Goal: Task Accomplishment & Management: Use online tool/utility

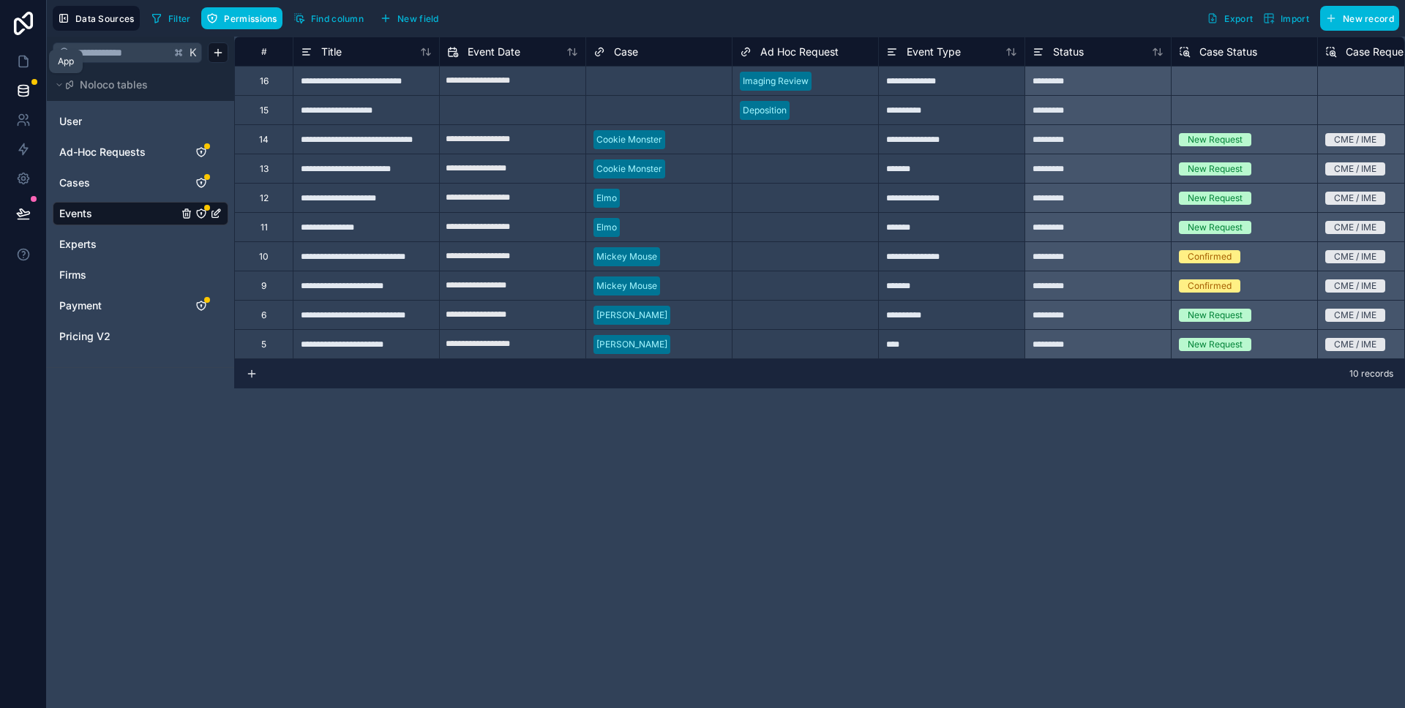
click at [26, 61] on icon at bounding box center [23, 61] width 9 height 11
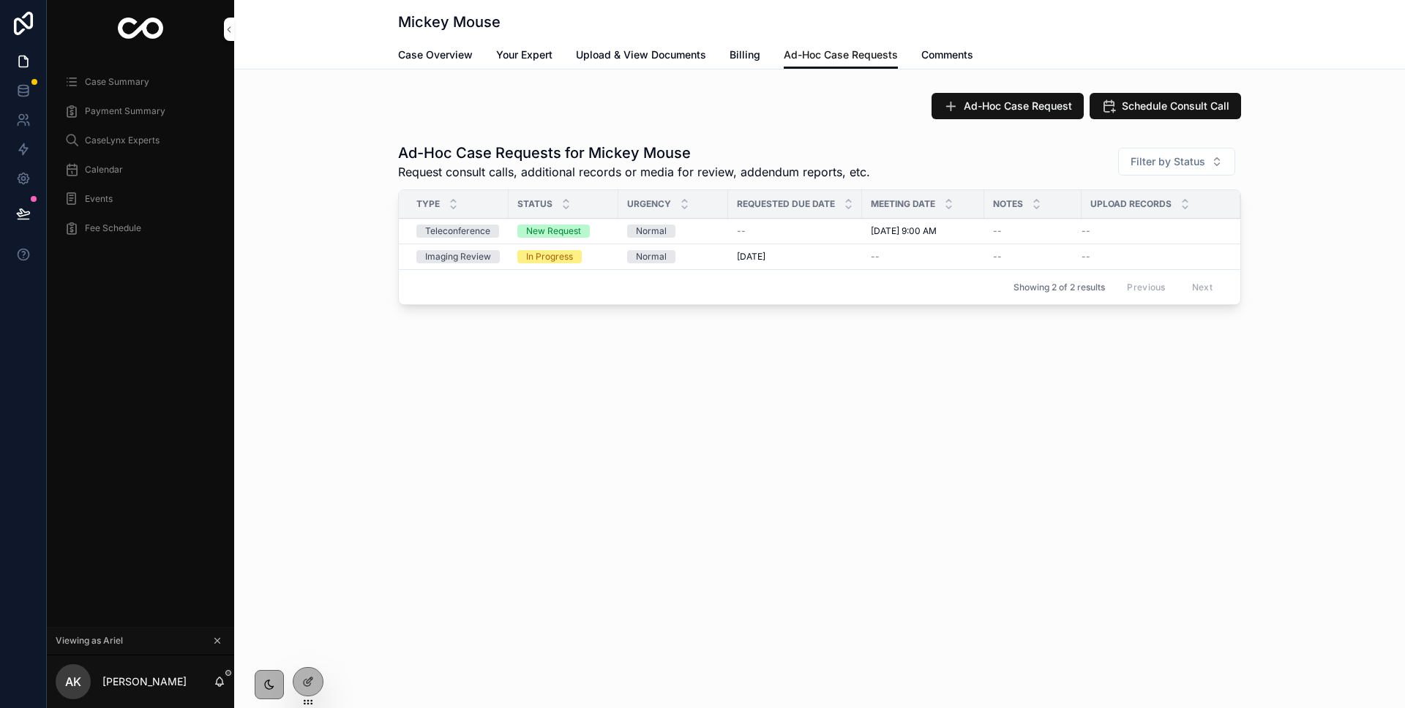
click at [114, 89] on div "Case Summary" at bounding box center [140, 81] width 152 height 23
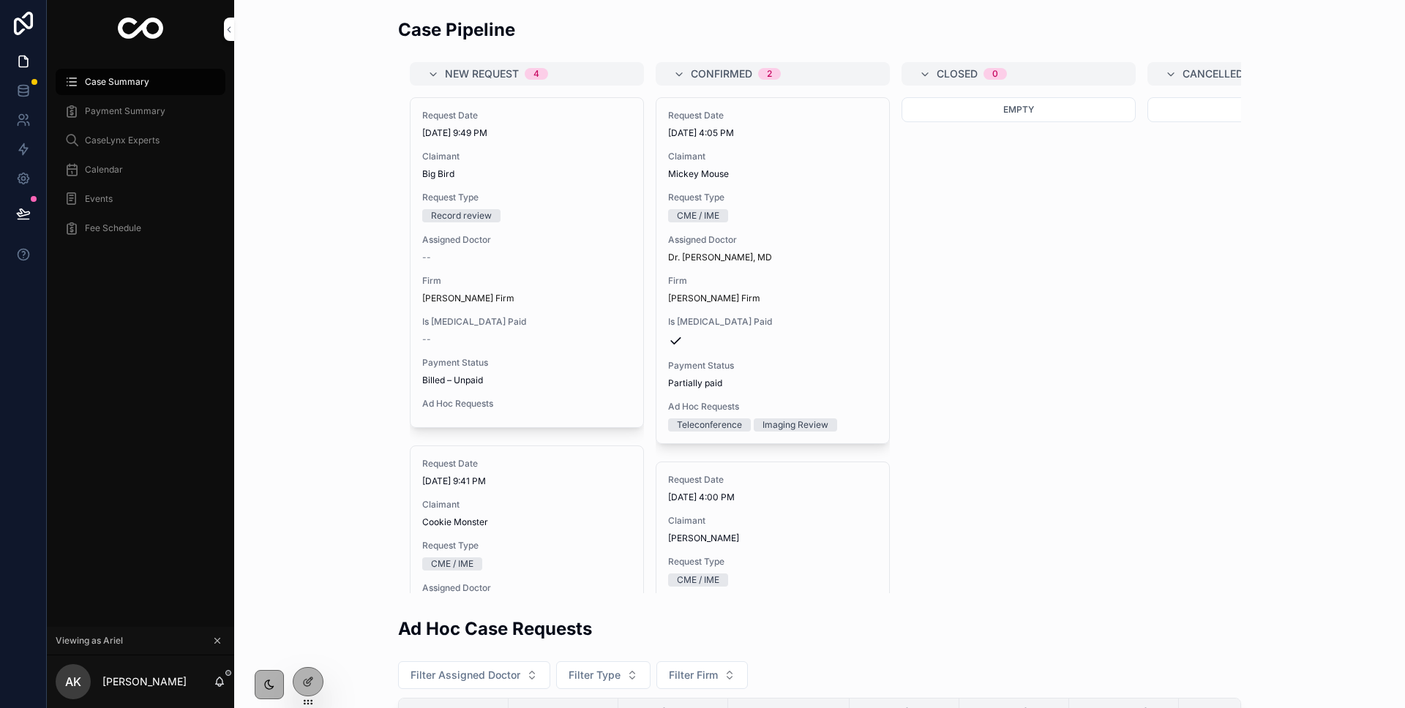
click at [460, 248] on div "Assigned Doctor --" at bounding box center [526, 248] width 209 height 29
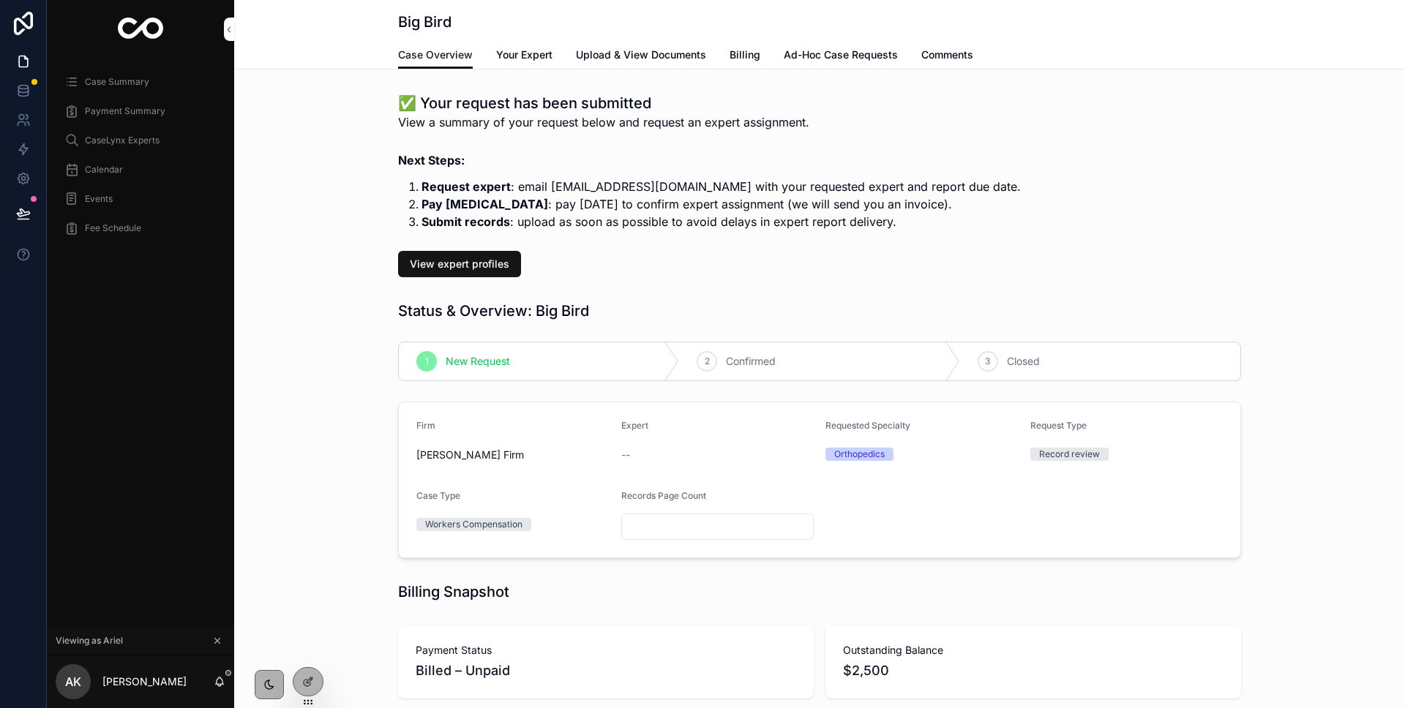
click at [966, 64] on link "Comments" at bounding box center [947, 56] width 52 height 29
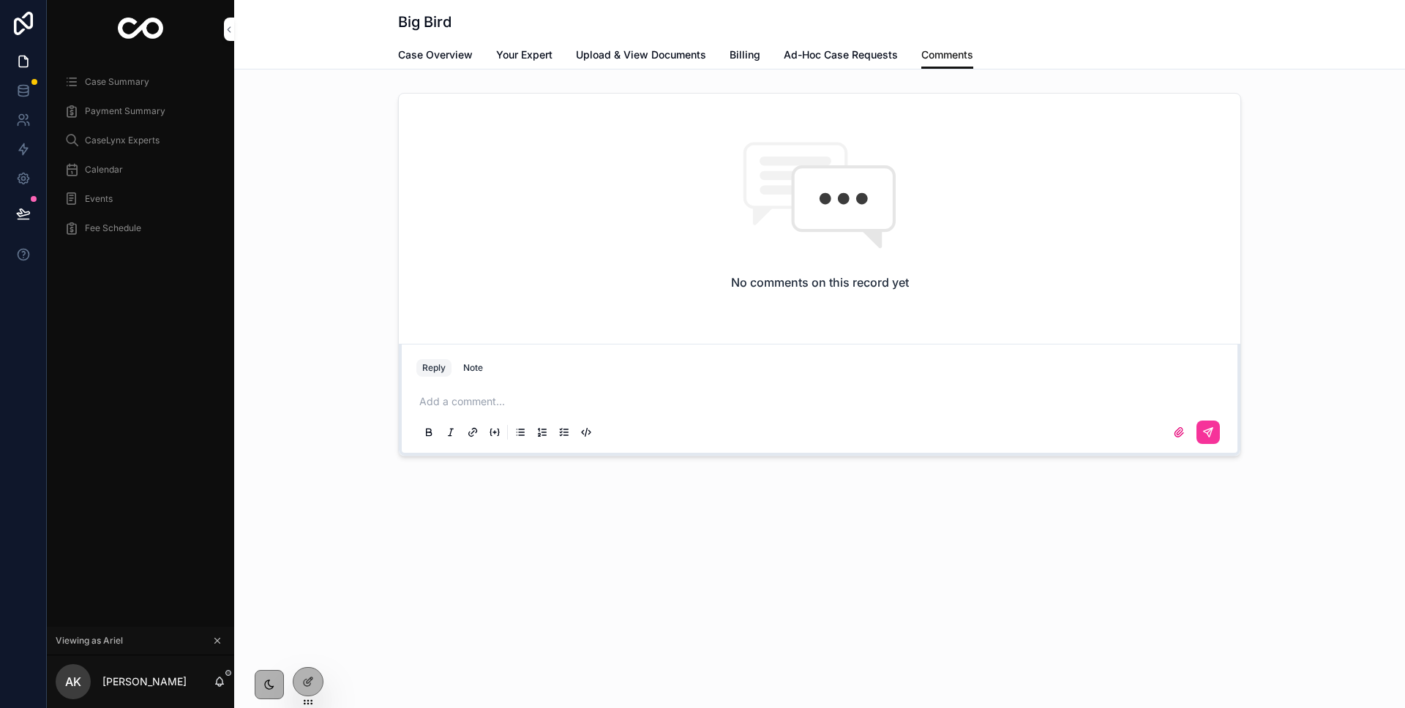
drag, startPoint x: 312, startPoint y: 674, endPoint x: 354, endPoint y: 597, distance: 88.4
click at [312, 674] on div at bounding box center [307, 682] width 29 height 28
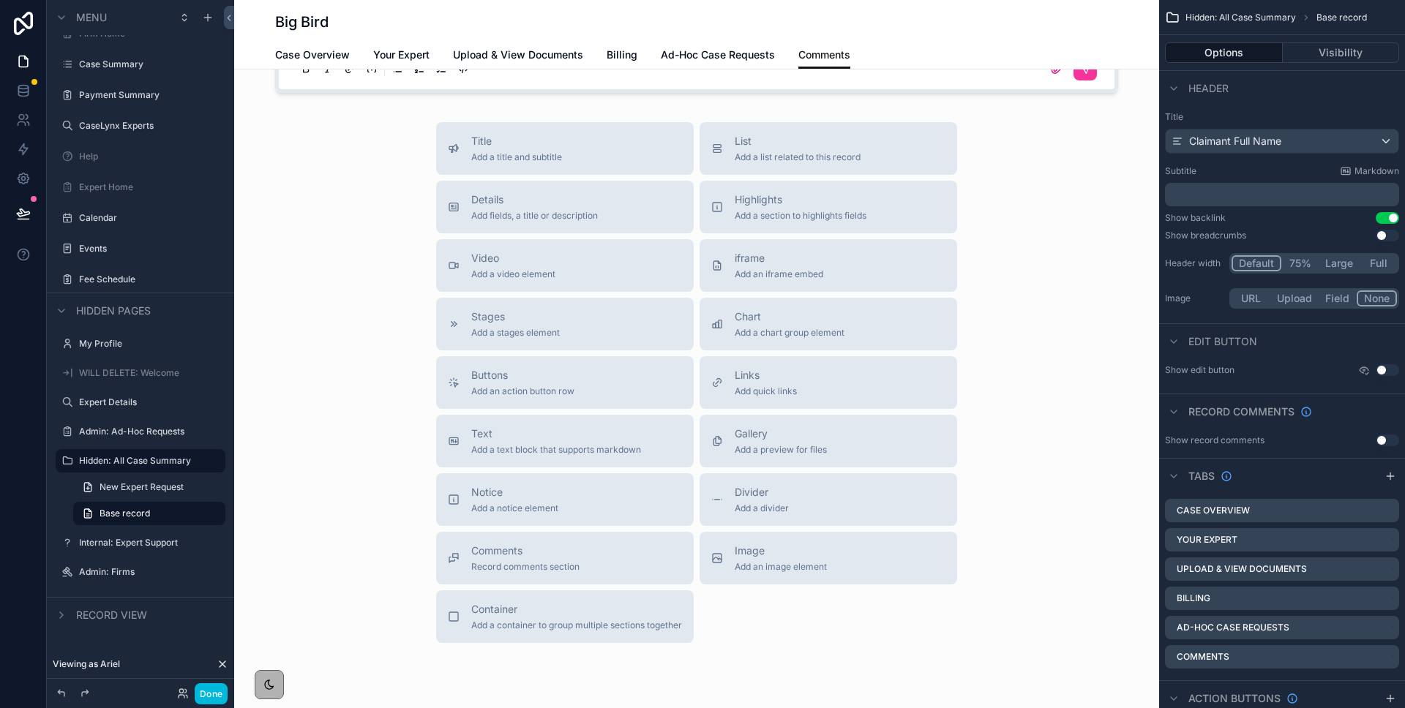
scroll to position [364, 0]
click at [522, 500] on div "Notice Add a notice element" at bounding box center [514, 498] width 87 height 29
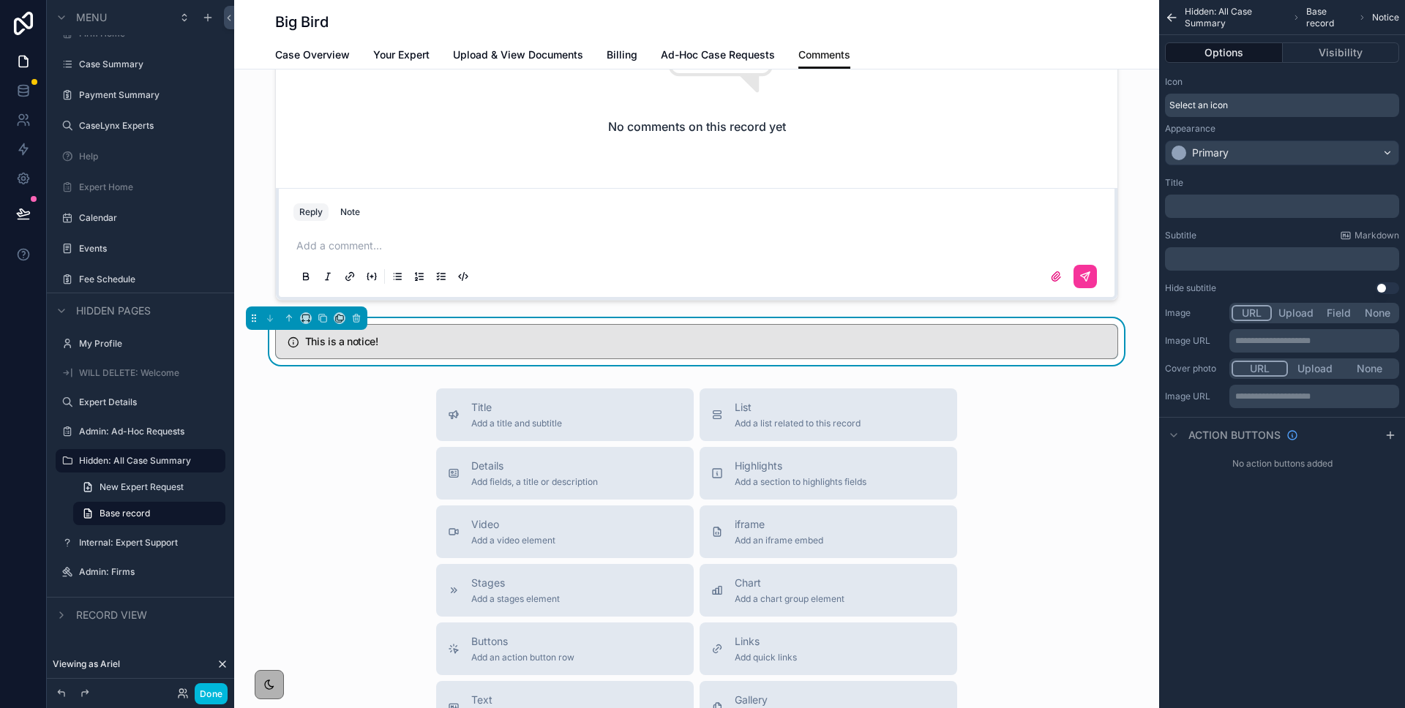
scroll to position [143, 0]
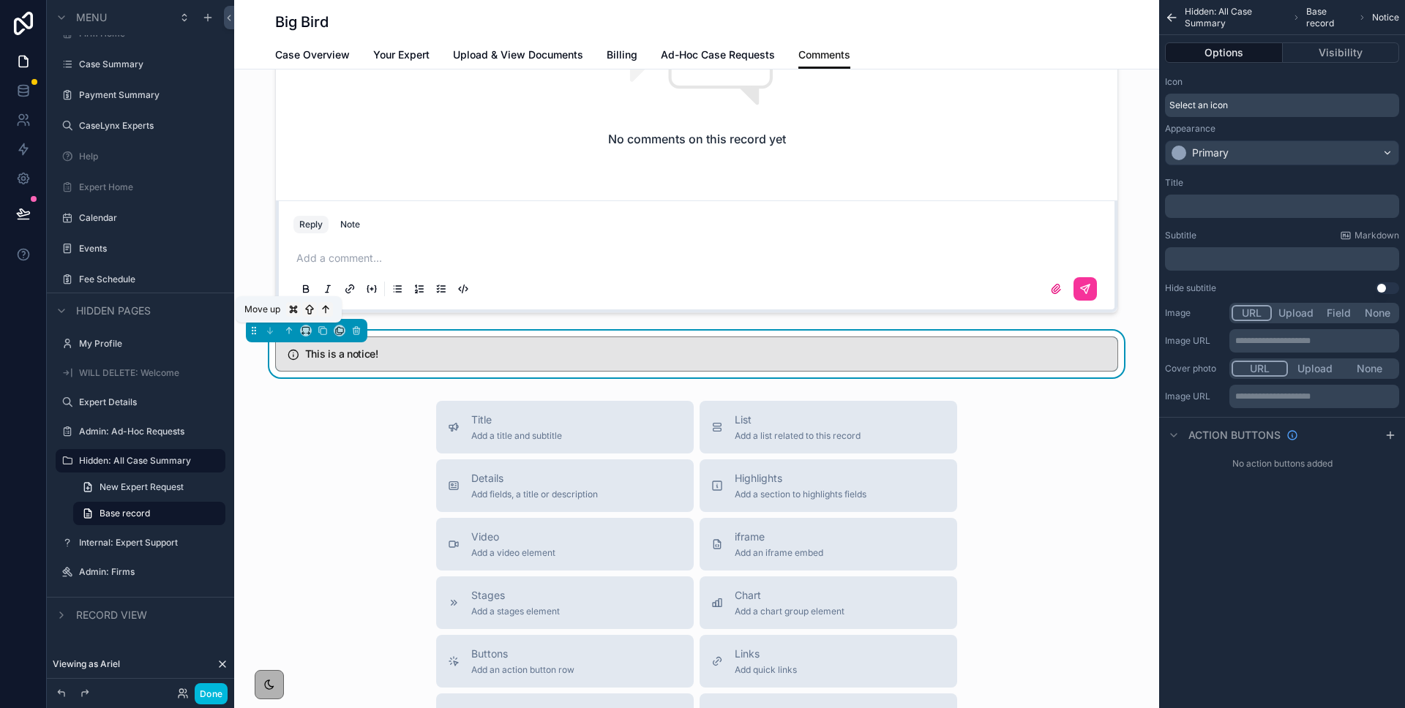
click at [282, 330] on button "scrollable content" at bounding box center [289, 331] width 16 height 16
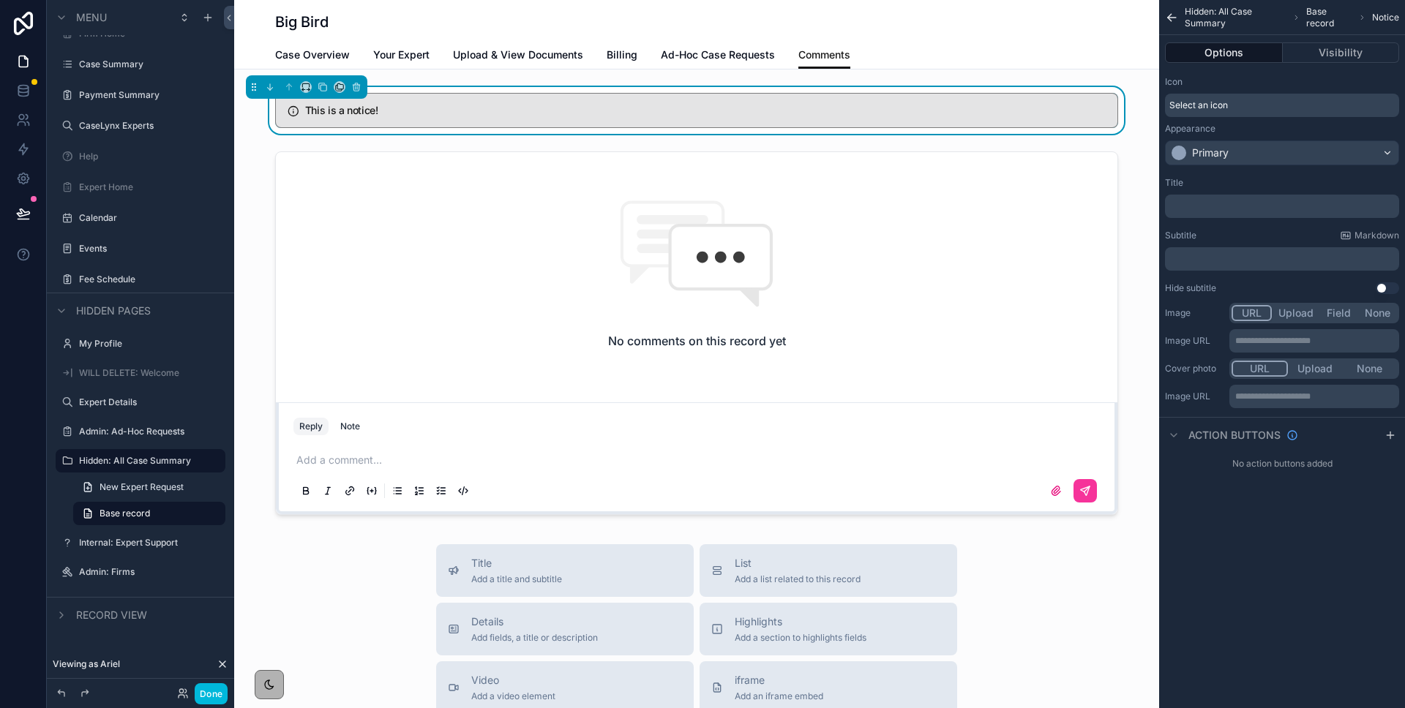
scroll to position [1, 0]
click at [1249, 160] on div "Primary" at bounding box center [1281, 152] width 233 height 23
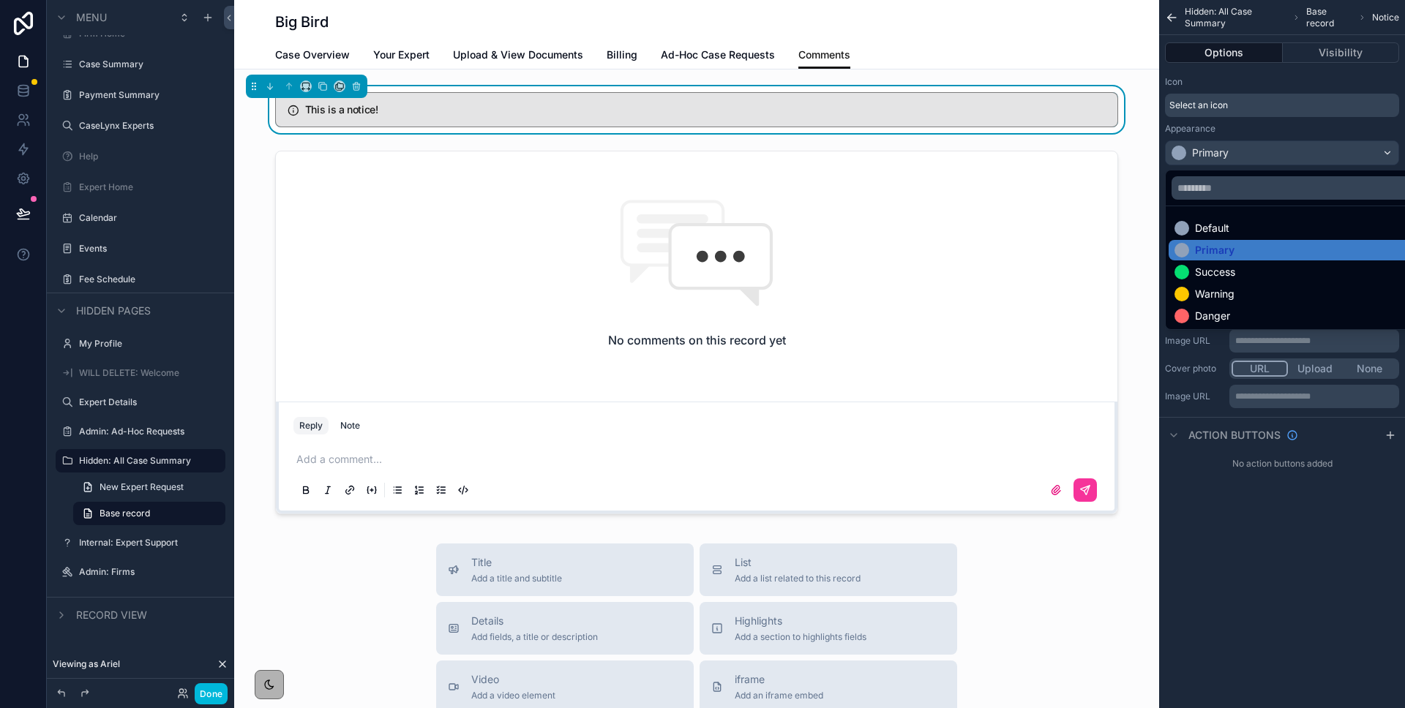
click at [1233, 246] on div "Primary" at bounding box center [1298, 250] width 249 height 15
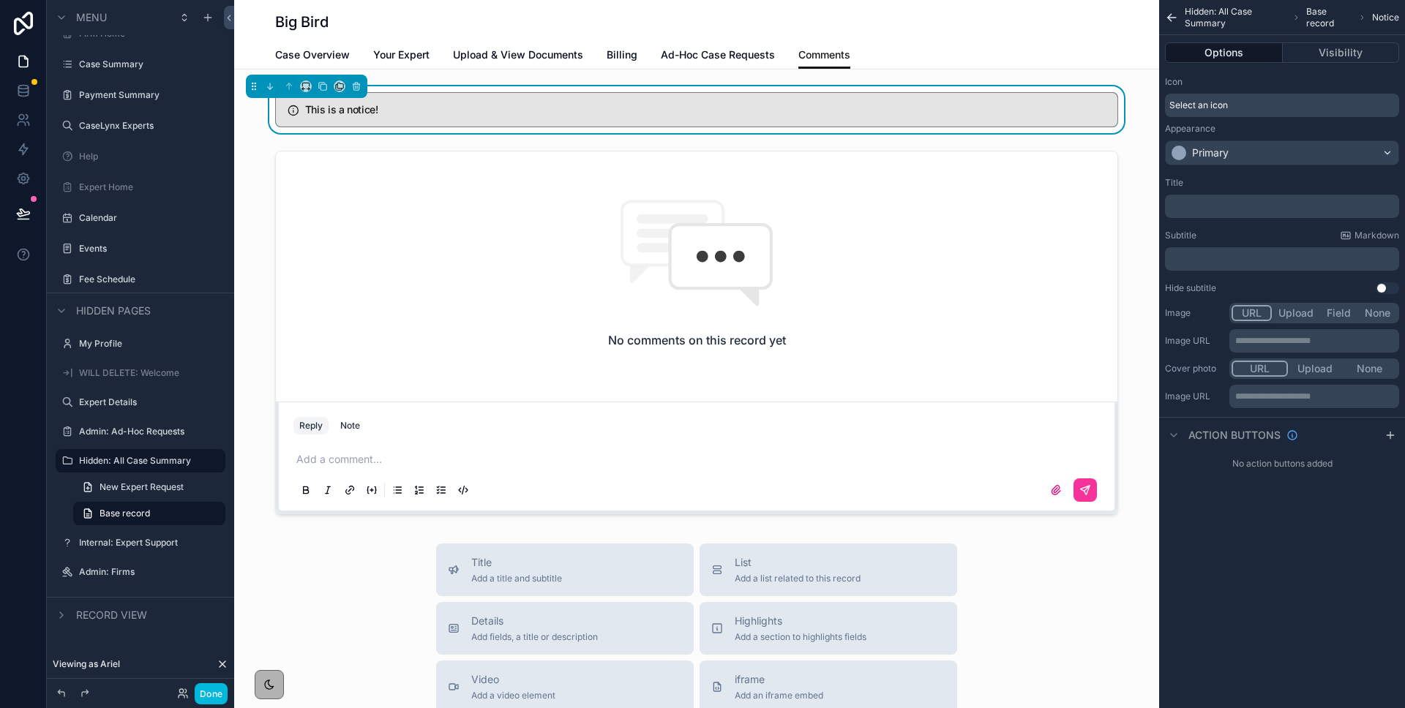
click at [1207, 206] on p "﻿" at bounding box center [1282, 206] width 225 height 12
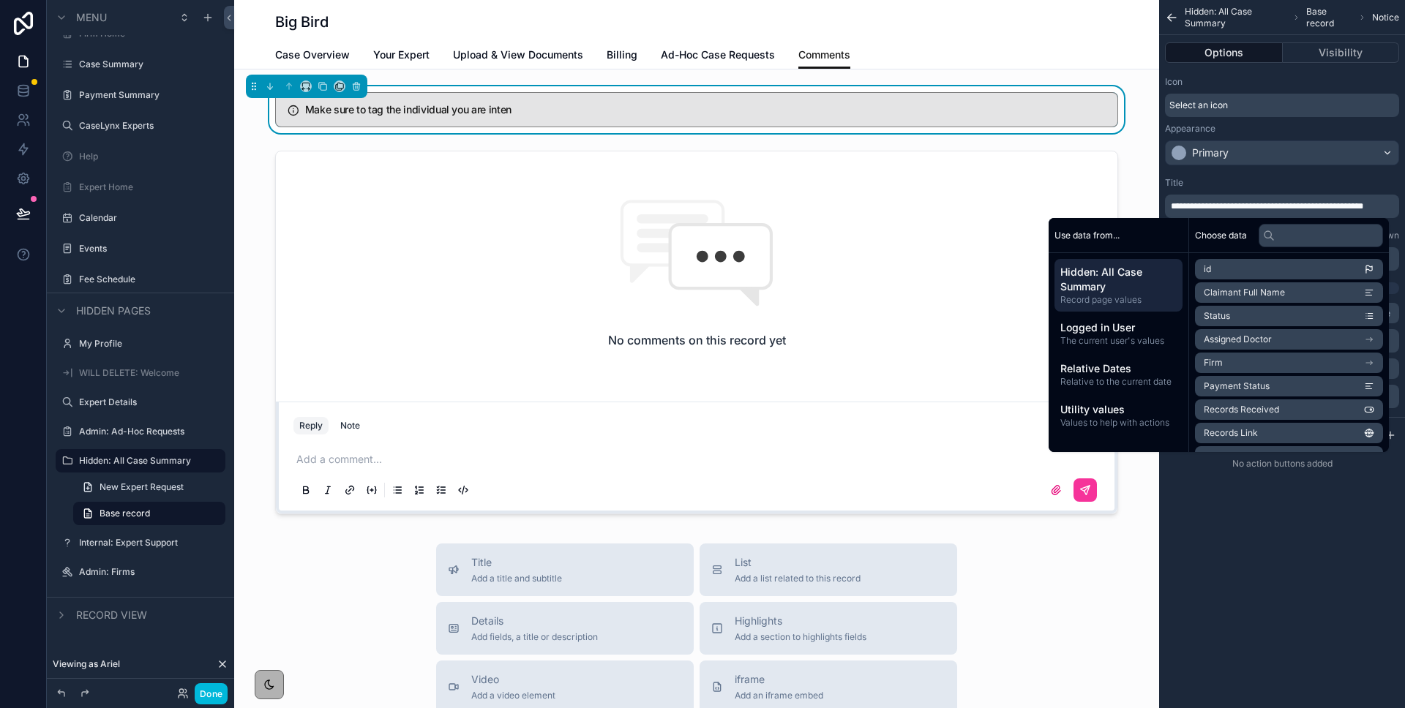
scroll to position [0, 0]
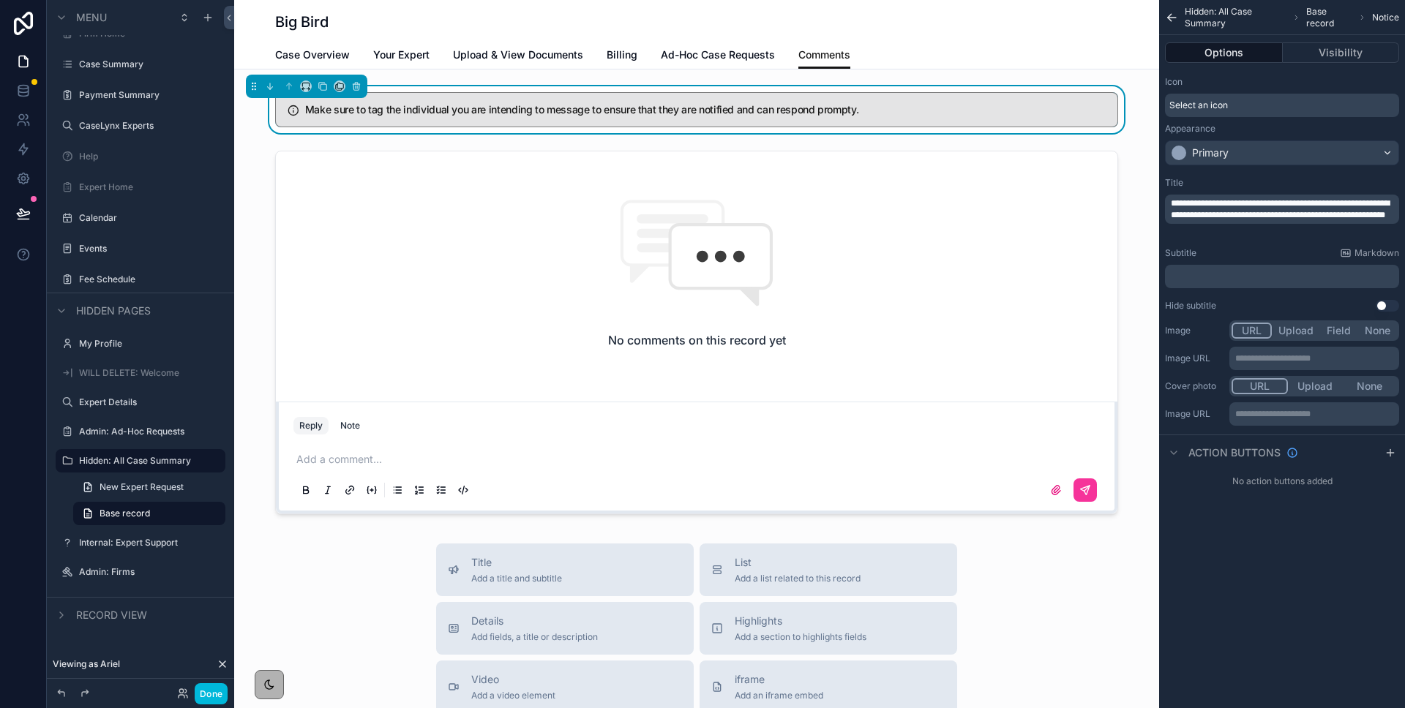
click at [1253, 212] on span "**********" at bounding box center [1279, 209] width 219 height 20
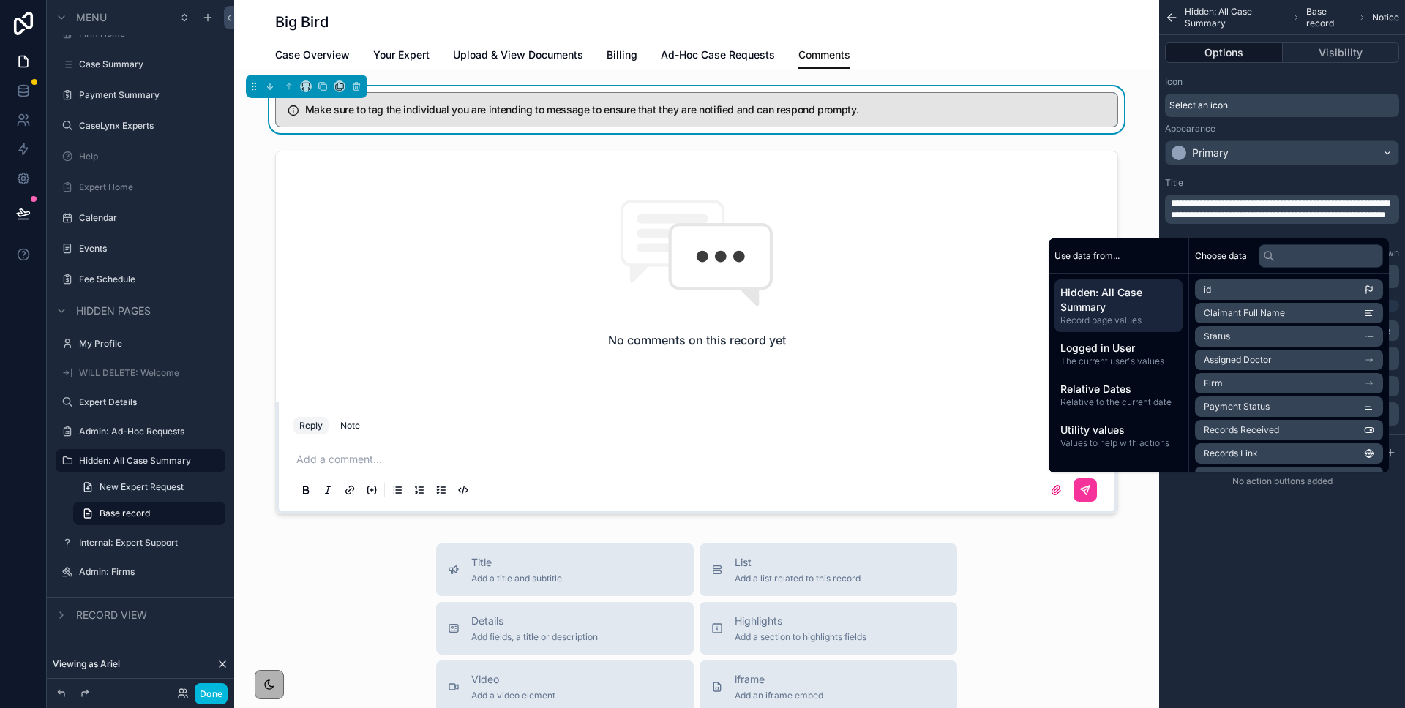
click at [1254, 221] on p "**********" at bounding box center [1282, 209] width 225 height 23
click at [1233, 177] on div "Title" at bounding box center [1282, 183] width 234 height 12
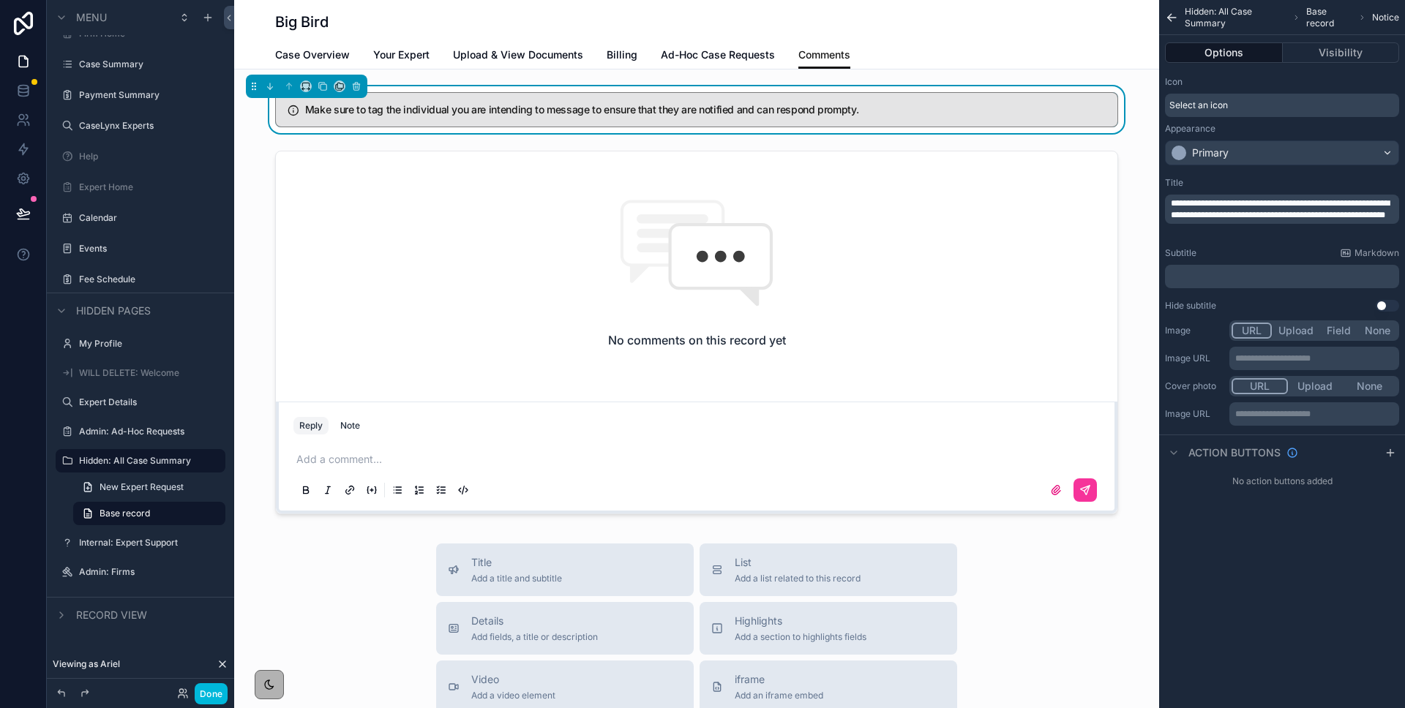
click at [1233, 177] on div "Title" at bounding box center [1282, 183] width 234 height 12
click at [1241, 219] on span "**********" at bounding box center [1279, 209] width 219 height 20
click at [1207, 94] on div "Select an icon" at bounding box center [1282, 105] width 234 height 23
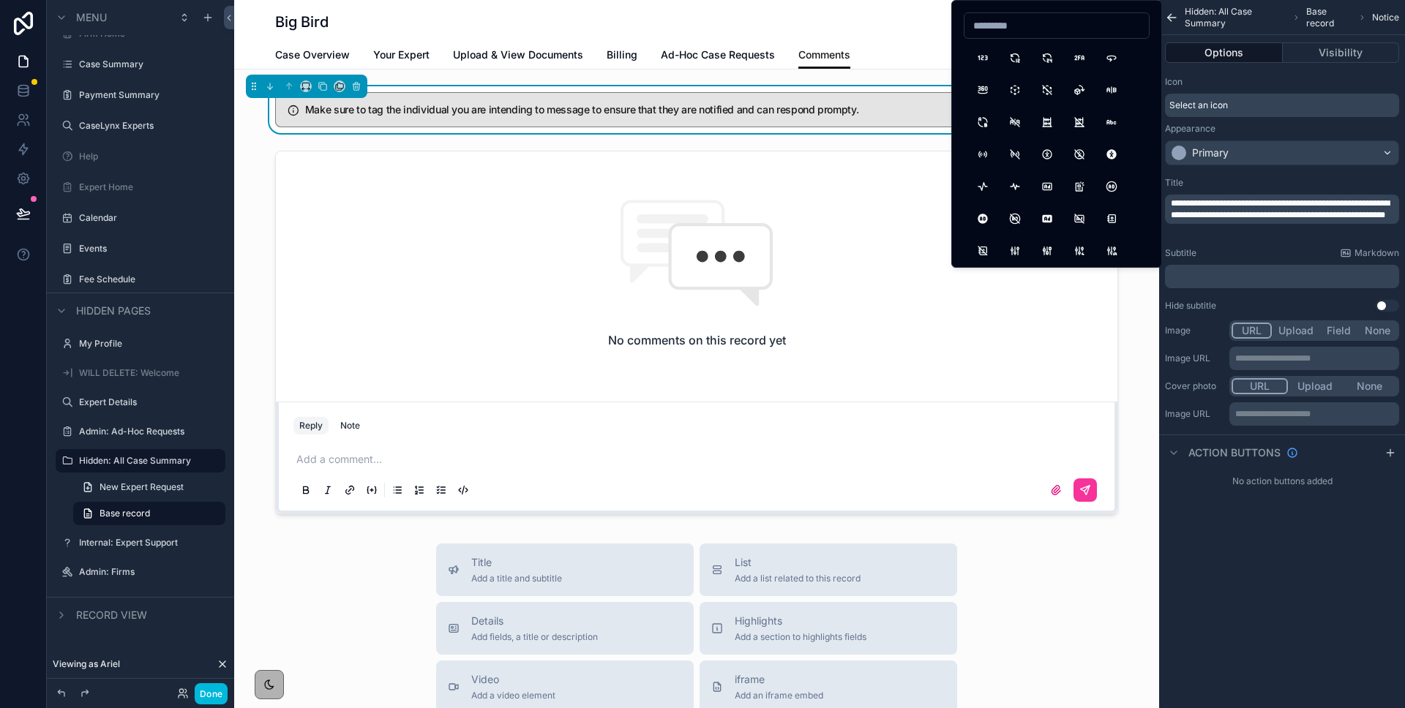
click at [1202, 109] on span "Select an icon" at bounding box center [1198, 105] width 59 height 12
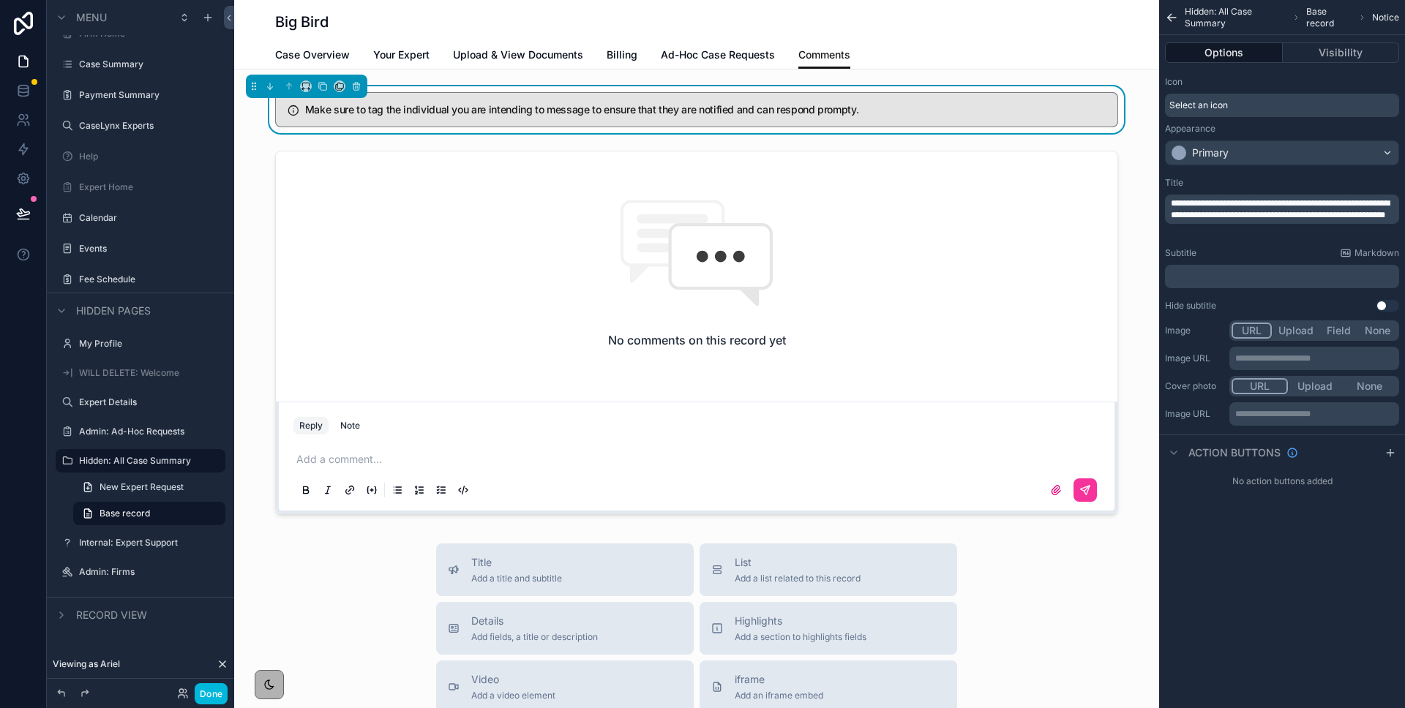
click at [1200, 109] on span "Select an icon" at bounding box center [1198, 105] width 59 height 12
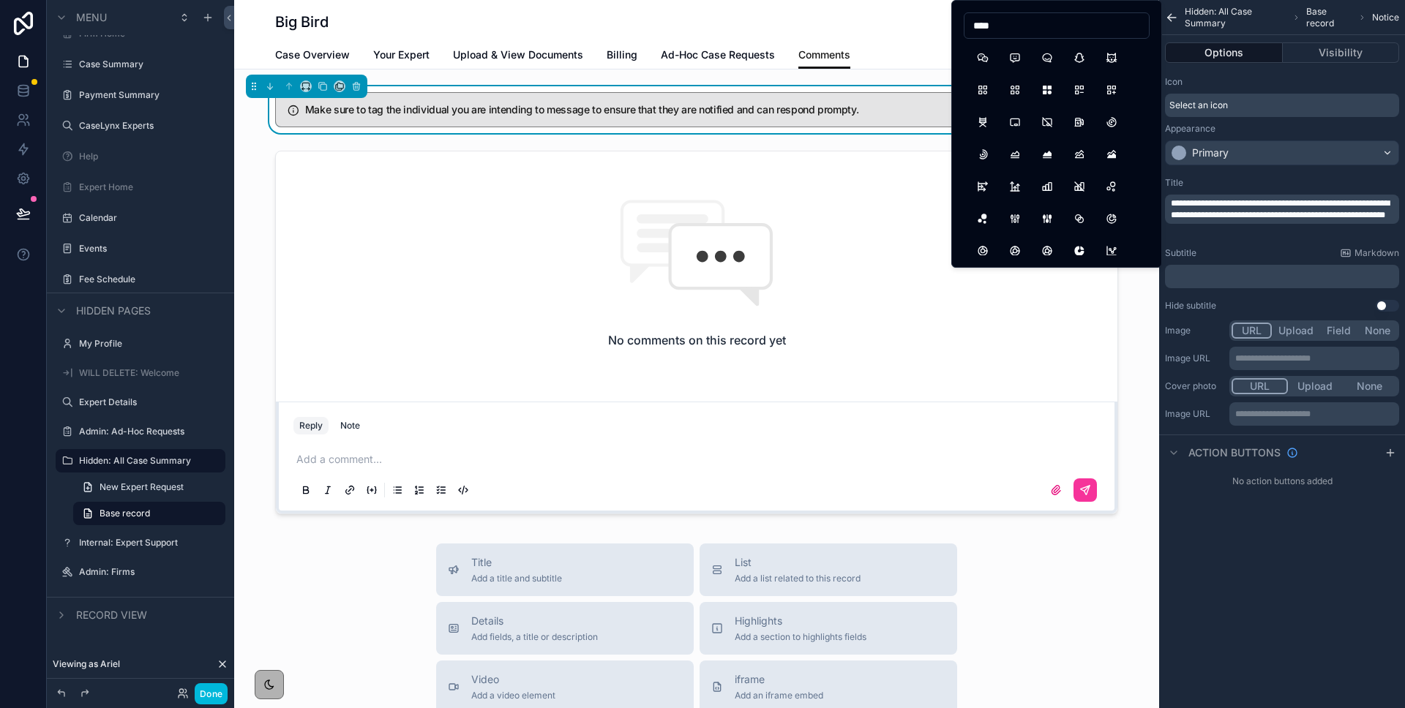
type input "****"
click at [983, 57] on button "BrandWechat" at bounding box center [982, 58] width 26 height 26
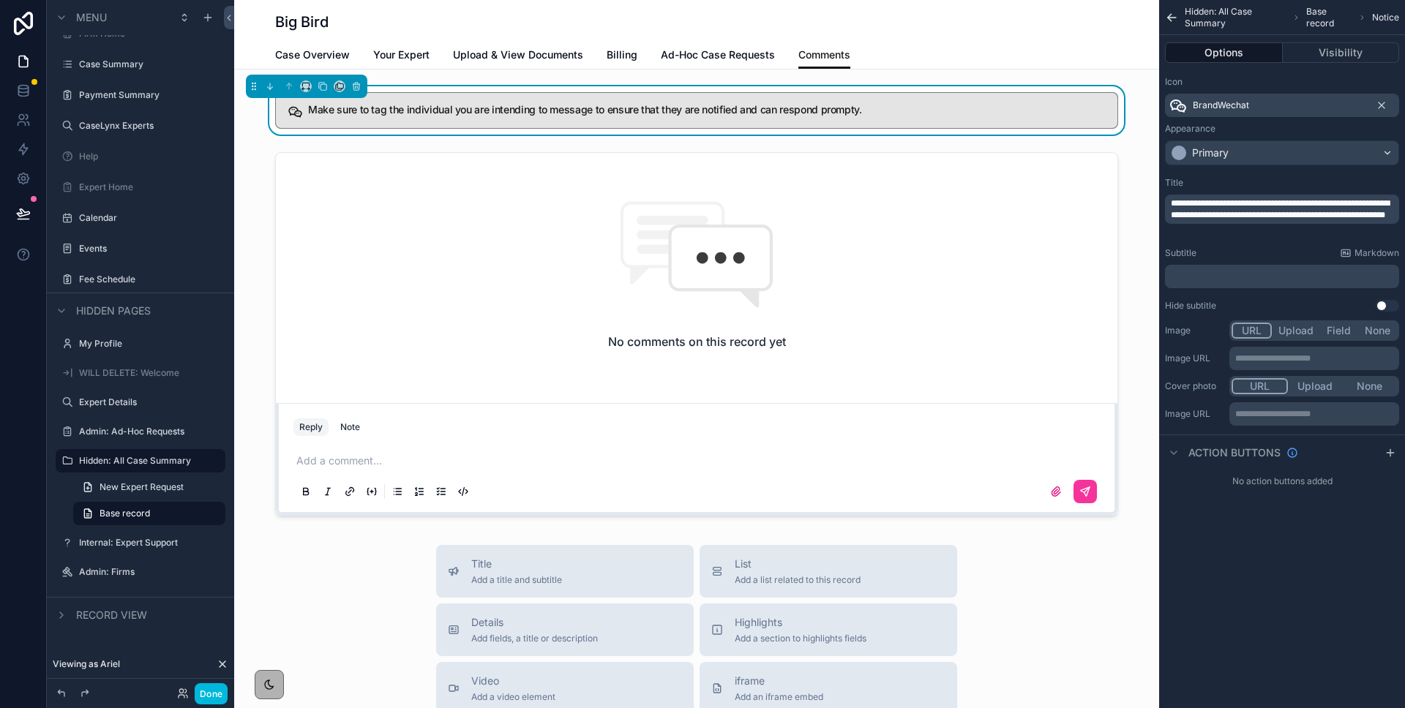
click at [1190, 104] on div "BrandWechat" at bounding box center [1209, 106] width 80 height 18
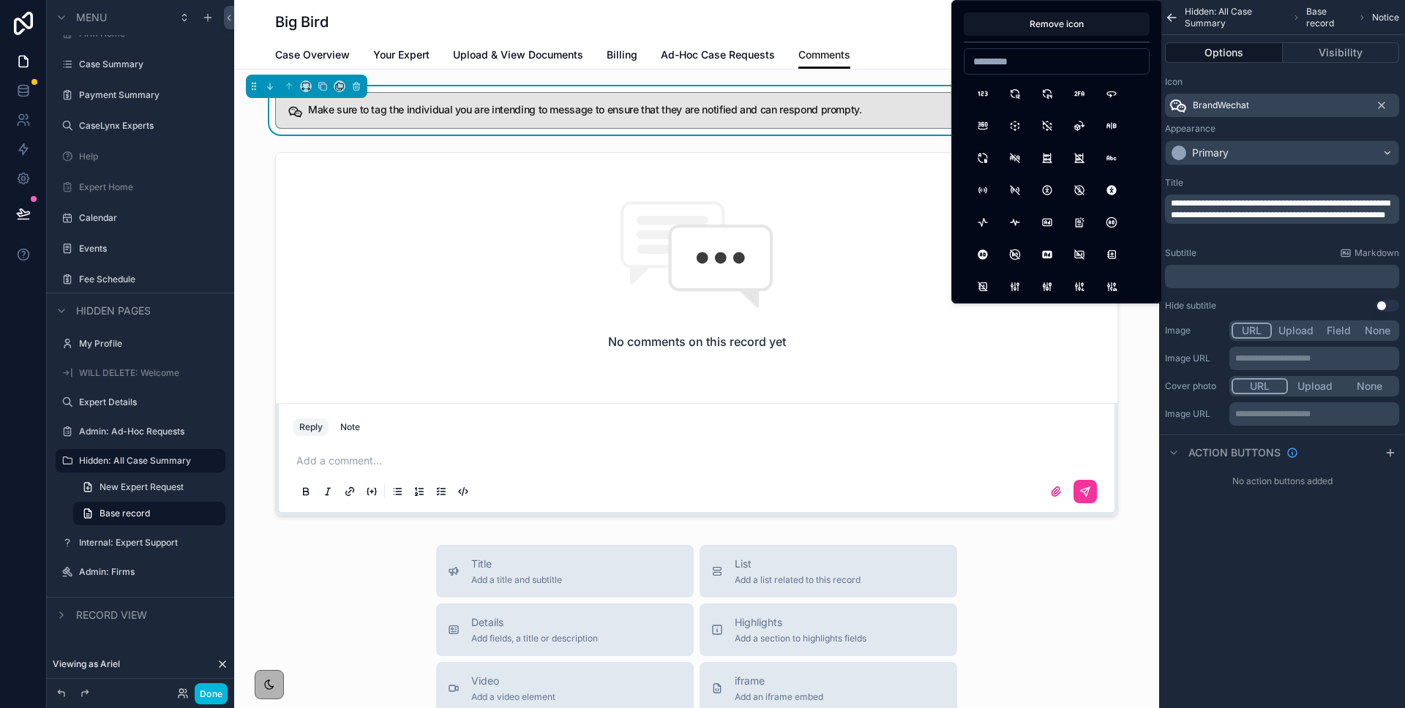
click at [992, 61] on input at bounding box center [1056, 61] width 184 height 20
type input "*"
drag, startPoint x: 1020, startPoint y: 61, endPoint x: 950, endPoint y: 58, distance: 69.6
click at [951, 58] on div "Remove icon *******" at bounding box center [1056, 152] width 211 height 304
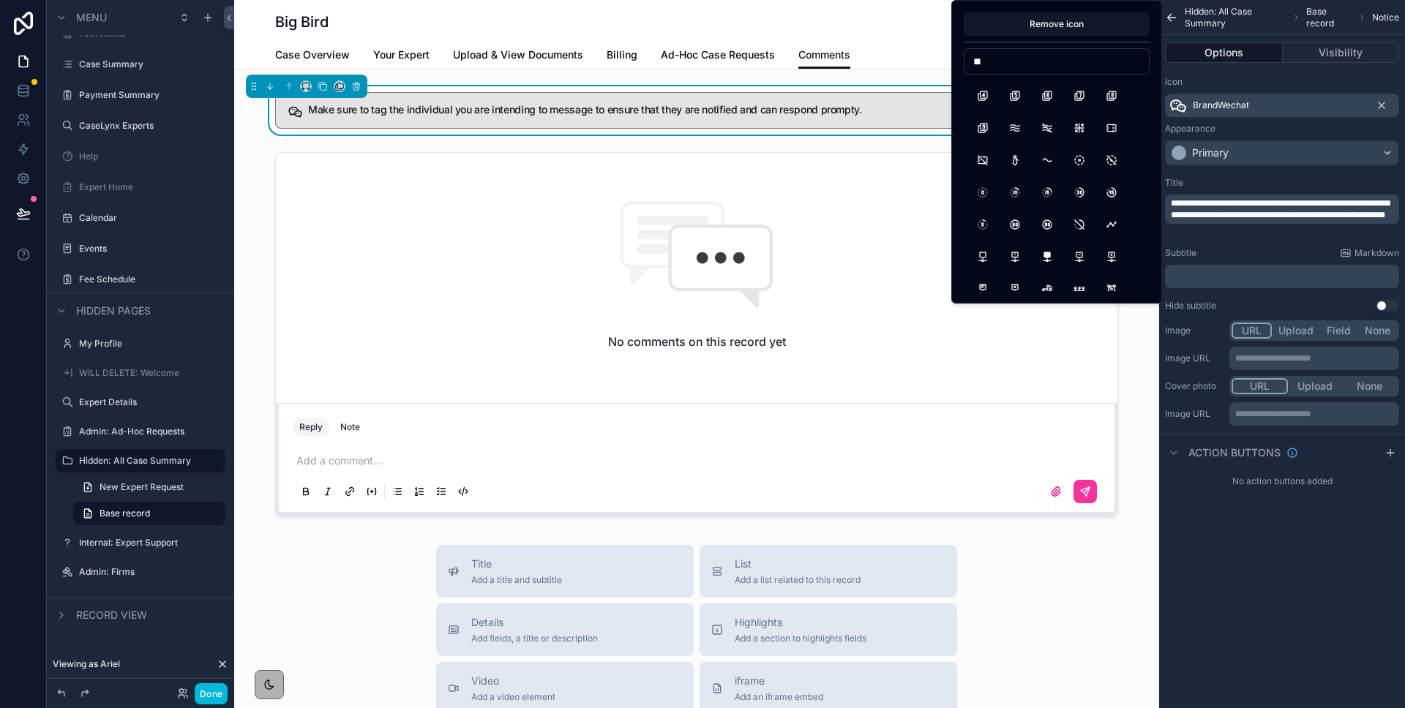
type input "*"
drag, startPoint x: 1031, startPoint y: 62, endPoint x: 996, endPoint y: 61, distance: 35.1
click at [996, 61] on input "**********" at bounding box center [1056, 61] width 184 height 20
type input "*"
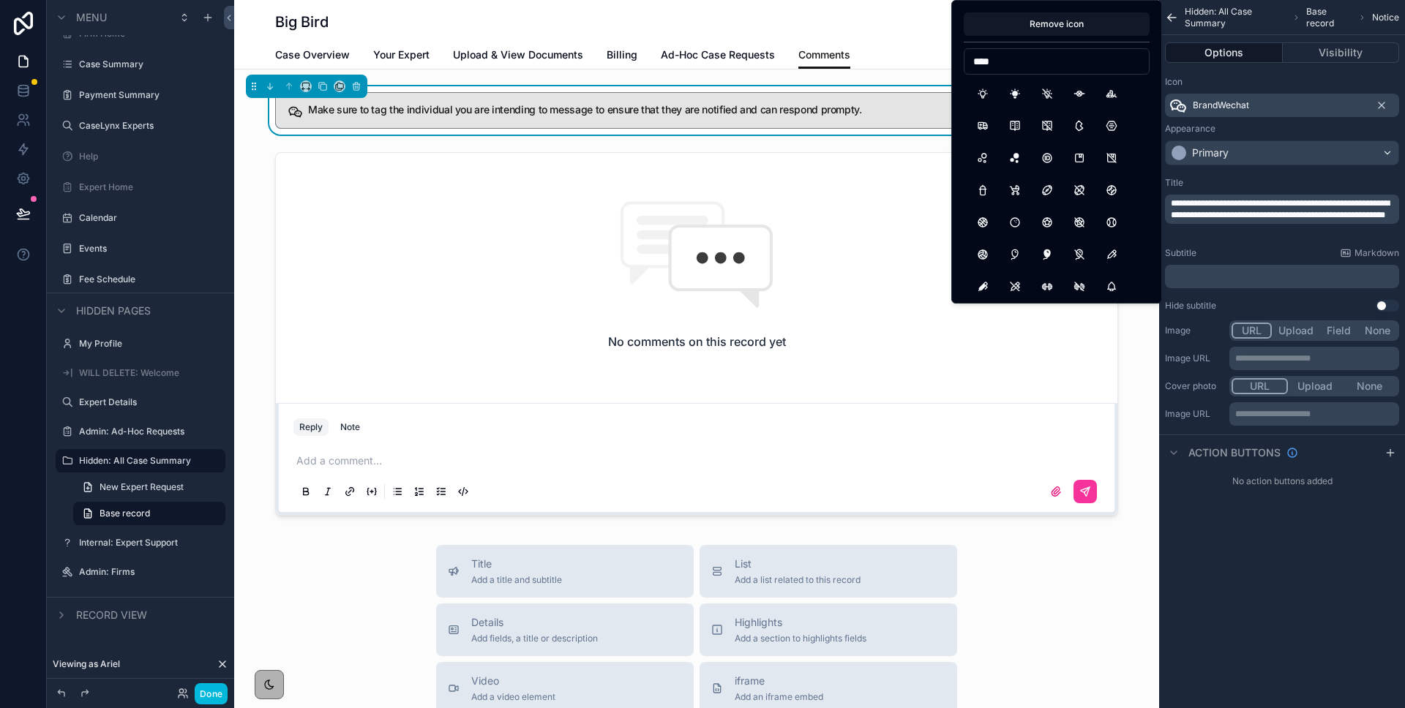
type input "****"
click at [1013, 91] on button "BulbFilled" at bounding box center [1014, 93] width 26 height 26
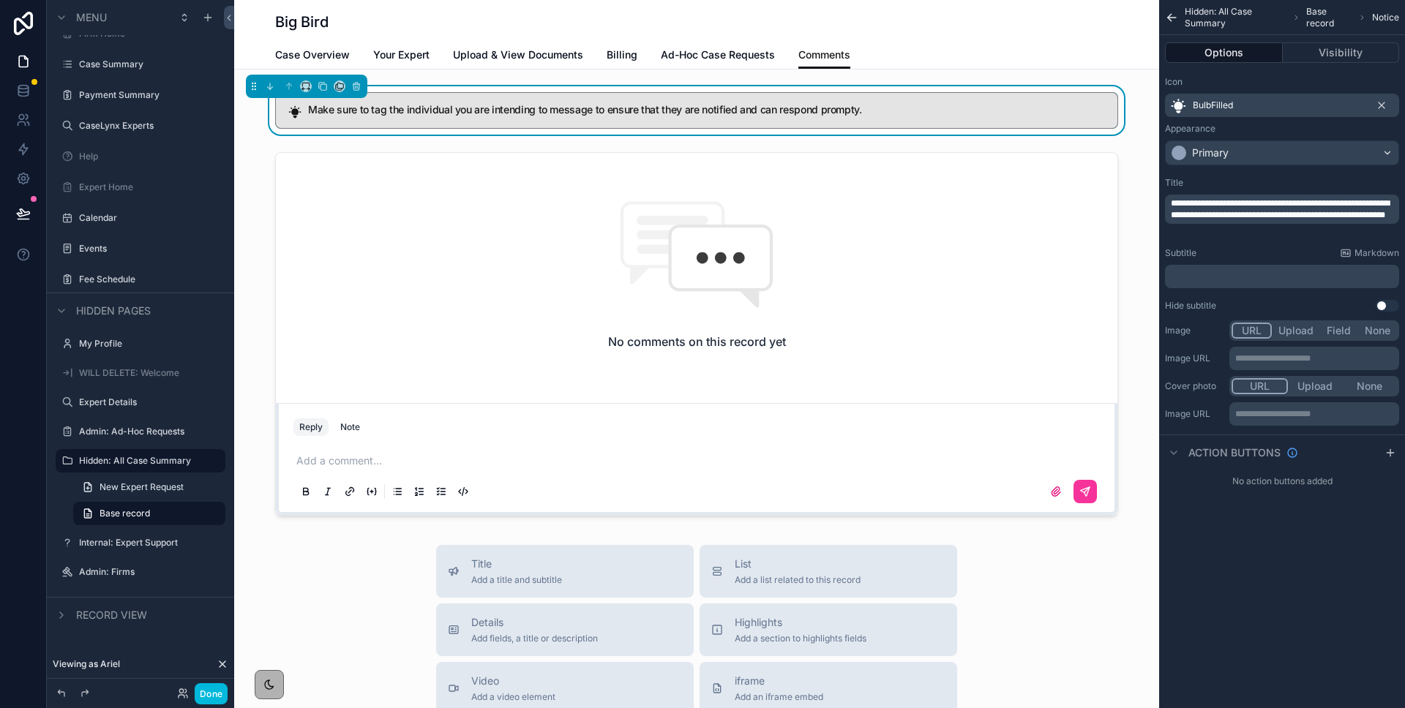
click at [1179, 105] on icon "scrollable content" at bounding box center [1178, 106] width 18 height 18
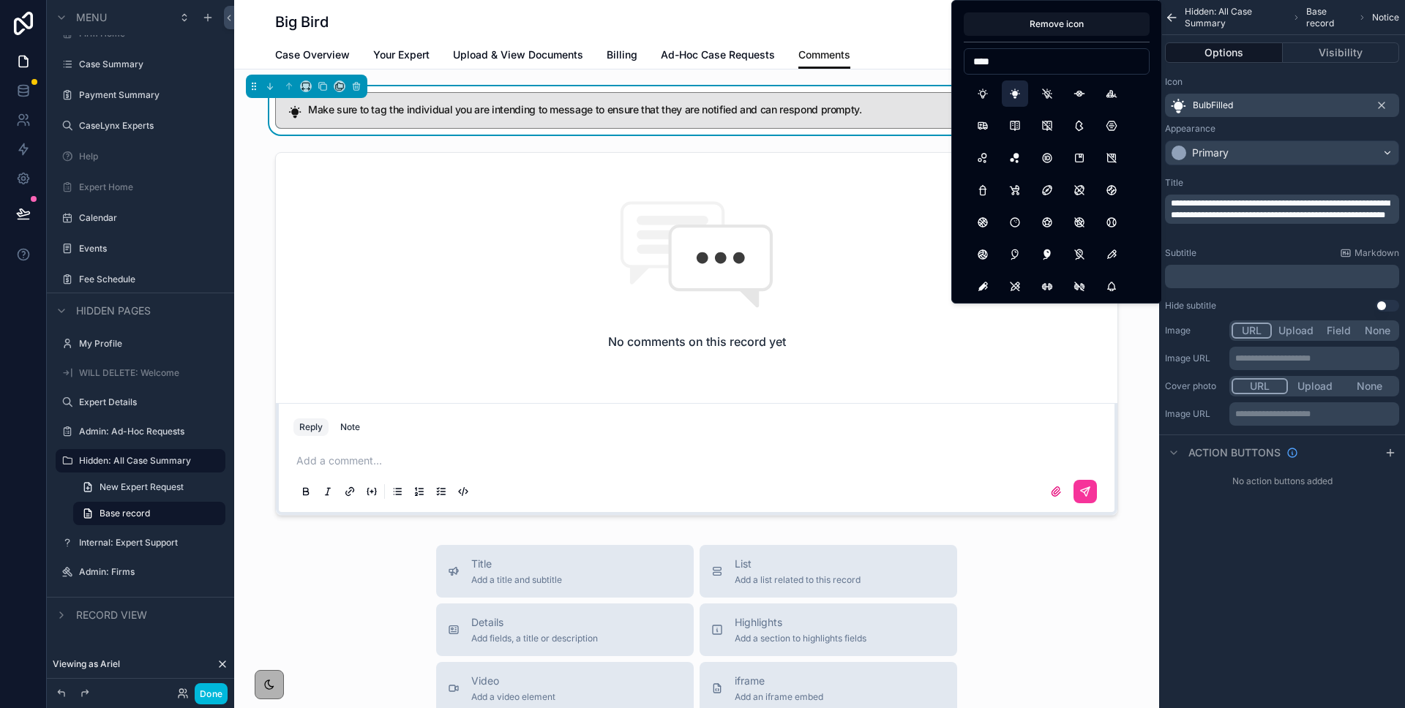
type input "****"
click at [990, 89] on button "Bulb" at bounding box center [982, 93] width 26 height 26
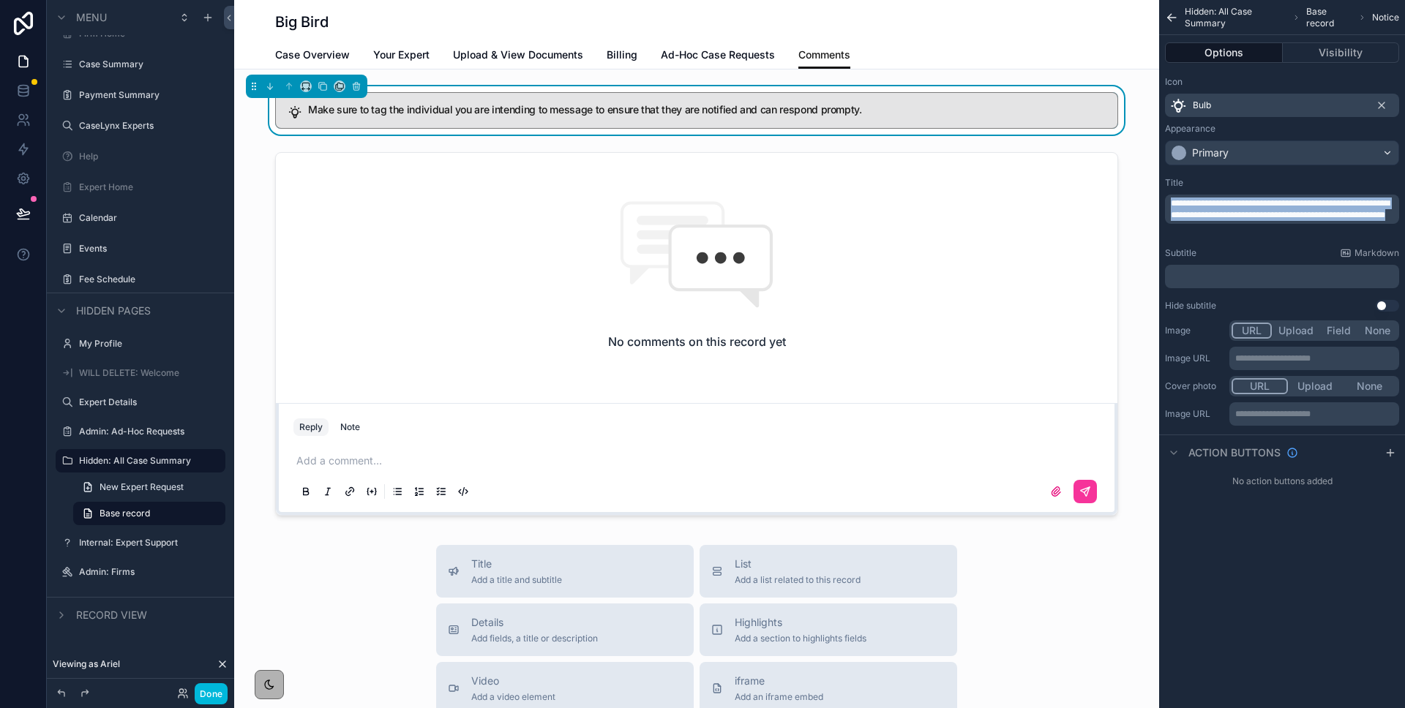
drag, startPoint x: 1227, startPoint y: 220, endPoint x: 1151, endPoint y: 208, distance: 76.4
click at [1151, 208] on div "Firm Home Case Summary Payment Summary CaseLynx Experts Help Expert Home Calend…" at bounding box center [819, 354] width 1170 height 708
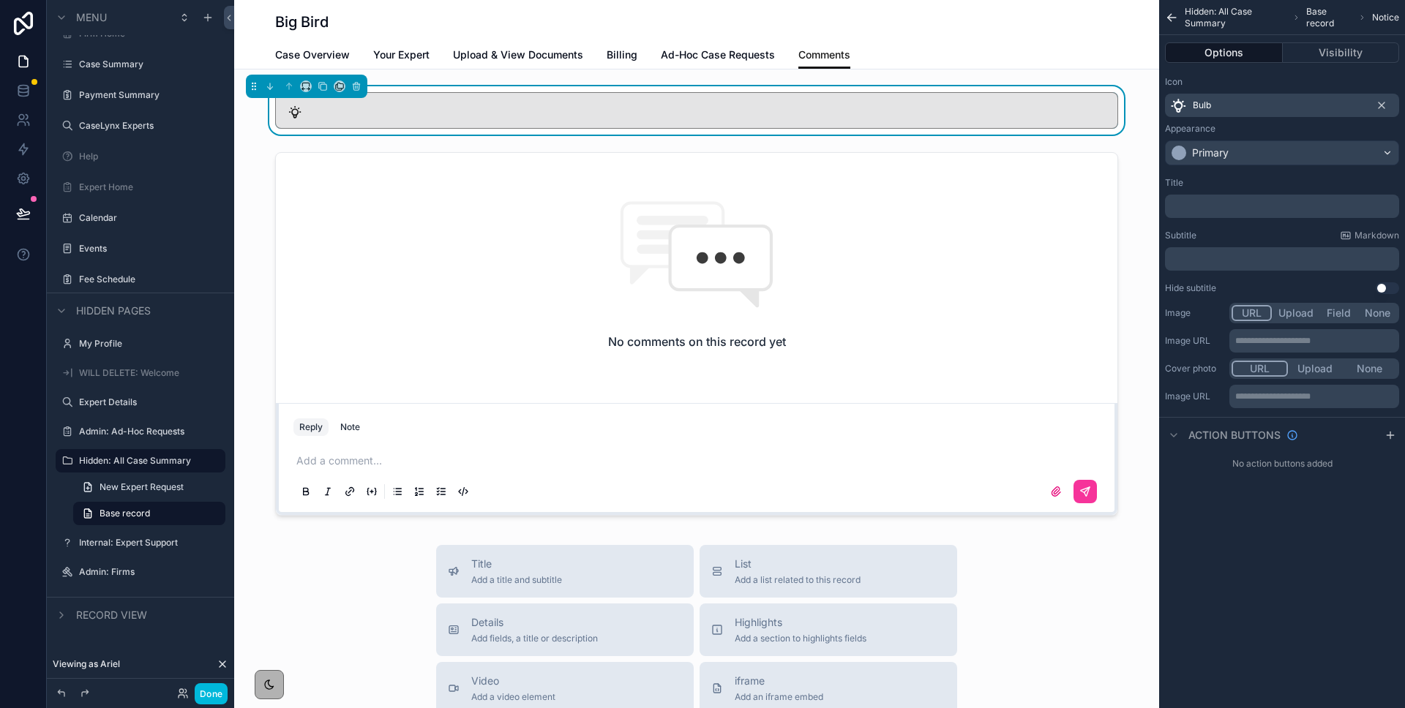
click at [1239, 206] on p "﻿" at bounding box center [1282, 206] width 225 height 12
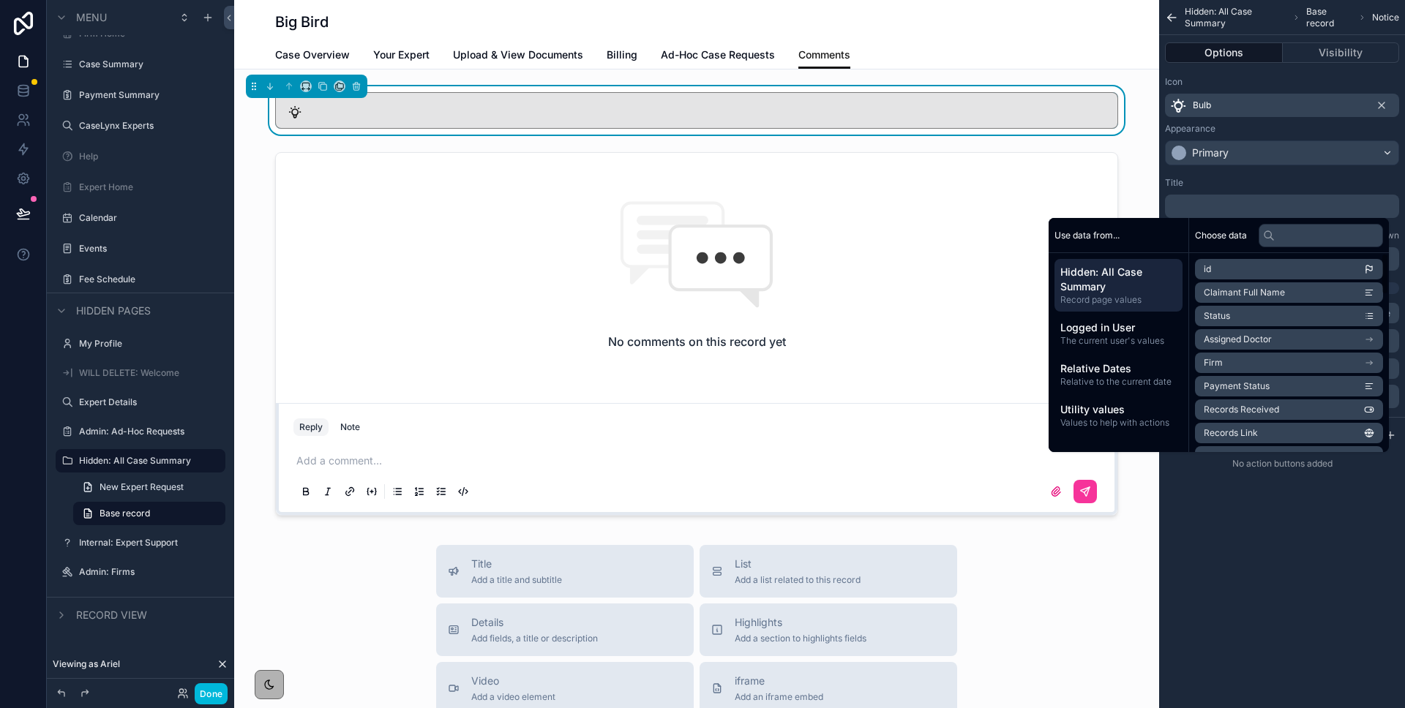
click at [1210, 192] on div "Title ﻿" at bounding box center [1282, 197] width 234 height 41
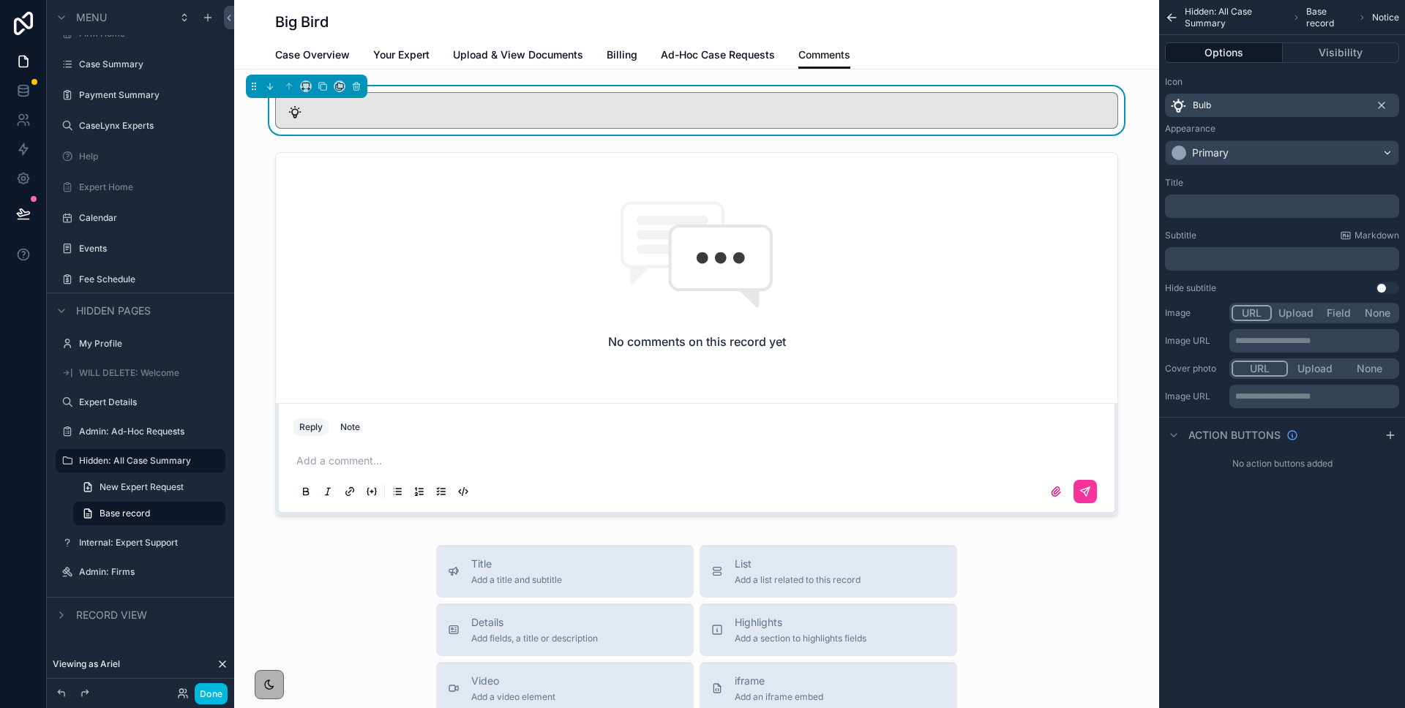
click at [1211, 253] on p "﻿" at bounding box center [1282, 259] width 225 height 12
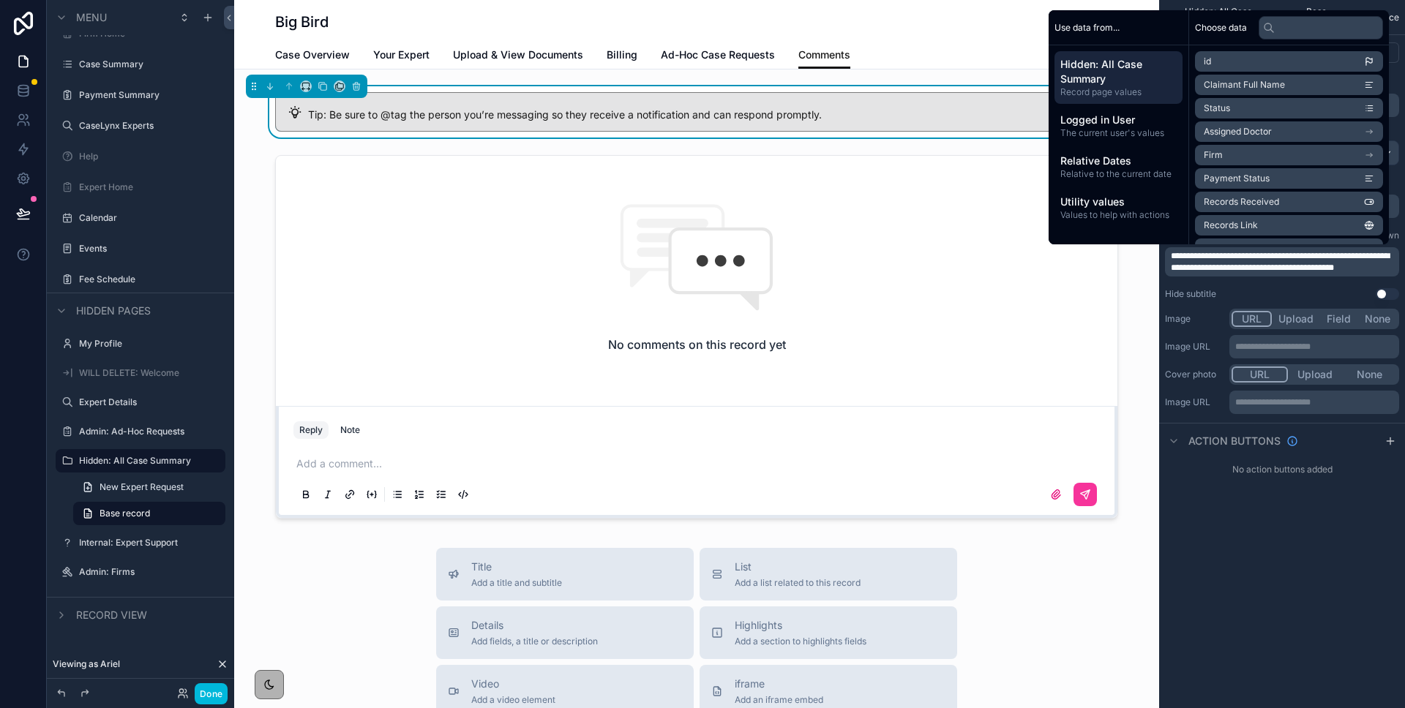
click at [1173, 256] on span "**********" at bounding box center [1279, 262] width 219 height 20
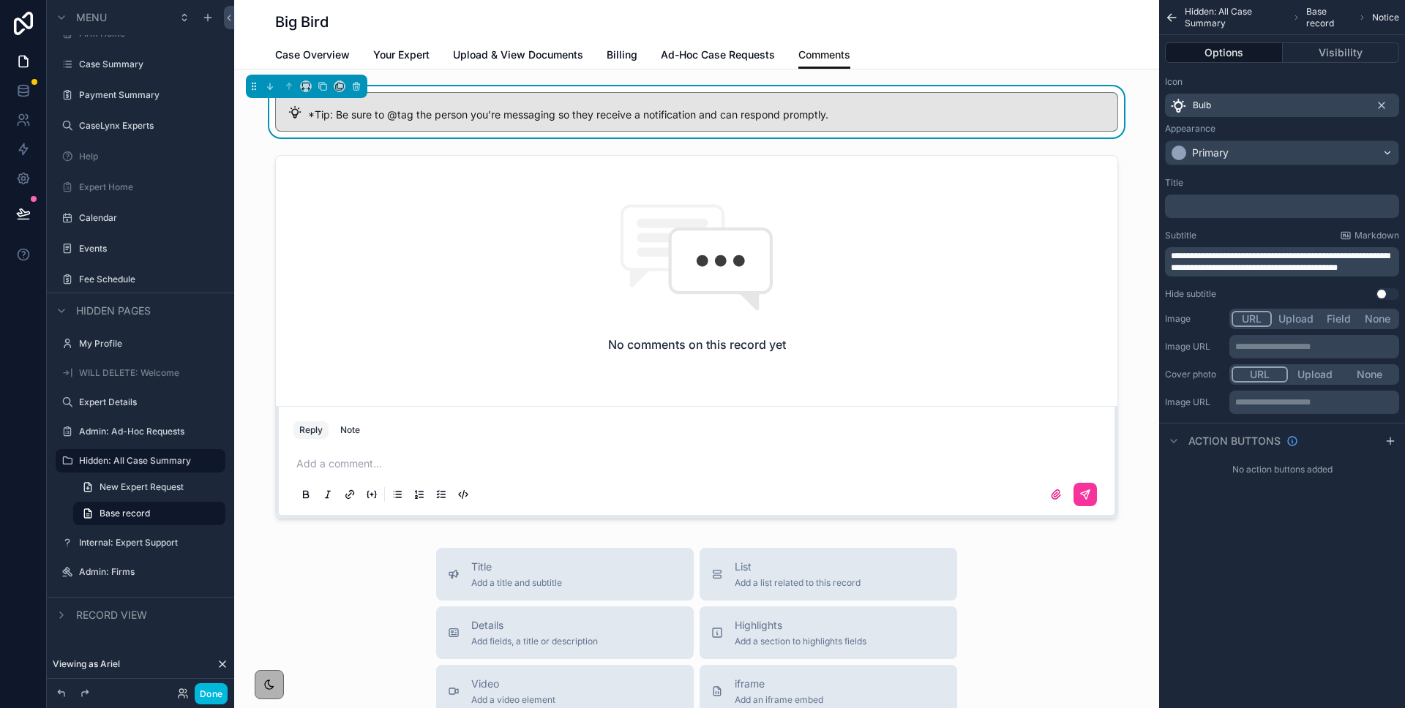
click at [1191, 256] on span "**********" at bounding box center [1279, 262] width 219 height 20
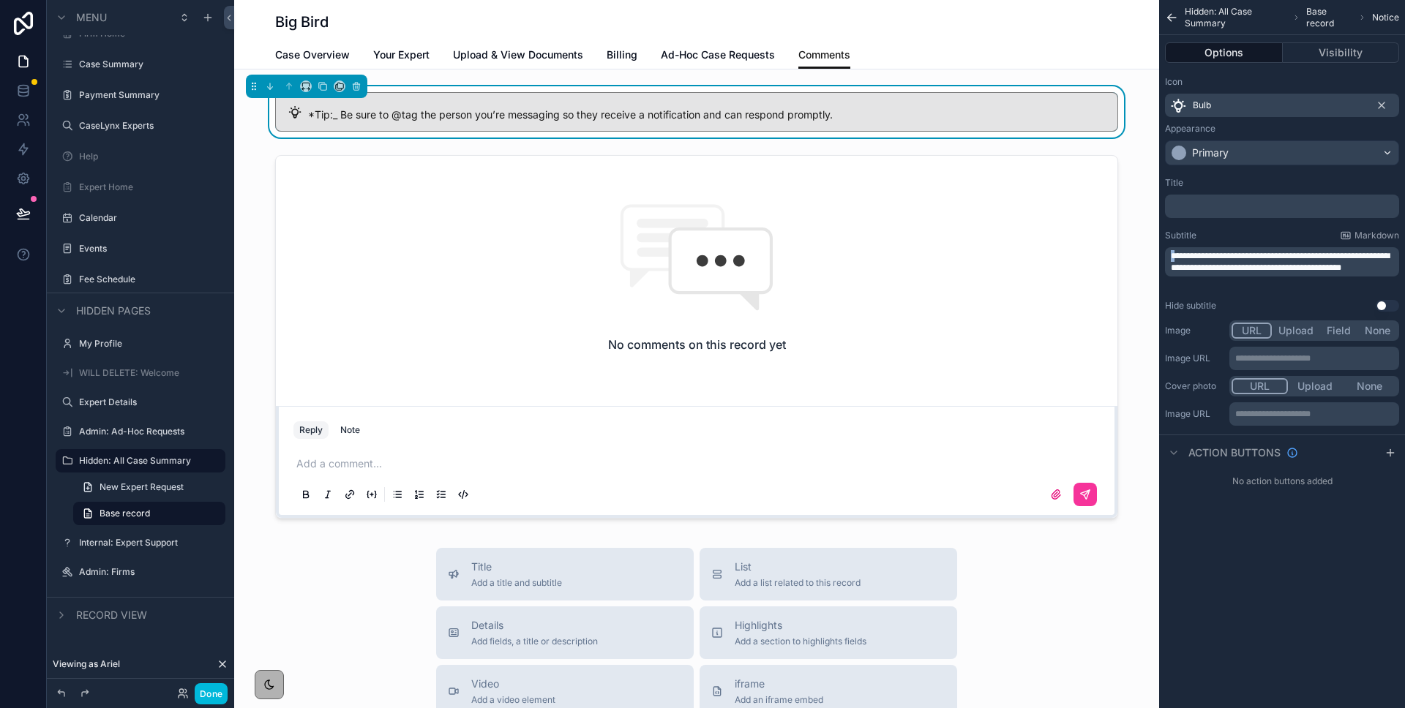
drag, startPoint x: 1176, startPoint y: 258, endPoint x: 1154, endPoint y: 256, distance: 22.0
click at [1154, 256] on div "Firm Home Case Summary Payment Summary CaseLynx Experts Help Expert Home Calend…" at bounding box center [819, 354] width 1170 height 708
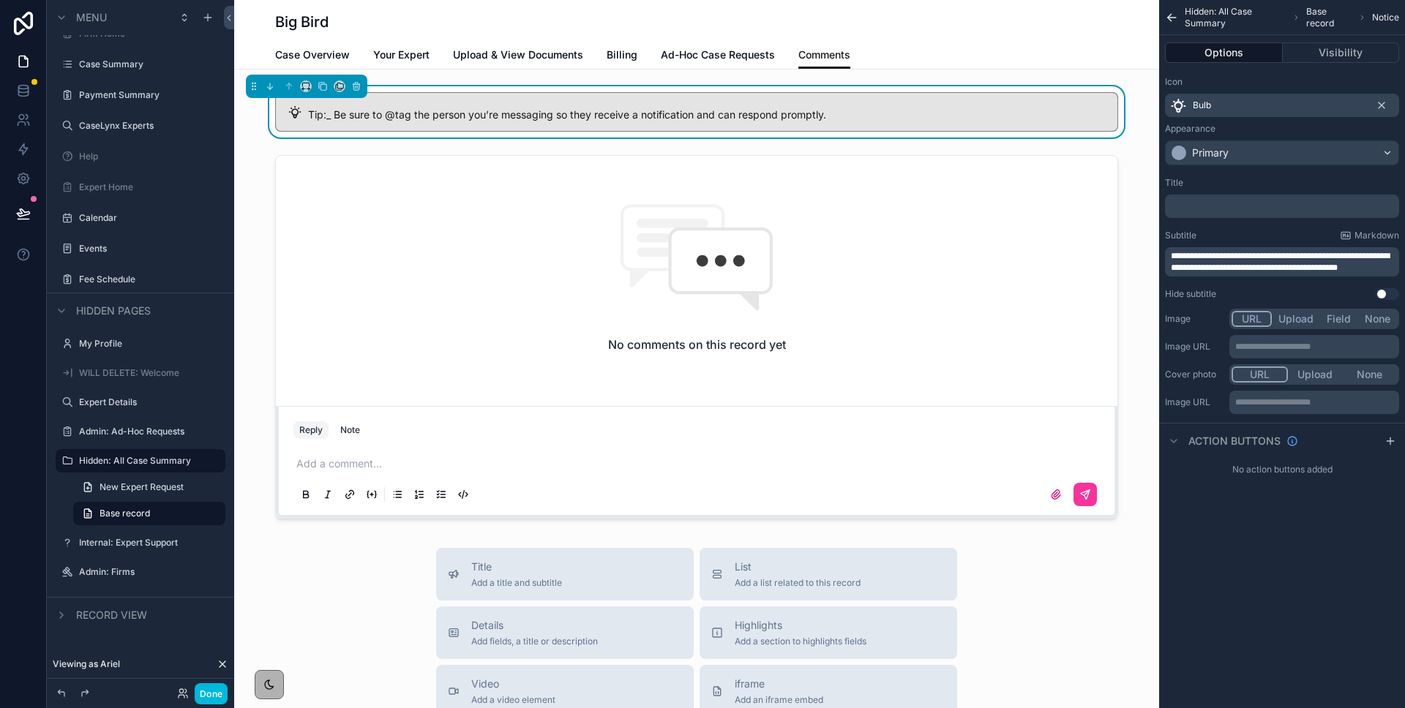
click at [1191, 258] on span "**********" at bounding box center [1279, 262] width 219 height 20
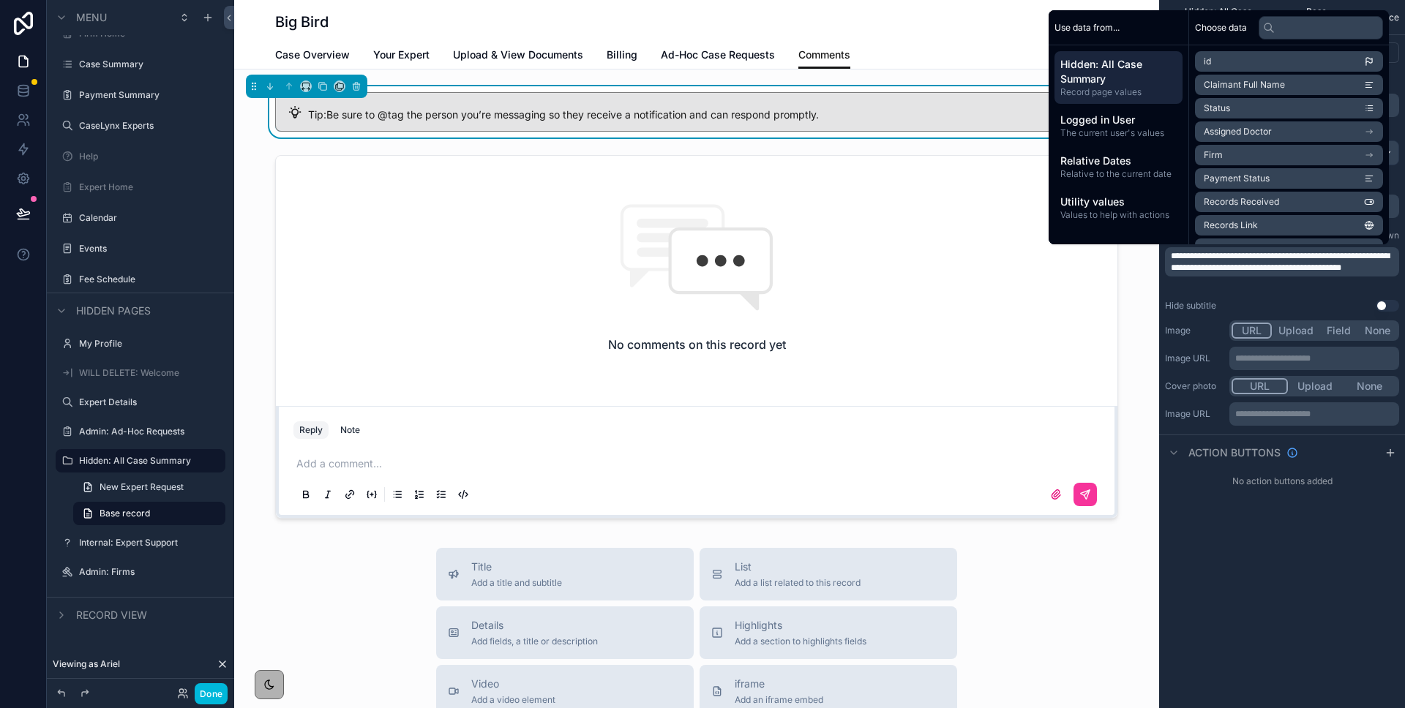
click at [1169, 260] on div "**********" at bounding box center [1282, 261] width 234 height 29
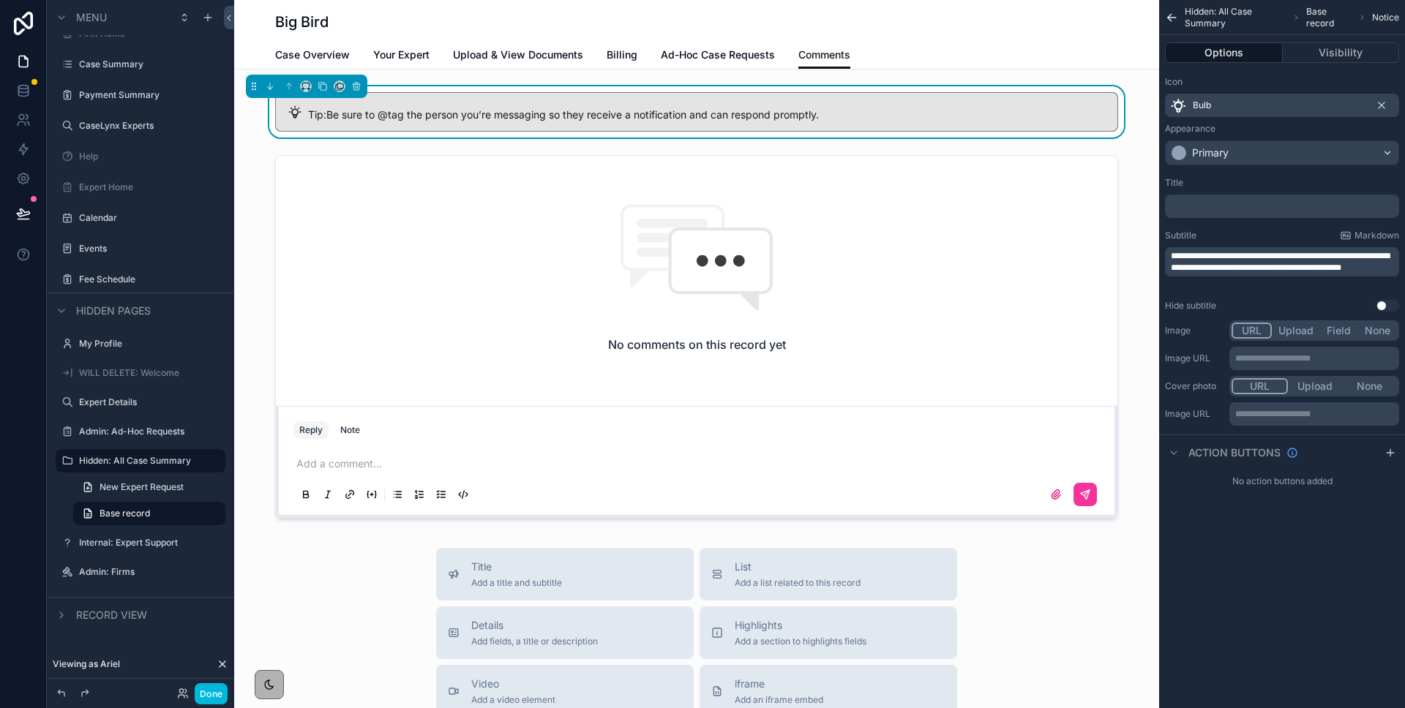
click at [1175, 258] on span "**********" at bounding box center [1279, 262] width 219 height 20
click at [1255, 256] on span "**********" at bounding box center [1279, 262] width 219 height 20
click at [1282, 256] on span "**********" at bounding box center [1279, 262] width 219 height 20
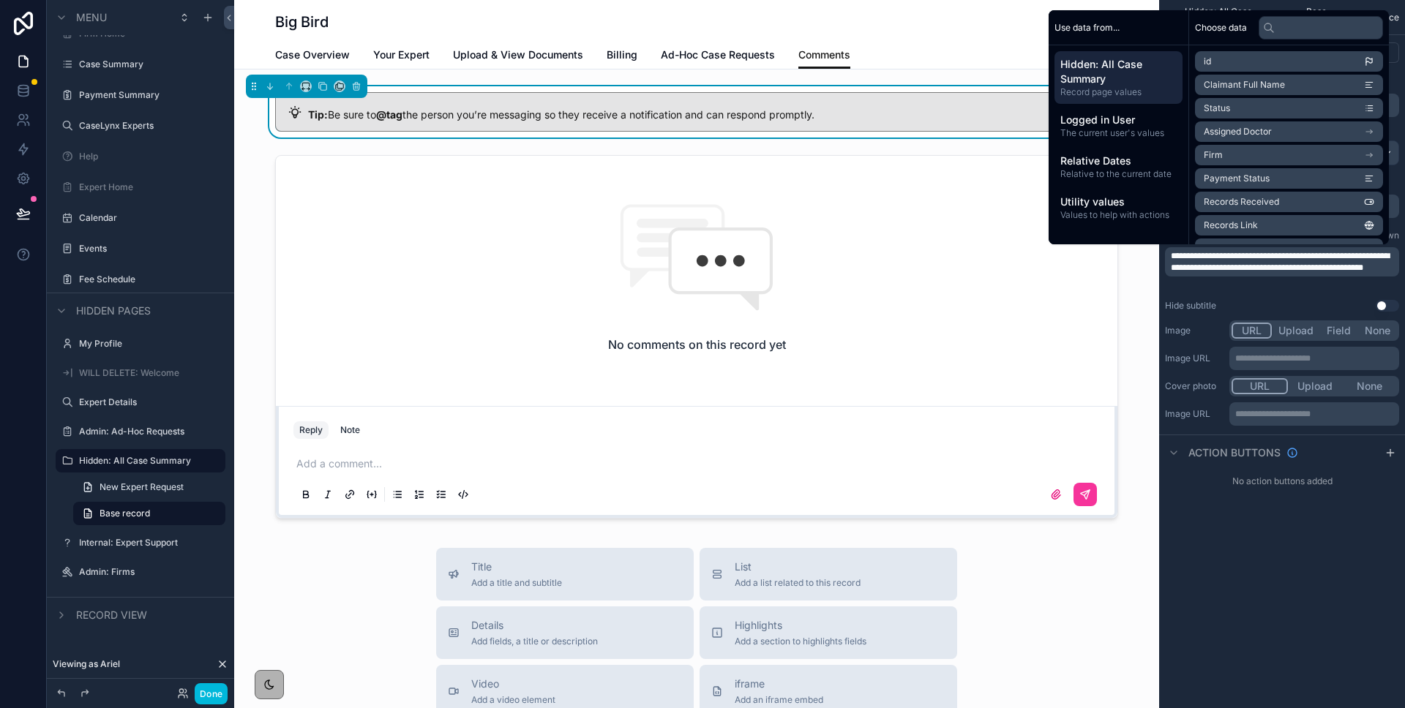
click at [1274, 274] on p "**********" at bounding box center [1282, 261] width 225 height 23
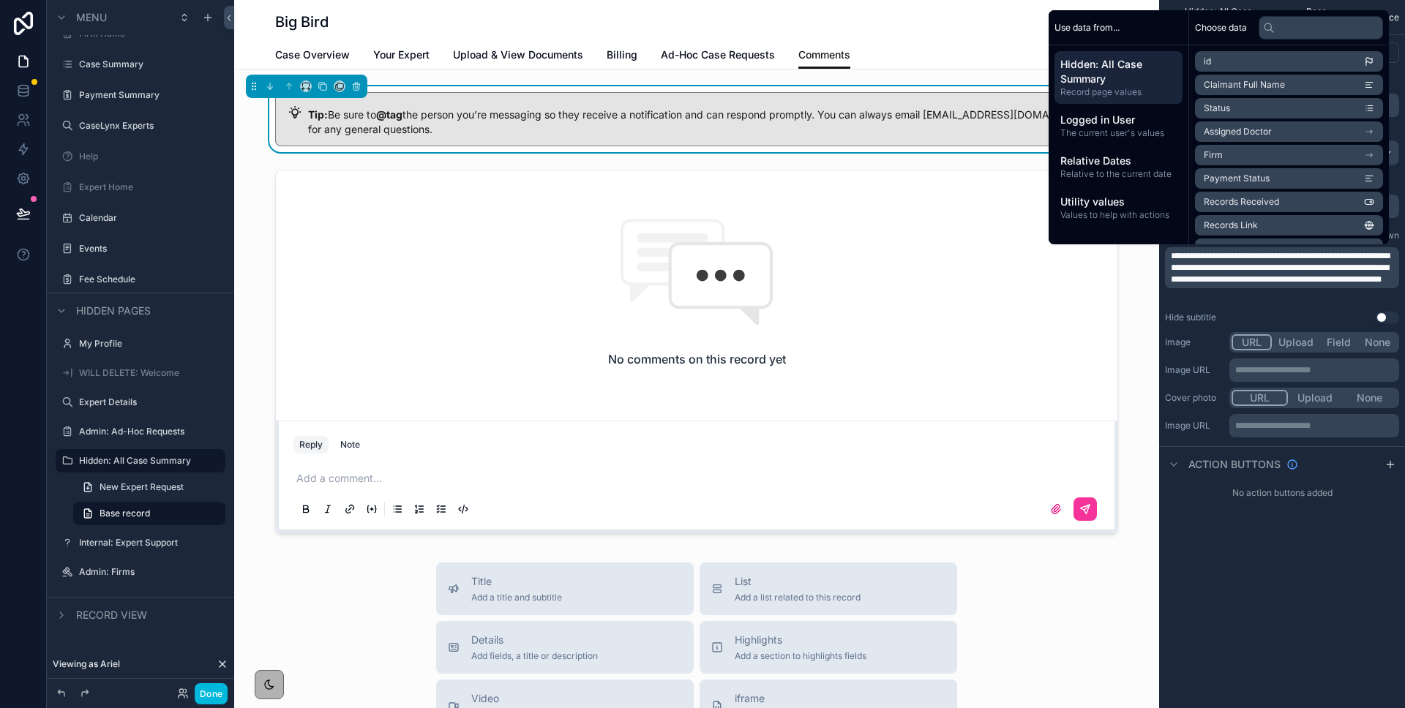
click at [246, 209] on div "scrollable content" at bounding box center [696, 351] width 925 height 375
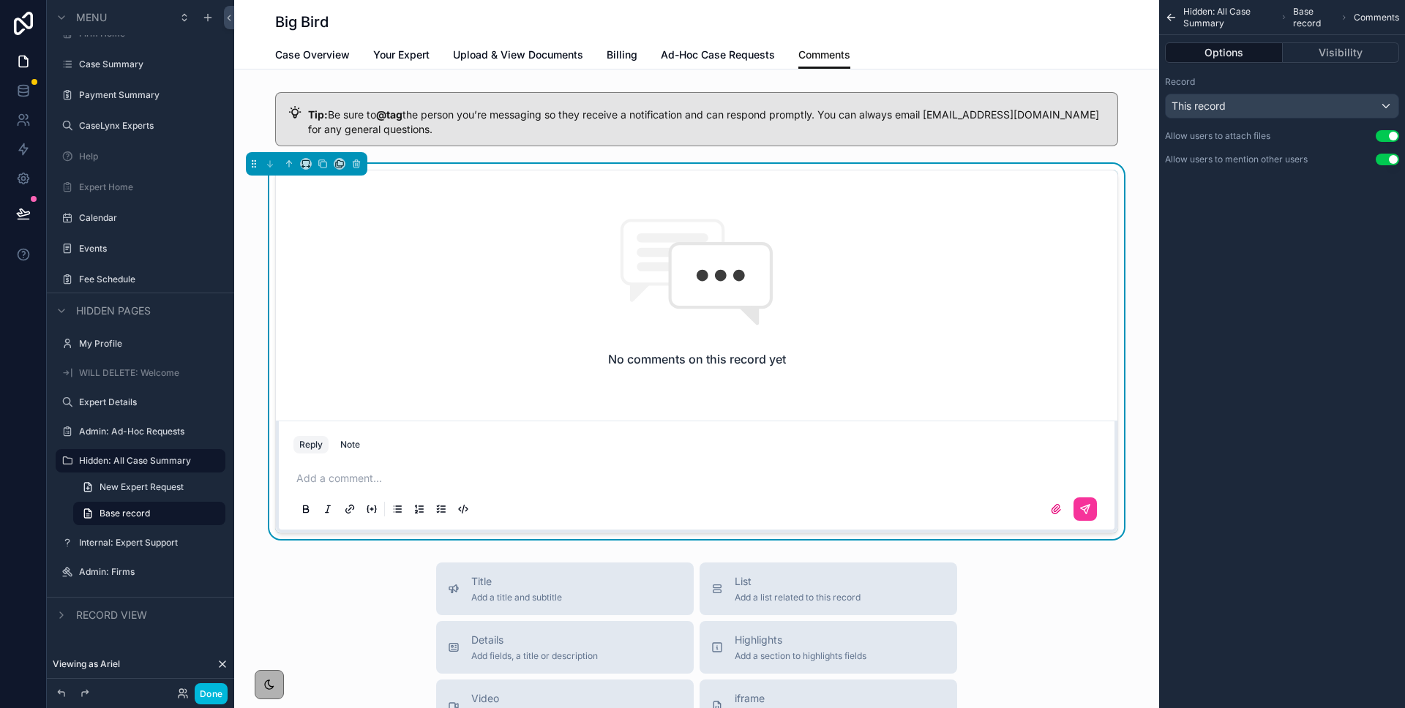
click at [198, 699] on button "Done" at bounding box center [211, 693] width 33 height 21
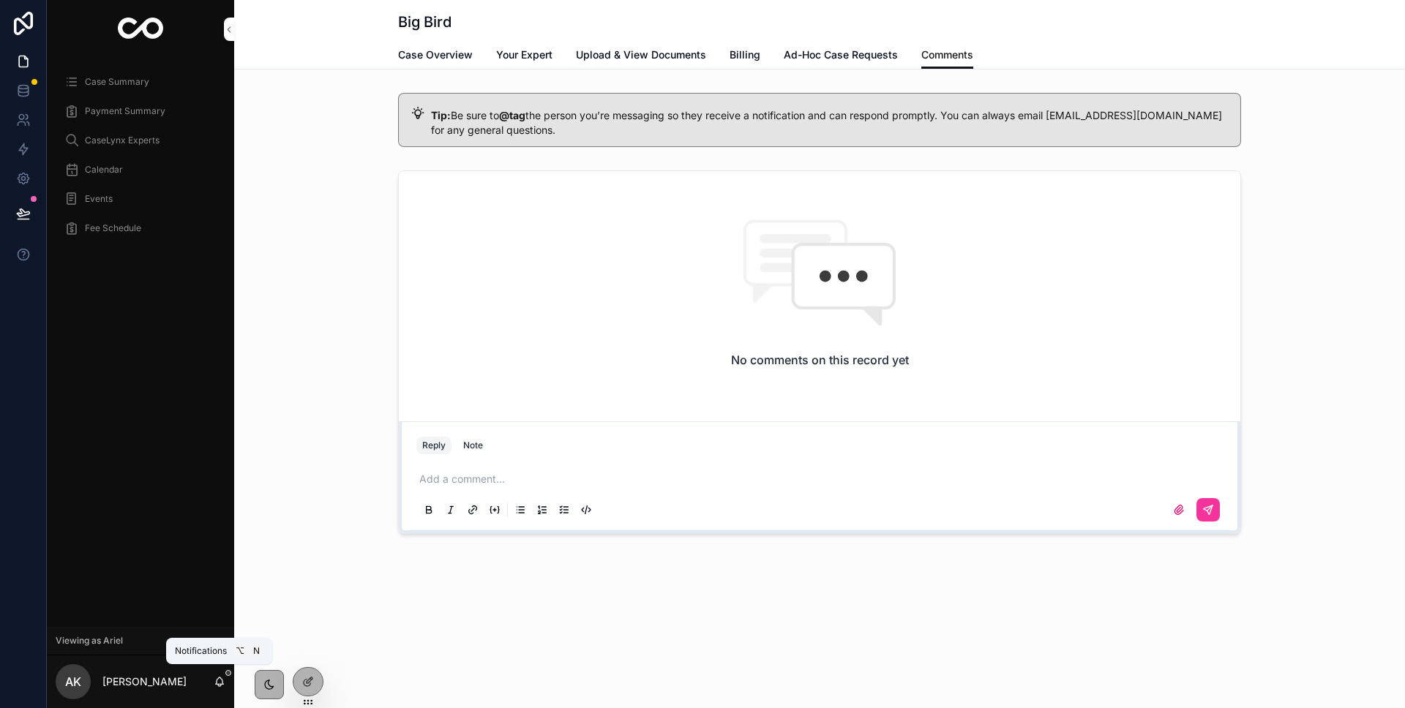
click at [224, 680] on icon "scrollable content" at bounding box center [220, 682] width 12 height 12
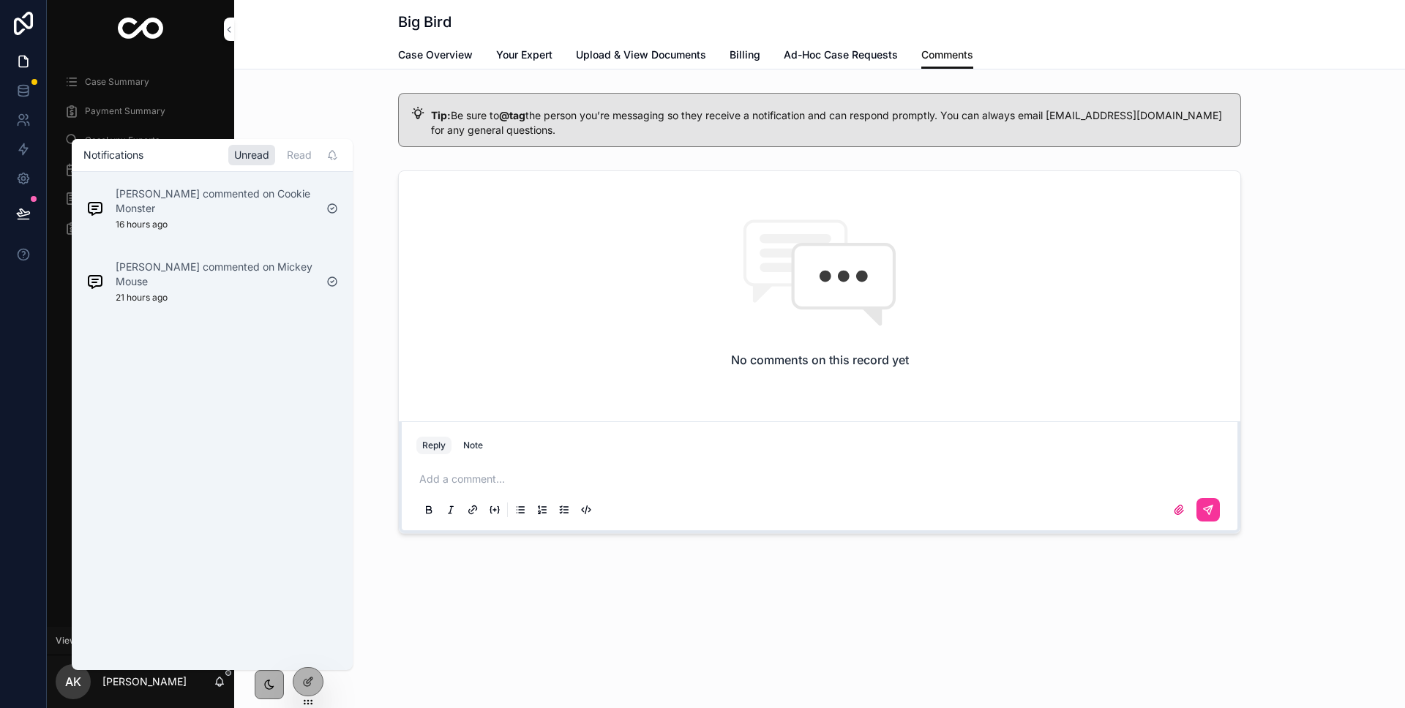
click at [298, 157] on div "Read" at bounding box center [299, 155] width 37 height 20
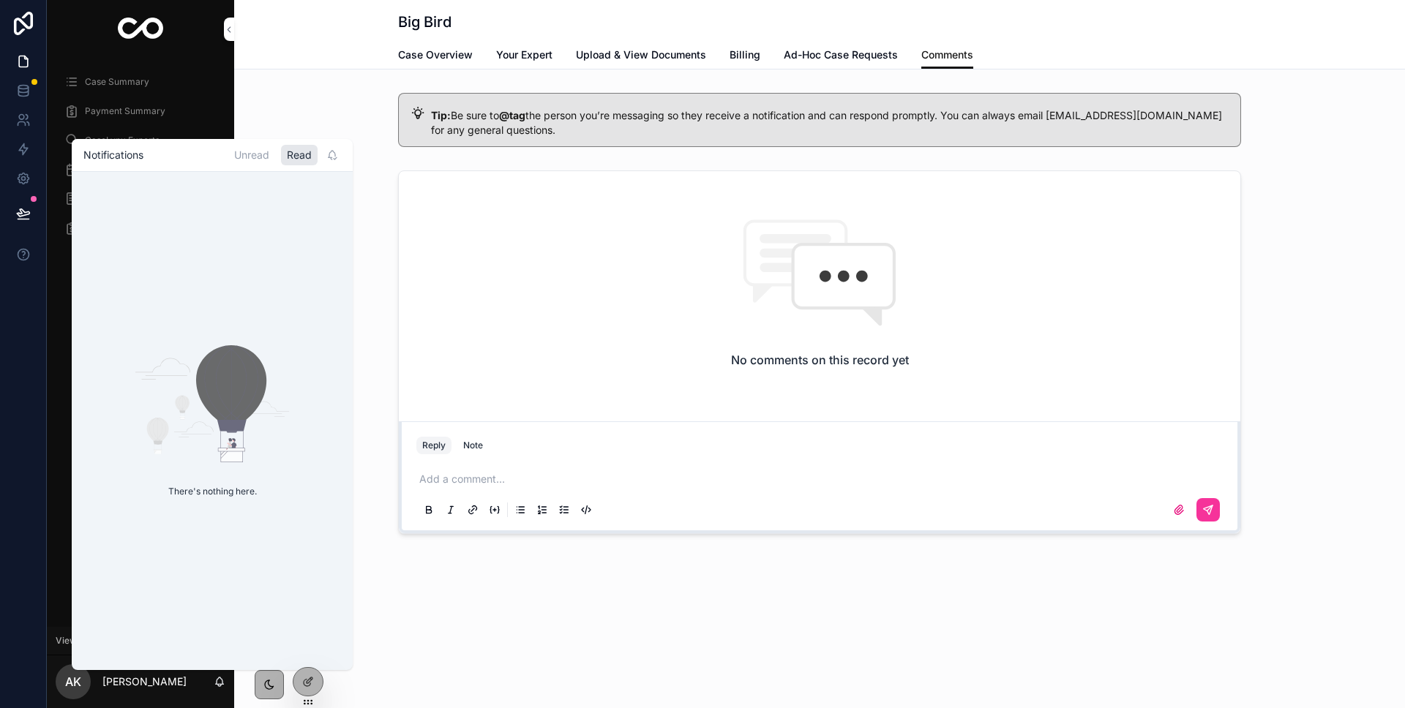
click at [252, 158] on div "Unread" at bounding box center [251, 155] width 47 height 20
click at [222, 215] on div "There's nothing here." at bounding box center [212, 421] width 281 height 498
click at [294, 152] on div "Read" at bounding box center [299, 155] width 37 height 20
click at [257, 159] on div "Unread" at bounding box center [251, 155] width 47 height 20
click at [306, 154] on div "Read" at bounding box center [299, 155] width 37 height 20
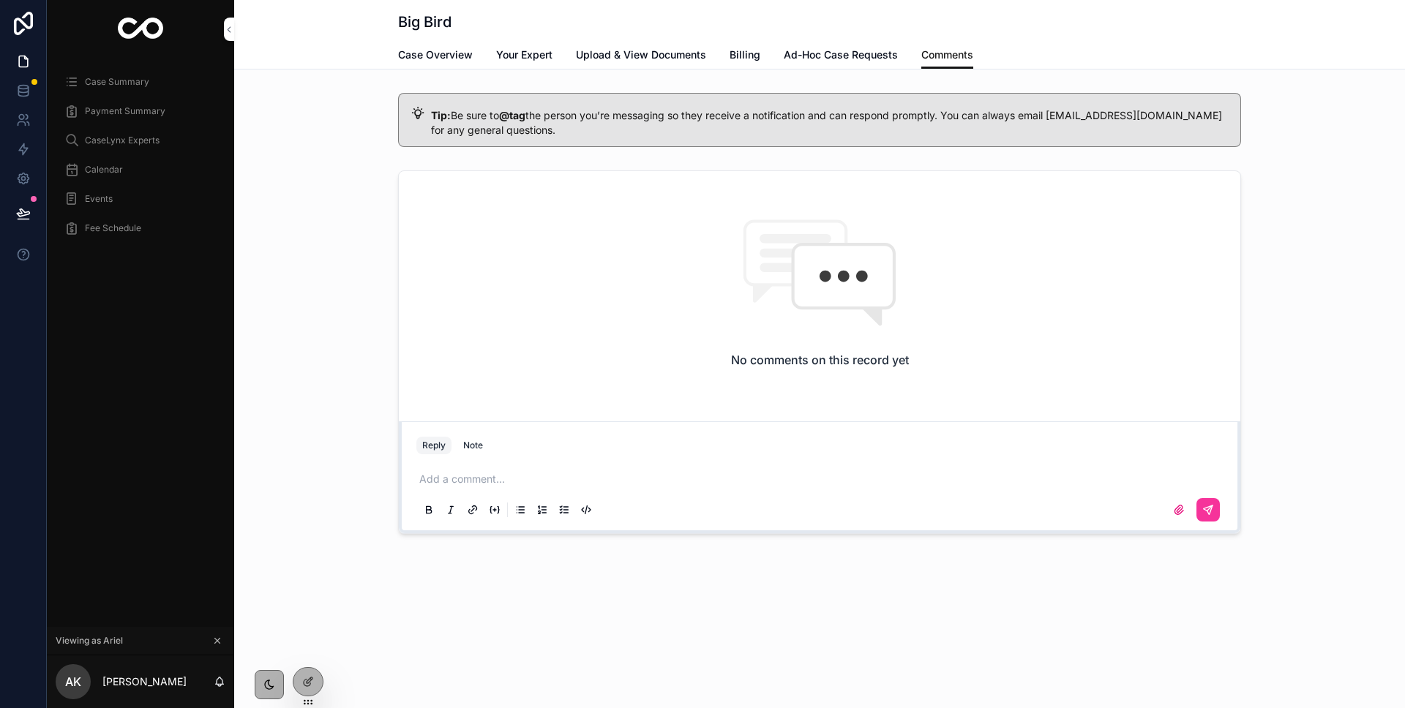
drag, startPoint x: 460, startPoint y: 578, endPoint x: 320, endPoint y: 658, distance: 161.5
click at [459, 579] on div "Big Bird Comments Case Overview Your Expert Upload & View Documents Billing Ad-…" at bounding box center [819, 317] width 1170 height 634
click at [0, 0] on icon at bounding box center [0, 0] width 0 height 0
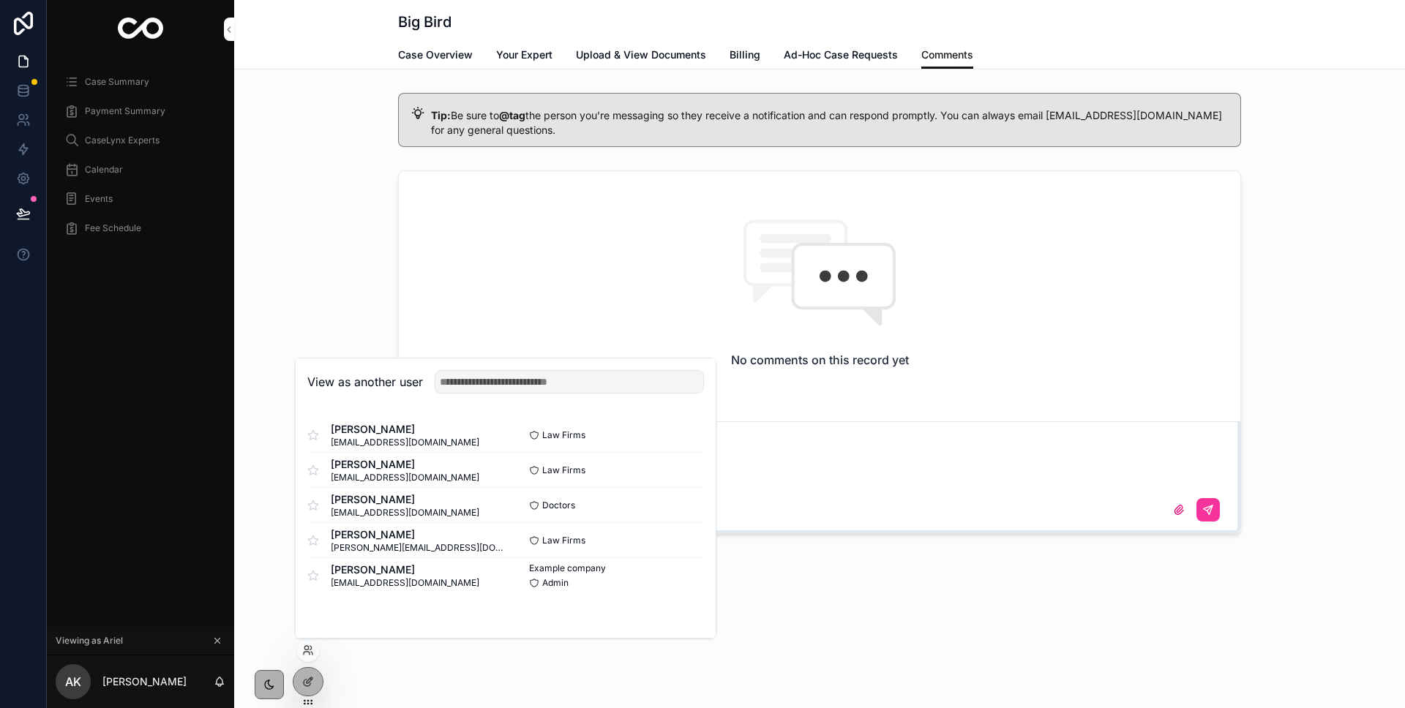
click at [0, 0] on button "Select" at bounding box center [0, 0] width 0 height 0
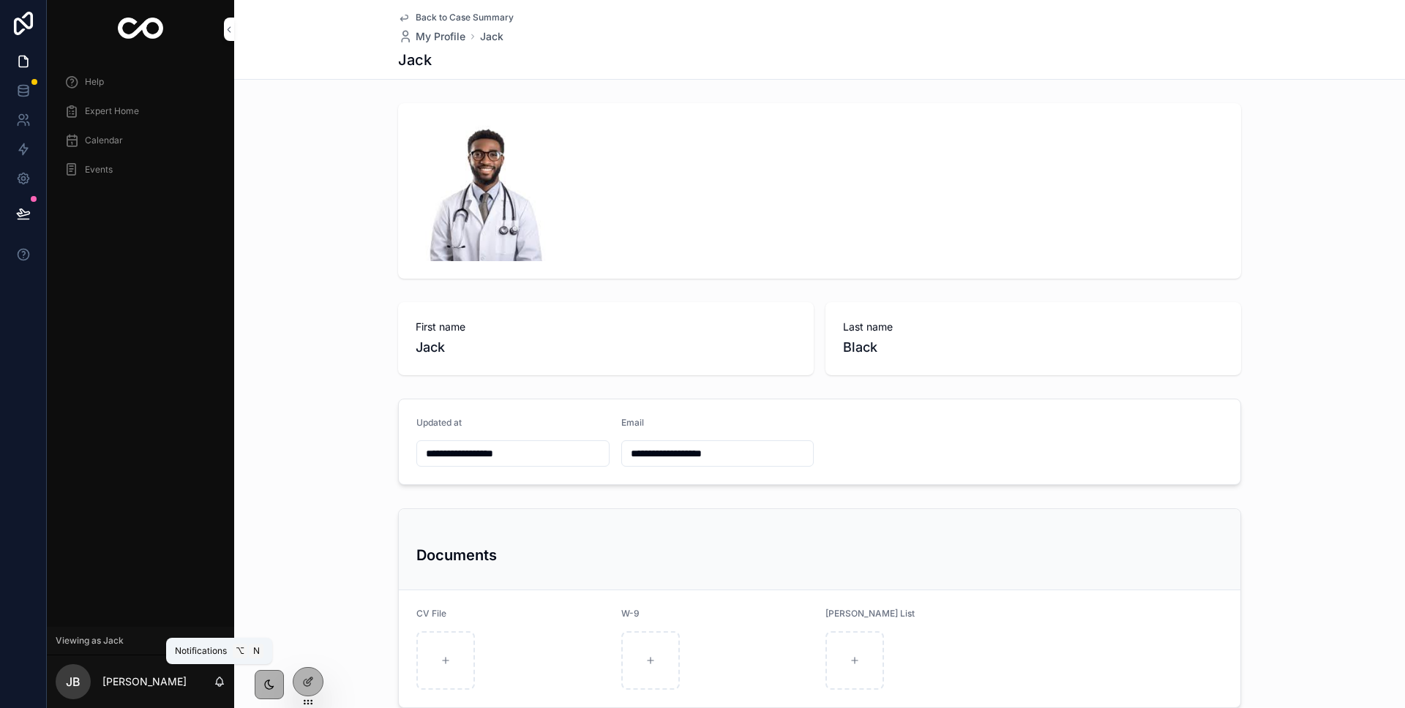
click at [214, 683] on icon "scrollable content" at bounding box center [220, 682] width 12 height 12
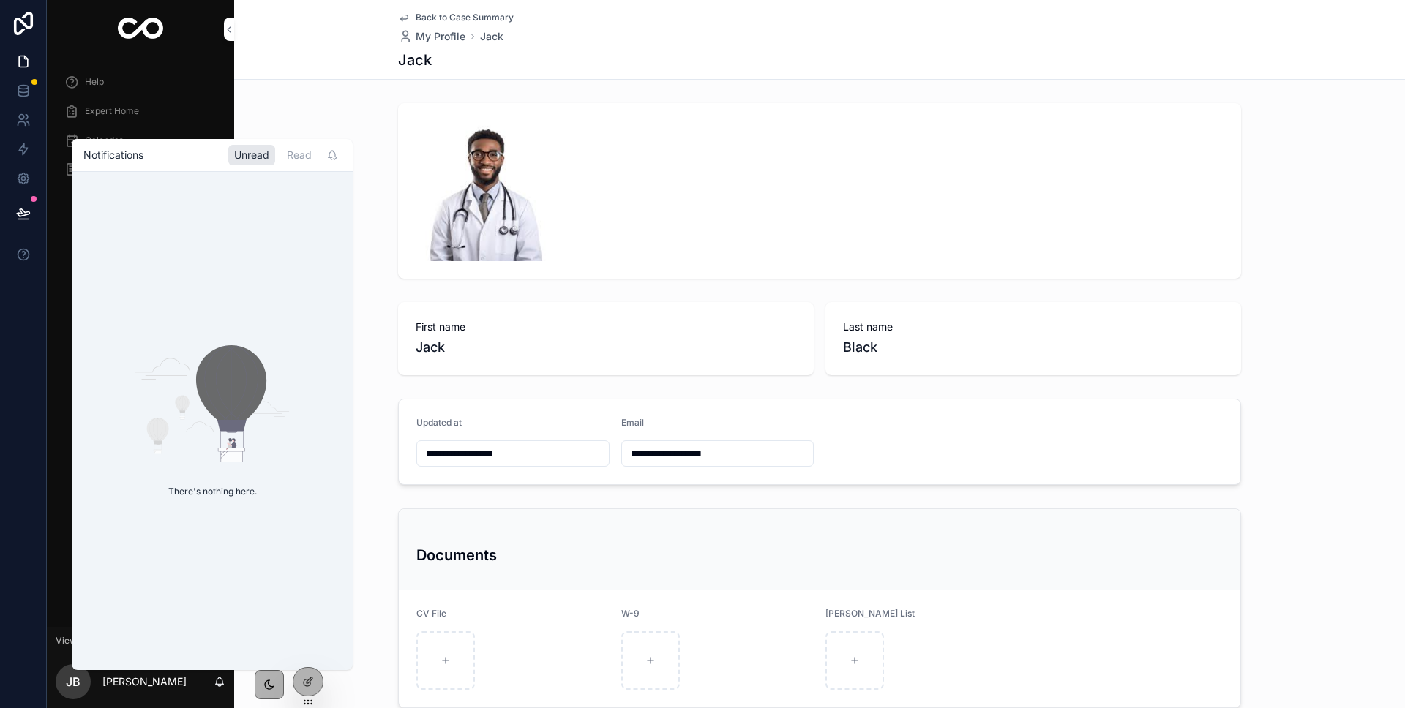
click at [311, 149] on div "Read" at bounding box center [299, 155] width 37 height 20
click at [238, 375] on icon "scrollable content" at bounding box center [231, 387] width 70 height 84
click at [236, 380] on icon "scrollable content" at bounding box center [231, 387] width 70 height 84
click at [238, 153] on div "Unread" at bounding box center [251, 155] width 47 height 20
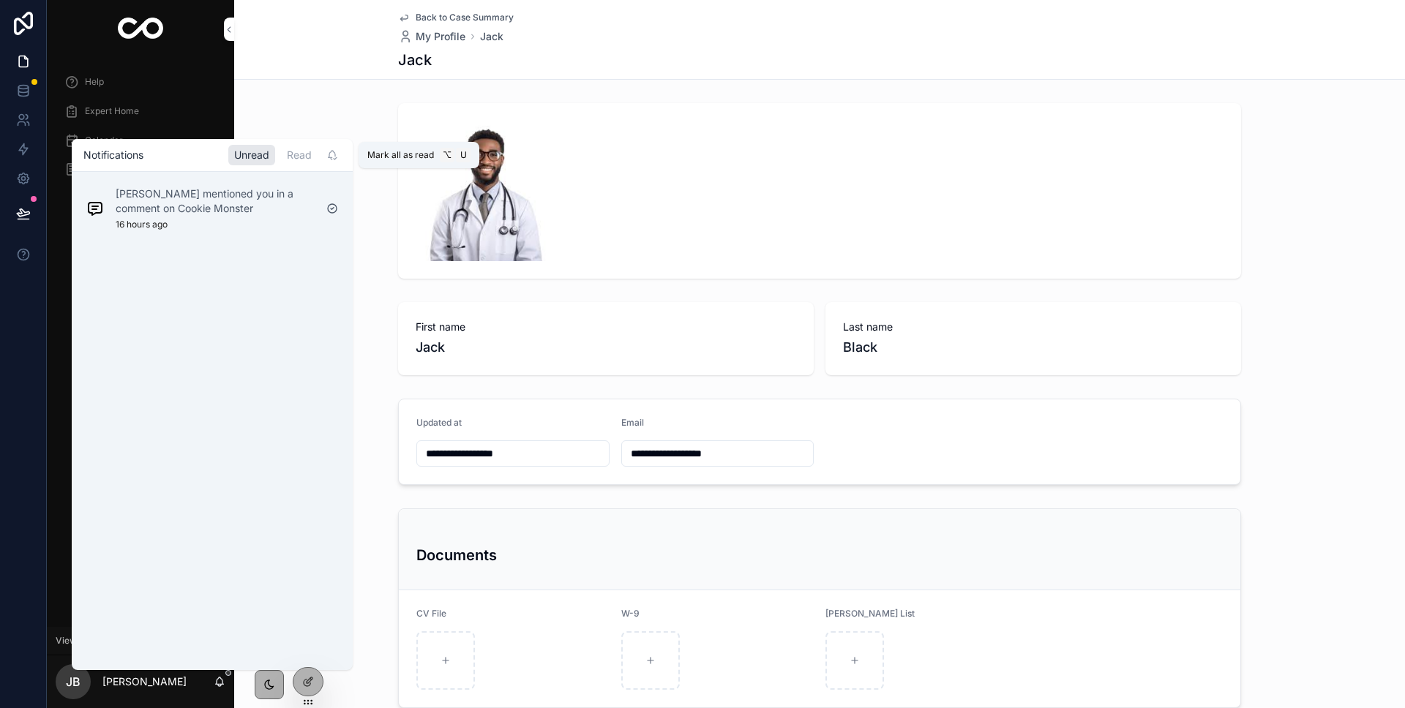
click at [328, 154] on icon "scrollable content" at bounding box center [331, 154] width 7 height 7
click at [251, 184] on div "Jordan Marzouk mentioned you in a comment on Cookie Monster 16 hours ago" at bounding box center [200, 209] width 240 height 56
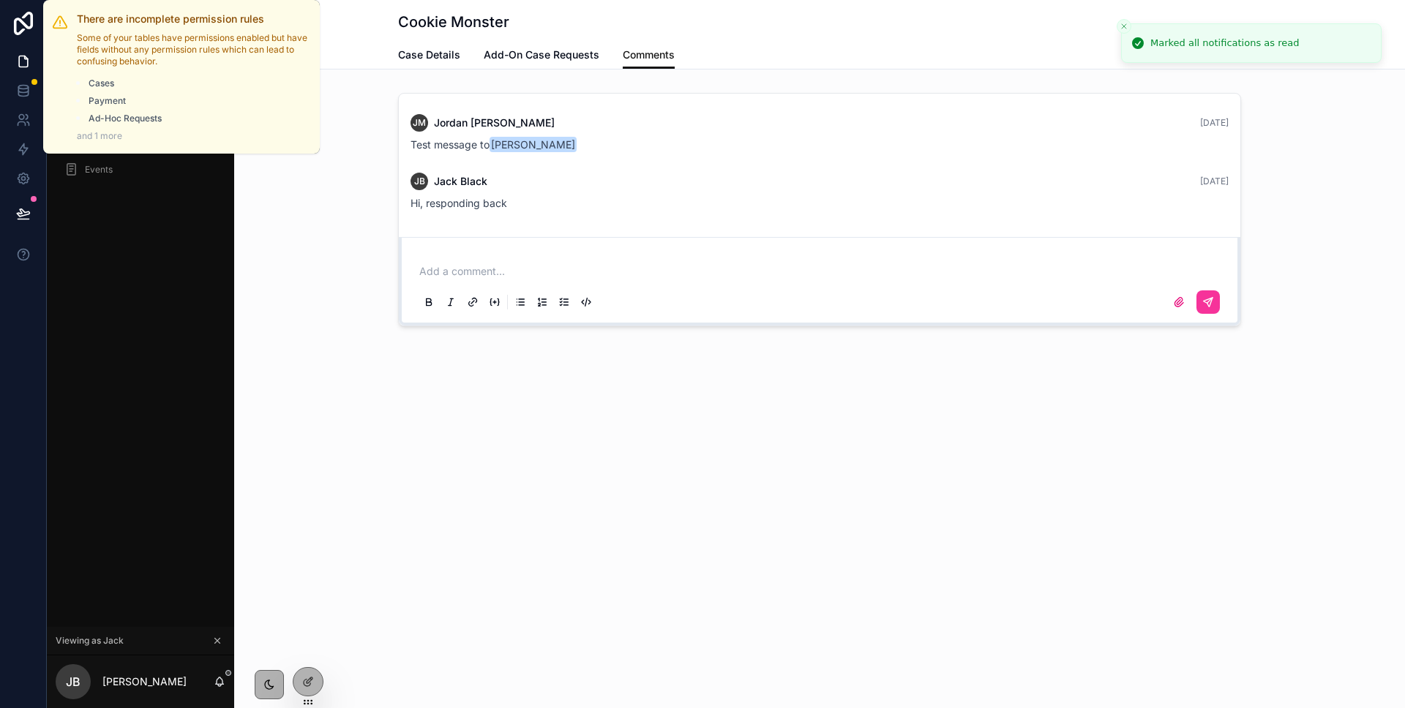
click at [25, 81] on link at bounding box center [23, 90] width 46 height 29
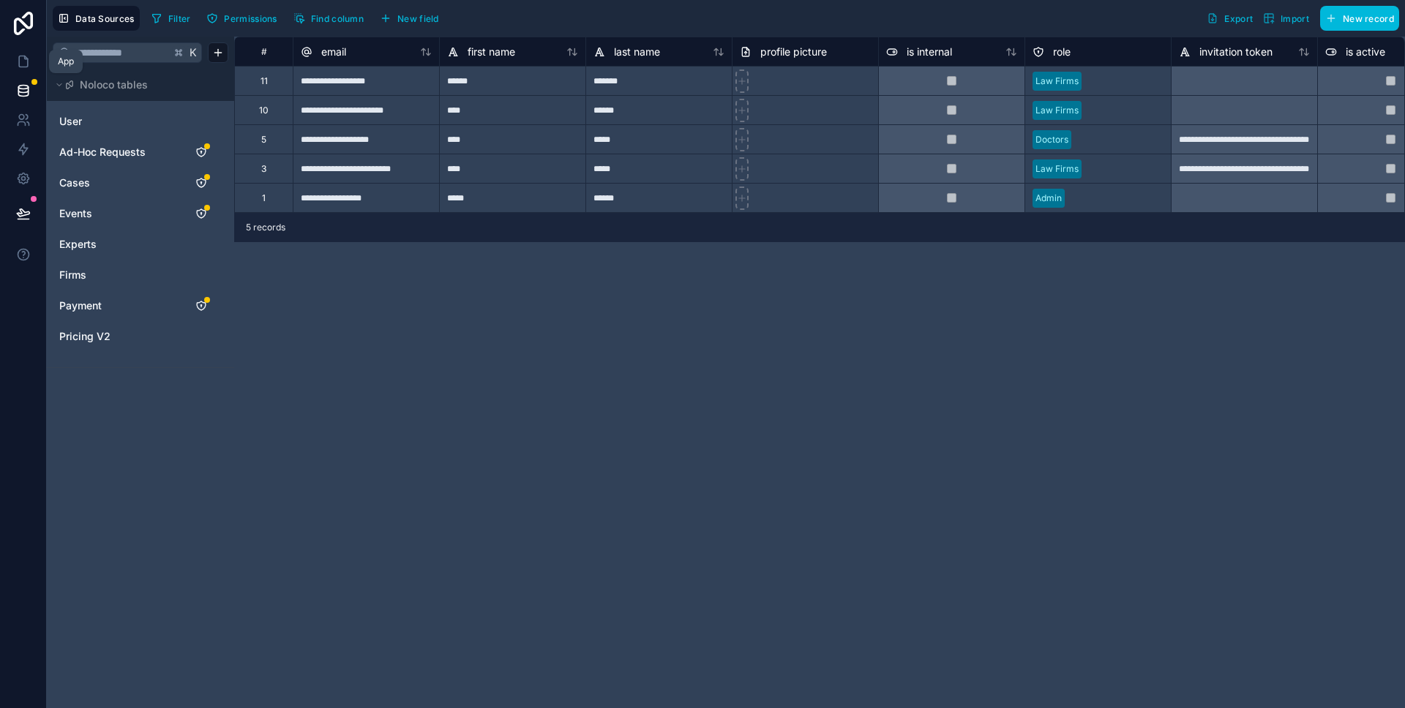
click at [25, 67] on icon at bounding box center [23, 61] width 9 height 11
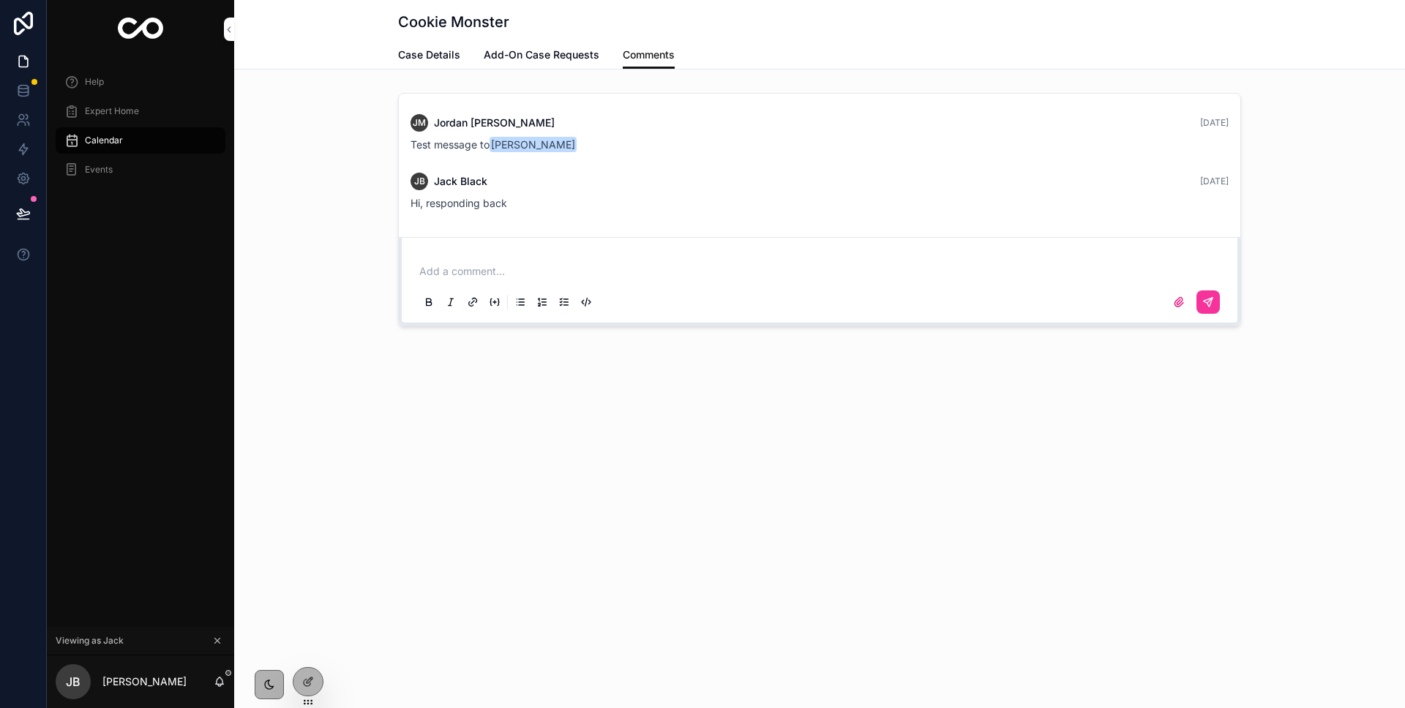
click at [128, 115] on span "Expert Home" at bounding box center [112, 111] width 54 height 12
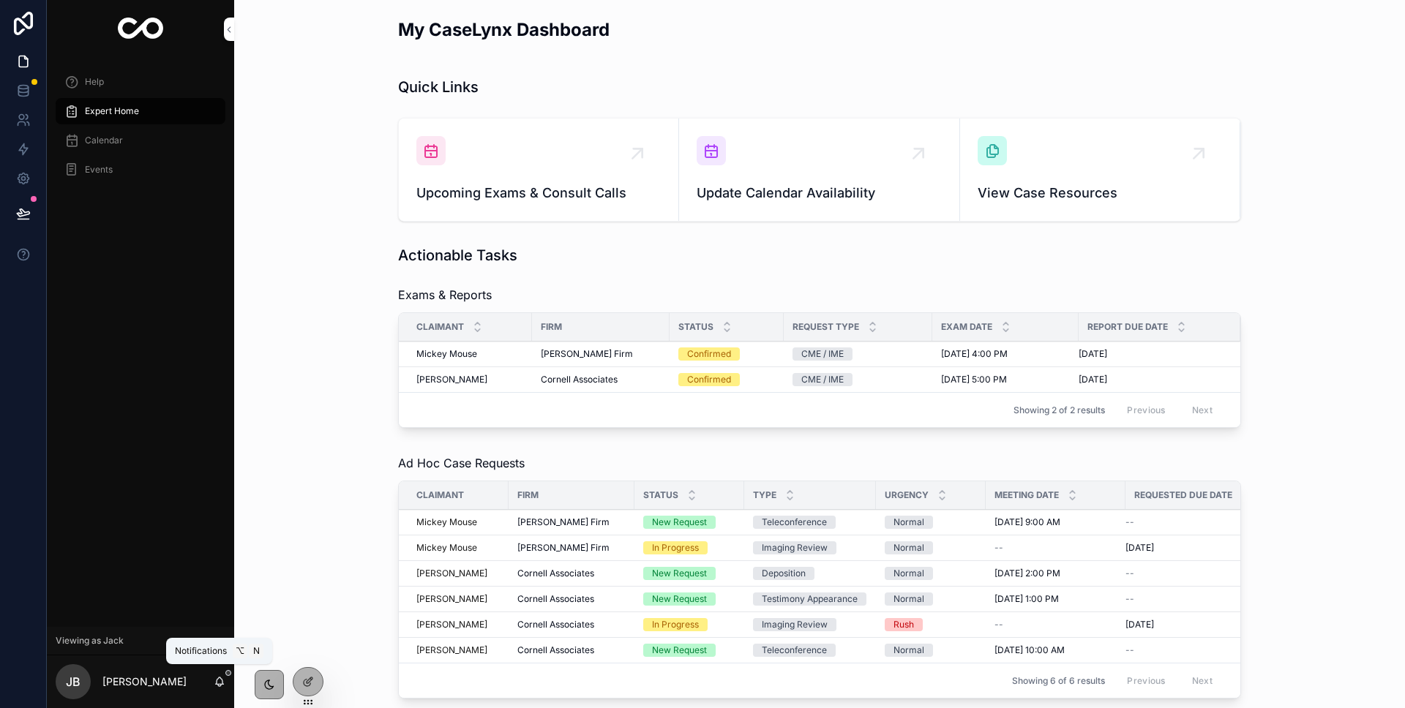
click at [228, 674] on span "scrollable content" at bounding box center [228, 673] width 6 height 6
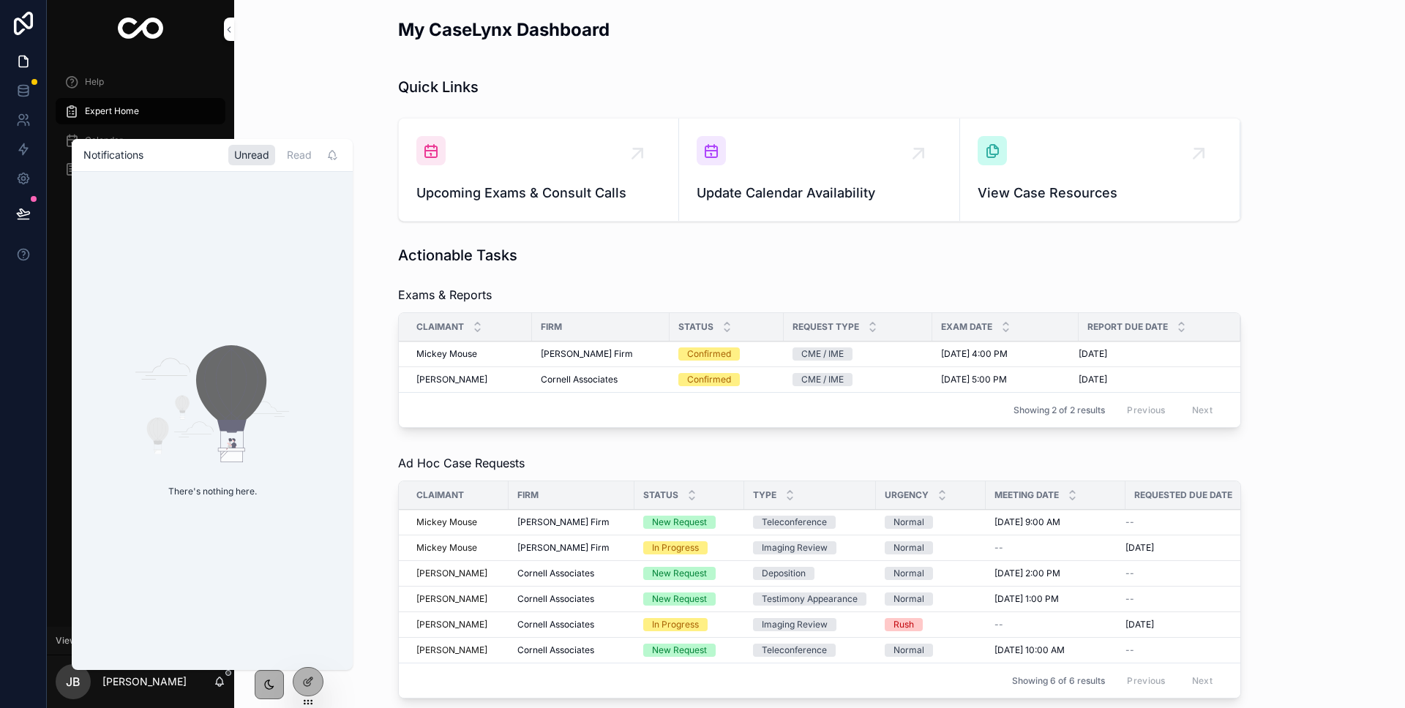
click at [337, 102] on div "Quick Links Upcoming Exams & Consult Calls Update Calendar Availability View Ca…" at bounding box center [819, 149] width 1147 height 157
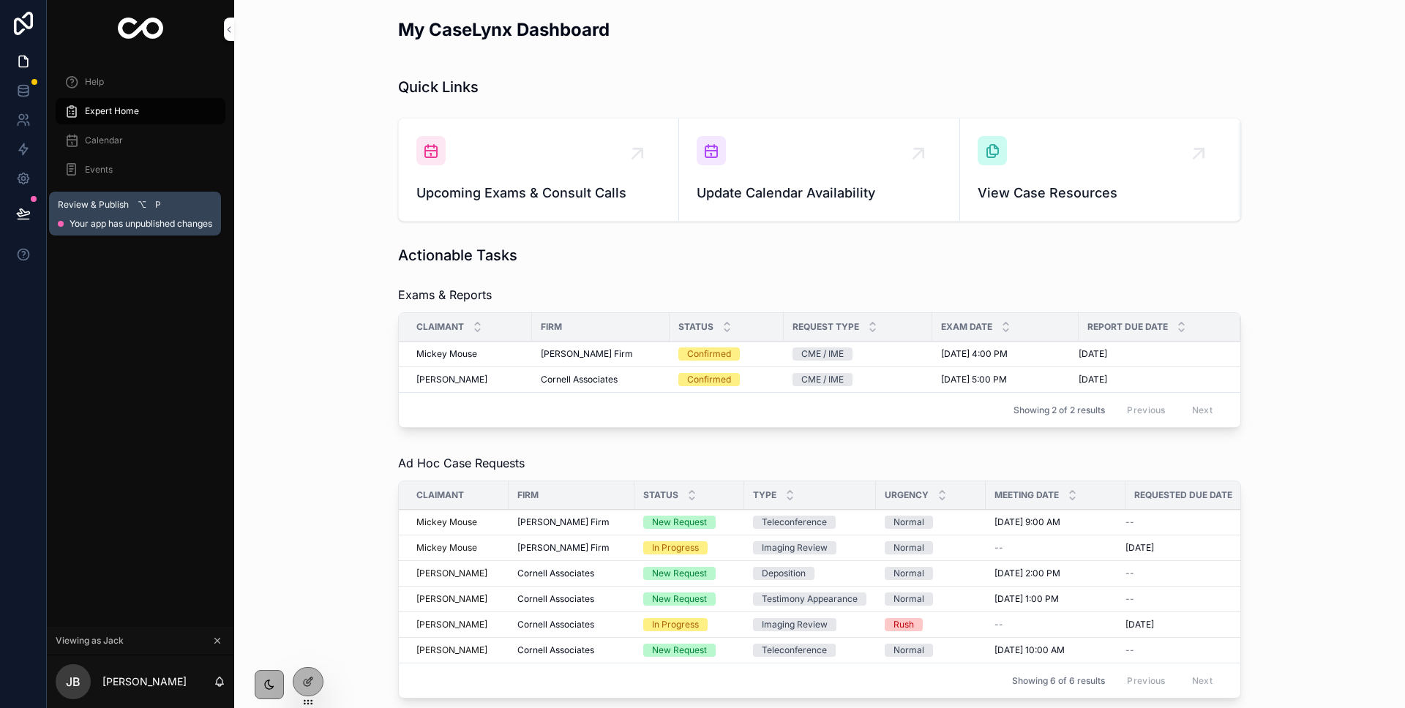
click at [25, 219] on icon at bounding box center [23, 219] width 11 height 0
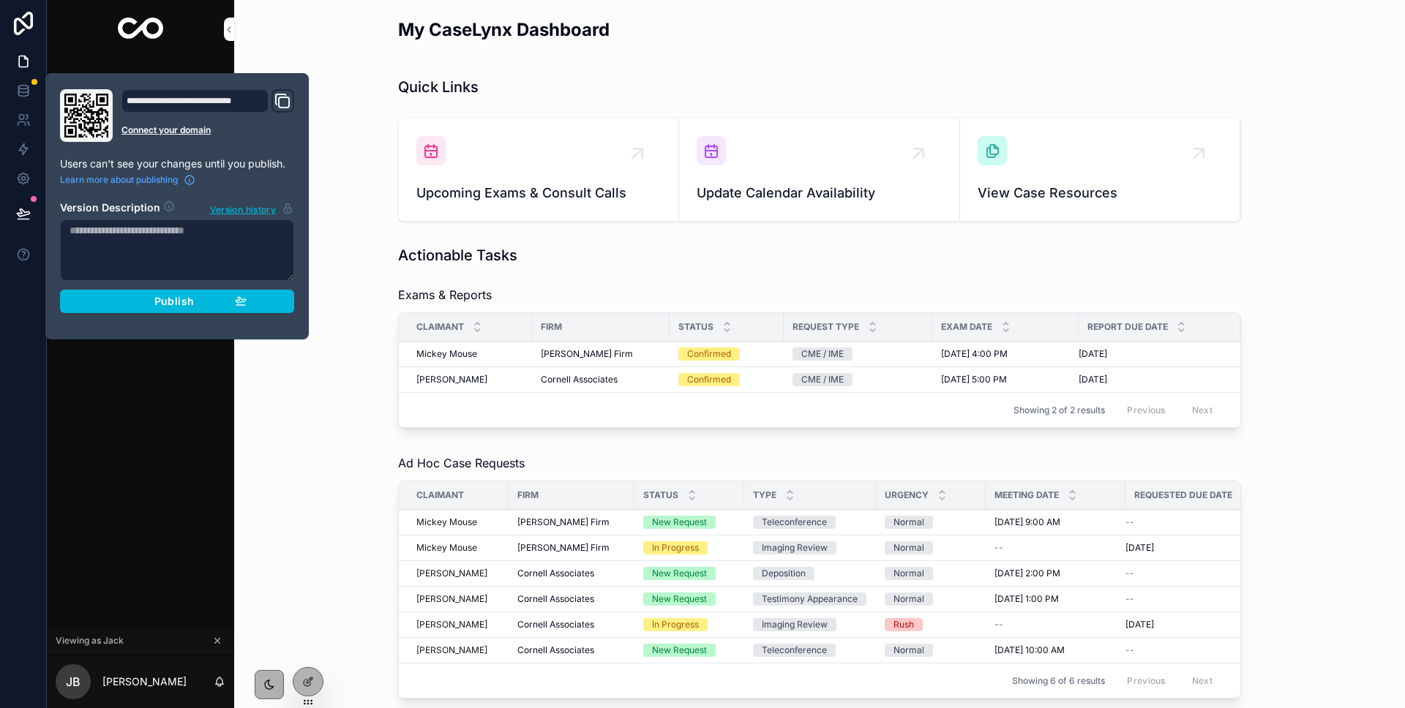
click at [178, 307] on button "Publish" at bounding box center [177, 301] width 234 height 23
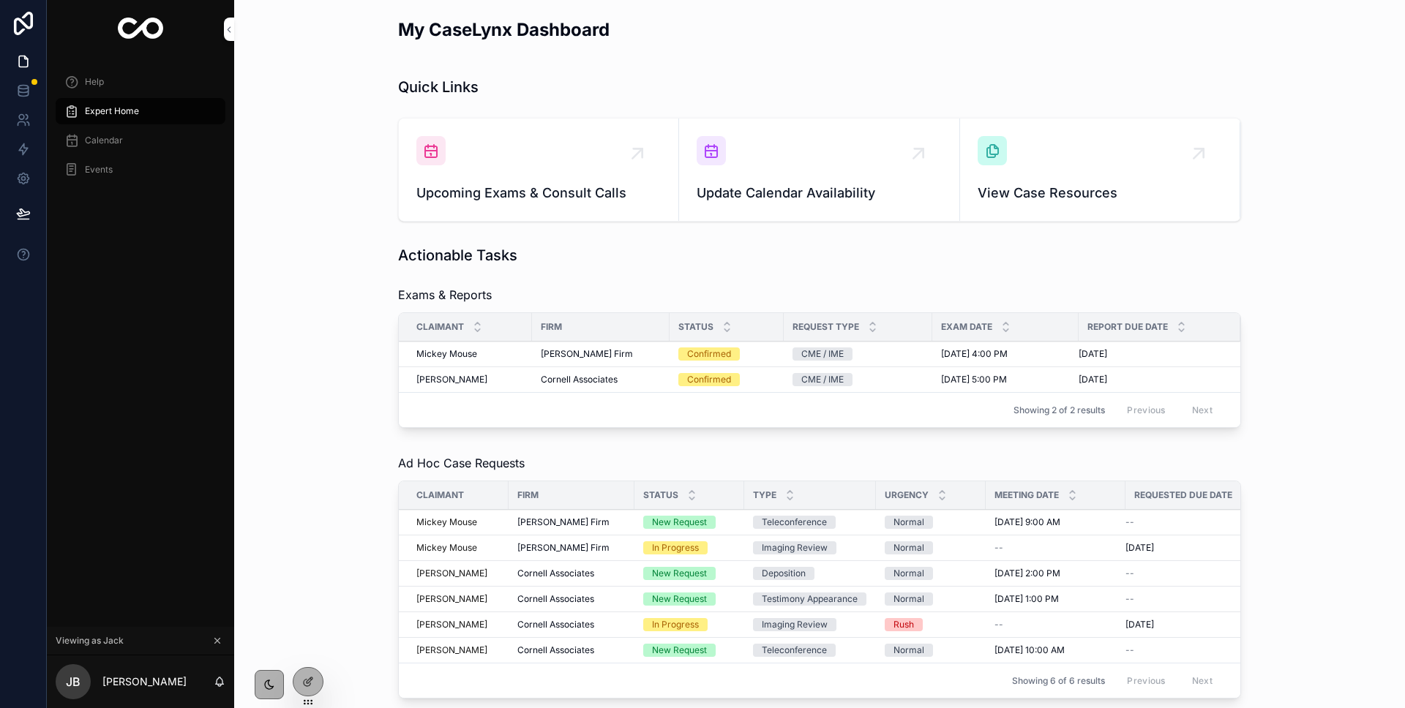
click at [94, 169] on span "Events" at bounding box center [99, 170] width 28 height 12
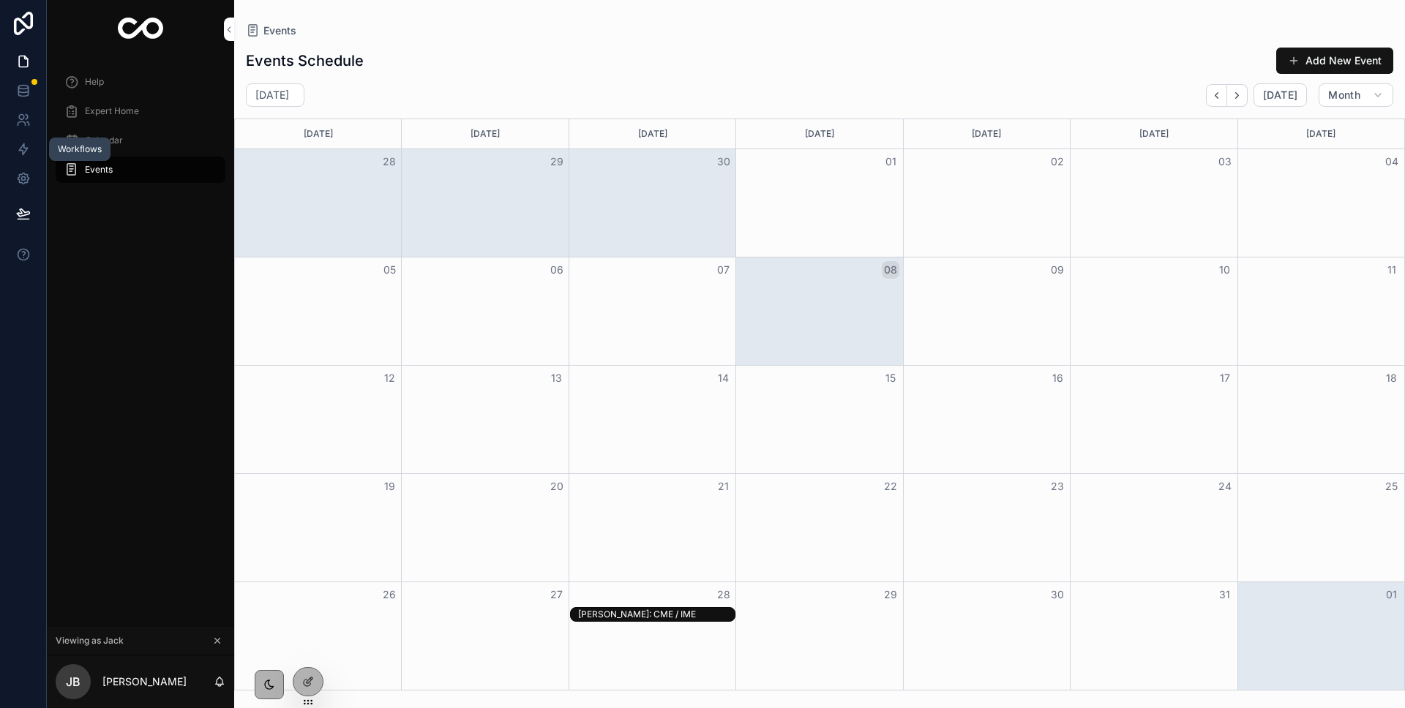
click at [21, 146] on icon at bounding box center [23, 149] width 9 height 11
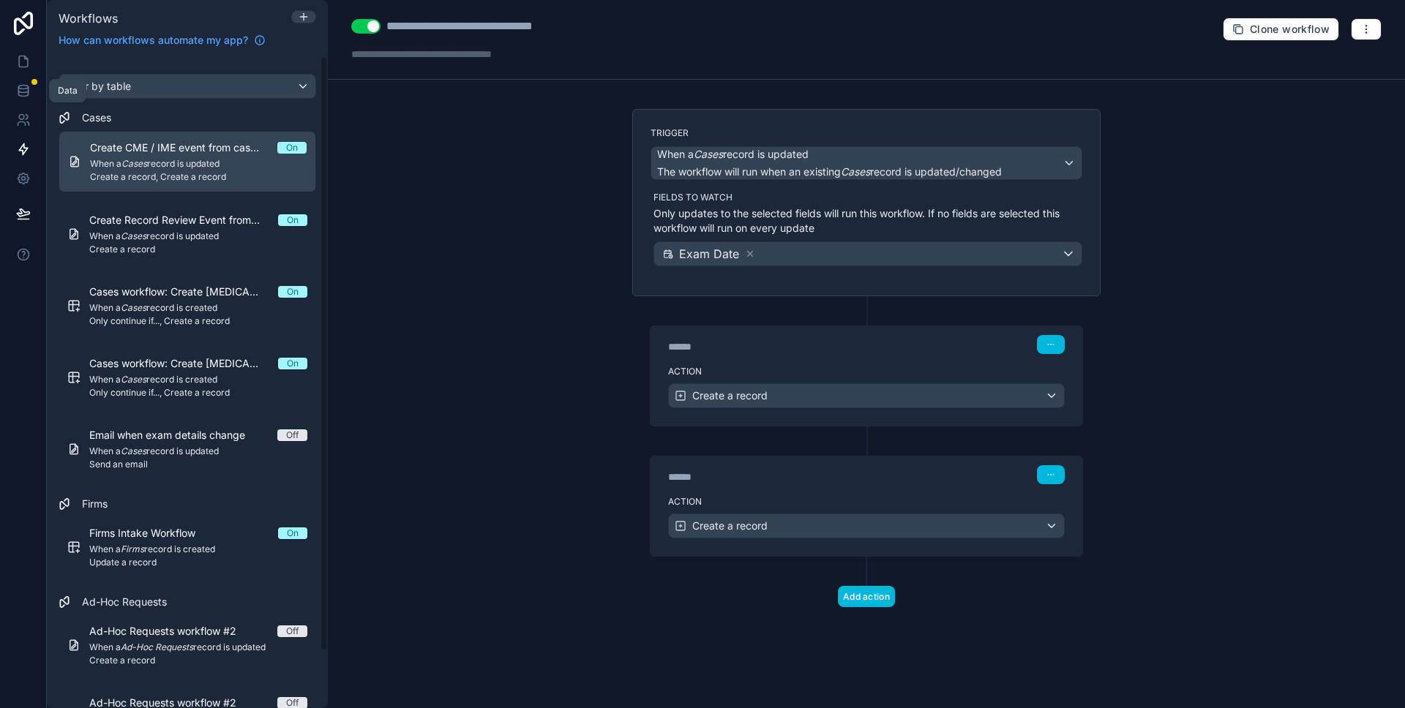
click at [28, 89] on icon at bounding box center [23, 90] width 10 height 6
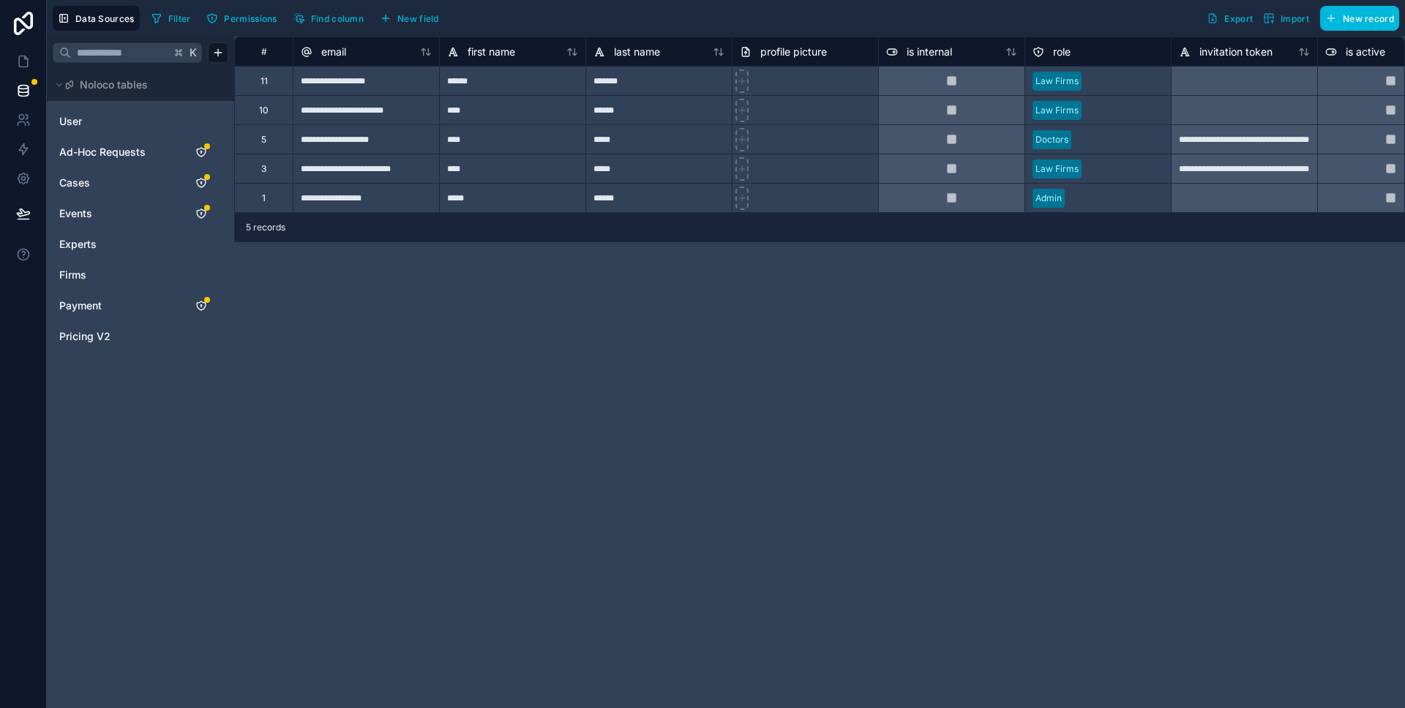
click at [94, 207] on link "Events" at bounding box center [118, 213] width 119 height 15
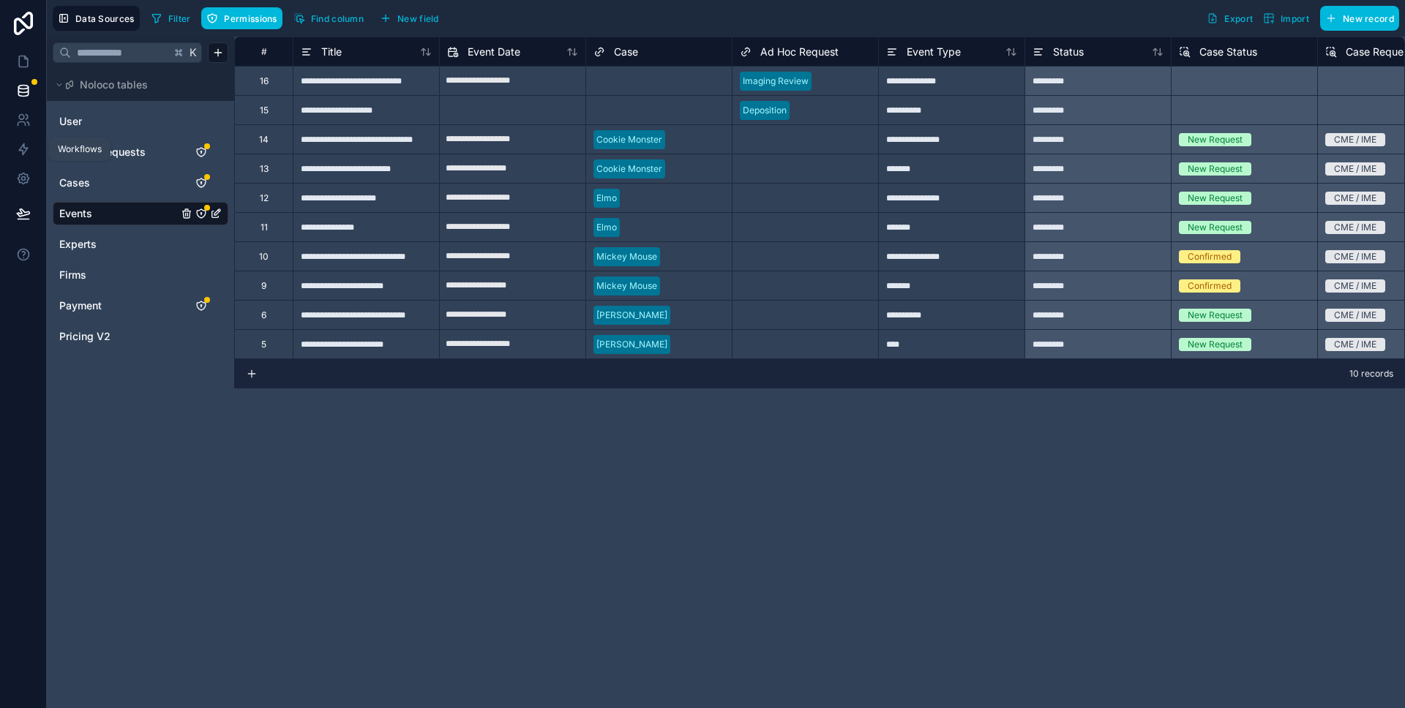
click at [29, 152] on icon at bounding box center [23, 149] width 15 height 15
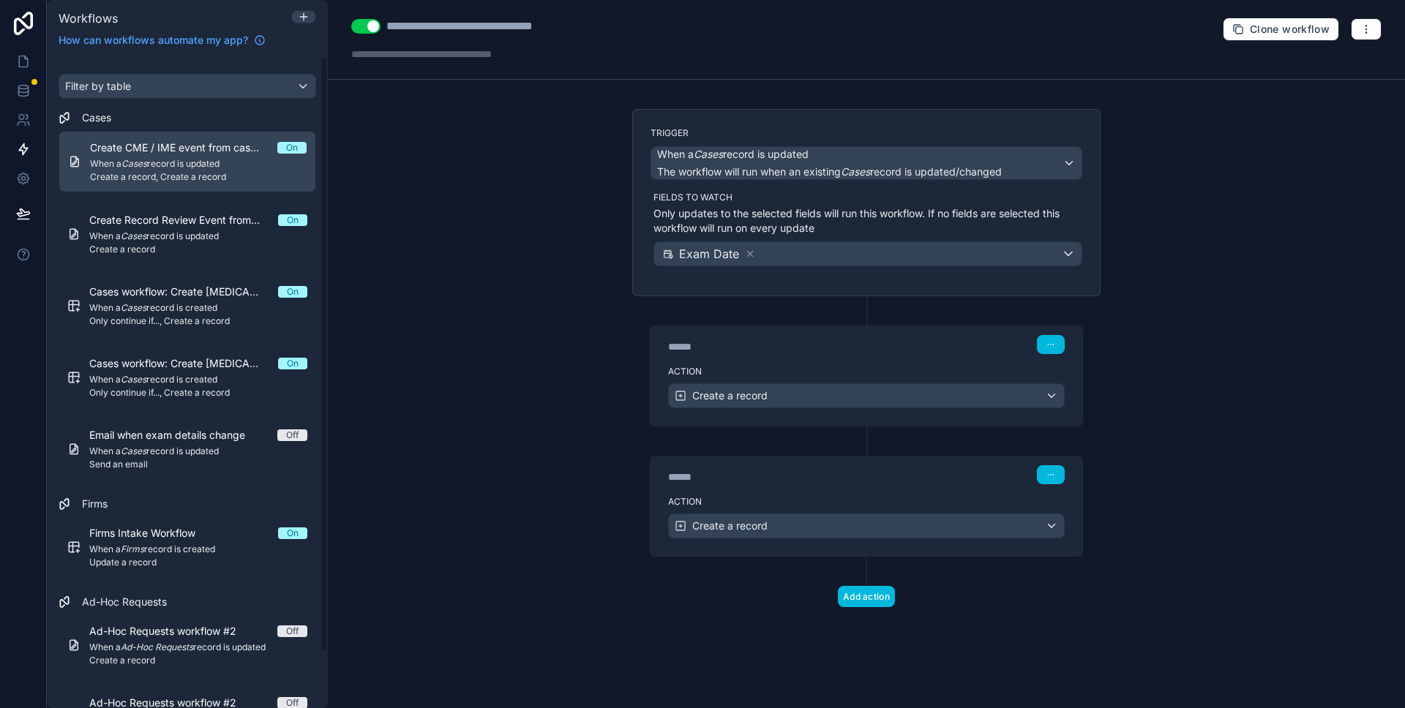
scroll to position [62, 0]
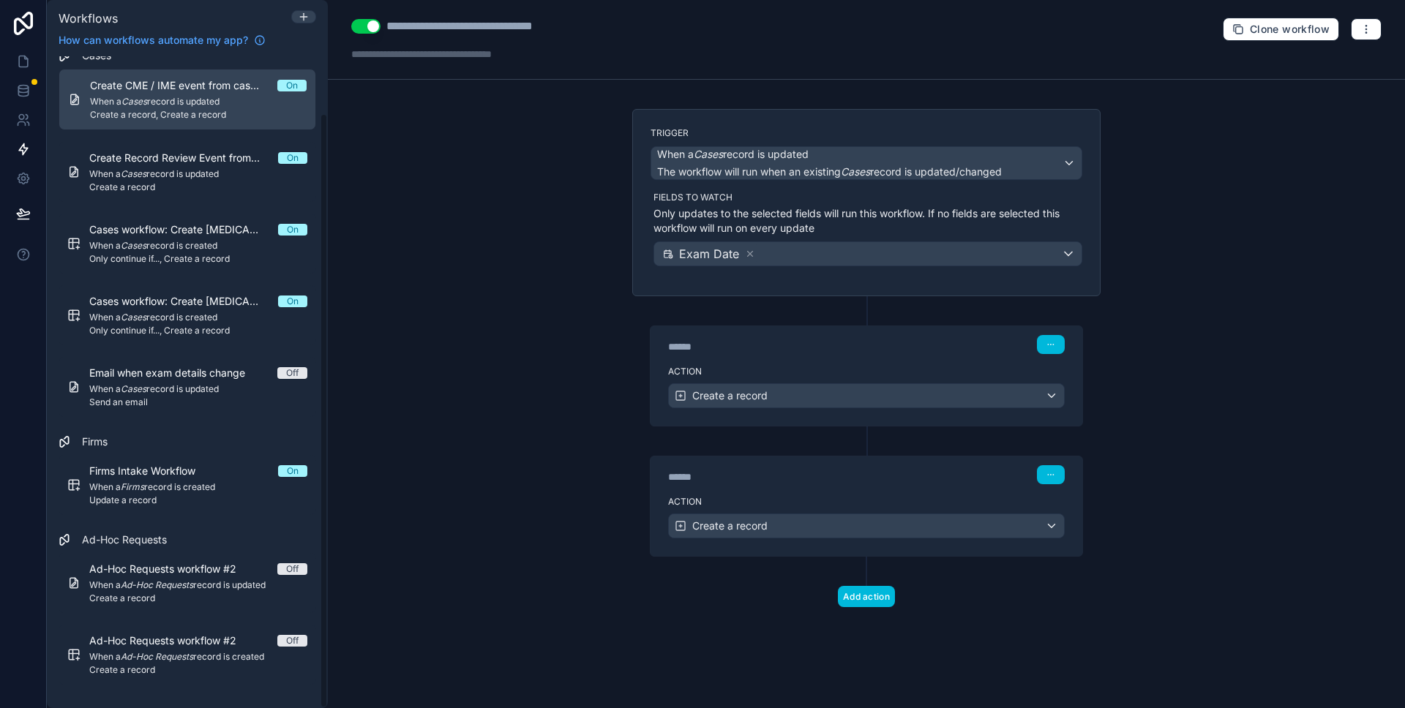
click at [204, 598] on span "Create a record" at bounding box center [198, 599] width 218 height 12
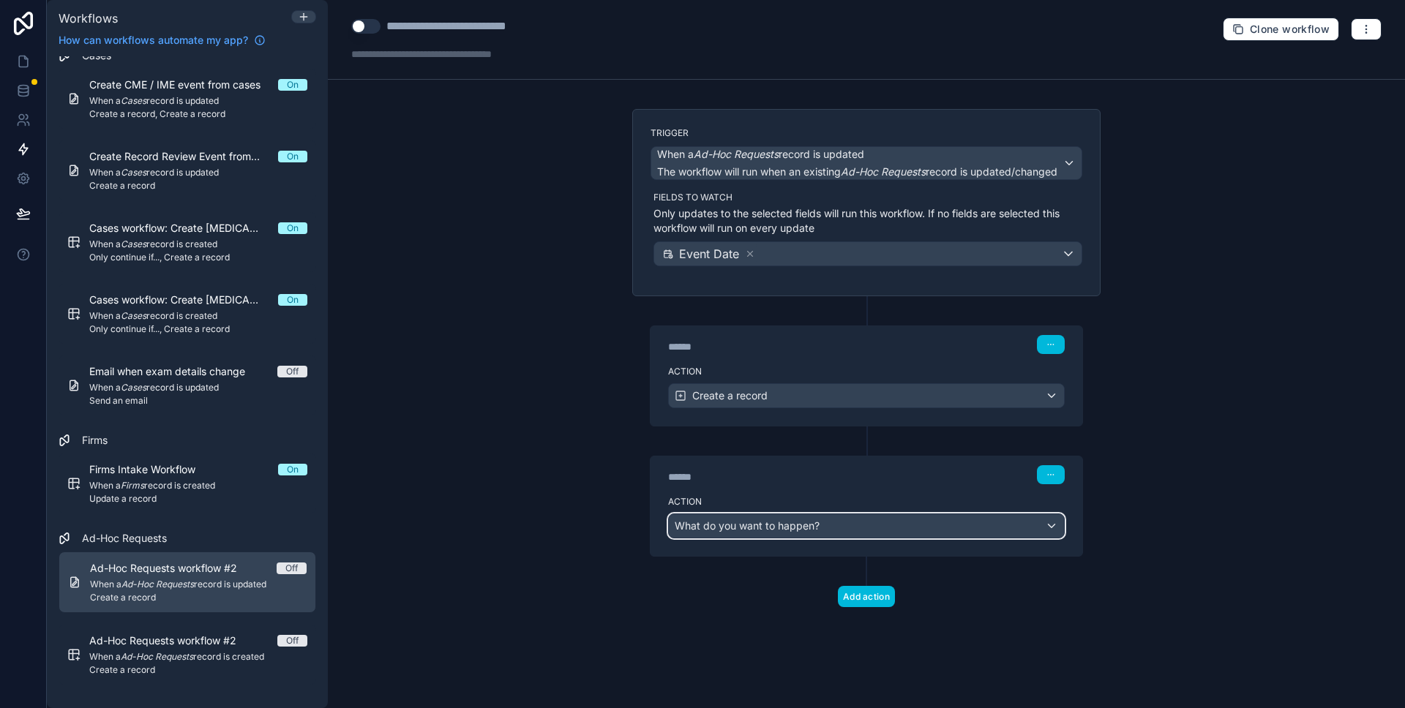
click at [1016, 530] on div "What do you want to happen?" at bounding box center [866, 525] width 395 height 23
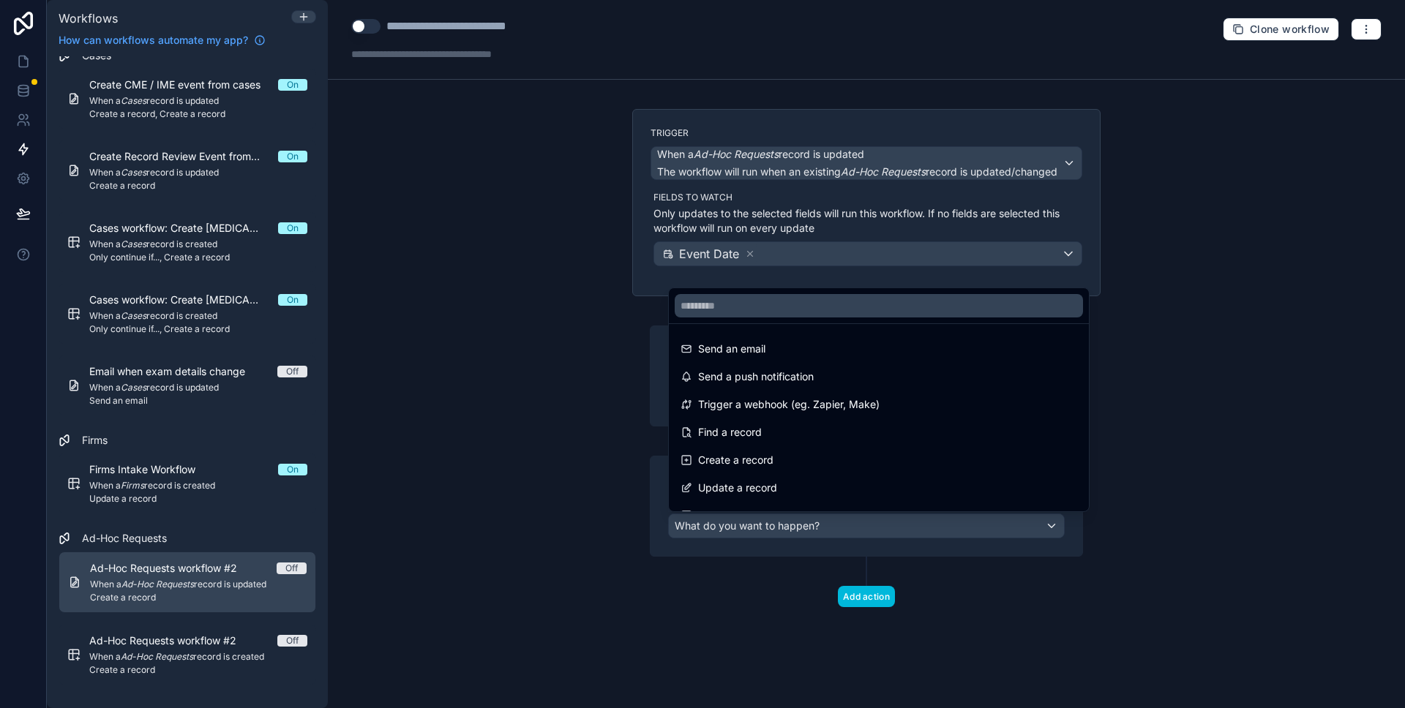
click at [1228, 505] on div at bounding box center [702, 354] width 1405 height 708
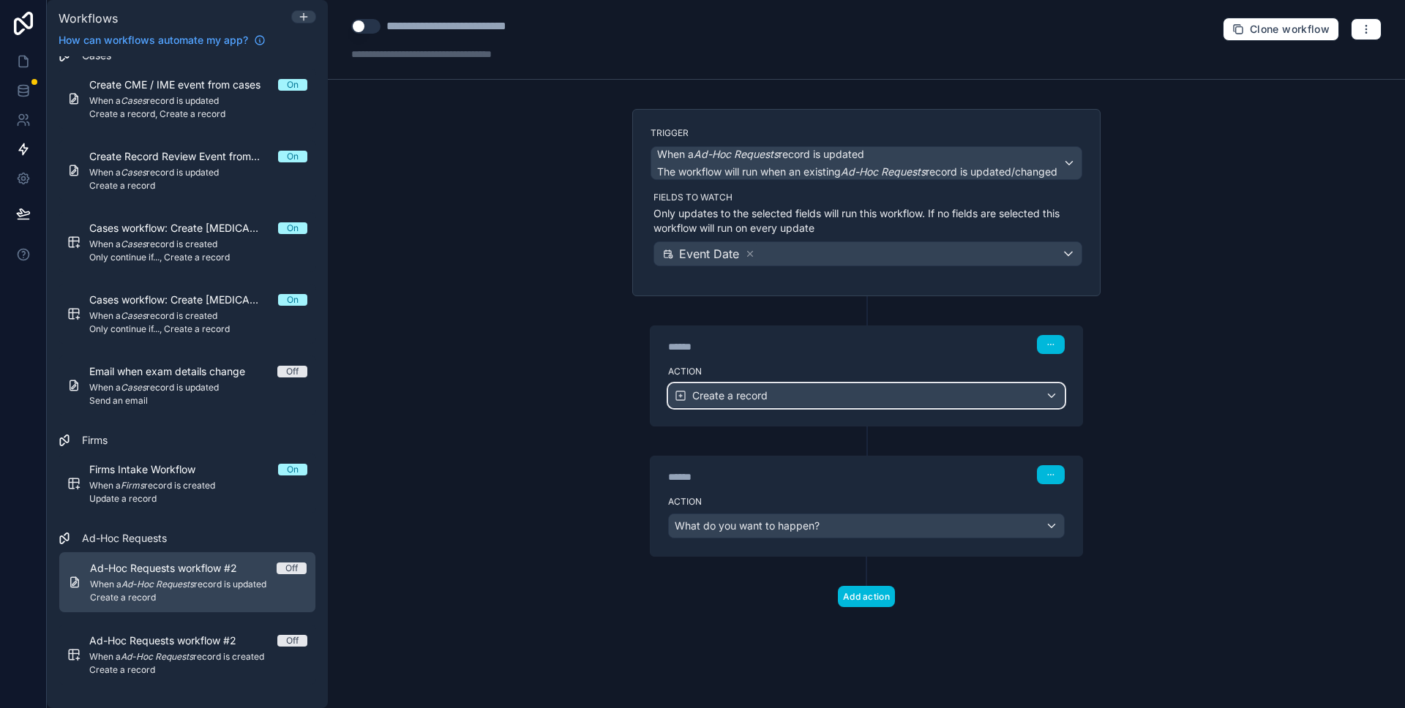
click at [816, 397] on div "Create a record" at bounding box center [866, 395] width 395 height 23
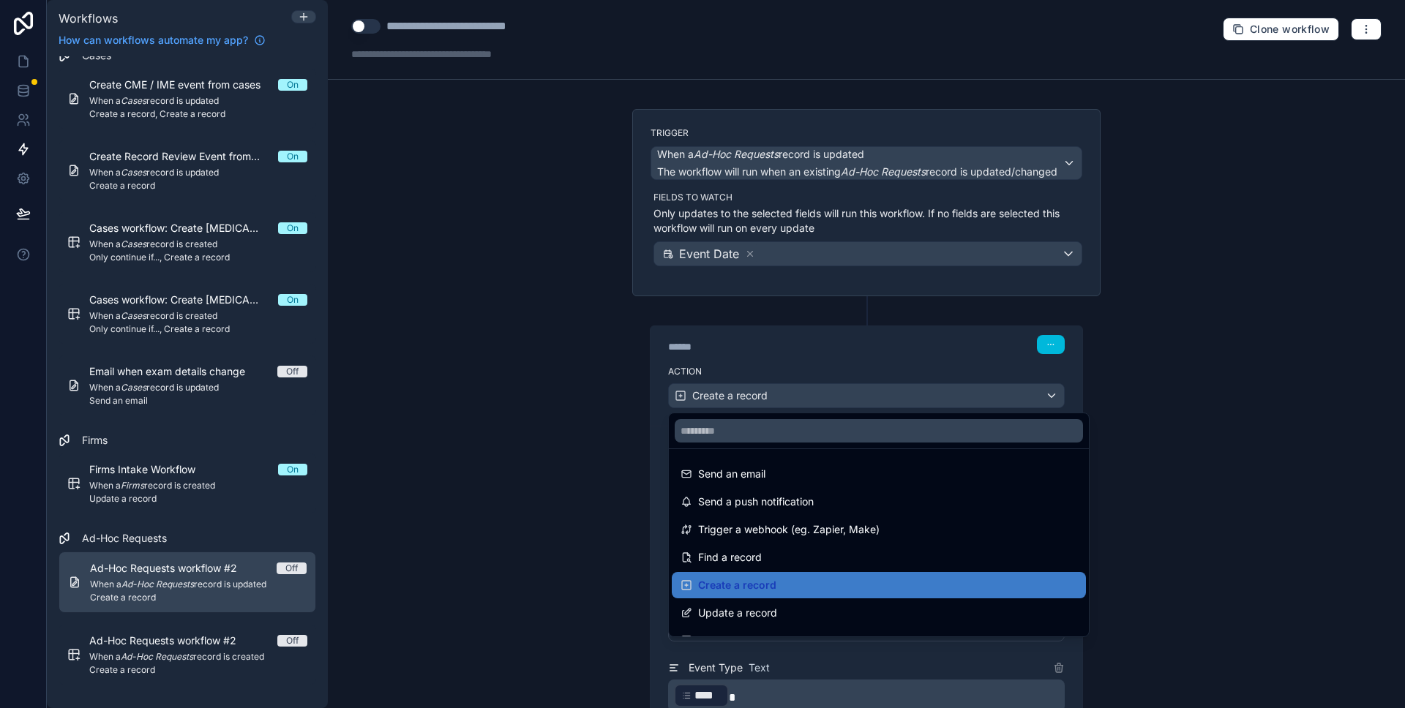
click at [1168, 383] on div at bounding box center [702, 354] width 1405 height 708
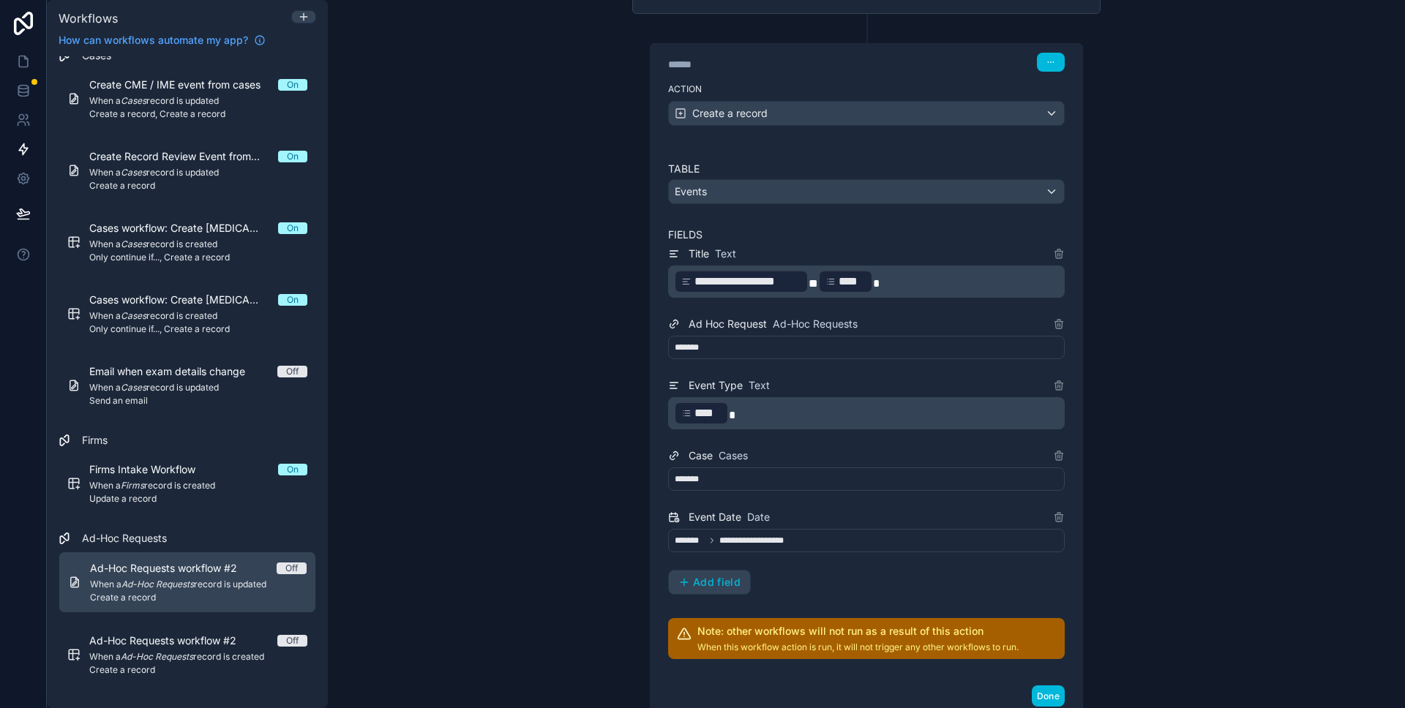
scroll to position [286, 0]
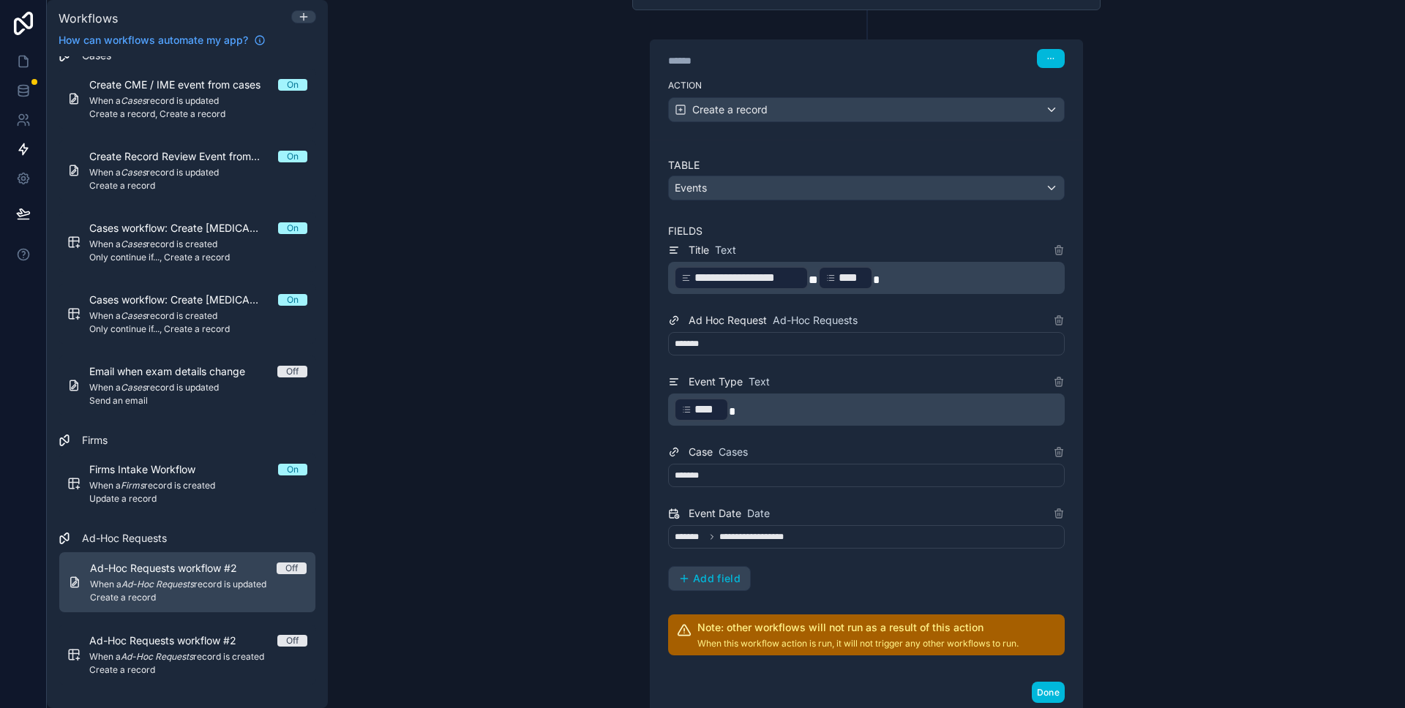
click at [721, 337] on div "*******" at bounding box center [866, 343] width 397 height 23
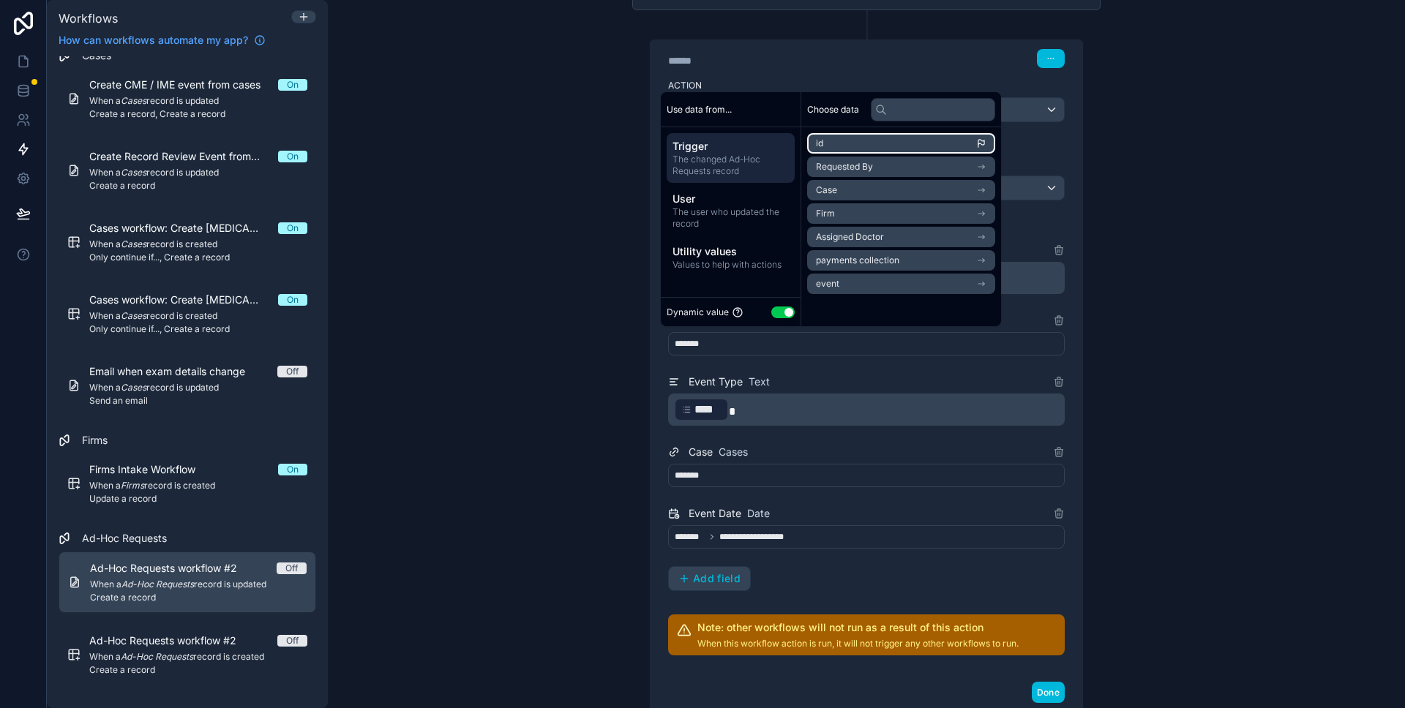
click at [840, 146] on li "id" at bounding box center [901, 143] width 188 height 20
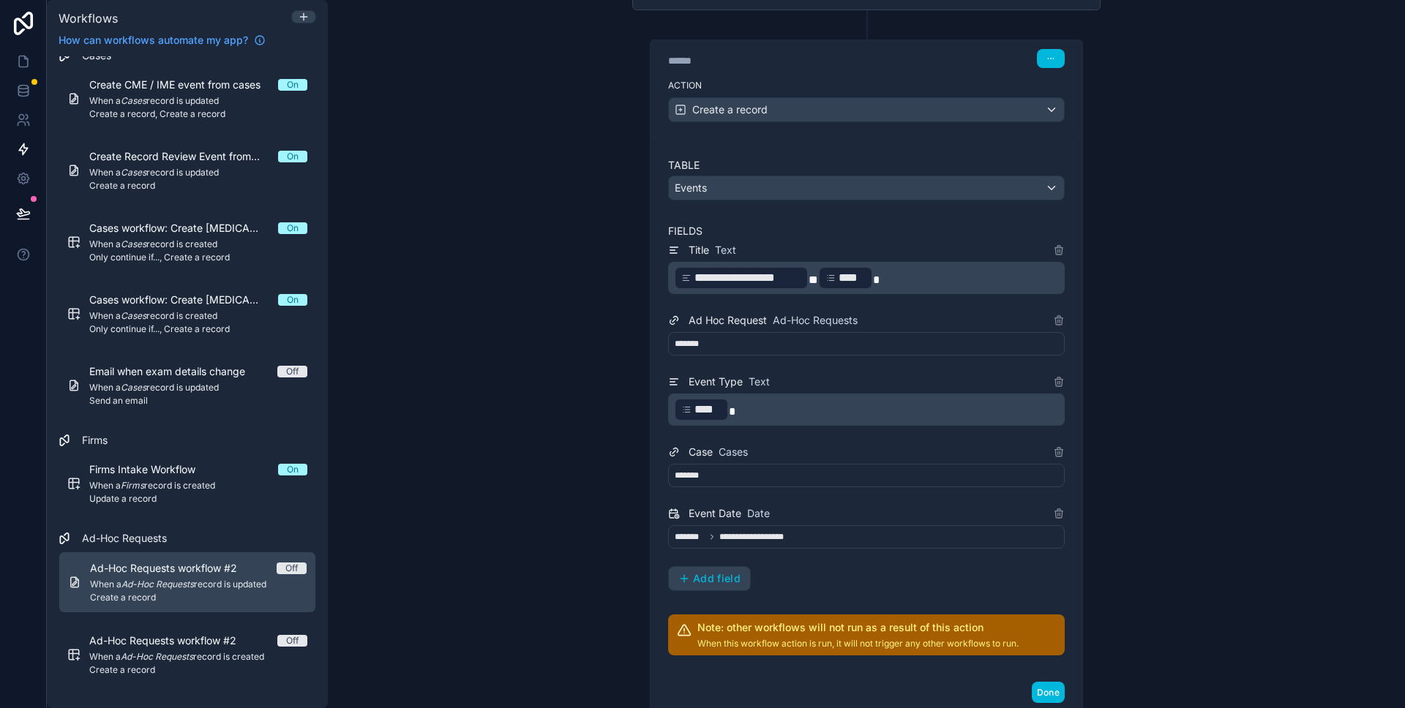
click at [1225, 189] on div "**********" at bounding box center [866, 354] width 1077 height 708
click at [777, 473] on div "*******" at bounding box center [866, 475] width 397 height 23
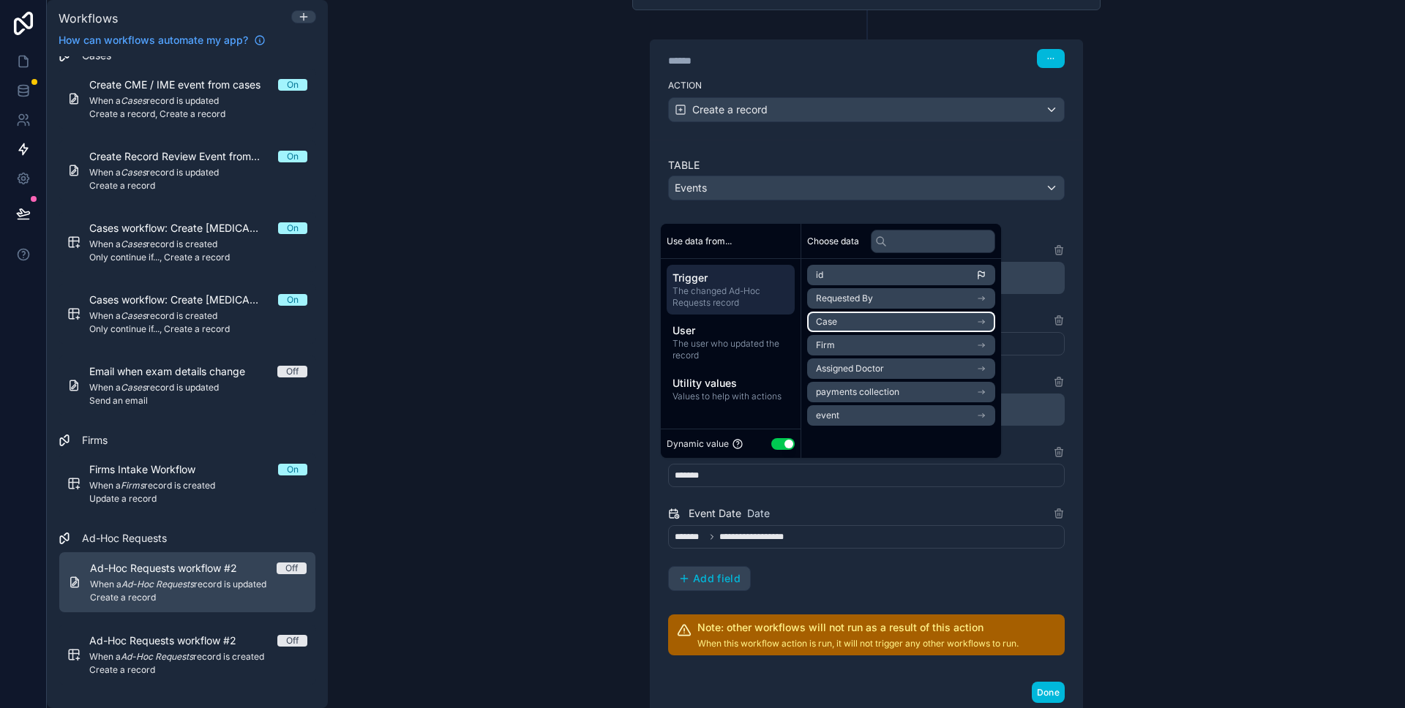
click at [896, 320] on li "Case" at bounding box center [901, 322] width 188 height 20
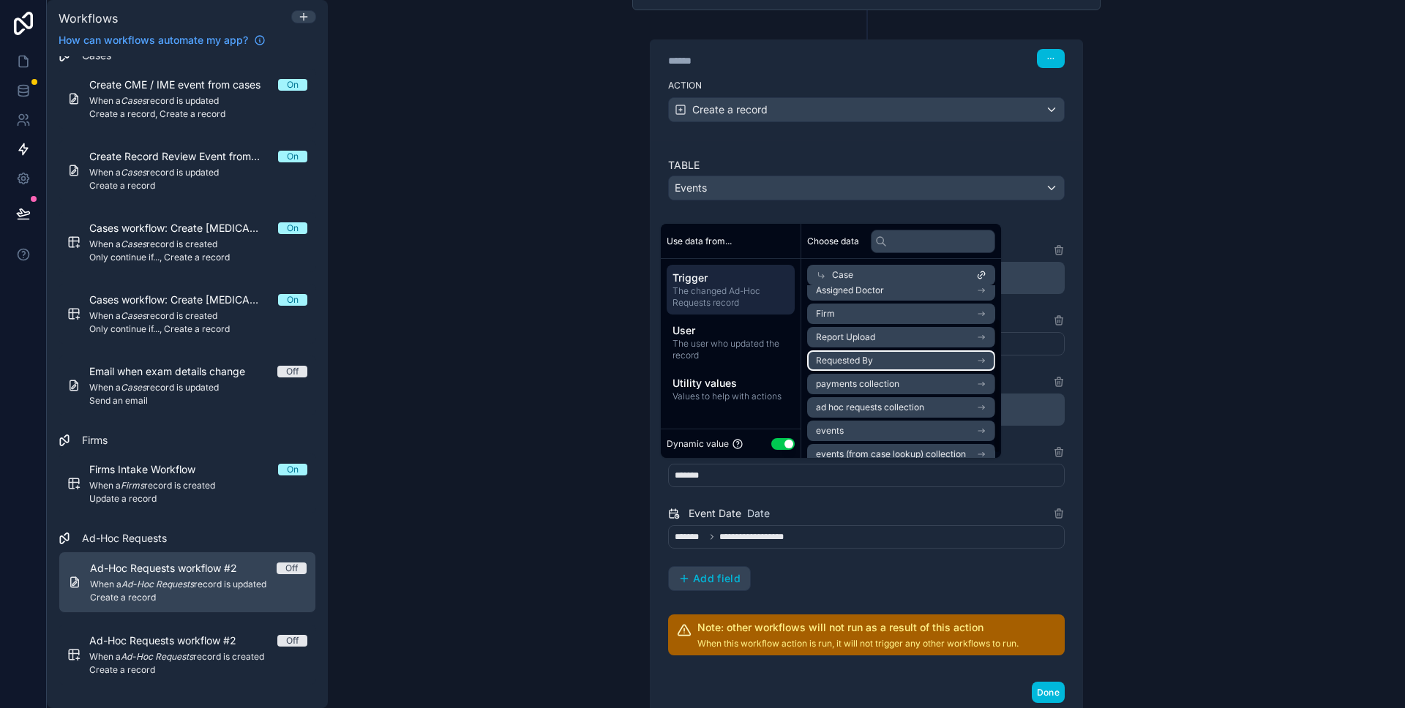
scroll to position [47, 0]
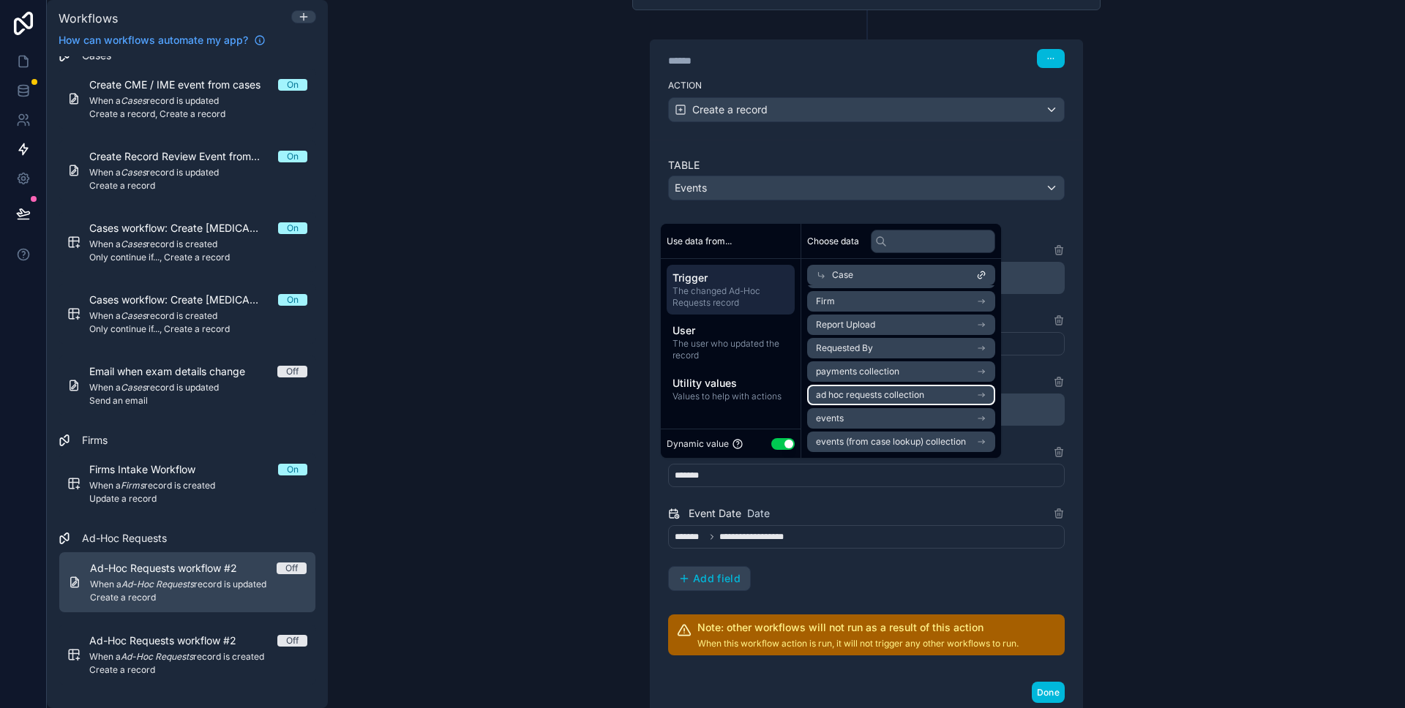
click at [857, 397] on span "ad hoc requests collection" at bounding box center [870, 395] width 108 height 12
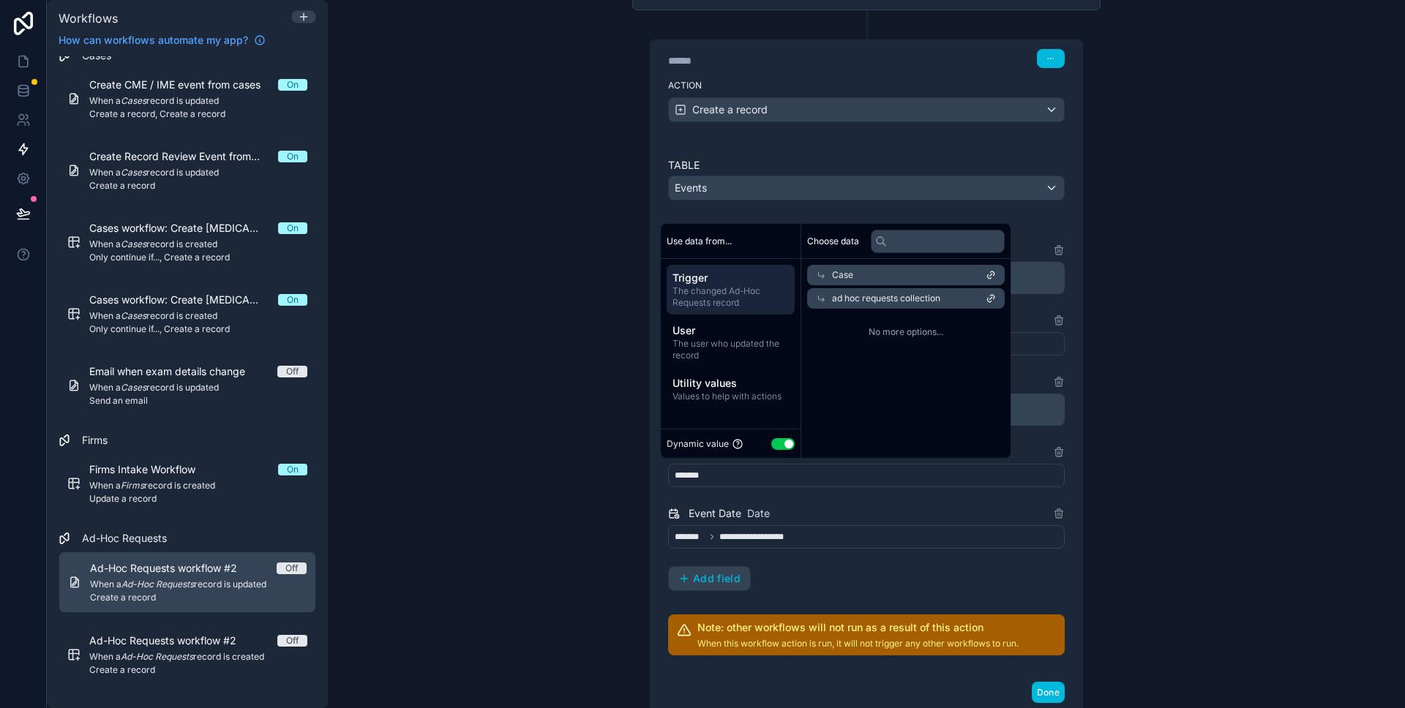
scroll to position [0, 0]
click at [838, 299] on span "ad hoc requests collection" at bounding box center [886, 299] width 108 height 12
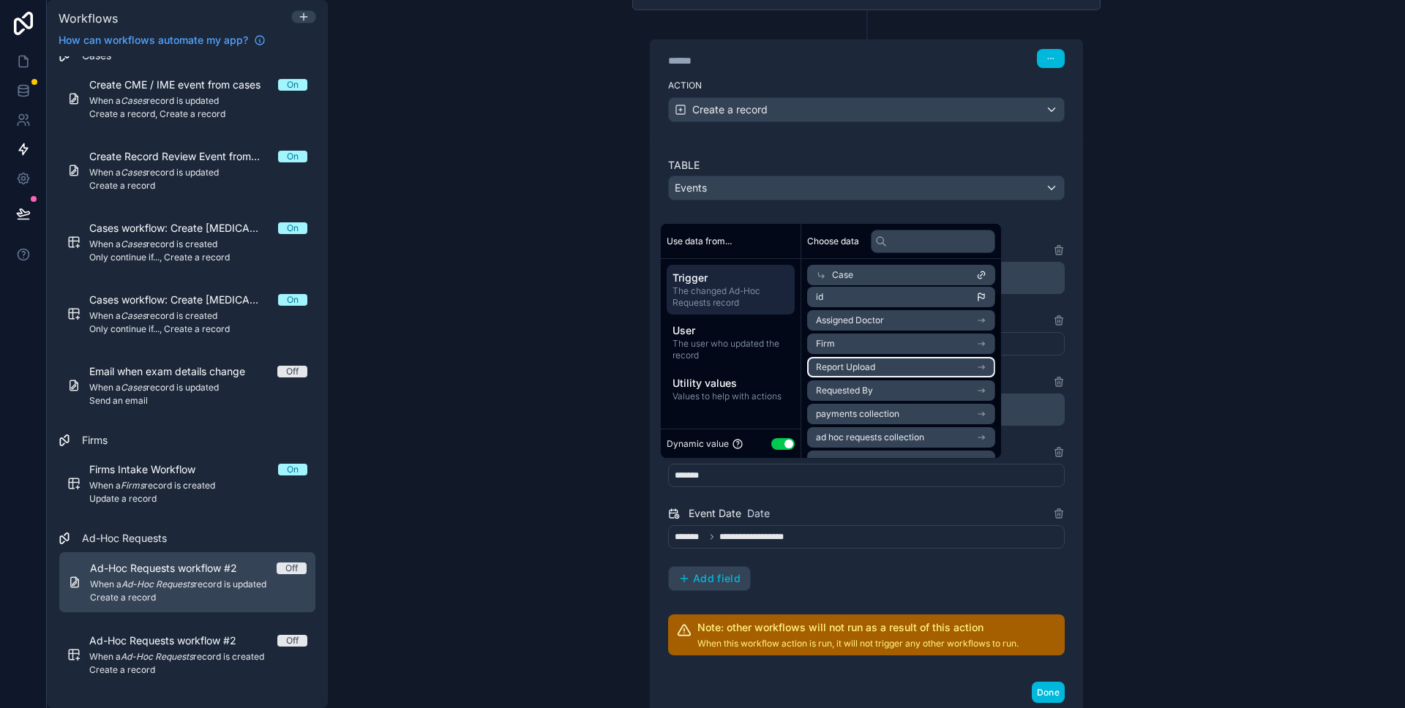
scroll to position [47, 0]
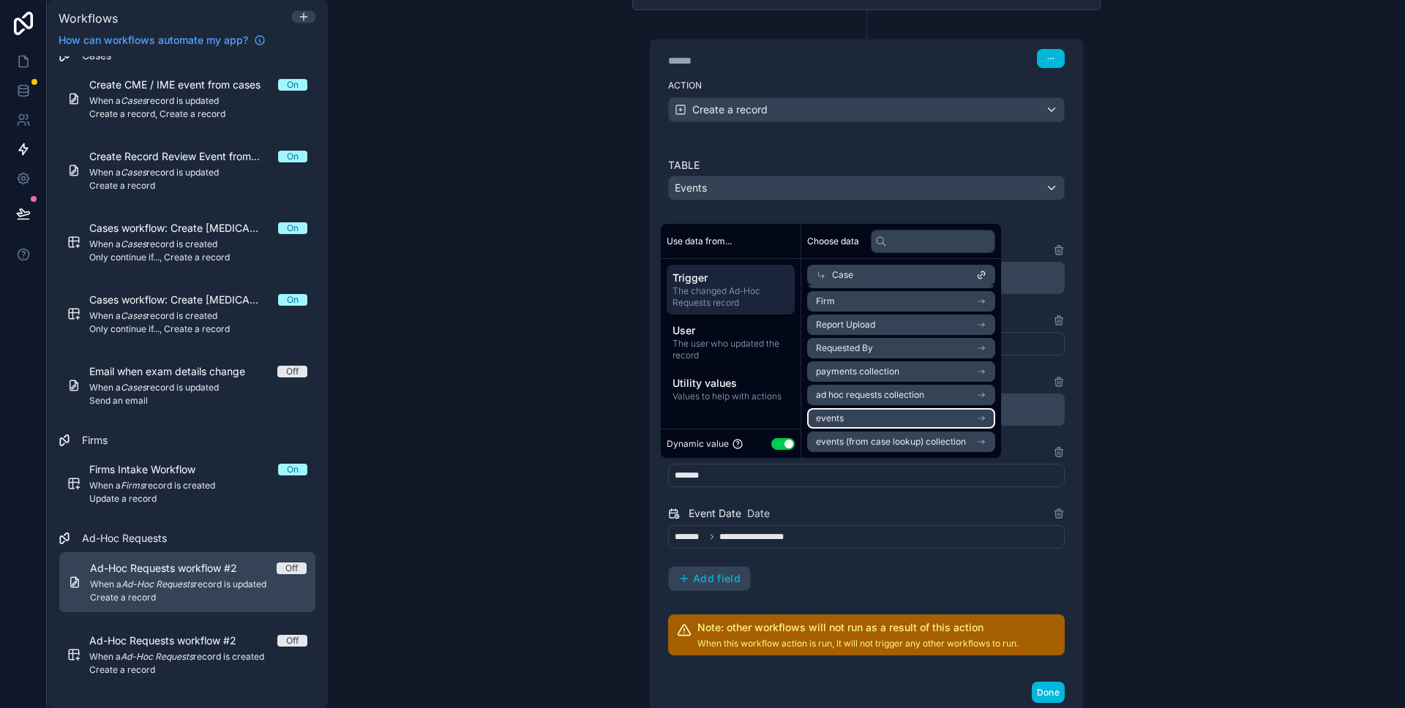
click at [849, 421] on li "events" at bounding box center [901, 418] width 188 height 20
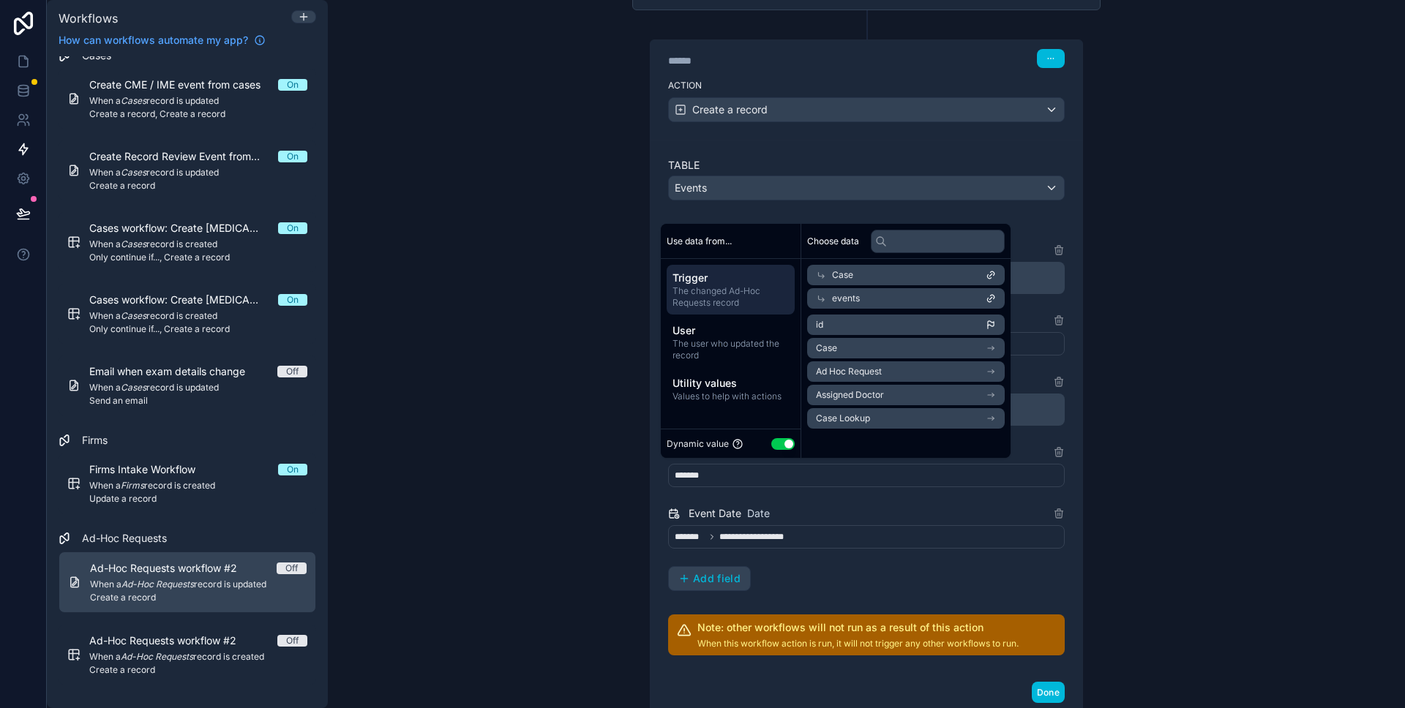
scroll to position [0, 0]
click at [838, 349] on li "Case" at bounding box center [901, 348] width 188 height 20
click at [838, 349] on li "id" at bounding box center [901, 348] width 188 height 20
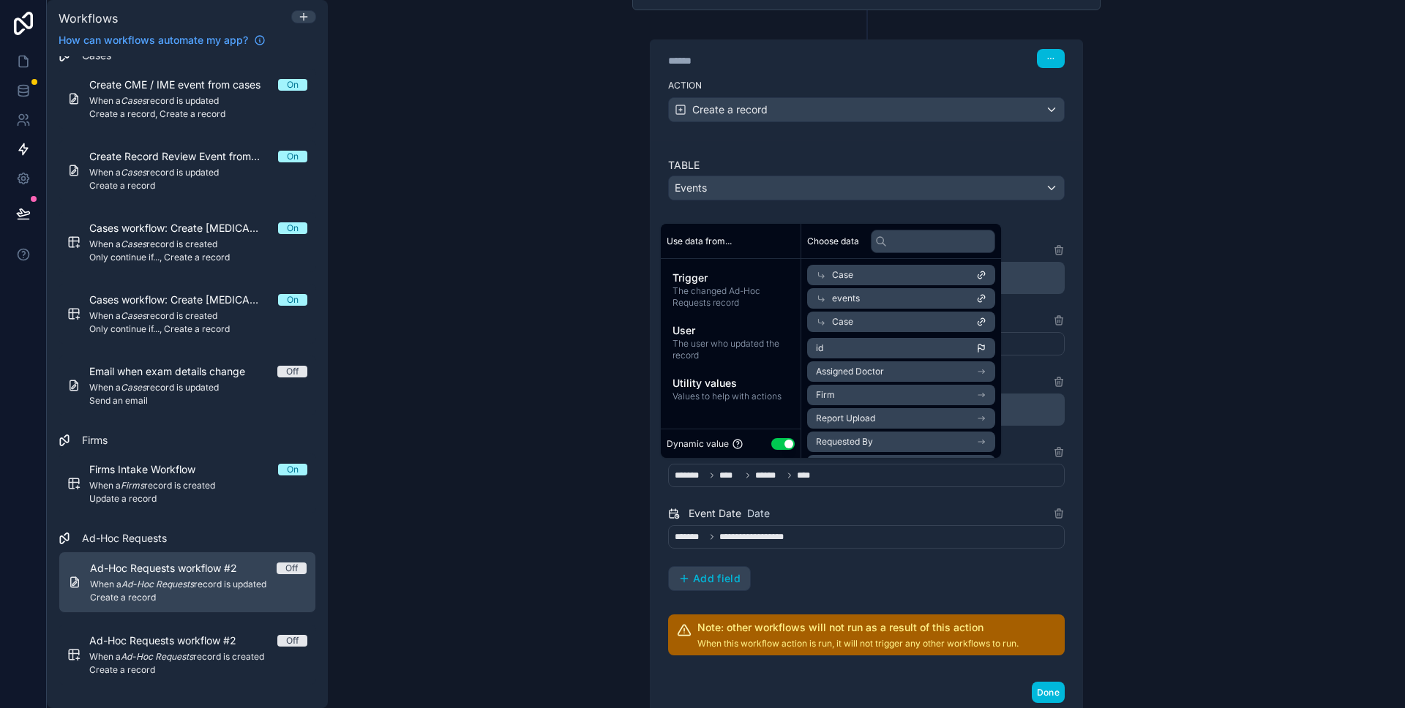
drag, startPoint x: 1094, startPoint y: 443, endPoint x: 1061, endPoint y: 443, distance: 32.9
click at [1093, 443] on div "**********" at bounding box center [866, 361] width 468 height 702
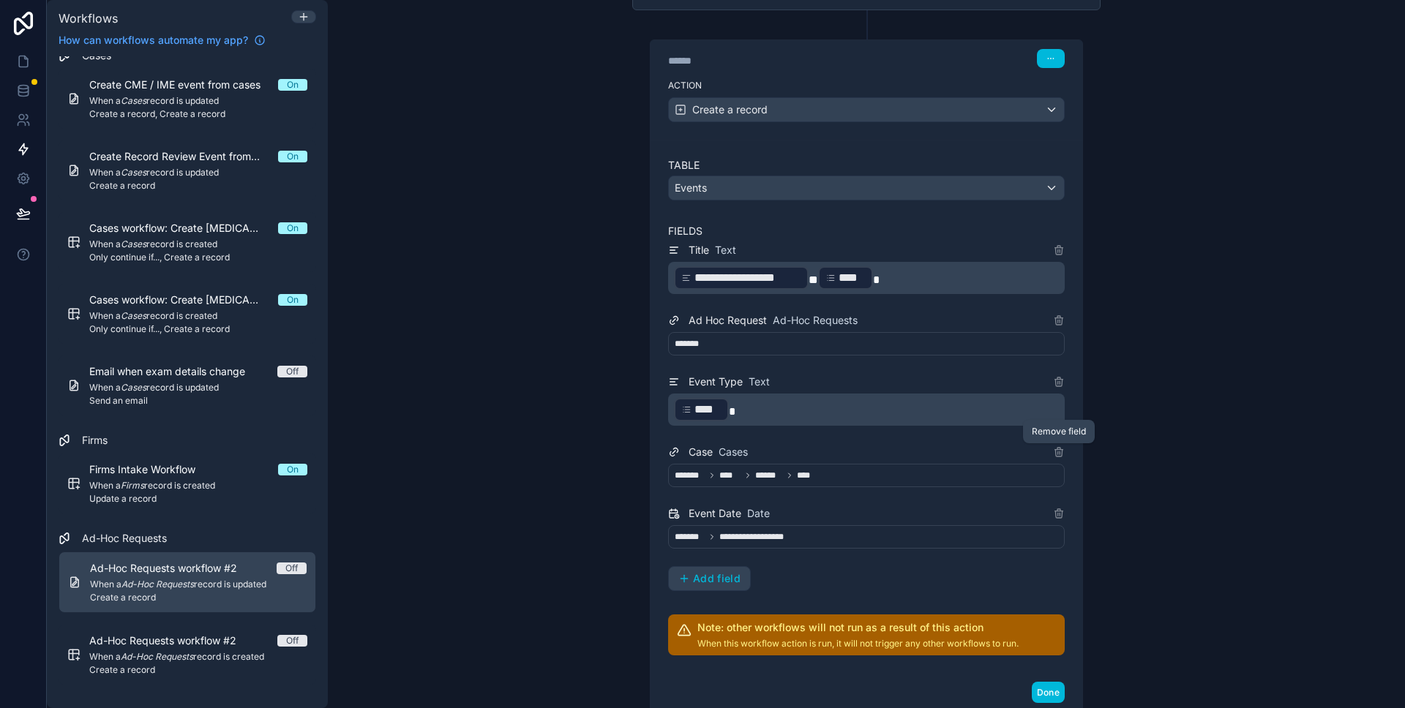
click at [1058, 453] on icon at bounding box center [1059, 452] width 12 height 12
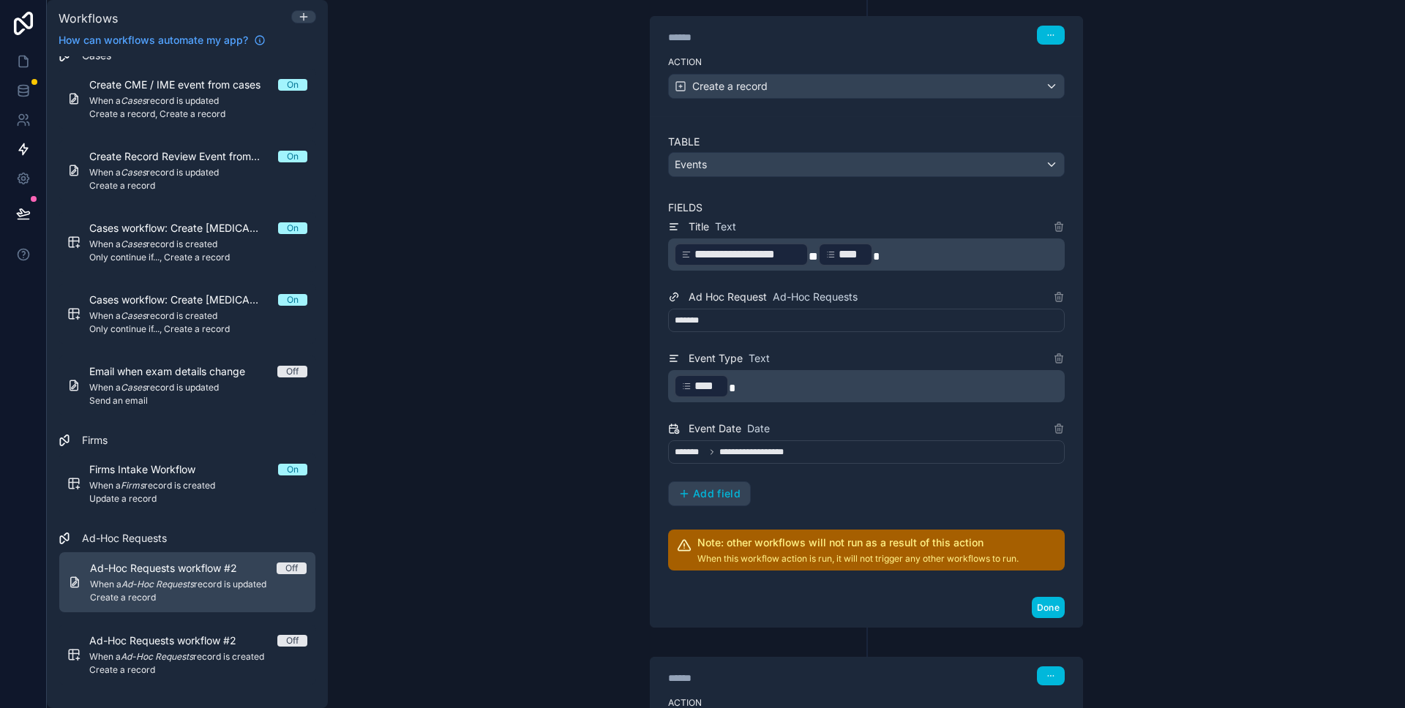
scroll to position [310, 0]
click at [729, 497] on span "Add field" at bounding box center [717, 492] width 48 height 13
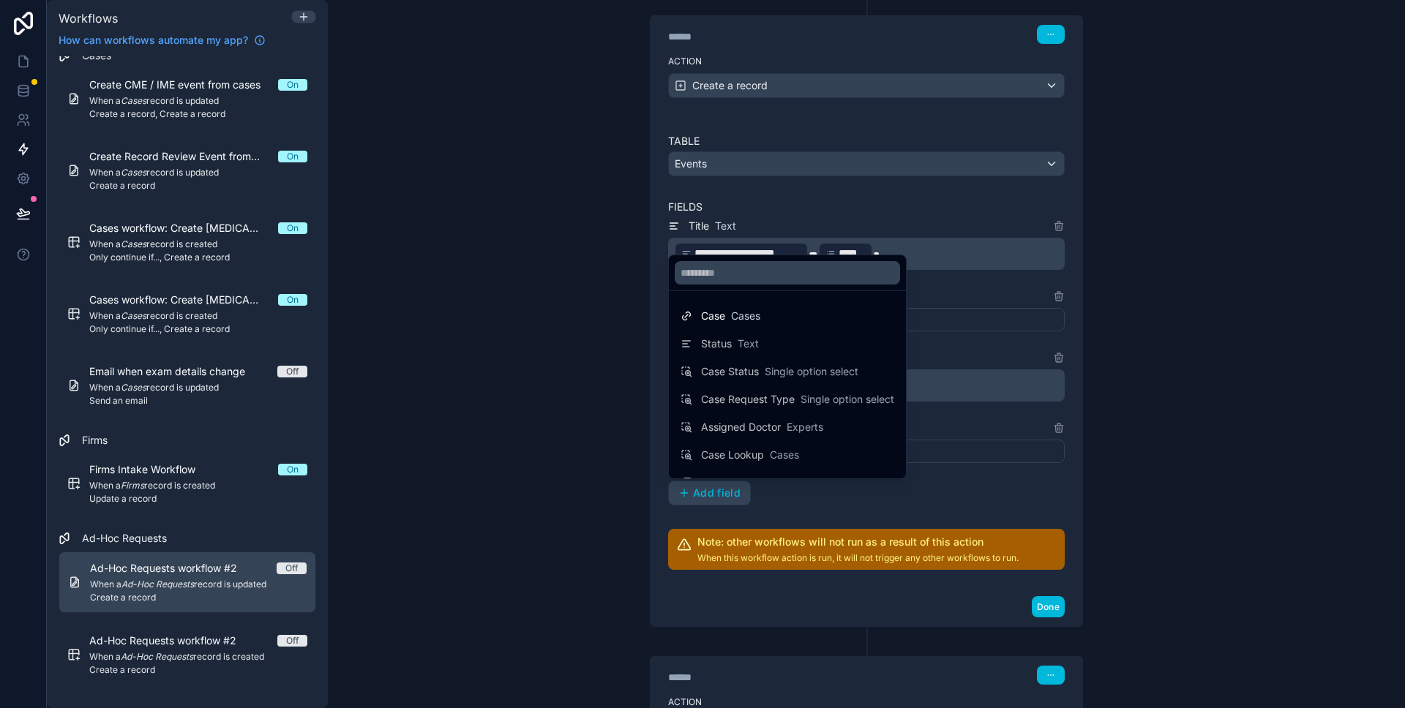
click at [726, 316] on div "Case Cases" at bounding box center [730, 316] width 59 height 15
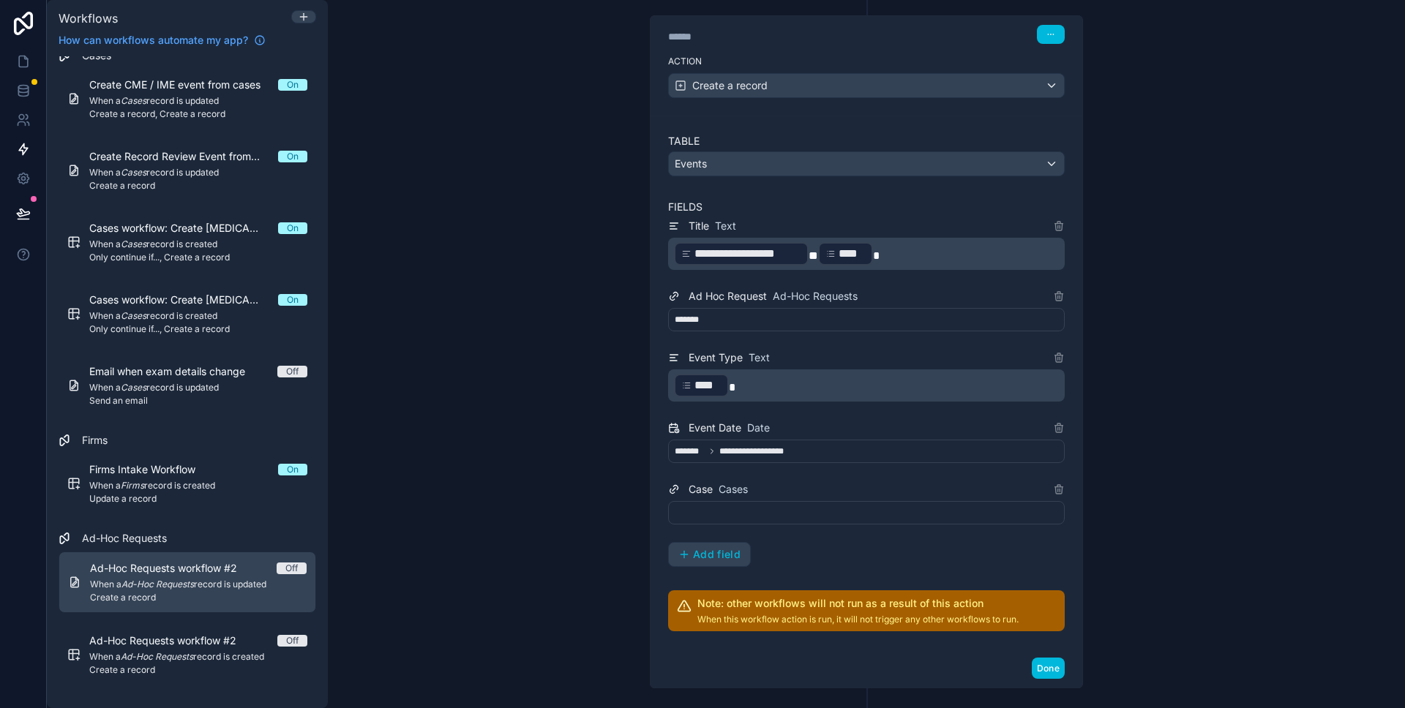
click at [737, 513] on div at bounding box center [866, 512] width 397 height 23
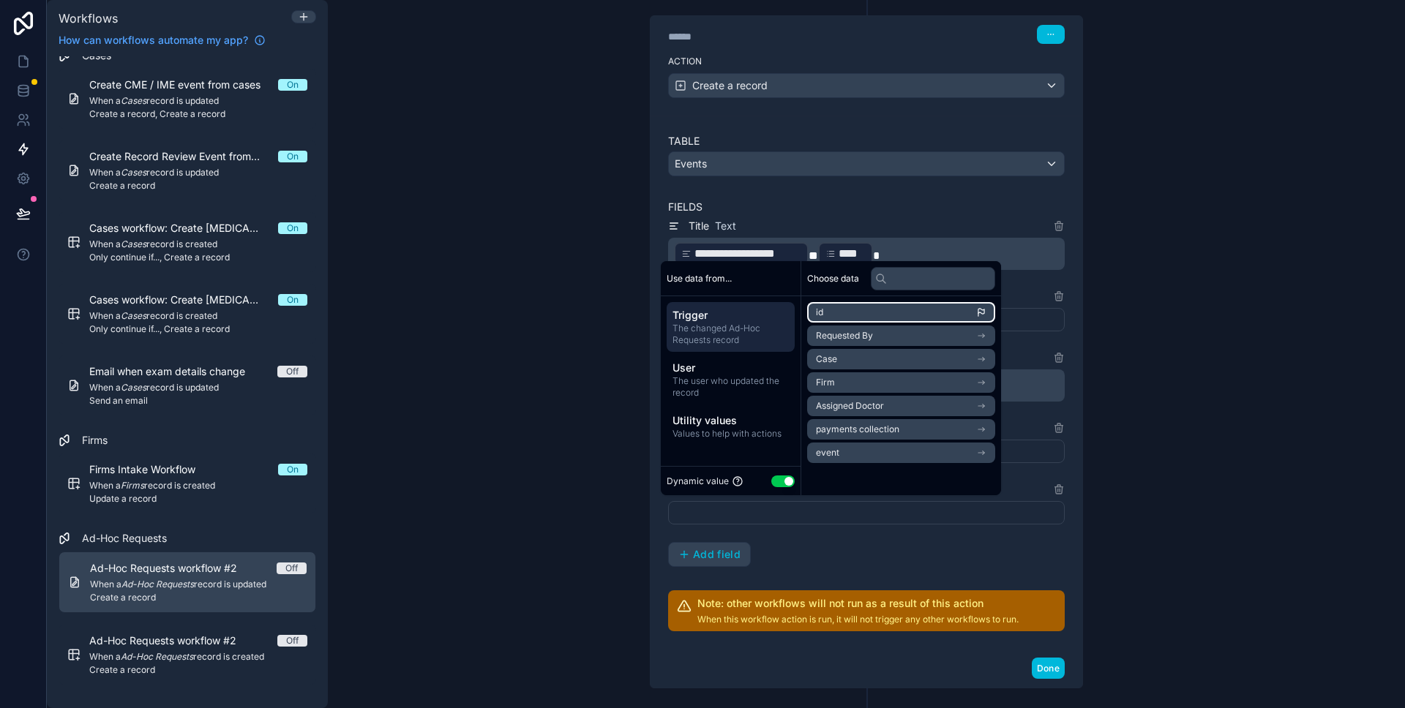
click at [828, 315] on li "id" at bounding box center [901, 312] width 188 height 20
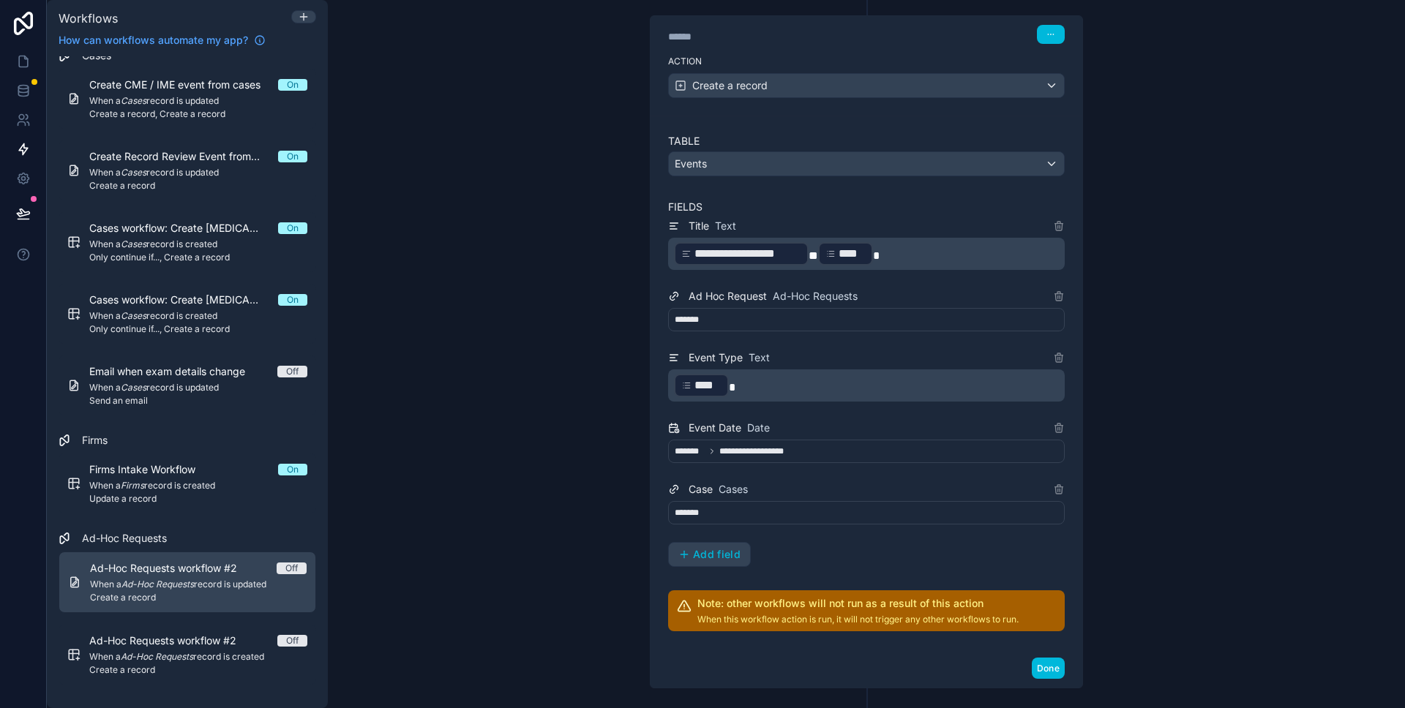
click at [718, 514] on div "*******" at bounding box center [866, 512] width 397 height 23
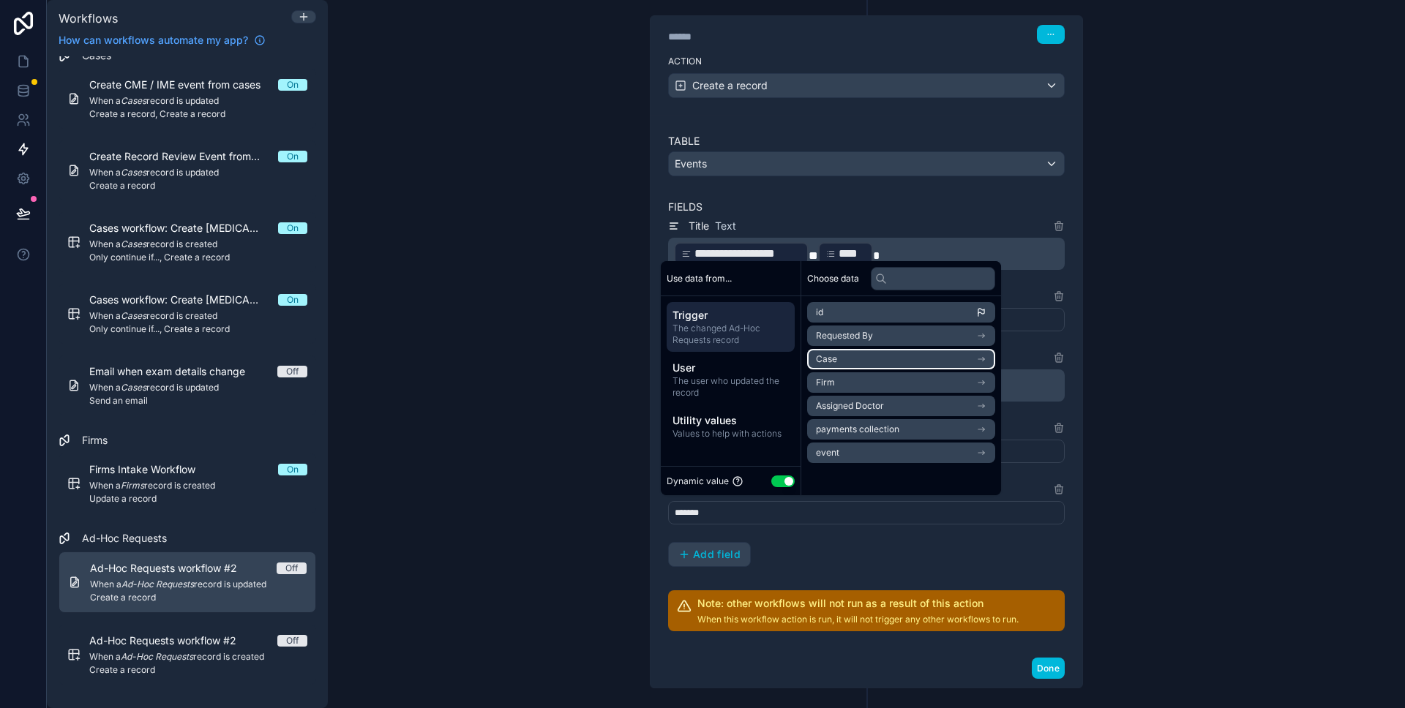
click at [933, 366] on li "Case" at bounding box center [901, 359] width 188 height 20
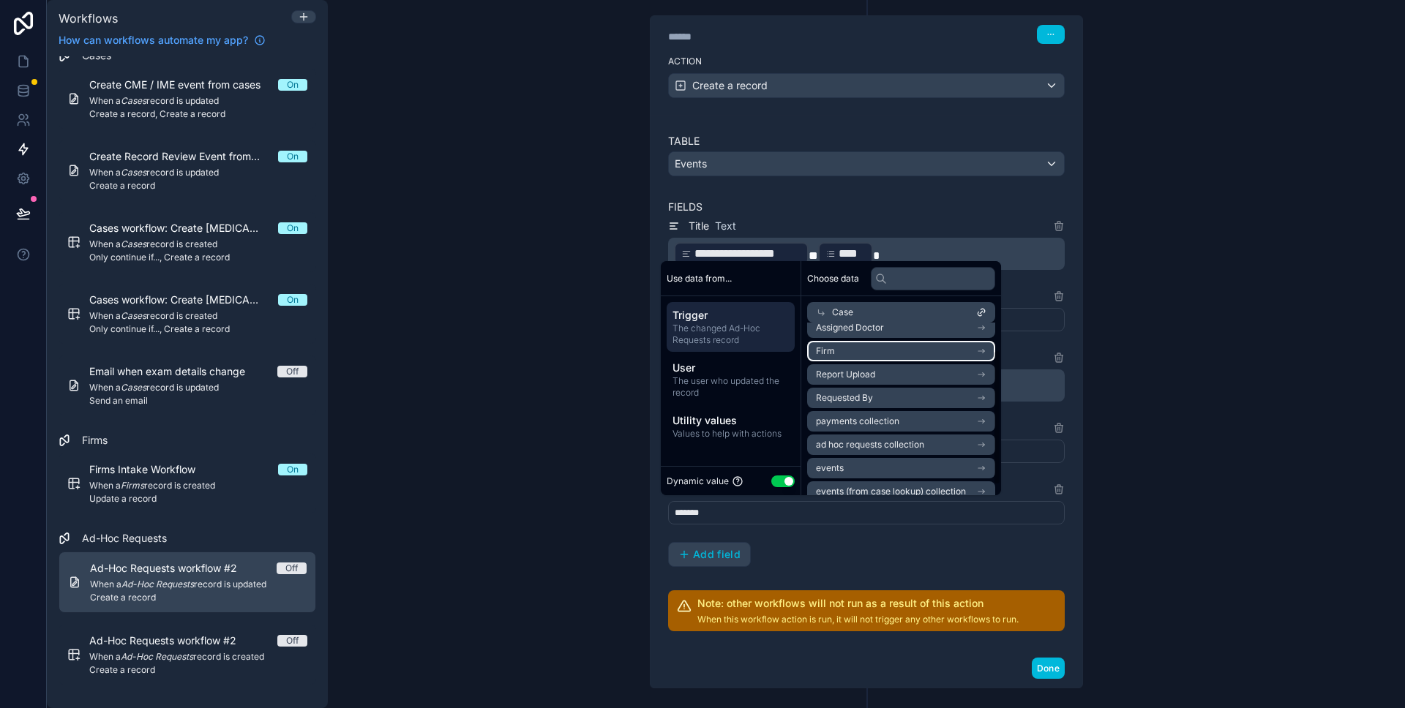
scroll to position [47, 0]
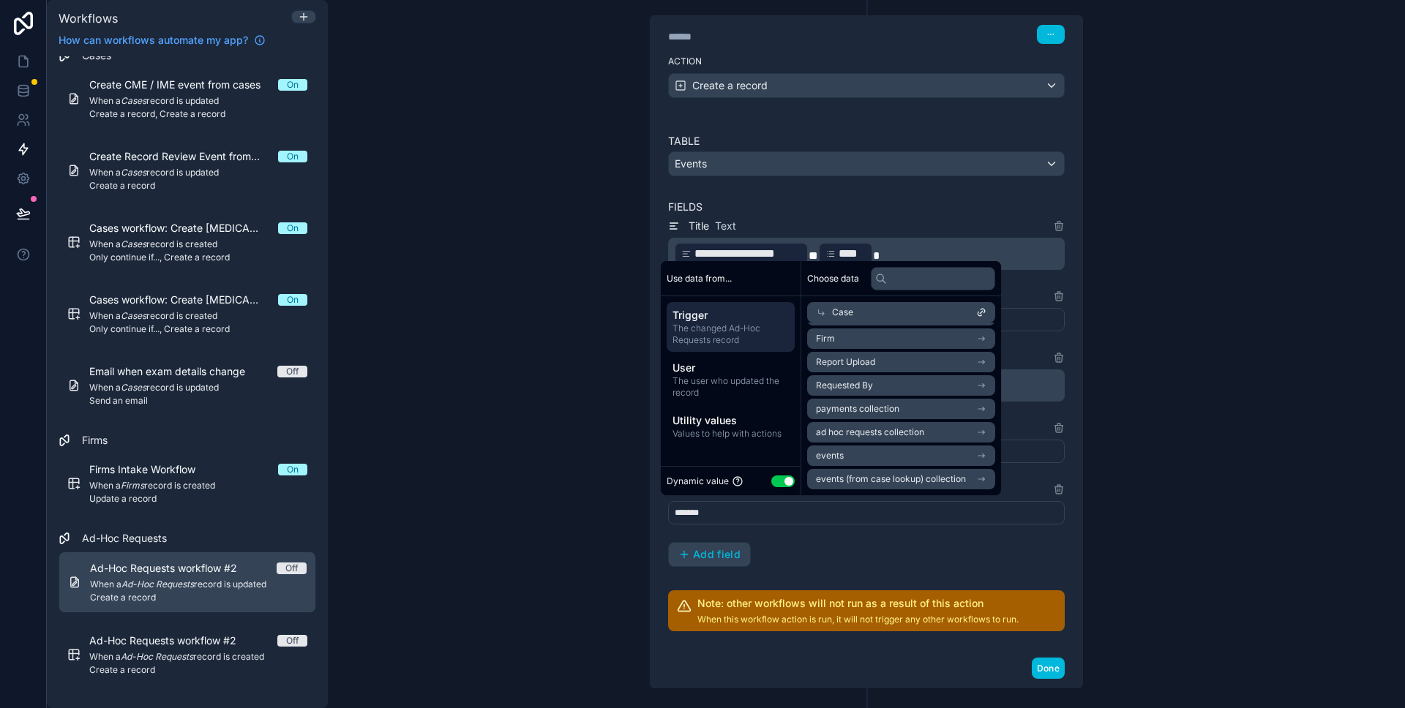
click at [1102, 522] on div "**********" at bounding box center [866, 357] width 492 height 1117
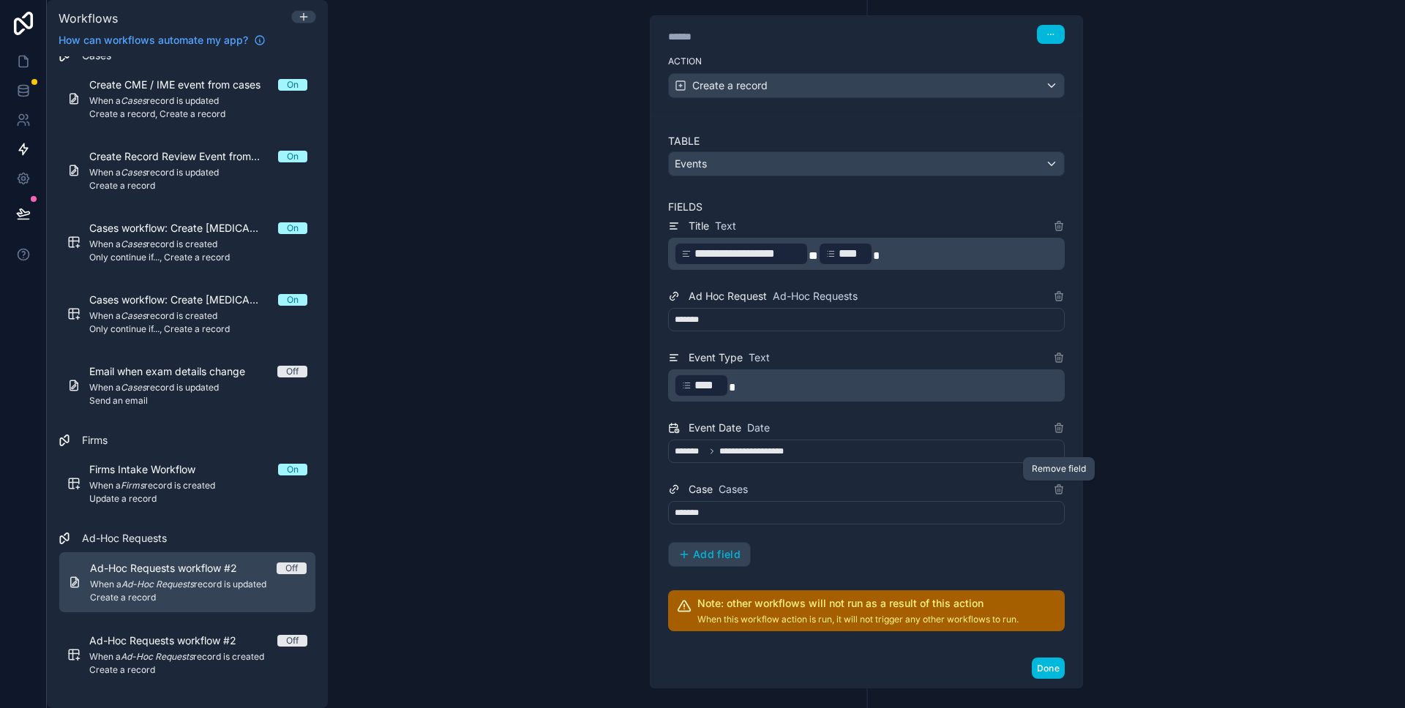
click at [1060, 489] on icon at bounding box center [1059, 490] width 12 height 12
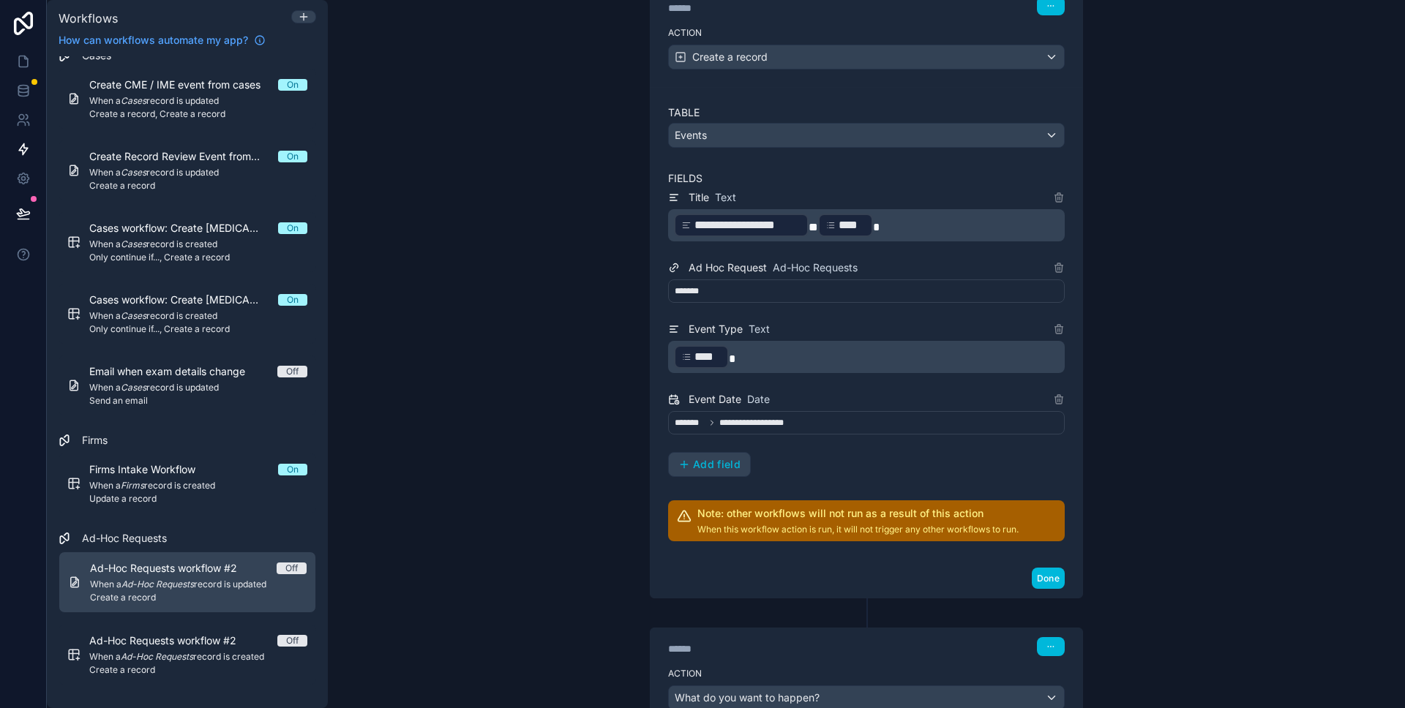
scroll to position [343, 0]
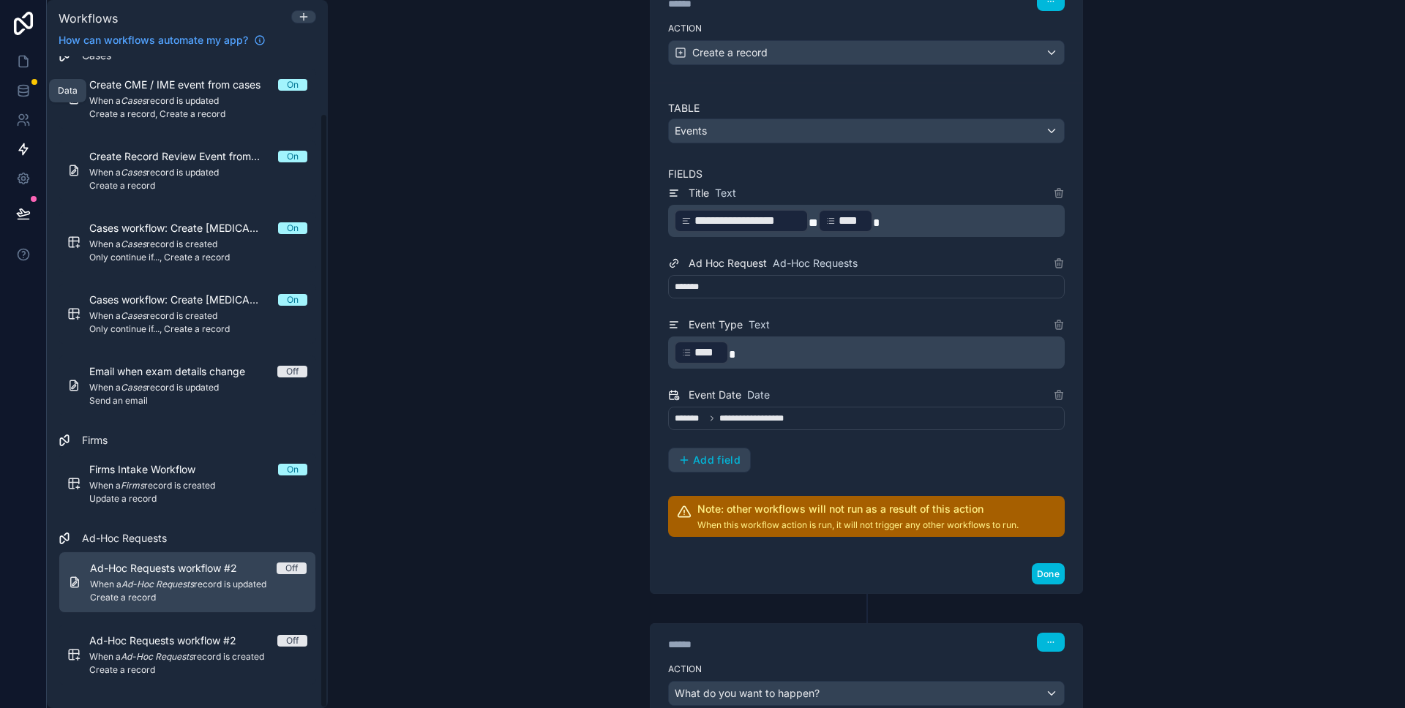
click at [23, 97] on icon at bounding box center [23, 90] width 15 height 15
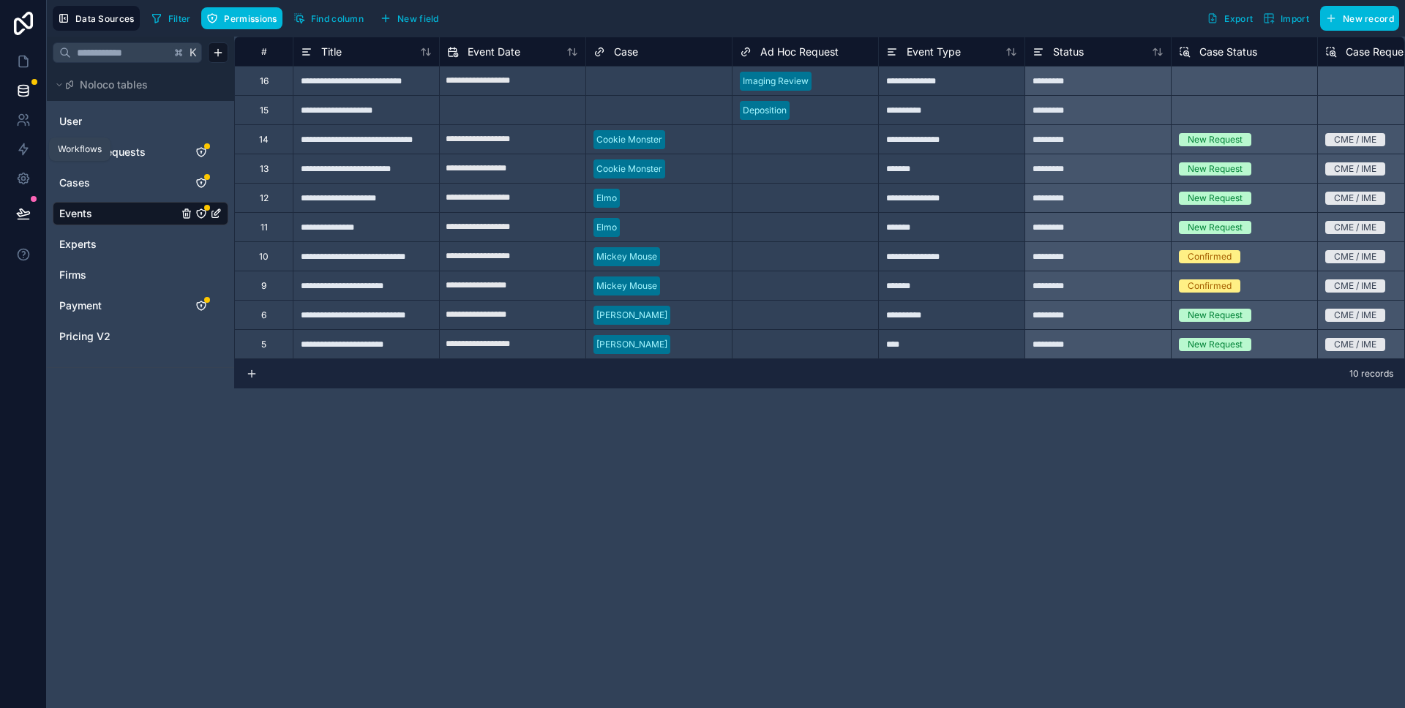
click at [16, 157] on link at bounding box center [23, 149] width 46 height 29
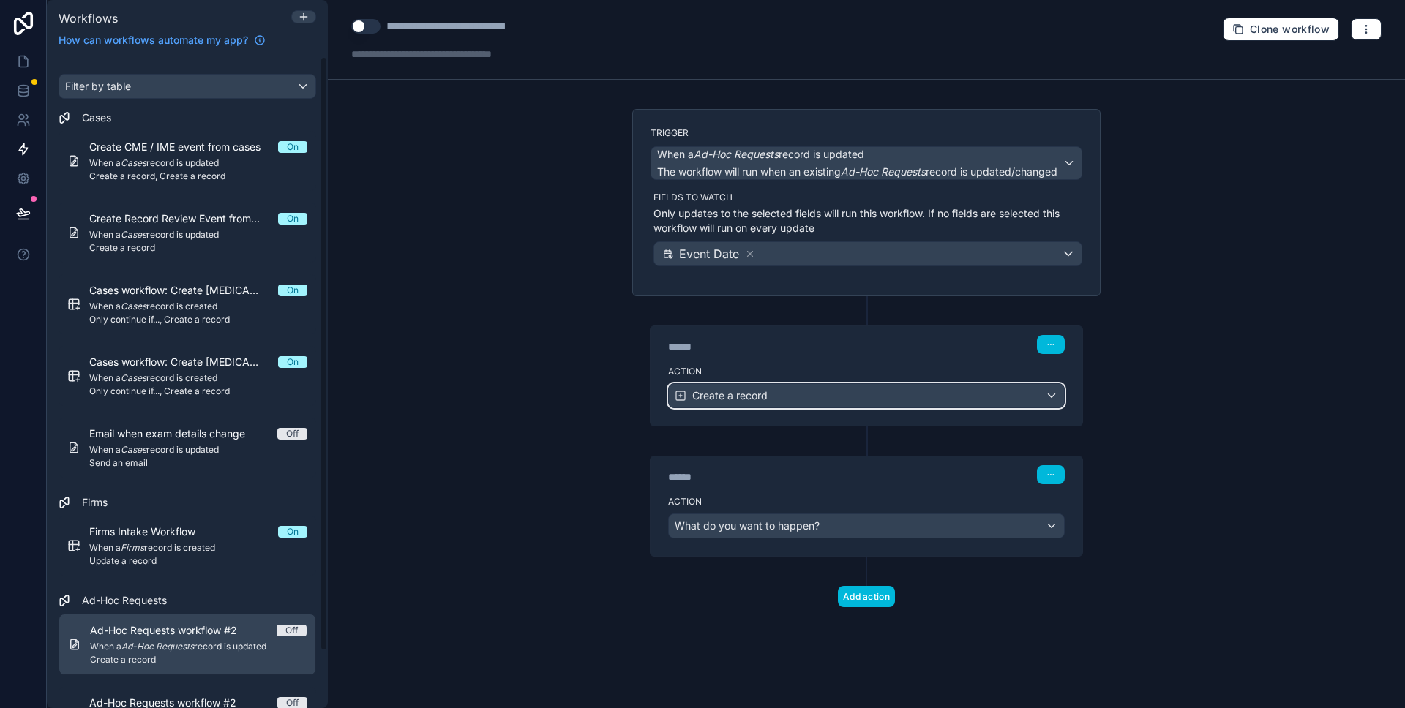
click at [751, 407] on div "Create a record" at bounding box center [866, 395] width 395 height 23
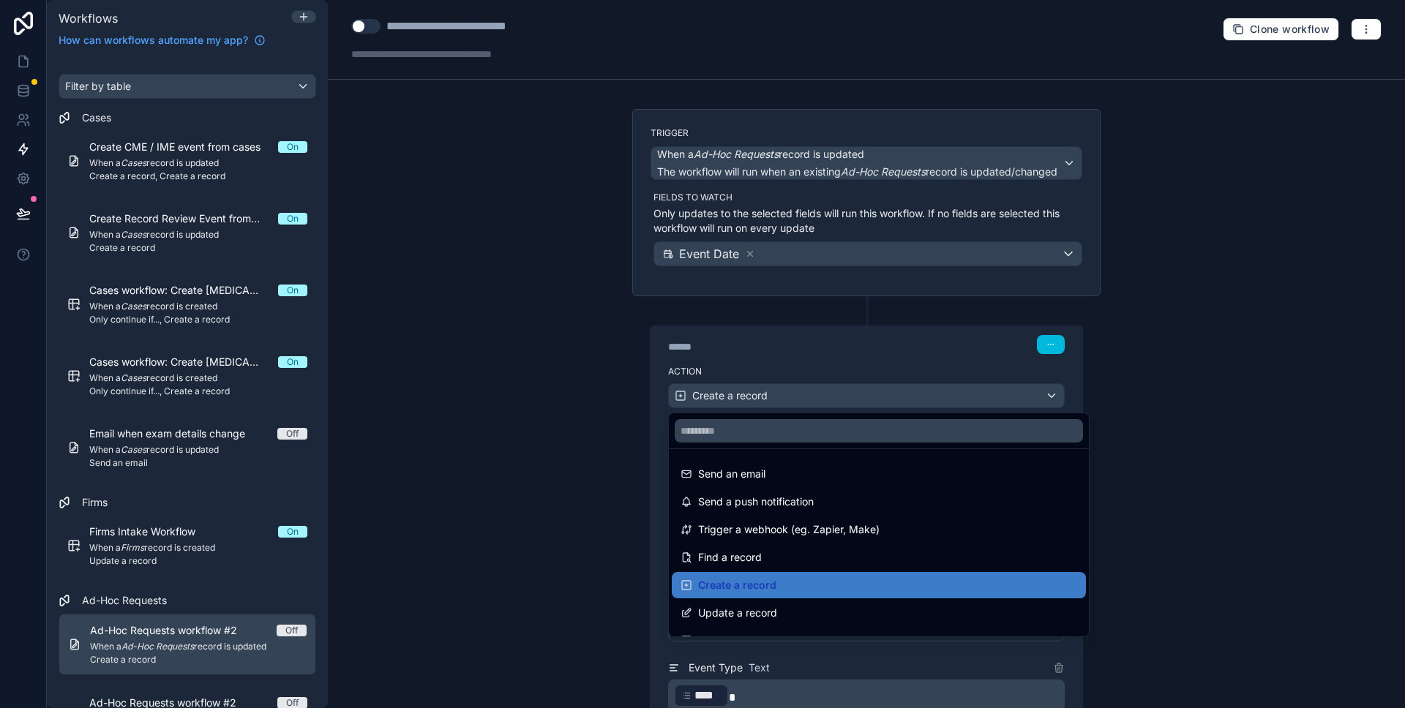
click at [556, 402] on div at bounding box center [702, 354] width 1405 height 708
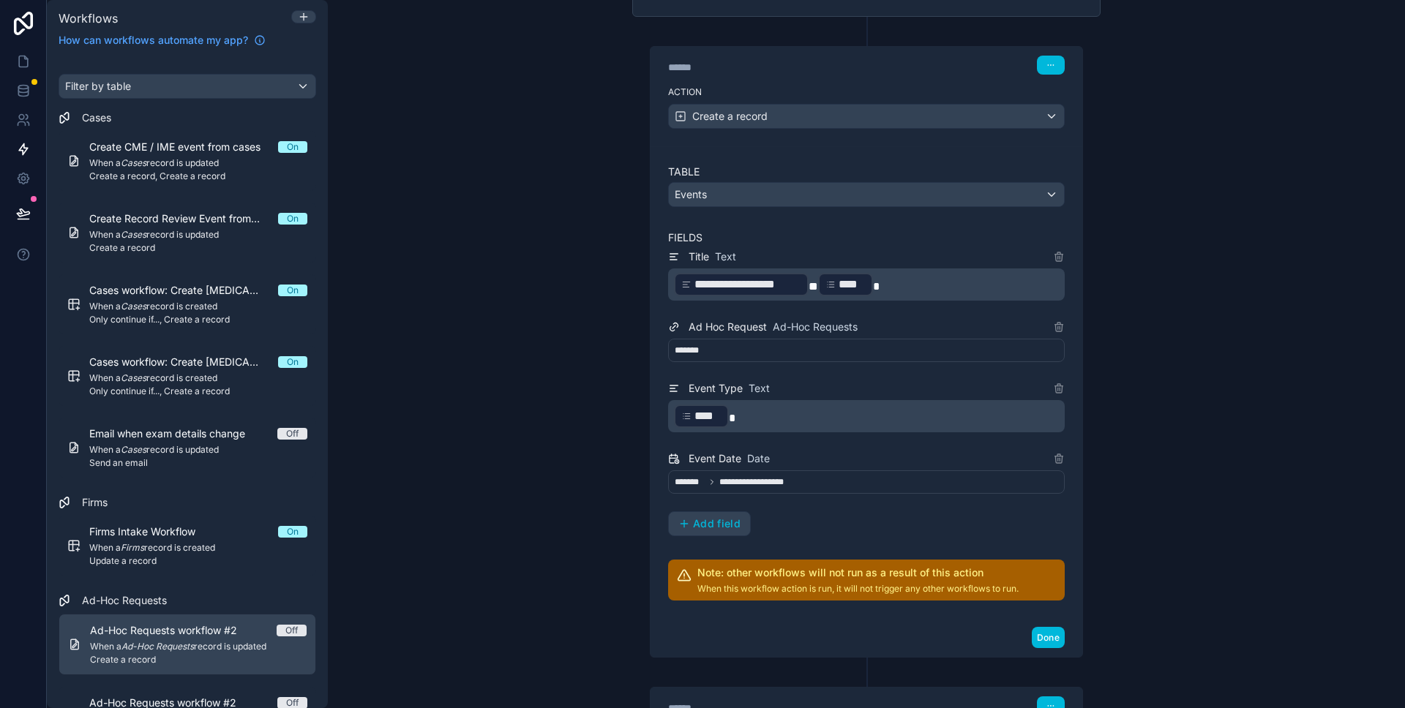
scroll to position [281, 0]
click at [727, 525] on span "Add field" at bounding box center [717, 522] width 48 height 13
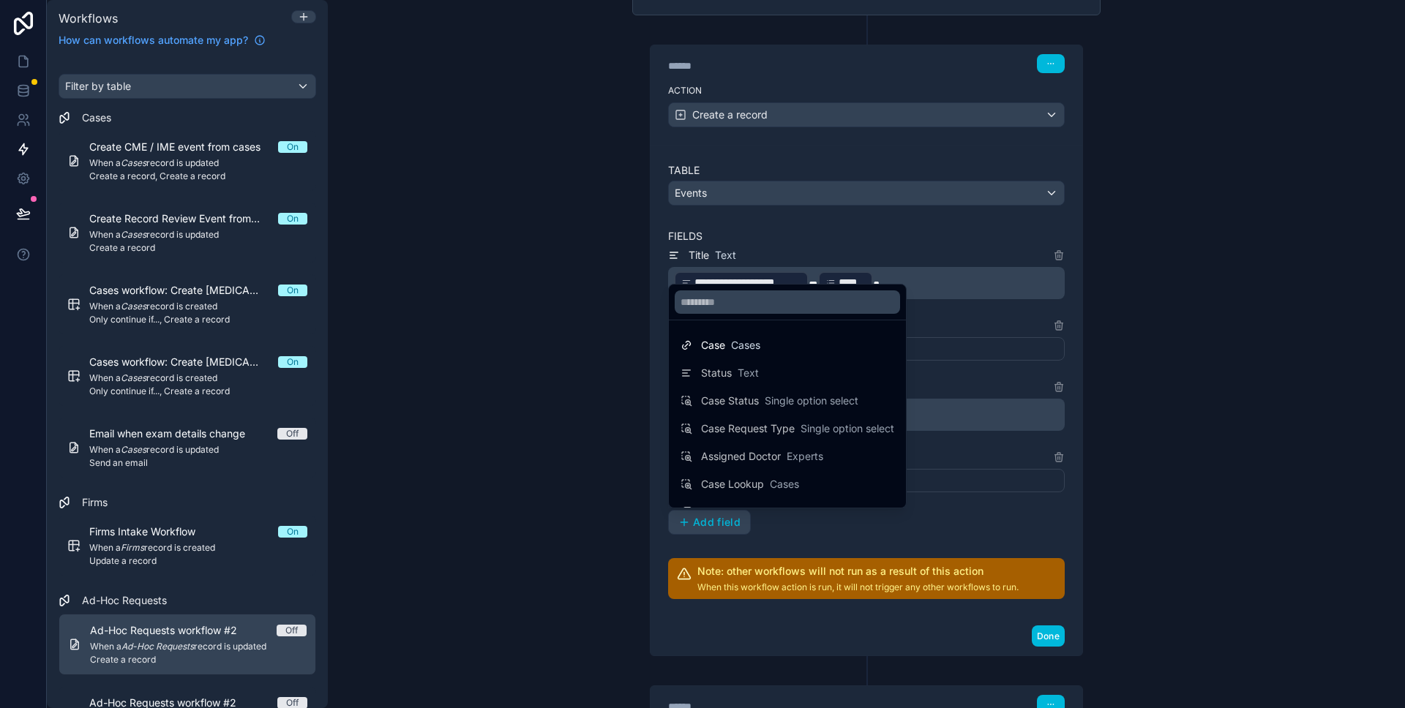
click at [718, 348] on span "Case" at bounding box center [713, 345] width 24 height 15
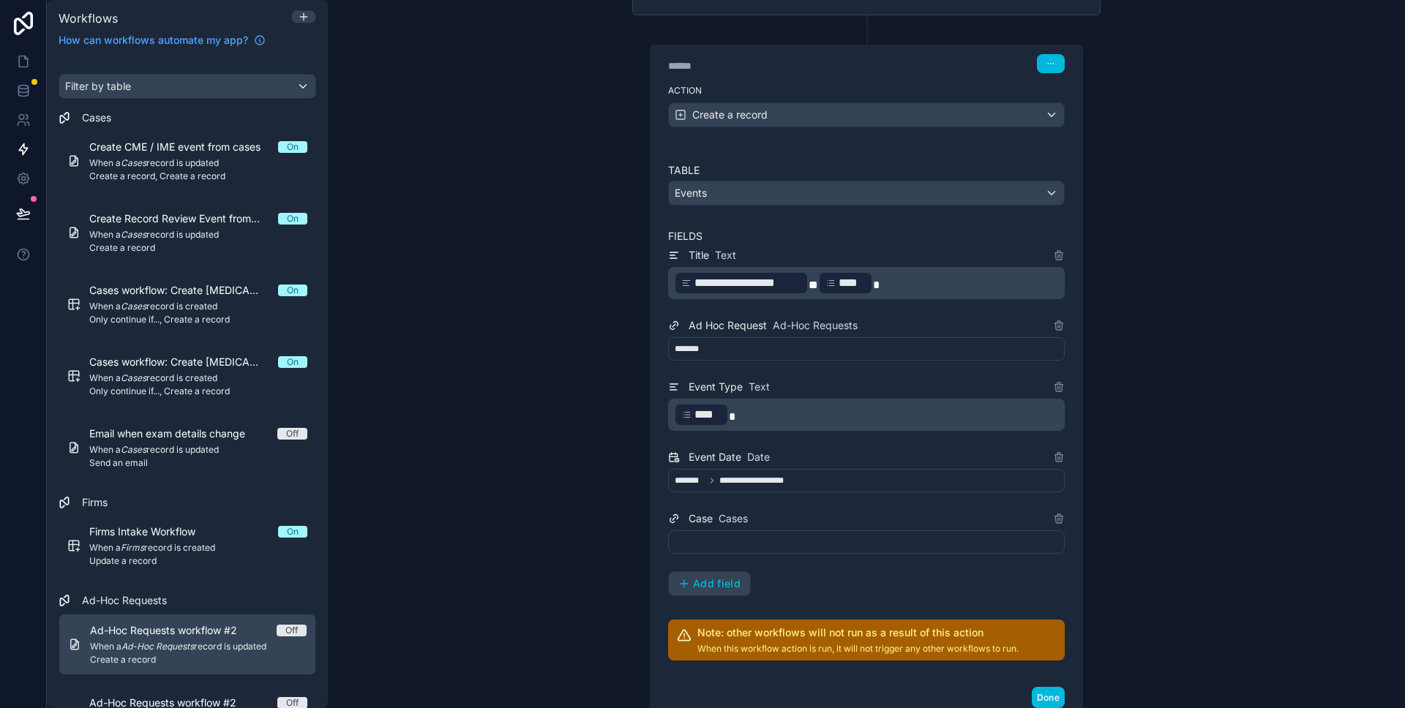
click at [756, 545] on div at bounding box center [866, 541] width 397 height 23
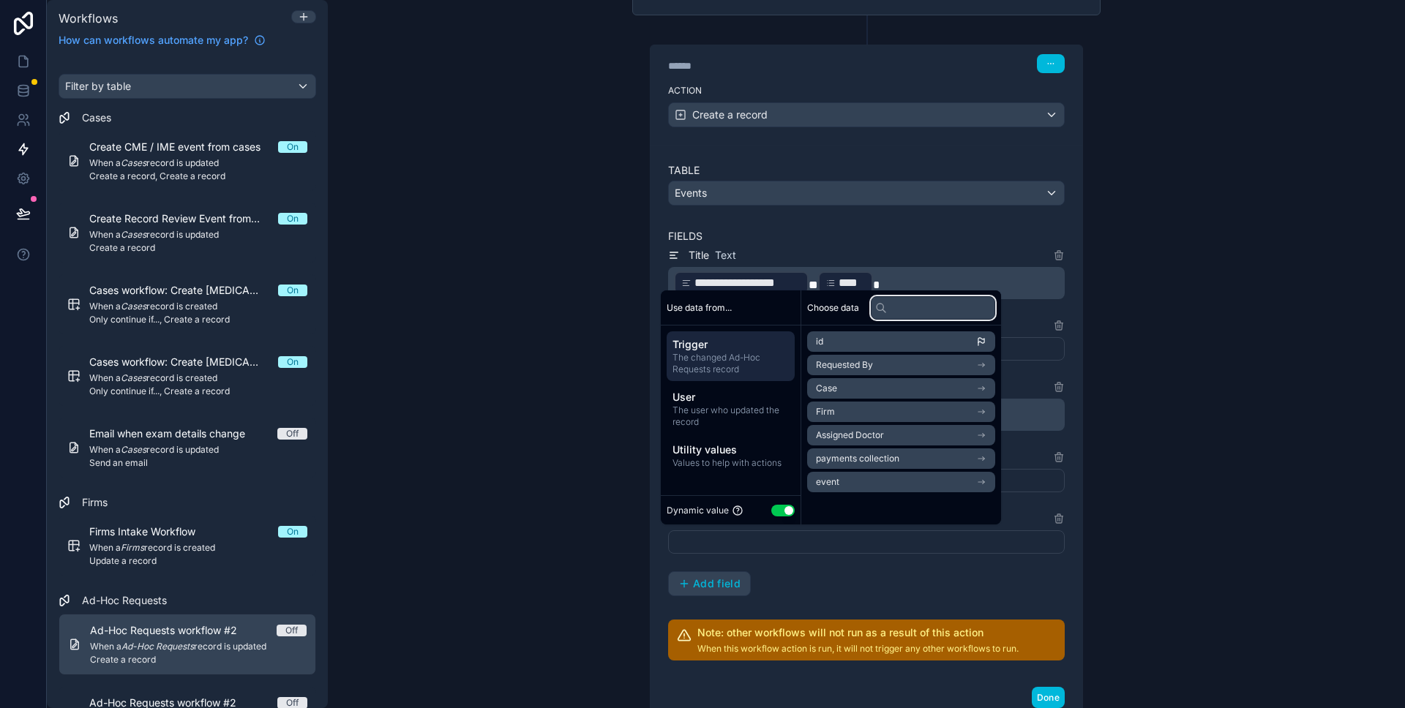
click at [897, 297] on input "text" at bounding box center [933, 307] width 124 height 23
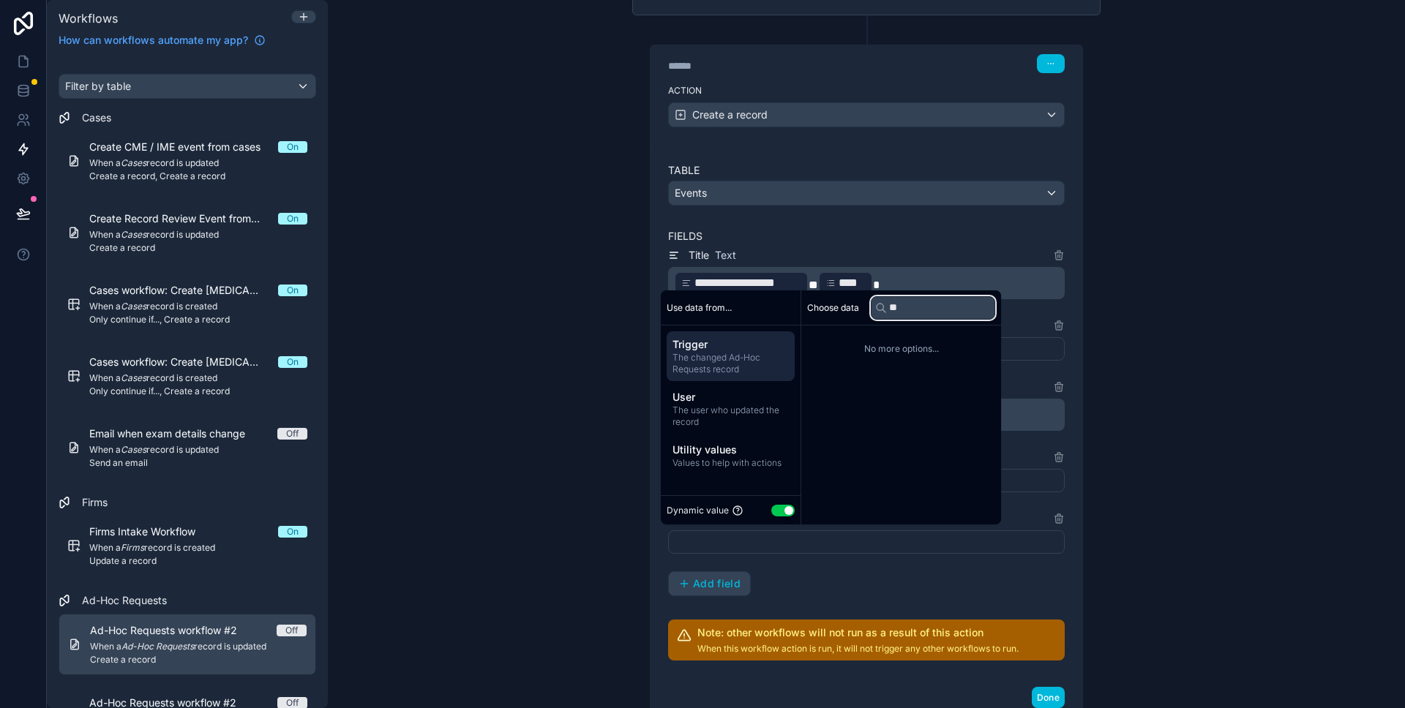
type input "*"
type input "****"
click at [726, 405] on span "The user who updated the record" at bounding box center [730, 416] width 116 height 23
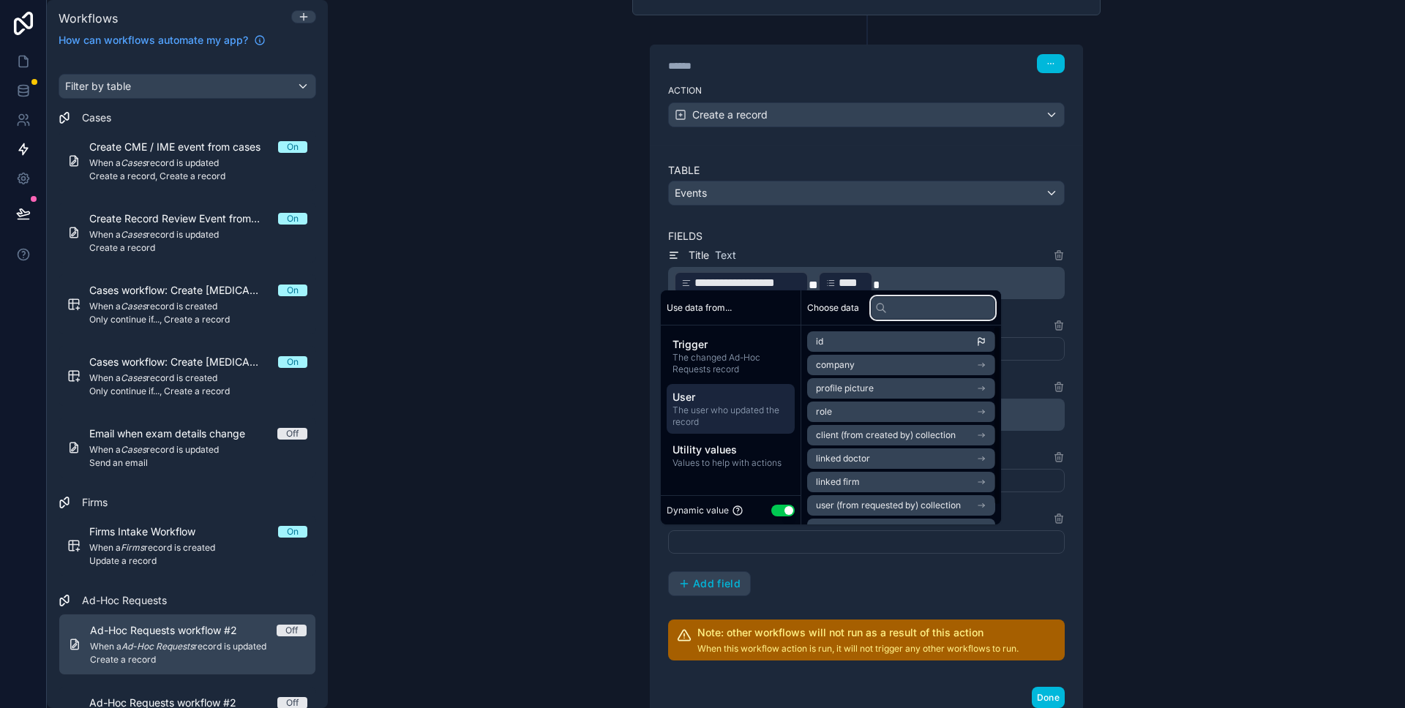
click at [917, 301] on input "text" at bounding box center [933, 307] width 124 height 23
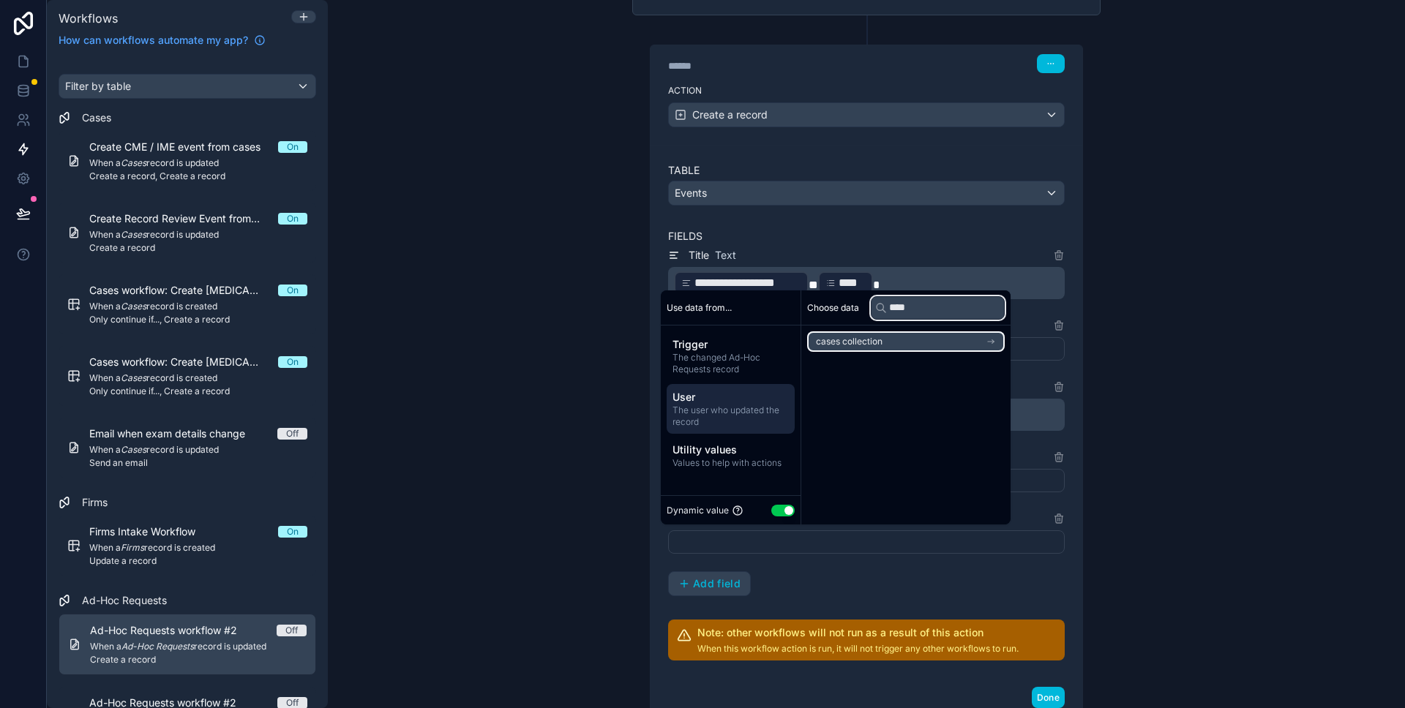
type input "****"
click at [920, 337] on li "cases collection" at bounding box center [906, 341] width 198 height 20
click at [857, 339] on span "cases collection" at bounding box center [865, 342] width 67 height 12
click at [857, 339] on span "cases collection" at bounding box center [849, 342] width 67 height 12
click at [857, 339] on span "cases collection" at bounding box center [865, 342] width 67 height 12
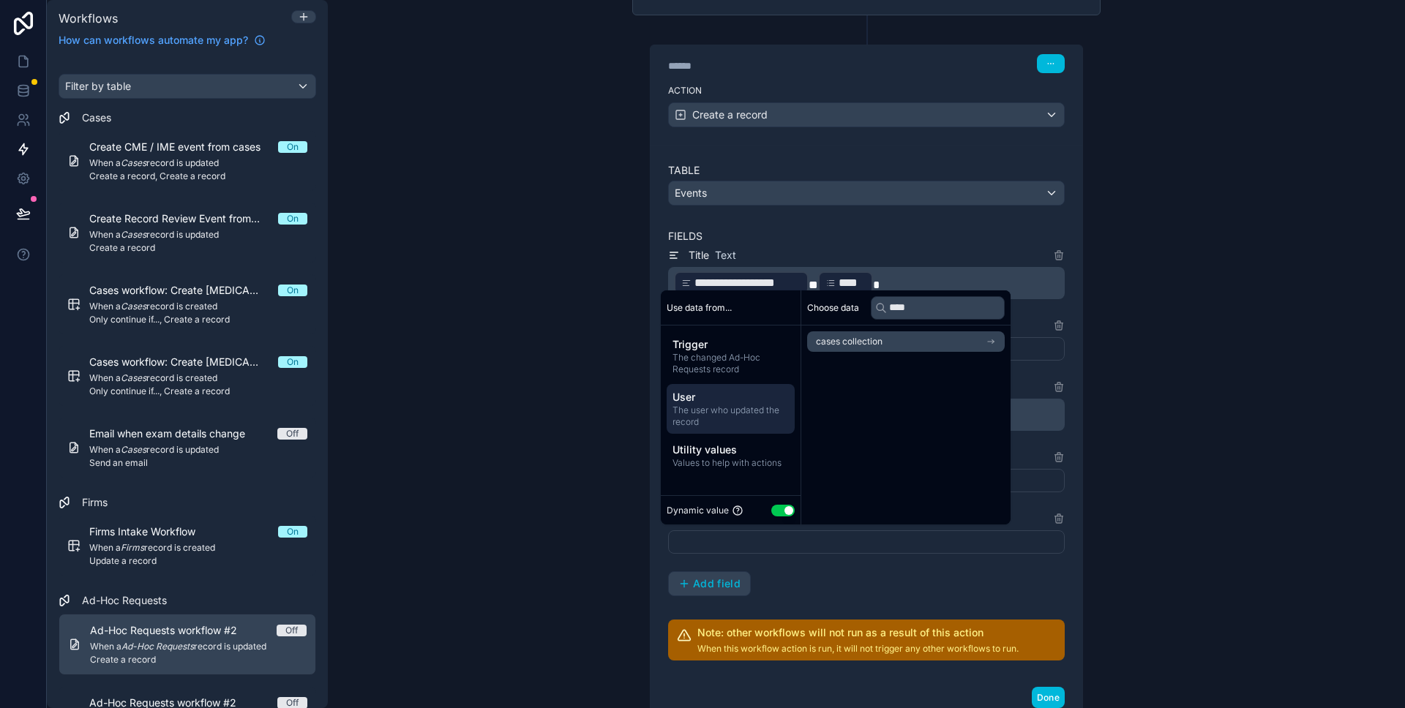
click at [737, 456] on span "Utility values" at bounding box center [730, 450] width 116 height 15
click at [676, 350] on span "Trigger" at bounding box center [730, 344] width 116 height 15
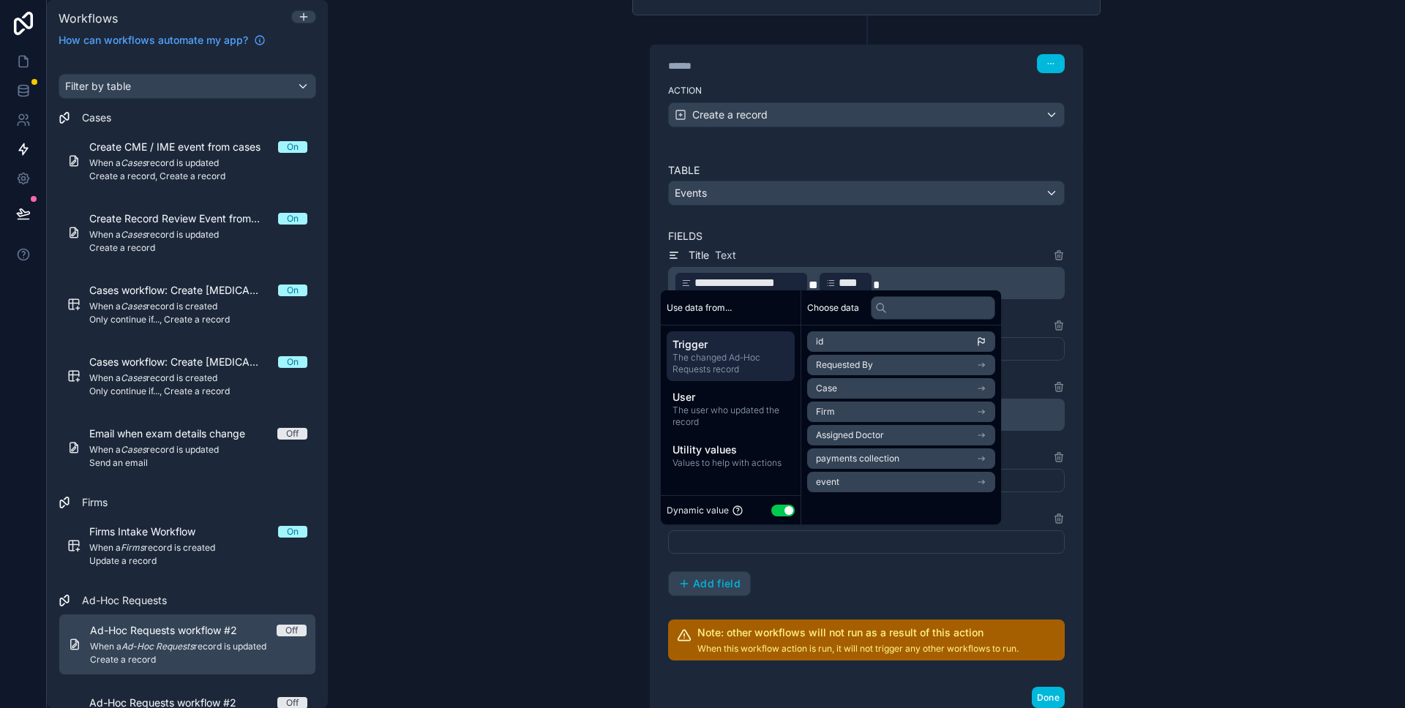
click at [1196, 416] on div "**********" at bounding box center [866, 354] width 1077 height 708
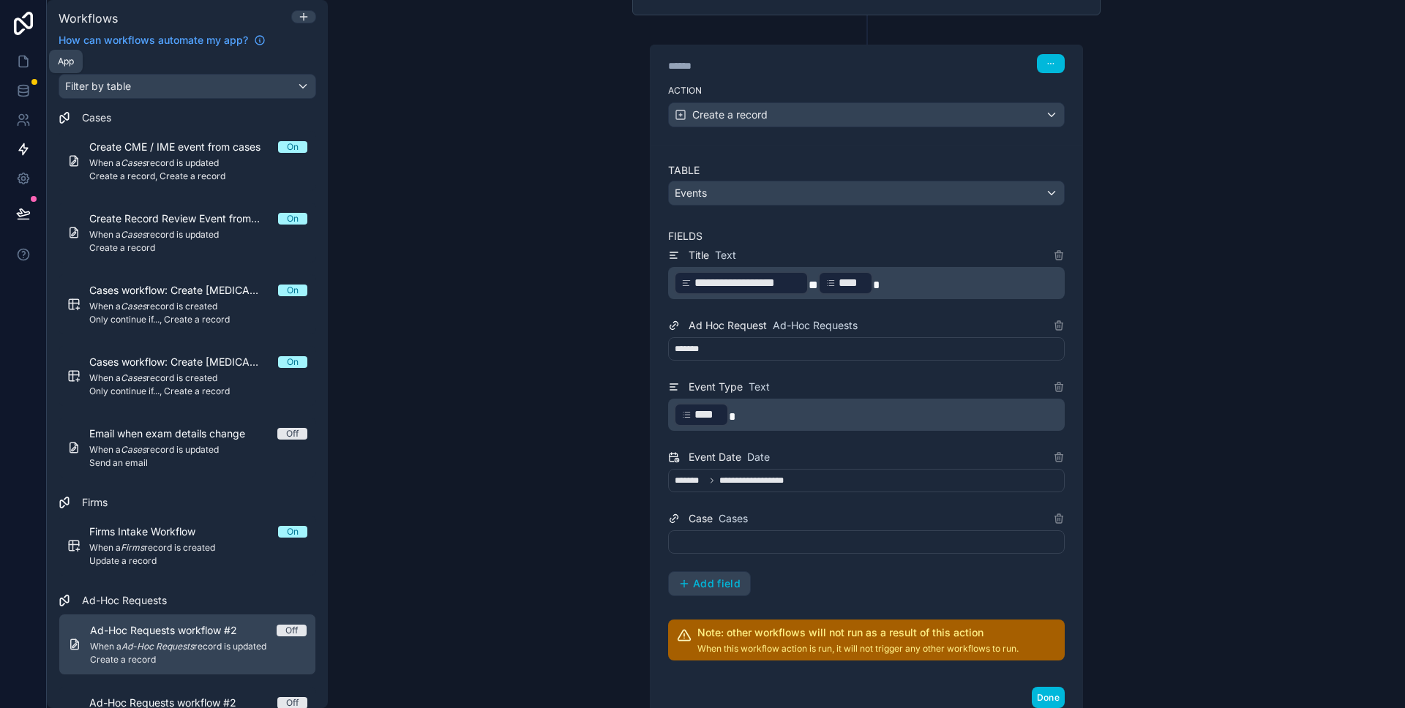
click at [17, 69] on link at bounding box center [23, 61] width 46 height 29
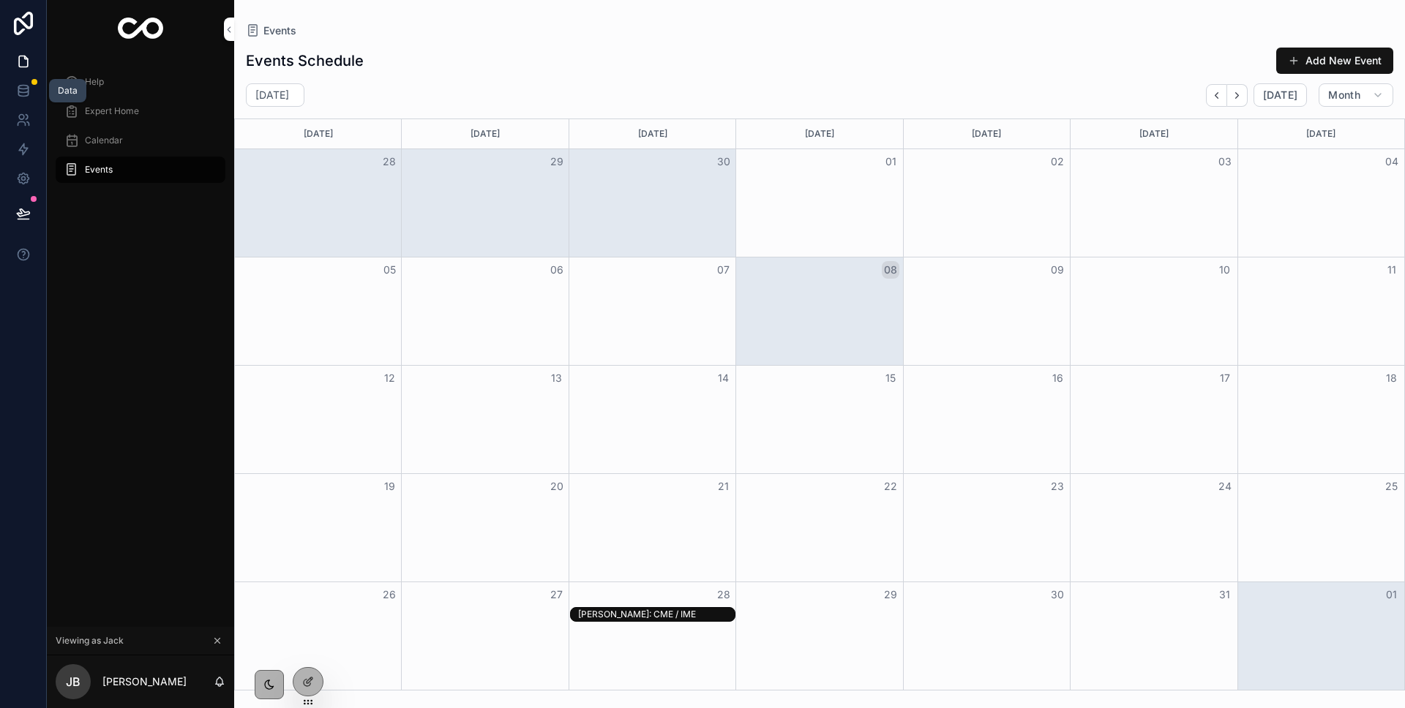
click at [18, 83] on icon at bounding box center [23, 90] width 15 height 15
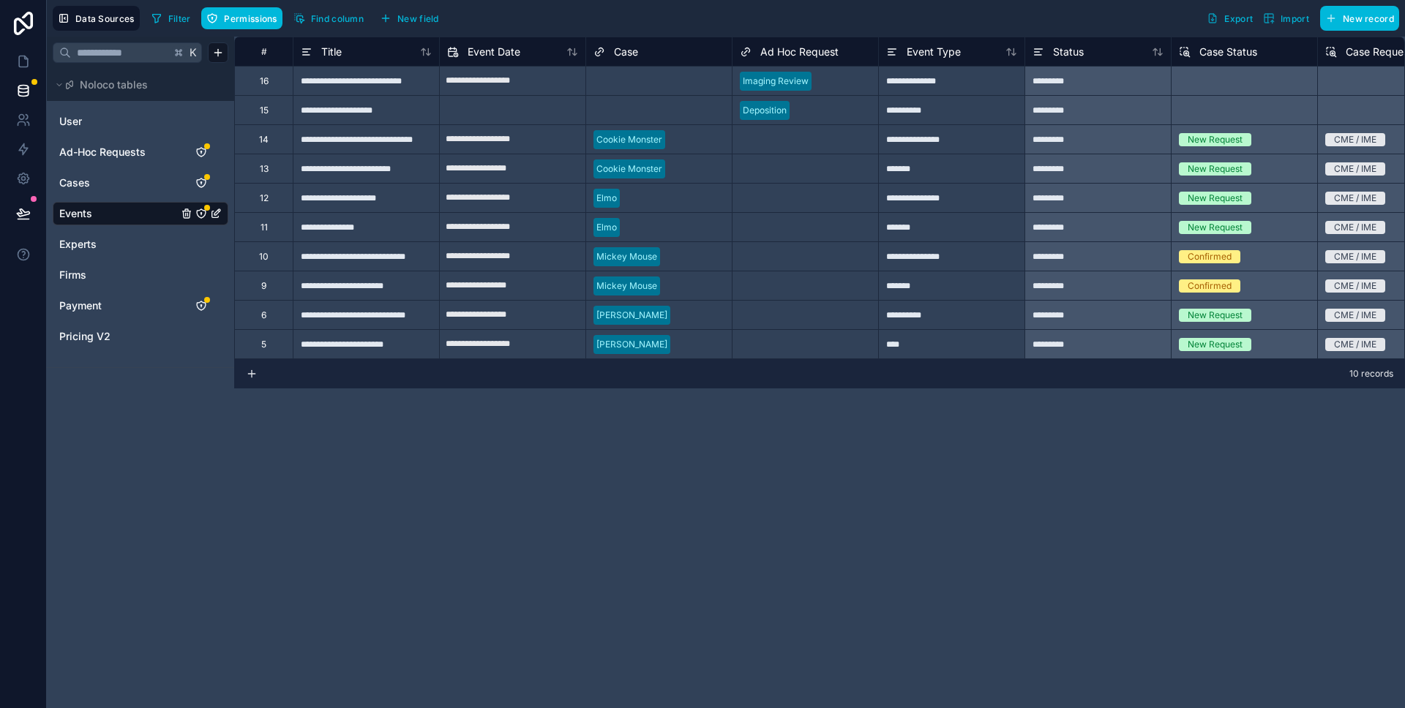
click at [112, 157] on span "Ad-Hoc Requests" at bounding box center [102, 152] width 86 height 15
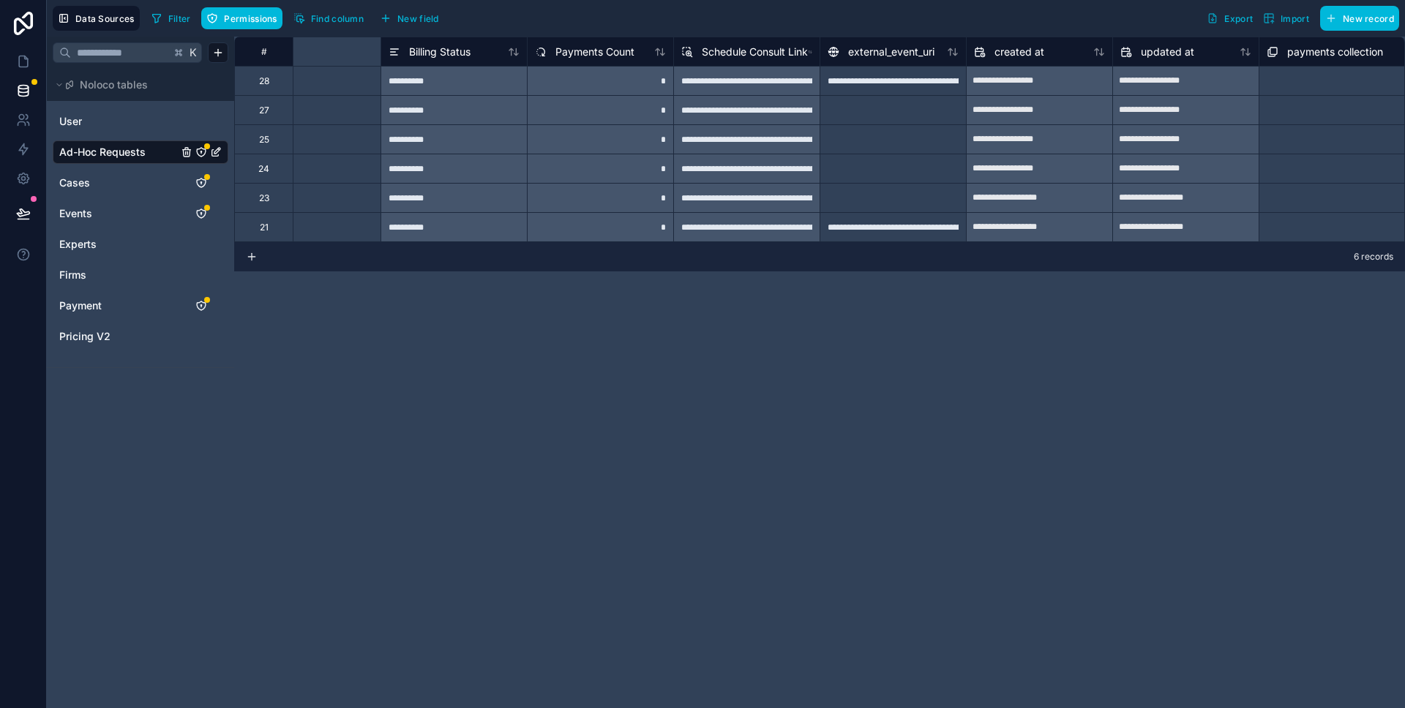
scroll to position [0, 2547]
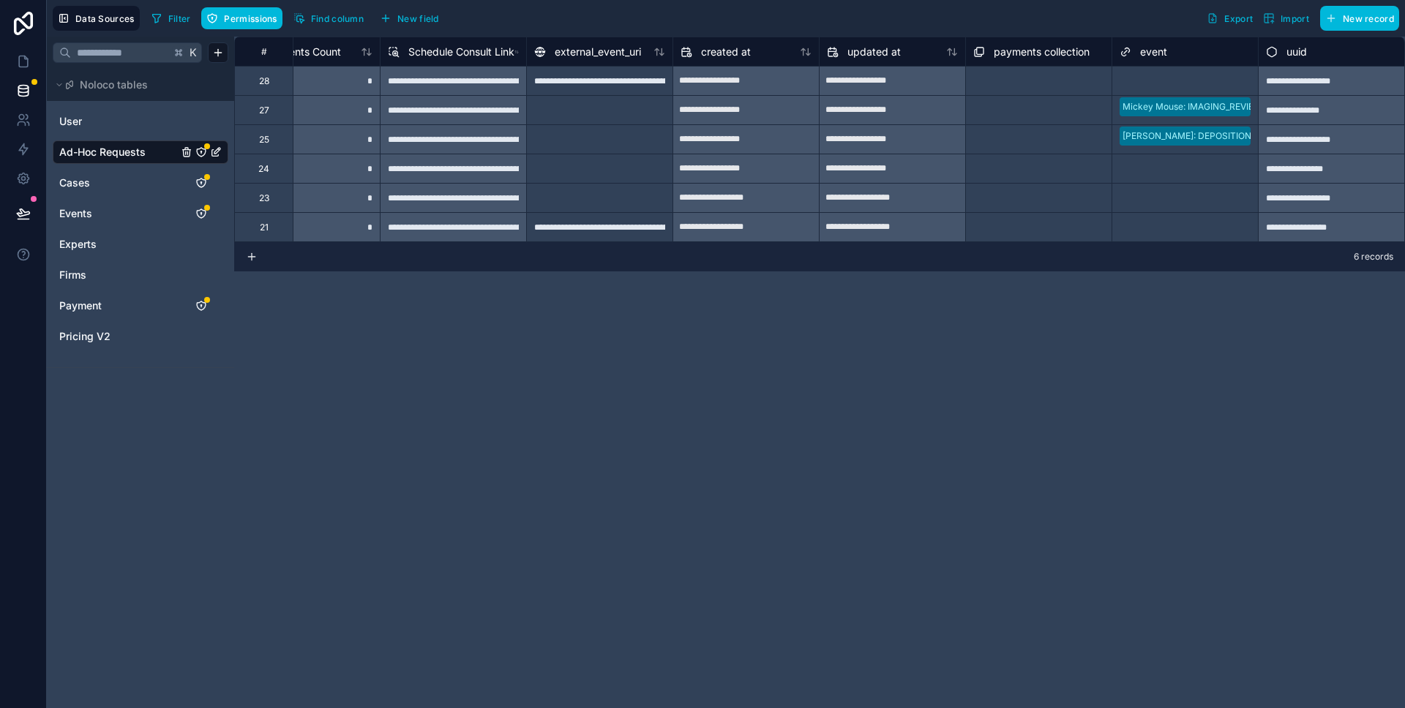
click at [429, 20] on span "New field" at bounding box center [418, 18] width 42 height 11
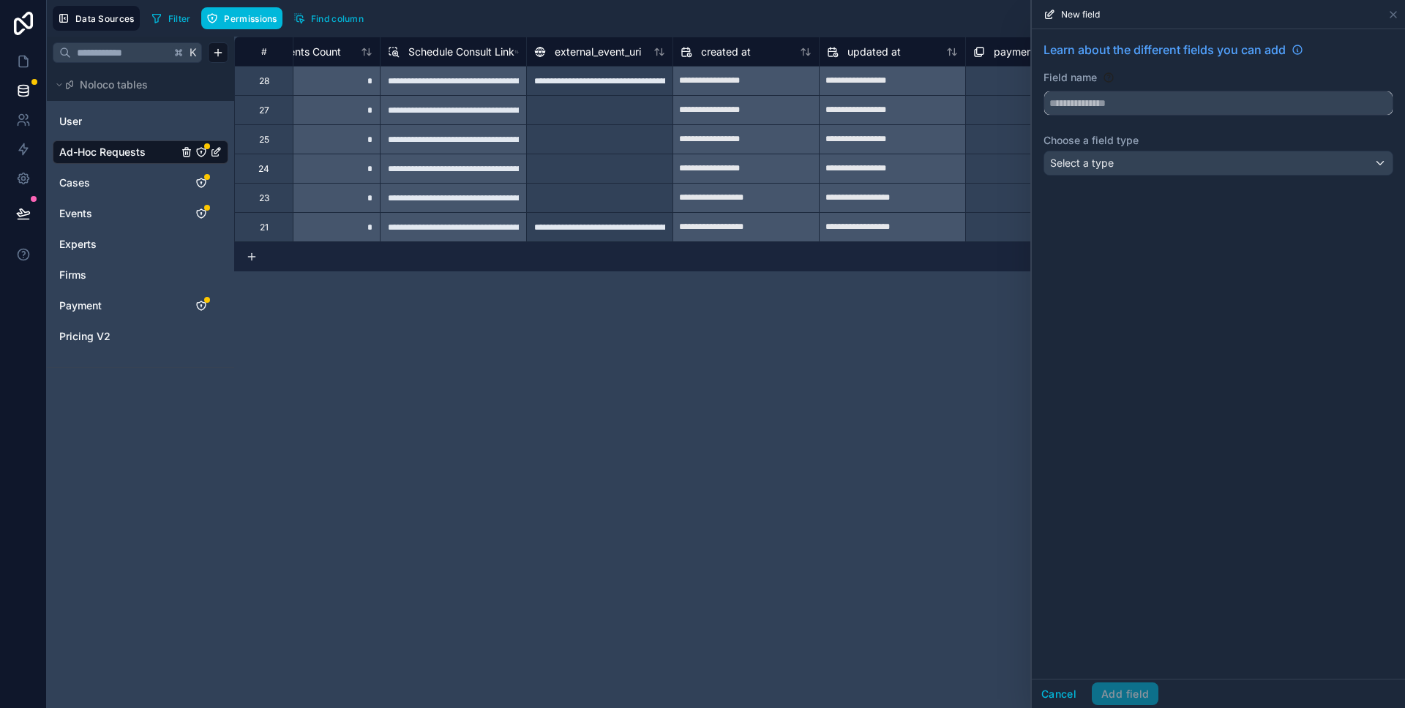
click at [1083, 113] on input "text" at bounding box center [1218, 102] width 348 height 23
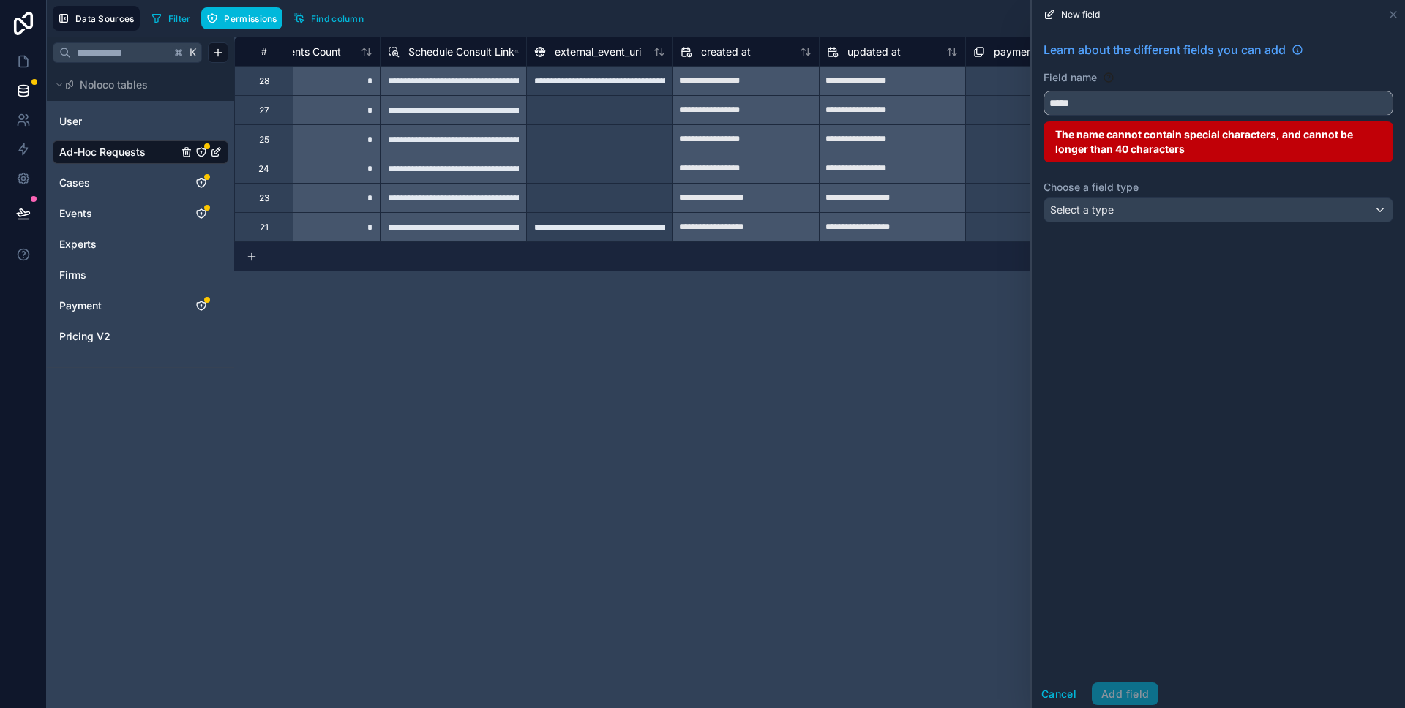
click at [1043, 91] on button "****" at bounding box center [1218, 103] width 350 height 25
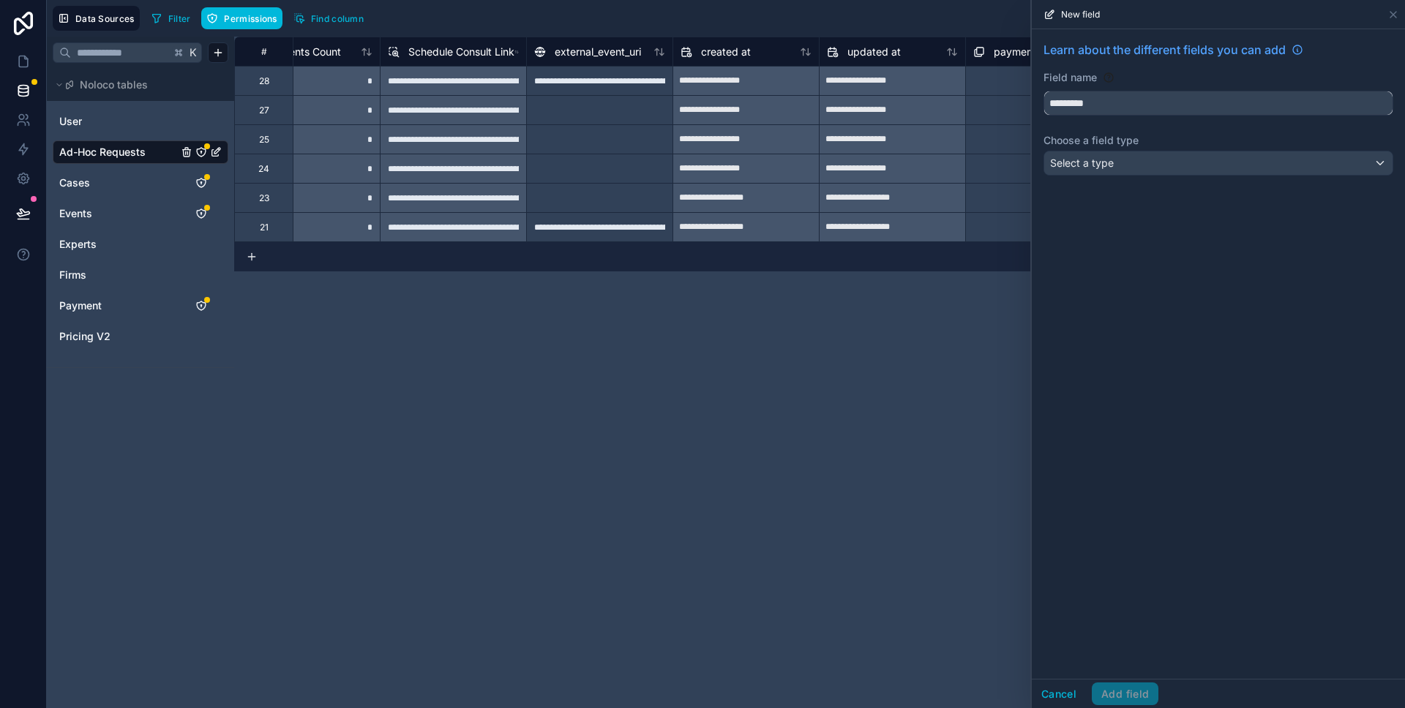
type input "*********"
click at [1092, 165] on span "Select a type" at bounding box center [1082, 163] width 64 height 12
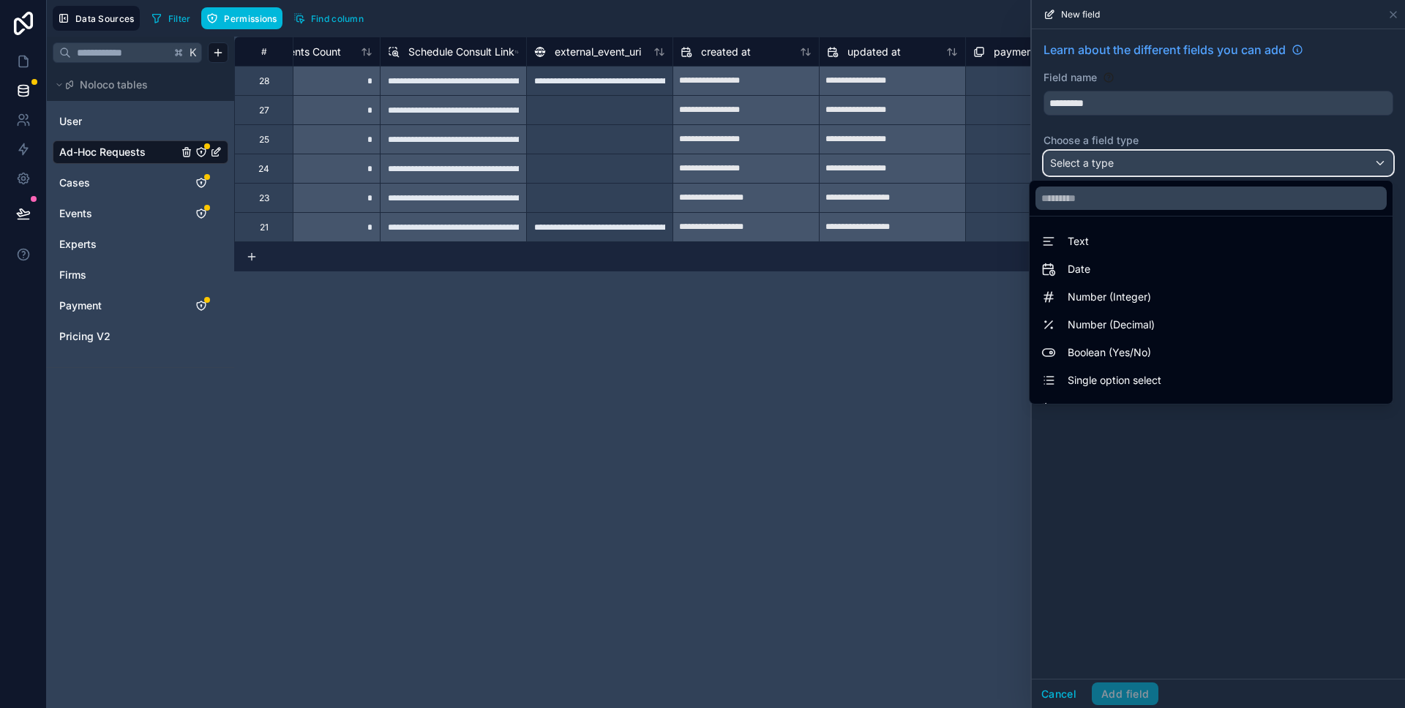
scroll to position [424, 0]
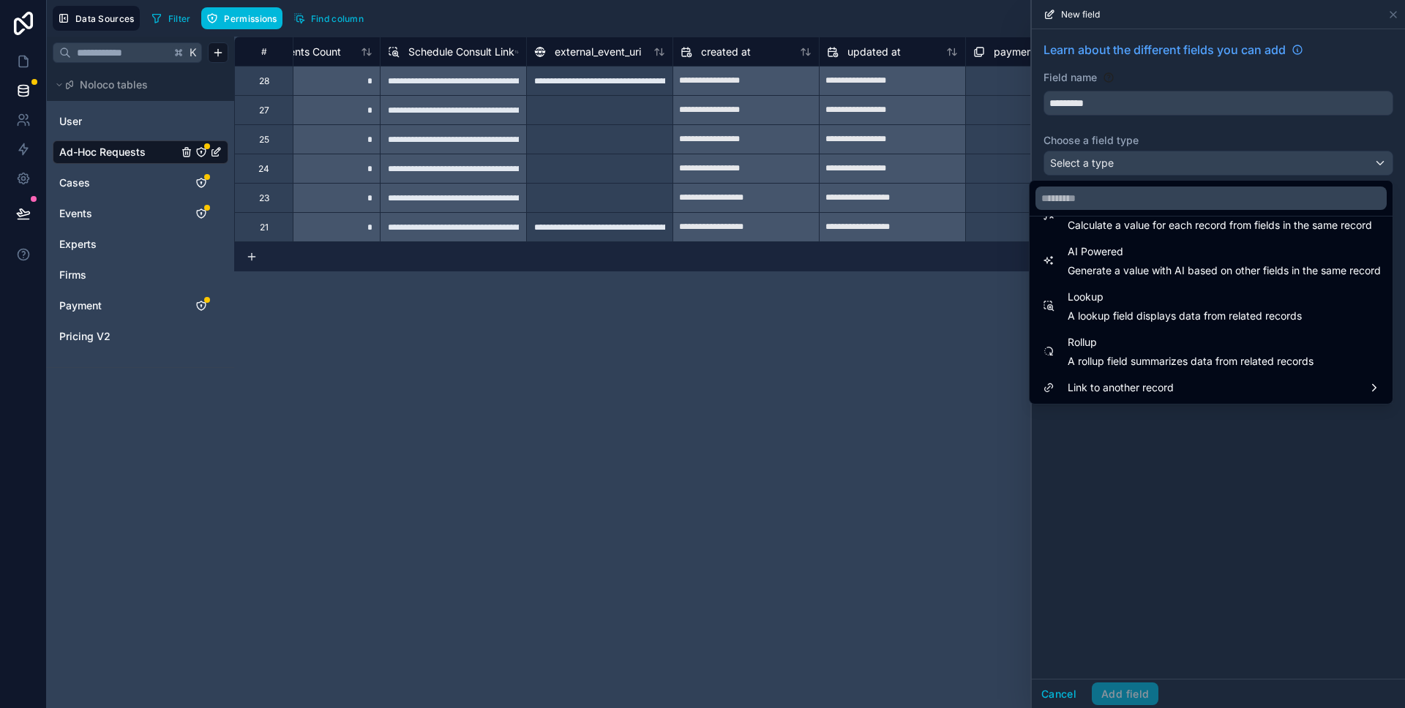
click at [1118, 301] on span "Lookup" at bounding box center [1184, 297] width 234 height 18
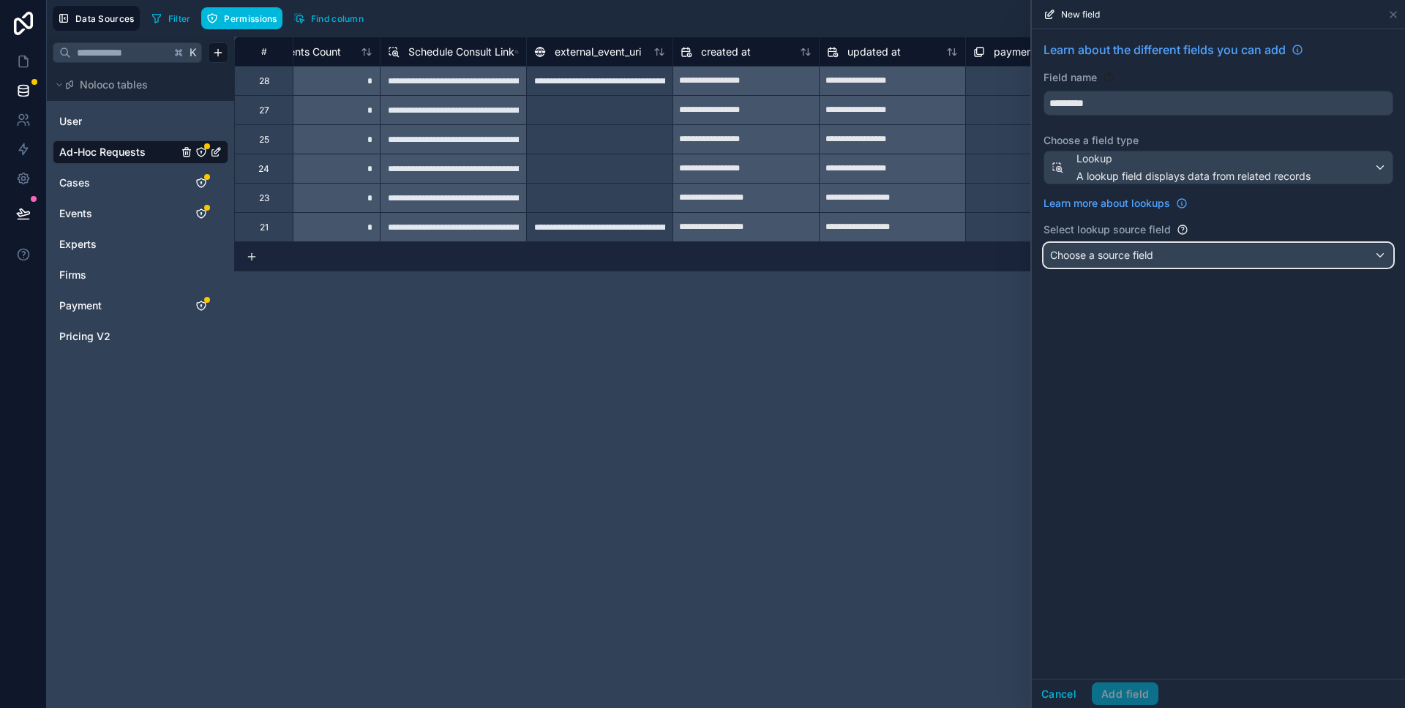
click at [1113, 252] on span "Choose a source field" at bounding box center [1101, 255] width 103 height 12
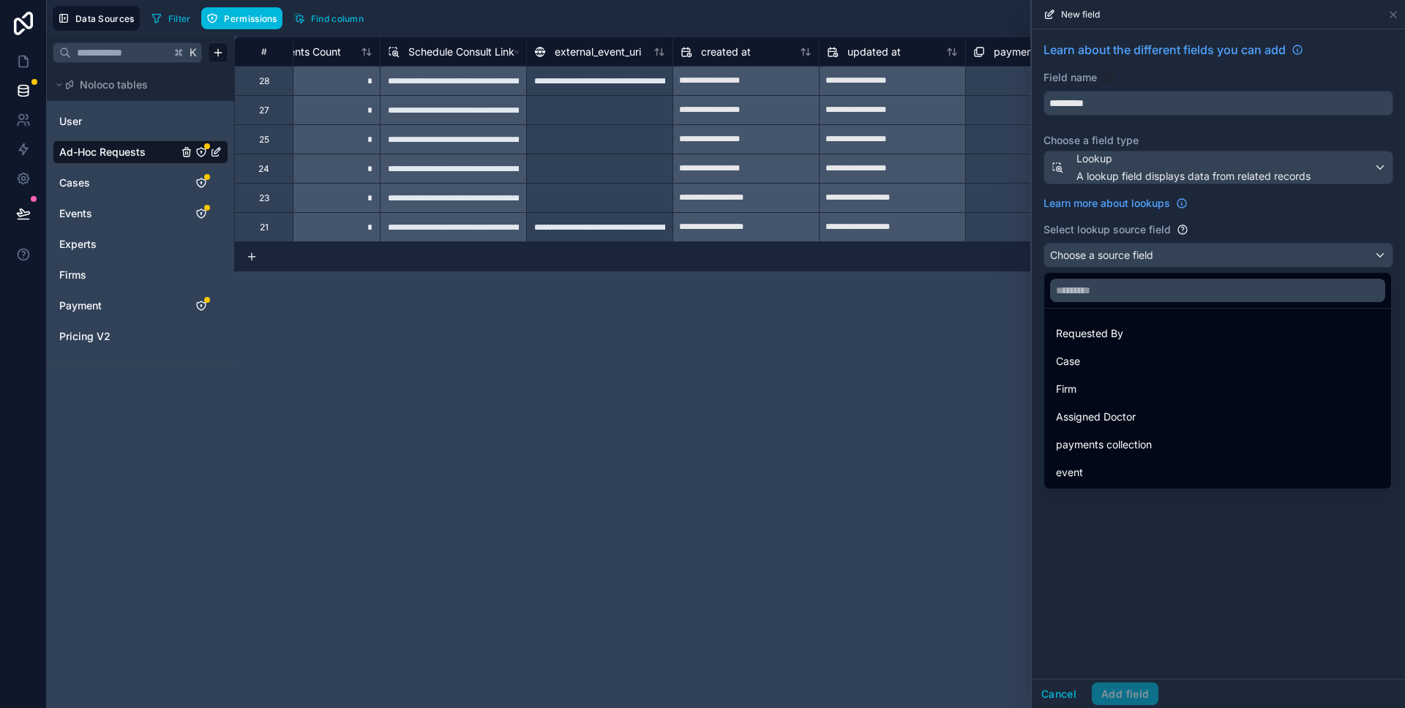
click at [1113, 356] on div "Case" at bounding box center [1217, 362] width 323 height 18
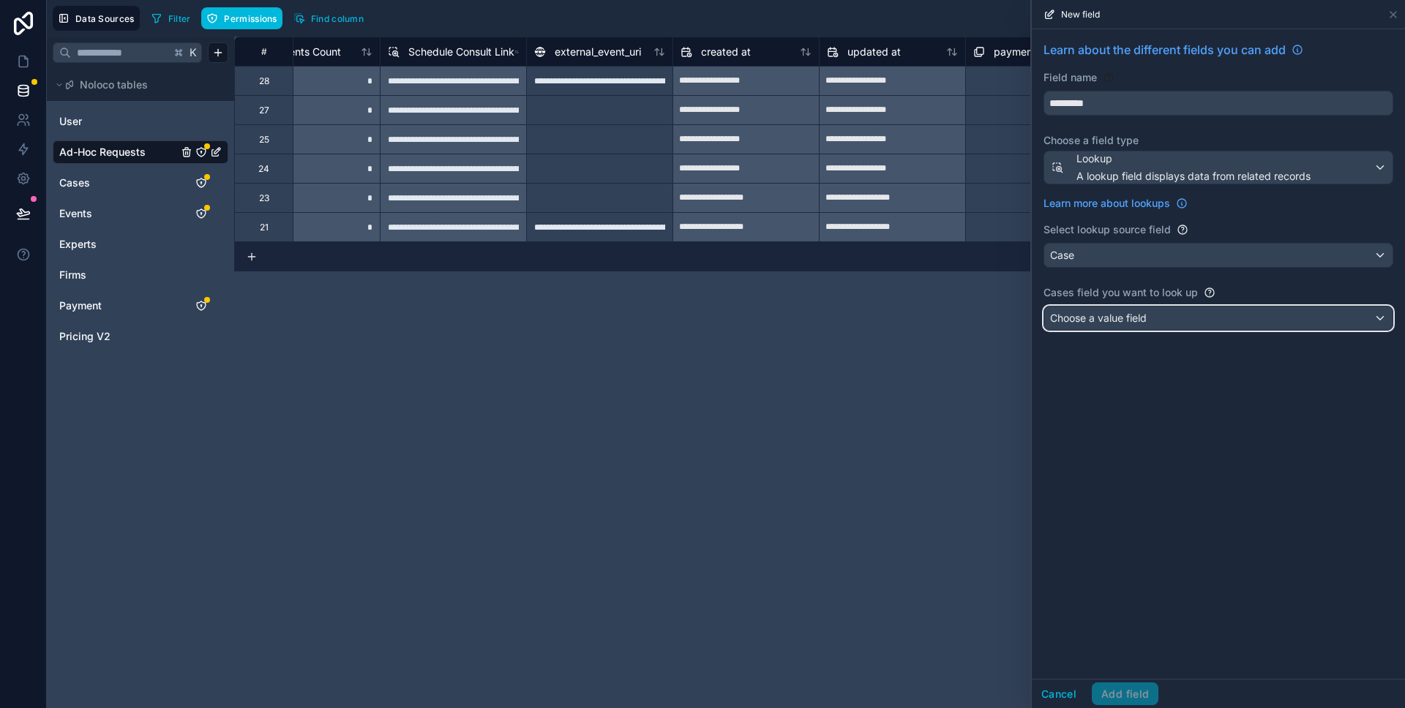
click at [1100, 317] on span "Choose a value field" at bounding box center [1098, 318] width 97 height 12
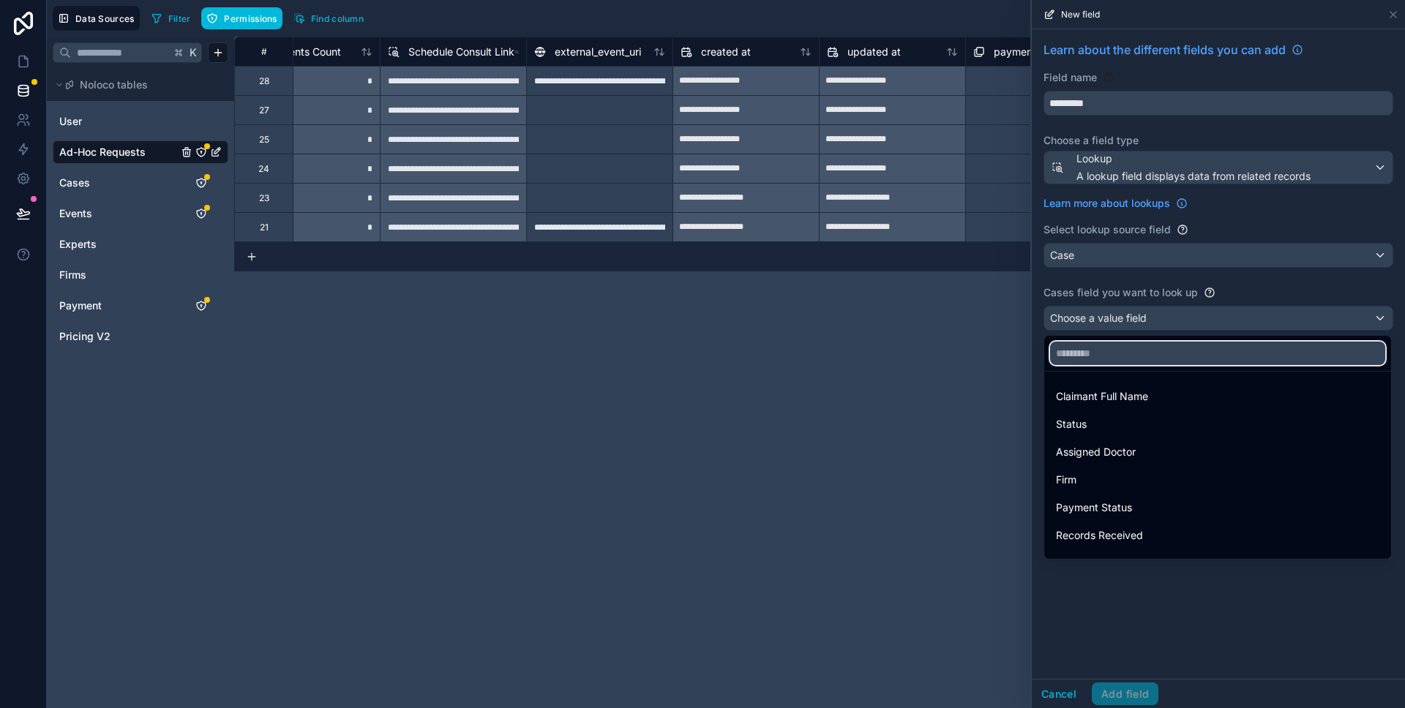
click at [1110, 356] on input "text" at bounding box center [1217, 353] width 335 height 23
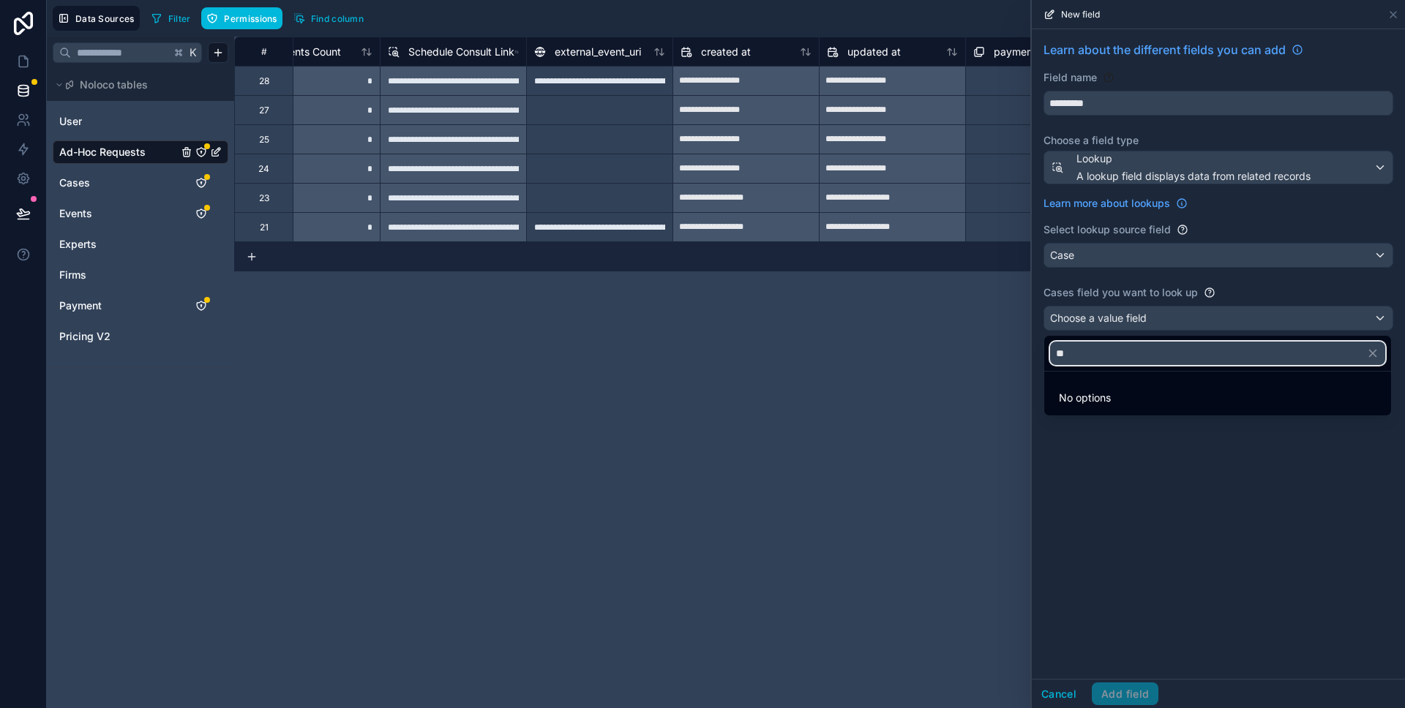
type input "*"
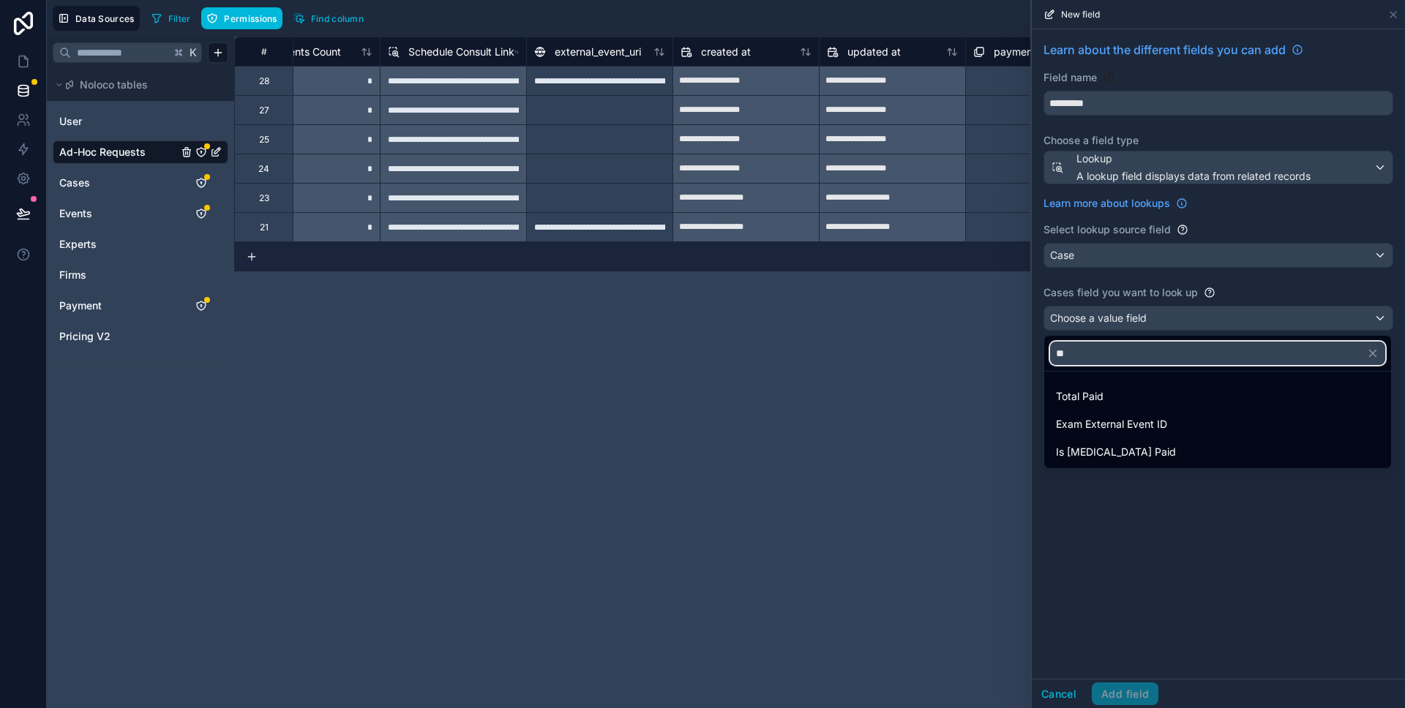
type input "*"
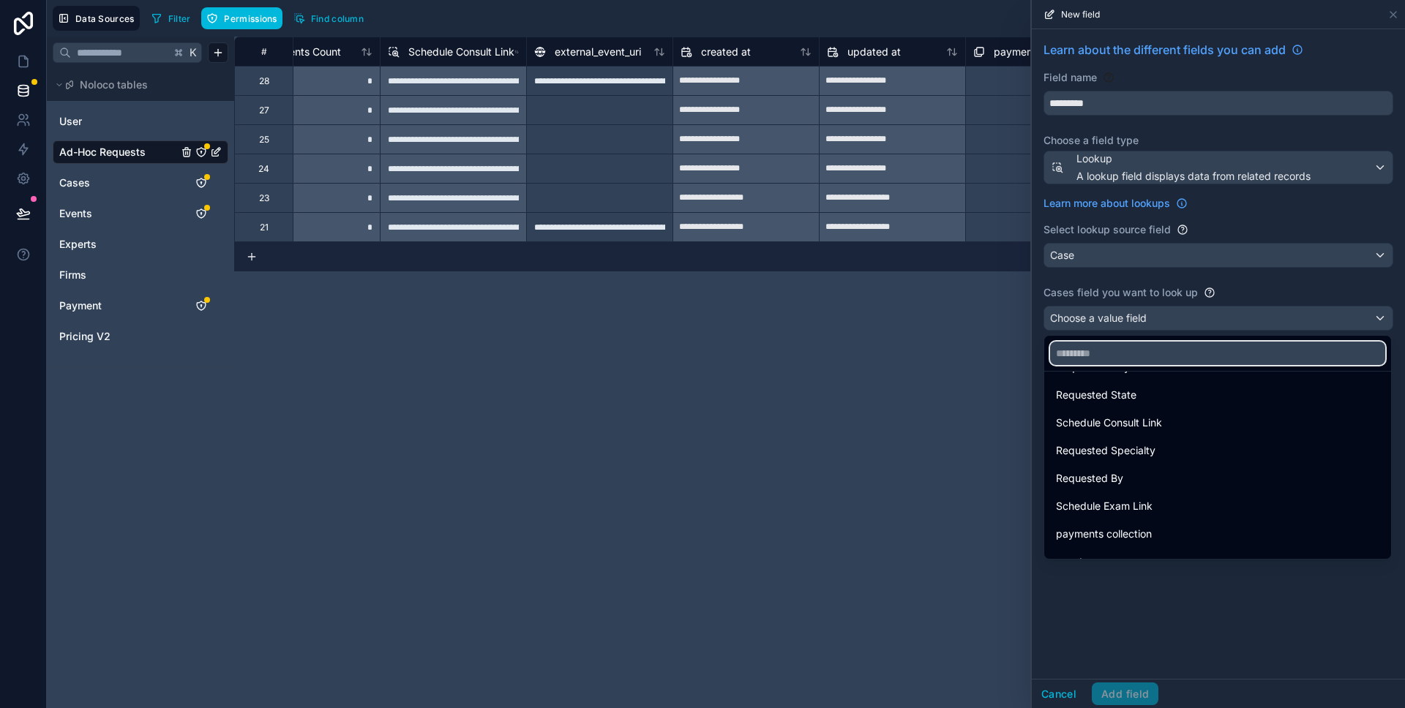
scroll to position [771, 0]
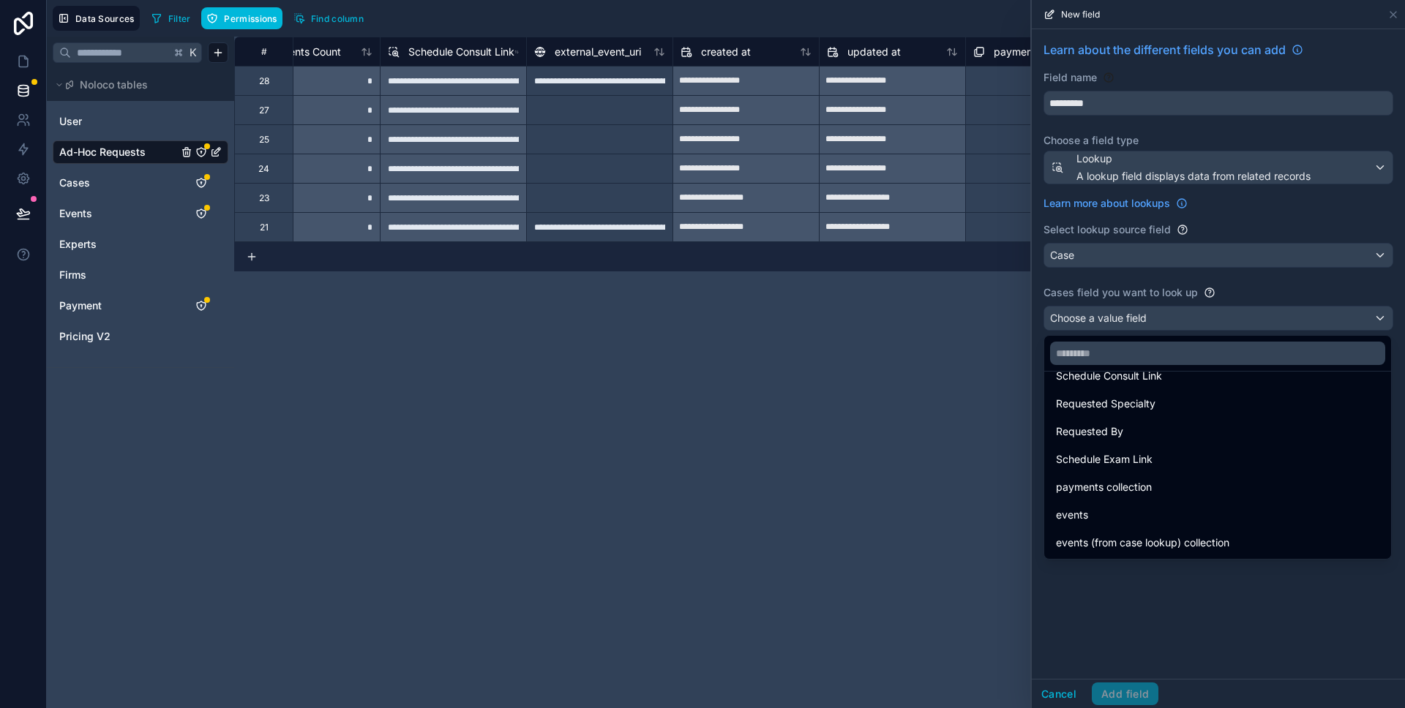
click at [1066, 649] on div at bounding box center [1217, 354] width 373 height 708
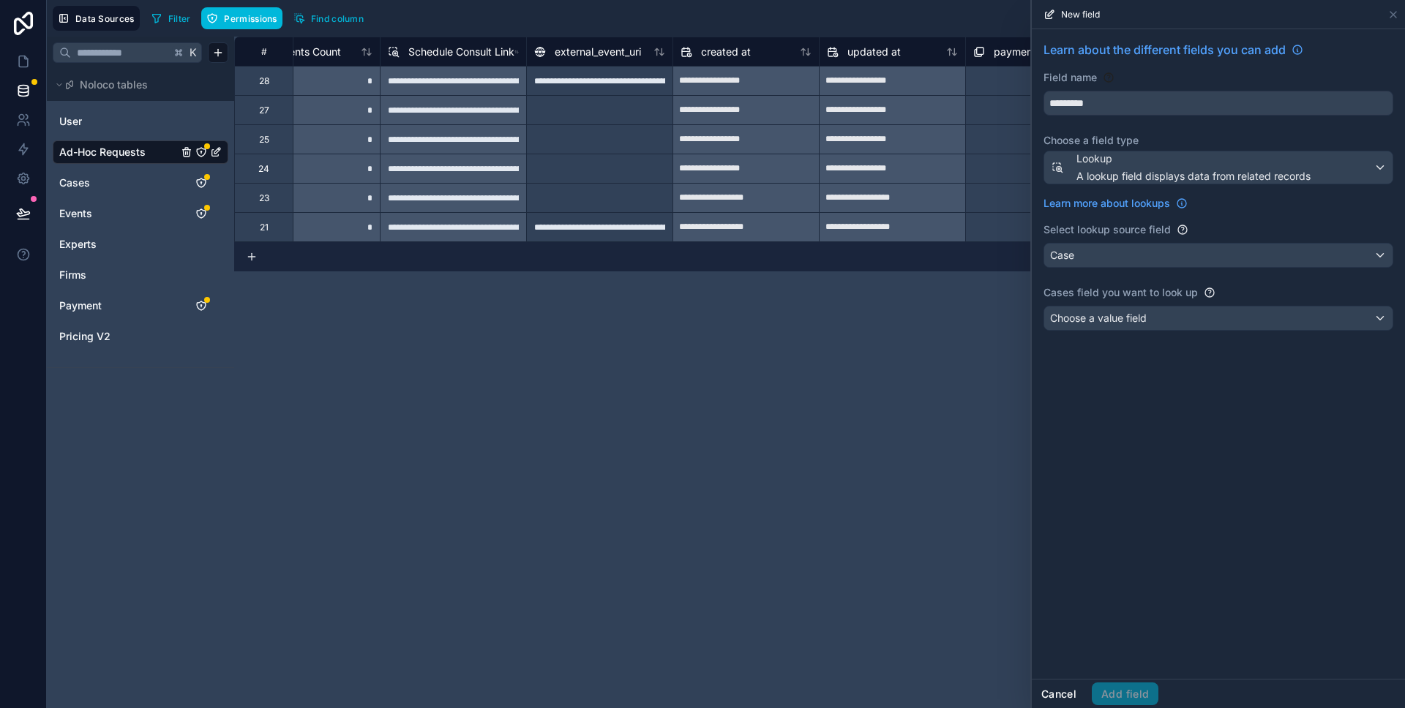
click at [1050, 701] on button "Cancel" at bounding box center [1058, 694] width 54 height 23
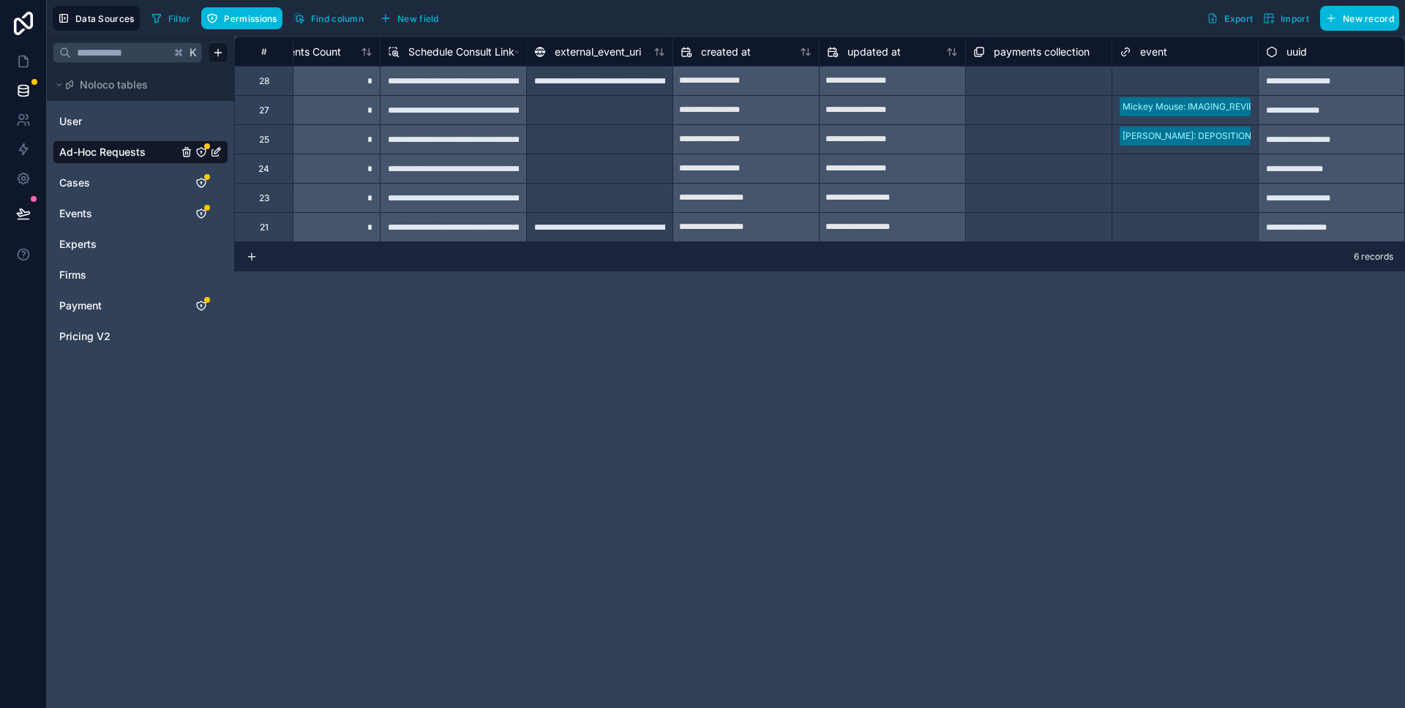
click at [89, 180] on link "Cases" at bounding box center [118, 183] width 119 height 15
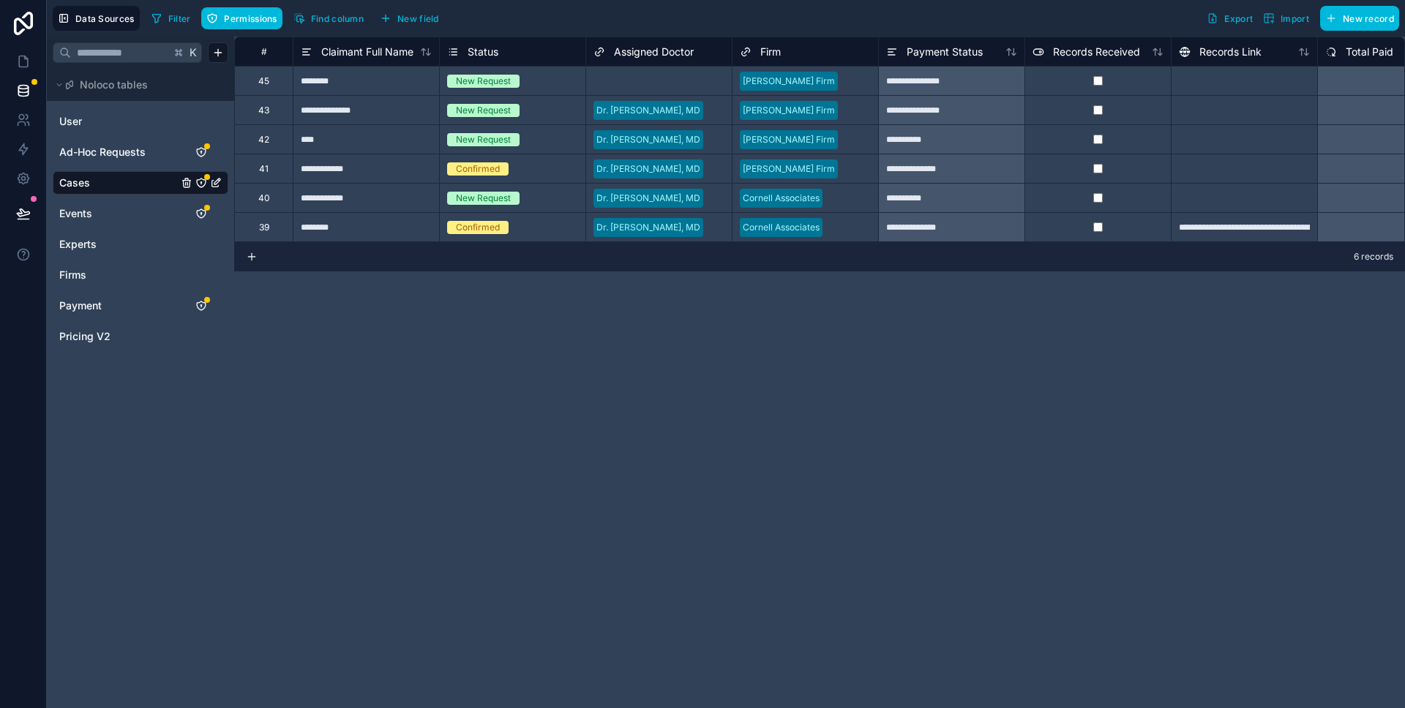
click at [626, 82] on div "Select a Assigned Doctor" at bounding box center [645, 81] width 104 height 12
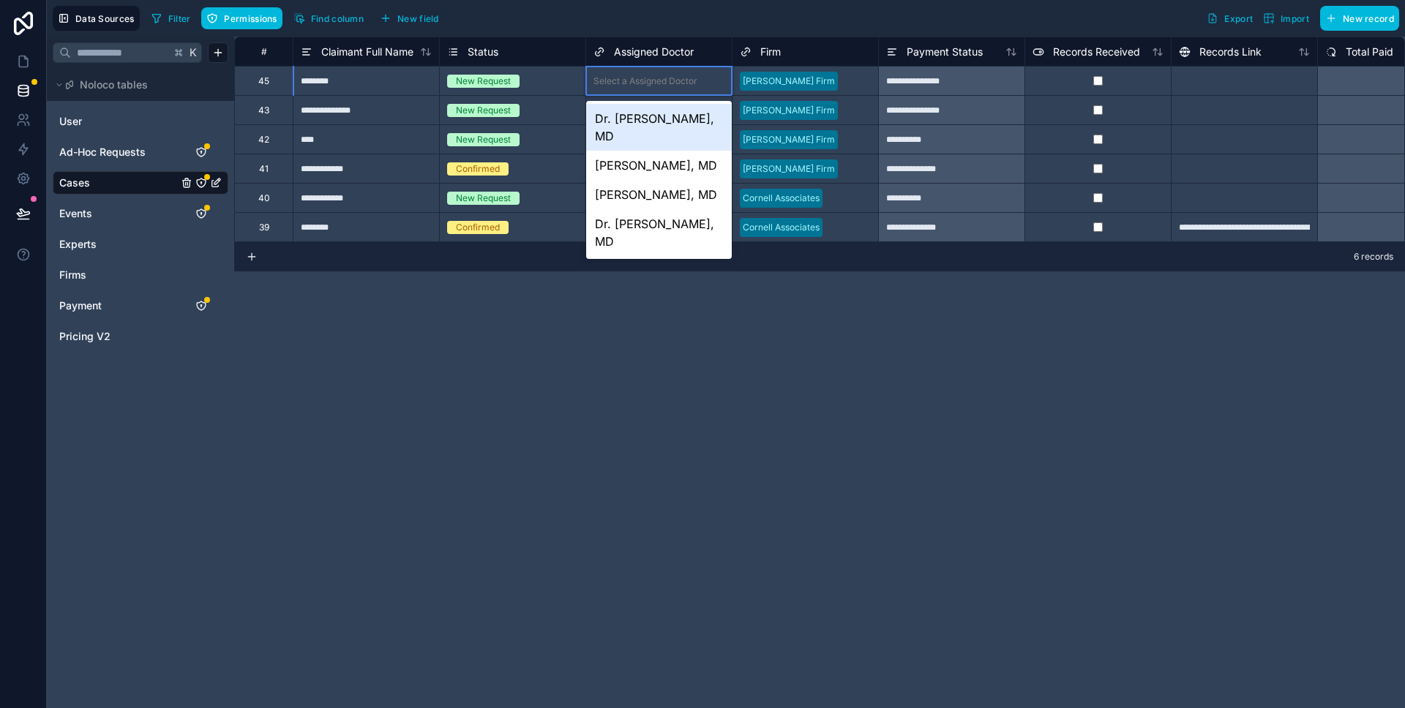
click at [640, 123] on div "Dr. Jack Black, MD" at bounding box center [659, 127] width 146 height 47
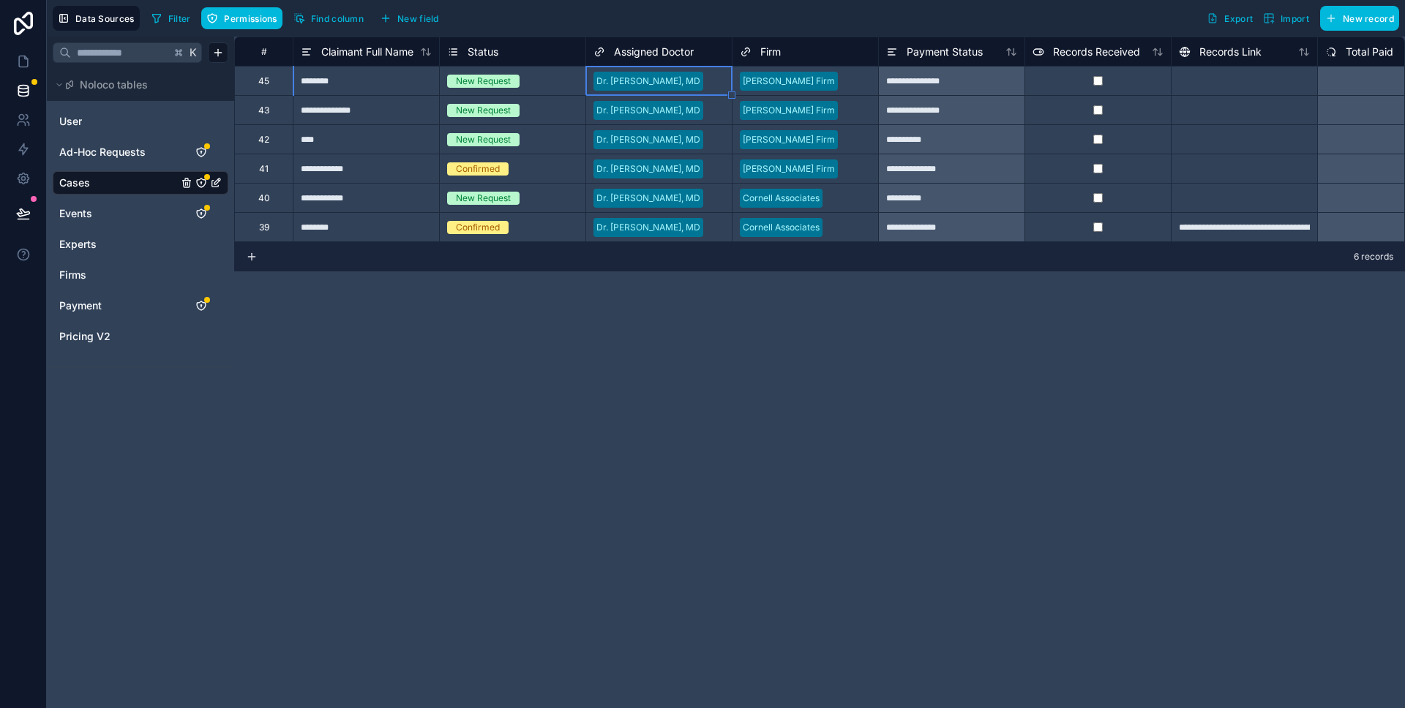
click at [651, 306] on div "**********" at bounding box center [819, 373] width 1170 height 672
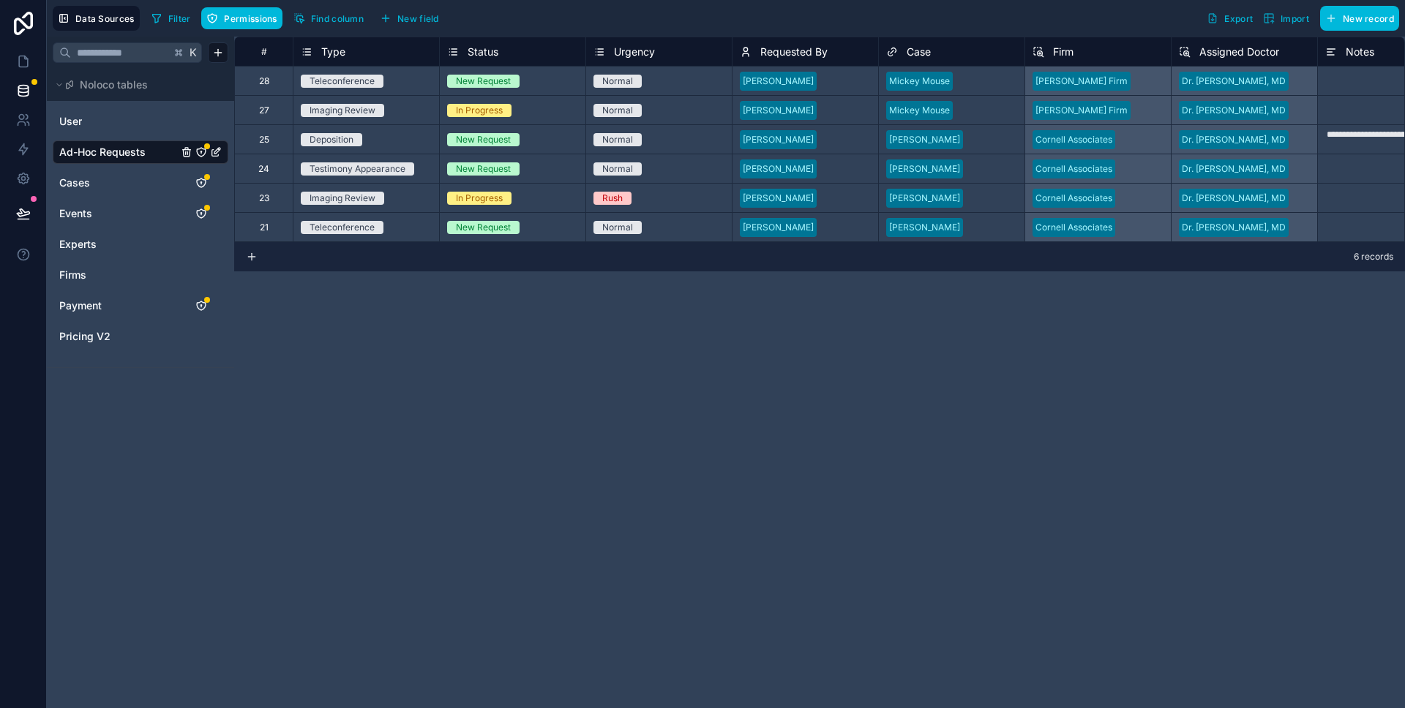
click at [113, 211] on link "Events" at bounding box center [118, 213] width 119 height 15
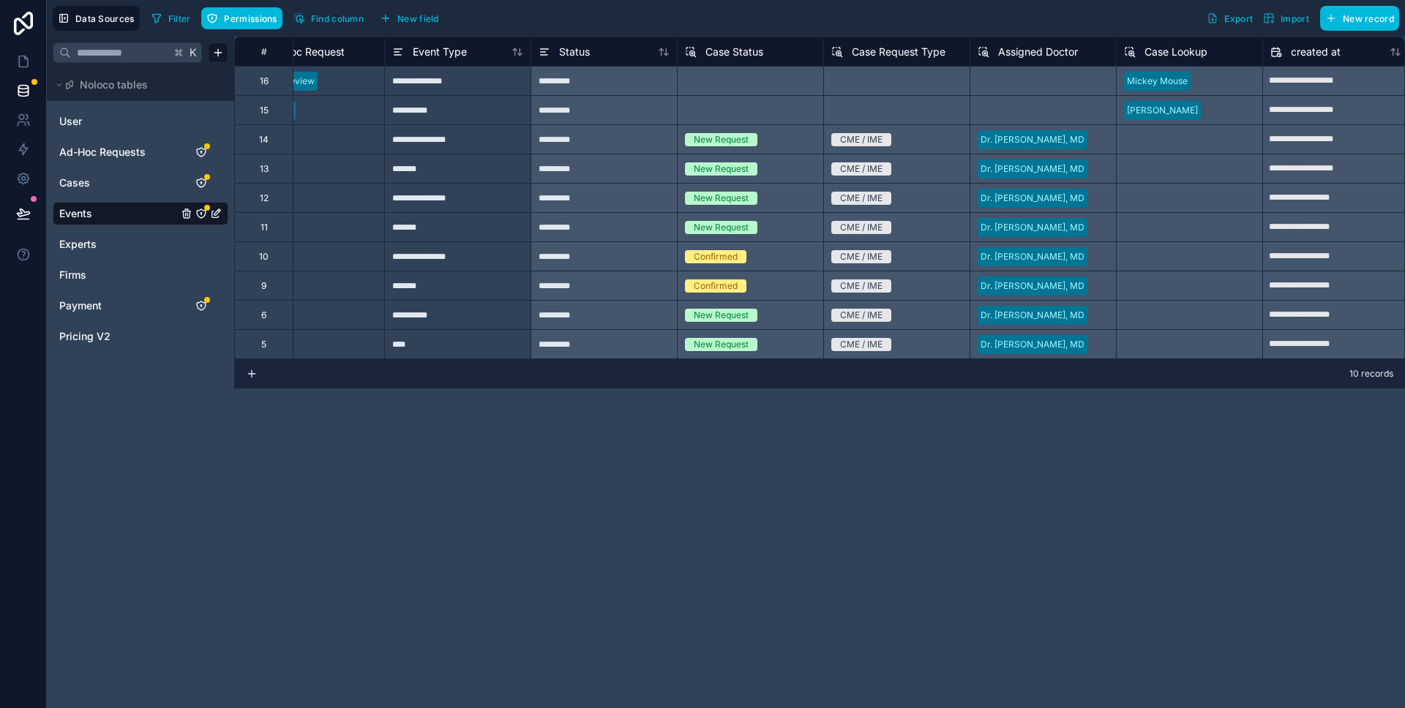
scroll to position [0, 724]
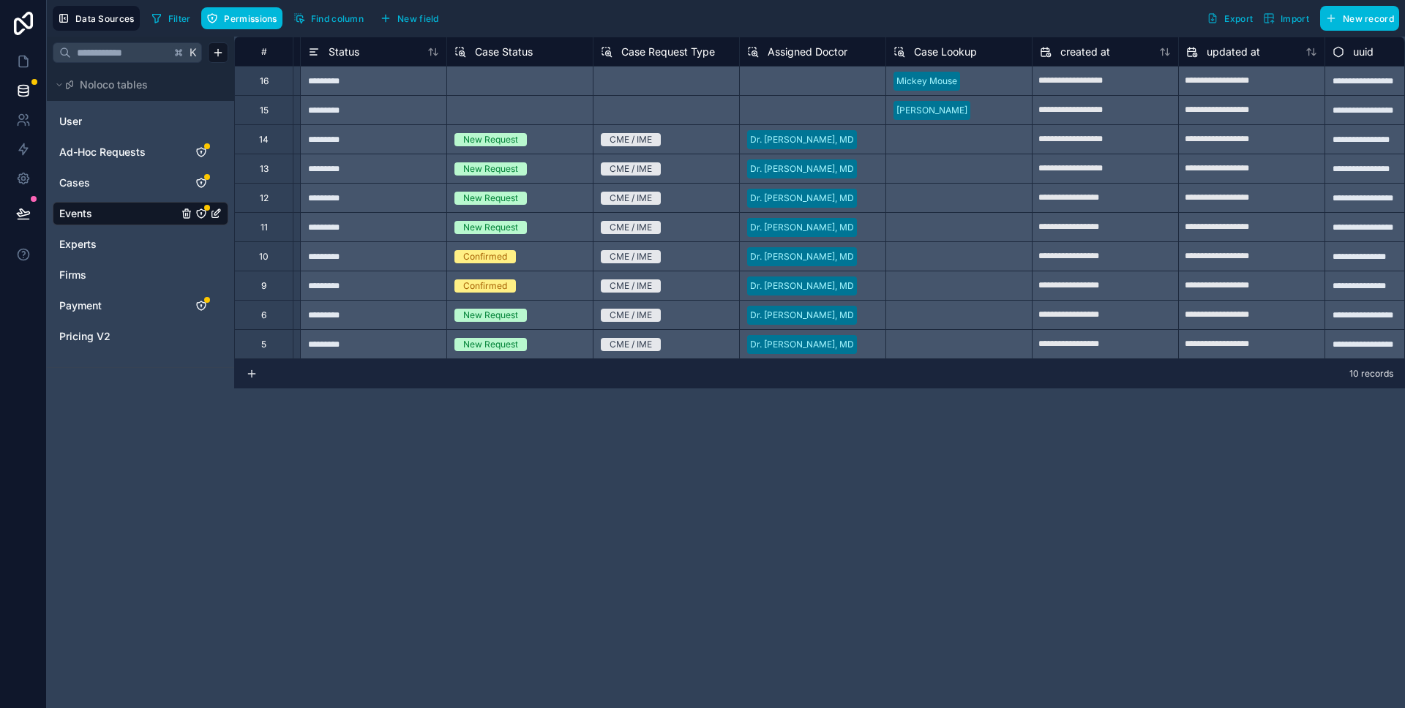
click at [944, 52] on span "Case Lookup" at bounding box center [945, 52] width 63 height 15
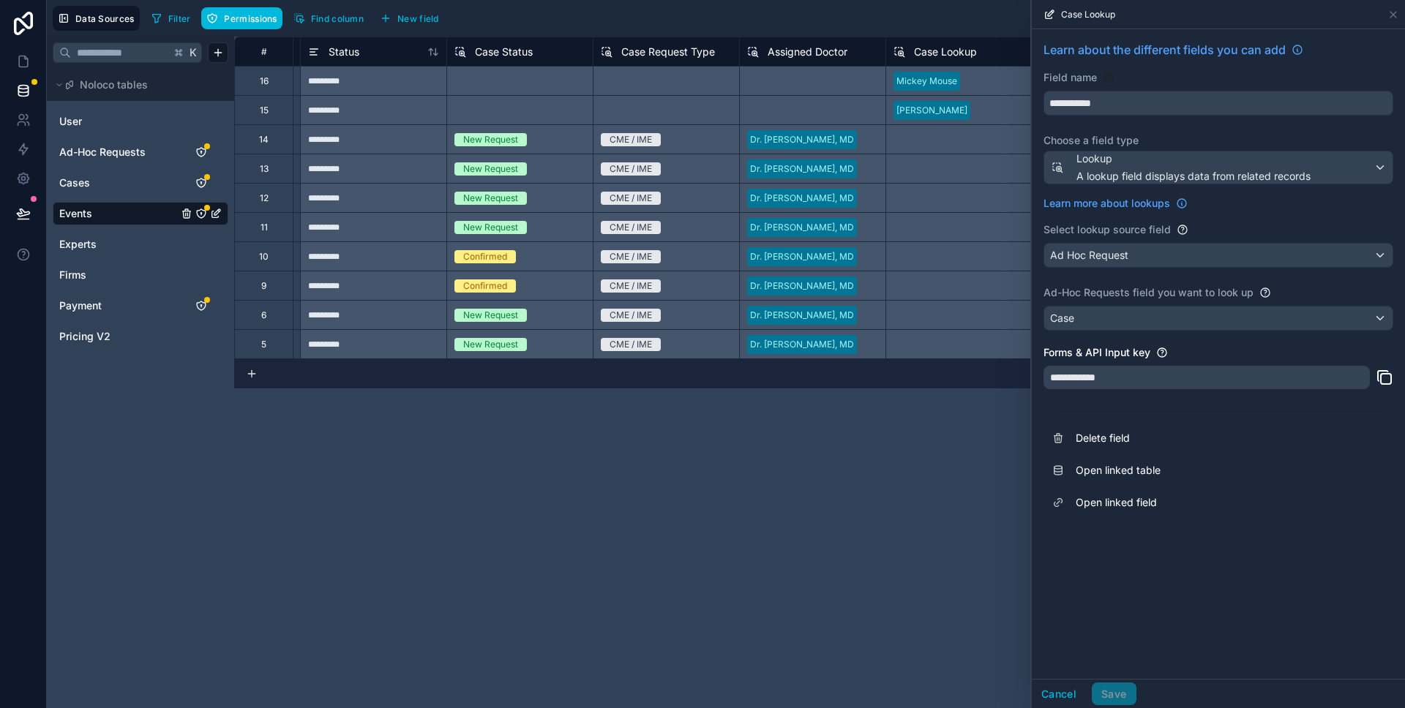
click at [812, 17] on div "Filter Permissions Find column New field Export Import New record" at bounding box center [772, 18] width 1253 height 25
click at [933, 452] on div "**********" at bounding box center [819, 373] width 1170 height 672
click at [1385, 16] on div "Case Lookup" at bounding box center [1217, 14] width 361 height 29
click at [1389, 16] on icon at bounding box center [1393, 15] width 12 height 12
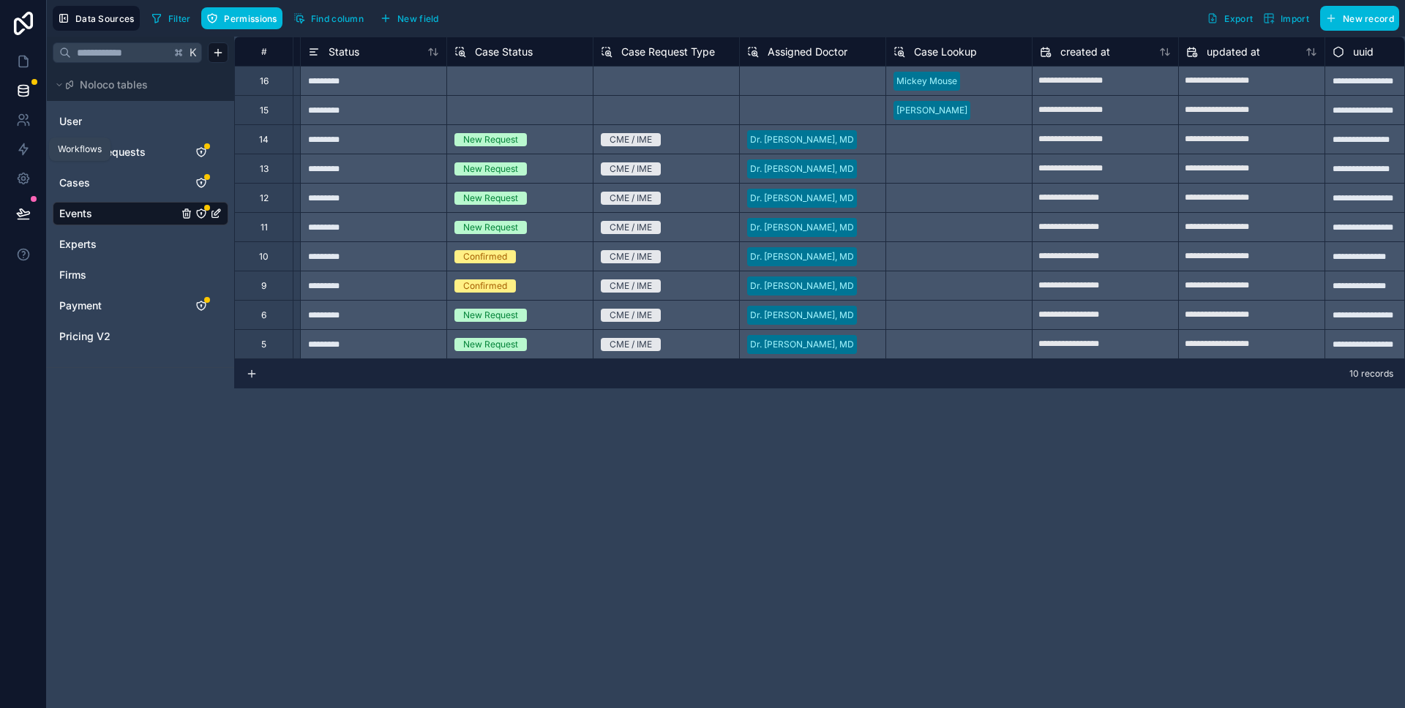
click at [26, 143] on icon at bounding box center [23, 149] width 15 height 15
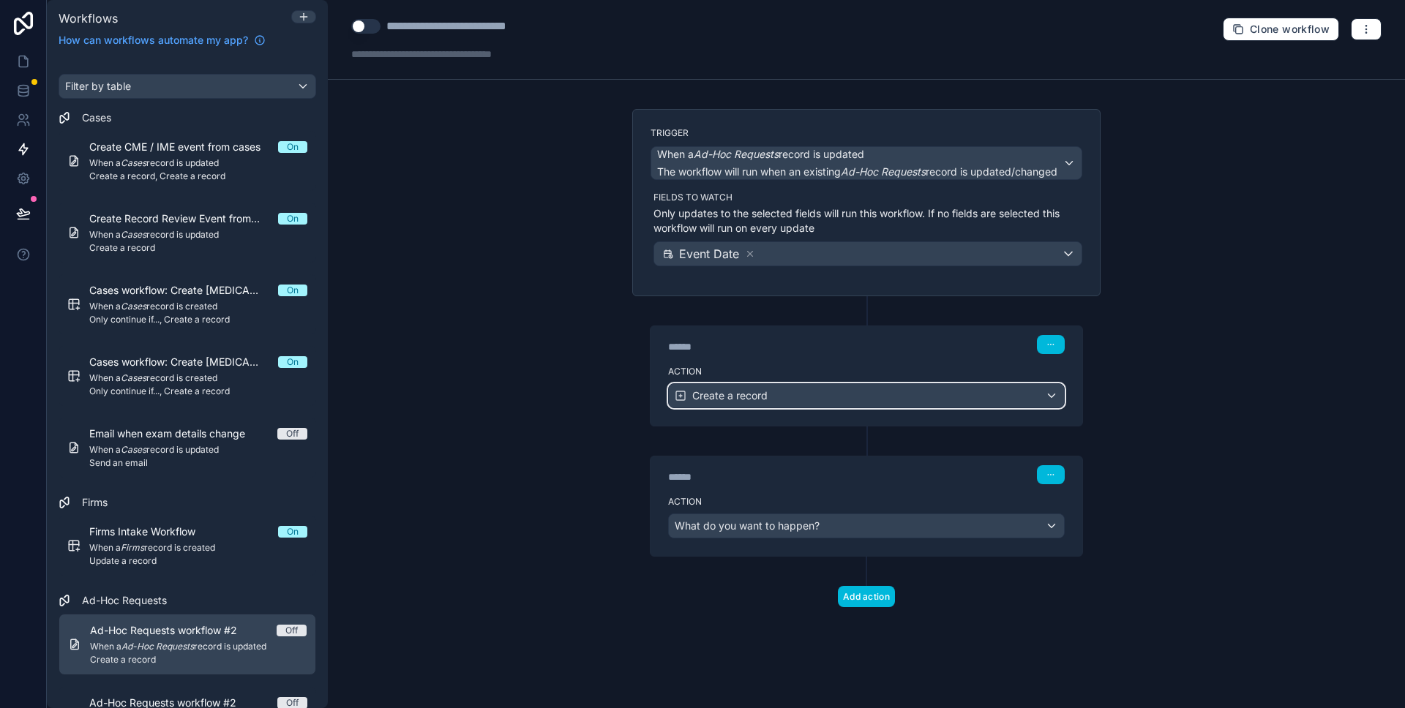
click at [717, 397] on span "Create a record" at bounding box center [729, 395] width 75 height 15
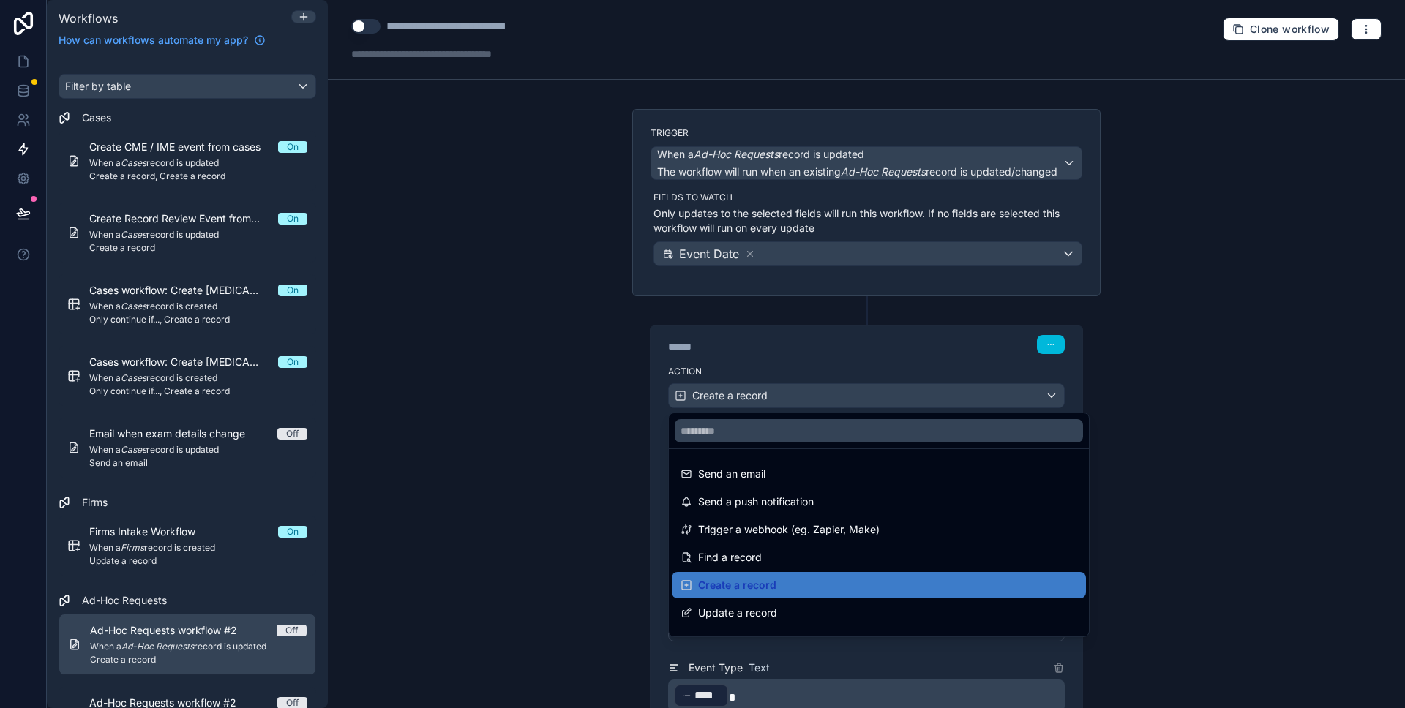
click at [536, 385] on div at bounding box center [702, 354] width 1405 height 708
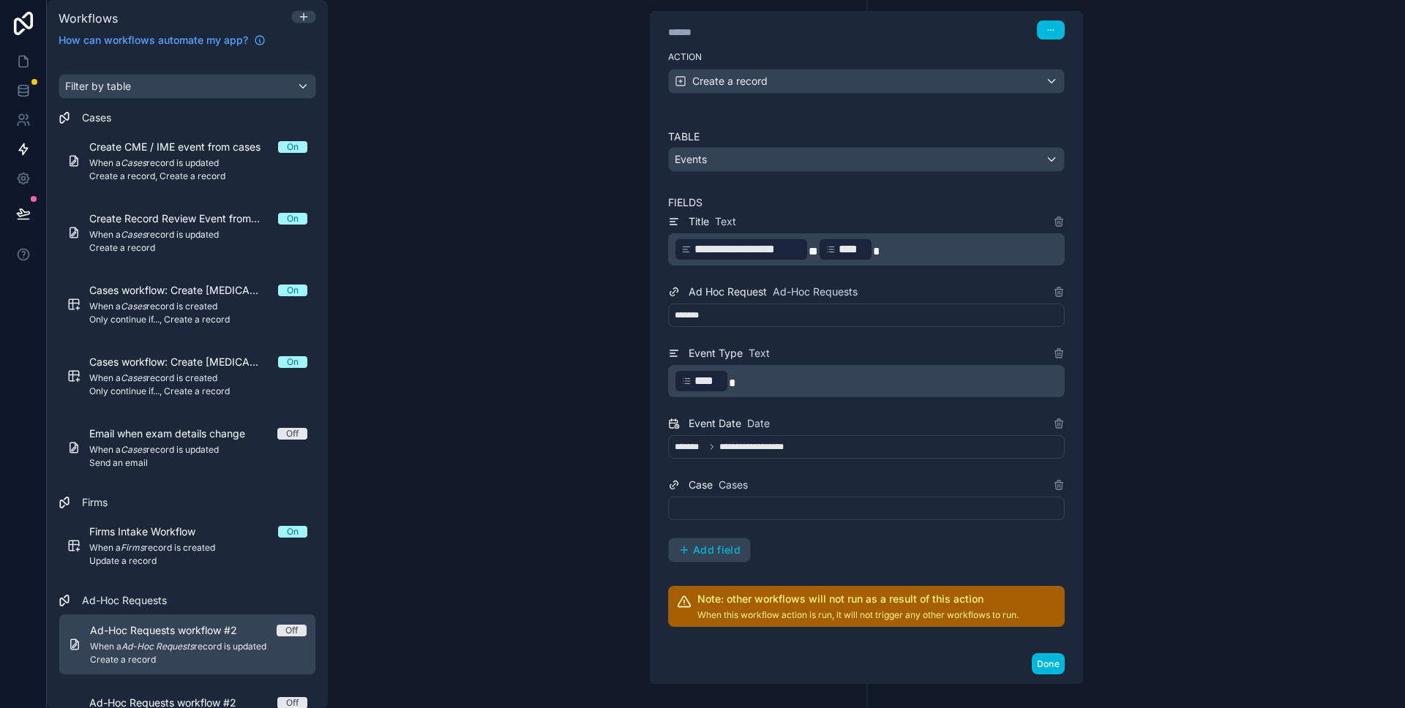
scroll to position [336, 0]
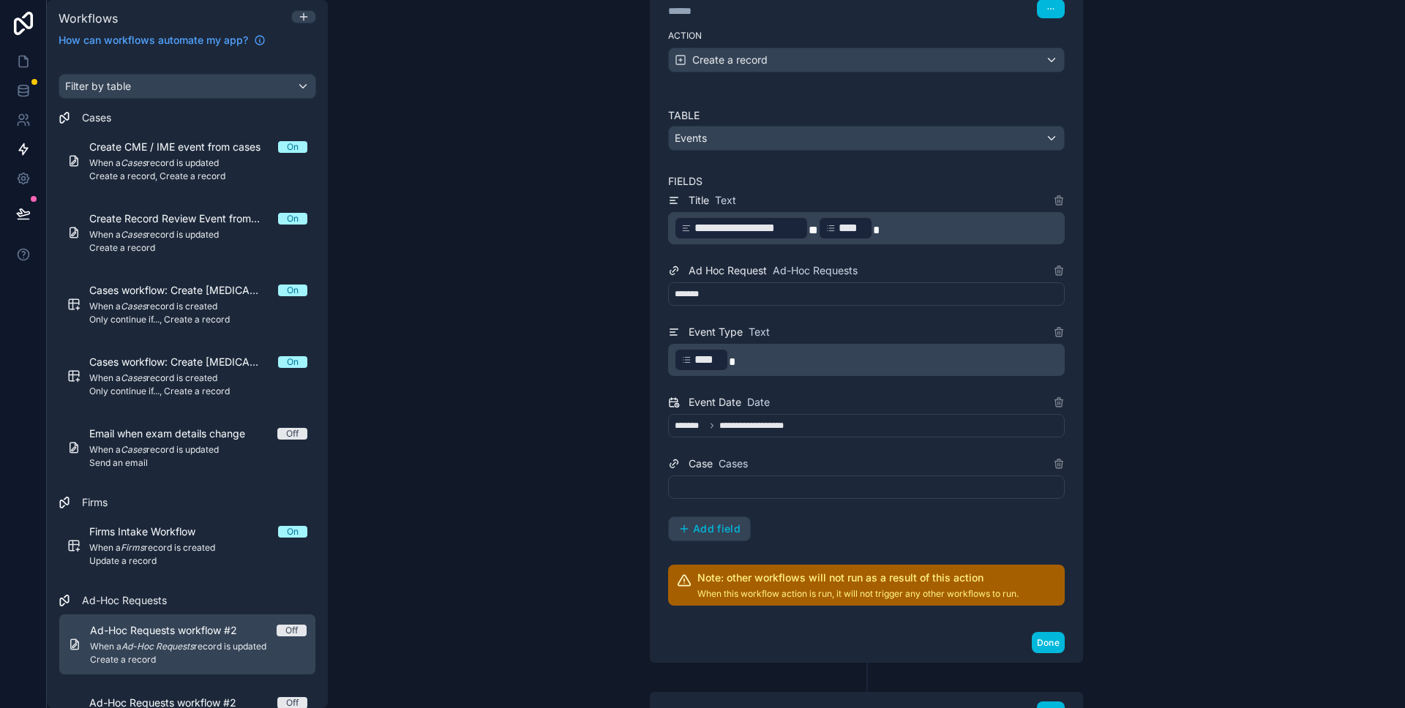
click at [735, 479] on div at bounding box center [866, 487] width 397 height 23
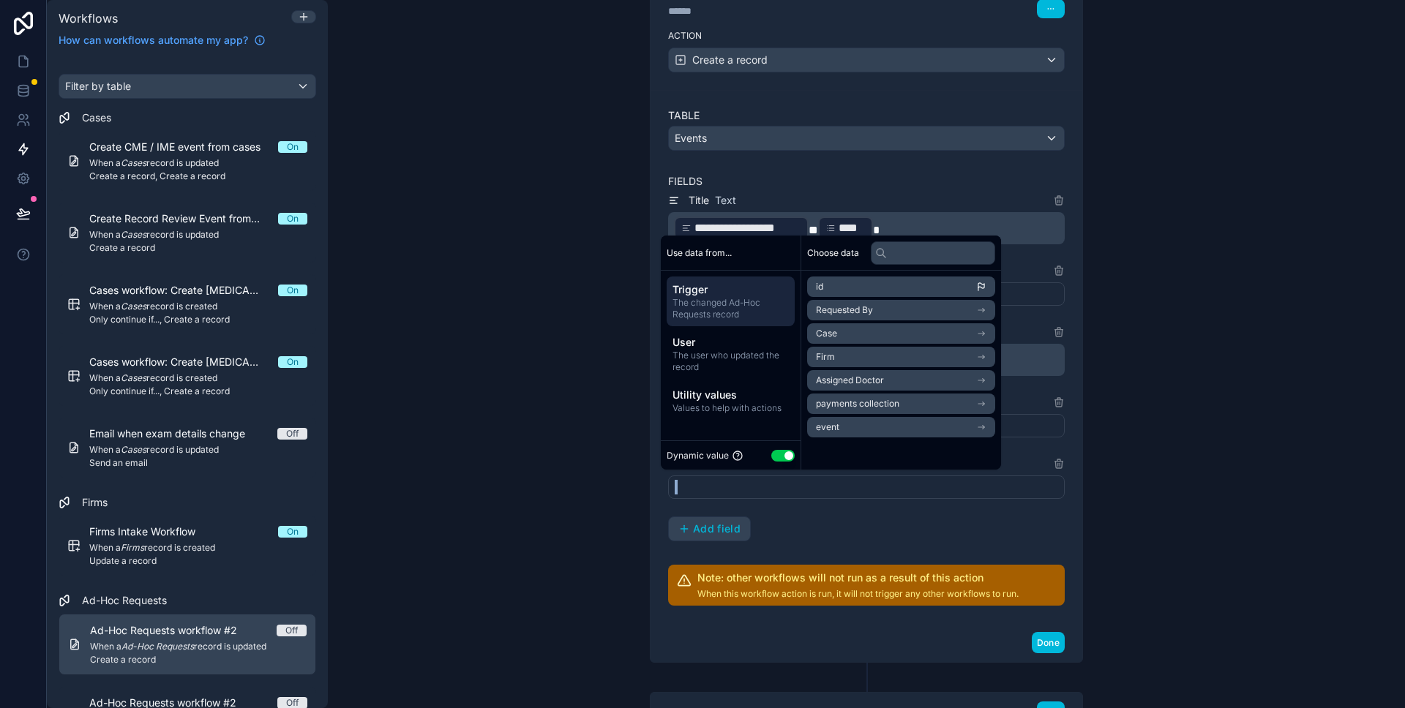
click at [735, 479] on div at bounding box center [866, 487] width 397 height 23
click at [840, 338] on li "Case" at bounding box center [901, 333] width 188 height 20
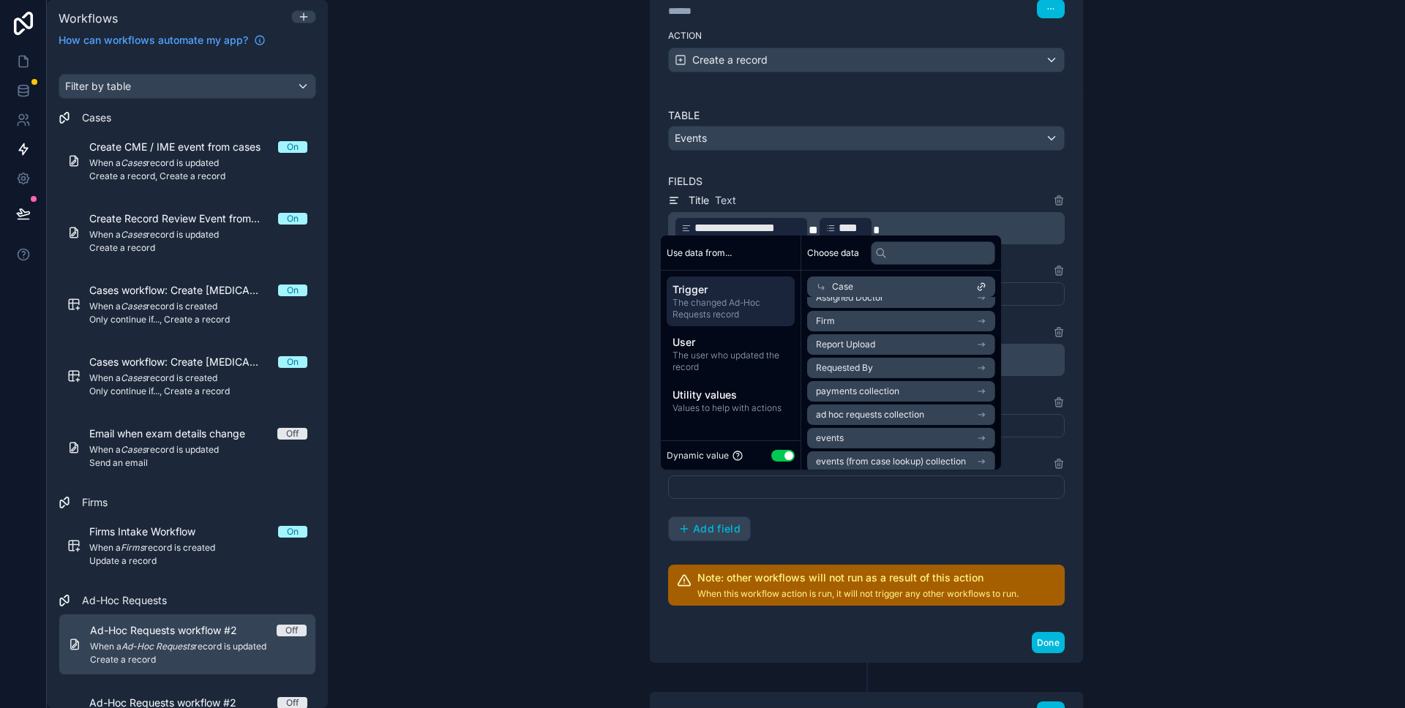
scroll to position [47, 0]
click at [853, 412] on span "ad hoc requests collection" at bounding box center [870, 407] width 108 height 12
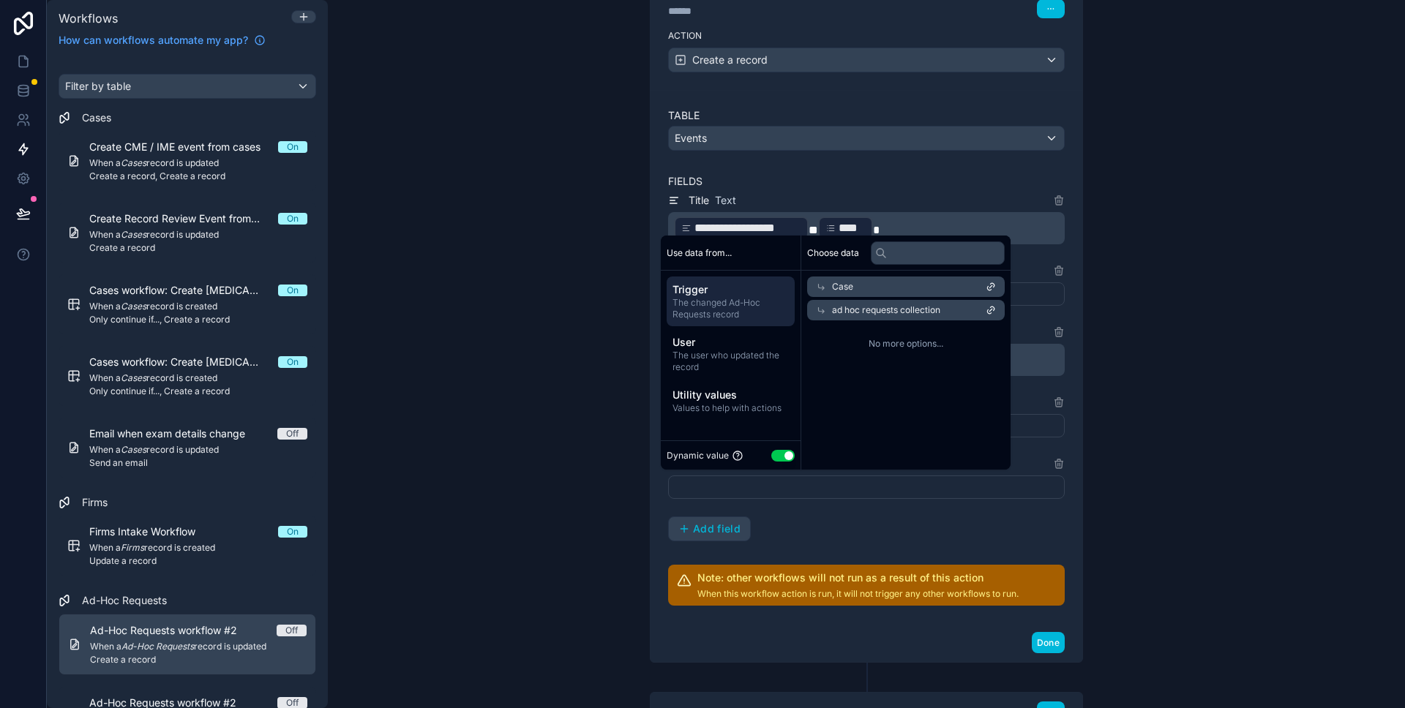
scroll to position [0, 0]
click at [958, 316] on div "ad hoc requests collection" at bounding box center [901, 310] width 188 height 20
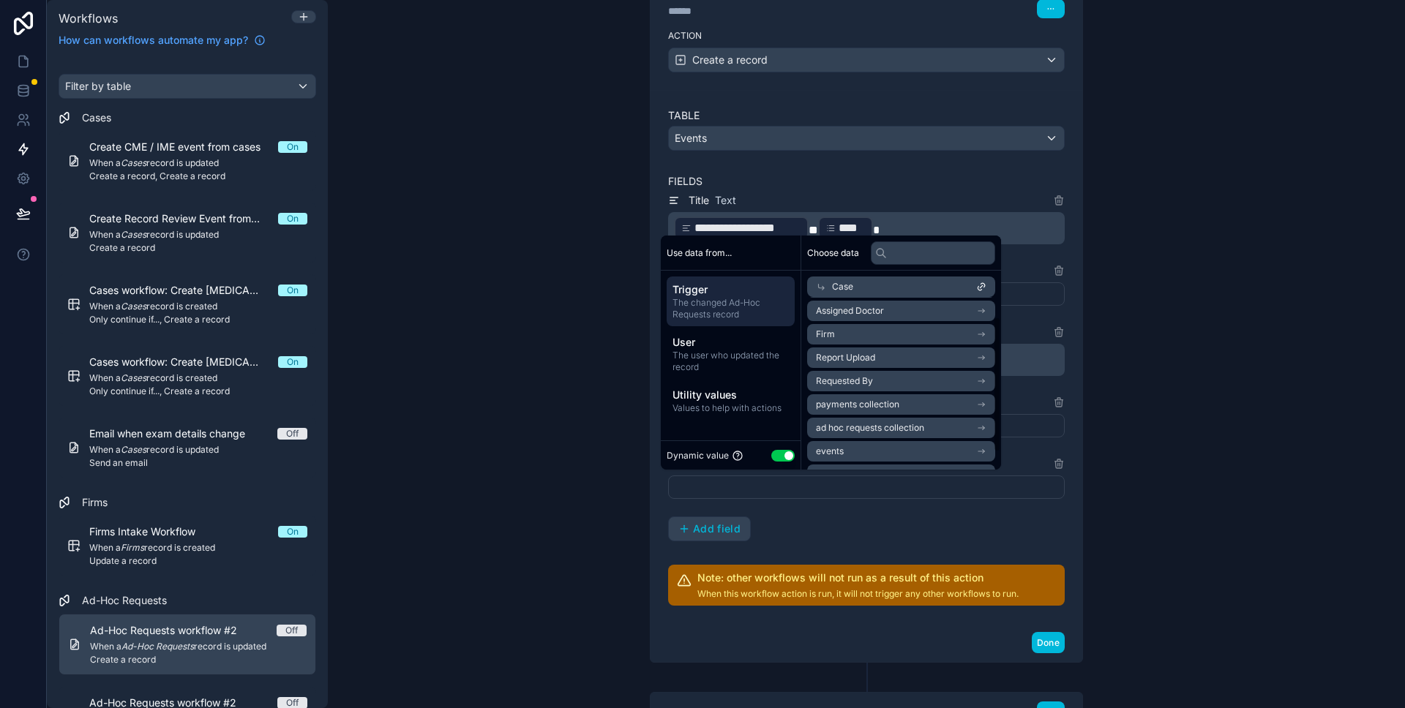
scroll to position [47, 0]
click at [791, 451] on button "Use setting" at bounding box center [782, 456] width 23 height 12
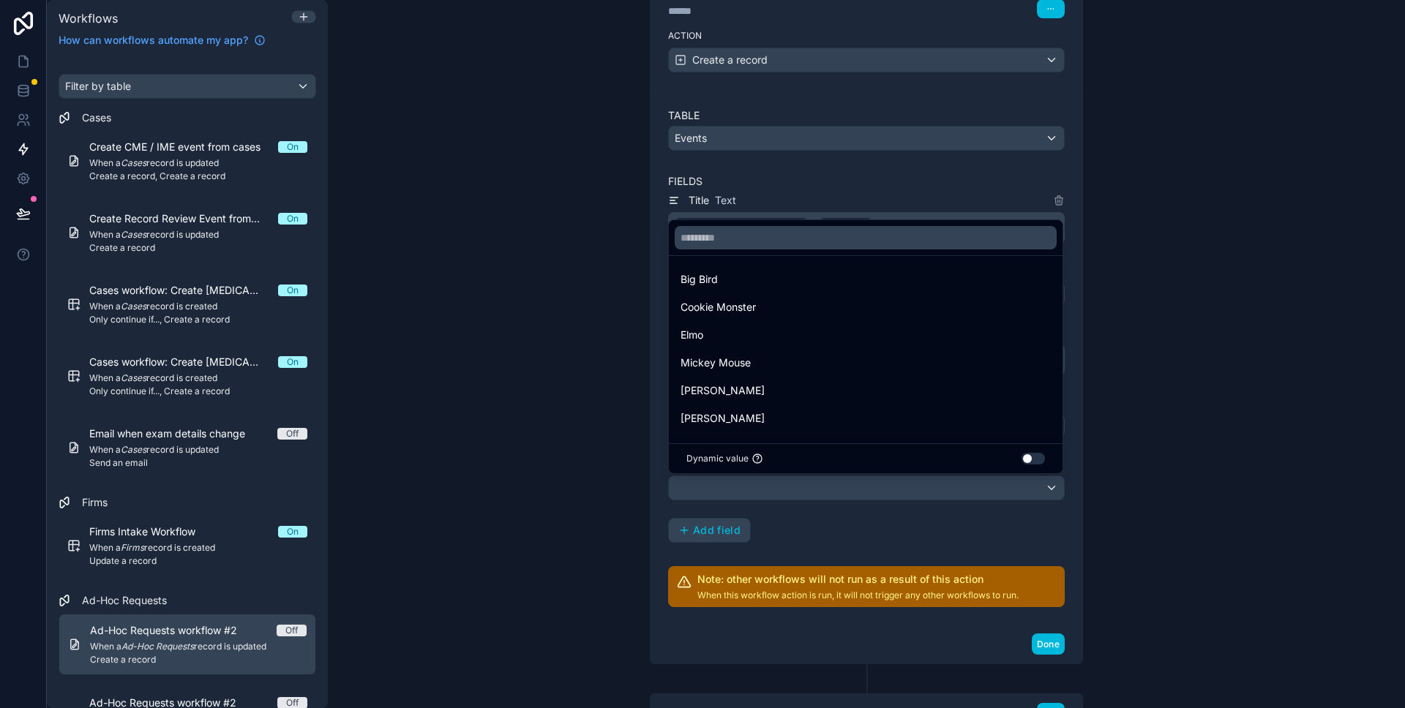
scroll to position [0, 0]
click at [805, 518] on div at bounding box center [702, 354] width 1405 height 708
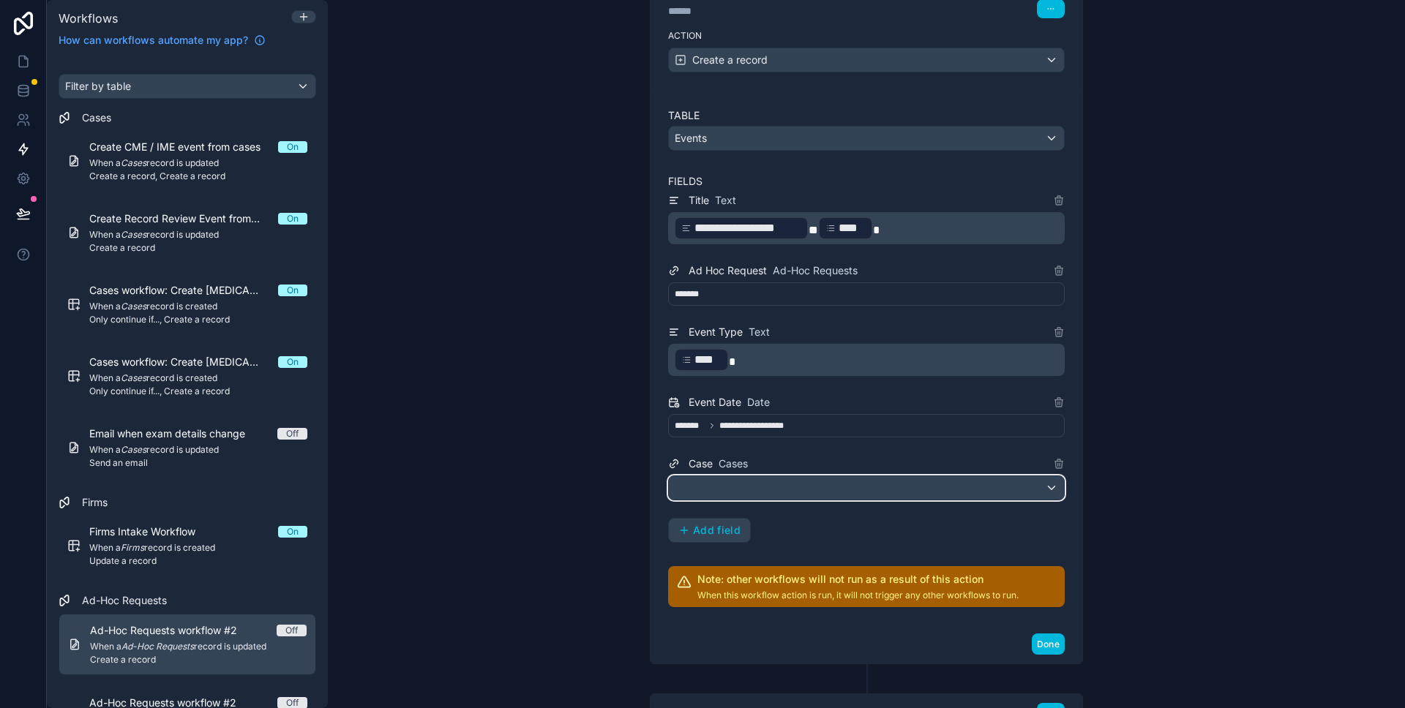
click at [785, 484] on div at bounding box center [866, 487] width 395 height 23
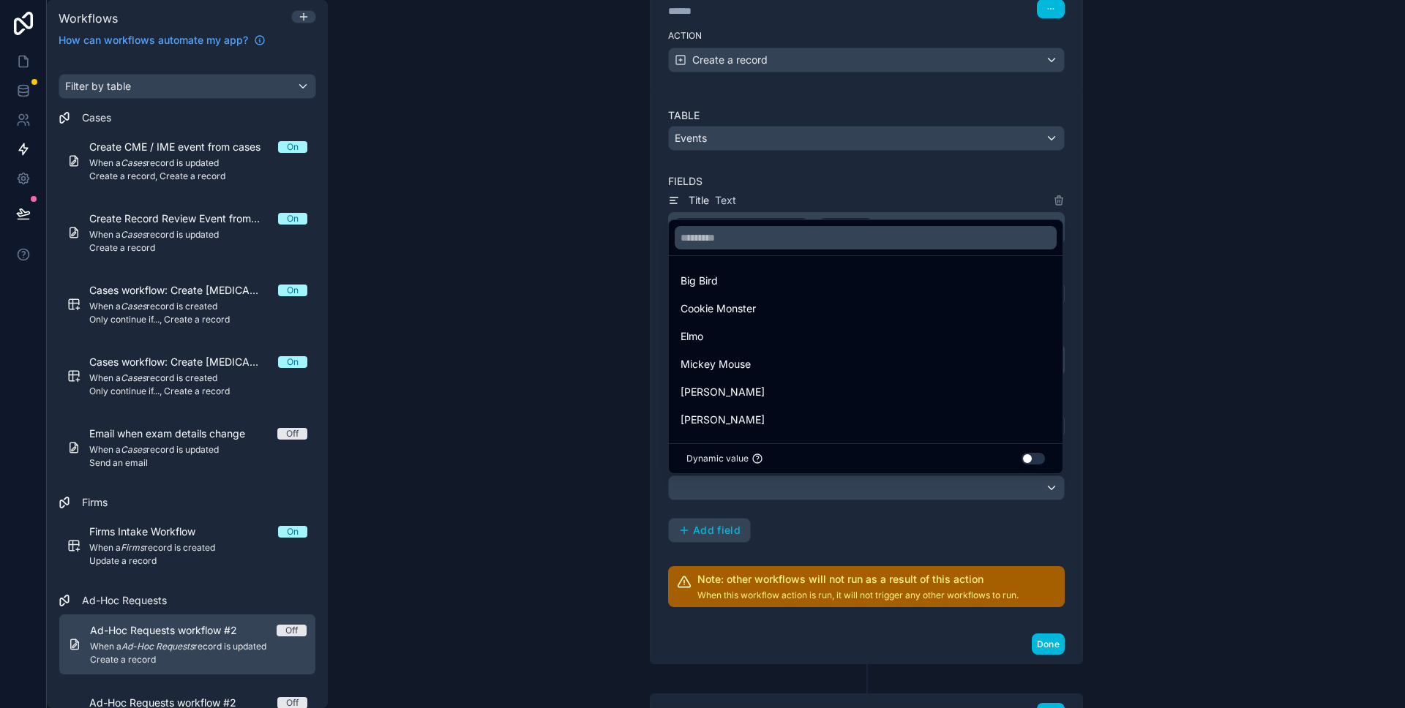
click at [785, 484] on div at bounding box center [702, 354] width 1405 height 708
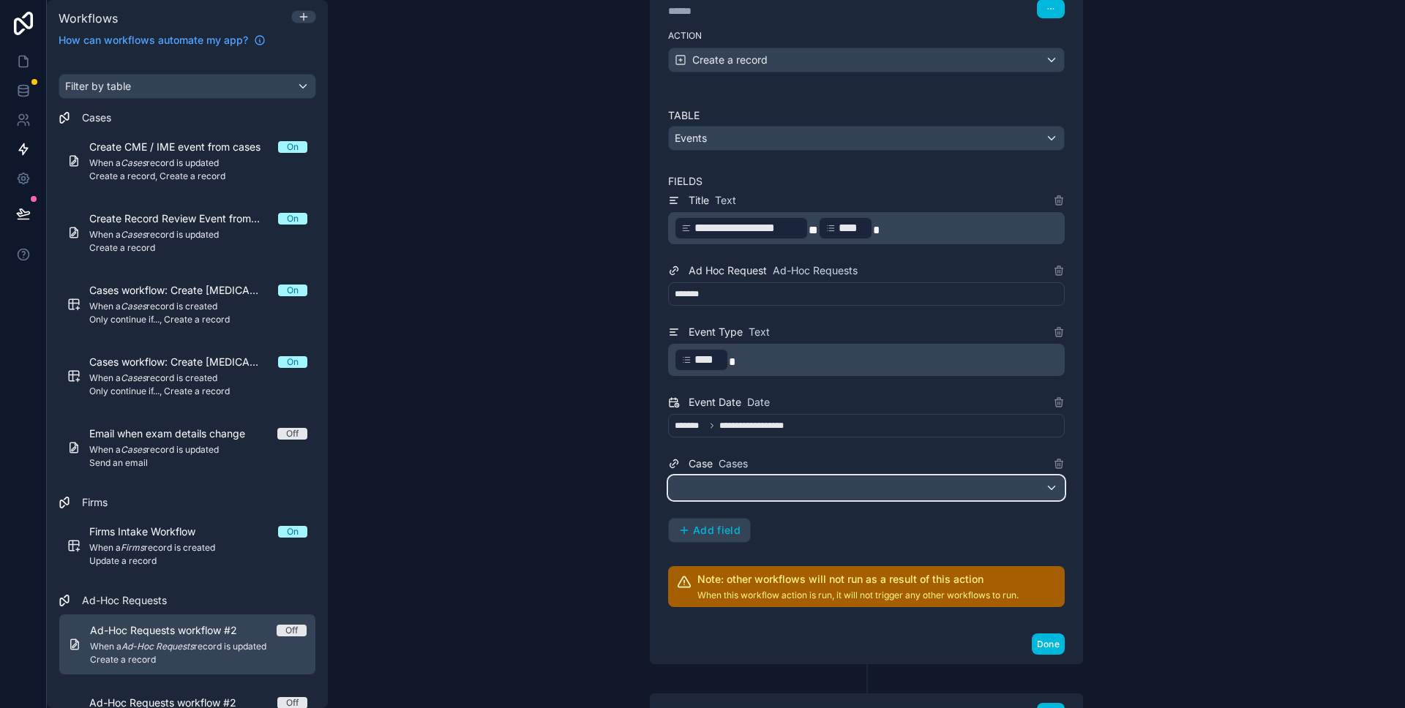
click at [785, 484] on div at bounding box center [866, 487] width 395 height 23
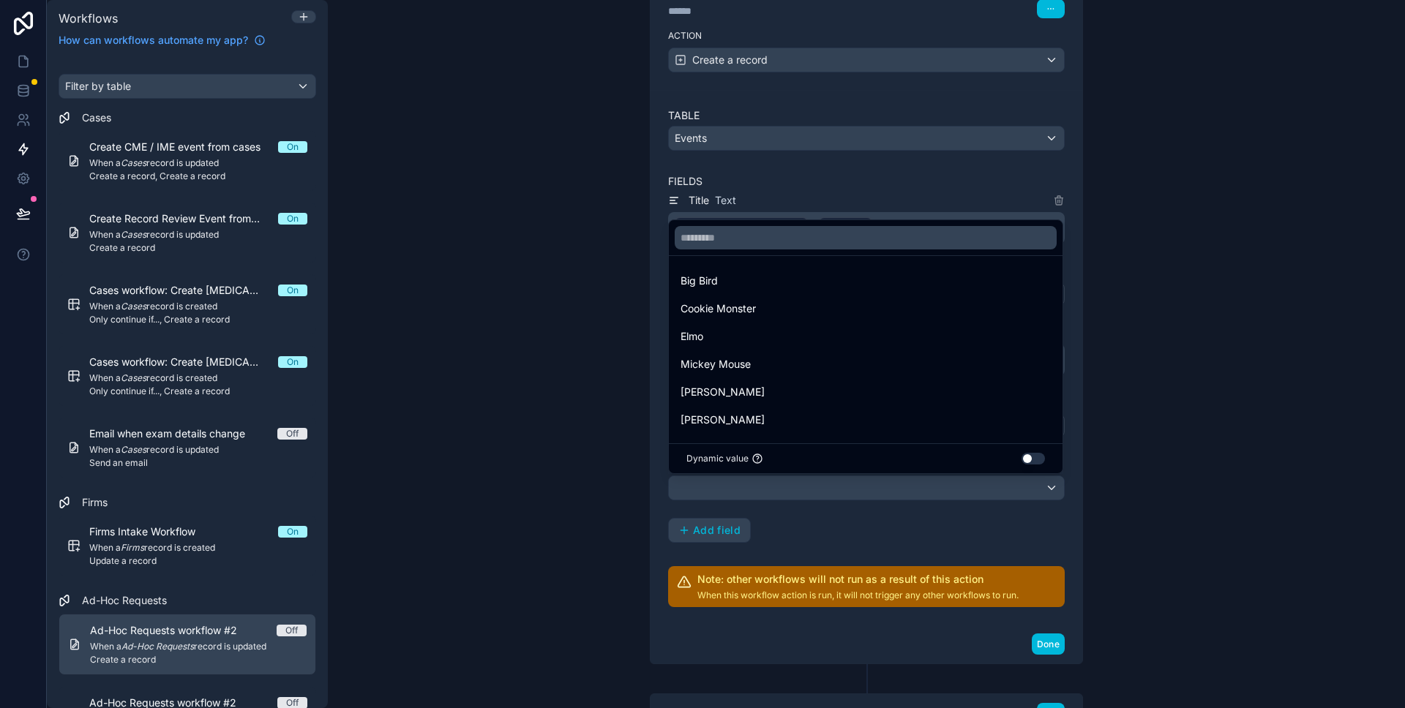
click at [1031, 459] on button "Use setting" at bounding box center [1032, 459] width 23 height 12
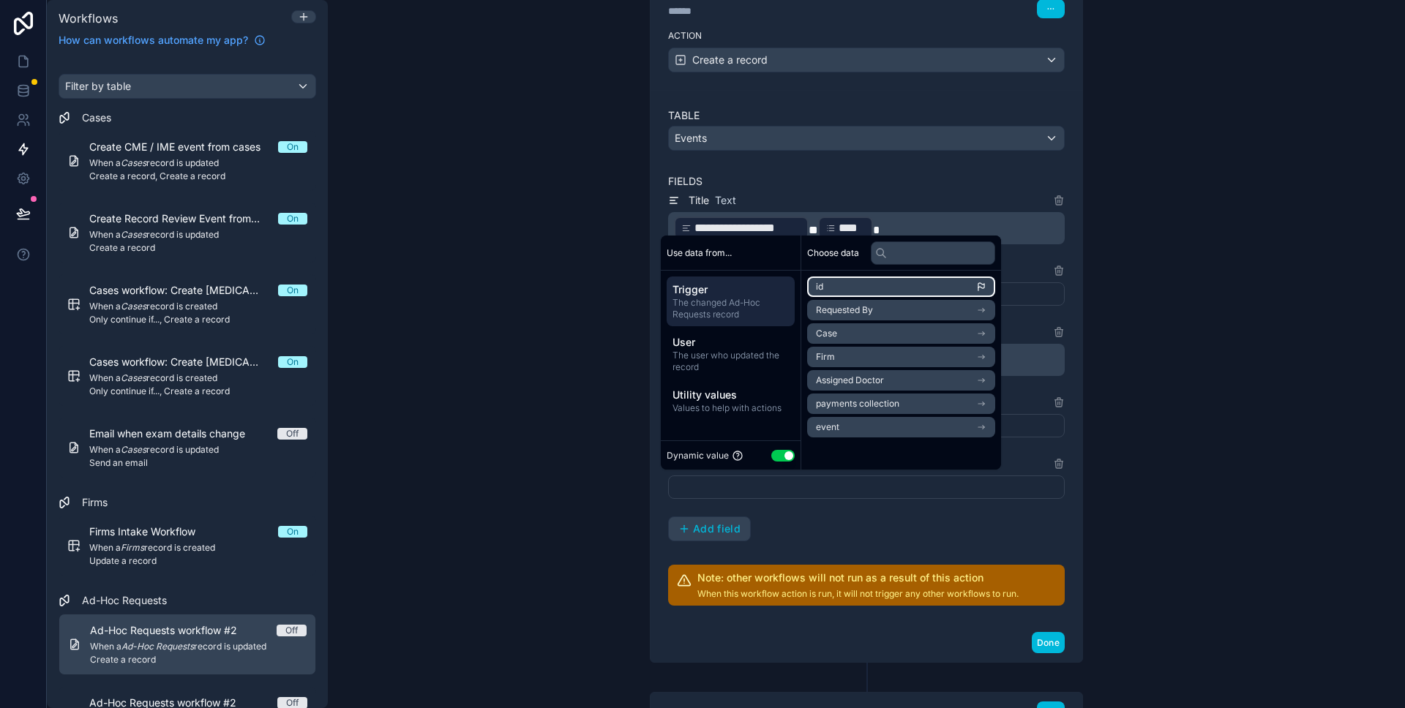
click at [963, 290] on li "id" at bounding box center [901, 287] width 188 height 20
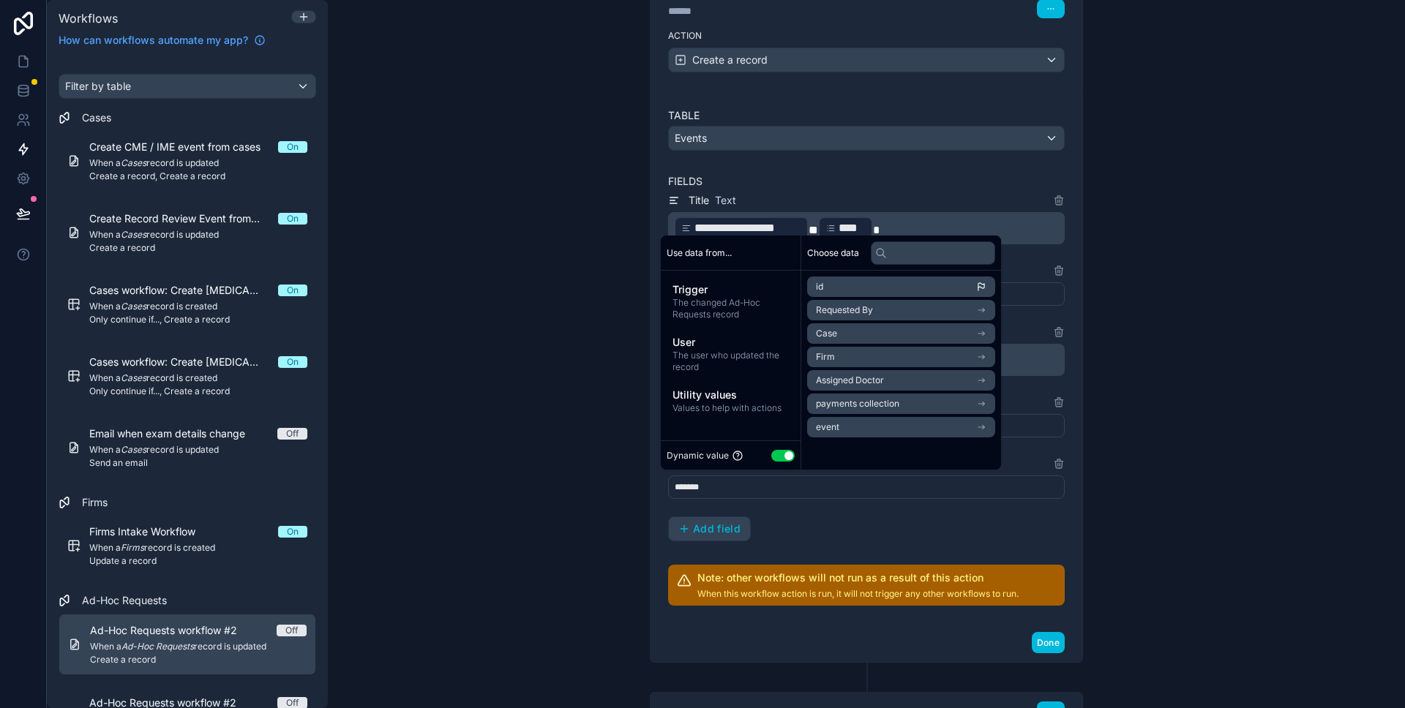
click at [1187, 310] on div "**********" at bounding box center [866, 354] width 1077 height 708
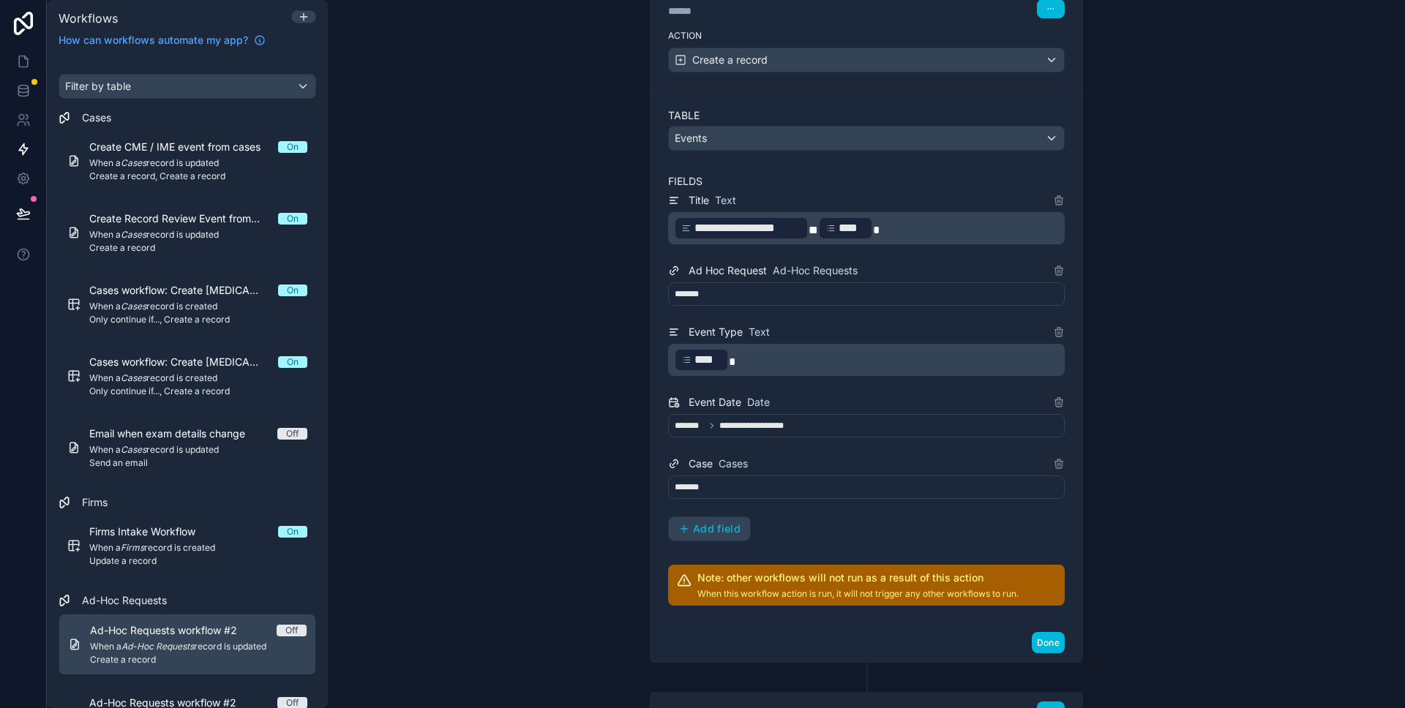
click at [839, 486] on div "*******" at bounding box center [866, 487] width 397 height 23
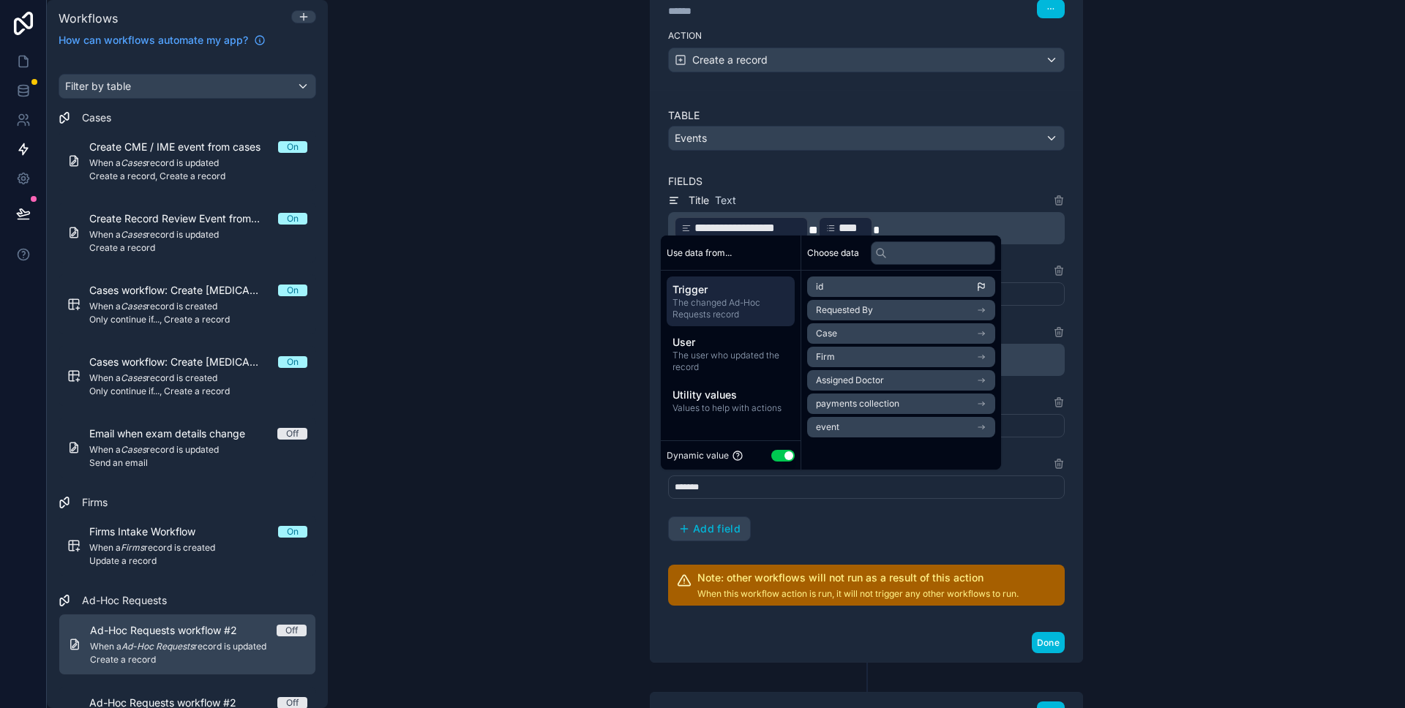
click at [585, 426] on div "**********" at bounding box center [866, 354] width 1077 height 708
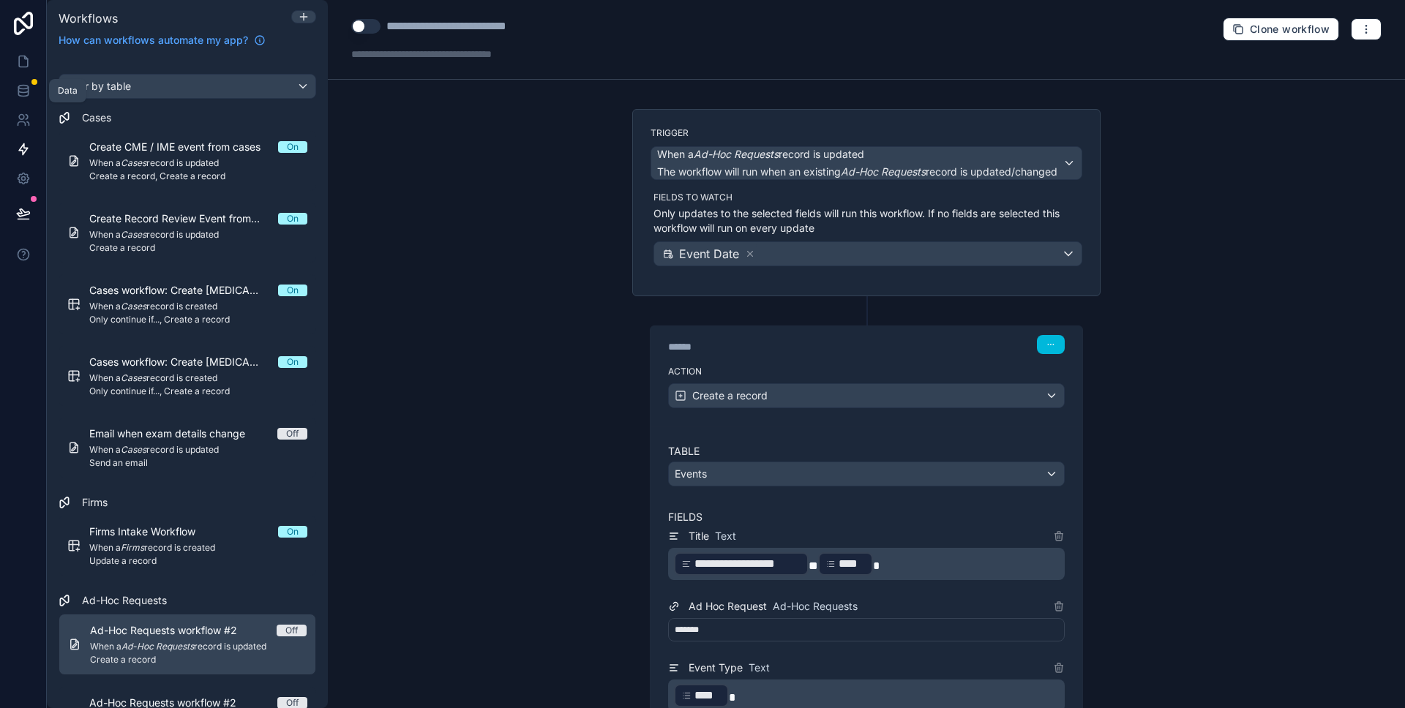
click at [16, 89] on icon at bounding box center [23, 90] width 15 height 15
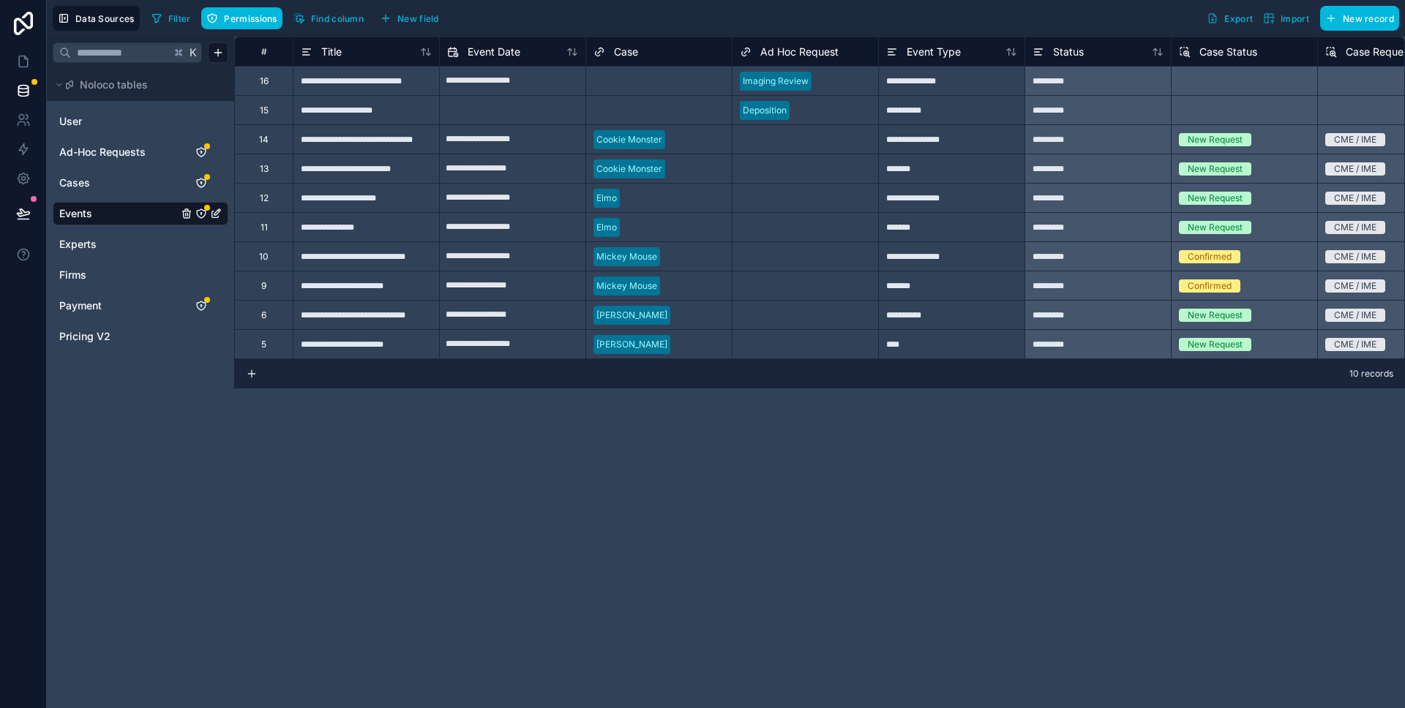
click at [901, 53] on div "Event Type" at bounding box center [923, 52] width 75 height 18
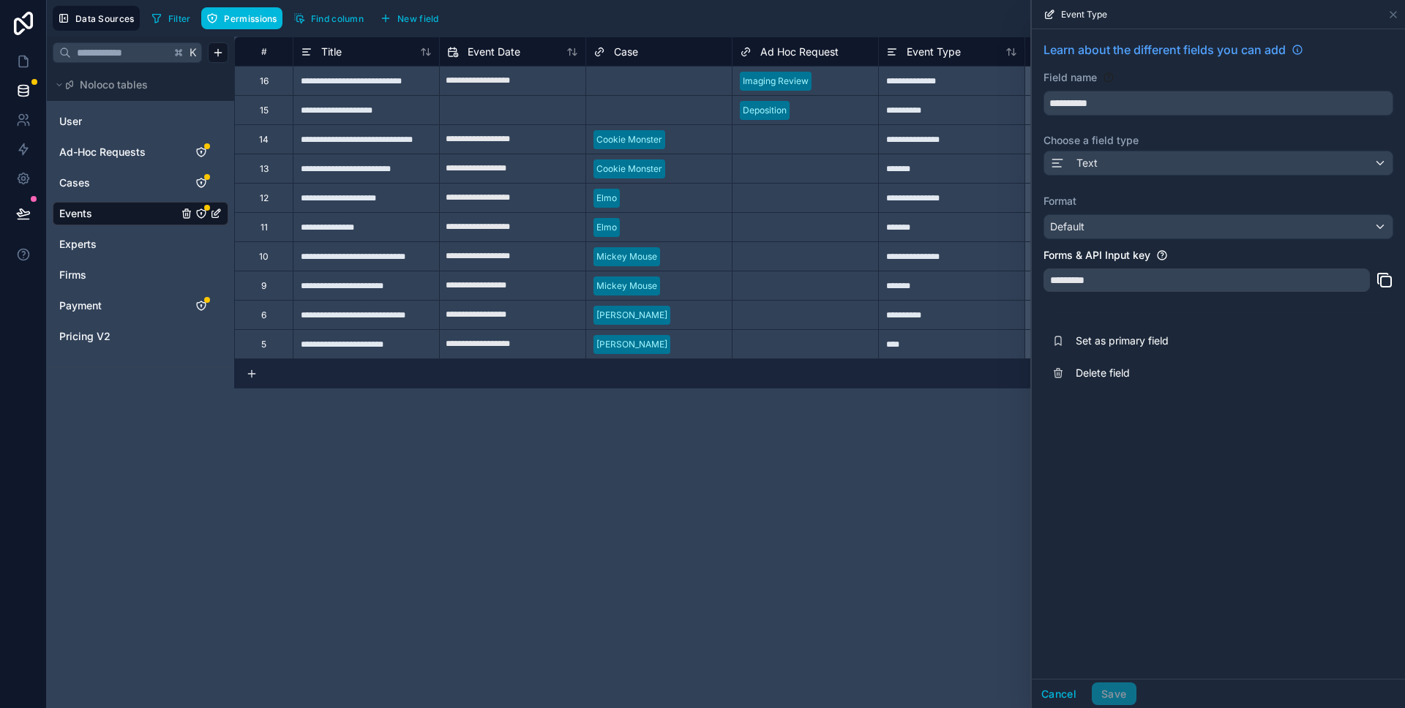
click at [900, 492] on div "**********" at bounding box center [819, 373] width 1170 height 672
click at [1391, 15] on icon at bounding box center [1393, 15] width 6 height 6
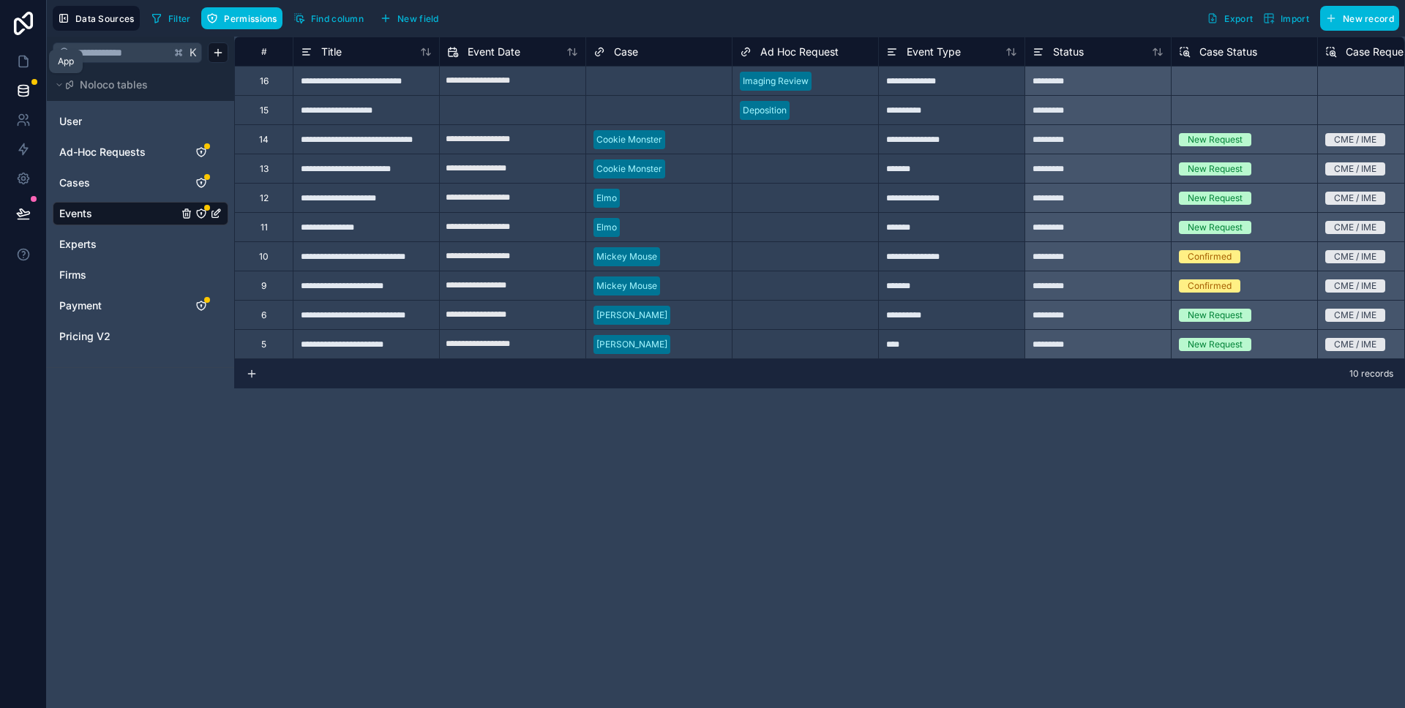
click at [16, 67] on icon at bounding box center [23, 61] width 15 height 15
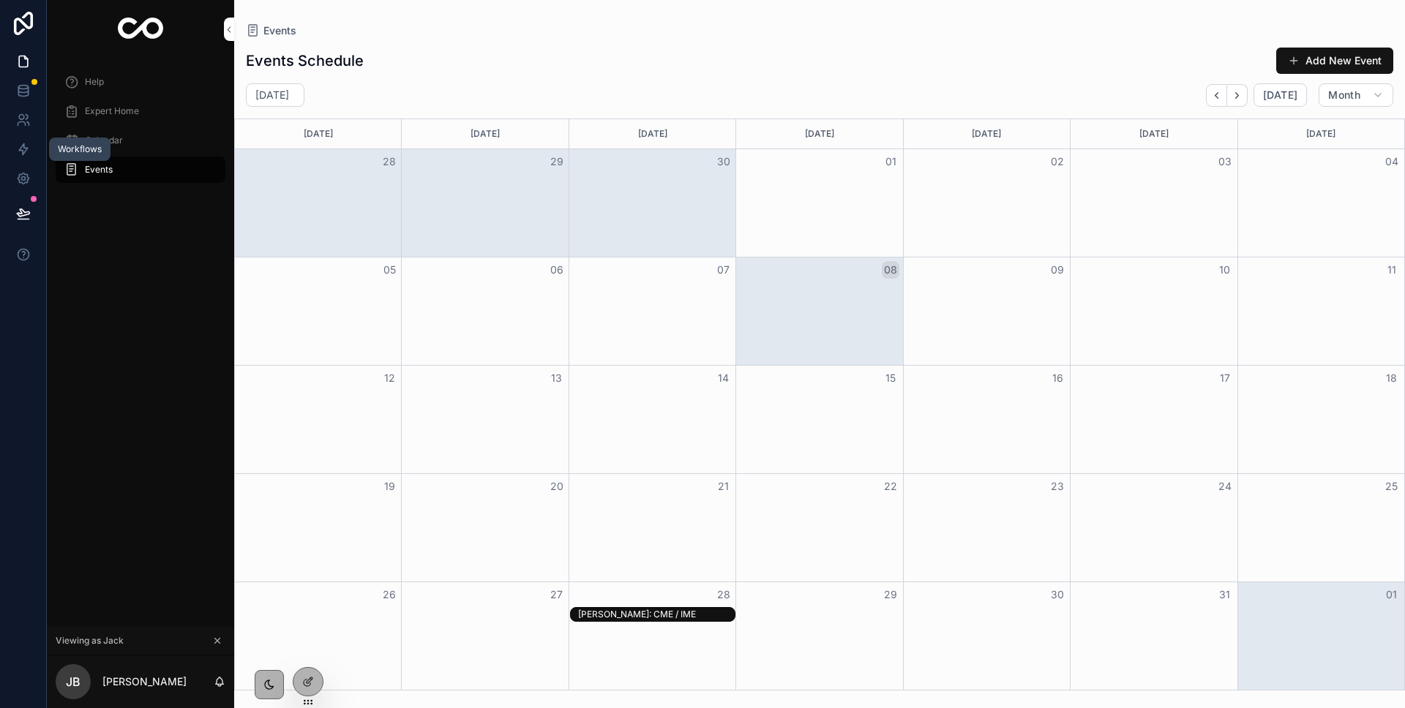
click at [22, 142] on icon at bounding box center [23, 149] width 15 height 15
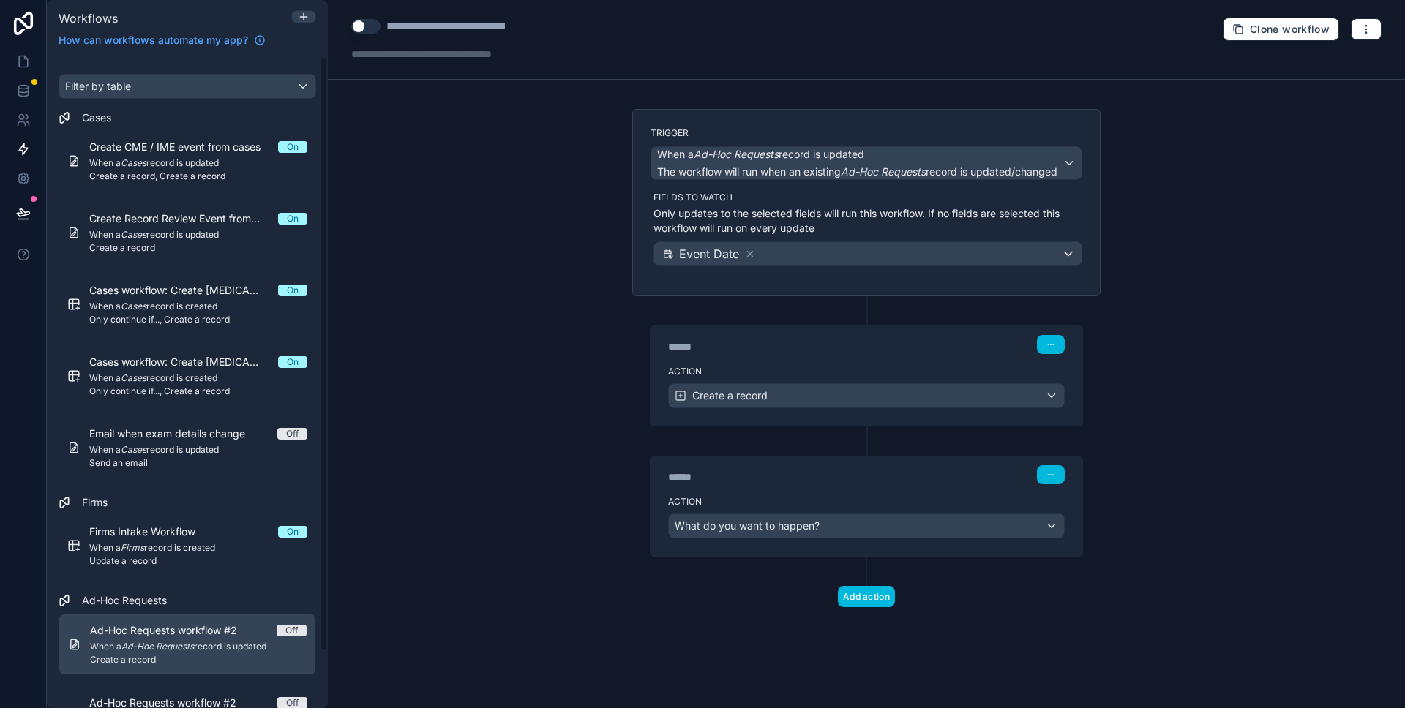
click at [154, 156] on div "Create CME / IME event from cases On When a Cases record is updated Create a re…" at bounding box center [198, 161] width 218 height 42
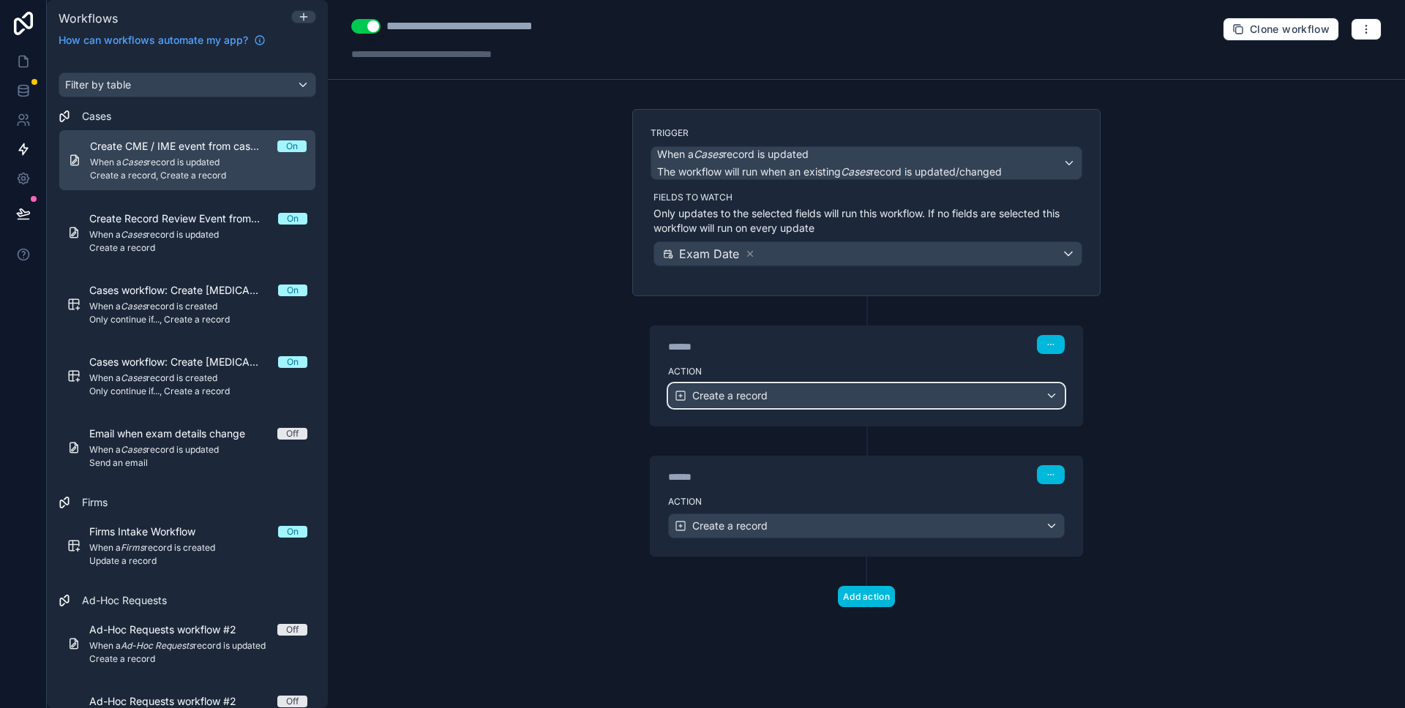
click at [990, 401] on div "Create a record" at bounding box center [866, 395] width 395 height 23
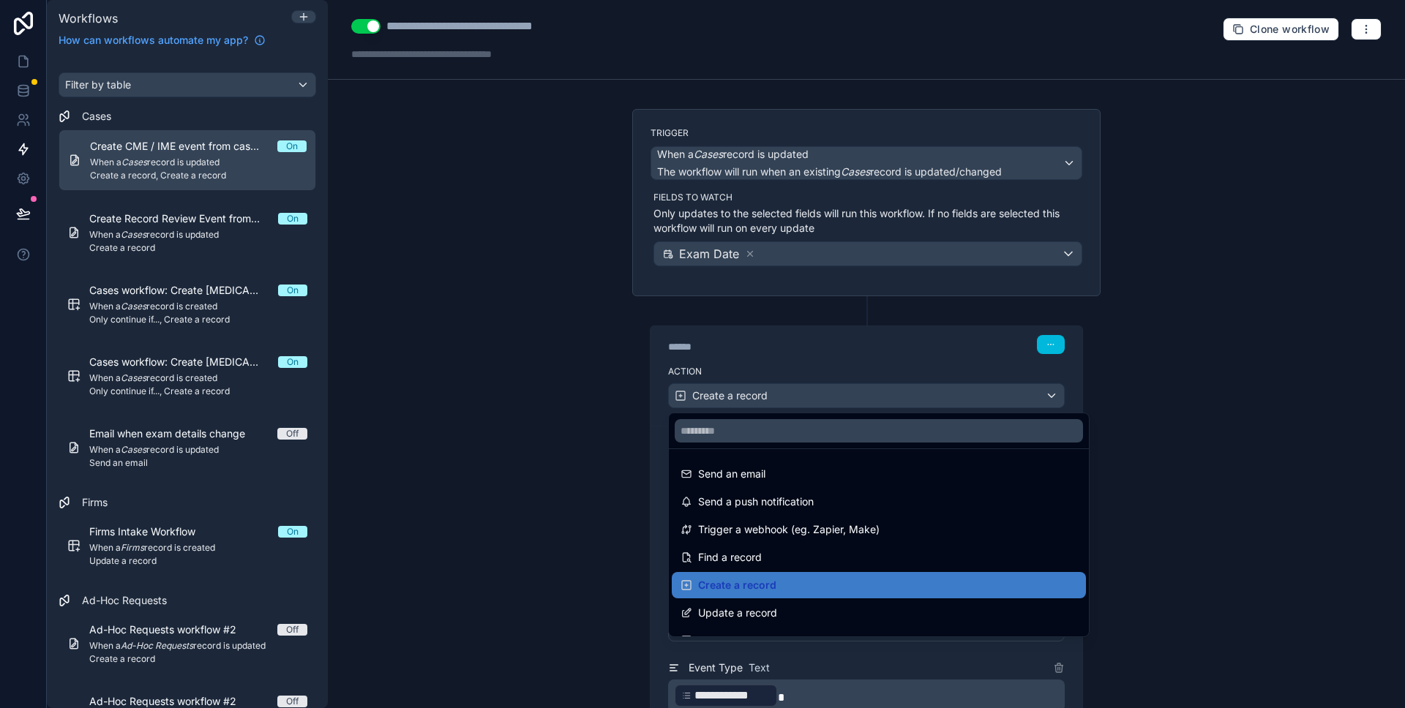
click at [1214, 401] on div at bounding box center [702, 354] width 1405 height 708
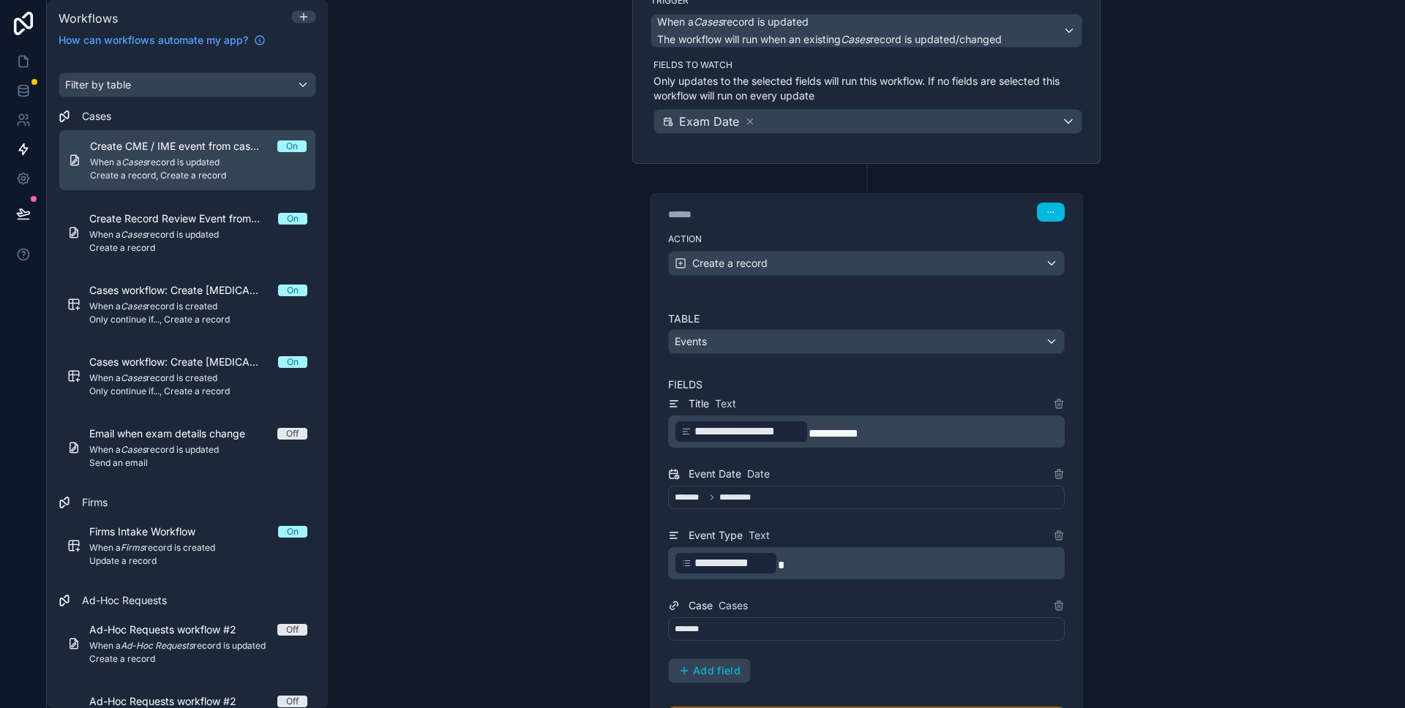
scroll to position [134, 0]
drag, startPoint x: 841, startPoint y: 432, endPoint x: 817, endPoint y: 432, distance: 23.4
click at [817, 432] on p "**********" at bounding box center [868, 430] width 388 height 26
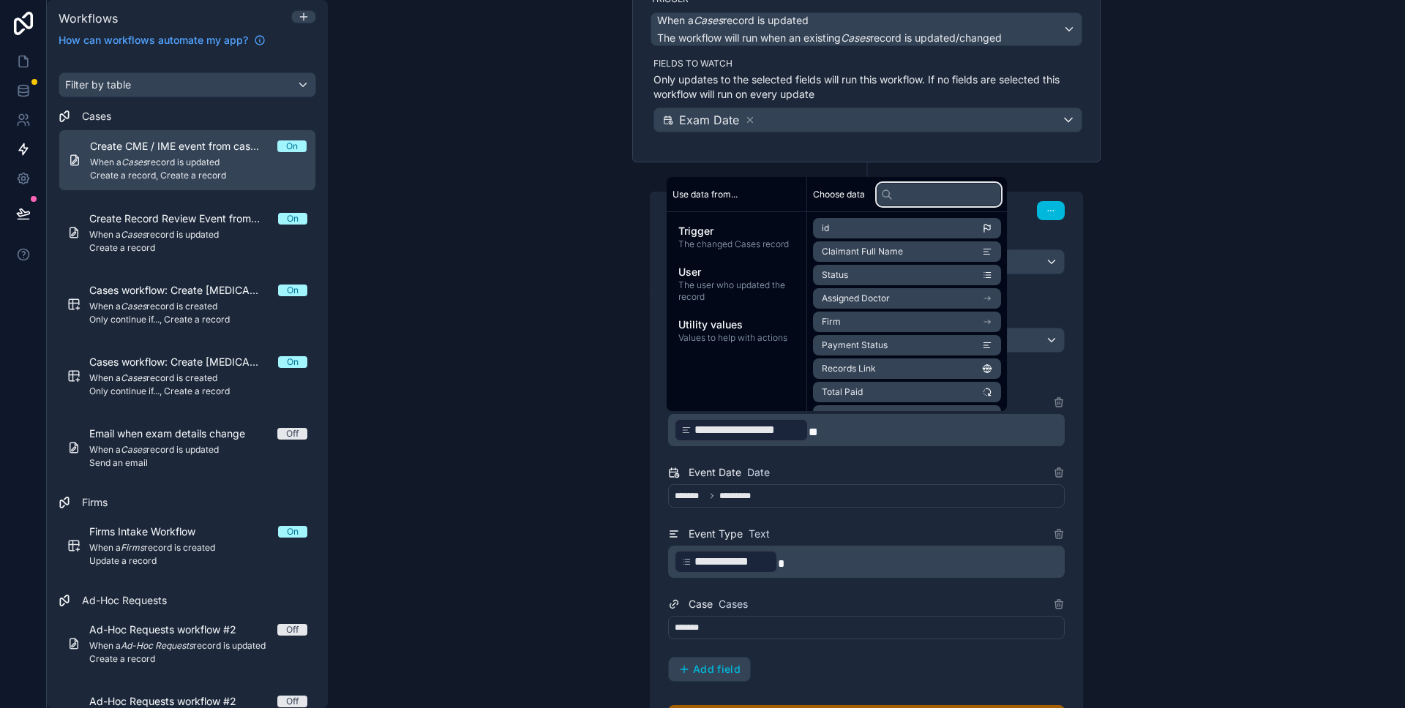
click at [917, 196] on input "text" at bounding box center [938, 194] width 124 height 23
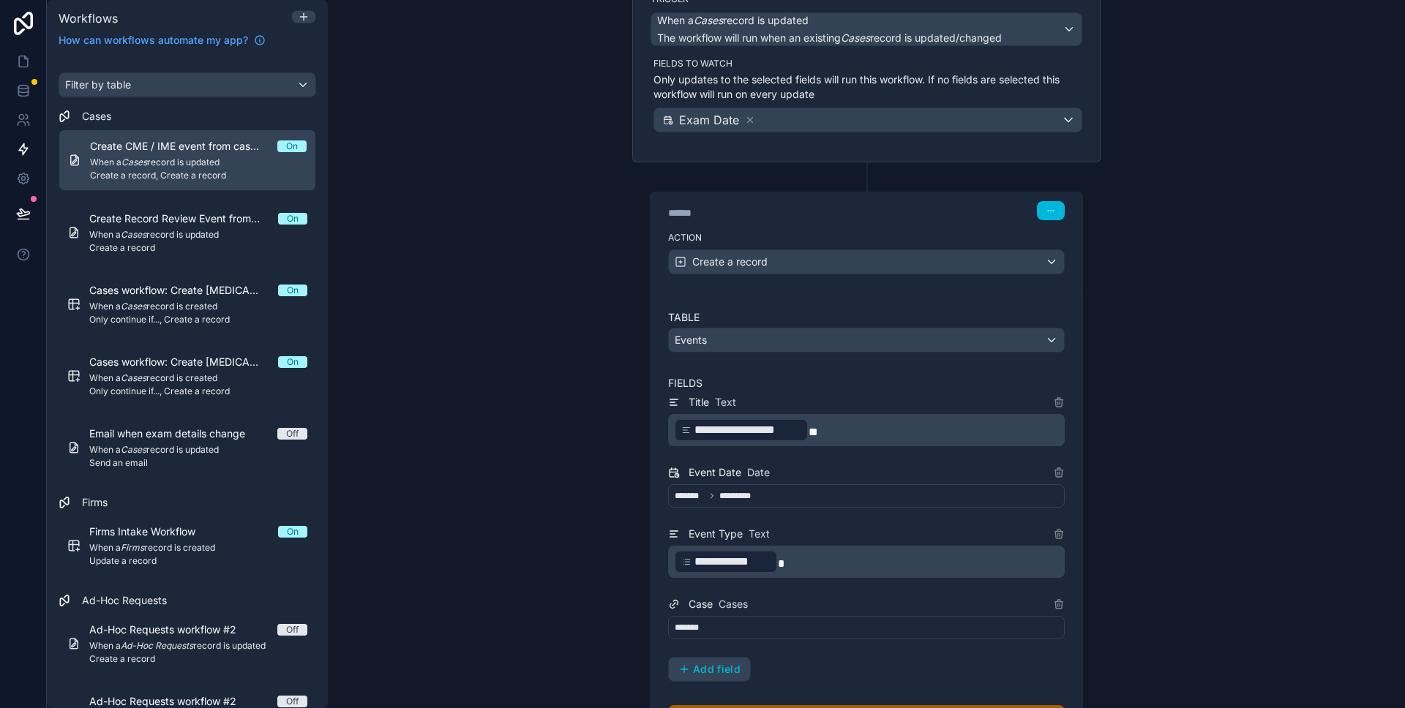
click at [1247, 283] on div "**********" at bounding box center [866, 354] width 1077 height 708
click at [947, 435] on p "**********" at bounding box center [868, 430] width 388 height 26
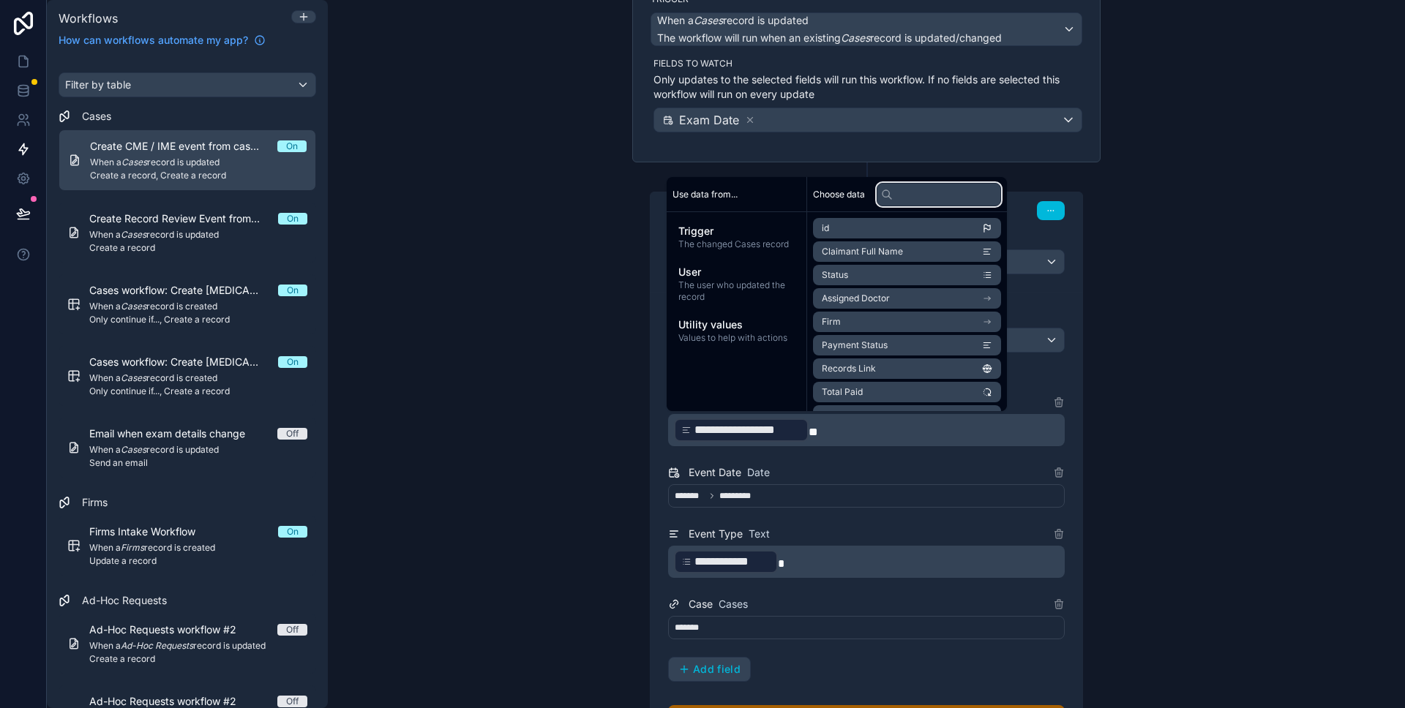
click at [931, 195] on input "text" at bounding box center [938, 194] width 124 height 23
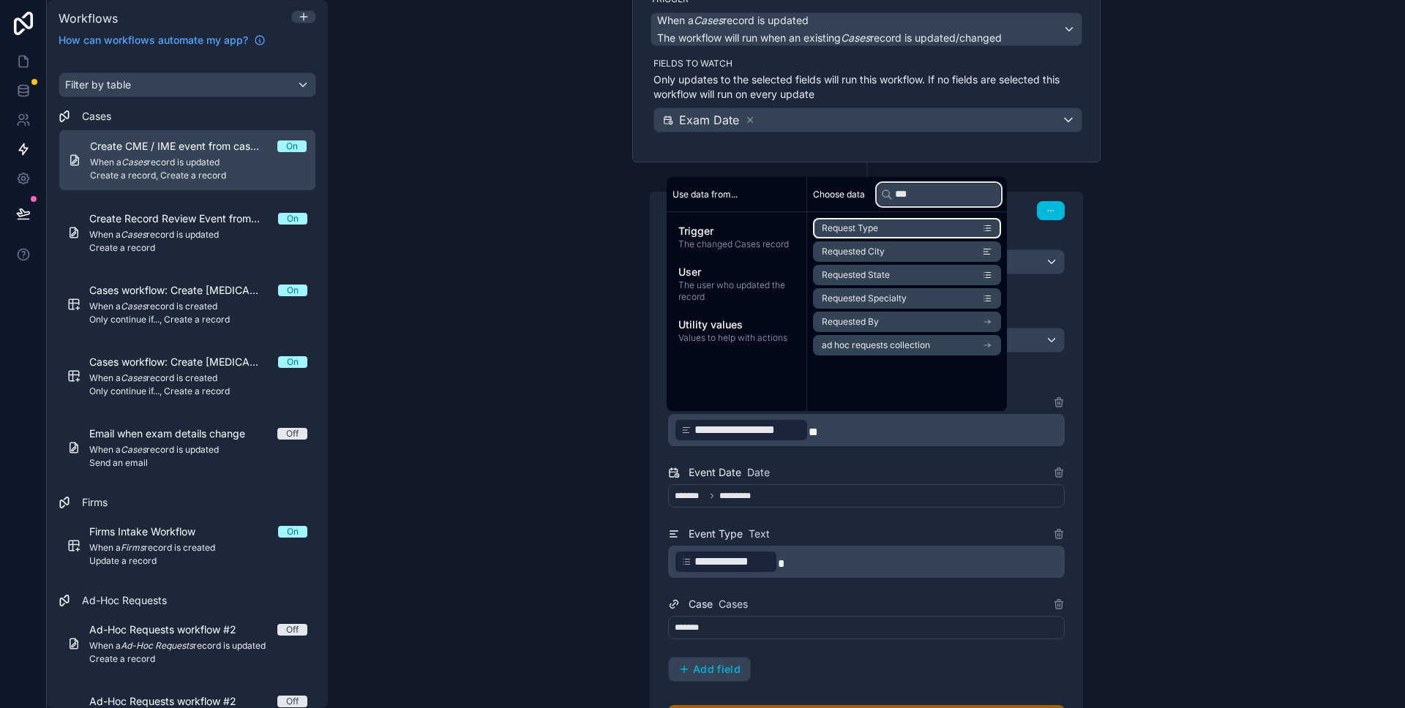
type input "***"
click at [906, 228] on li "Request Type" at bounding box center [907, 228] width 188 height 20
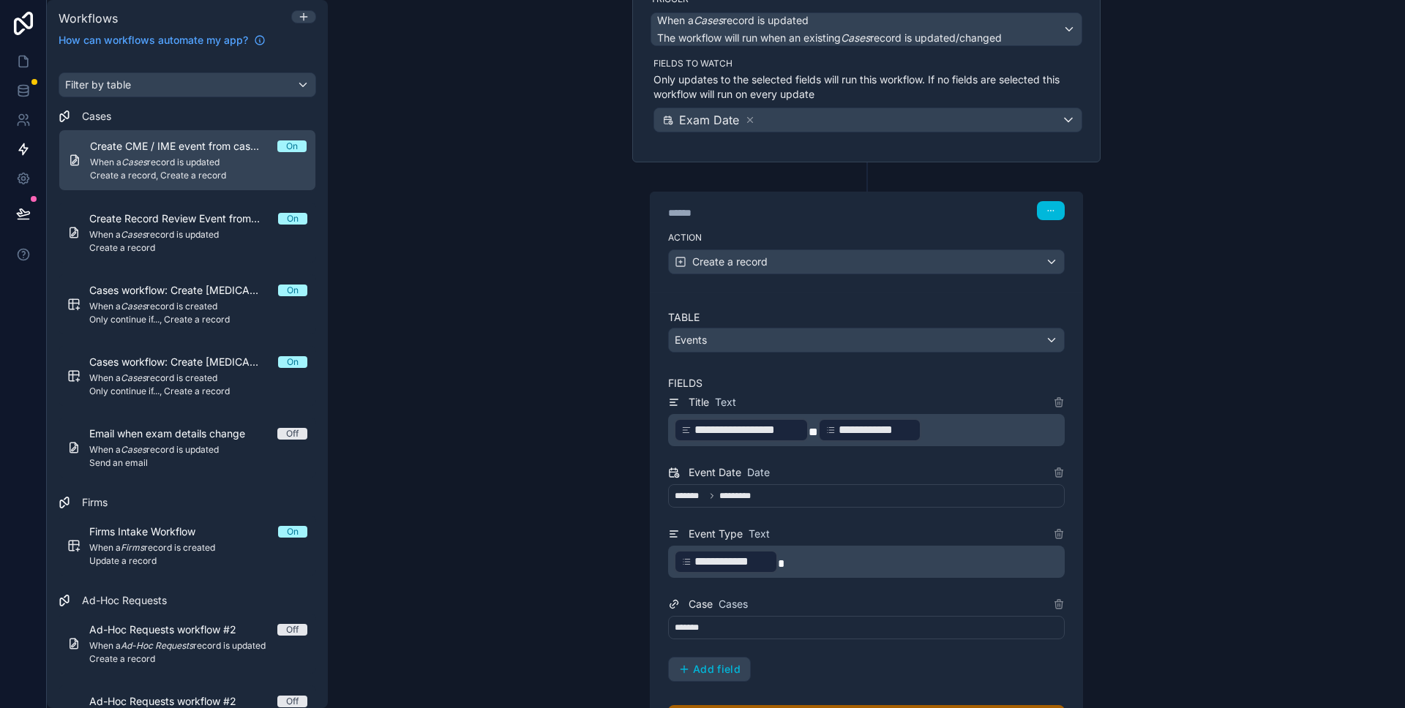
click at [1269, 313] on div "**********" at bounding box center [866, 354] width 1077 height 708
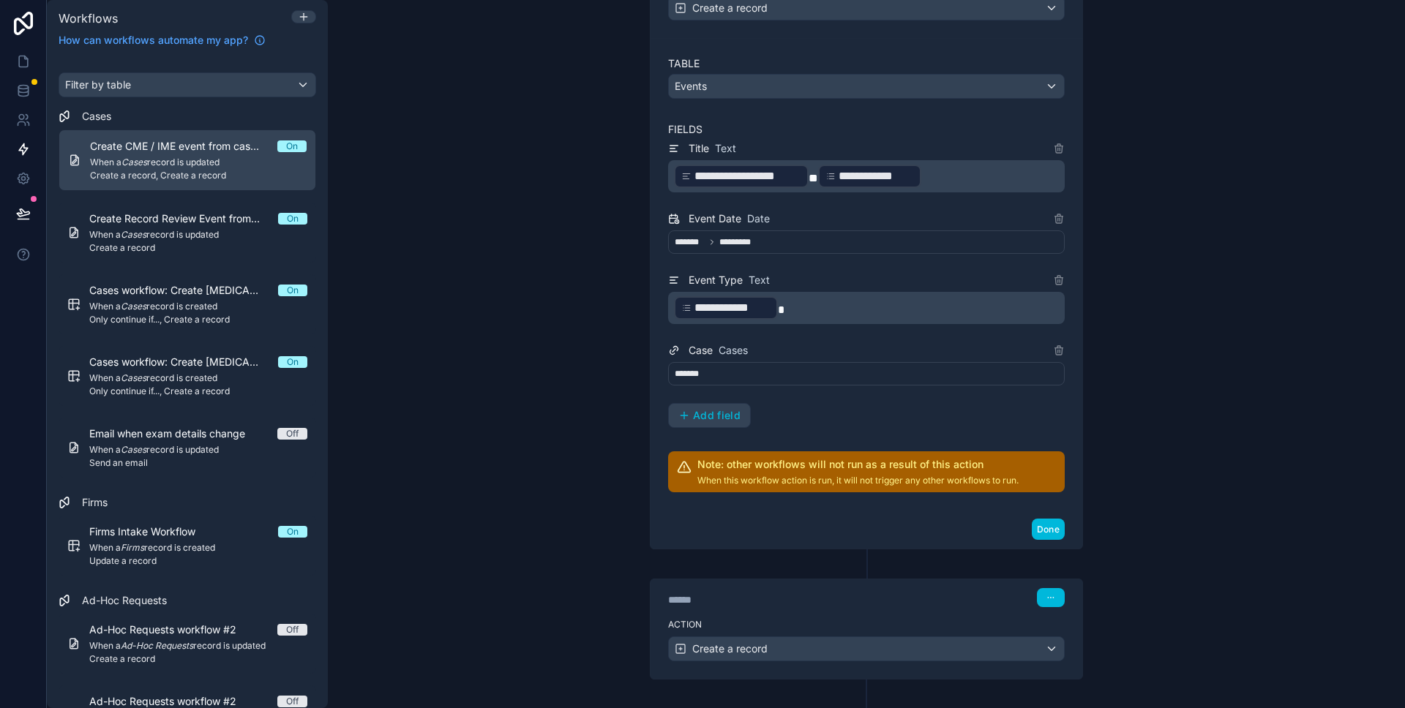
scroll to position [456, 0]
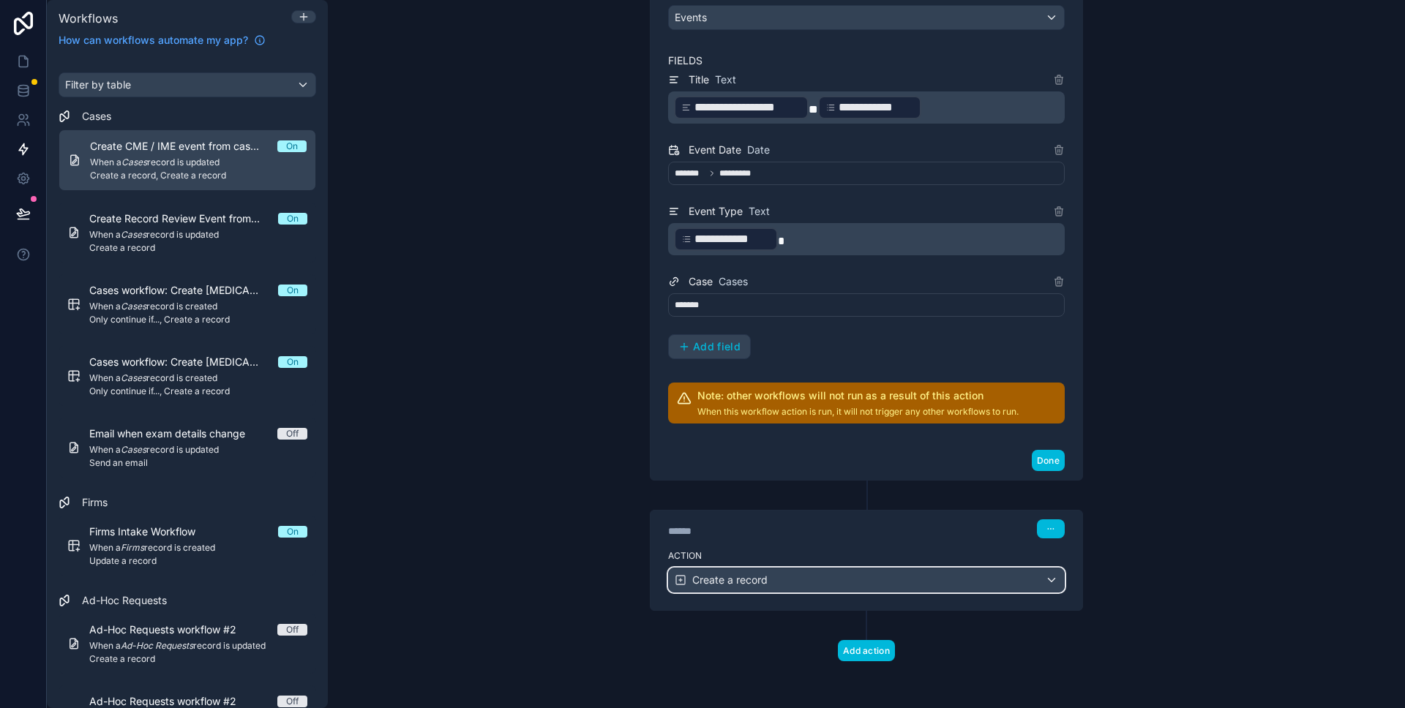
click at [1041, 582] on div "Create a record" at bounding box center [866, 579] width 395 height 23
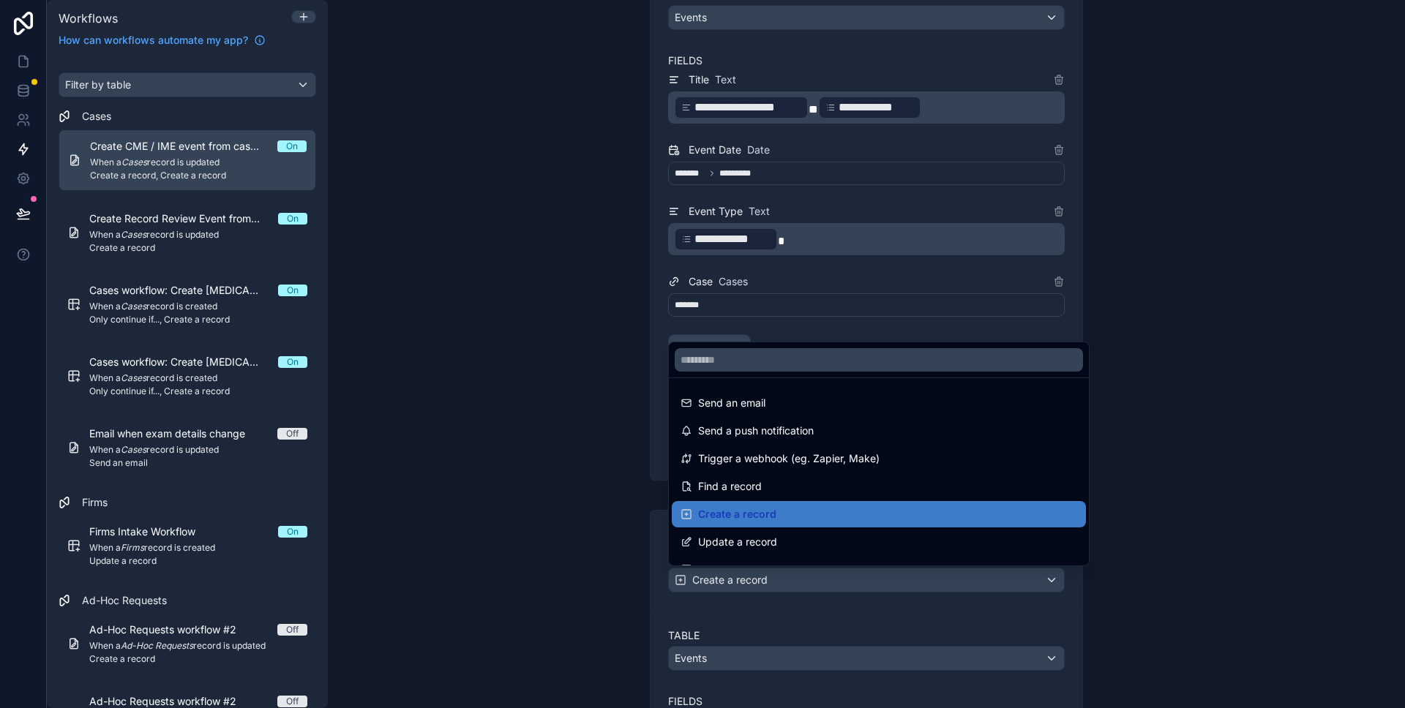
click at [1199, 556] on div at bounding box center [702, 354] width 1405 height 708
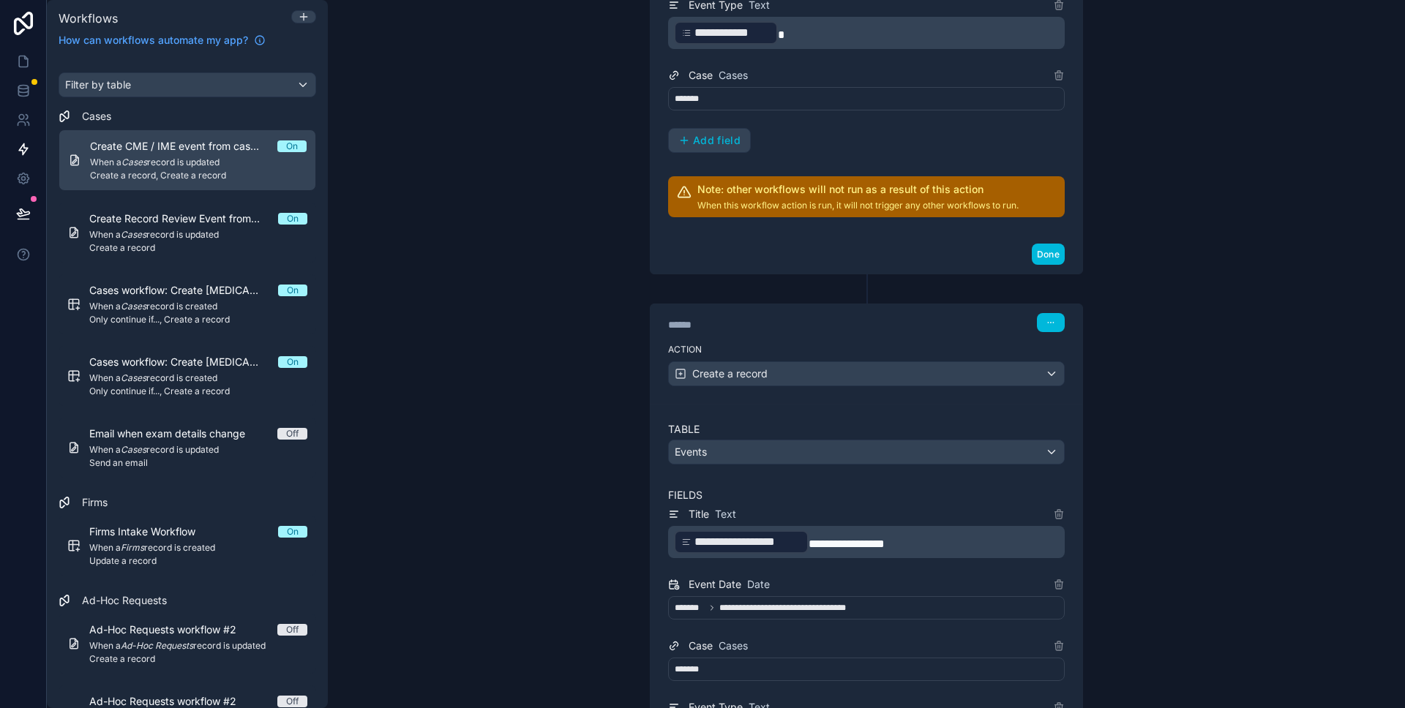
scroll to position [664, 0]
drag, startPoint x: 906, startPoint y: 542, endPoint x: 818, endPoint y: 538, distance: 87.9
click at [818, 538] on span "**********" at bounding box center [846, 543] width 76 height 11
click at [1206, 520] on div "**********" at bounding box center [866, 354] width 1077 height 708
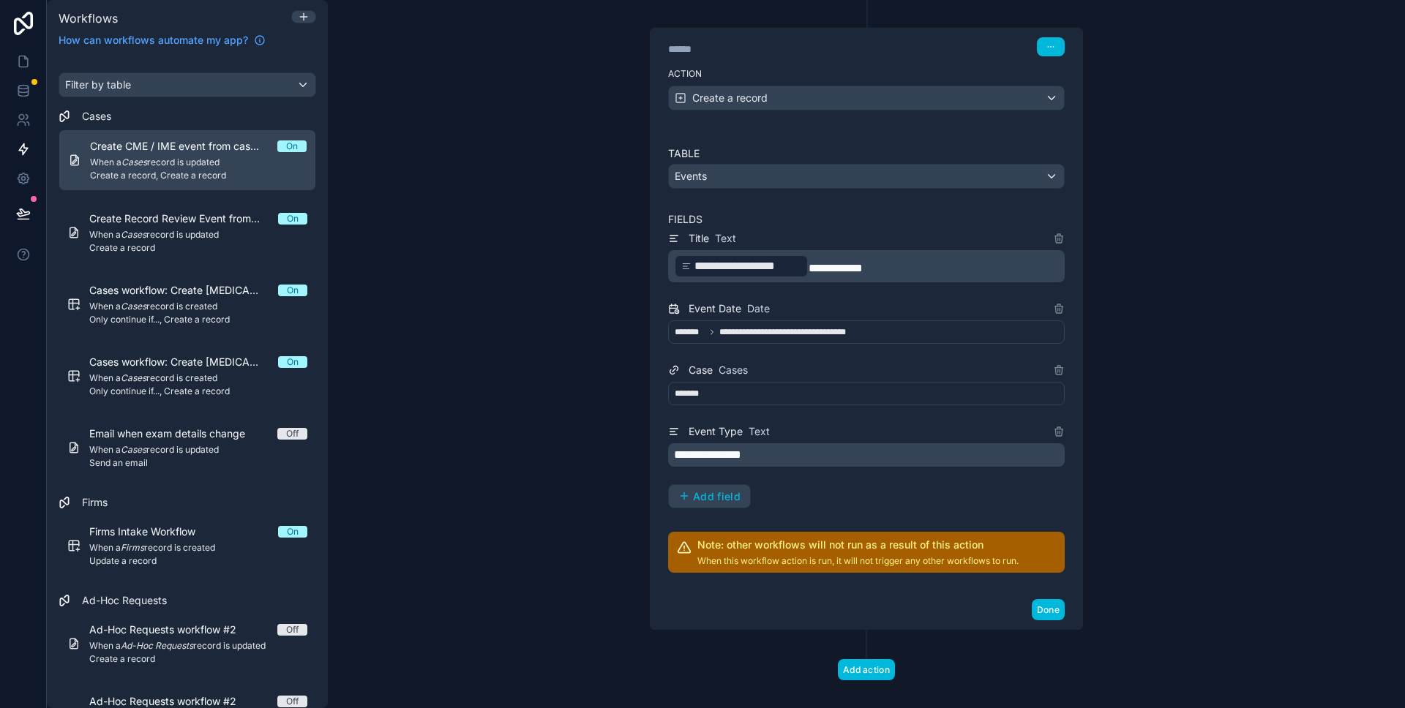
scroll to position [847, 0]
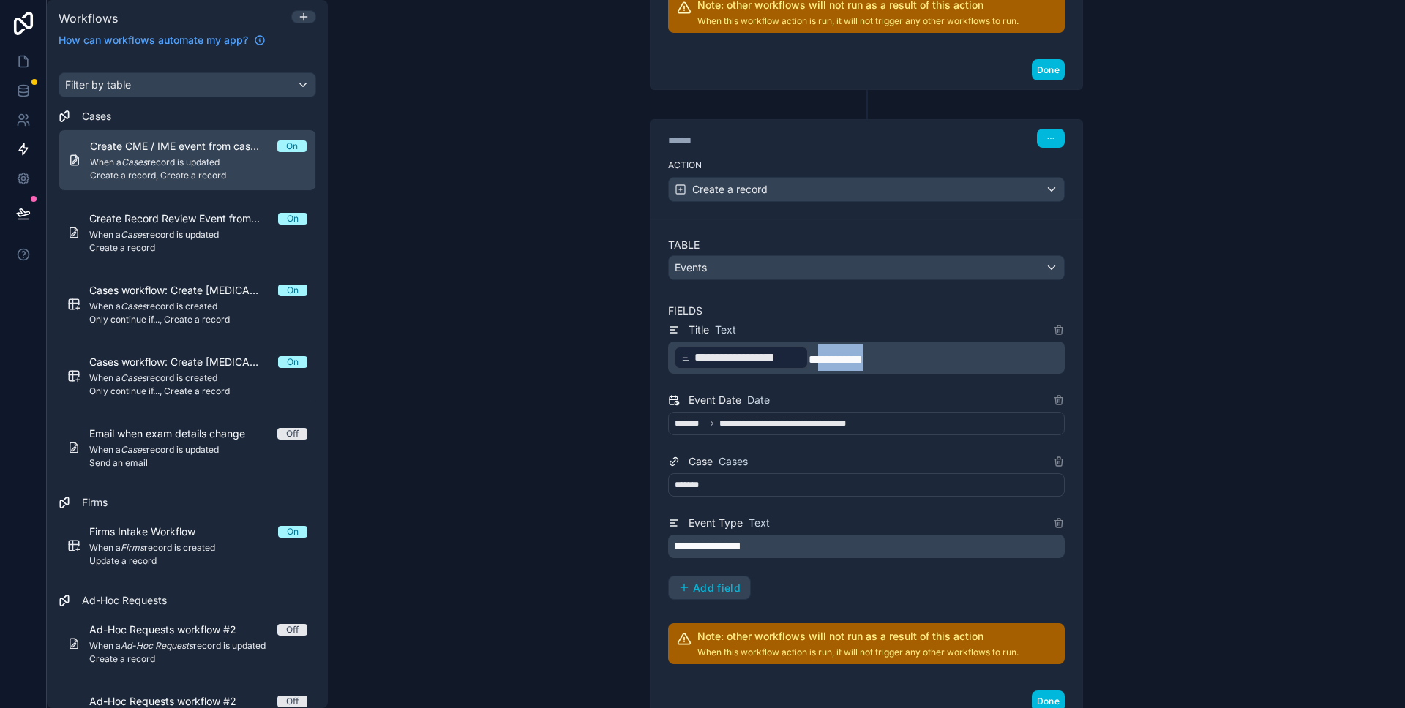
drag, startPoint x: 906, startPoint y: 359, endPoint x: 813, endPoint y: 358, distance: 92.2
click at [813, 358] on p "**********" at bounding box center [868, 358] width 388 height 26
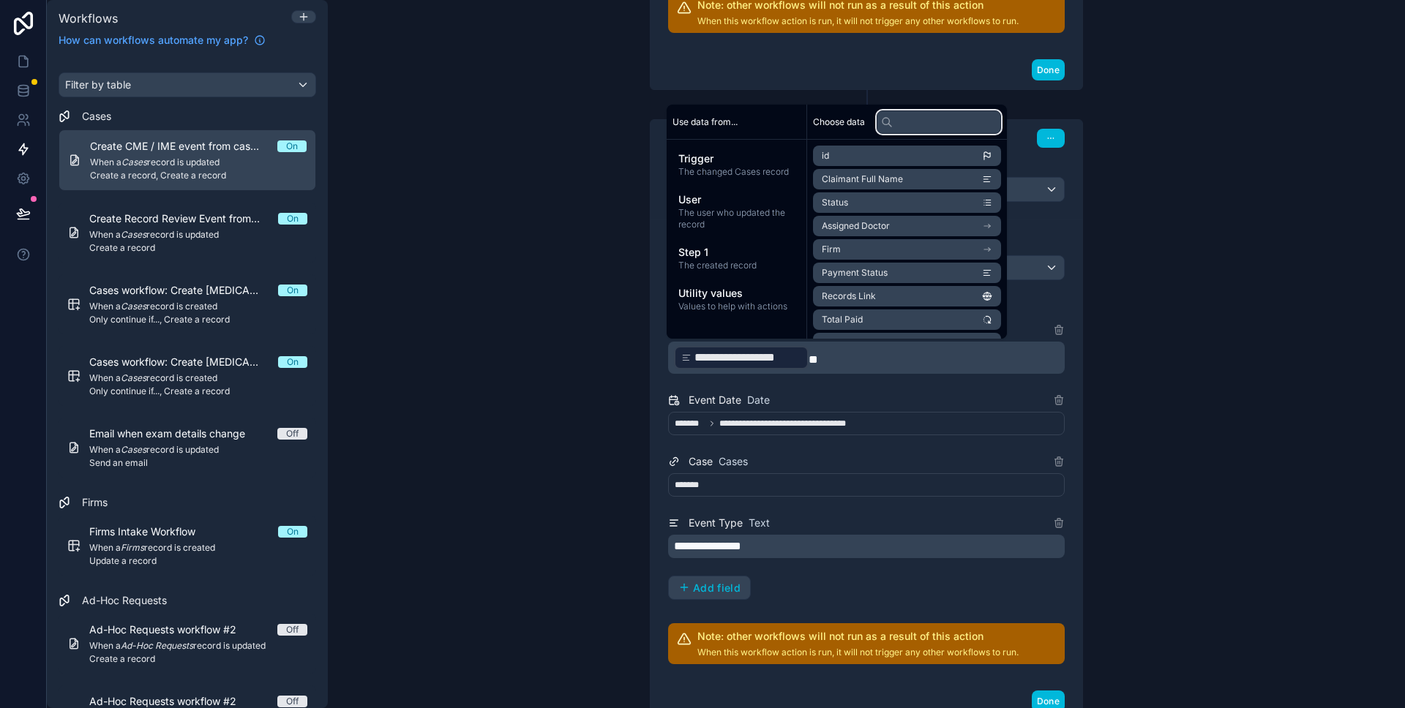
click at [912, 119] on input "text" at bounding box center [938, 121] width 124 height 23
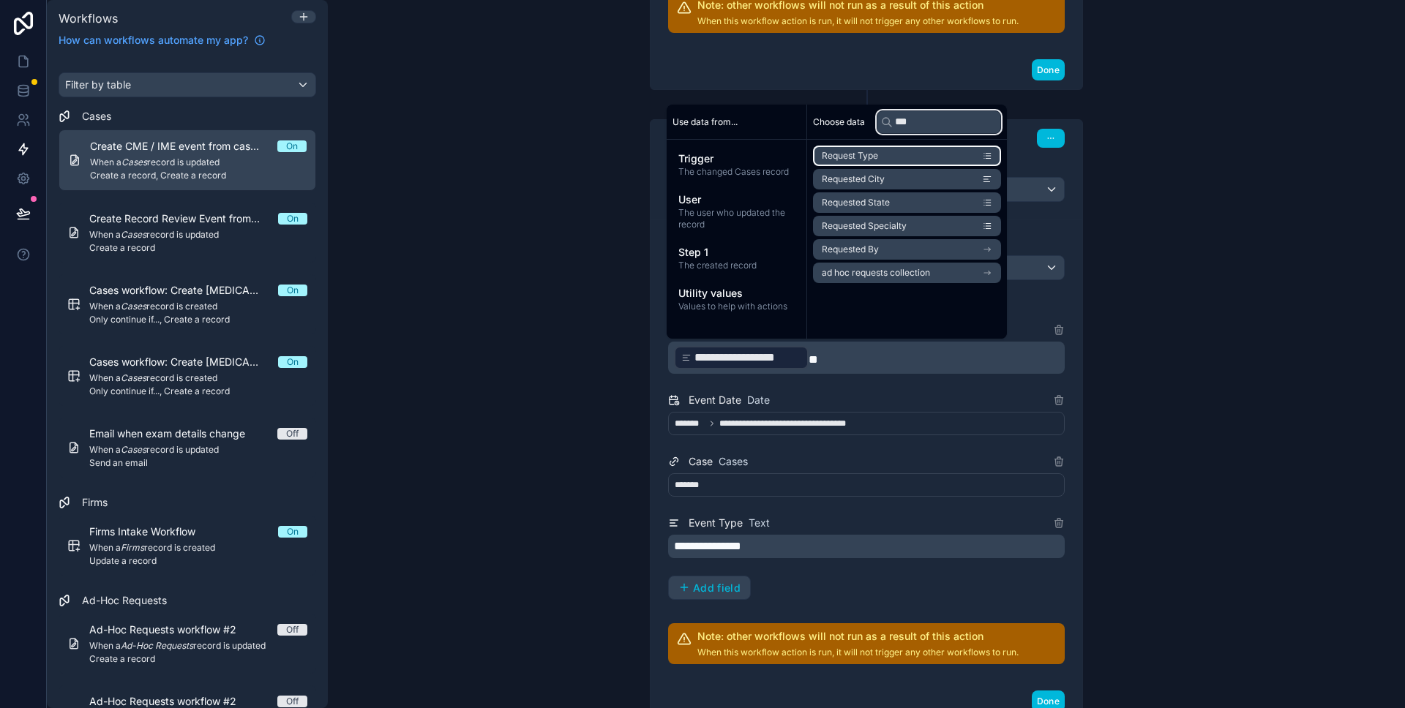
type input "***"
click at [908, 157] on li "Request Type" at bounding box center [907, 156] width 188 height 20
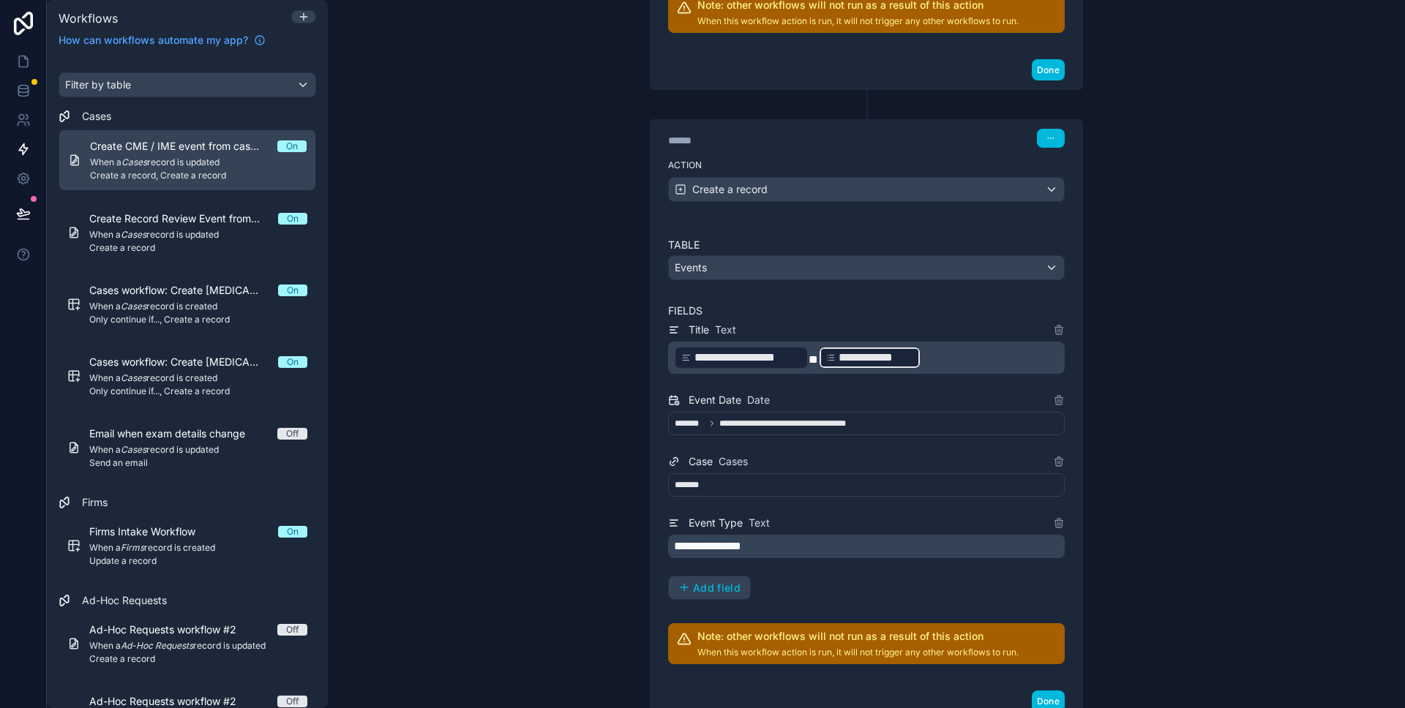
click at [952, 366] on p "**********" at bounding box center [868, 358] width 388 height 26
drag, startPoint x: 784, startPoint y: 543, endPoint x: 641, endPoint y: 501, distance: 149.3
click at [658, 538] on div "**********" at bounding box center [866, 450] width 432 height 463
drag, startPoint x: 971, startPoint y: 355, endPoint x: 931, endPoint y: 354, distance: 39.5
click at [931, 354] on p "**********" at bounding box center [868, 358] width 388 height 26
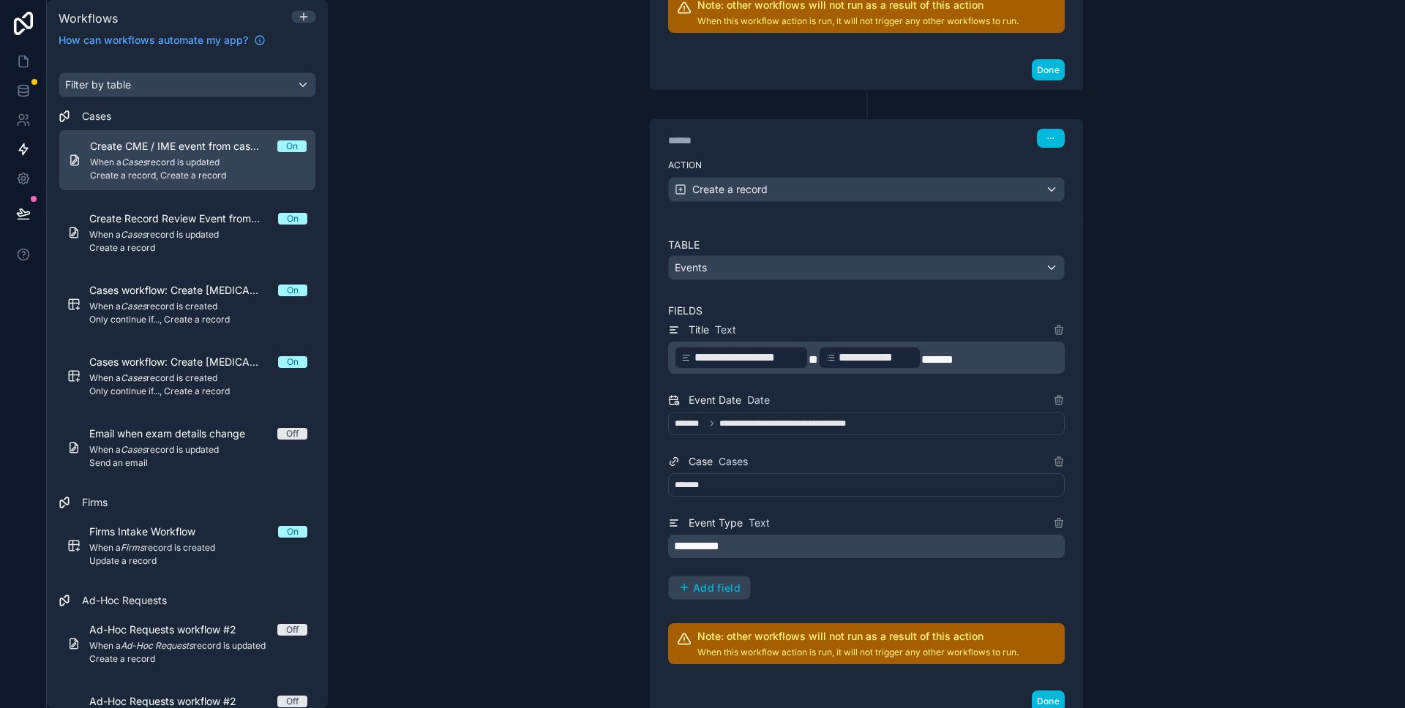
click at [1257, 410] on div "**********" at bounding box center [866, 354] width 1077 height 708
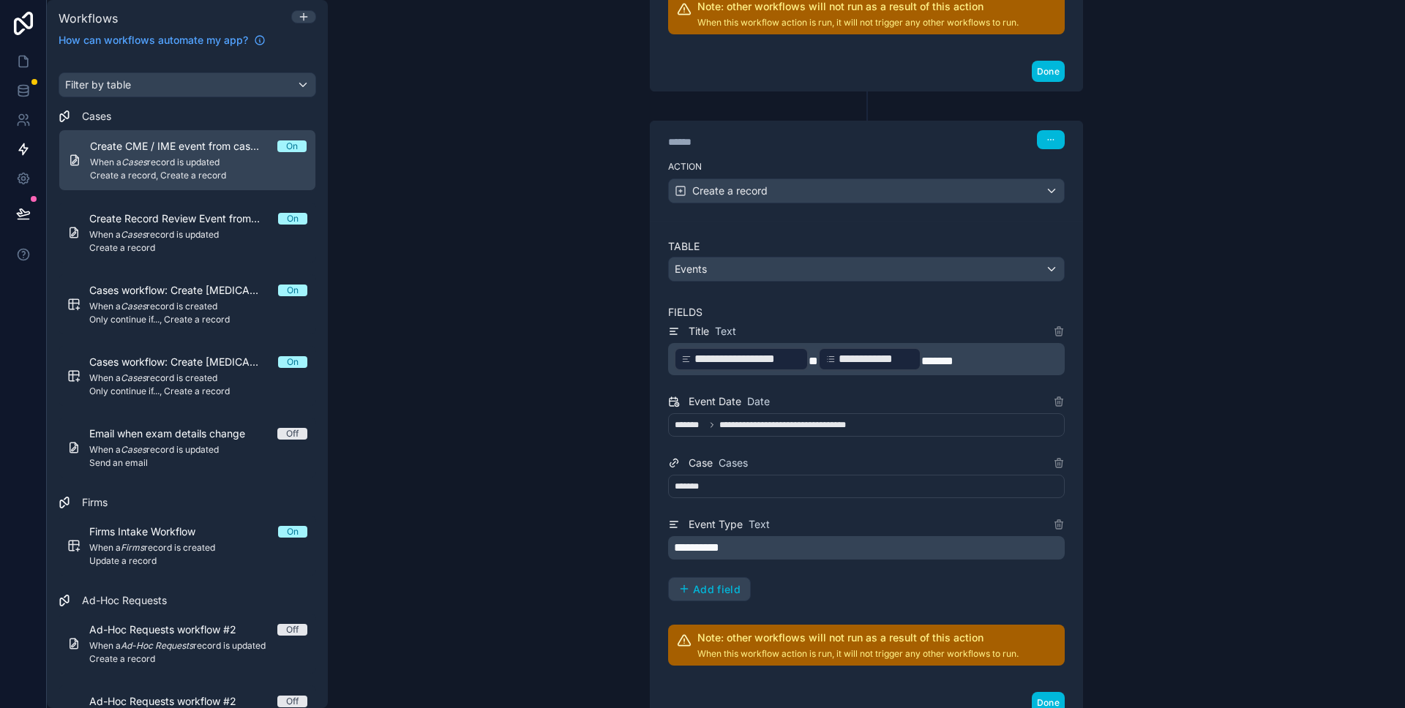
scroll to position [958, 0]
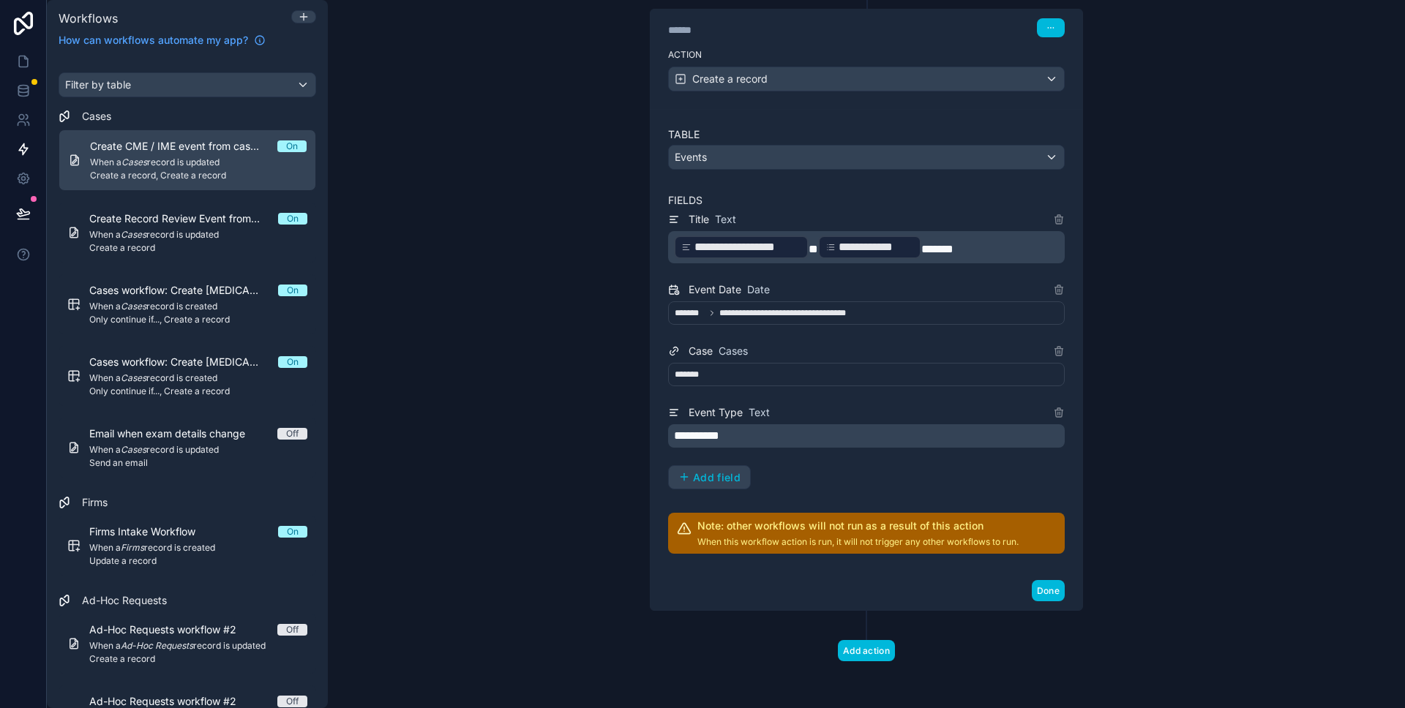
click at [1042, 596] on button "Done" at bounding box center [1047, 590] width 33 height 21
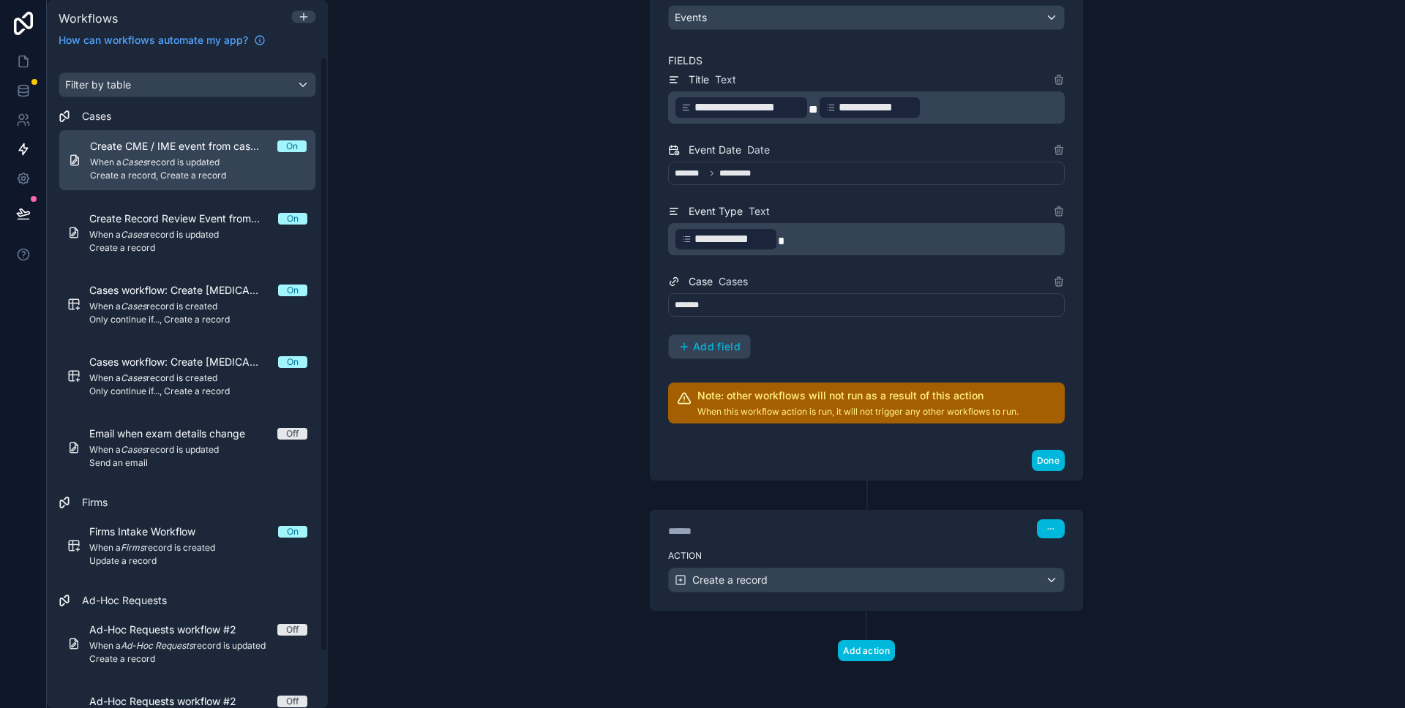
click at [170, 231] on span "When a Cases record is updated" at bounding box center [198, 235] width 218 height 12
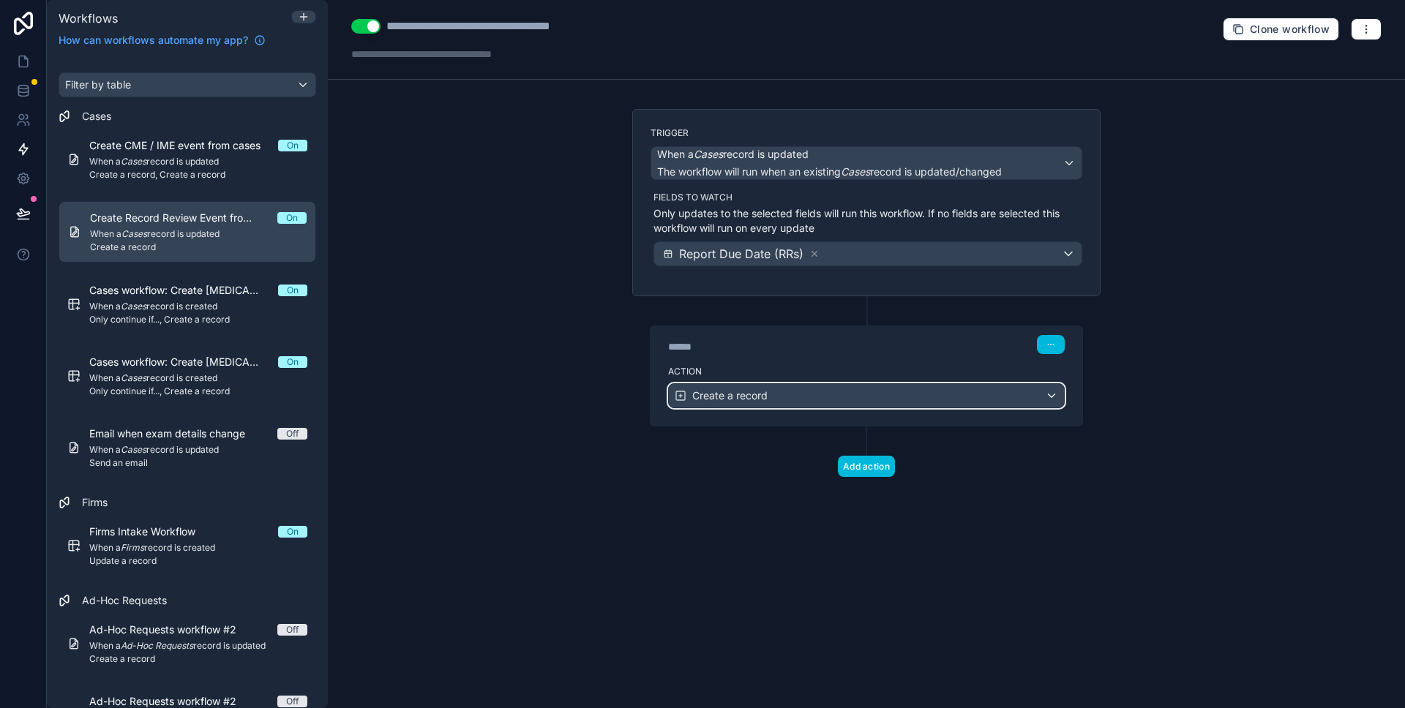
click at [816, 394] on div "Create a record" at bounding box center [866, 395] width 395 height 23
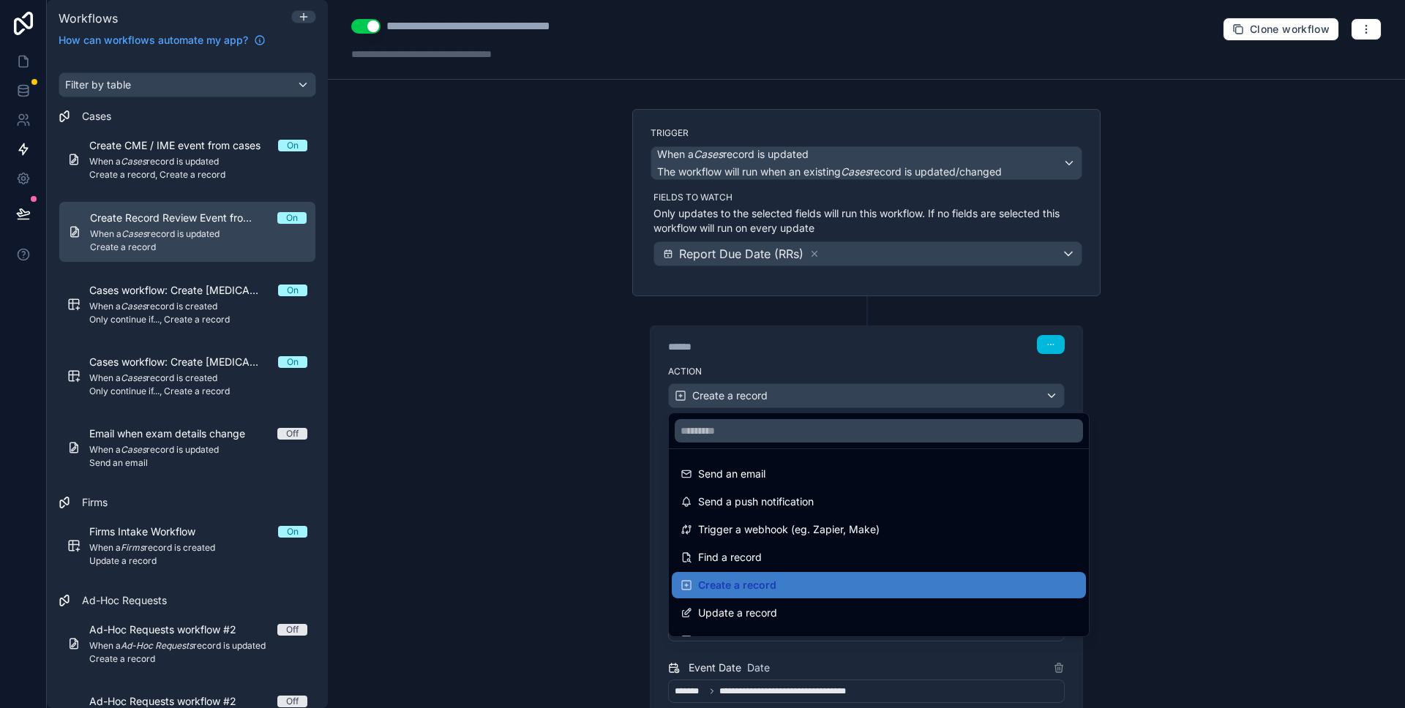
click at [1162, 381] on div at bounding box center [702, 354] width 1405 height 708
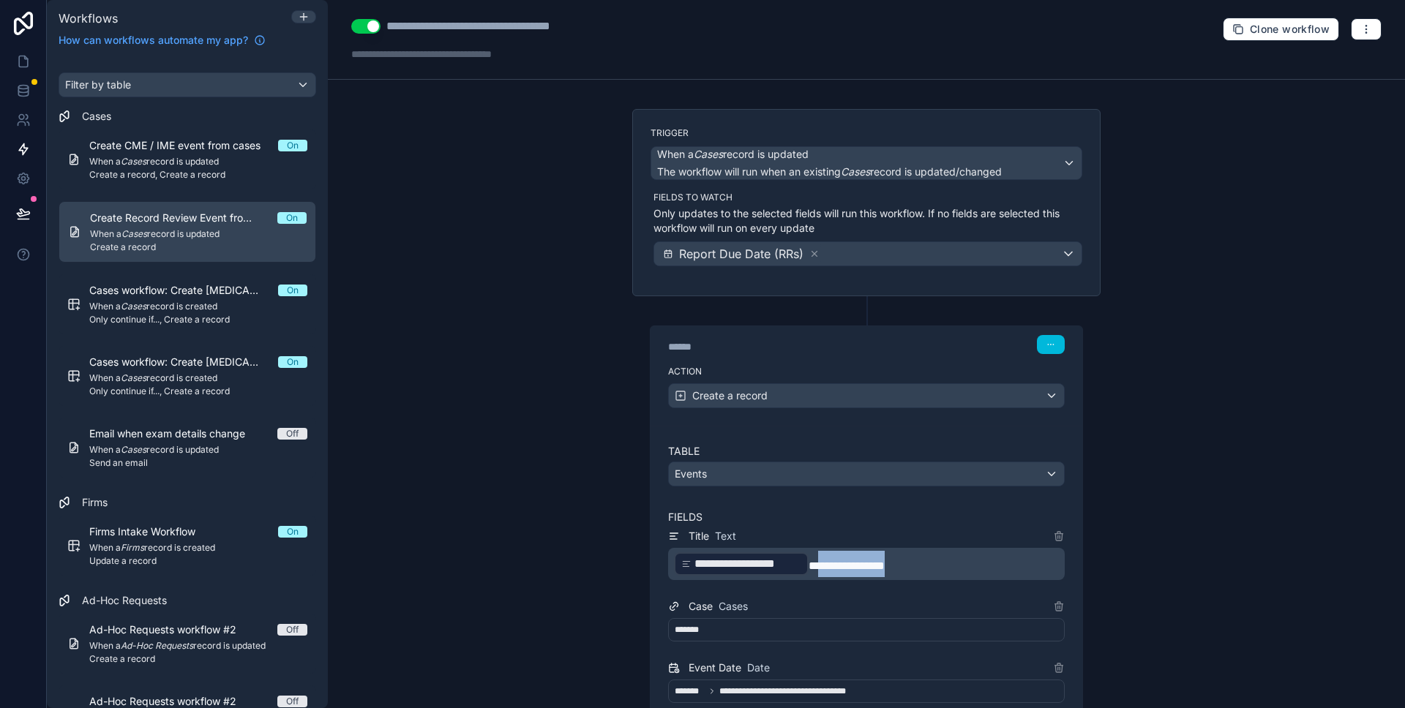
drag, startPoint x: 909, startPoint y: 563, endPoint x: 816, endPoint y: 563, distance: 93.6
click at [816, 563] on p "**********" at bounding box center [868, 564] width 388 height 26
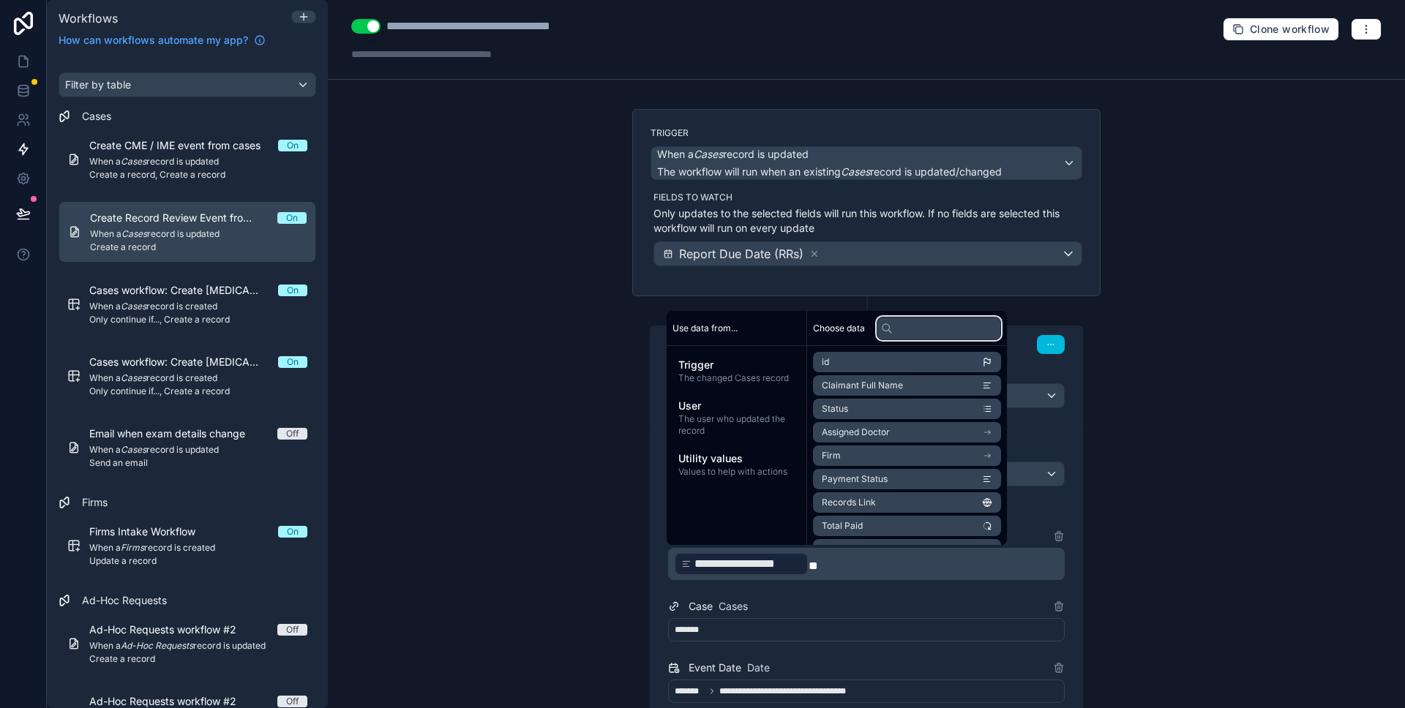
click at [905, 330] on input "text" at bounding box center [938, 328] width 124 height 23
type input "*"
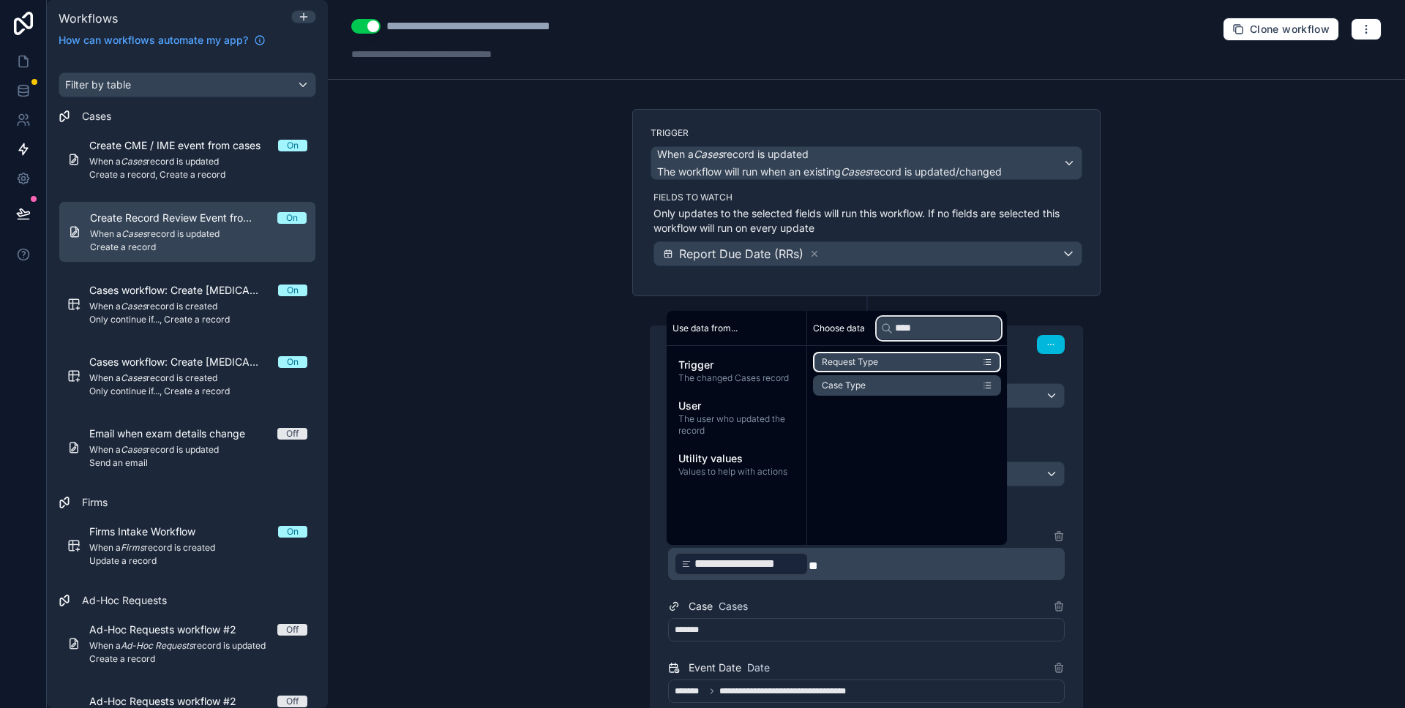
type input "****"
click at [900, 360] on li "Request Type" at bounding box center [907, 362] width 188 height 20
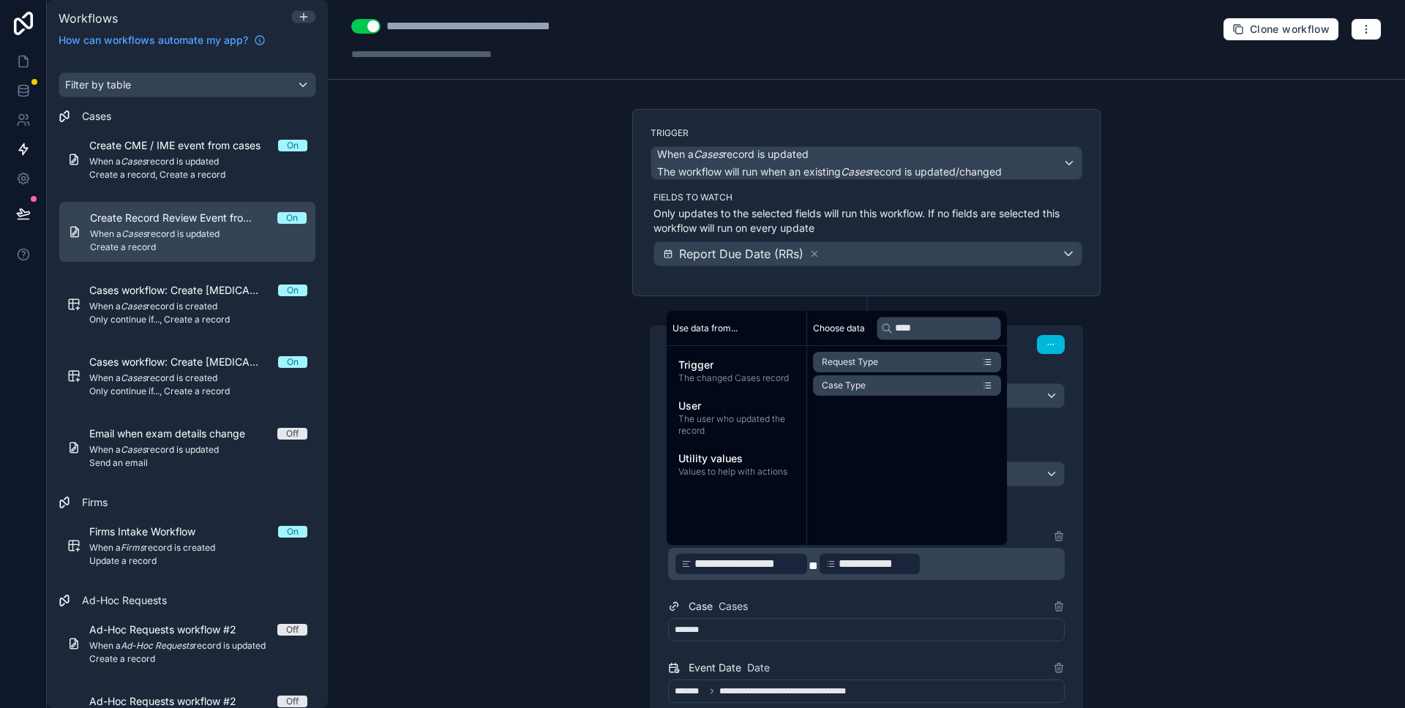
click at [947, 570] on p "**********" at bounding box center [868, 564] width 388 height 26
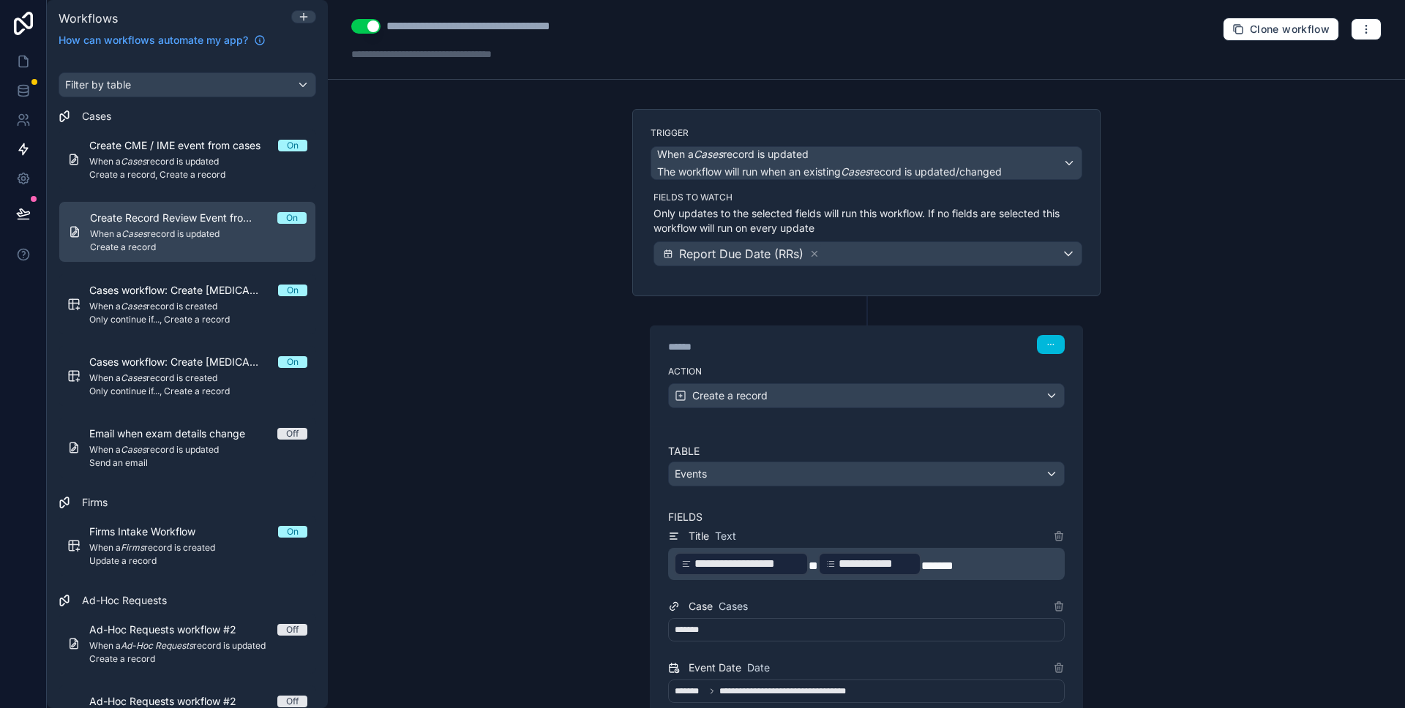
click at [1201, 601] on div "**********" at bounding box center [866, 354] width 1077 height 708
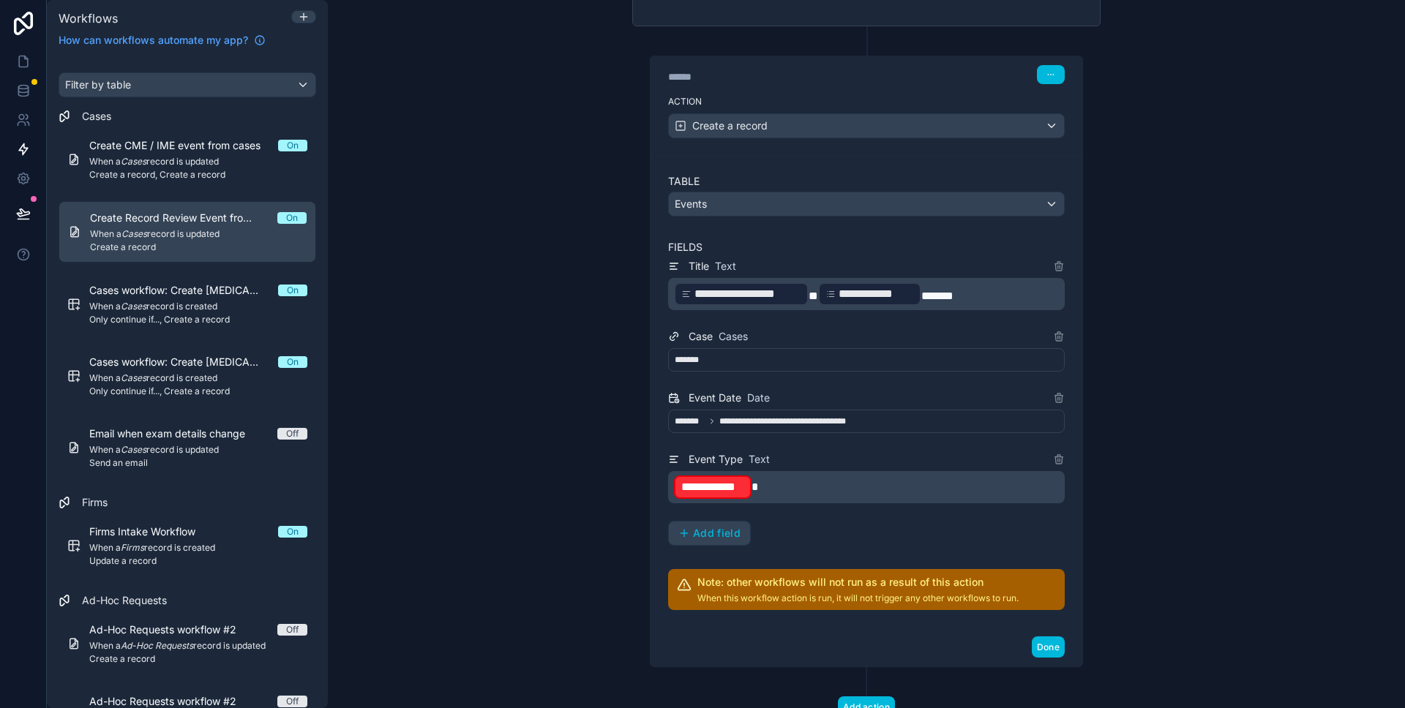
scroll to position [301, 0]
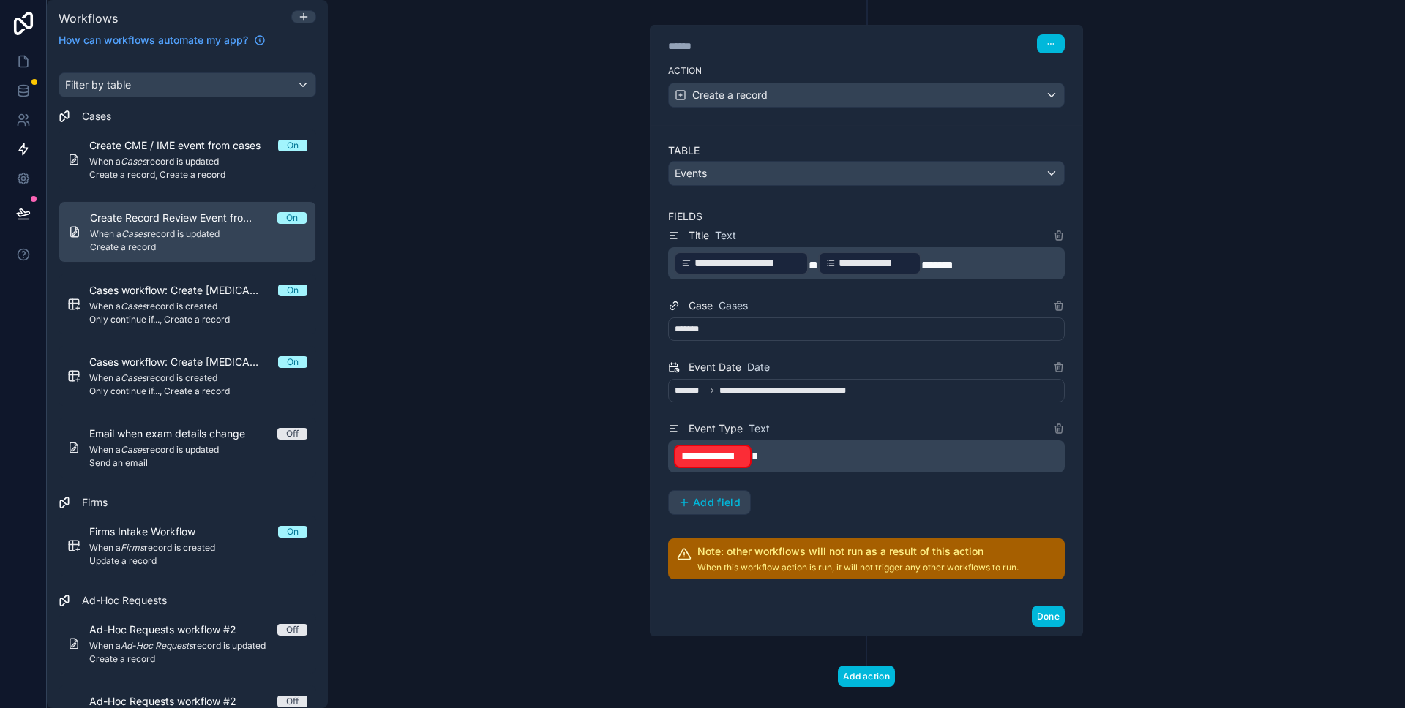
click at [768, 464] on p "**********" at bounding box center [868, 456] width 388 height 26
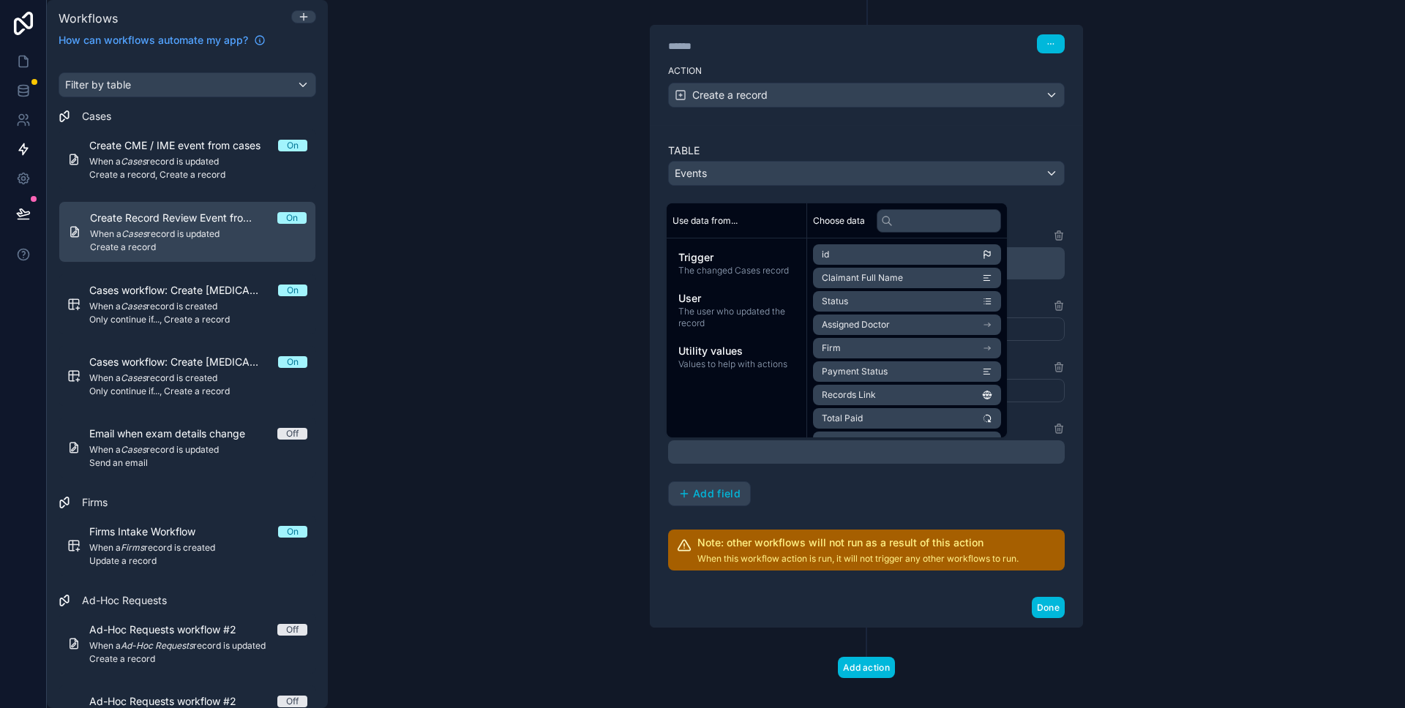
click at [605, 450] on div "**********" at bounding box center [866, 354] width 1077 height 708
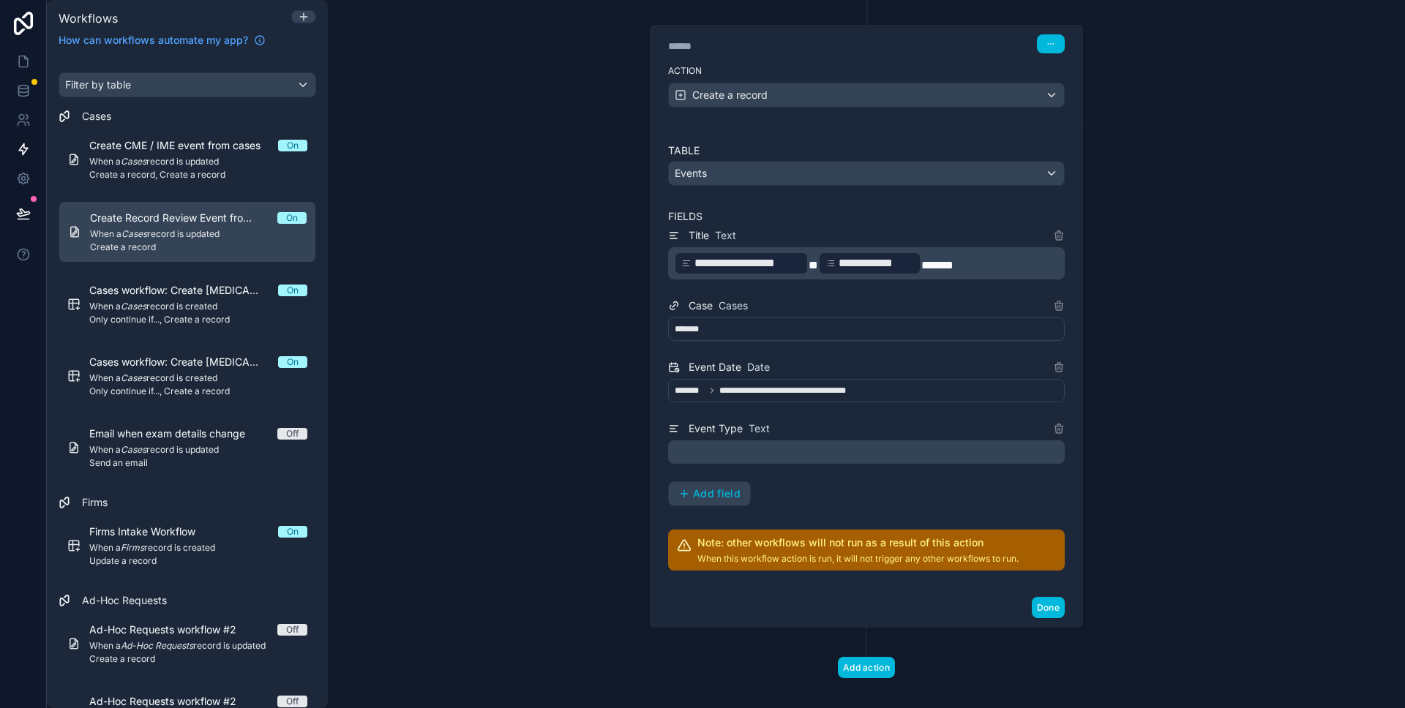
click at [706, 446] on p "﻿" at bounding box center [868, 452] width 388 height 18
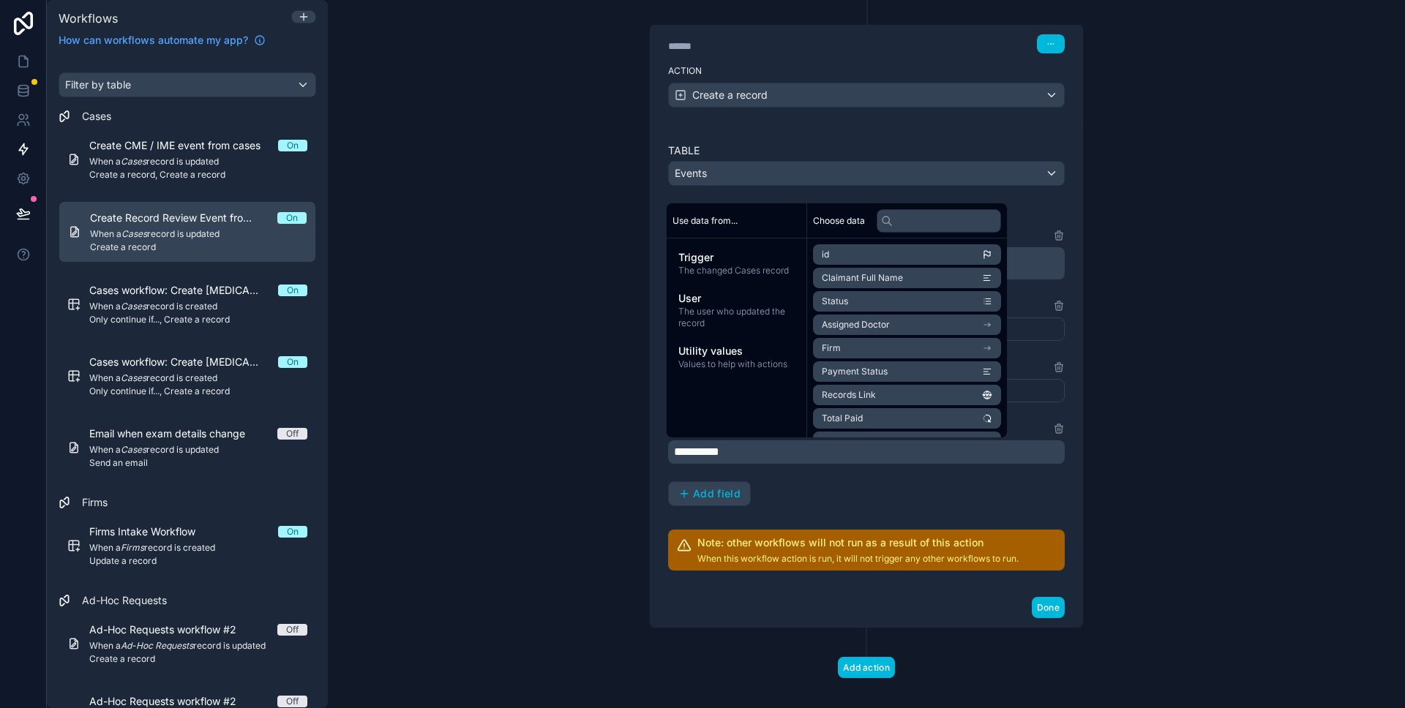
click at [484, 451] on div "**********" at bounding box center [866, 354] width 1077 height 708
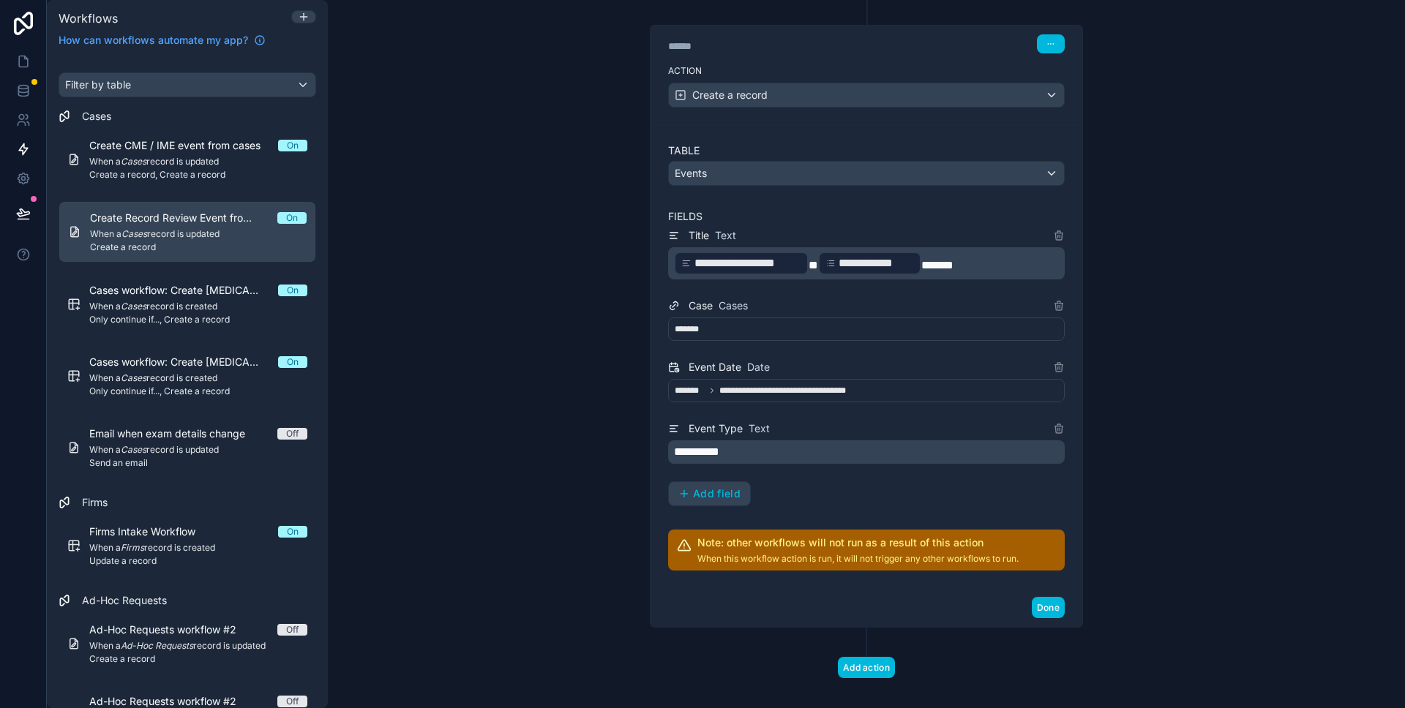
click at [1037, 604] on button "Done" at bounding box center [1047, 607] width 33 height 21
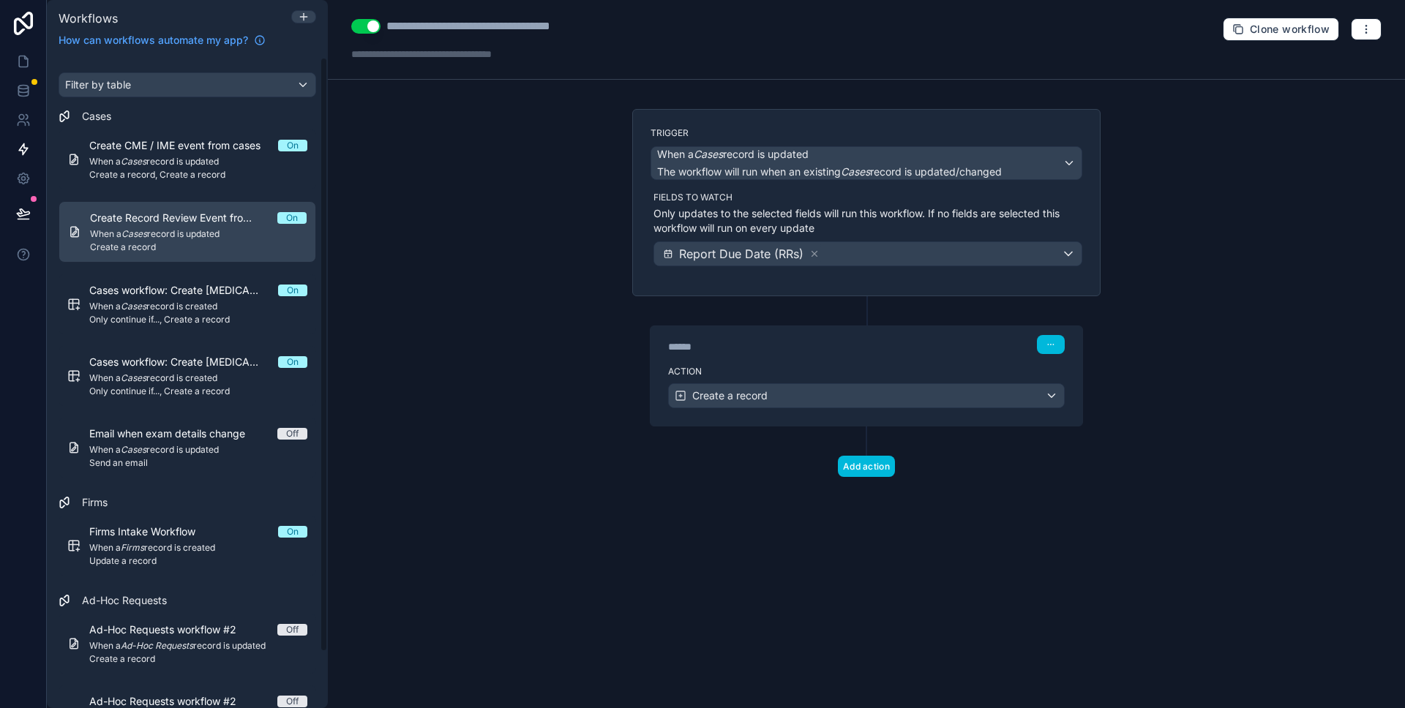
click at [192, 633] on span "Ad-Hoc Requests workflow #2" at bounding box center [171, 630] width 165 height 15
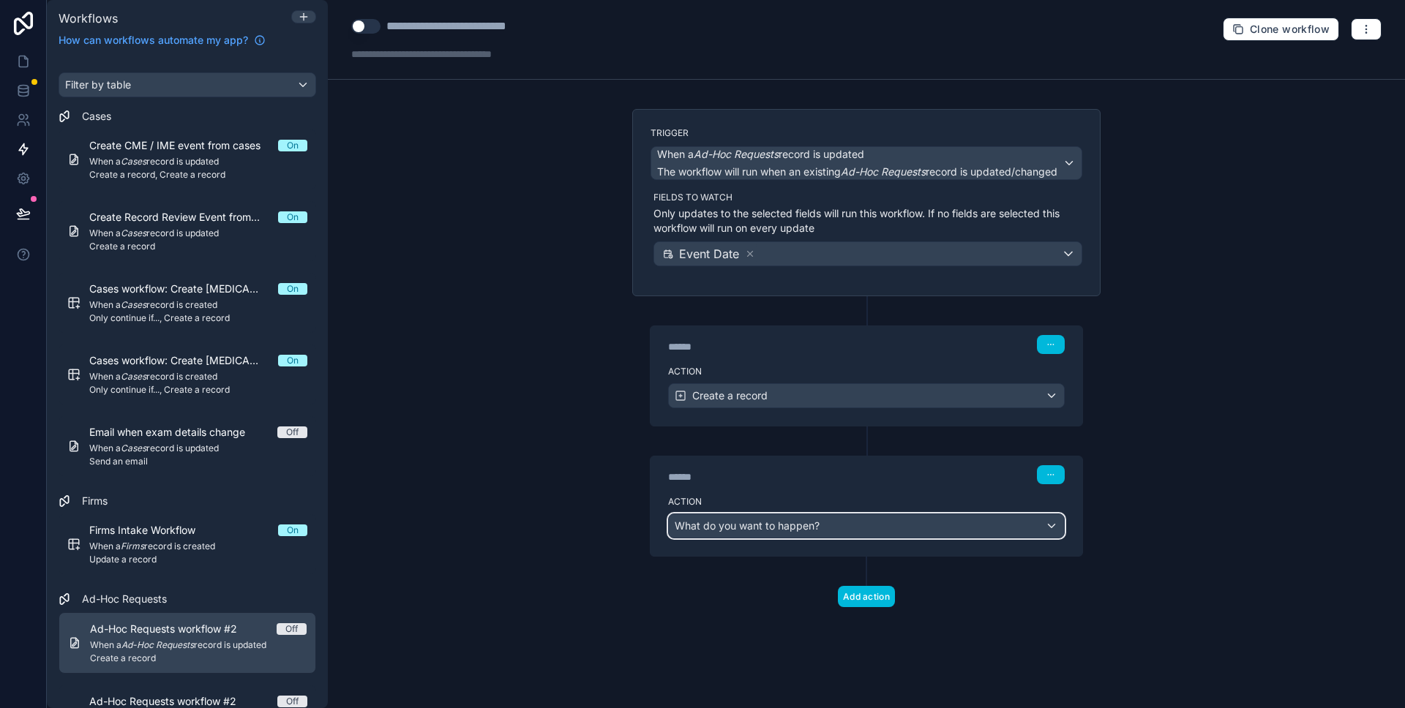
click at [749, 522] on span "What do you want to happen?" at bounding box center [746, 525] width 145 height 12
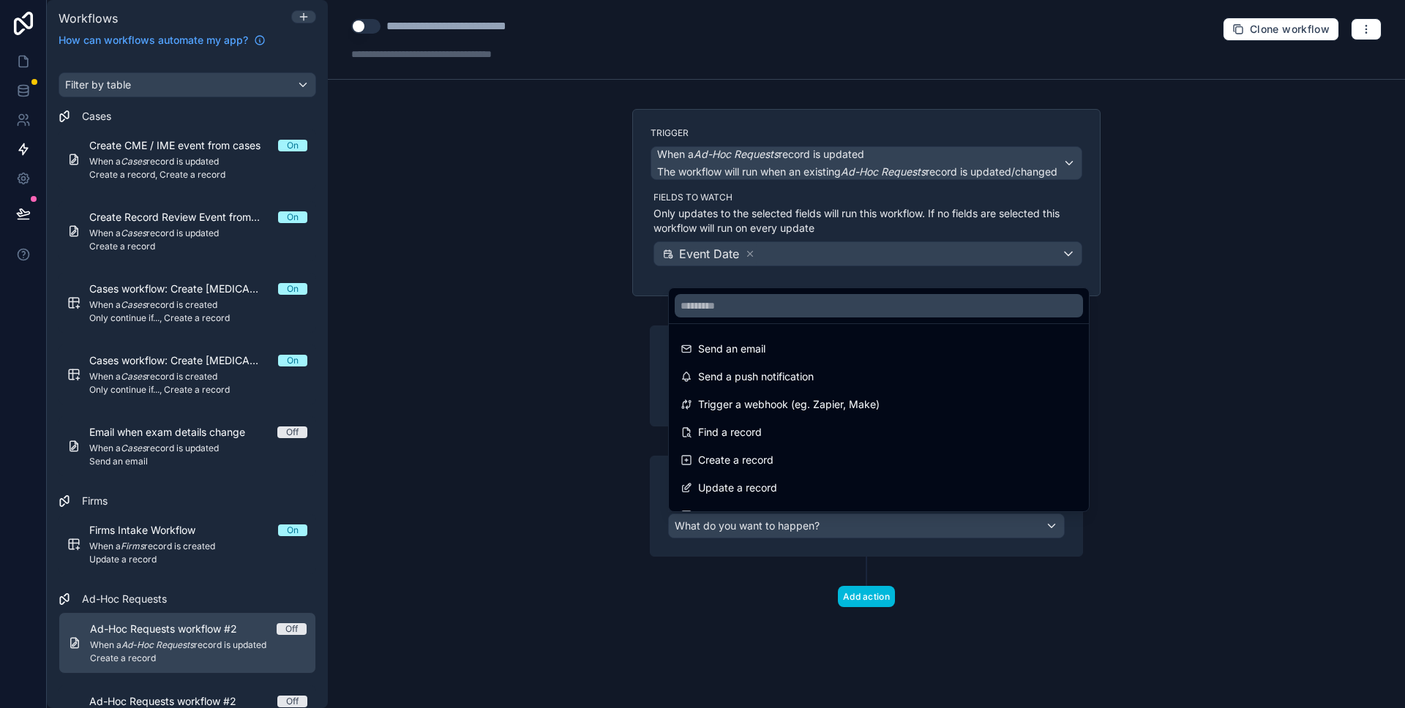
click at [588, 481] on div at bounding box center [702, 354] width 1405 height 708
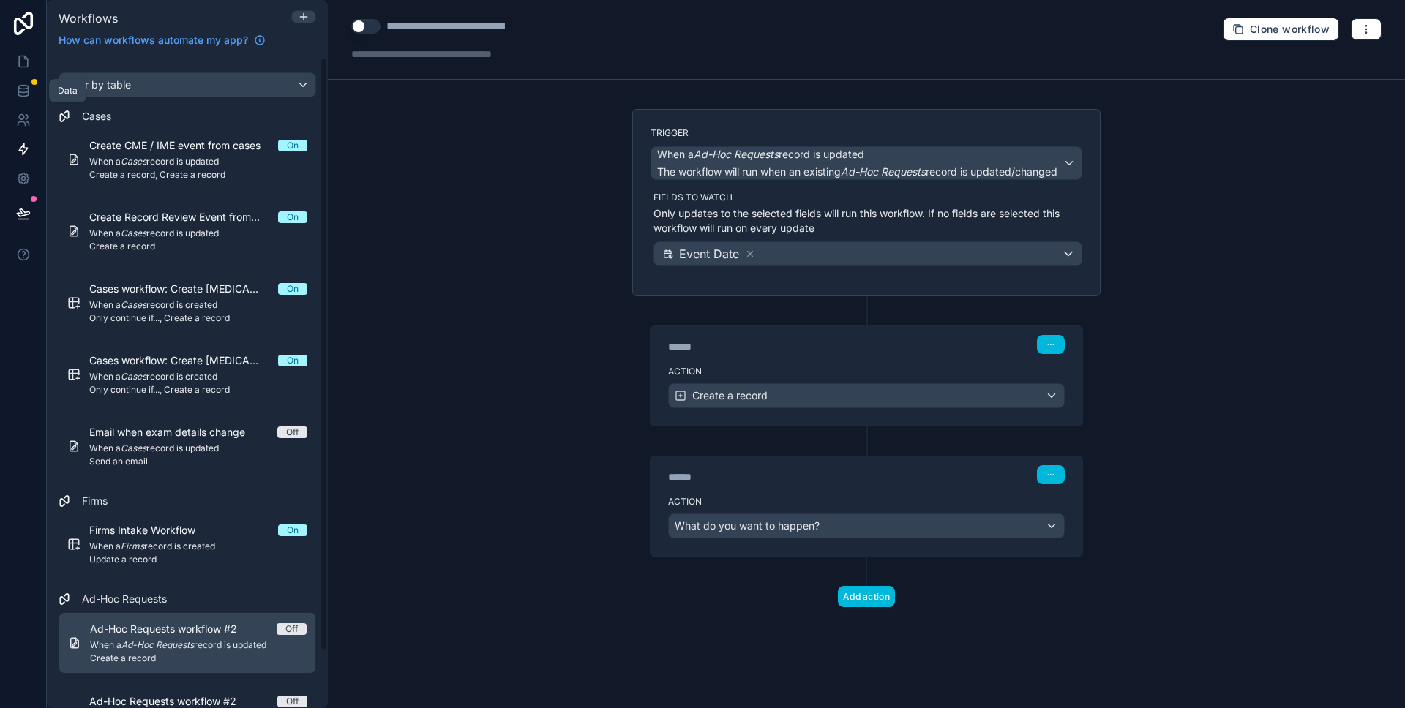
click at [22, 97] on icon at bounding box center [23, 90] width 15 height 15
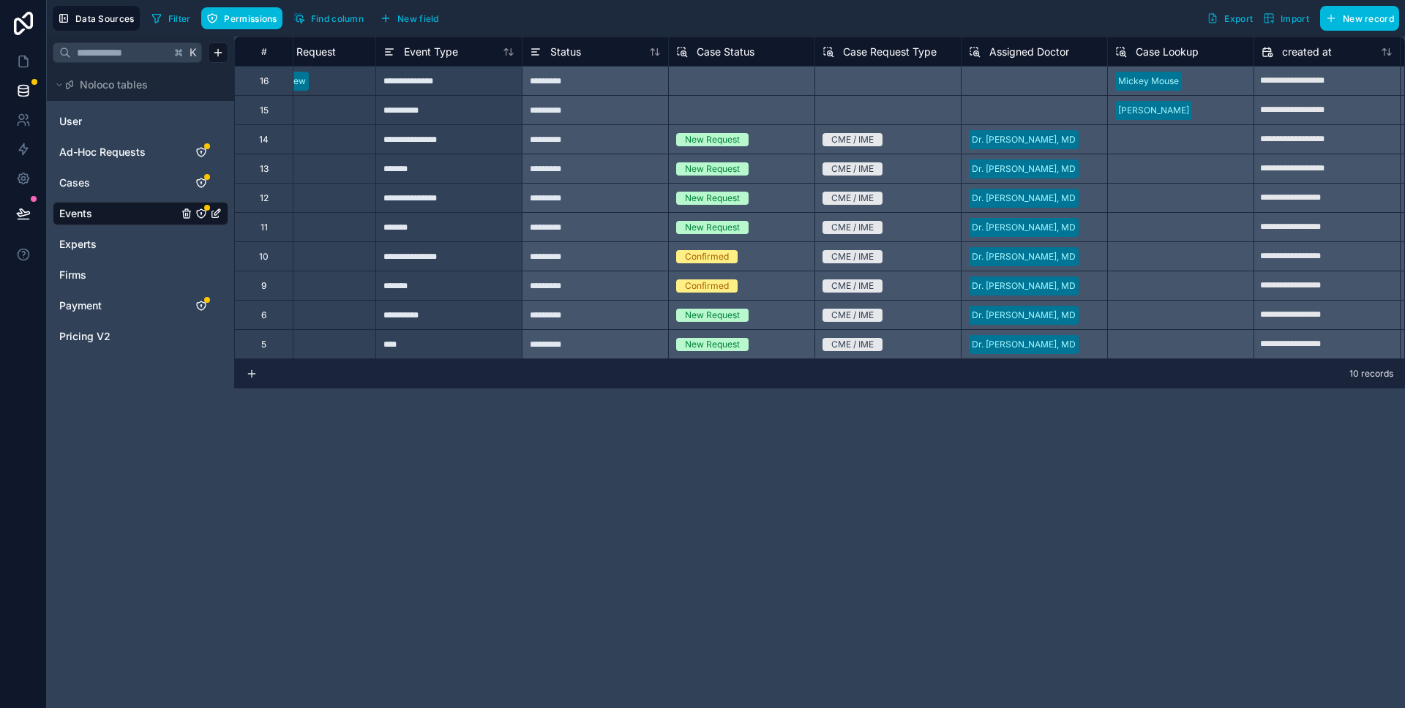
scroll to position [0, 655]
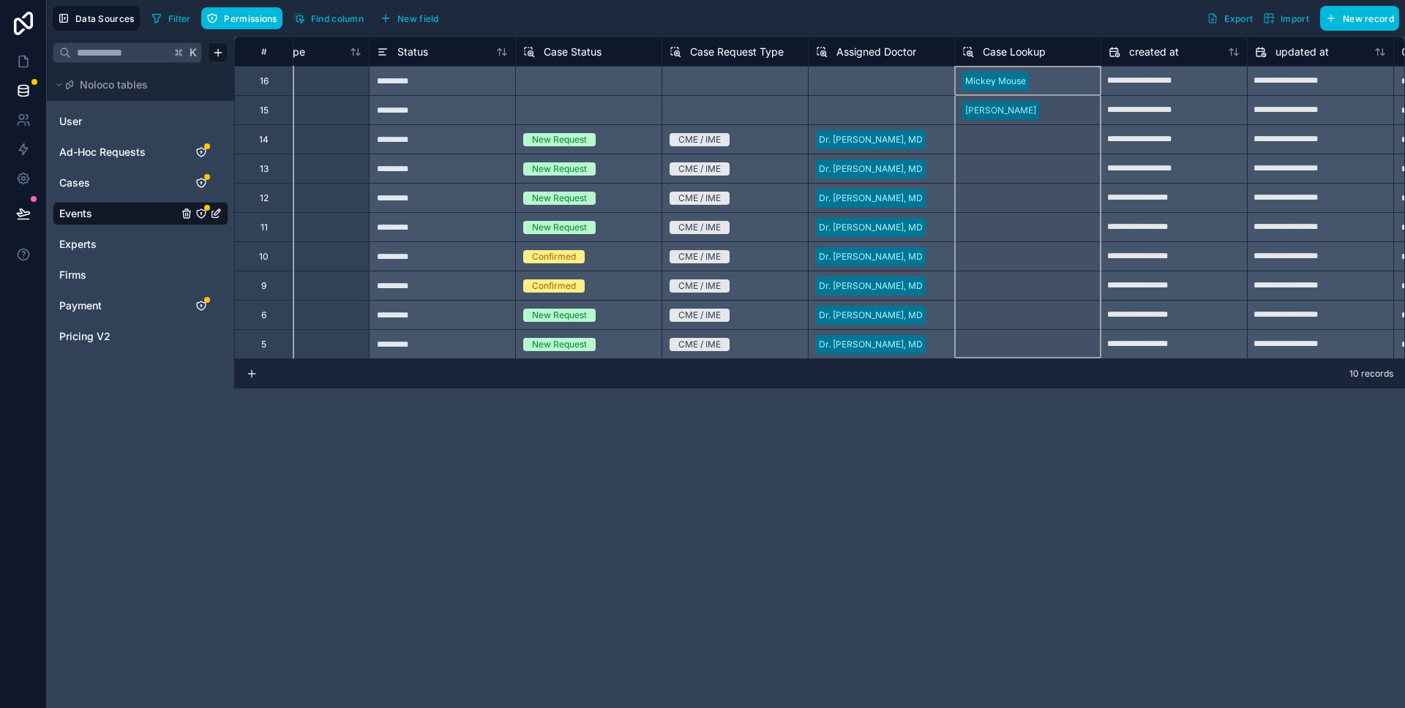
click at [1008, 50] on span "Case Lookup" at bounding box center [1013, 52] width 63 height 15
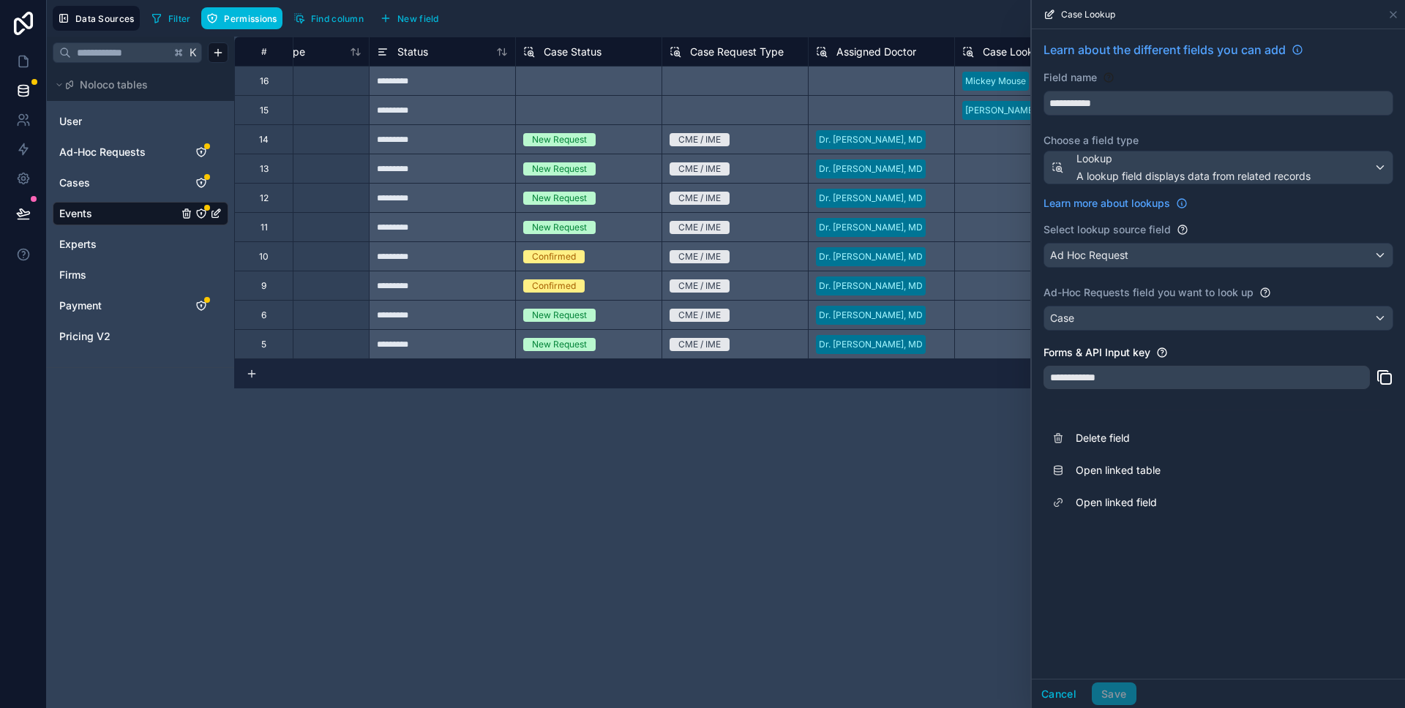
click at [1097, 429] on button "Delete field" at bounding box center [1218, 438] width 350 height 32
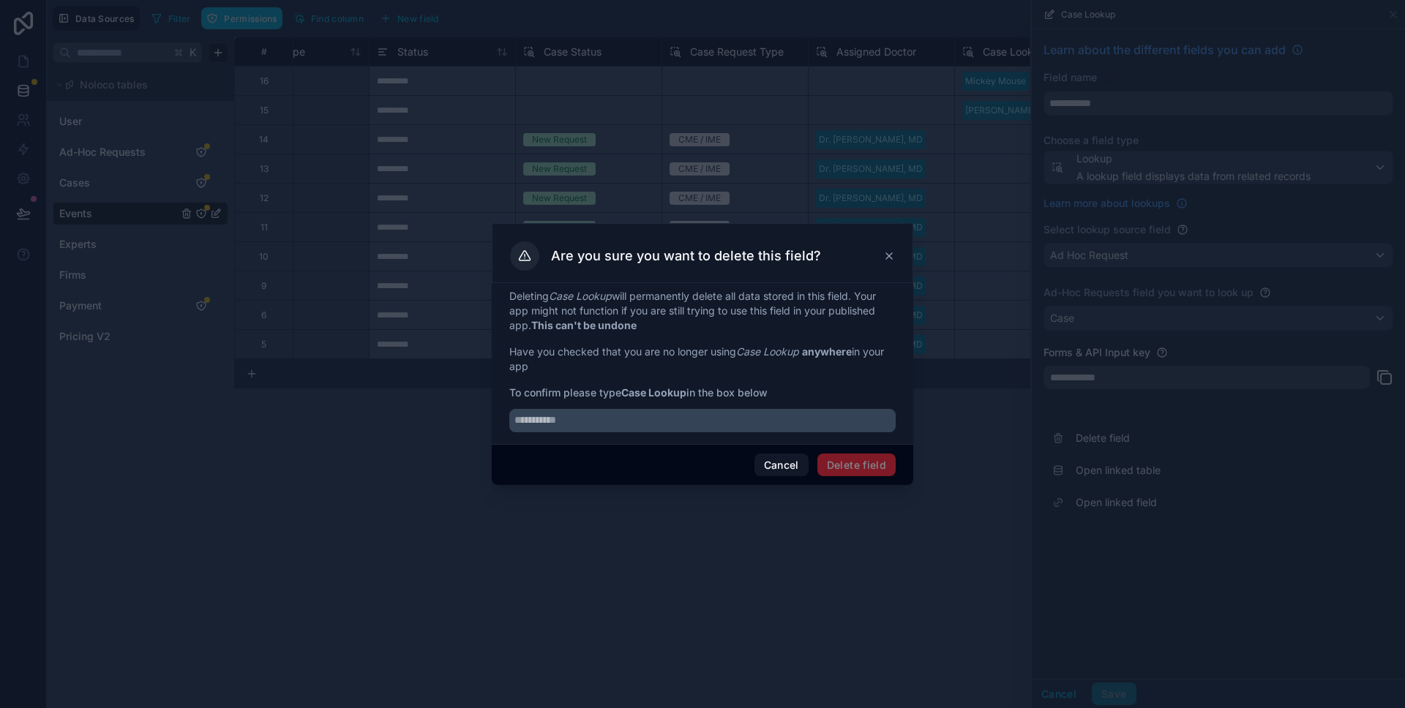
click at [754, 404] on div at bounding box center [702, 416] width 386 height 32
click at [730, 416] on input "text" at bounding box center [702, 420] width 386 height 23
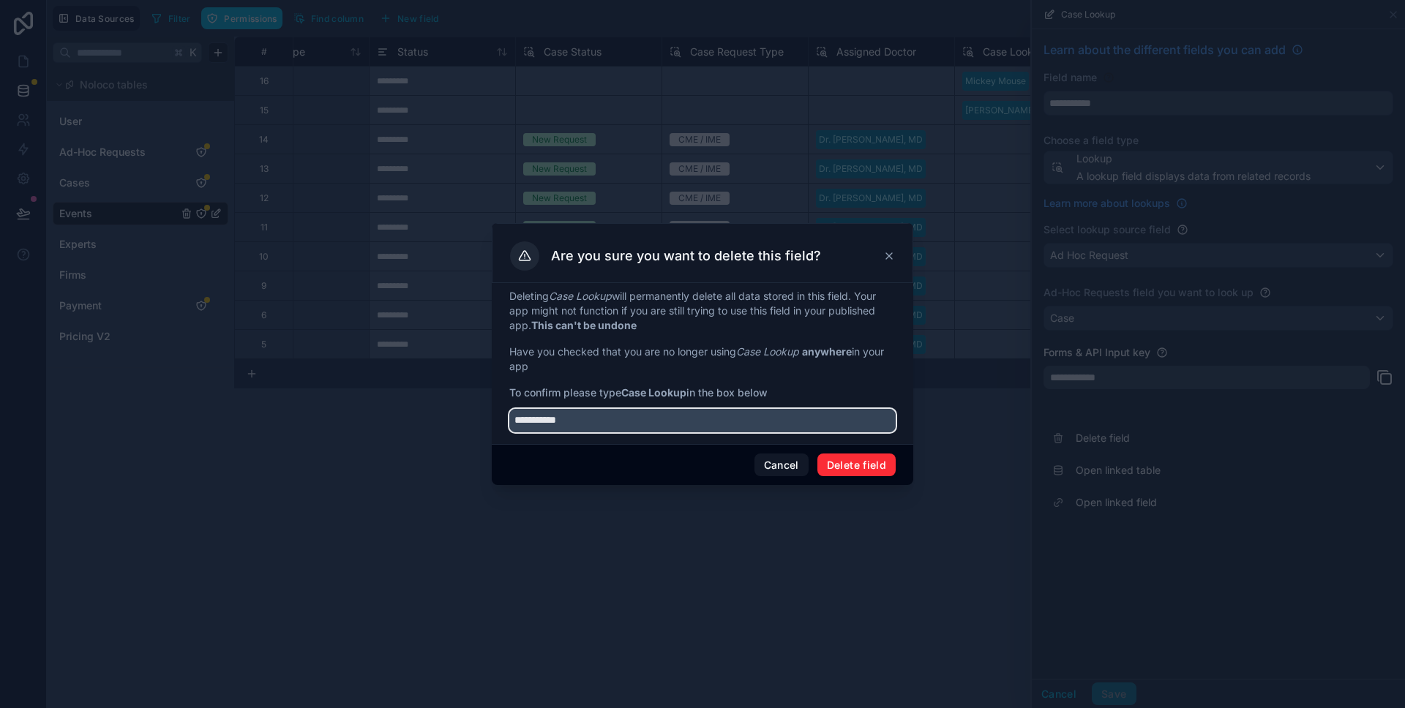
type input "**********"
click at [852, 460] on button "Delete field" at bounding box center [856, 465] width 78 height 23
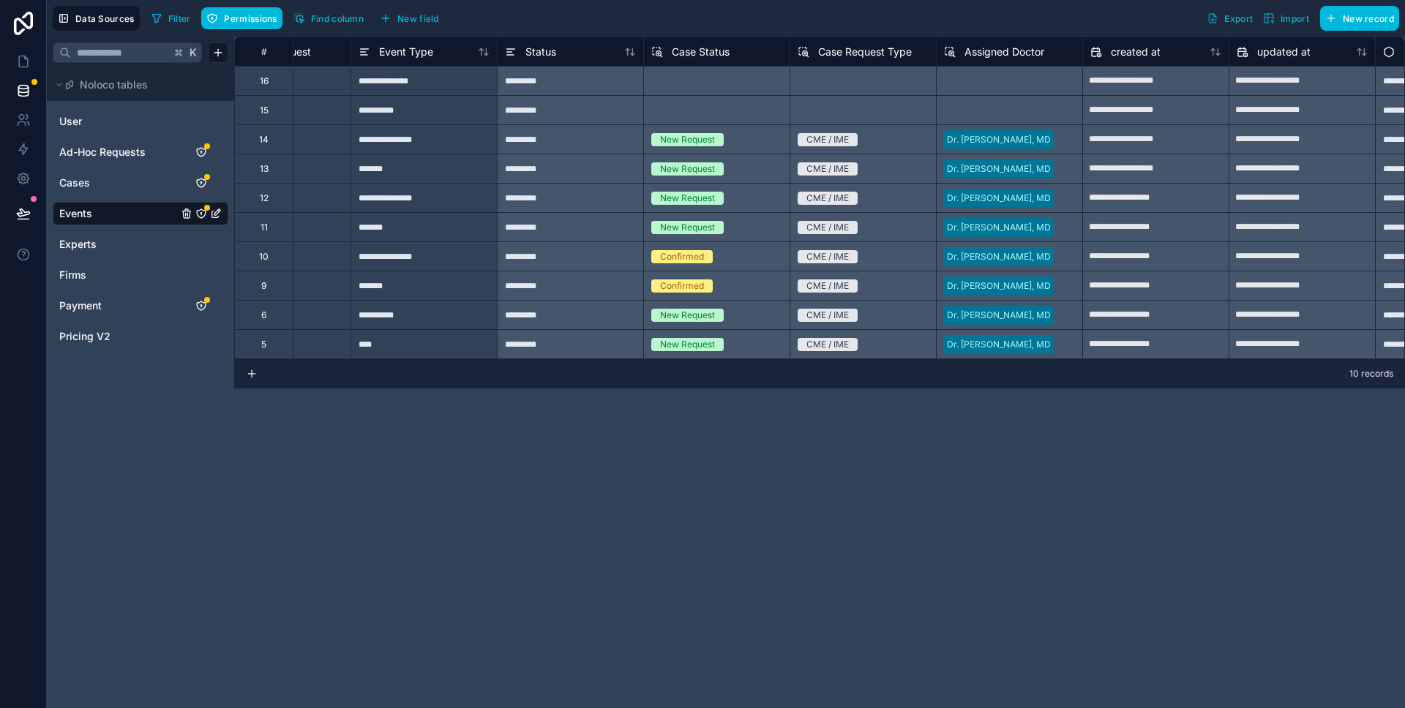
scroll to position [0, 644]
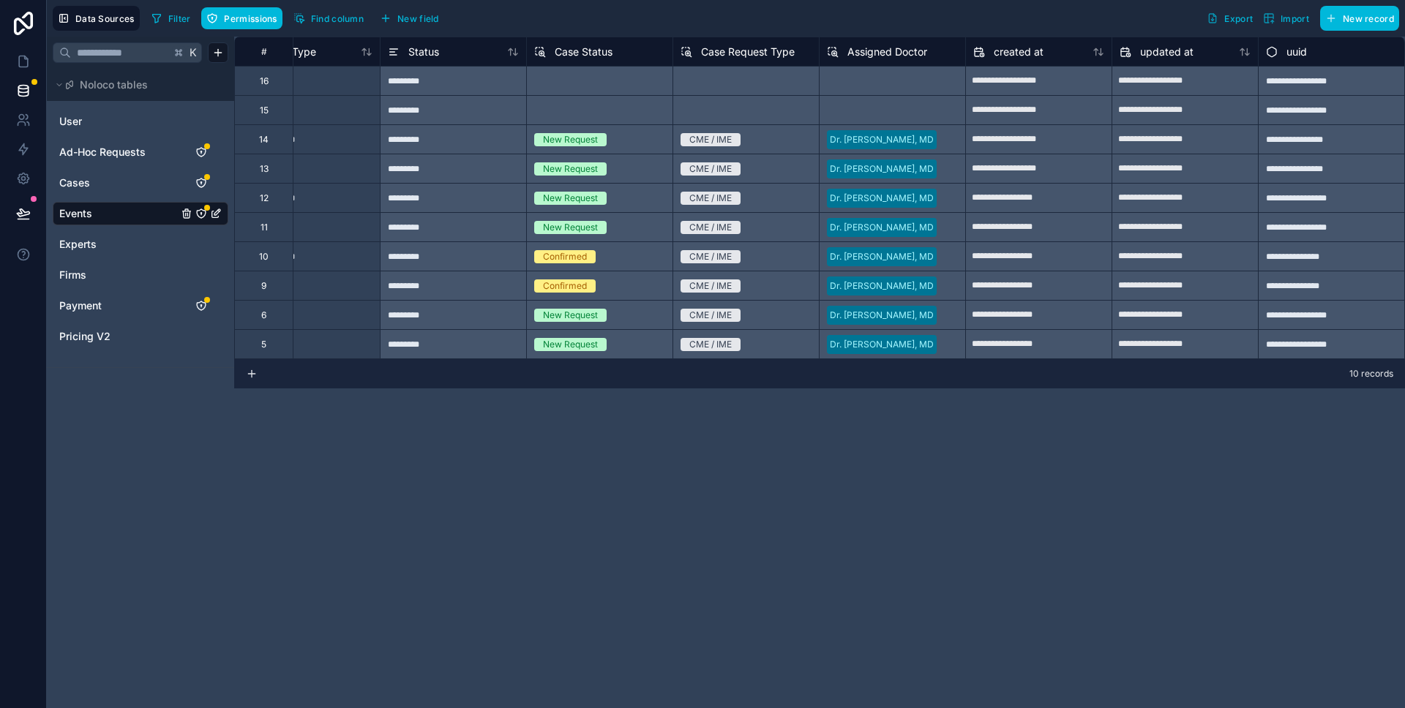
click at [428, 20] on span "New field" at bounding box center [418, 18] width 42 height 11
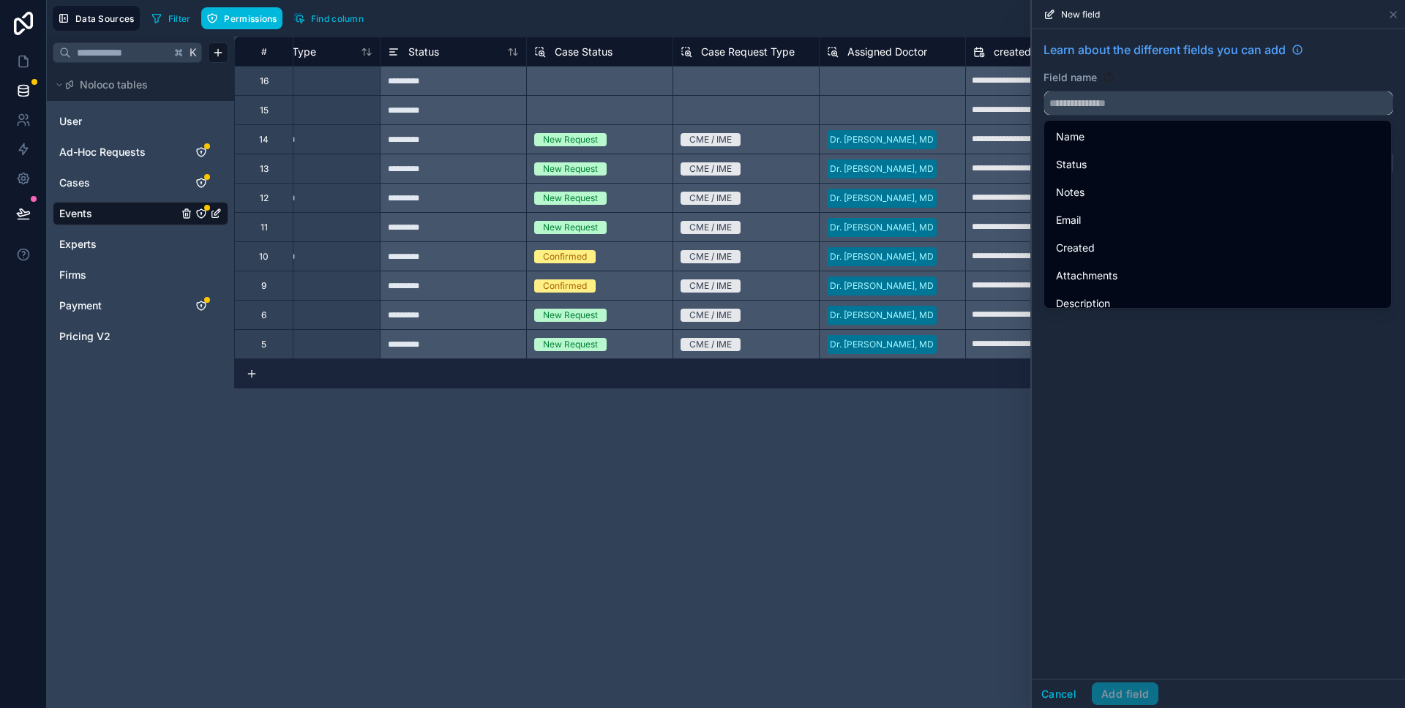
click at [1116, 105] on input "text" at bounding box center [1218, 102] width 348 height 23
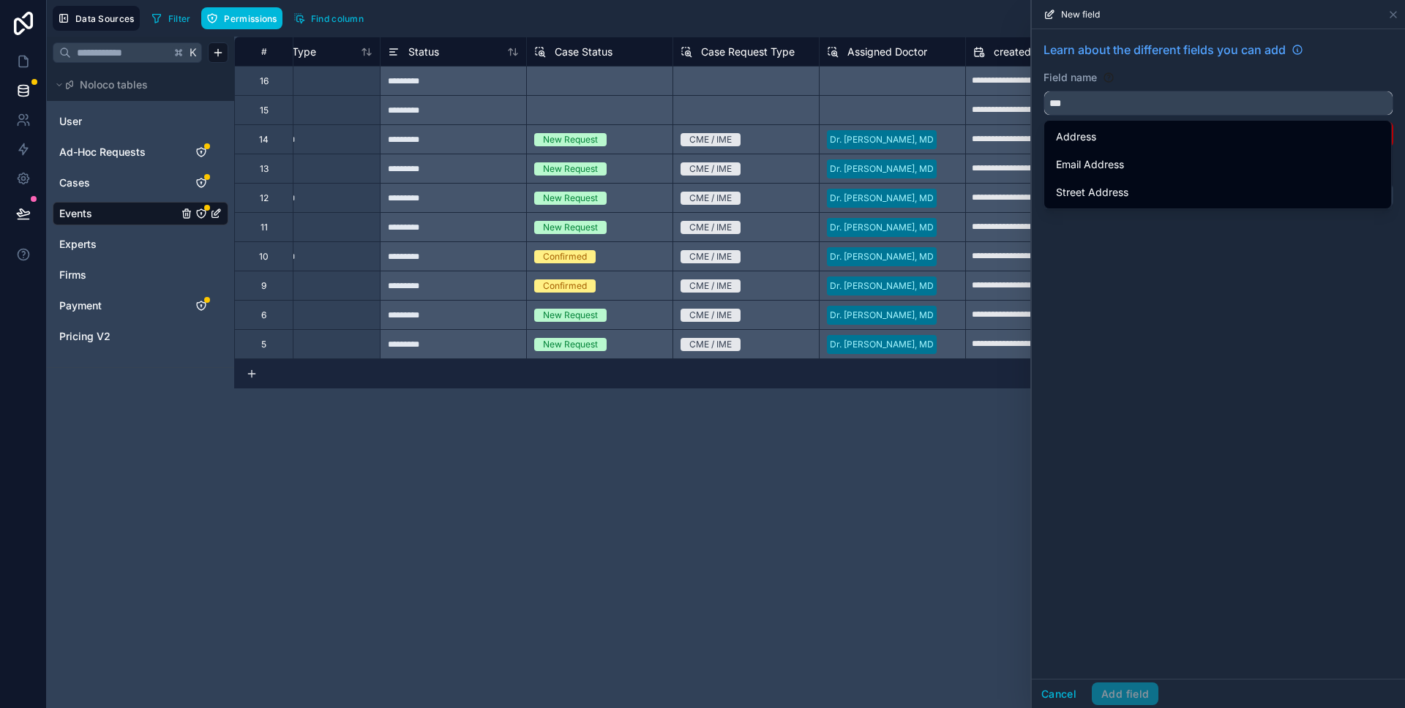
click at [1043, 91] on button "**" at bounding box center [1218, 103] width 350 height 25
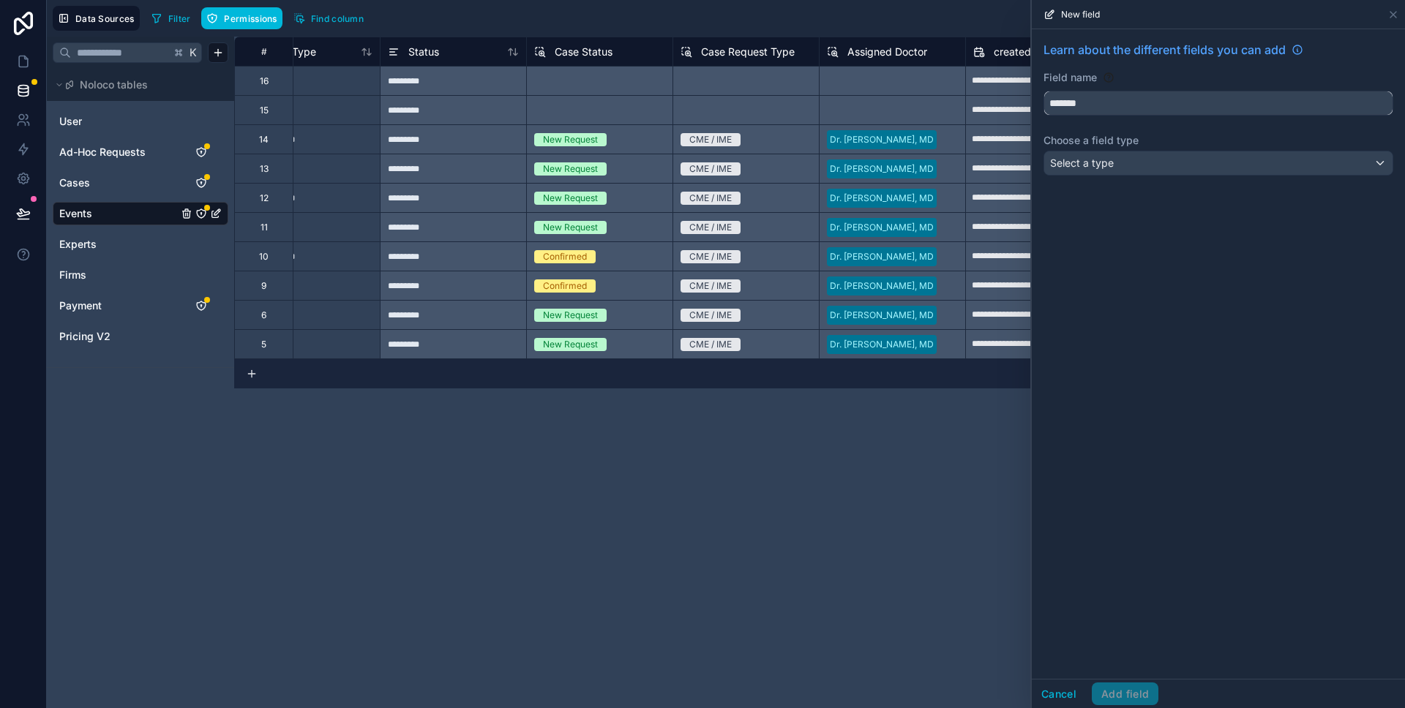
click at [1043, 91] on button "******" at bounding box center [1218, 103] width 350 height 25
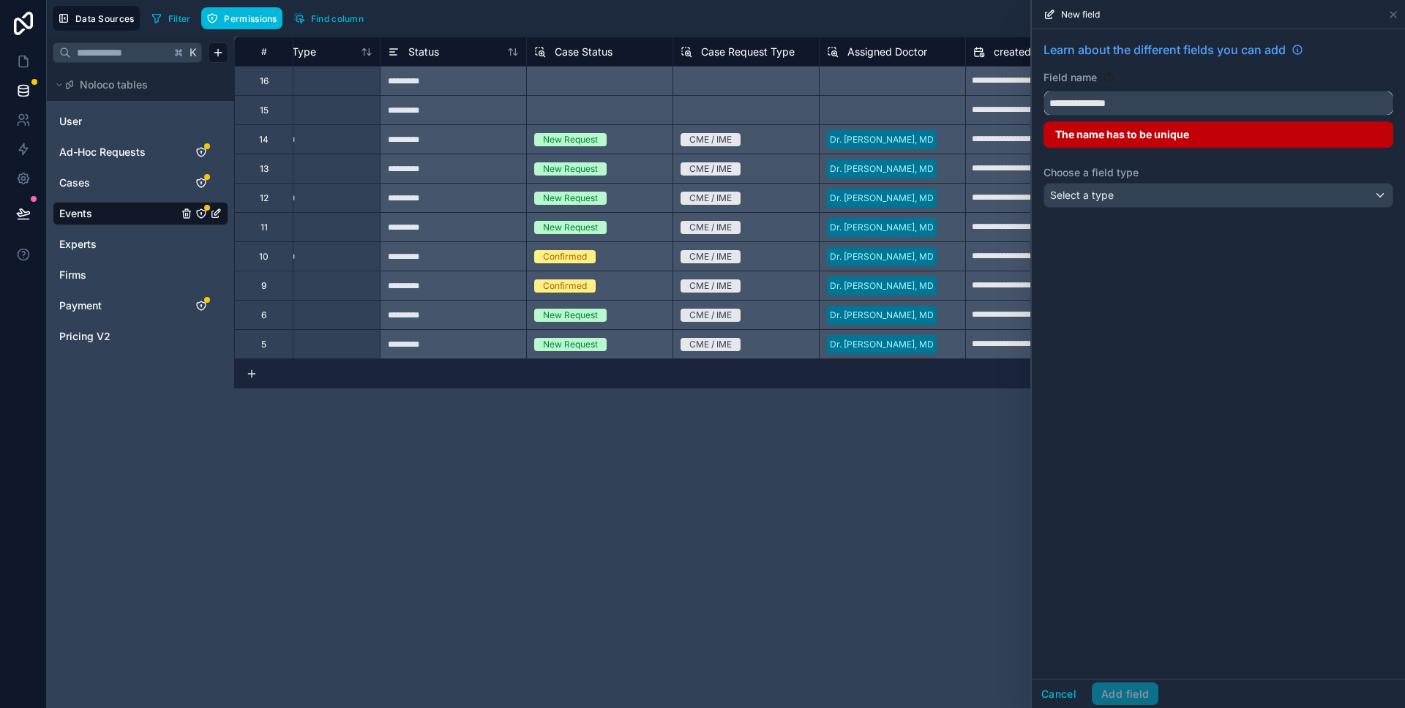
click at [1043, 91] on button "**********" at bounding box center [1218, 103] width 350 height 25
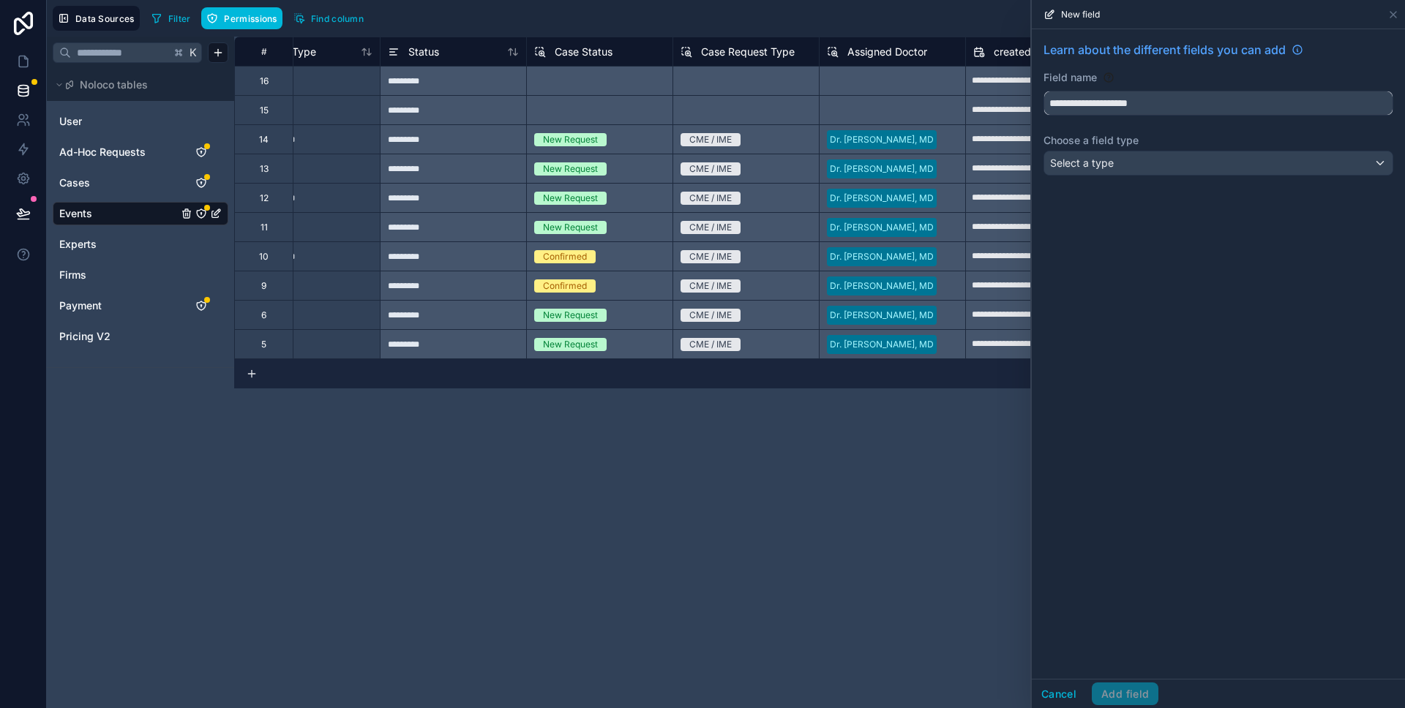
type input "**********"
click at [1130, 165] on div "Select a type" at bounding box center [1218, 162] width 348 height 23
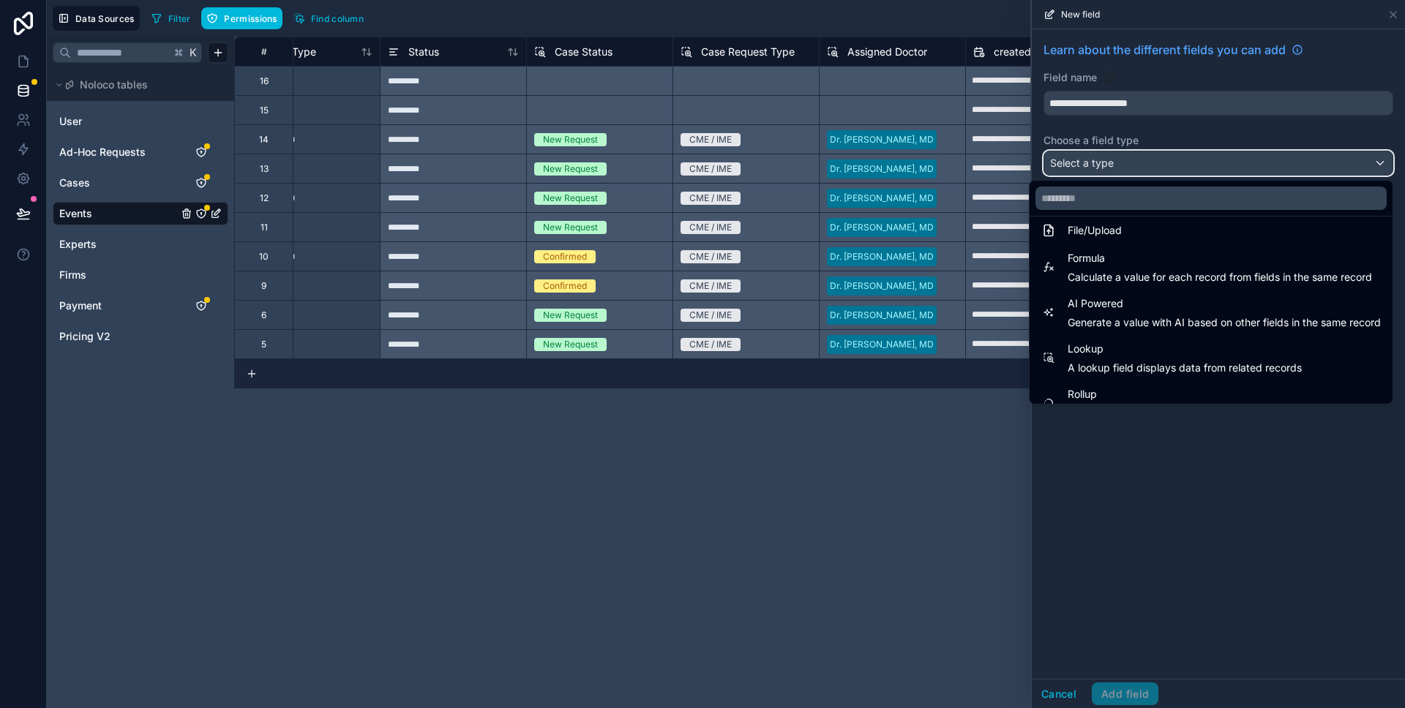
scroll to position [384, 0]
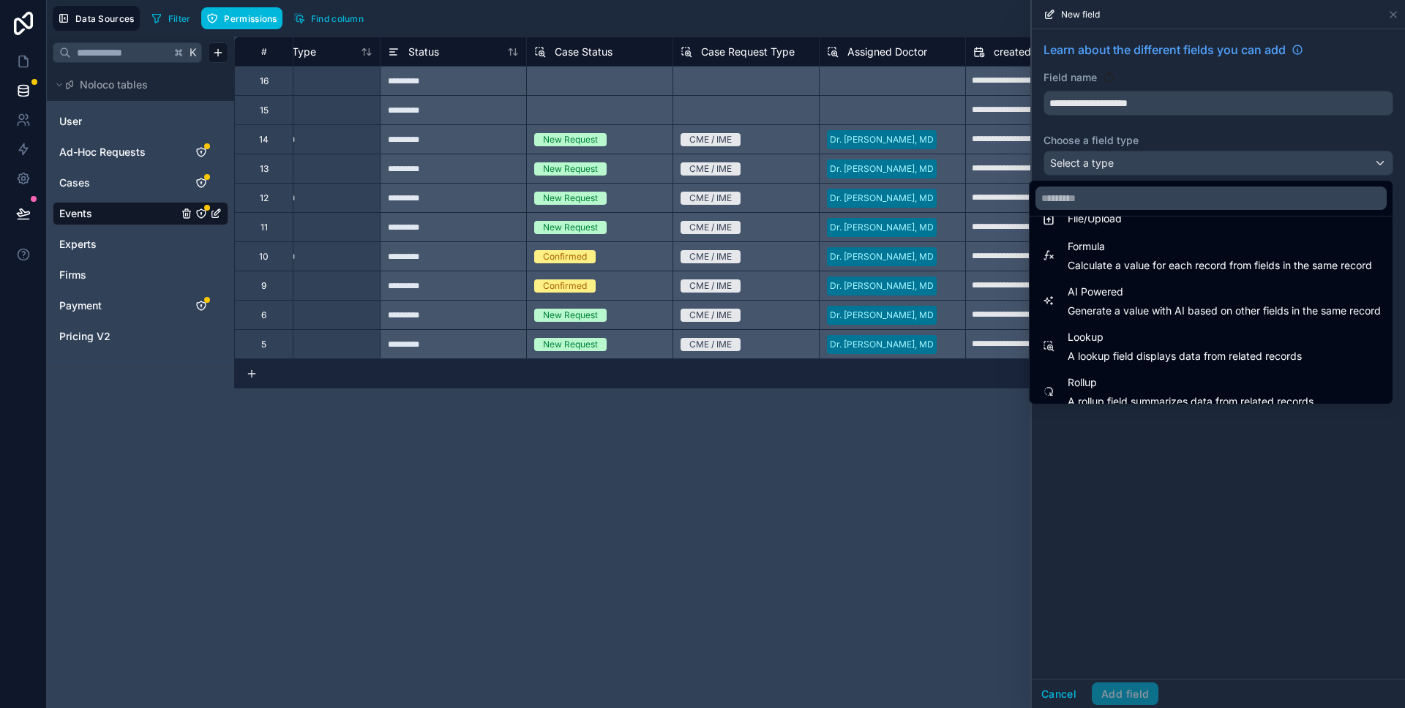
click at [1122, 337] on span "Lookup" at bounding box center [1184, 337] width 234 height 18
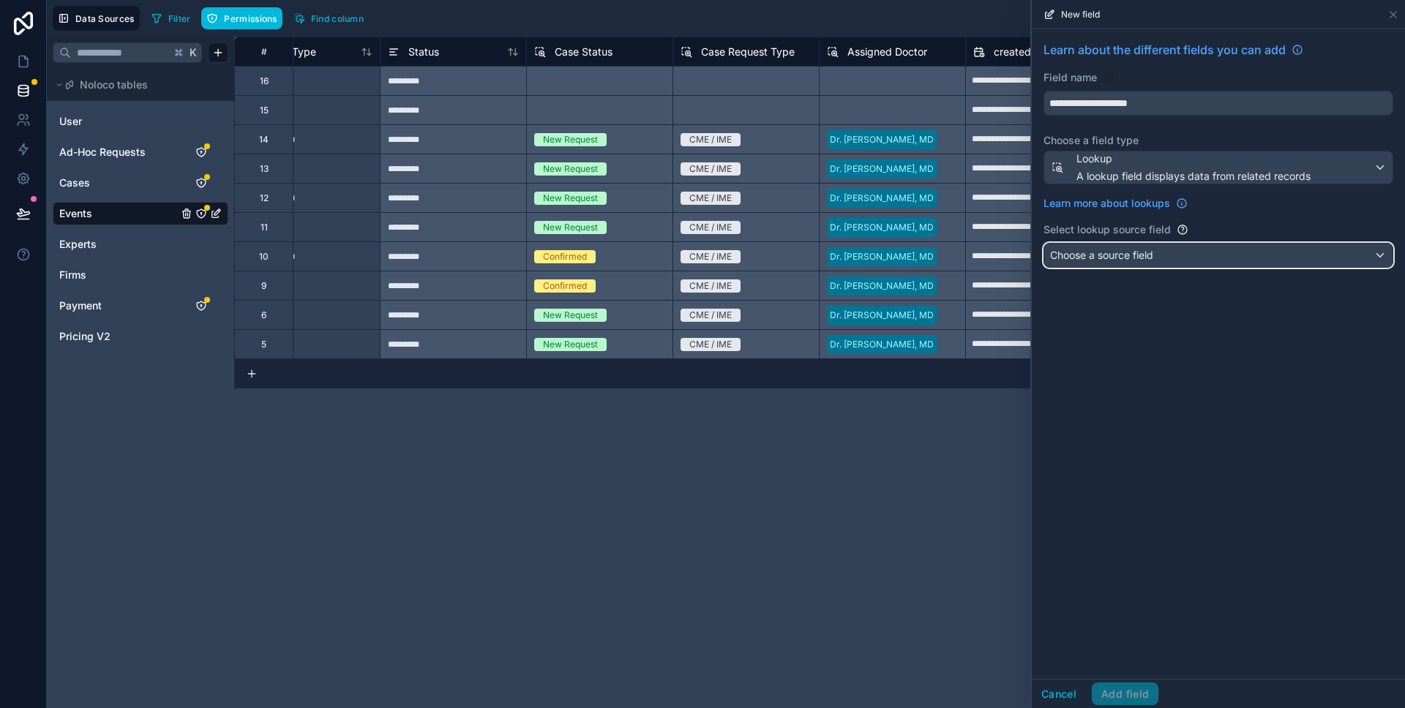
click at [1105, 252] on span "Choose a source field" at bounding box center [1101, 255] width 103 height 12
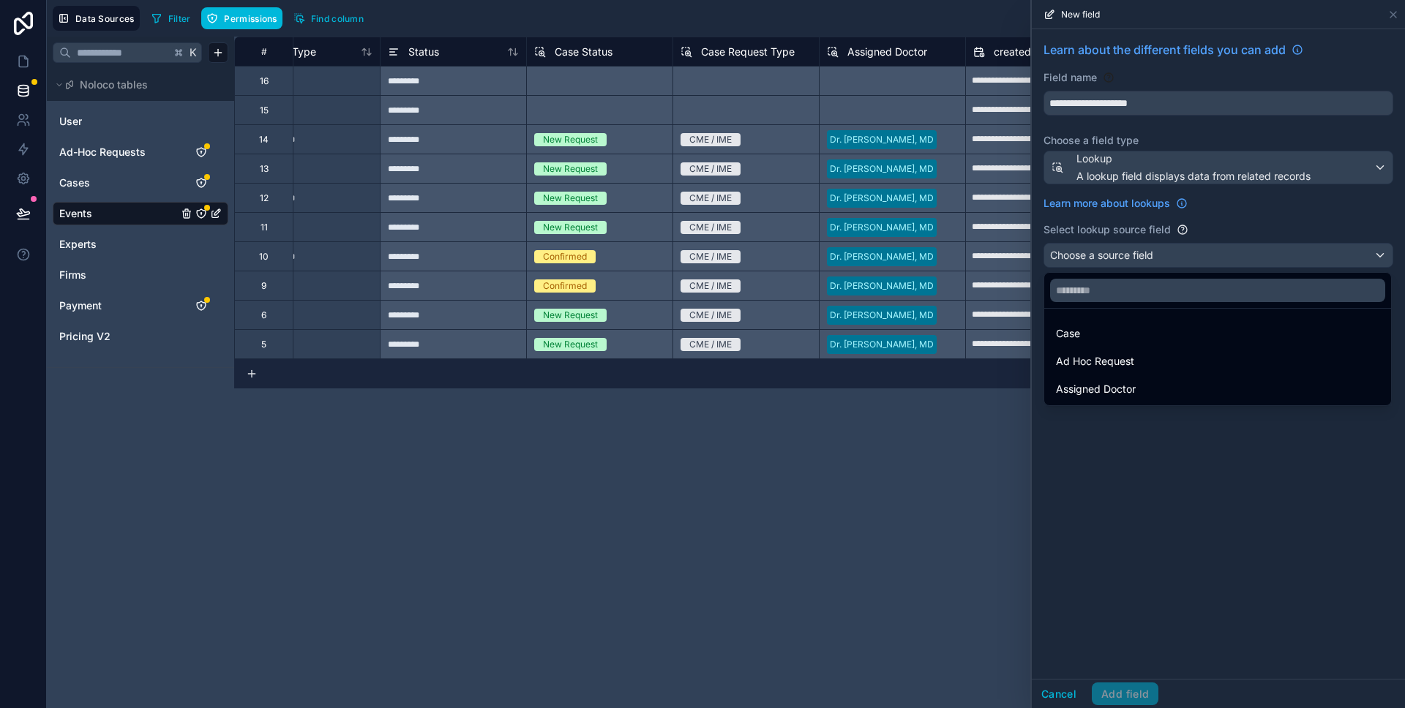
click at [1114, 355] on span "Ad Hoc Request" at bounding box center [1095, 362] width 78 height 18
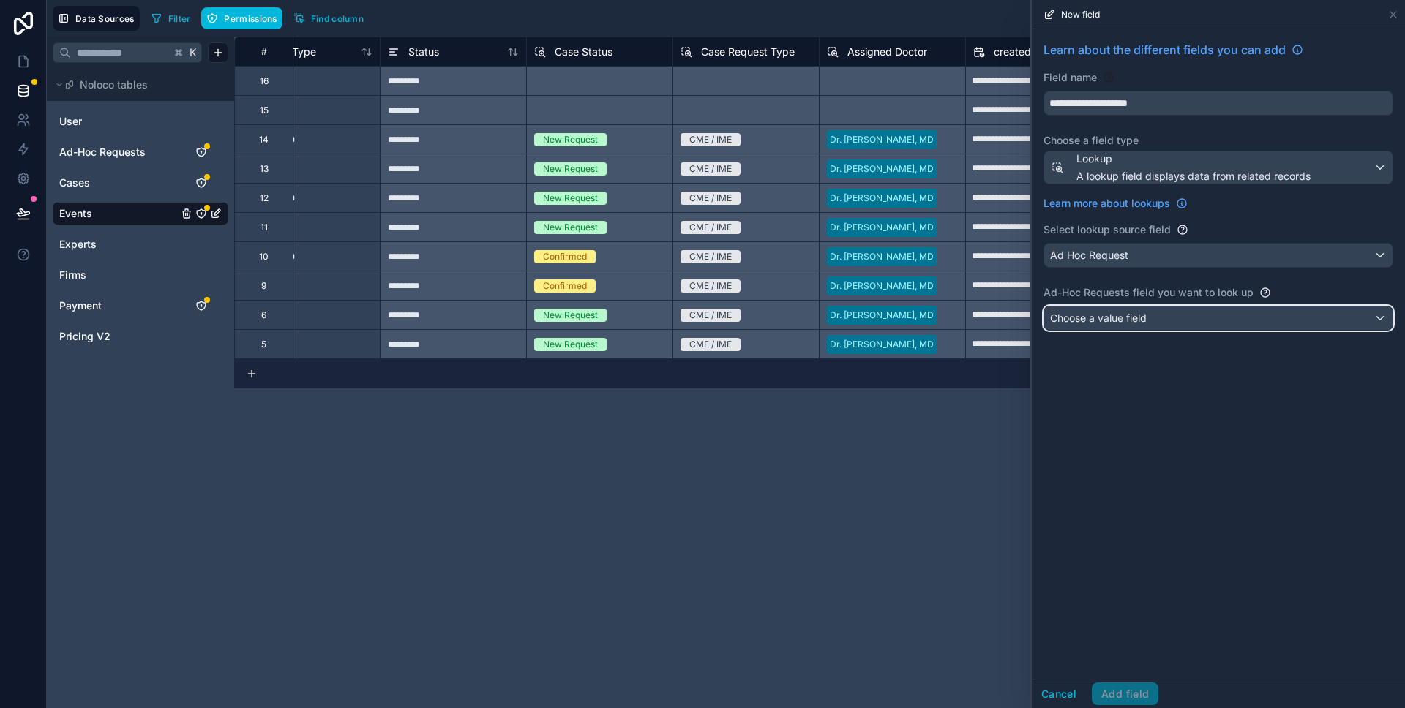
click at [1105, 319] on span "Choose a value field" at bounding box center [1098, 318] width 97 height 12
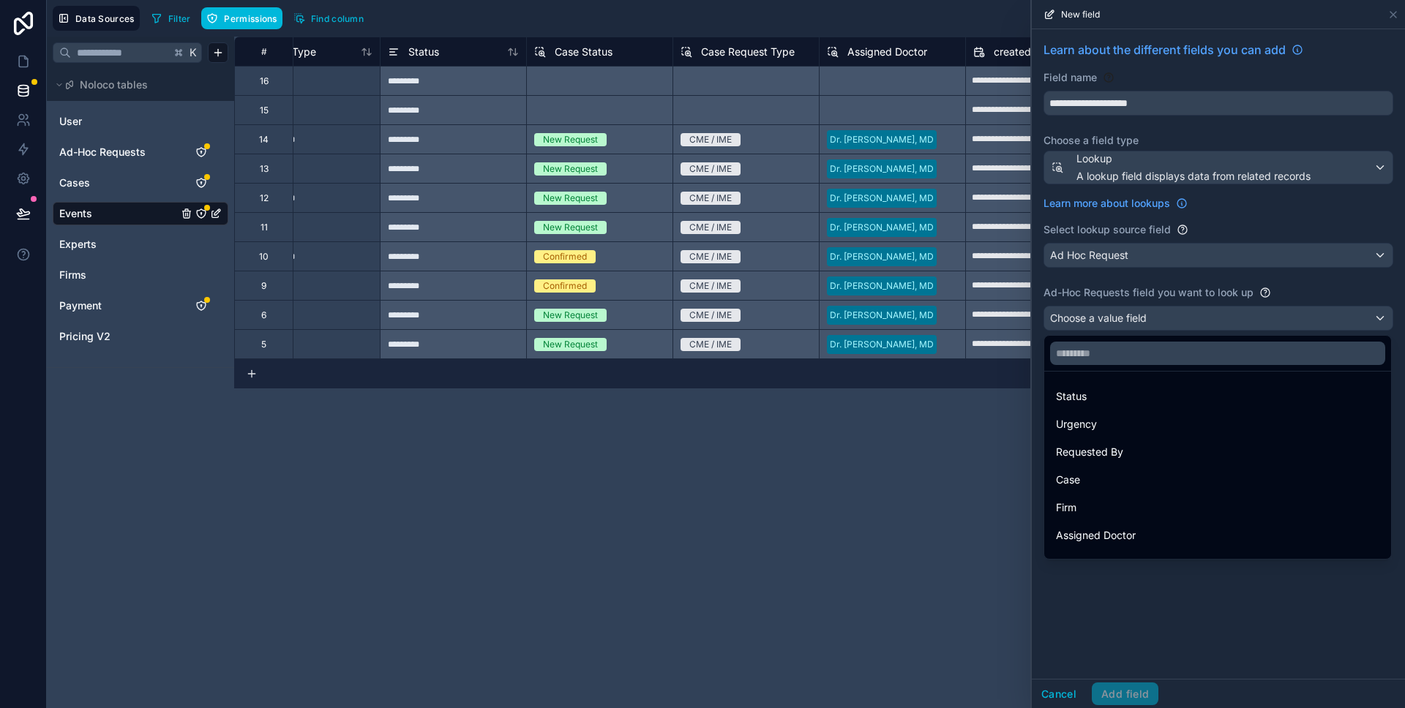
click at [1106, 391] on div "Status" at bounding box center [1217, 397] width 323 height 18
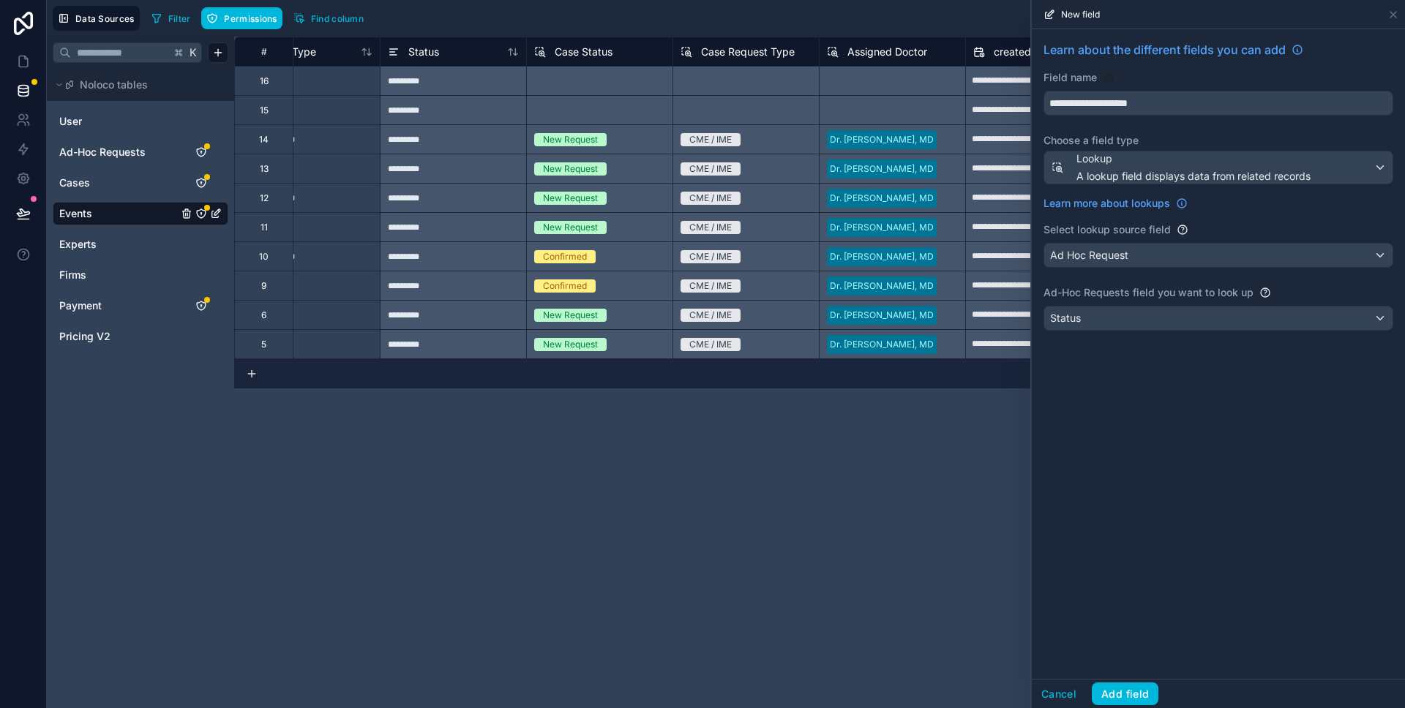
click at [1132, 686] on button "Add field" at bounding box center [1124, 694] width 67 height 23
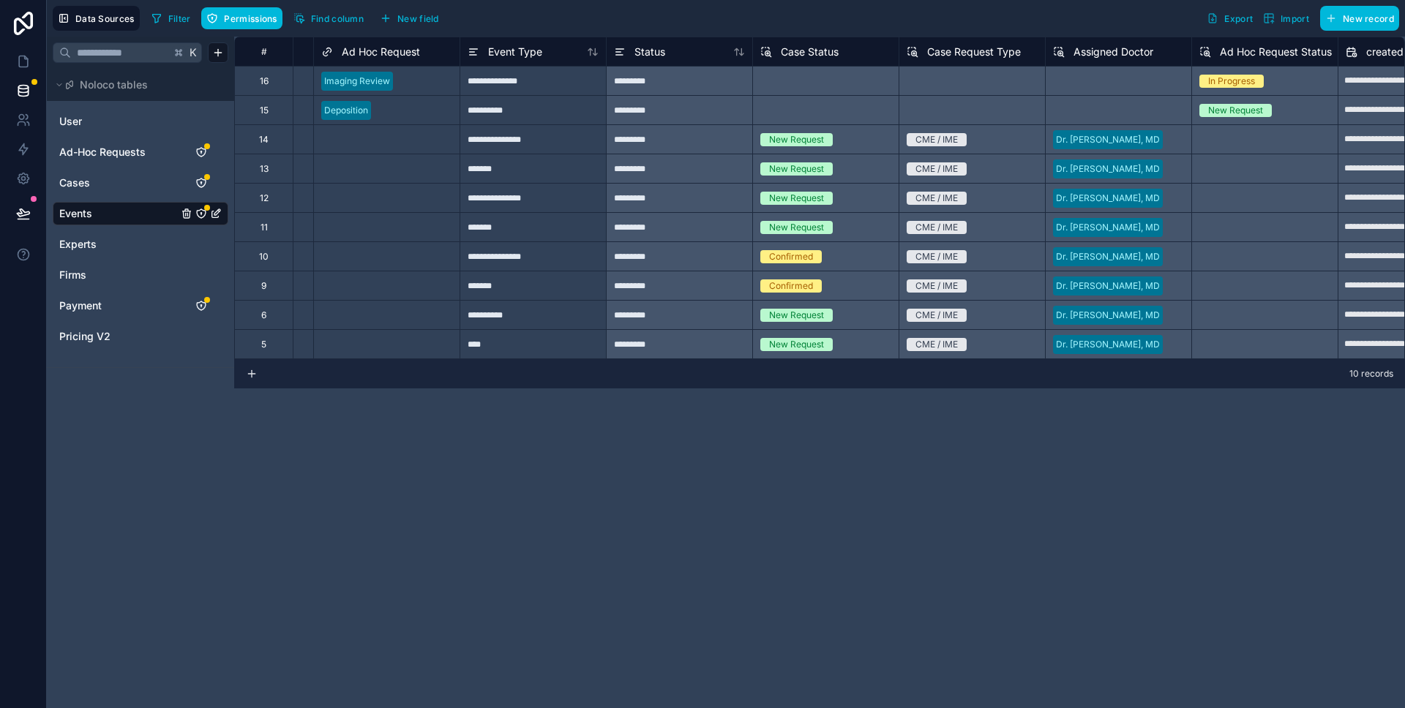
scroll to position [0, 414]
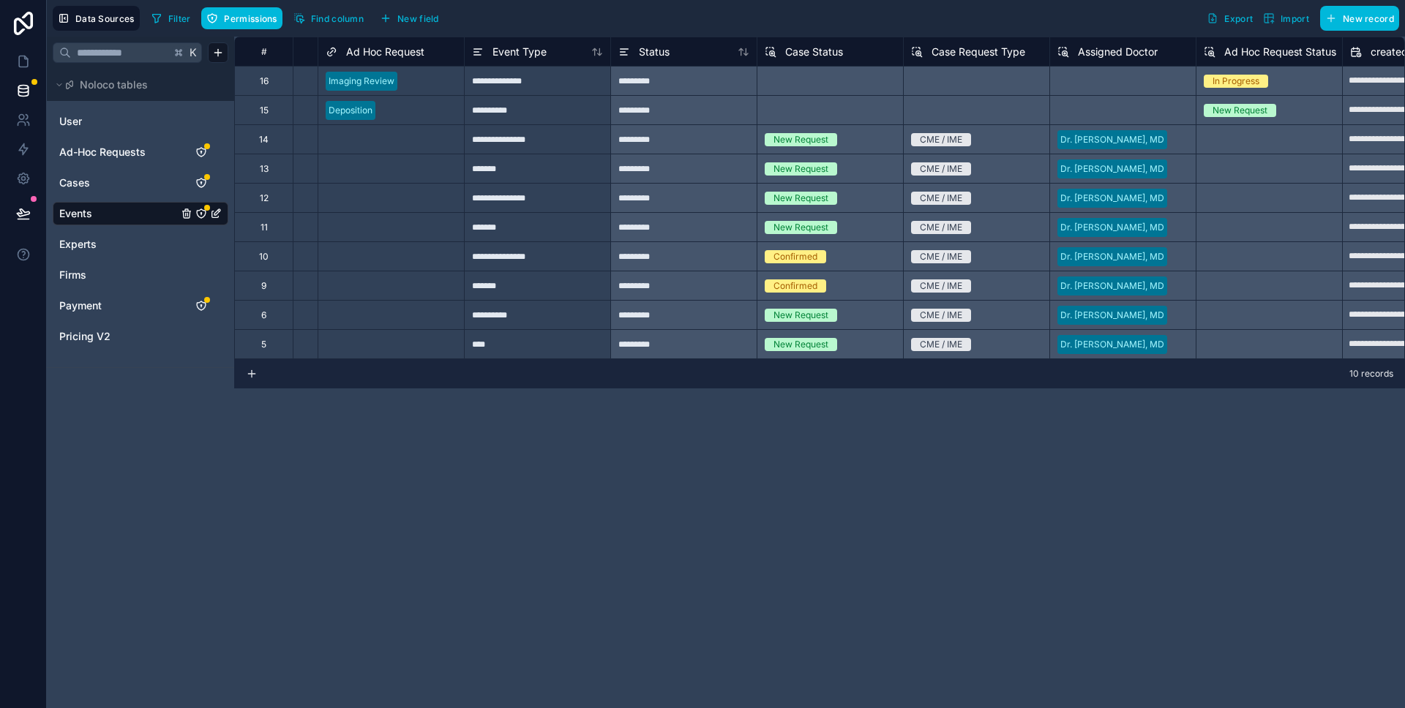
click at [793, 455] on div "**********" at bounding box center [819, 373] width 1170 height 672
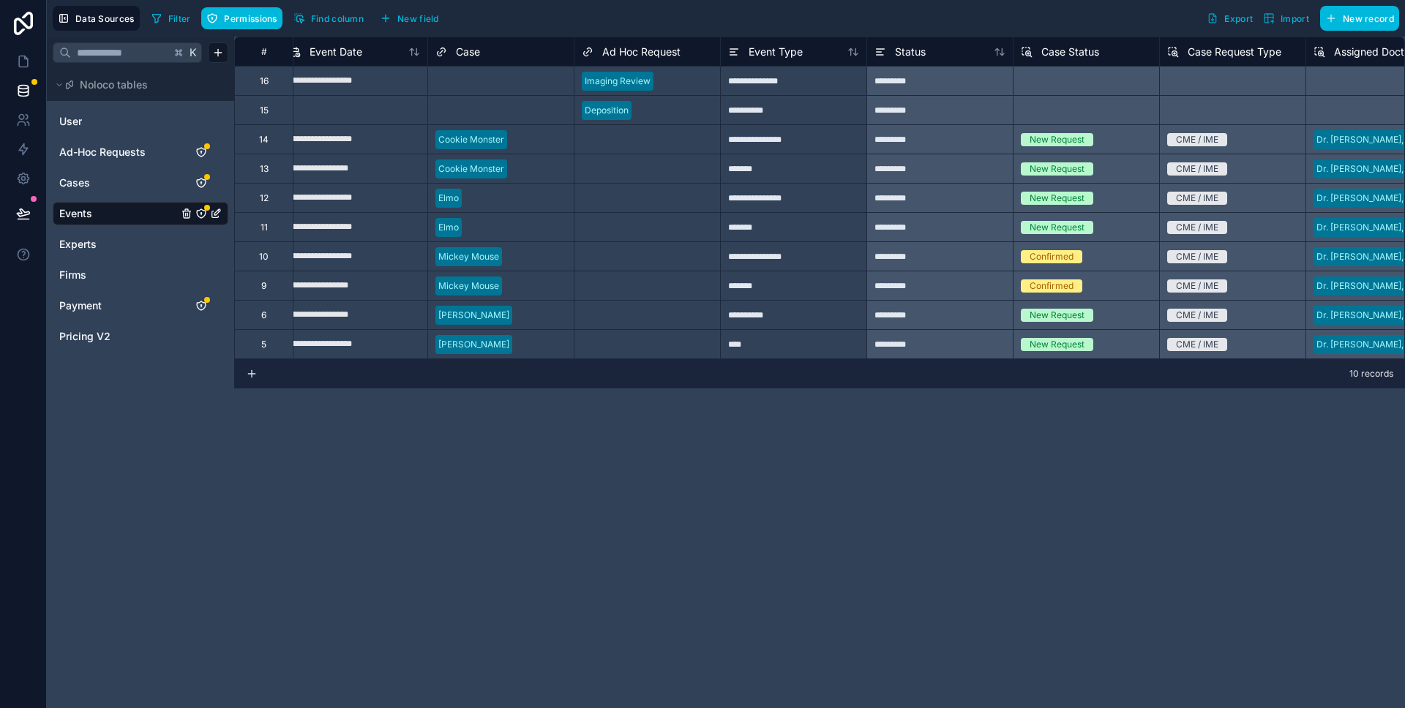
scroll to position [0, 0]
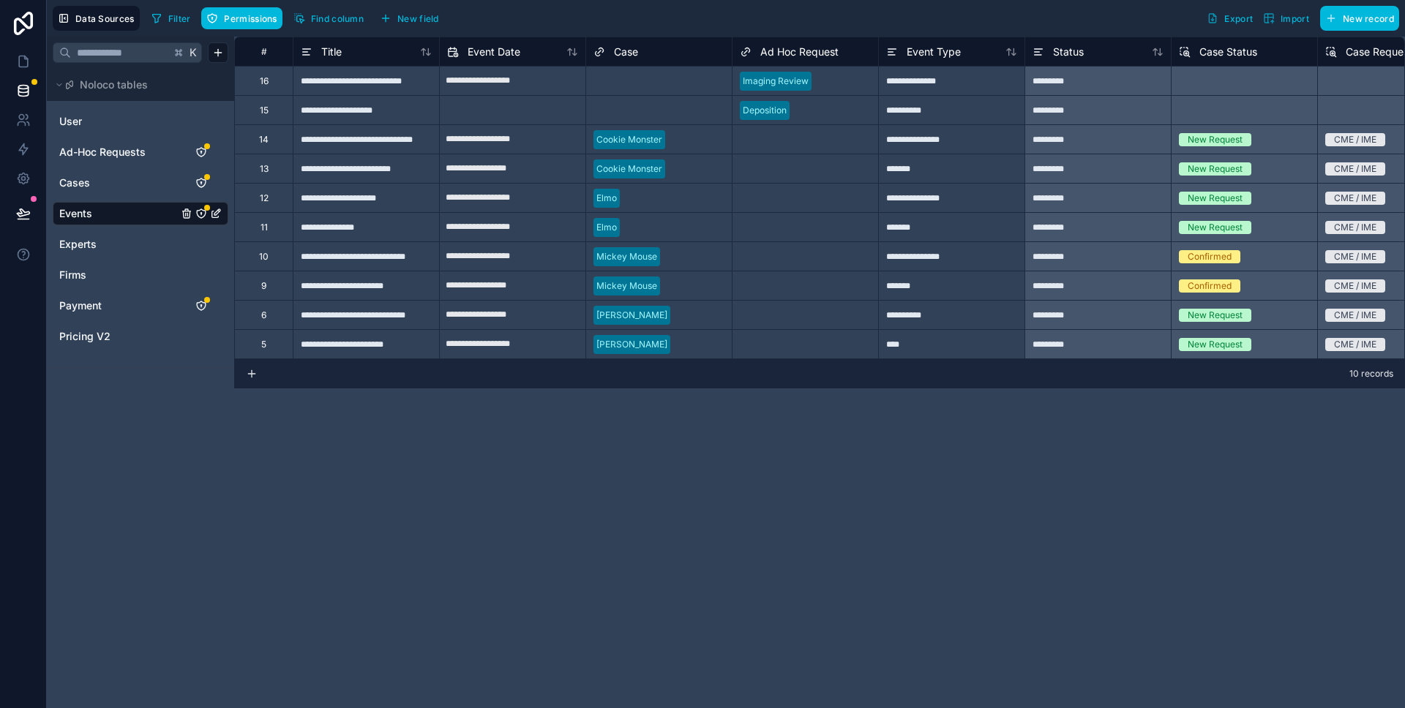
click at [129, 151] on span "Ad-Hoc Requests" at bounding box center [102, 152] width 86 height 15
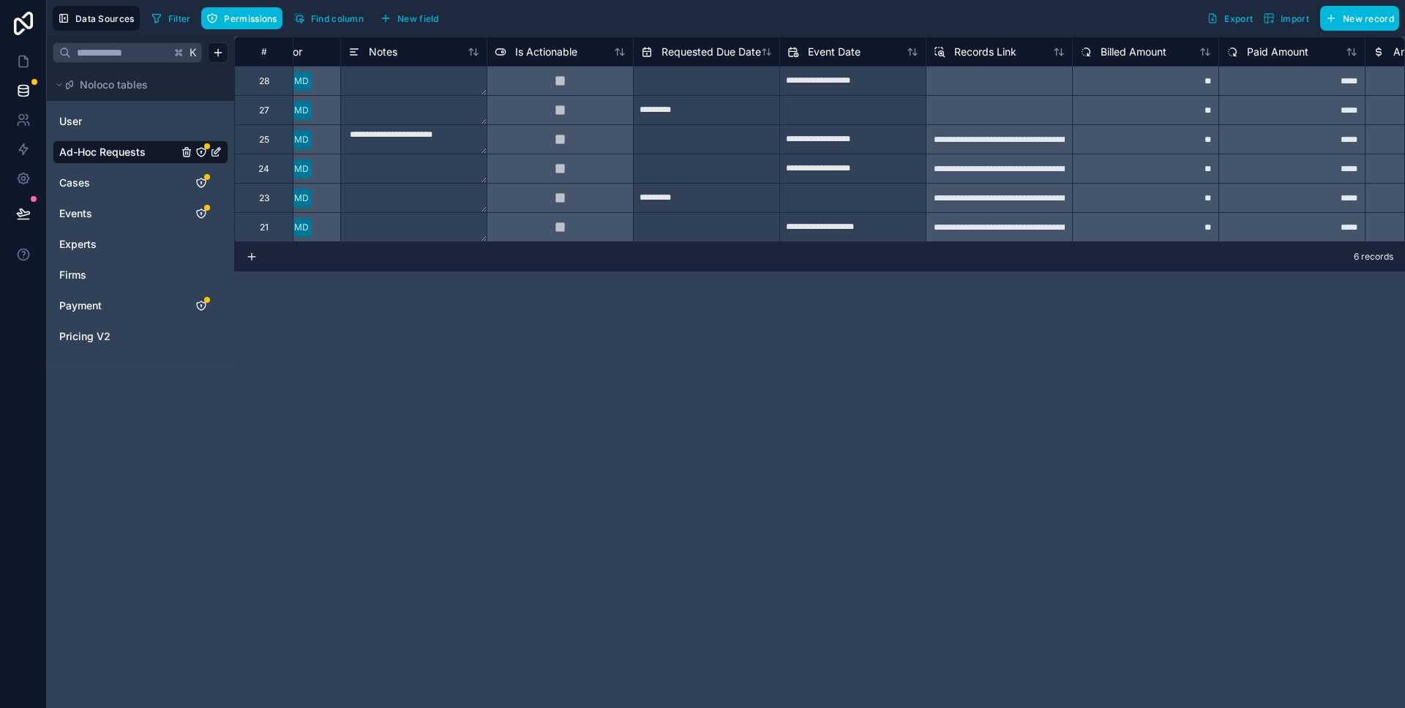
scroll to position [0, 1024]
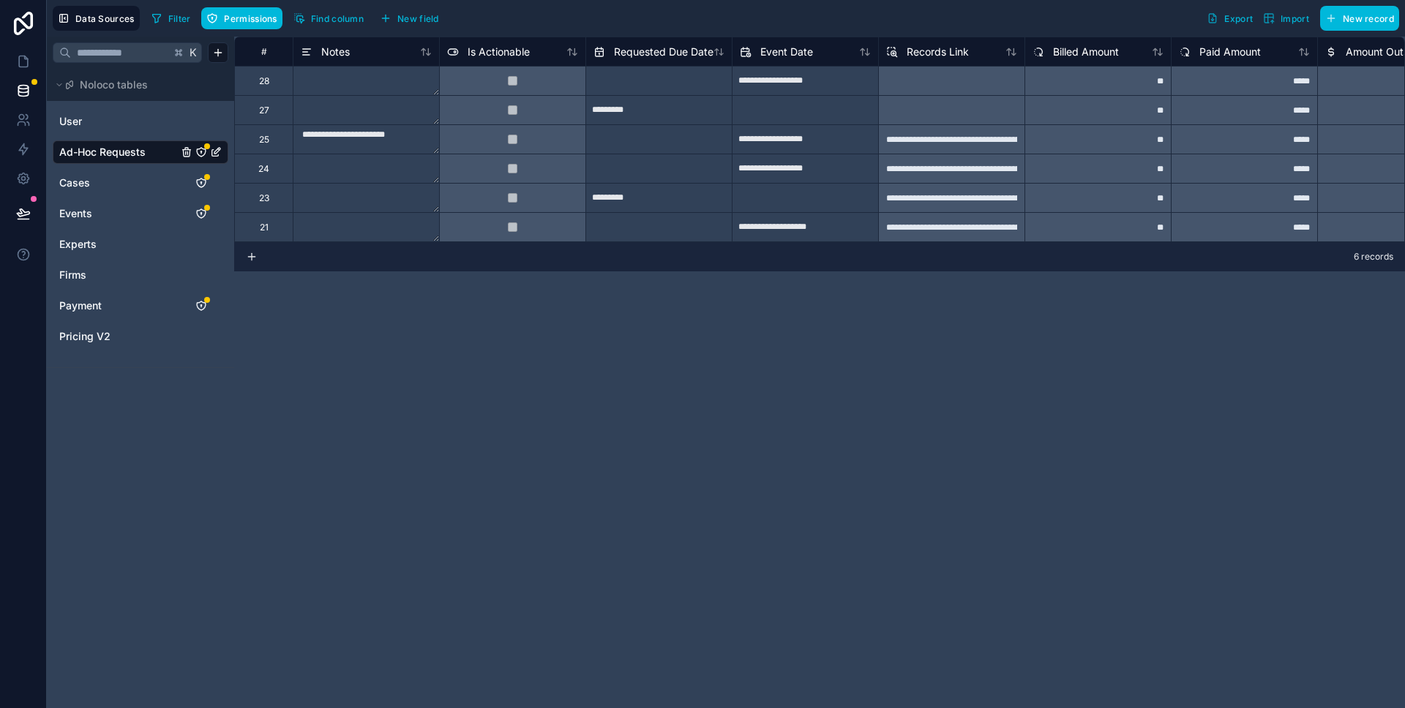
click at [778, 52] on span "Event Date" at bounding box center [786, 52] width 53 height 15
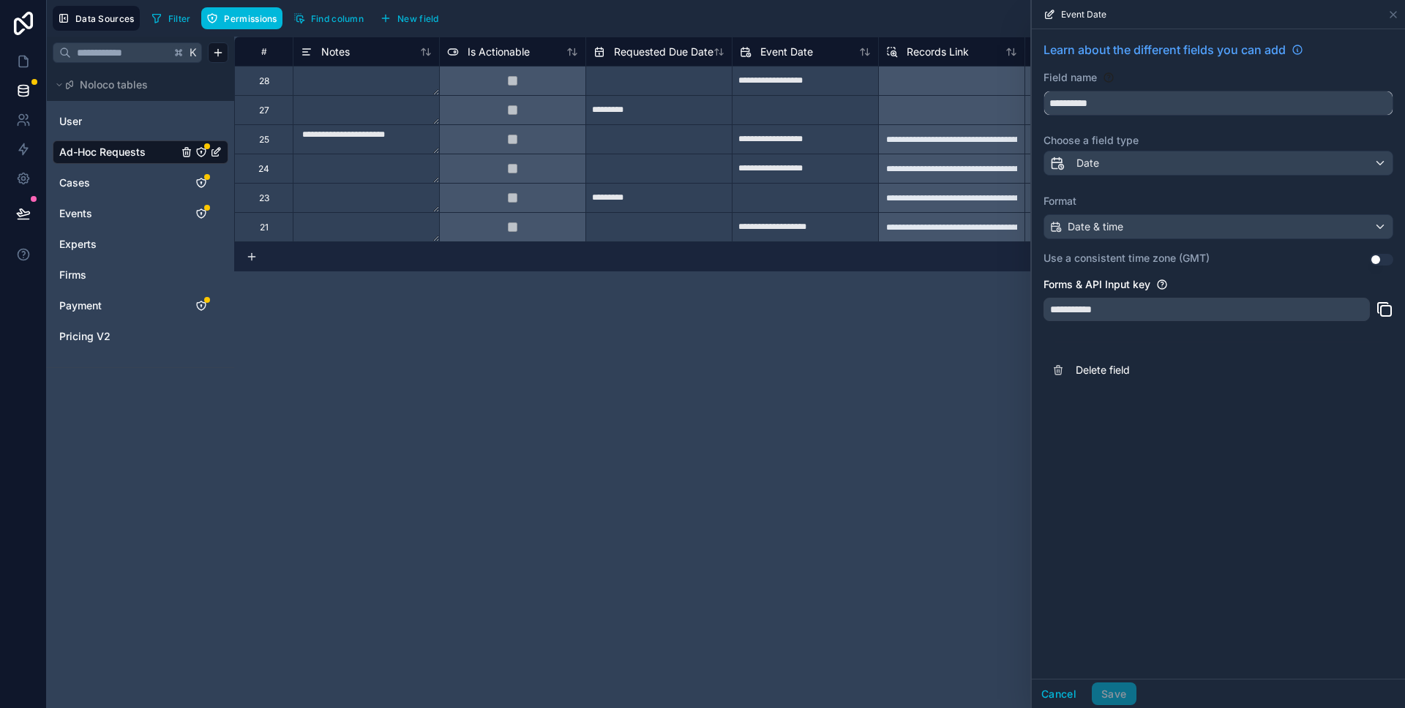
click at [1154, 99] on input "**********" at bounding box center [1218, 102] width 348 height 23
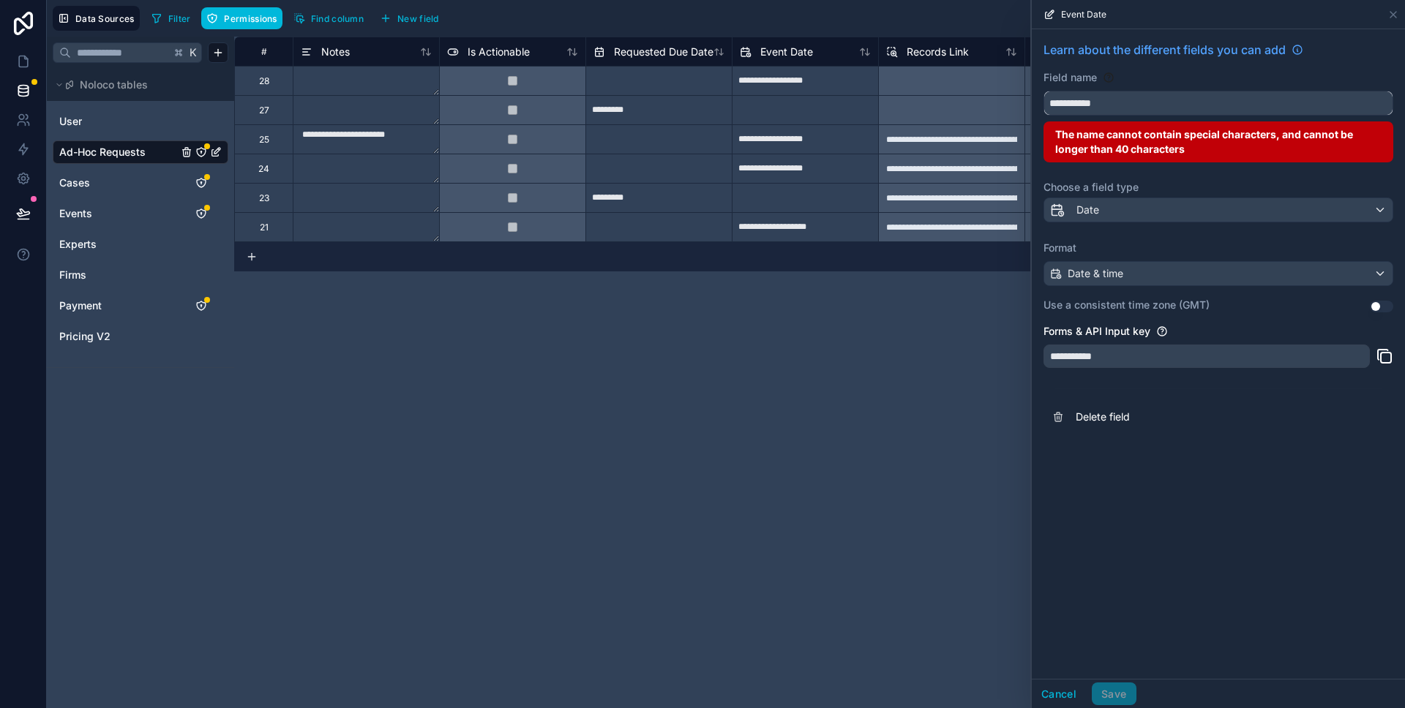
click at [1043, 91] on button "**********" at bounding box center [1218, 103] width 350 height 25
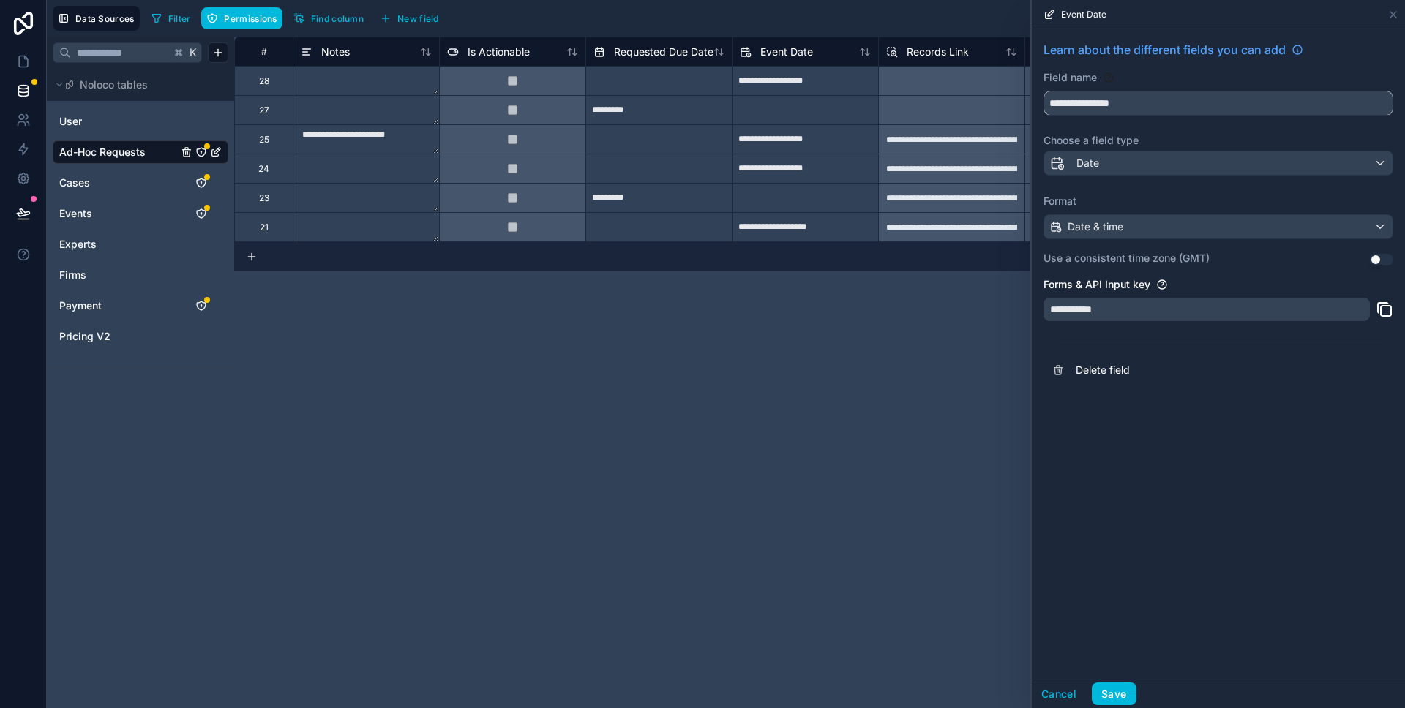
click at [1043, 91] on button "**********" at bounding box center [1218, 103] width 350 height 25
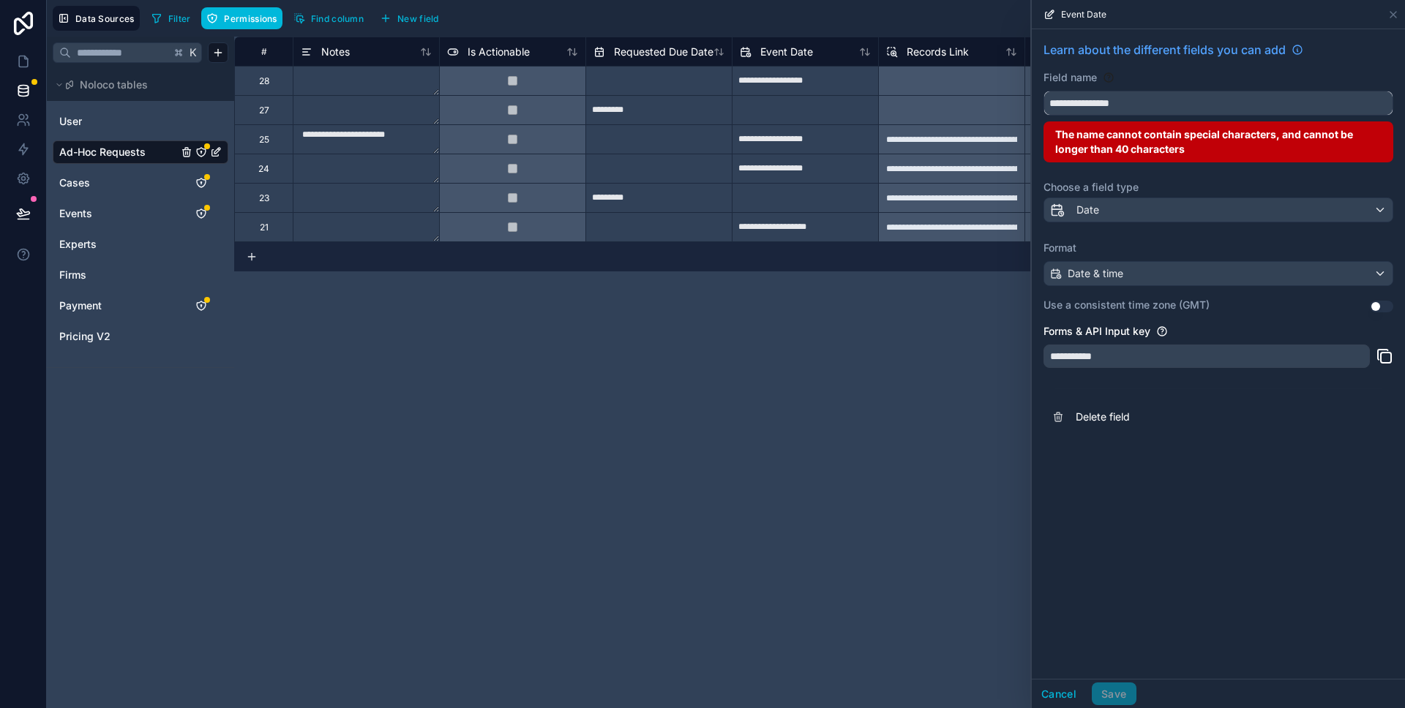
click at [1043, 91] on button "**********" at bounding box center [1218, 103] width 350 height 25
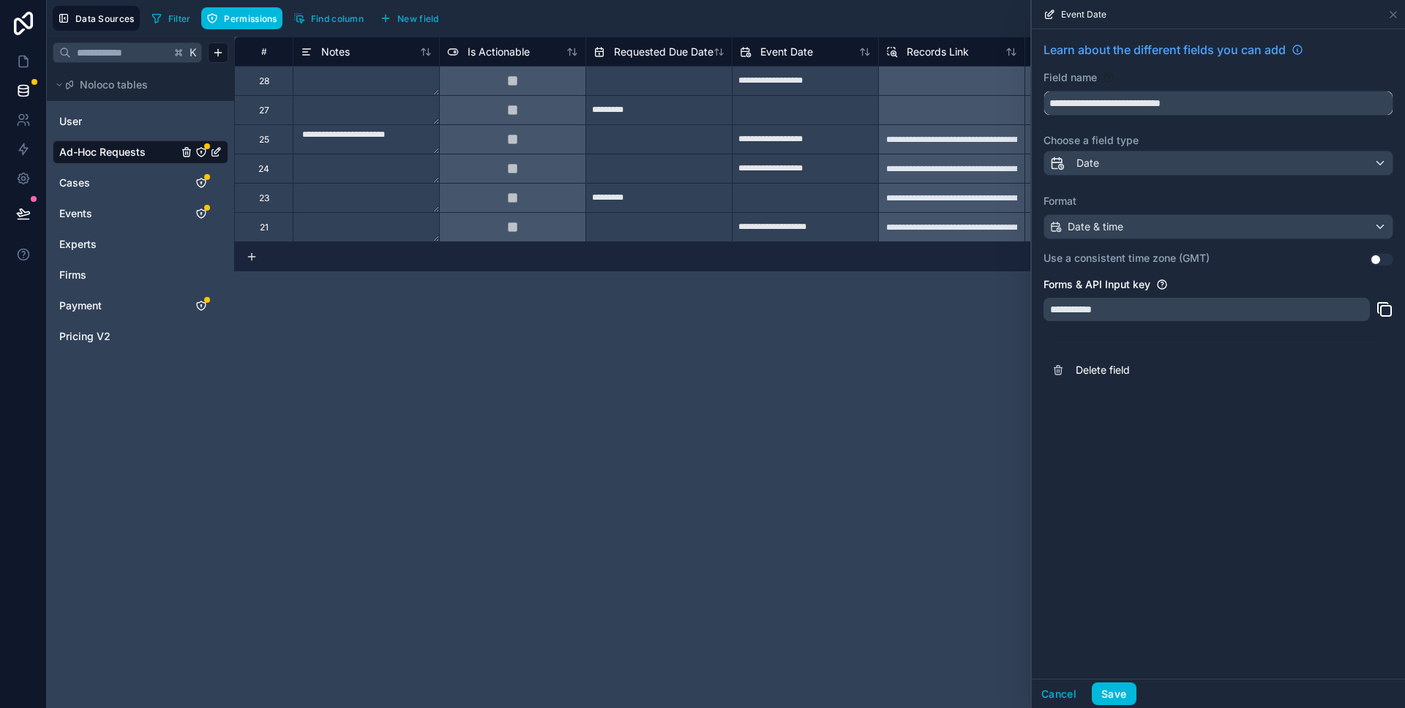
click at [1043, 91] on button "**********" at bounding box center [1218, 103] width 350 height 25
type input "**********"
click at [1065, 693] on button "Cancel" at bounding box center [1058, 694] width 54 height 23
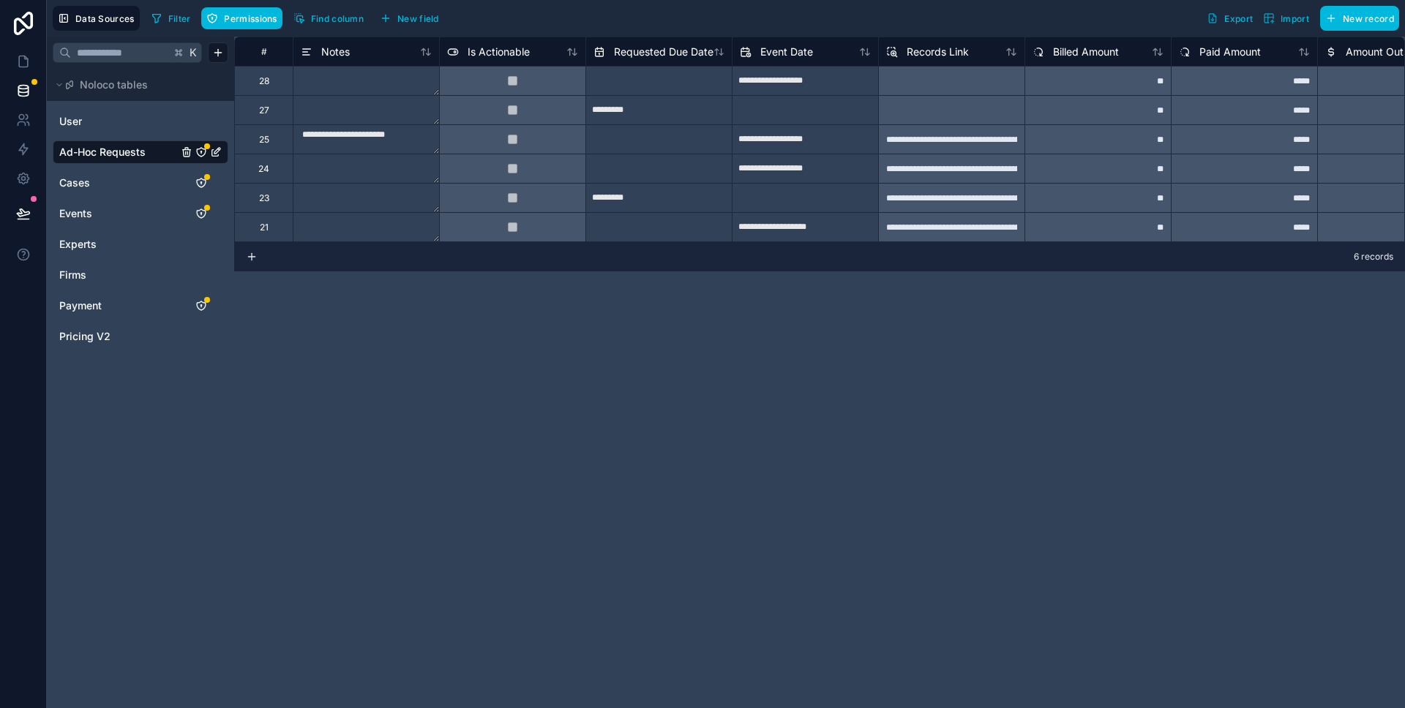
click at [947, 572] on div "**********" at bounding box center [819, 373] width 1170 height 672
click at [19, 146] on icon at bounding box center [23, 149] width 15 height 15
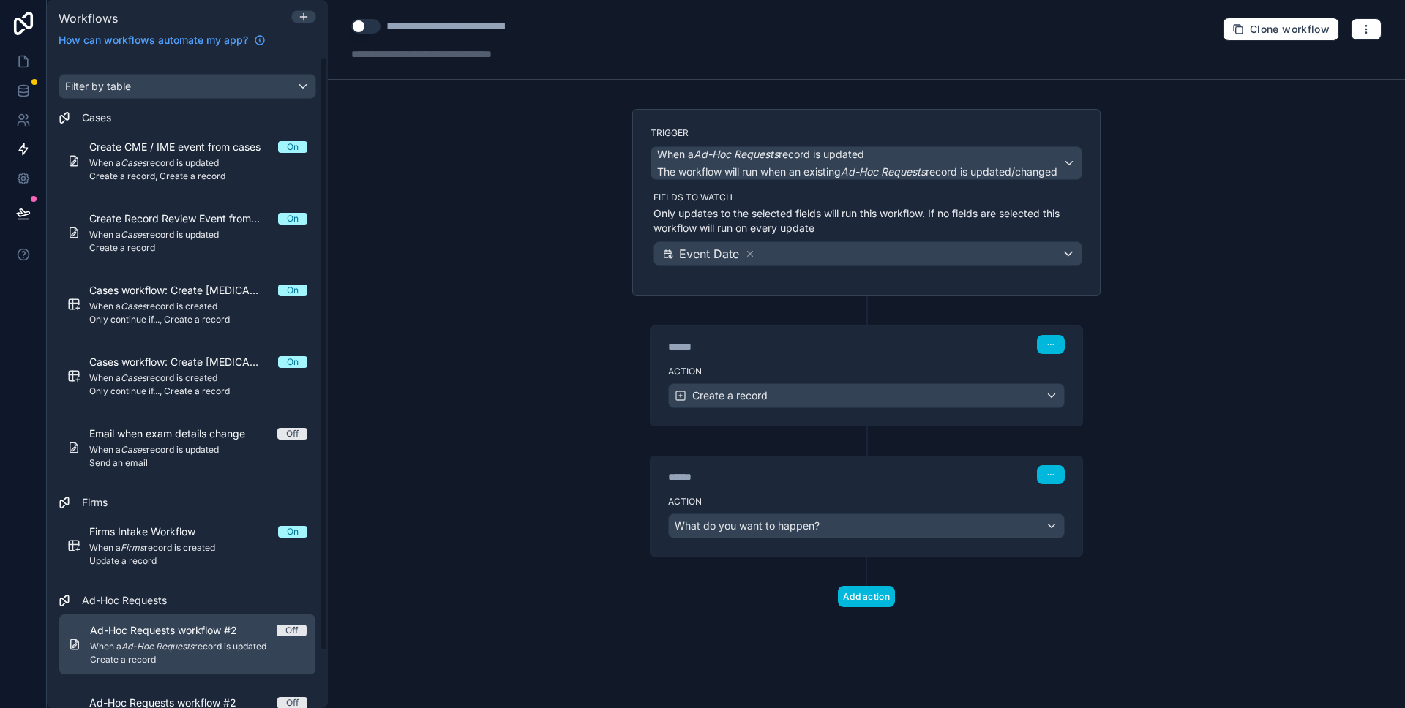
scroll to position [62, 0]
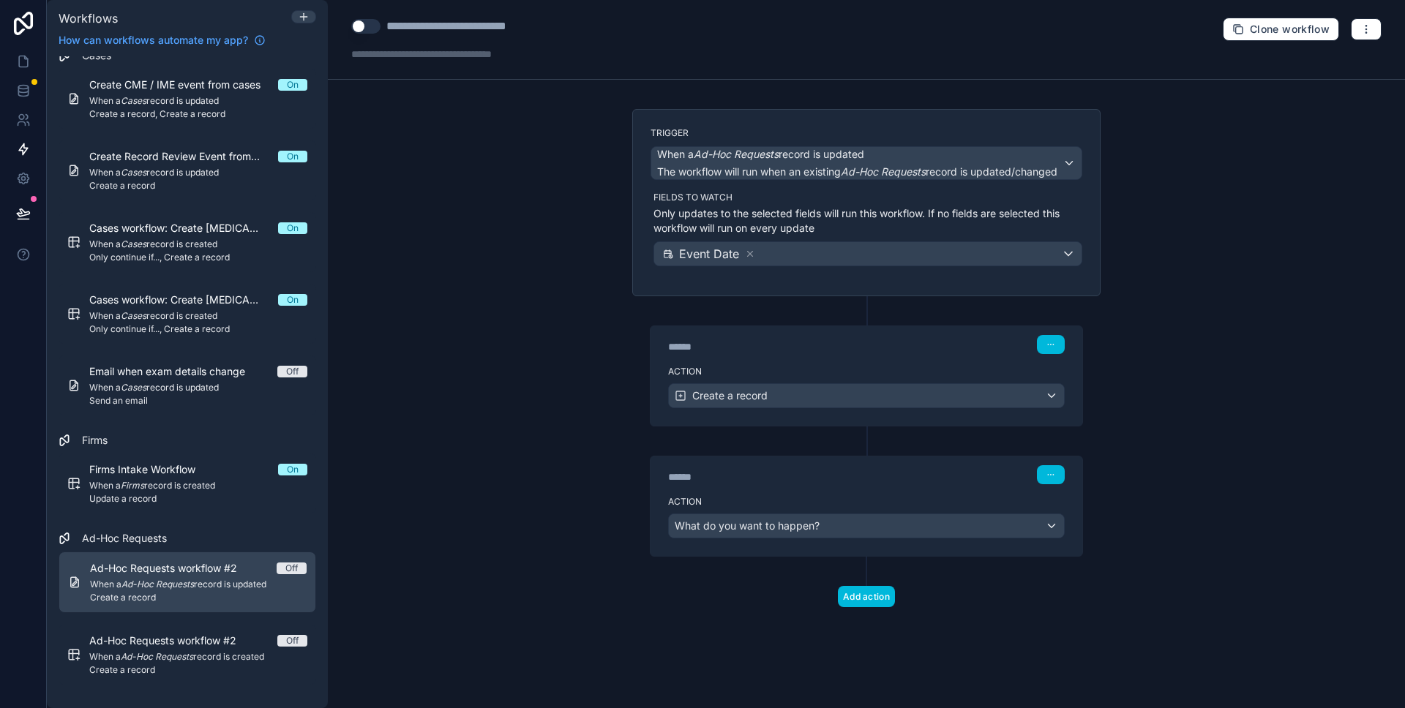
click at [228, 571] on span "Ad-Hoc Requests workflow #2" at bounding box center [172, 568] width 165 height 15
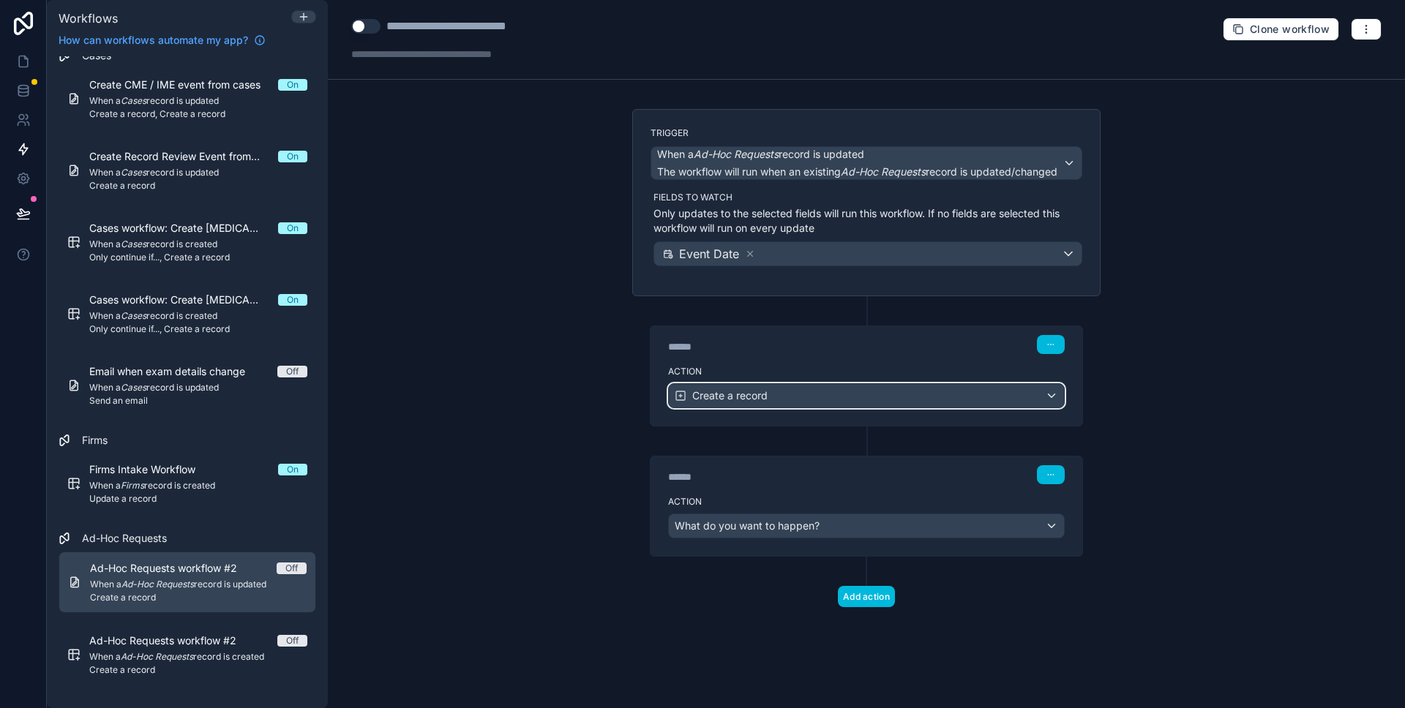
click at [691, 395] on div "Create a record" at bounding box center [720, 395] width 93 height 15
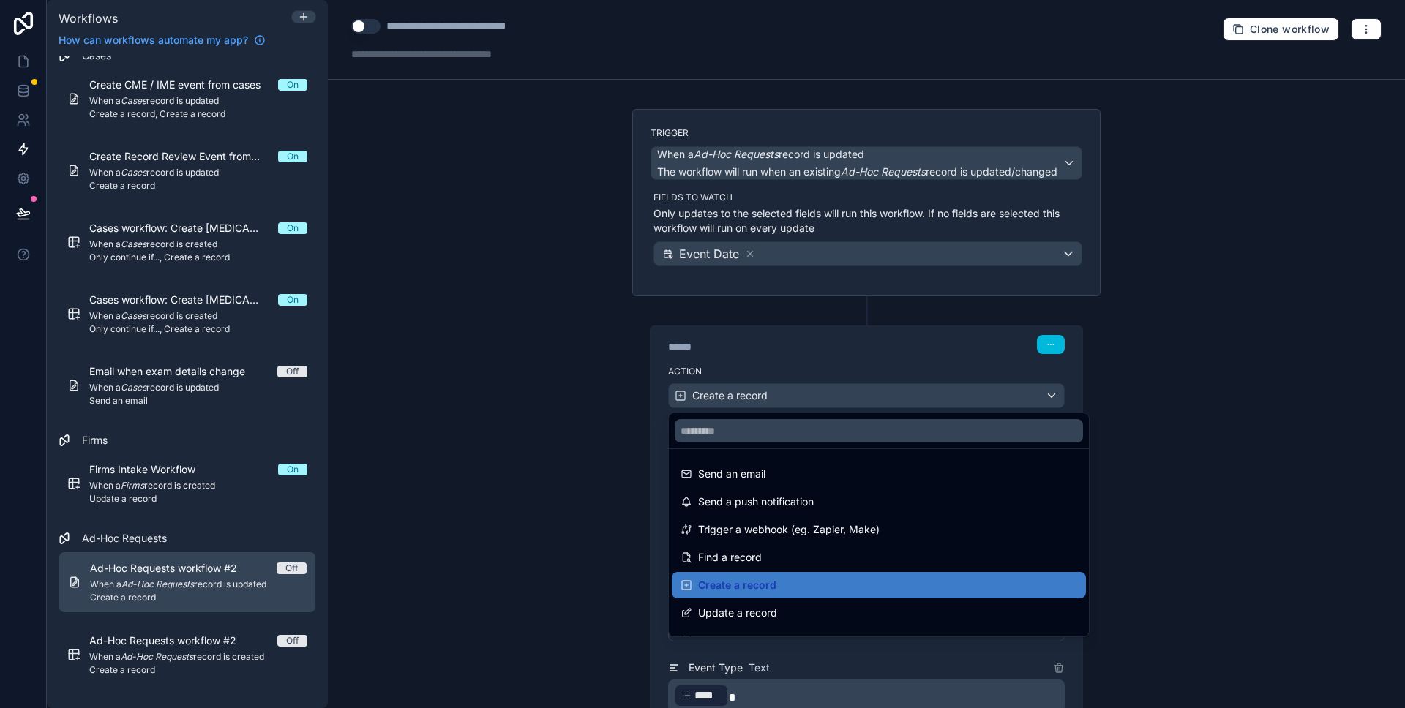
click at [525, 380] on div at bounding box center [702, 354] width 1405 height 708
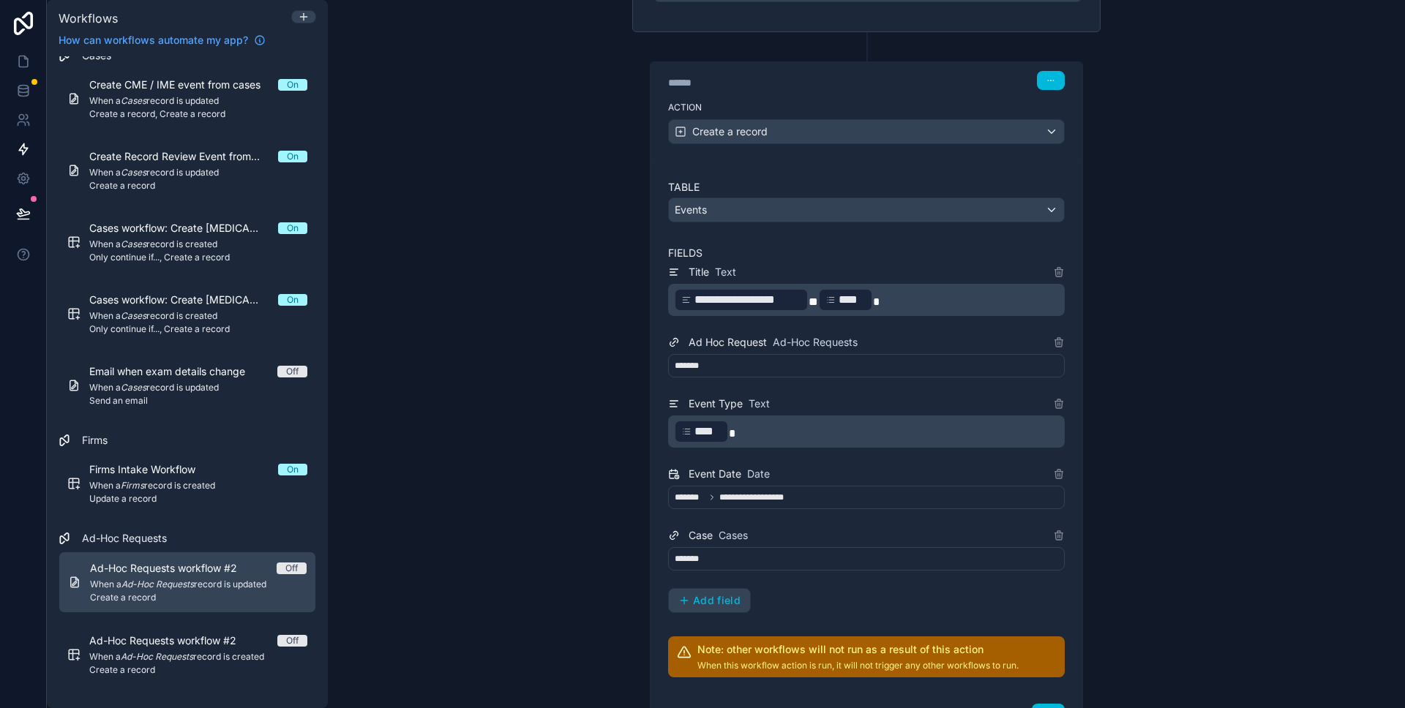
scroll to position [65, 0]
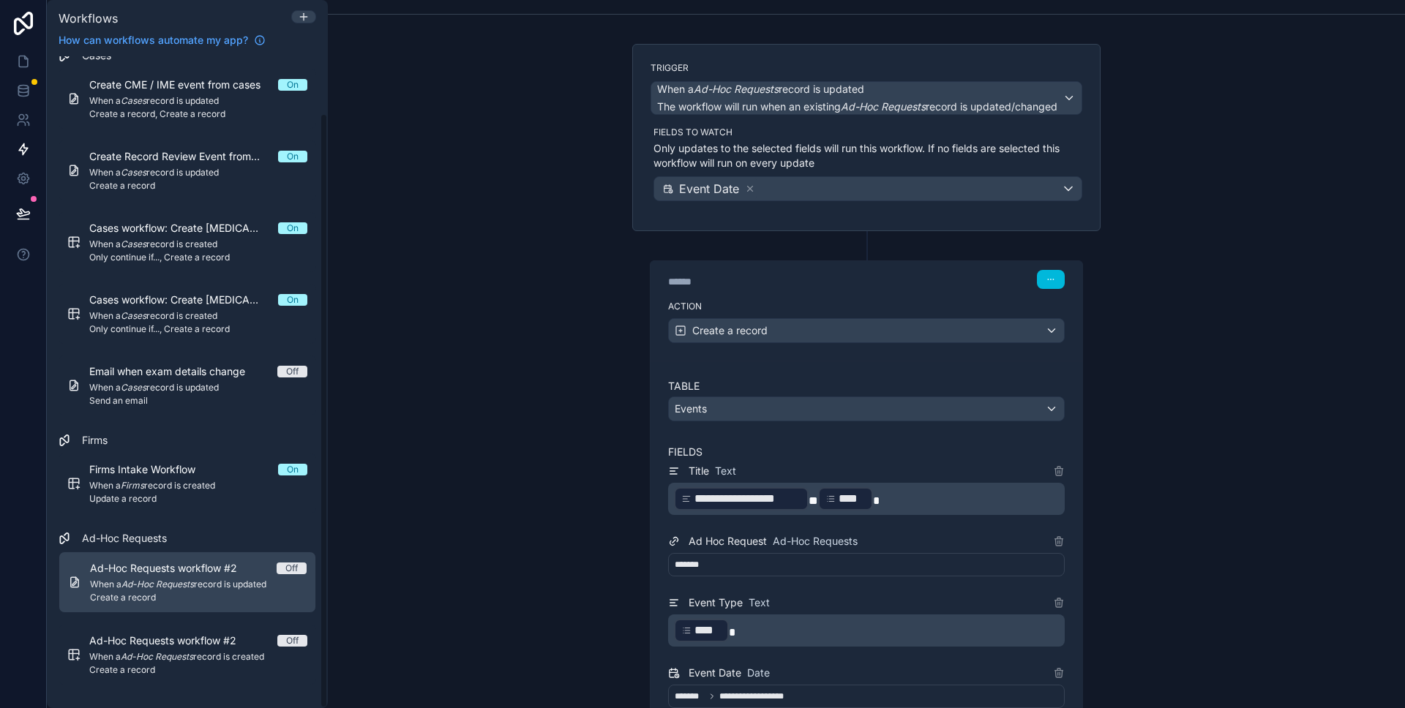
click at [209, 651] on span "When a Ad-Hoc Requests record is created" at bounding box center [198, 657] width 218 height 12
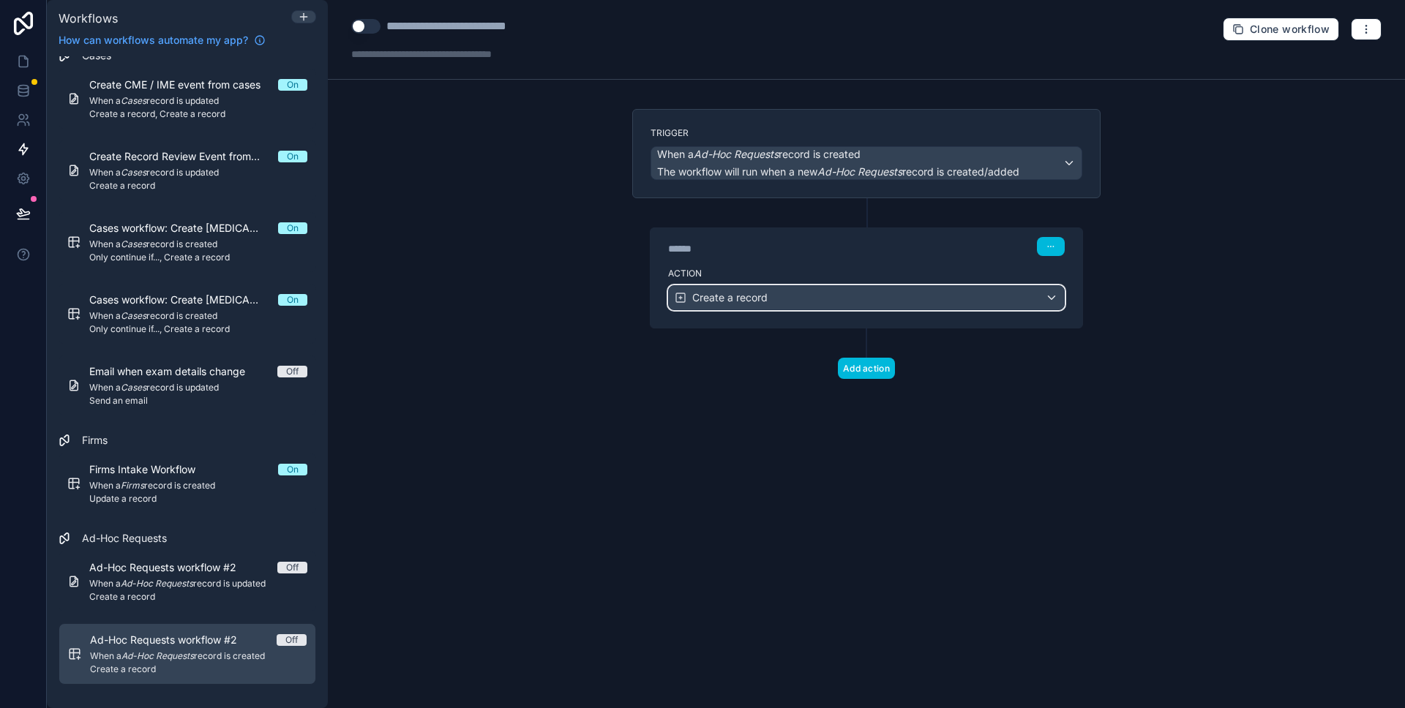
click at [753, 300] on span "Create a record" at bounding box center [729, 297] width 75 height 15
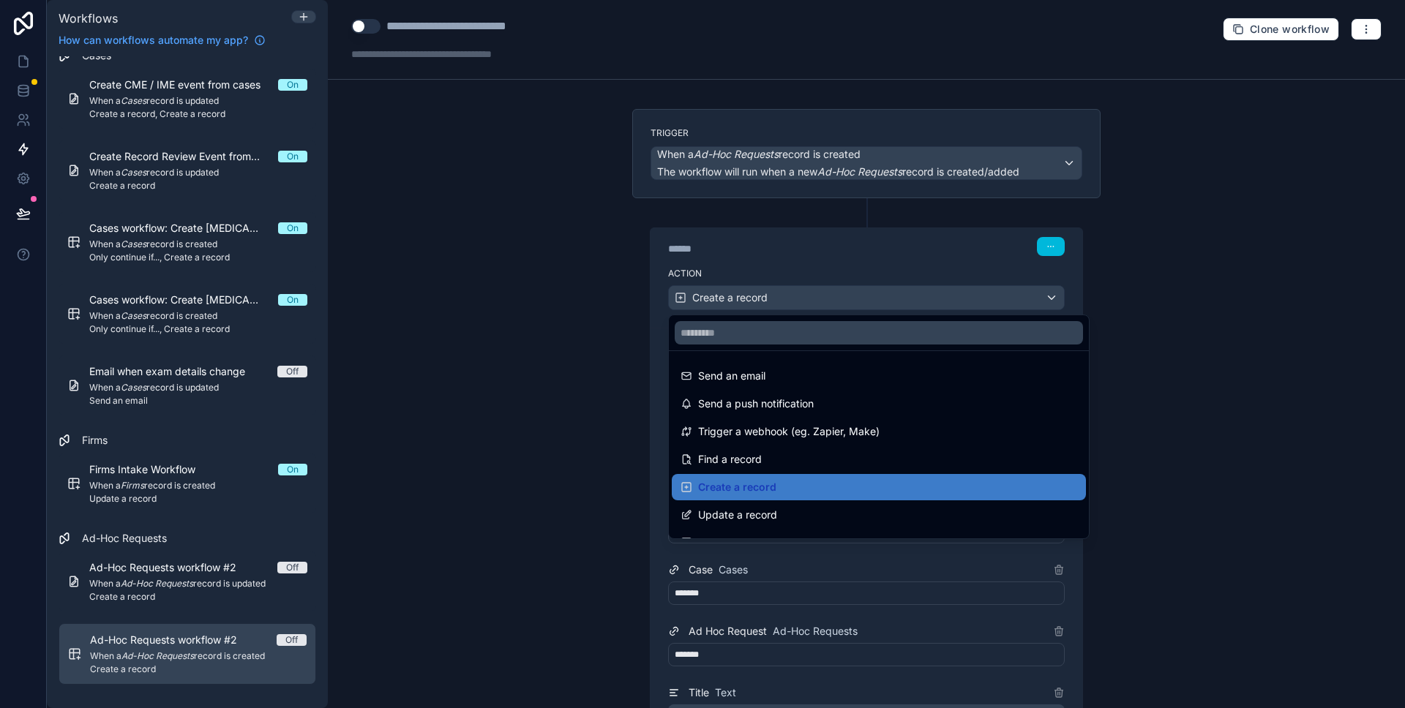
click at [543, 273] on div at bounding box center [702, 354] width 1405 height 708
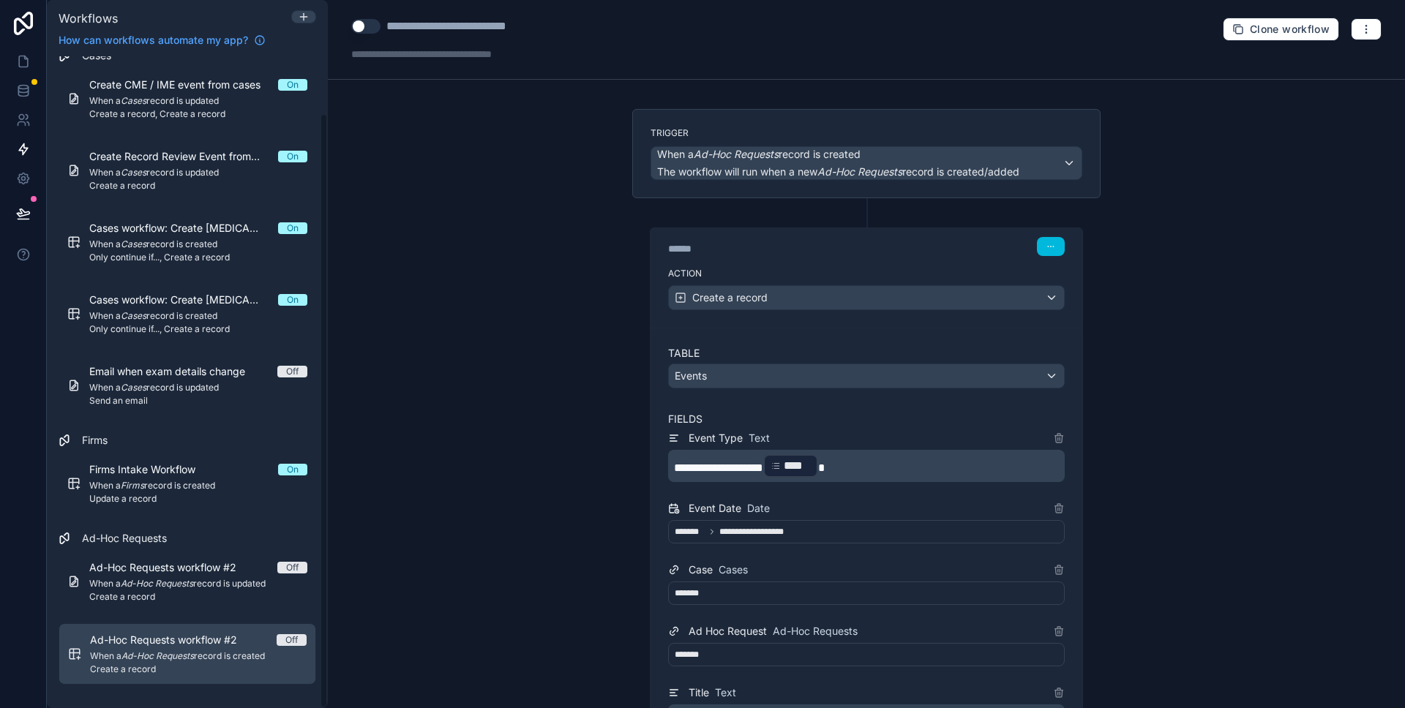
click at [230, 582] on span "When a Ad-Hoc Requests record is updated" at bounding box center [198, 584] width 218 height 12
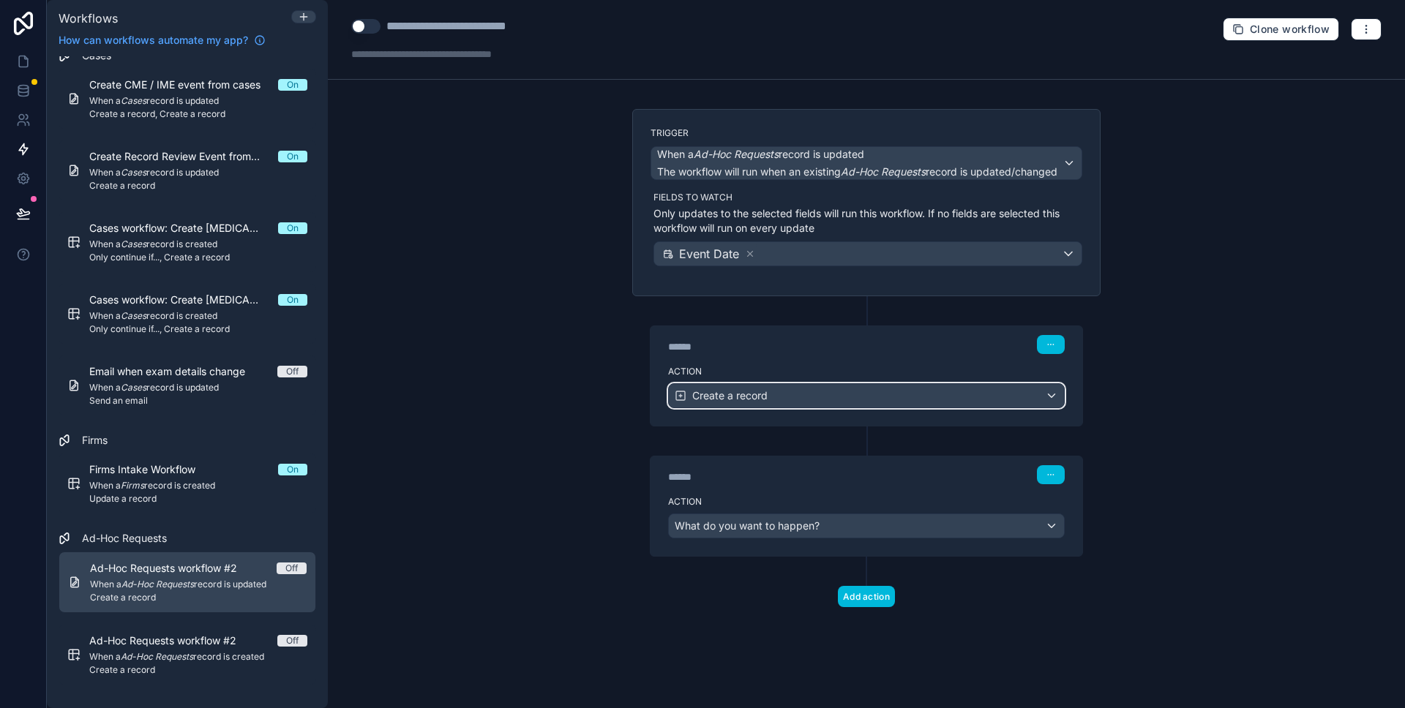
click at [815, 395] on div "Create a record" at bounding box center [866, 395] width 395 height 23
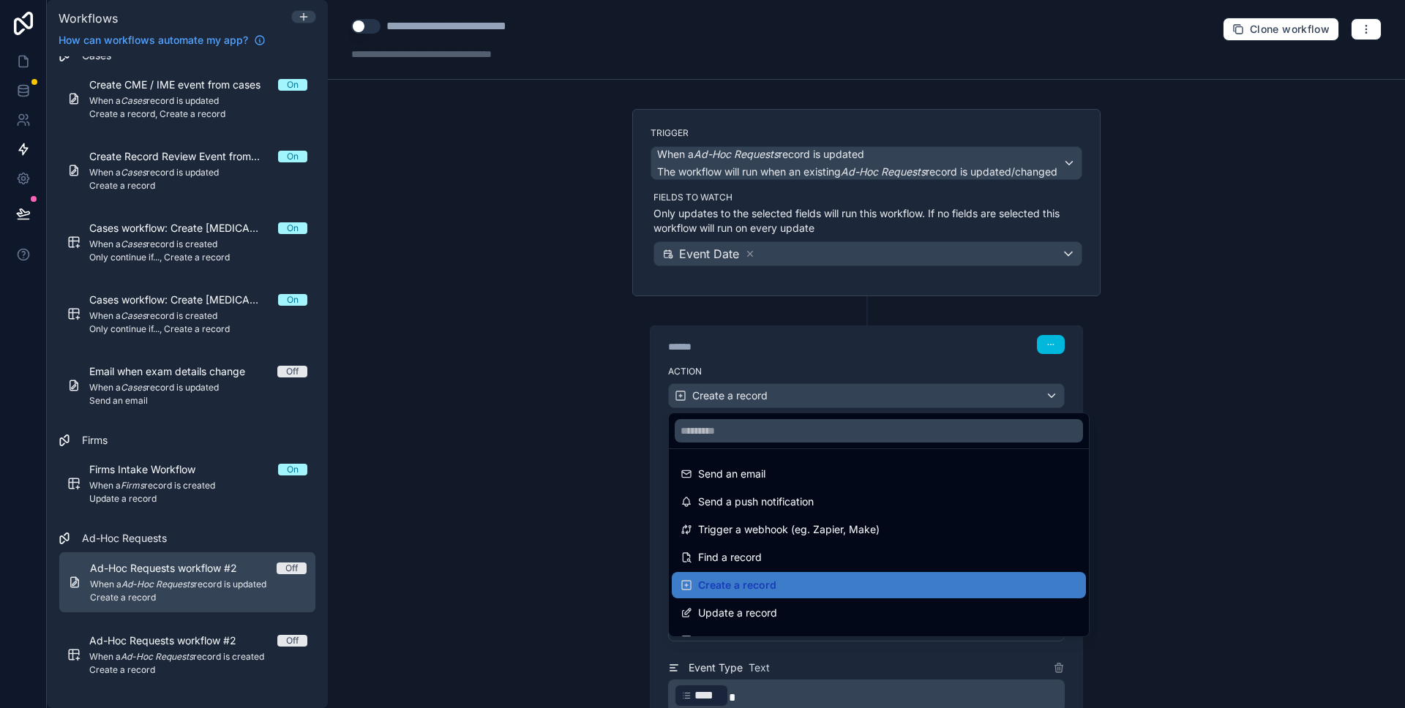
click at [587, 350] on div at bounding box center [702, 354] width 1405 height 708
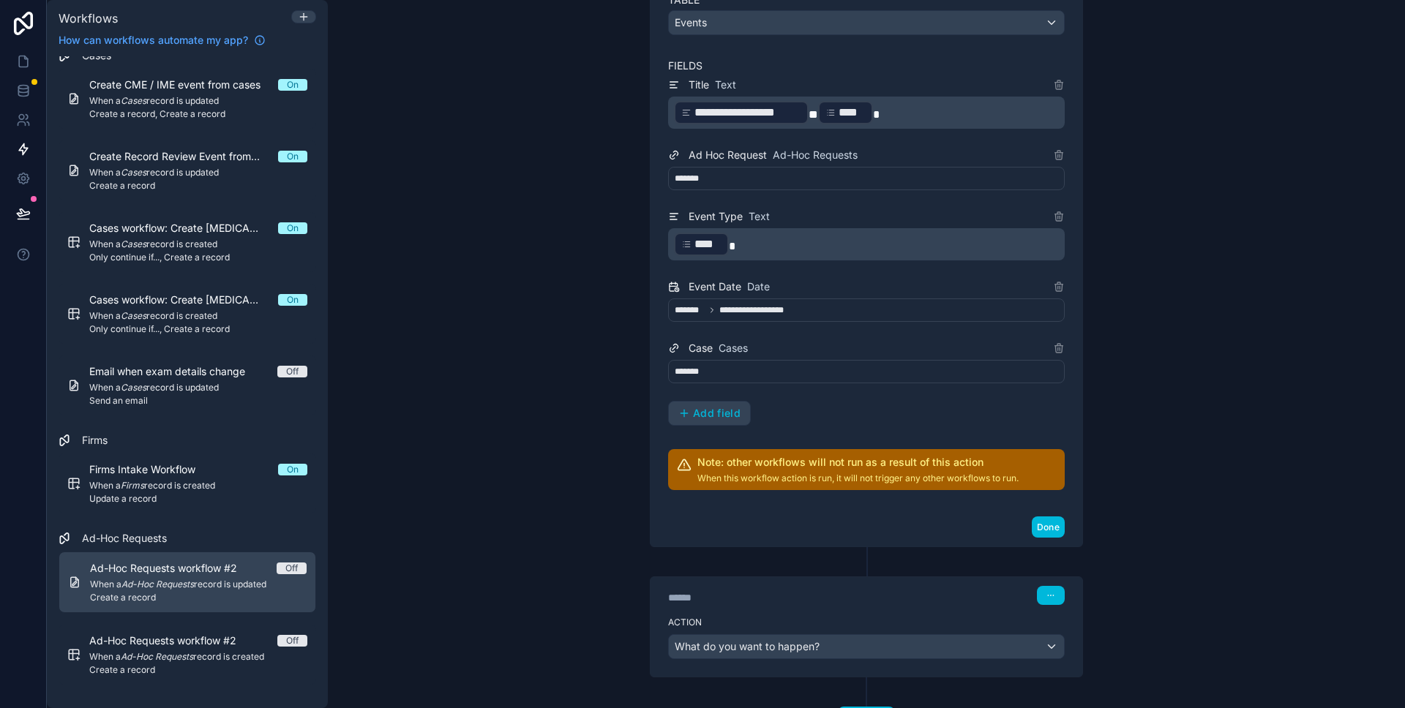
scroll to position [518, 0]
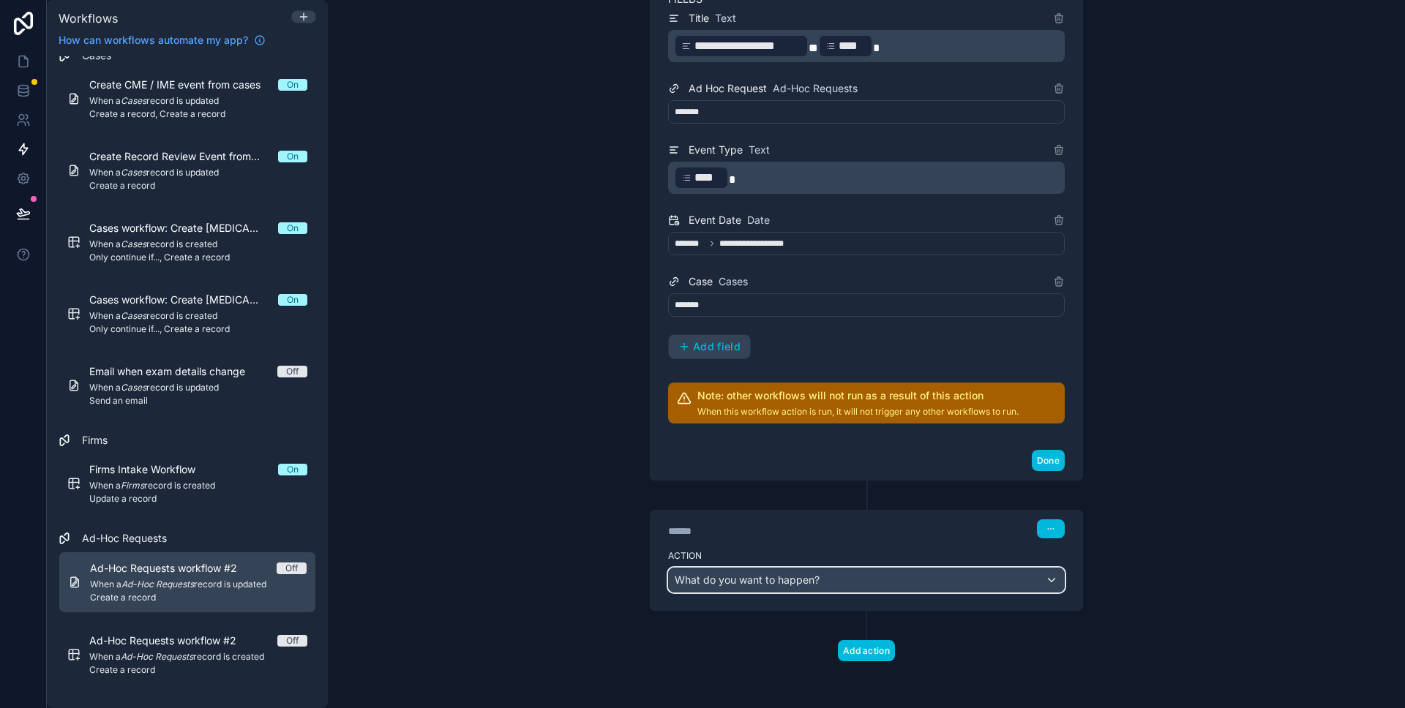
click at [779, 585] on span "What do you want to happen?" at bounding box center [746, 580] width 145 height 12
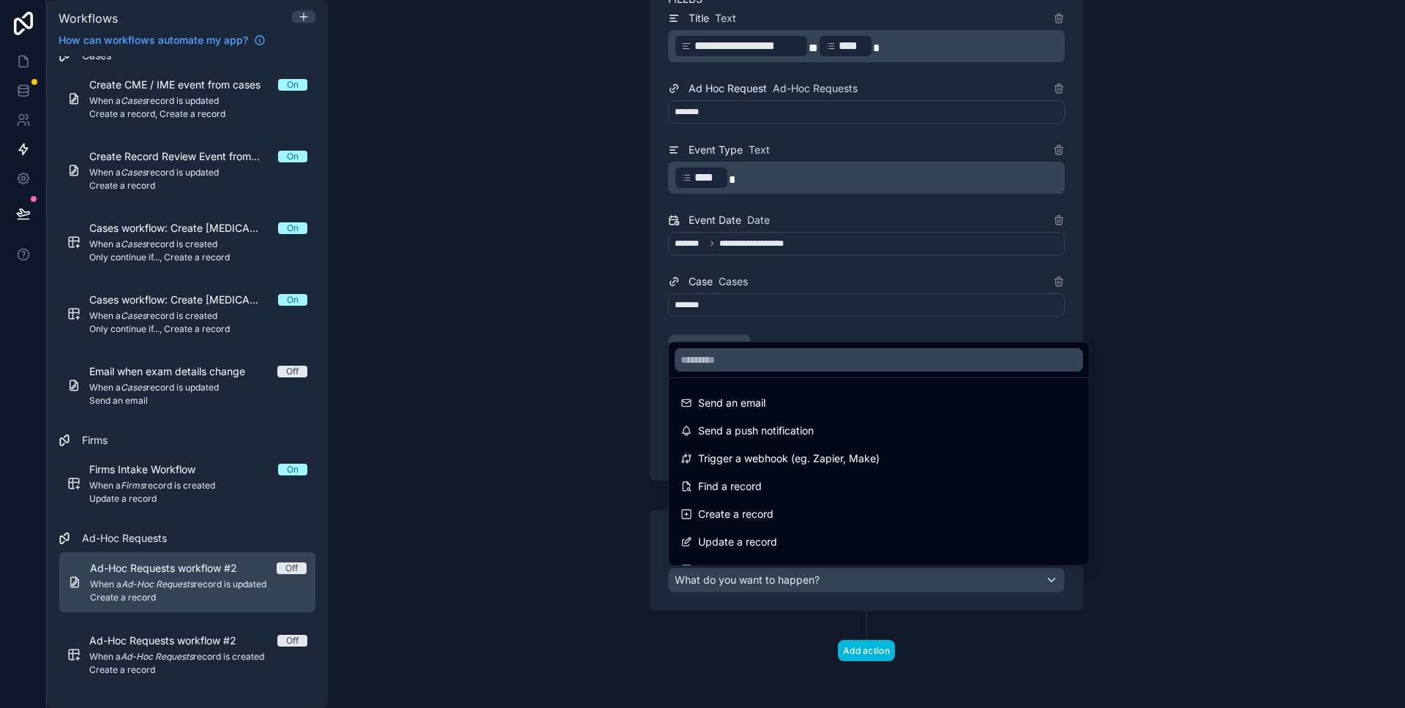
click at [582, 518] on div at bounding box center [702, 354] width 1405 height 708
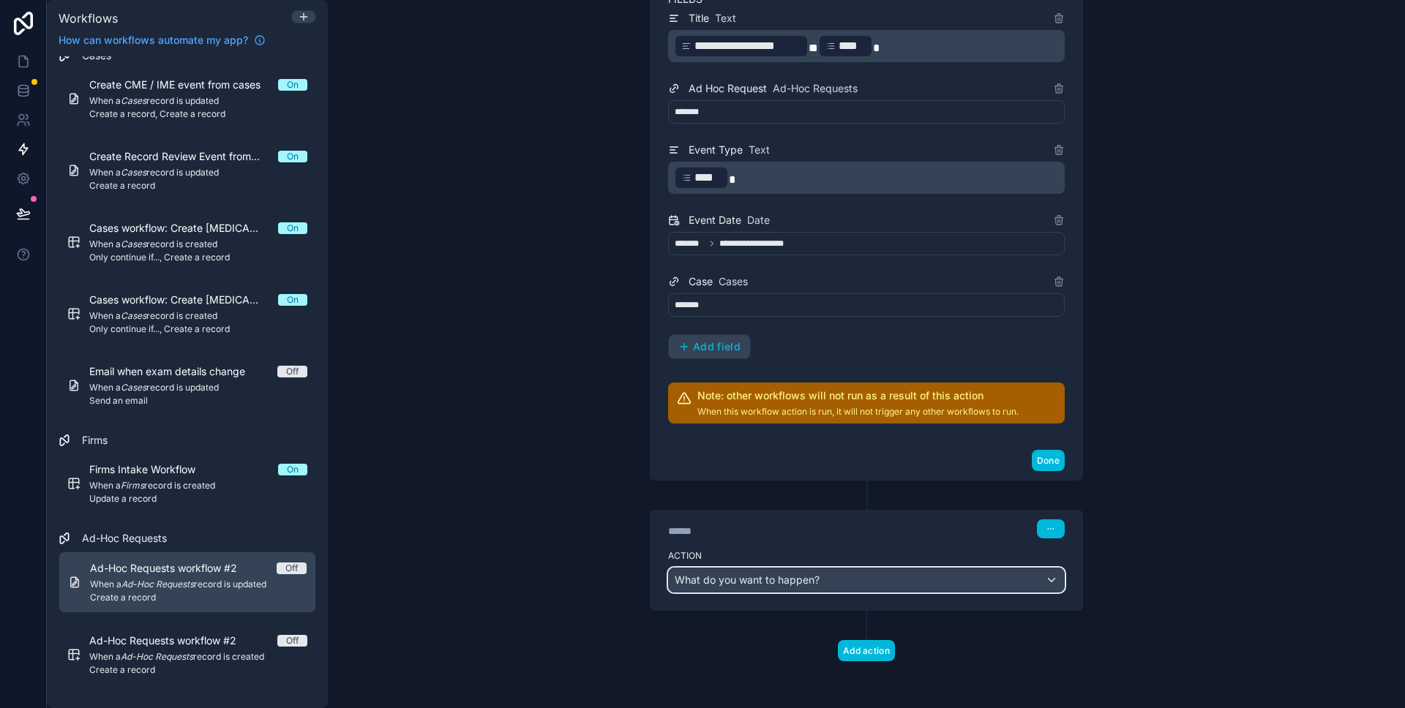
click at [768, 581] on span "What do you want to happen?" at bounding box center [746, 580] width 145 height 12
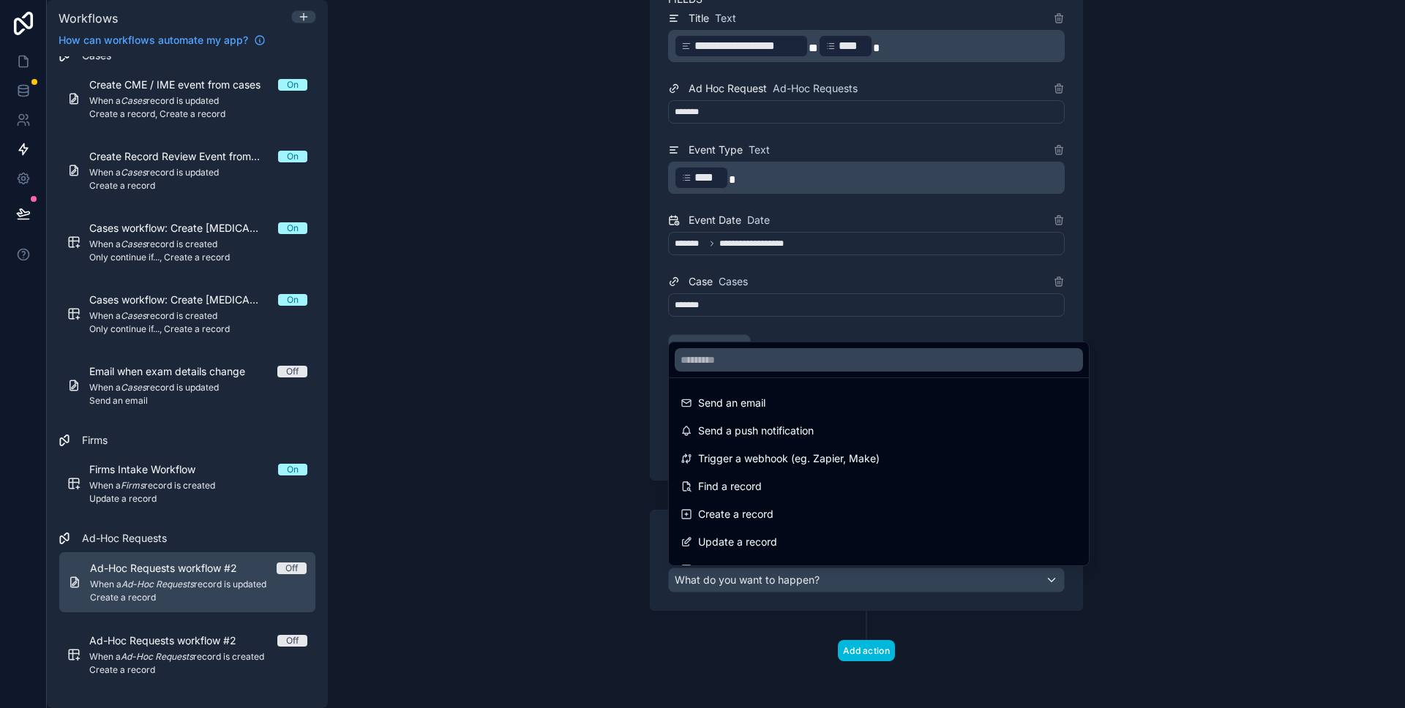
click at [1125, 591] on div at bounding box center [702, 354] width 1405 height 708
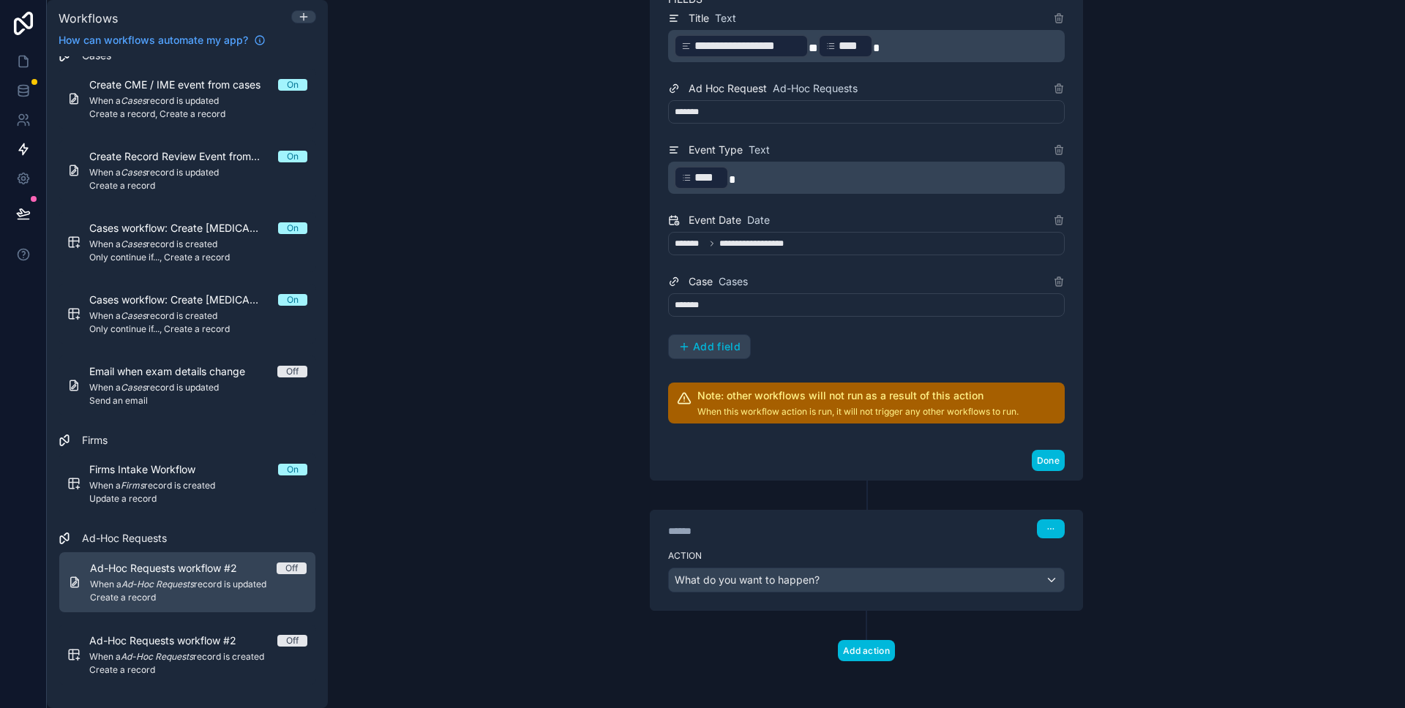
click at [1057, 532] on button "button" at bounding box center [1051, 528] width 28 height 19
click at [1070, 591] on button "Delete" at bounding box center [1085, 585] width 100 height 23
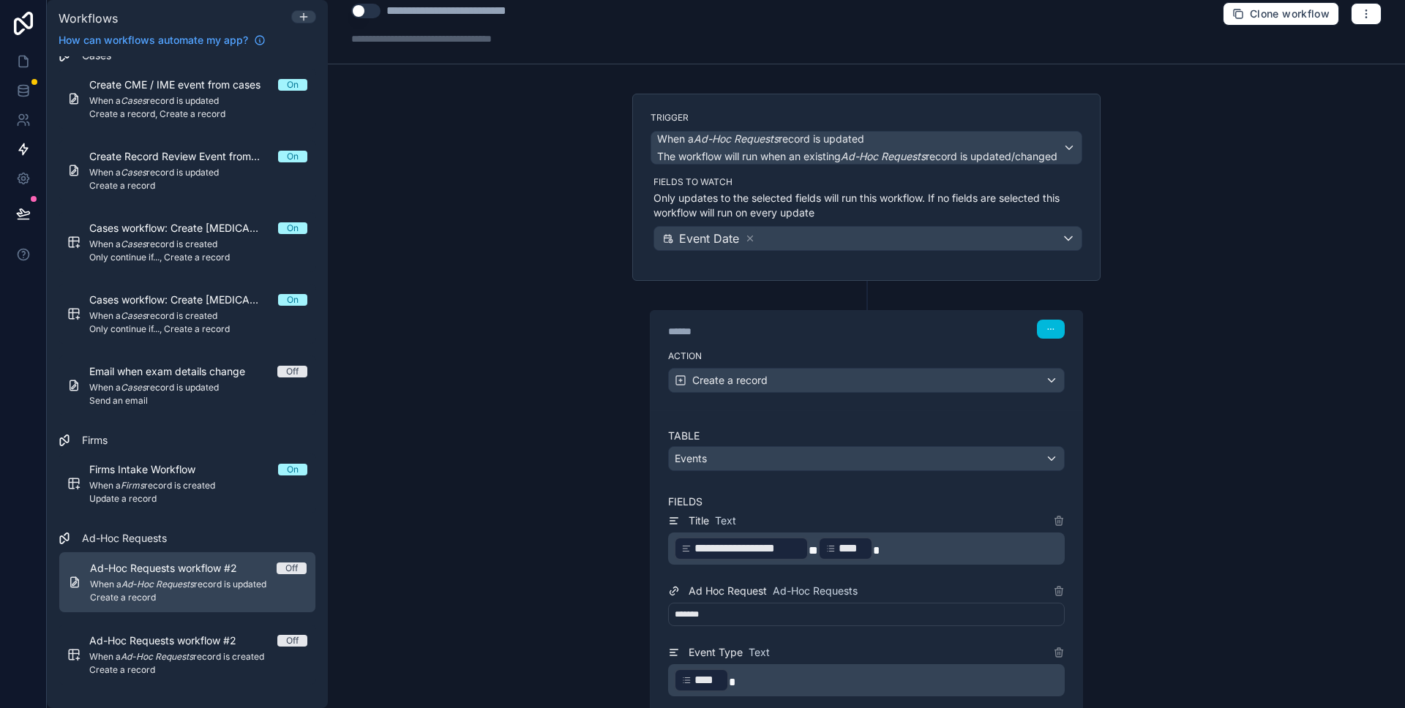
scroll to position [16, 0]
click at [1369, 22] on button "button" at bounding box center [1365, 13] width 31 height 22
click at [1319, 50] on span "Test workflow" at bounding box center [1327, 48] width 70 height 12
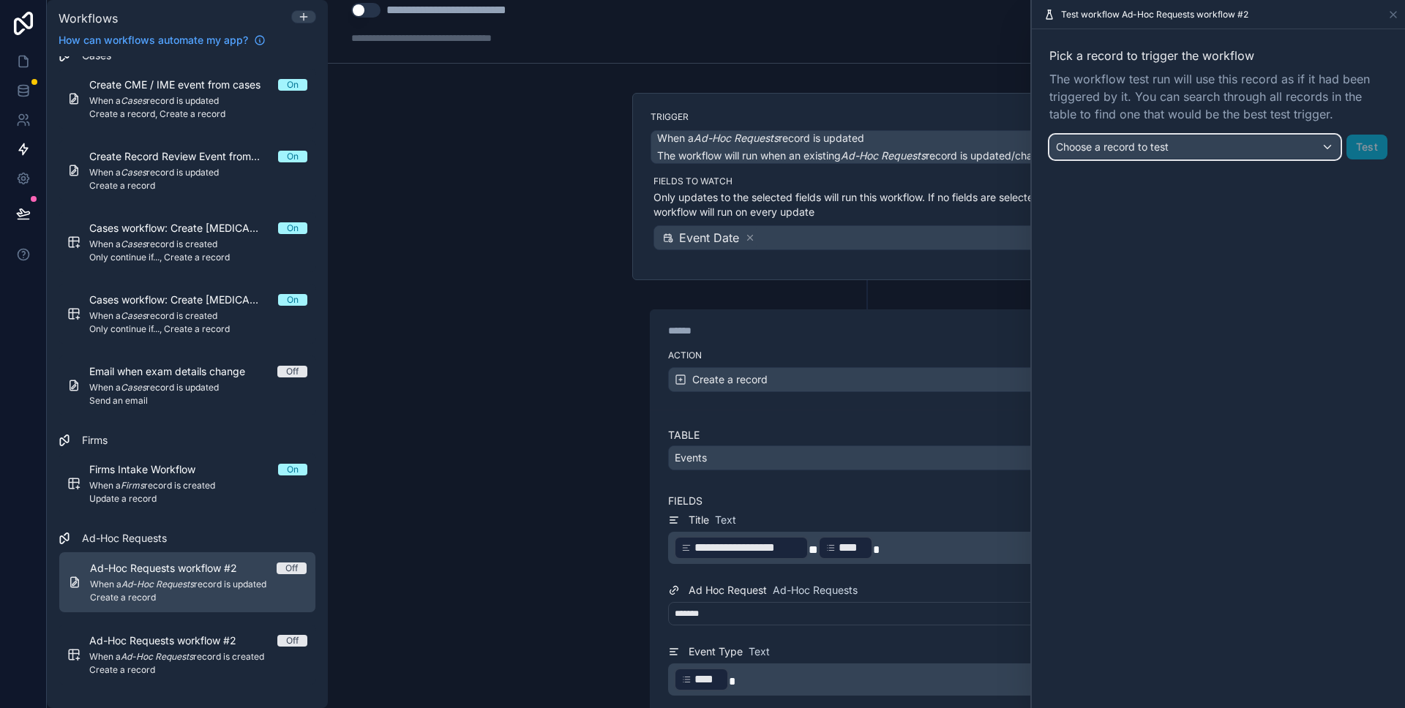
click at [1154, 149] on span "Choose a record to test" at bounding box center [1112, 146] width 113 height 12
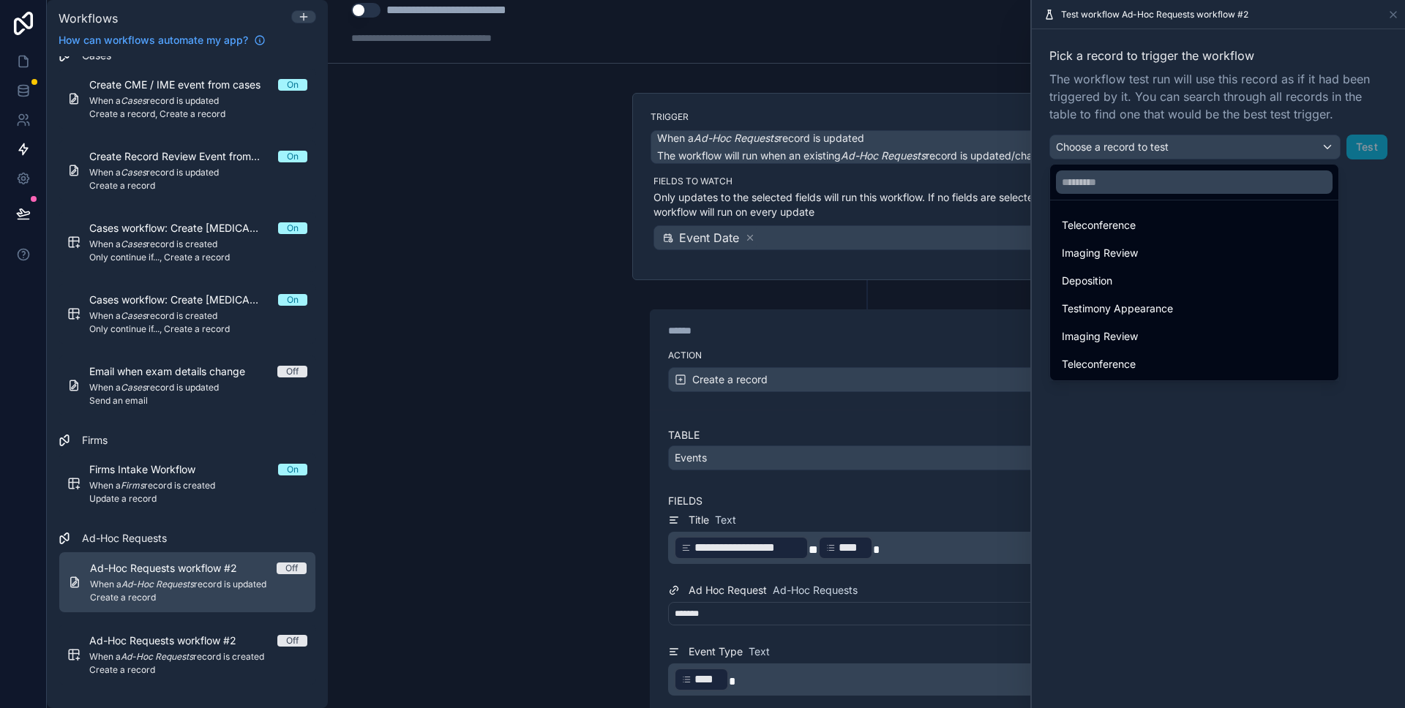
click at [1131, 222] on span "Teleconference" at bounding box center [1098, 226] width 74 height 18
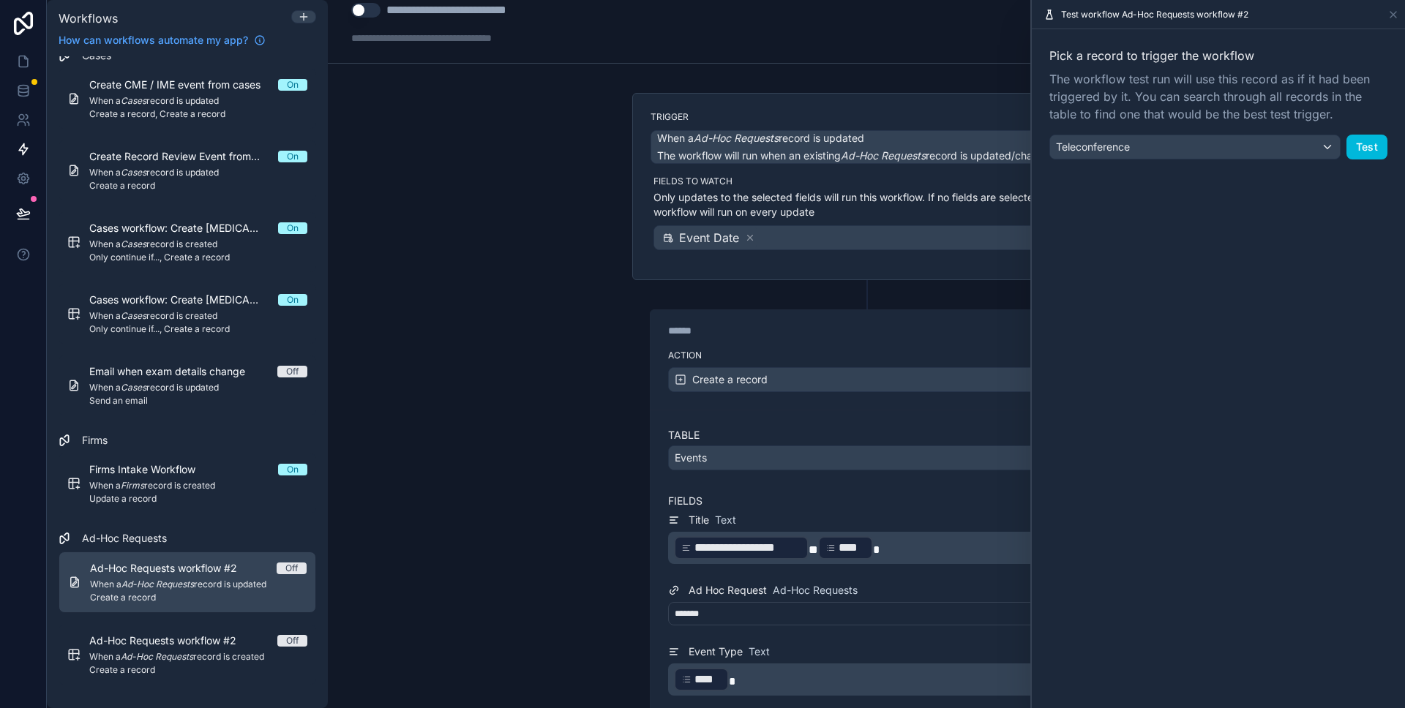
click at [1364, 150] on button "Test" at bounding box center [1366, 147] width 41 height 25
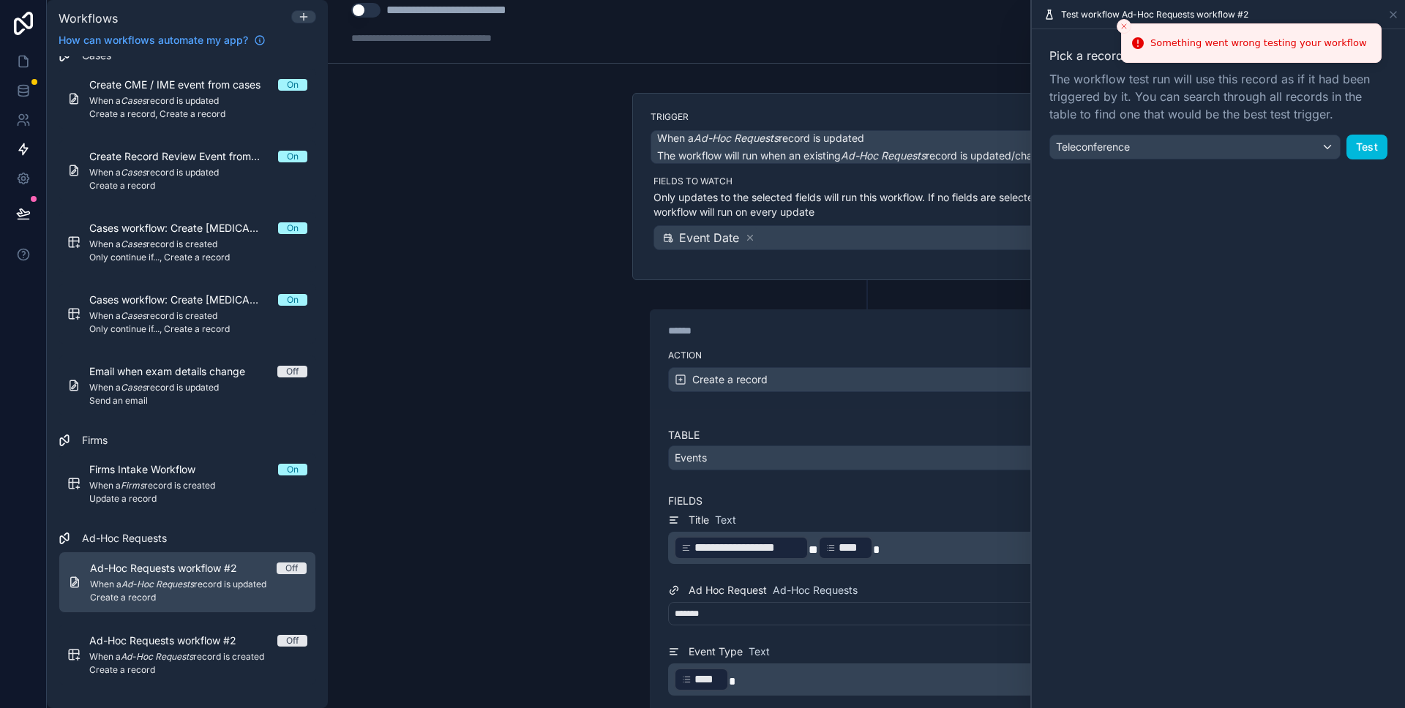
click at [1118, 23] on button "Close toast" at bounding box center [1123, 26] width 15 height 15
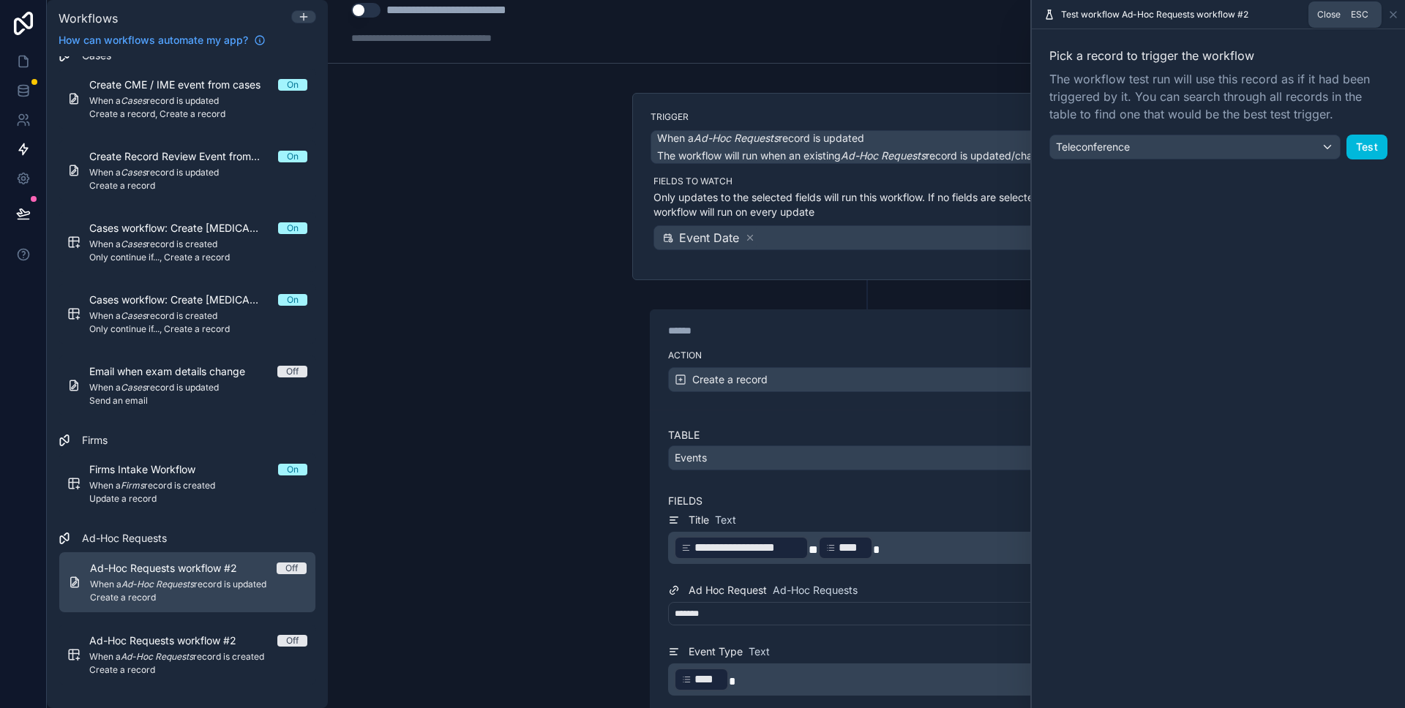
click at [1394, 14] on icon at bounding box center [1393, 15] width 12 height 12
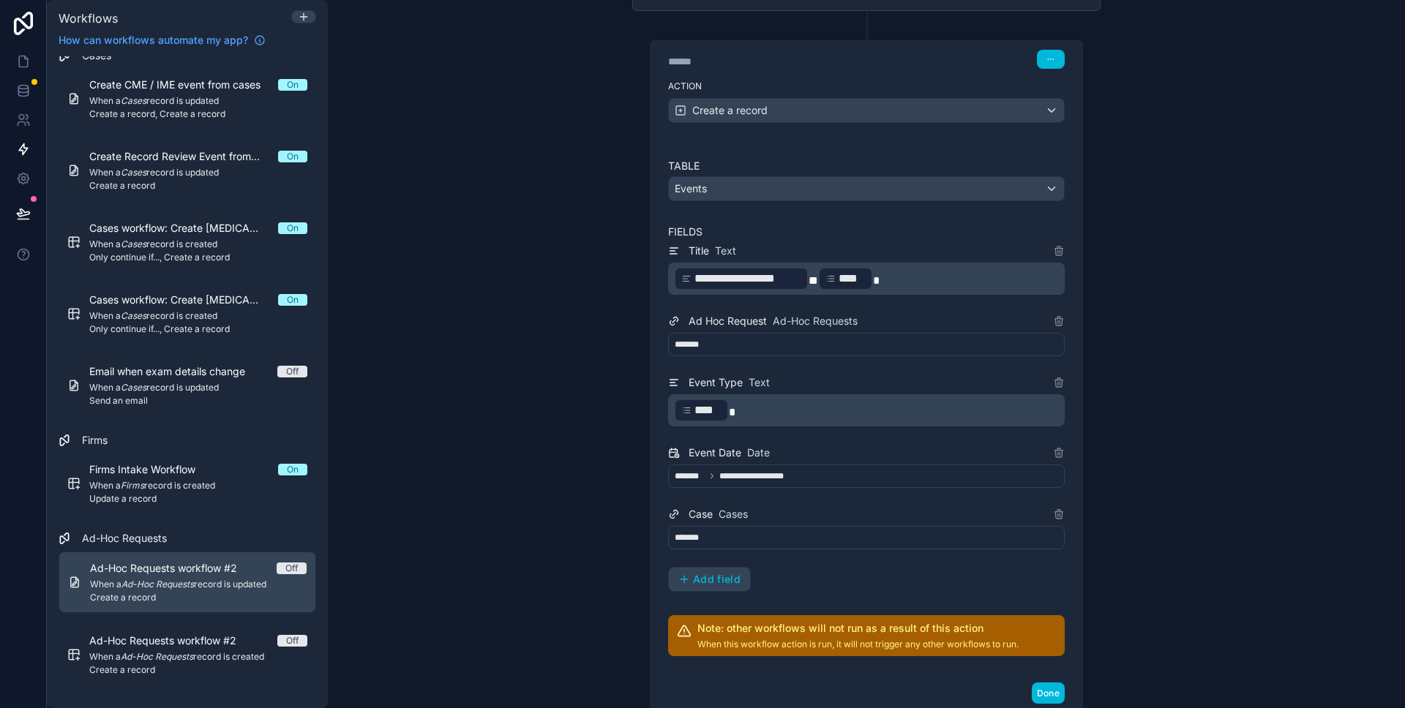
scroll to position [290, 0]
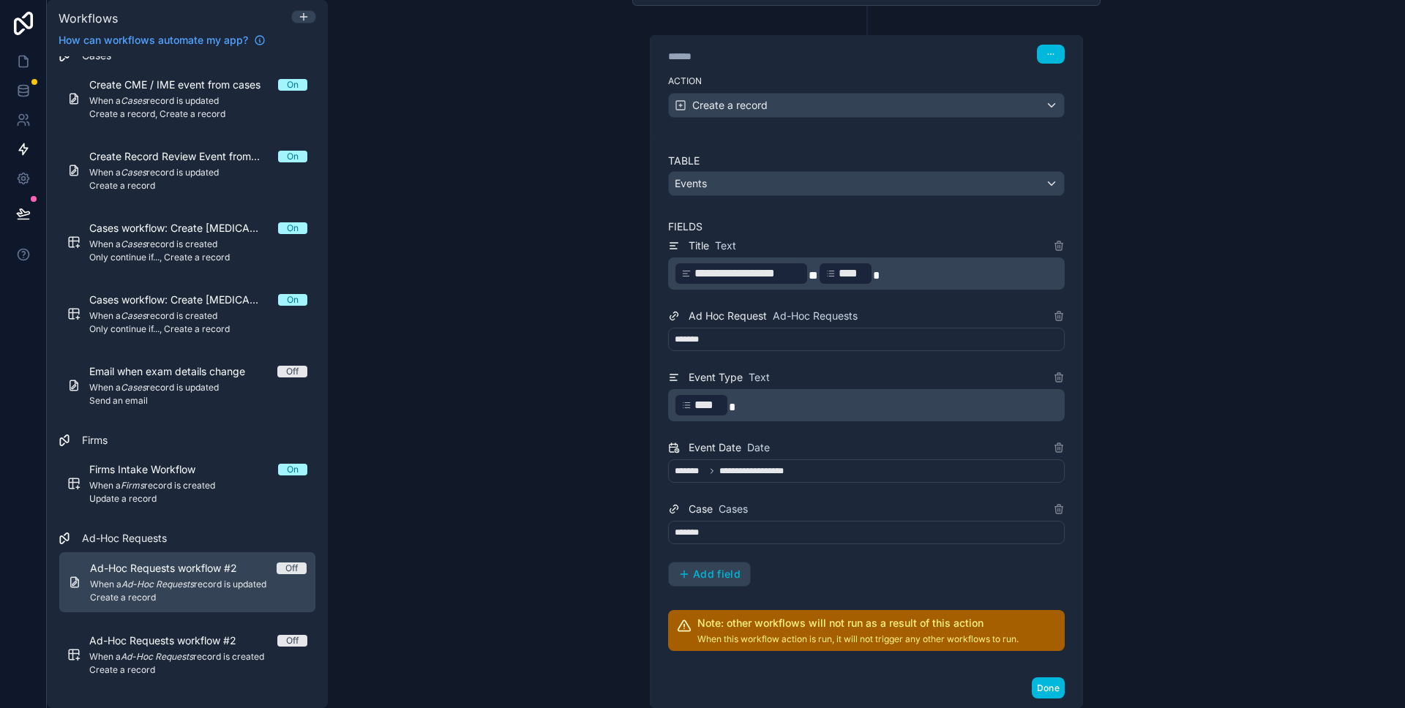
click at [844, 475] on div "**********" at bounding box center [866, 470] width 397 height 23
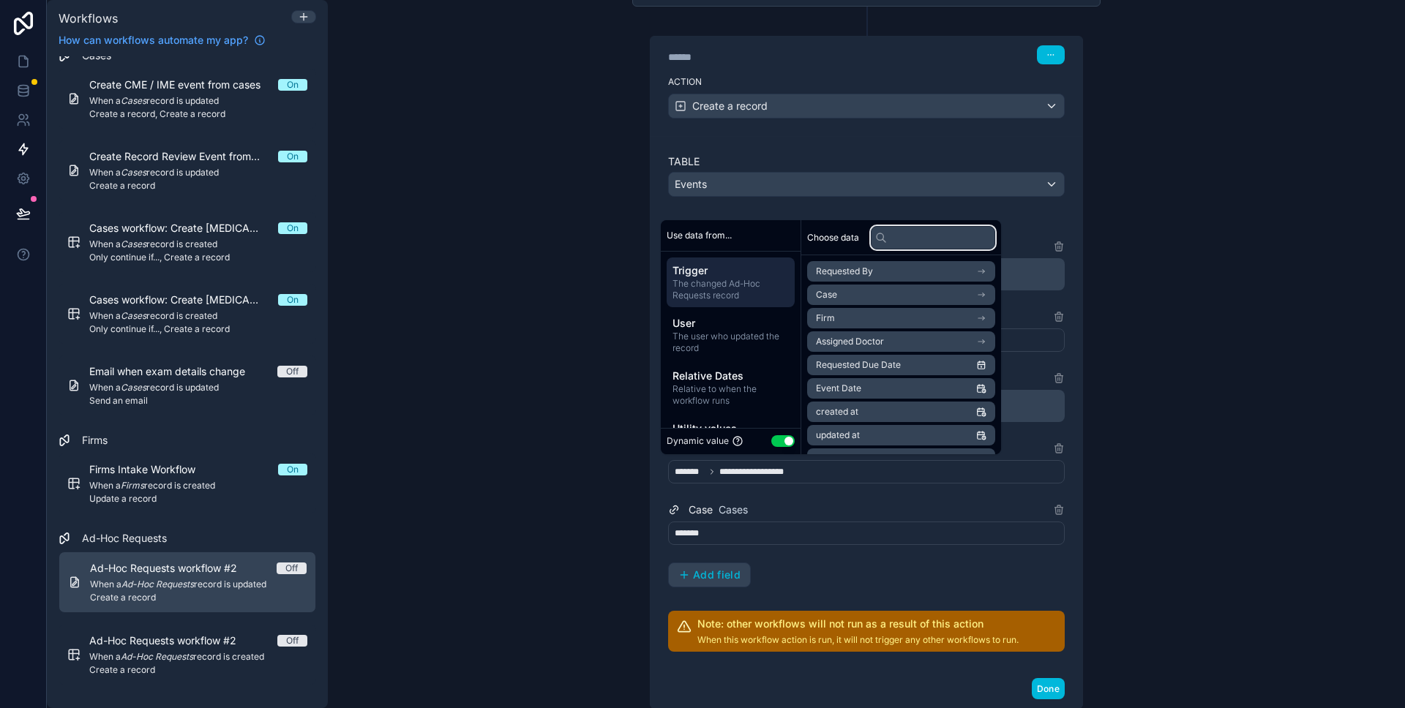
click at [903, 239] on input "text" at bounding box center [933, 237] width 124 height 23
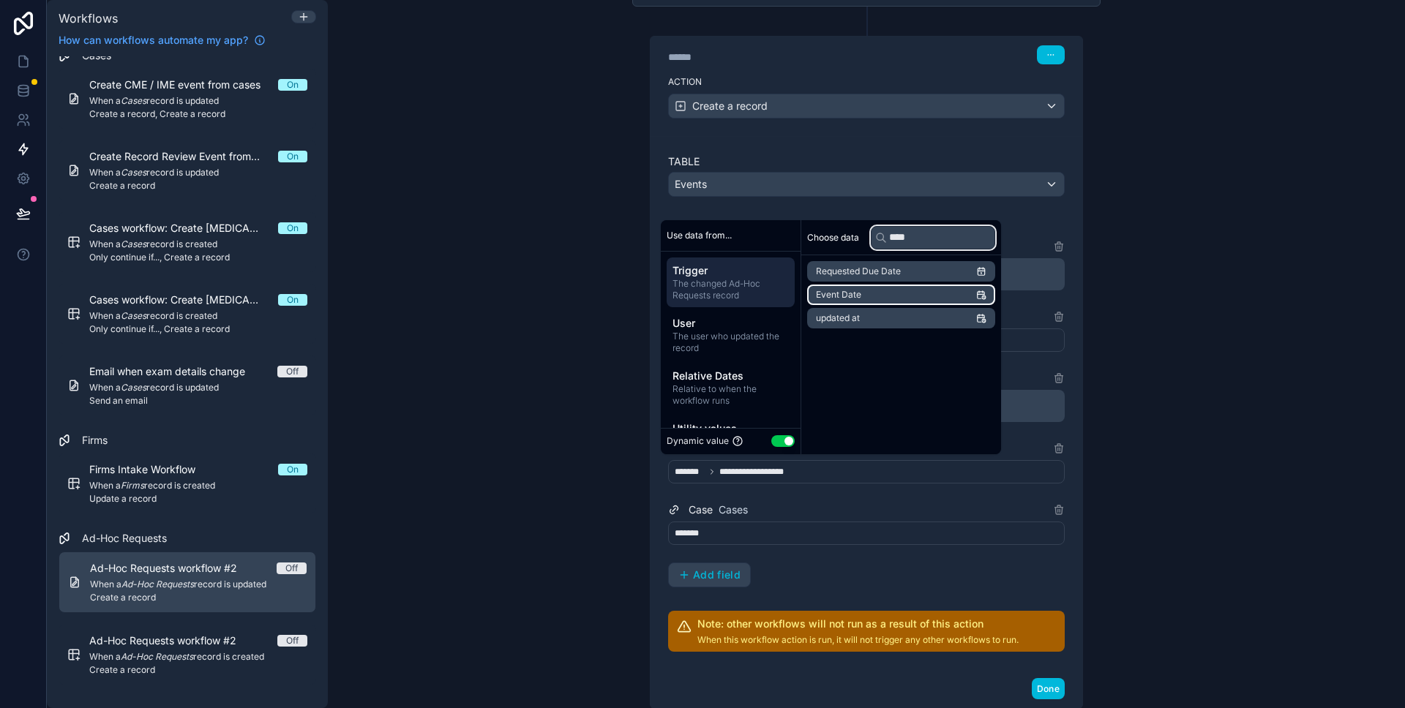
type input "****"
click at [890, 293] on li "Event Date" at bounding box center [901, 295] width 188 height 20
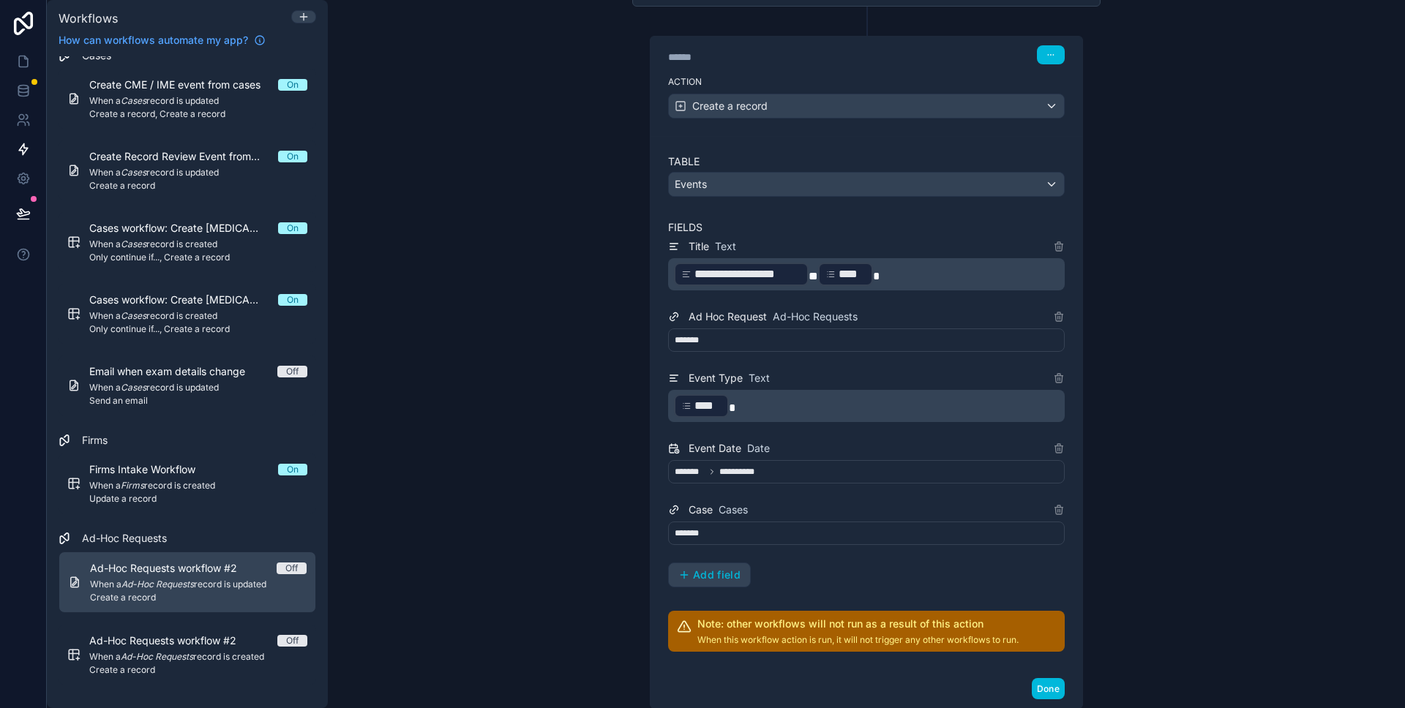
click at [1157, 352] on div "**********" at bounding box center [866, 354] width 1077 height 708
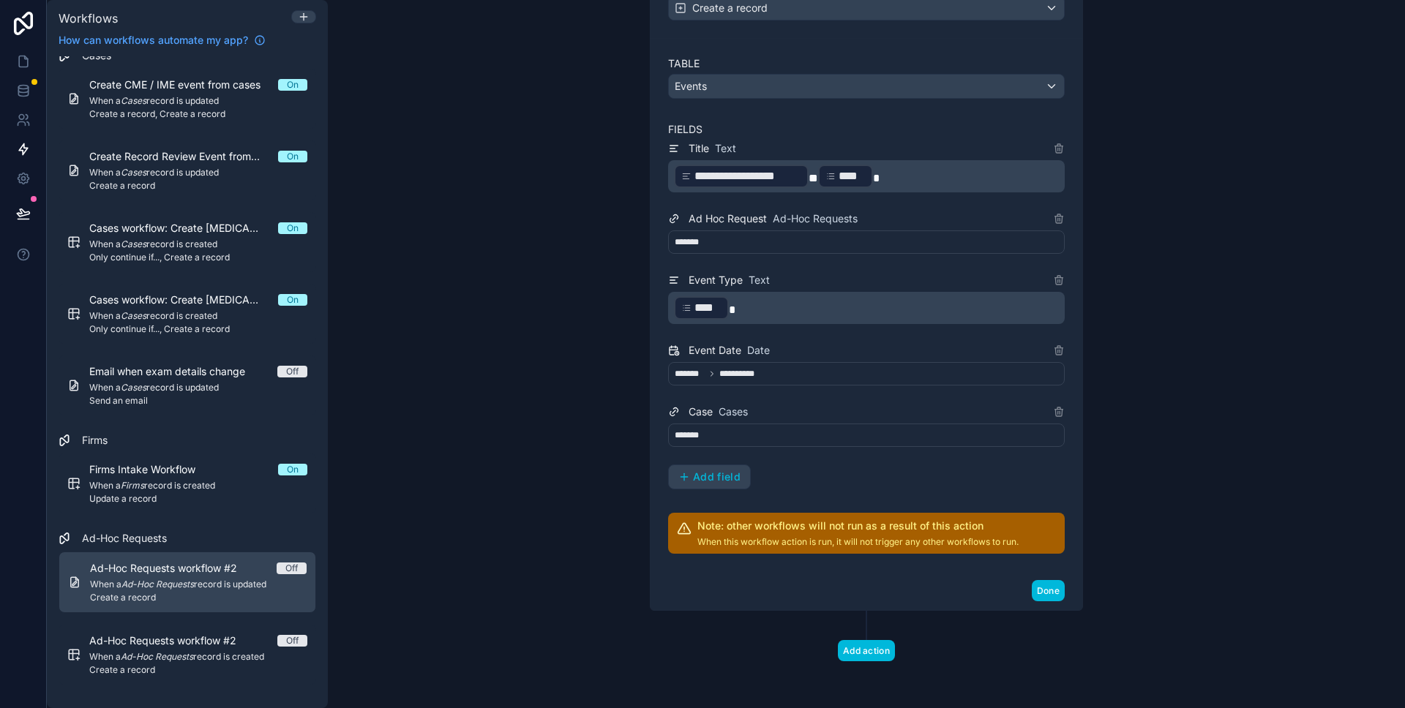
click at [1040, 593] on button "Done" at bounding box center [1047, 590] width 33 height 21
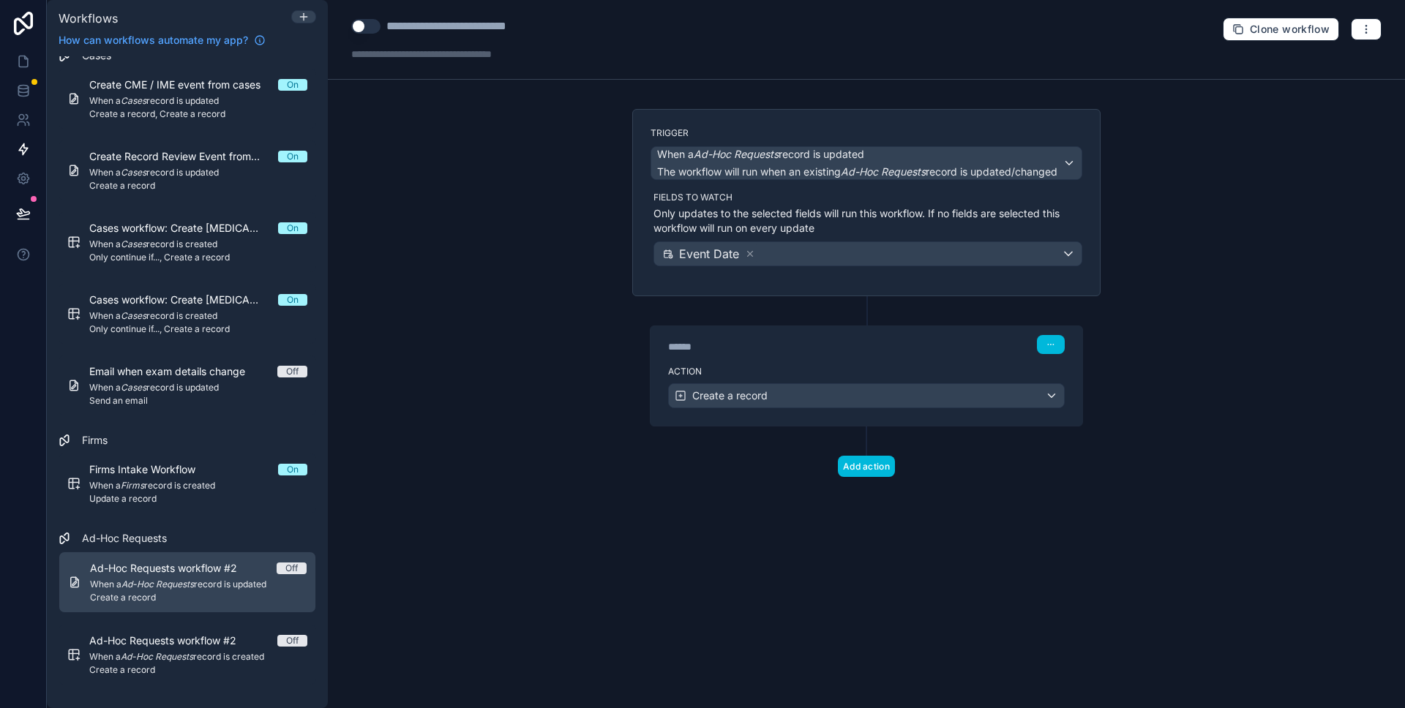
scroll to position [0, 0]
click at [1367, 31] on icon "button" at bounding box center [1366, 29] width 12 height 12
click at [1312, 63] on span "Test workflow" at bounding box center [1327, 64] width 70 height 12
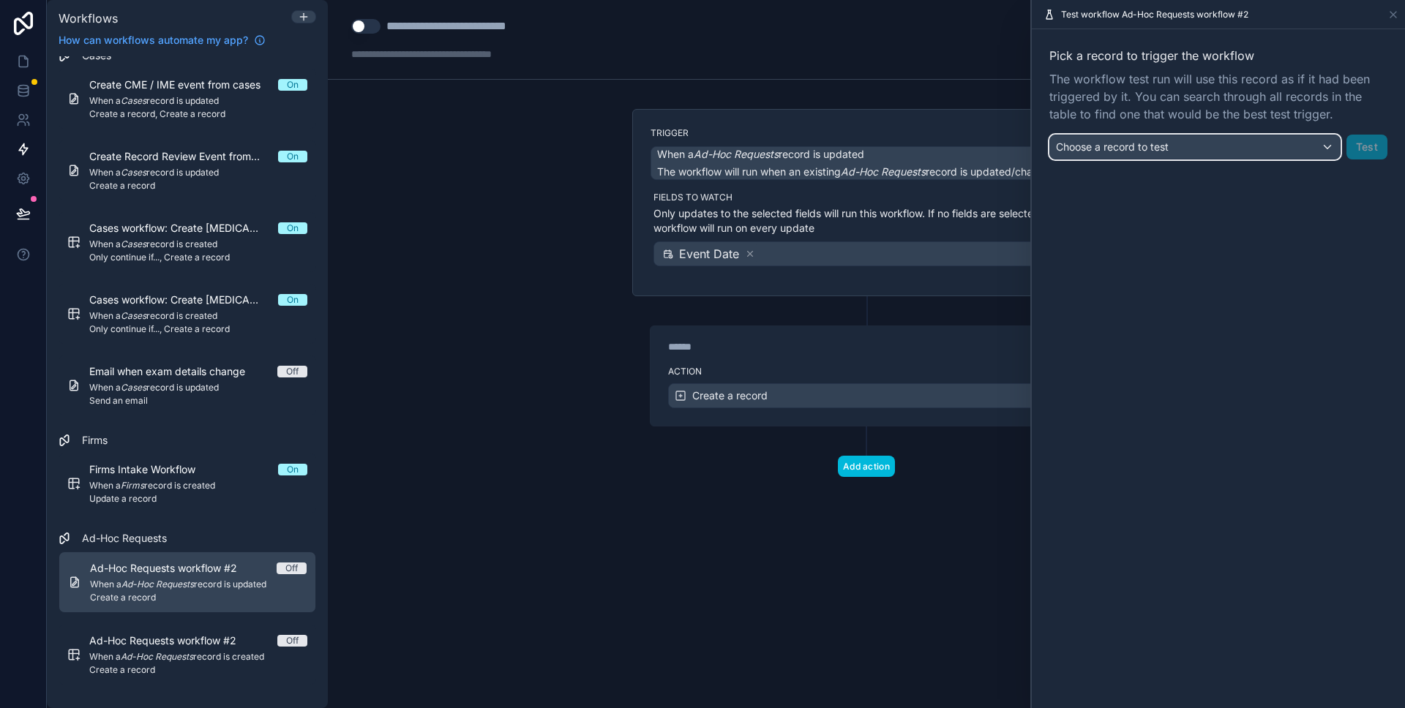
click at [1151, 157] on div "Choose a record to test" at bounding box center [1195, 146] width 290 height 23
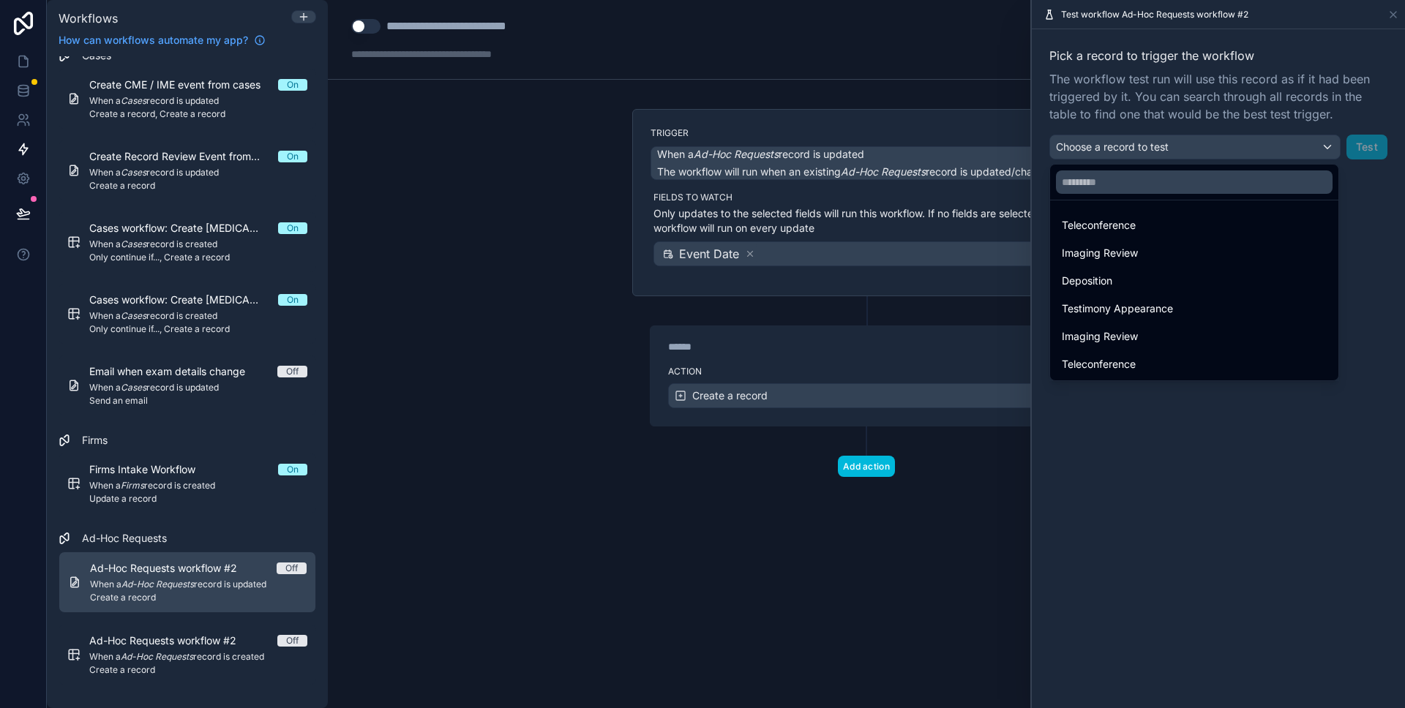
click at [1119, 351] on div "Teleconference" at bounding box center [1194, 364] width 282 height 26
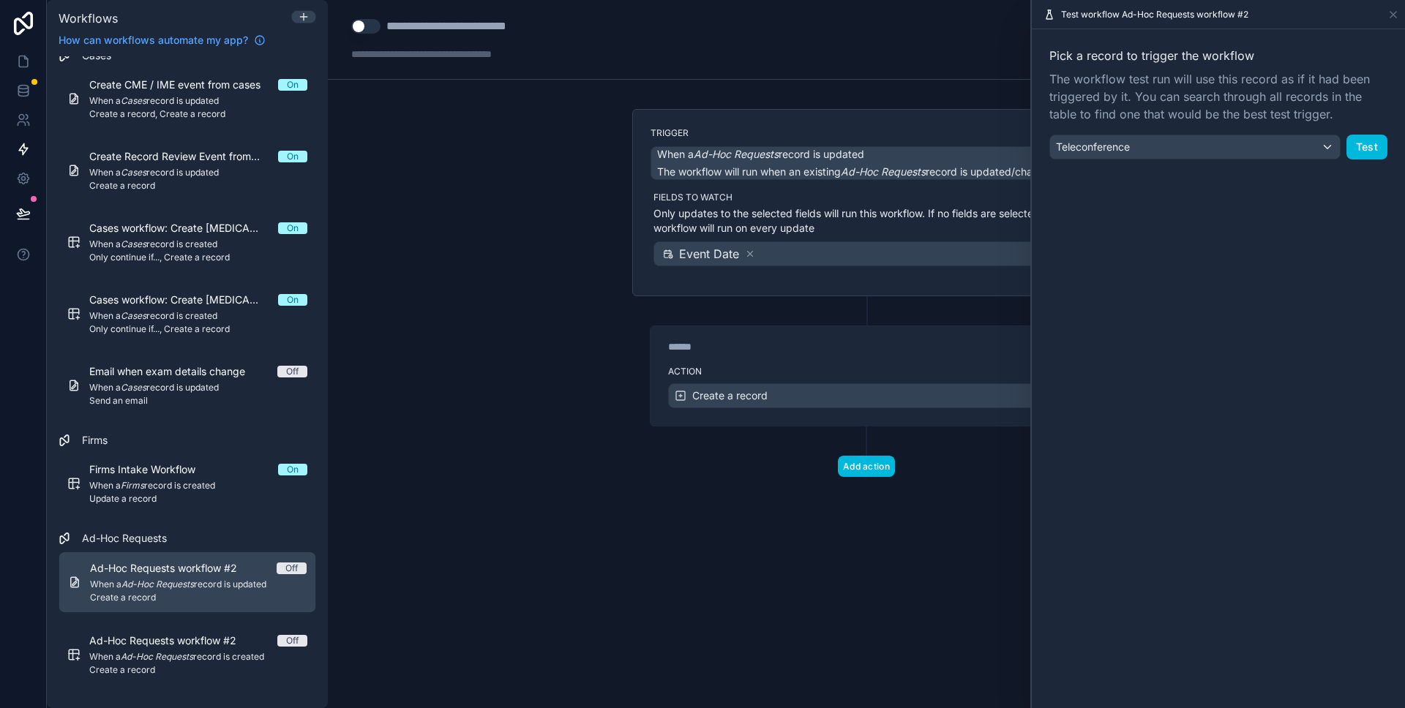
click at [1370, 140] on button "Test" at bounding box center [1366, 147] width 41 height 25
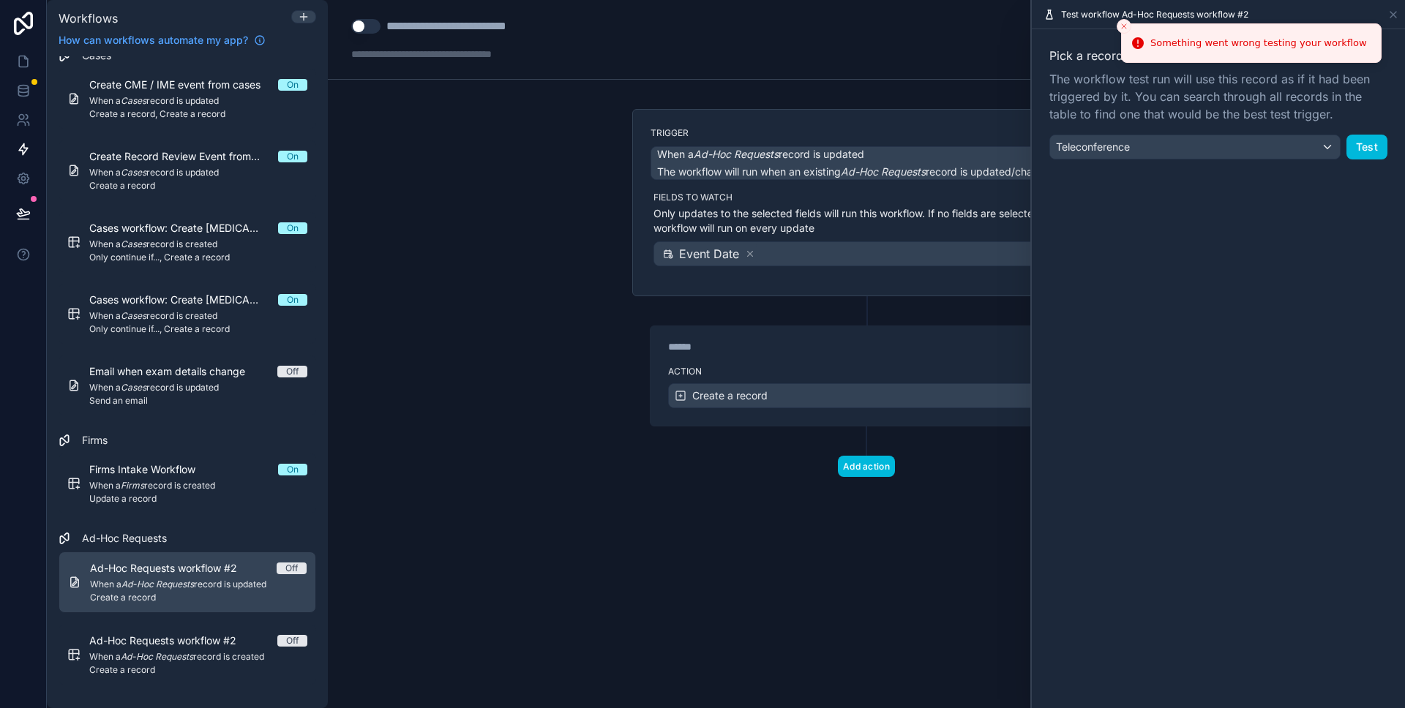
click at [1241, 36] on div "Something went wrong testing your workflow" at bounding box center [1258, 43] width 217 height 15
drag, startPoint x: 1395, startPoint y: 13, endPoint x: 1062, endPoint y: 141, distance: 356.6
click at [1394, 13] on icon at bounding box center [1393, 15] width 12 height 12
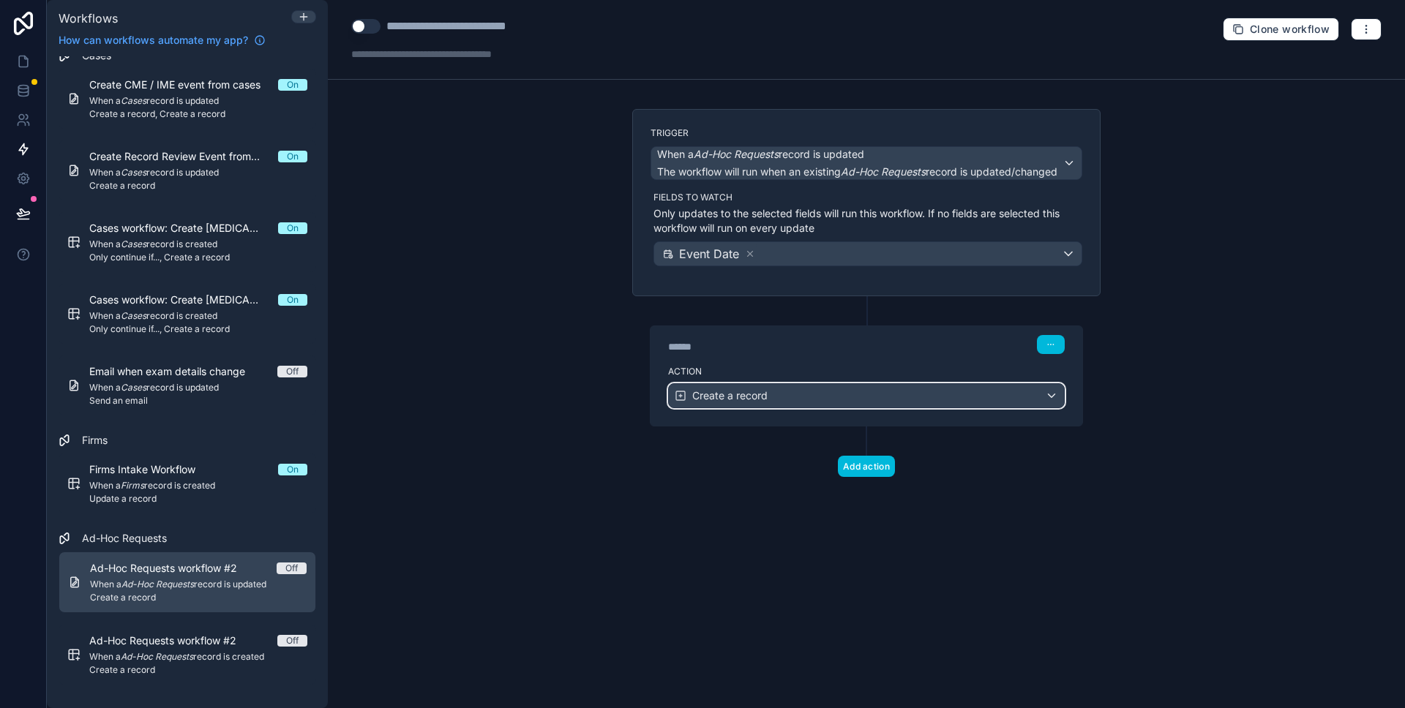
click at [908, 403] on div "Create a record" at bounding box center [866, 395] width 395 height 23
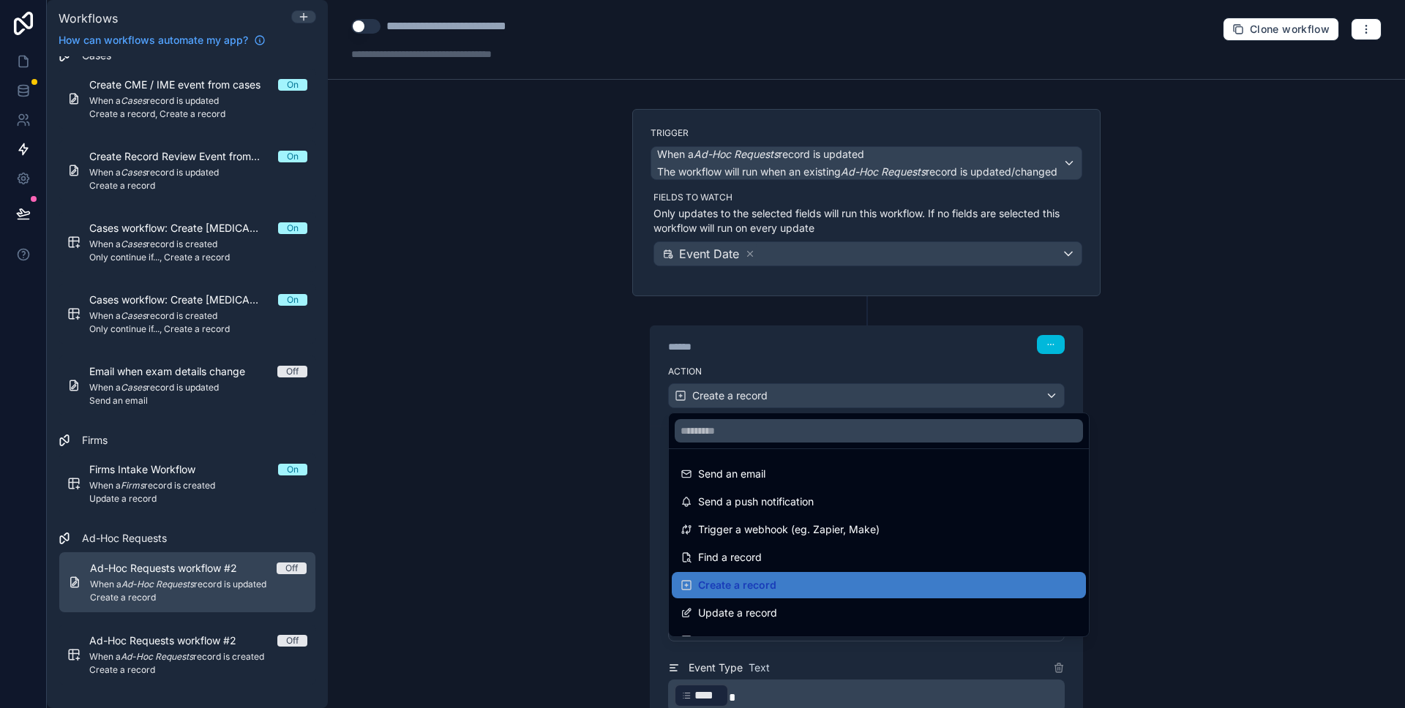
click at [524, 388] on div at bounding box center [702, 354] width 1405 height 708
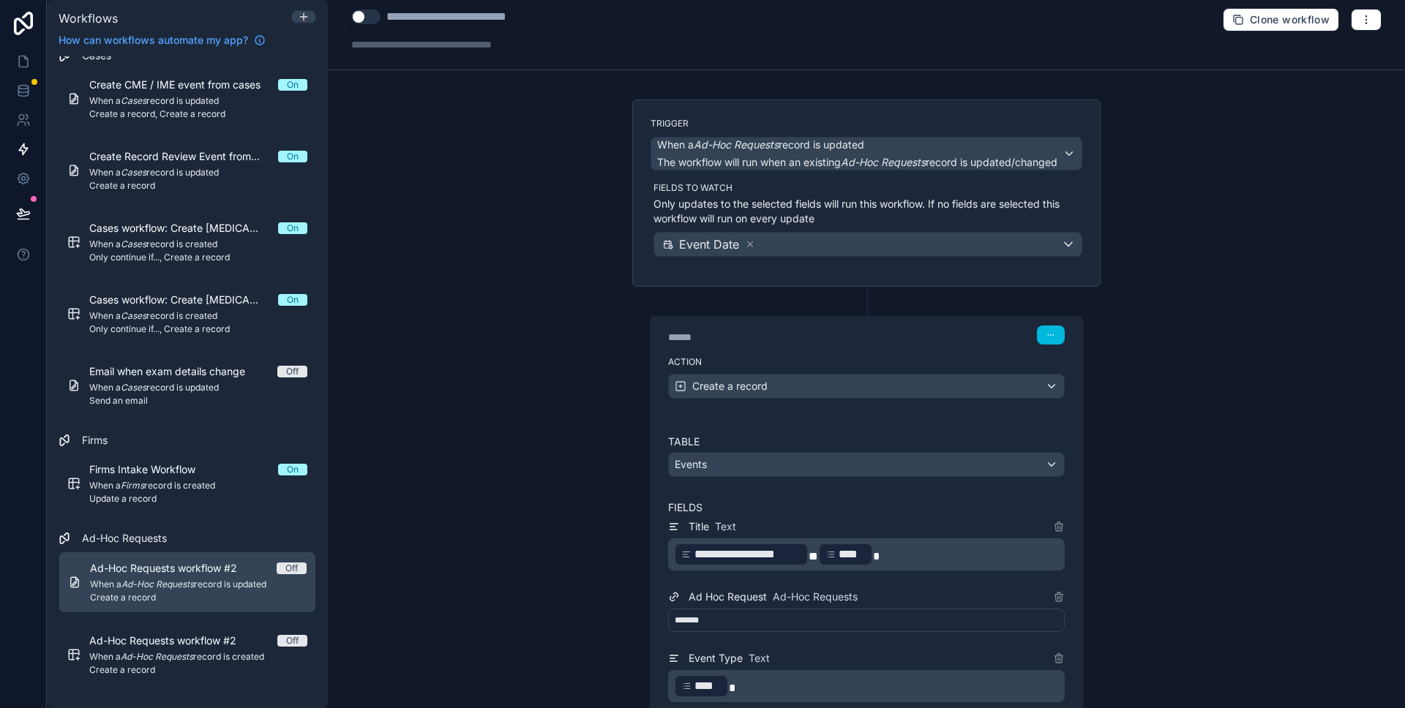
scroll to position [8, 0]
click at [29, 97] on icon at bounding box center [23, 90] width 15 height 15
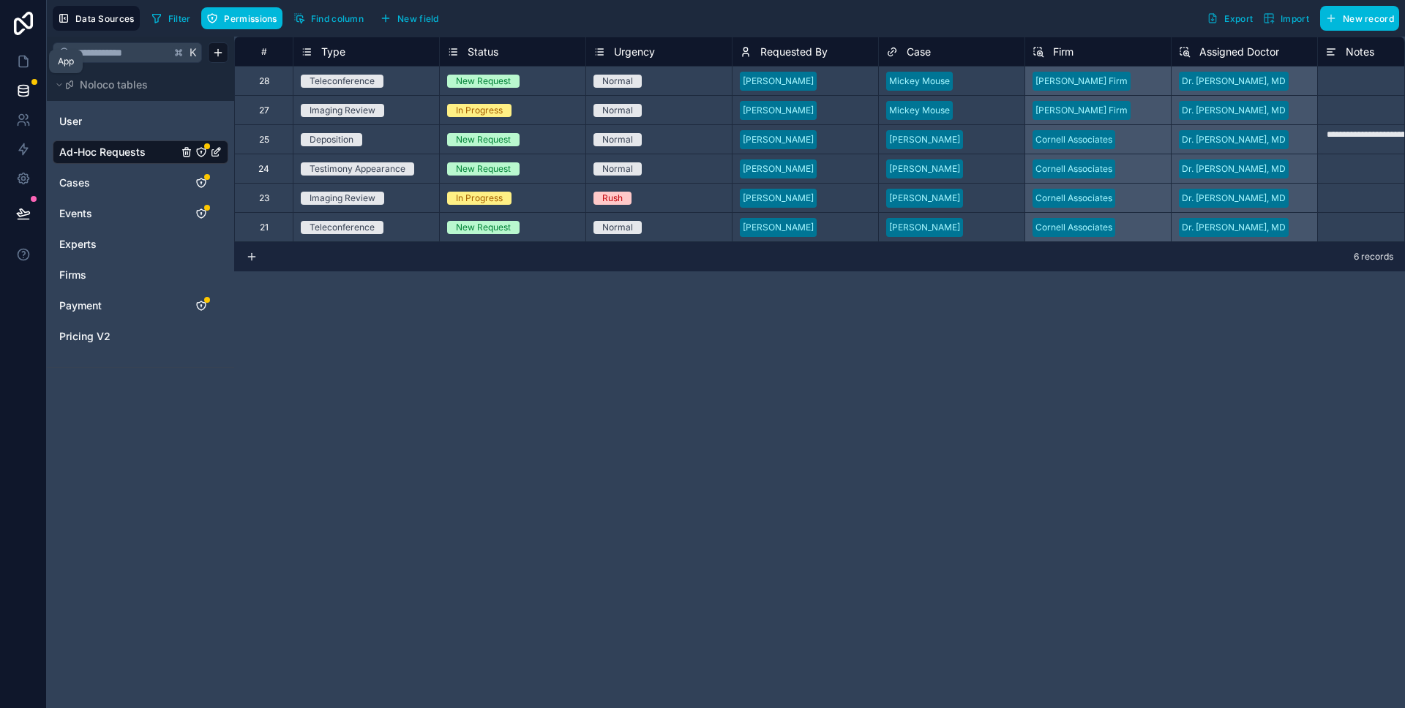
click at [20, 72] on link at bounding box center [23, 61] width 46 height 29
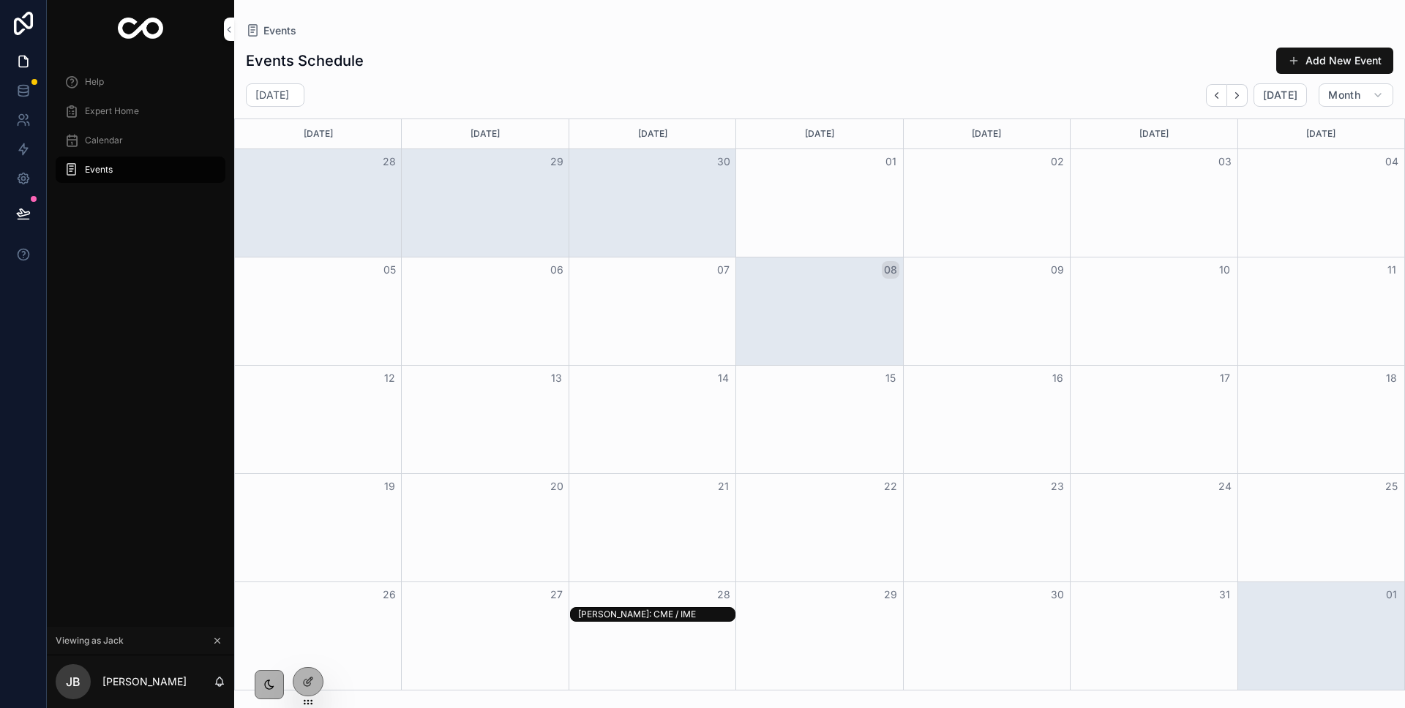
click at [105, 114] on span "Expert Home" at bounding box center [112, 111] width 54 height 12
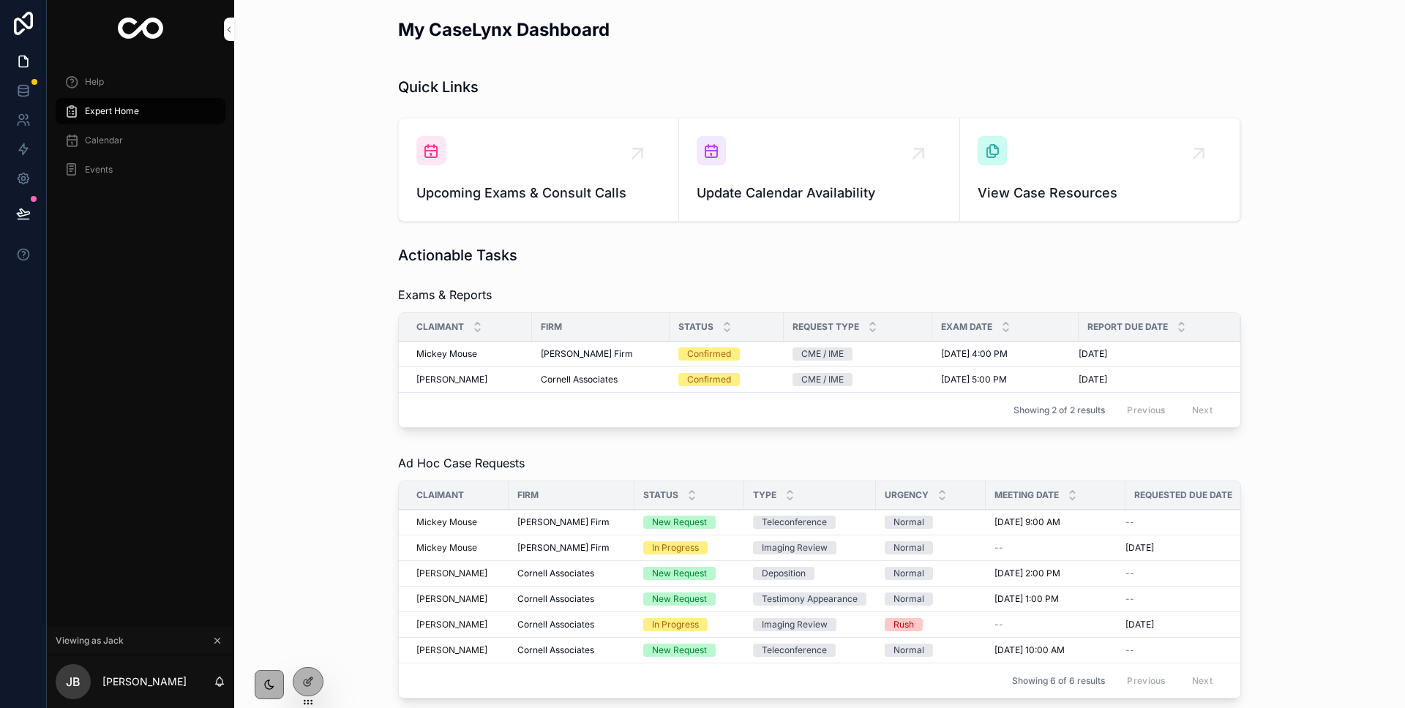
click at [0, 0] on icon at bounding box center [0, 0] width 0 height 0
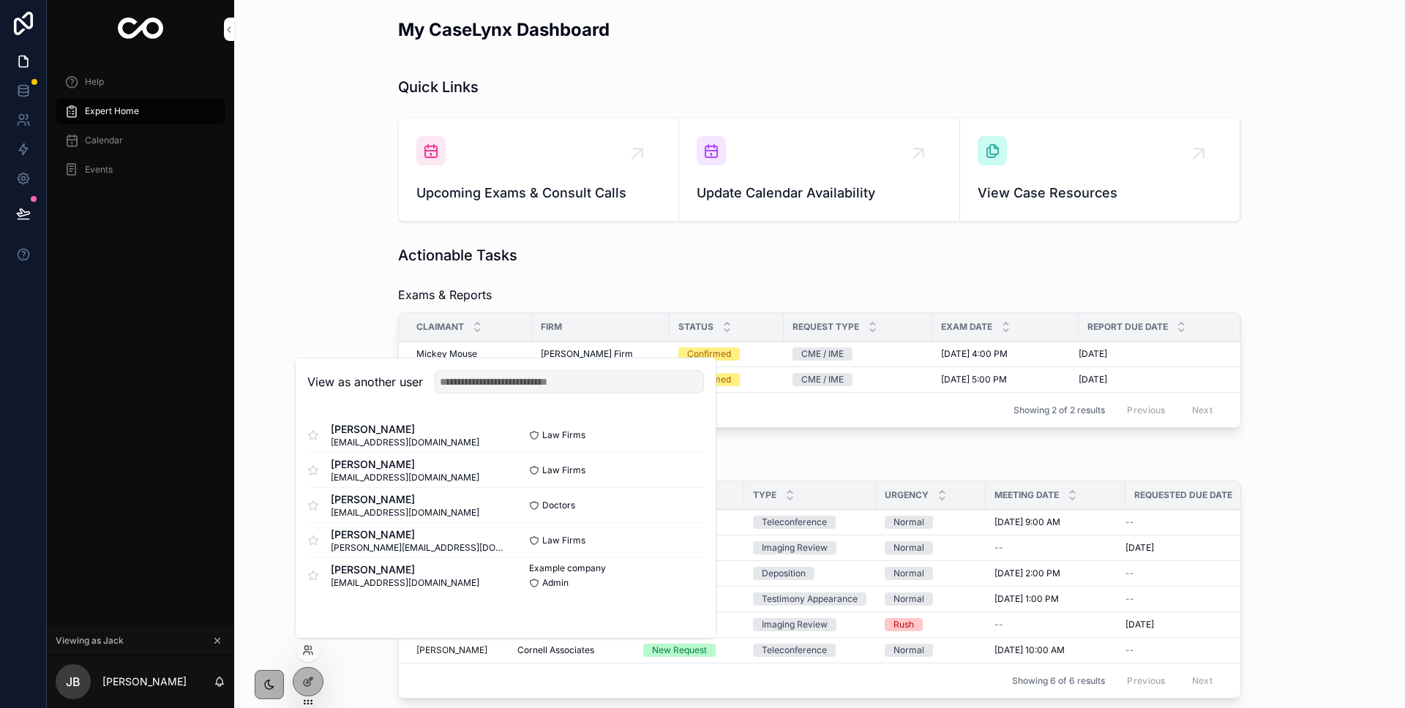
click at [0, 0] on button "Select" at bounding box center [0, 0] width 0 height 0
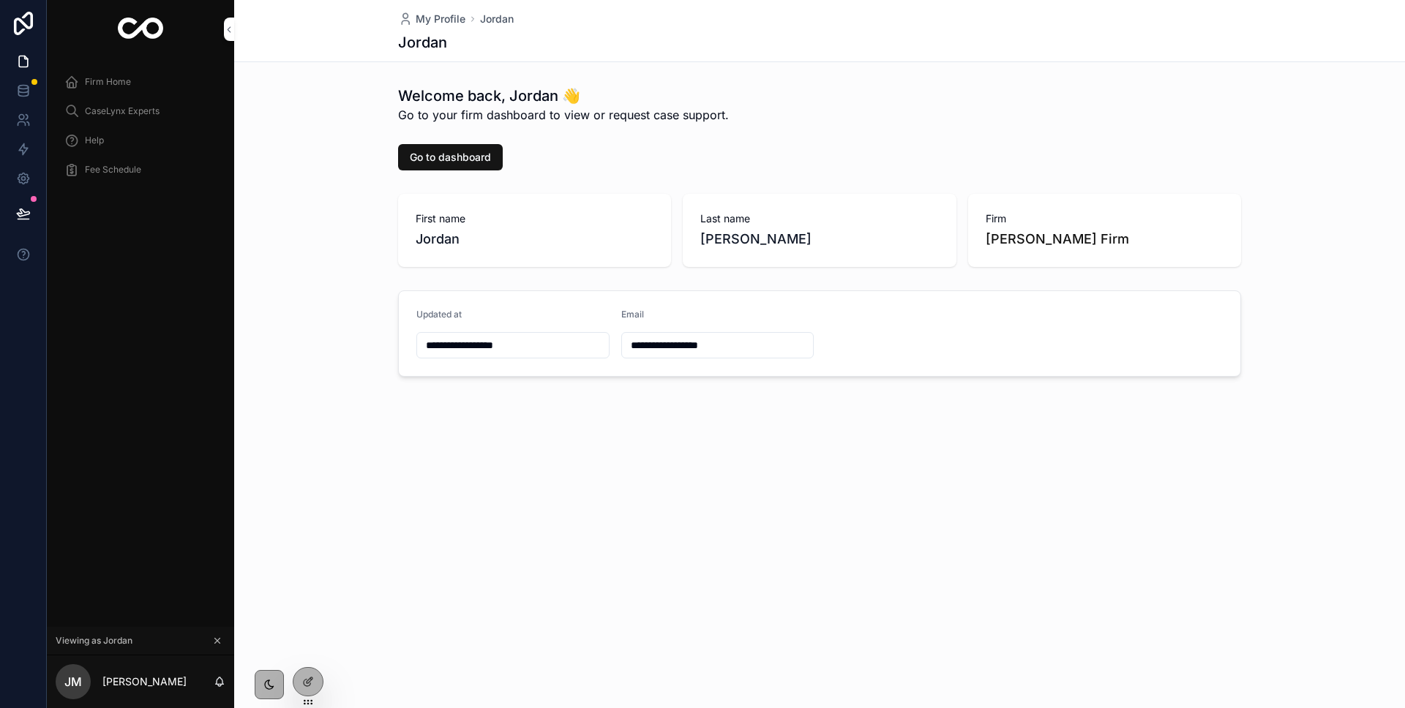
click at [118, 84] on span "Firm Home" at bounding box center [108, 82] width 46 height 12
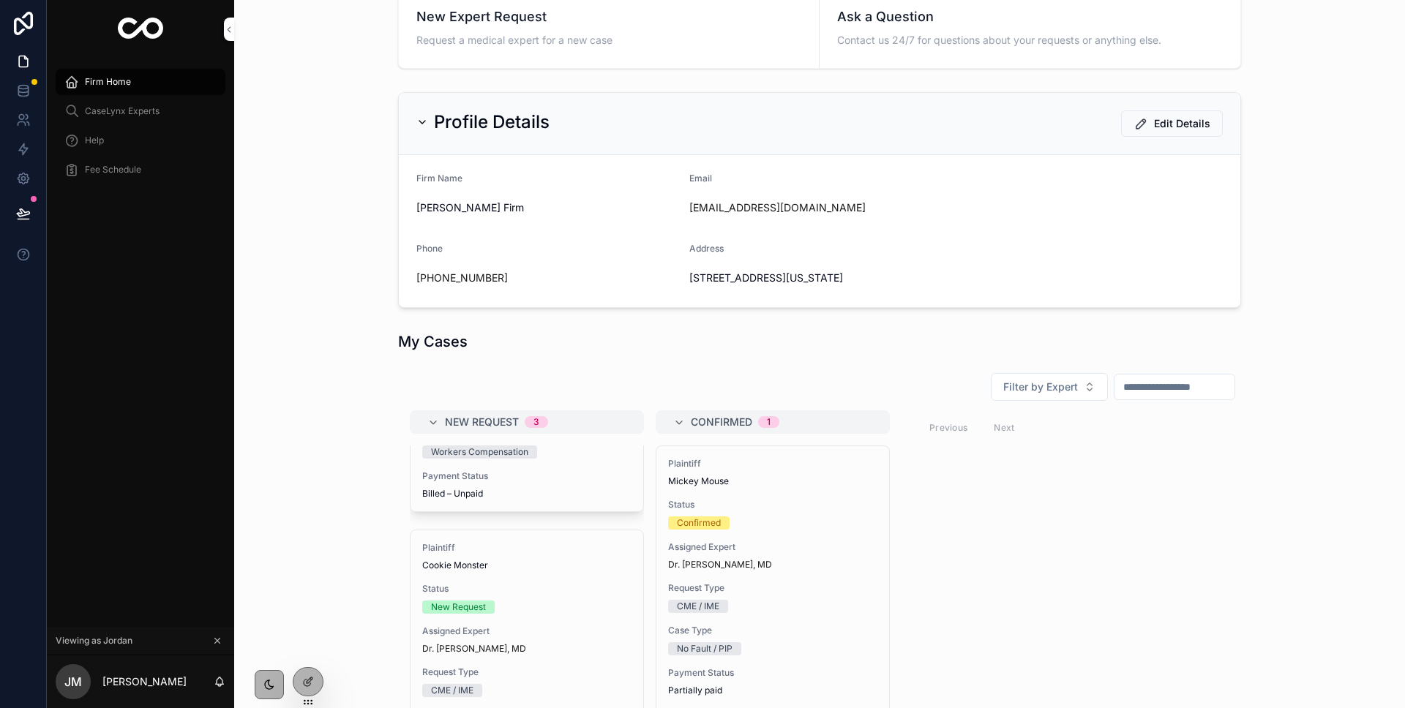
scroll to position [207, 0]
click at [791, 521] on div "Confirmed" at bounding box center [772, 522] width 209 height 13
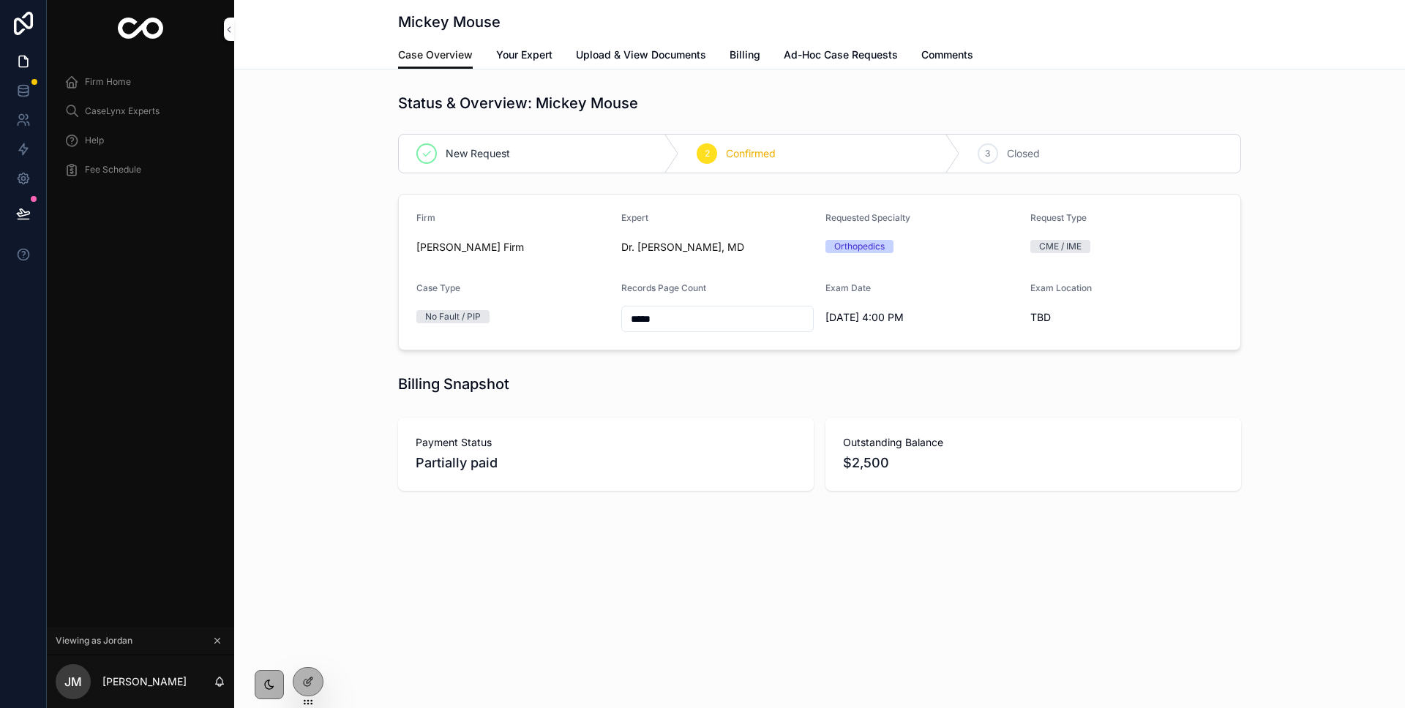
click at [852, 66] on link "Ad-Hoc Case Requests" at bounding box center [840, 56] width 114 height 29
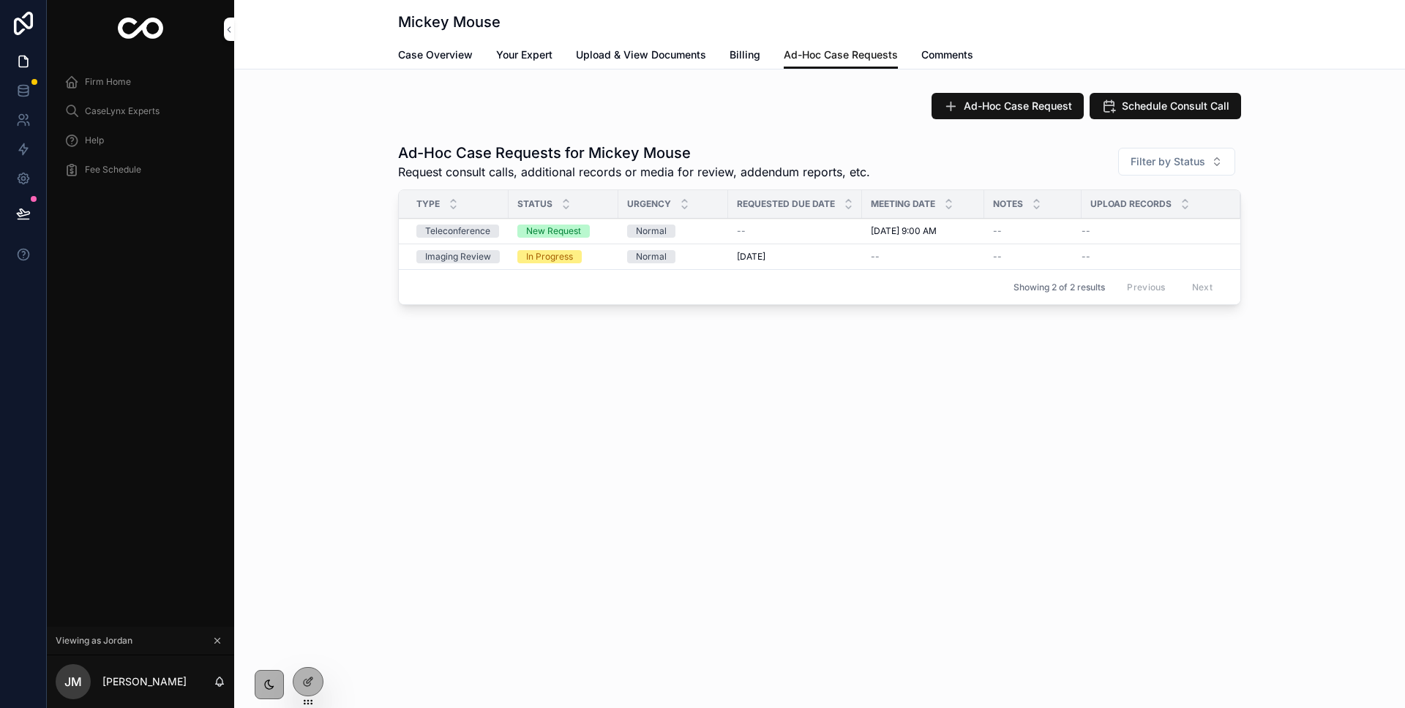
click at [1144, 102] on span "Schedule Consult Call" at bounding box center [1175, 106] width 108 height 15
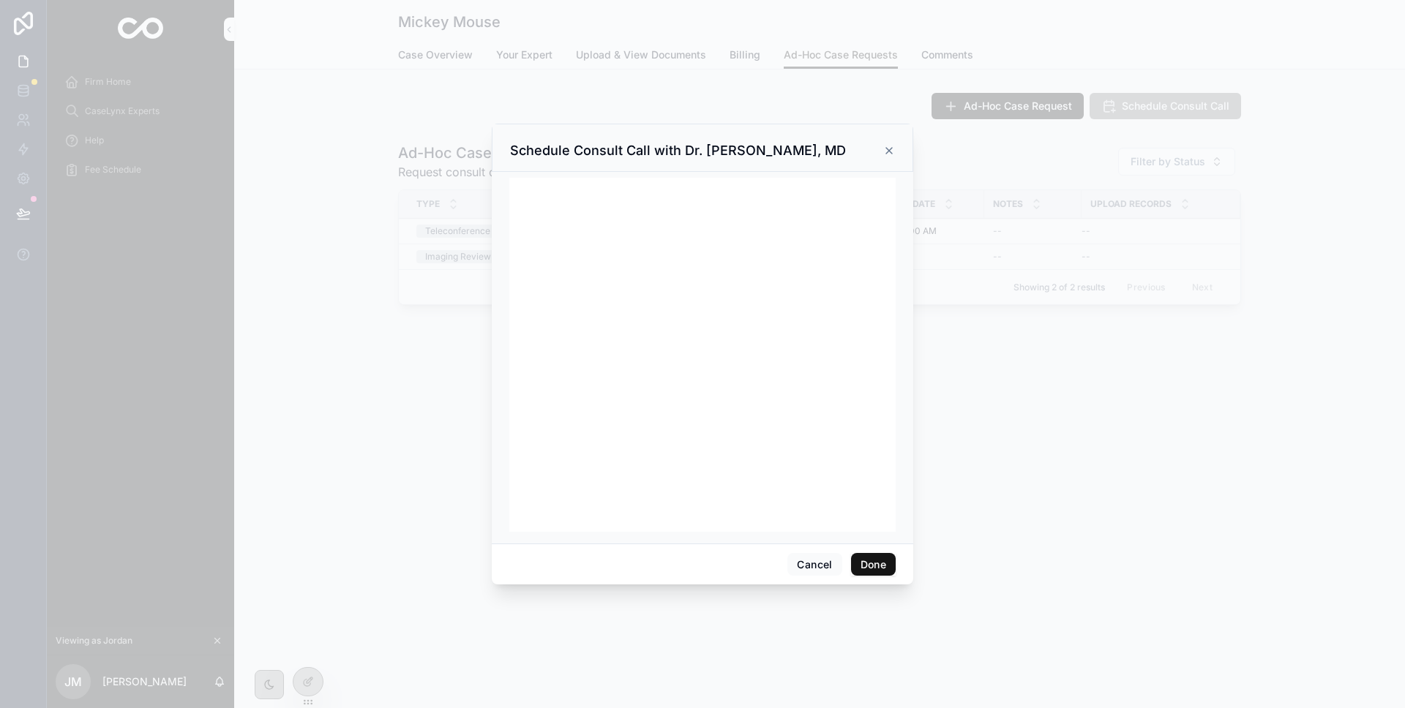
click at [868, 563] on button "Done" at bounding box center [873, 564] width 45 height 23
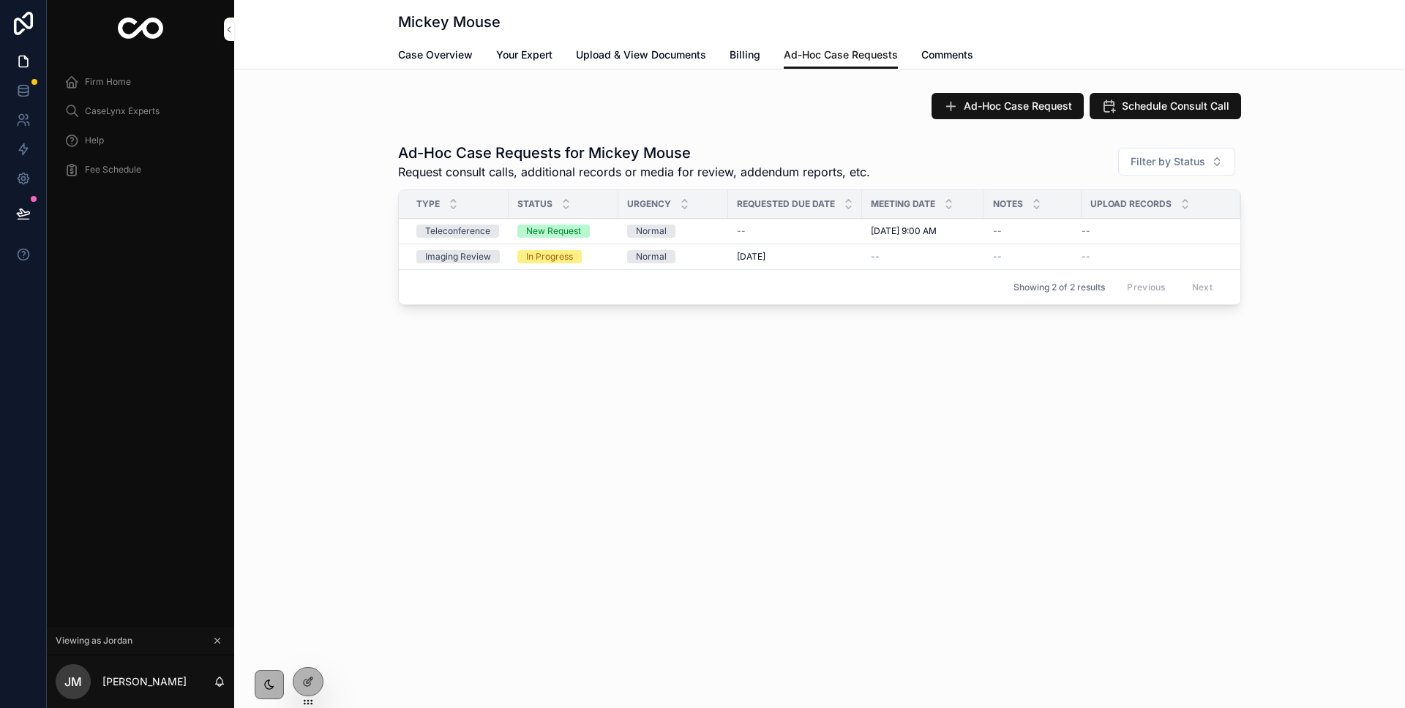
click at [327, 135] on div "Ad-Hoc Case Request Schedule Consult Call Ad-Hoc Case Requests for Mickey Mouse…" at bounding box center [819, 202] width 1170 height 230
click at [20, 89] on icon at bounding box center [23, 88] width 10 height 4
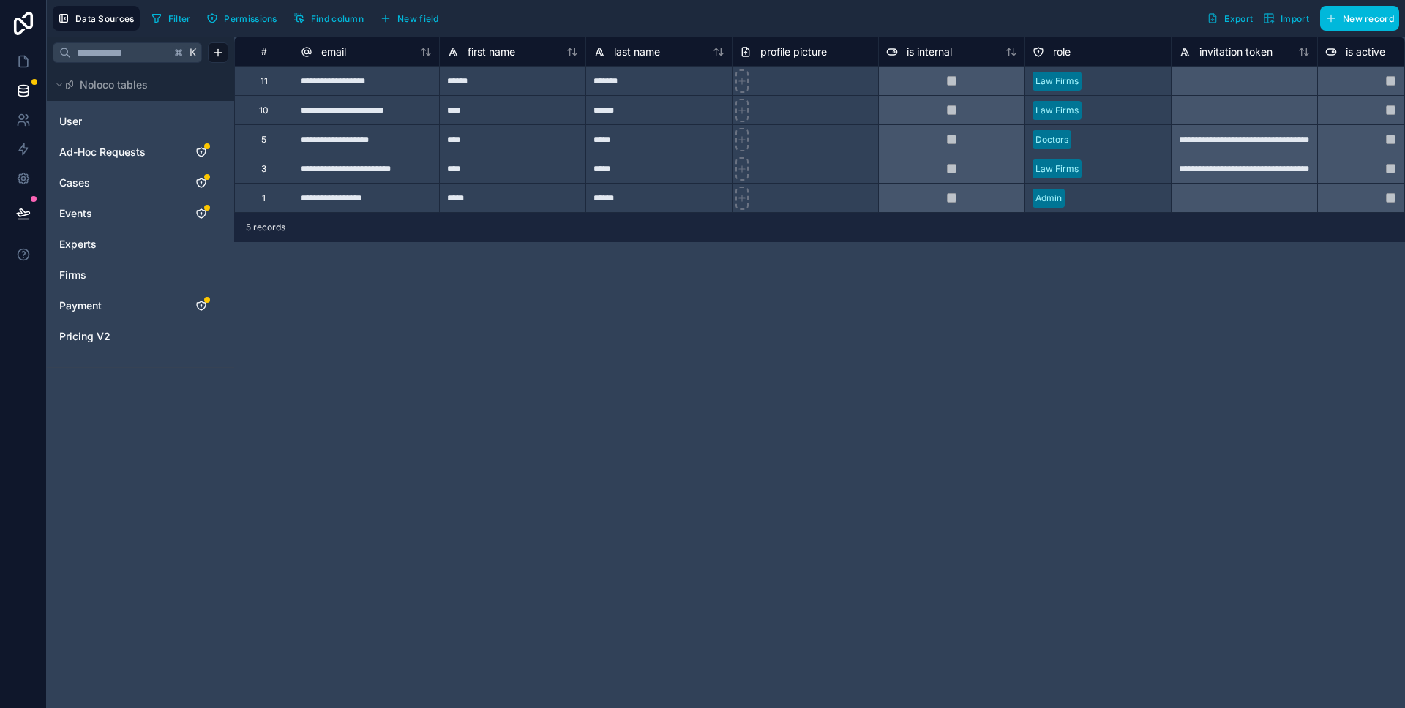
click at [102, 212] on link "Events" at bounding box center [118, 213] width 119 height 15
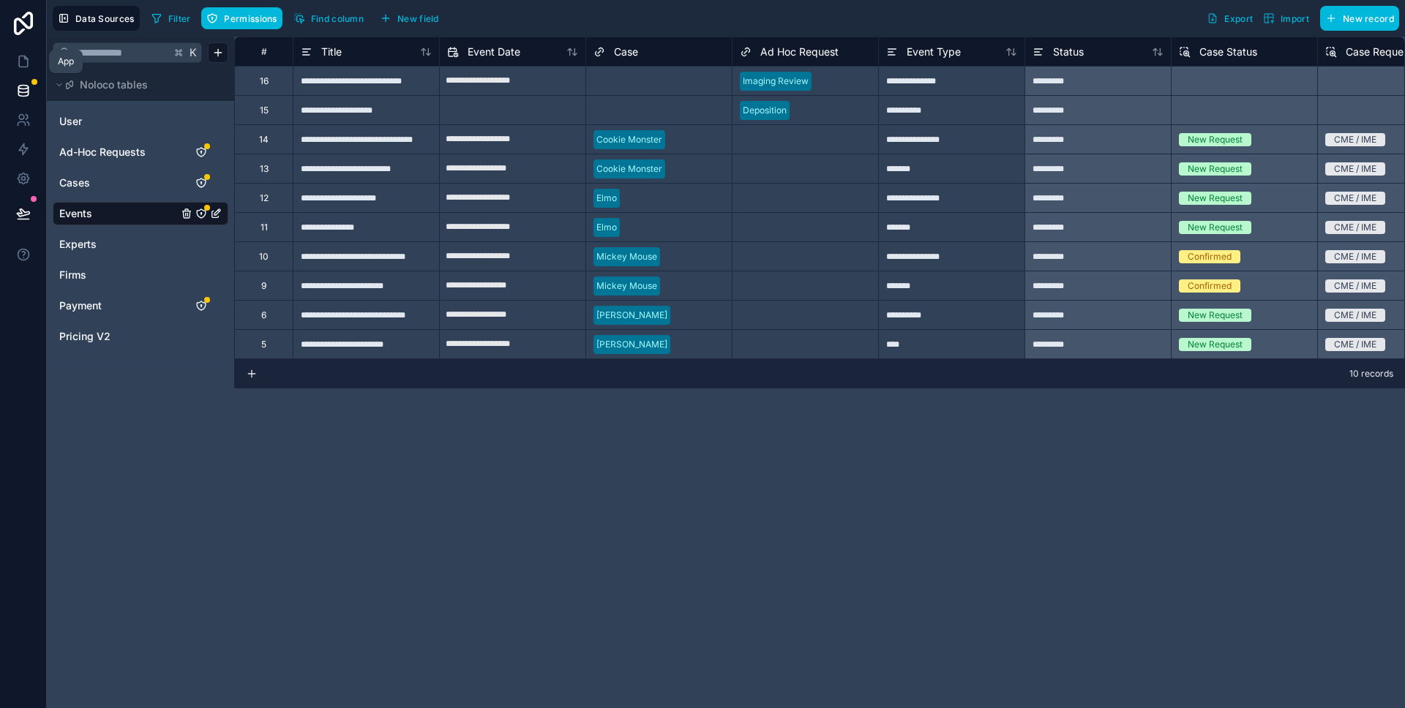
click at [35, 69] on link at bounding box center [23, 61] width 46 height 29
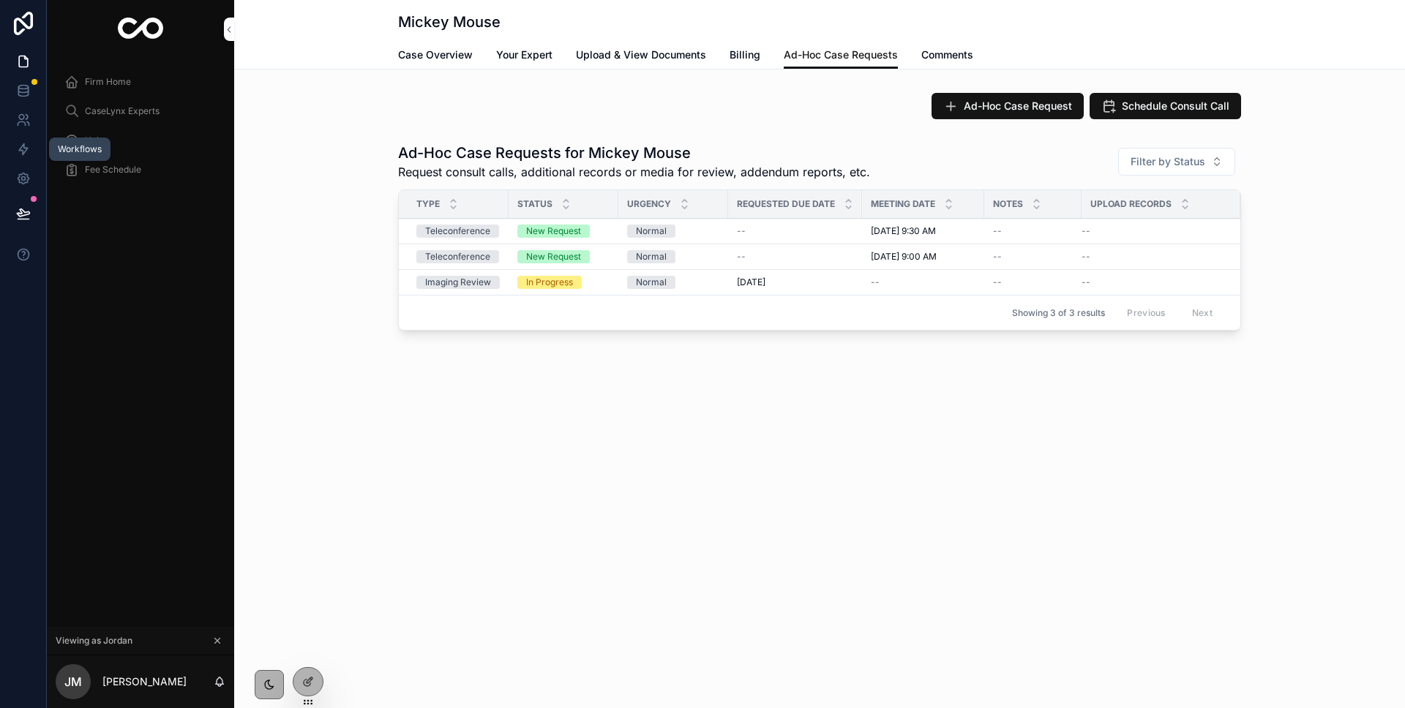
click at [24, 154] on icon at bounding box center [23, 149] width 15 height 15
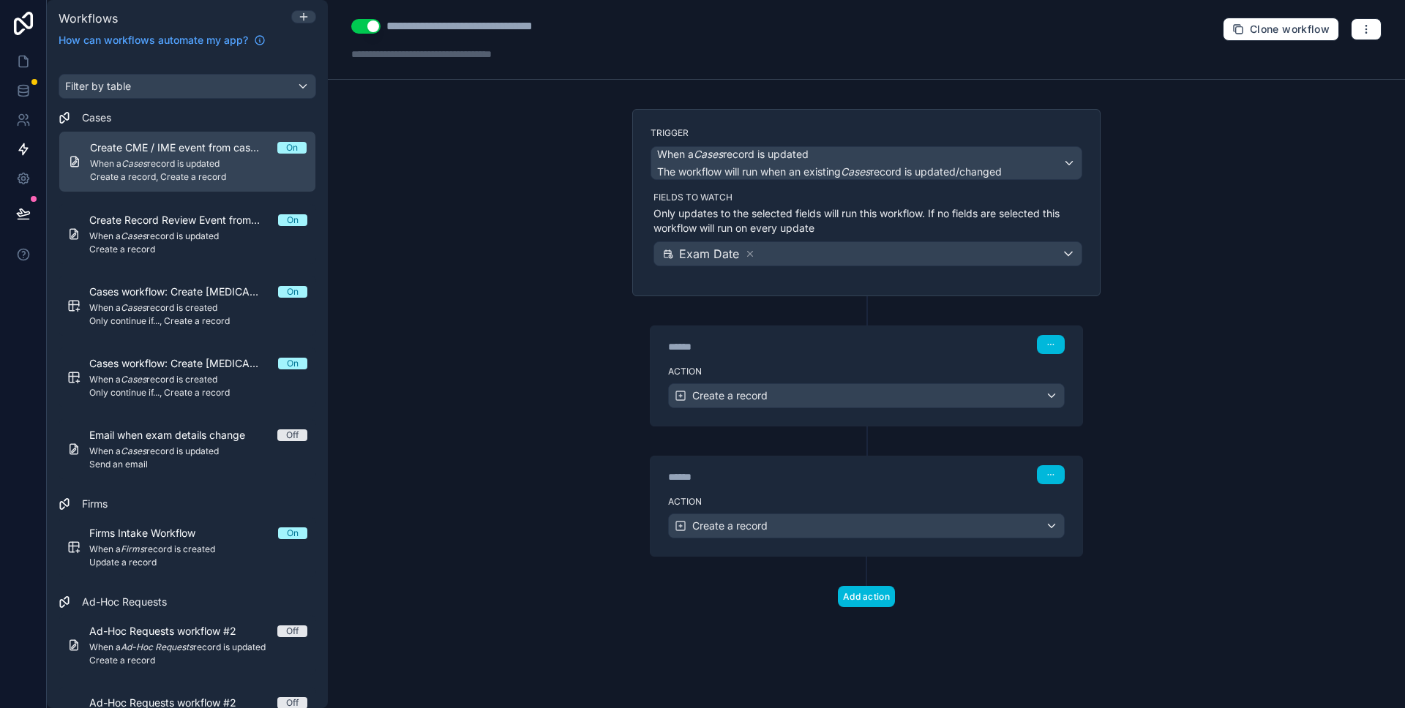
click at [749, 251] on icon at bounding box center [750, 254] width 10 height 10
click at [734, 249] on span "Choose fields to watch" at bounding box center [723, 254] width 127 height 15
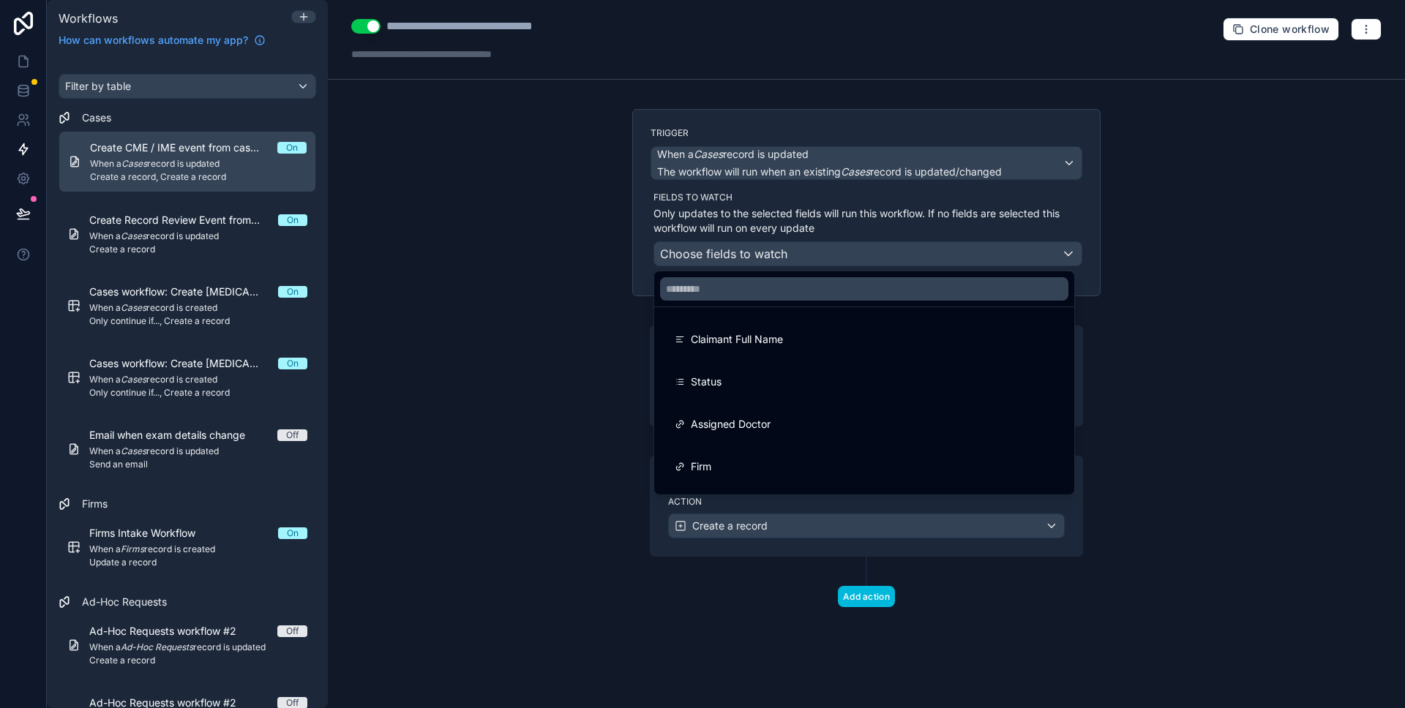
click at [583, 206] on div at bounding box center [702, 354] width 1405 height 708
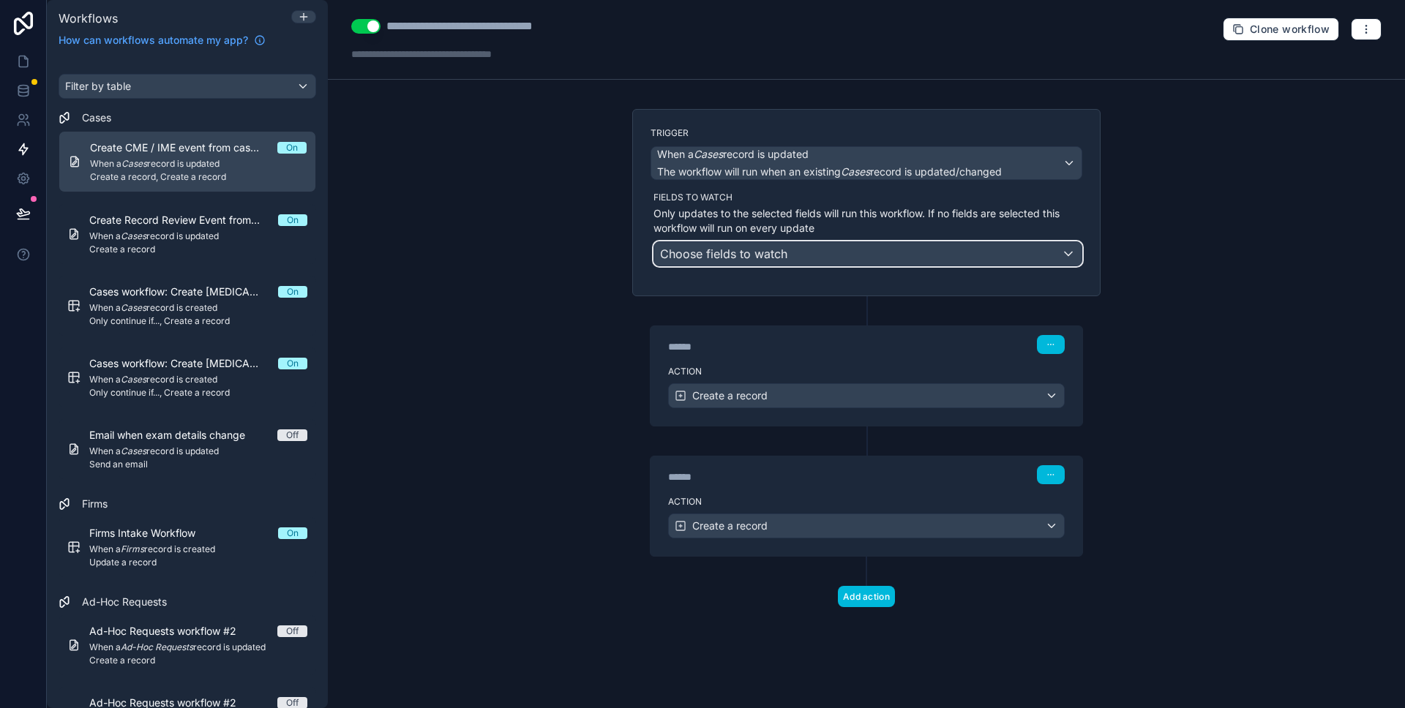
click at [748, 253] on span "Choose fields to watch" at bounding box center [723, 254] width 127 height 15
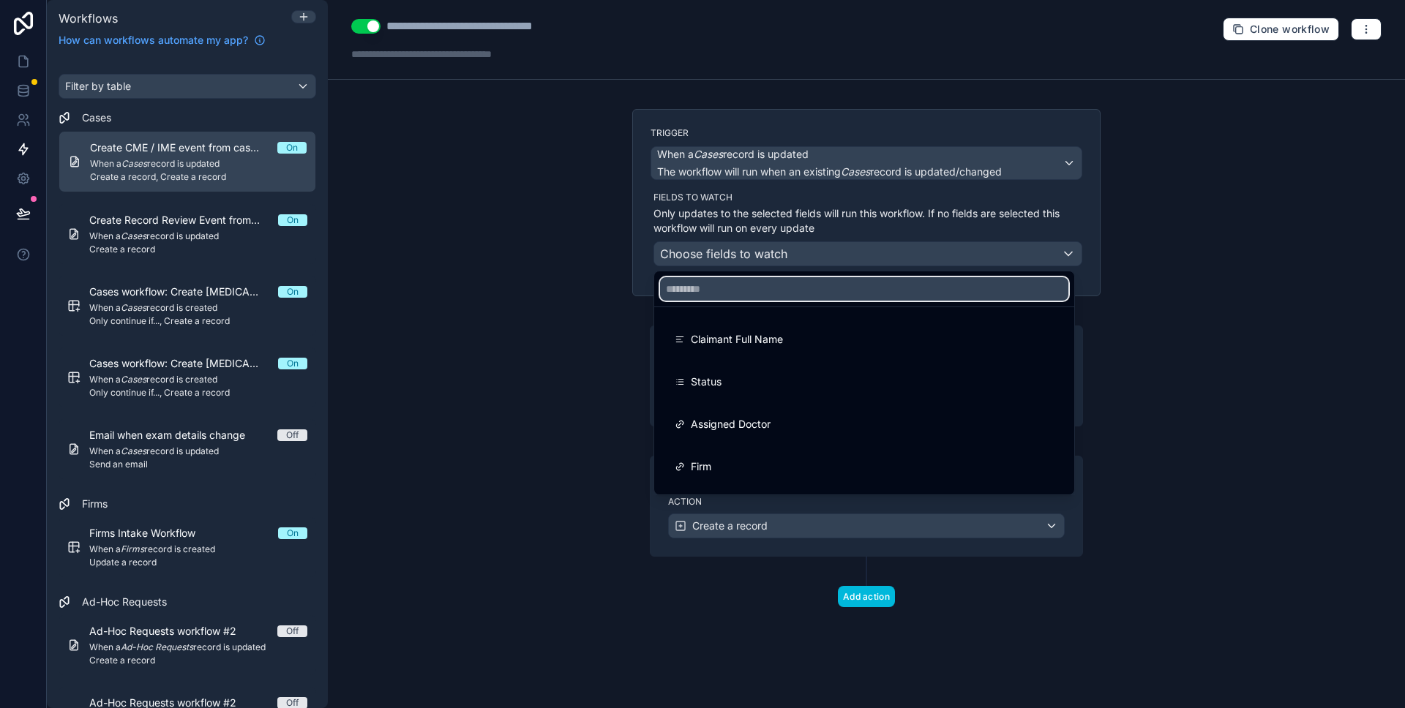
click at [726, 289] on input "text" at bounding box center [864, 288] width 408 height 23
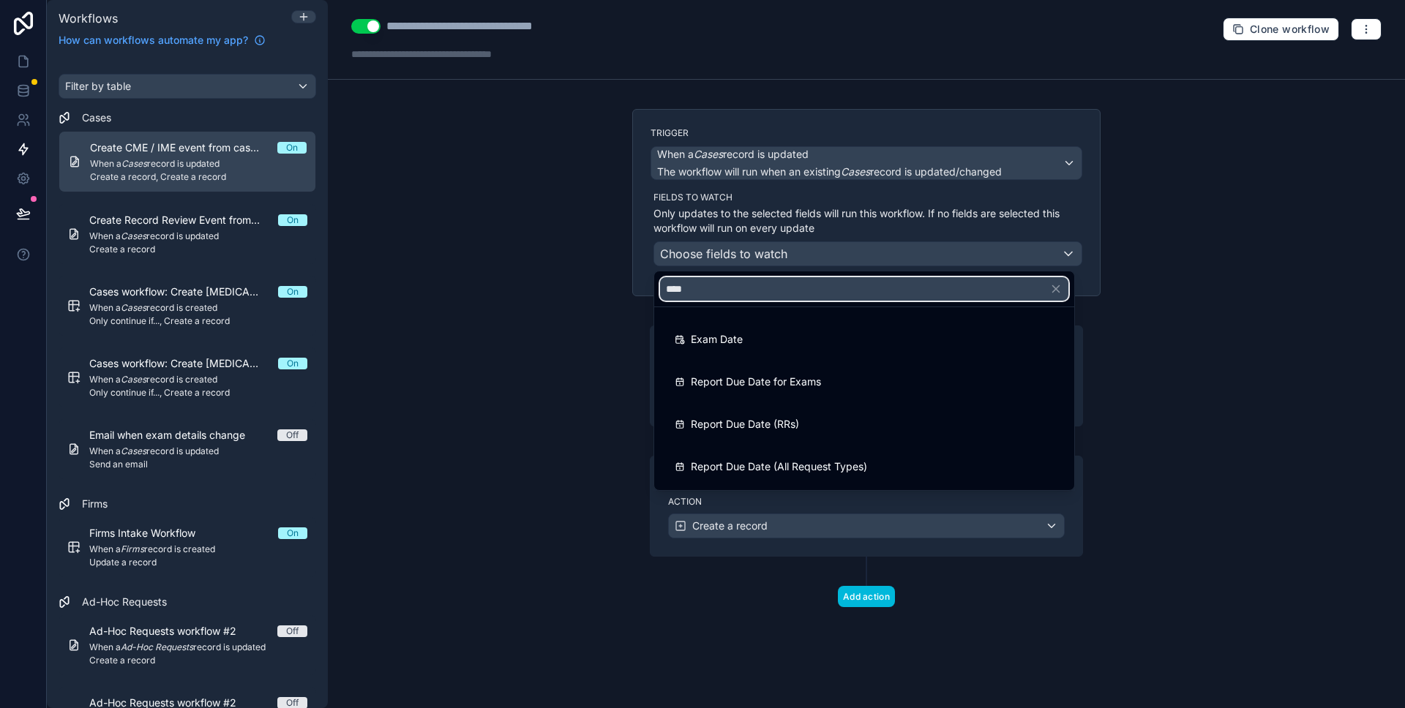
type input "****"
click at [726, 328] on div "Exam Date" at bounding box center [864, 339] width 414 height 41
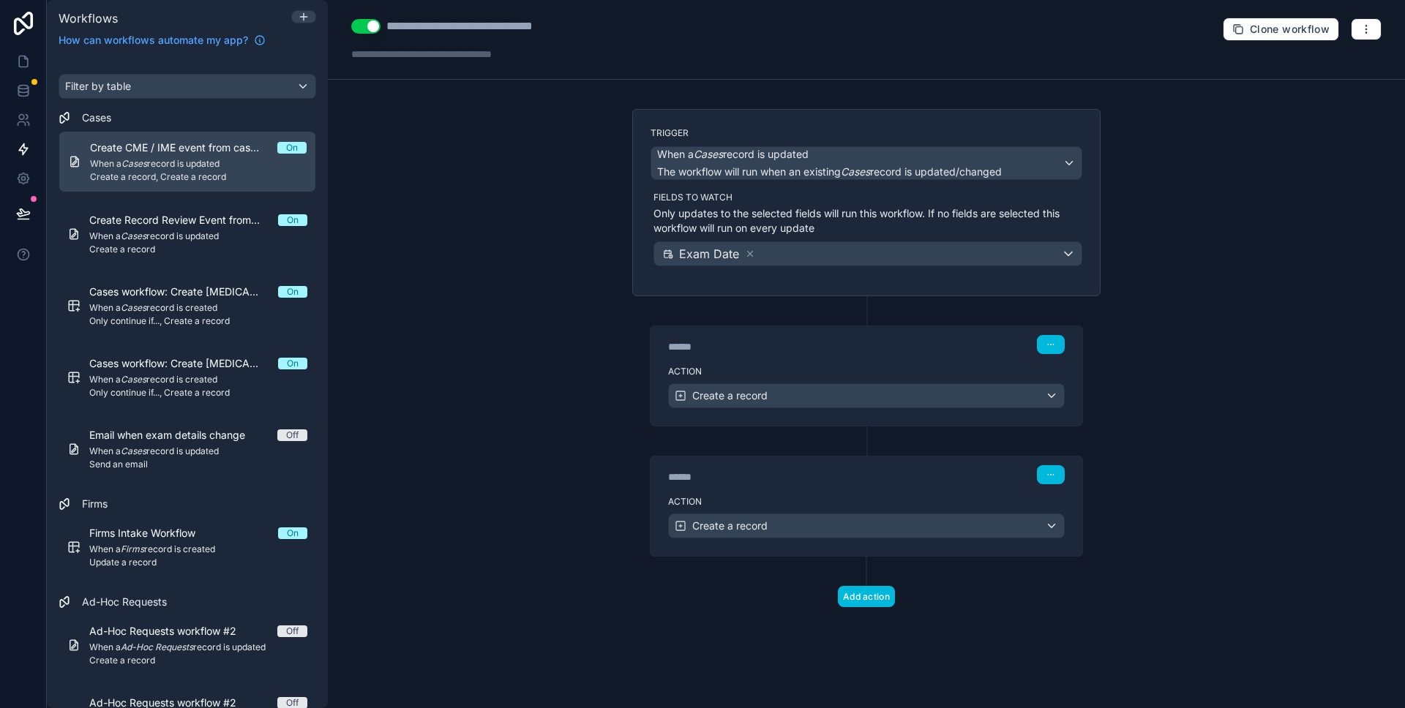
click at [562, 310] on div "**********" at bounding box center [866, 354] width 1077 height 708
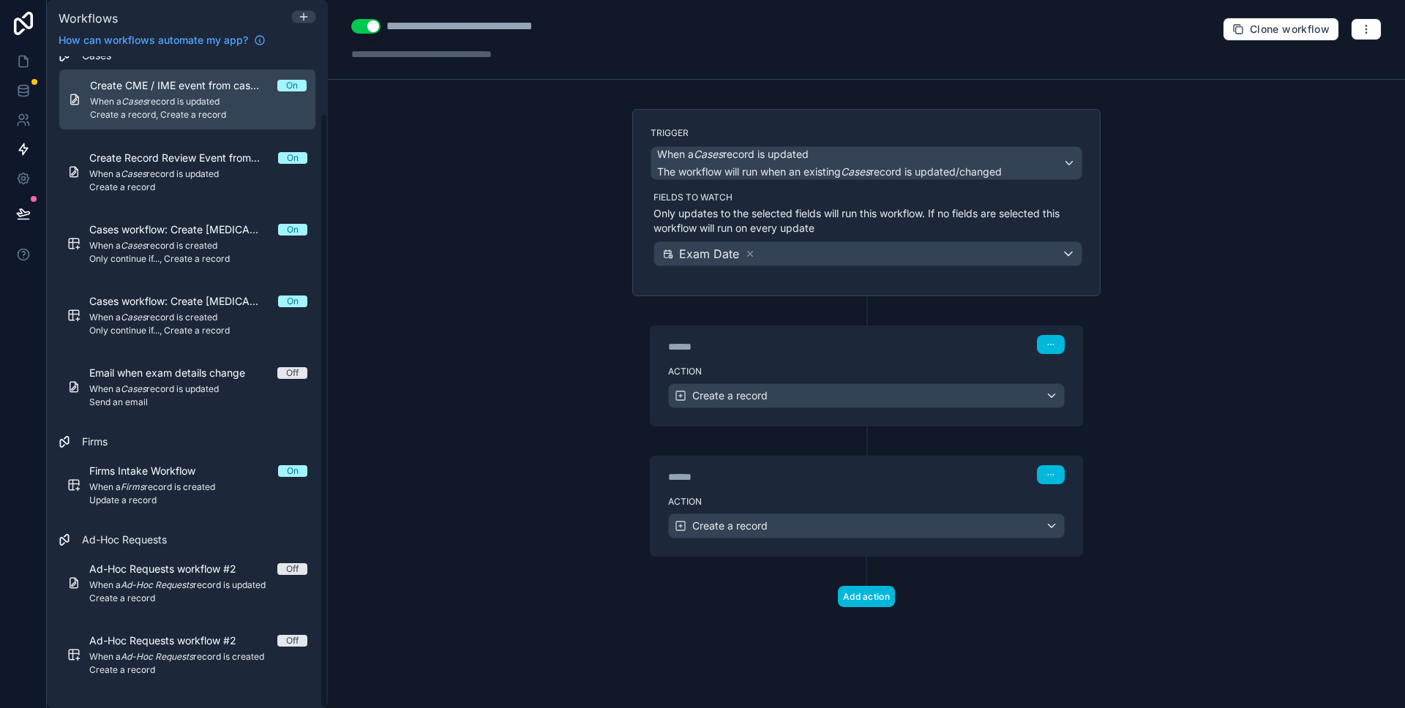
click at [217, 584] on span "When a Ad-Hoc Requests record is updated" at bounding box center [198, 585] width 218 height 12
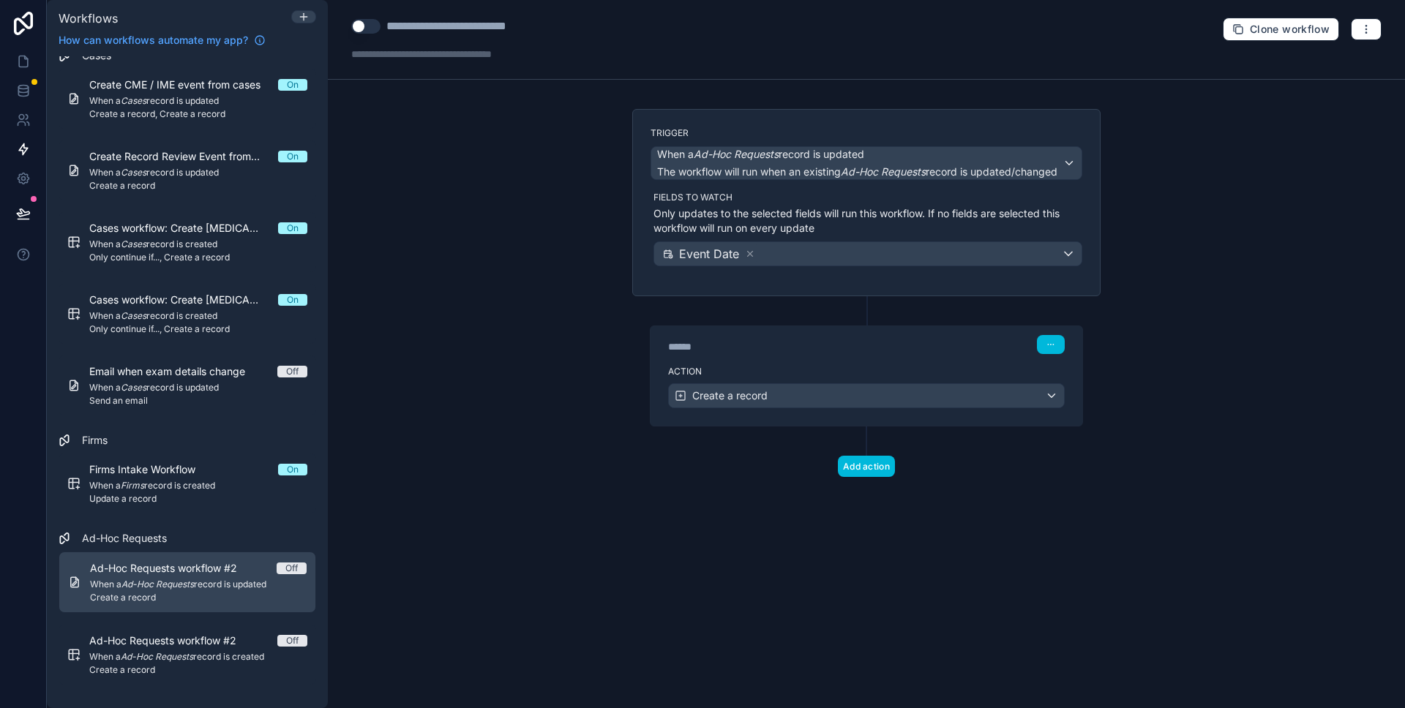
click at [211, 649] on div "Ad-Hoc Requests workflow #2 Off When a Ad-Hoc Requests record is created Create…" at bounding box center [198, 655] width 218 height 42
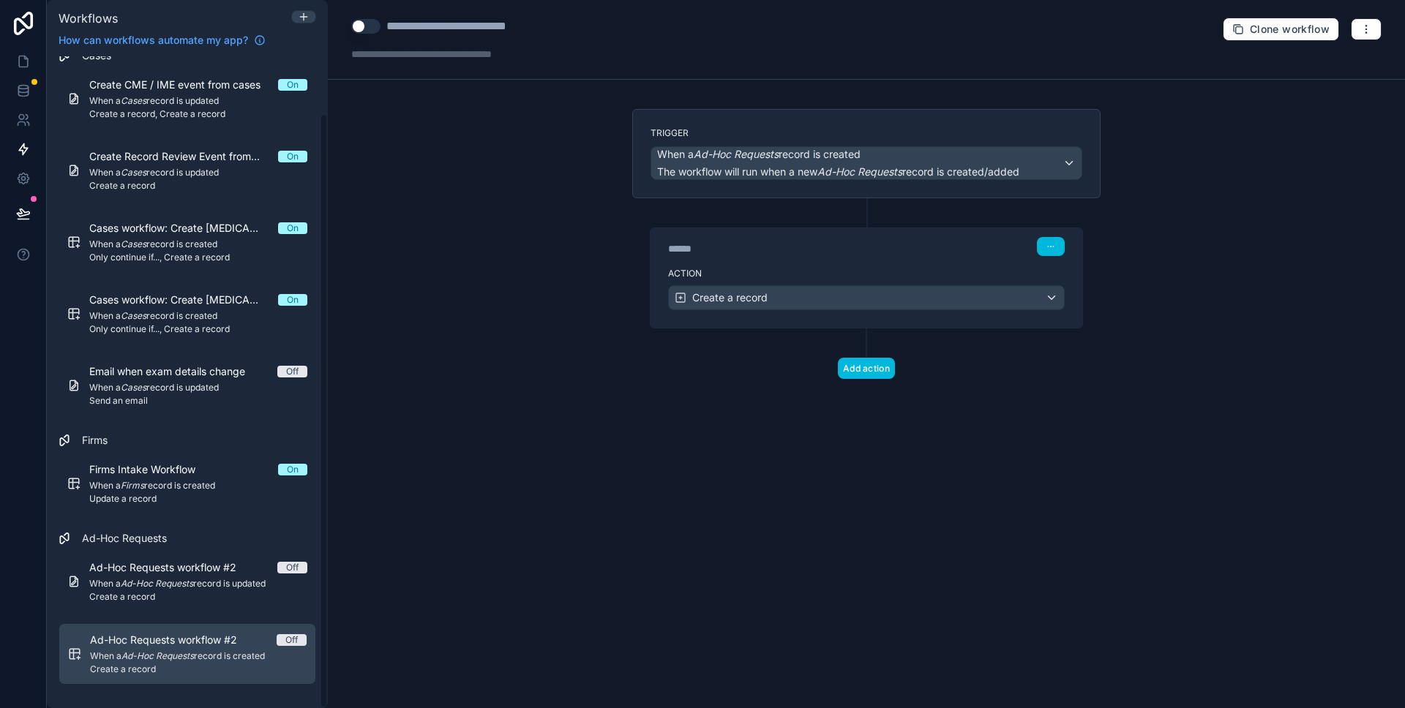
click at [147, 578] on em "Ad-Hoc Requests" at bounding box center [157, 583] width 72 height 11
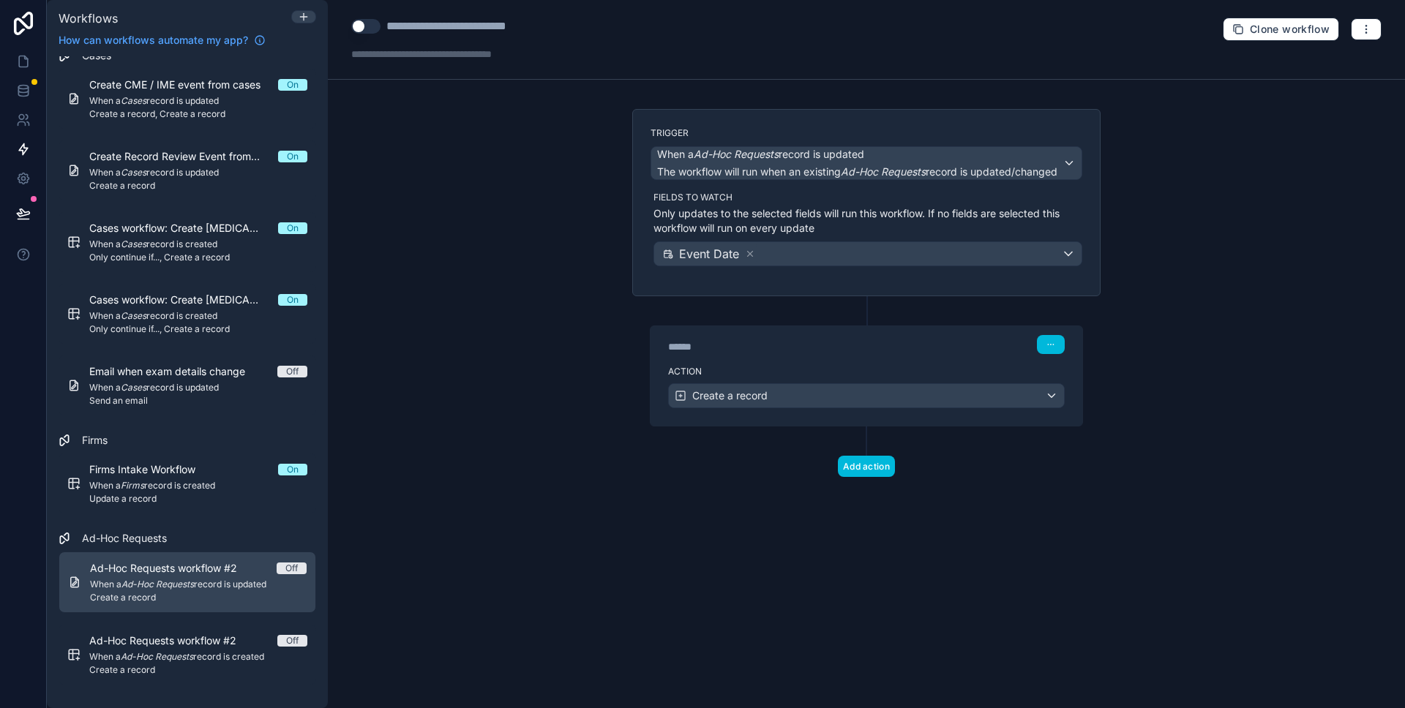
click at [745, 253] on icon at bounding box center [750, 254] width 10 height 10
click at [743, 252] on span "Choose fields to watch" at bounding box center [723, 254] width 127 height 15
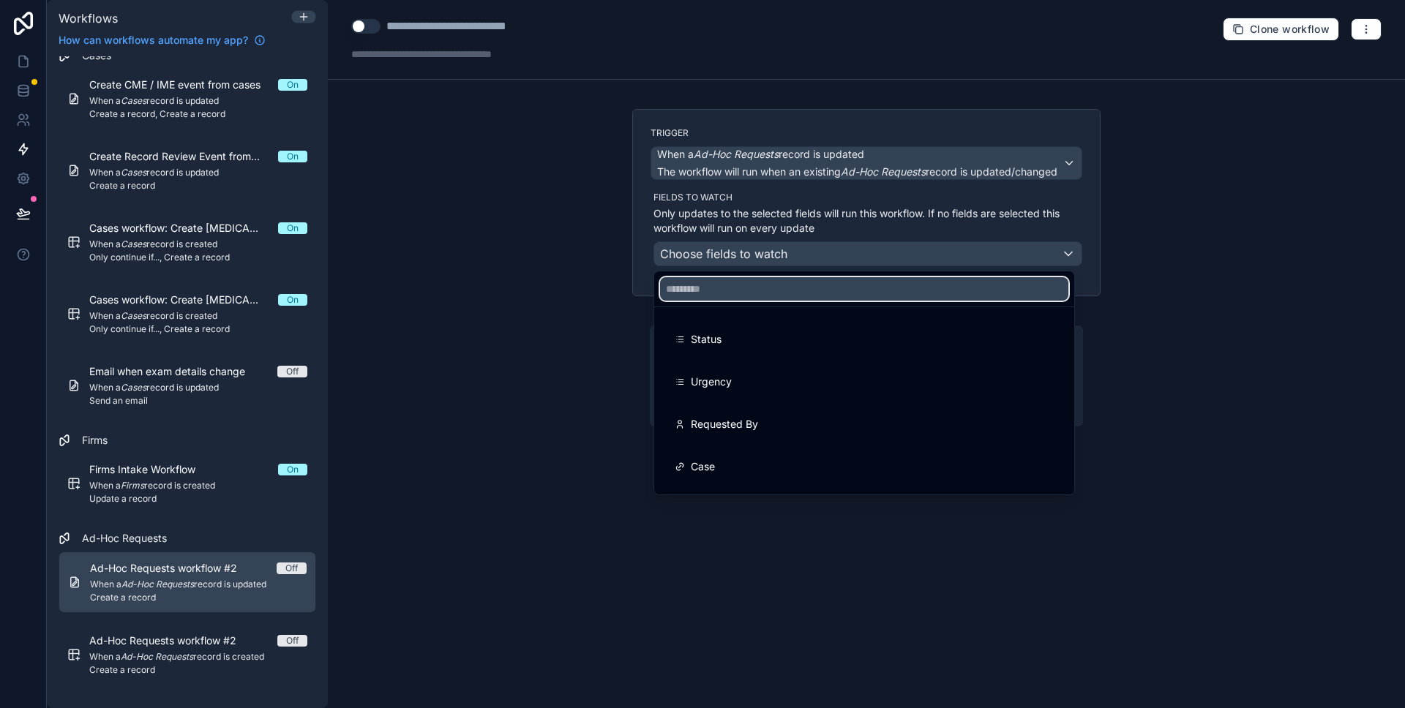
click at [724, 292] on input "text" at bounding box center [864, 288] width 408 height 23
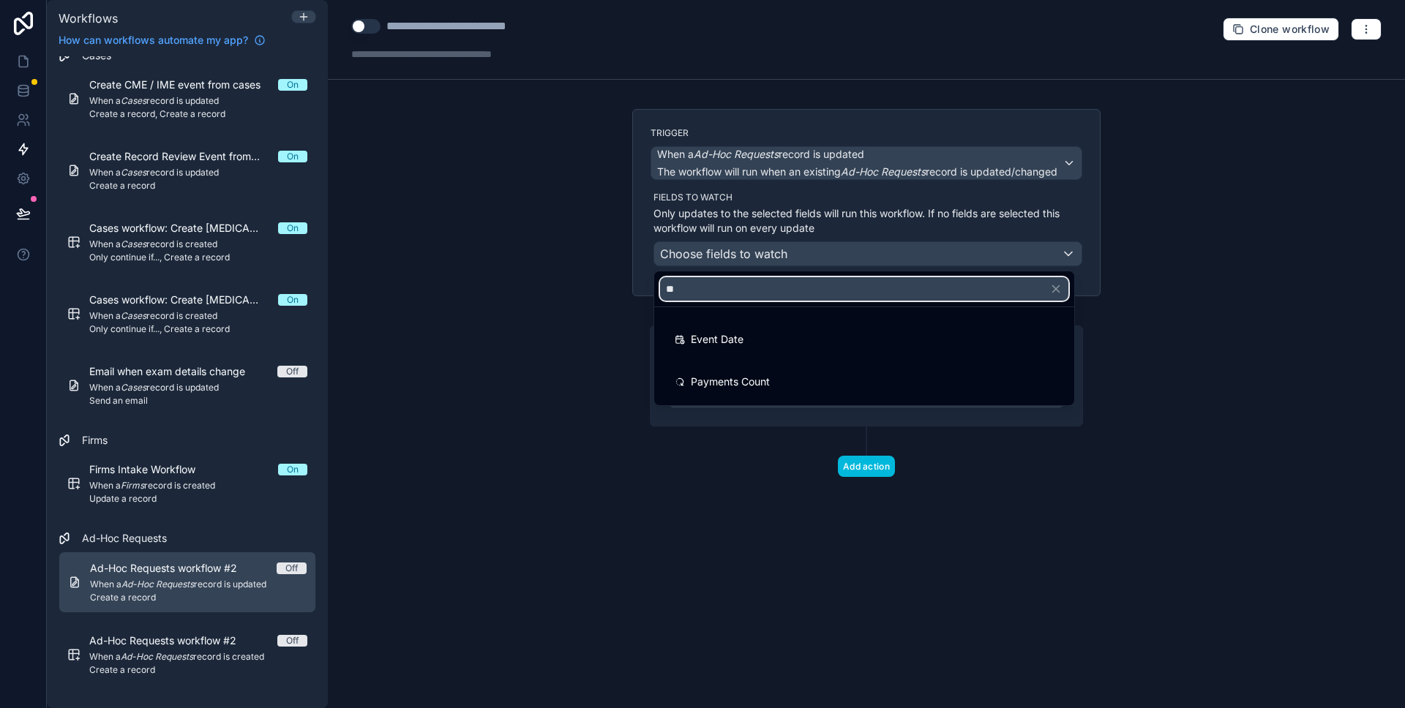
type input "*"
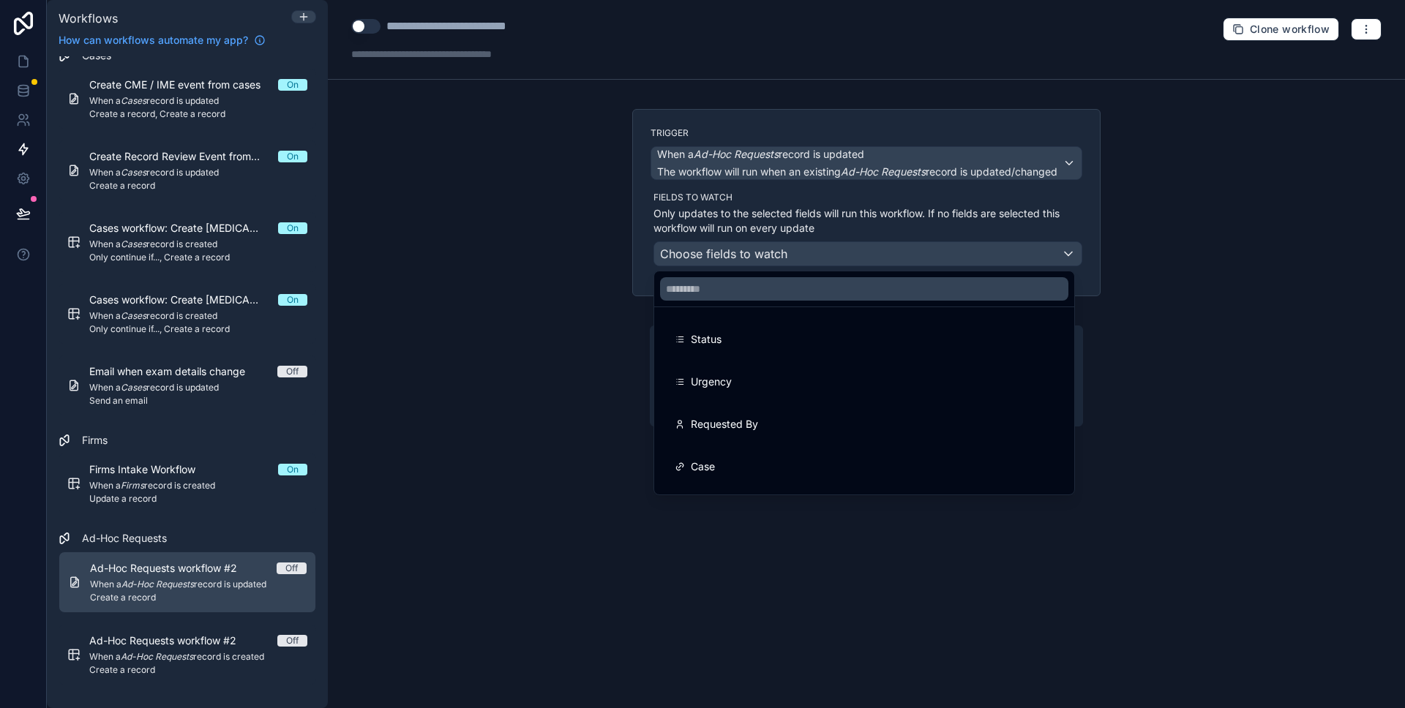
click at [541, 286] on div at bounding box center [702, 354] width 1405 height 708
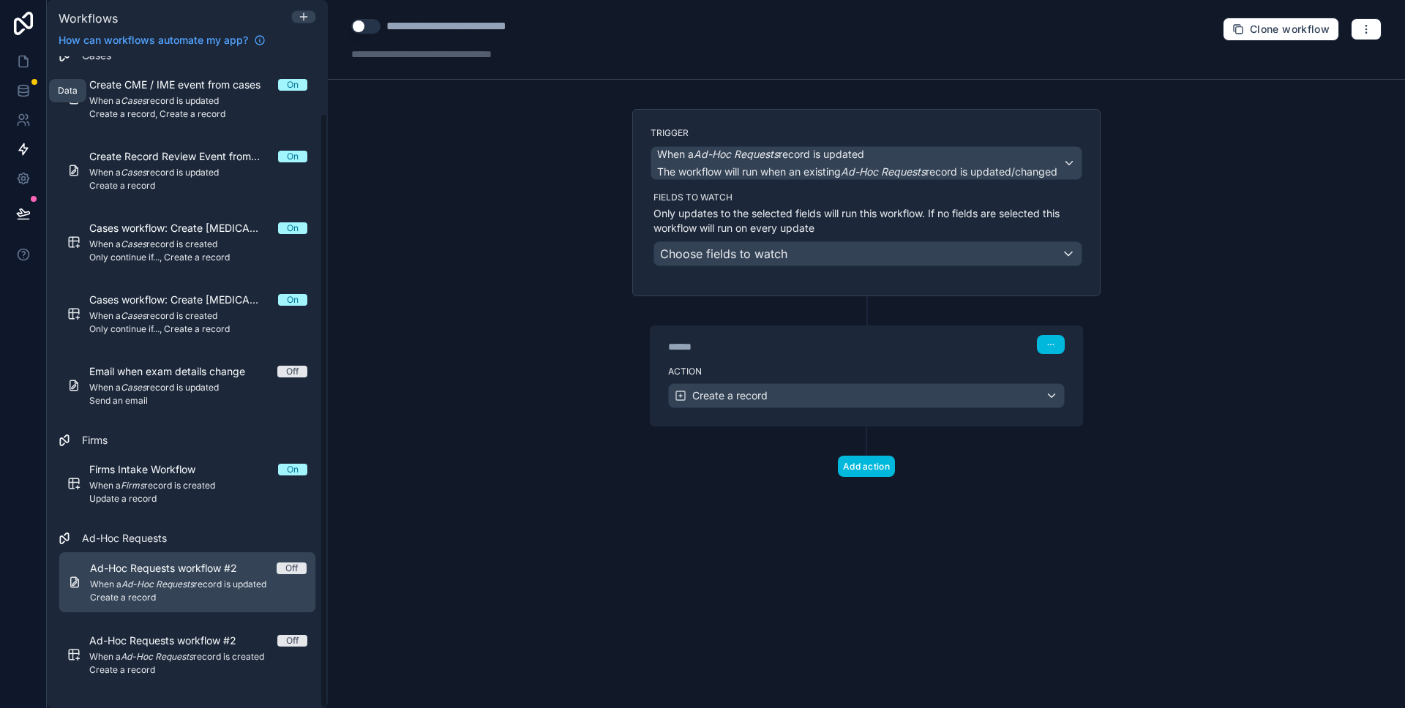
click at [6, 89] on link at bounding box center [23, 90] width 46 height 29
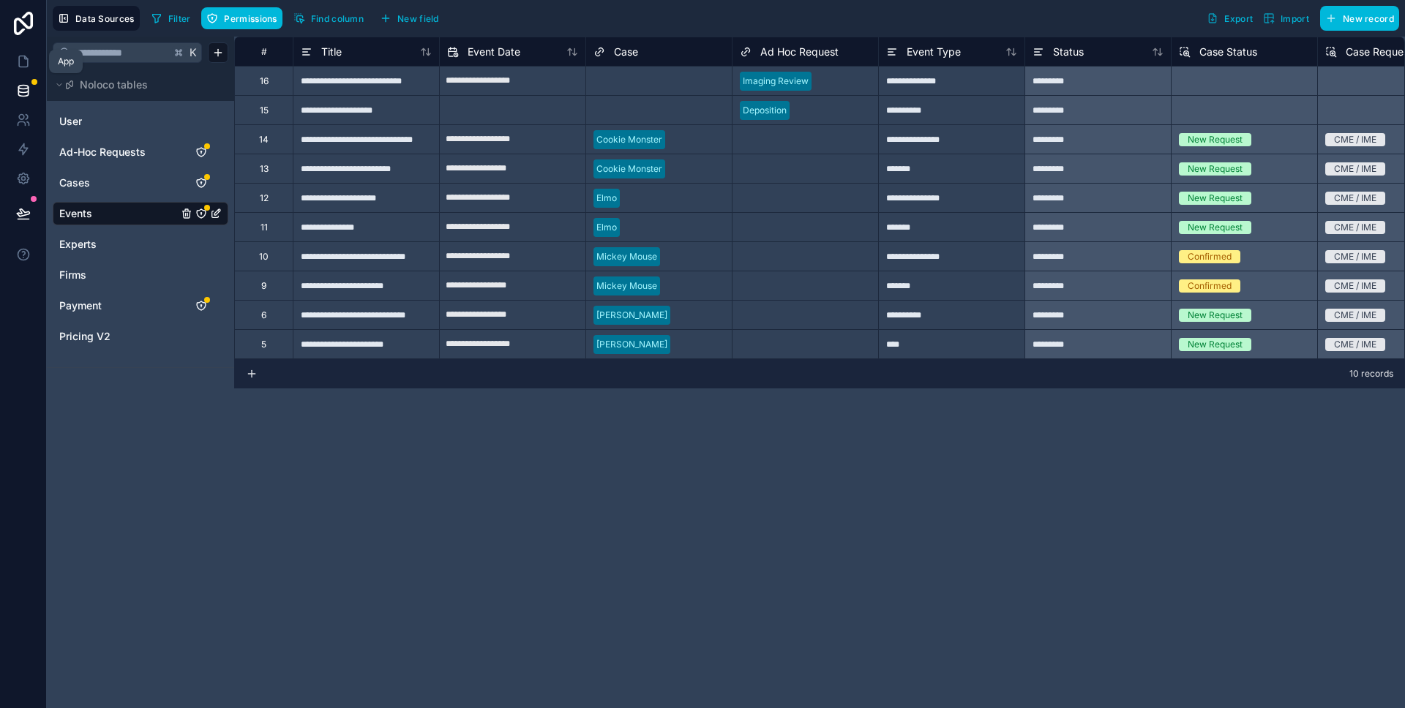
click at [23, 71] on link at bounding box center [23, 61] width 46 height 29
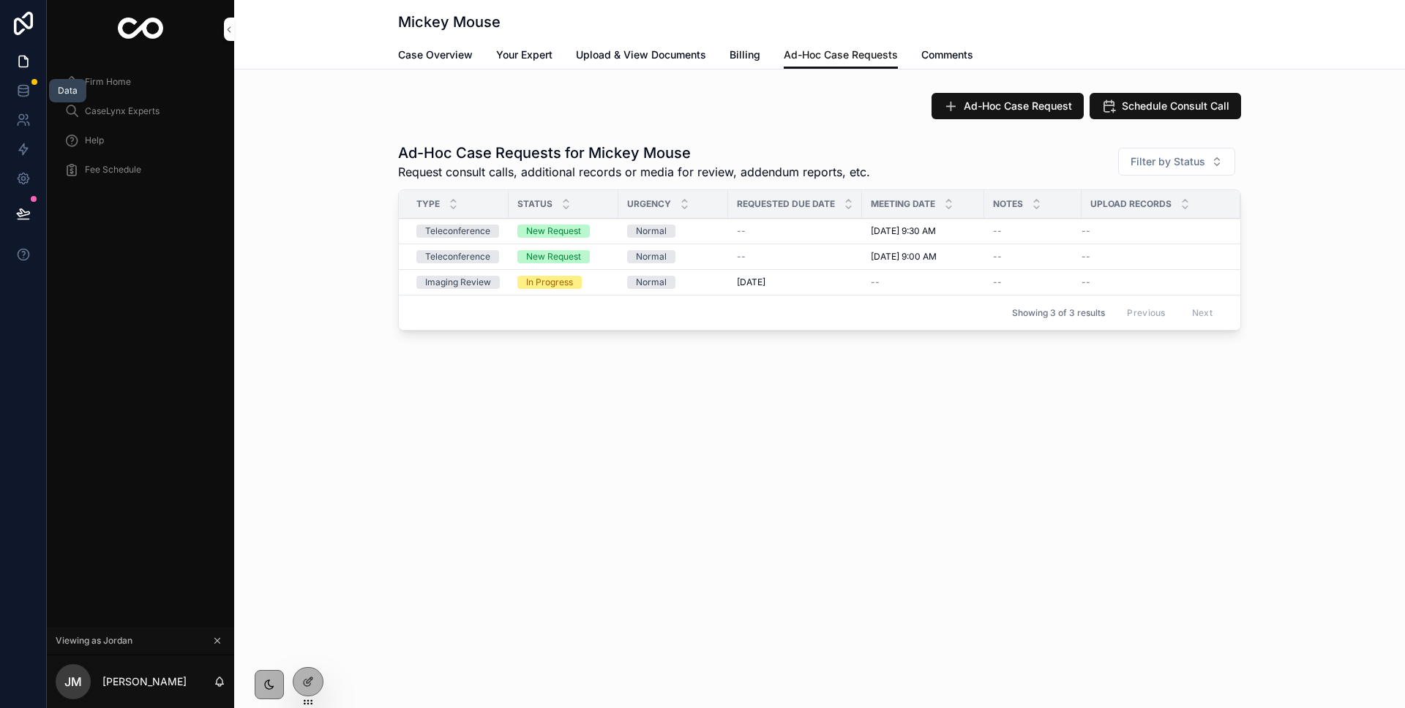
click at [25, 99] on link at bounding box center [23, 90] width 46 height 29
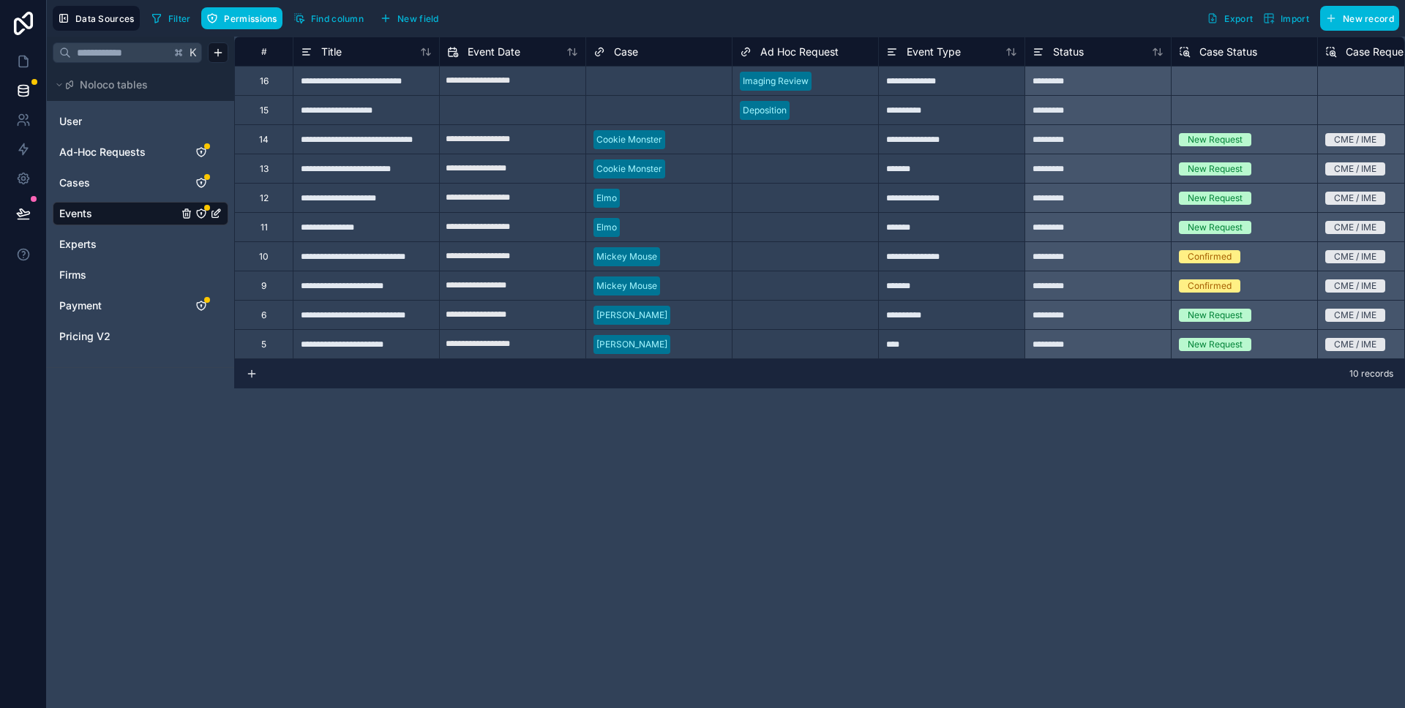
click at [99, 150] on span "Ad-Hoc Requests" at bounding box center [102, 152] width 86 height 15
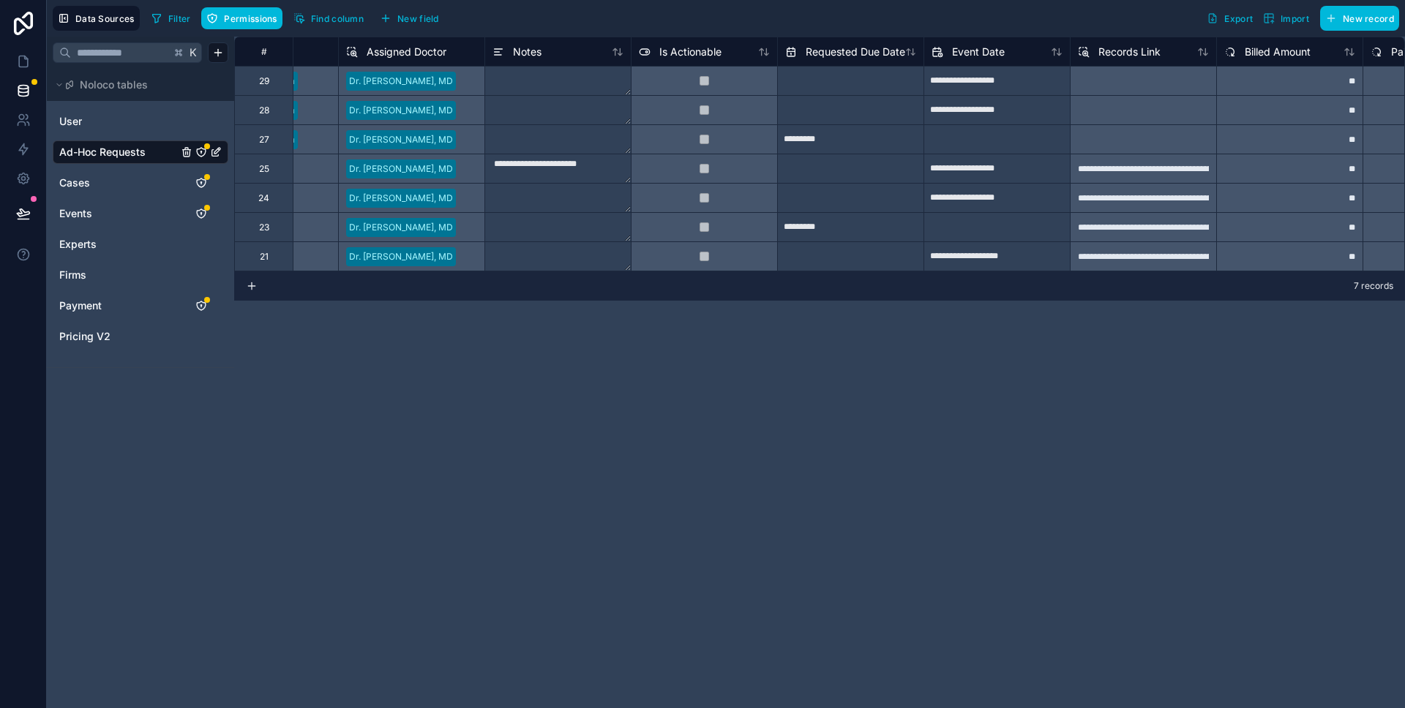
scroll to position [0, 835]
click at [975, 55] on span "Event Date" at bounding box center [975, 52] width 53 height 15
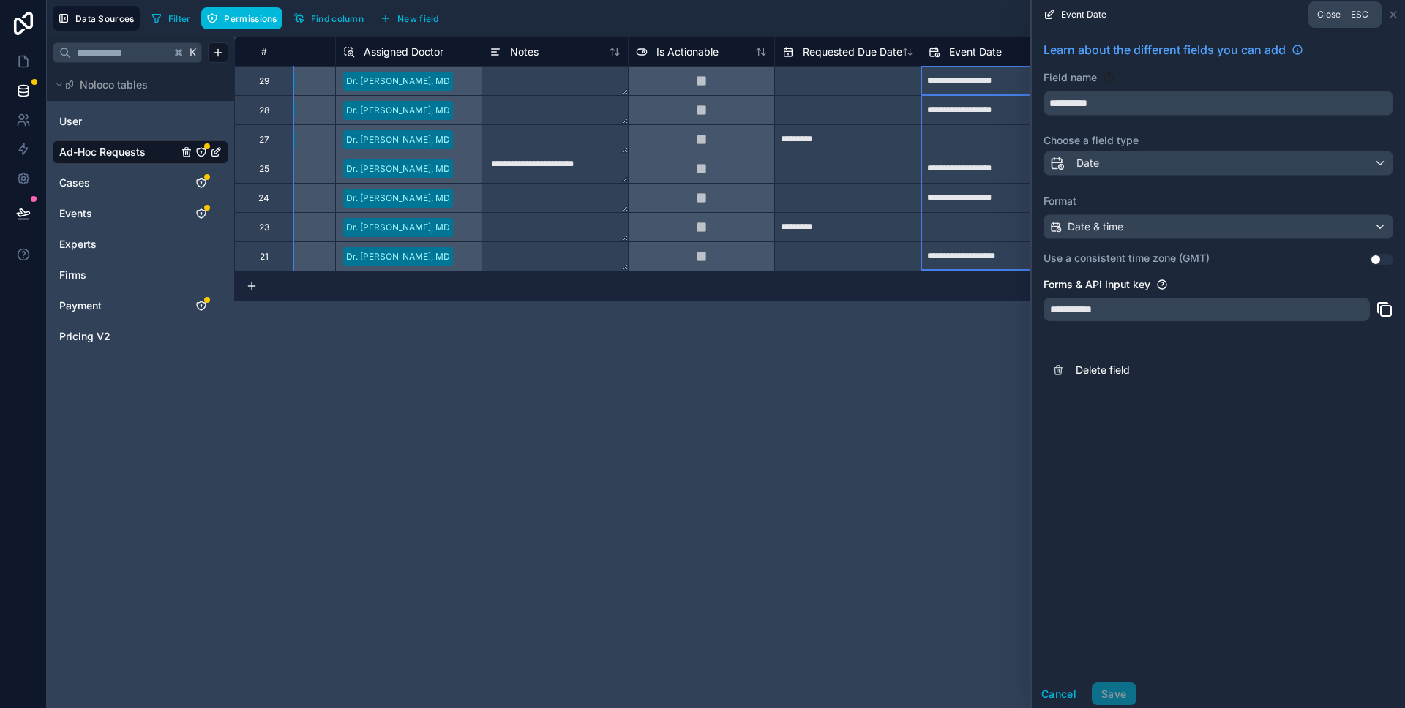
click at [1394, 16] on icon at bounding box center [1393, 15] width 6 height 6
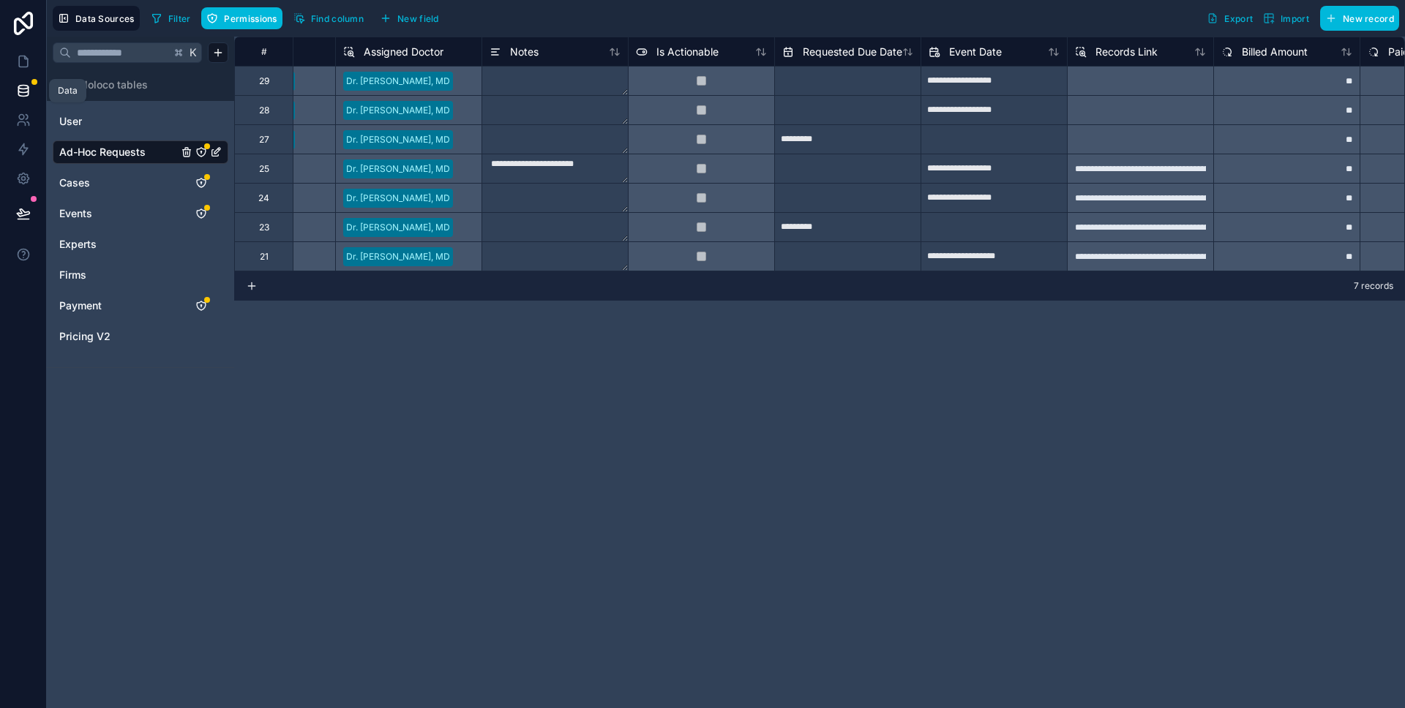
click at [28, 85] on icon at bounding box center [23, 90] width 15 height 15
click at [25, 60] on icon at bounding box center [23, 61] width 15 height 15
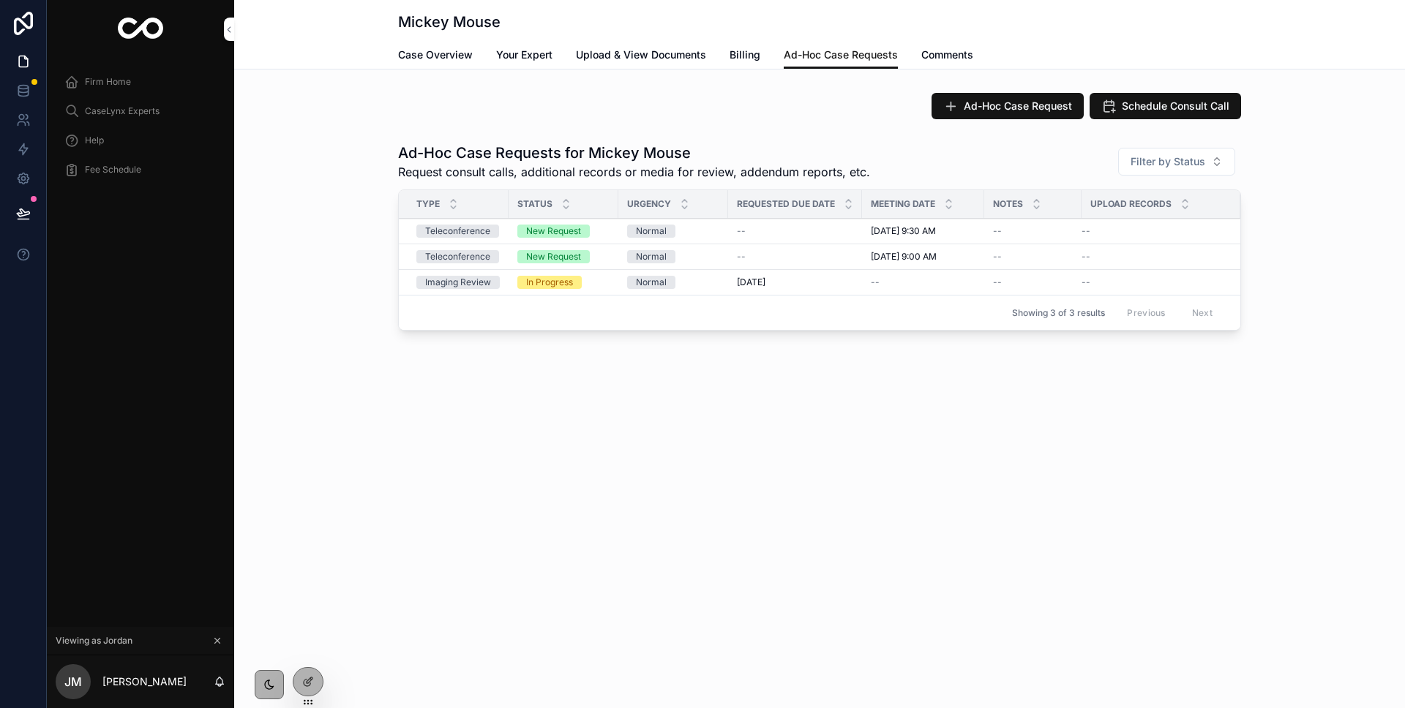
drag, startPoint x: 313, startPoint y: 683, endPoint x: 452, endPoint y: 580, distance: 172.7
click at [313, 683] on div at bounding box center [307, 682] width 29 height 28
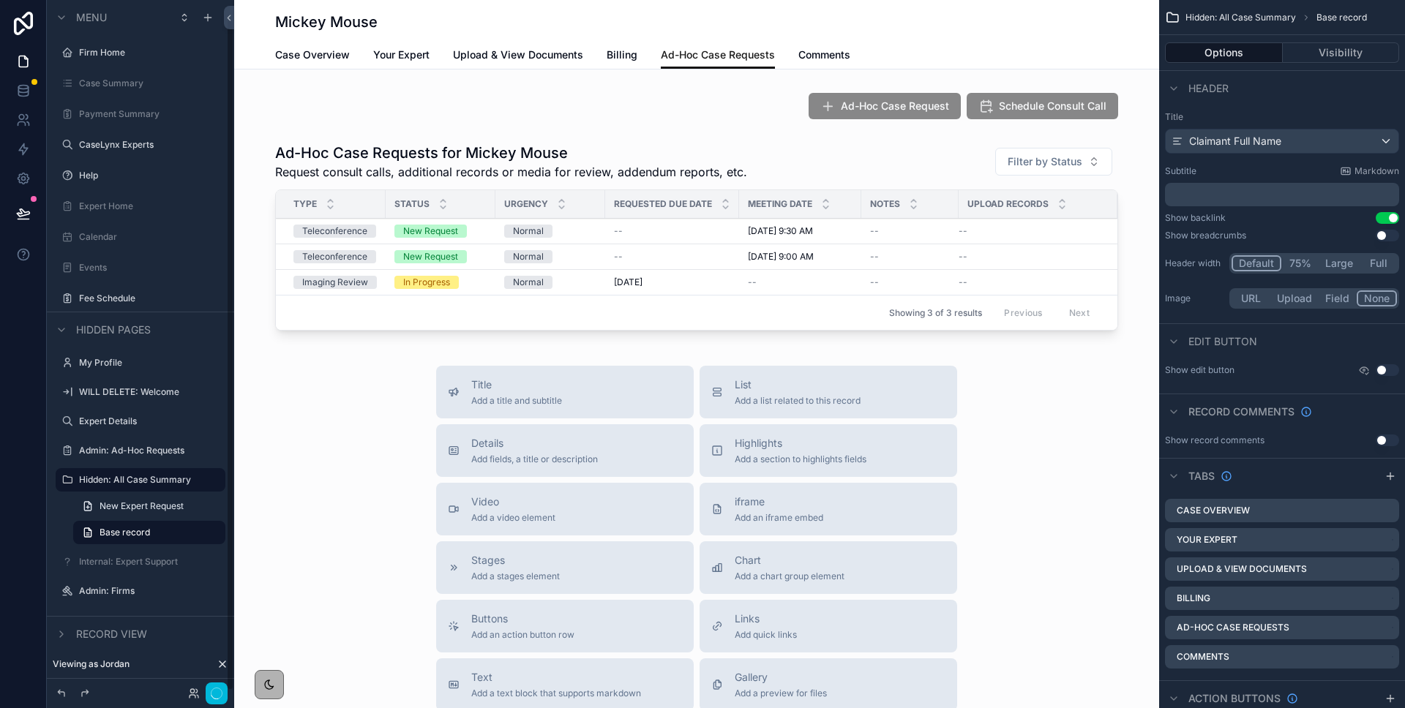
scroll to position [19, 0]
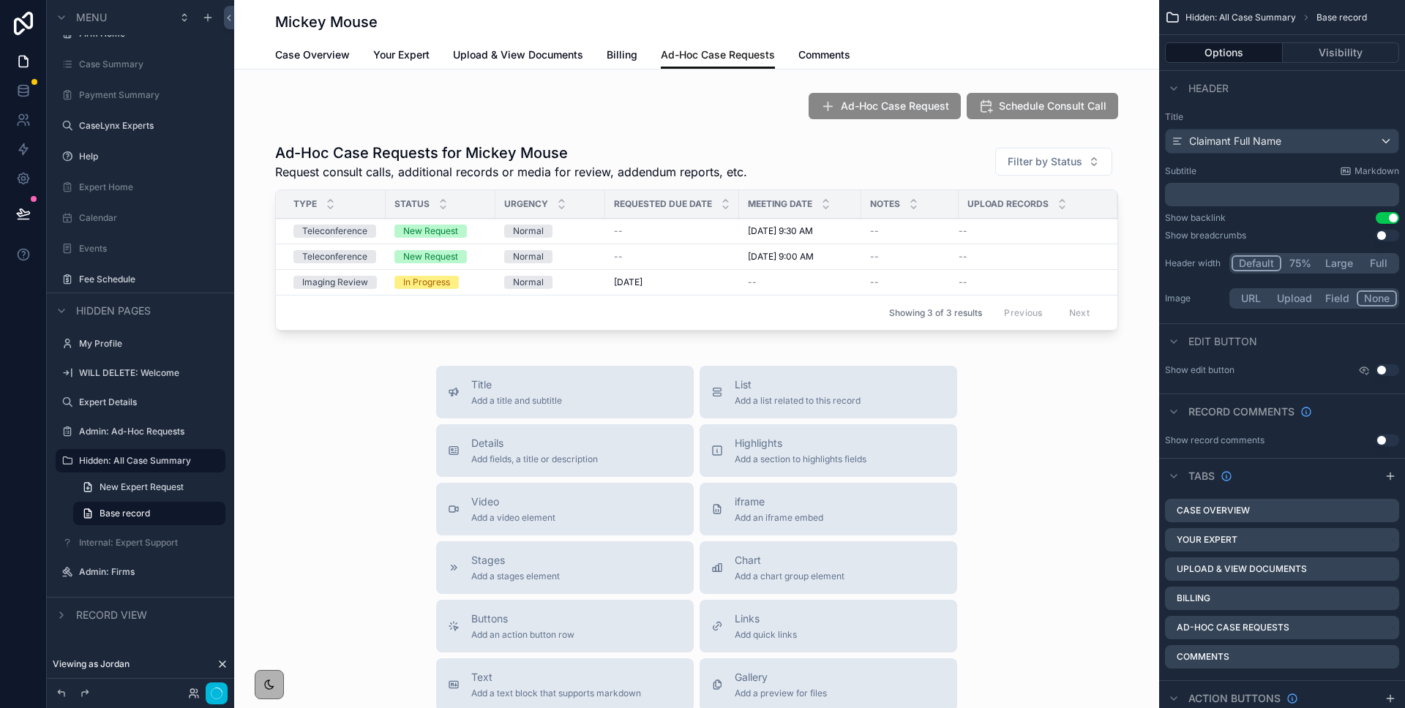
click at [884, 247] on div "scrollable content" at bounding box center [696, 240] width 925 height 206
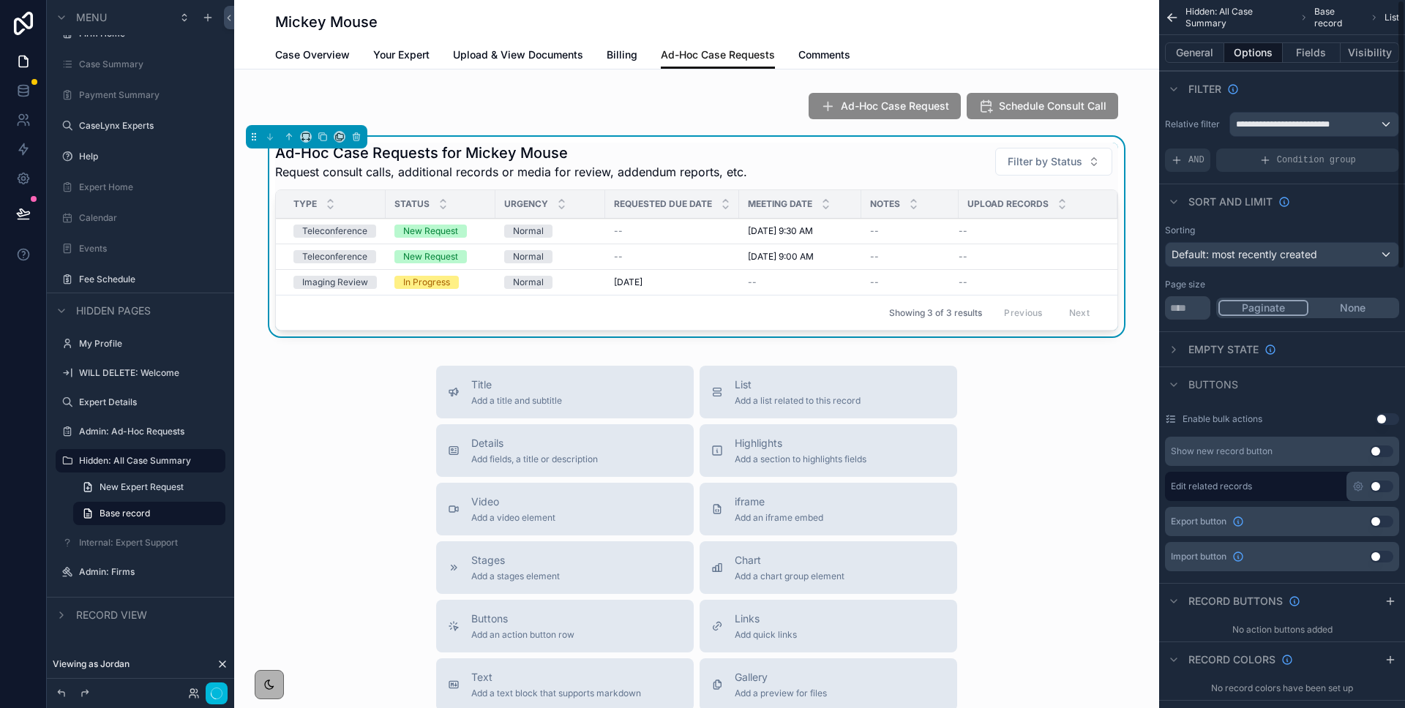
click at [1301, 54] on button "Fields" at bounding box center [1311, 52] width 59 height 20
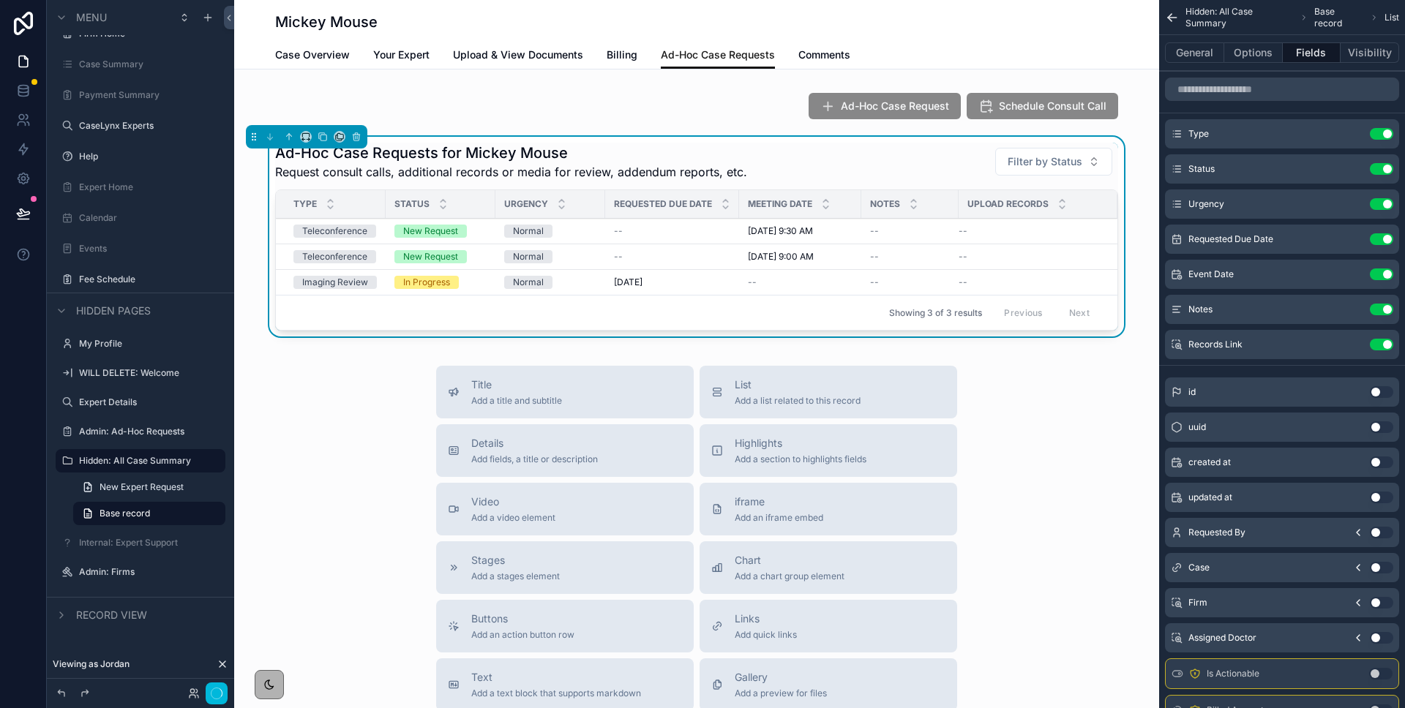
click at [0, 0] on icon "scrollable content" at bounding box center [0, 0] width 0 height 0
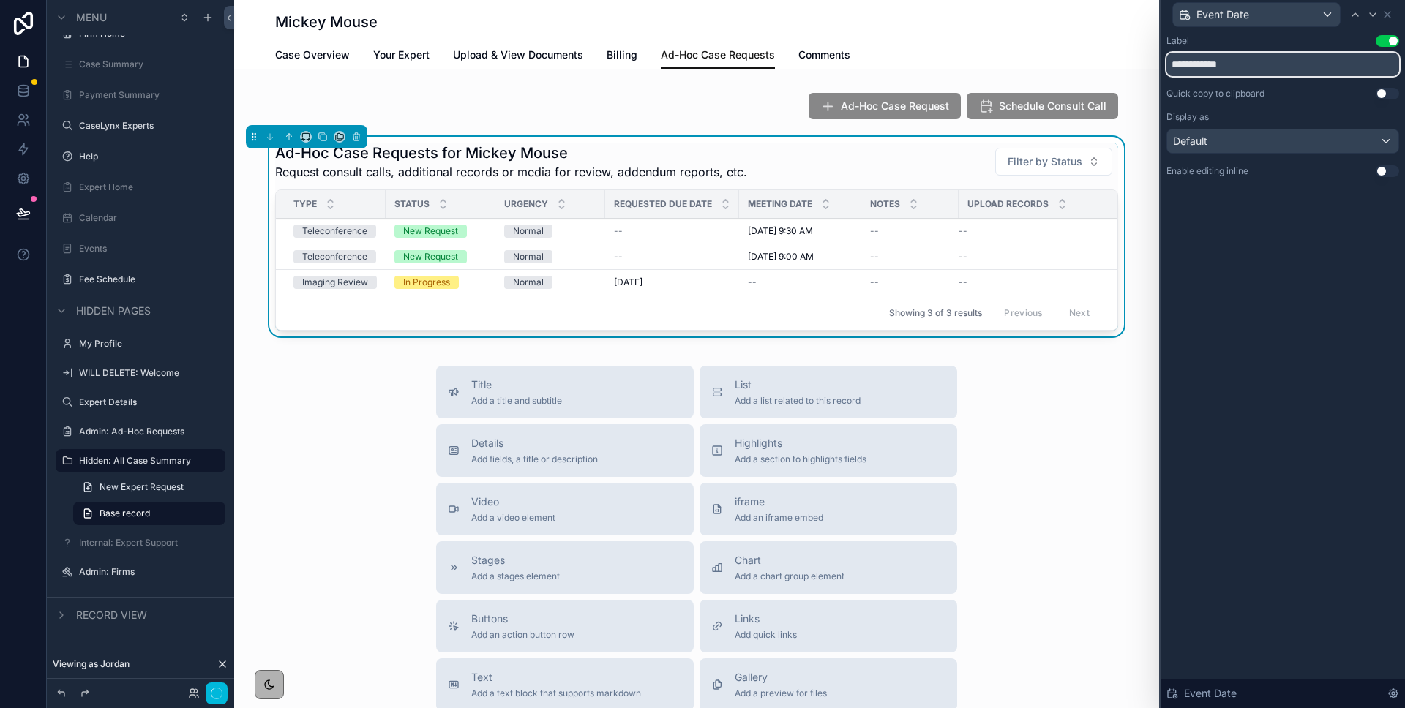
click at [1193, 62] on input "**********" at bounding box center [1282, 64] width 233 height 23
type input "**********"
click at [1388, 15] on icon at bounding box center [1387, 15] width 12 height 12
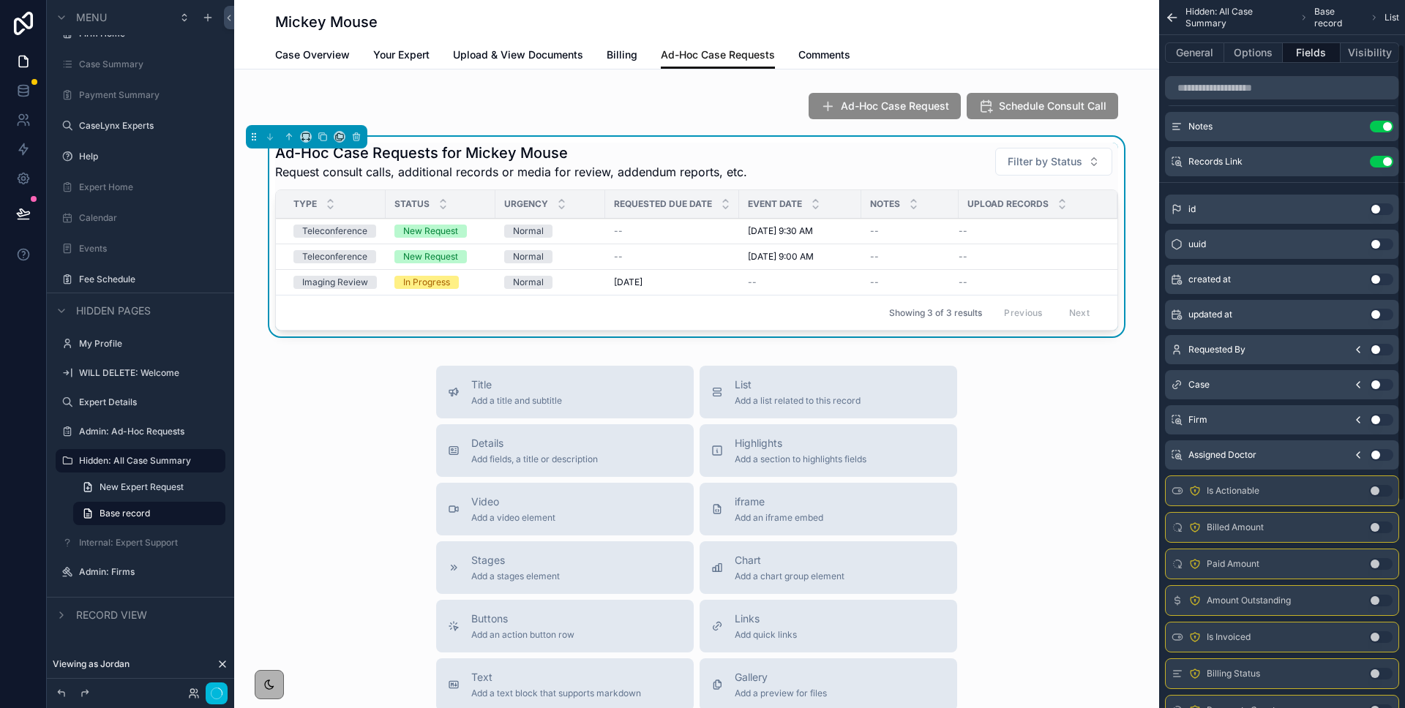
scroll to position [0, 0]
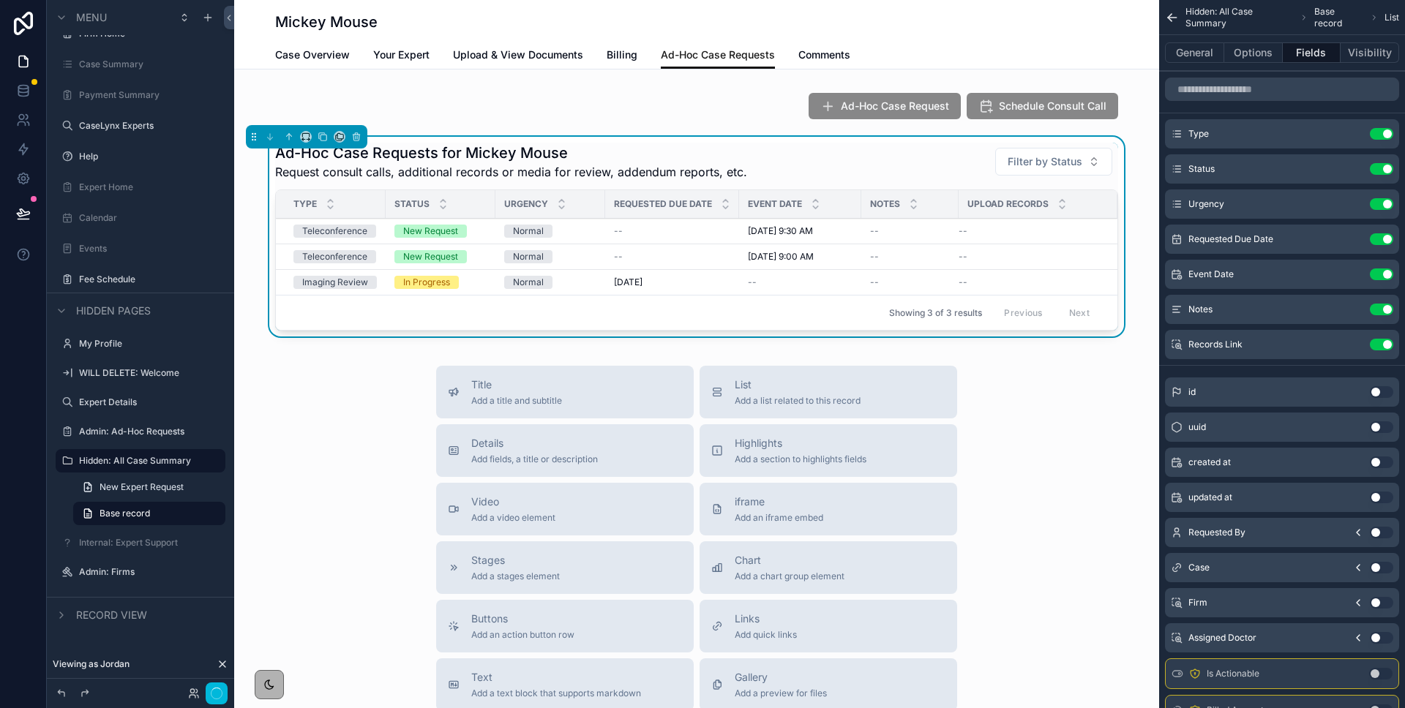
click at [218, 697] on icon "button" at bounding box center [217, 694] width 12 height 12
click at [357, 525] on div "Title Add a title and subtitle List Add a list related to this record Details A…" at bounding box center [696, 626] width 925 height 521
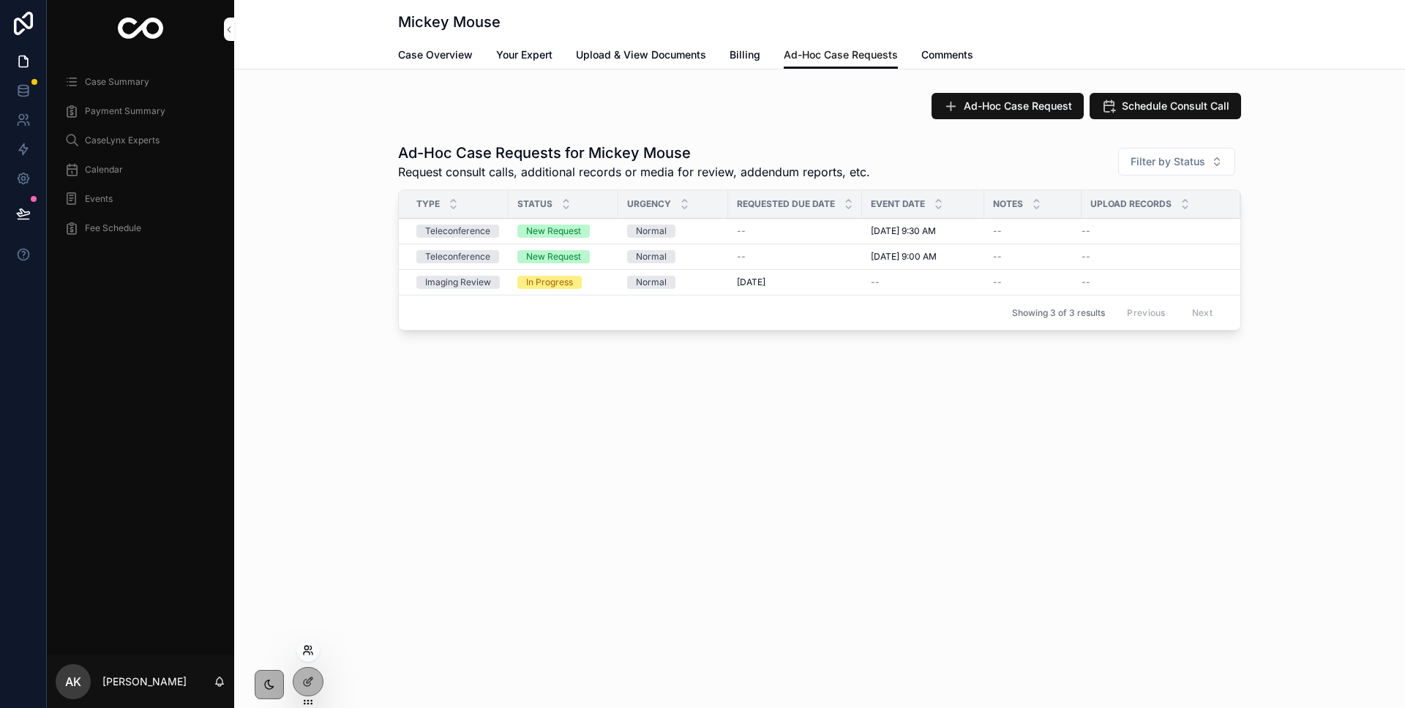
click at [305, 650] on icon at bounding box center [306, 648] width 4 height 4
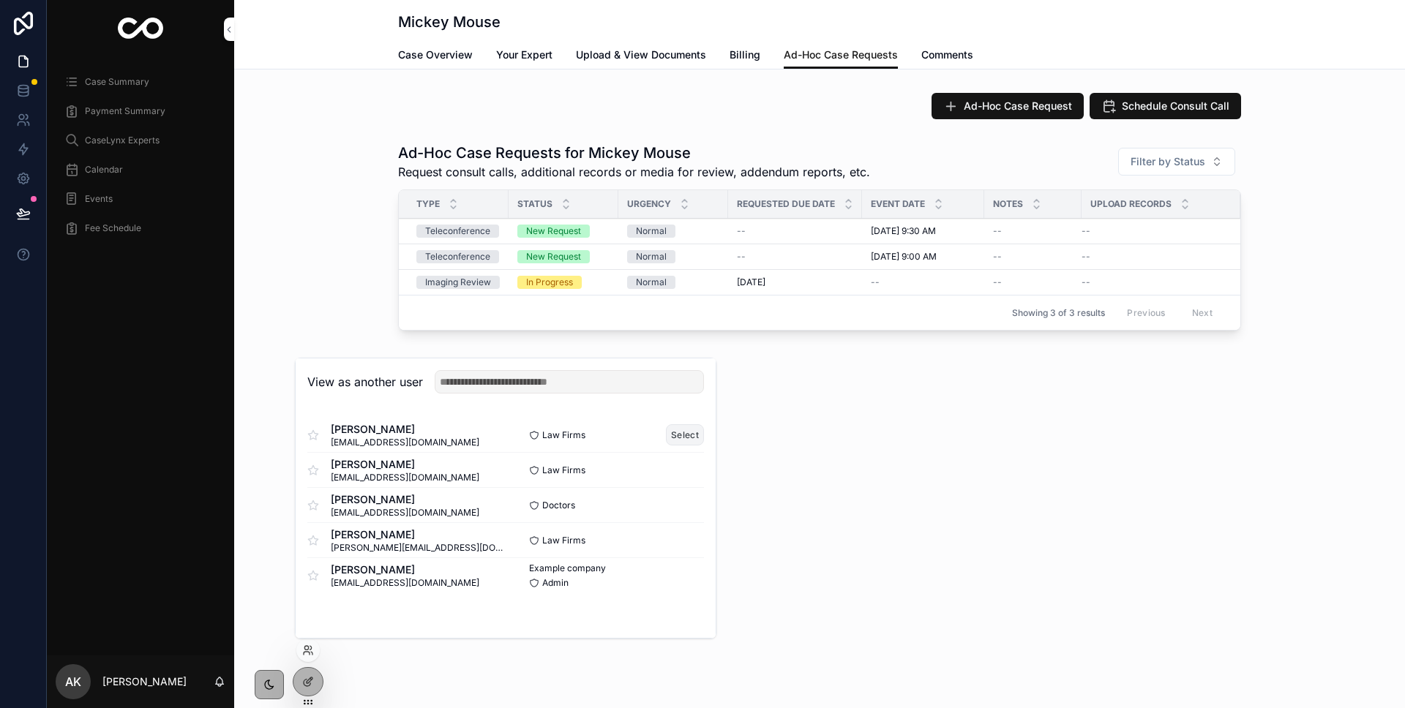
click at [689, 440] on button "Select" at bounding box center [685, 434] width 38 height 21
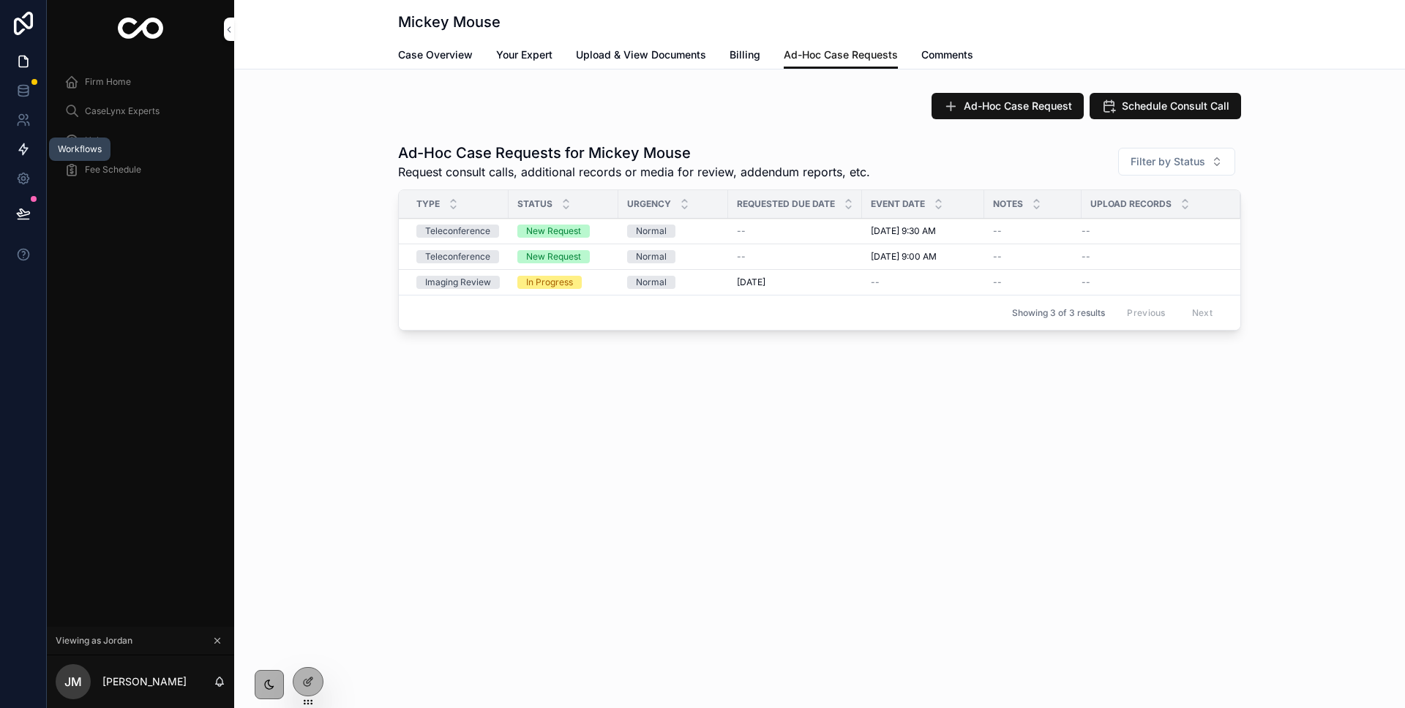
click at [26, 147] on icon at bounding box center [23, 149] width 15 height 15
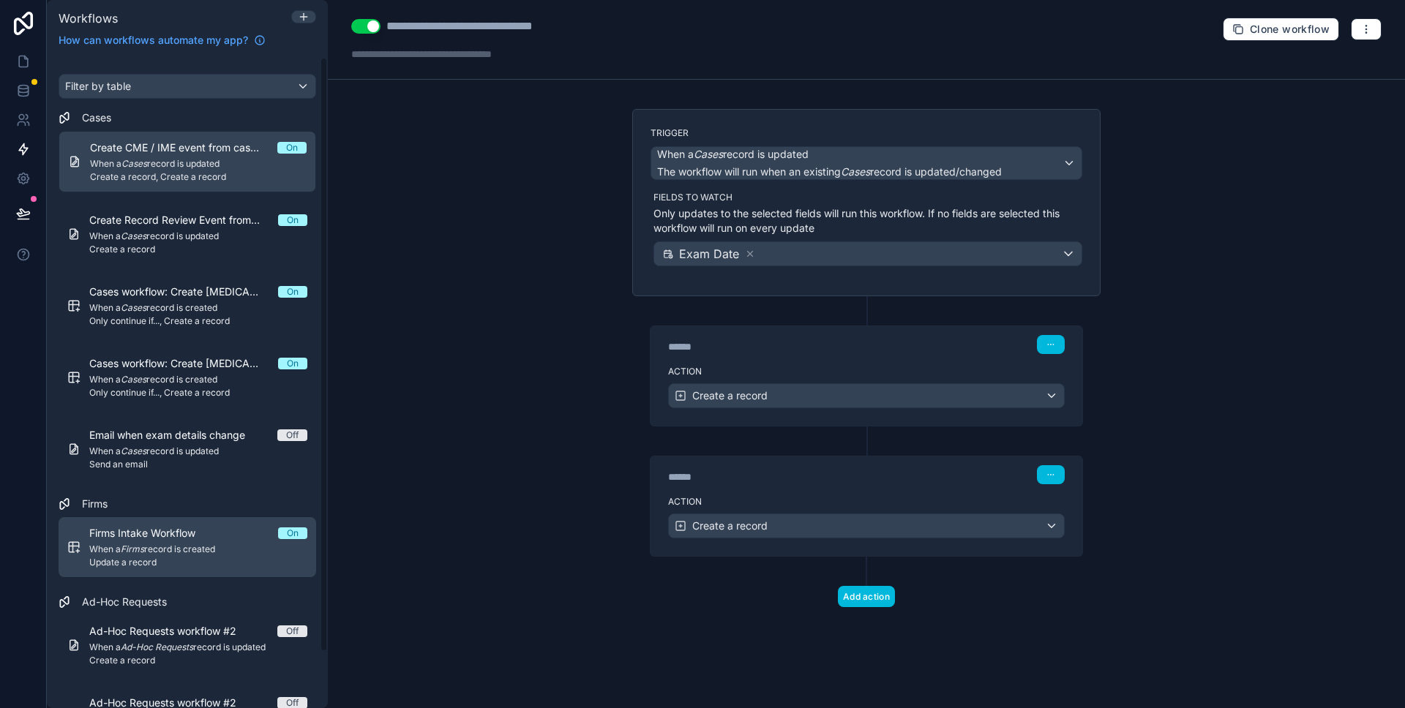
scroll to position [62, 0]
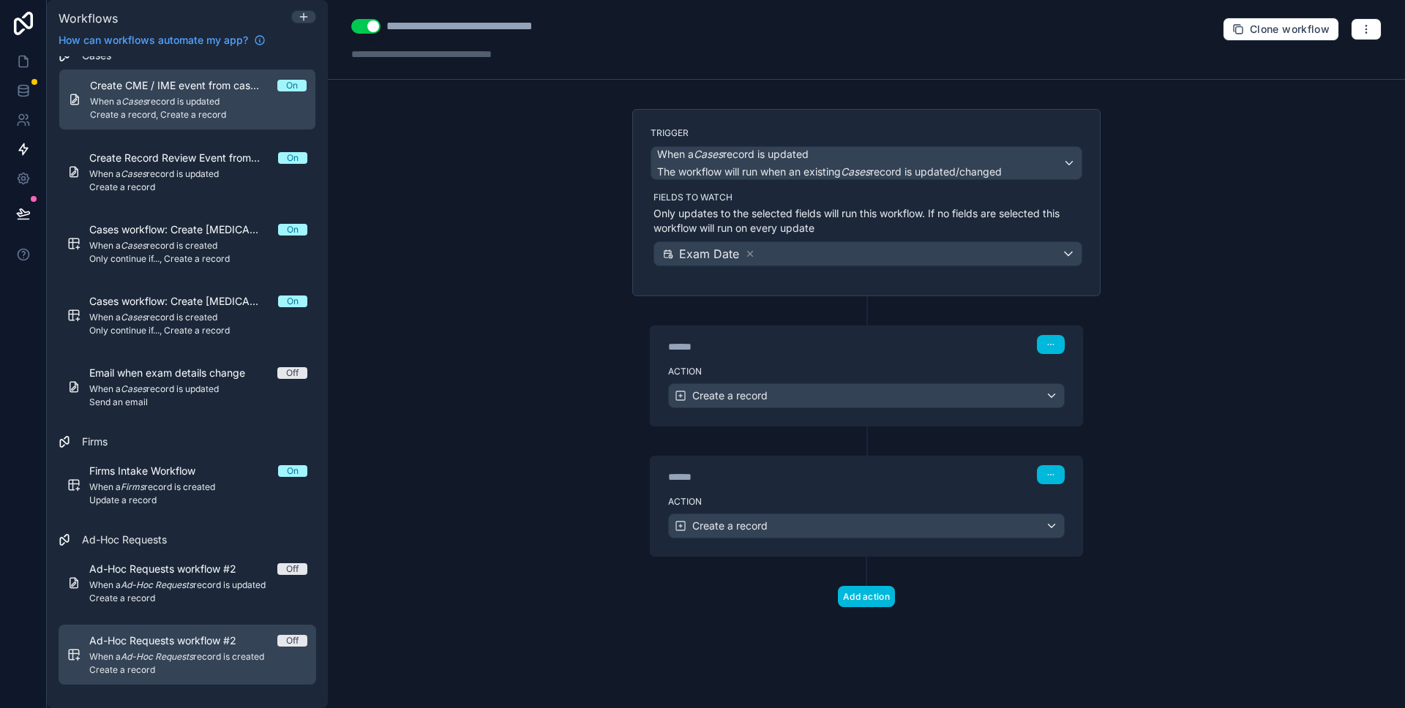
click at [187, 665] on span "Create a record" at bounding box center [198, 670] width 218 height 12
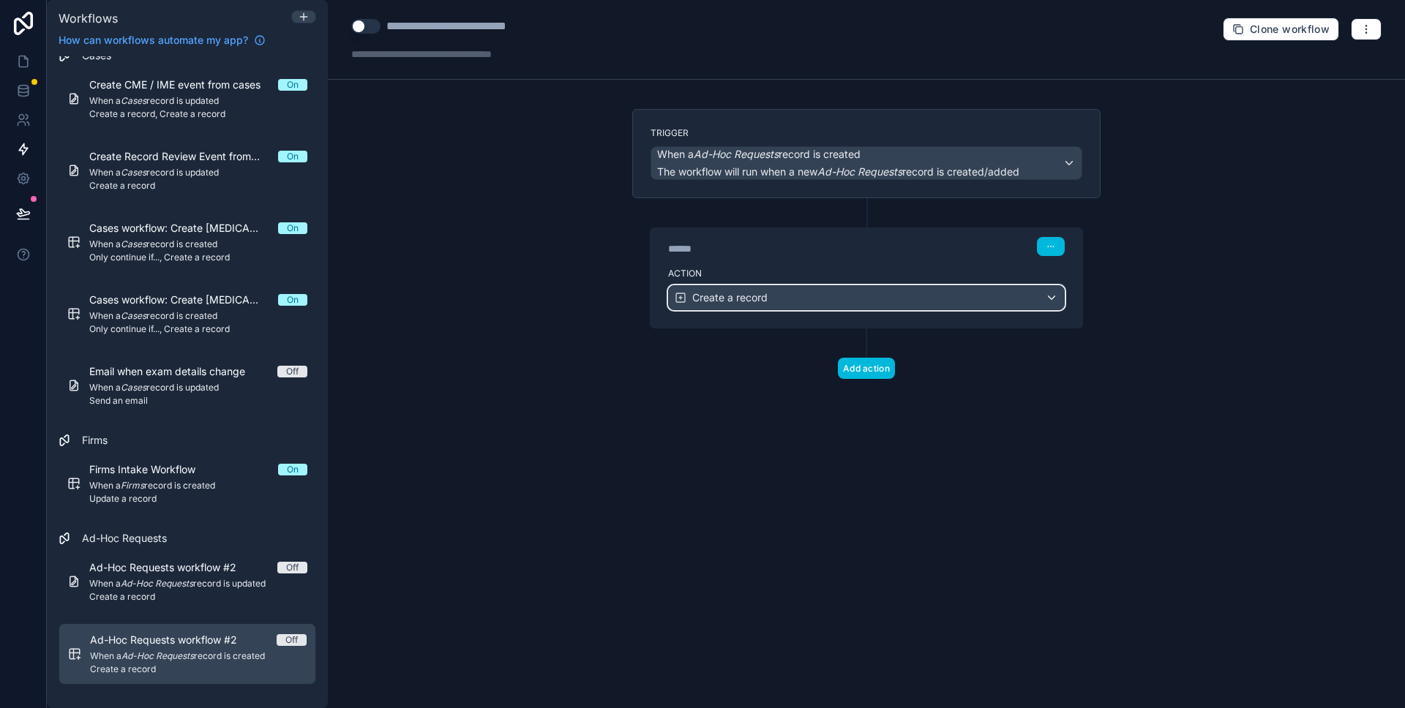
click at [758, 296] on span "Create a record" at bounding box center [729, 297] width 75 height 15
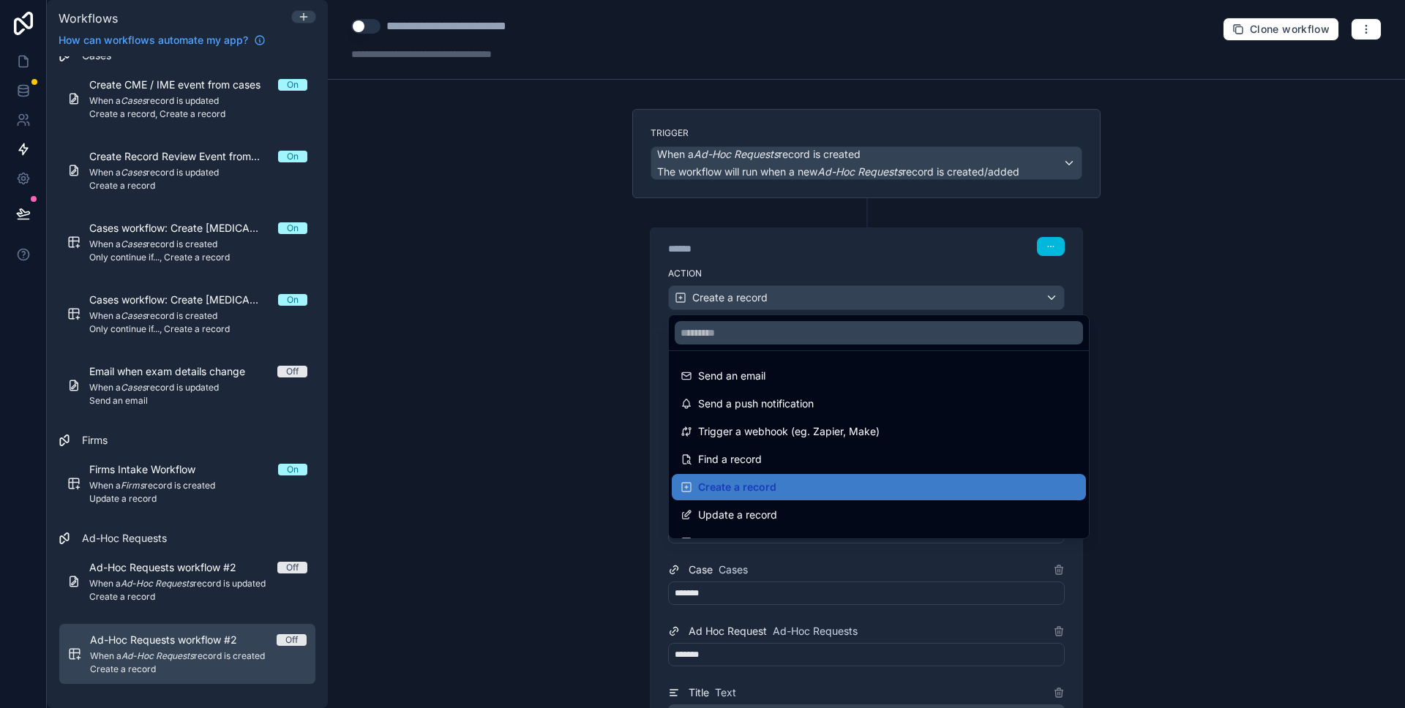
click at [552, 290] on div at bounding box center [702, 354] width 1405 height 708
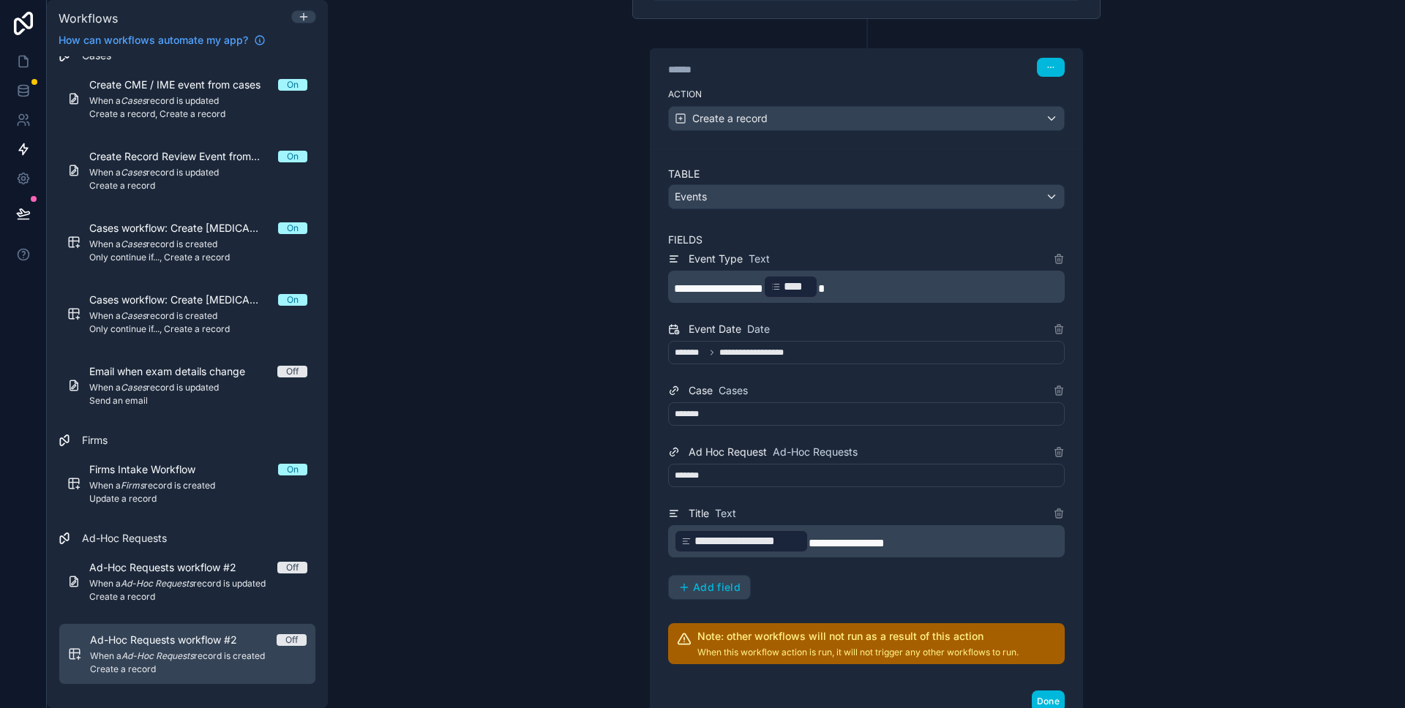
scroll to position [181, 0]
click at [718, 592] on button "Add field" at bounding box center [709, 585] width 81 height 23
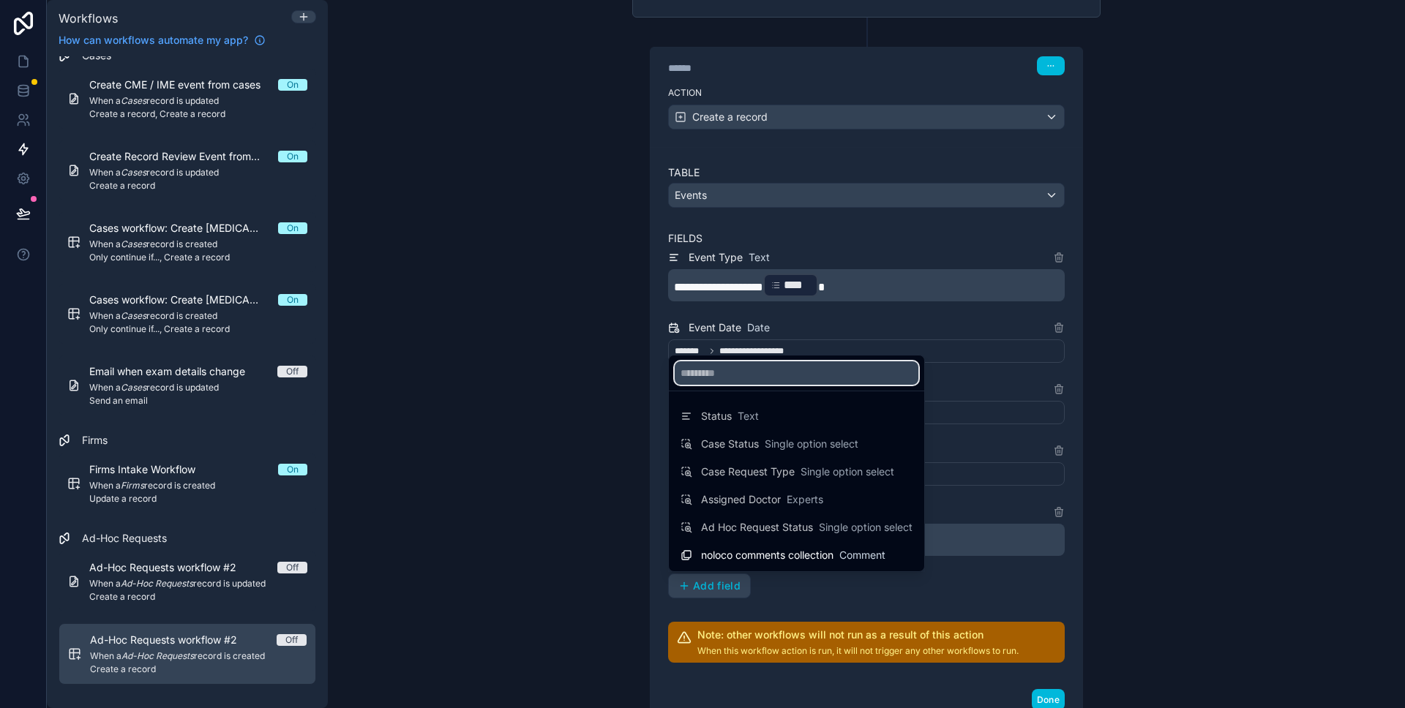
click at [721, 377] on input "text" at bounding box center [796, 372] width 244 height 23
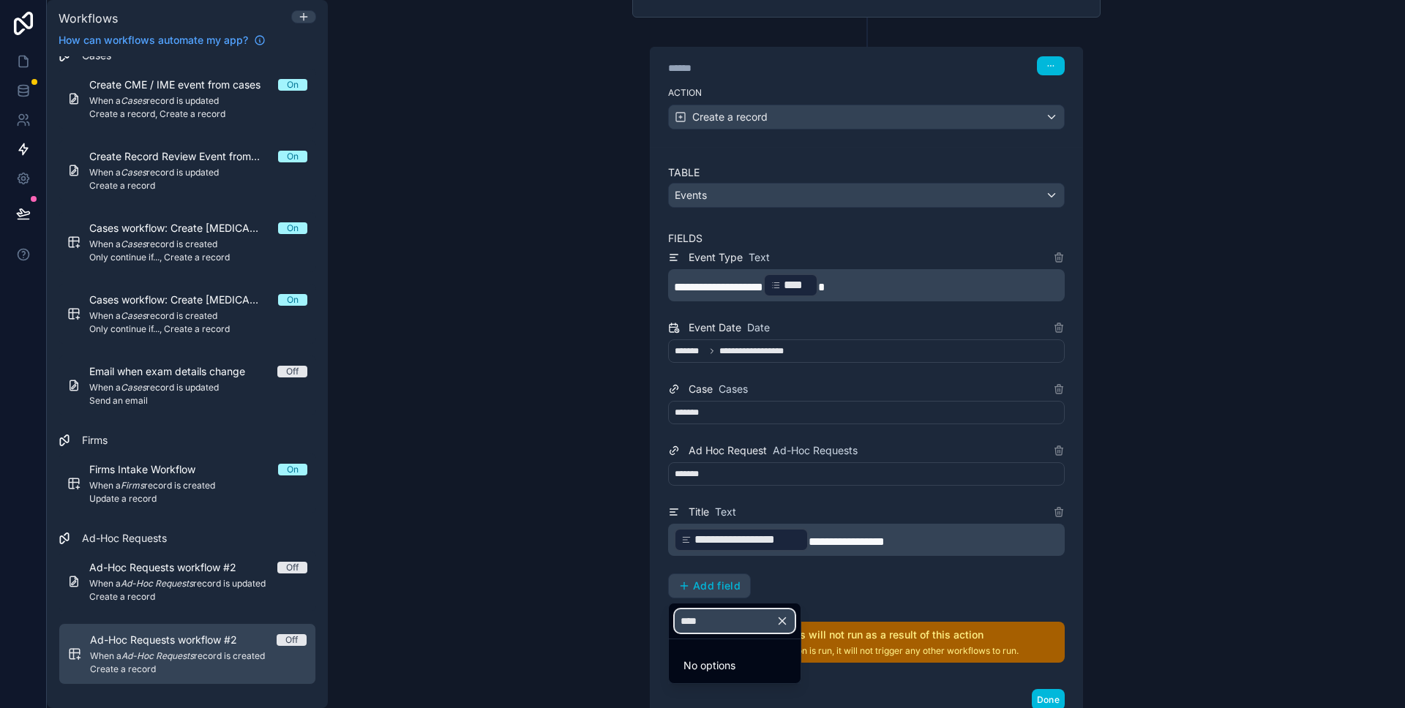
type input "****"
click at [789, 620] on icon "button" at bounding box center [781, 621] width 13 height 13
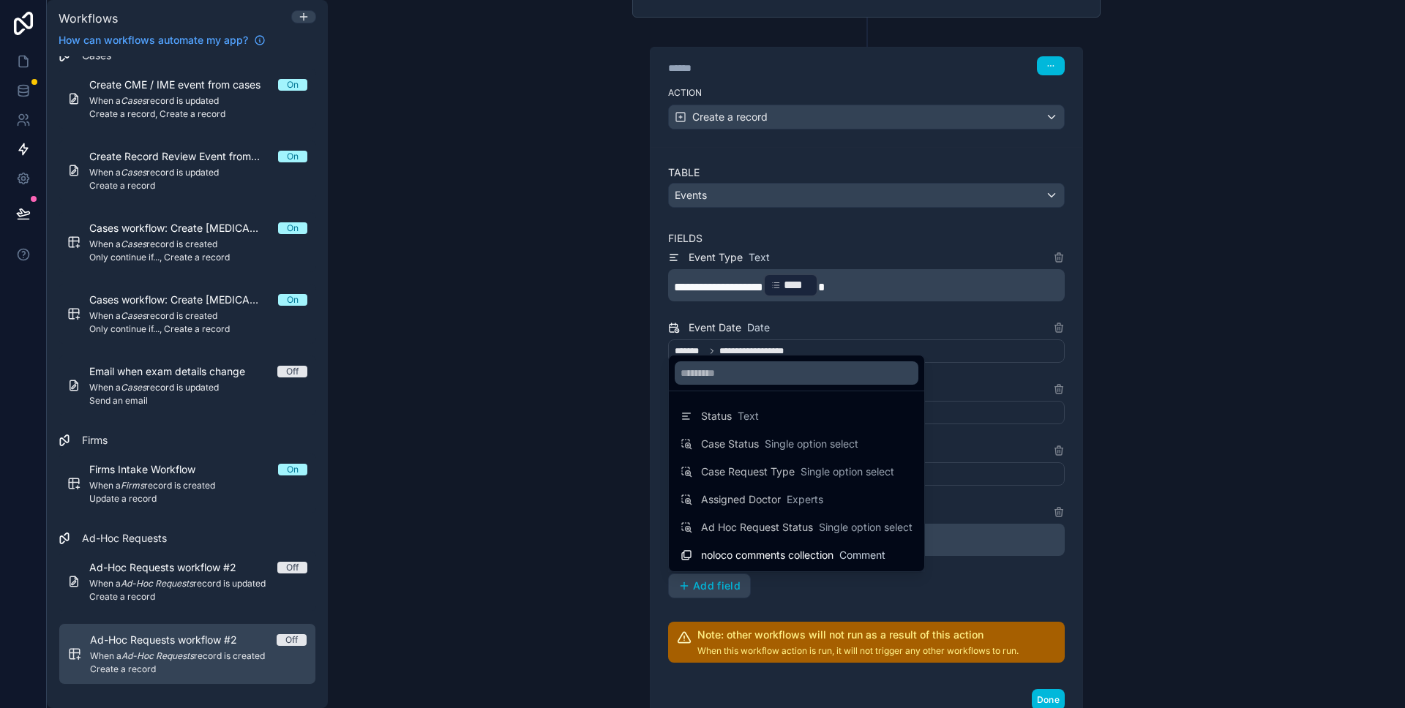
click at [639, 540] on div at bounding box center [702, 354] width 1405 height 708
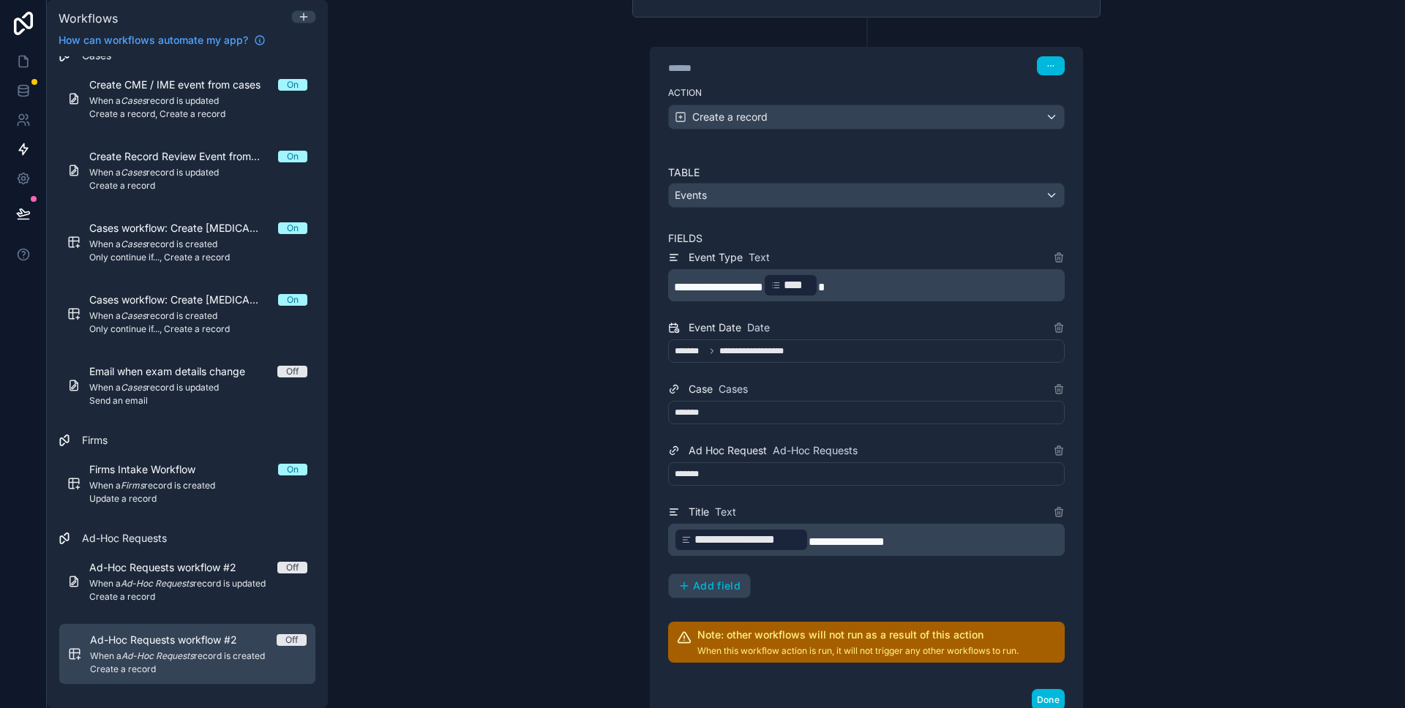
click at [901, 348] on div "**********" at bounding box center [866, 350] width 397 height 23
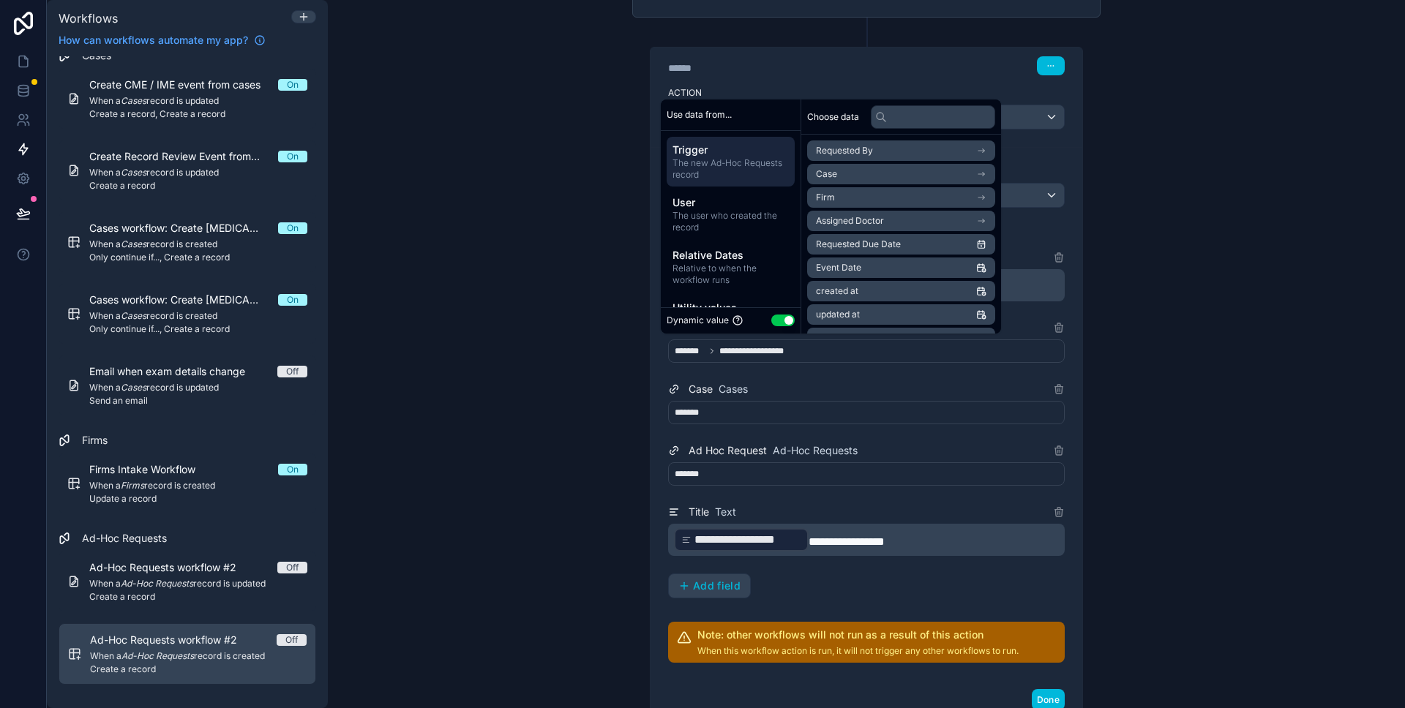
click at [497, 333] on div "**********" at bounding box center [866, 354] width 1077 height 708
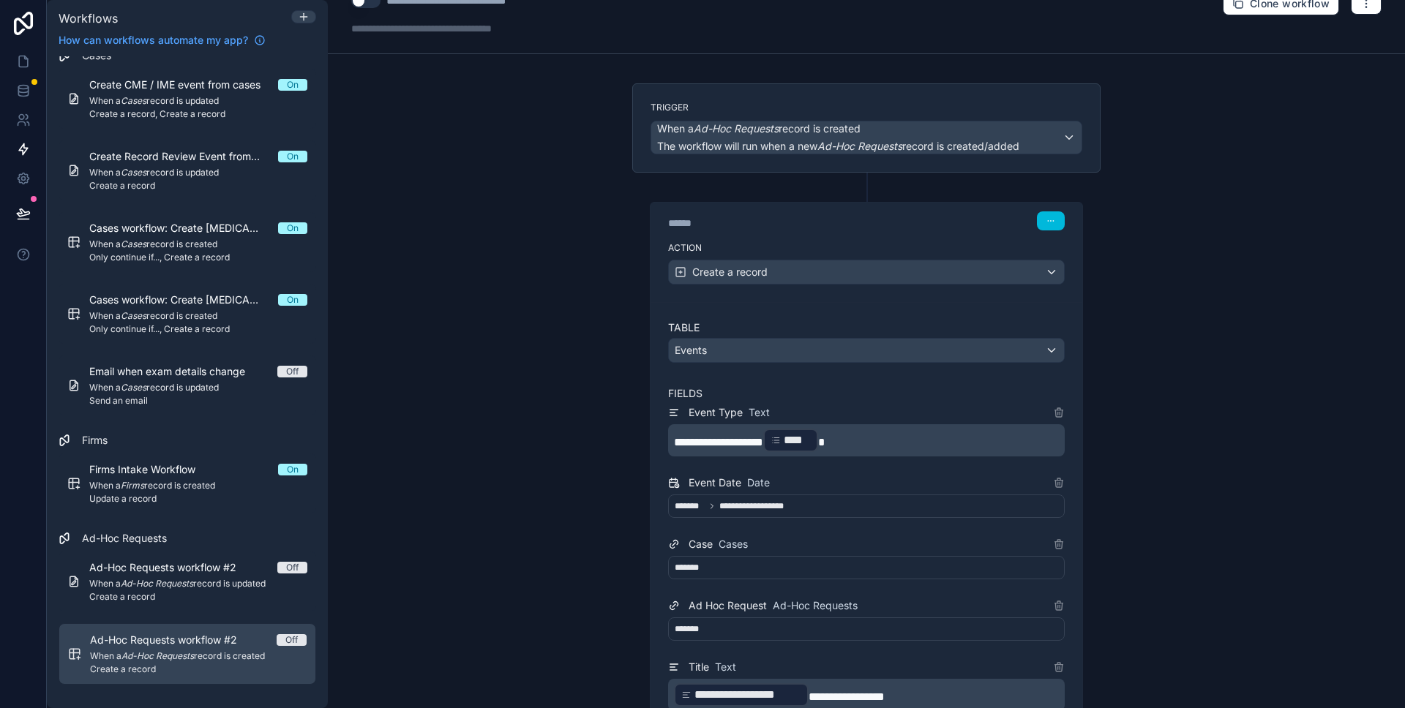
scroll to position [28, 0]
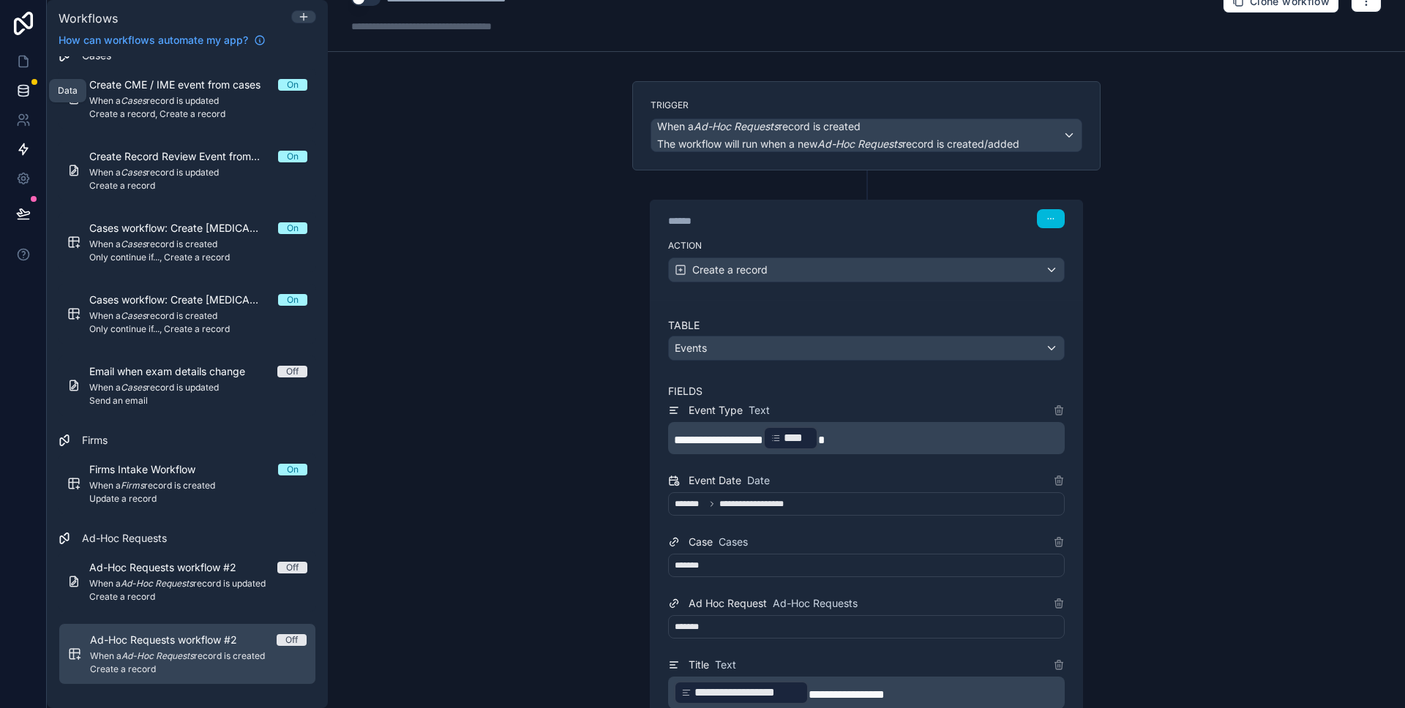
click at [14, 95] on link at bounding box center [23, 90] width 46 height 29
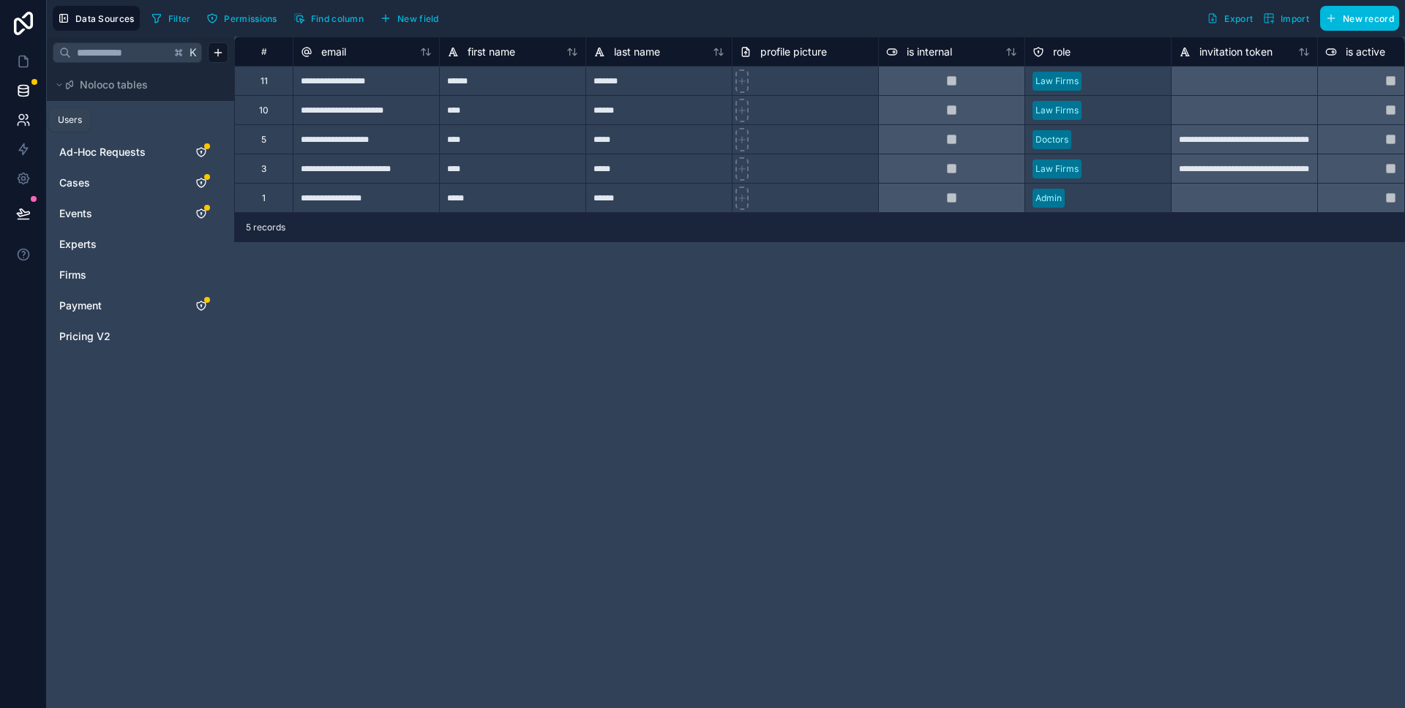
click at [18, 132] on link at bounding box center [23, 119] width 46 height 29
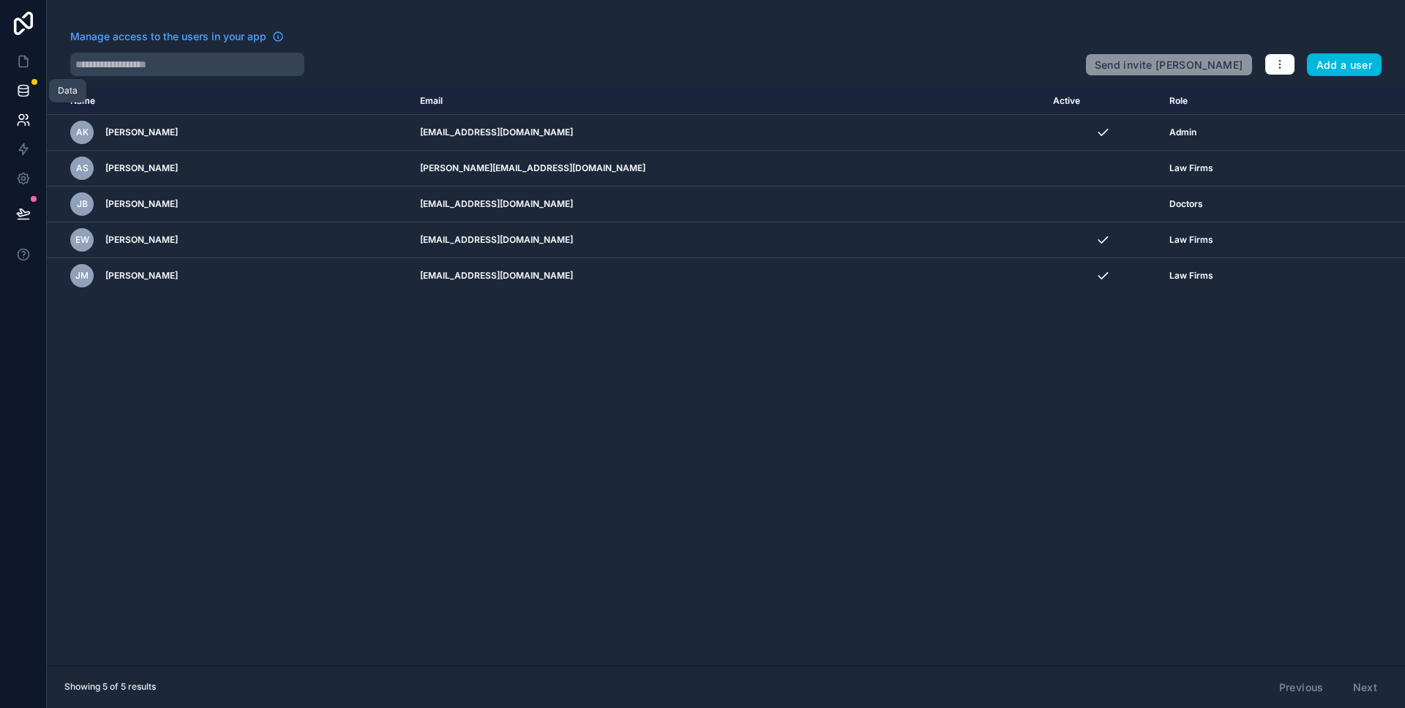
click at [17, 94] on icon at bounding box center [23, 90] width 15 height 15
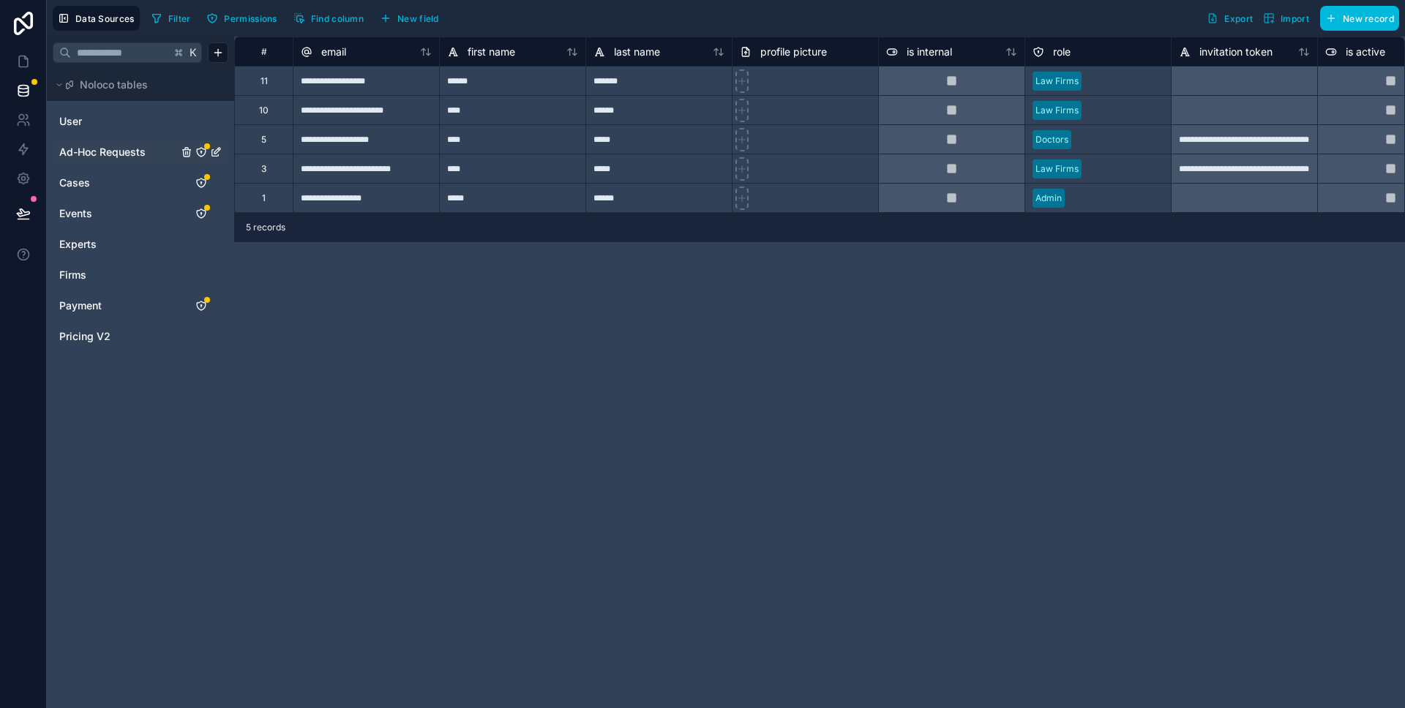
click at [132, 150] on span "Ad-Hoc Requests" at bounding box center [102, 152] width 86 height 15
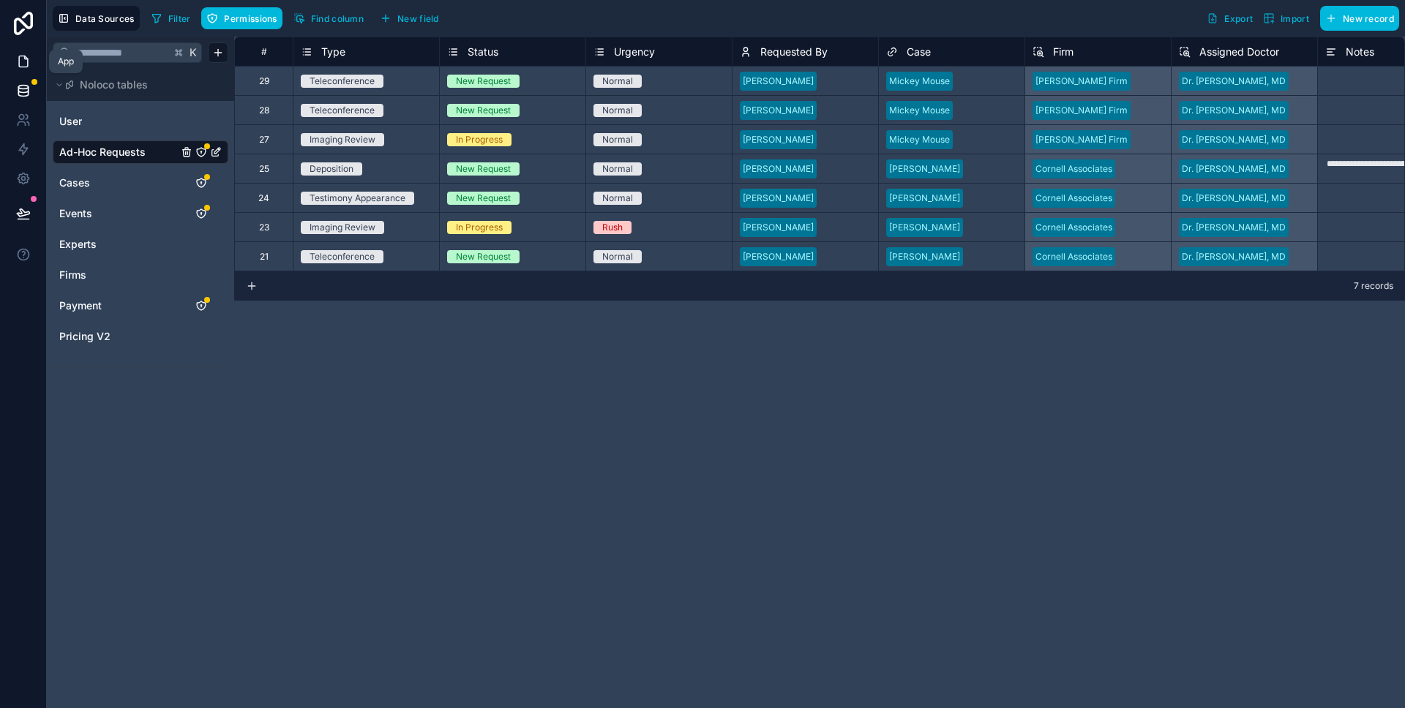
click at [25, 66] on icon at bounding box center [23, 61] width 15 height 15
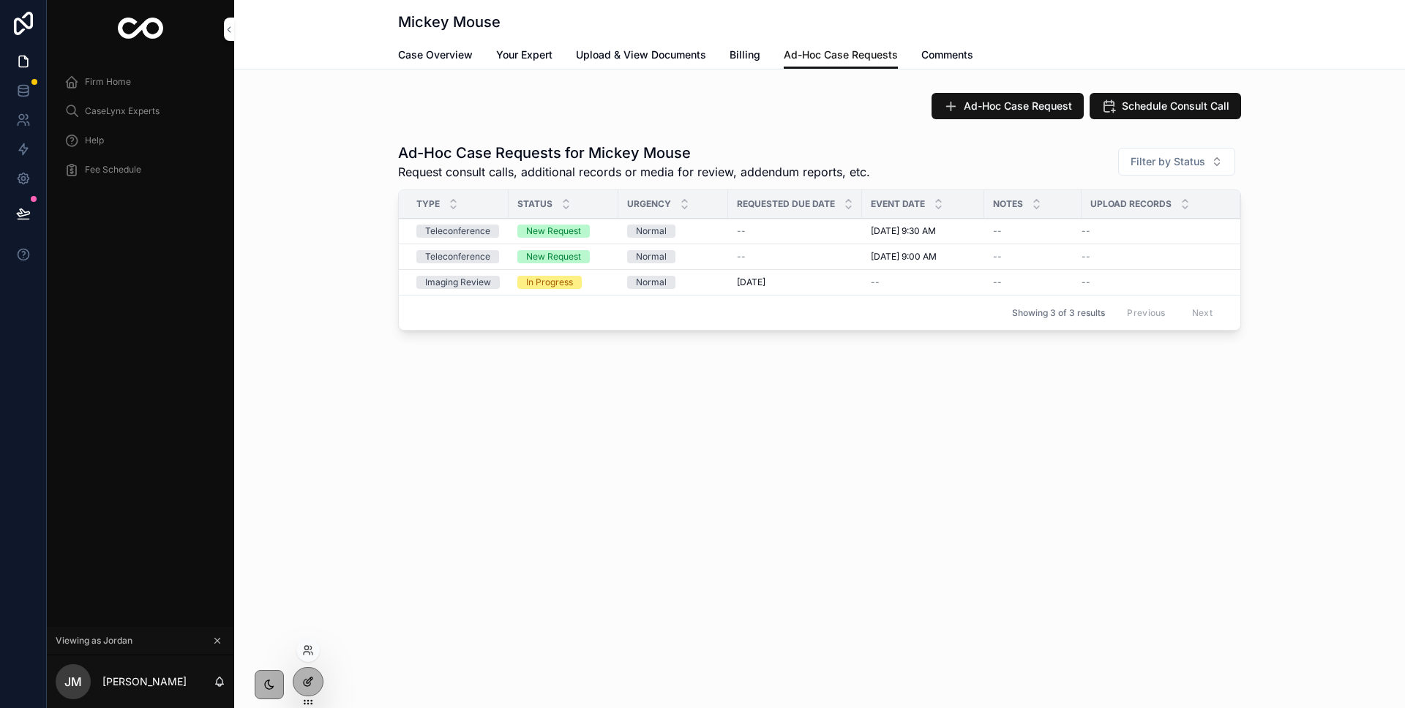
click at [310, 681] on icon at bounding box center [308, 682] width 12 height 12
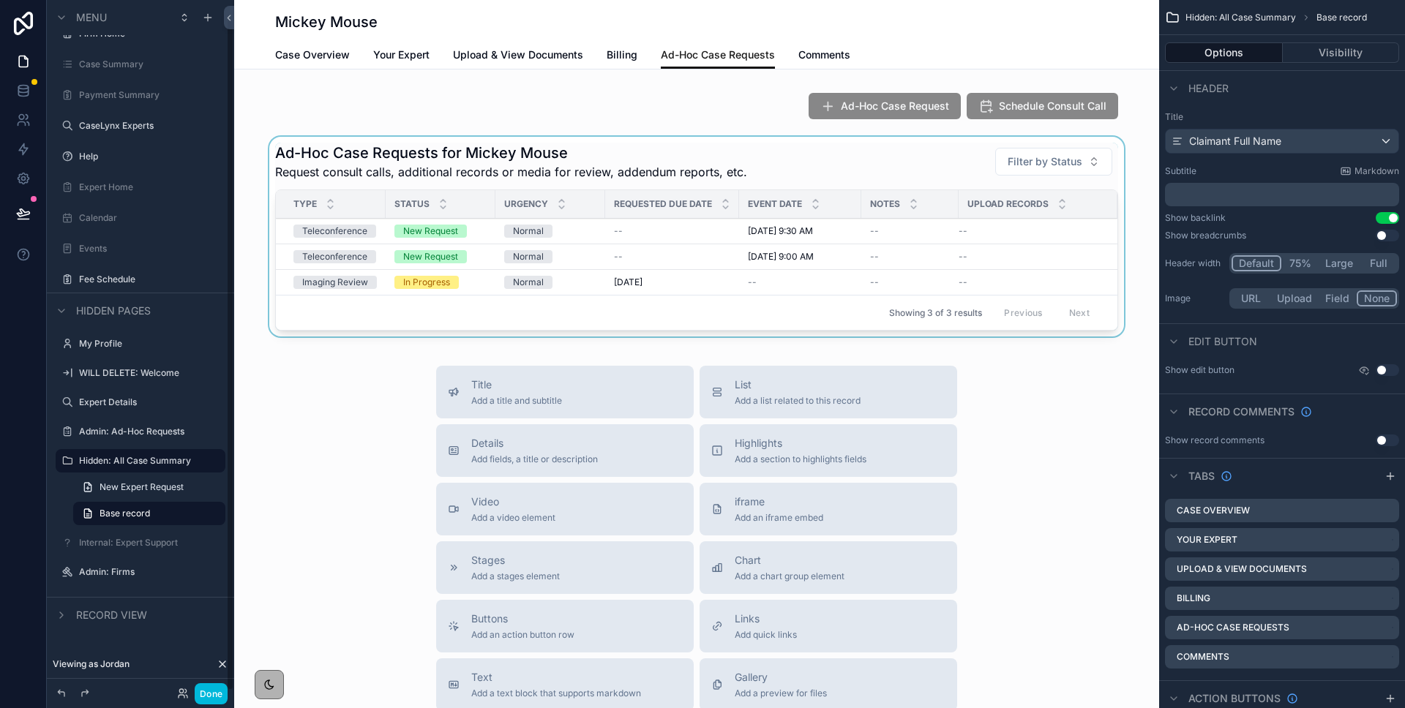
scroll to position [3, 0]
click at [802, 207] on div "Event Date" at bounding box center [800, 201] width 122 height 28
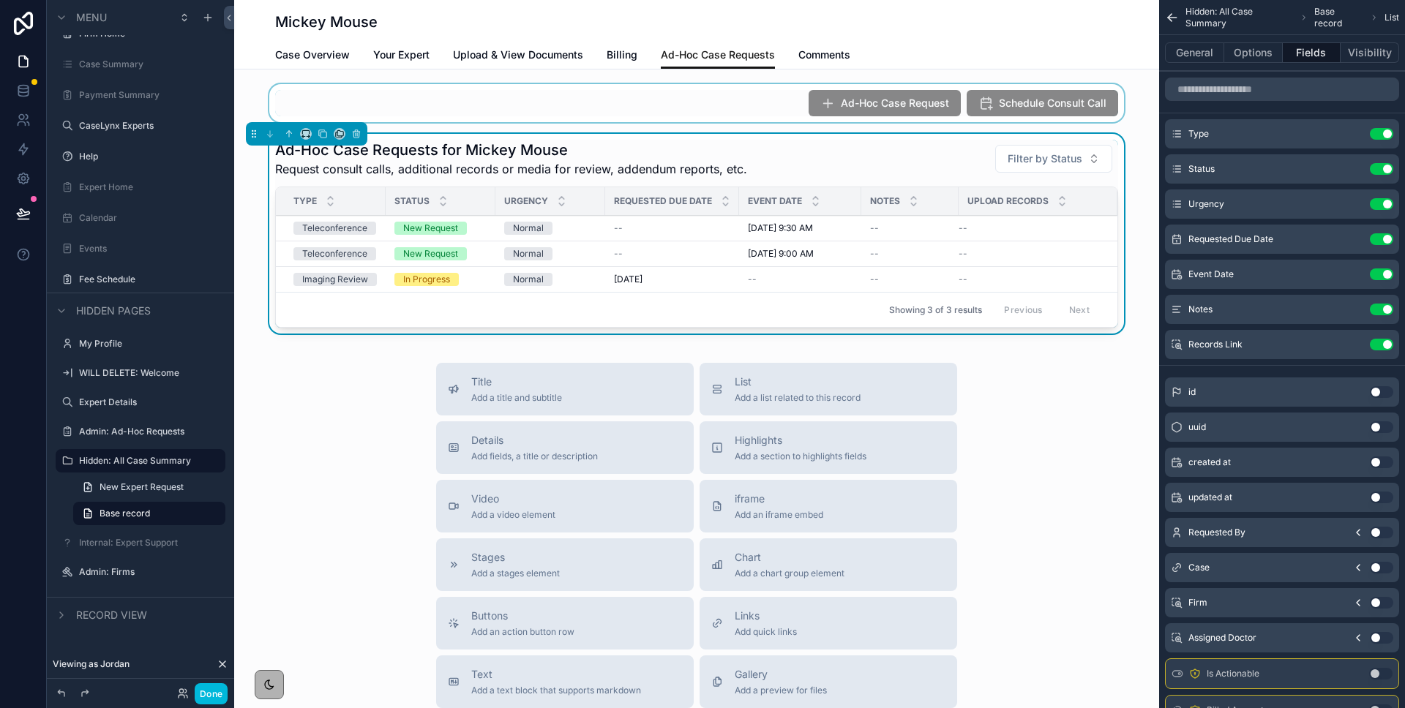
click at [766, 99] on div "scrollable content" at bounding box center [696, 103] width 925 height 38
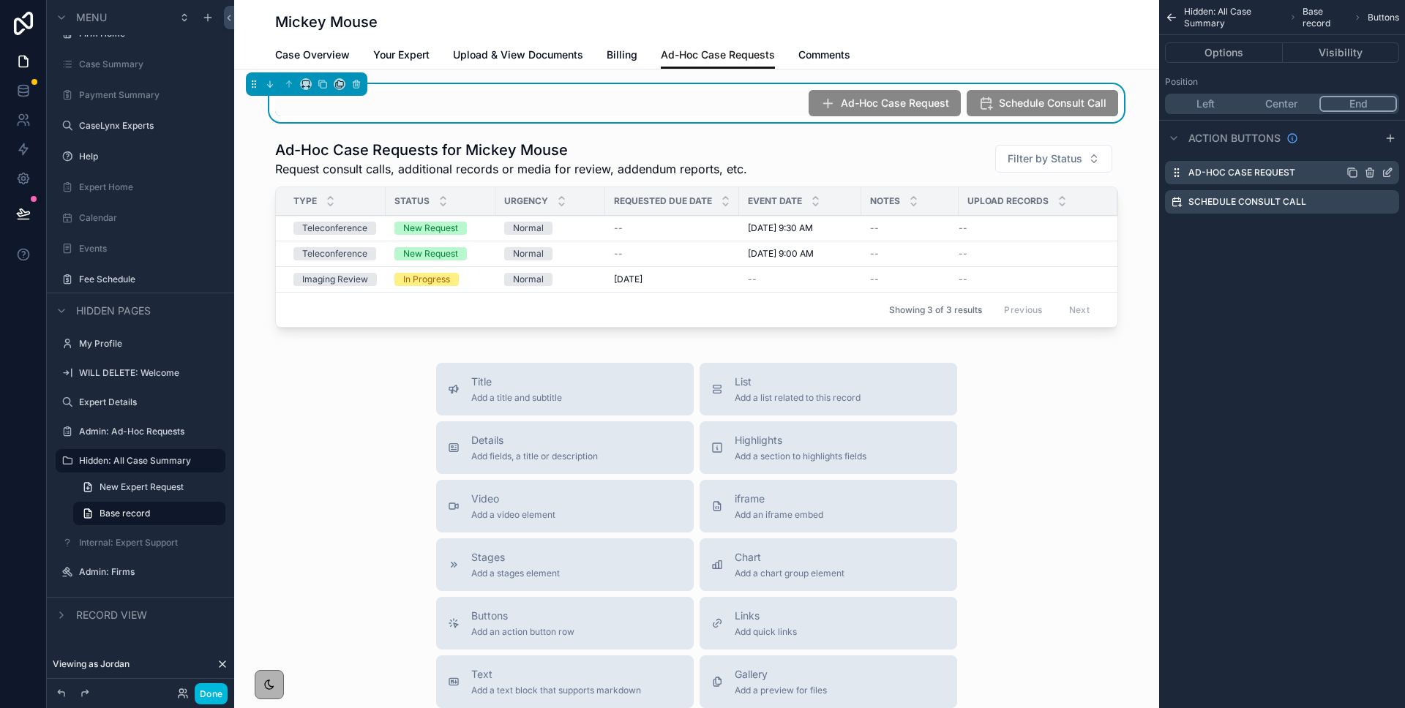
click at [1387, 170] on icon "scrollable content" at bounding box center [1389, 171] width 6 height 6
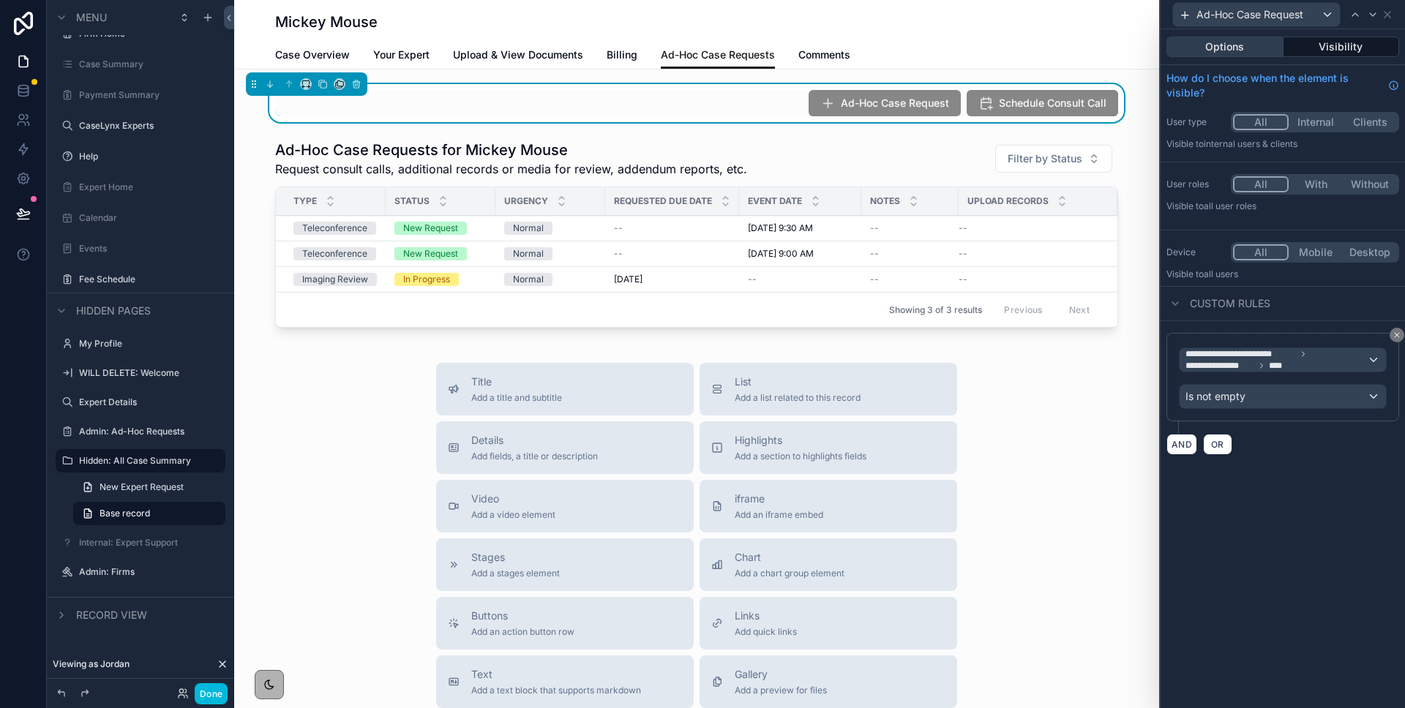
click at [1233, 52] on button "Options" at bounding box center [1224, 47] width 117 height 20
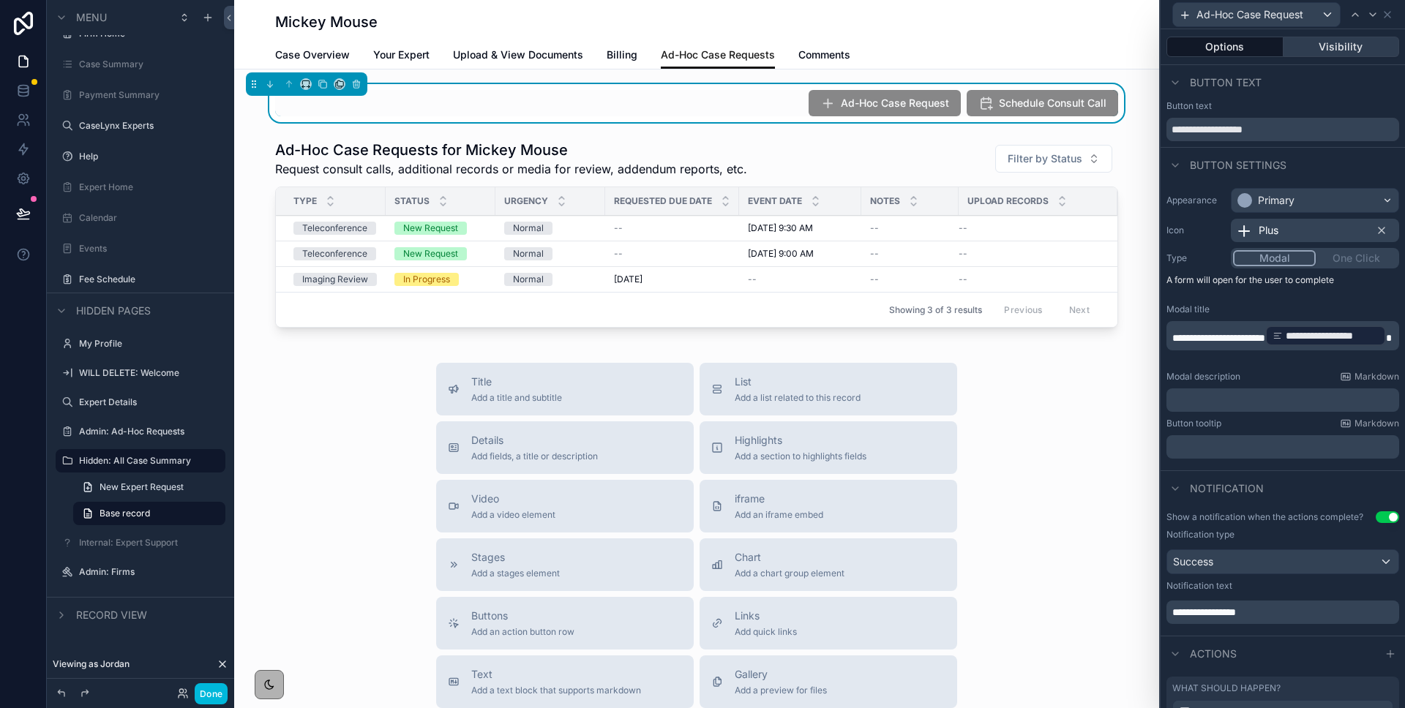
click at [1315, 50] on button "Visibility" at bounding box center [1341, 47] width 116 height 20
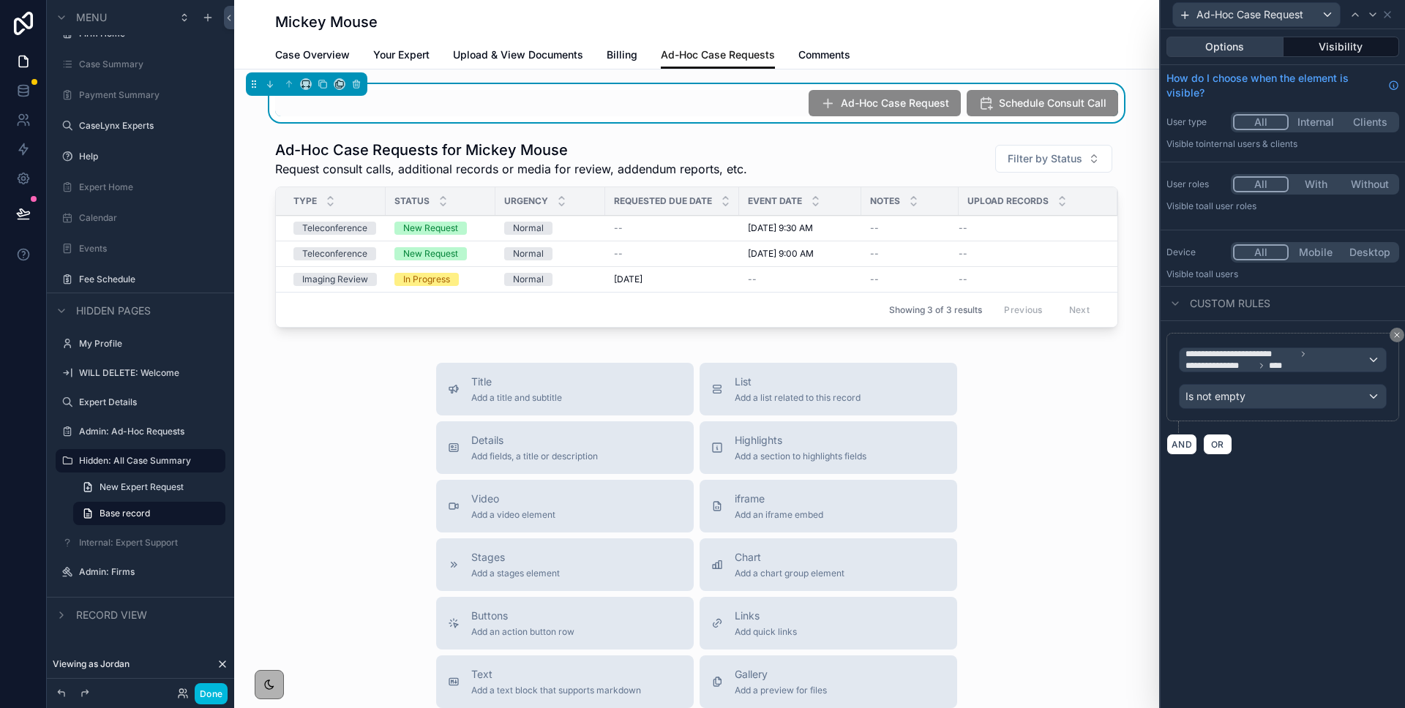
click at [1243, 48] on button "Options" at bounding box center [1224, 47] width 117 height 20
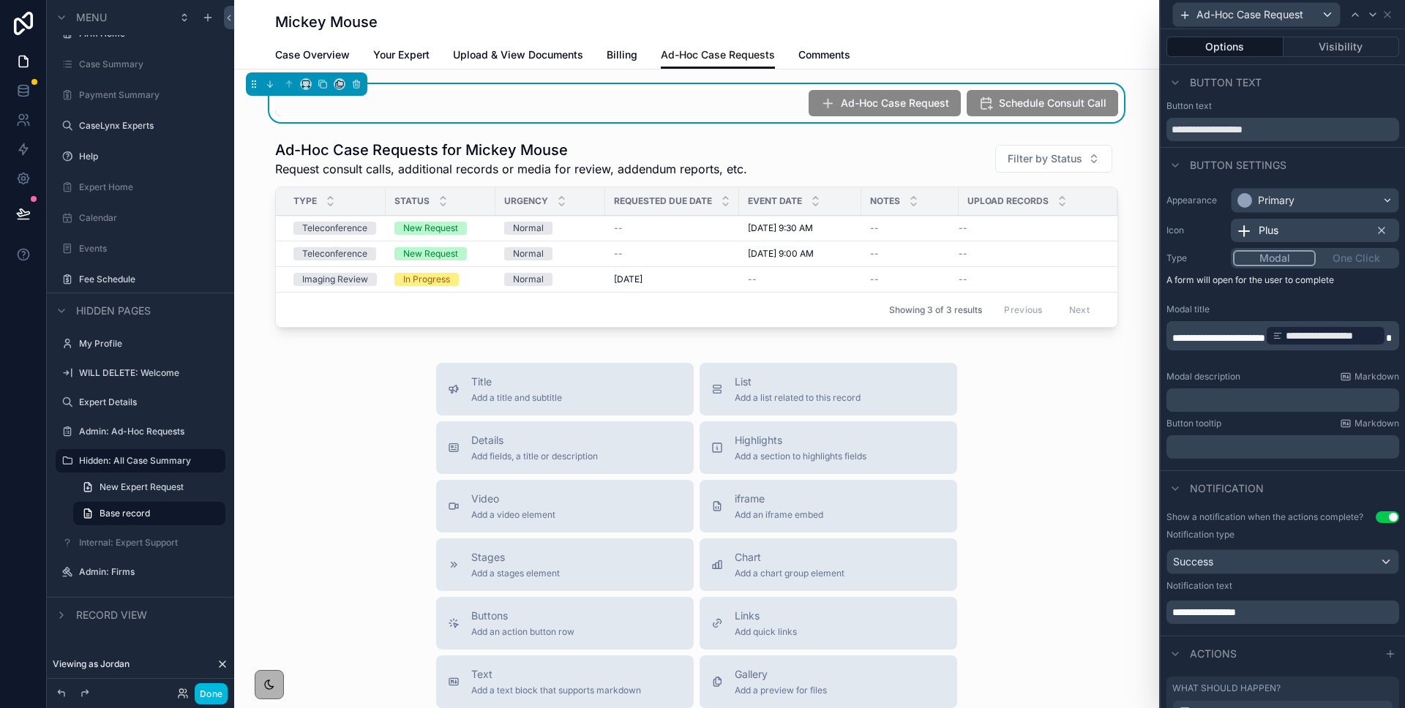
scroll to position [153, 0]
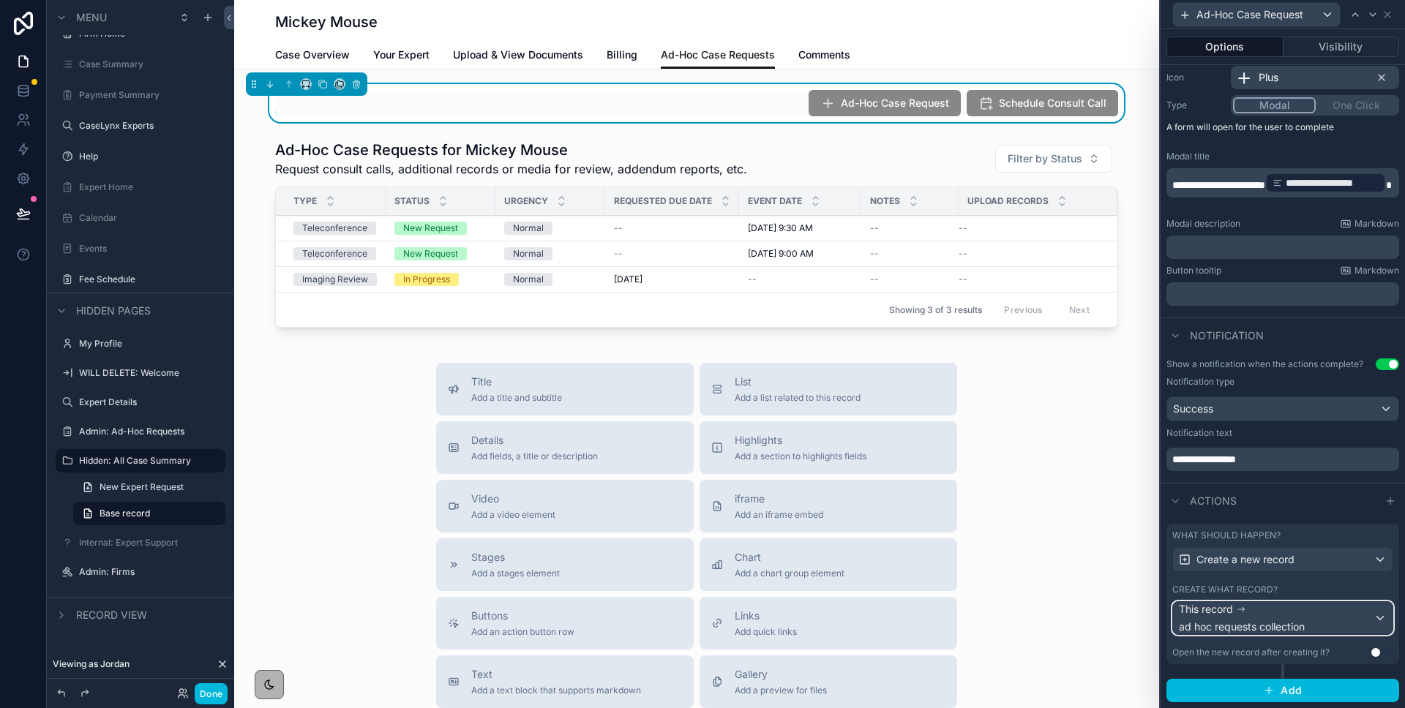
click at [1330, 621] on div "This record ad hoc requests collection" at bounding box center [1276, 618] width 195 height 32
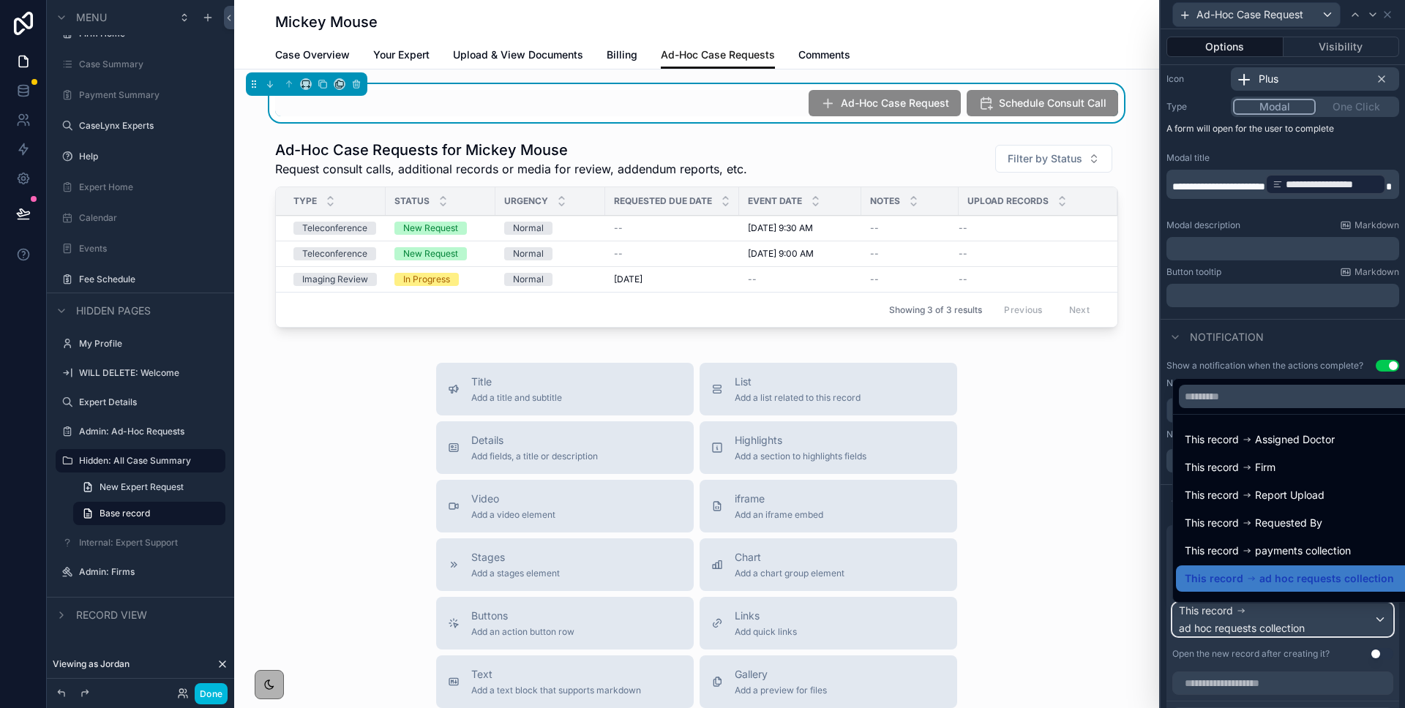
scroll to position [150, 0]
click at [1292, 339] on div at bounding box center [1282, 354] width 244 height 708
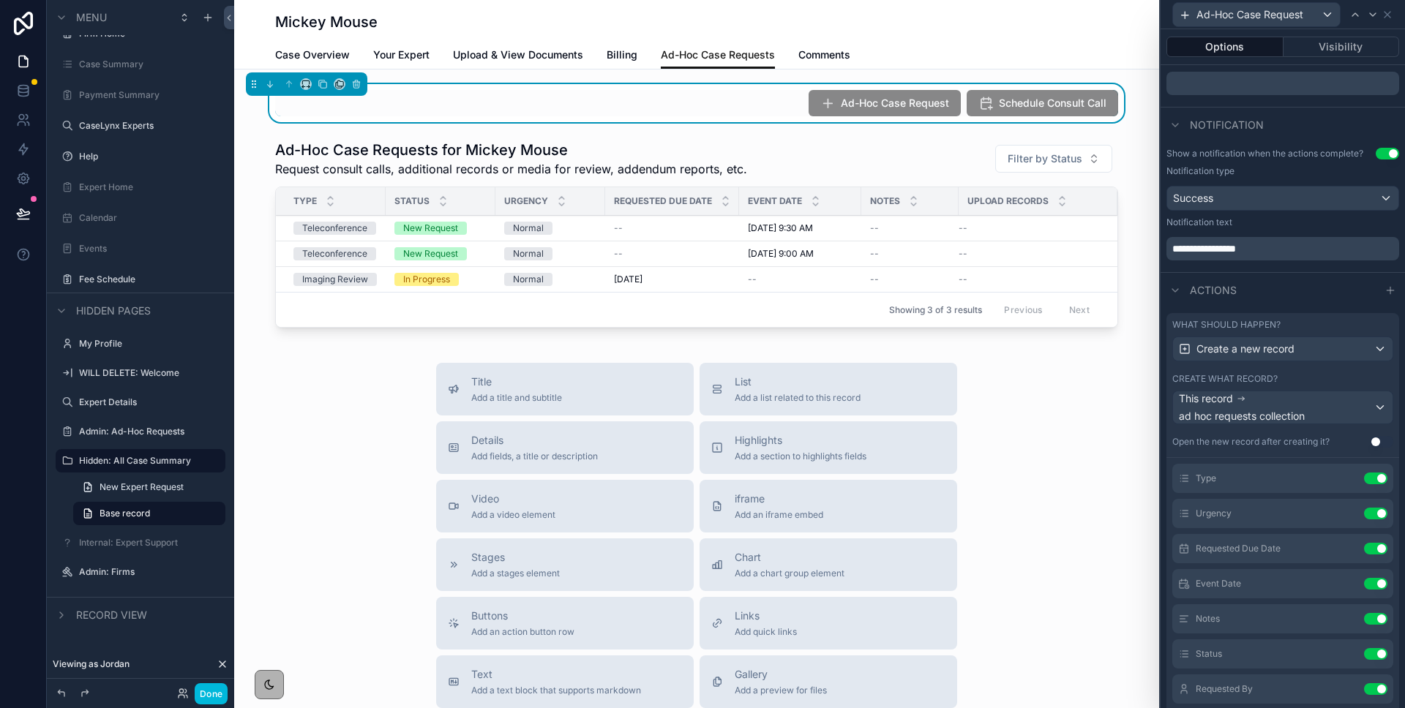
scroll to position [30, 0]
click at [1368, 550] on button "Use setting" at bounding box center [1375, 550] width 23 height 12
click at [1347, 549] on icon at bounding box center [1346, 550] width 12 height 12
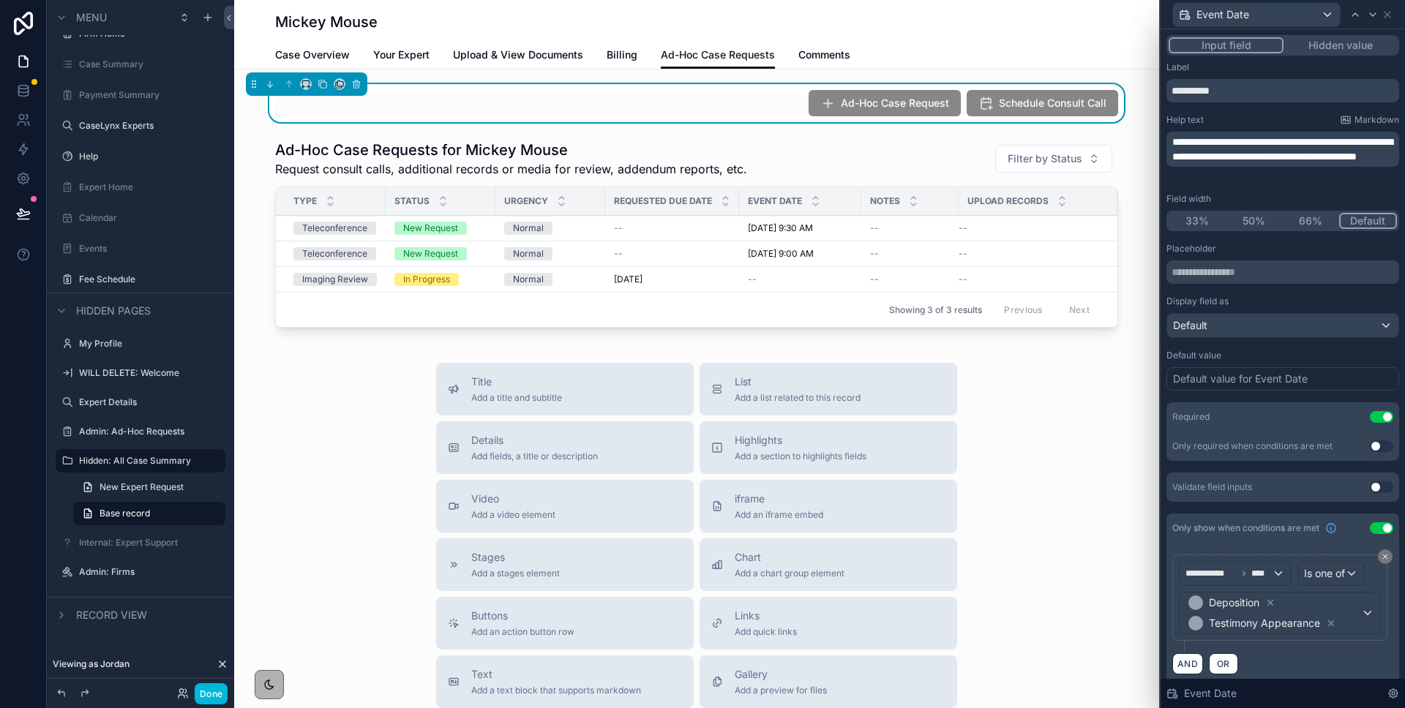
scroll to position [13, 0]
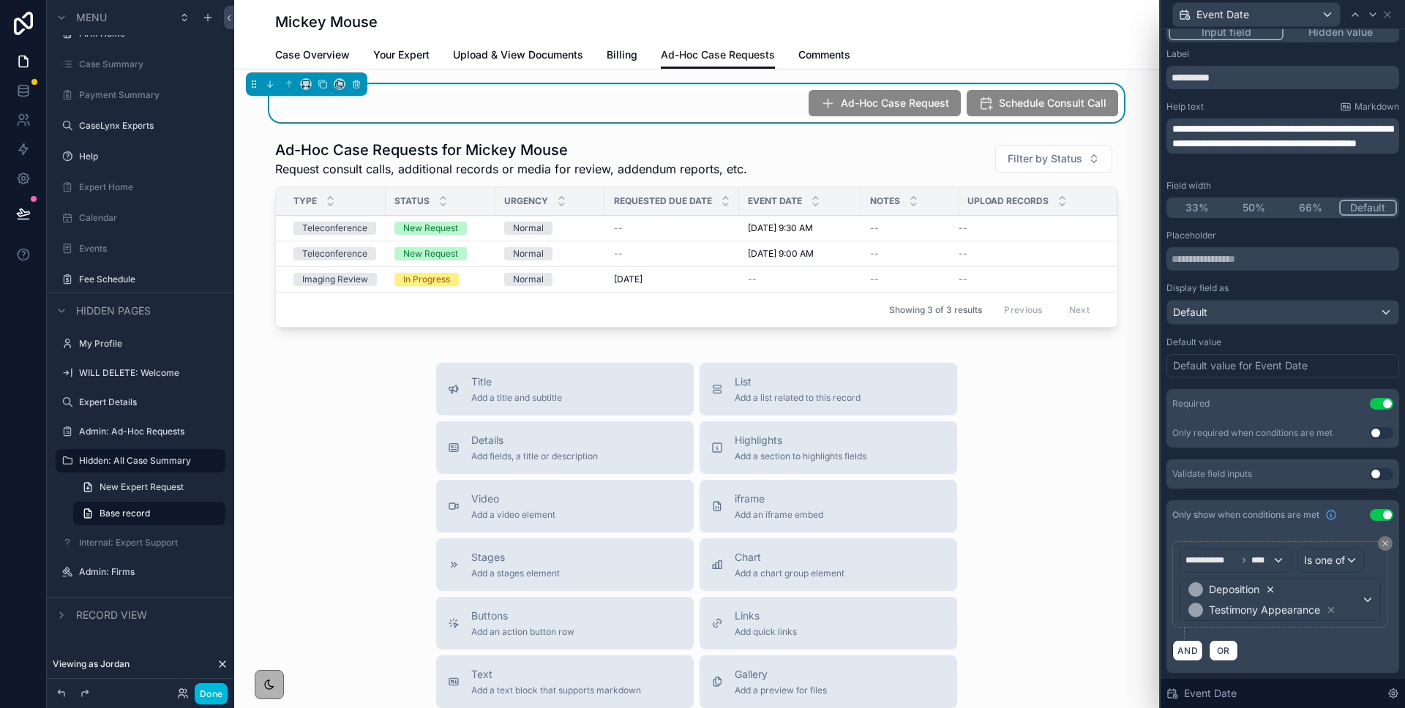
click at [1271, 587] on icon at bounding box center [1270, 590] width 10 height 10
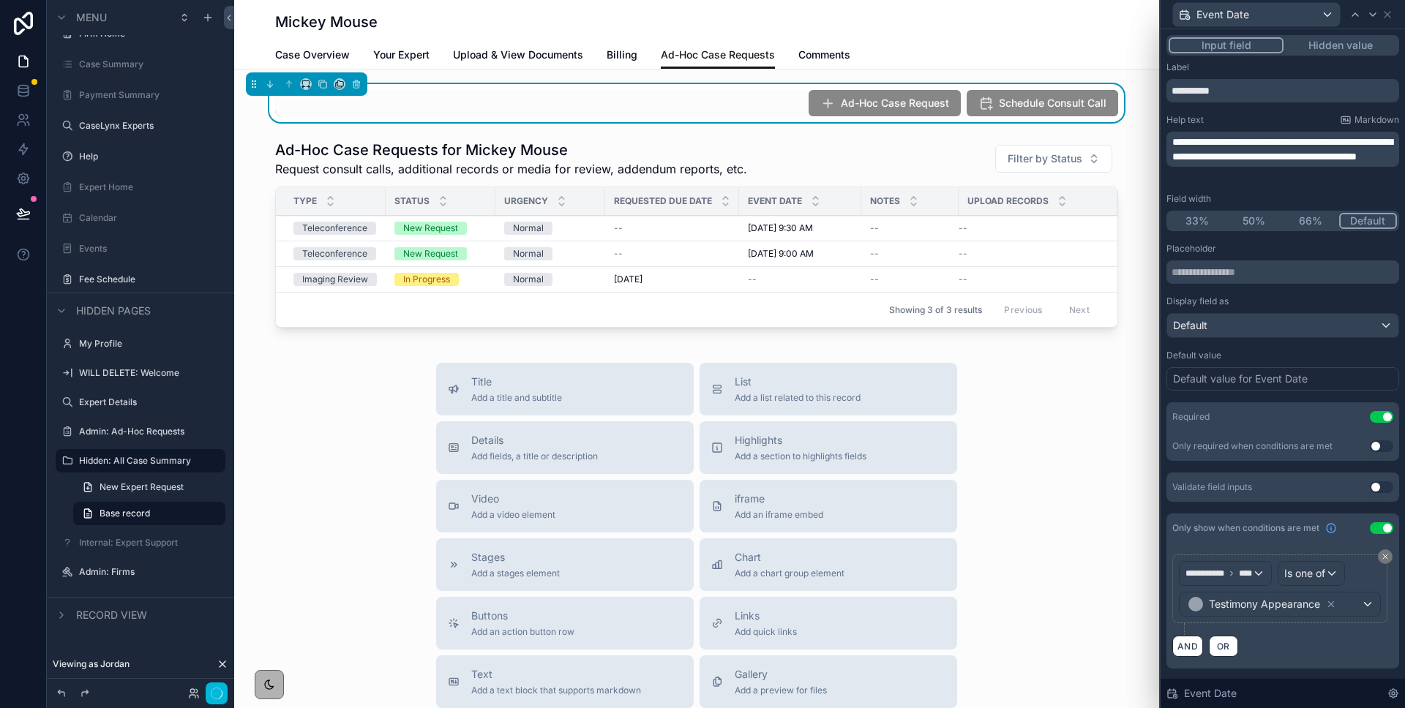
scroll to position [0, 0]
click at [1330, 604] on icon at bounding box center [1330, 604] width 5 height 5
click at [1383, 560] on icon at bounding box center [1384, 556] width 9 height 9
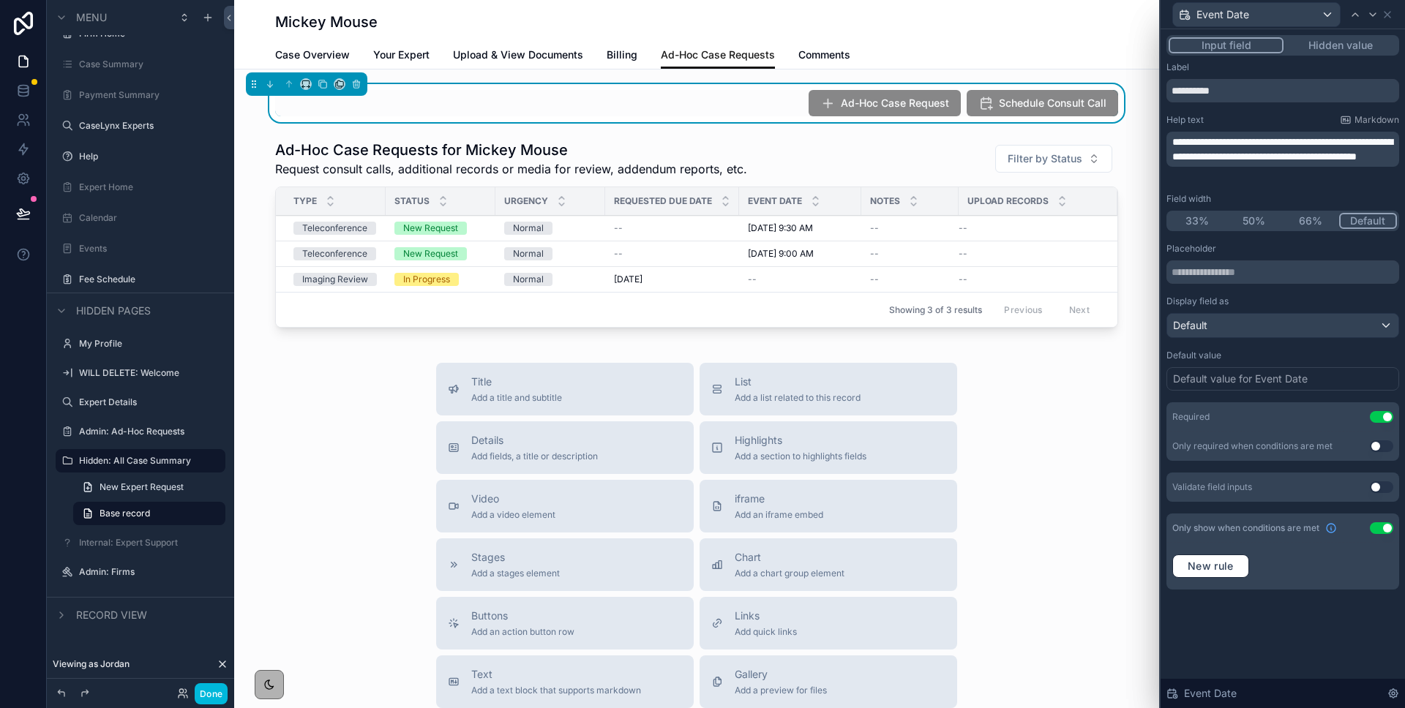
click at [1377, 527] on button "Use setting" at bounding box center [1380, 528] width 23 height 12
click at [1235, 90] on input "**********" at bounding box center [1282, 90] width 233 height 23
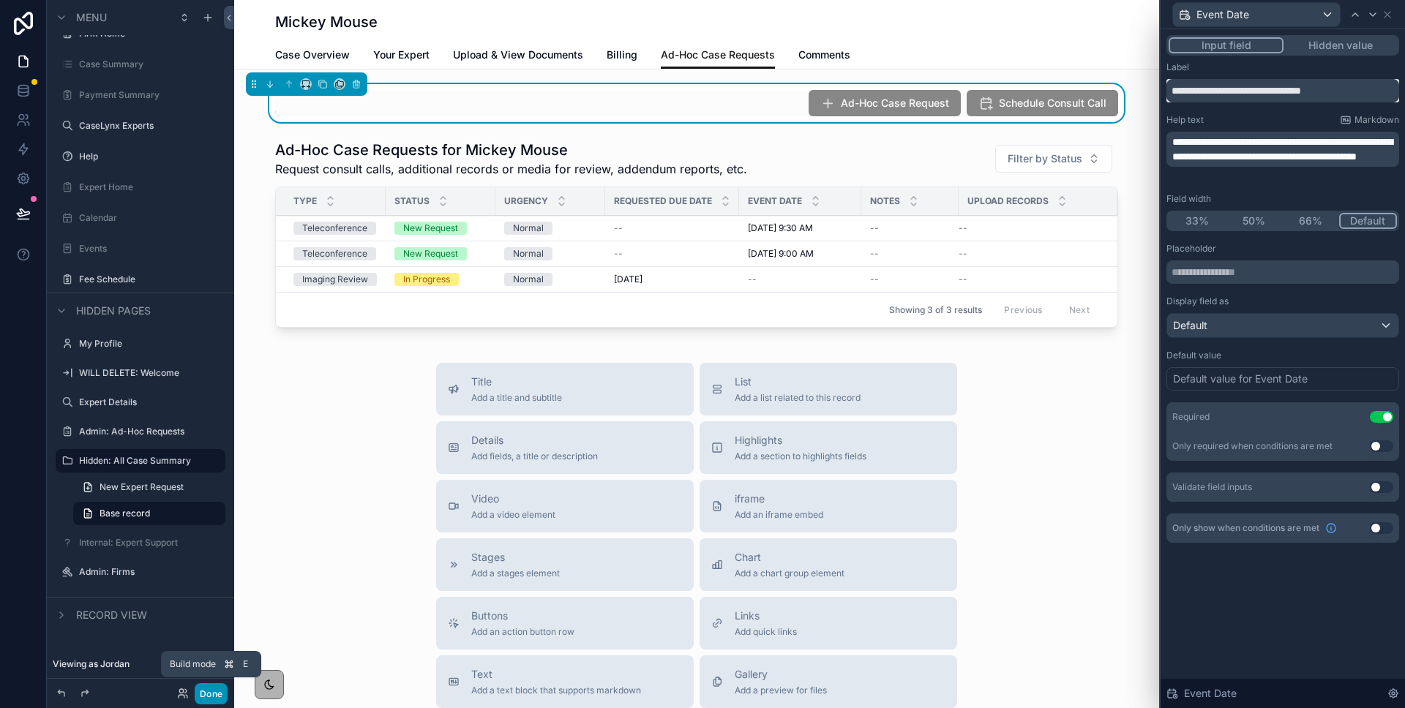
type input "**********"
click at [219, 690] on button "Done" at bounding box center [211, 693] width 33 height 21
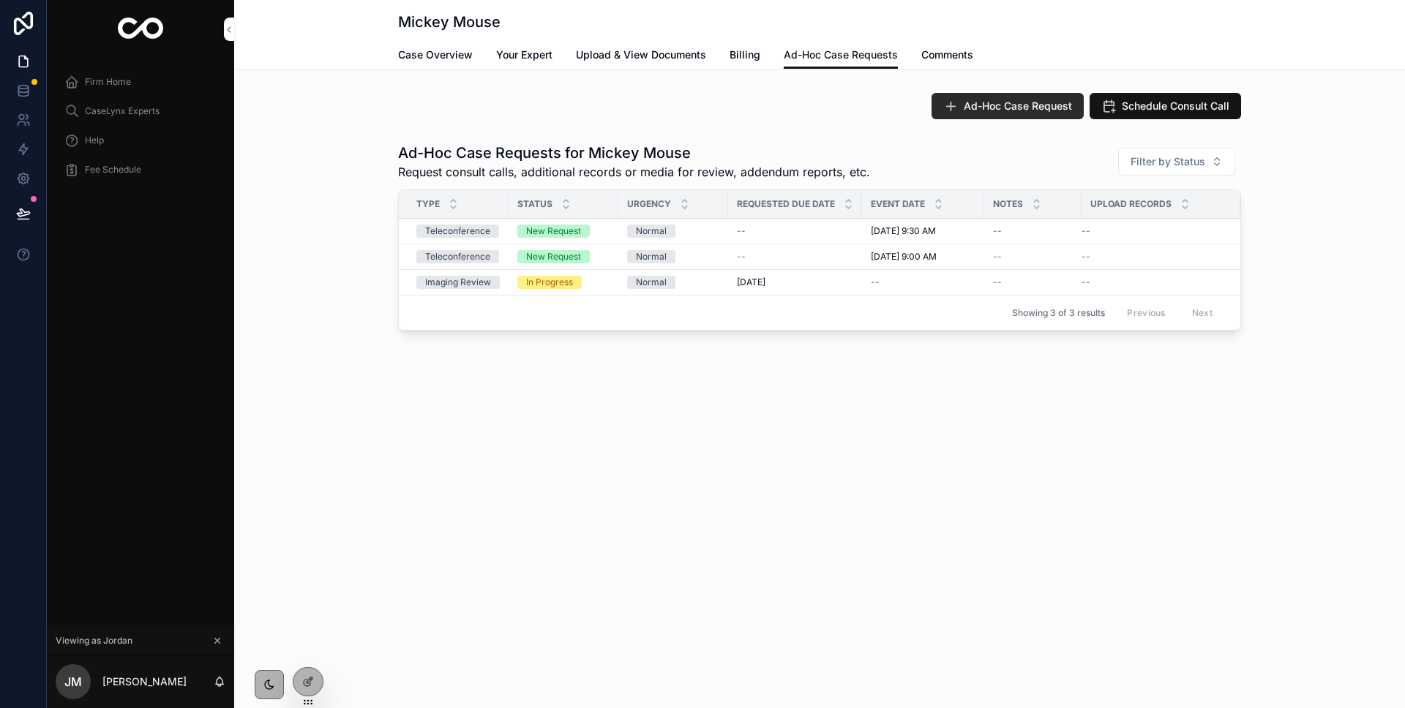
click at [974, 110] on span "Ad-Hoc Case Request" at bounding box center [1017, 106] width 108 height 15
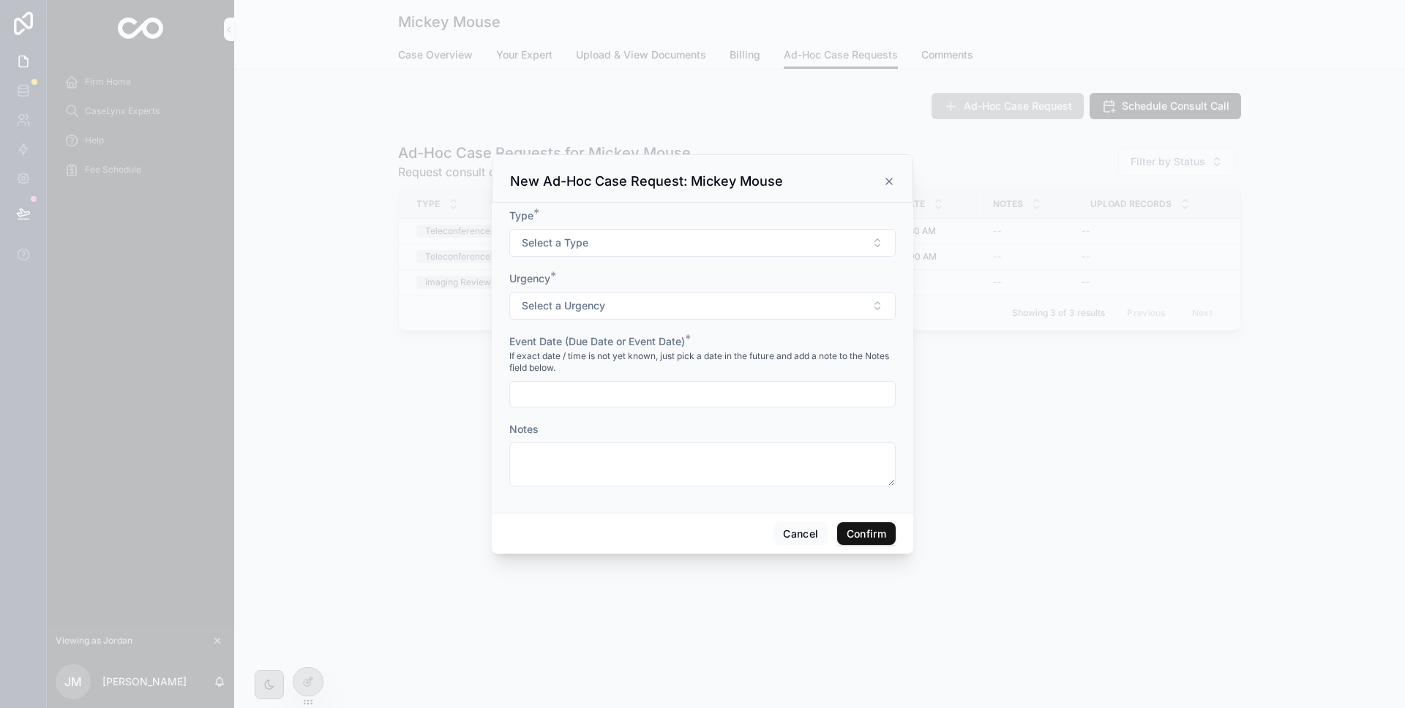
drag, startPoint x: 895, startPoint y: 181, endPoint x: 590, endPoint y: 410, distance: 381.3
click at [892, 181] on div "New Ad-Hoc Case Request: Mickey Mouse" at bounding box center [702, 178] width 421 height 48
click at [885, 181] on icon at bounding box center [889, 182] width 12 height 12
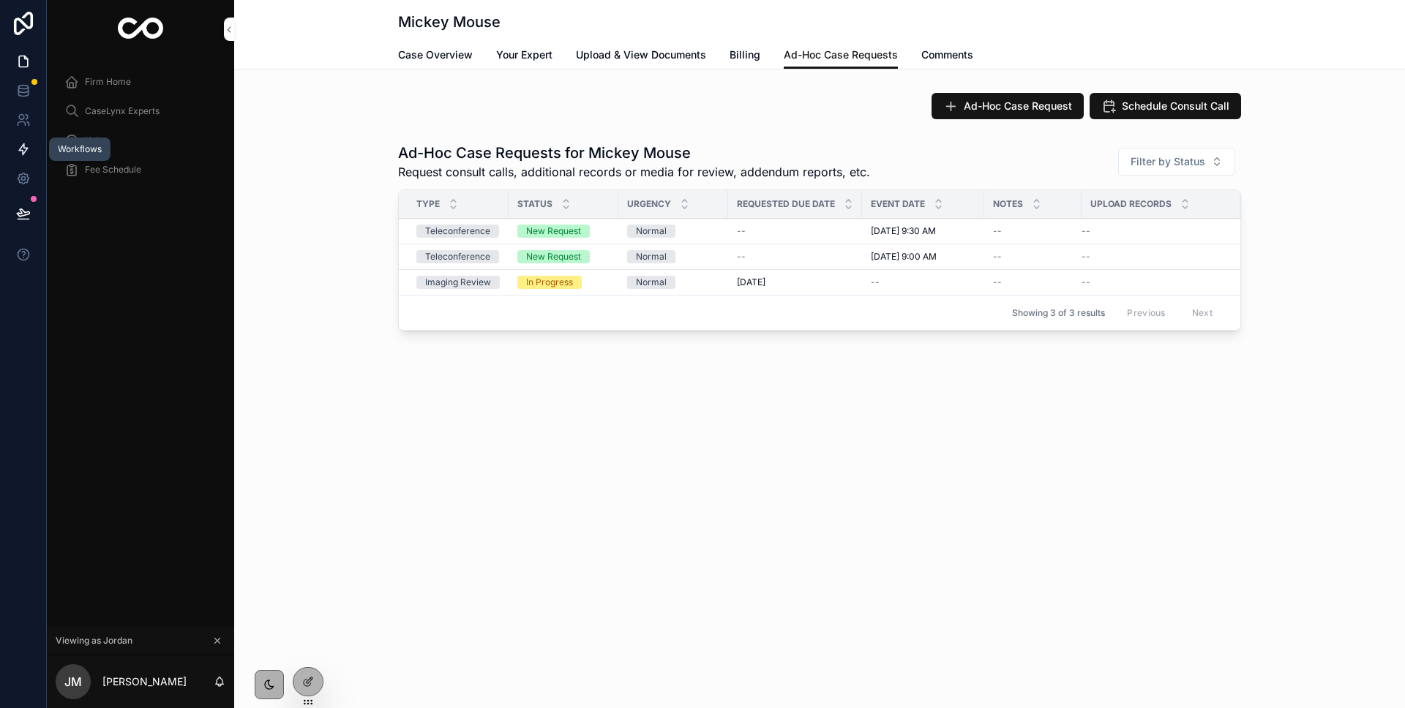
click at [20, 142] on icon at bounding box center [23, 149] width 15 height 15
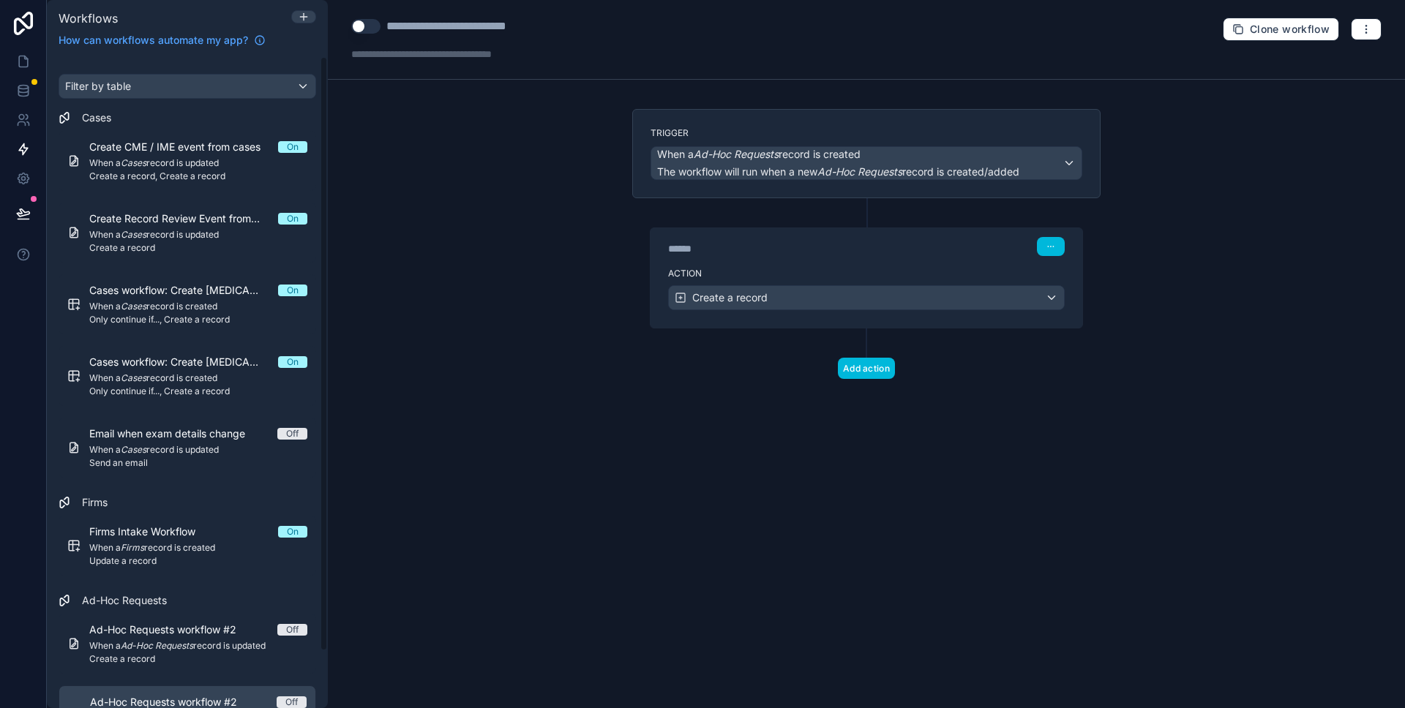
scroll to position [62, 0]
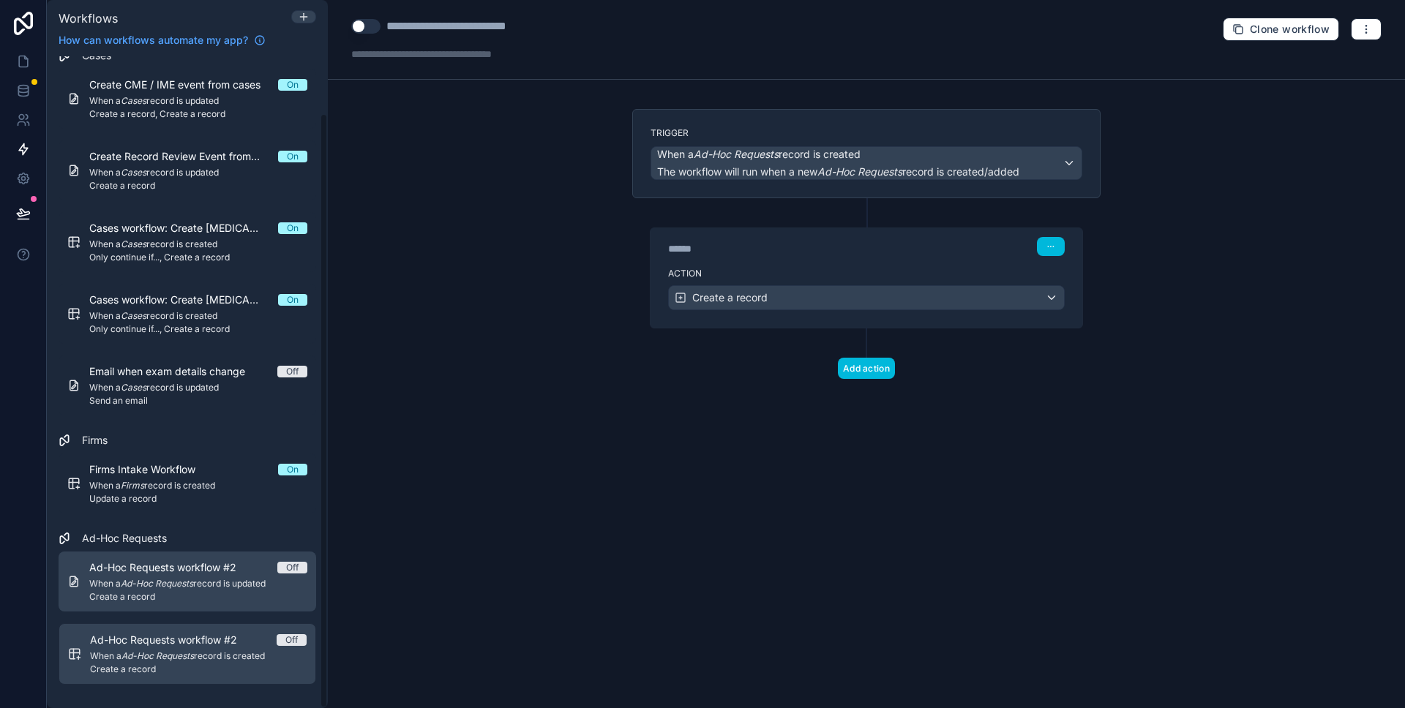
click at [230, 590] on div "Ad-Hoc Requests workflow #2 Off When a Ad-Hoc Requests record is updated Create…" at bounding box center [198, 581] width 218 height 42
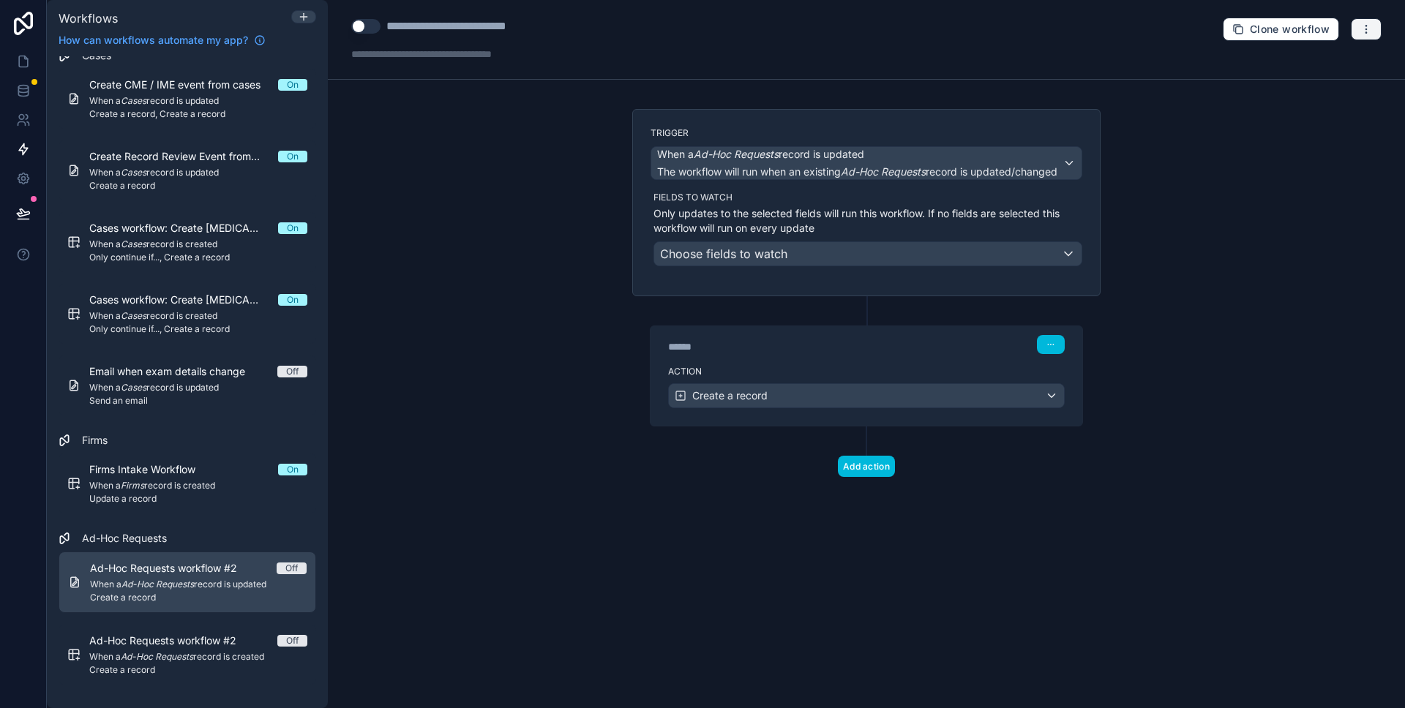
click at [1377, 39] on button "button" at bounding box center [1365, 29] width 31 height 22
click at [1322, 102] on button "Delete workflow" at bounding box center [1315, 110] width 105 height 23
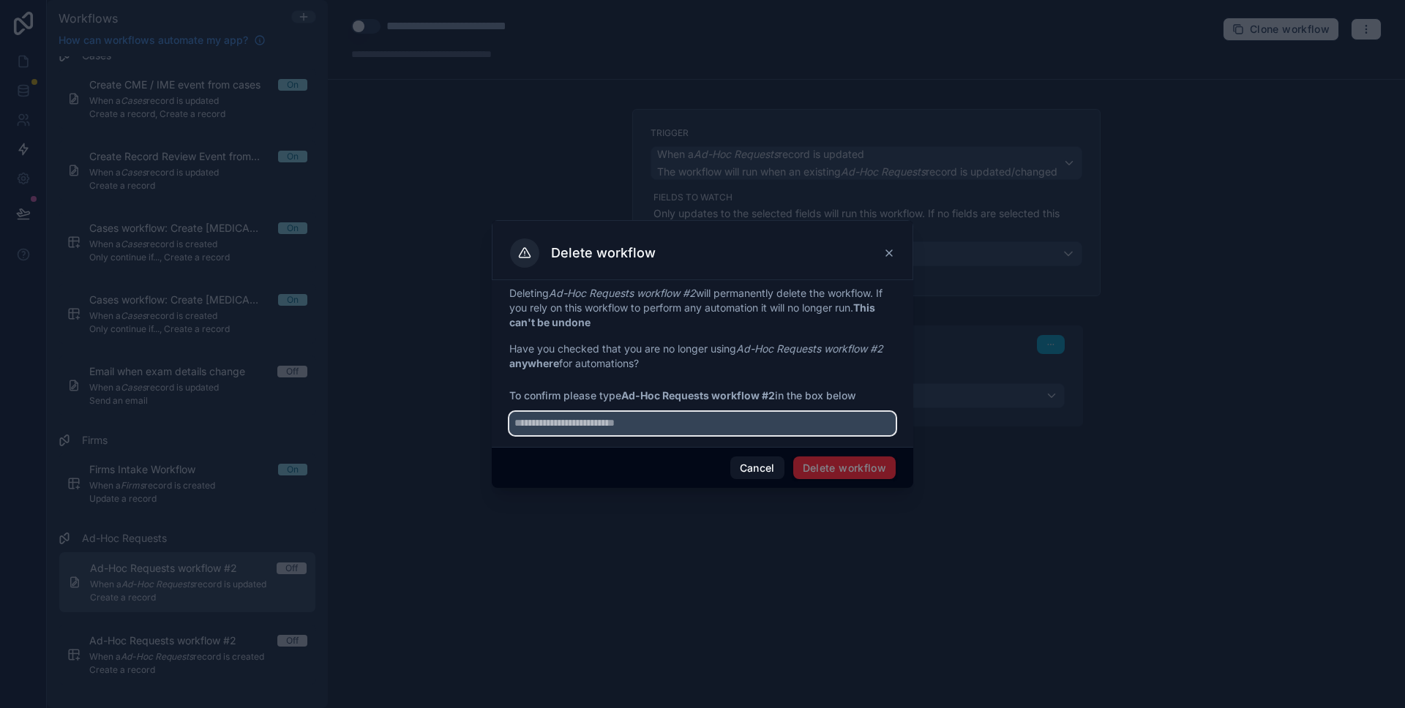
click at [620, 422] on input "text" at bounding box center [702, 423] width 386 height 23
type input "**********"
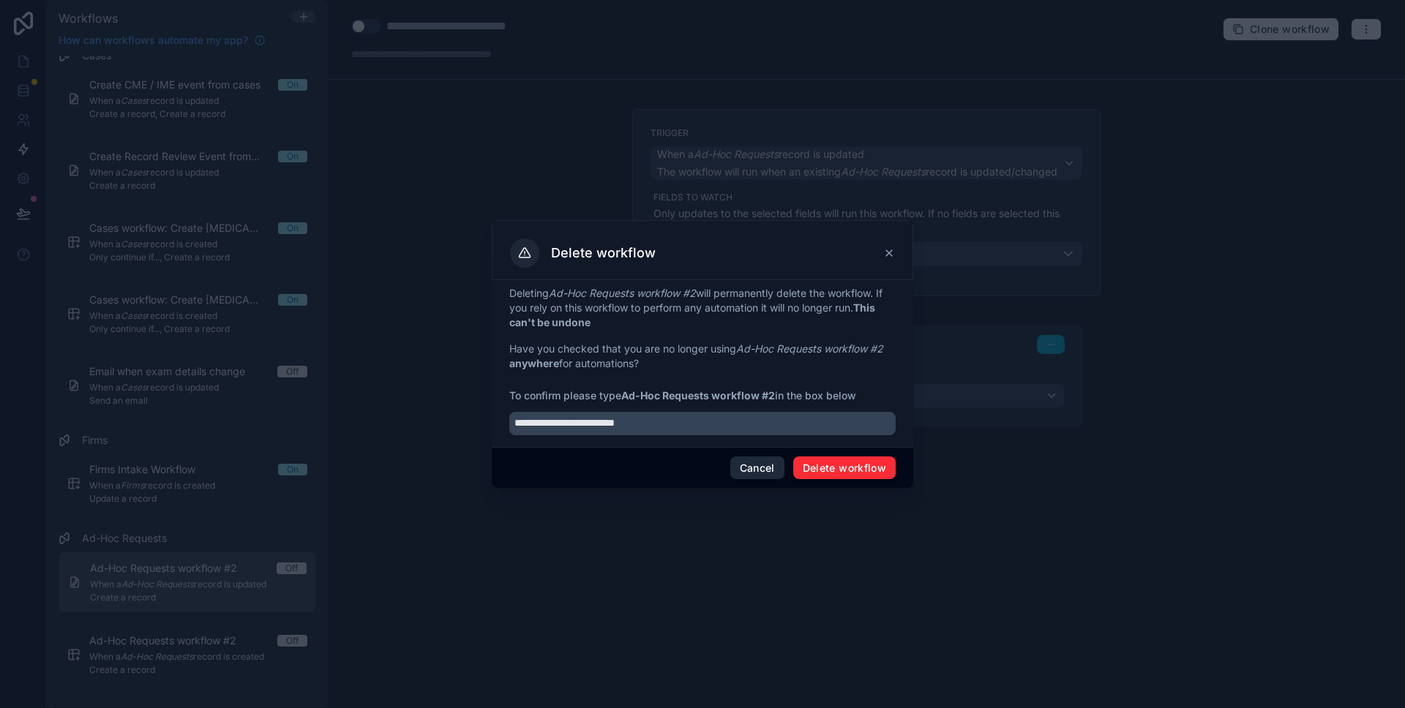
click at [849, 469] on button "Delete workflow" at bounding box center [844, 467] width 102 height 23
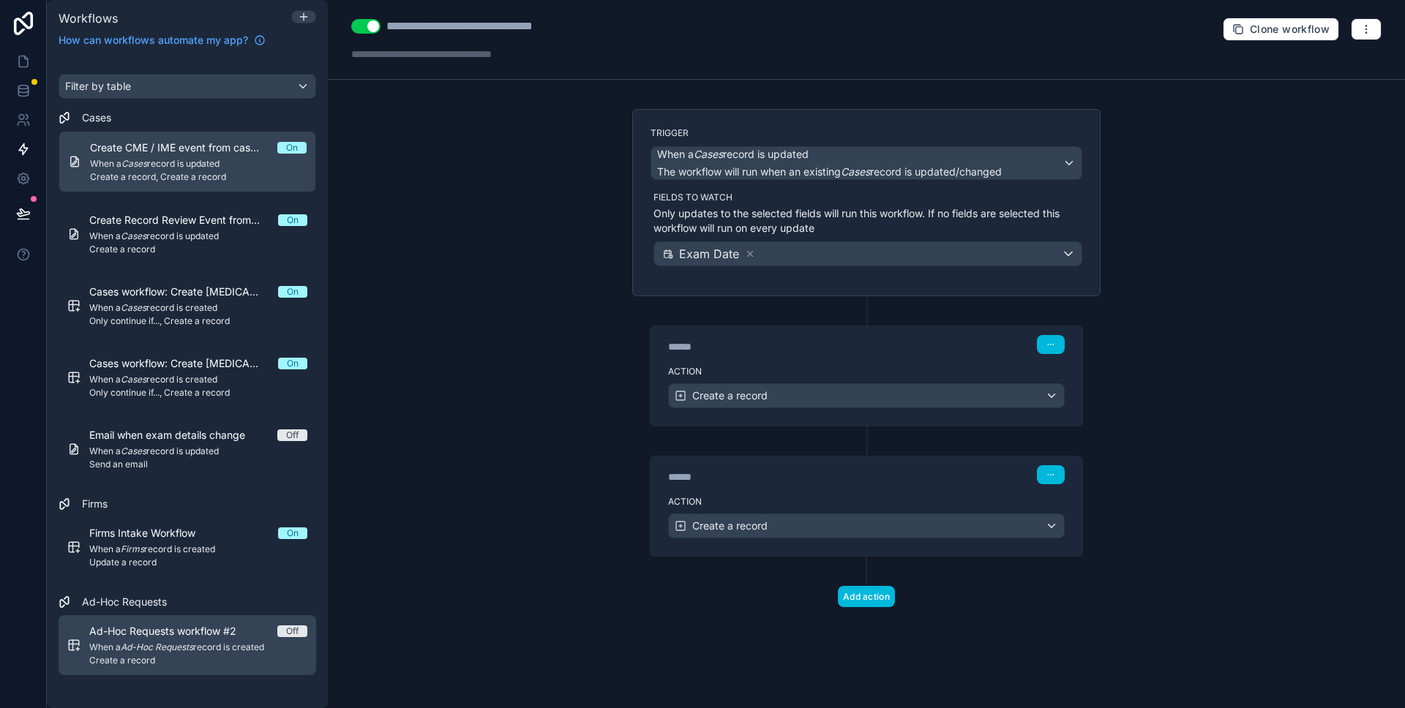
click at [214, 653] on div "Ad-Hoc Requests workflow #2 Off When a Ad-Hoc Requests record is created Create…" at bounding box center [198, 645] width 218 height 42
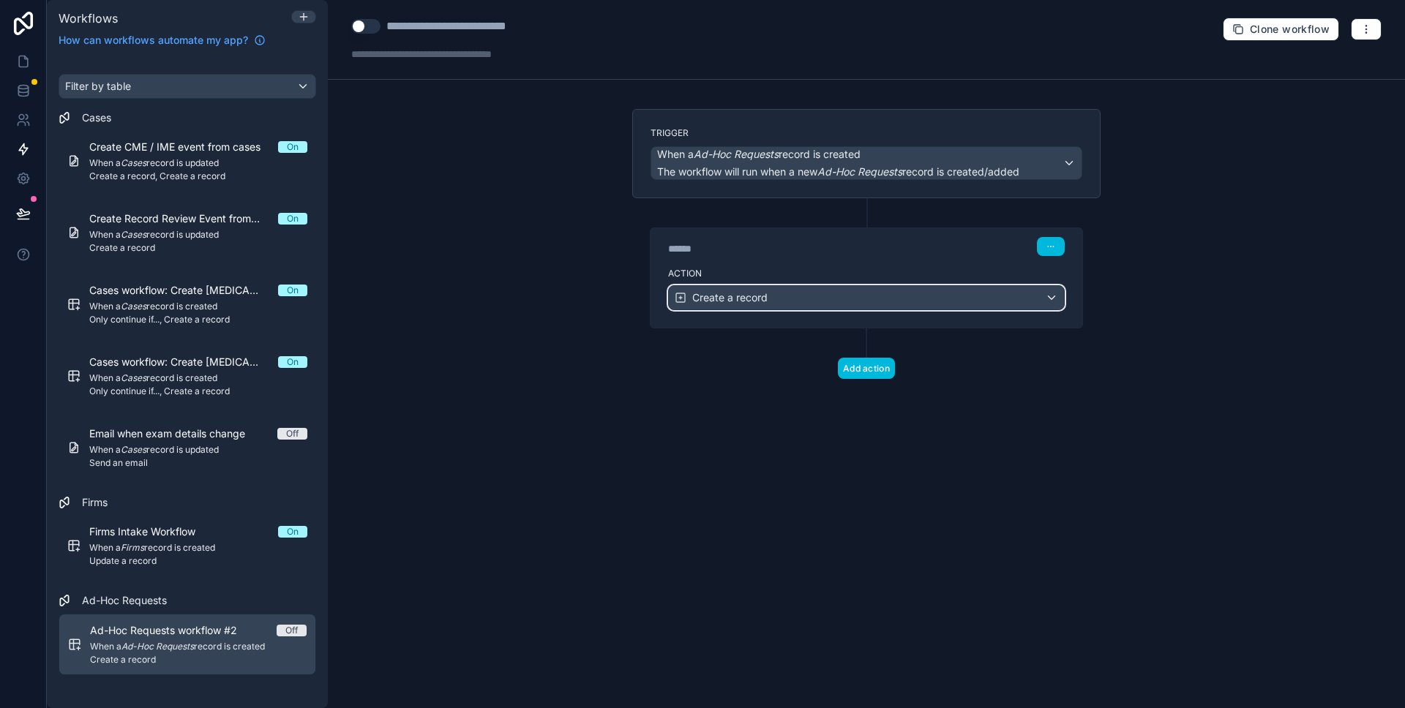
click at [761, 290] on span "Create a record" at bounding box center [729, 297] width 75 height 15
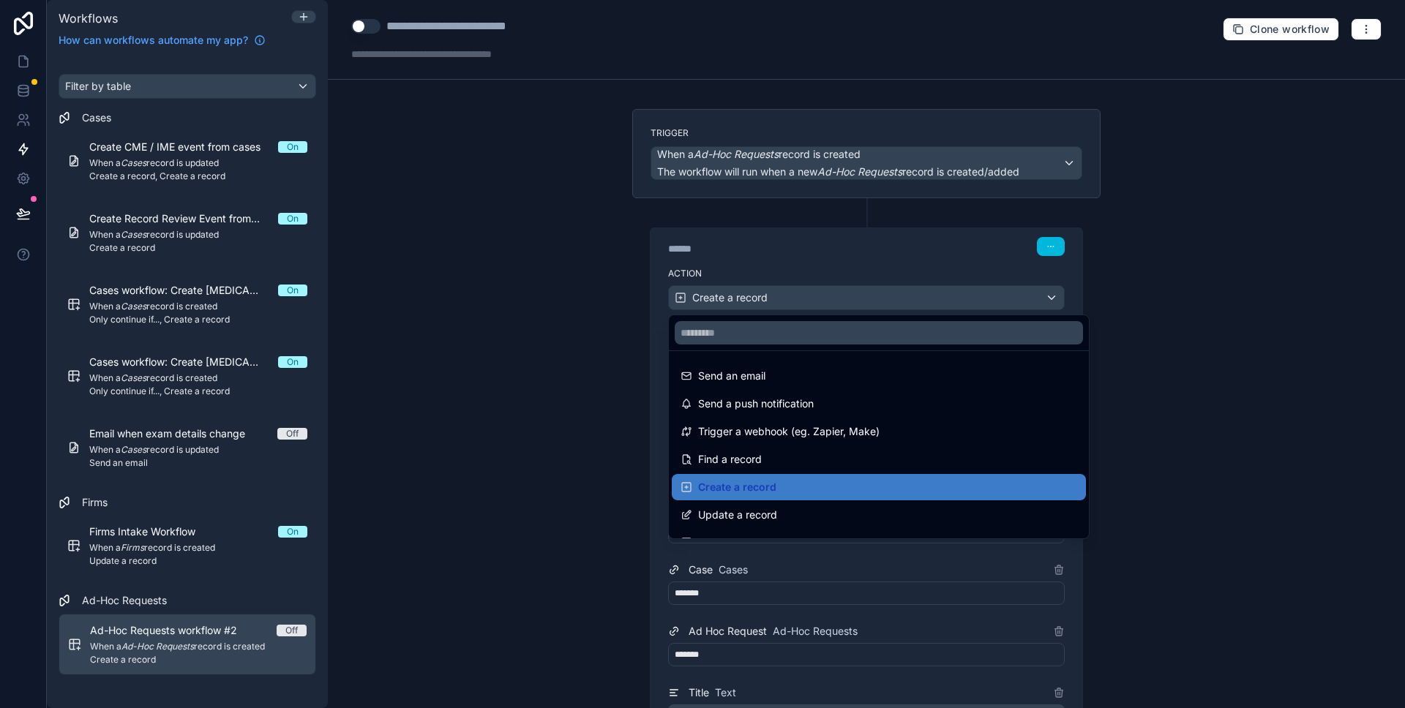
click at [590, 287] on div at bounding box center [702, 354] width 1405 height 708
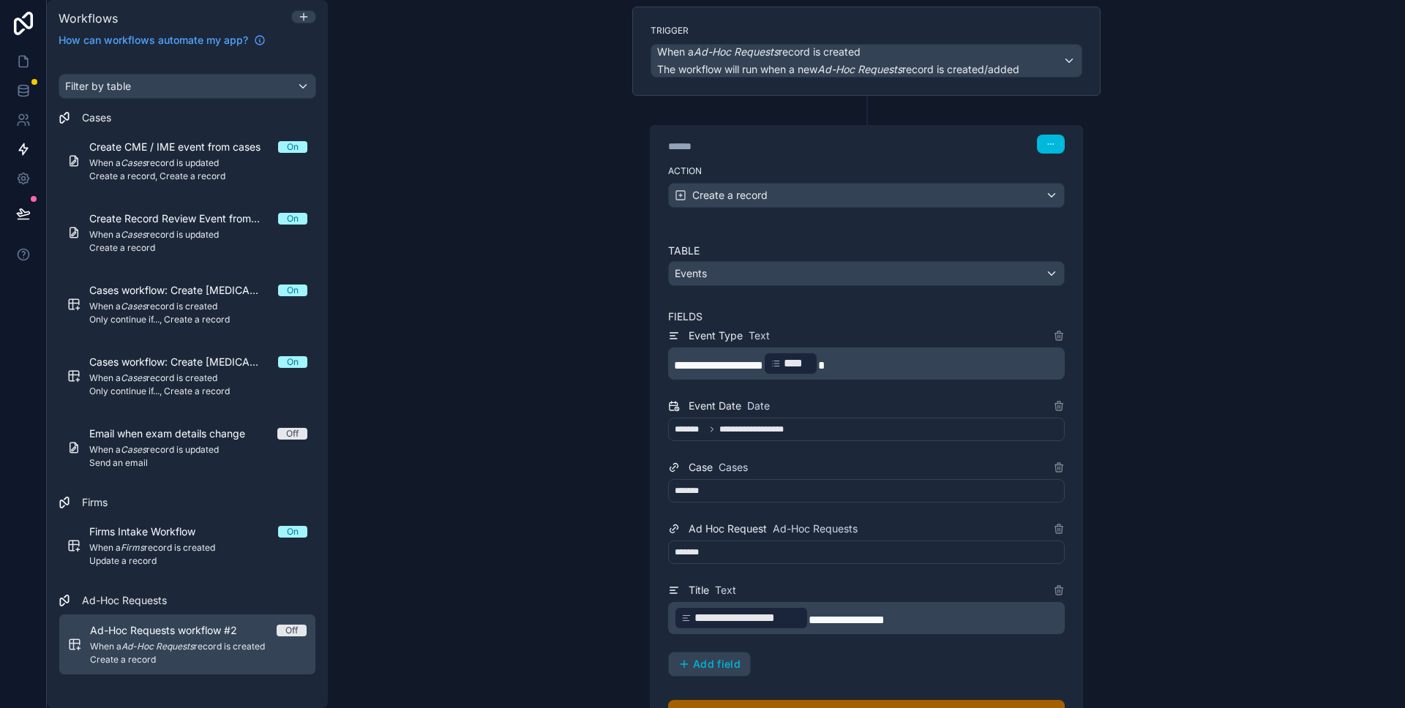
click at [783, 417] on div "**********" at bounding box center [866, 419] width 397 height 44
click at [783, 430] on span "**********" at bounding box center [761, 430] width 85 height 12
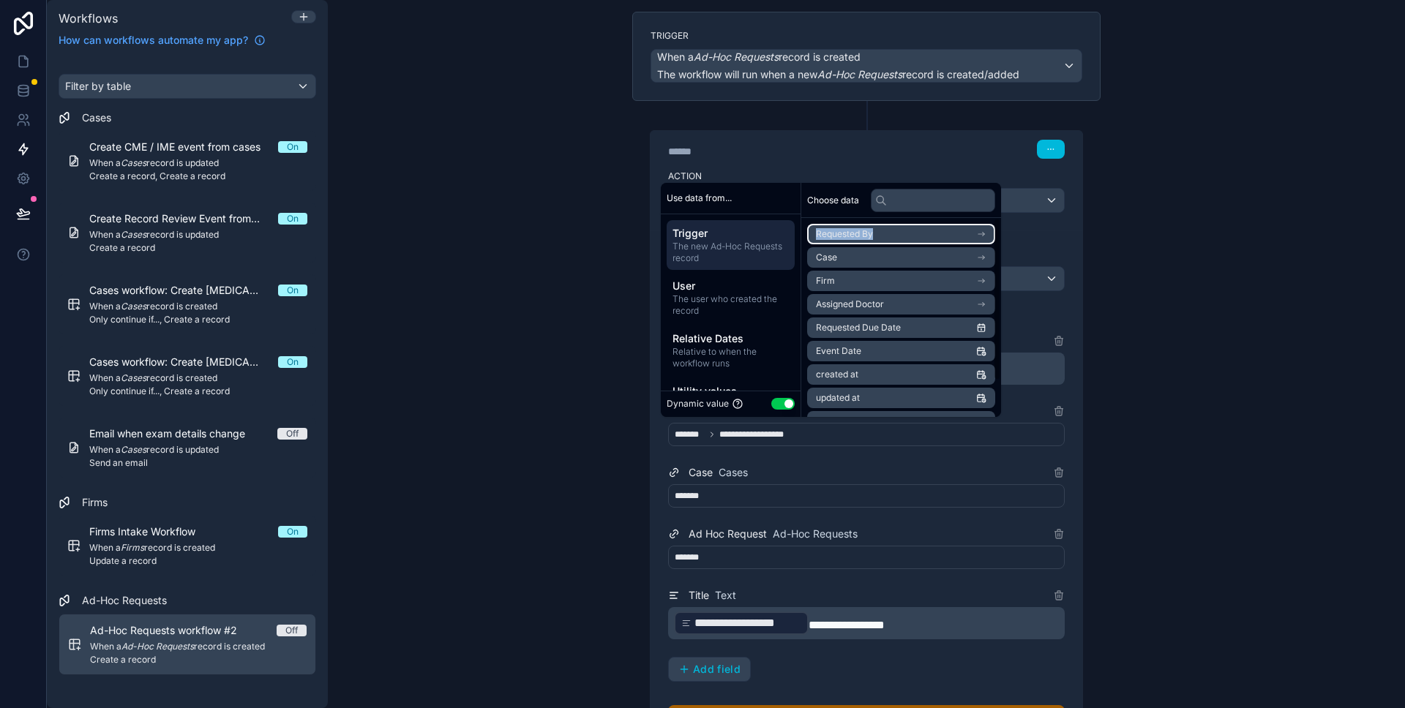
click at [892, 228] on li "Requested By" at bounding box center [901, 234] width 188 height 20
click at [906, 192] on input "text" at bounding box center [933, 200] width 124 height 23
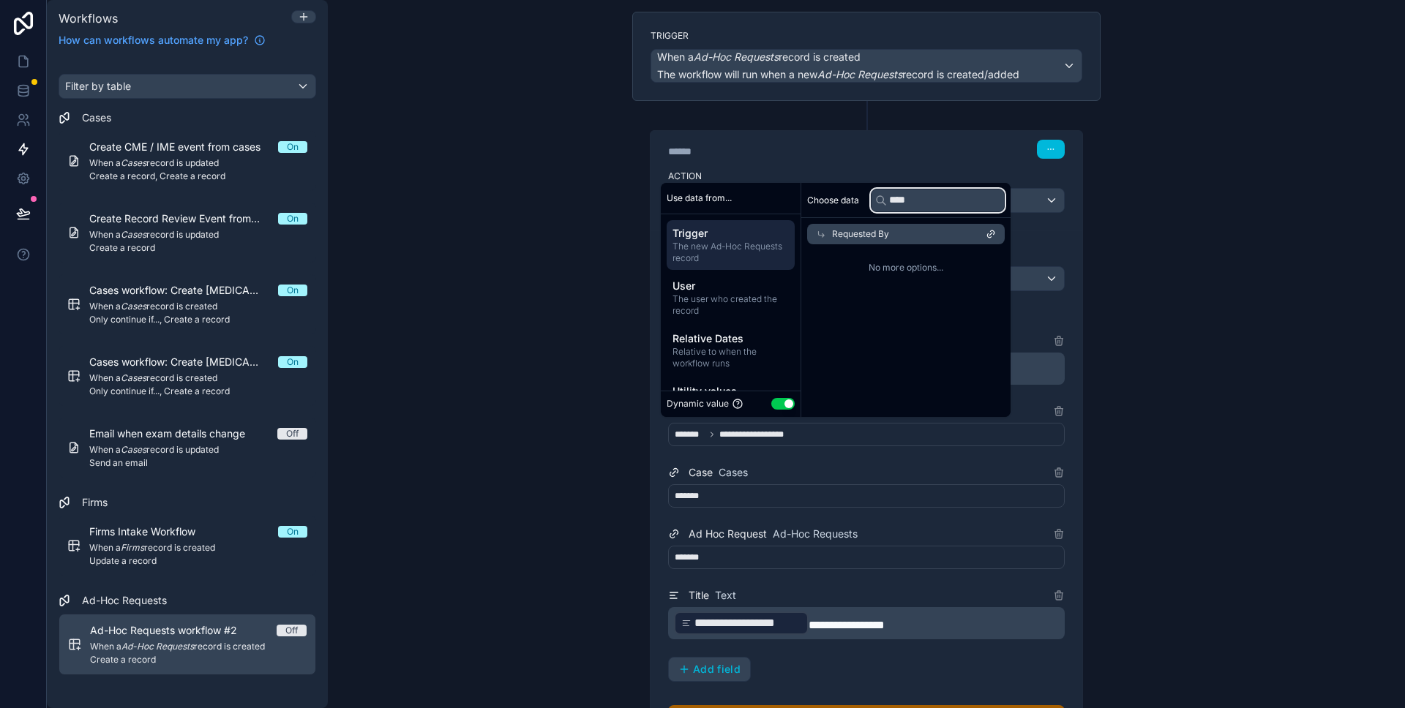
type input "*****"
drag, startPoint x: 581, startPoint y: 413, endPoint x: 730, endPoint y: 424, distance: 149.6
click at [582, 413] on div "**********" at bounding box center [866, 354] width 1077 height 708
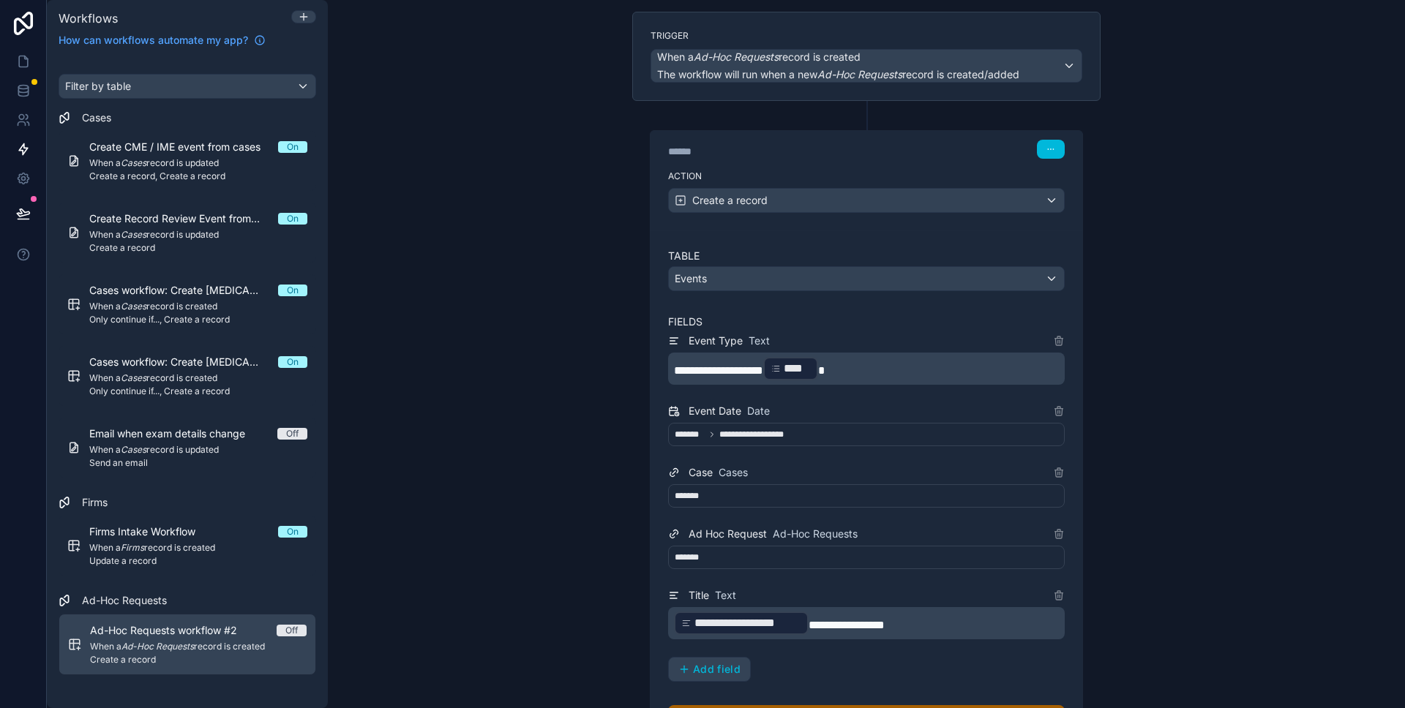
click at [836, 434] on div "**********" at bounding box center [866, 434] width 397 height 23
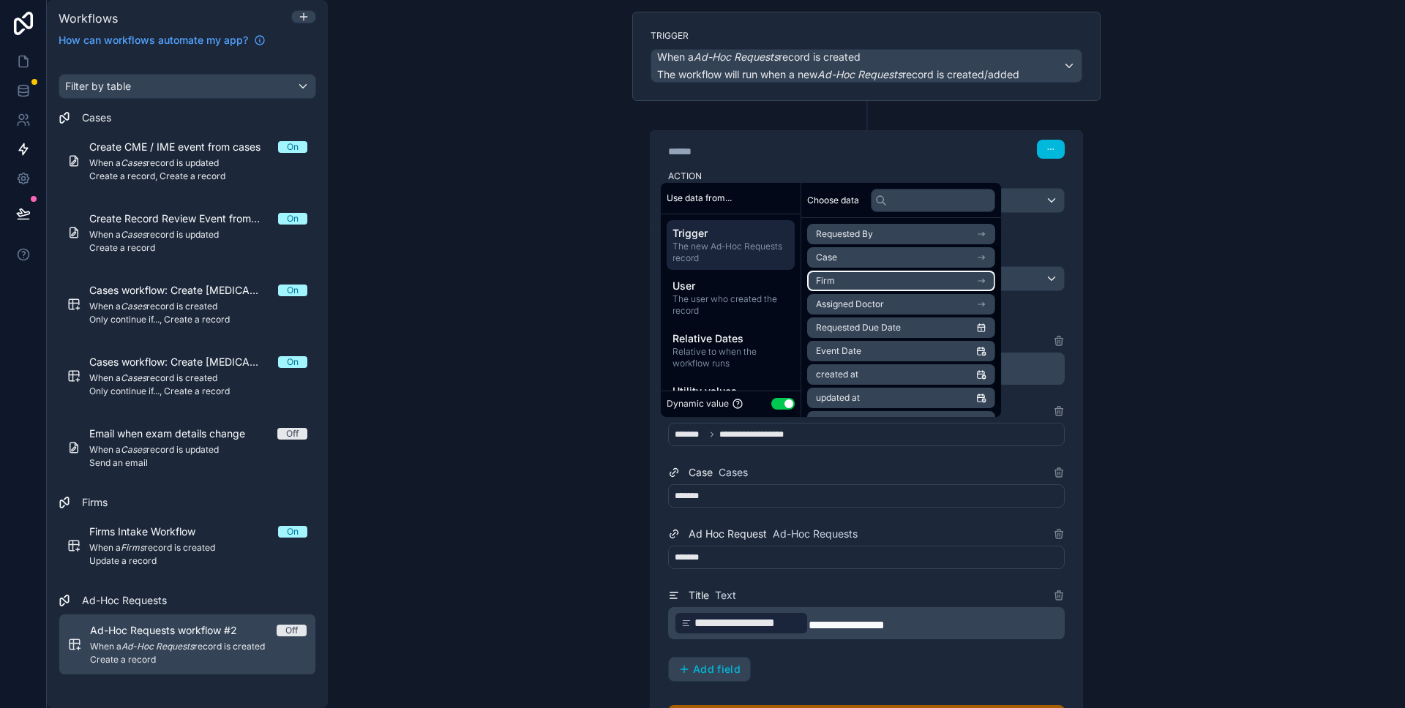
scroll to position [40, 0]
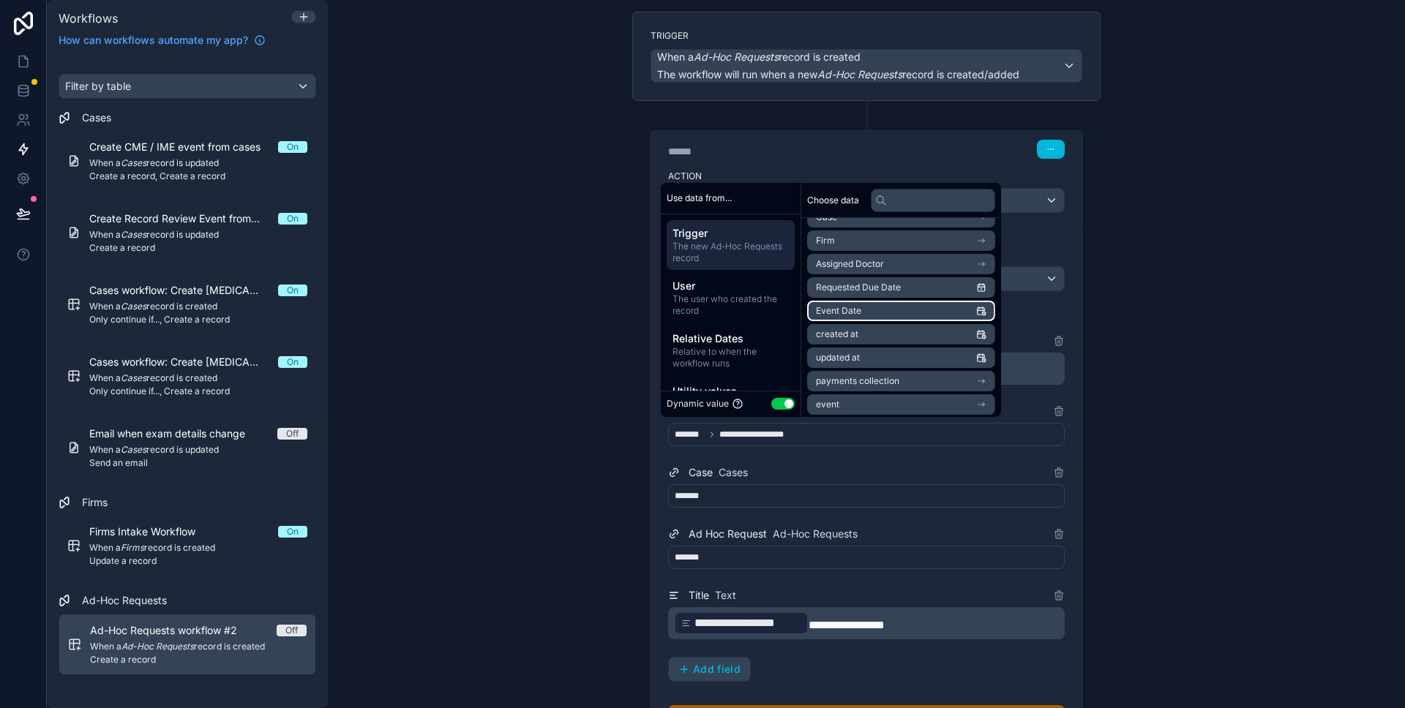
click at [860, 312] on span "Event Date" at bounding box center [838, 311] width 45 height 12
click at [516, 452] on div "**********" at bounding box center [866, 354] width 1077 height 708
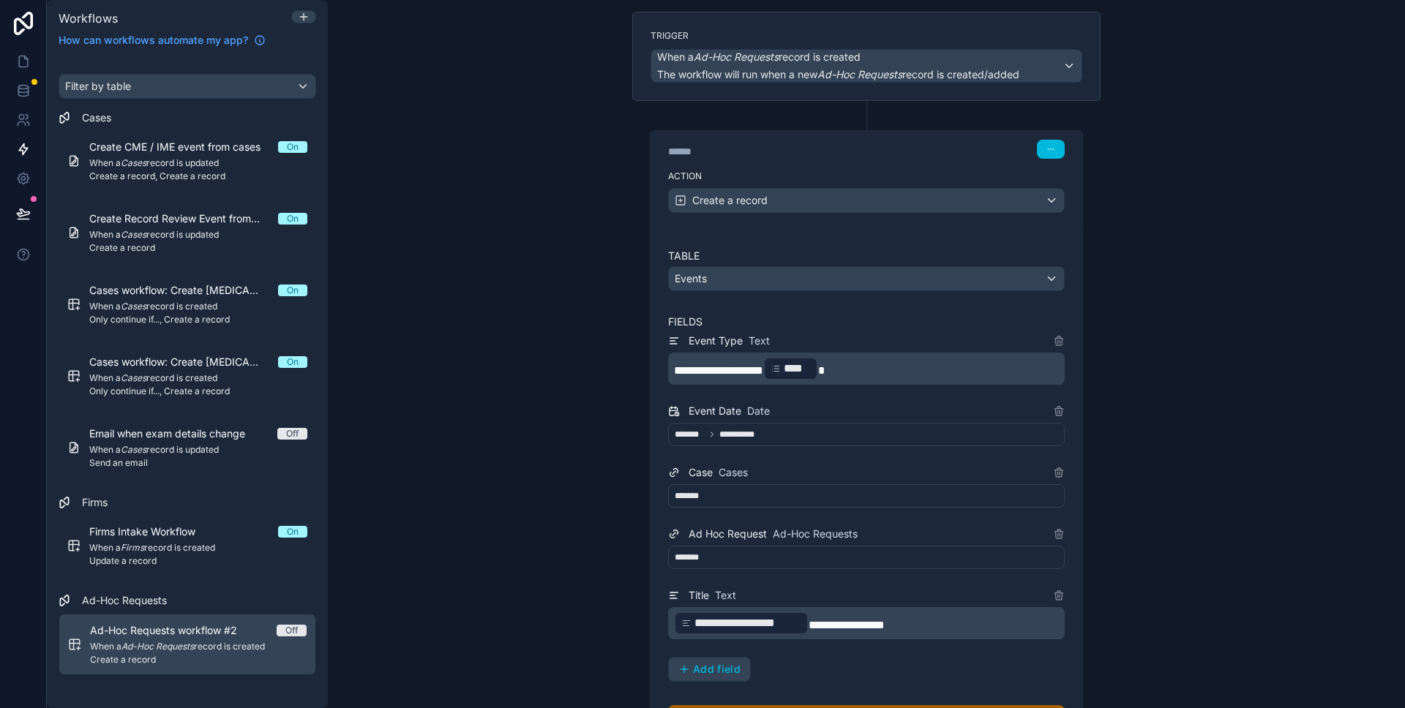
click at [763, 369] on span "**********" at bounding box center [718, 370] width 89 height 11
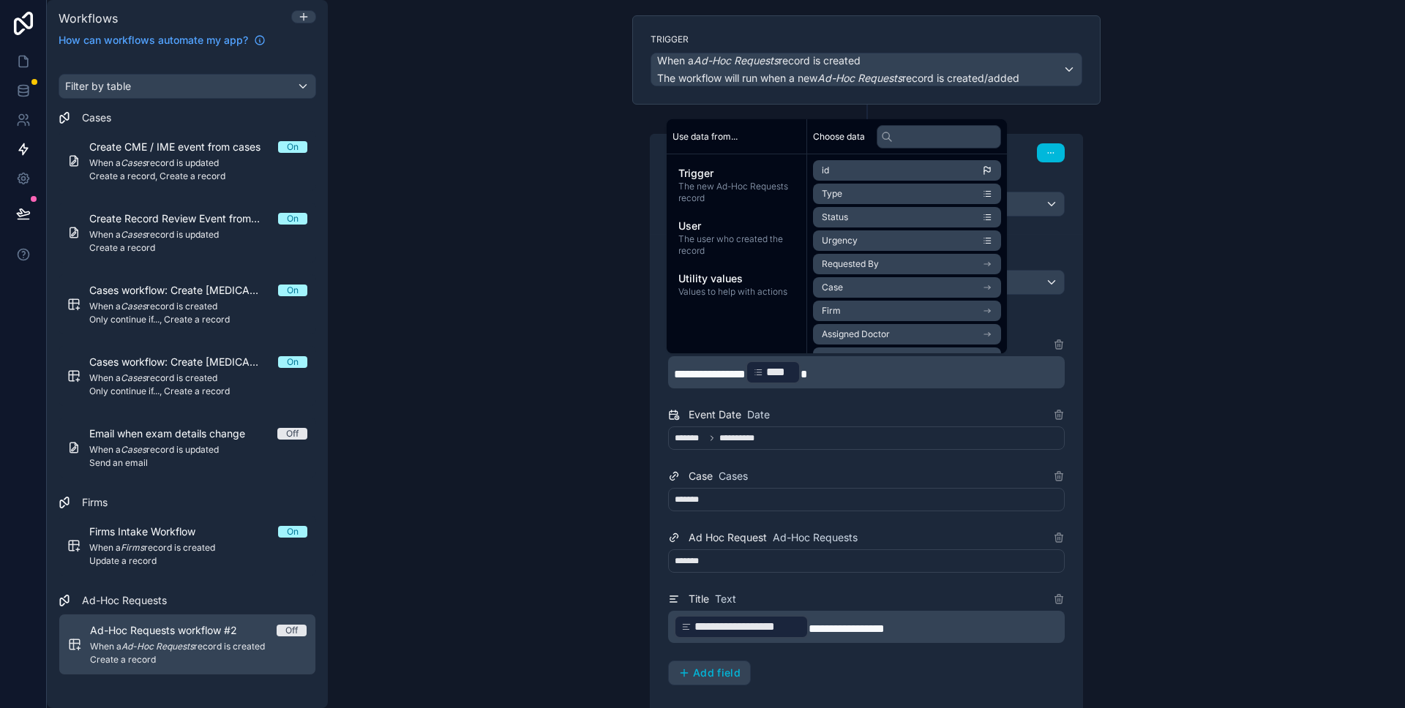
click at [678, 373] on span "**********" at bounding box center [710, 374] width 72 height 11
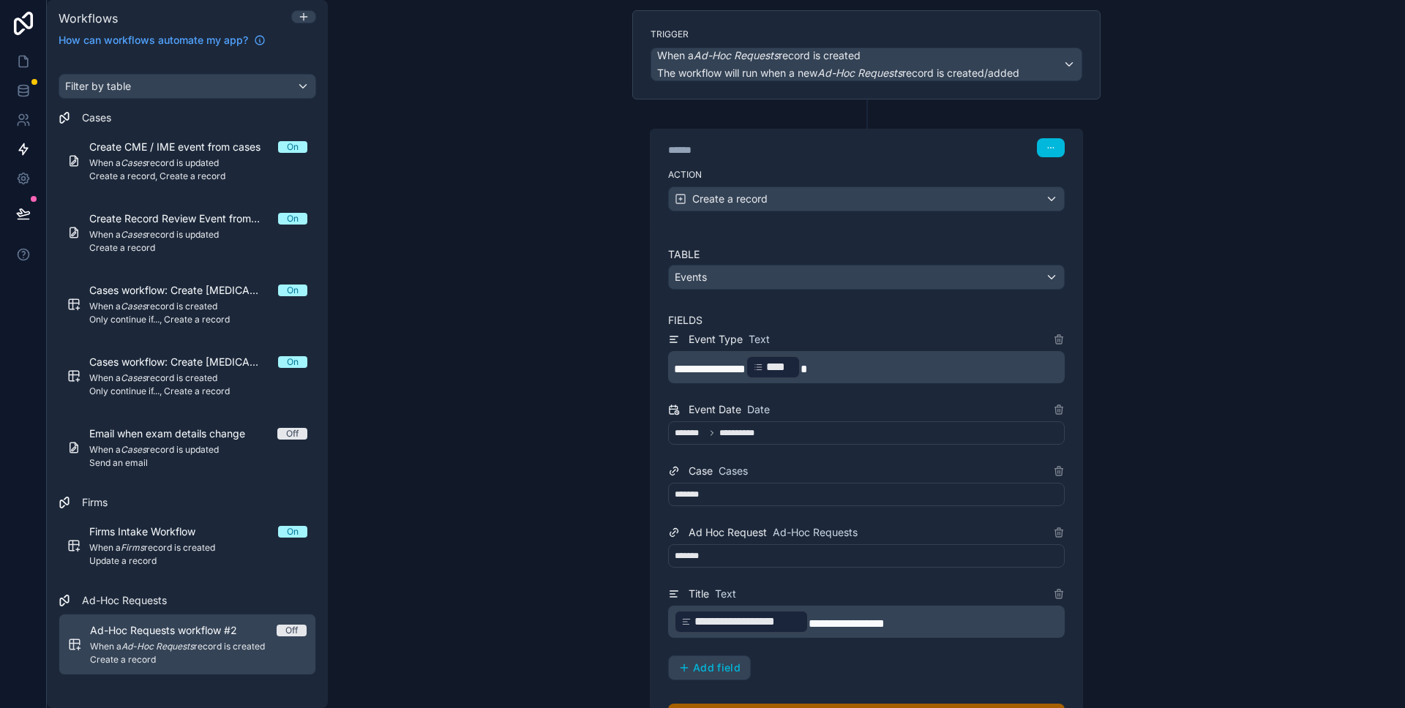
click at [672, 374] on div "**********" at bounding box center [866, 367] width 397 height 32
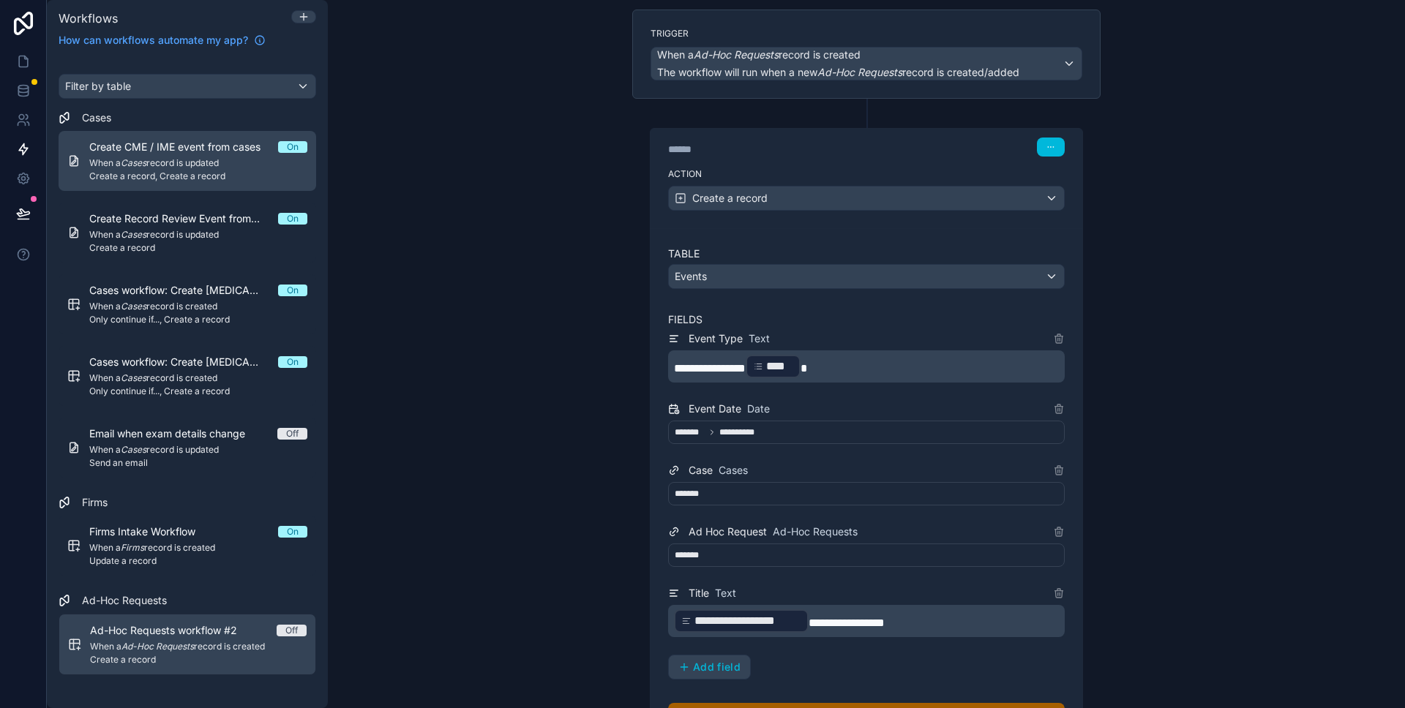
click at [148, 173] on span "Create a record, Create a record" at bounding box center [198, 176] width 218 height 12
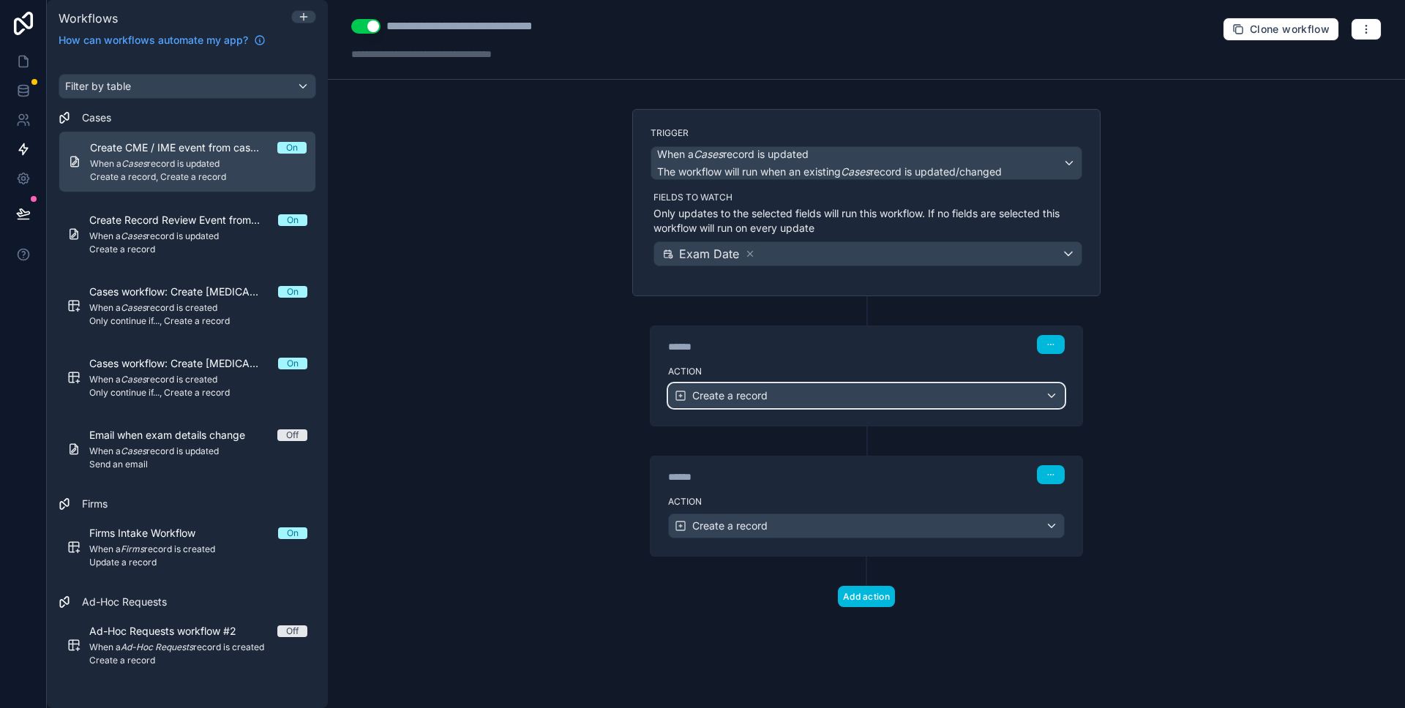
click at [1046, 395] on div "Create a record" at bounding box center [866, 395] width 395 height 23
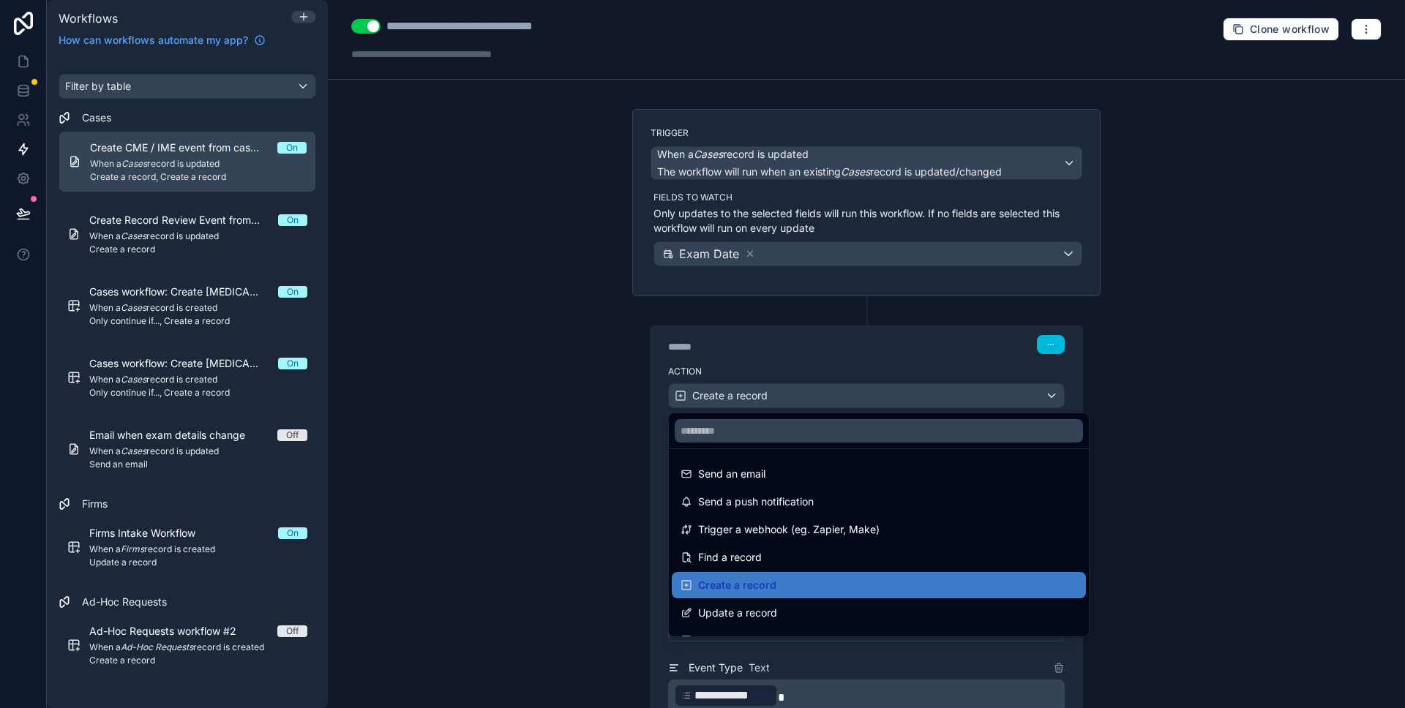
click at [1174, 388] on div at bounding box center [702, 354] width 1405 height 708
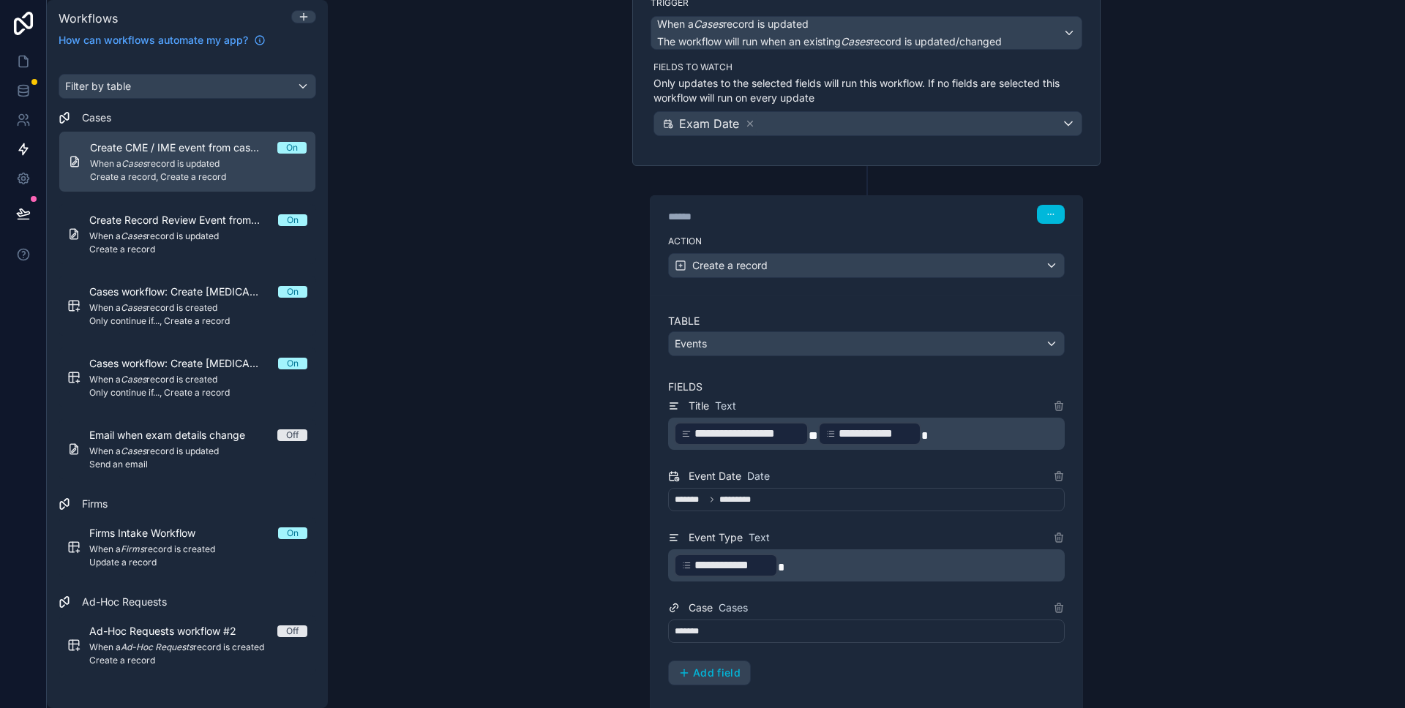
scroll to position [128, 0]
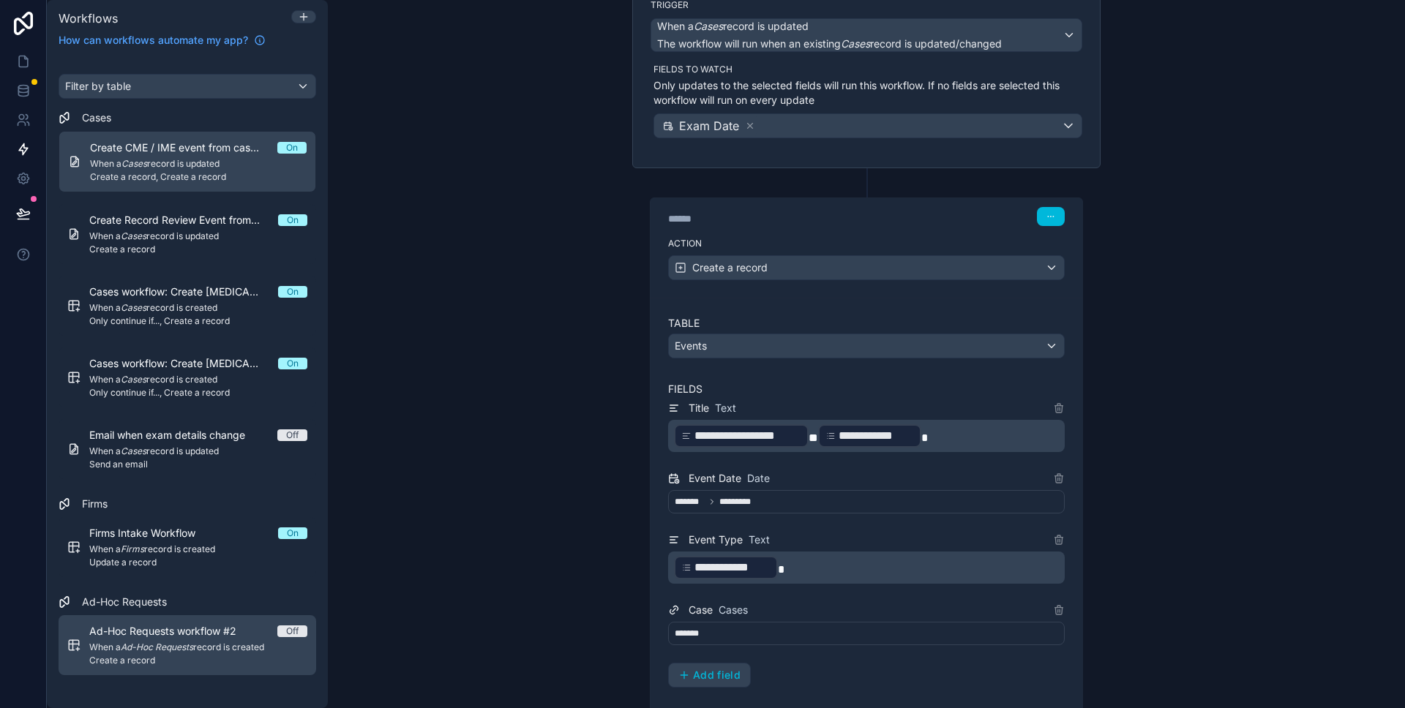
click at [192, 649] on em "Ad-Hoc Requests" at bounding box center [157, 647] width 72 height 11
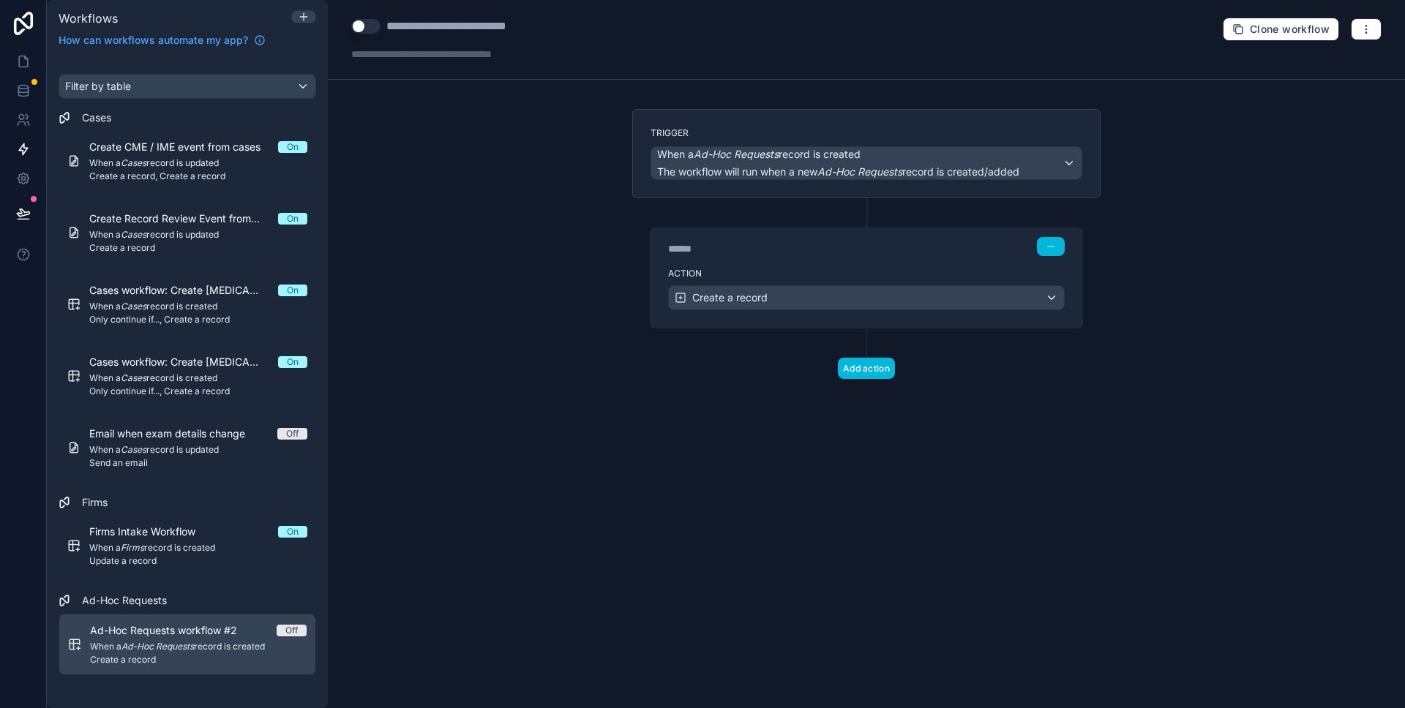
click at [186, 639] on div "Ad-Hoc Requests workflow #2 Off When a Ad-Hoc Requests record is created Create…" at bounding box center [198, 644] width 217 height 42
click at [839, 298] on div "Create a record" at bounding box center [866, 297] width 395 height 23
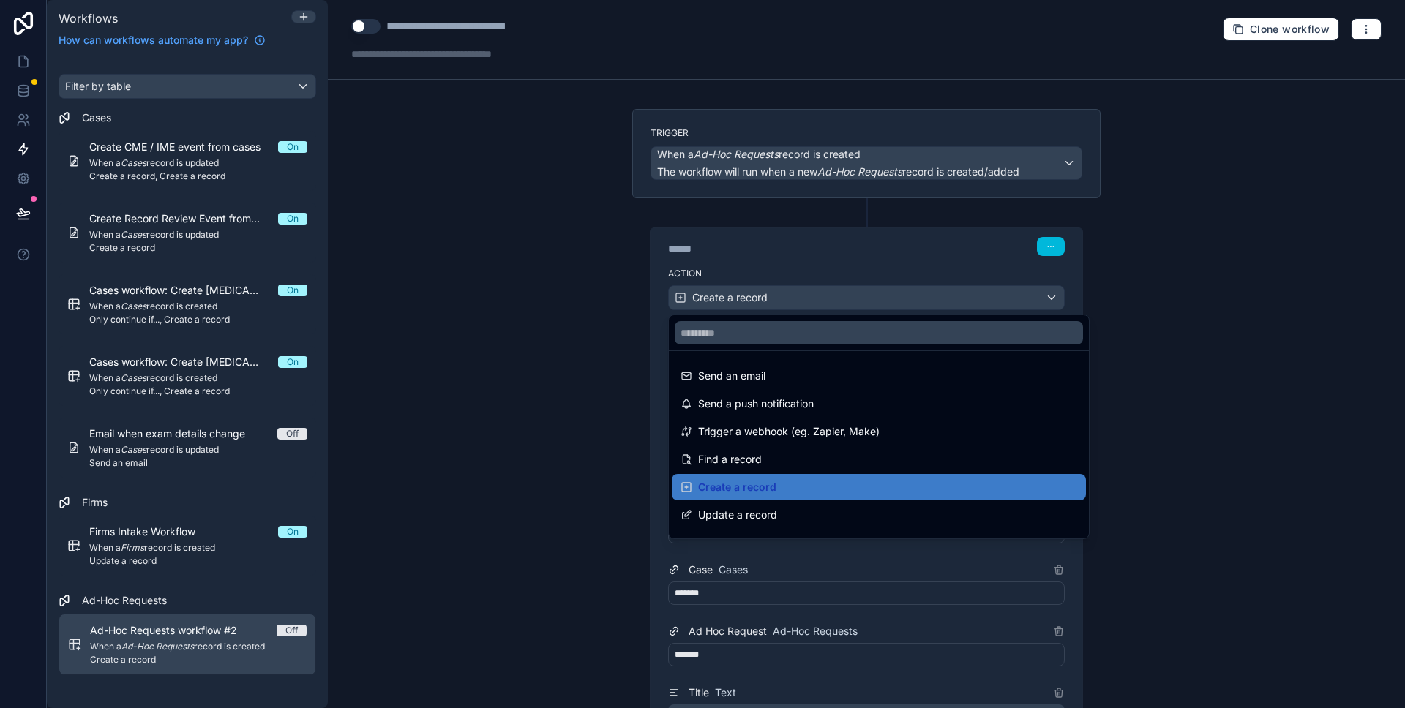
click at [561, 292] on div at bounding box center [702, 354] width 1405 height 708
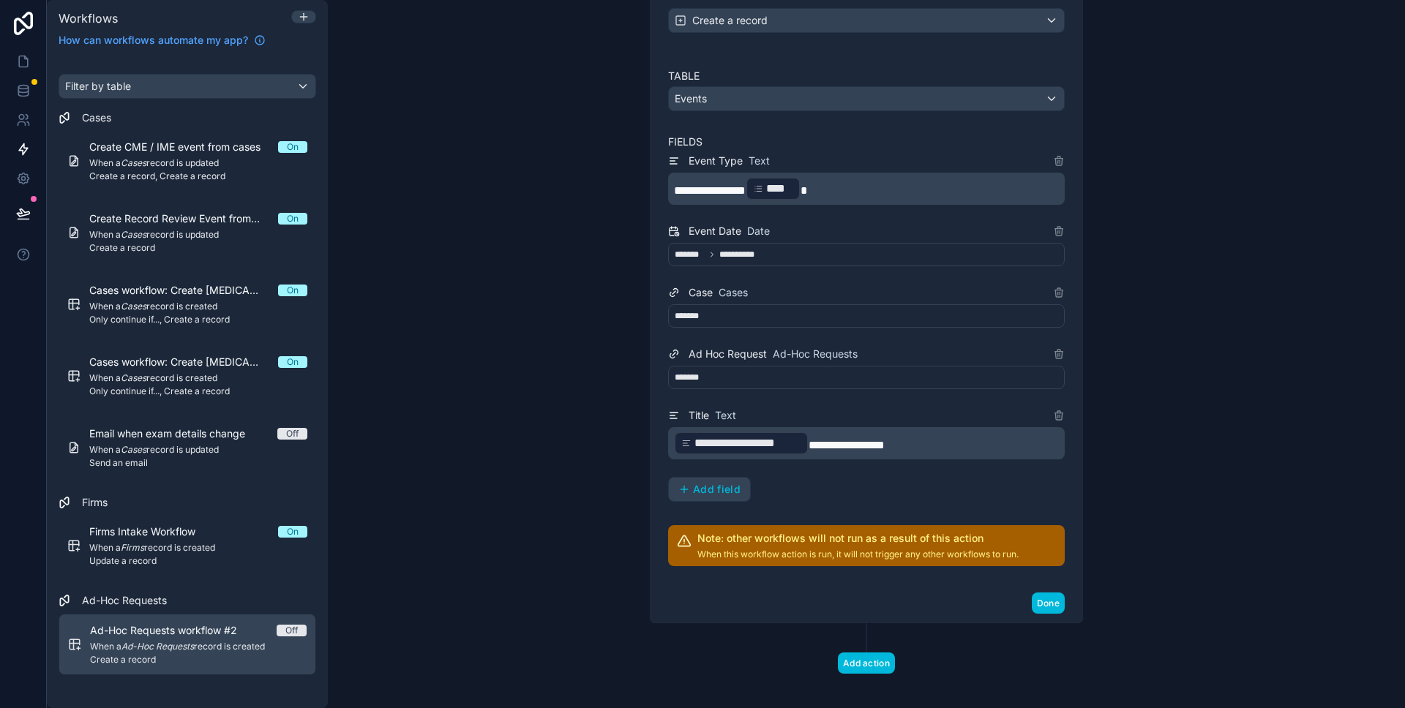
scroll to position [270, 0]
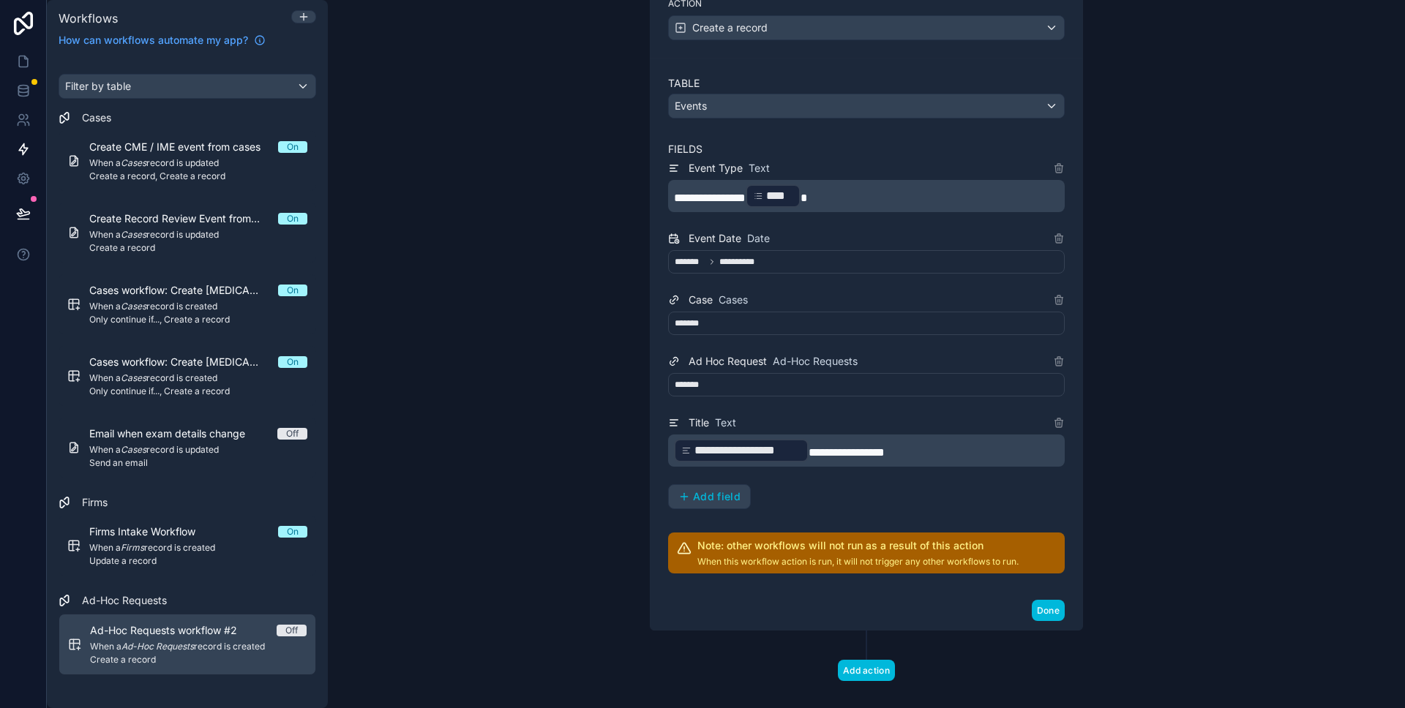
click at [917, 451] on p "**********" at bounding box center [868, 450] width 388 height 26
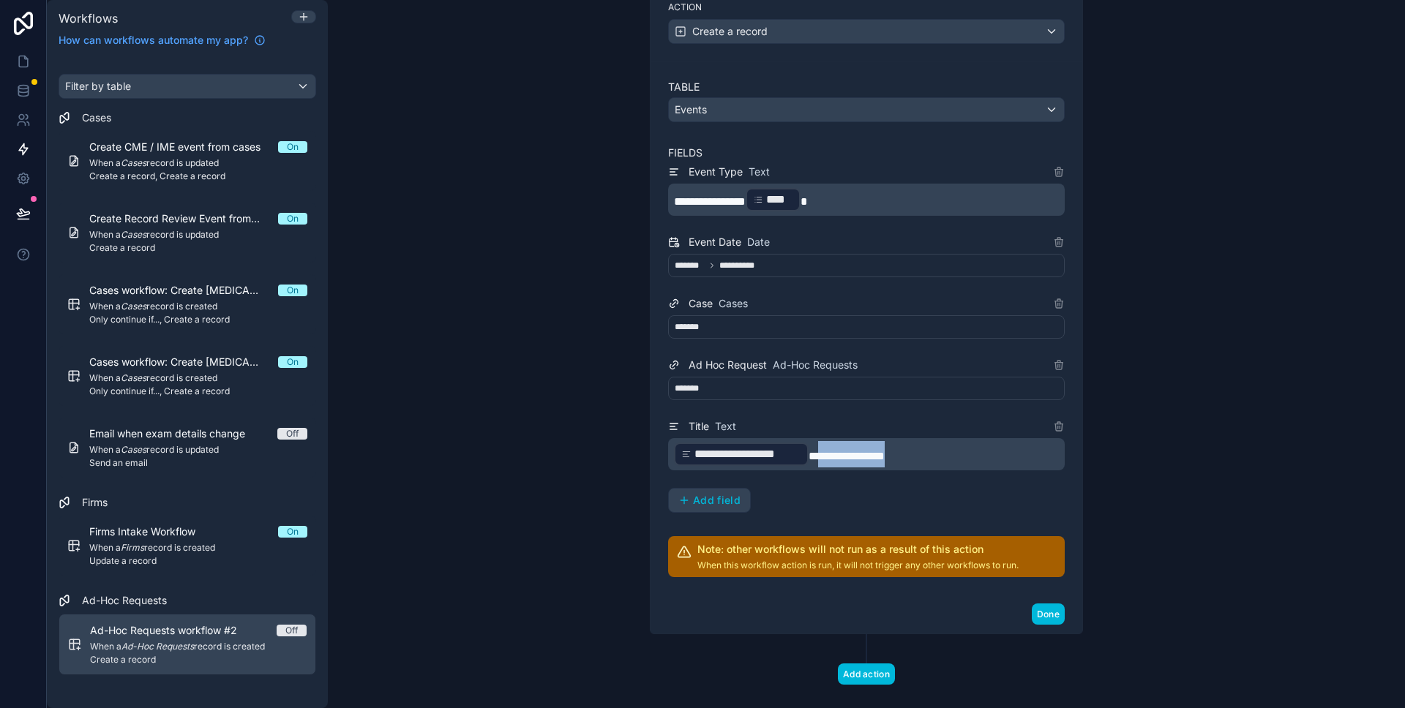
drag, startPoint x: 912, startPoint y: 456, endPoint x: 817, endPoint y: 457, distance: 95.1
click at [817, 457] on p "**********" at bounding box center [868, 454] width 388 height 26
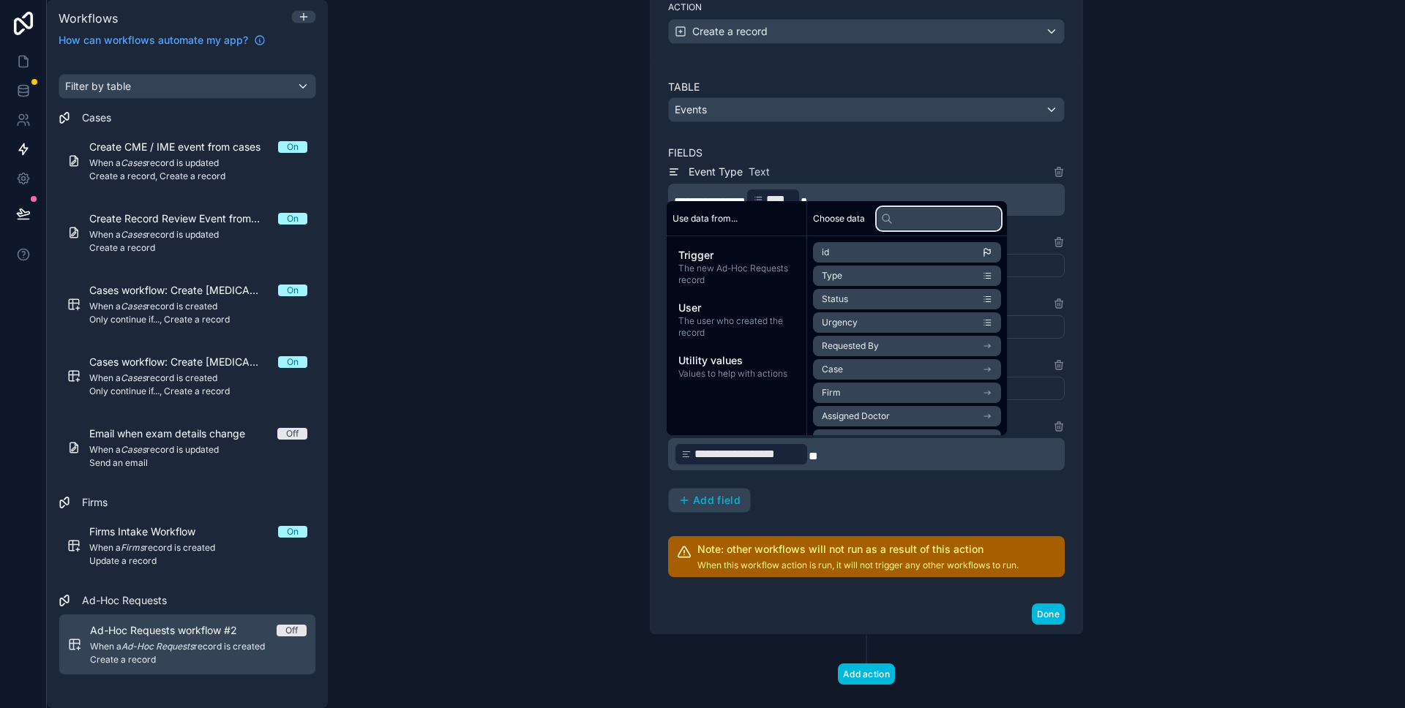
click at [946, 216] on input "text" at bounding box center [938, 218] width 124 height 23
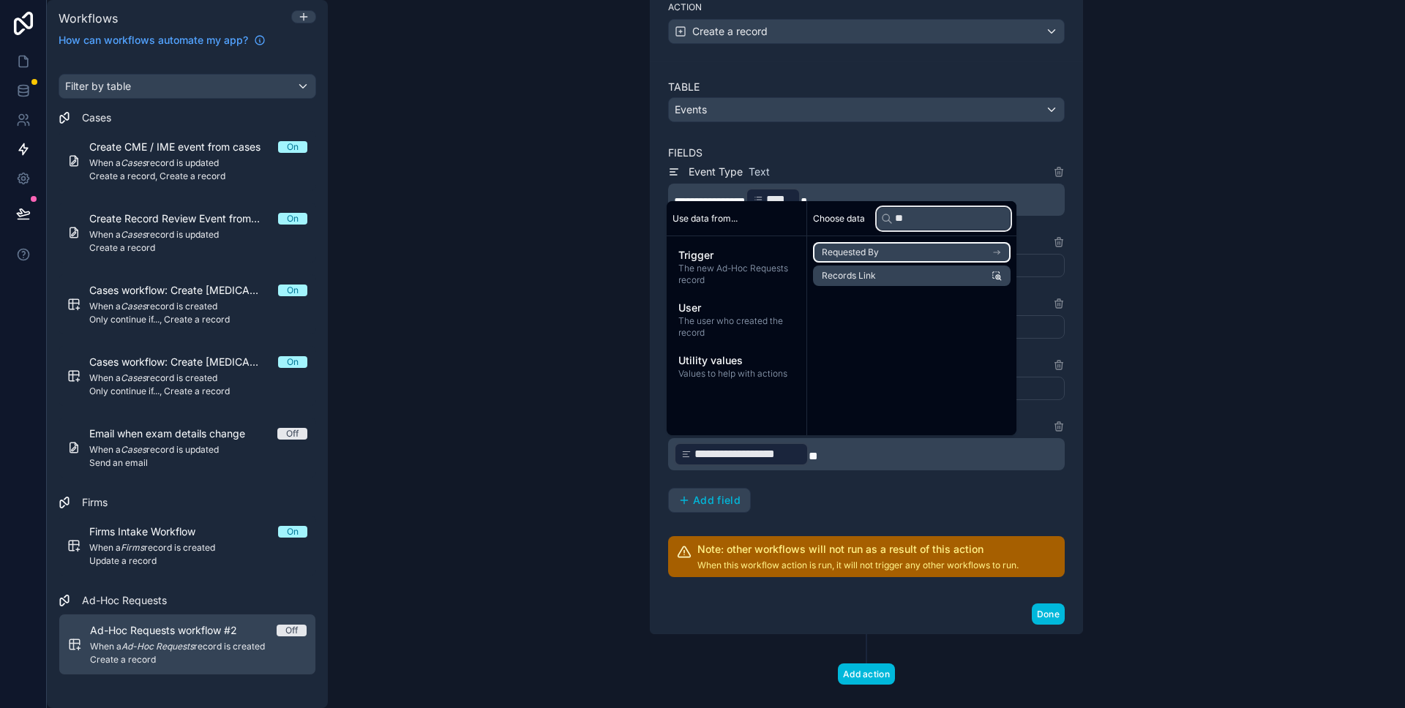
type input "*"
type input "****"
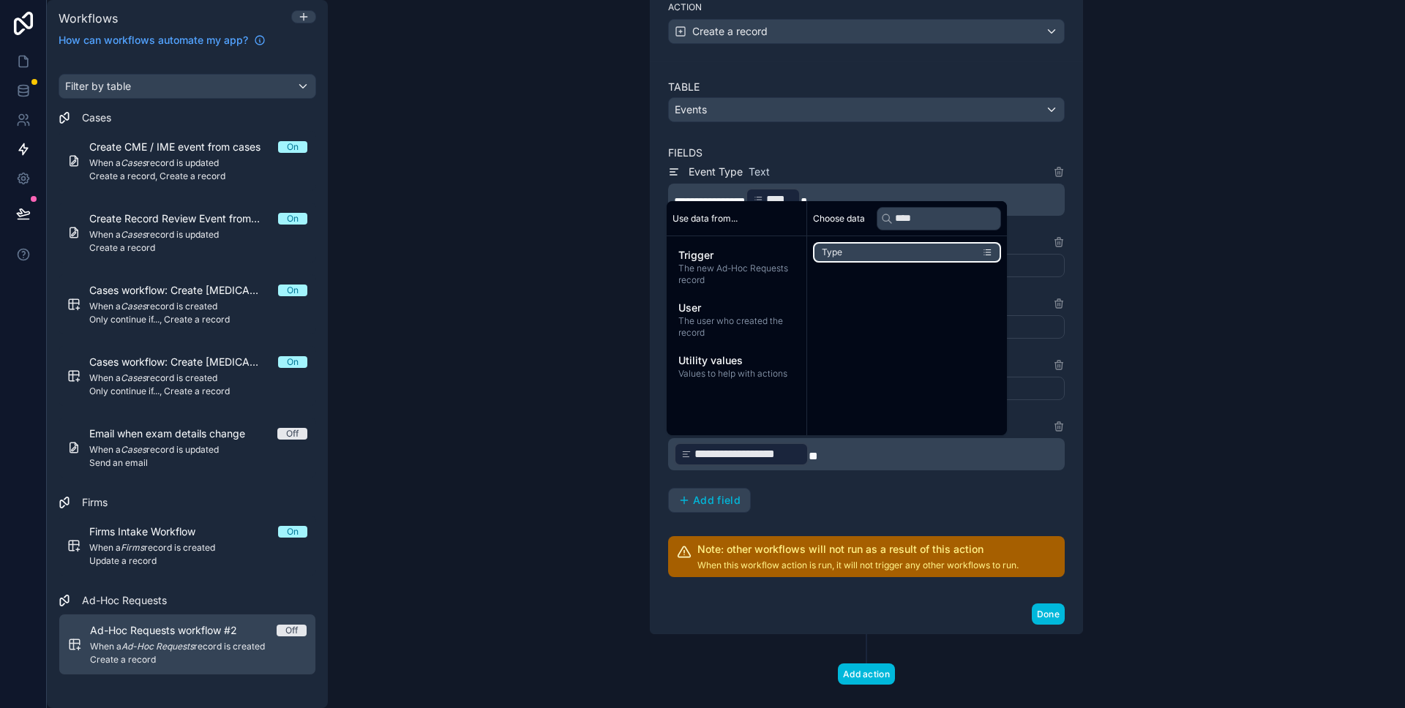
click at [936, 255] on li "Type" at bounding box center [907, 252] width 188 height 20
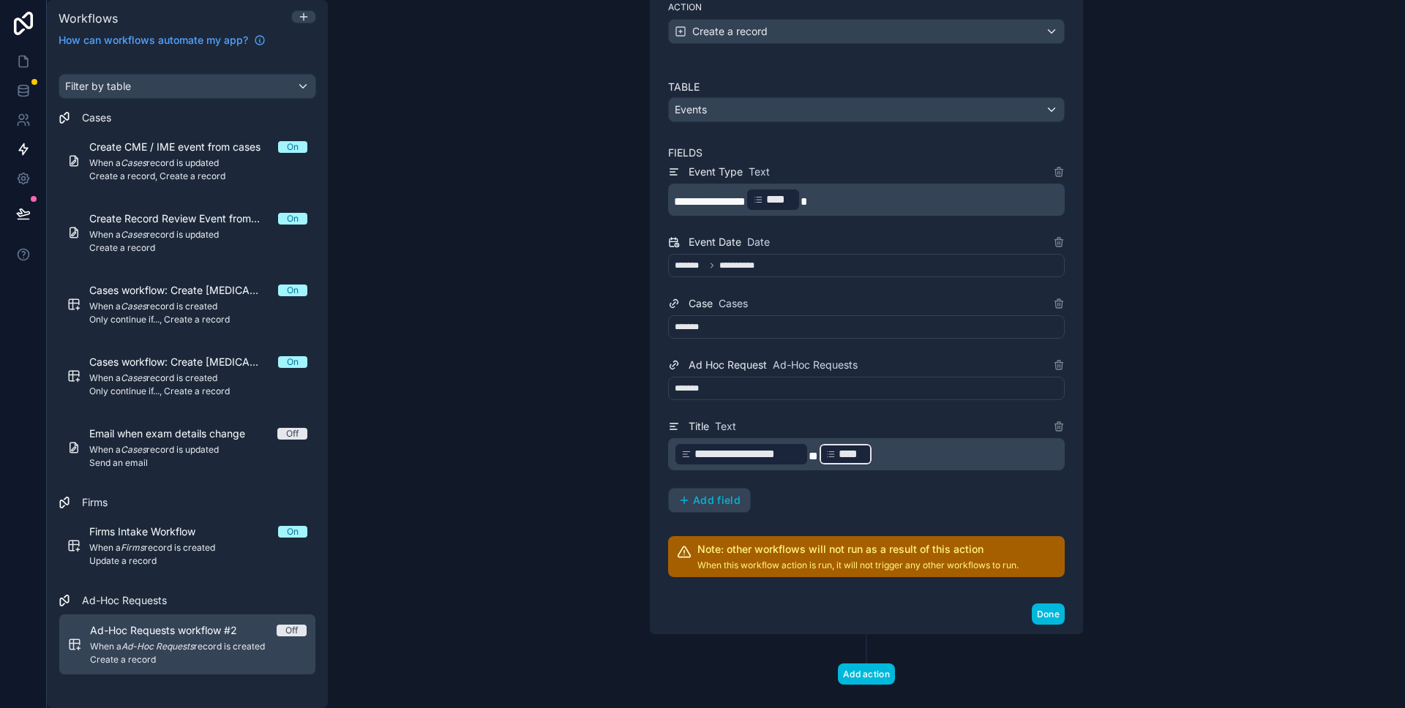
click at [946, 461] on p "**********" at bounding box center [868, 454] width 388 height 26
click at [1112, 461] on div "**********" at bounding box center [866, 354] width 1077 height 708
click at [980, 459] on p "**********" at bounding box center [868, 454] width 388 height 26
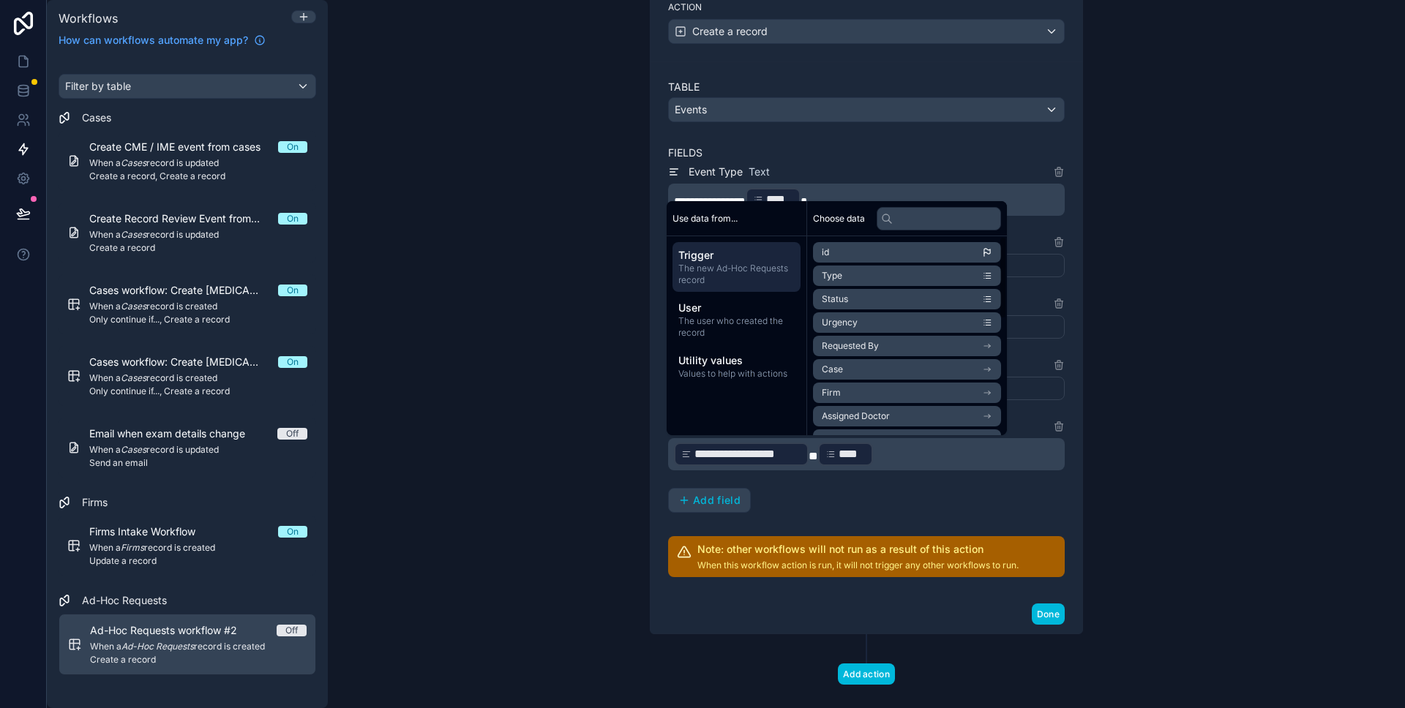
click at [613, 361] on div "**********" at bounding box center [866, 354] width 1077 height 708
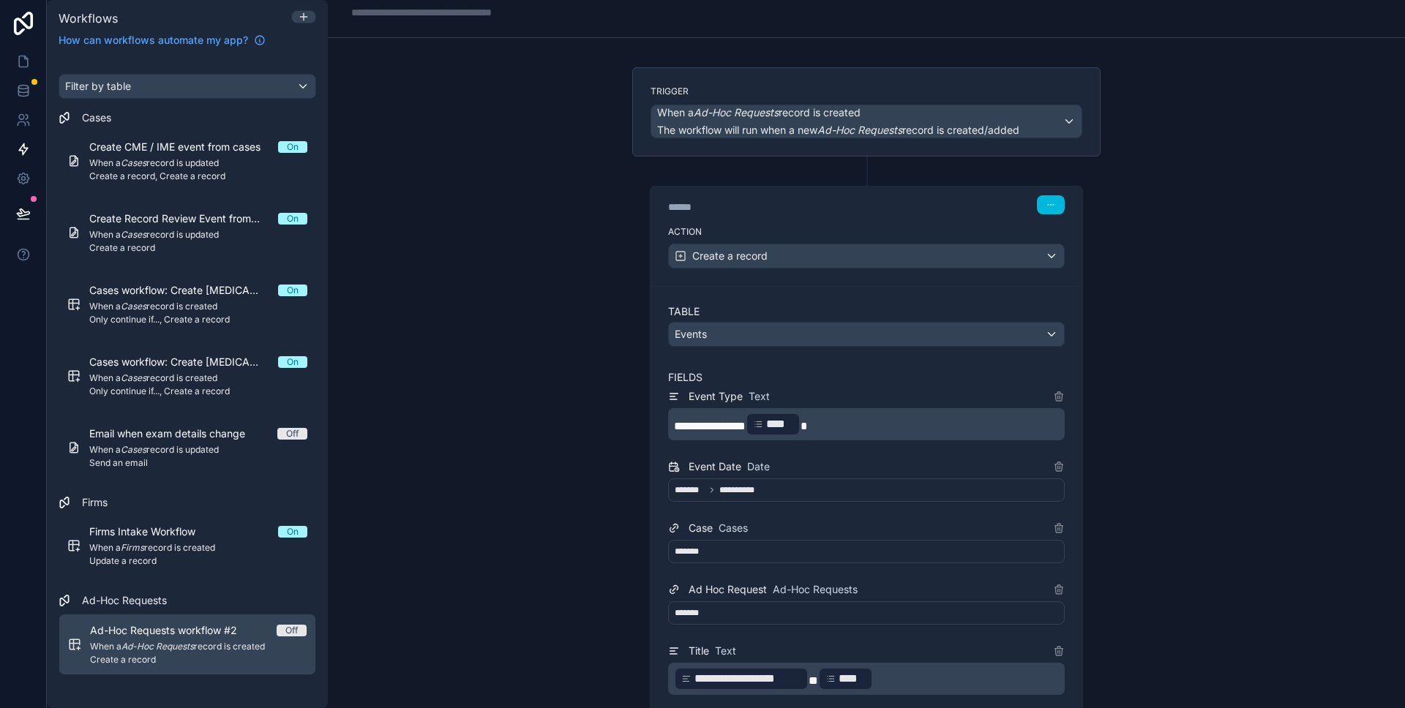
scroll to position [0, 0]
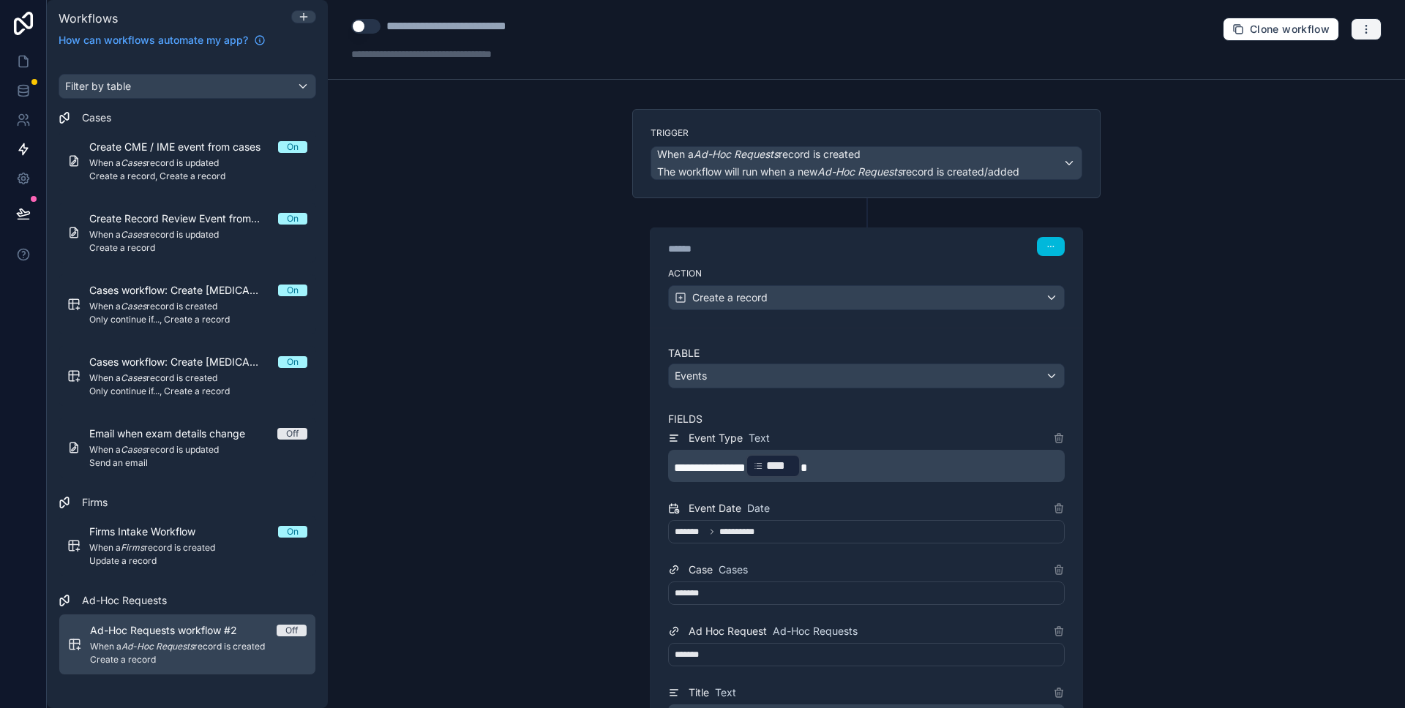
click at [1364, 31] on icon "button" at bounding box center [1366, 29] width 12 height 12
click at [1297, 62] on span "Test workflow" at bounding box center [1327, 64] width 70 height 12
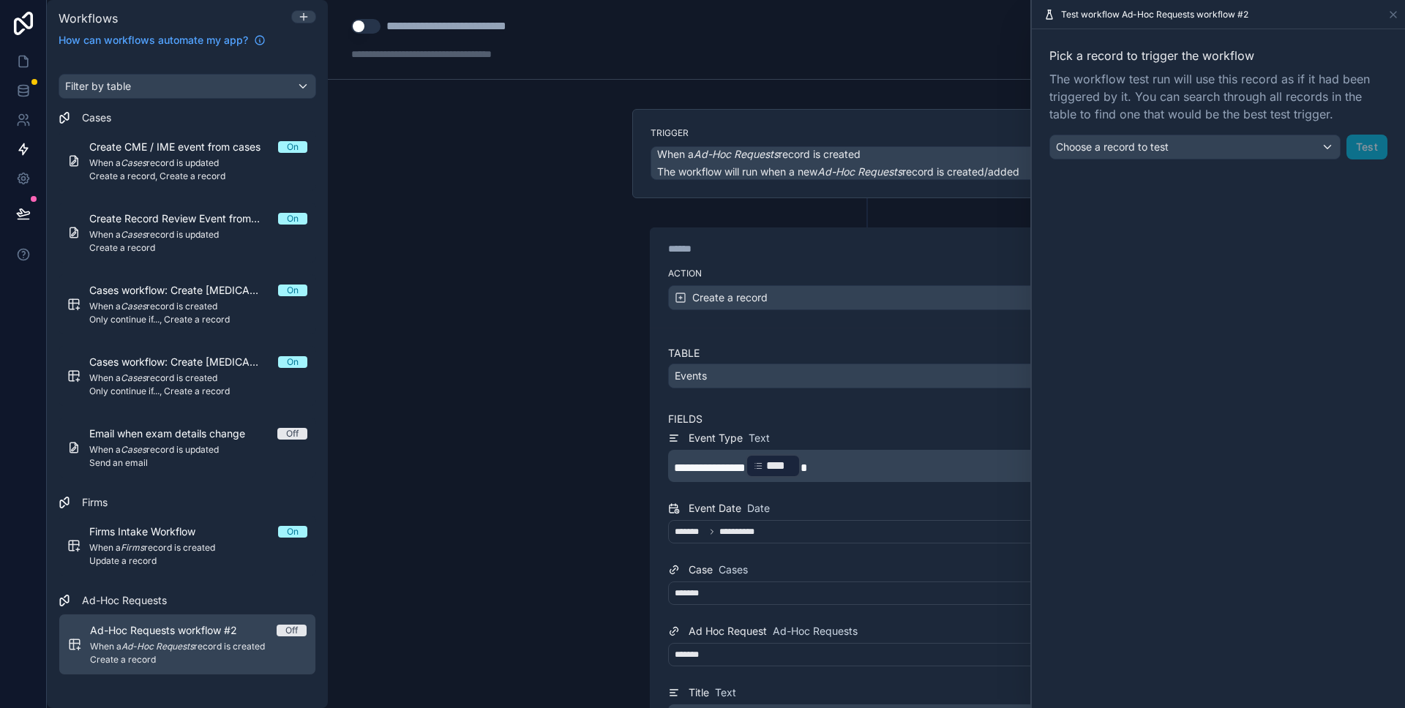
click at [1209, 160] on div "Pick a record to trigger the workflow The workflow test run will use this recor…" at bounding box center [1217, 103] width 373 height 148
click at [1209, 150] on div "Choose a record to test" at bounding box center [1195, 146] width 290 height 23
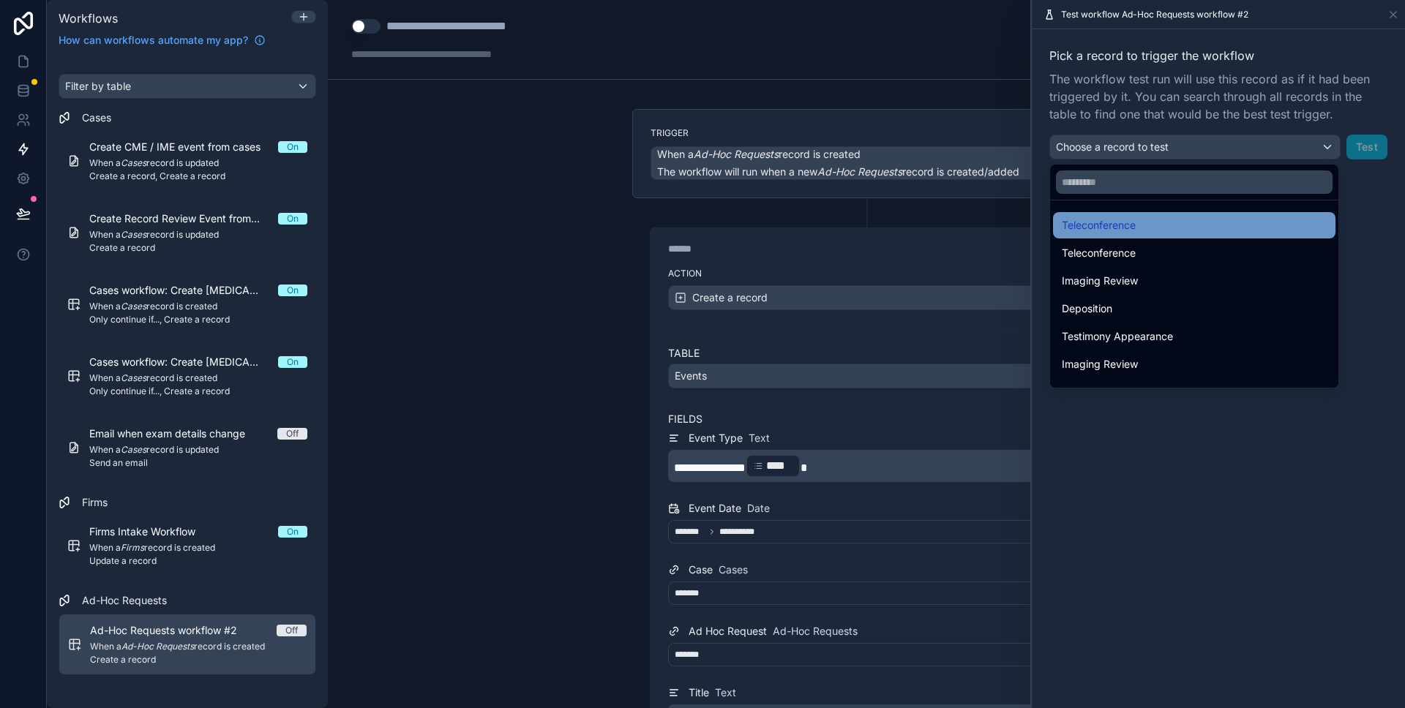
click at [1192, 226] on div "Teleconference" at bounding box center [1193, 226] width 265 height 18
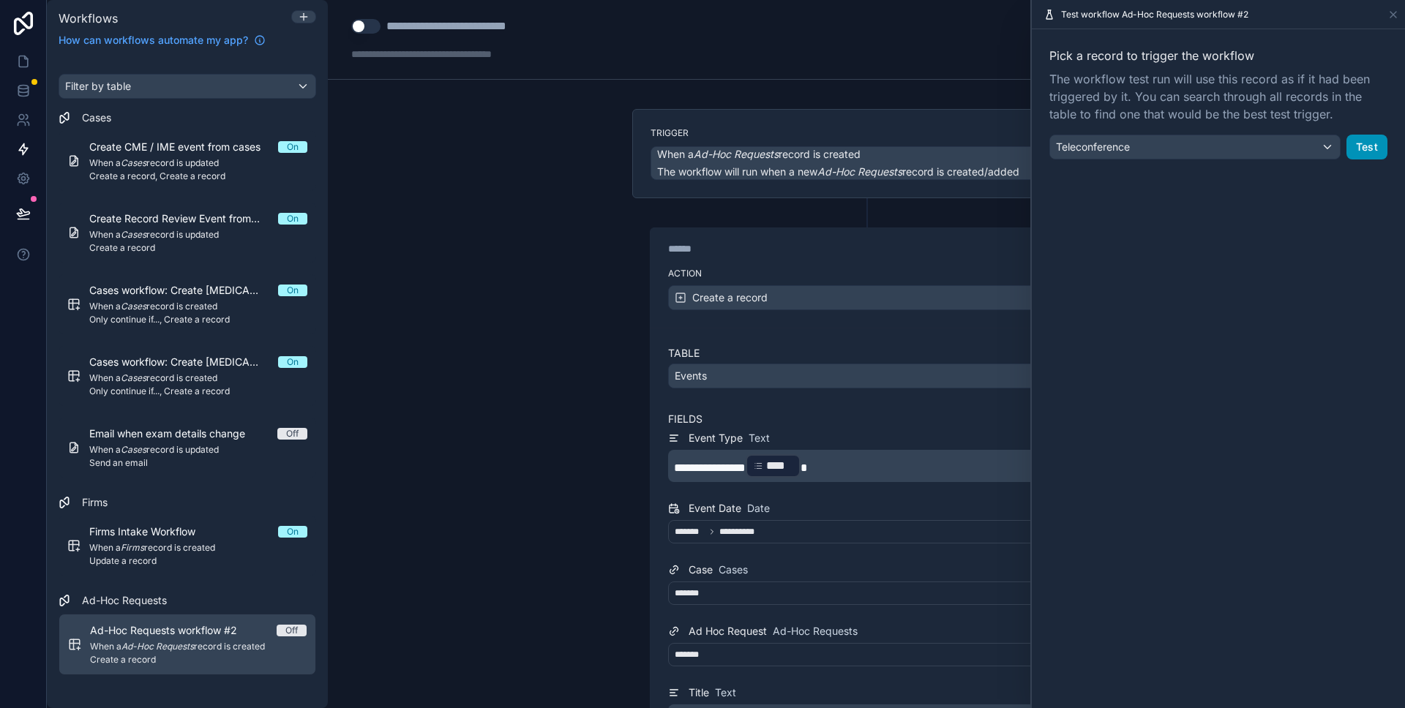
click at [1366, 147] on button "Test" at bounding box center [1366, 147] width 41 height 25
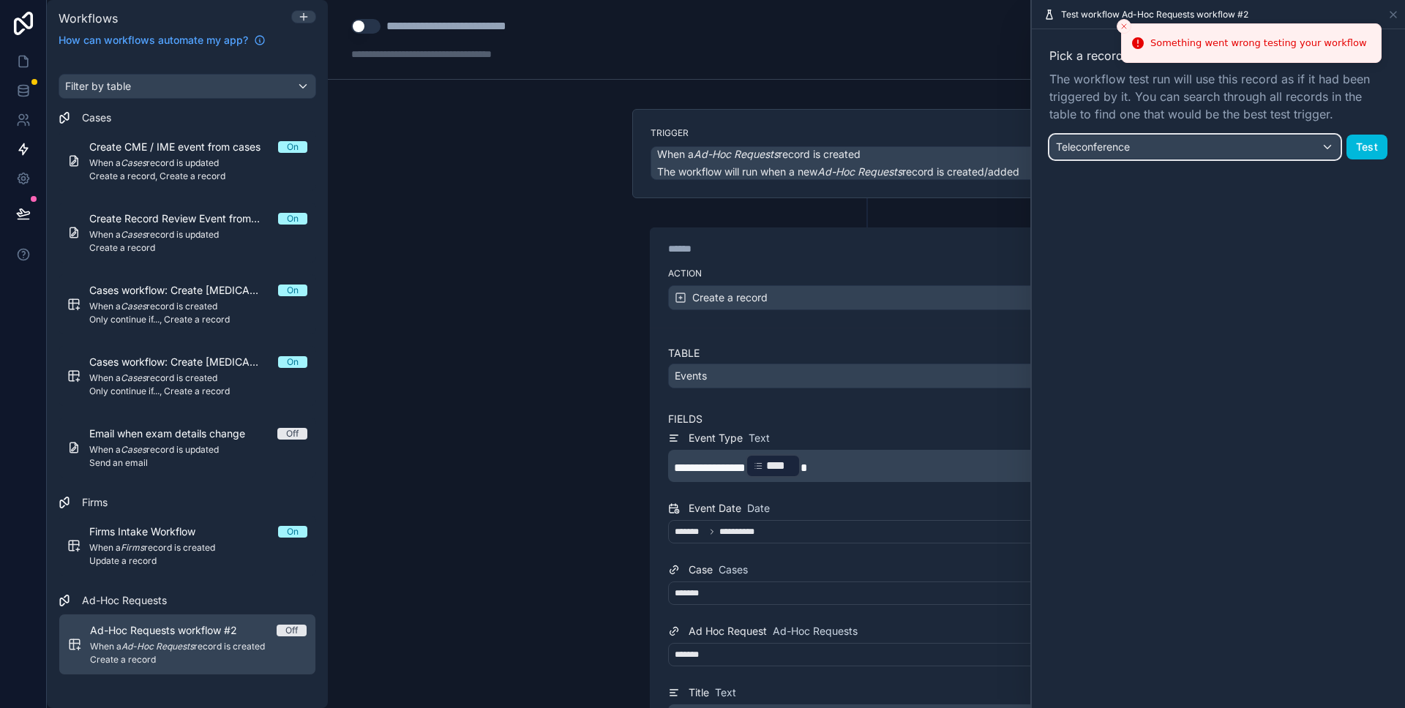
click at [1285, 156] on div "Teleconference" at bounding box center [1195, 146] width 290 height 23
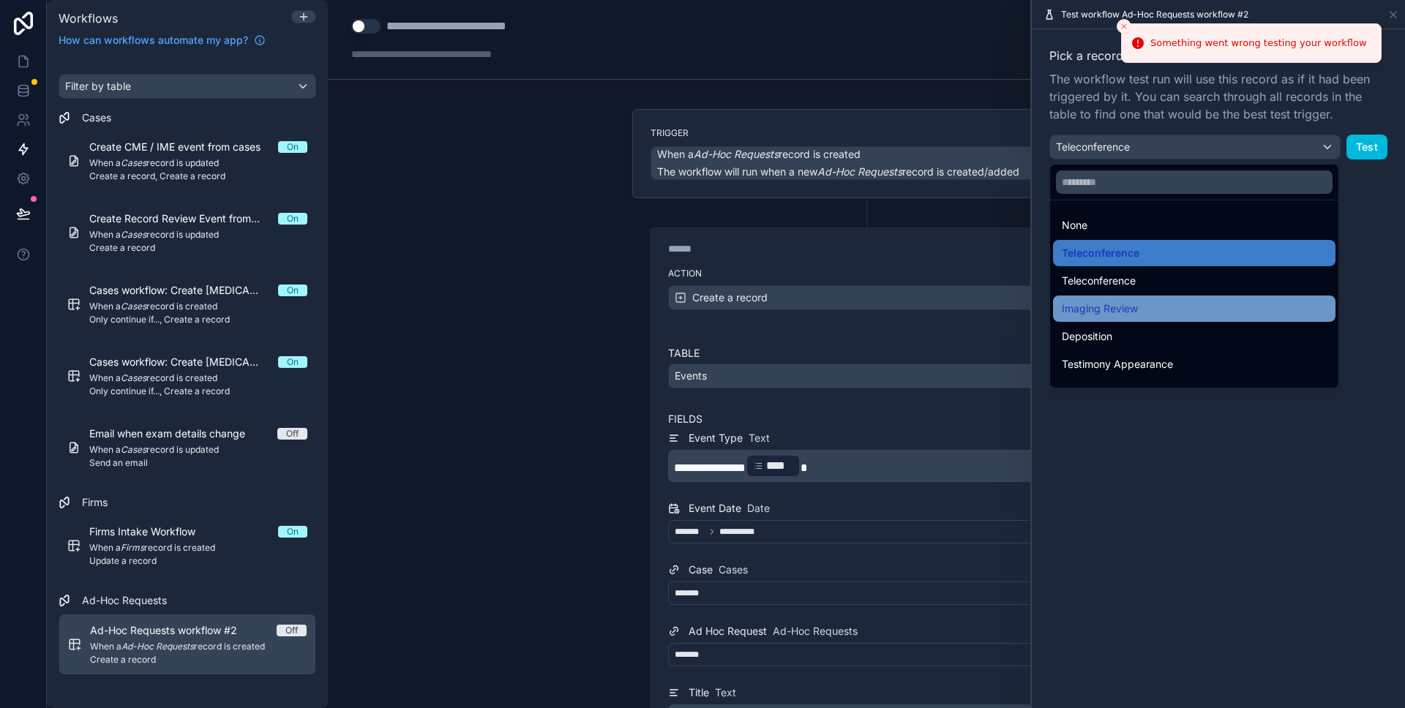
click at [1258, 301] on div "Imaging Review" at bounding box center [1193, 309] width 265 height 18
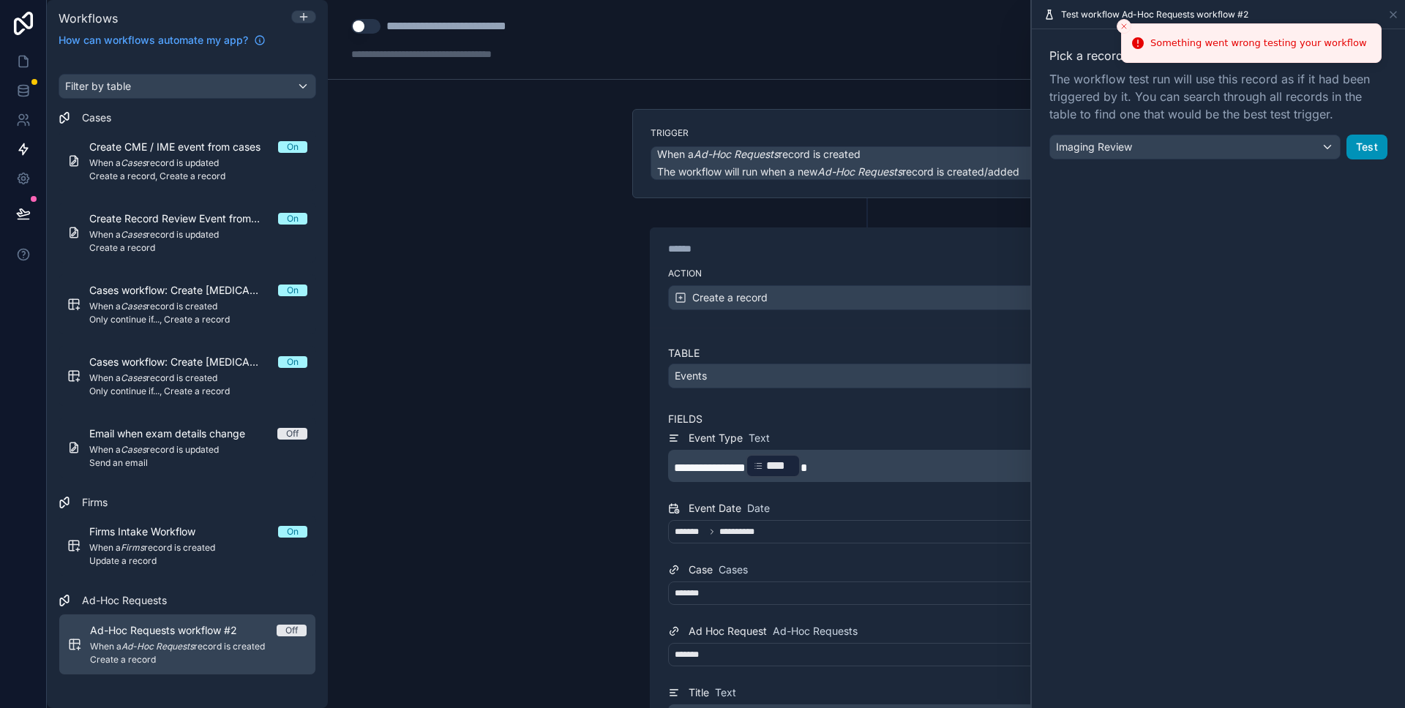
click at [1366, 149] on button "Test" at bounding box center [1366, 147] width 41 height 25
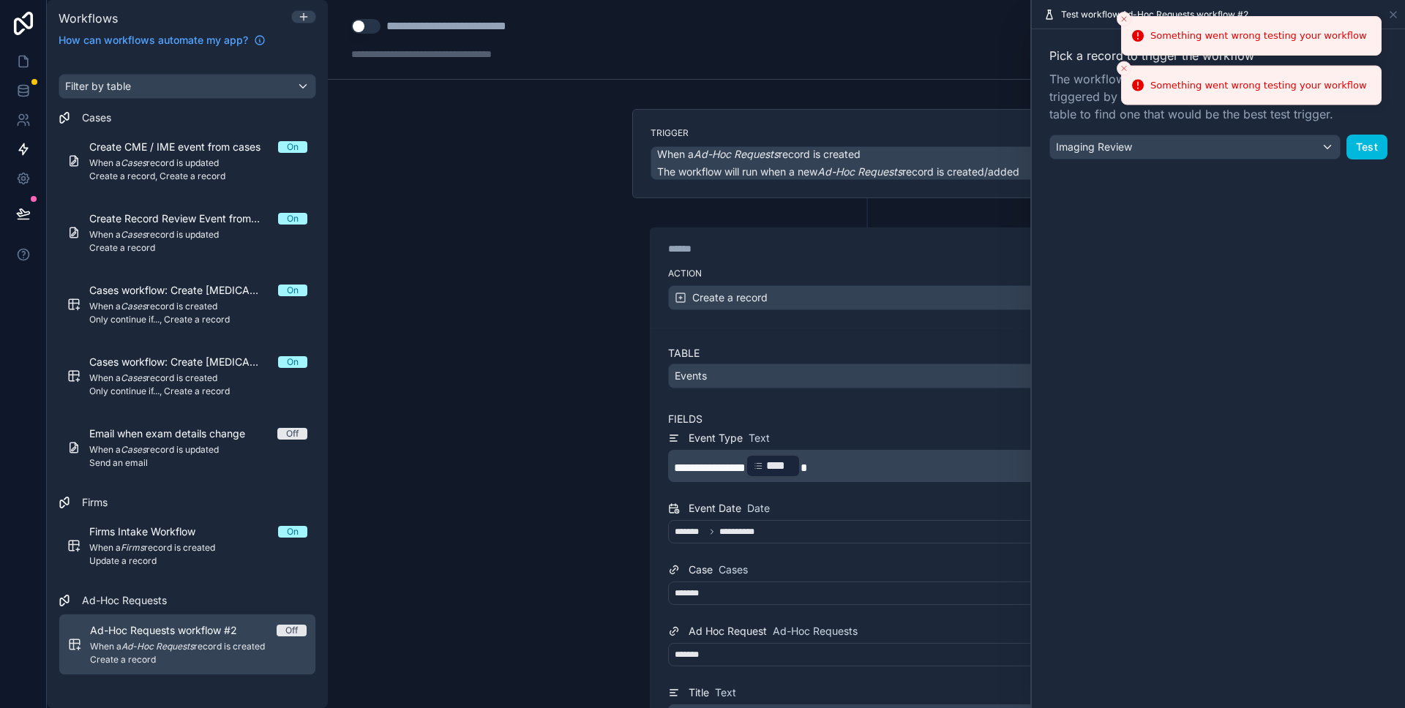
click at [1127, 20] on icon "Close toast" at bounding box center [1123, 19] width 9 height 9
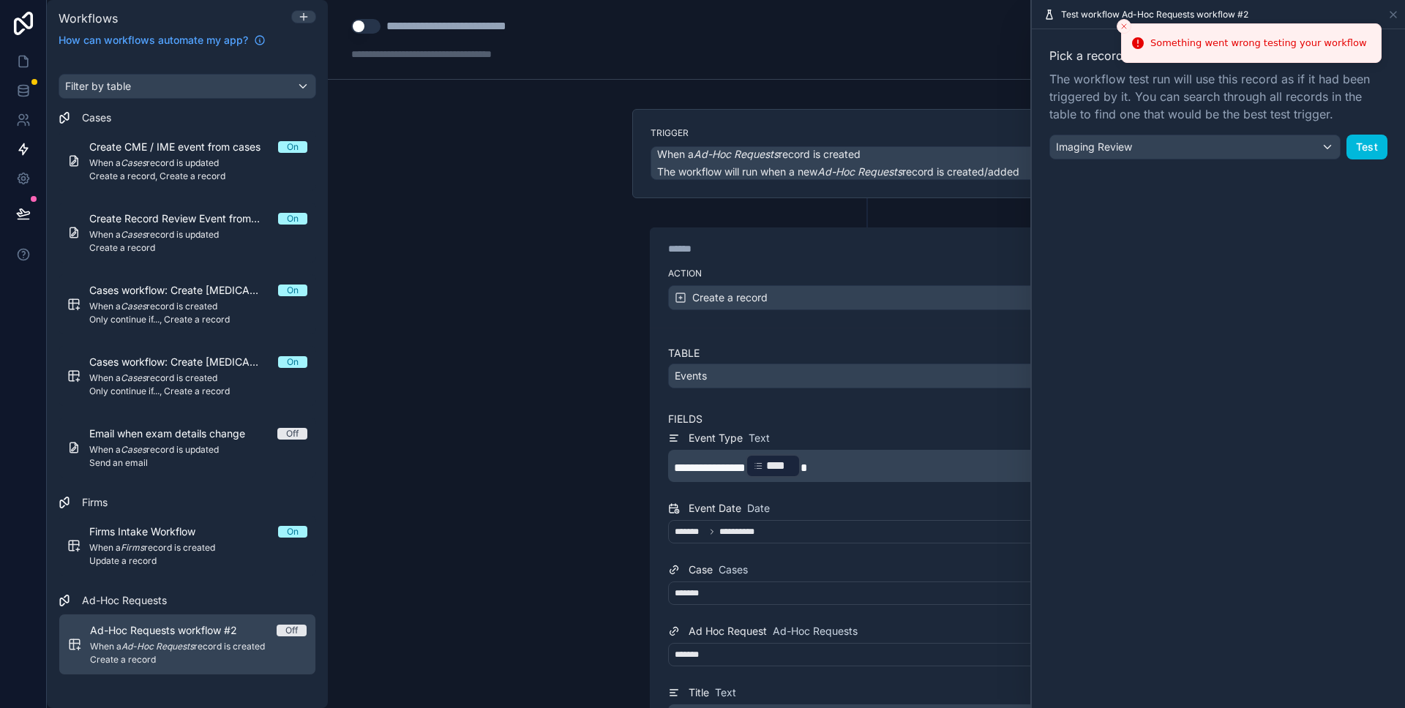
click at [1122, 26] on icon "Close toast" at bounding box center [1123, 26] width 9 height 9
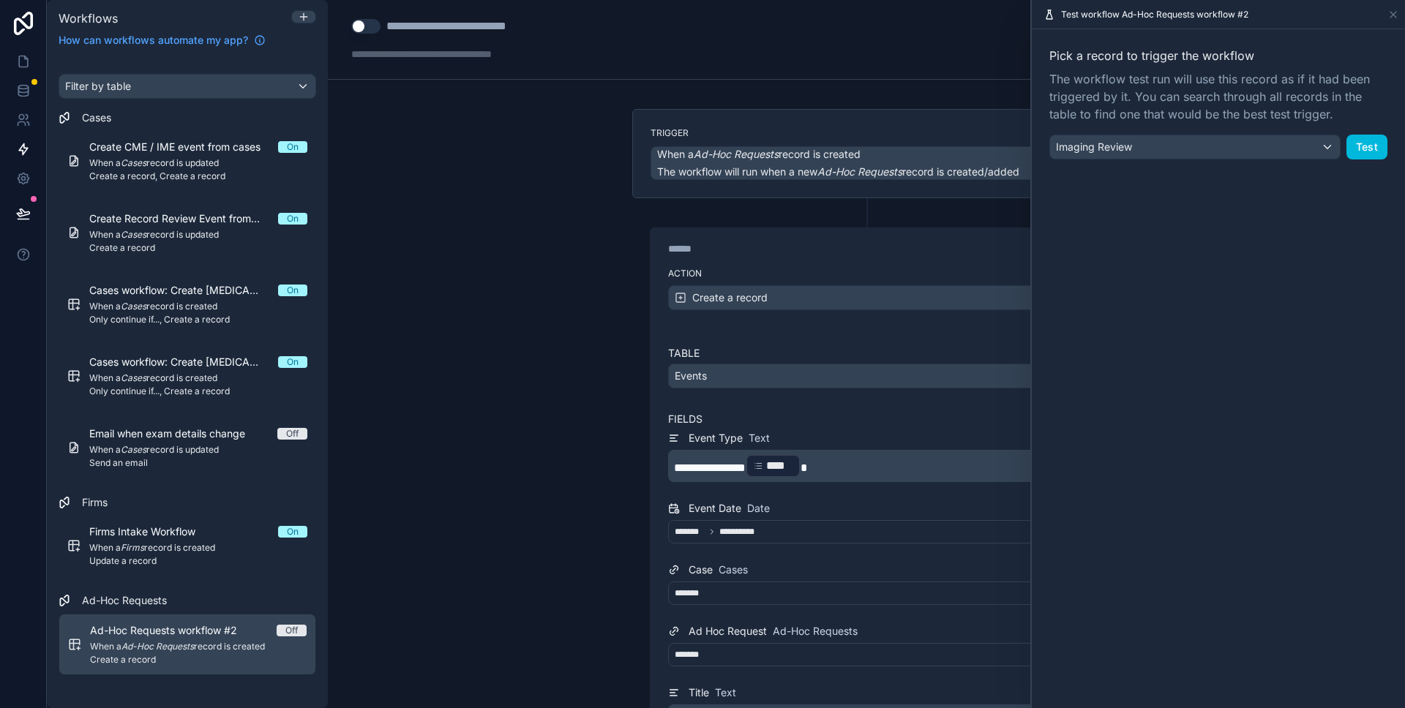
click at [869, 74] on div "**********" at bounding box center [866, 40] width 1077 height 80
click at [1391, 15] on icon at bounding box center [1393, 15] width 12 height 12
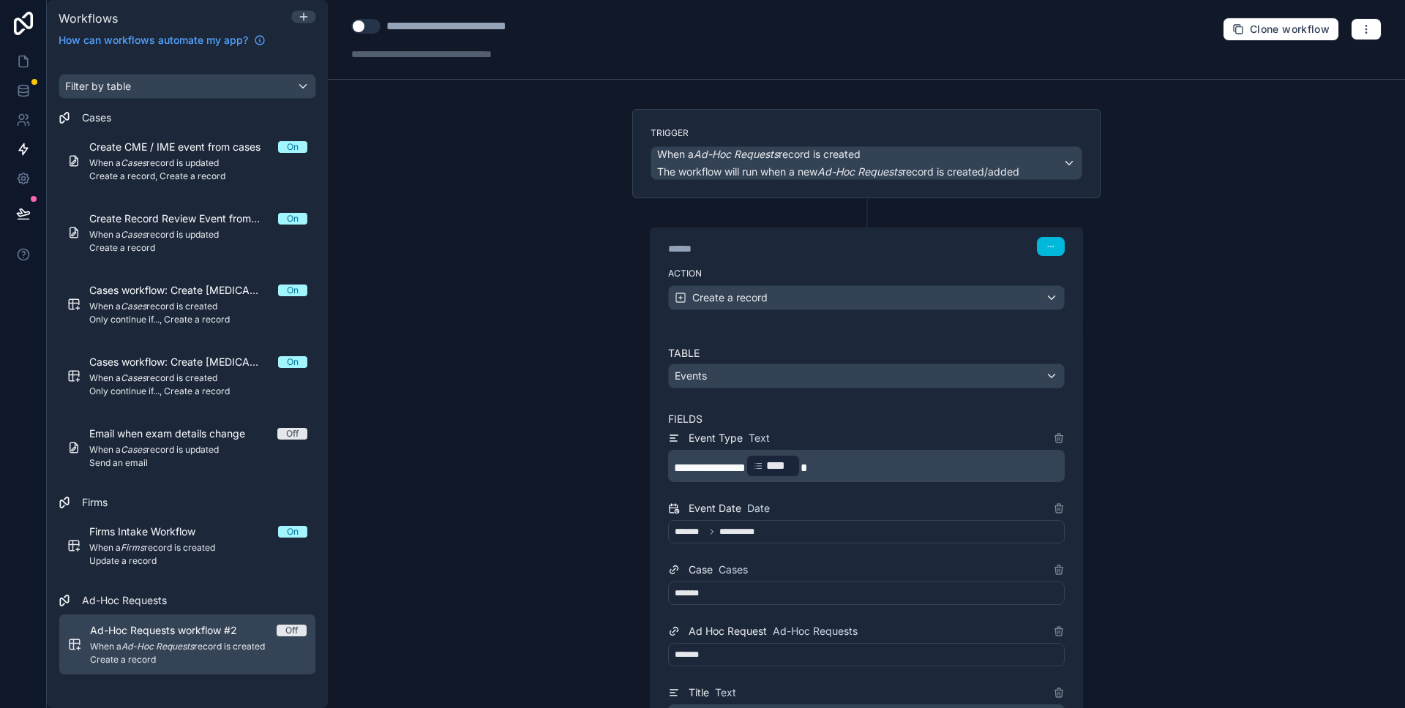
click at [1296, 271] on div "**********" at bounding box center [866, 354] width 1077 height 708
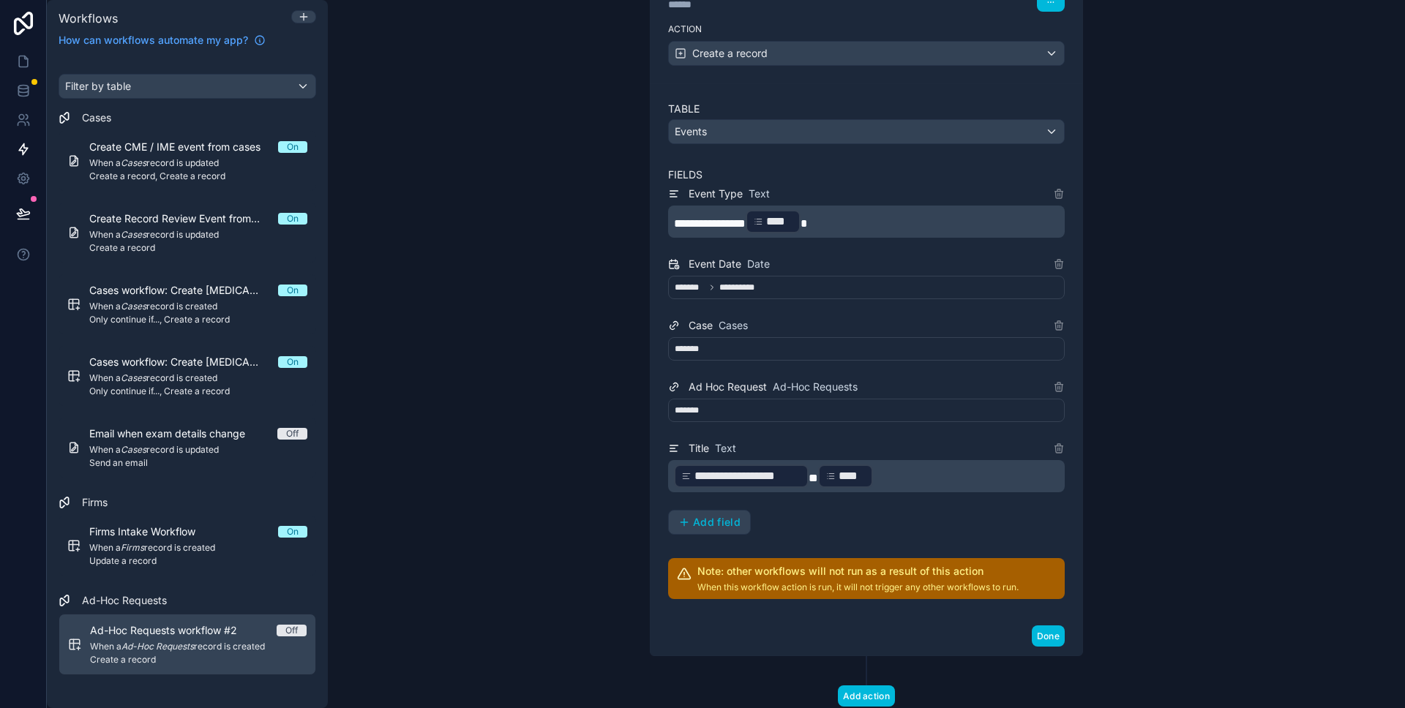
scroll to position [264, 0]
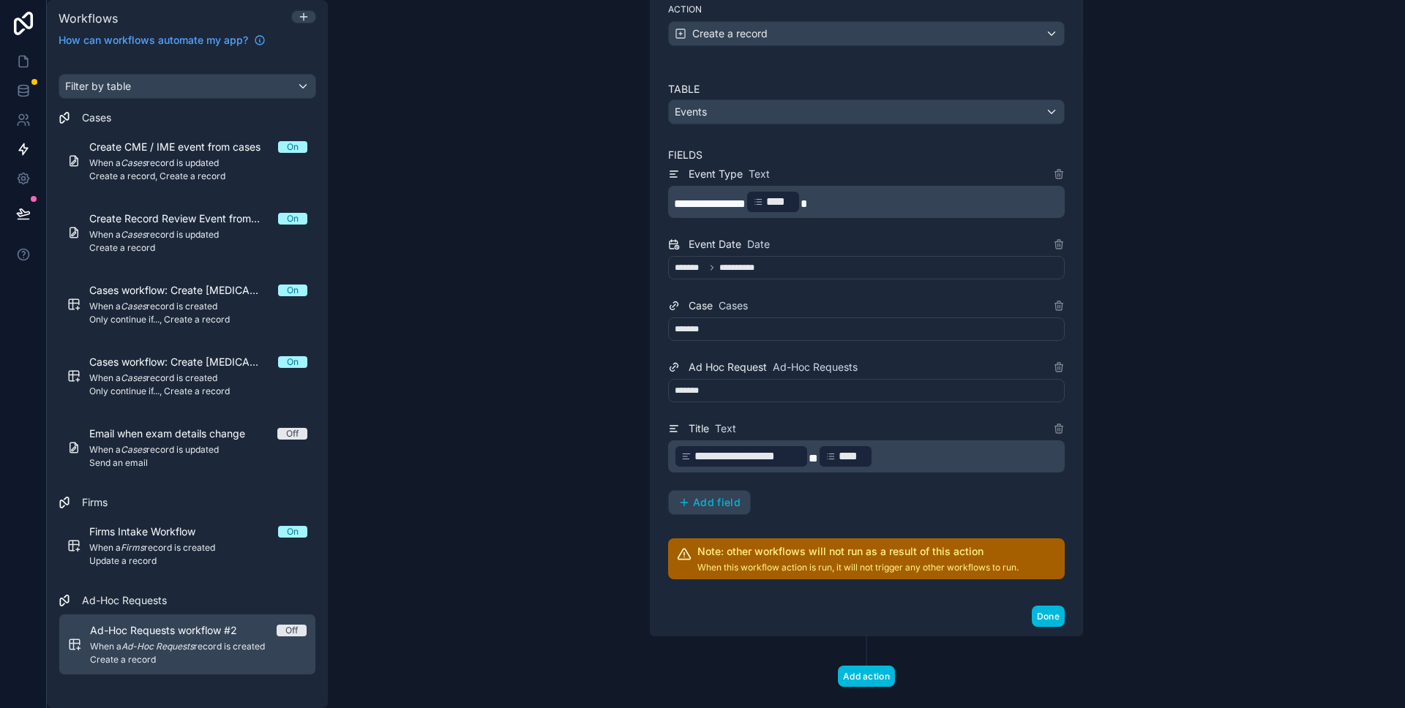
click at [280, 642] on span "When a Ad-Hoc Requests record is created" at bounding box center [198, 647] width 217 height 12
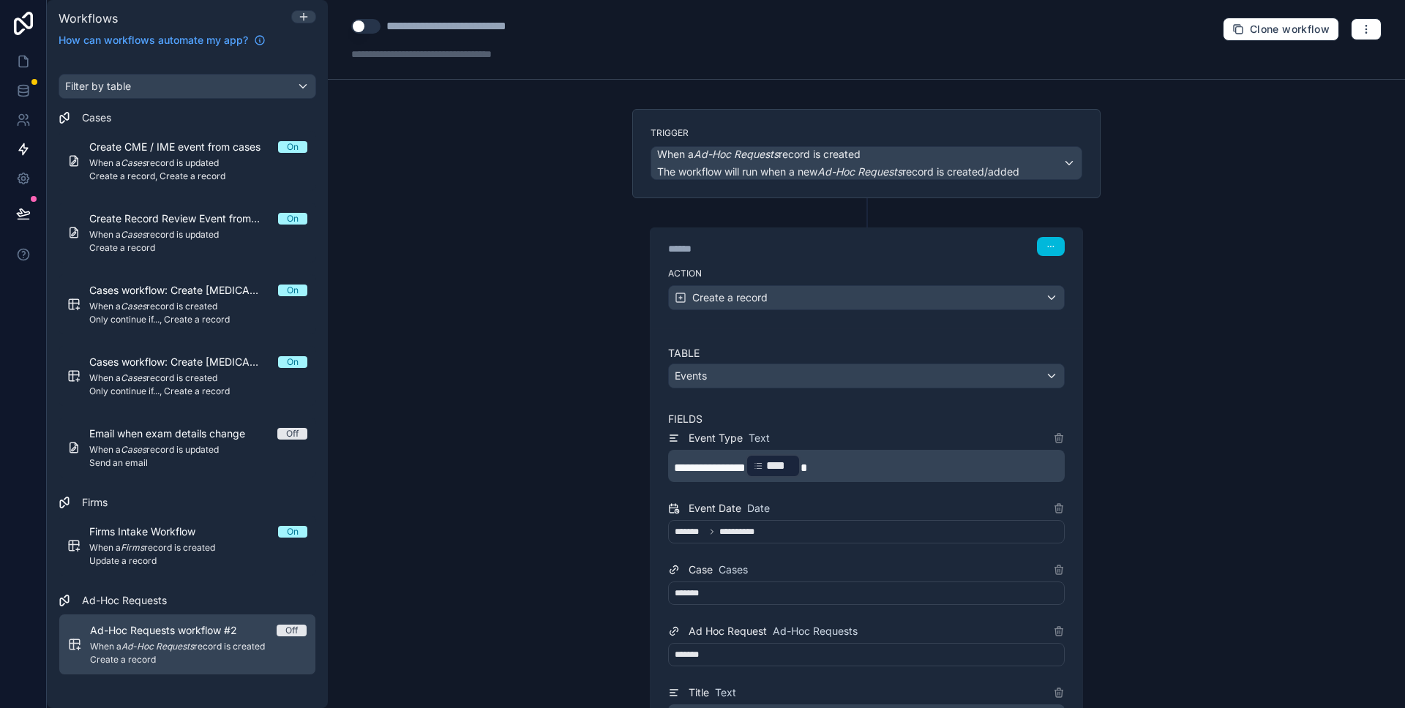
drag, startPoint x: 405, startPoint y: 30, endPoint x: 388, endPoint y: 28, distance: 17.0
click at [405, 30] on div "**********" at bounding box center [476, 27] width 181 height 18
drag, startPoint x: 388, startPoint y: 27, endPoint x: 604, endPoint y: 29, distance: 216.5
click at [604, 29] on div "**********" at bounding box center [866, 40] width 1077 height 80
type div "**********"
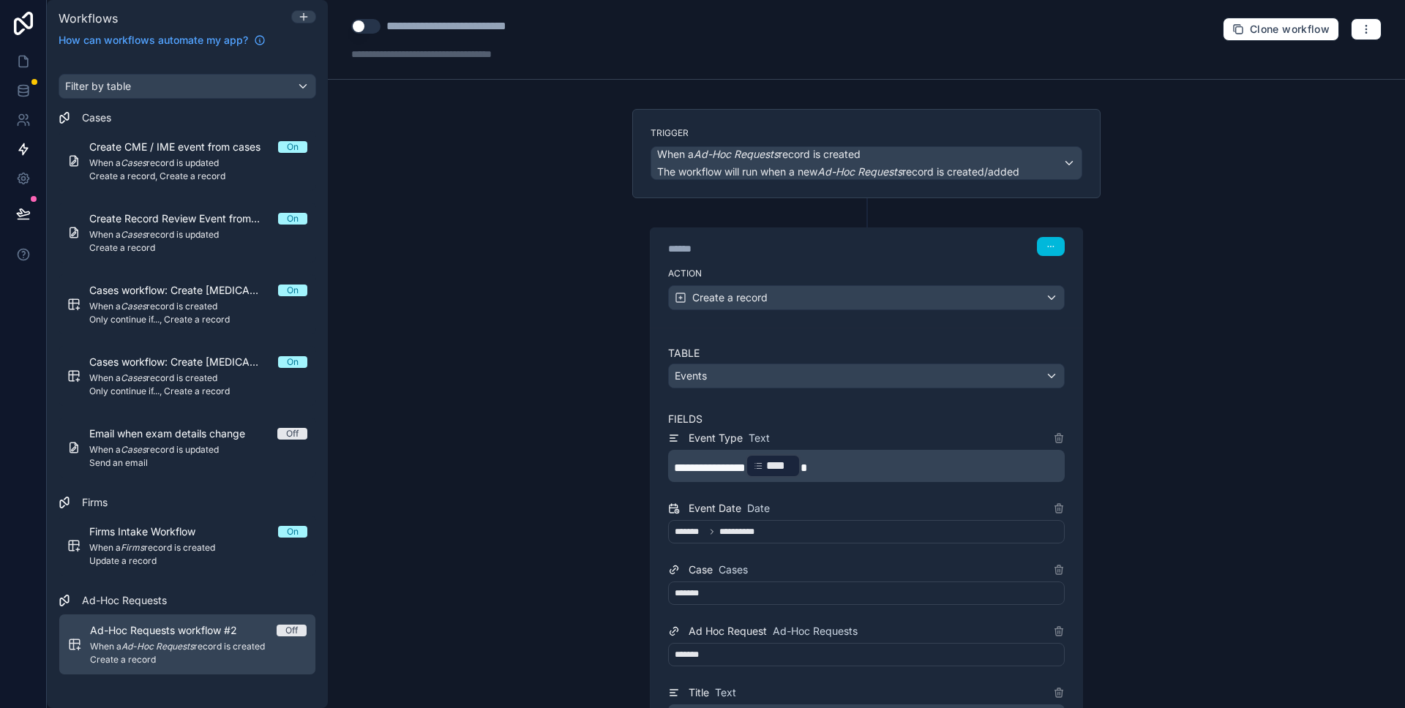
click at [356, 31] on button "Use setting" at bounding box center [365, 26] width 29 height 15
click at [7, 97] on link at bounding box center [23, 90] width 46 height 29
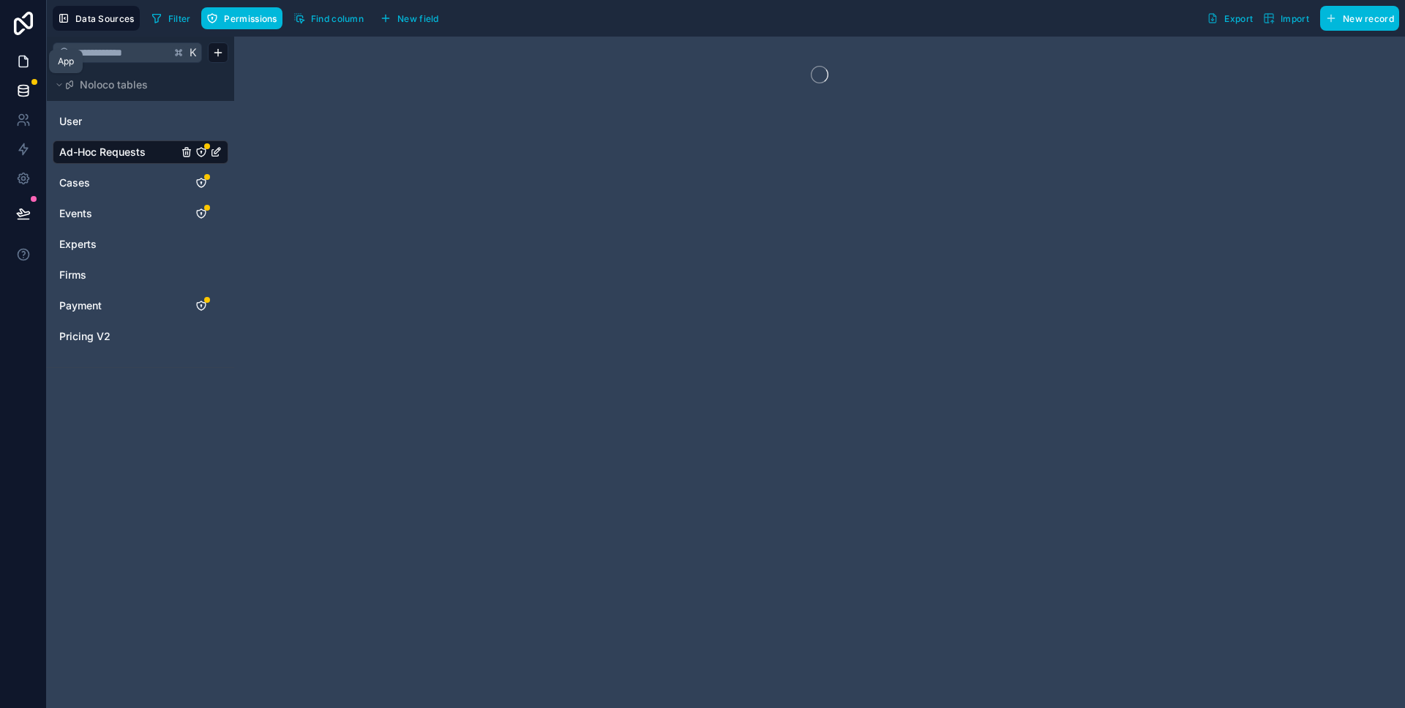
click at [19, 59] on icon at bounding box center [23, 61] width 9 height 11
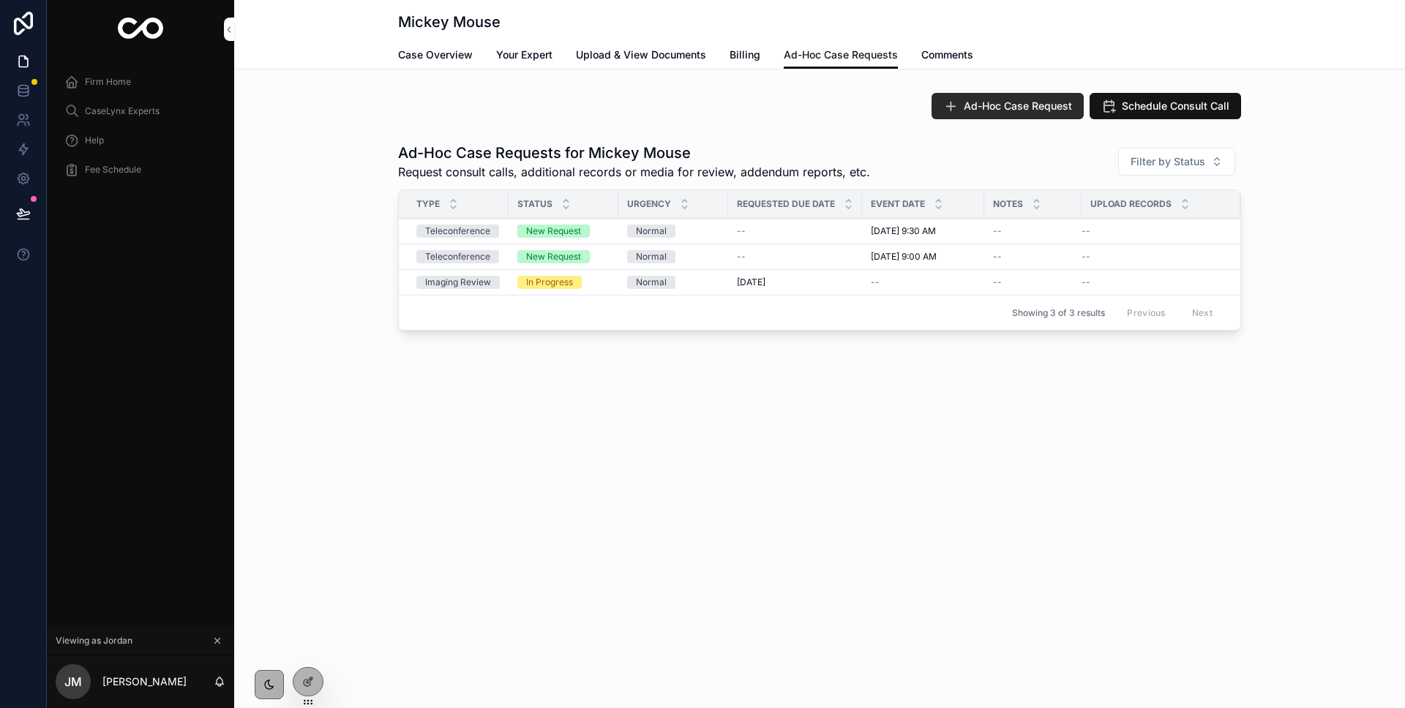
click at [1017, 113] on button "Ad-Hoc Case Request" at bounding box center [1007, 106] width 152 height 26
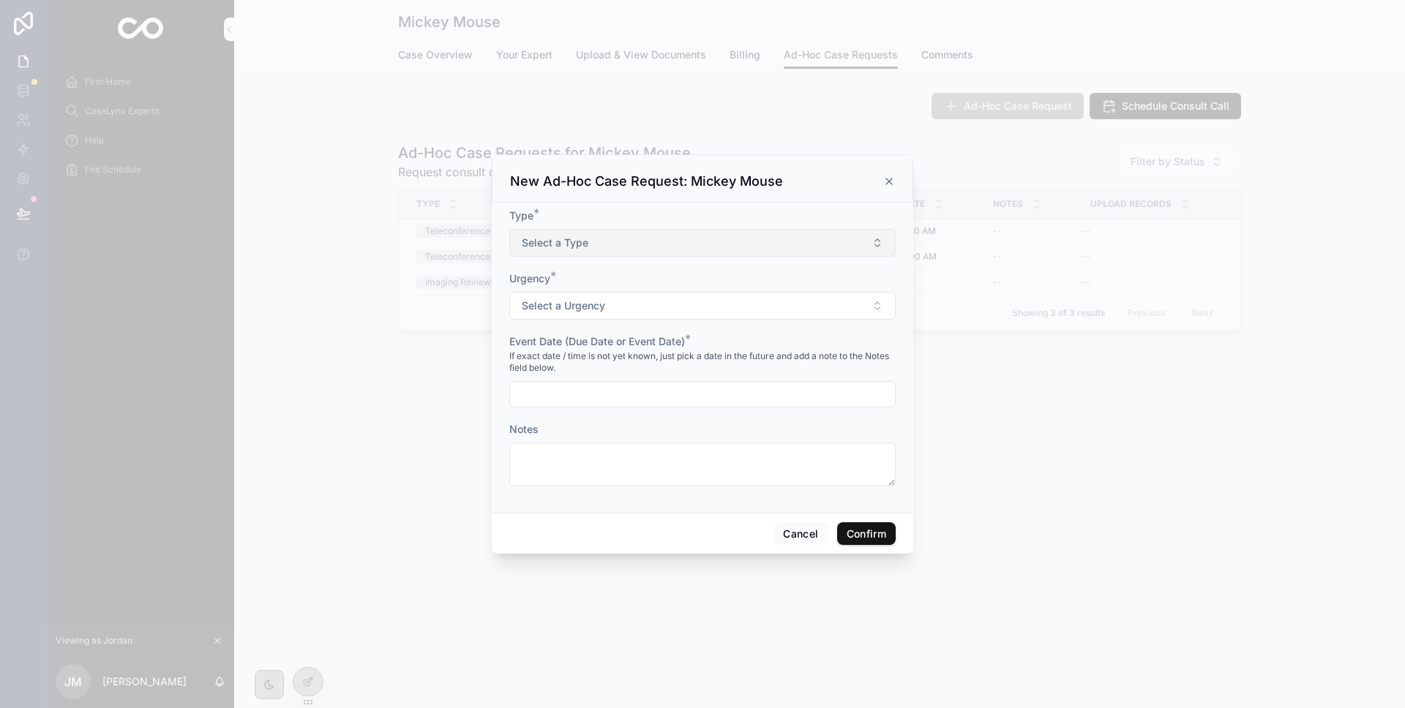
click at [530, 241] on span "Select a Type" at bounding box center [555, 243] width 67 height 15
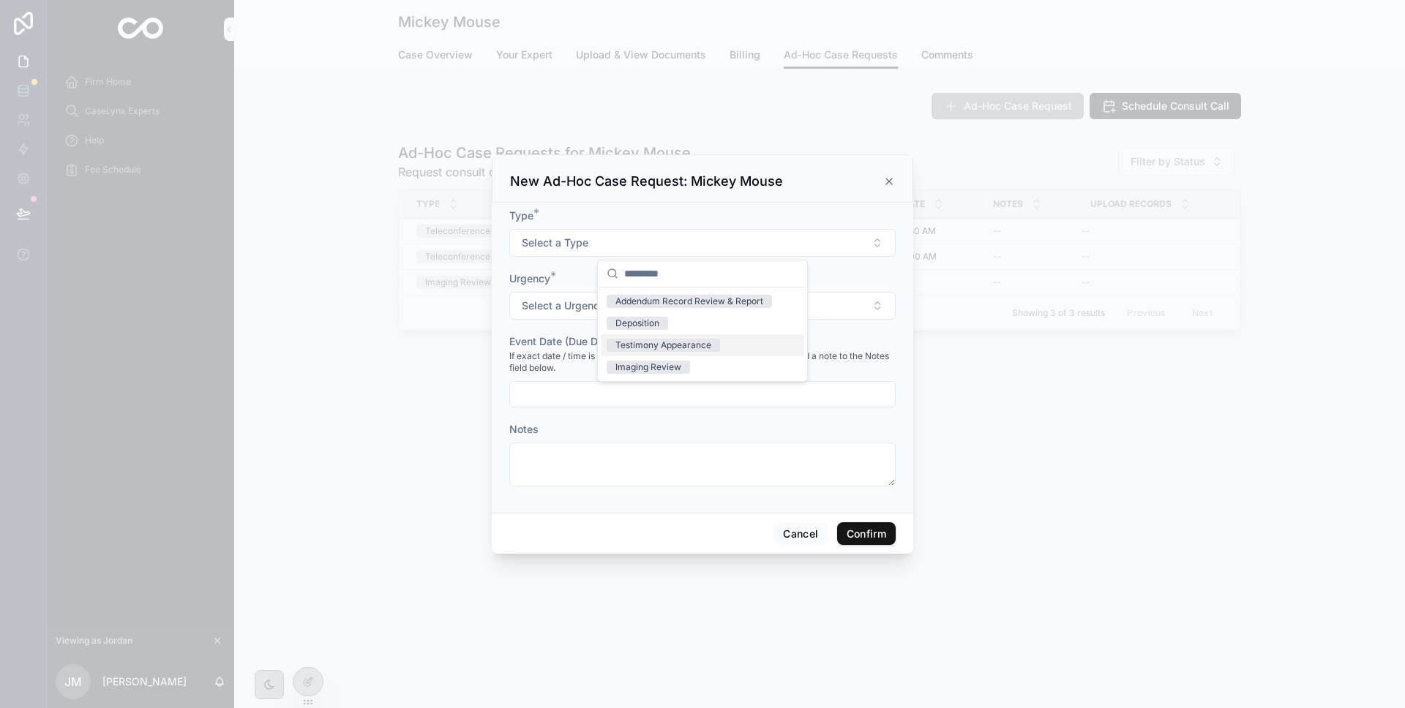
click at [682, 344] on div "Testimony Appearance" at bounding box center [663, 345] width 96 height 13
click at [634, 304] on button "Select a Urgency" at bounding box center [702, 306] width 386 height 28
click at [642, 363] on div "Normal" at bounding box center [630, 364] width 31 height 13
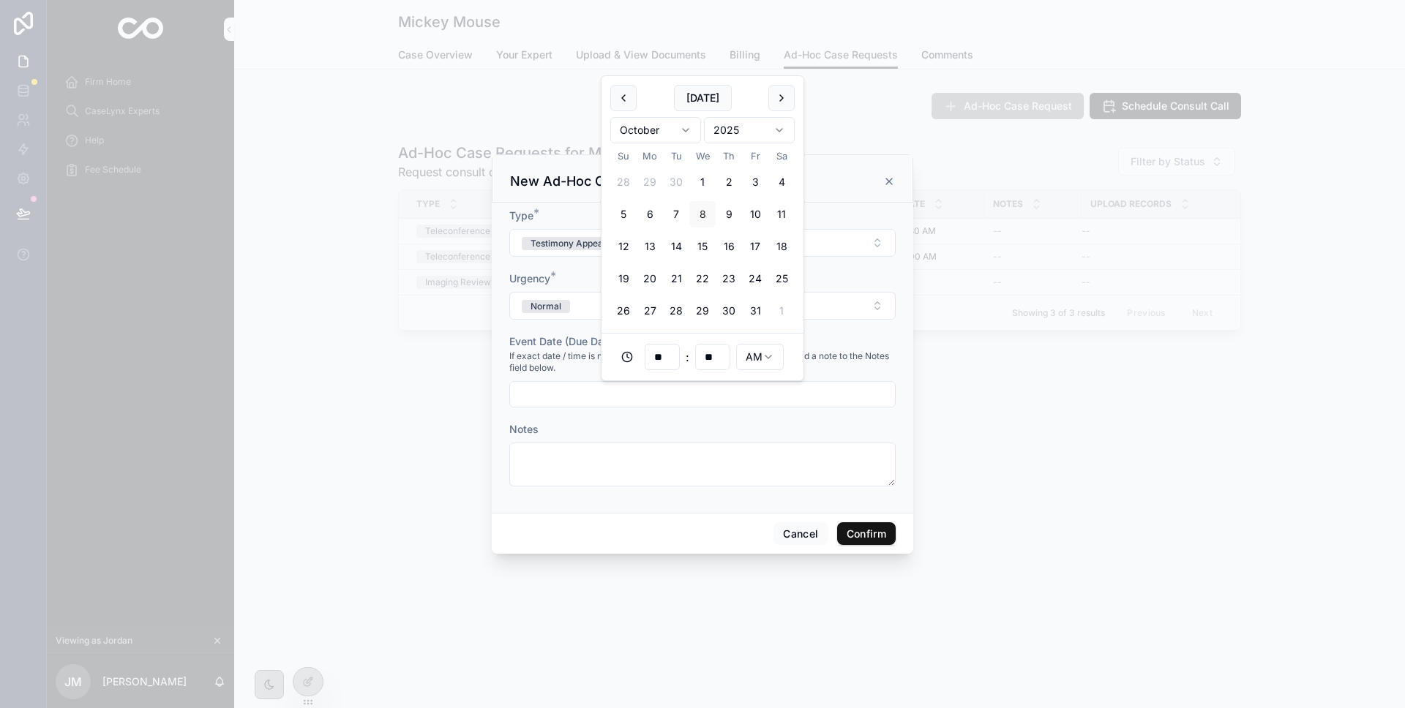
click at [639, 396] on input "text" at bounding box center [702, 394] width 385 height 20
click at [759, 305] on button "31" at bounding box center [755, 311] width 26 height 26
click at [764, 358] on html "**********" at bounding box center [702, 354] width 1405 height 708
type input "**********"
click at [911, 438] on div "**********" at bounding box center [702, 358] width 421 height 310
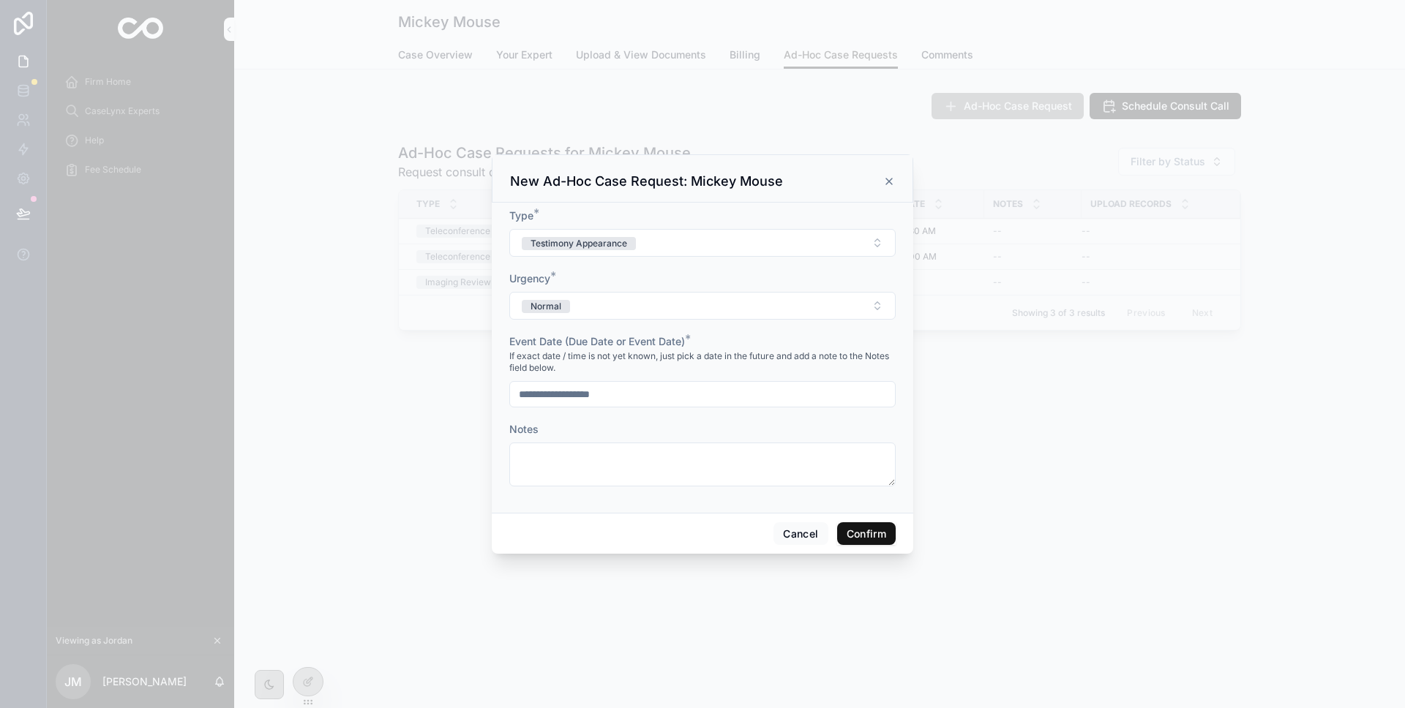
click at [880, 526] on button "Confirm" at bounding box center [866, 533] width 59 height 23
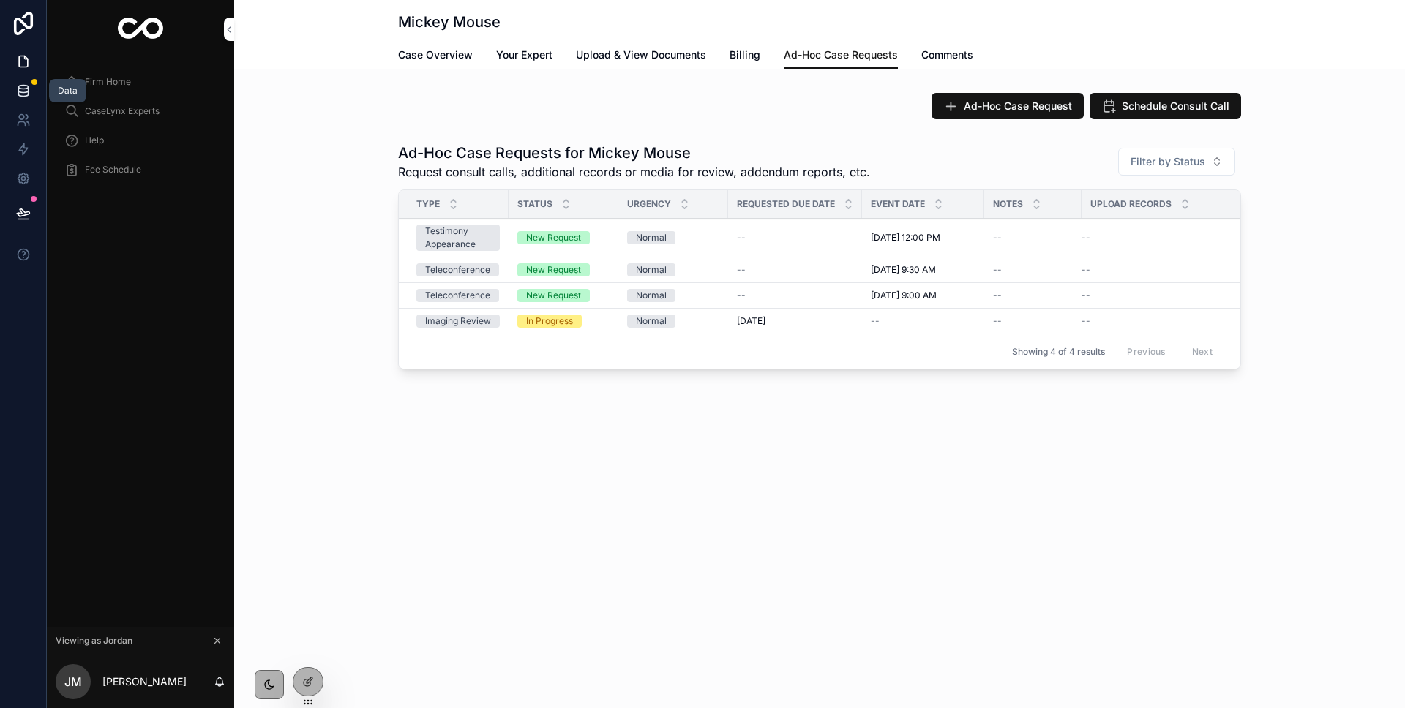
click at [16, 97] on icon at bounding box center [23, 90] width 15 height 15
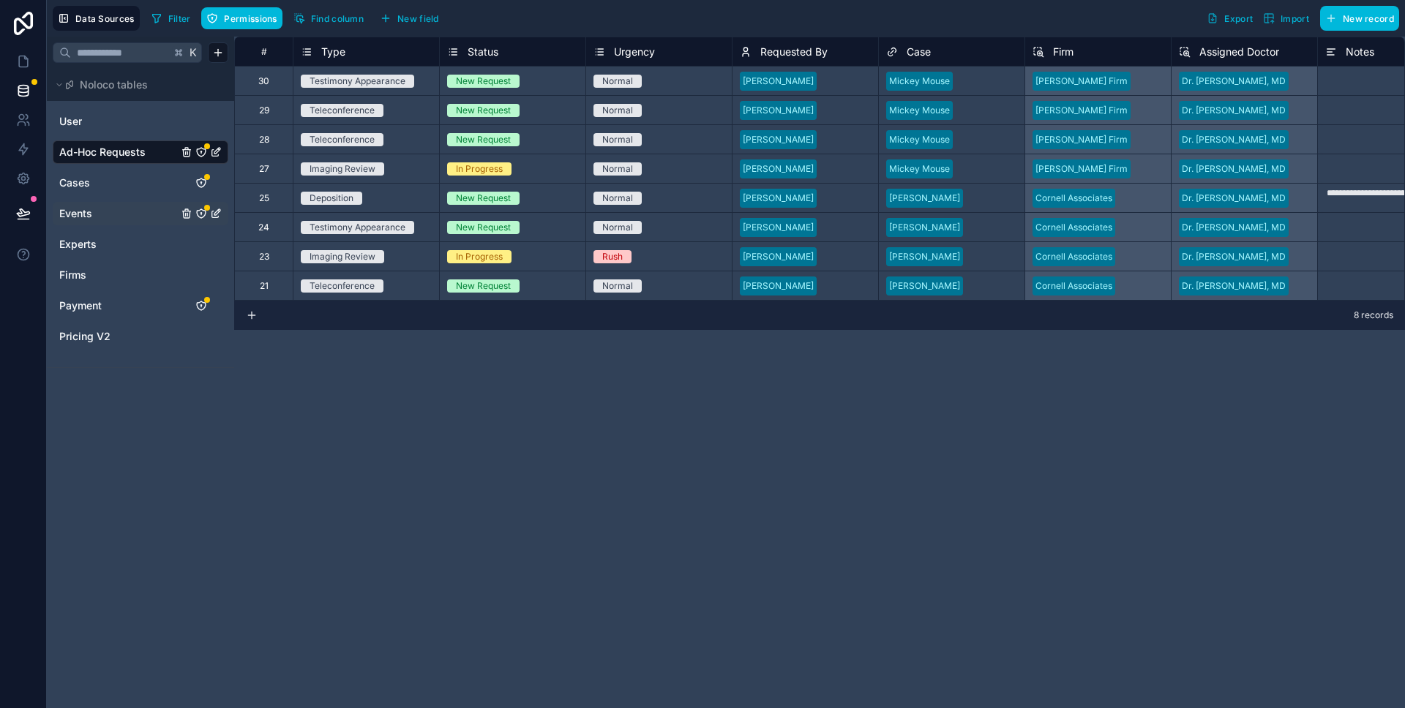
click at [88, 206] on span "Events" at bounding box center [75, 213] width 33 height 15
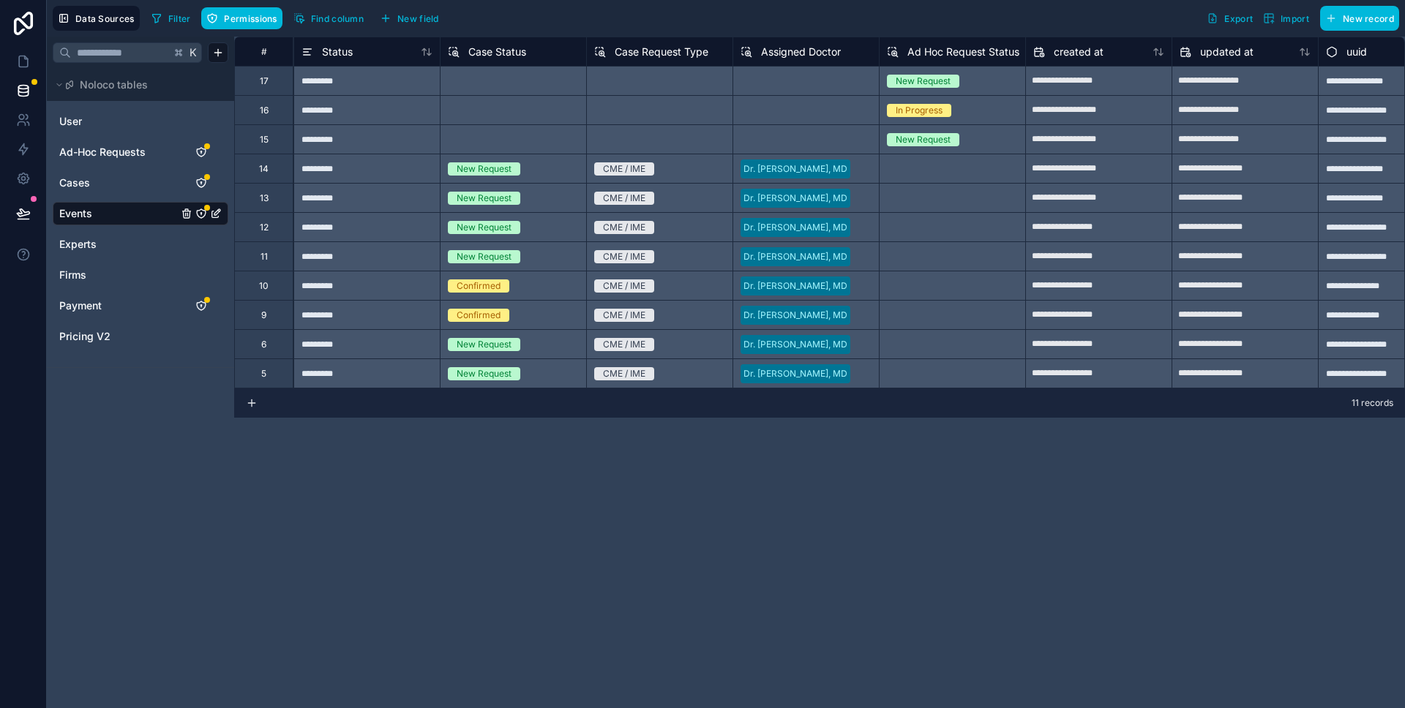
scroll to position [0, 732]
click at [802, 57] on span "Assigned Doctor" at bounding box center [799, 52] width 80 height 15
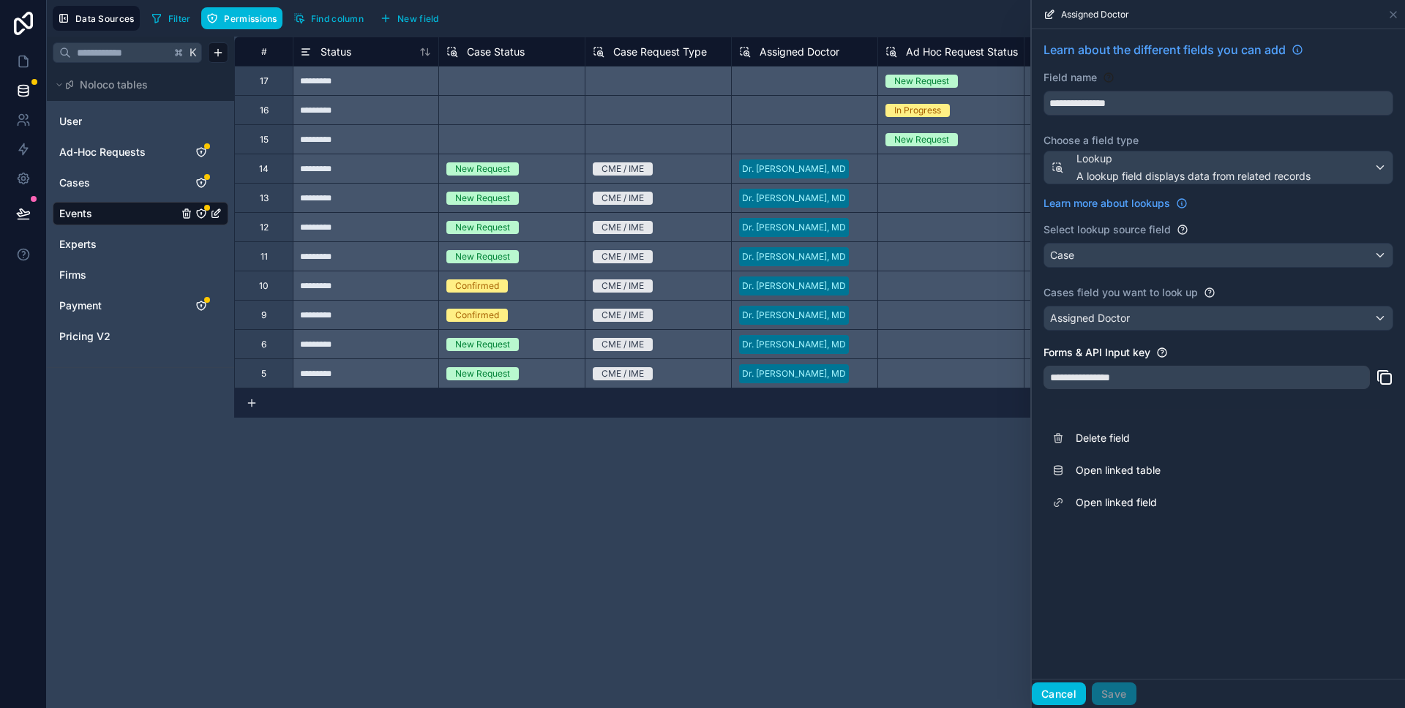
click at [1053, 702] on button "Cancel" at bounding box center [1058, 694] width 54 height 23
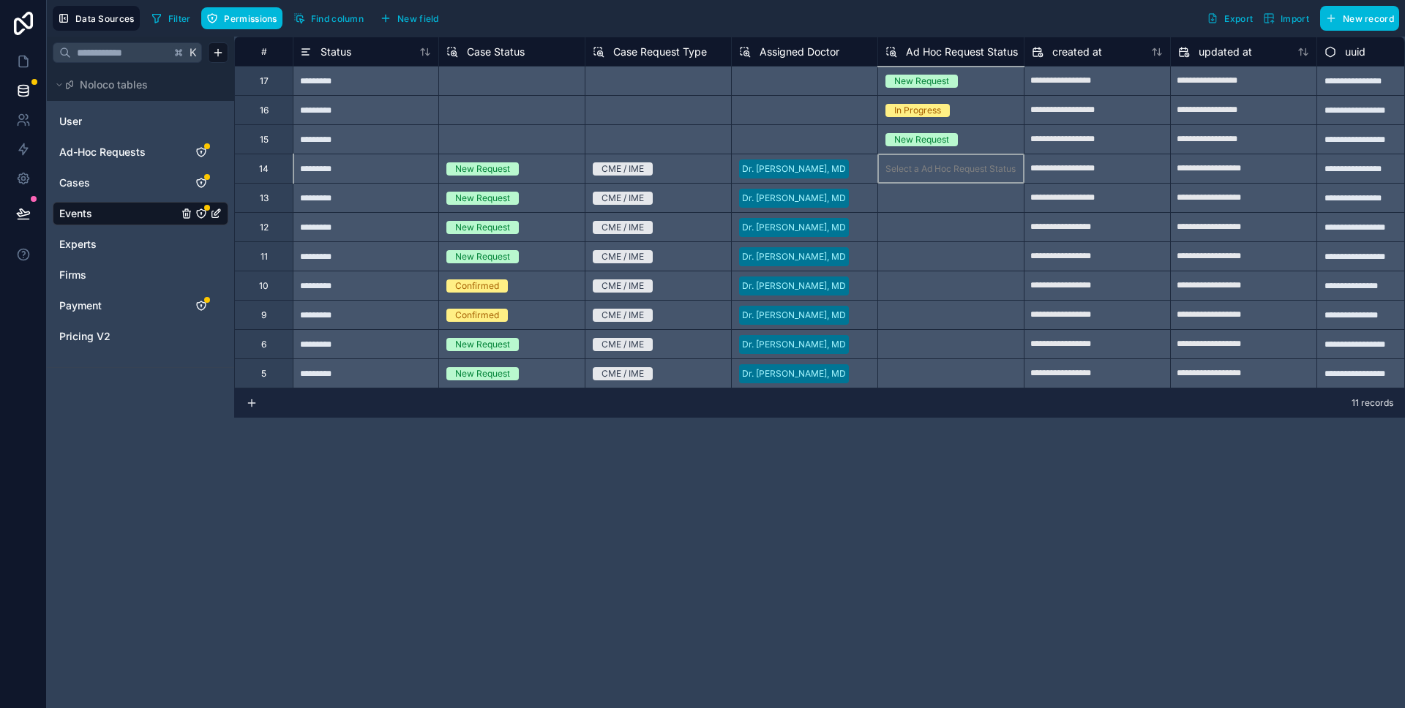
click at [890, 169] on div "Select a Ad Hoc Request Status" at bounding box center [950, 168] width 146 height 29
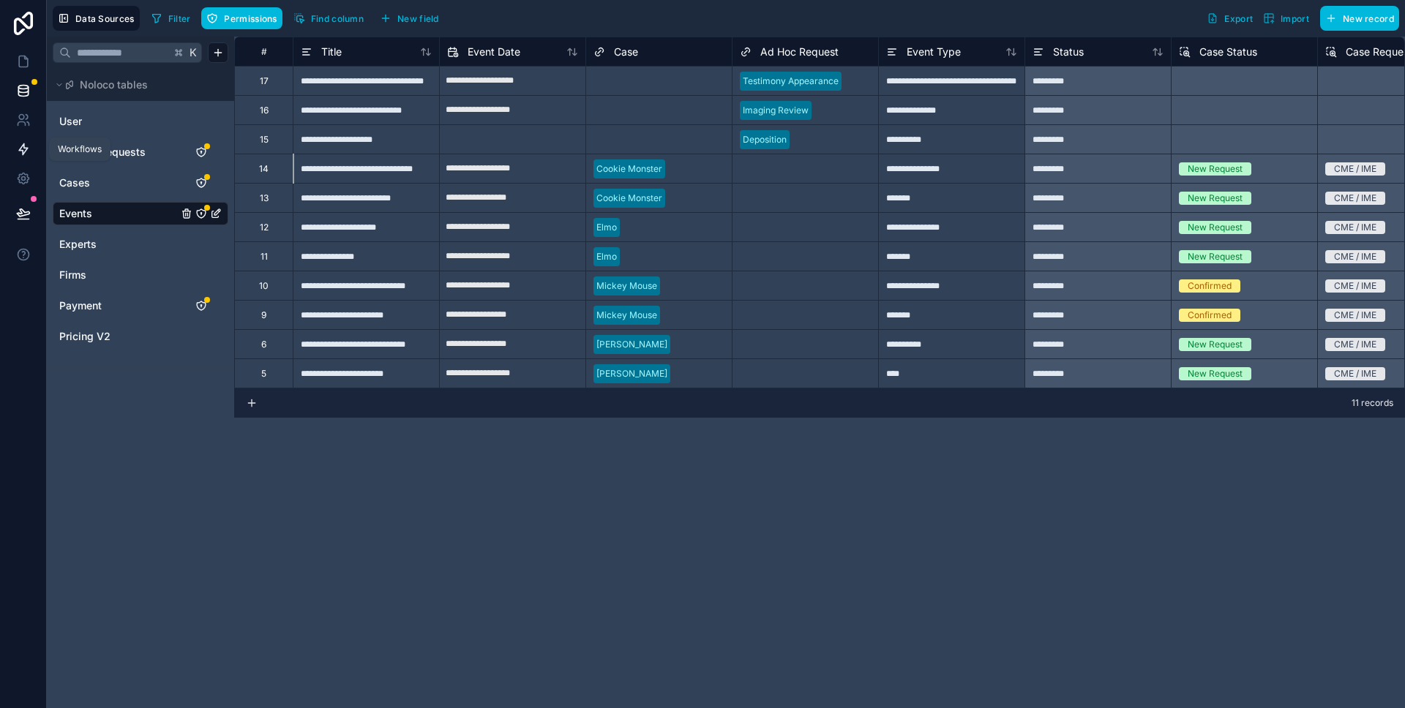
click at [7, 146] on link at bounding box center [23, 149] width 46 height 29
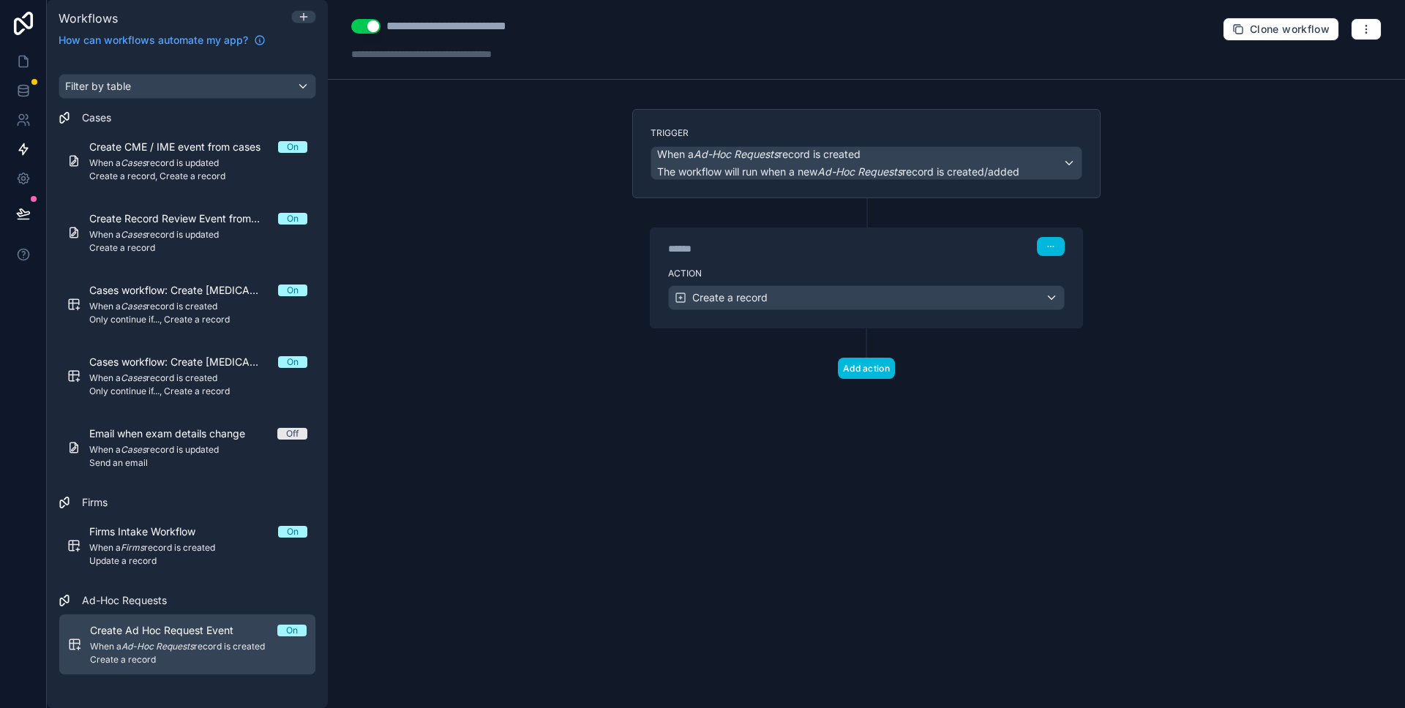
drag, startPoint x: 163, startPoint y: 630, endPoint x: 324, endPoint y: 575, distance: 170.0
click at [162, 630] on span "Create Ad Hoc Request Event" at bounding box center [170, 630] width 161 height 15
click at [857, 300] on div "Create a record" at bounding box center [866, 297] width 395 height 23
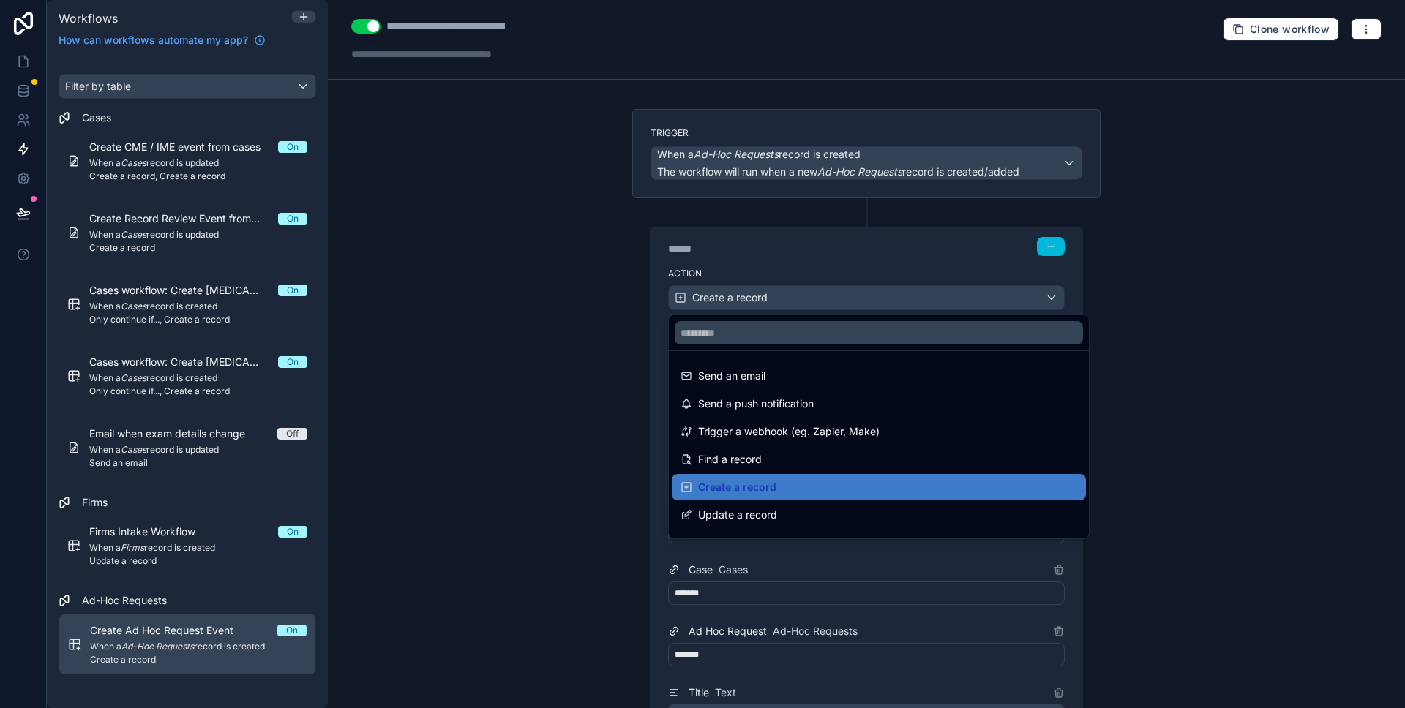
click at [507, 269] on div at bounding box center [702, 354] width 1405 height 708
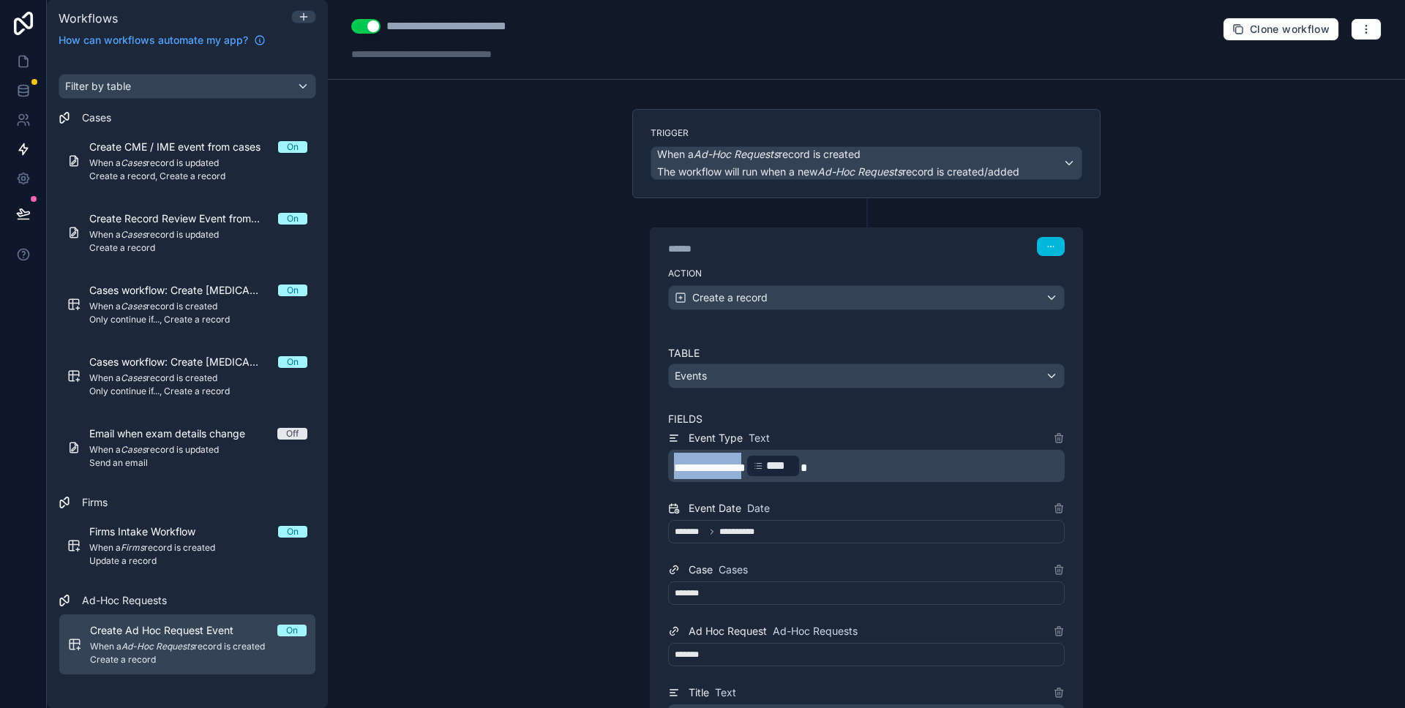
drag, startPoint x: 767, startPoint y: 465, endPoint x: 649, endPoint y: 463, distance: 118.5
click at [650, 463] on div "**********" at bounding box center [866, 564] width 433 height 673
click at [629, 467] on div "**********" at bounding box center [866, 553] width 492 height 889
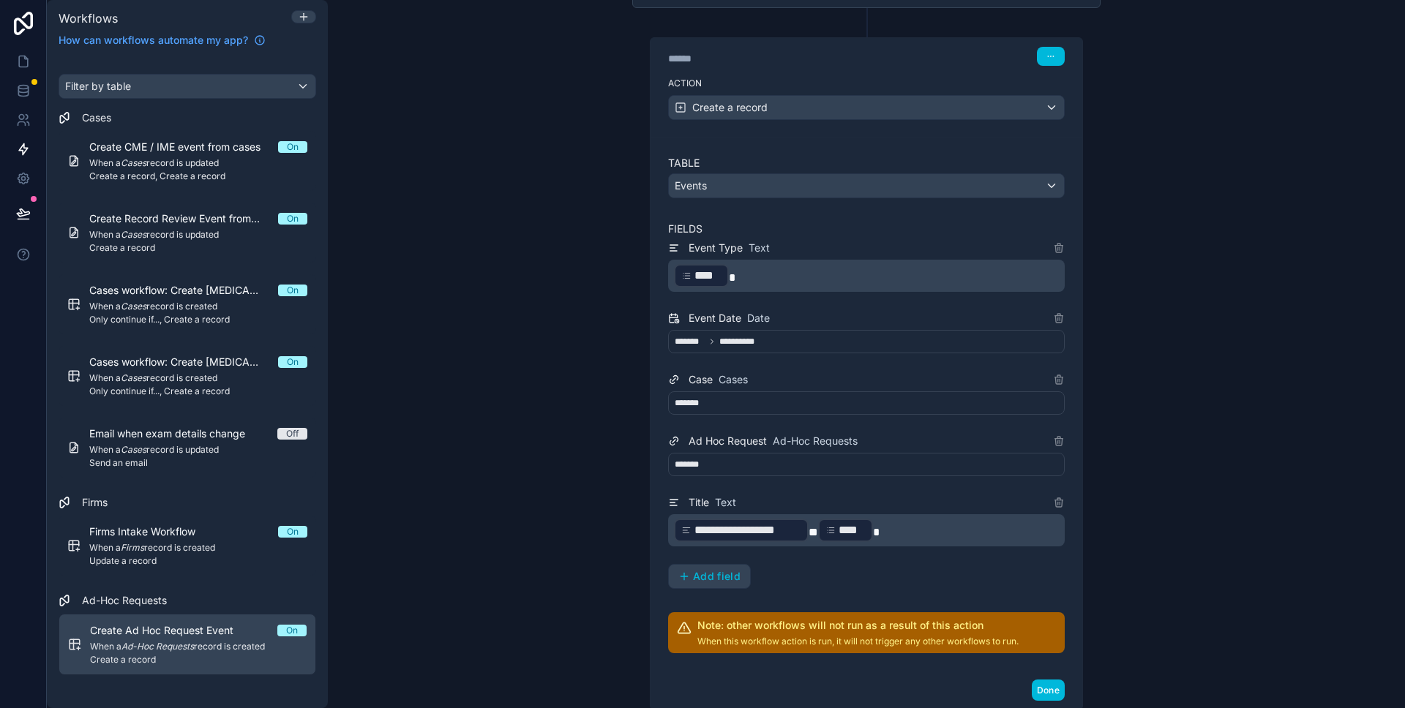
scroll to position [194, 0]
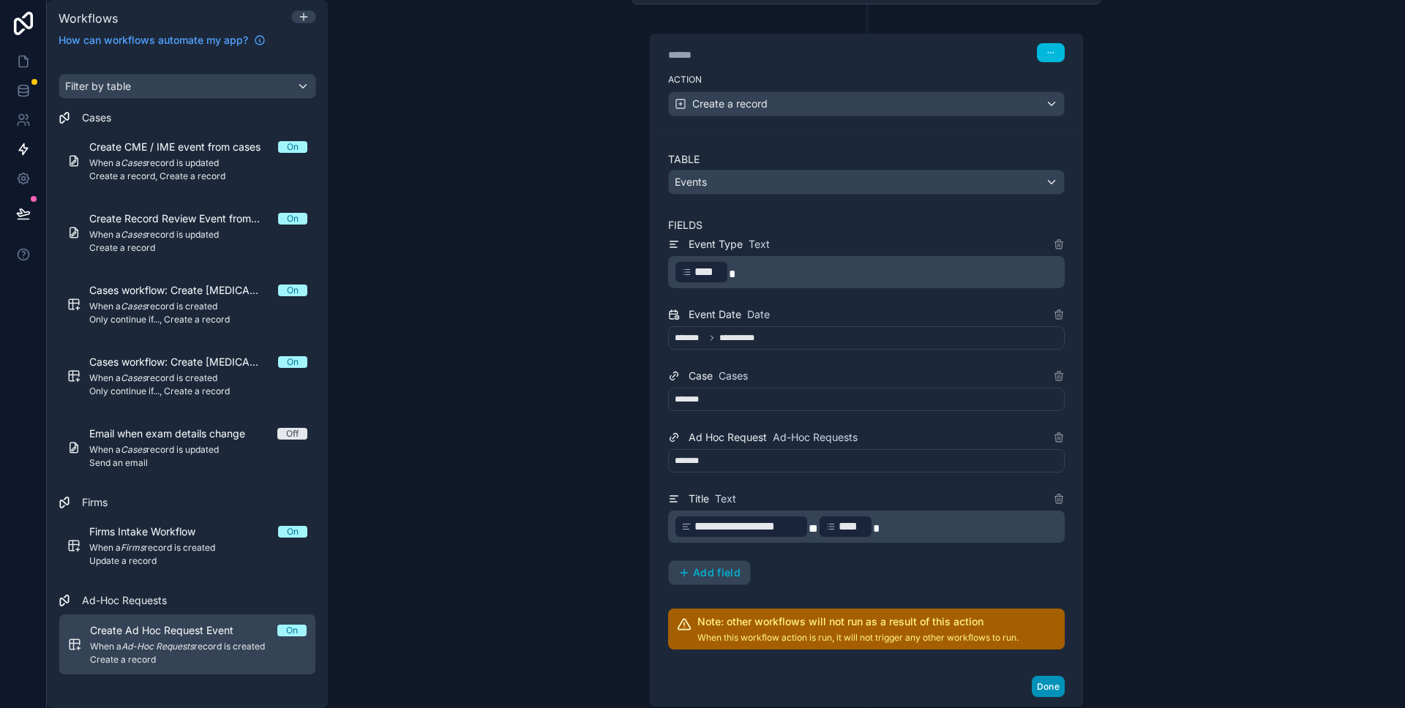
click at [1055, 694] on button "Done" at bounding box center [1047, 686] width 33 height 21
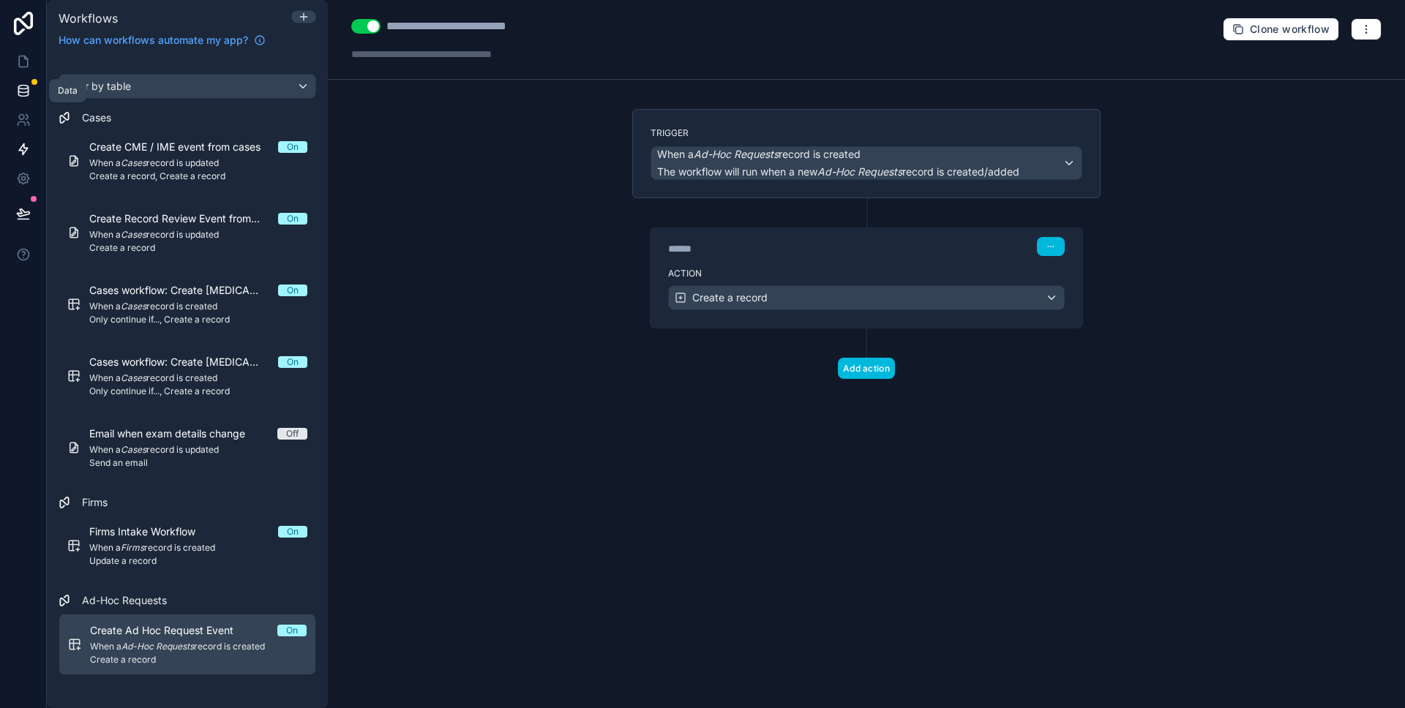
click at [27, 87] on icon at bounding box center [23, 90] width 10 height 6
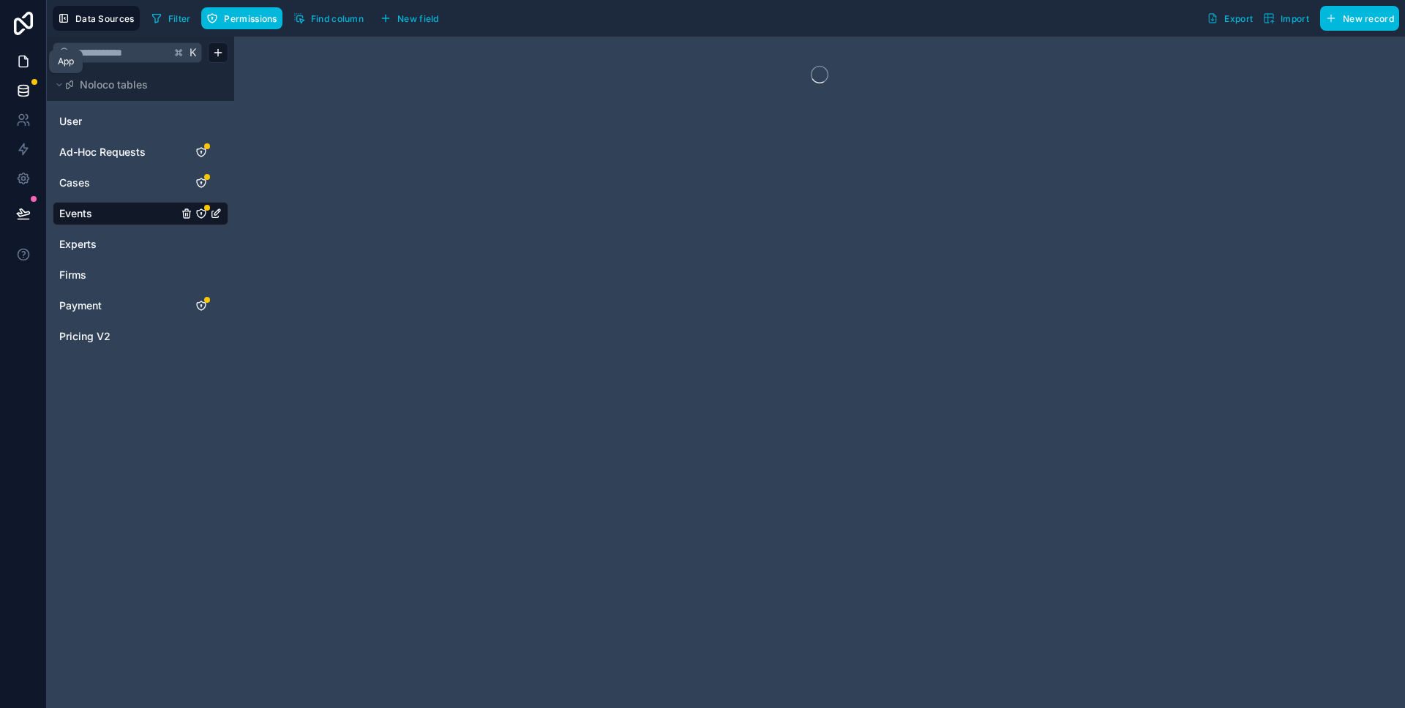
click at [19, 61] on icon at bounding box center [23, 61] width 9 height 11
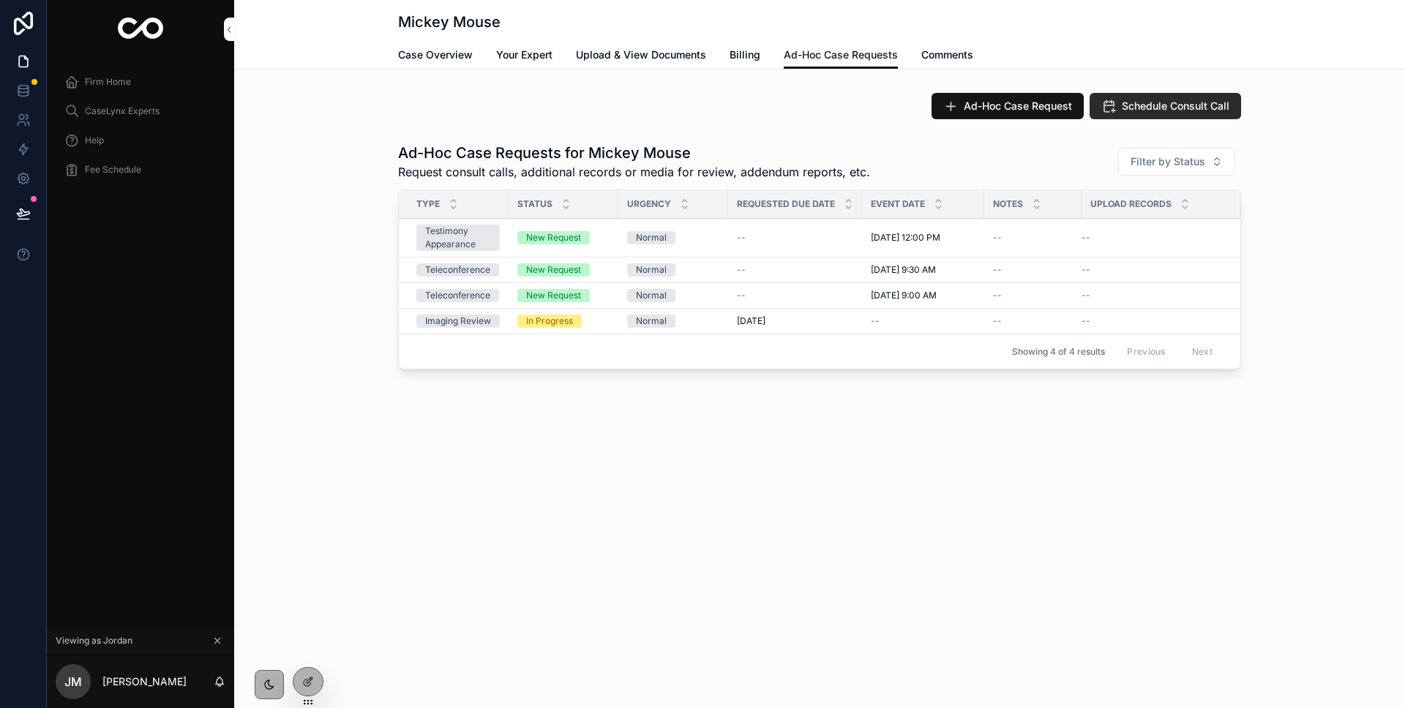
click at [1181, 99] on span "Schedule Consult Call" at bounding box center [1175, 106] width 108 height 15
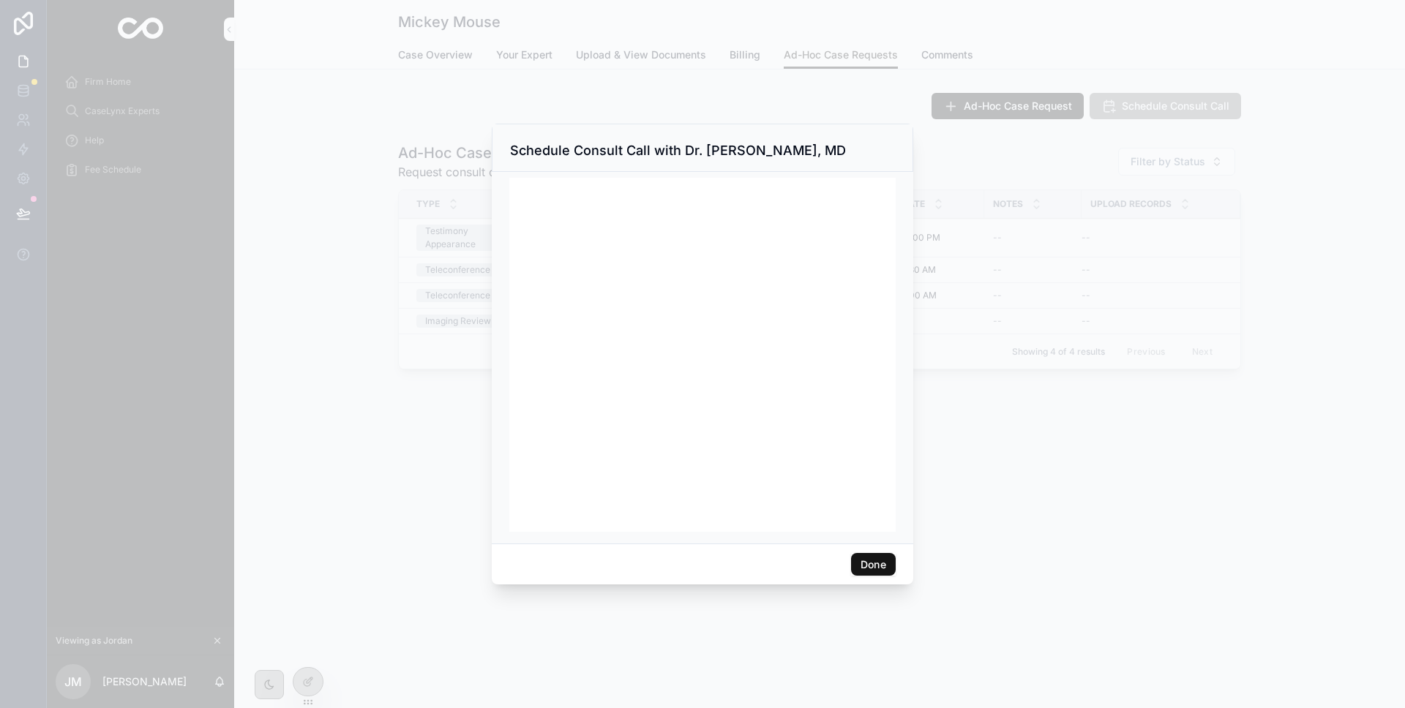
click at [871, 566] on button "Done" at bounding box center [873, 564] width 45 height 23
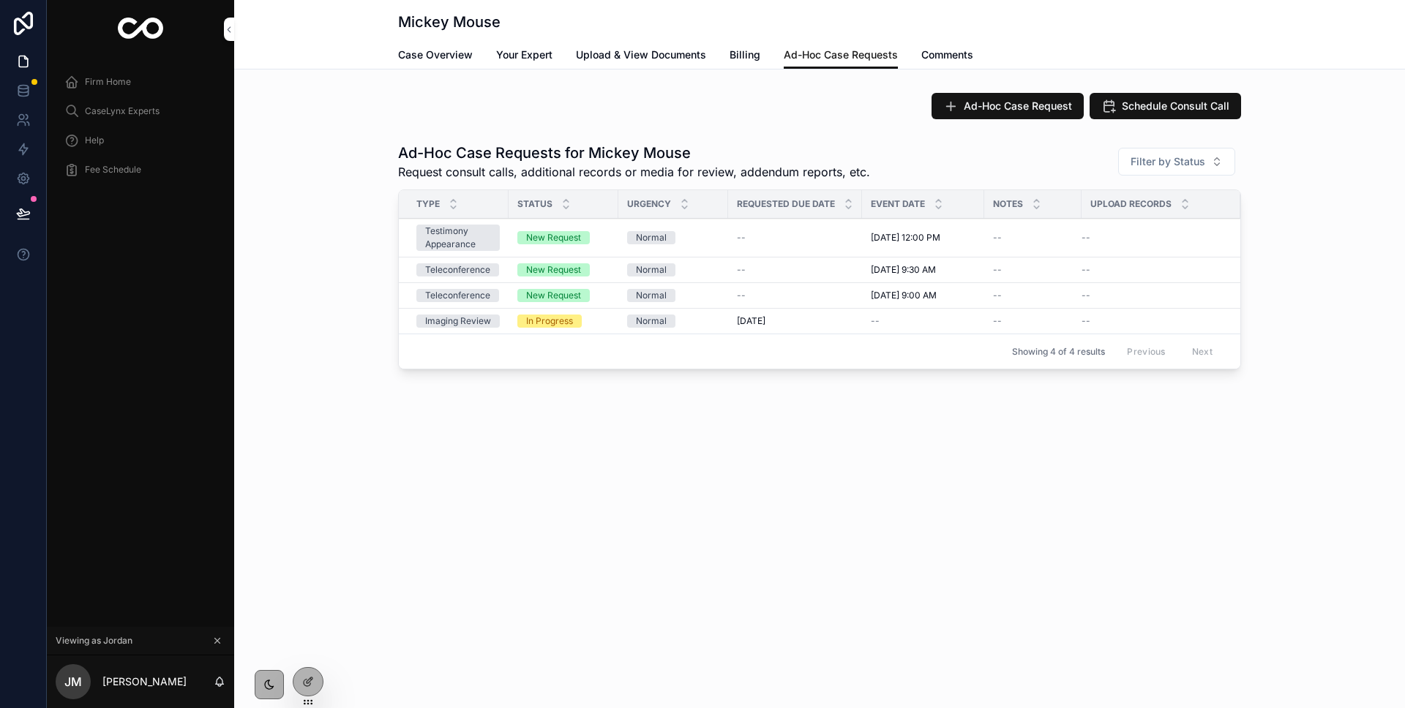
click at [780, 489] on div "Mickey Mouse Ad-Hoc Case Requests Case Overview Your Expert Upload & View Docum…" at bounding box center [819, 354] width 1170 height 708
drag, startPoint x: 440, startPoint y: 438, endPoint x: 178, endPoint y: 166, distance: 377.7
click at [440, 438] on div "Mickey Mouse Ad-Hoc Case Requests Case Overview Your Expert Upload & View Docum…" at bounding box center [819, 237] width 1170 height 475
click at [108, 86] on span "Firm Home" at bounding box center [108, 82] width 46 height 12
click at [440, 56] on span "Case Overview" at bounding box center [435, 55] width 75 height 15
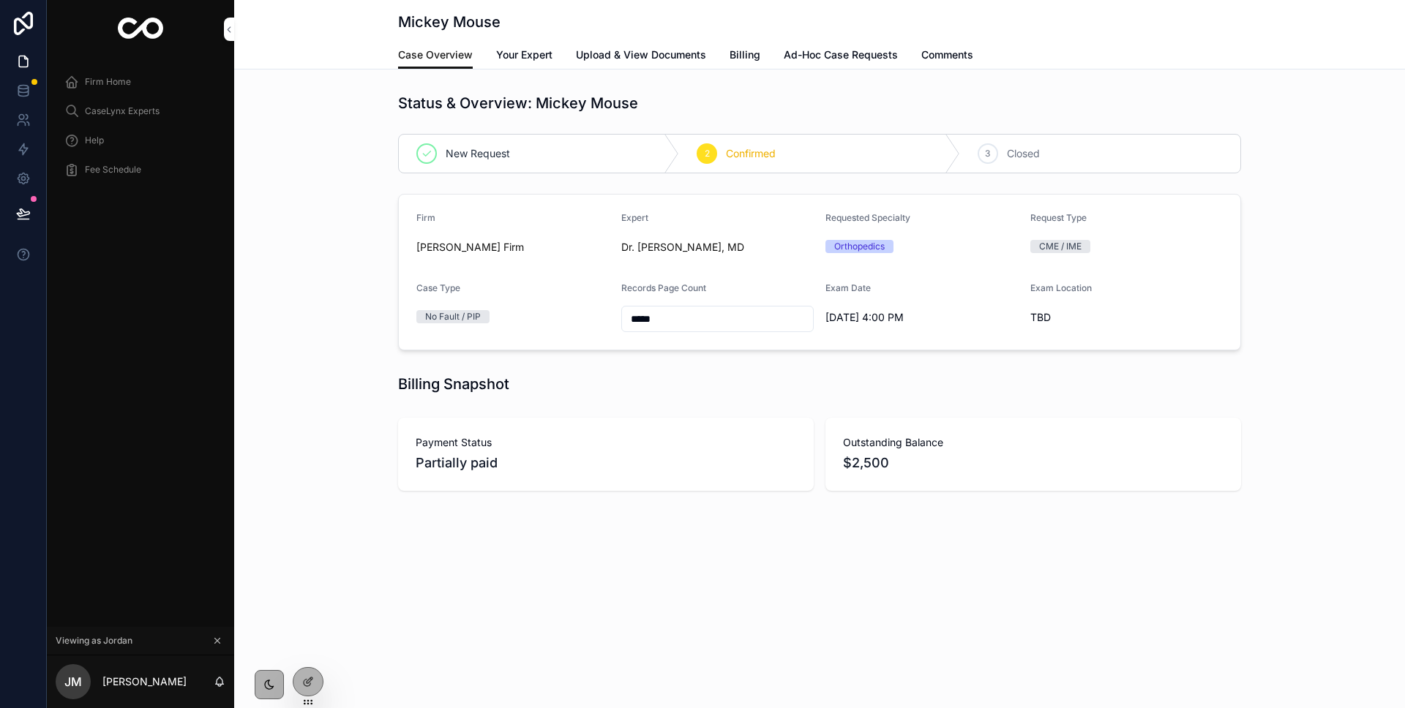
click at [822, 46] on link "Ad-Hoc Case Requests" at bounding box center [840, 56] width 114 height 29
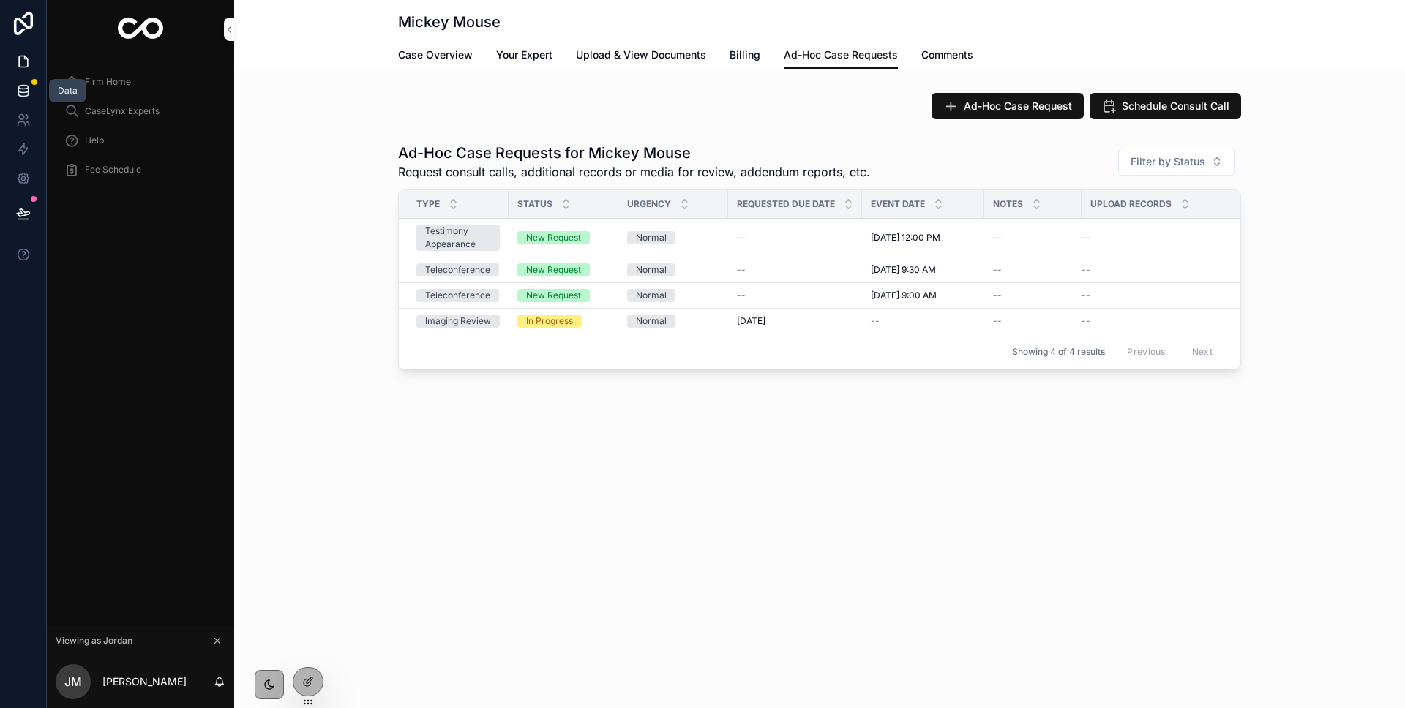
click at [21, 83] on icon at bounding box center [23, 90] width 15 height 15
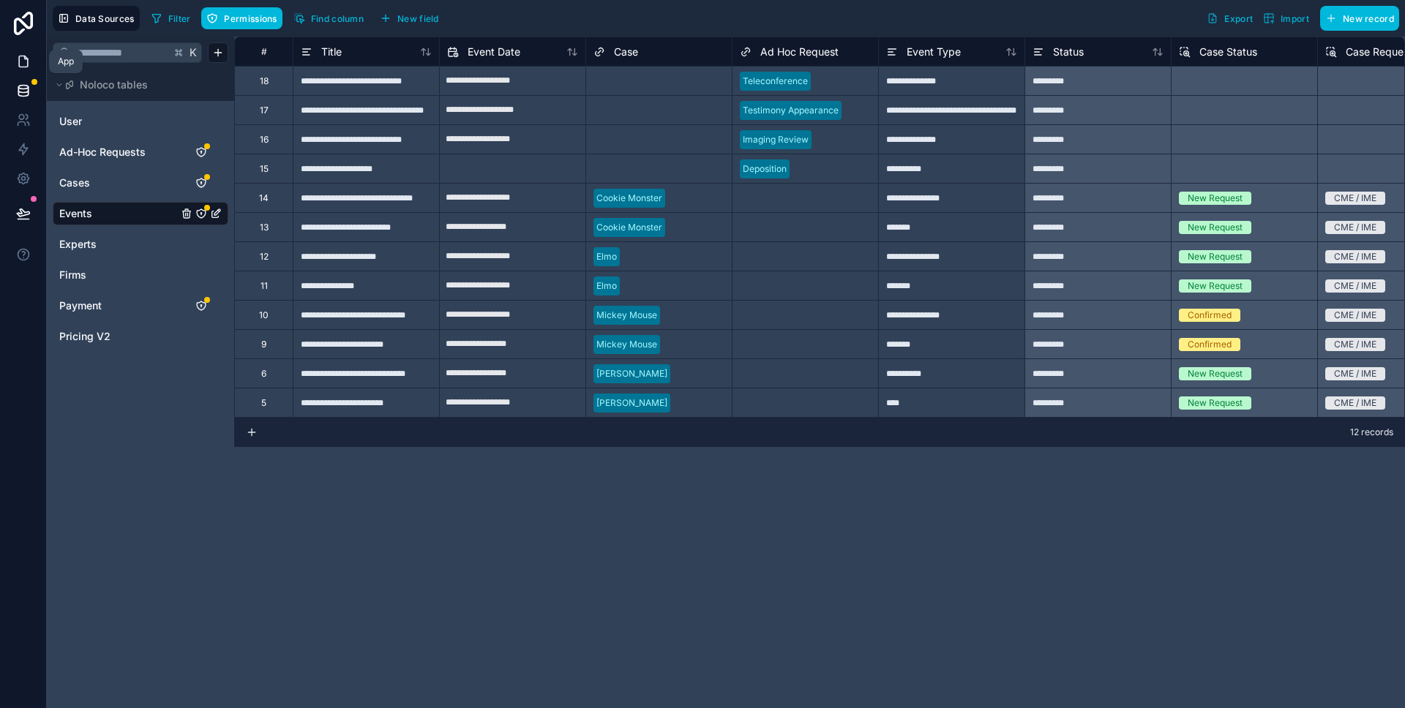
click at [27, 68] on icon at bounding box center [23, 61] width 15 height 15
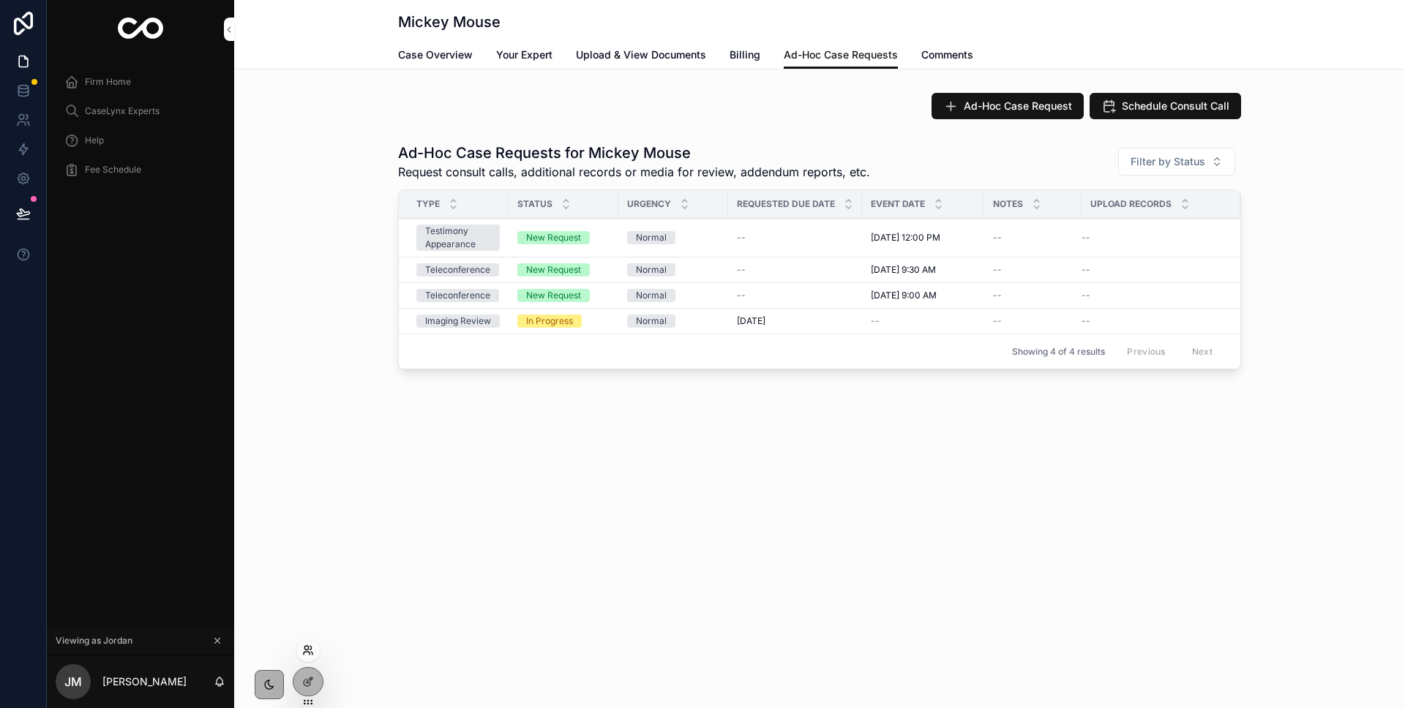
click at [307, 652] on icon at bounding box center [307, 653] width 6 height 3
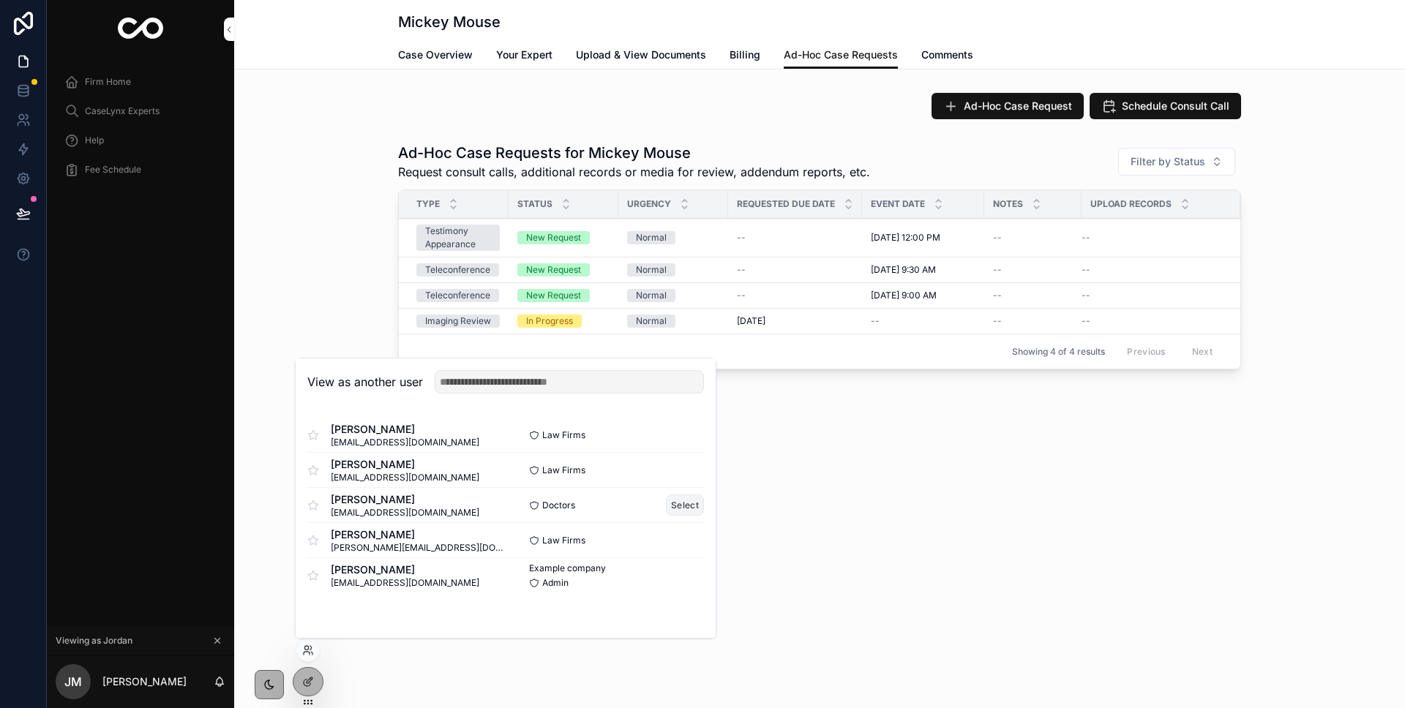
click at [680, 506] on button "Select" at bounding box center [685, 505] width 38 height 21
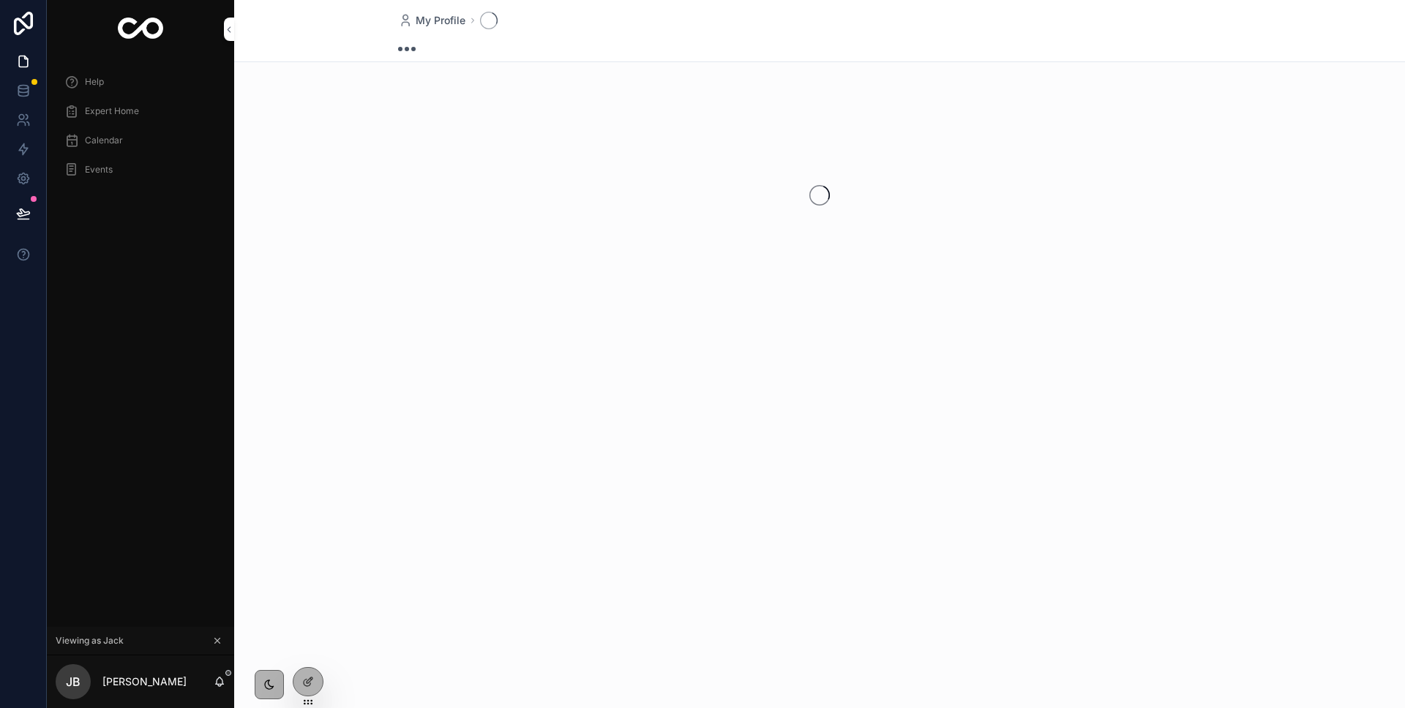
click at [79, 162] on div "Events" at bounding box center [140, 169] width 152 height 23
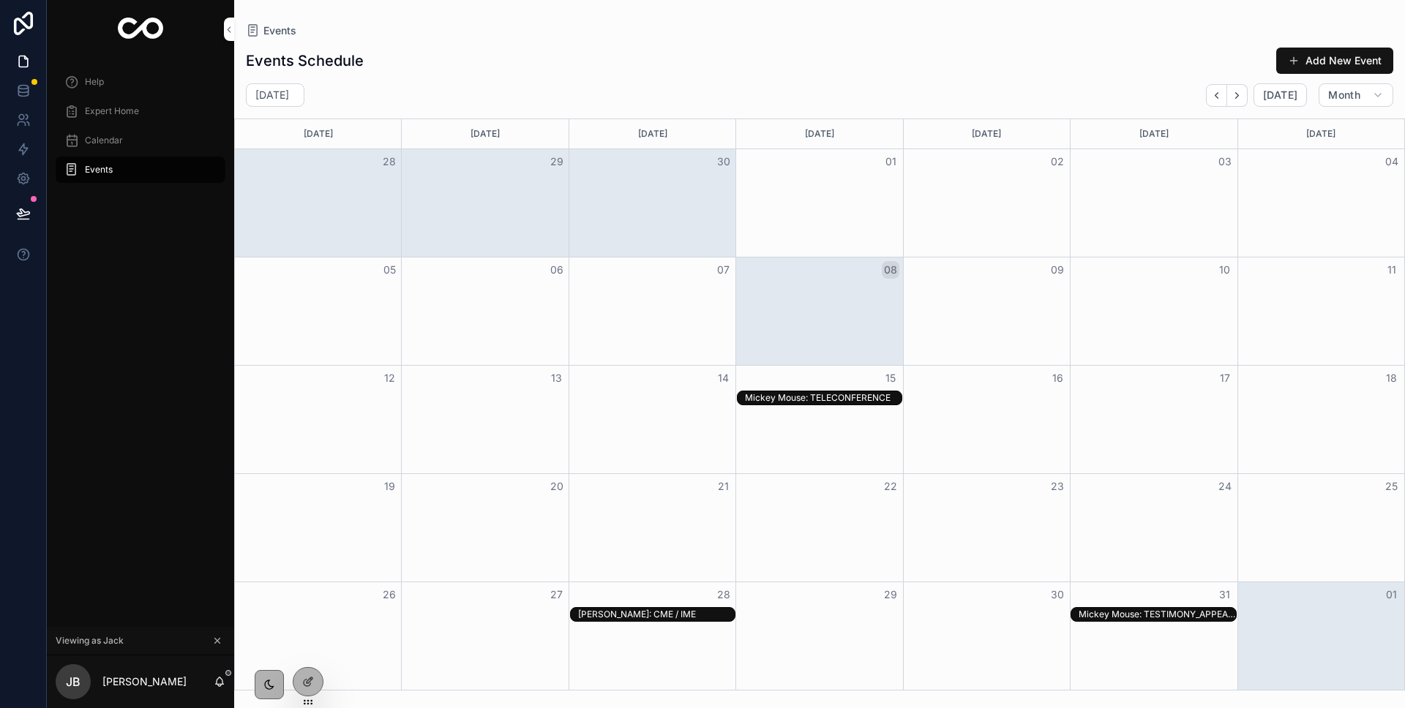
click at [788, 395] on div "Mickey Mouse: TELECONFERENCE" at bounding box center [823, 398] width 157 height 12
click at [1105, 536] on button "Open" at bounding box center [1098, 536] width 64 height 24
click at [638, 609] on div "[PERSON_NAME]: CME / IME" at bounding box center [656, 615] width 157 height 12
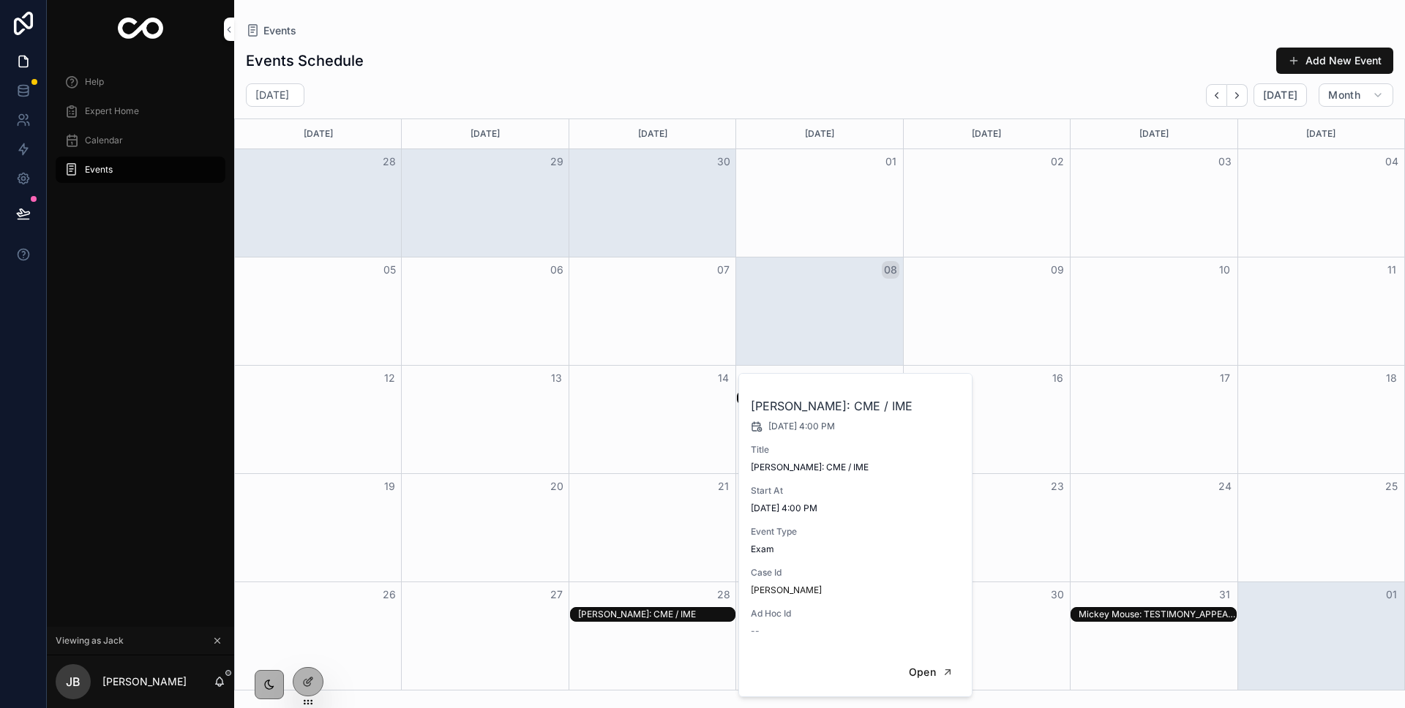
click at [188, 585] on div "Help Expert Home Calendar Events" at bounding box center [140, 343] width 187 height 568
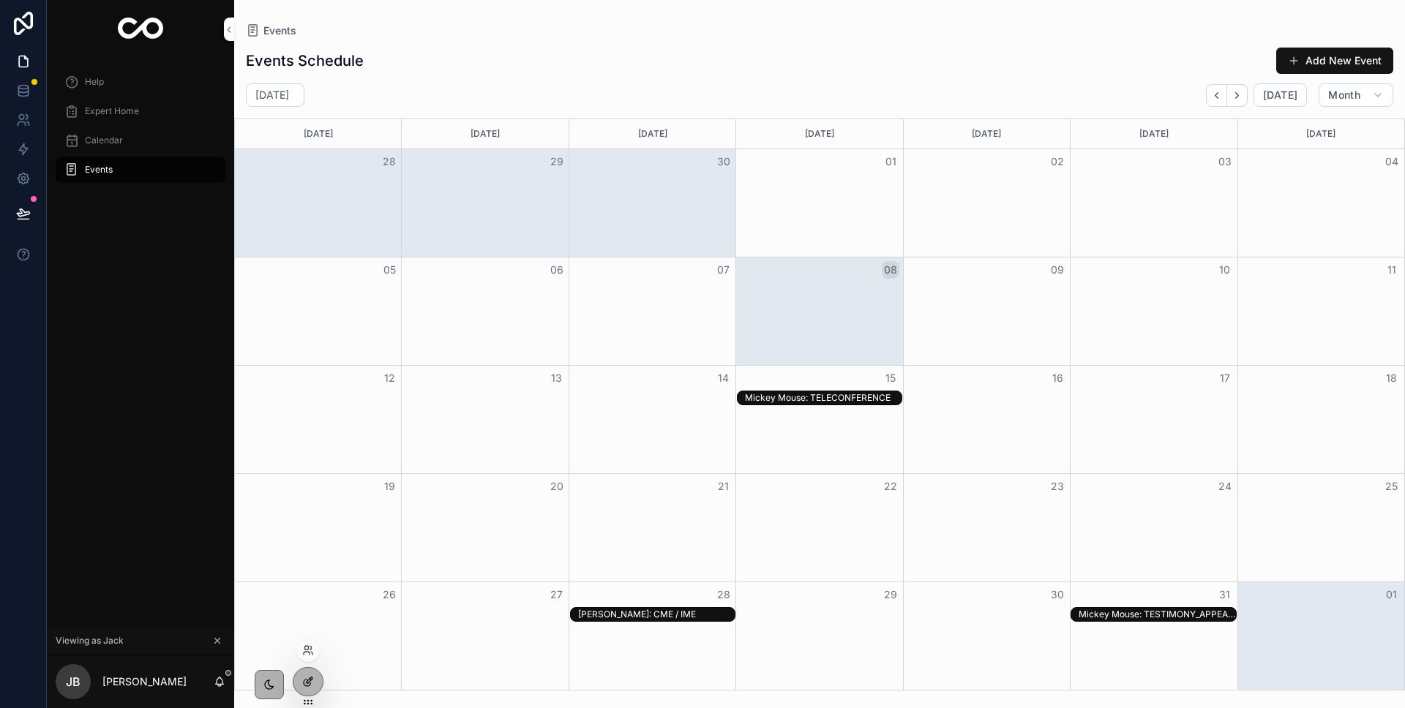
click at [314, 673] on div at bounding box center [307, 682] width 29 height 28
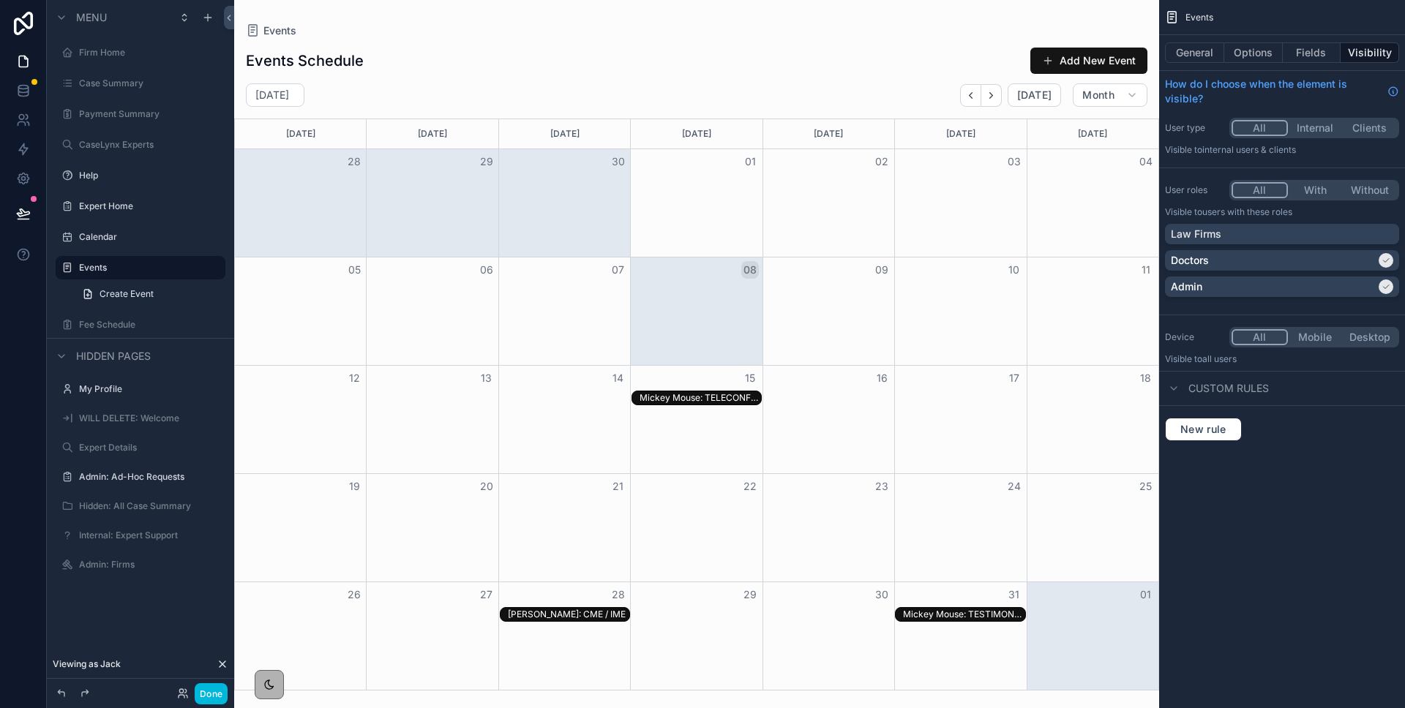
click at [1261, 39] on div "General Options Fields Visibility" at bounding box center [1282, 52] width 246 height 35
click at [1260, 49] on button "Options" at bounding box center [1253, 52] width 59 height 20
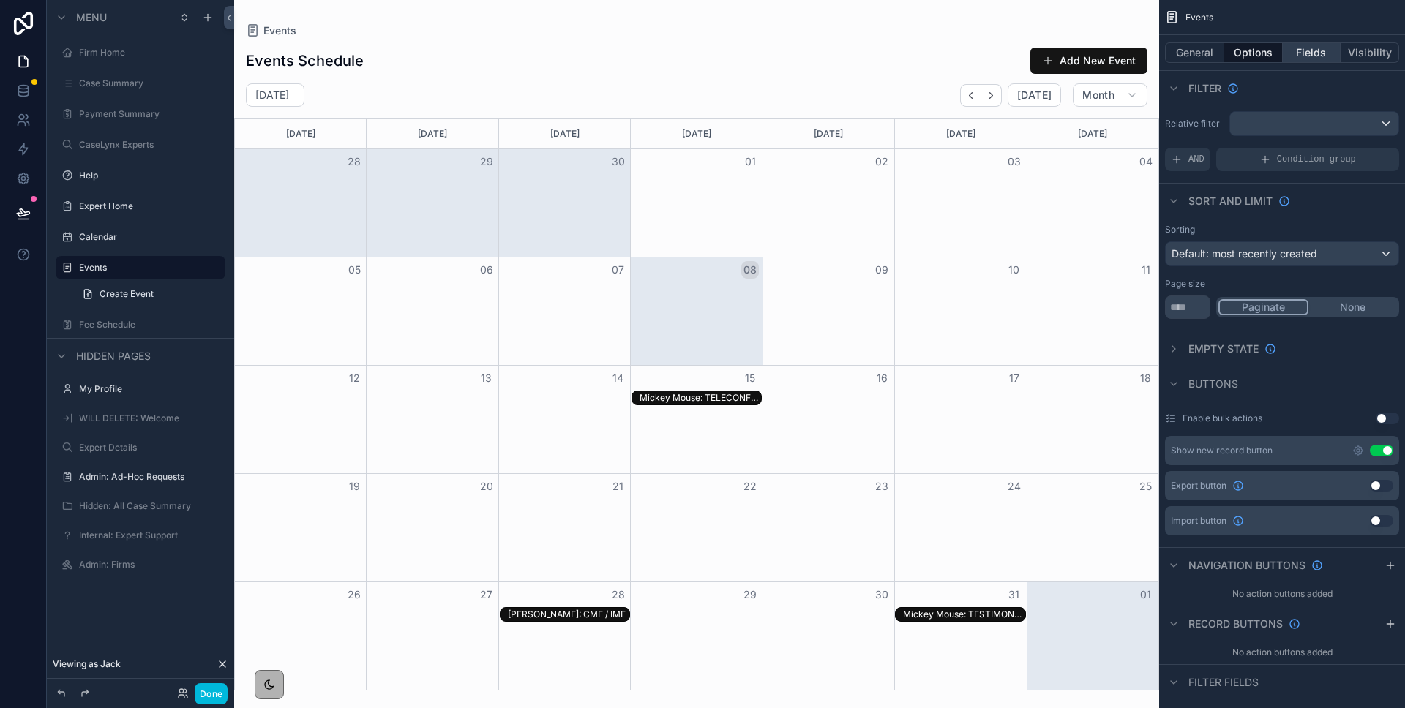
click at [1319, 59] on button "Fields" at bounding box center [1311, 52] width 59 height 20
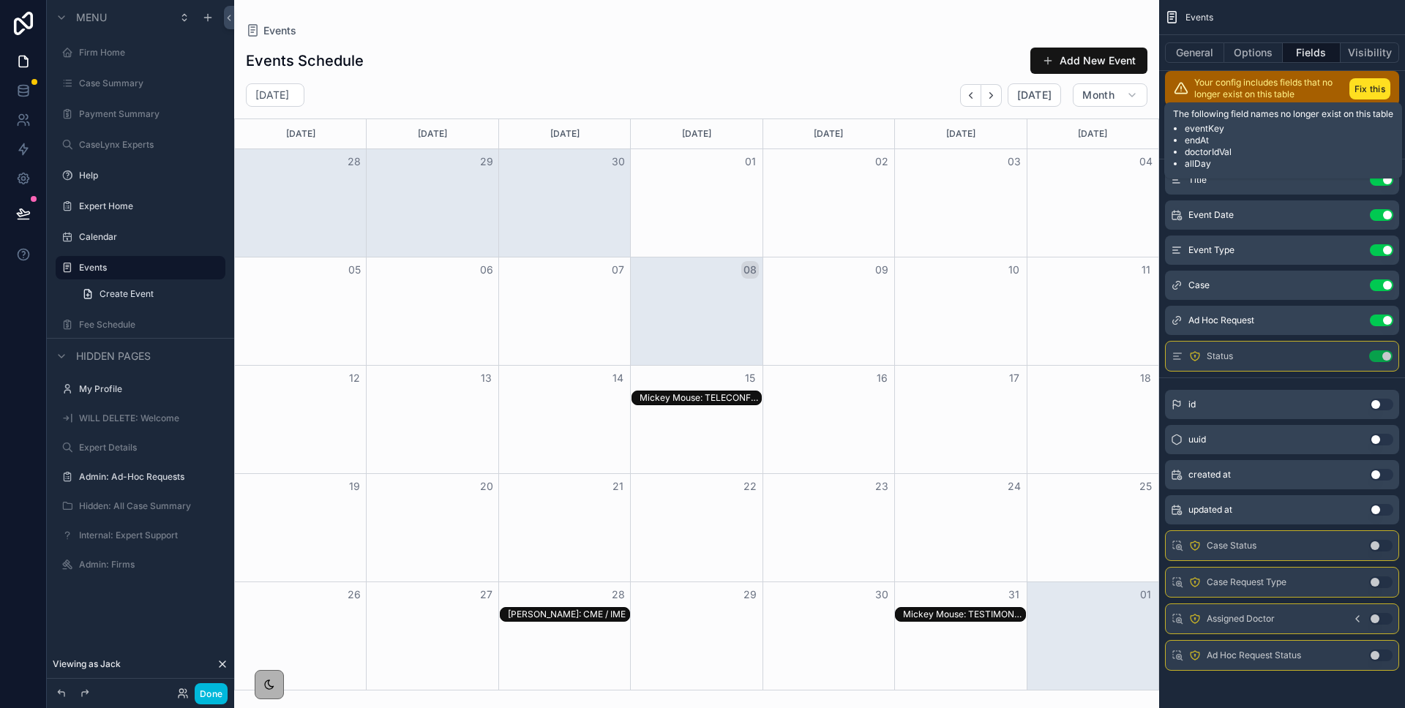
click at [1377, 83] on button "Fix this" at bounding box center [1369, 88] width 41 height 21
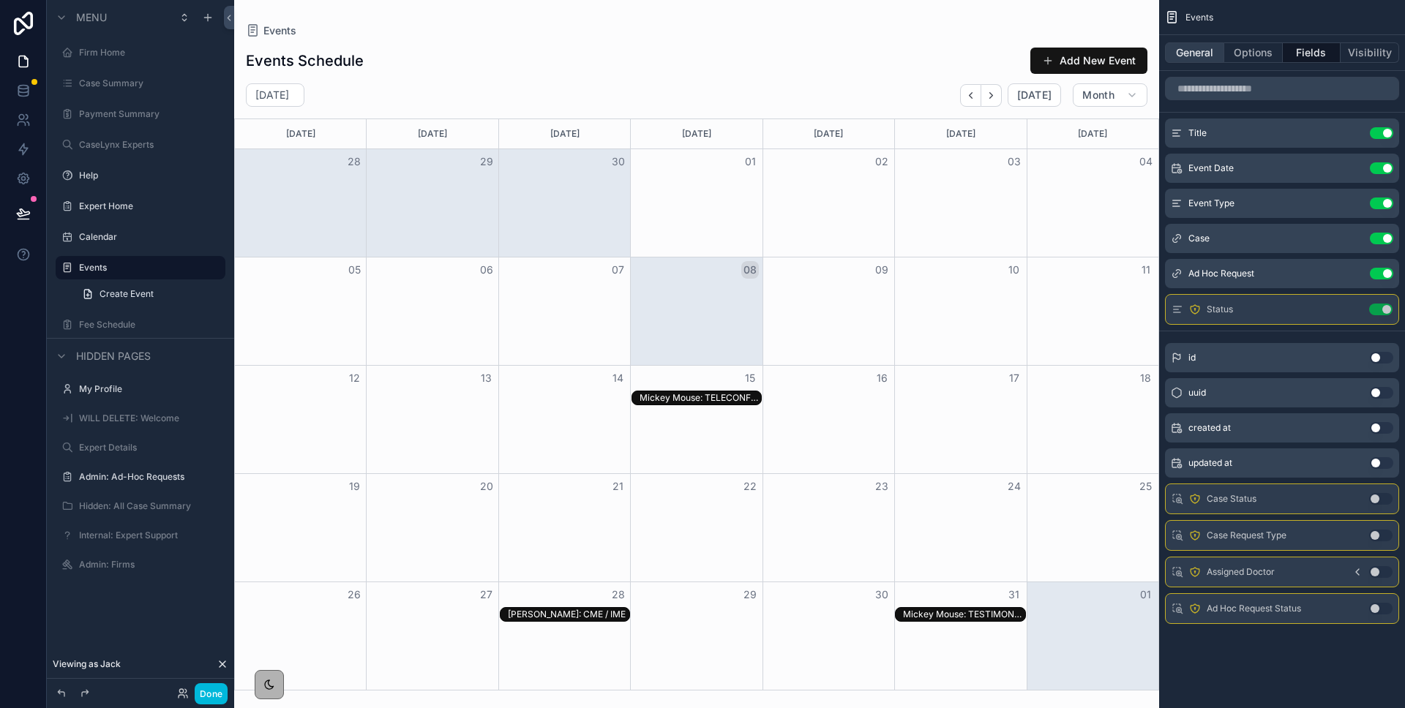
click at [1207, 52] on button "General" at bounding box center [1194, 52] width 59 height 20
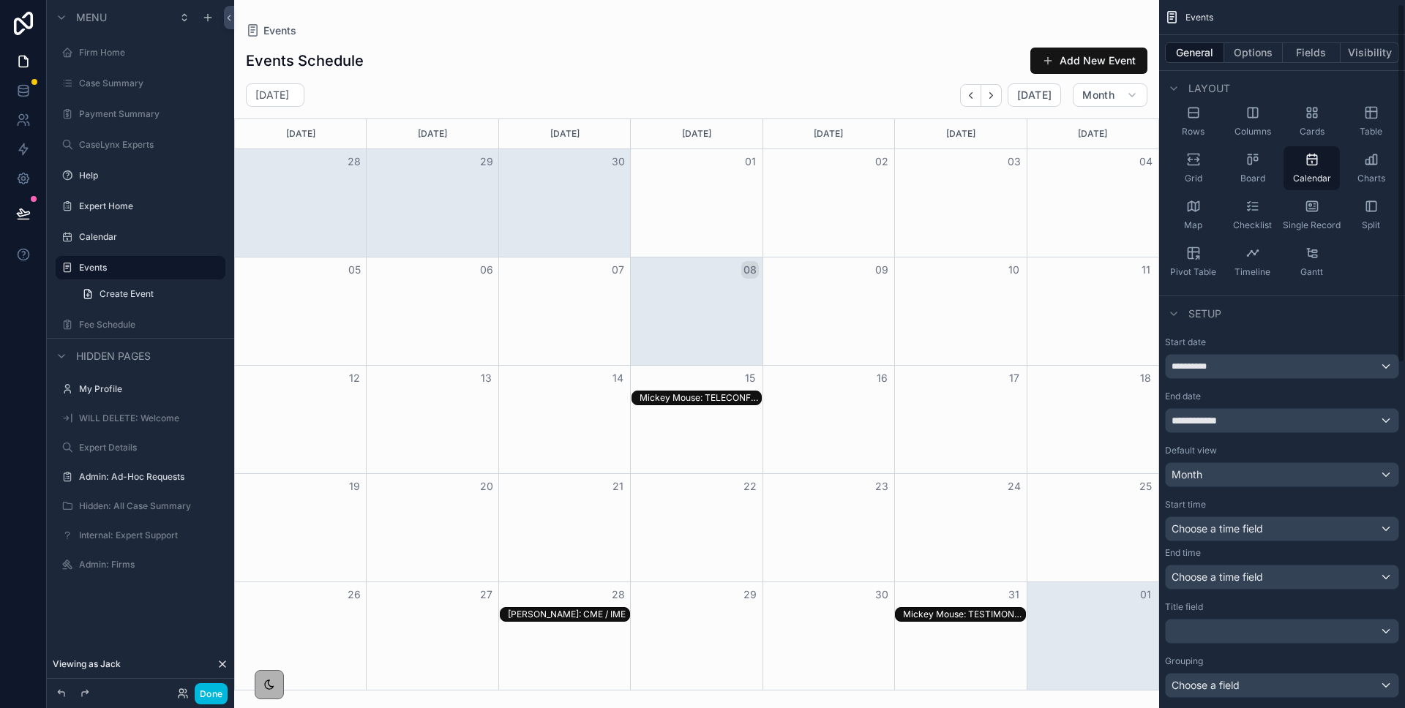
scroll to position [91, 0]
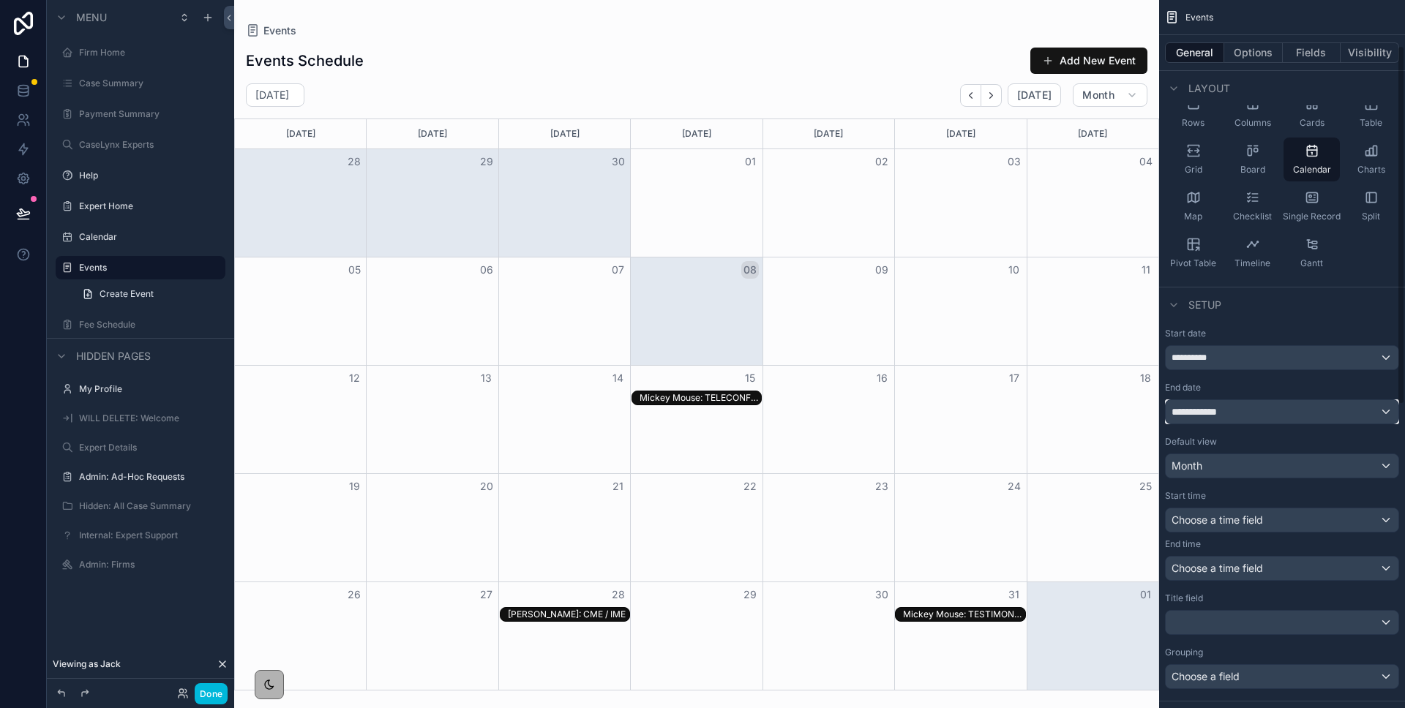
click at [1209, 419] on div "**********" at bounding box center [1281, 411] width 233 height 23
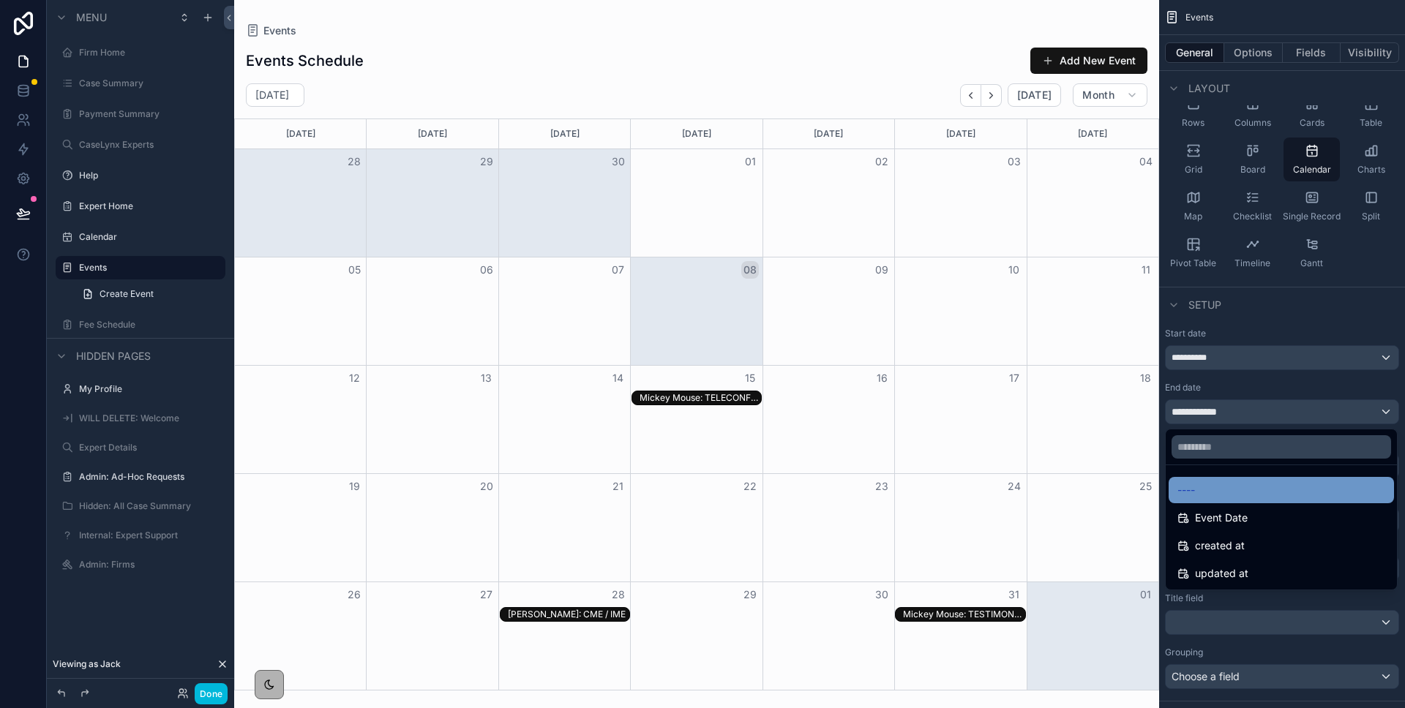
click at [1258, 497] on div "----" at bounding box center [1281, 490] width 208 height 18
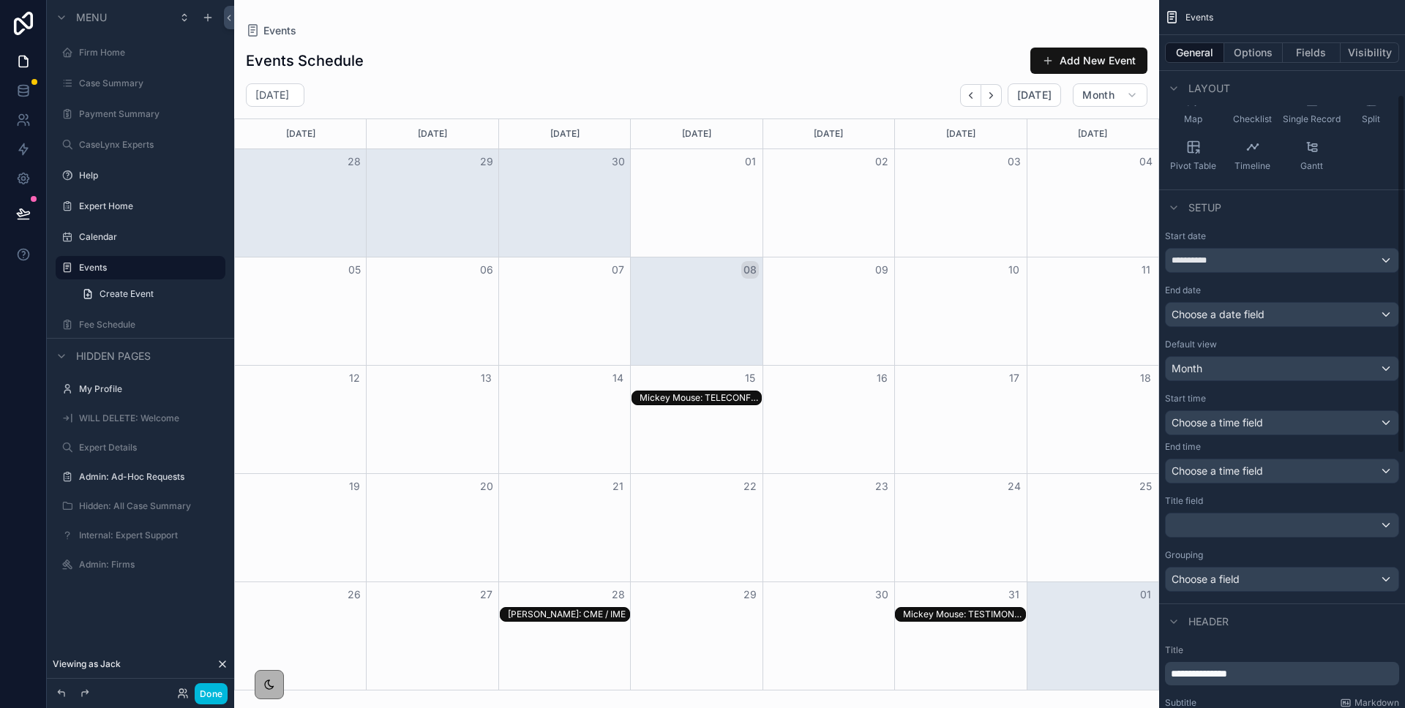
scroll to position [189, 0]
click at [1219, 423] on span "Choose a time field" at bounding box center [1216, 422] width 91 height 12
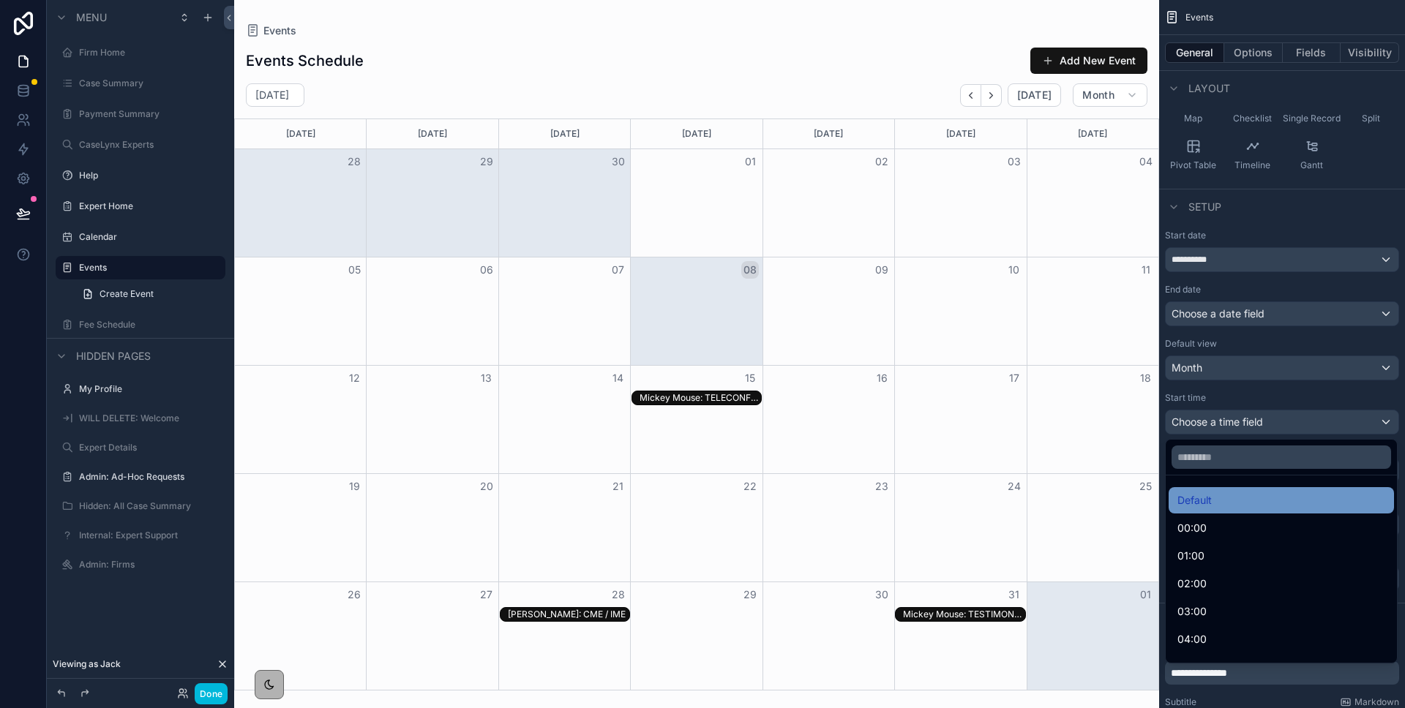
click at [1225, 503] on div "Default" at bounding box center [1281, 501] width 208 height 18
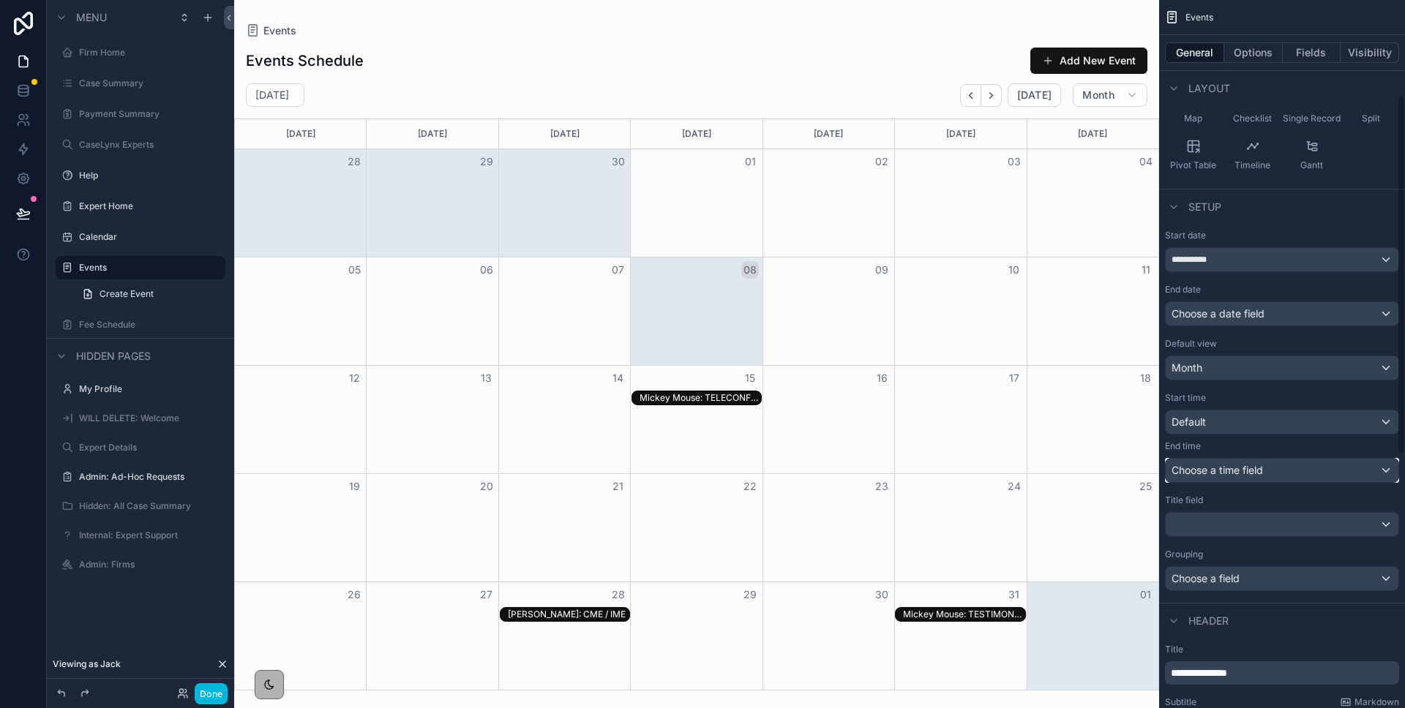
click at [1217, 476] on span "Choose a time field" at bounding box center [1216, 470] width 91 height 15
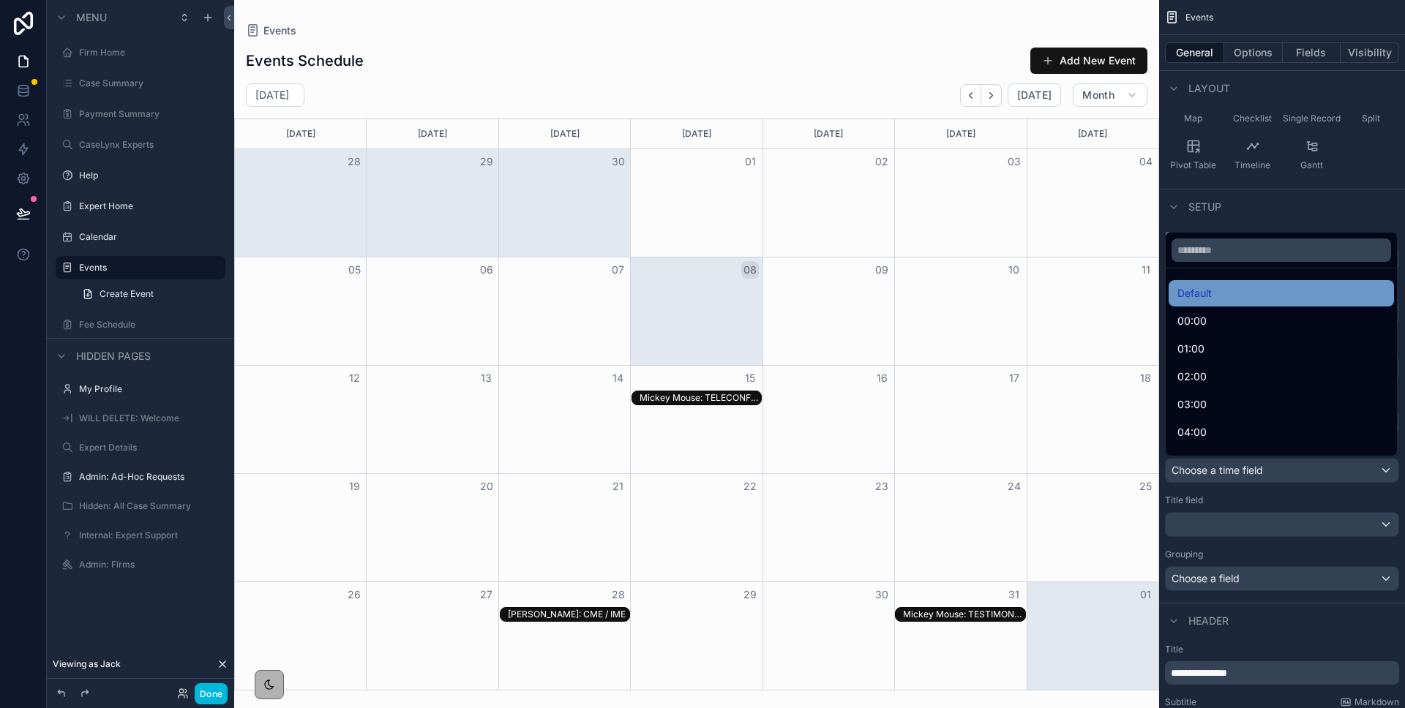
click at [1200, 295] on span "Default" at bounding box center [1194, 294] width 34 height 18
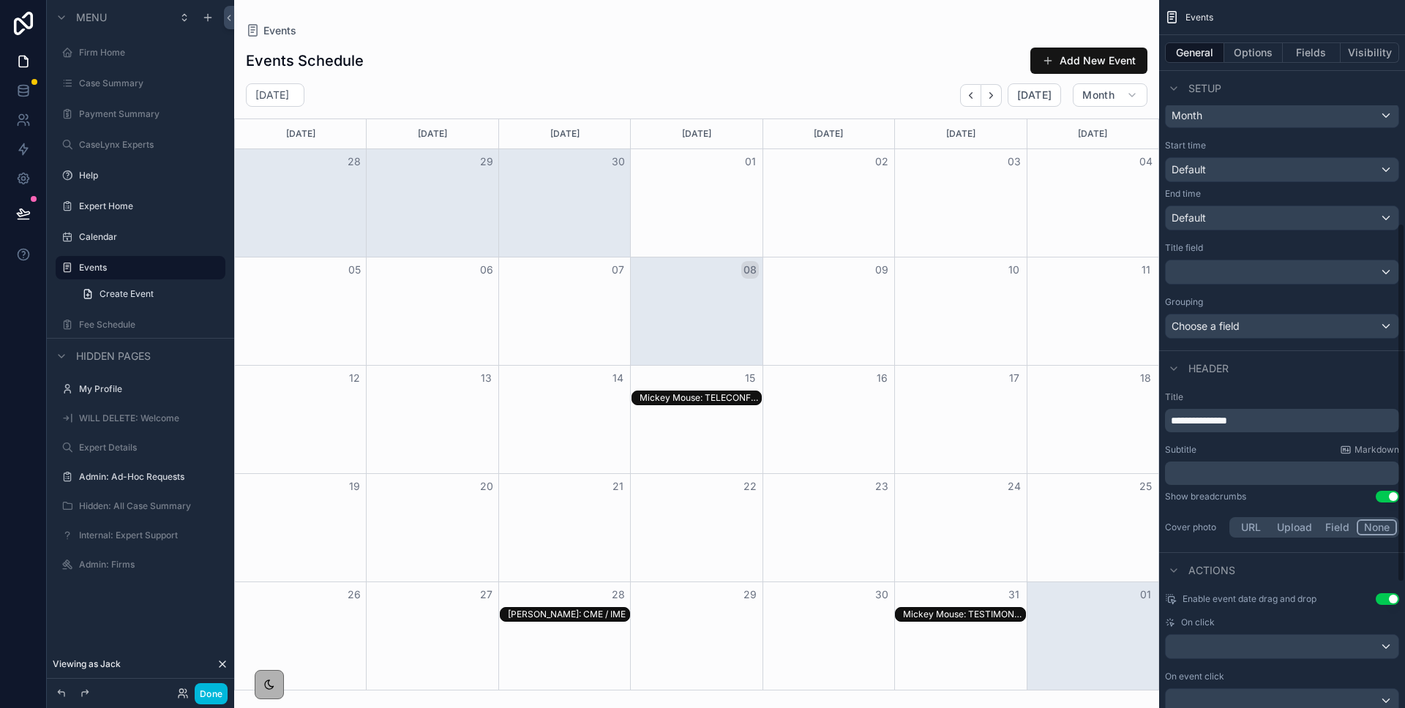
scroll to position [443, 0]
click at [1263, 418] on p "**********" at bounding box center [1282, 419] width 225 height 15
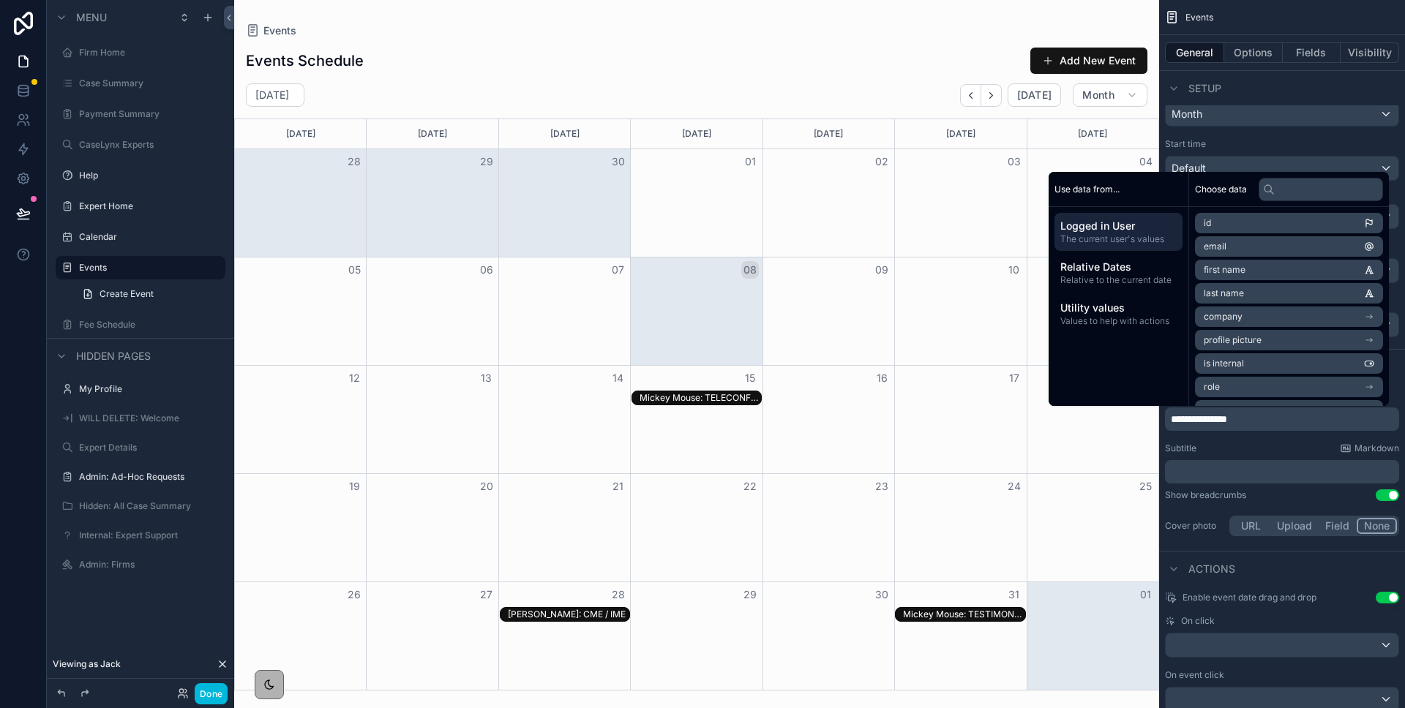
click at [1249, 437] on div "**********" at bounding box center [1282, 464] width 246 height 161
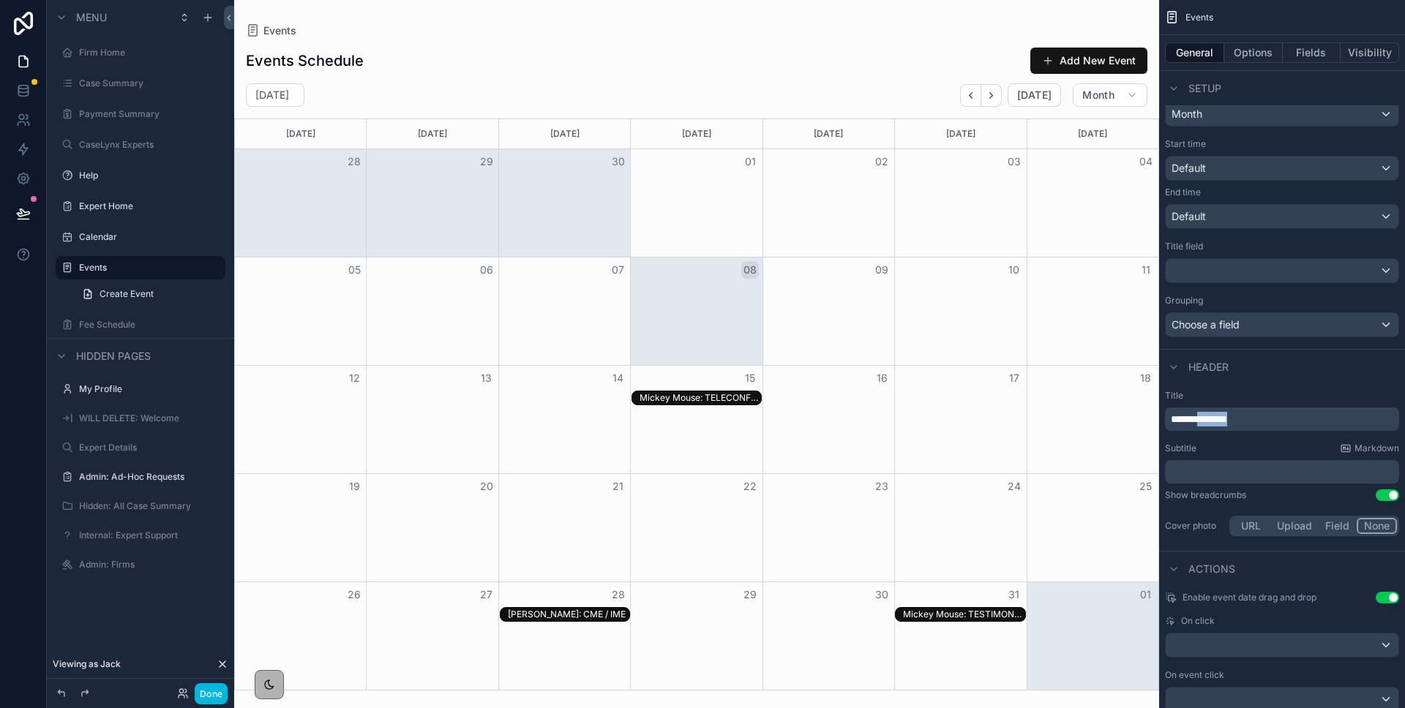
drag, startPoint x: 1262, startPoint y: 417, endPoint x: 1209, endPoint y: 419, distance: 53.4
click at [1209, 419] on p "**********" at bounding box center [1282, 419] width 225 height 15
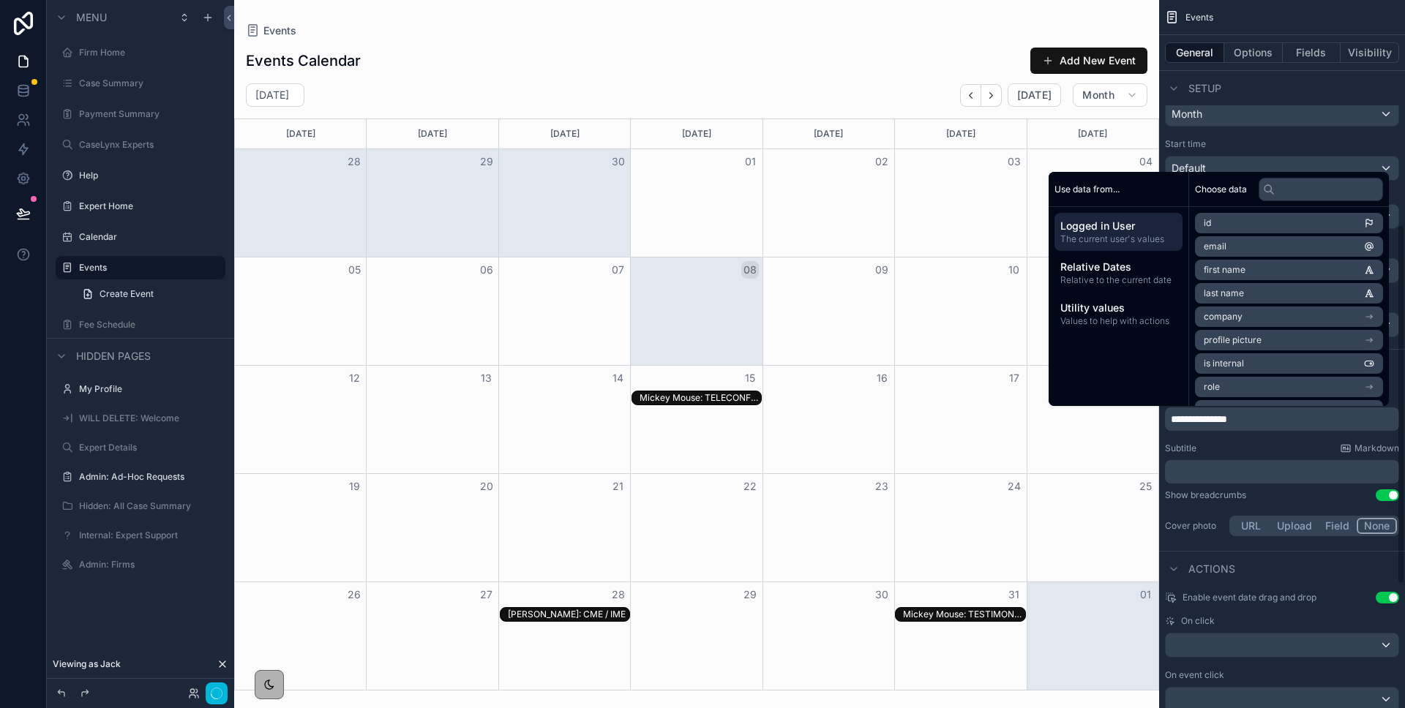
click at [1218, 445] on div "Subtitle Markdown" at bounding box center [1282, 449] width 234 height 12
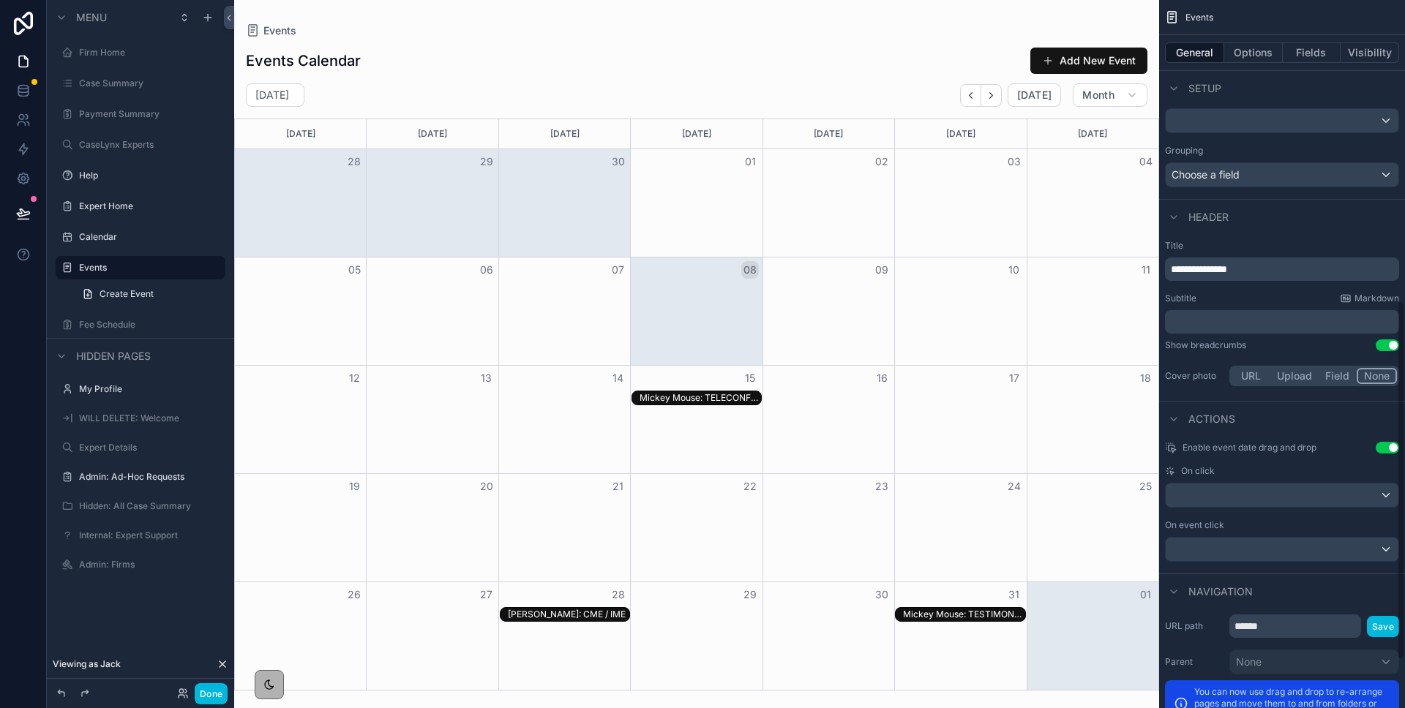
scroll to position [594, 0]
click at [1388, 444] on button "Use setting" at bounding box center [1386, 446] width 23 height 12
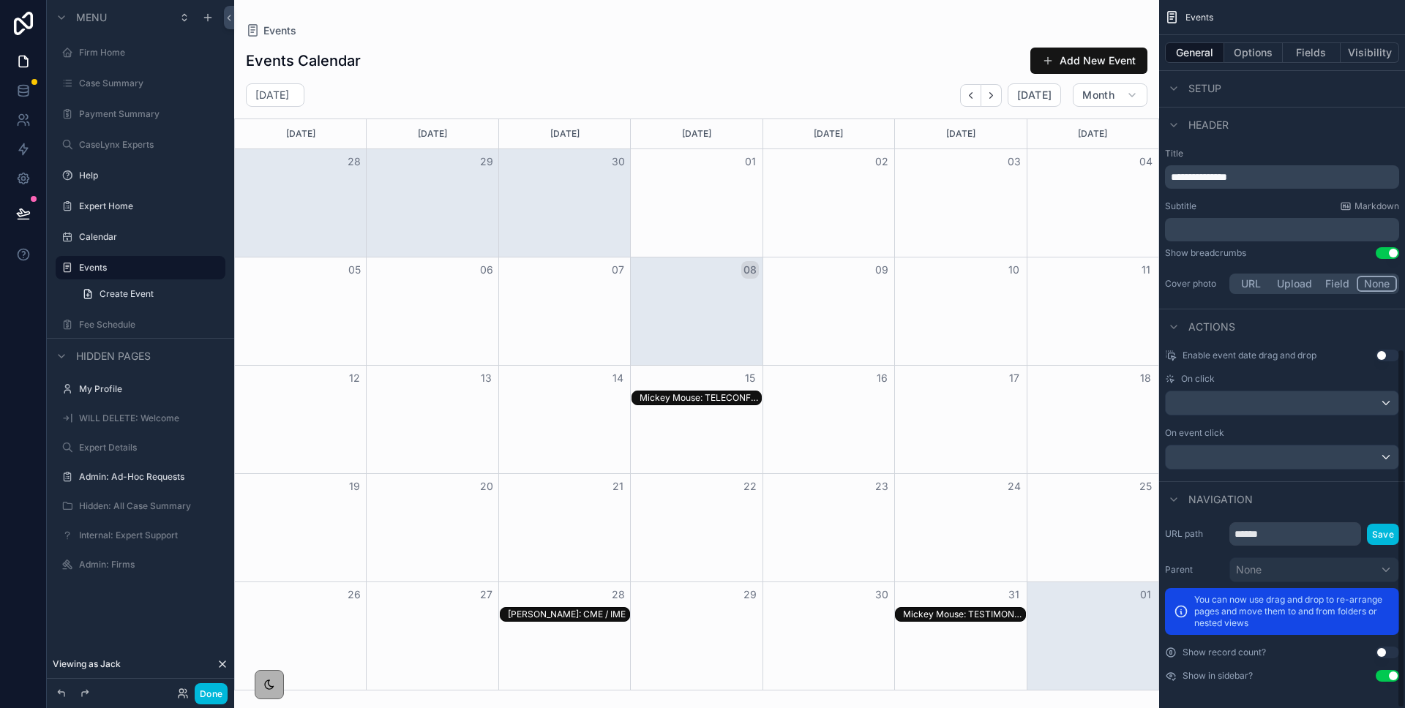
scroll to position [688, 0]
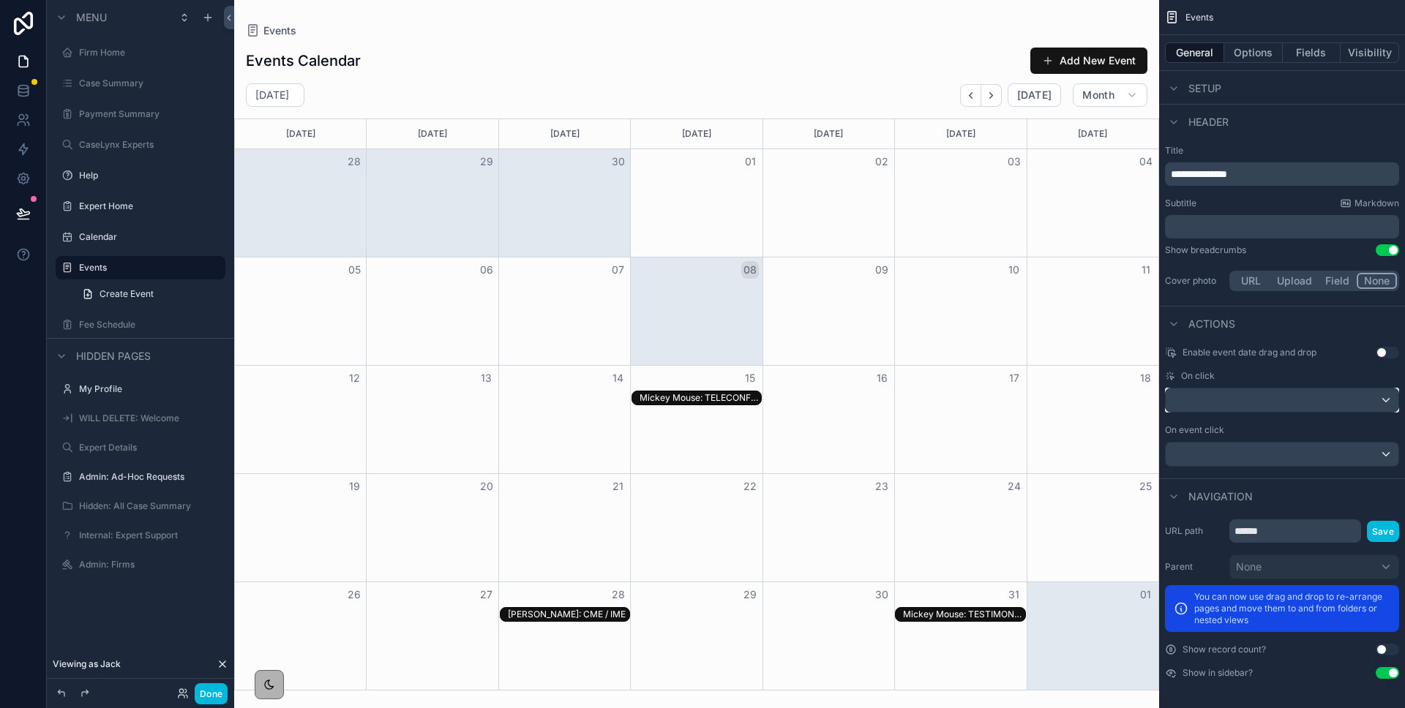
click at [1210, 397] on div "scrollable content" at bounding box center [1281, 399] width 233 height 23
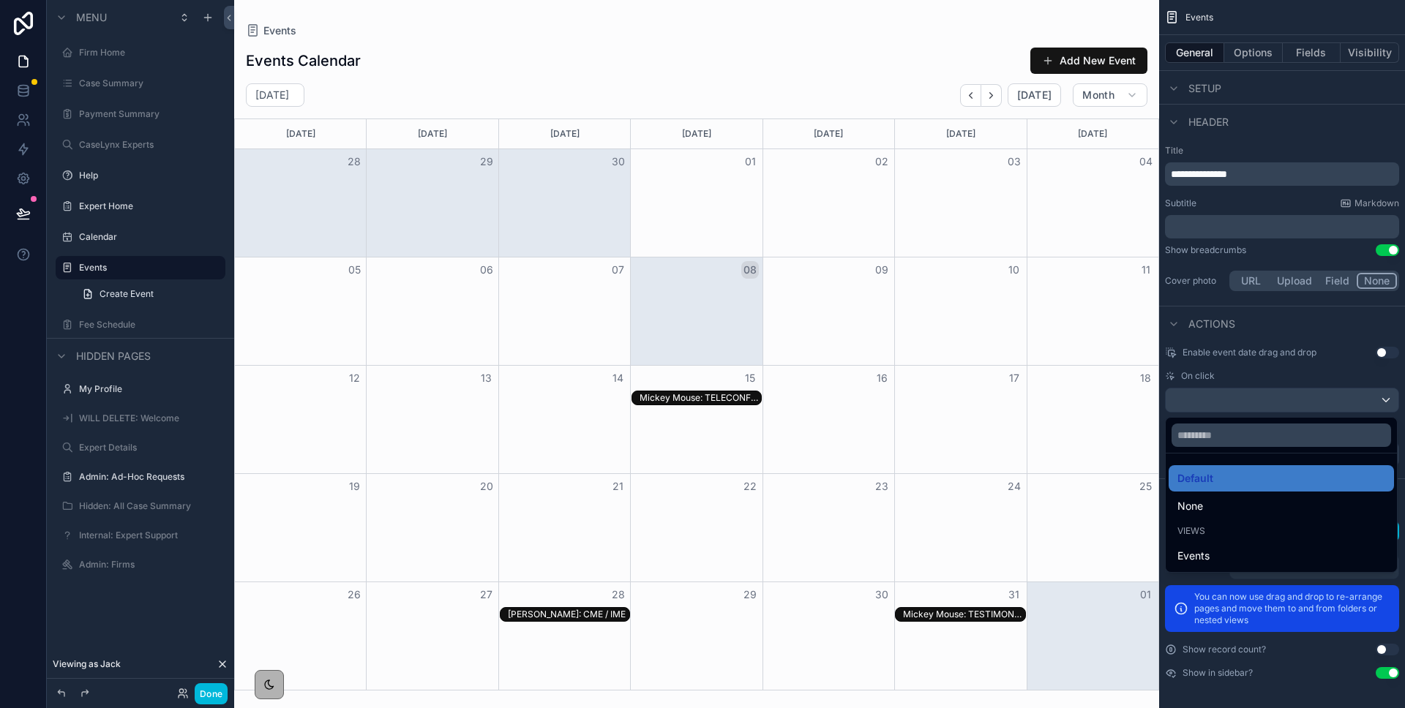
click at [1231, 377] on div "scrollable content" at bounding box center [702, 354] width 1405 height 708
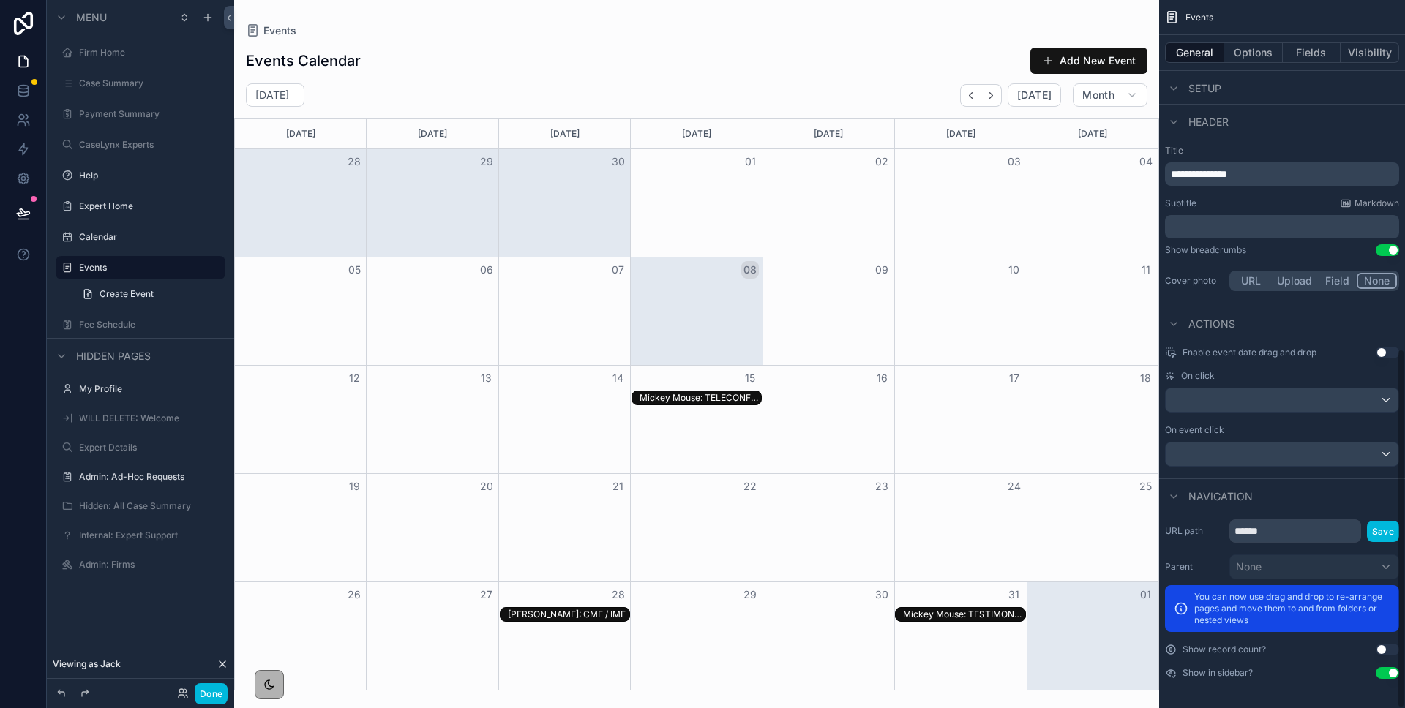
click at [701, 398] on div "Mickey Mouse: TELECONFERENCE" at bounding box center [699, 398] width 121 height 12
click at [701, 397] on div "Mickey Mouse: TELECONFERENCE" at bounding box center [699, 398] width 121 height 12
click at [938, 544] on button "Open" at bounding box center [957, 536] width 64 height 24
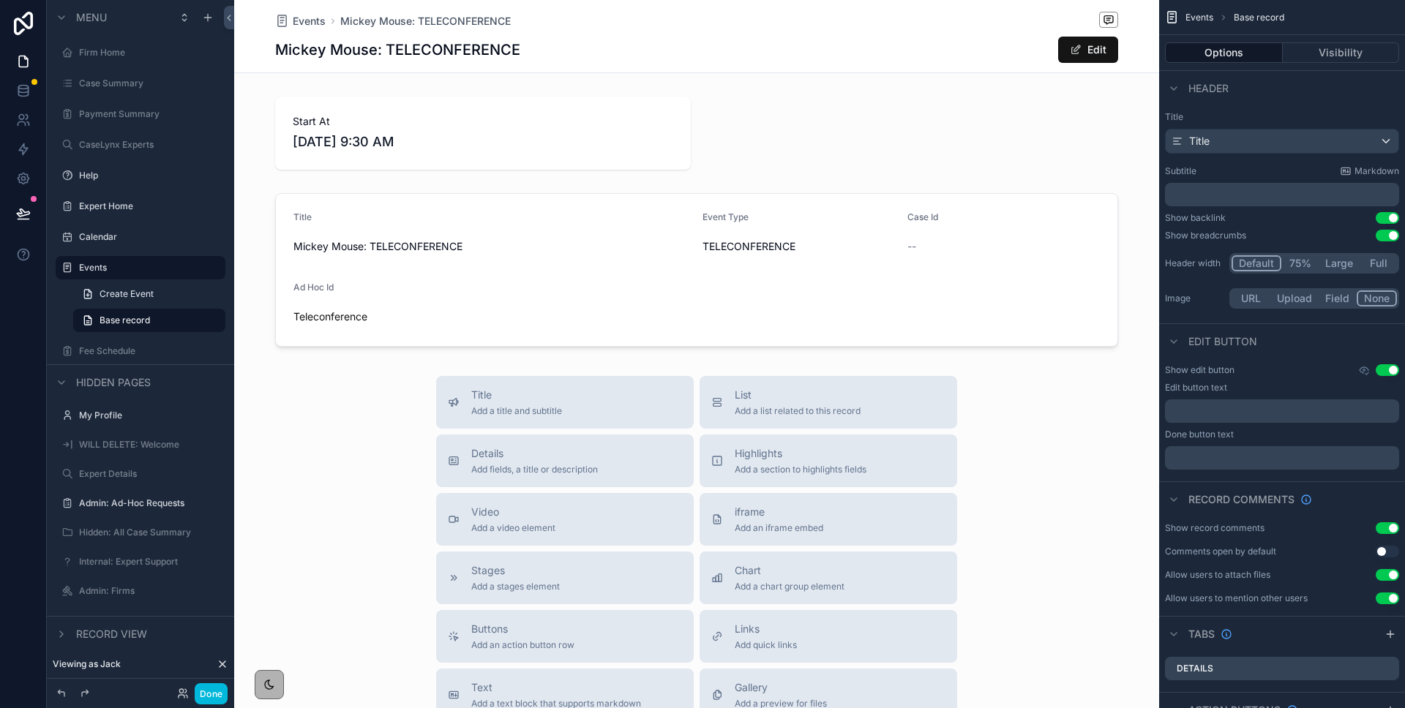
scroll to position [2, 0]
click at [217, 694] on button "Done" at bounding box center [211, 693] width 33 height 21
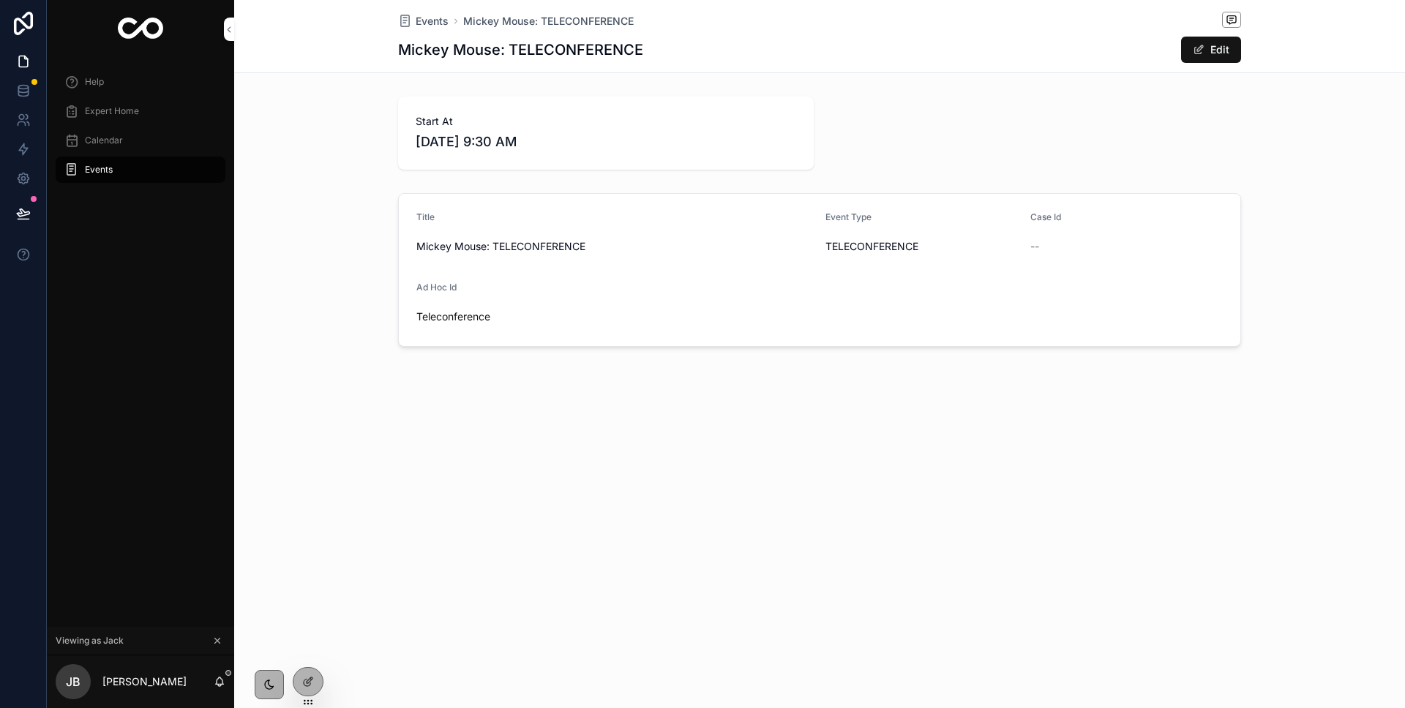
scroll to position [0, 0]
click at [312, 679] on icon at bounding box center [308, 682] width 12 height 12
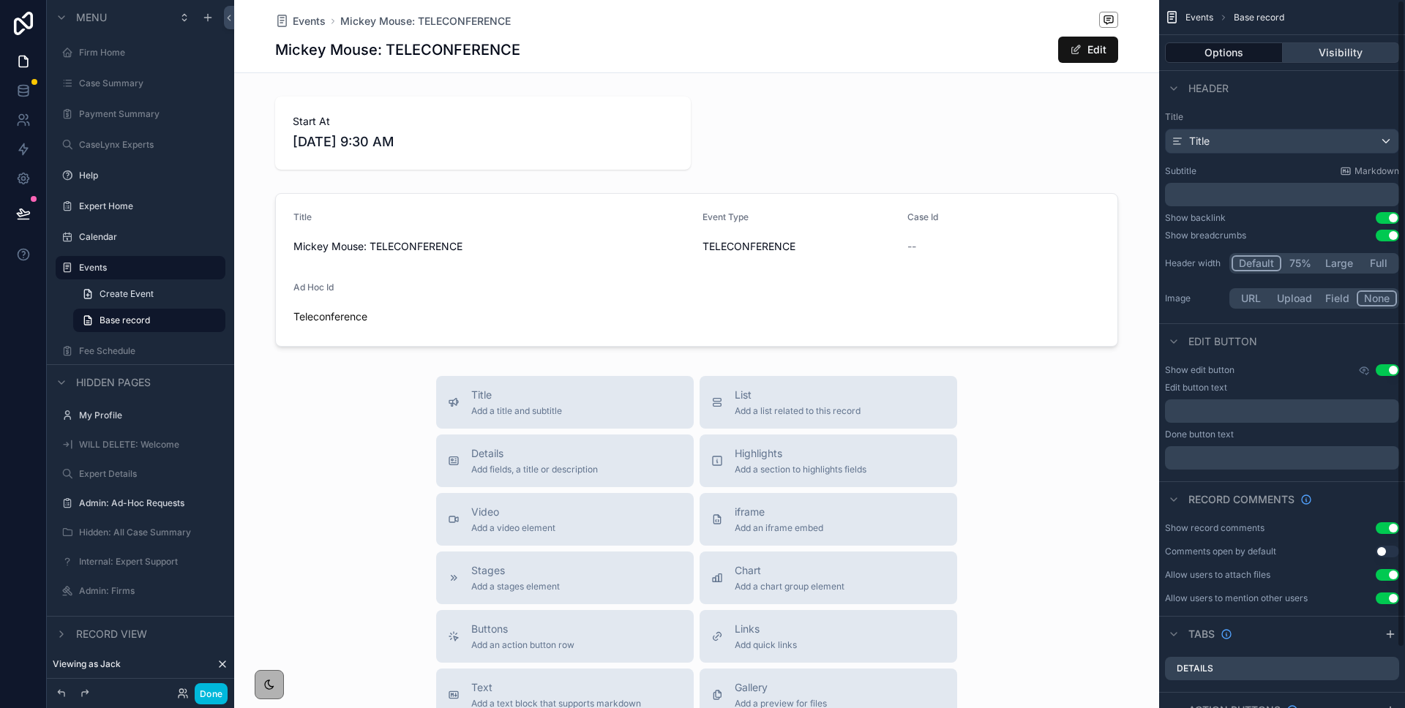
click at [1301, 54] on button "Visibility" at bounding box center [1340, 52] width 117 height 20
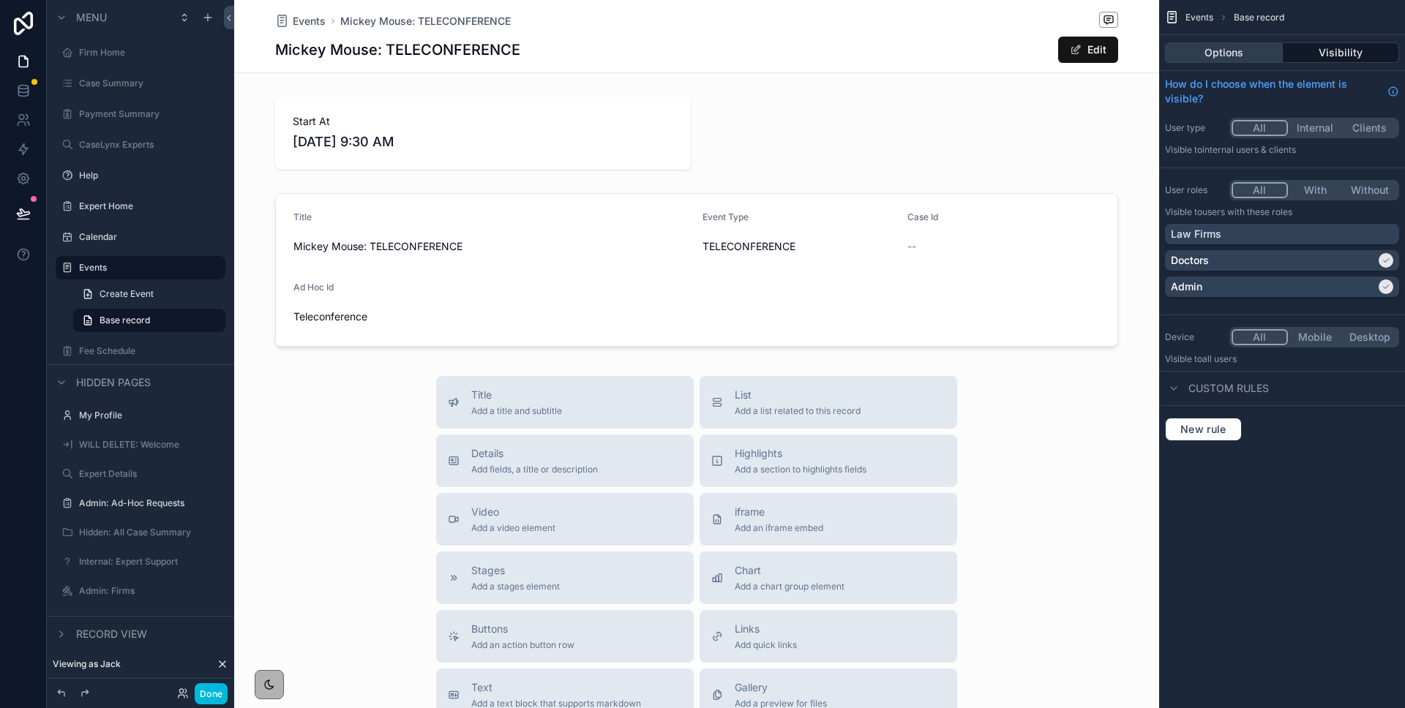
click at [1231, 53] on button "Options" at bounding box center [1224, 52] width 118 height 20
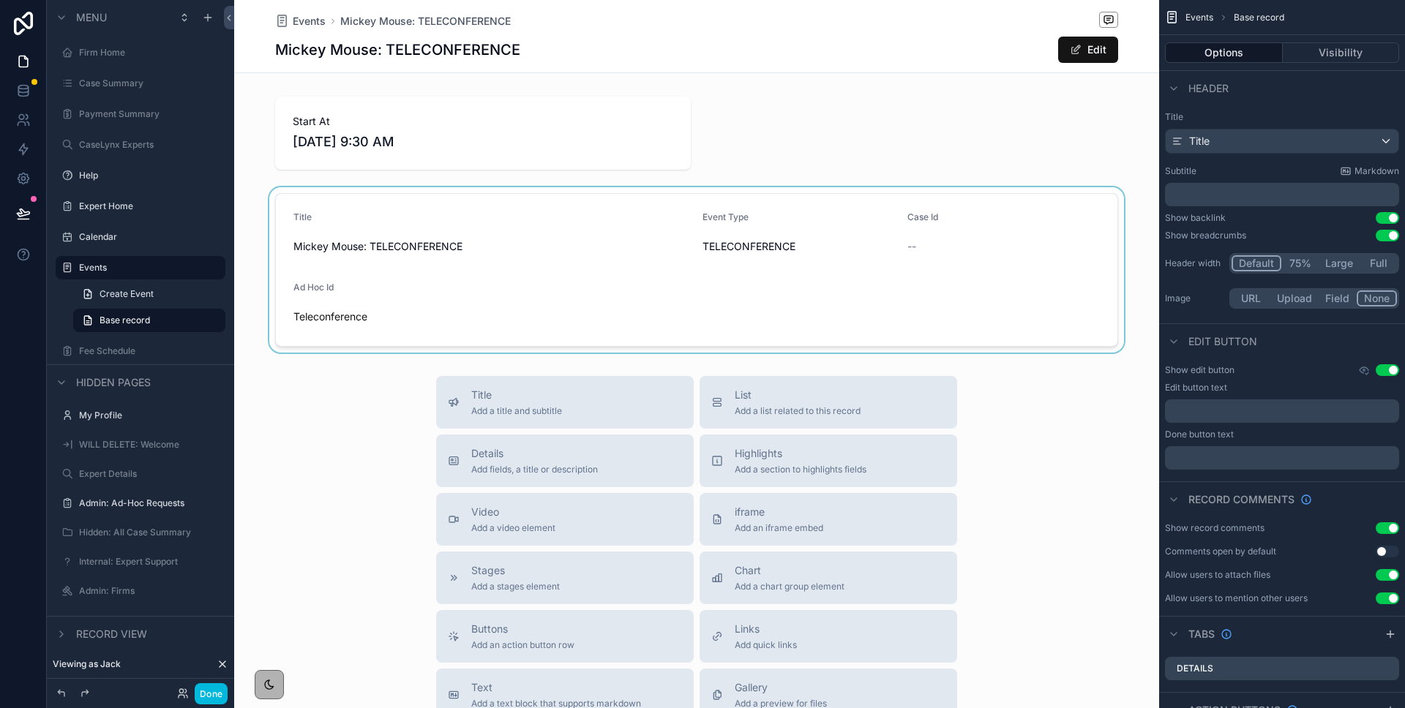
click at [636, 206] on div "scrollable content" at bounding box center [696, 269] width 925 height 165
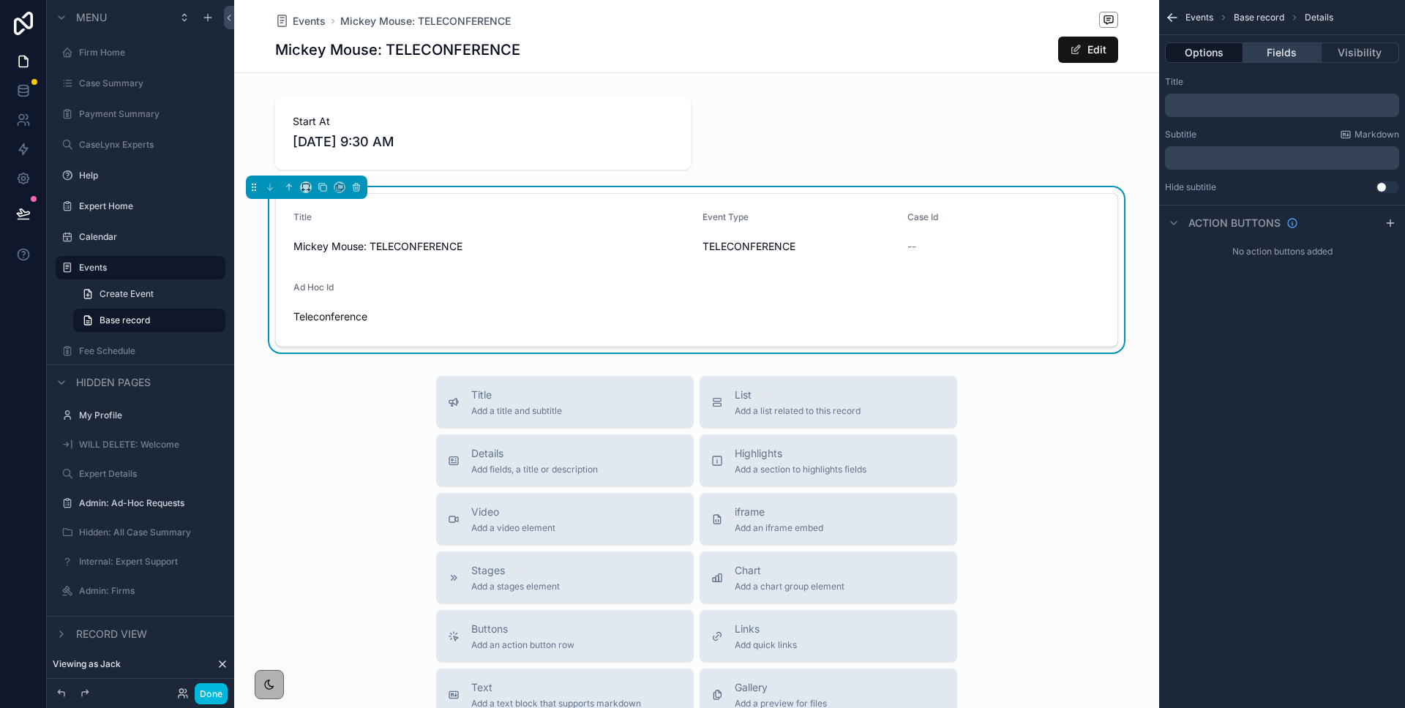
click at [1293, 57] on button "Fields" at bounding box center [1282, 52] width 78 height 20
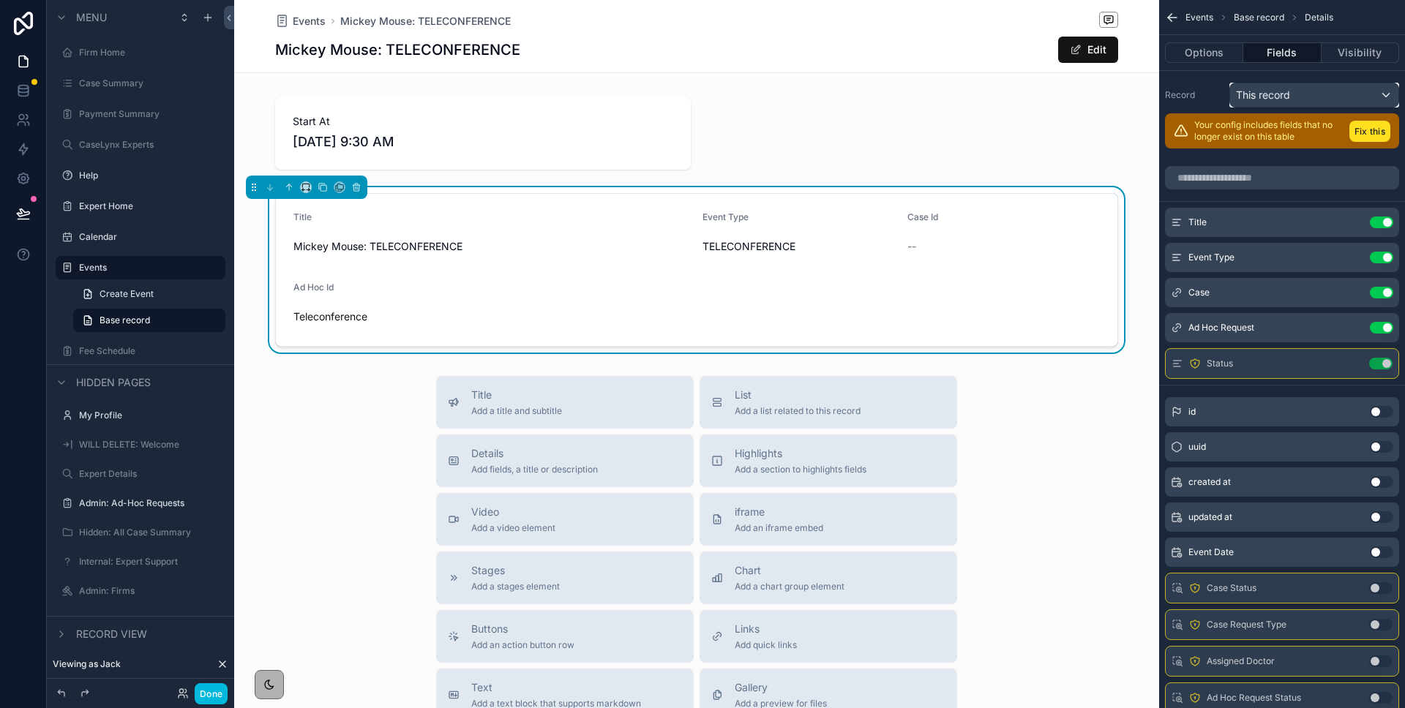
click at [1249, 91] on span "This record" at bounding box center [1263, 95] width 54 height 15
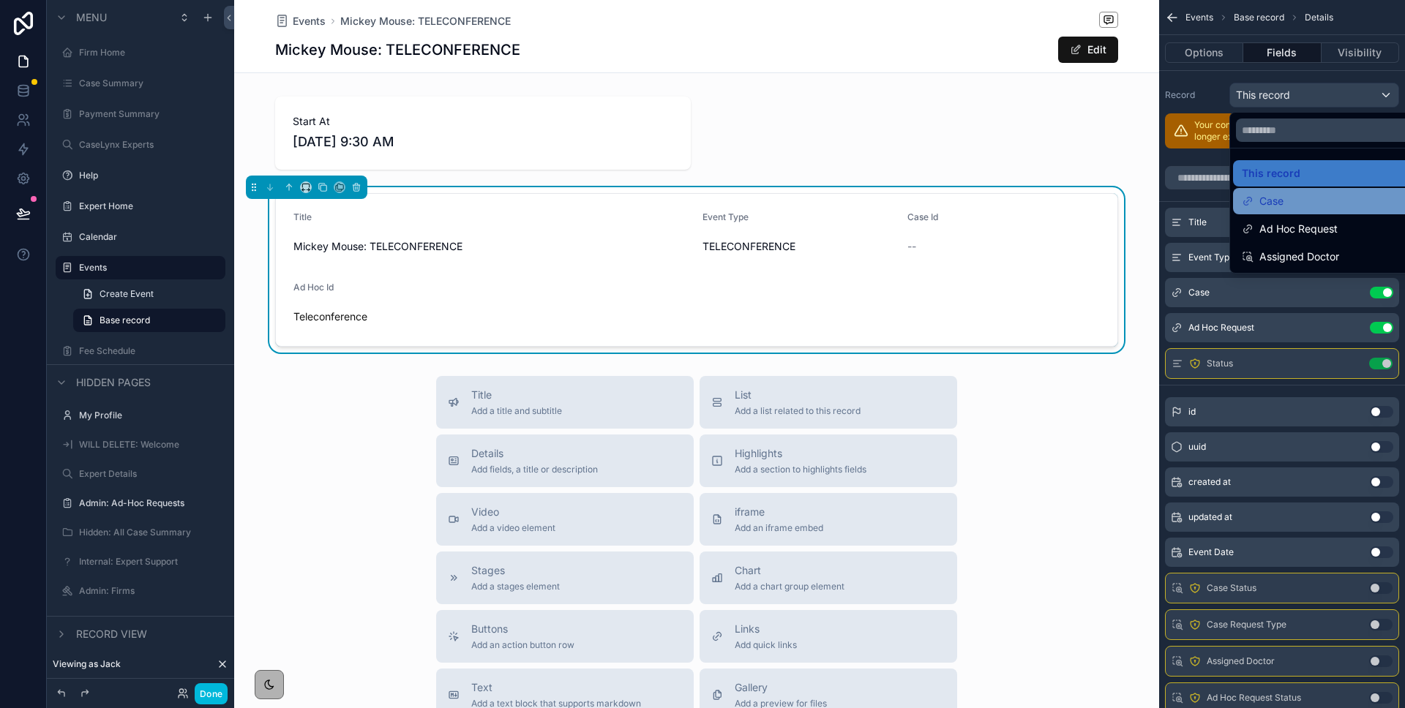
click at [1301, 203] on div "Case" at bounding box center [1330, 201] width 178 height 18
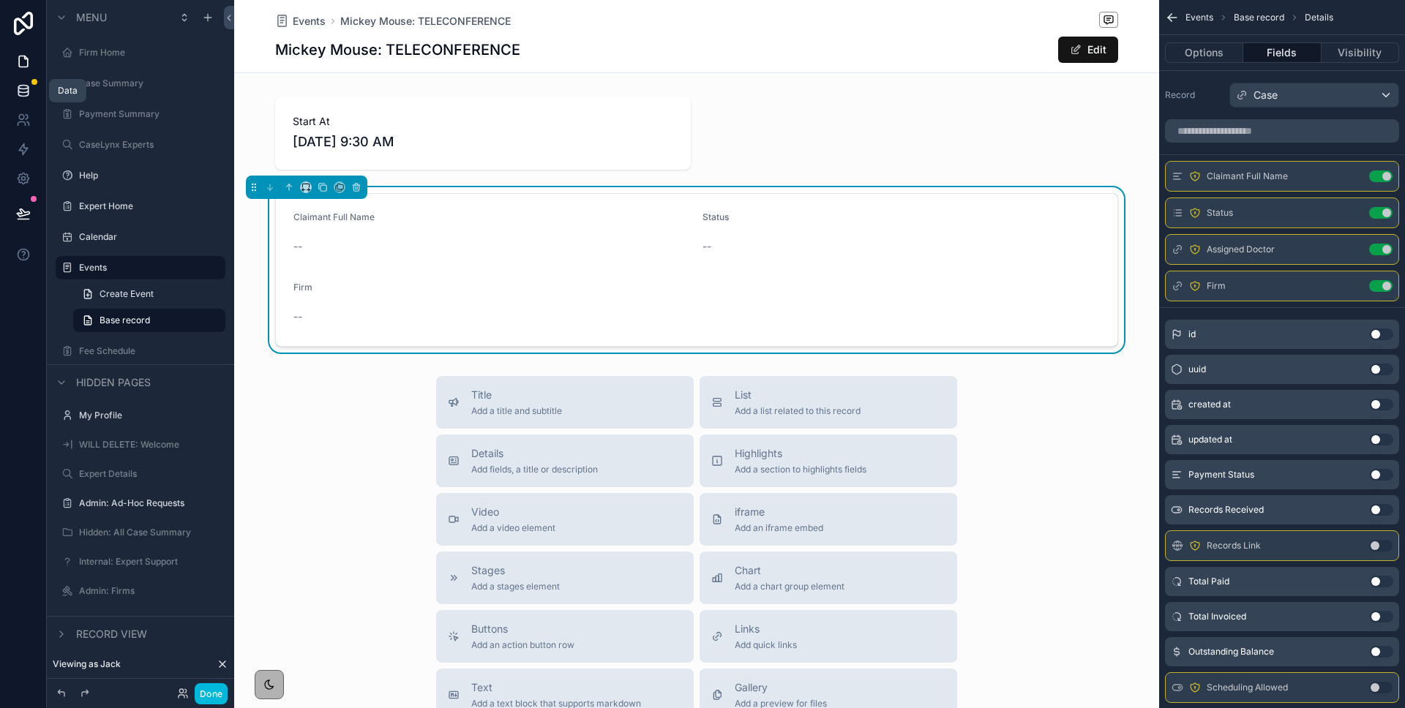
click at [16, 94] on icon at bounding box center [23, 90] width 15 height 15
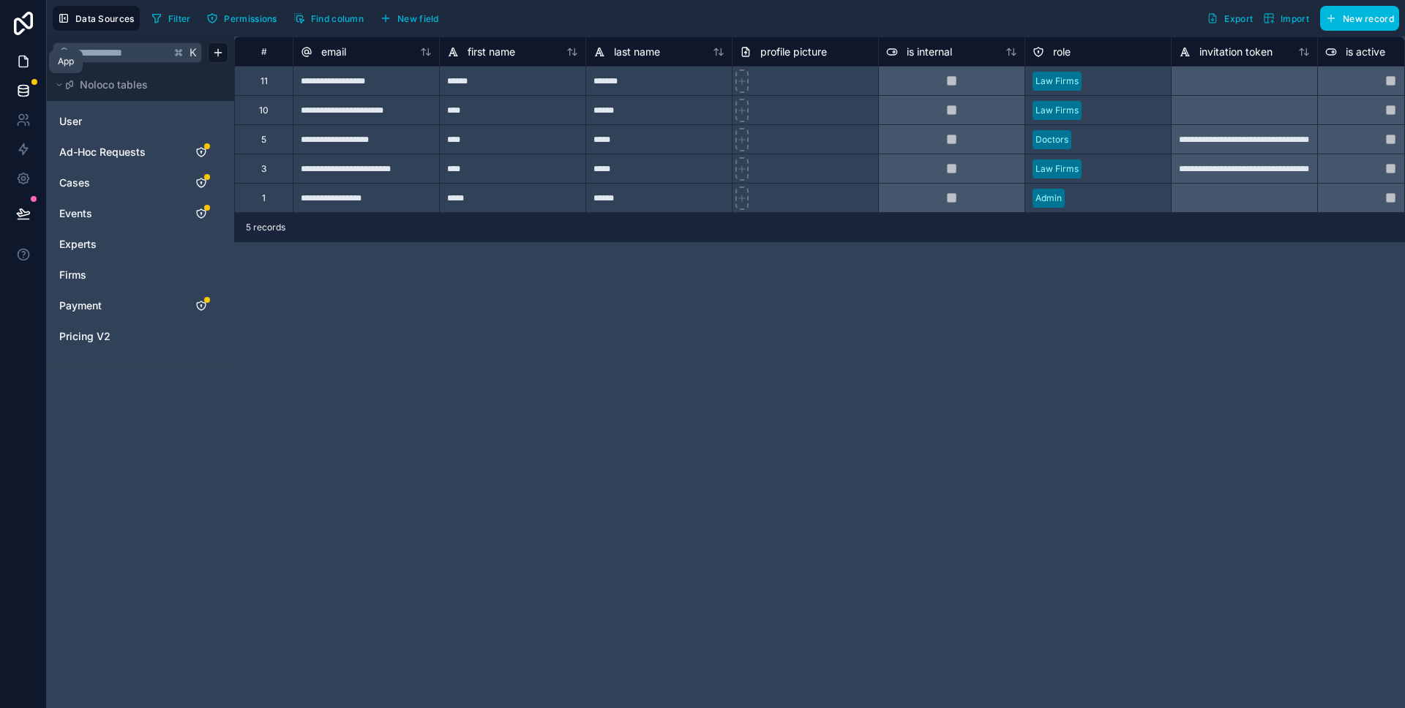
click at [17, 68] on icon at bounding box center [23, 61] width 15 height 15
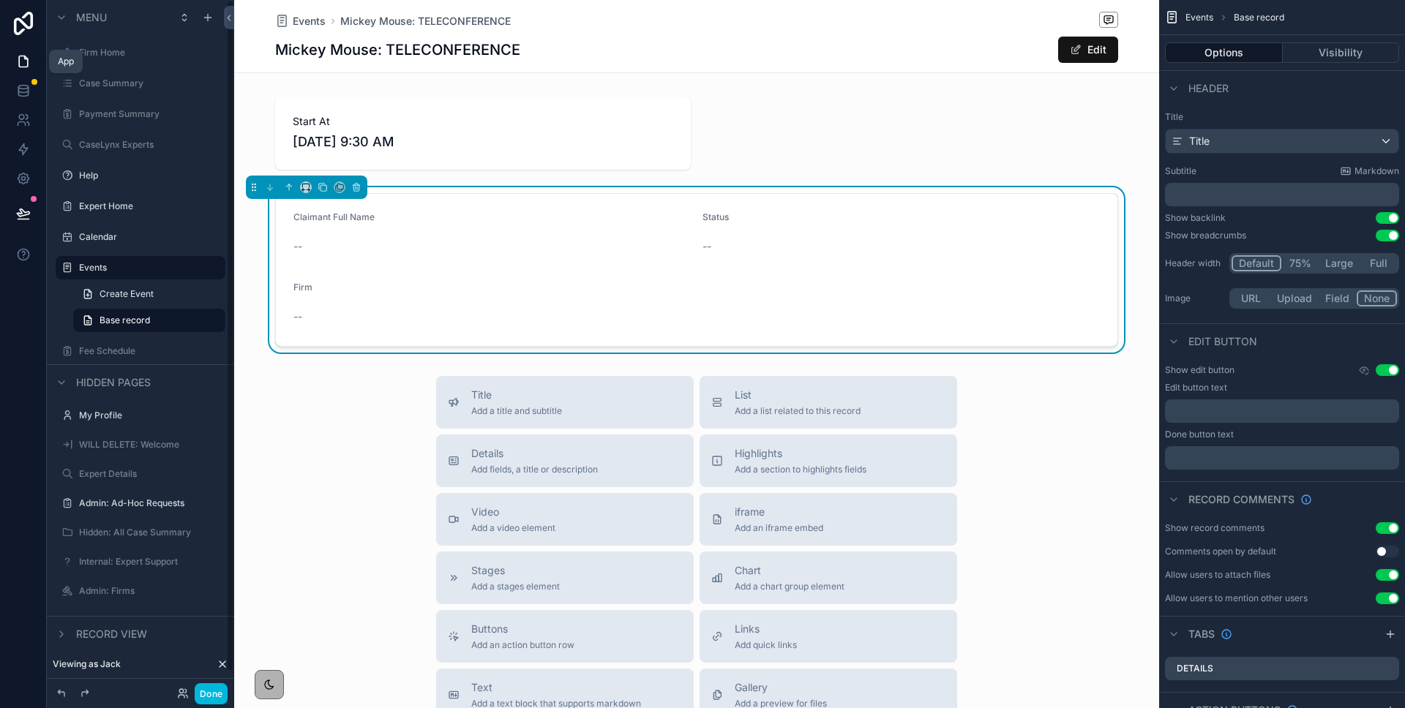
click at [28, 69] on link at bounding box center [23, 61] width 46 height 29
click at [211, 705] on div "Done" at bounding box center [140, 693] width 187 height 29
click at [209, 696] on button "Done" at bounding box center [211, 693] width 33 height 21
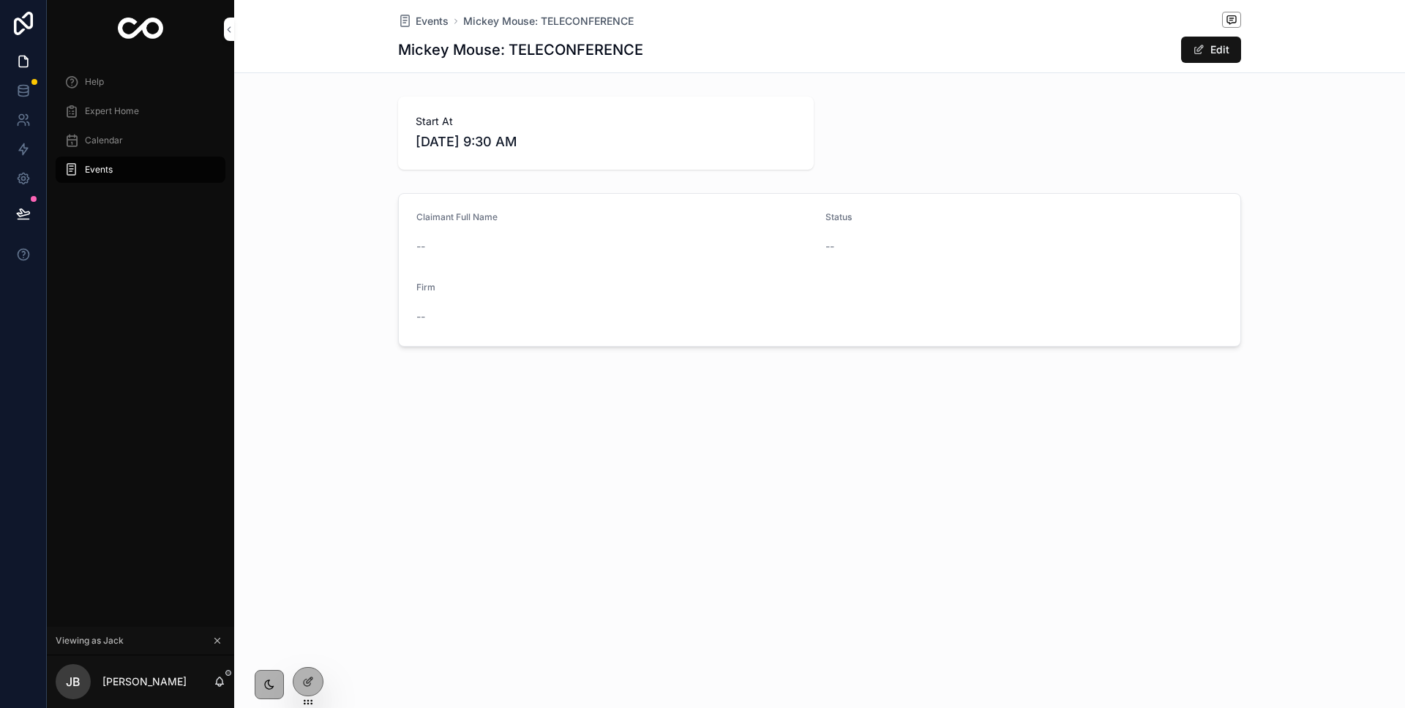
click at [90, 143] on span "Calendar" at bounding box center [104, 141] width 38 height 12
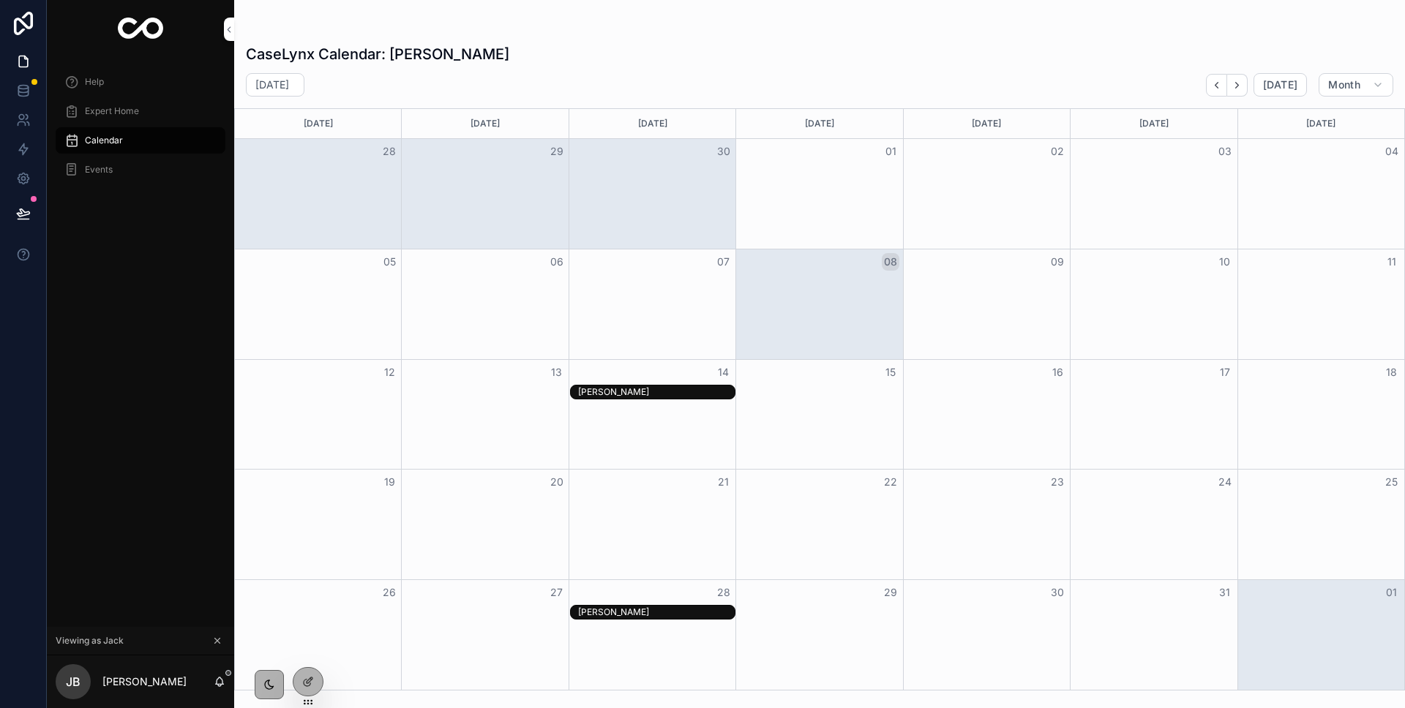
click at [92, 167] on span "Events" at bounding box center [99, 170] width 28 height 12
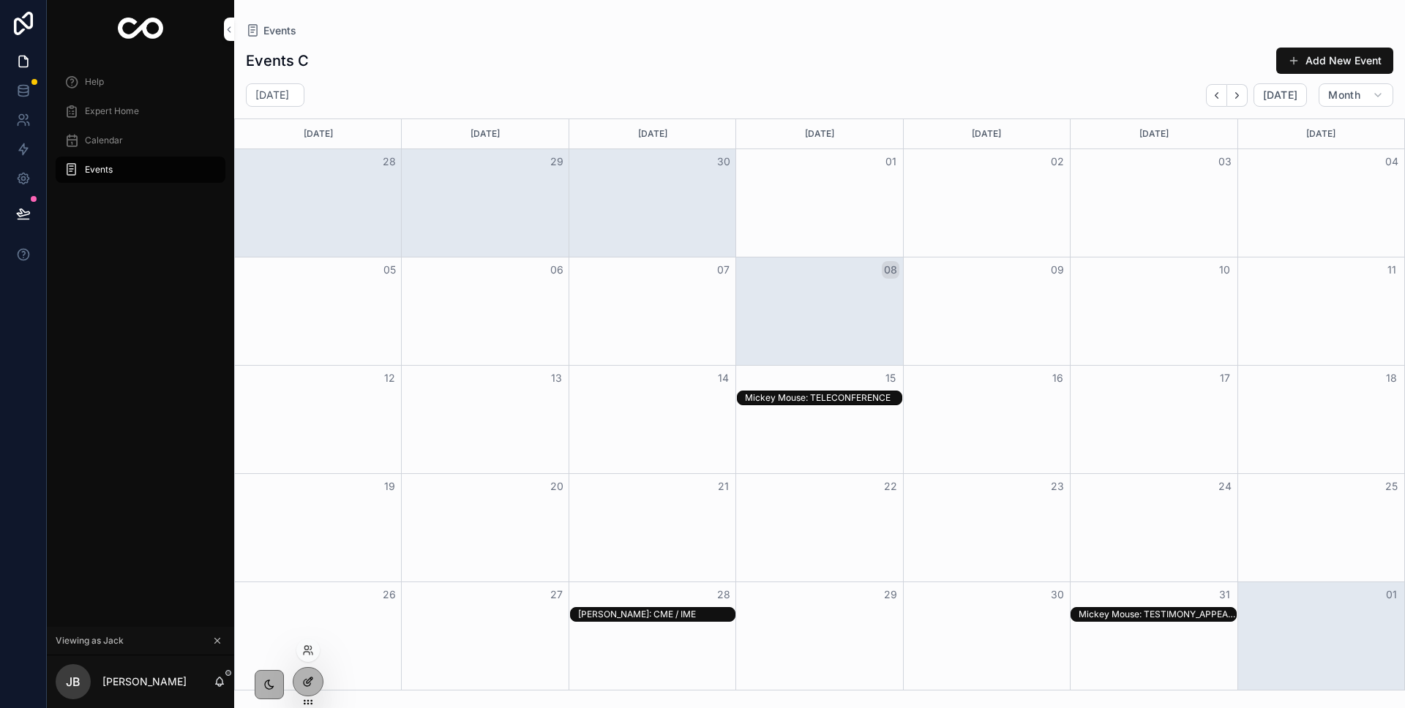
click at [310, 680] on icon at bounding box center [310, 680] width 6 height 6
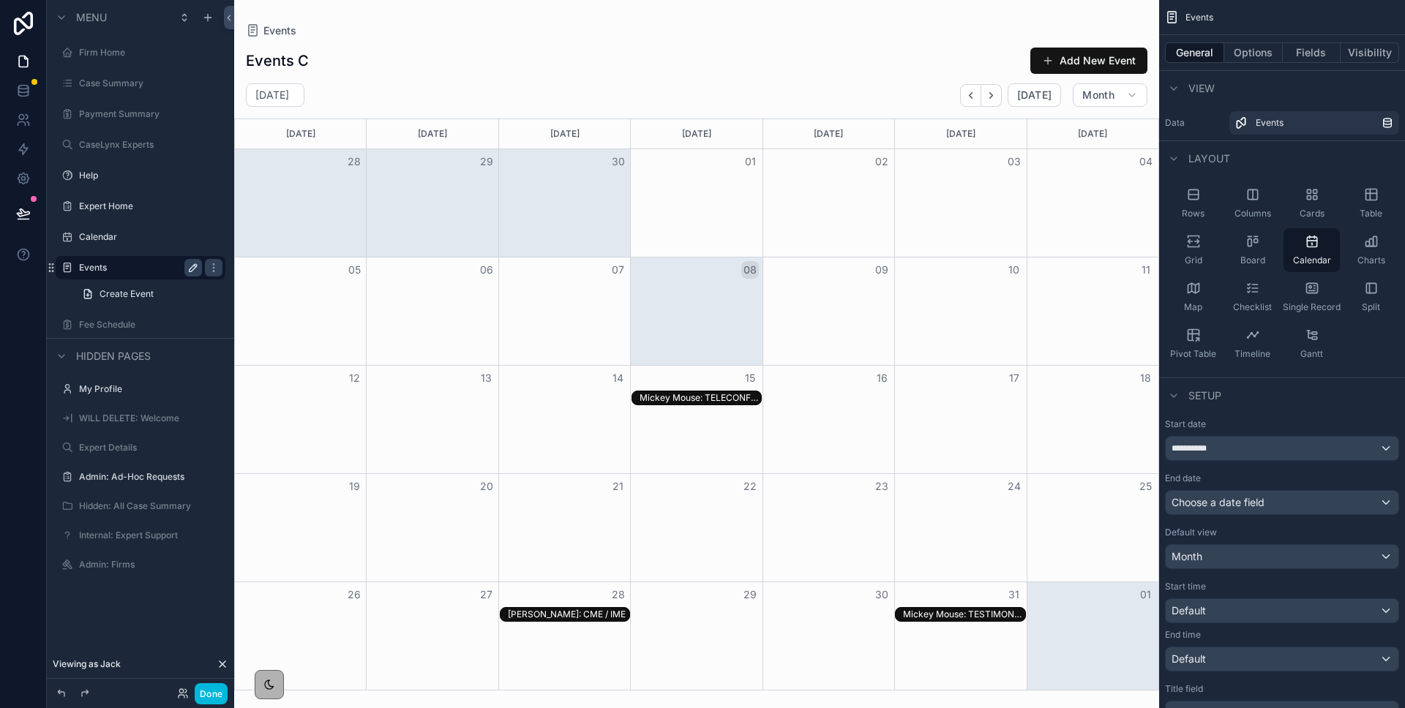
click at [197, 266] on icon "scrollable content" at bounding box center [193, 268] width 12 height 12
click at [112, 268] on input "******" at bounding box center [128, 268] width 99 height 18
click at [95, 268] on input "******" at bounding box center [128, 268] width 99 height 18
type input "**********"
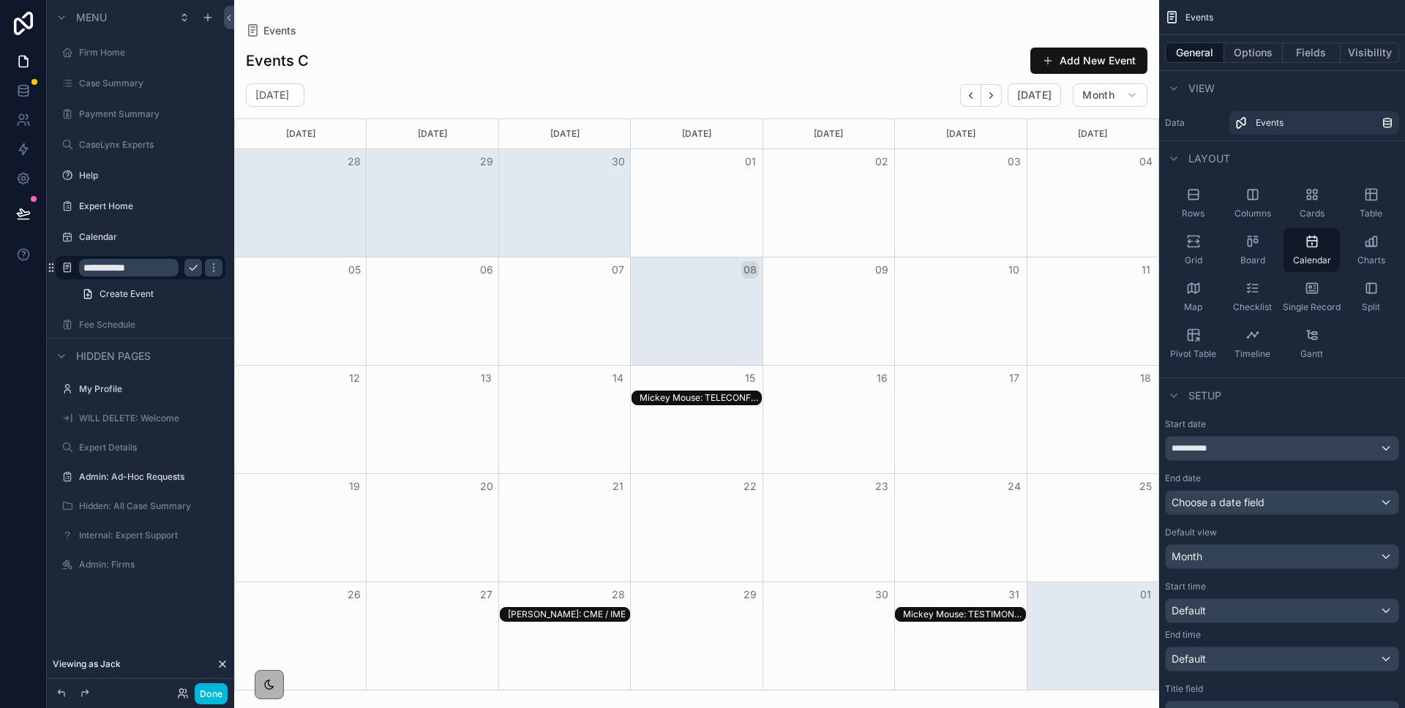
click at [195, 267] on icon "scrollable content" at bounding box center [192, 268] width 7 height 5
click at [203, 694] on button "Done" at bounding box center [211, 693] width 33 height 21
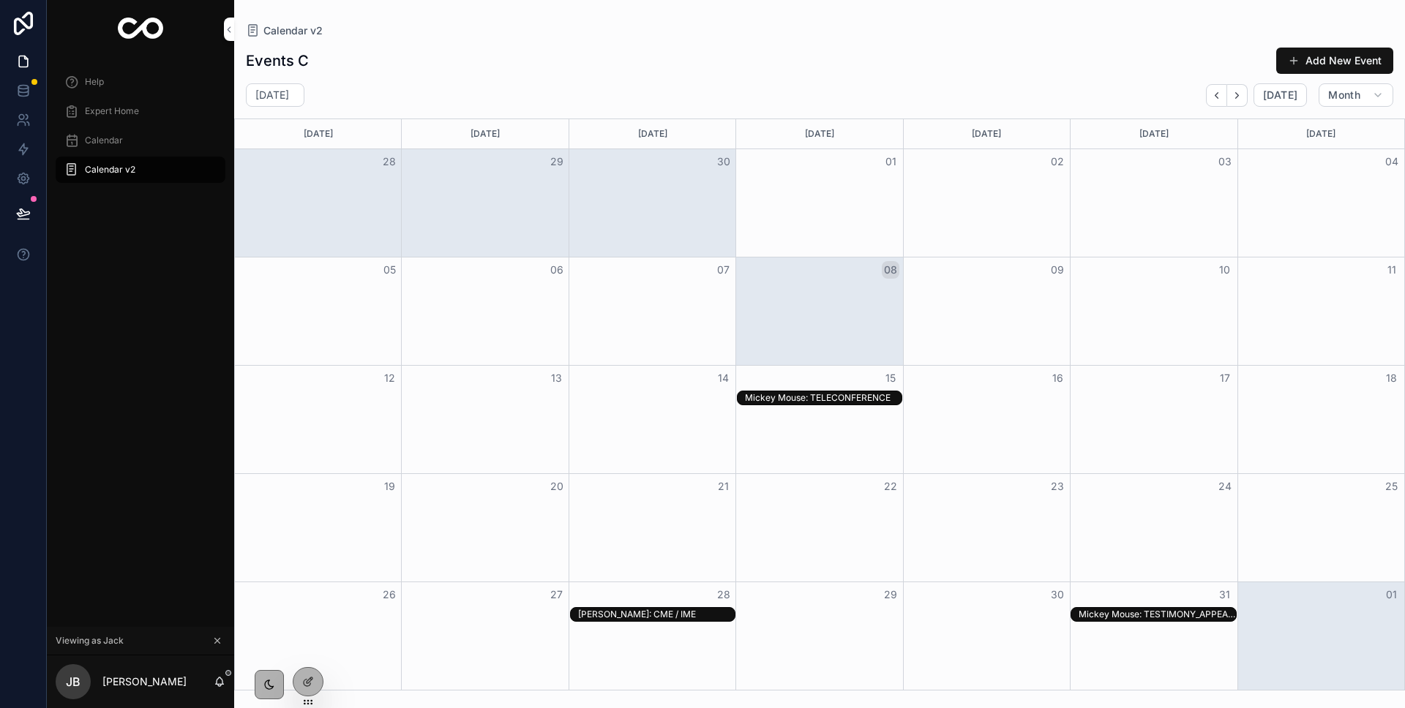
click at [104, 116] on span "Expert Home" at bounding box center [112, 111] width 54 height 12
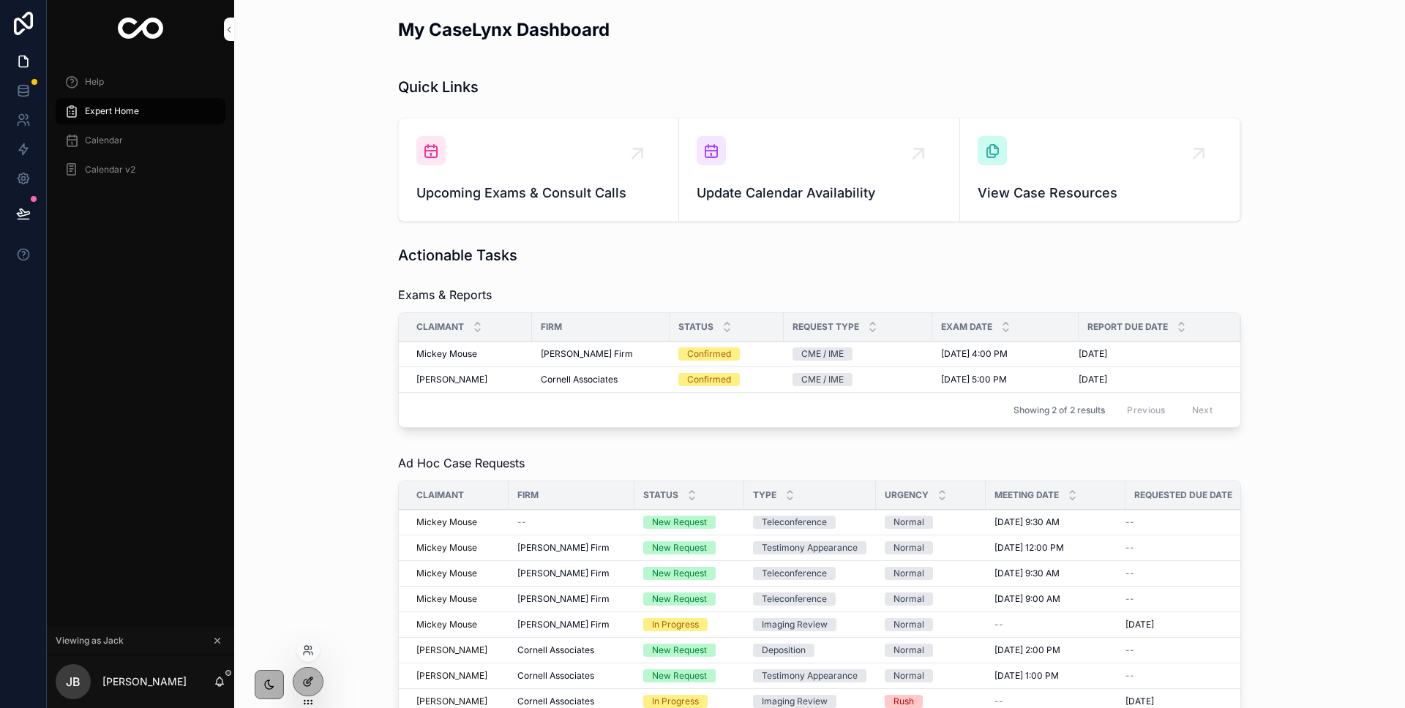
click at [309, 683] on icon at bounding box center [308, 682] width 12 height 12
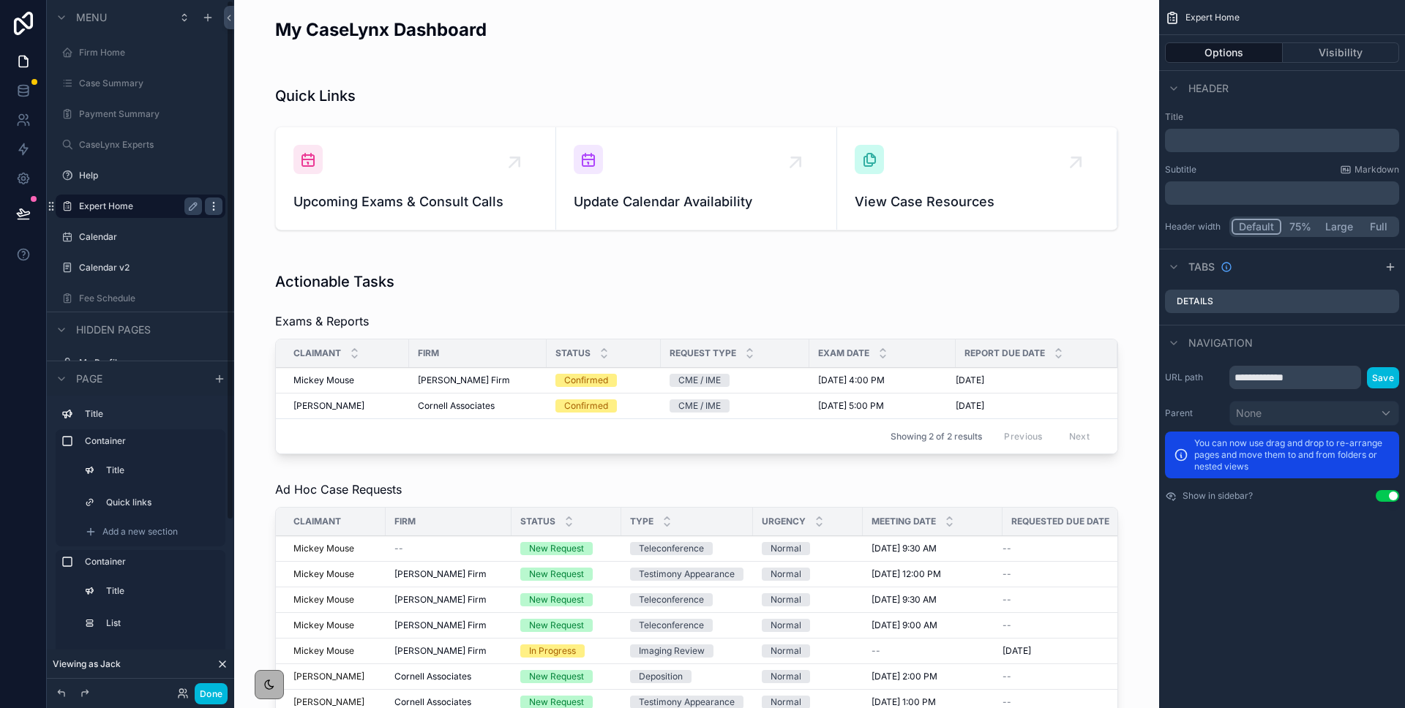
click at [213, 206] on icon "scrollable content" at bounding box center [213, 206] width 1 height 1
click at [214, 691] on button "Done" at bounding box center [211, 693] width 33 height 21
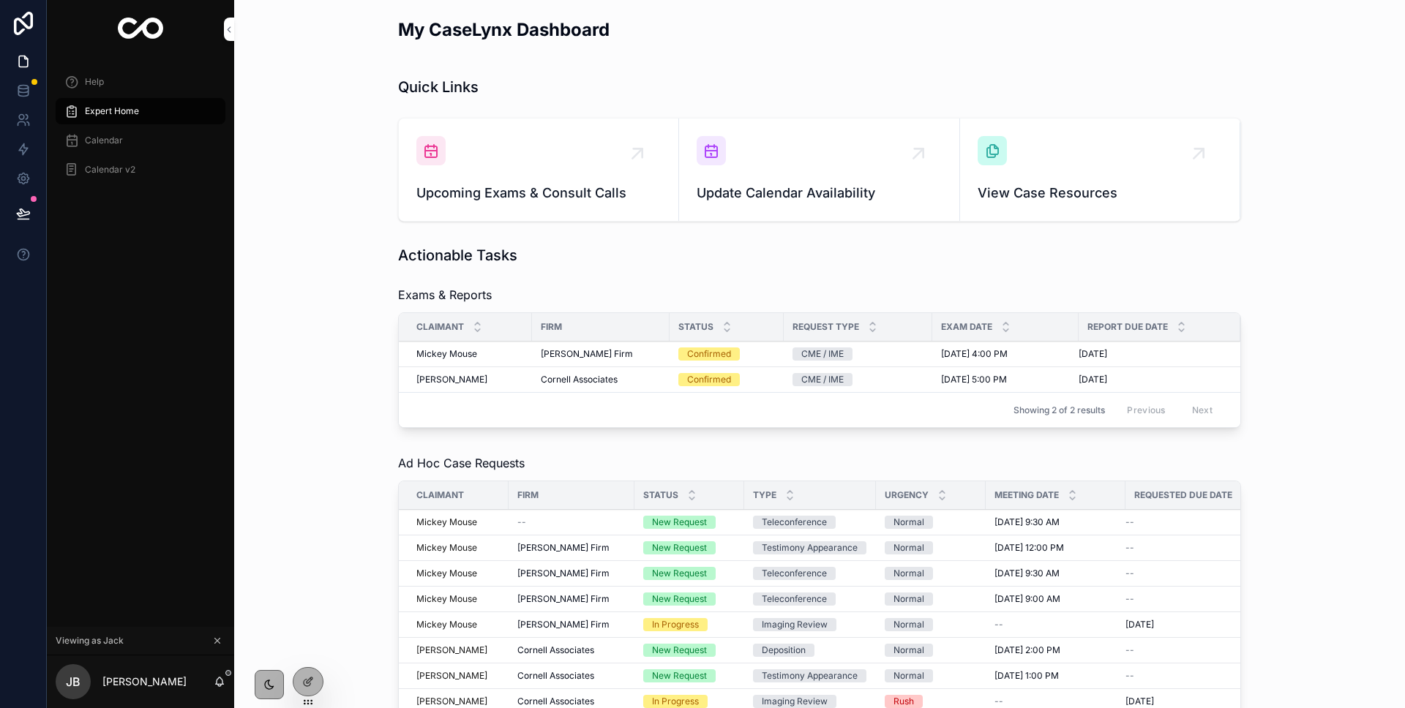
drag, startPoint x: 305, startPoint y: 676, endPoint x: 324, endPoint y: 557, distance: 120.0
click at [305, 676] on icon at bounding box center [308, 682] width 12 height 12
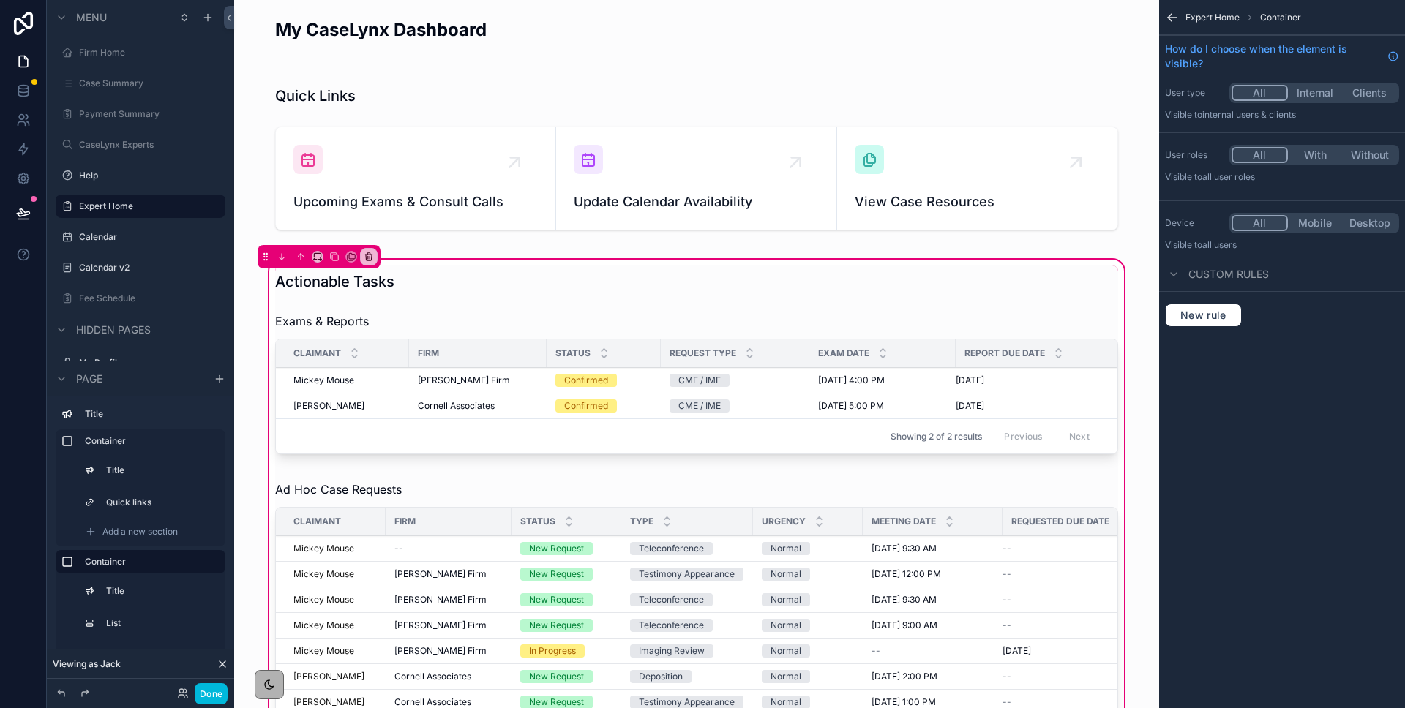
click at [378, 317] on div "scrollable content" at bounding box center [696, 386] width 860 height 159
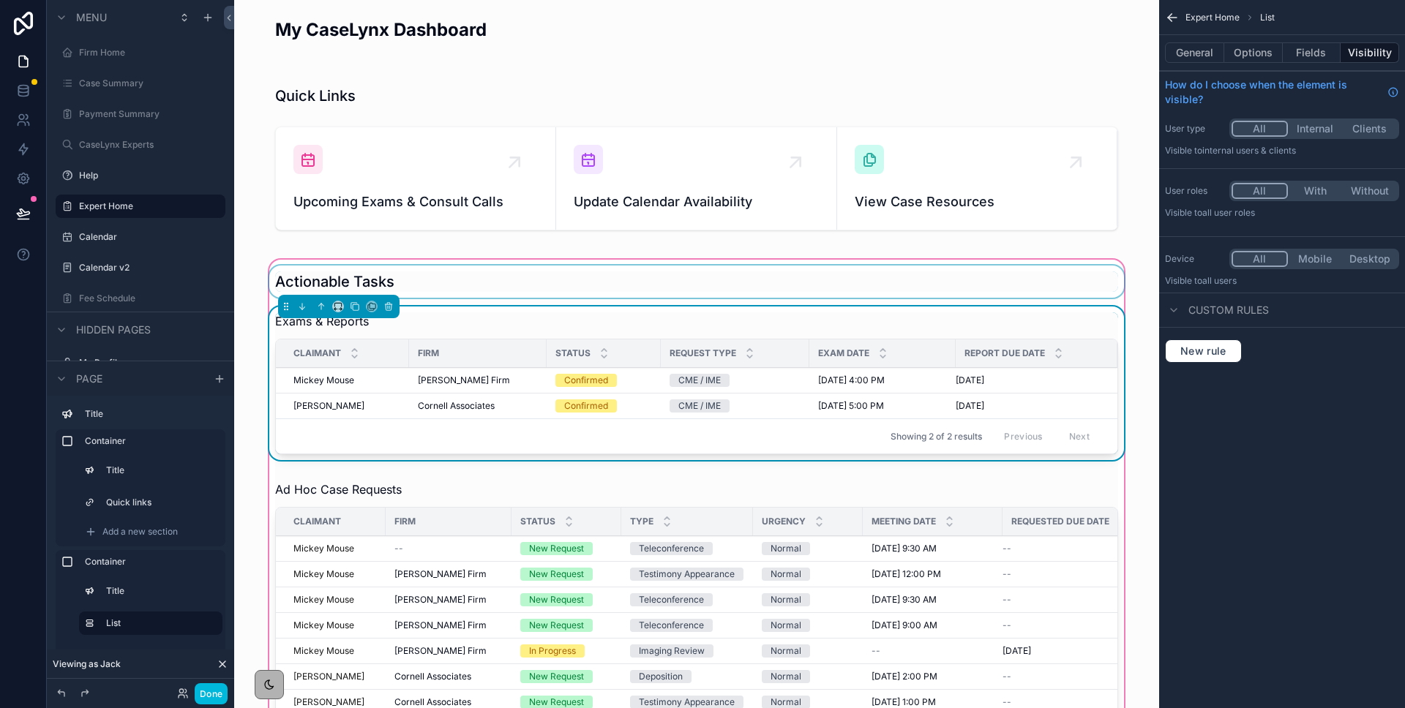
click at [432, 277] on div "scrollable content" at bounding box center [696, 282] width 860 height 32
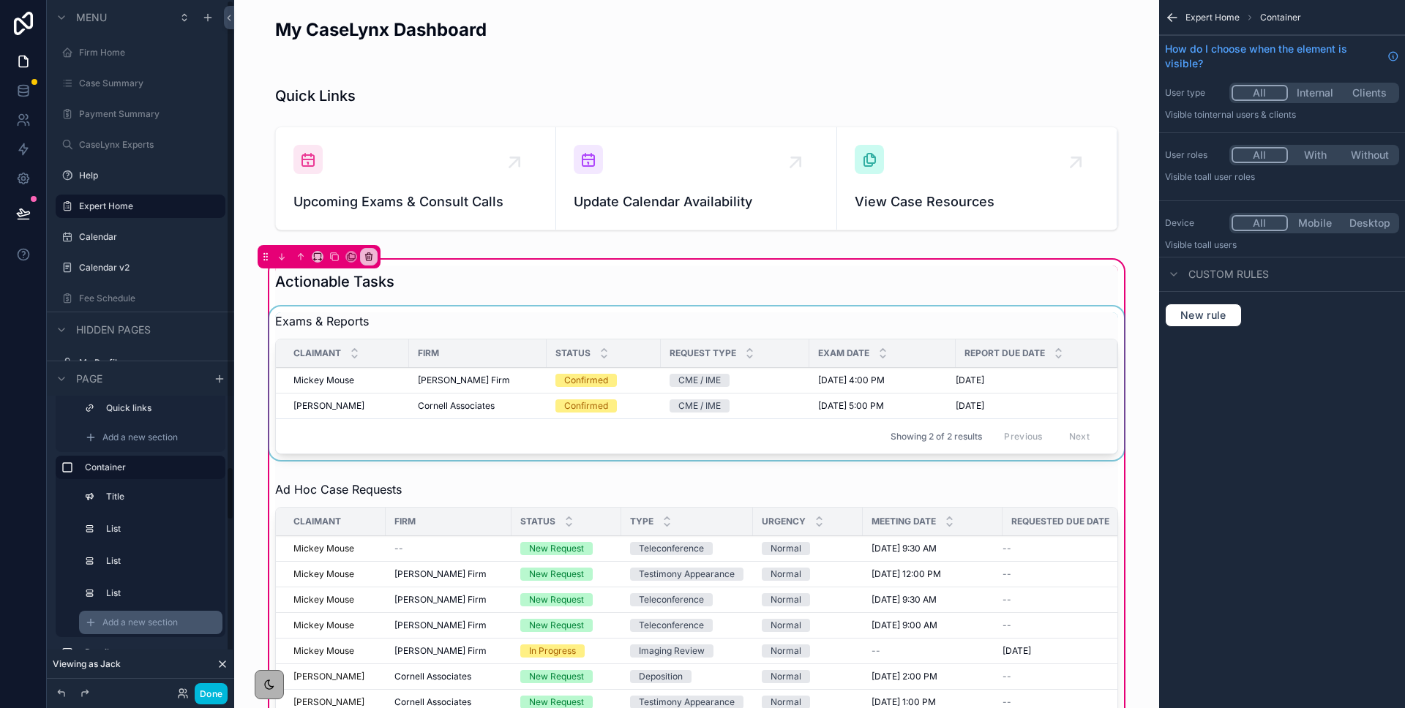
click at [132, 632] on div "Add a new section" at bounding box center [150, 622] width 143 height 23
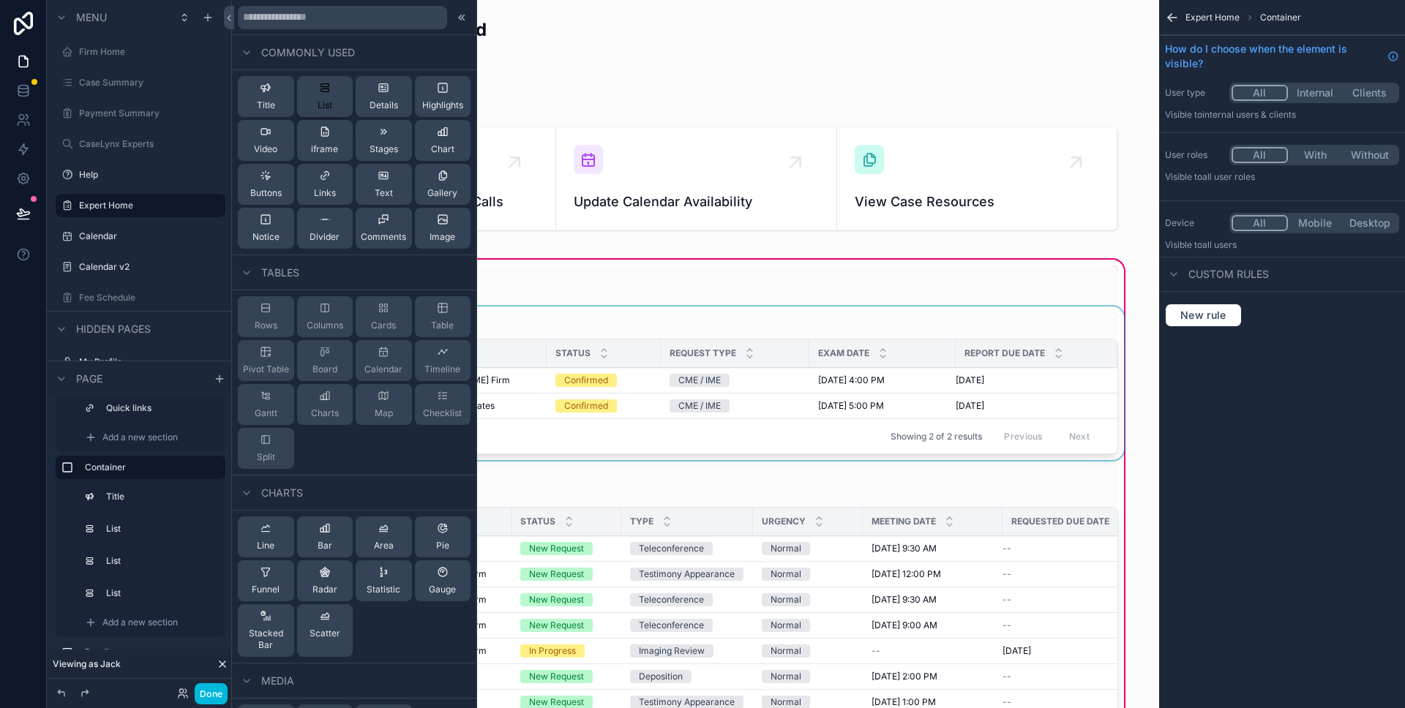
click at [328, 99] on span "List" at bounding box center [324, 105] width 15 height 12
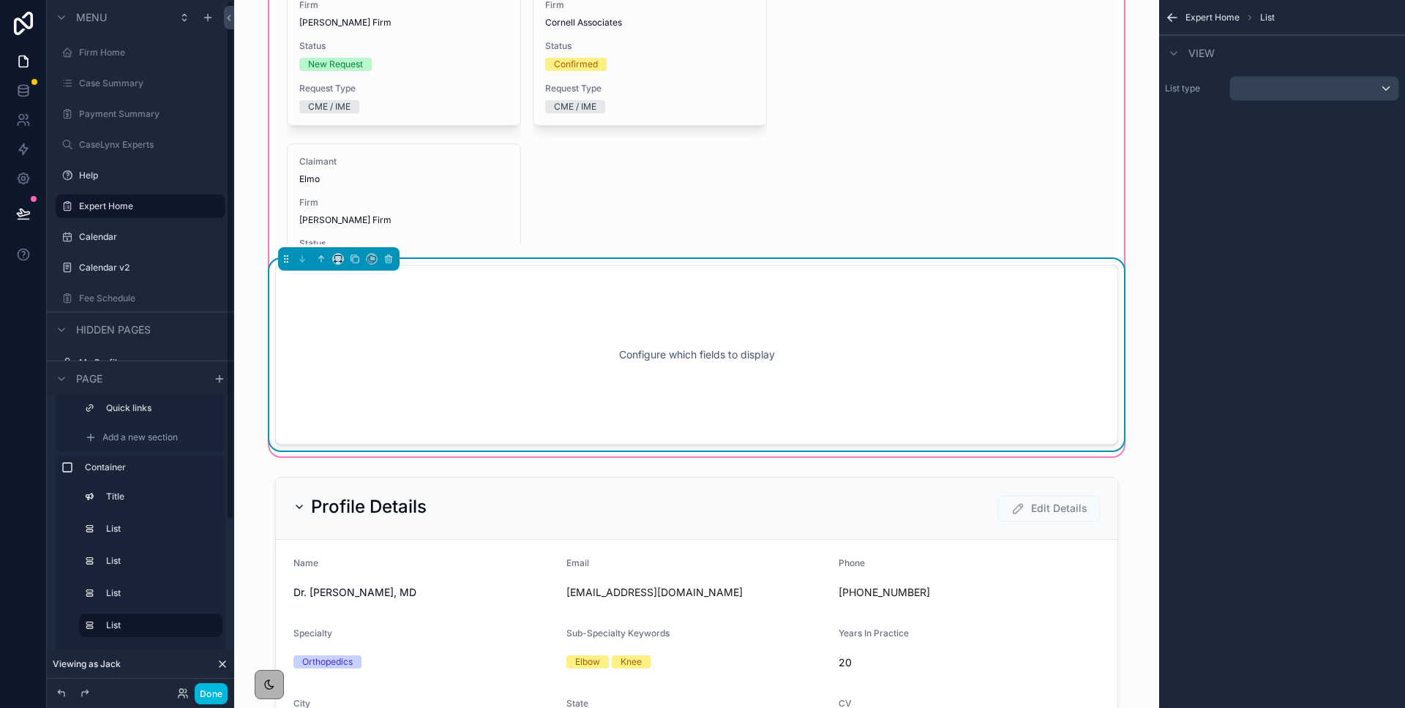
scroll to position [1162, 0]
click at [321, 256] on icon "scrollable content" at bounding box center [321, 258] width 0 height 6
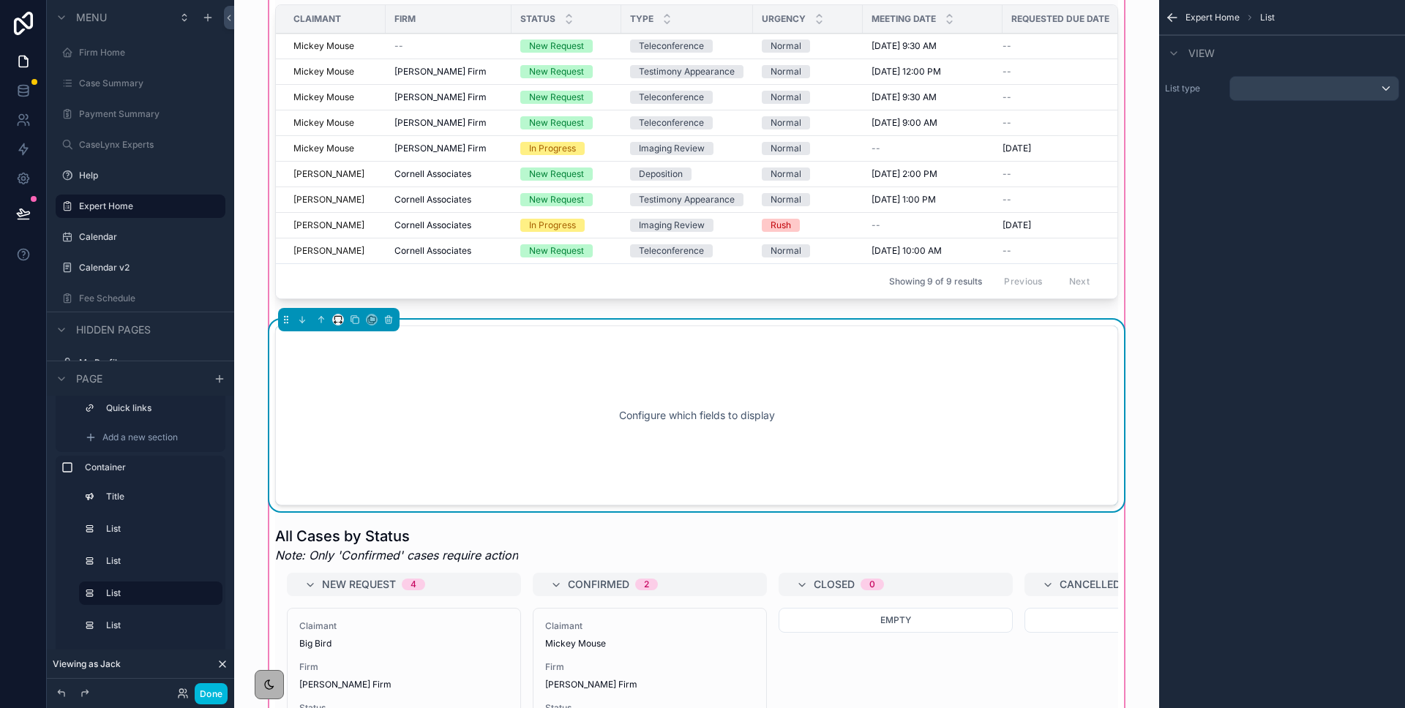
scroll to position [495, 0]
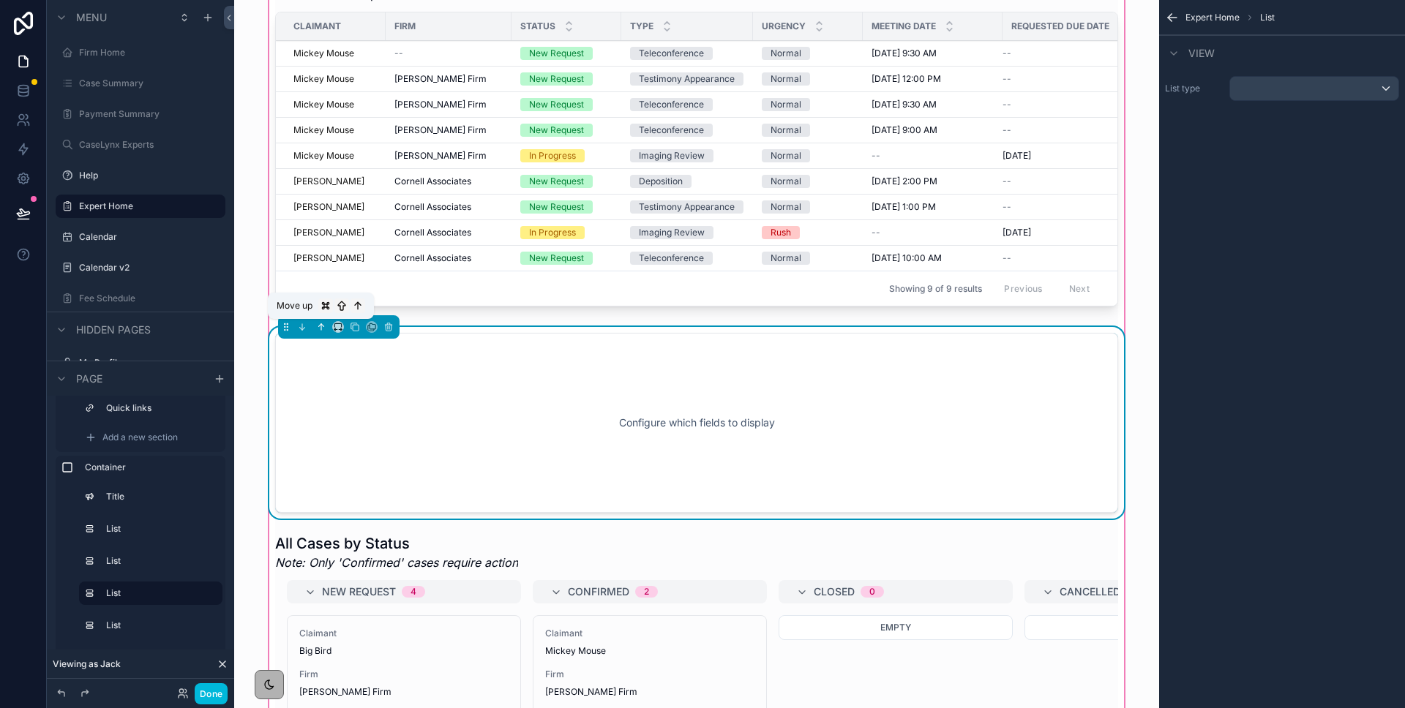
click at [322, 326] on icon "scrollable content" at bounding box center [321, 327] width 10 height 10
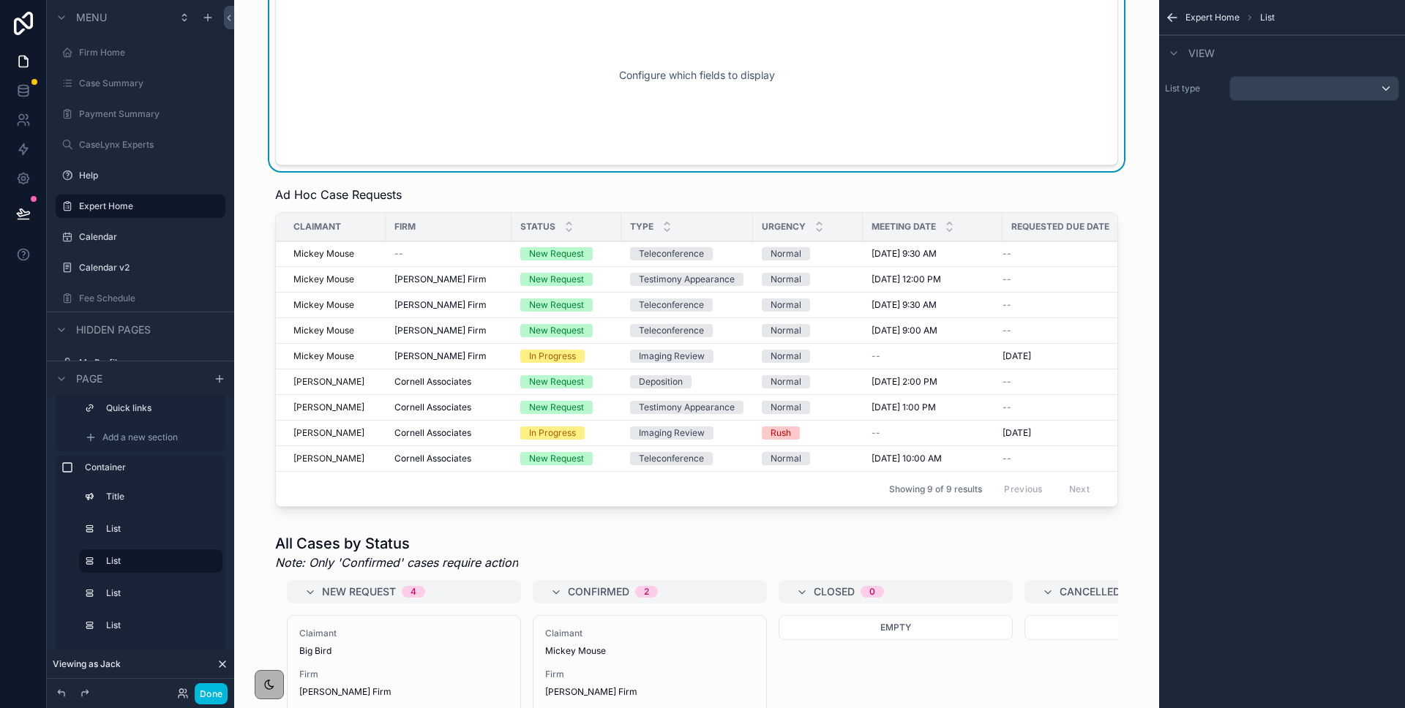
scroll to position [31, 0]
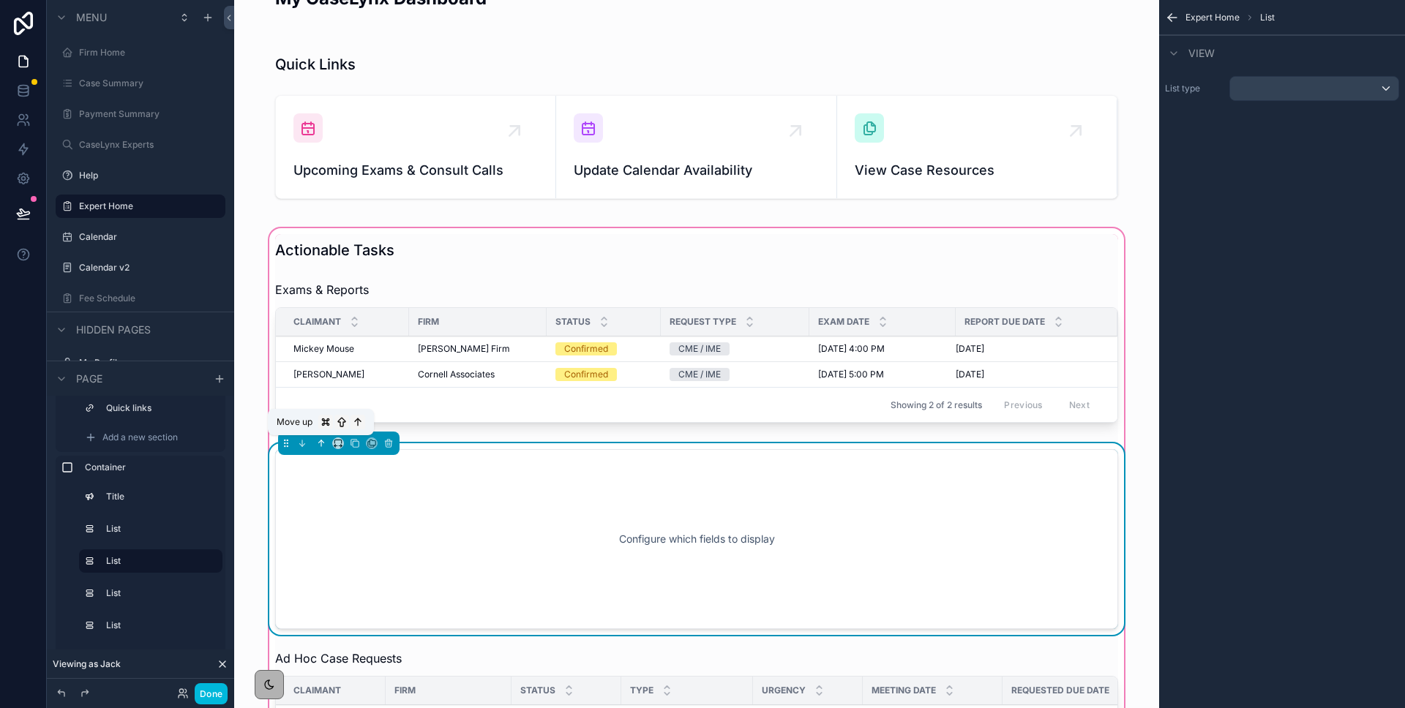
click at [321, 445] on icon "scrollable content" at bounding box center [321, 443] width 0 height 6
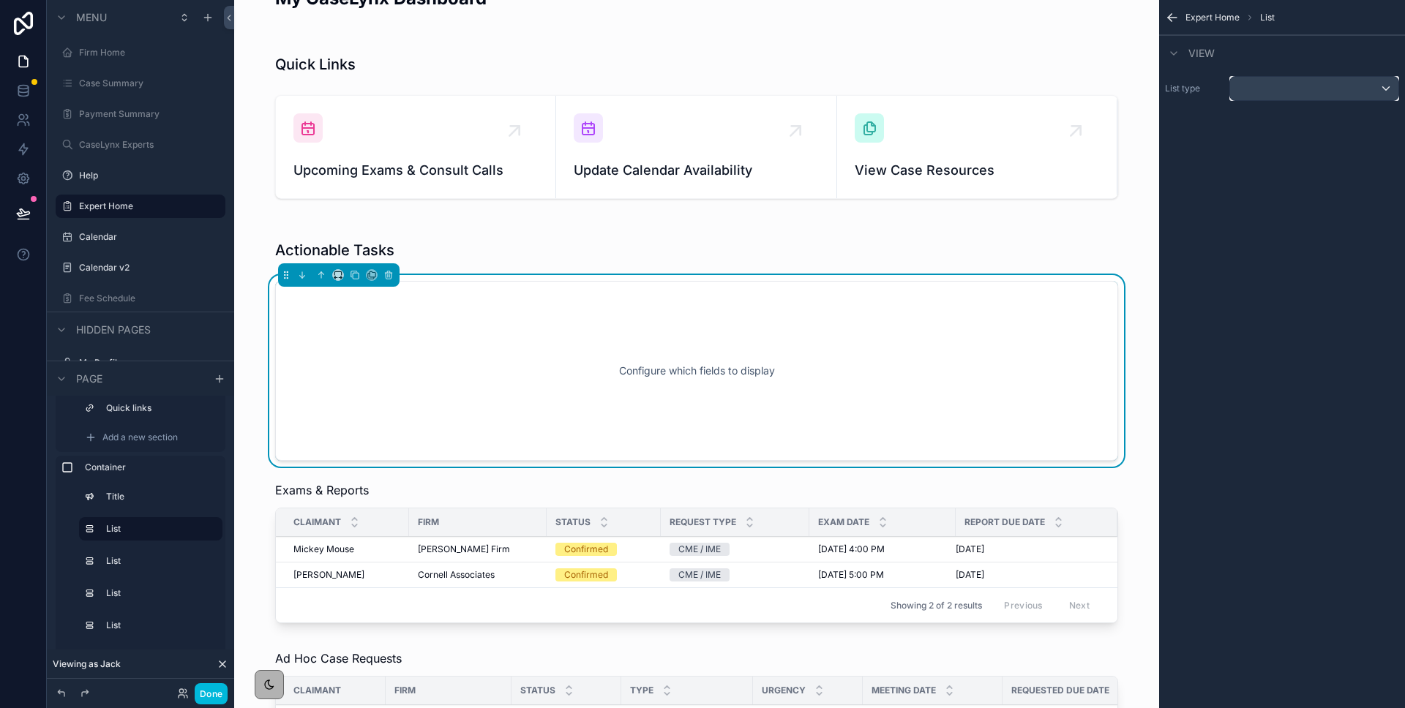
click at [1256, 83] on div "scrollable content" at bounding box center [1314, 88] width 168 height 23
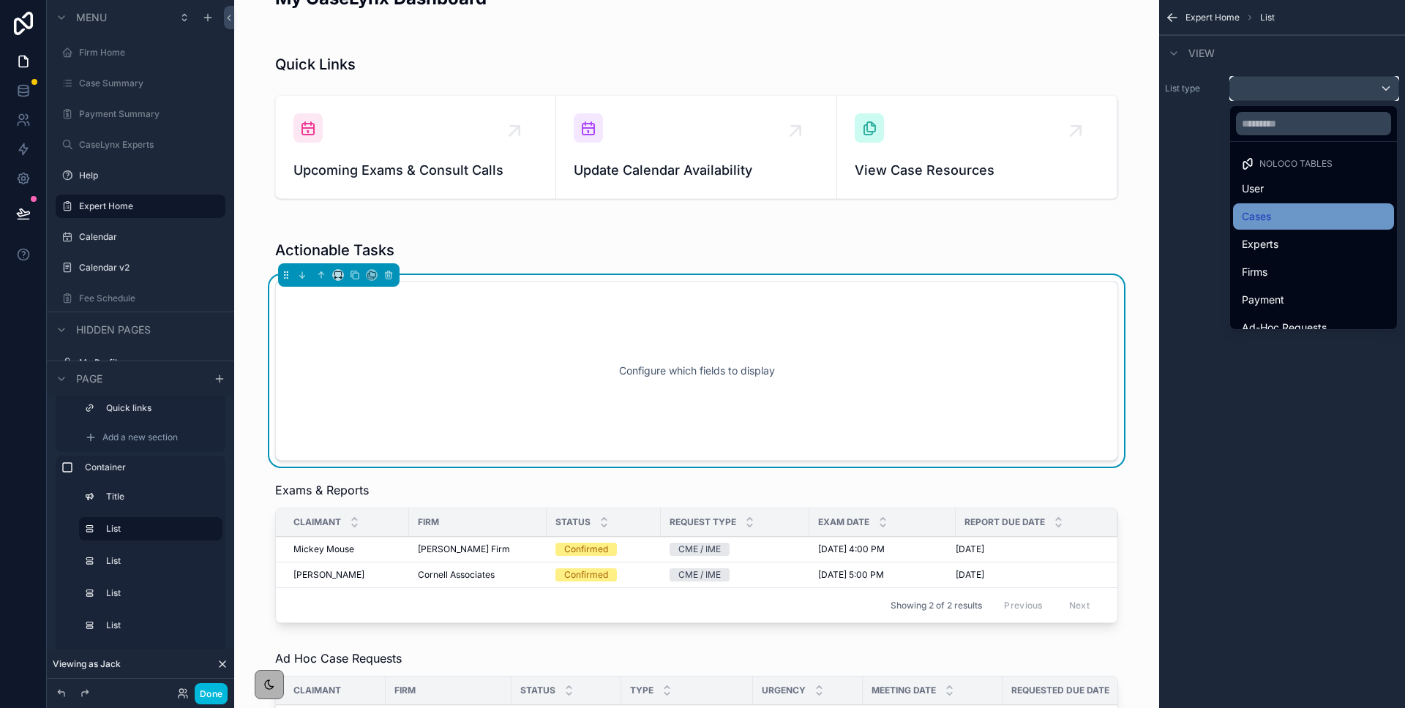
scroll to position [70, 0]
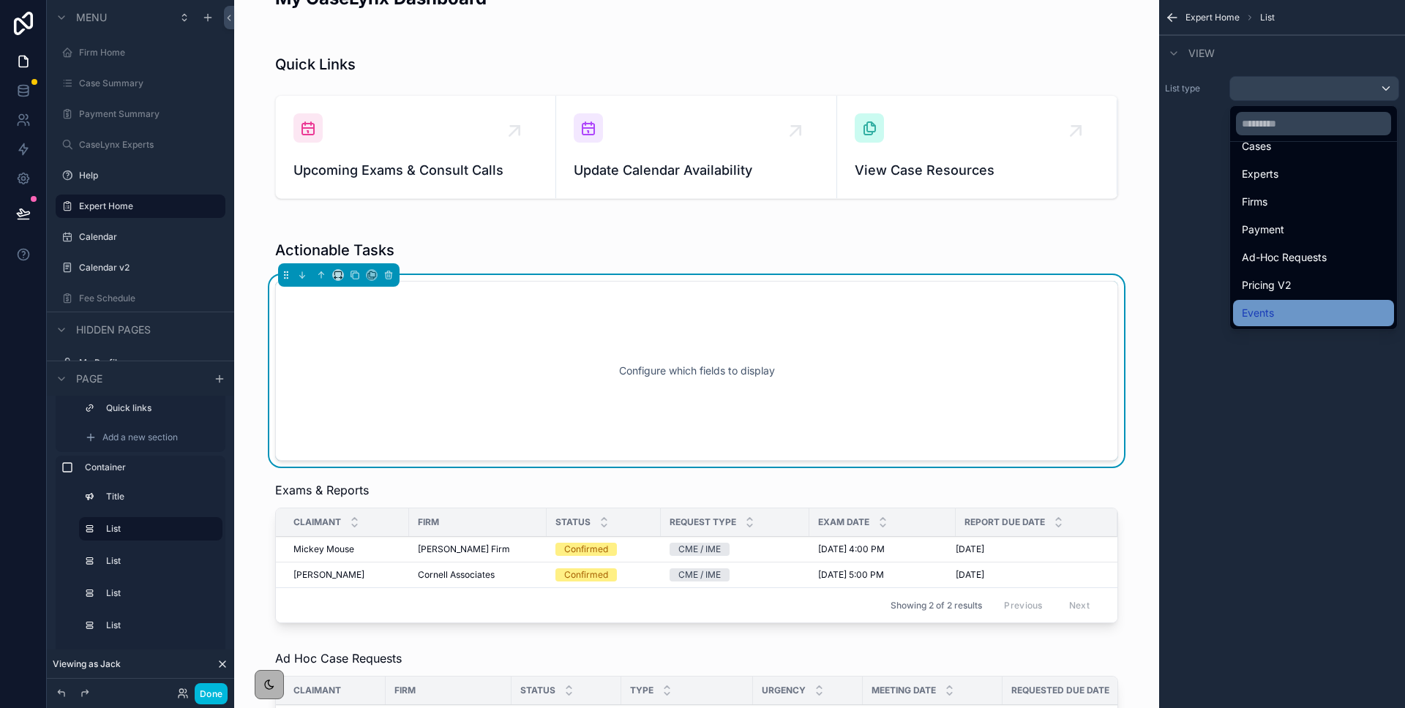
click at [1270, 315] on span "Events" at bounding box center [1257, 313] width 32 height 18
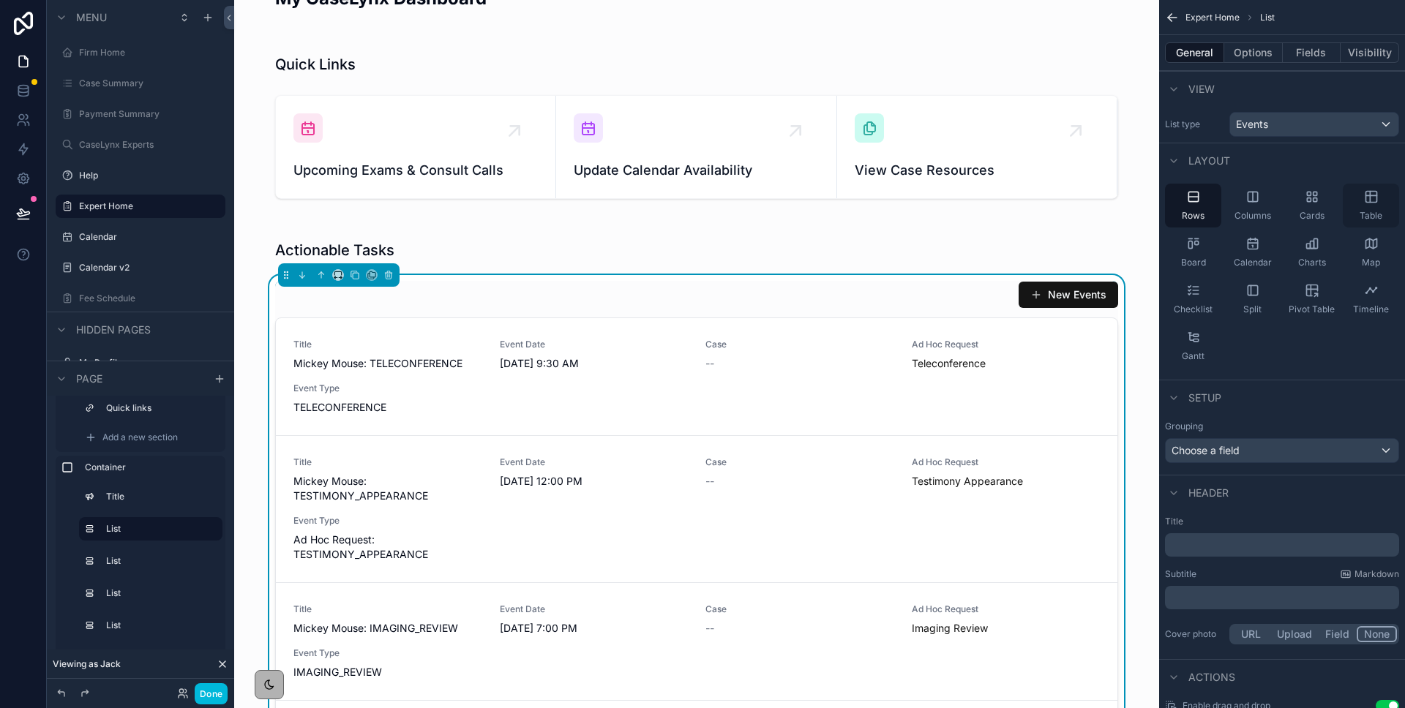
click at [1364, 203] on icon "scrollable content" at bounding box center [1371, 196] width 15 height 15
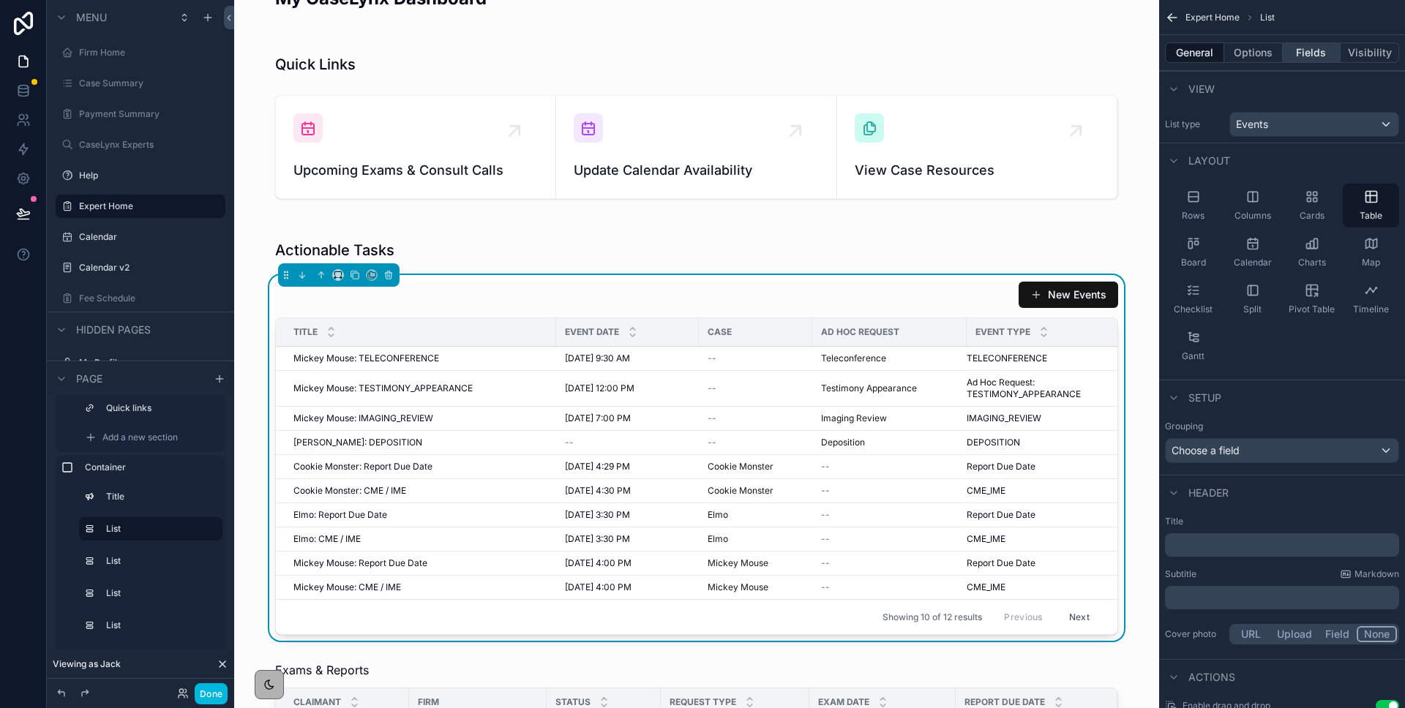
click at [1306, 47] on button "Fields" at bounding box center [1311, 52] width 59 height 20
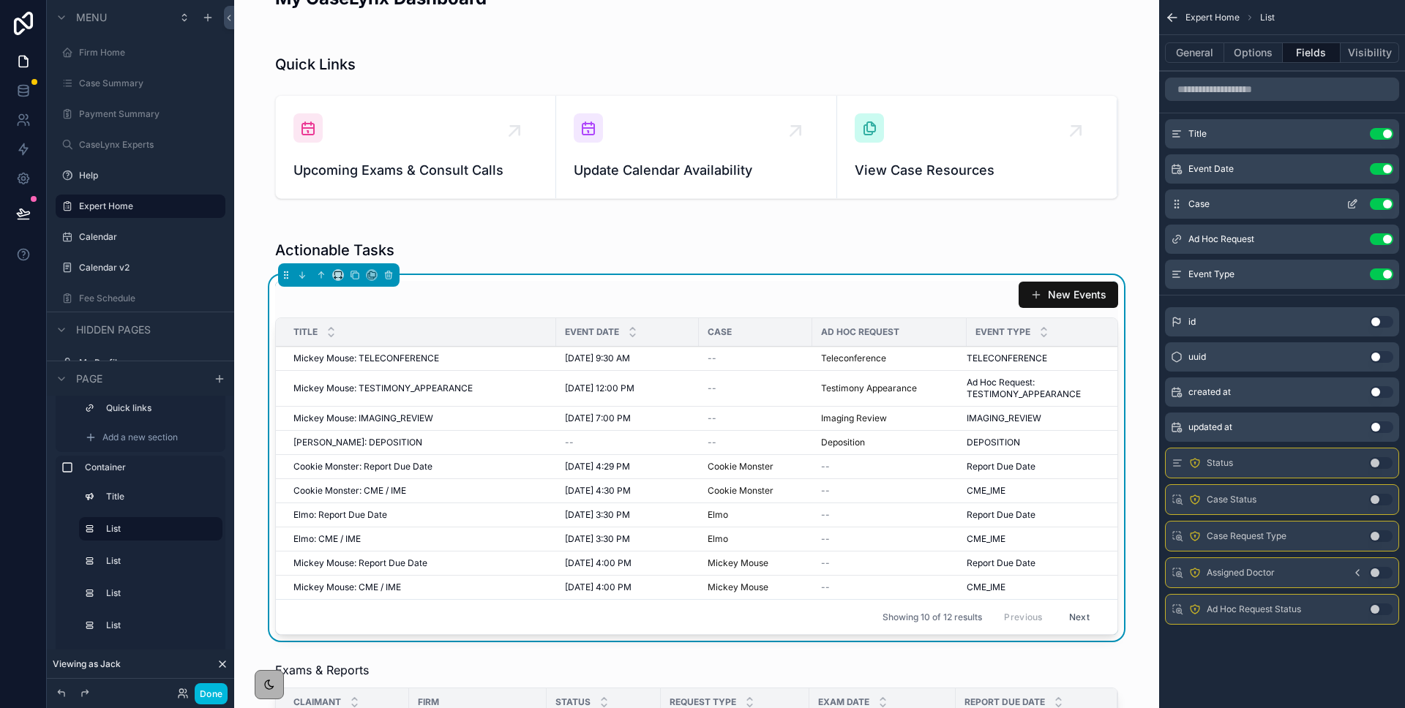
click at [1383, 203] on button "Use setting" at bounding box center [1380, 204] width 23 height 12
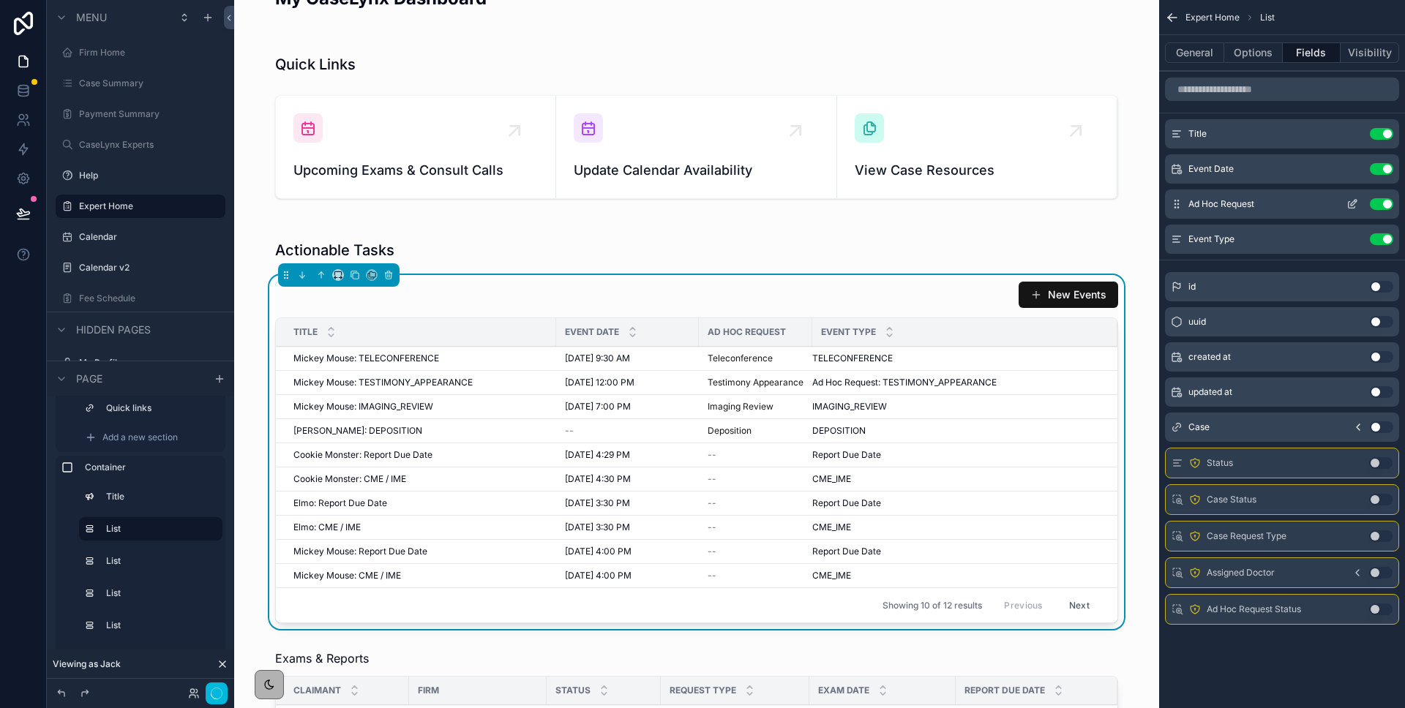
click at [1380, 206] on button "Use setting" at bounding box center [1380, 204] width 23 height 12
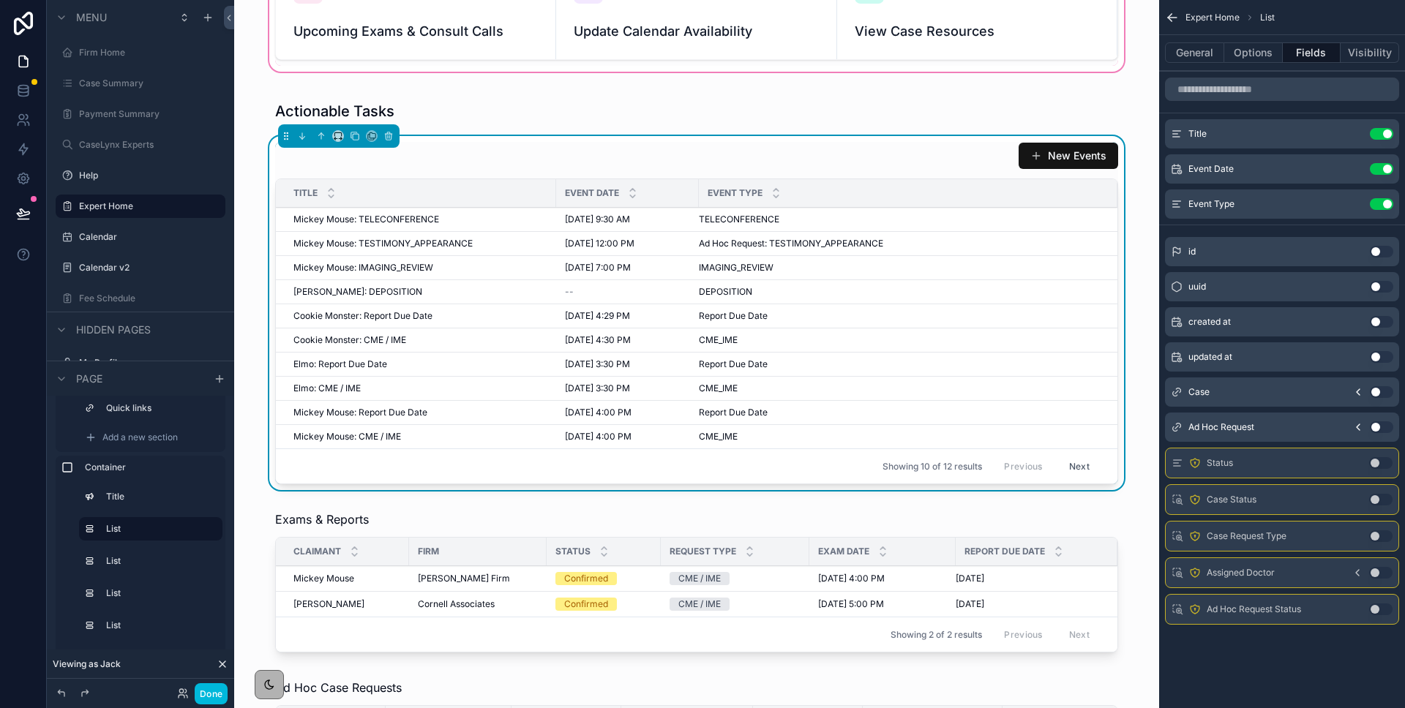
scroll to position [158, 0]
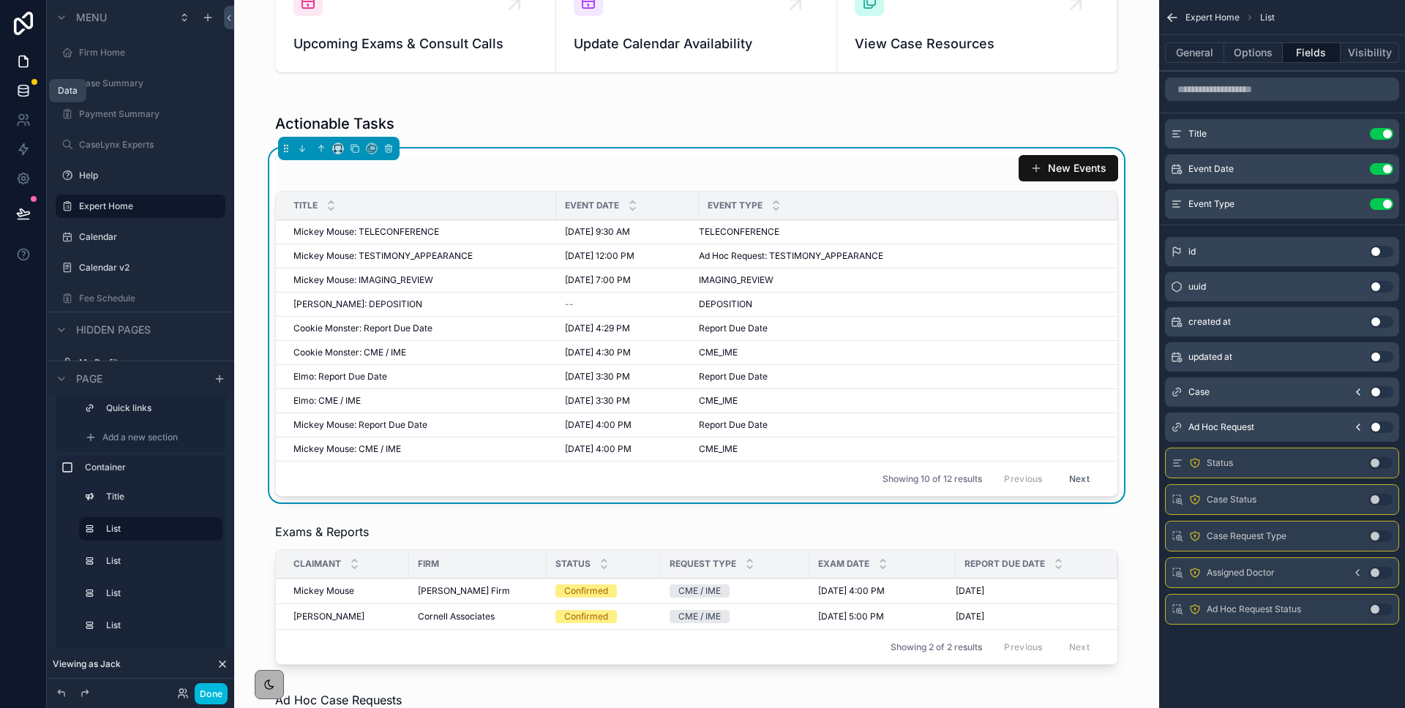
click at [31, 95] on link at bounding box center [23, 90] width 46 height 29
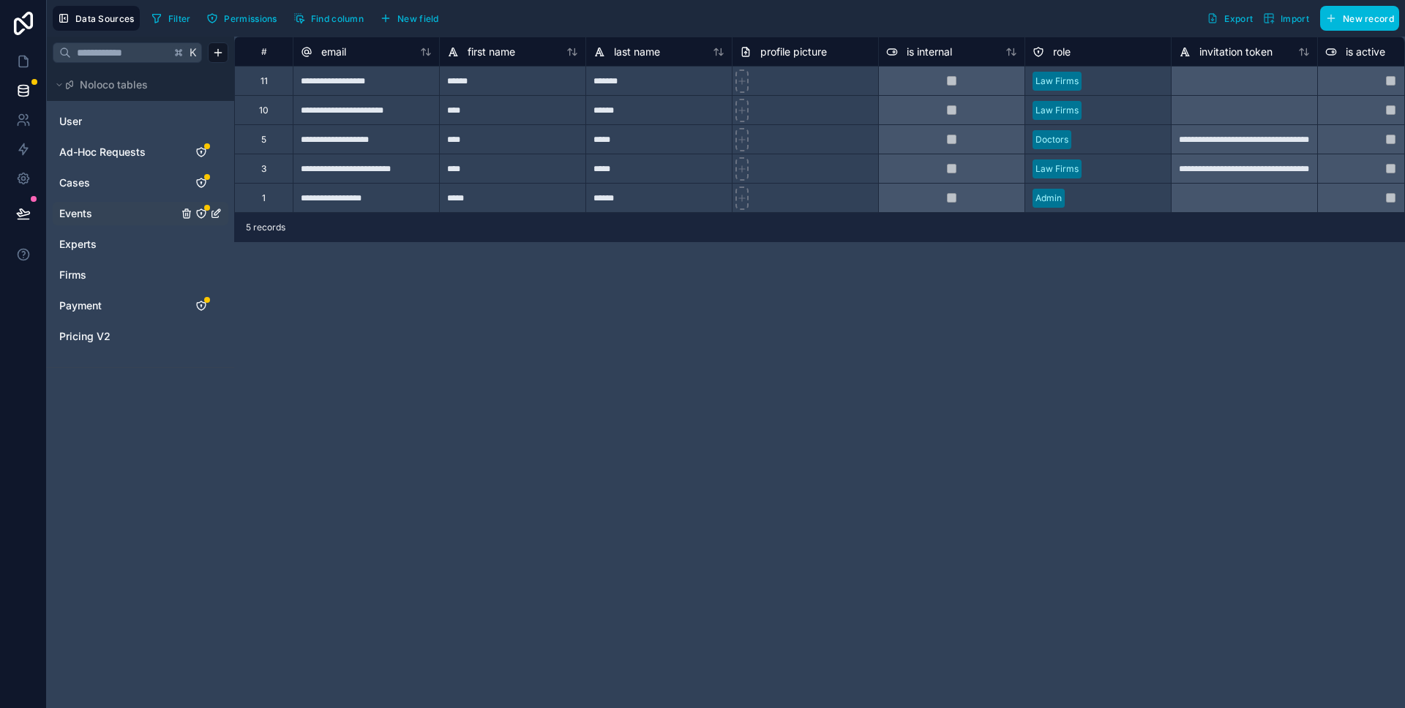
click at [86, 203] on div "Events" at bounding box center [141, 213] width 176 height 23
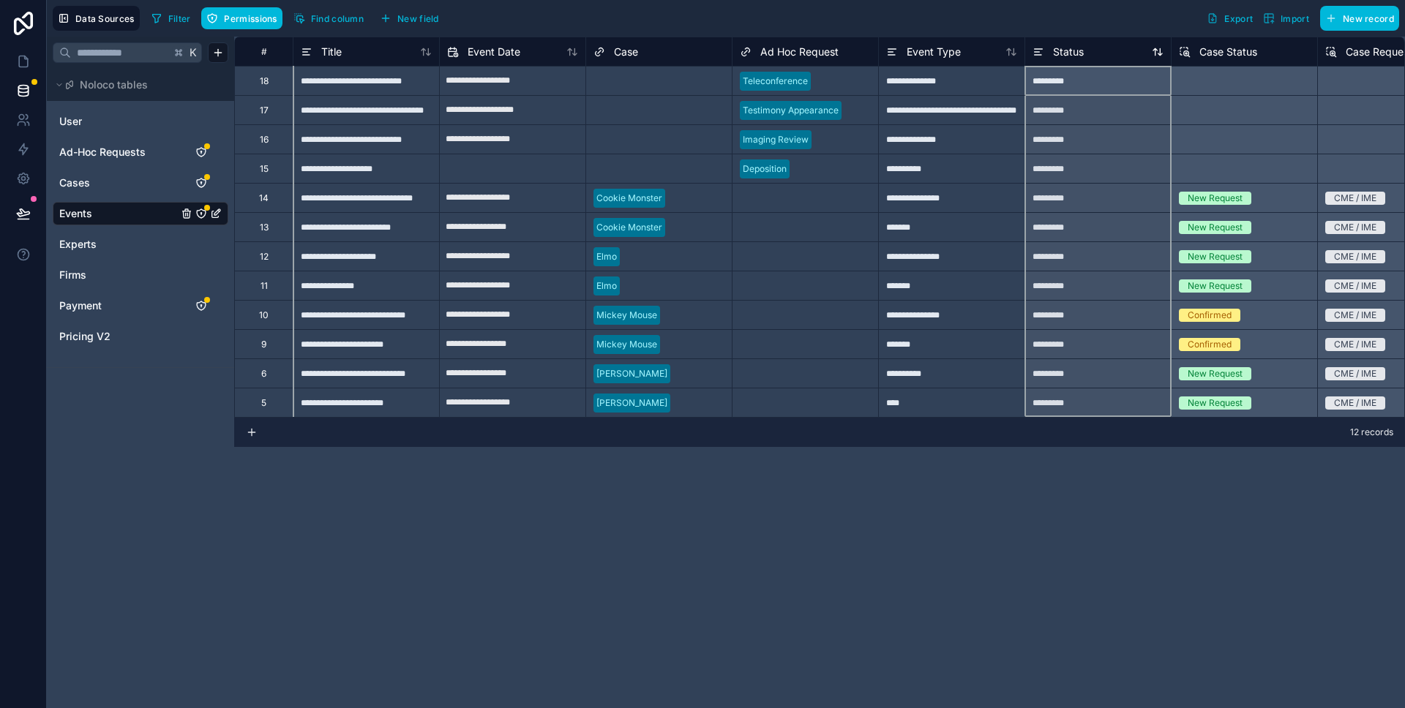
click at [1061, 55] on span "Status" at bounding box center [1068, 52] width 31 height 15
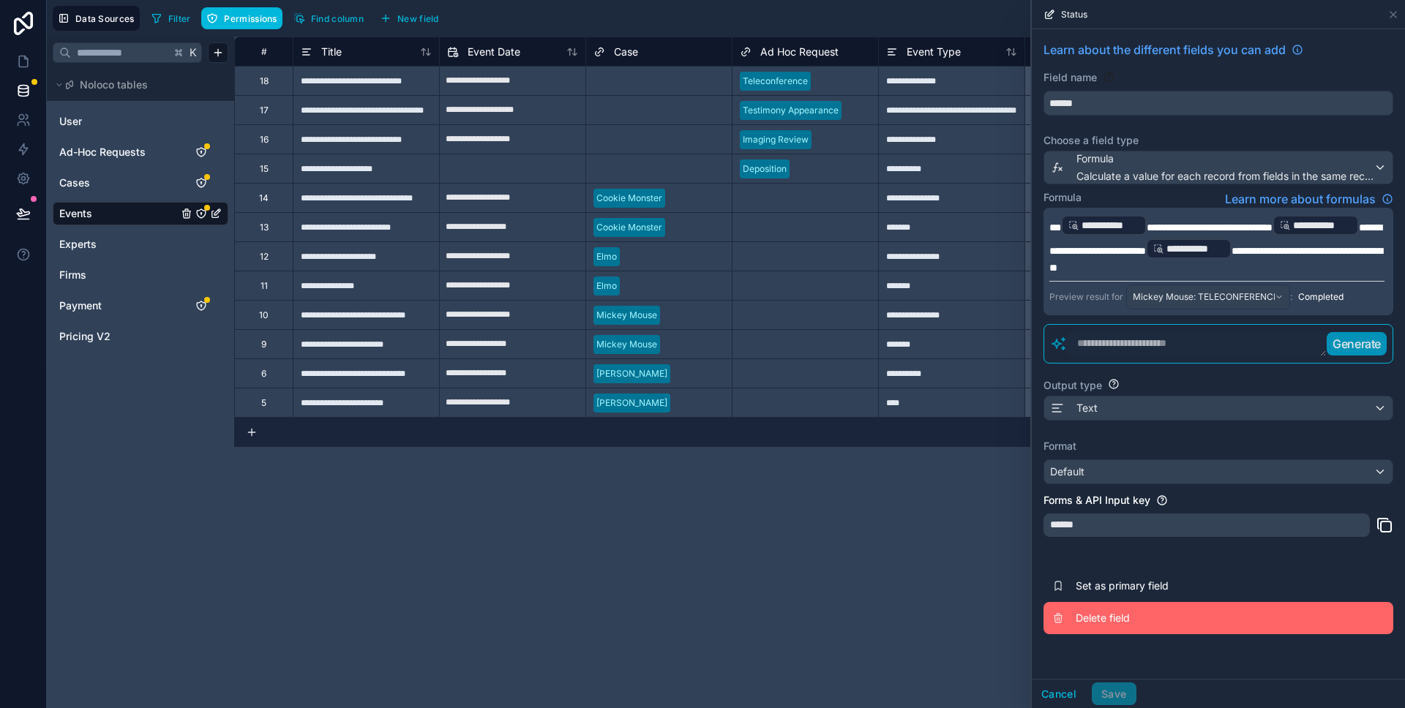
click at [1105, 621] on span "Delete field" at bounding box center [1180, 618] width 211 height 15
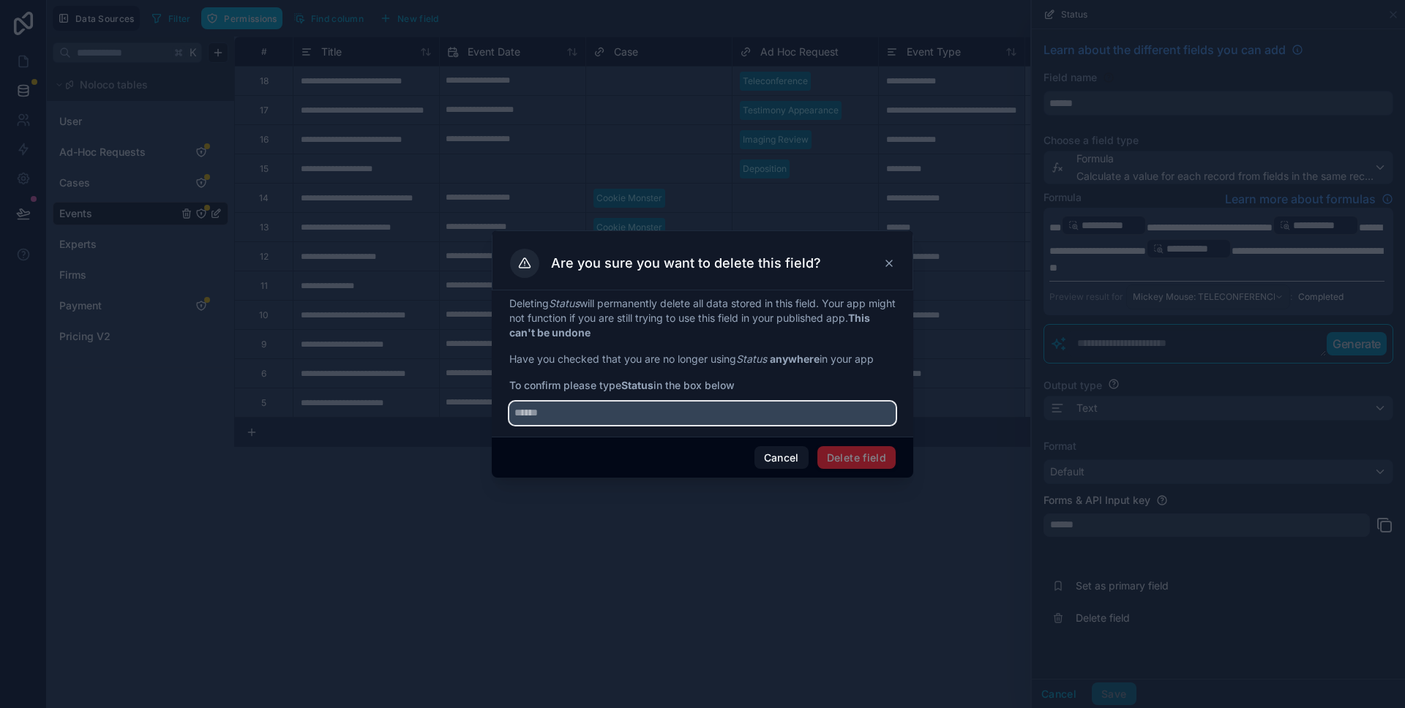
click at [658, 407] on input "text" at bounding box center [702, 413] width 386 height 23
type input "******"
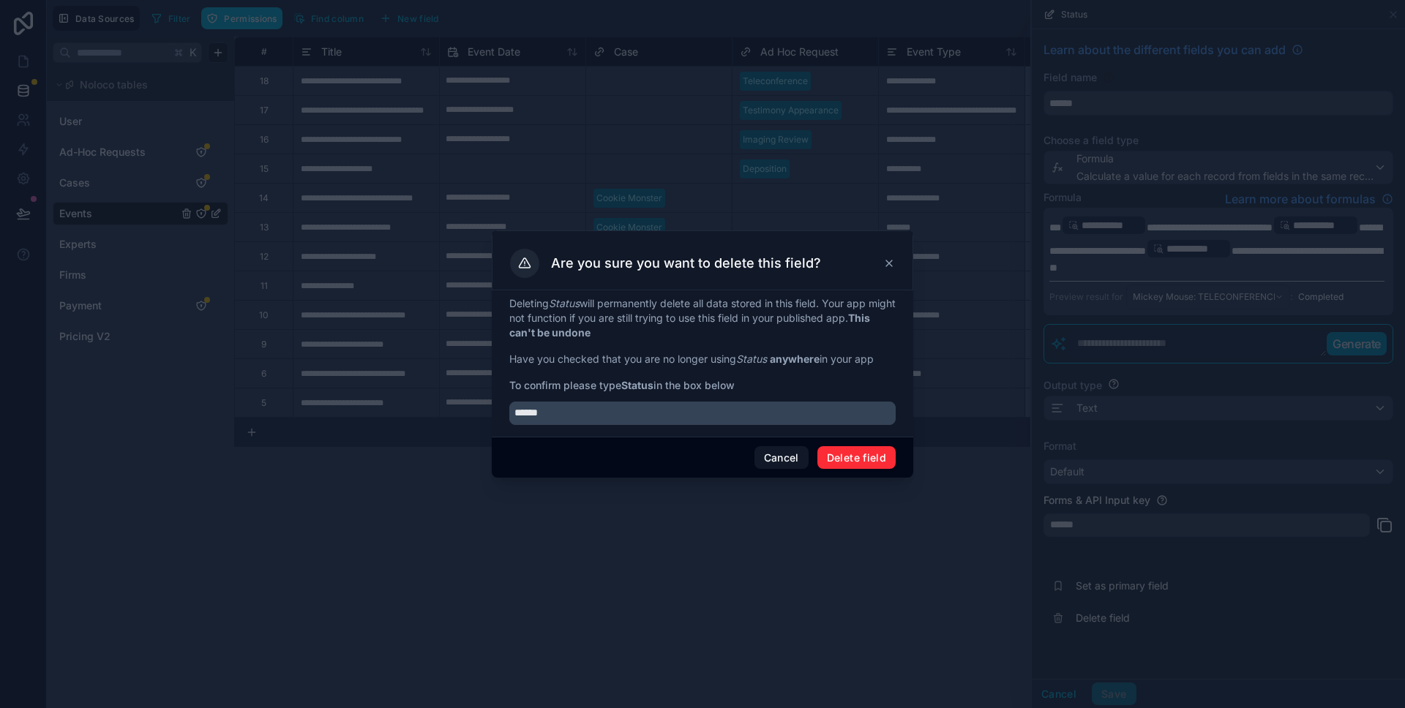
click at [837, 451] on button "Delete field" at bounding box center [856, 457] width 78 height 23
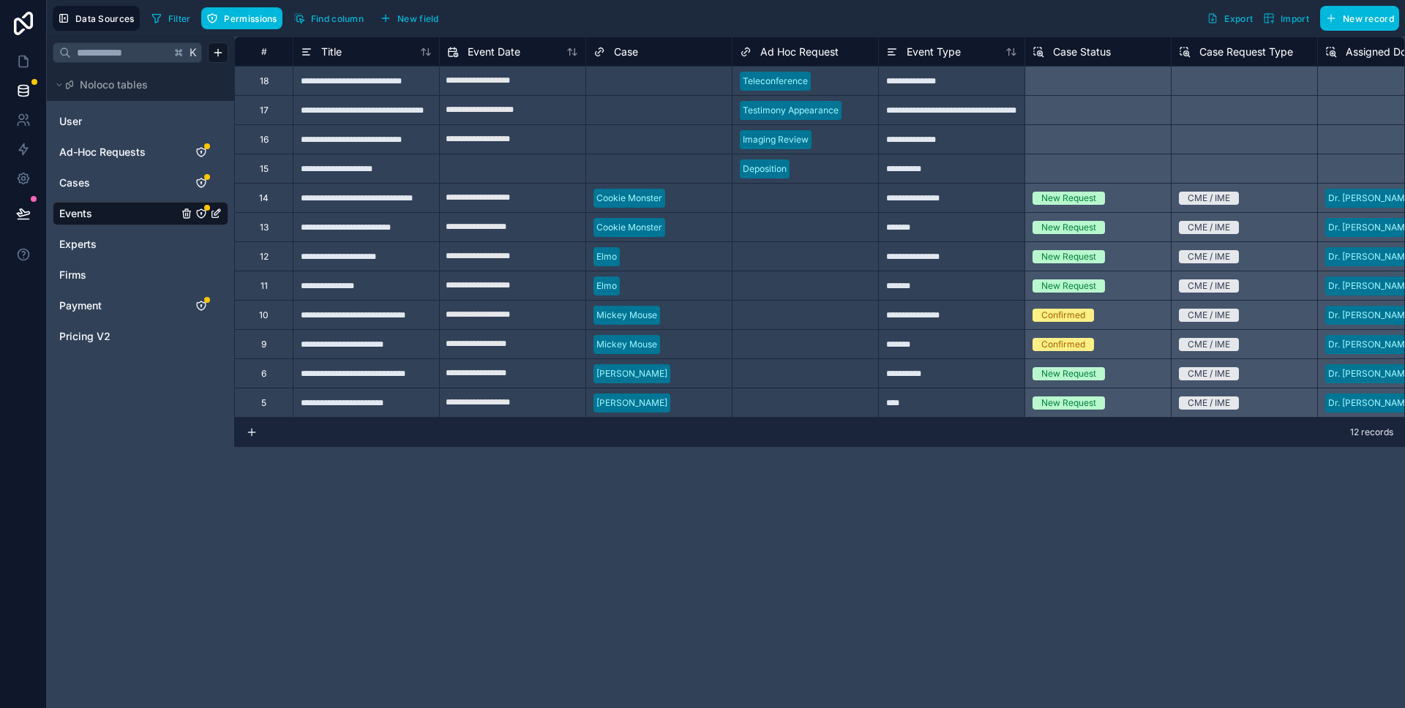
click at [1111, 48] on div "Case Status" at bounding box center [1097, 52] width 131 height 18
click at [1086, 48] on span "Case Status" at bounding box center [1082, 52] width 58 height 15
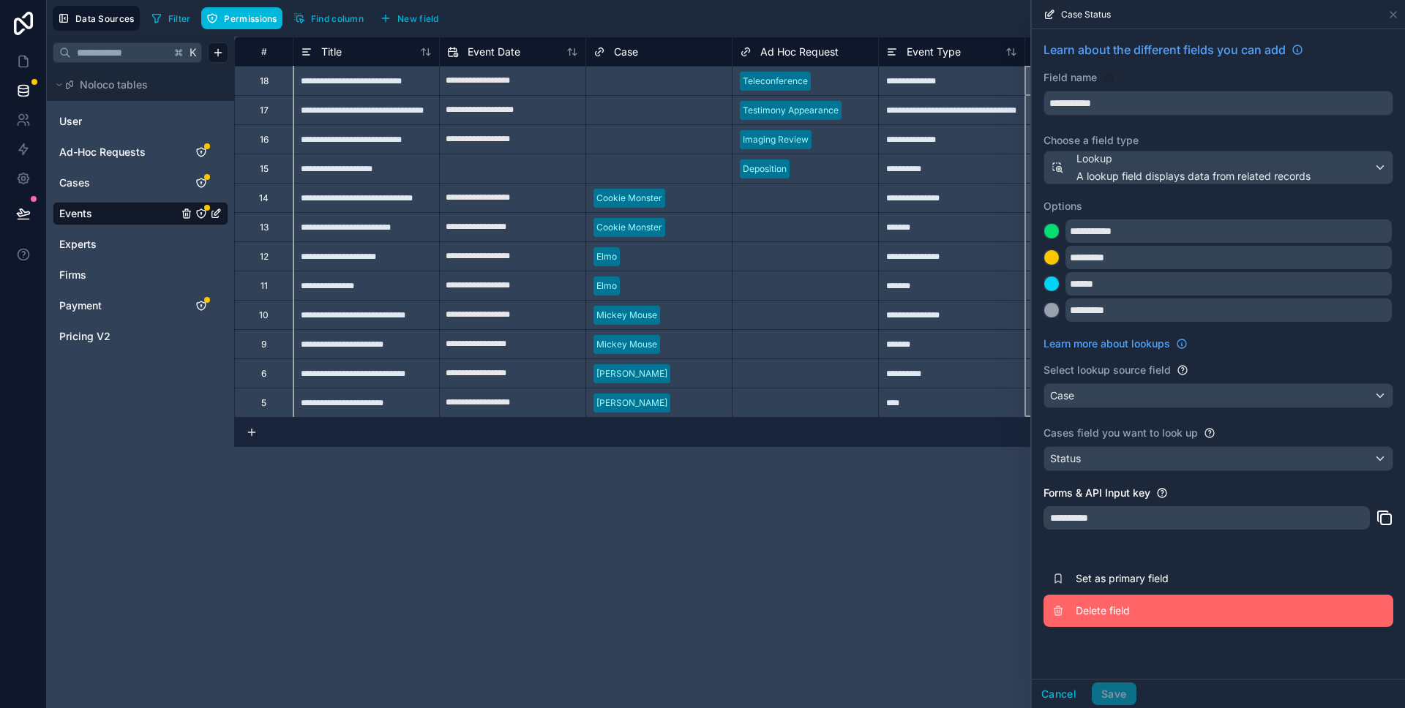
click at [1123, 609] on span "Delete field" at bounding box center [1180, 611] width 211 height 15
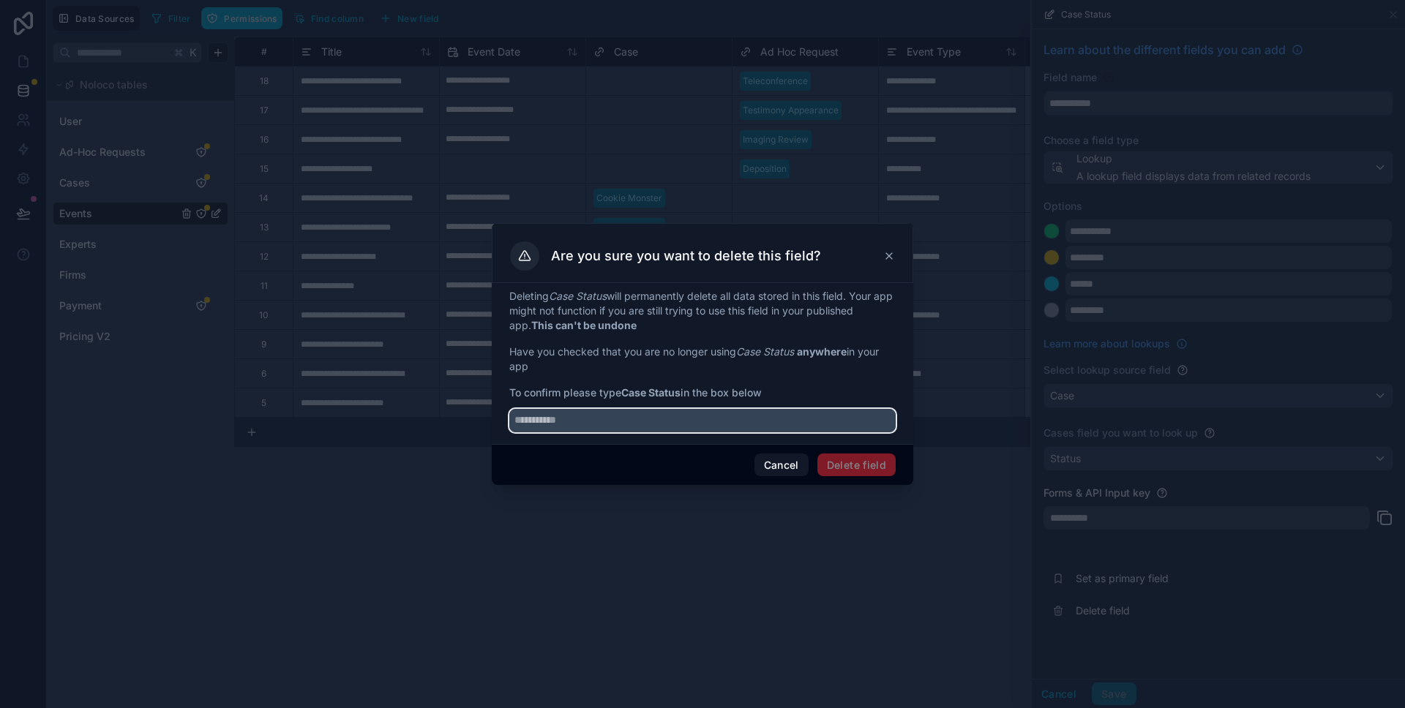
click at [608, 413] on input "text" at bounding box center [702, 420] width 386 height 23
type input "**********"
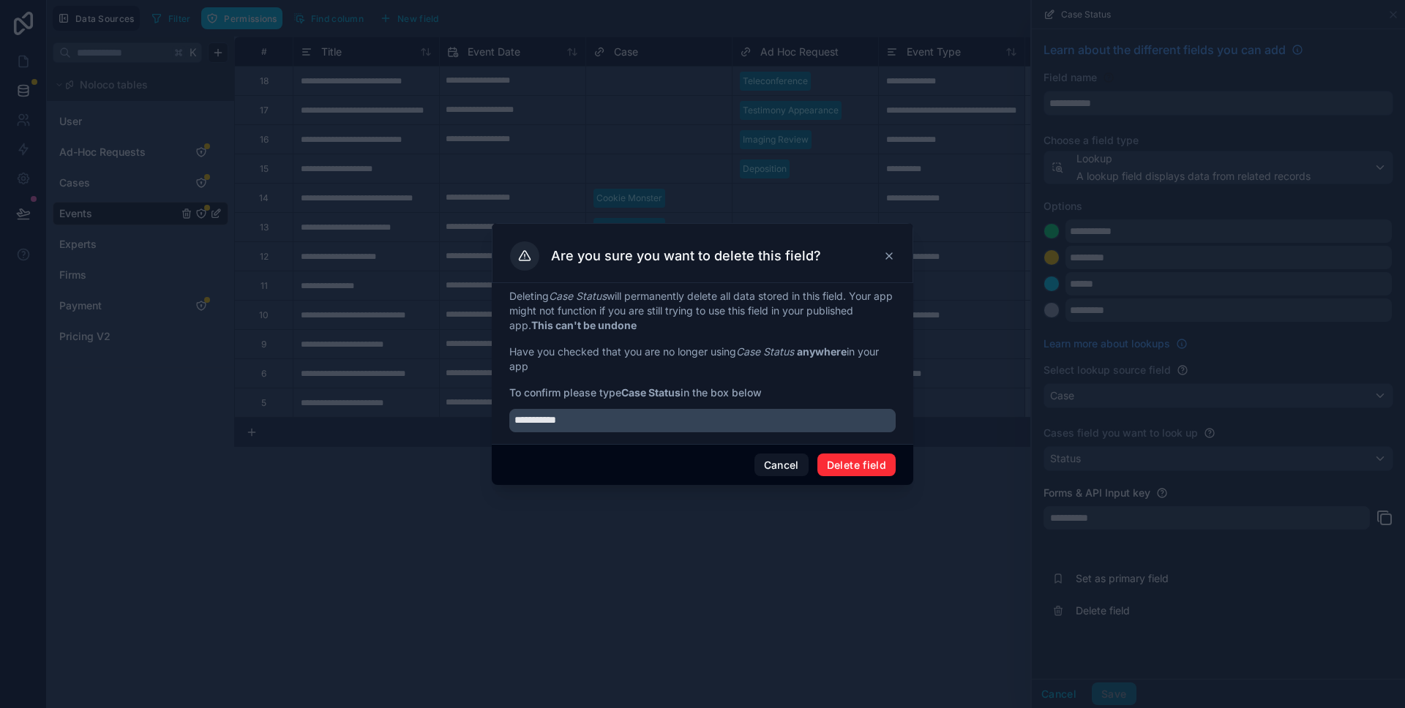
click at [869, 470] on button "Delete field" at bounding box center [856, 465] width 78 height 23
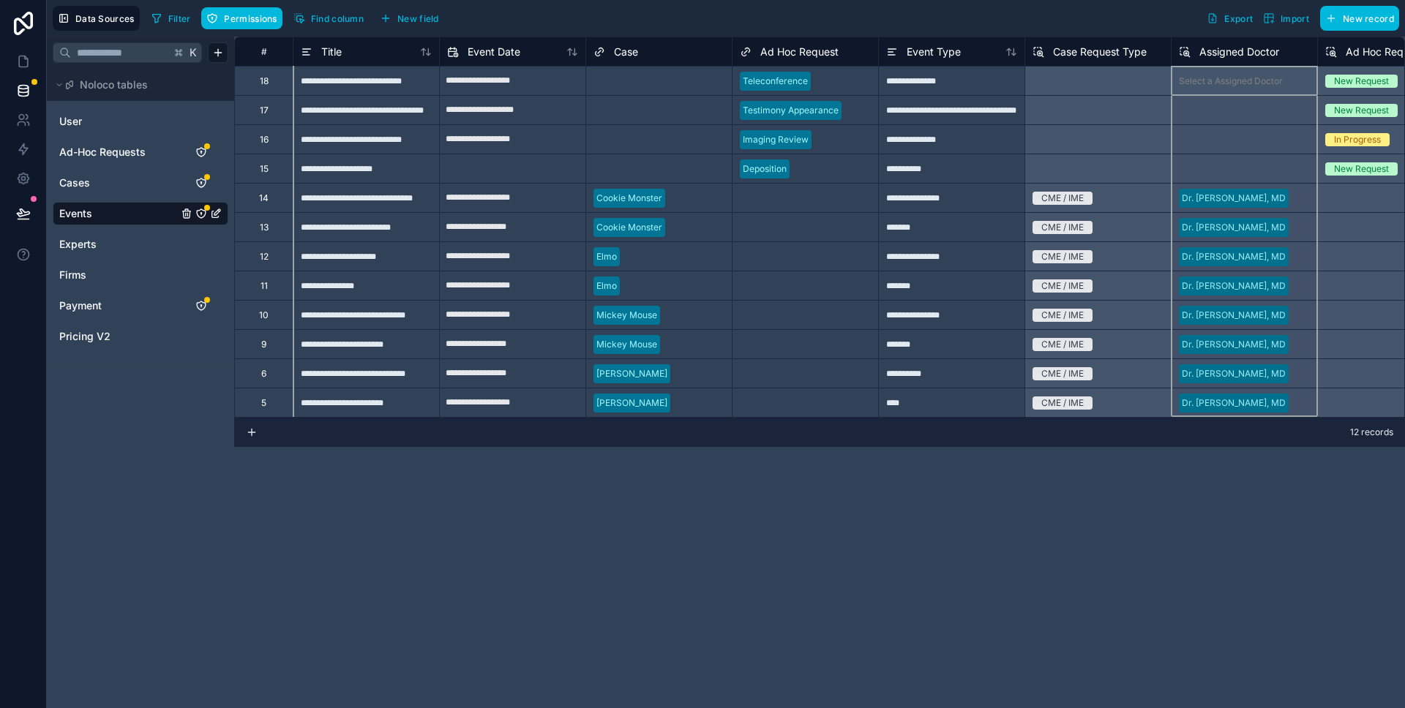
click at [1218, 50] on span "Assigned Doctor" at bounding box center [1239, 52] width 80 height 15
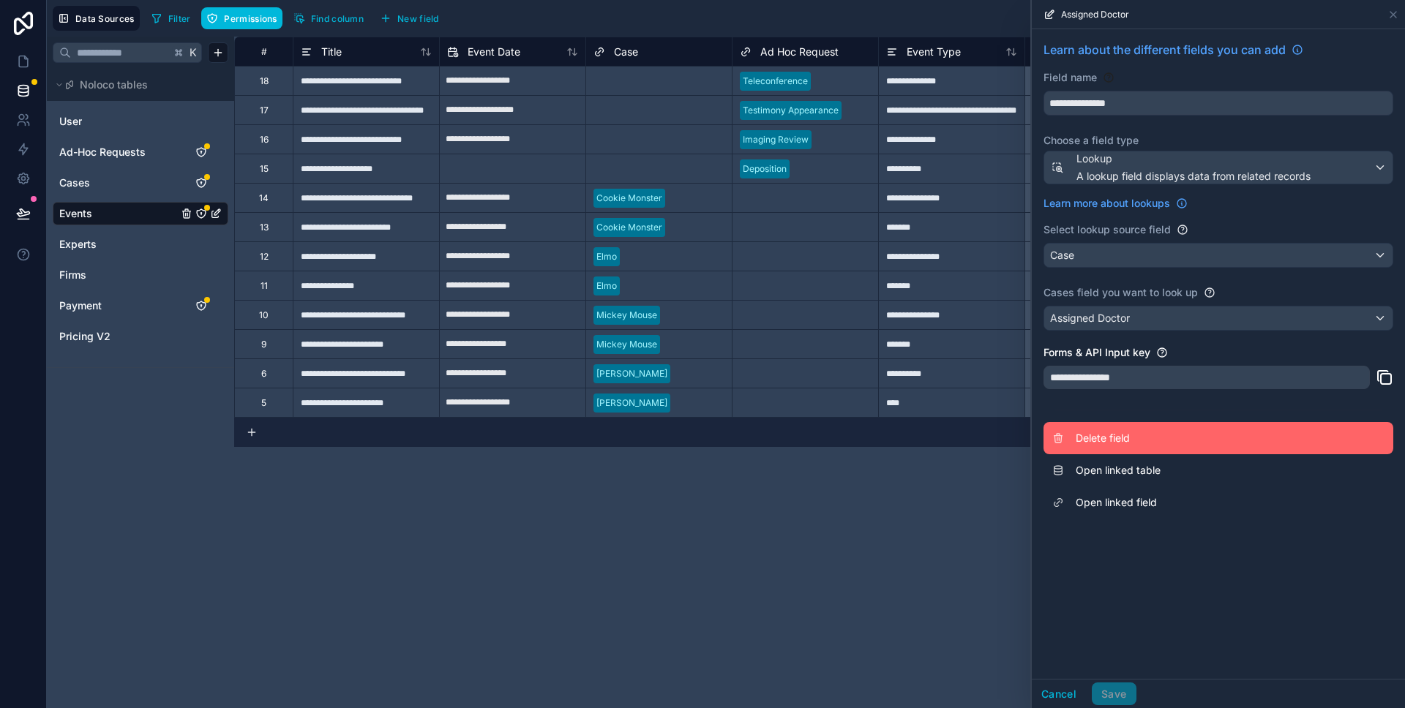
click at [1111, 450] on button "Delete field" at bounding box center [1218, 438] width 350 height 32
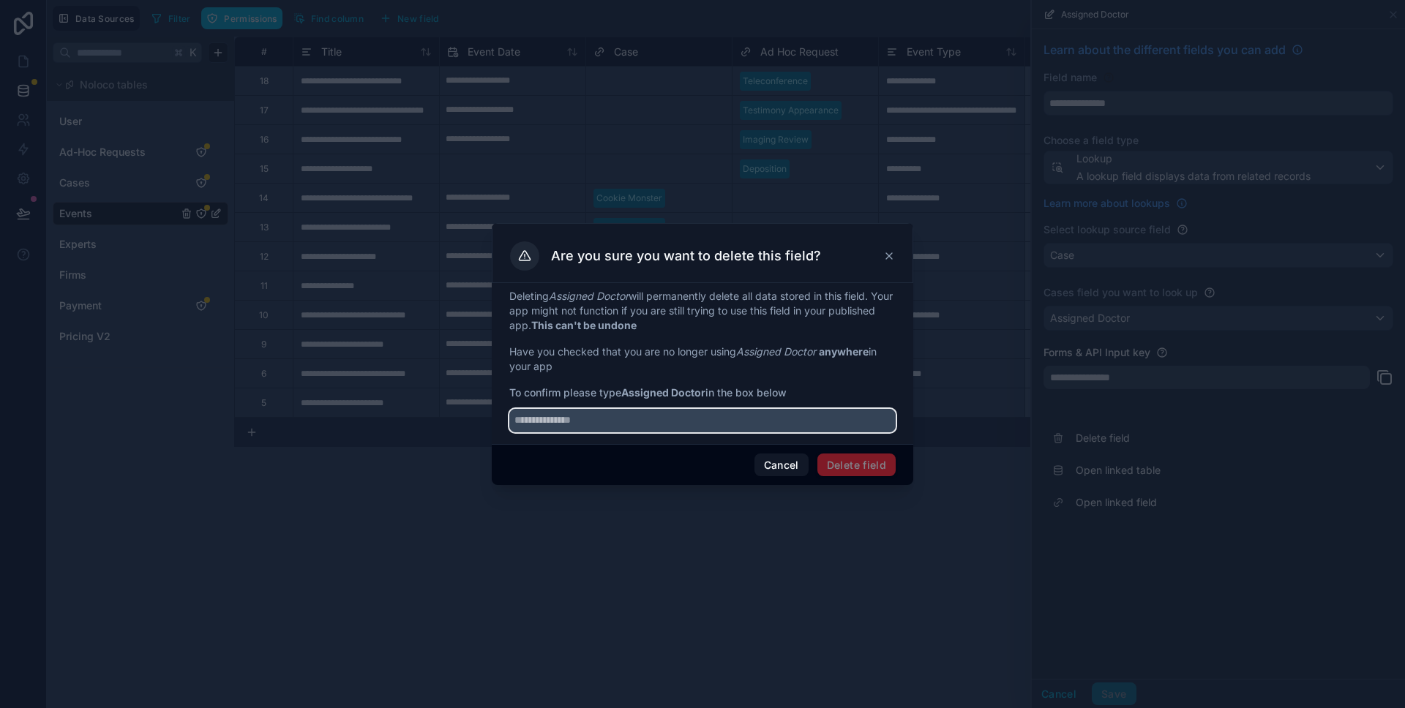
click at [722, 418] on input "text" at bounding box center [702, 420] width 386 height 23
type input "**********"
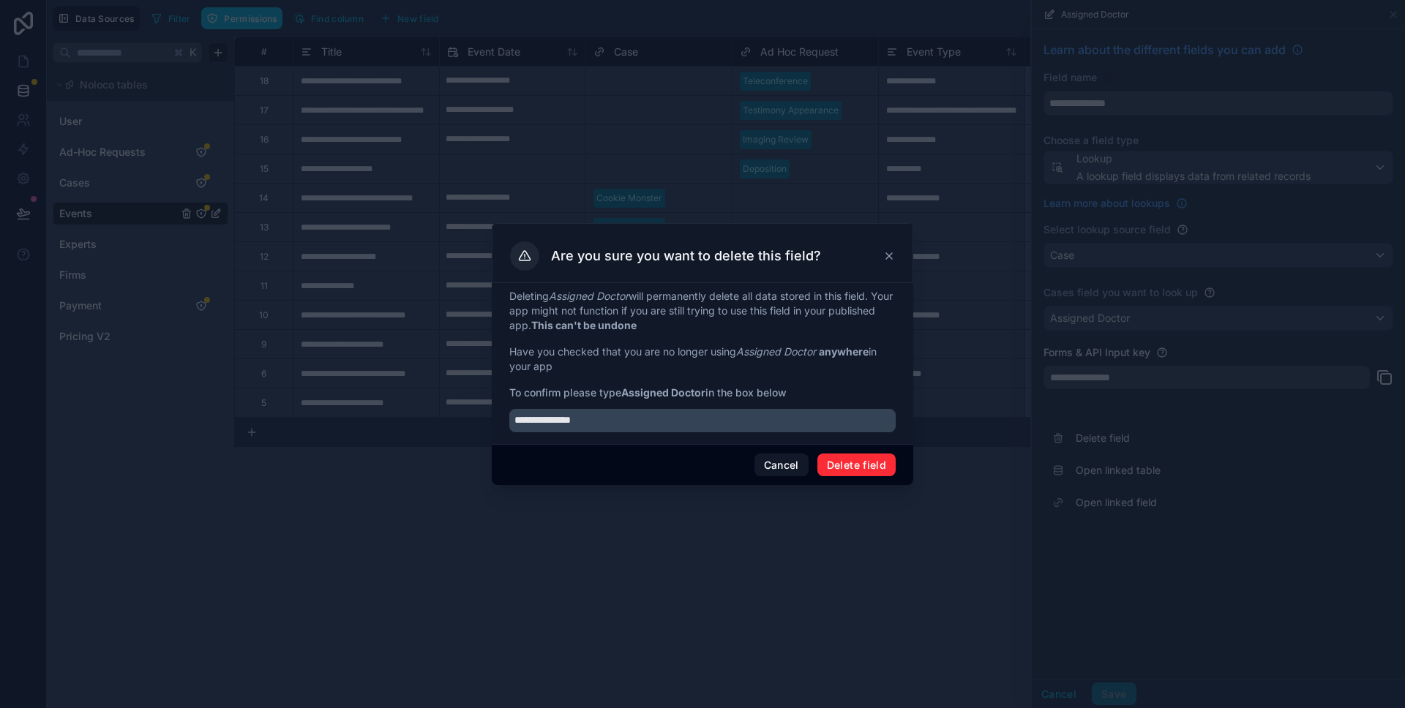
click at [832, 465] on button "Delete field" at bounding box center [856, 465] width 78 height 23
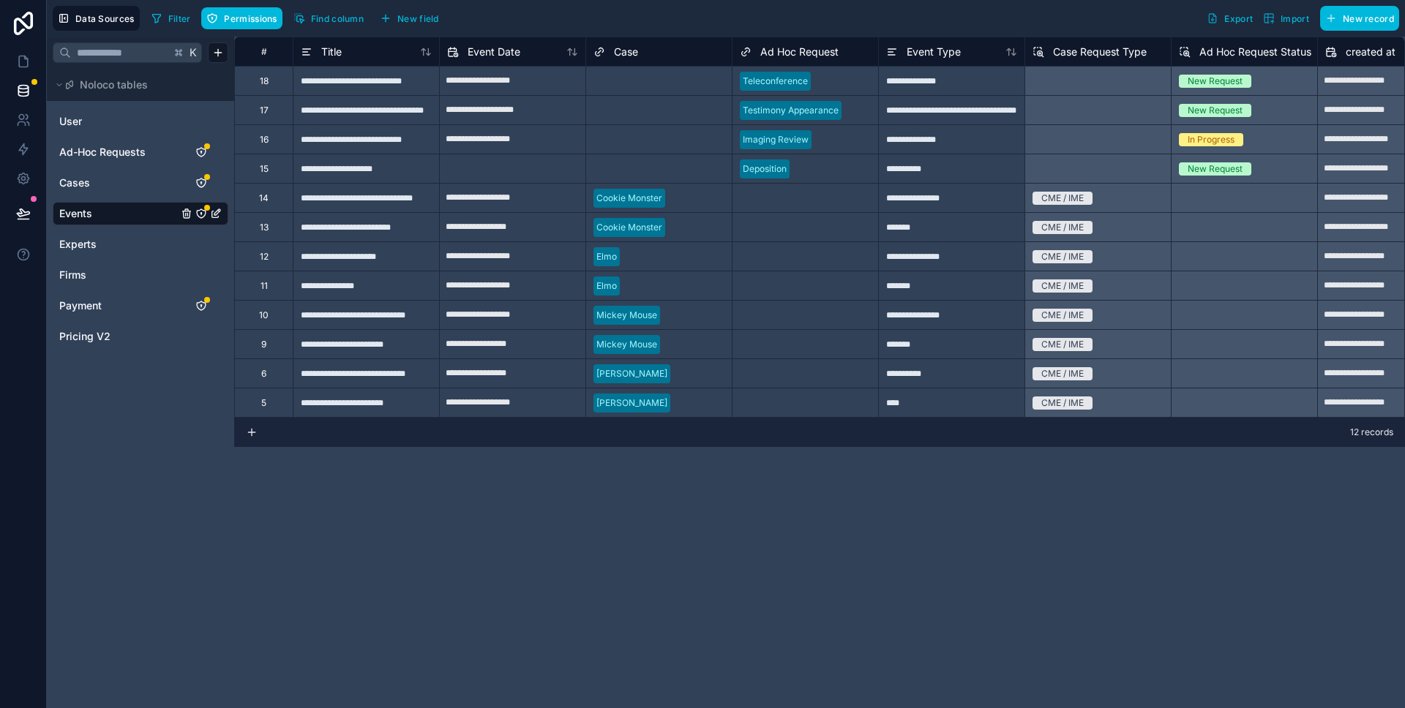
click at [634, 56] on span "Case" at bounding box center [626, 52] width 24 height 15
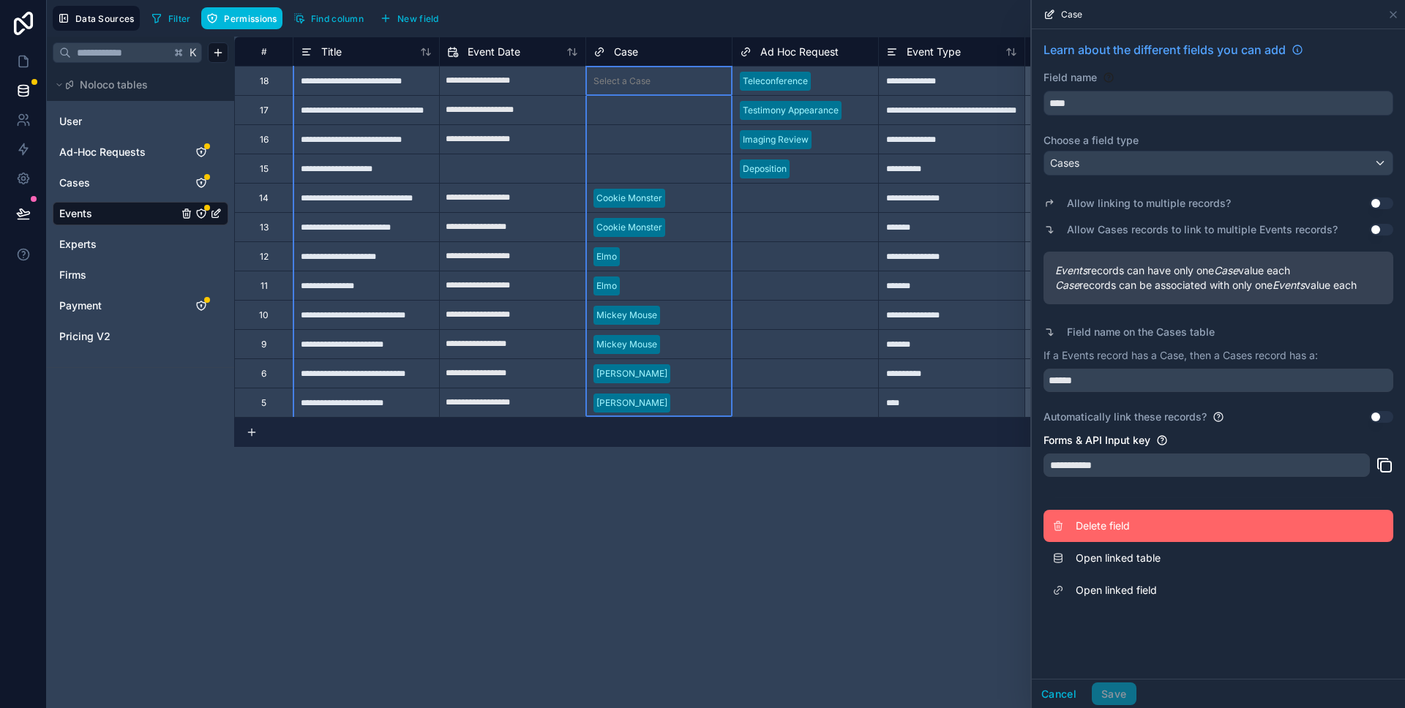
click at [1116, 525] on span "Delete field" at bounding box center [1180, 526] width 211 height 15
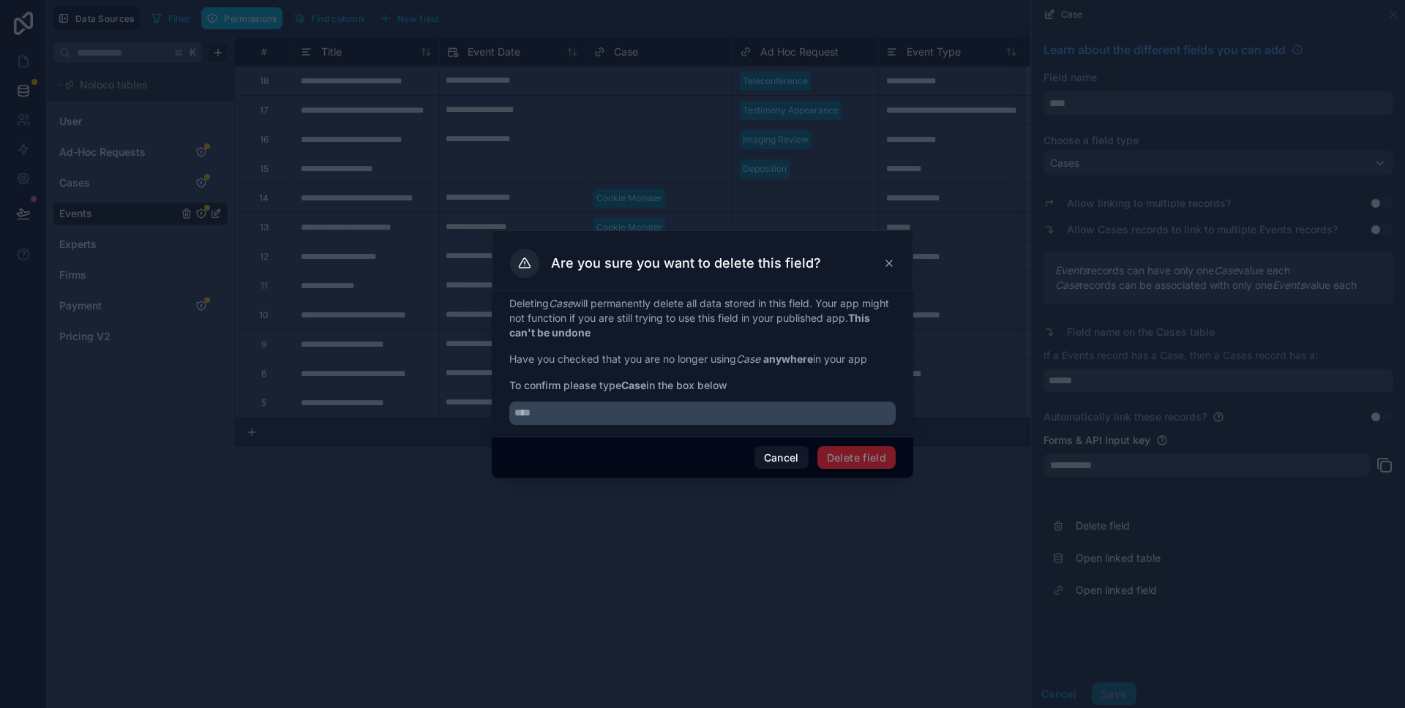
click at [884, 258] on icon at bounding box center [889, 264] width 12 height 12
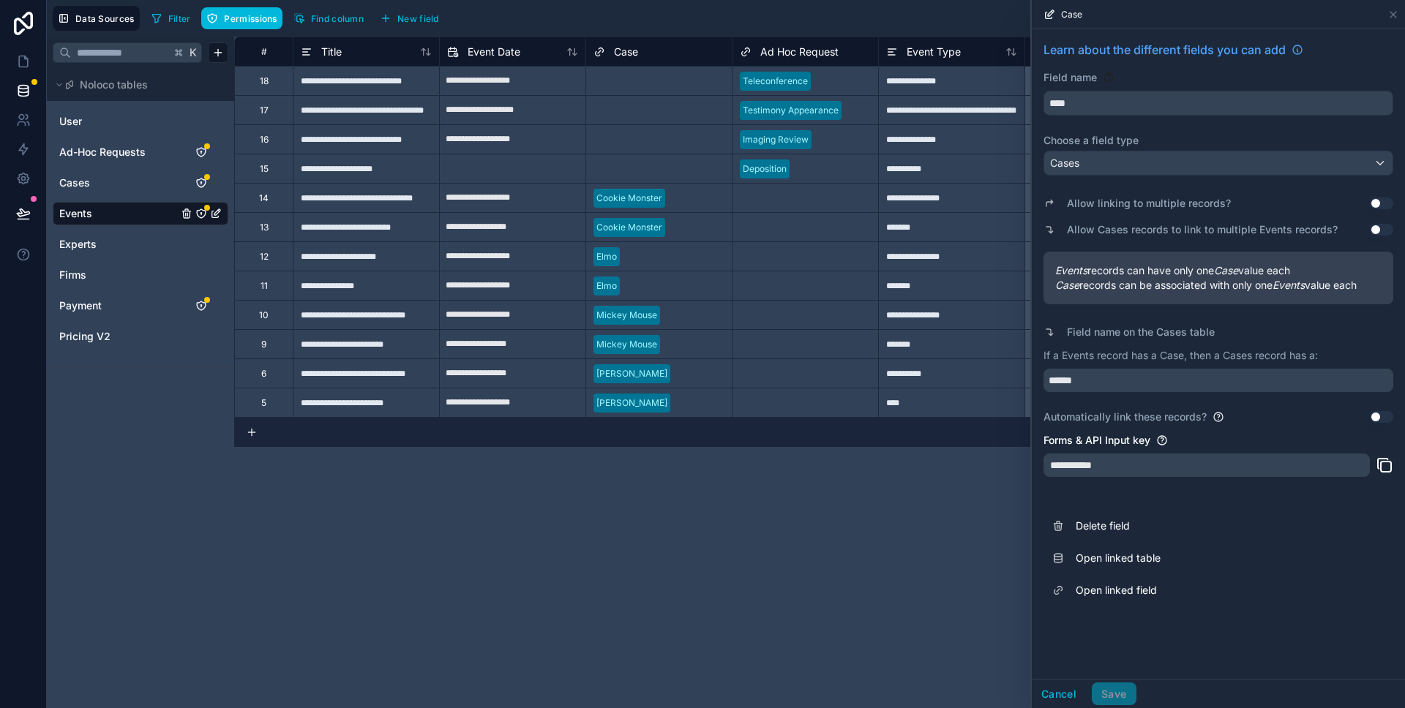
click at [1388, 5] on div "Case" at bounding box center [1217, 14] width 361 height 29
click at [1391, 11] on icon at bounding box center [1393, 15] width 12 height 12
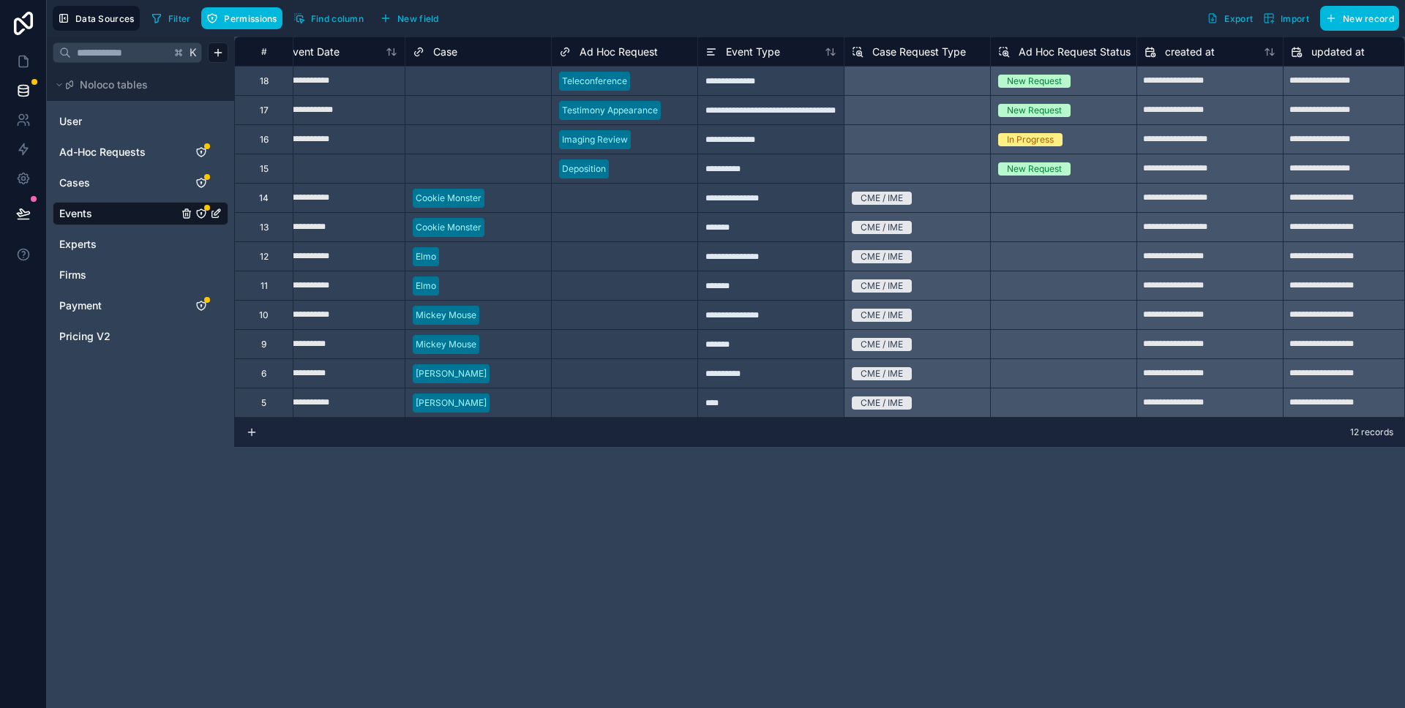
scroll to position [0, 181]
click at [909, 52] on span "Case Request Type" at bounding box center [918, 52] width 94 height 15
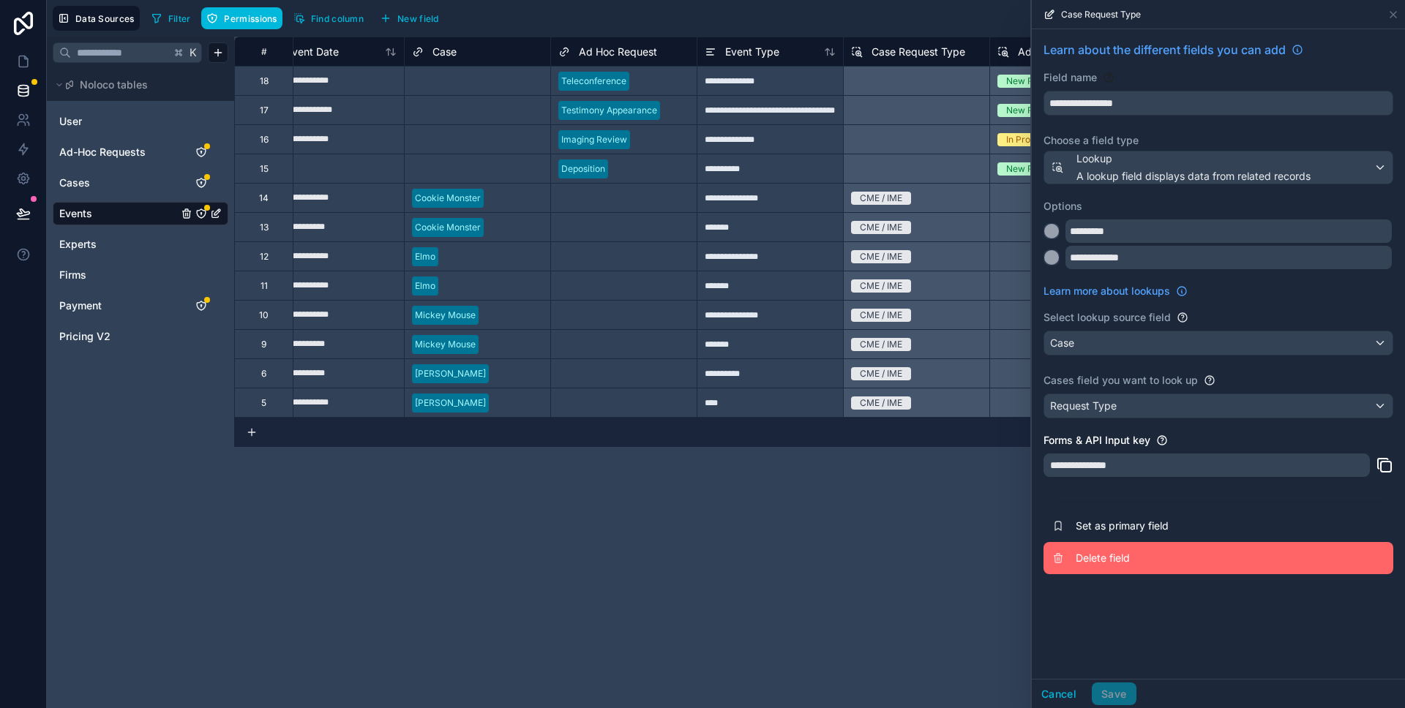
click at [1104, 549] on button "Delete field" at bounding box center [1218, 558] width 350 height 32
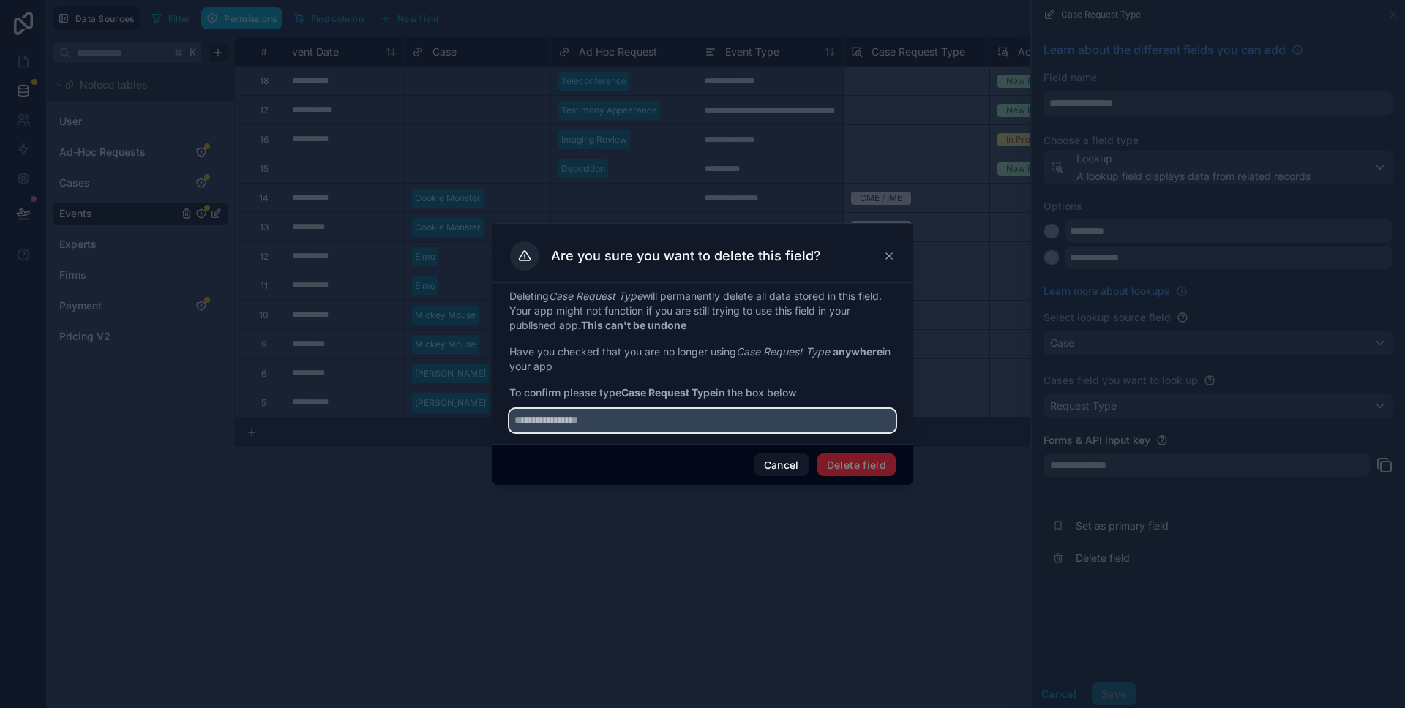
click at [715, 421] on input "text" at bounding box center [702, 420] width 386 height 23
type input "**********"
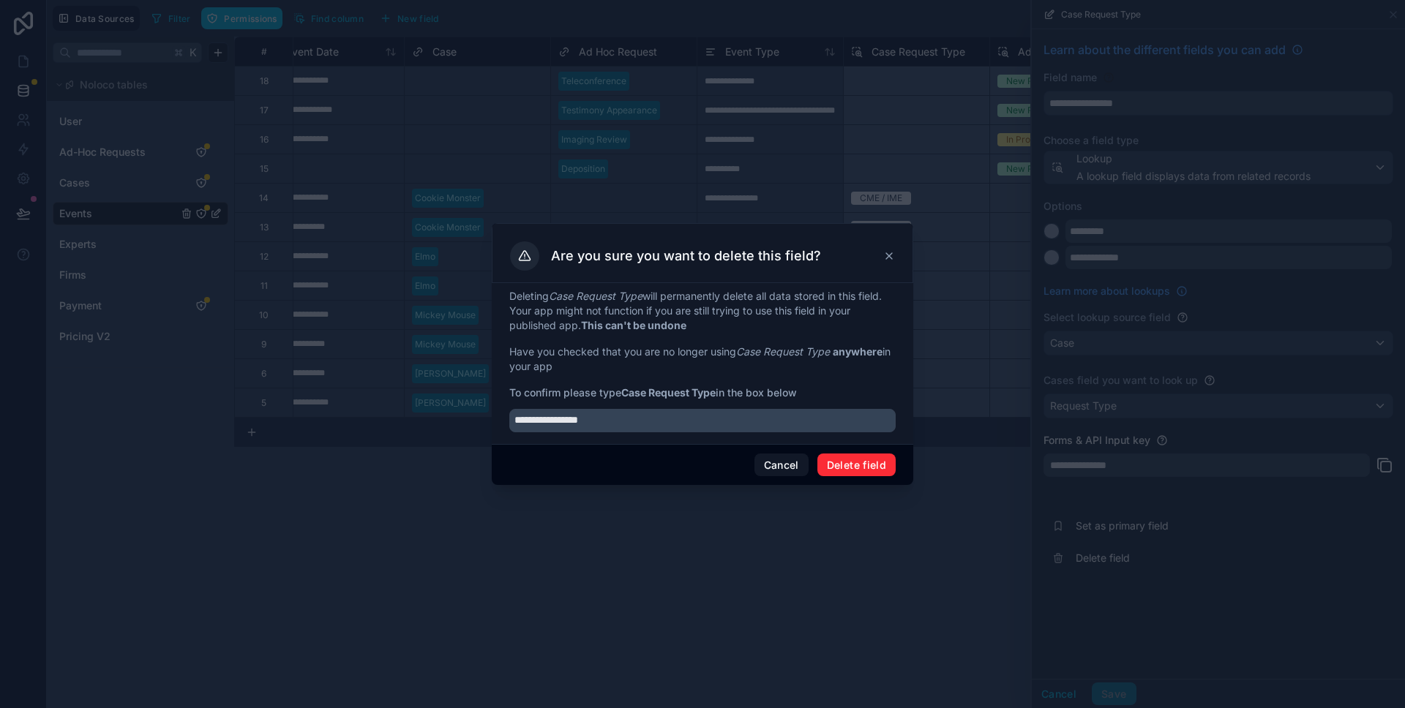
click at [854, 456] on button "Delete field" at bounding box center [856, 465] width 78 height 23
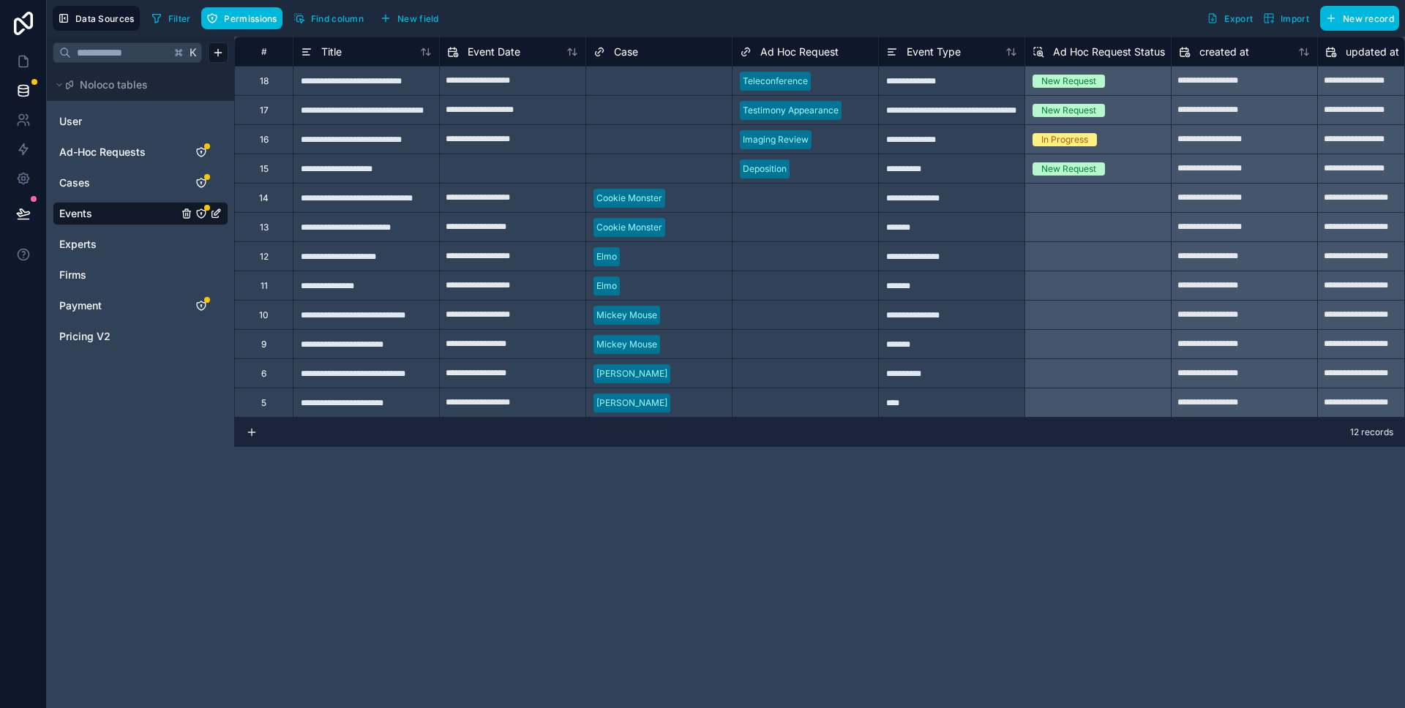
click at [420, 18] on span "New field" at bounding box center [418, 18] width 42 height 11
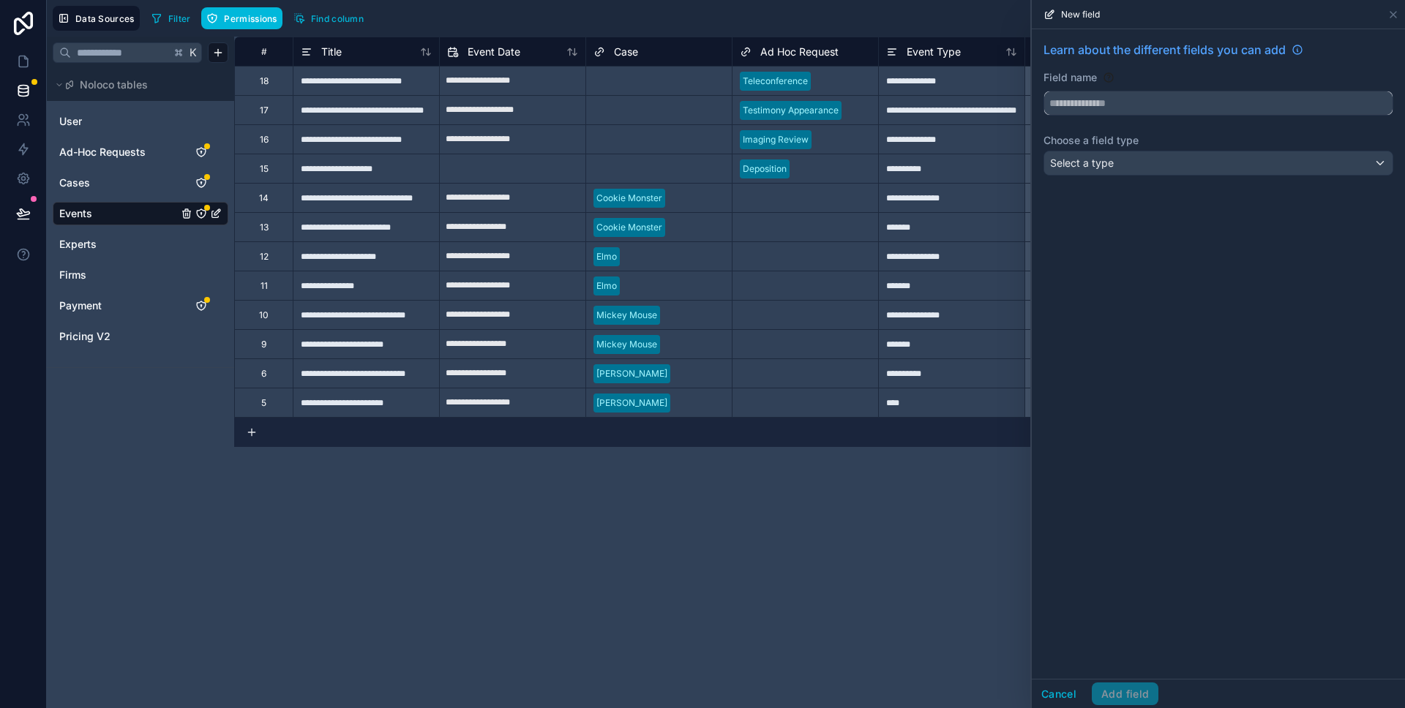
click at [1116, 98] on input "text" at bounding box center [1218, 102] width 348 height 23
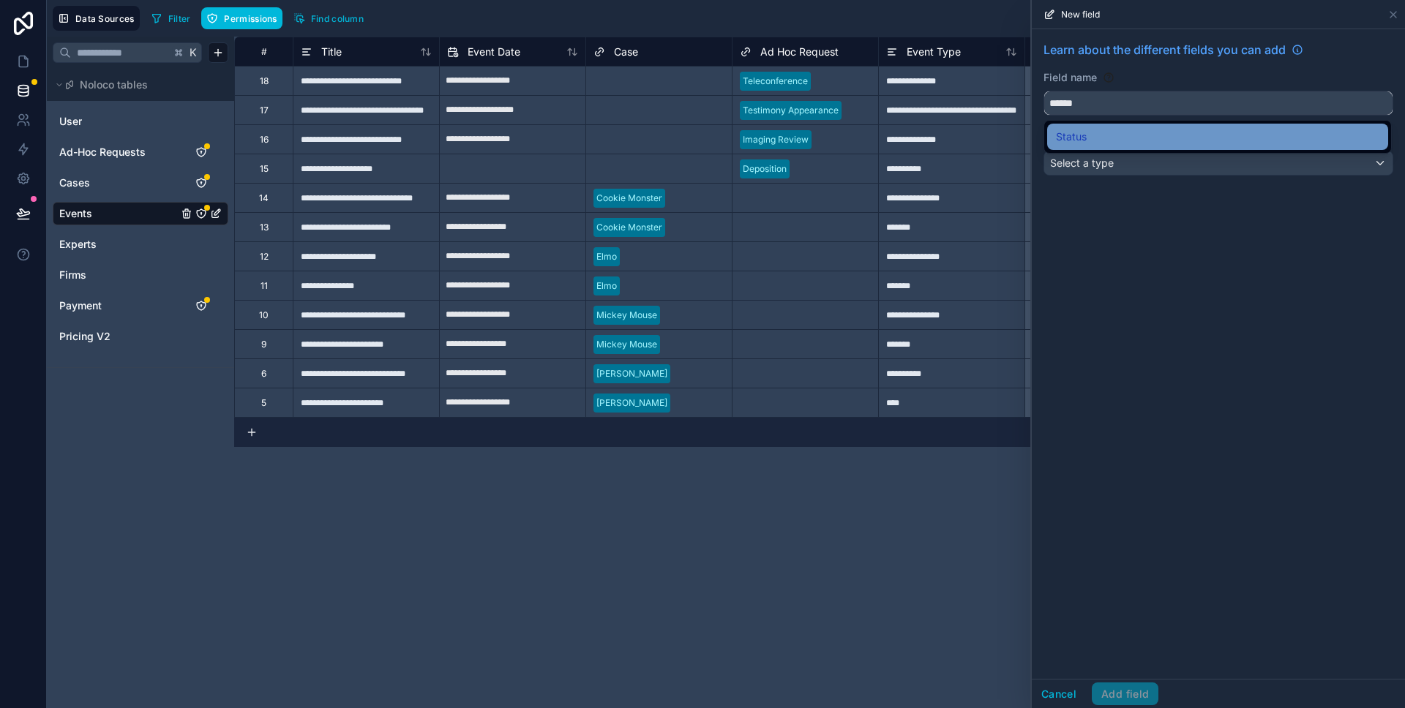
type input "******"
click at [1116, 128] on div "Status" at bounding box center [1217, 137] width 323 height 18
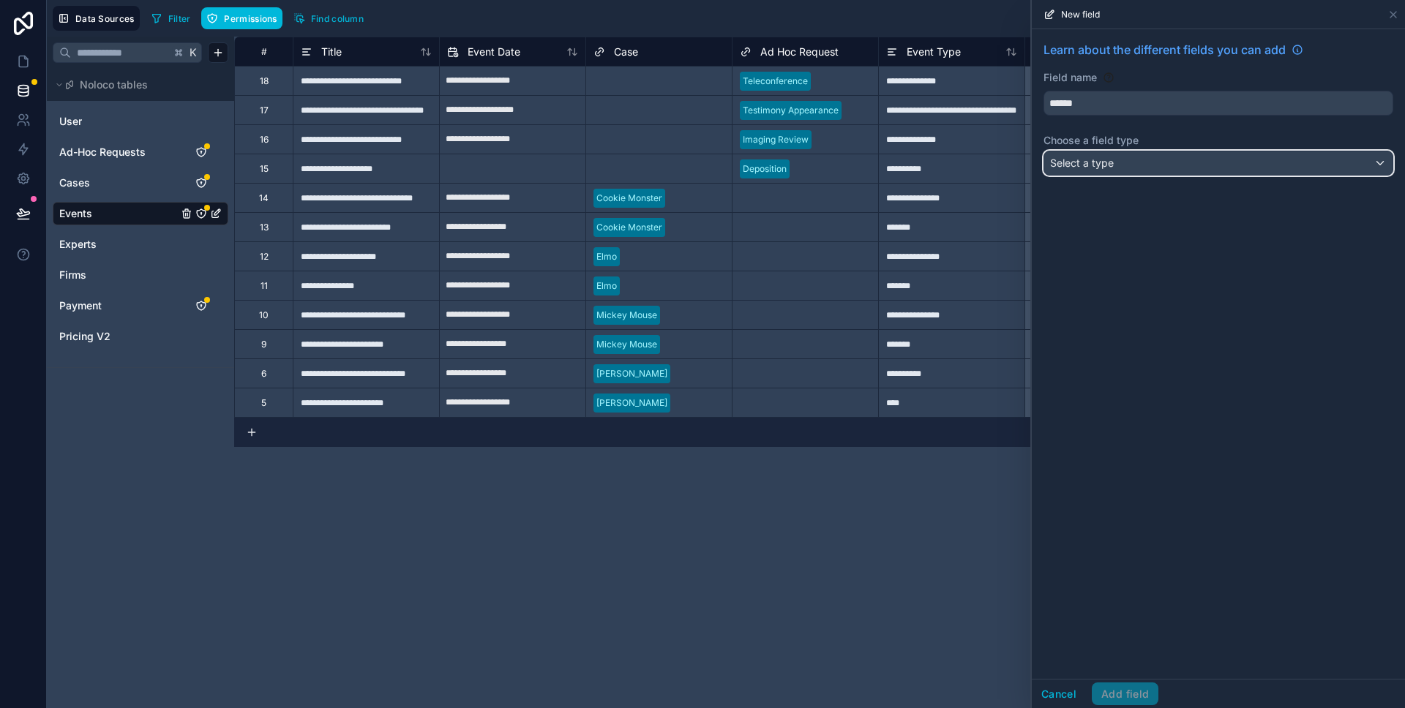
click at [1114, 173] on div "Select a type" at bounding box center [1218, 162] width 348 height 23
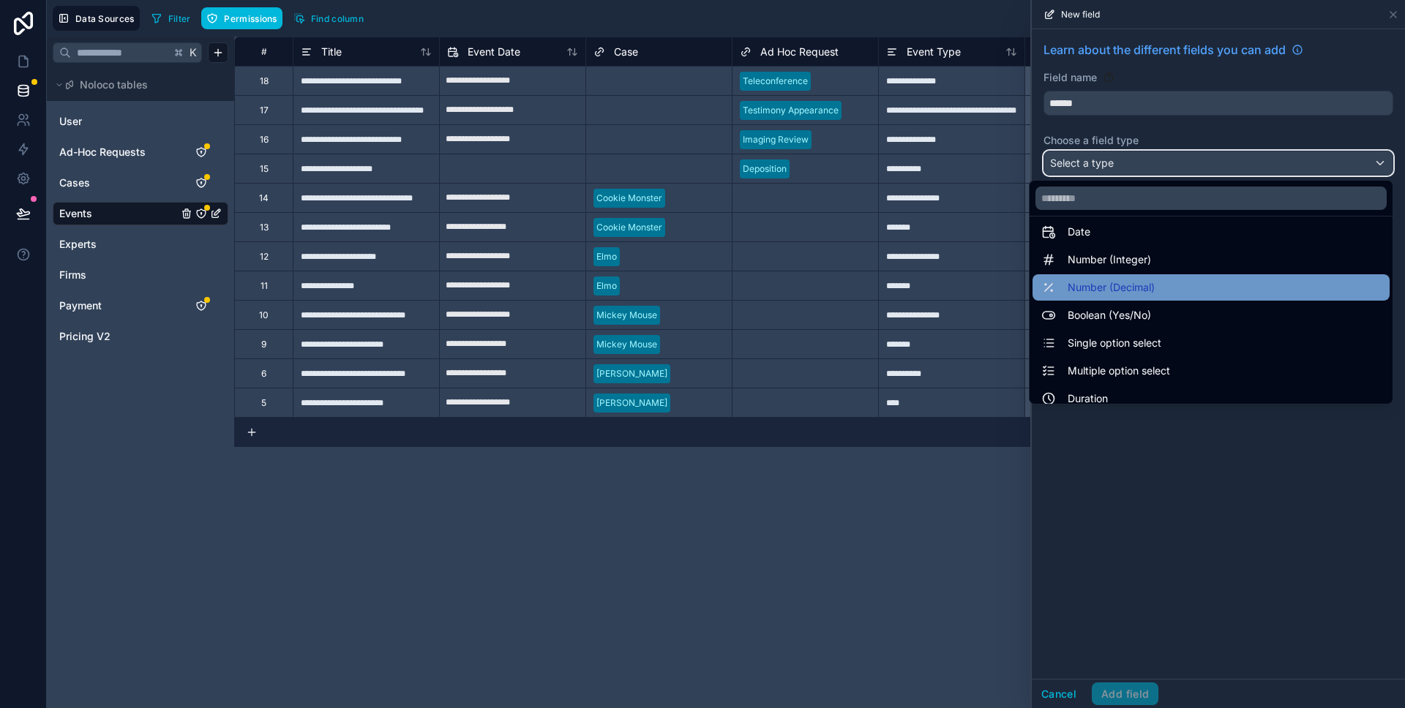
scroll to position [42, 0]
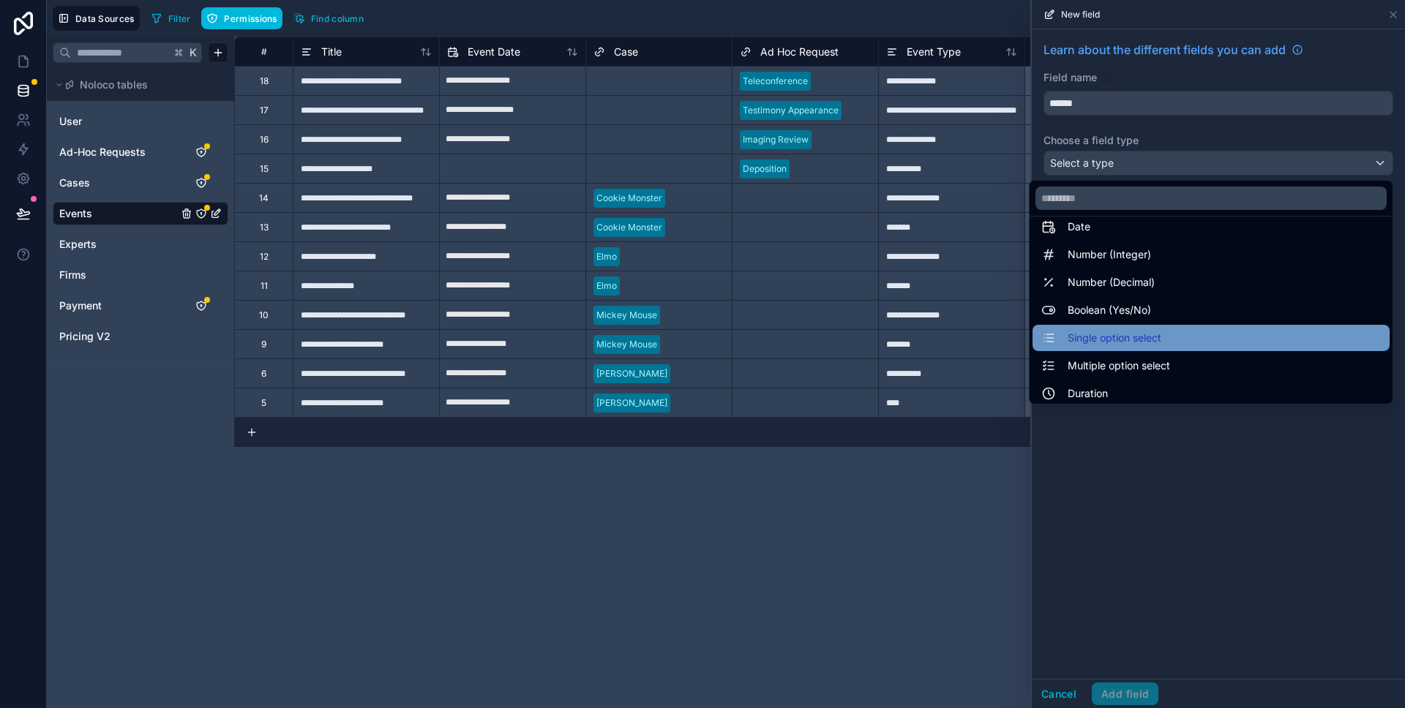
click at [1118, 331] on span "Single option select" at bounding box center [1114, 338] width 94 height 18
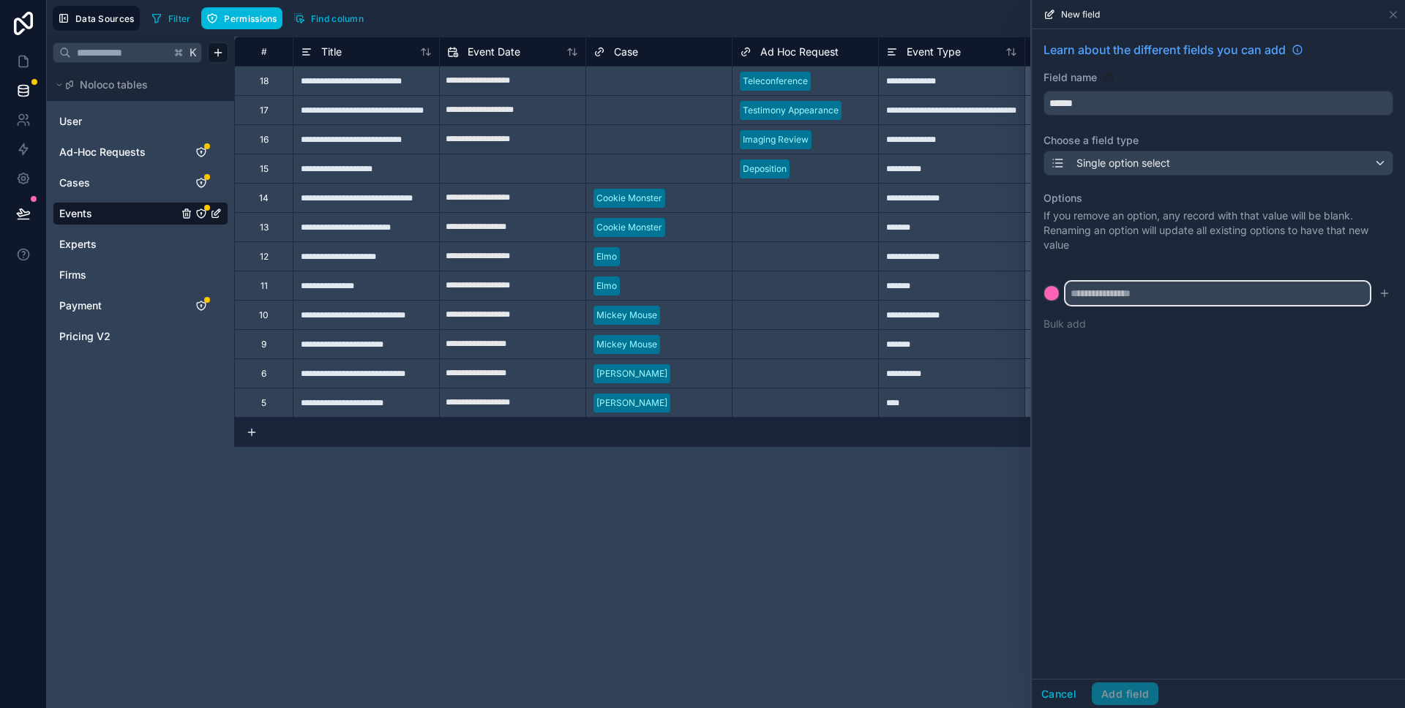
click at [1110, 293] on input "text" at bounding box center [1217, 293] width 304 height 23
drag, startPoint x: 1073, startPoint y: 293, endPoint x: 1135, endPoint y: 294, distance: 61.5
click at [1135, 294] on input "**********" at bounding box center [1217, 293] width 304 height 23
type input "*"
type input "***"
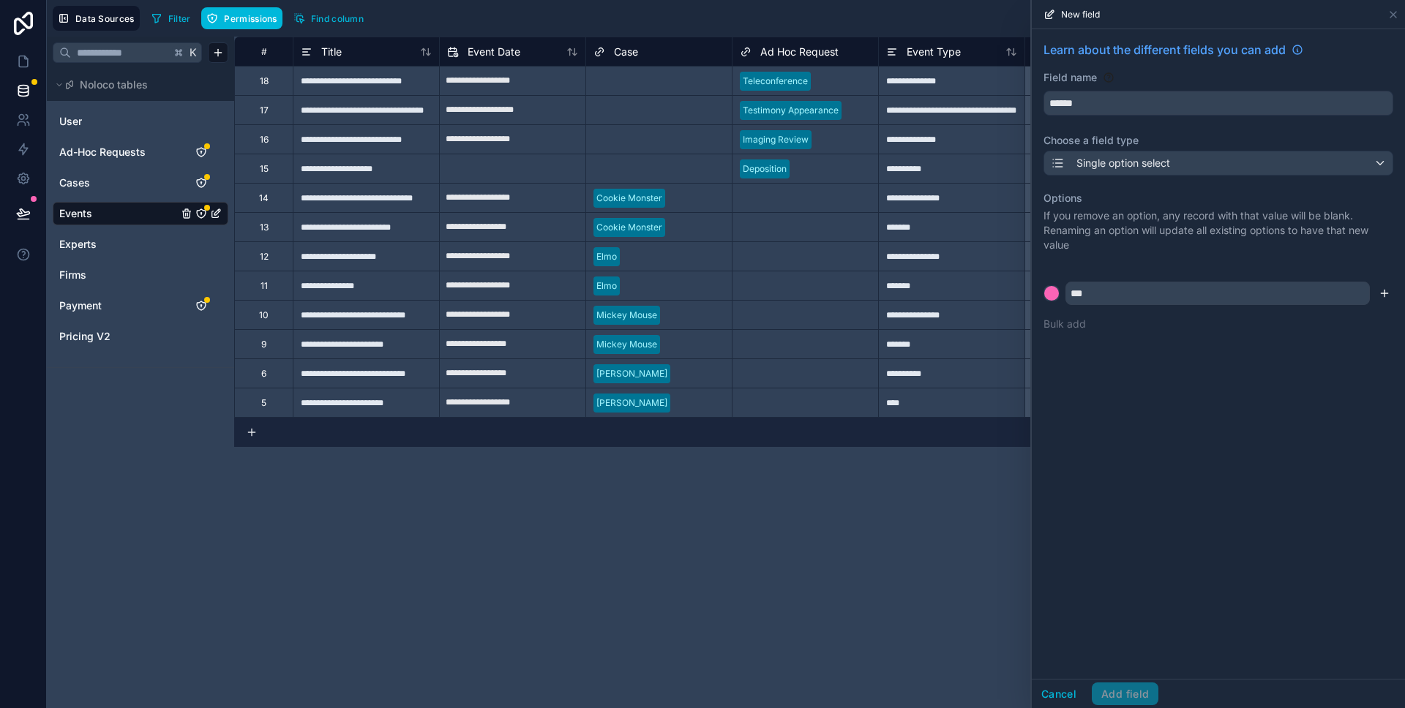
click at [1386, 293] on icon "submit" at bounding box center [1384, 294] width 12 height 12
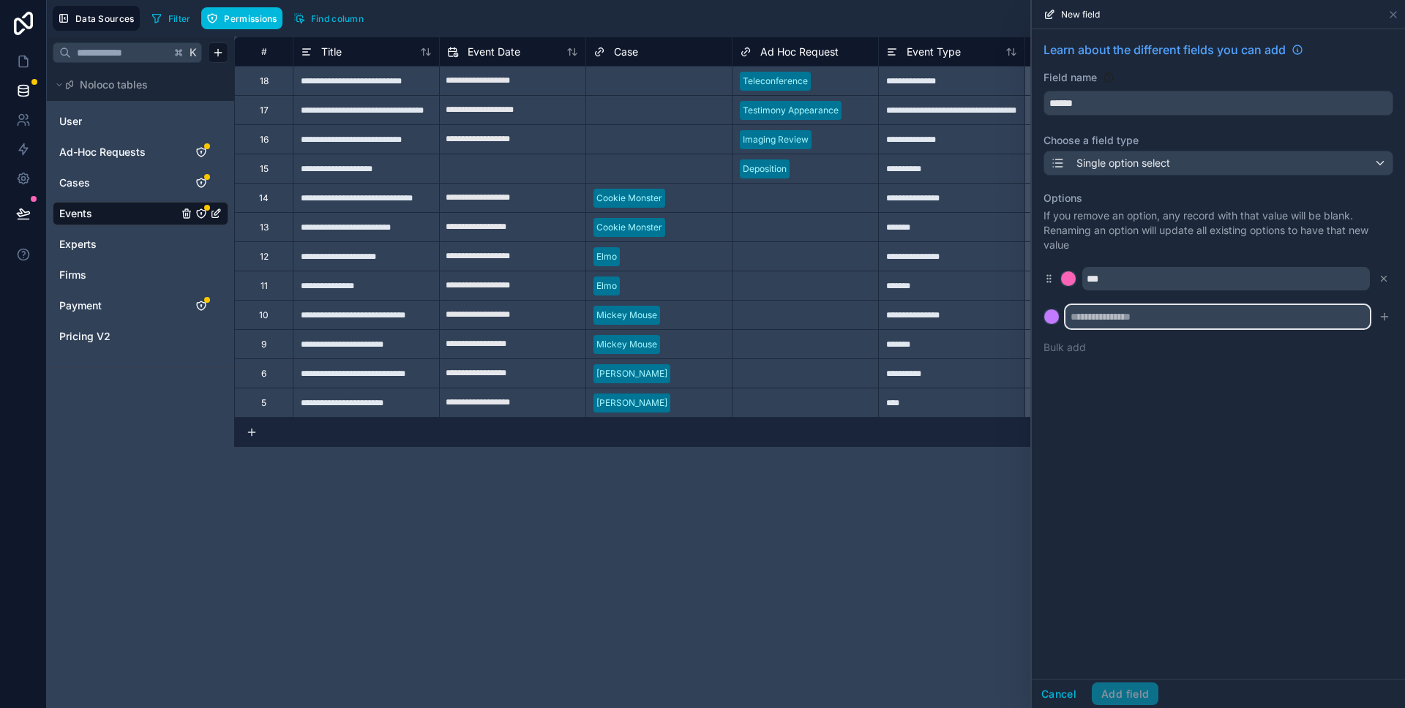
click at [1148, 321] on input "text" at bounding box center [1217, 316] width 304 height 23
type input "**********"
click at [1388, 315] on icon "submit" at bounding box center [1384, 317] width 12 height 12
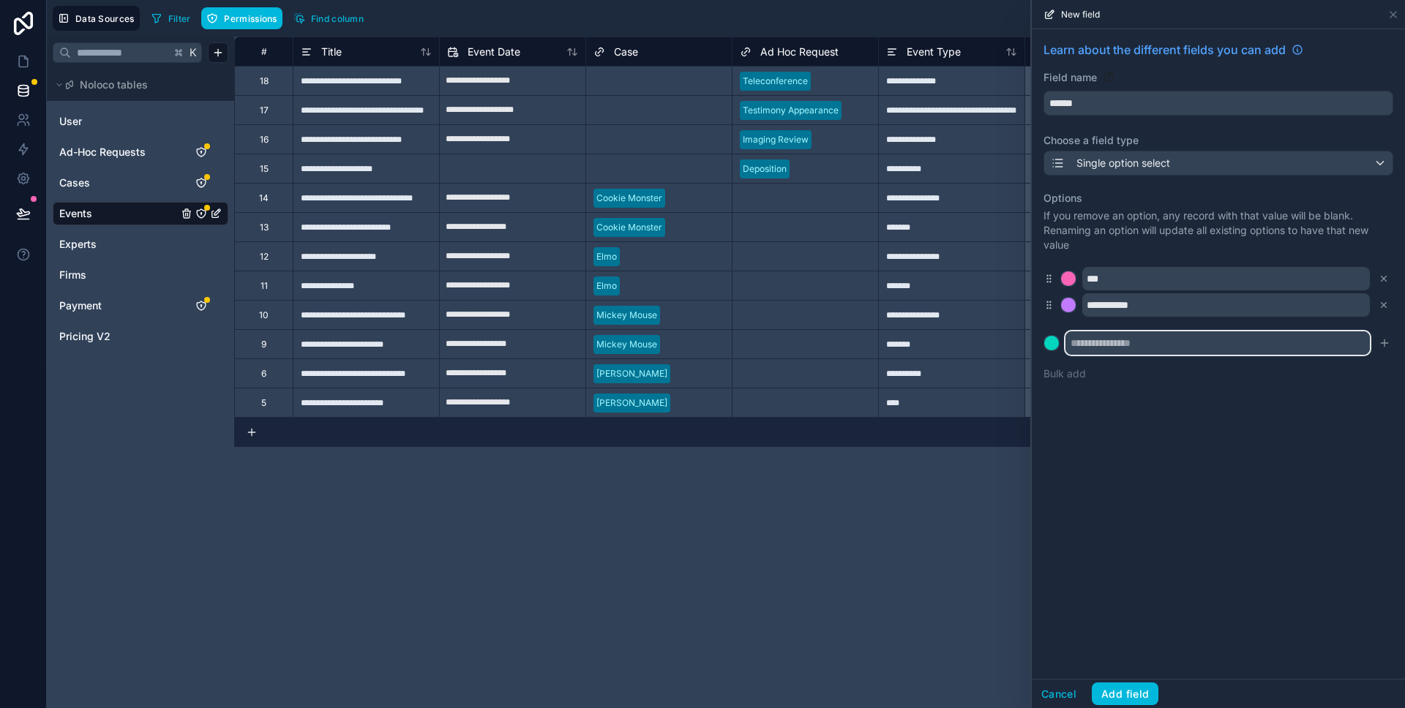
click at [1163, 343] on input "text" at bounding box center [1217, 342] width 304 height 23
type input "*********"
click at [1388, 346] on icon "submit" at bounding box center [1384, 343] width 12 height 12
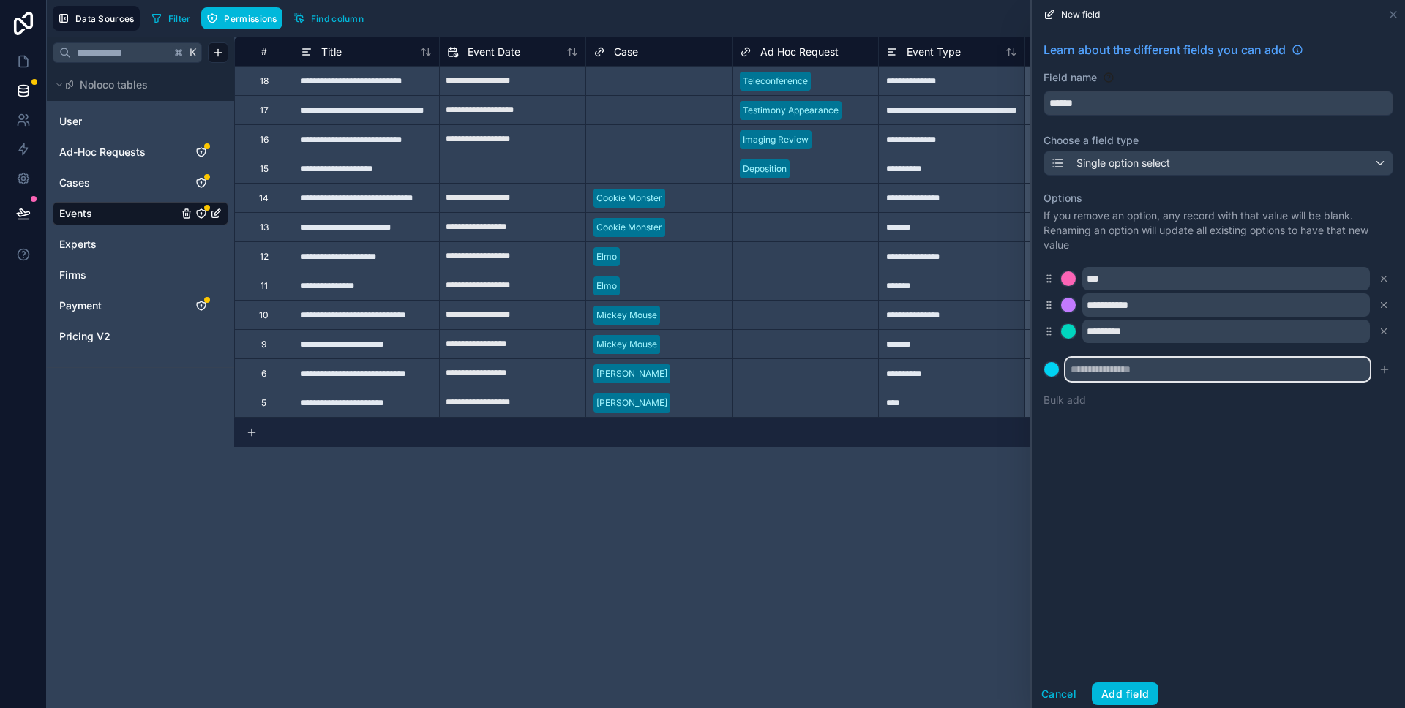
click at [1286, 363] on input "text" at bounding box center [1217, 369] width 304 height 23
type input "*"
type input "*********"
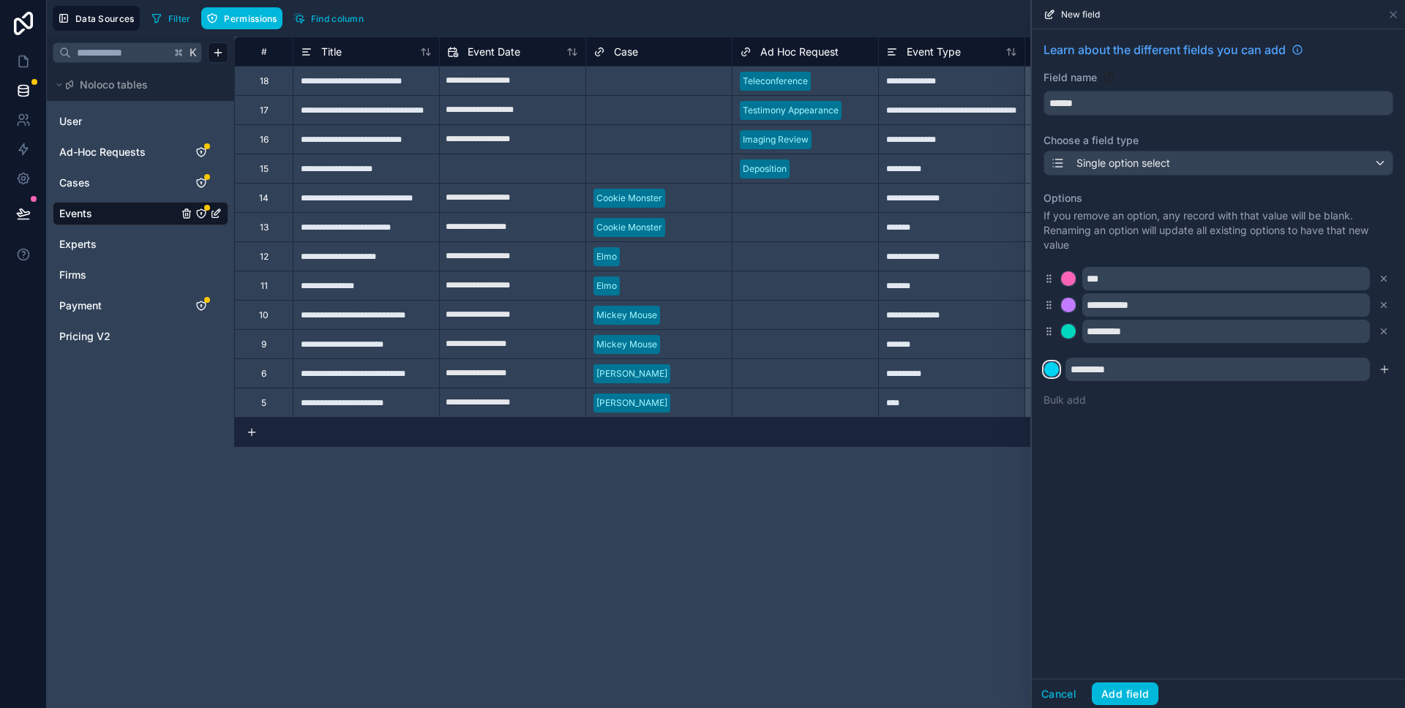
click at [1053, 366] on div at bounding box center [1051, 369] width 15 height 15
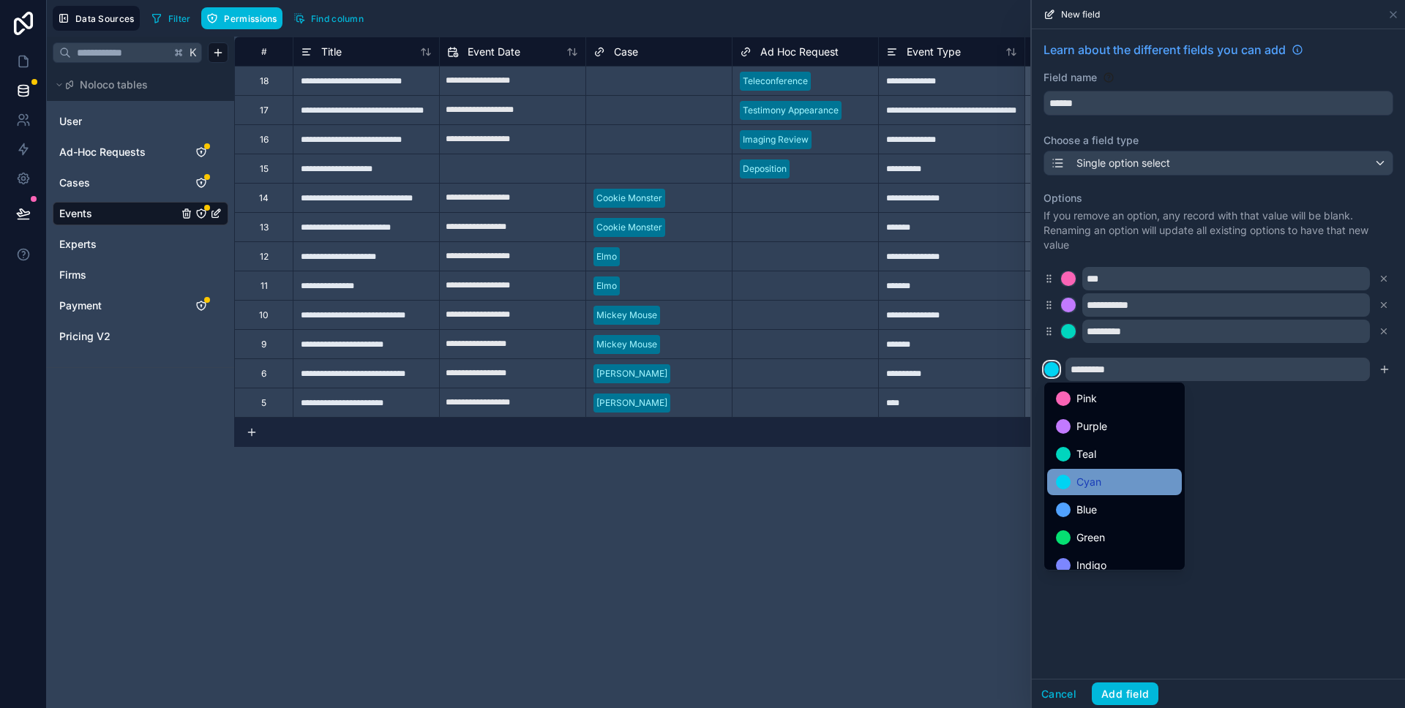
scroll to position [123, 0]
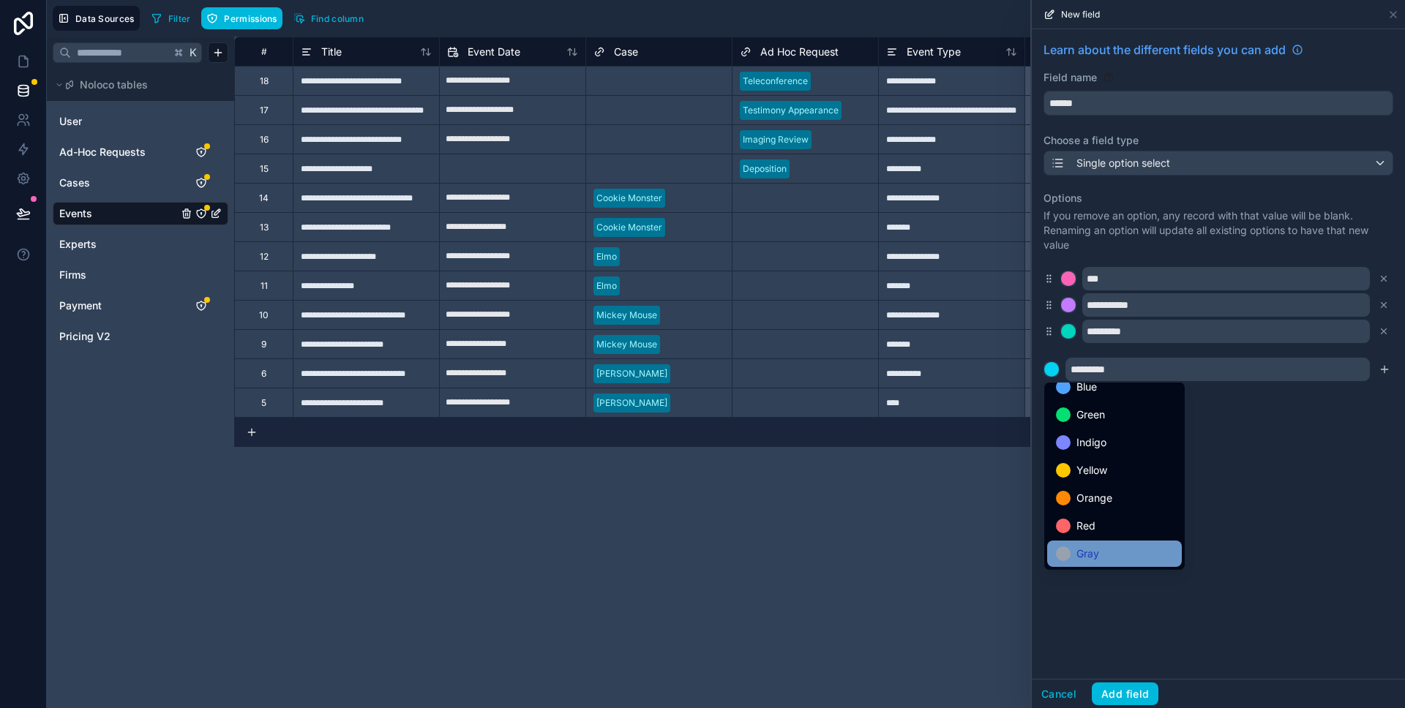
click at [1089, 555] on span "Gray" at bounding box center [1087, 554] width 23 height 18
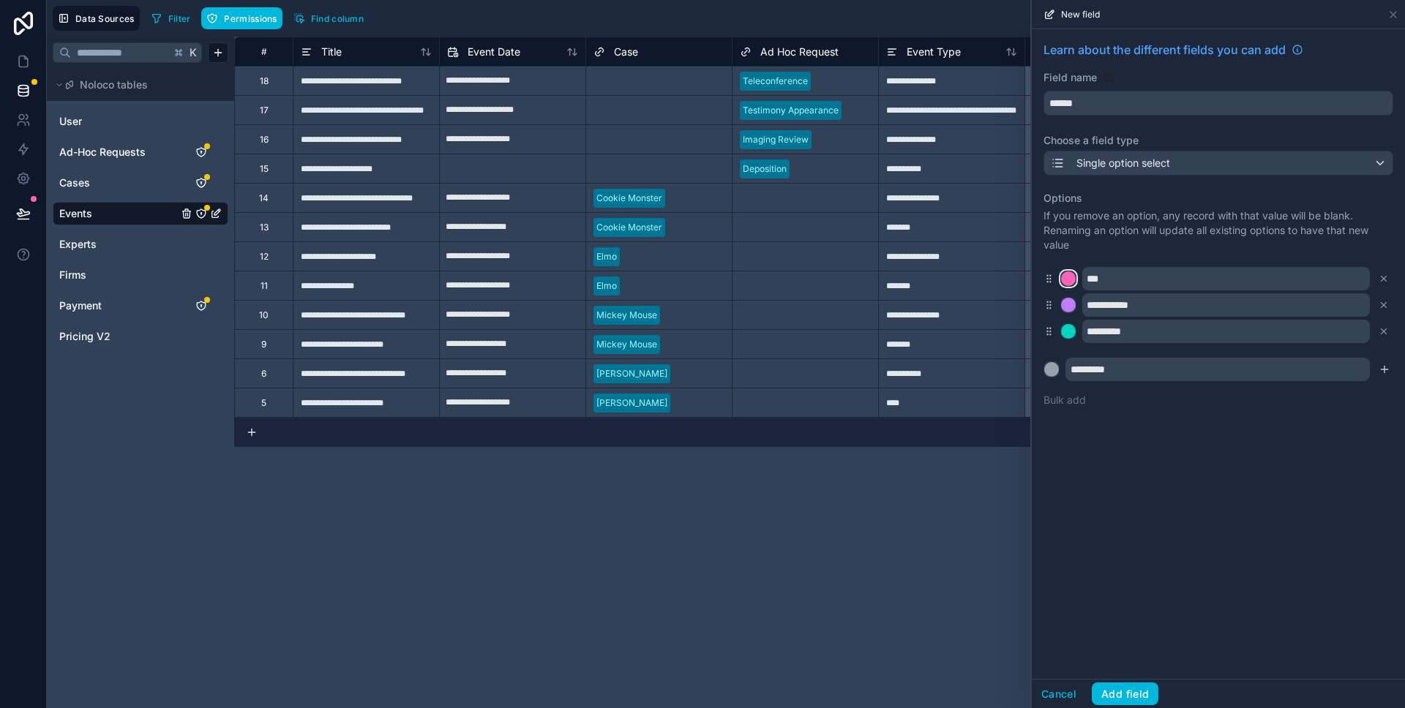
click at [1065, 275] on div at bounding box center [1068, 278] width 15 height 15
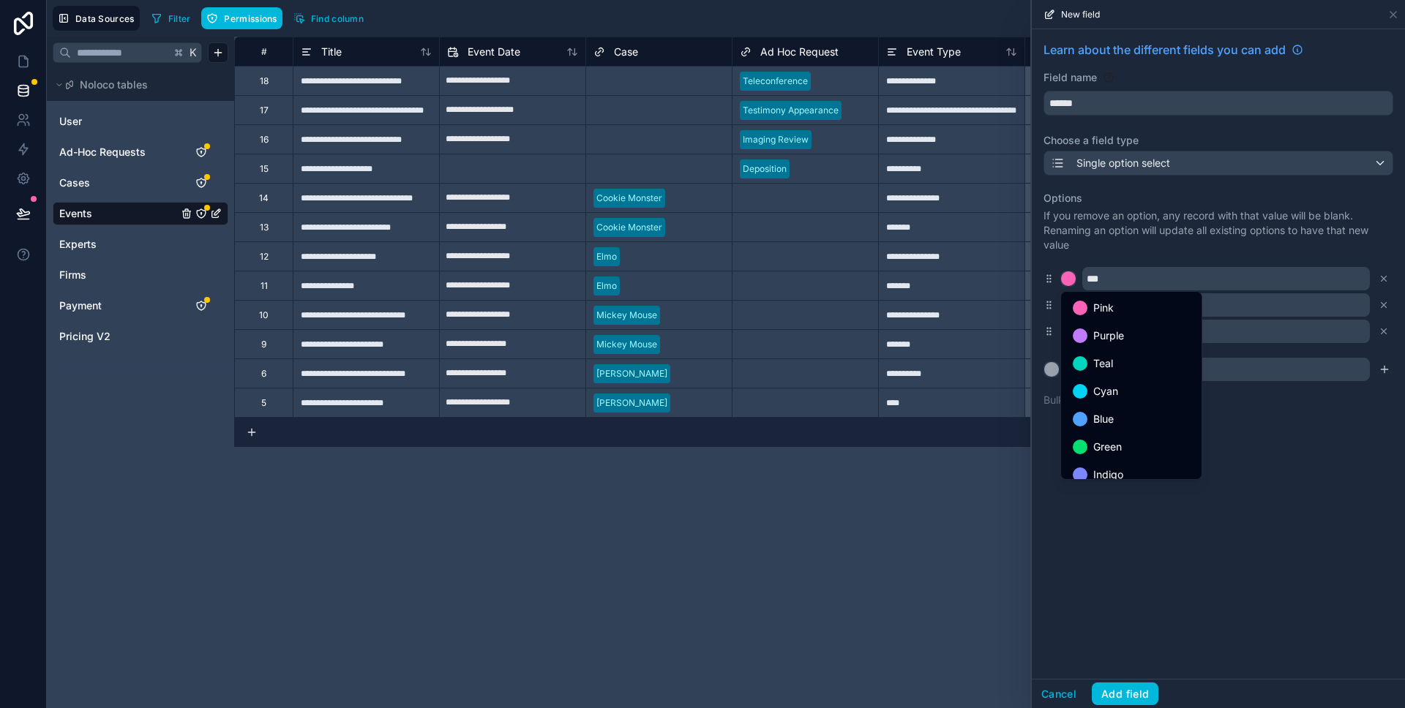
click at [1144, 448] on div "Green" at bounding box center [1130, 447] width 117 height 18
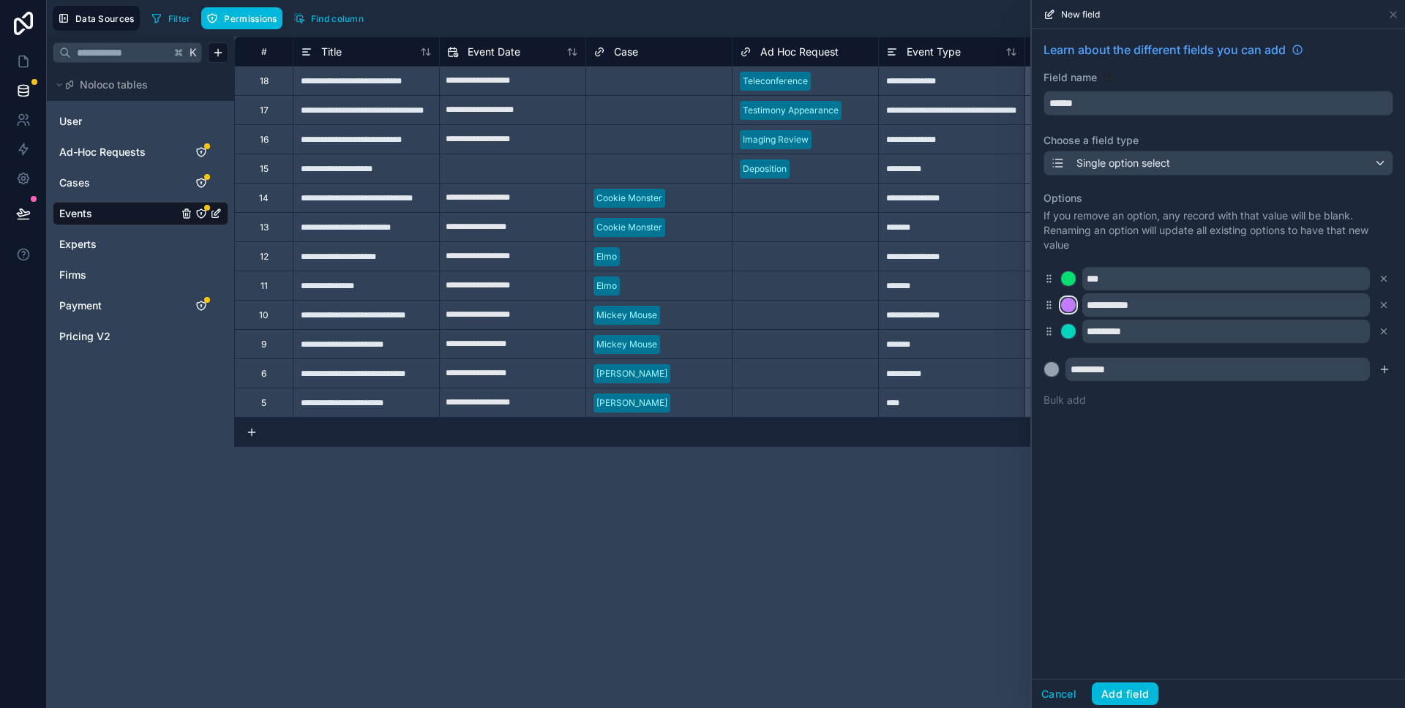
click at [1068, 301] on div at bounding box center [1068, 305] width 15 height 15
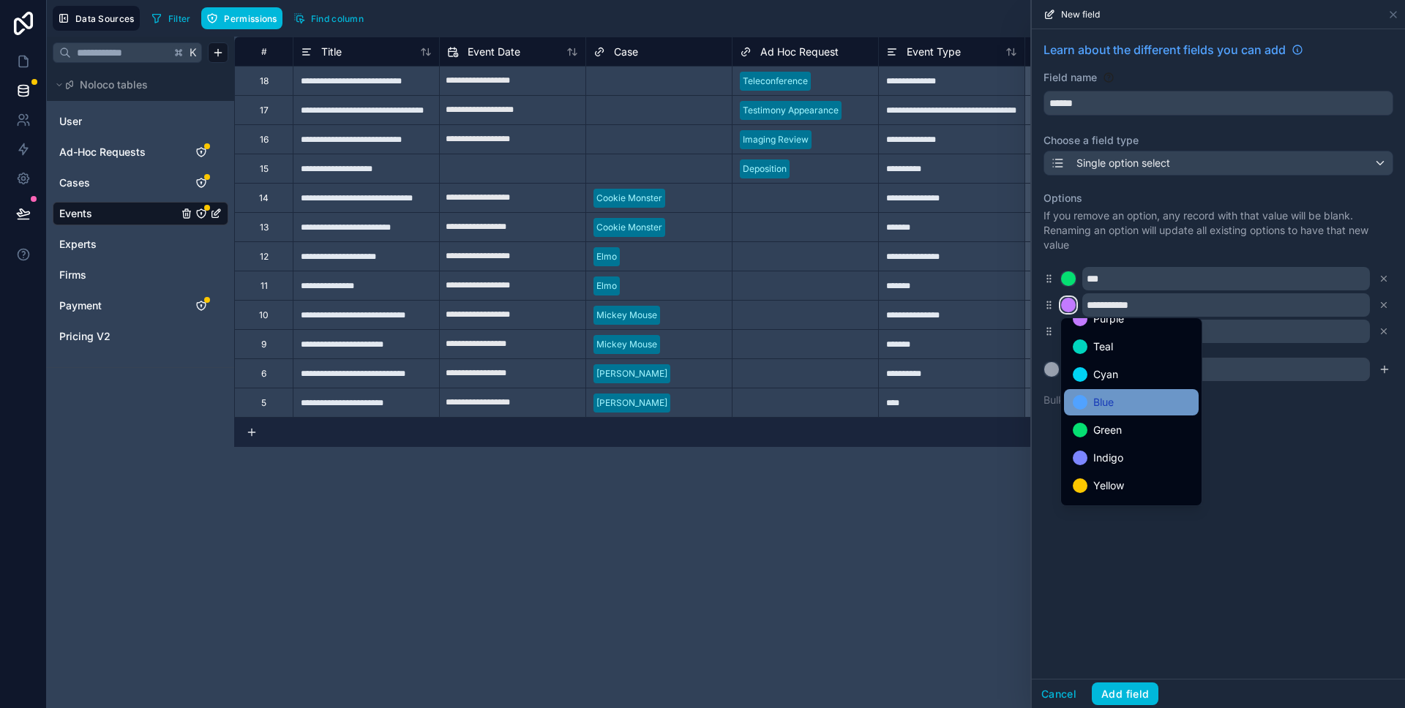
scroll to position [46, 0]
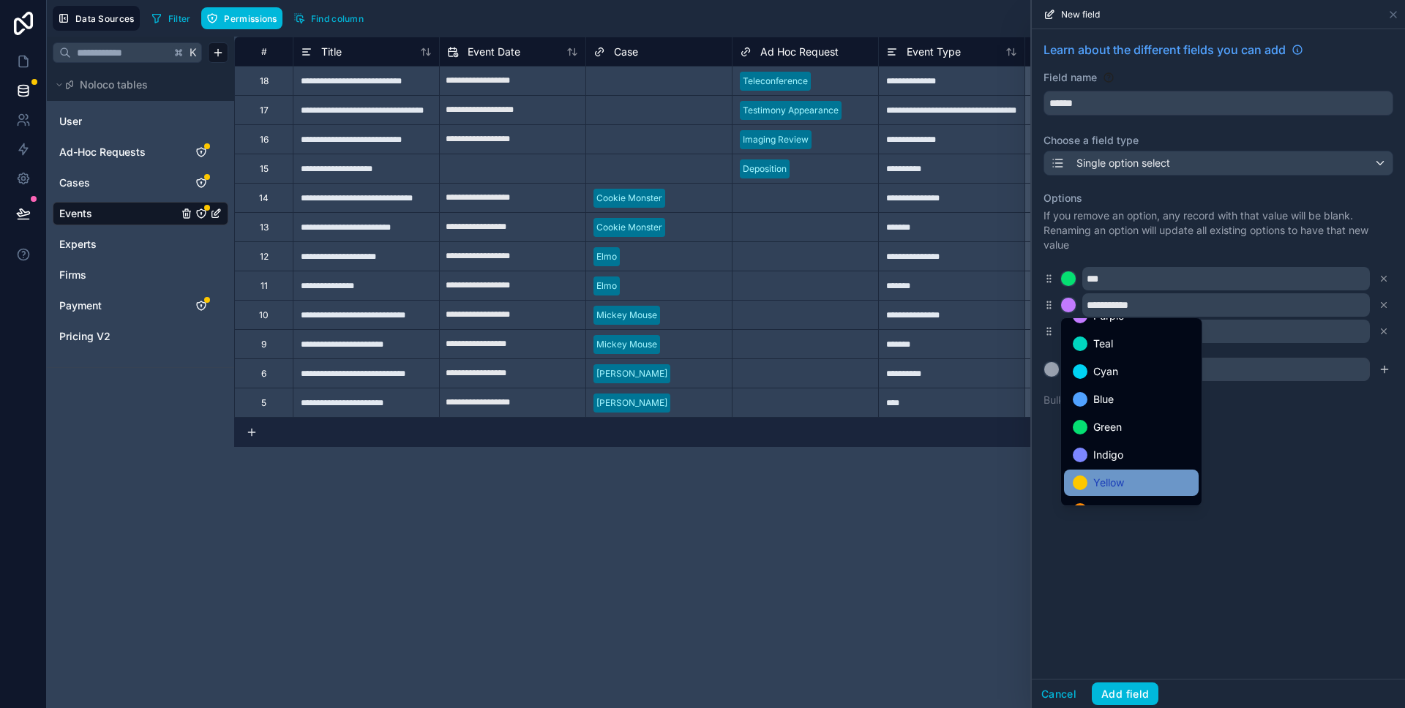
click at [1105, 480] on span "Yellow" at bounding box center [1108, 483] width 31 height 18
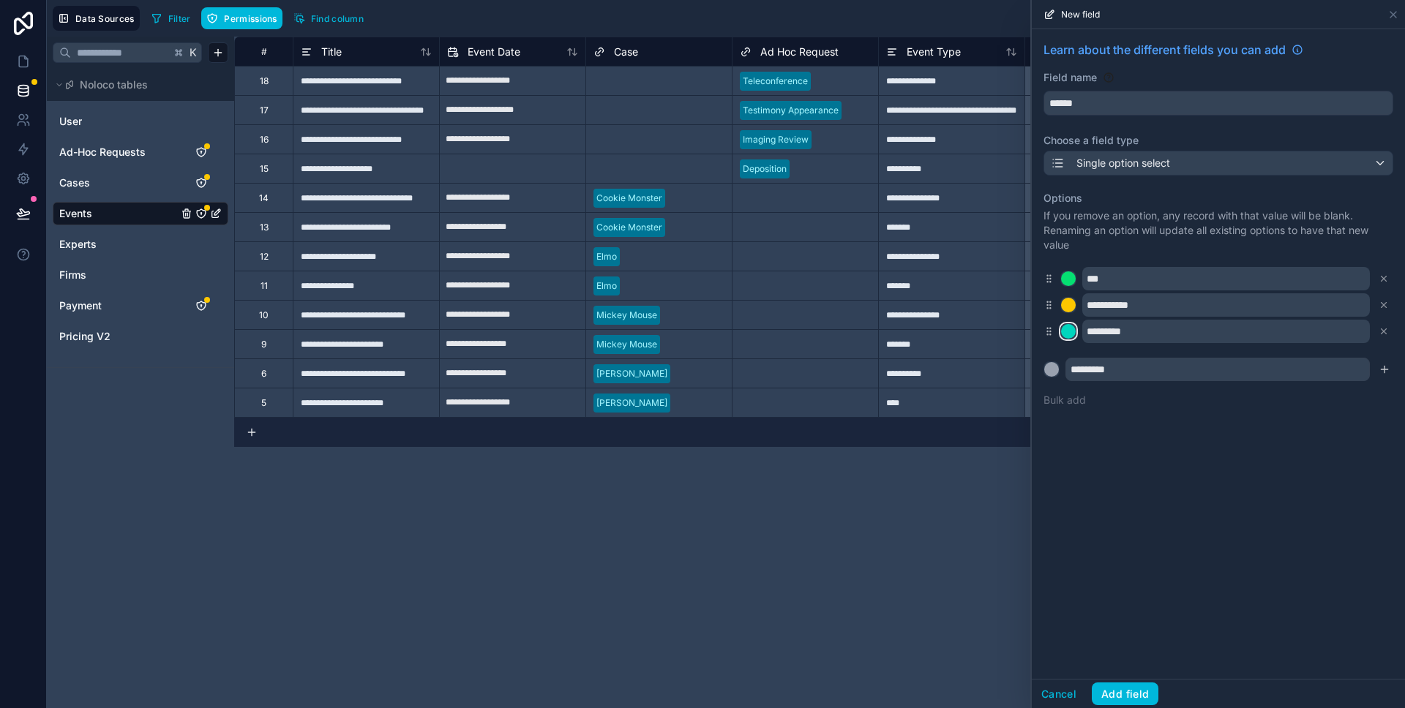
click at [1064, 336] on div at bounding box center [1068, 331] width 15 height 15
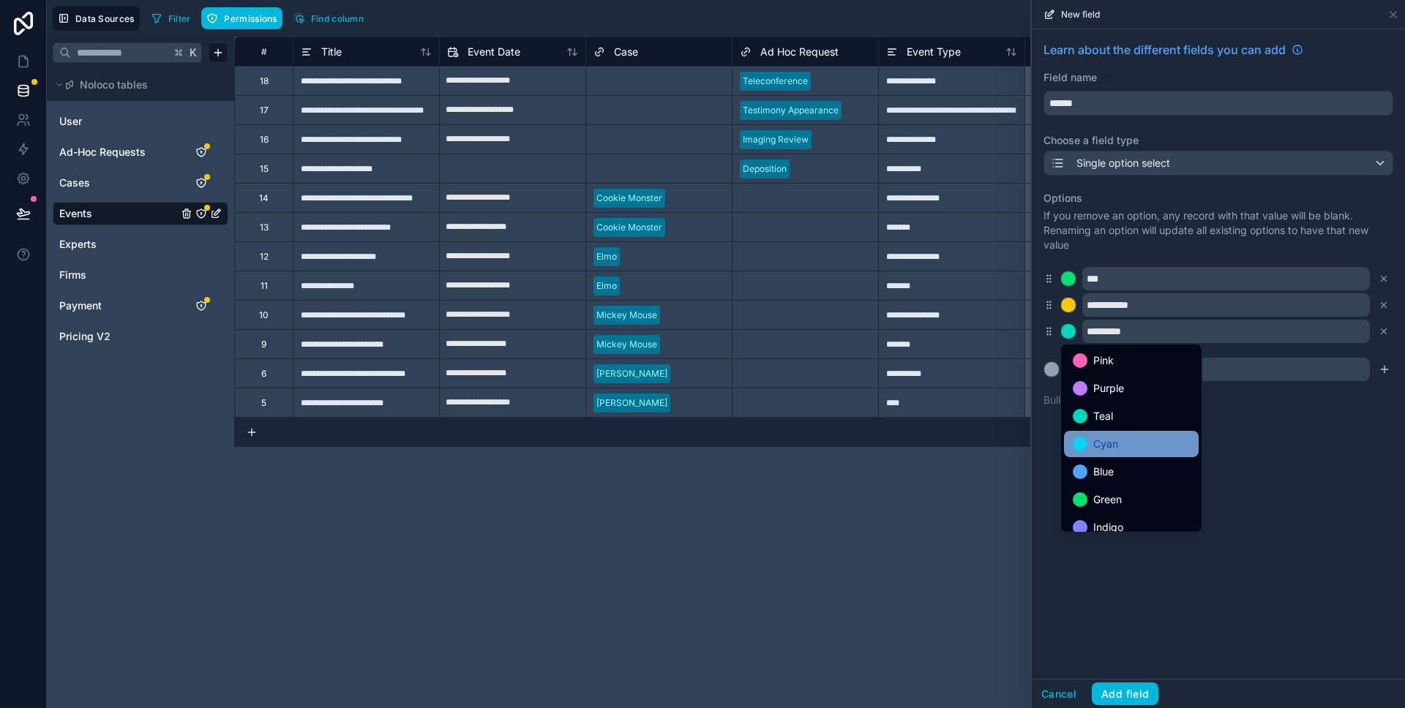
click at [1112, 436] on span "Cyan" at bounding box center [1105, 444] width 25 height 18
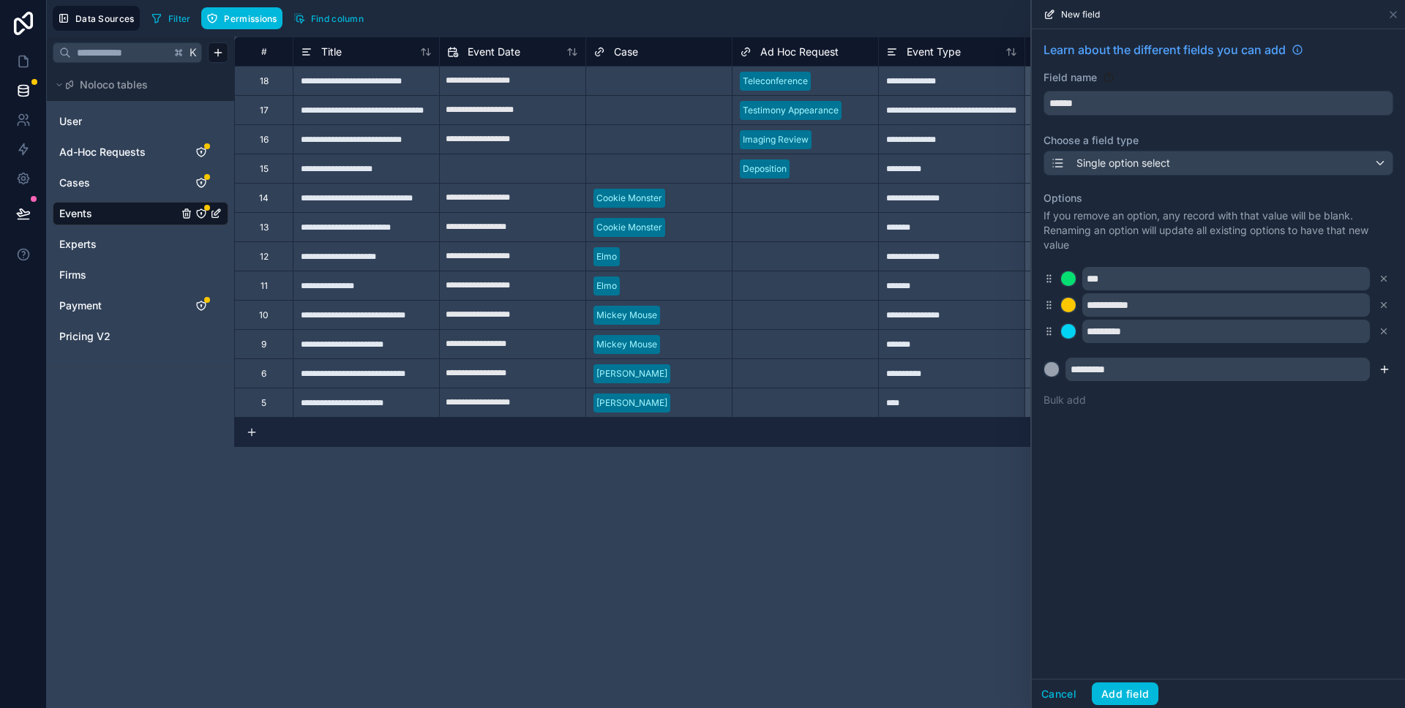
click at [1386, 371] on icon "submit" at bounding box center [1384, 370] width 12 height 12
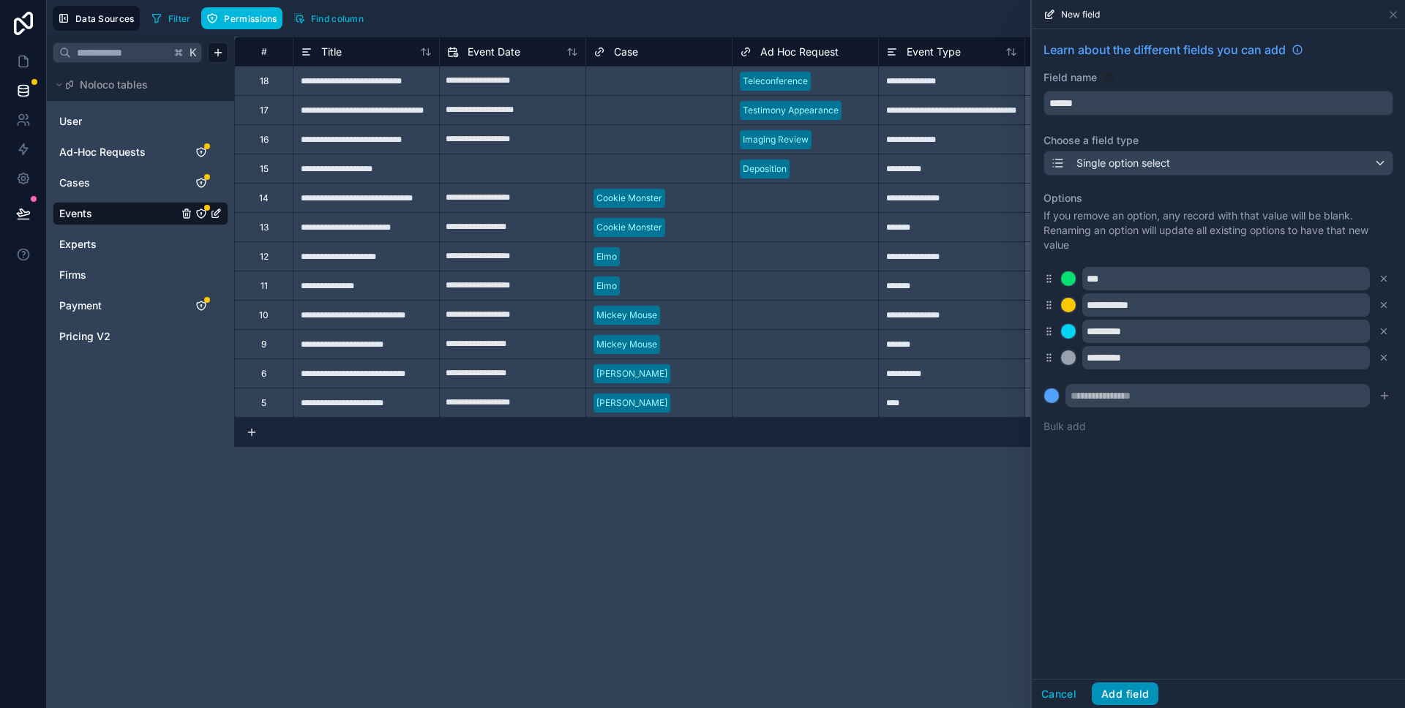
click at [1108, 694] on button "Add field" at bounding box center [1124, 694] width 67 height 23
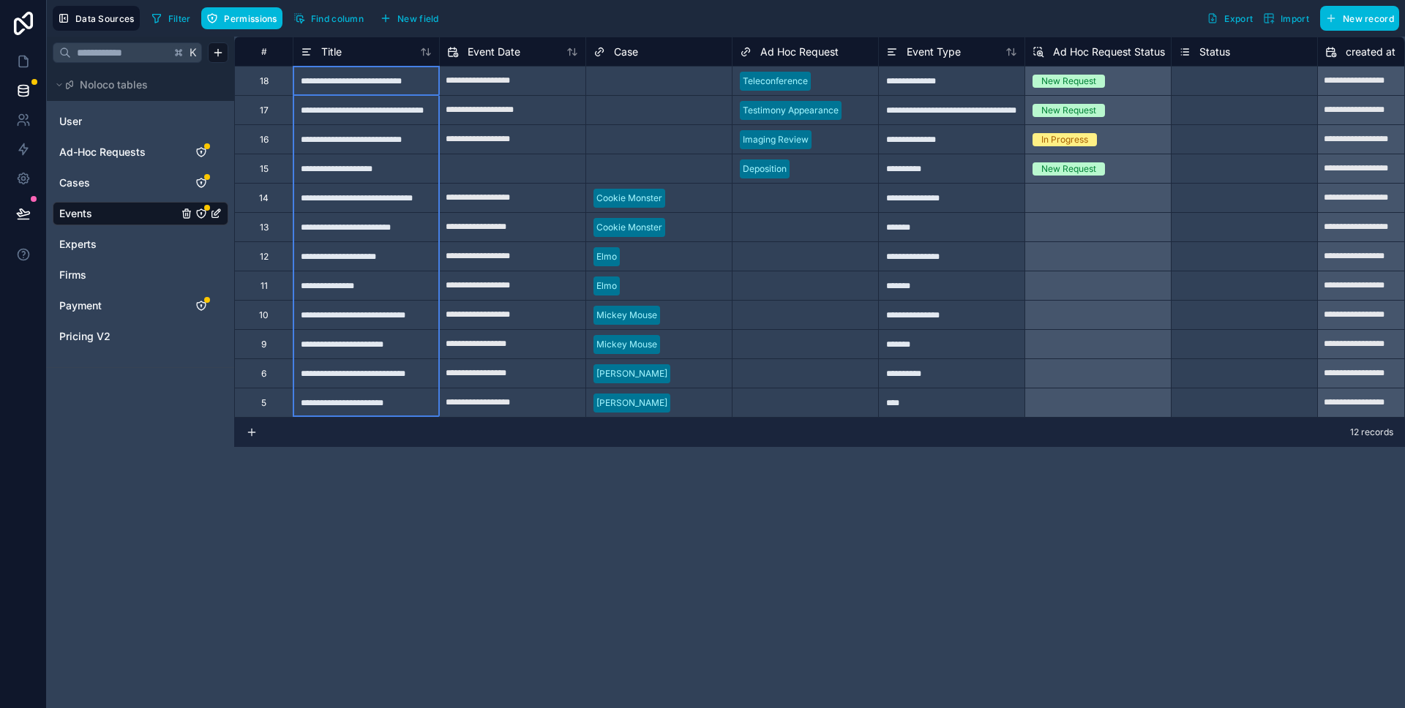
drag, startPoint x: 335, startPoint y: 78, endPoint x: 355, endPoint y: 410, distance: 333.4
click at [355, 410] on div "**********" at bounding box center [995, 227] width 1522 height 380
click at [435, 549] on div "**********" at bounding box center [819, 373] width 1170 height 672
click at [542, 498] on div "**********" at bounding box center [819, 373] width 1170 height 672
click at [206, 217] on icon "Events" at bounding box center [201, 214] width 12 height 12
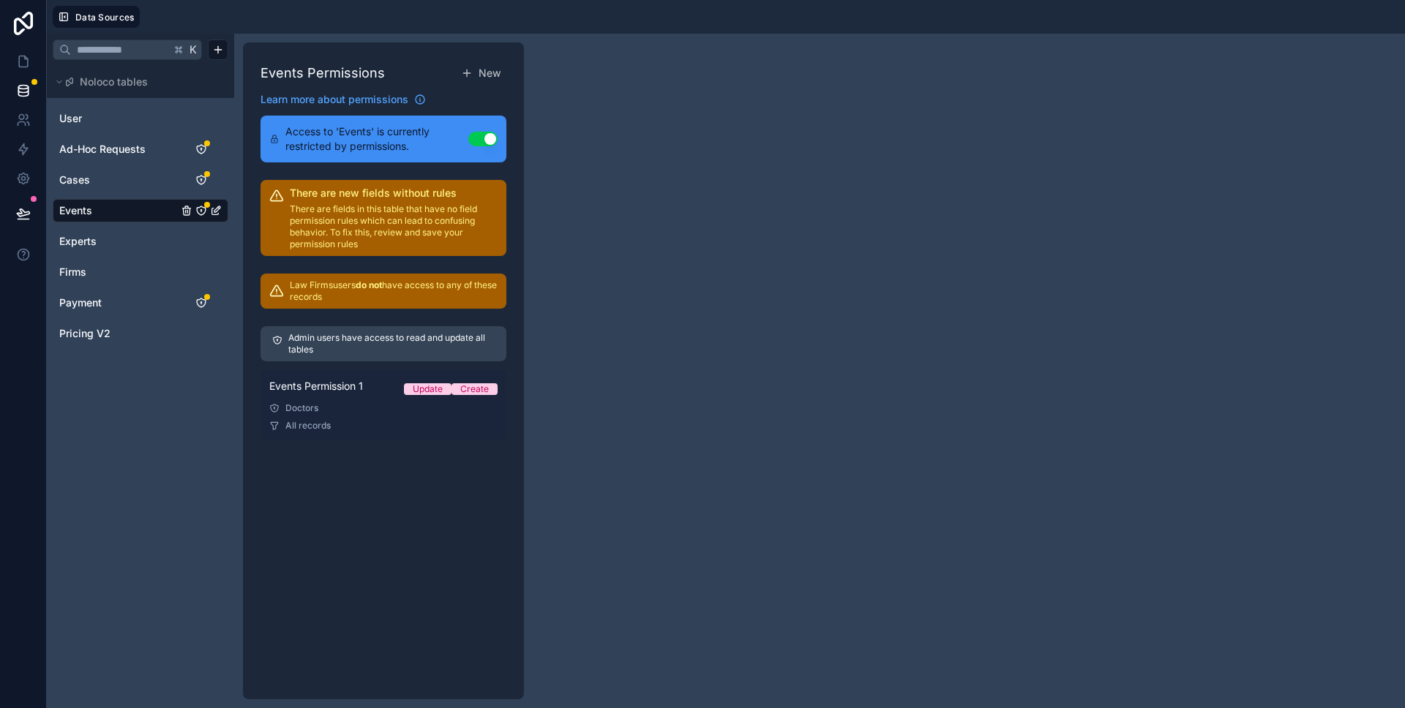
click at [365, 394] on div "Events Permission 1 Update Create" at bounding box center [383, 389] width 228 height 20
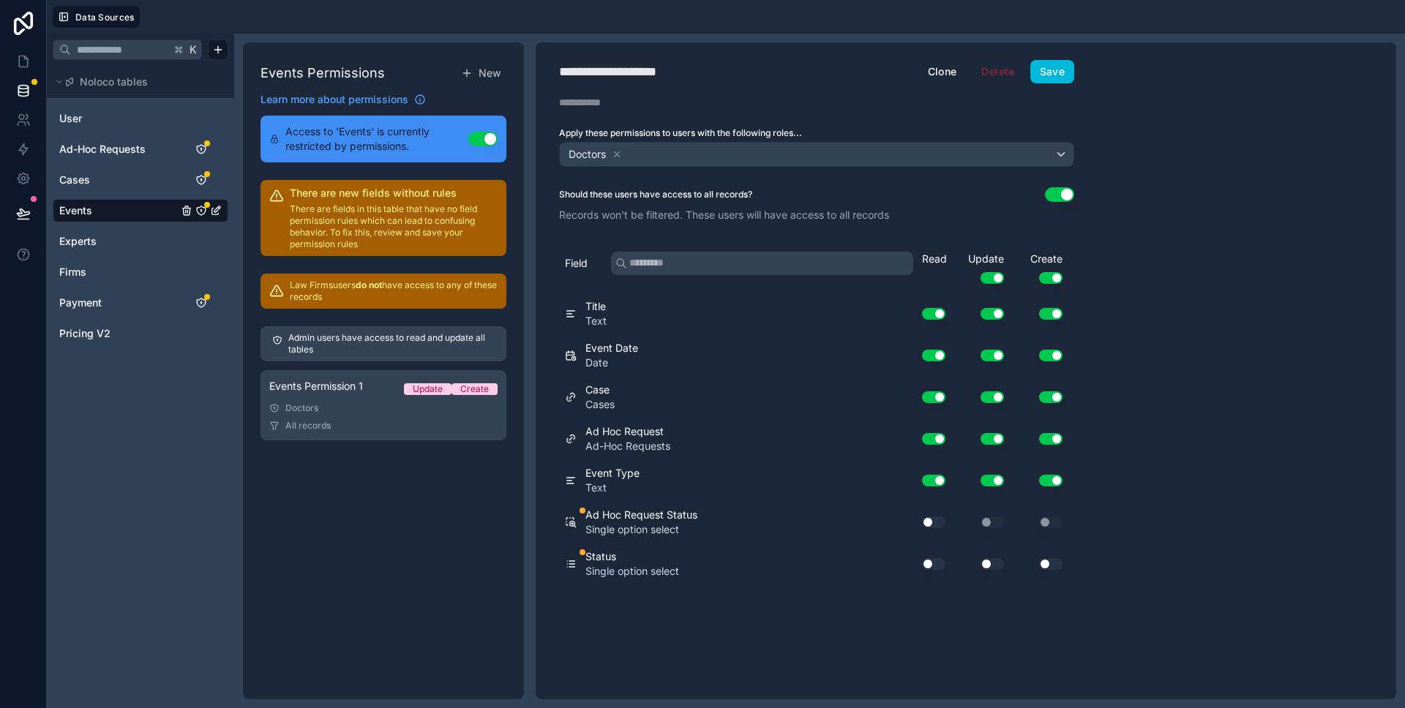
click at [934, 560] on button "Use setting" at bounding box center [933, 564] width 23 height 12
click at [982, 562] on button "Use setting" at bounding box center [991, 564] width 23 height 12
click at [1052, 565] on button "Use setting" at bounding box center [1050, 564] width 23 height 12
click at [930, 526] on button "Use setting" at bounding box center [933, 522] width 23 height 12
click at [999, 396] on button "Use setting" at bounding box center [991, 397] width 23 height 12
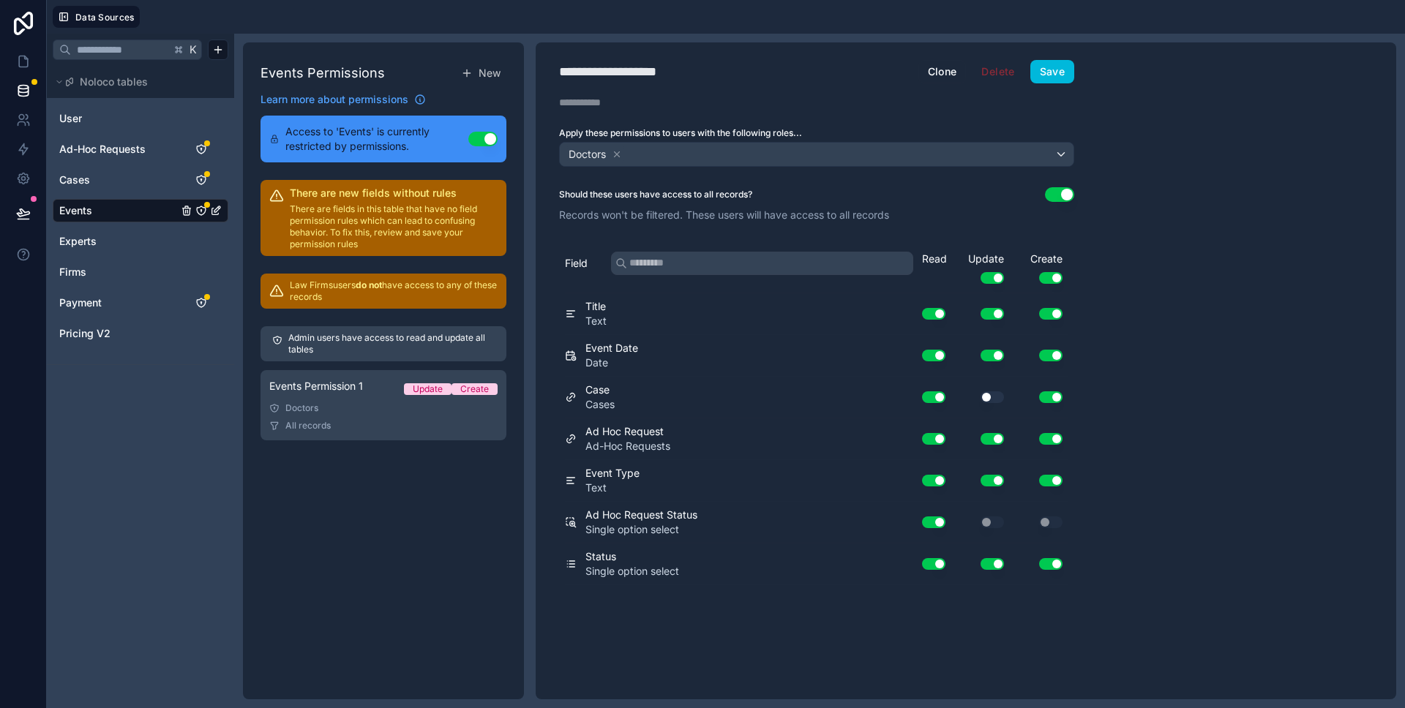
click at [1052, 397] on button "Use setting" at bounding box center [1050, 397] width 23 height 12
click at [994, 442] on button "Use setting" at bounding box center [991, 439] width 23 height 12
click at [1043, 437] on button "Use setting" at bounding box center [1050, 439] width 23 height 12
click at [988, 485] on button "Use setting" at bounding box center [991, 481] width 23 height 12
click at [1056, 486] on button "Use setting" at bounding box center [1050, 481] width 23 height 12
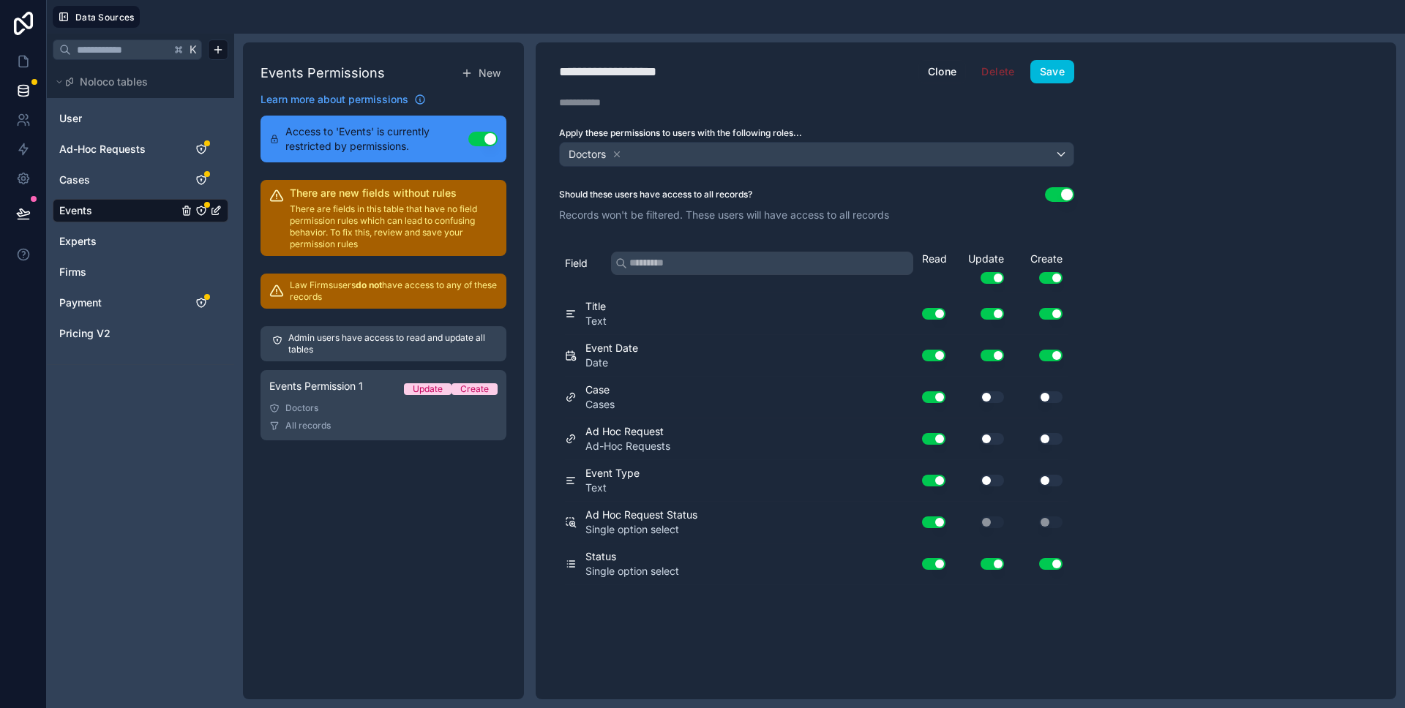
click at [989, 358] on button "Use setting" at bounding box center [991, 356] width 23 height 12
click at [1060, 355] on button "Use setting" at bounding box center [1050, 356] width 23 height 12
click at [1002, 315] on button "Use setting" at bounding box center [991, 314] width 23 height 12
click at [1051, 314] on button "Use setting" at bounding box center [1050, 314] width 23 height 12
click at [1131, 327] on div "**********" at bounding box center [965, 370] width 860 height 657
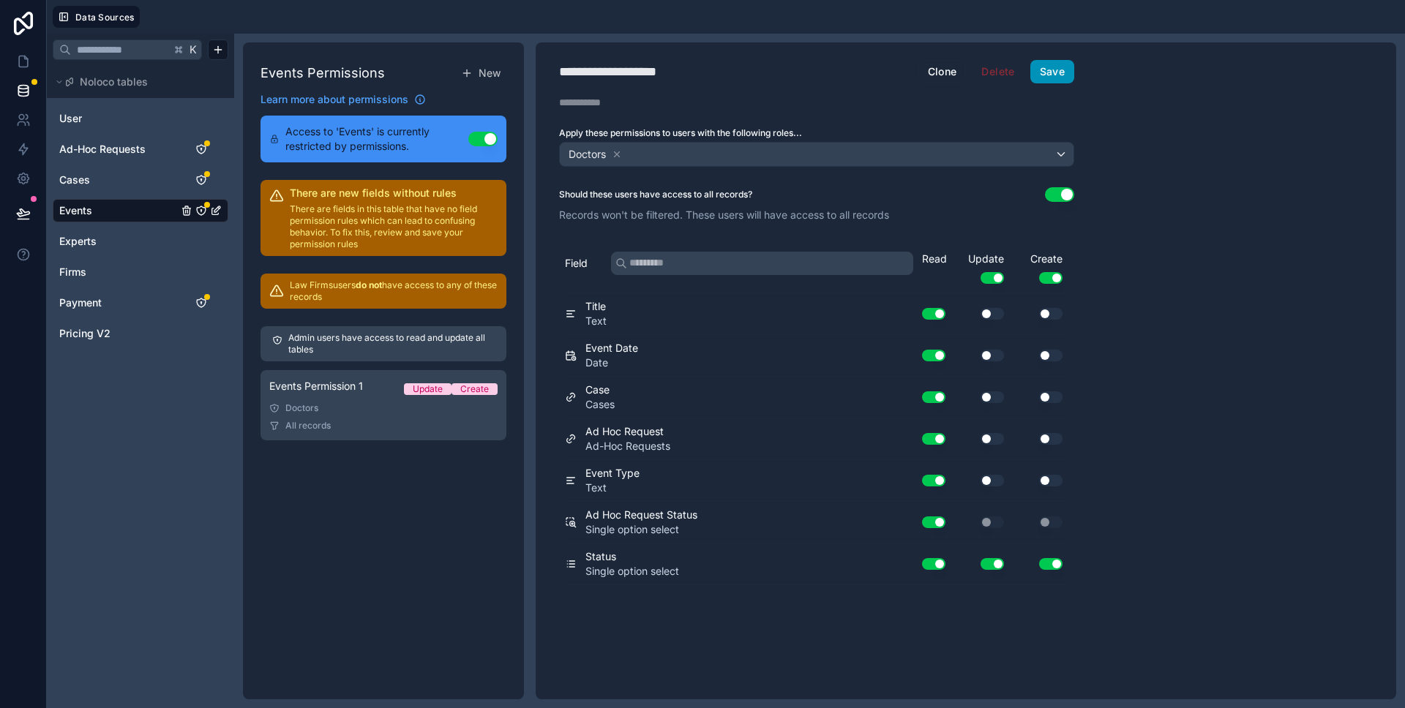
click at [1053, 65] on button "Save" at bounding box center [1052, 71] width 44 height 23
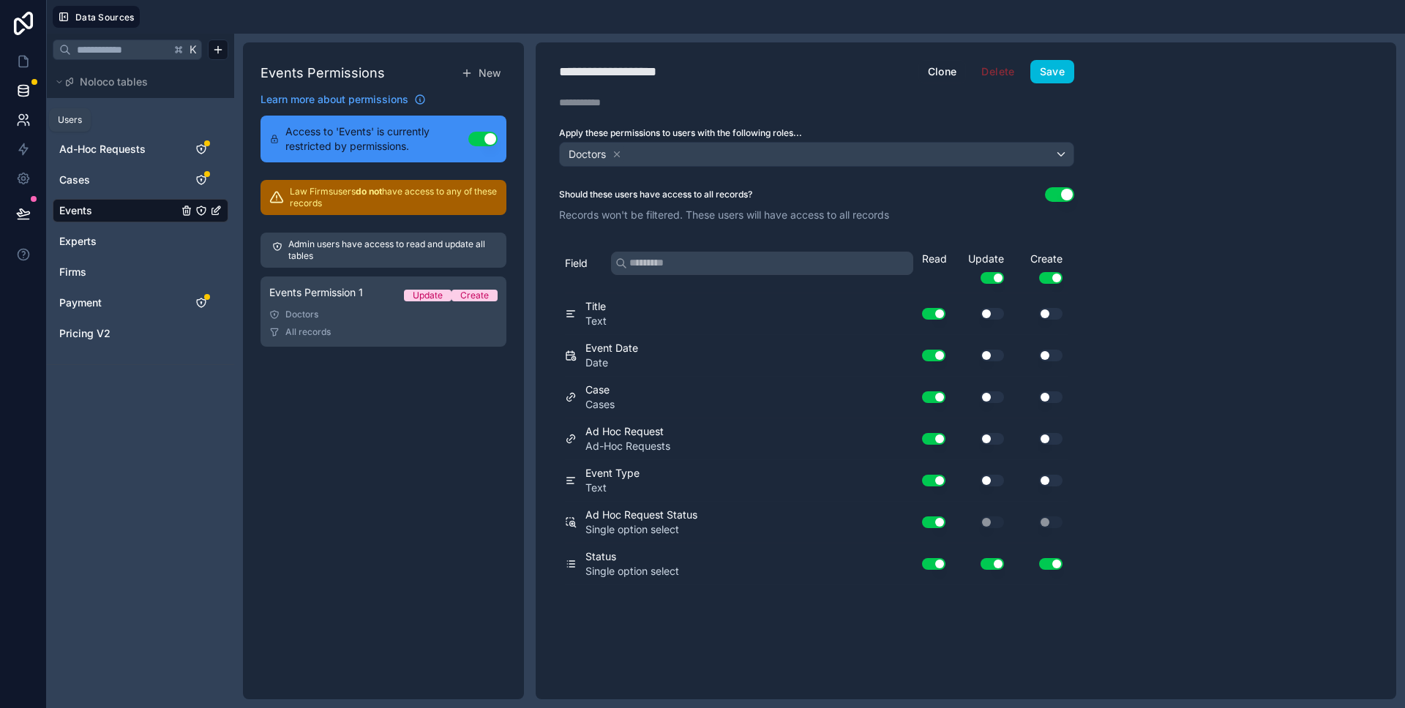
click at [18, 109] on link at bounding box center [23, 119] width 46 height 29
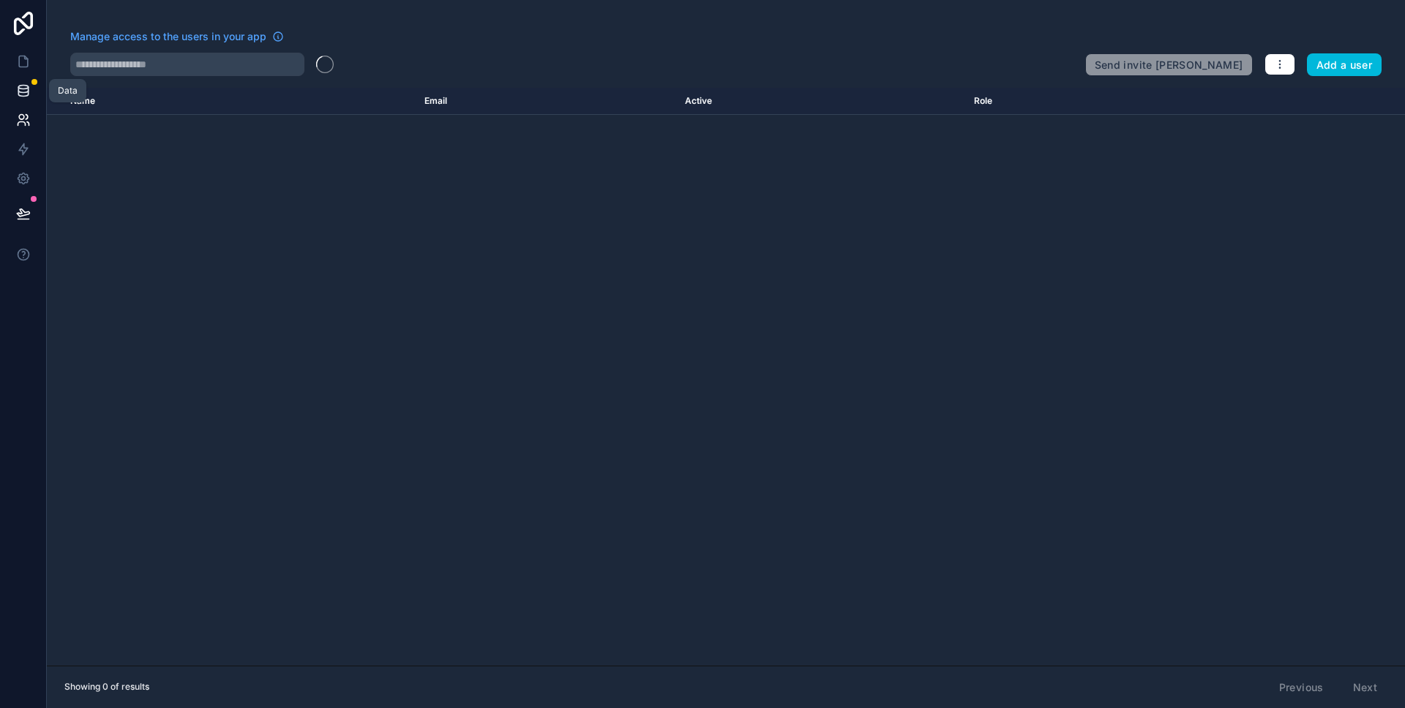
click at [19, 94] on icon at bounding box center [23, 90] width 15 height 15
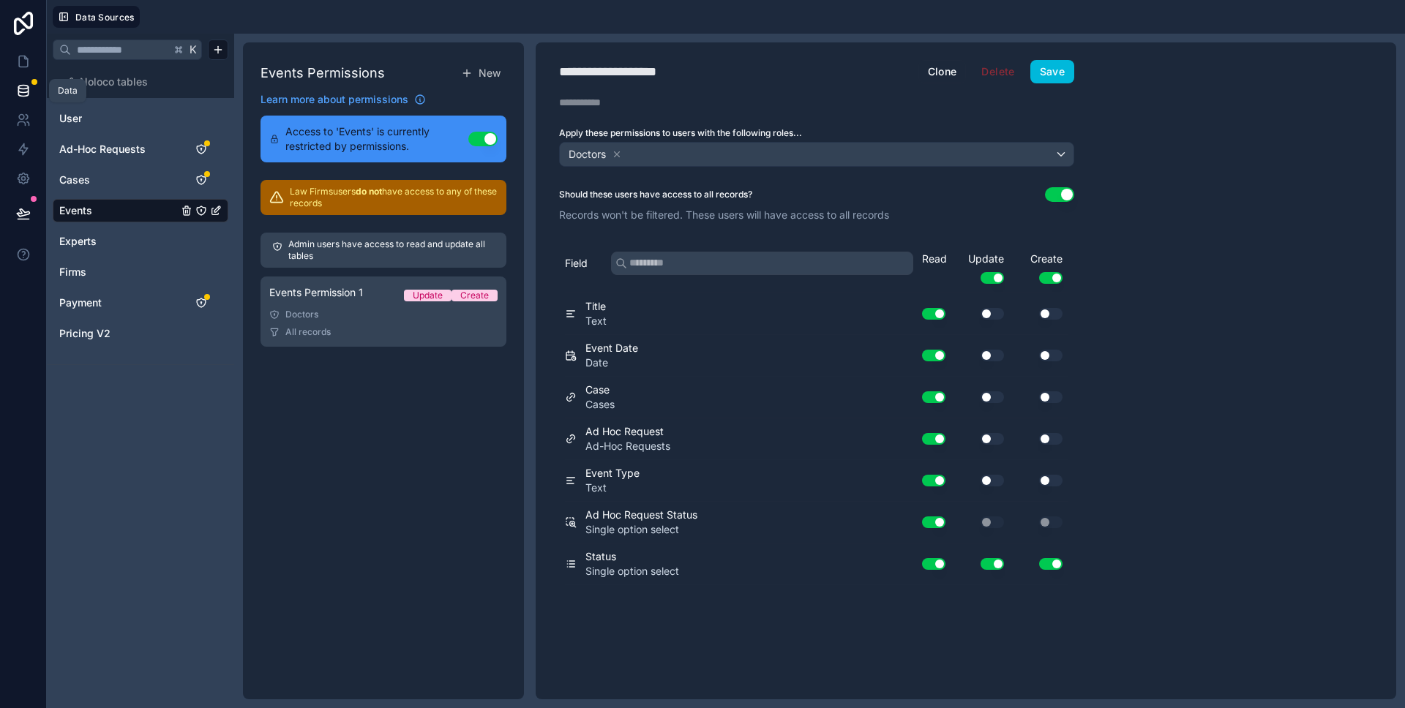
click at [19, 94] on icon at bounding box center [23, 90] width 15 height 15
click at [17, 69] on link at bounding box center [23, 61] width 46 height 29
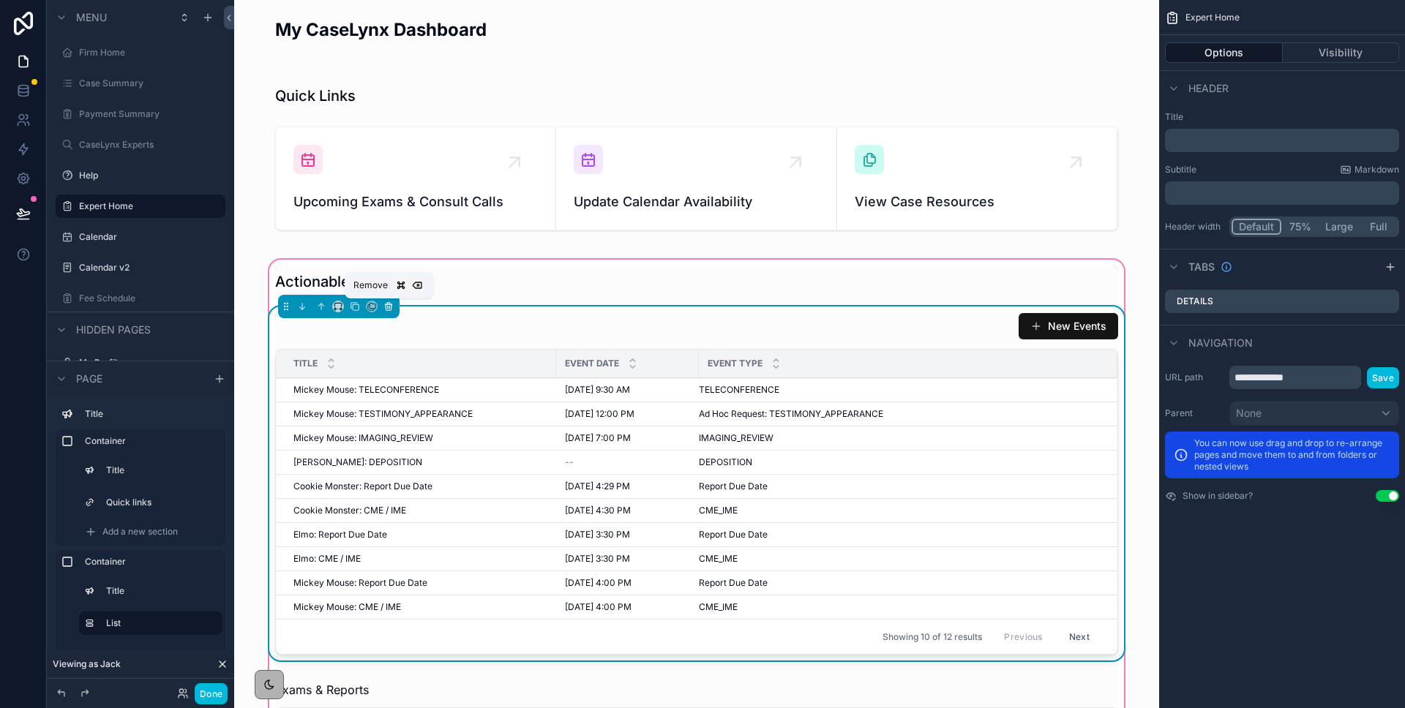
click at [388, 304] on icon "scrollable content" at bounding box center [388, 306] width 10 height 10
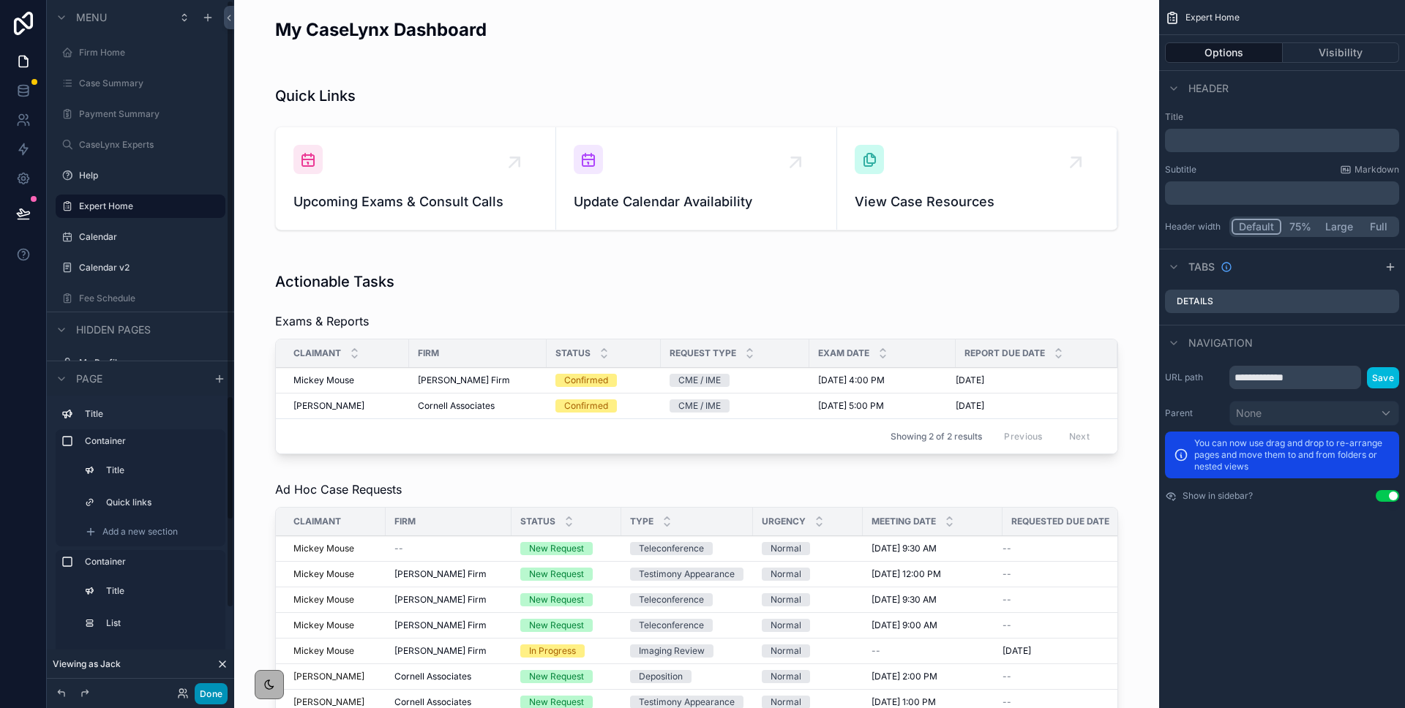
click at [222, 691] on button "Done" at bounding box center [211, 693] width 33 height 21
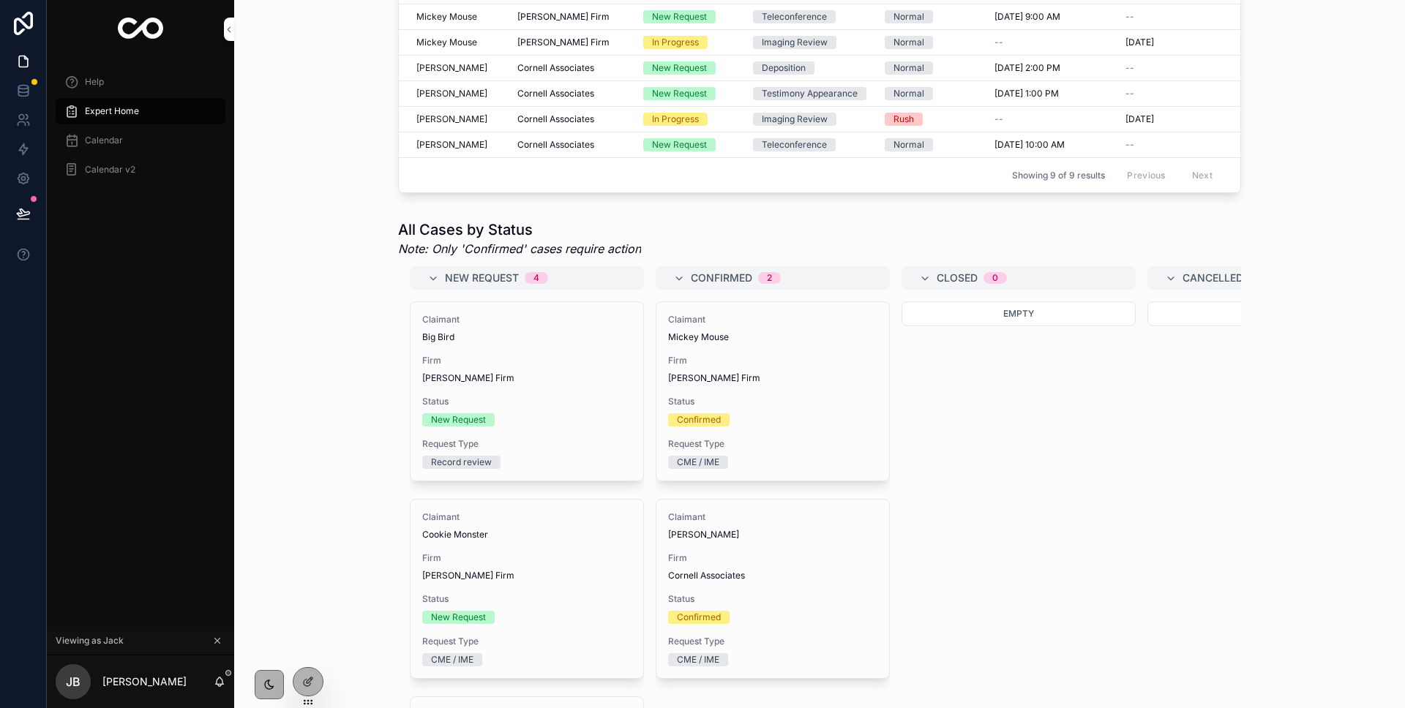
scroll to position [601, 0]
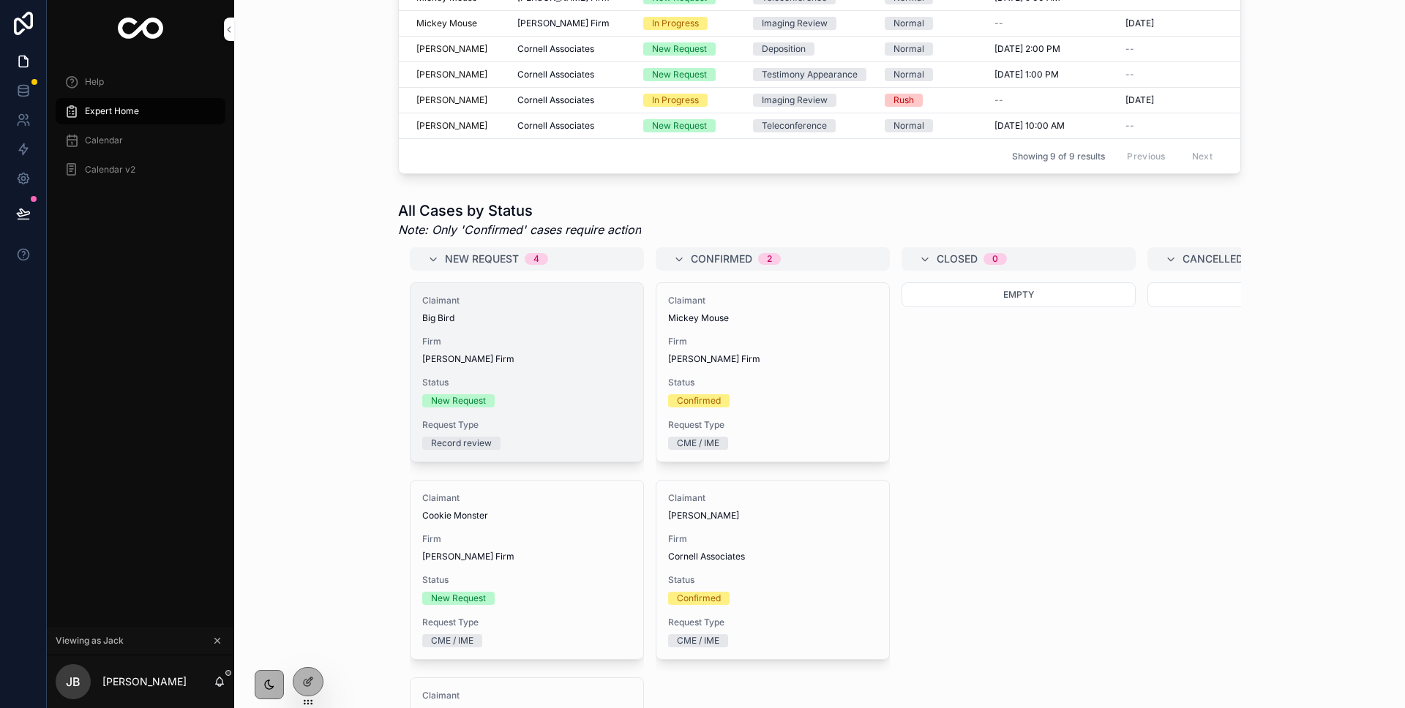
click at [525, 331] on div "Claimant Big Bird Firm Jordan's Firm Status New Request Request Type Record rev…" at bounding box center [526, 372] width 233 height 178
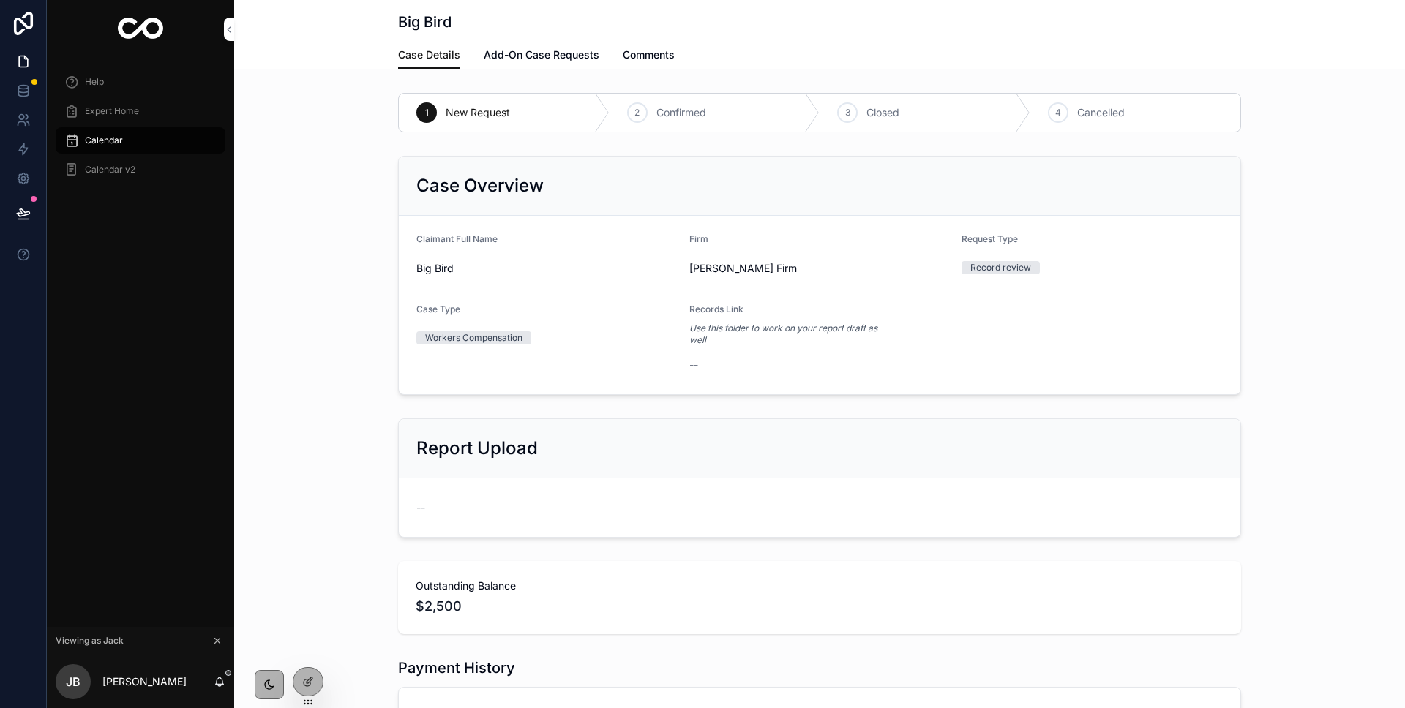
click at [644, 67] on link "Comments" at bounding box center [649, 56] width 52 height 29
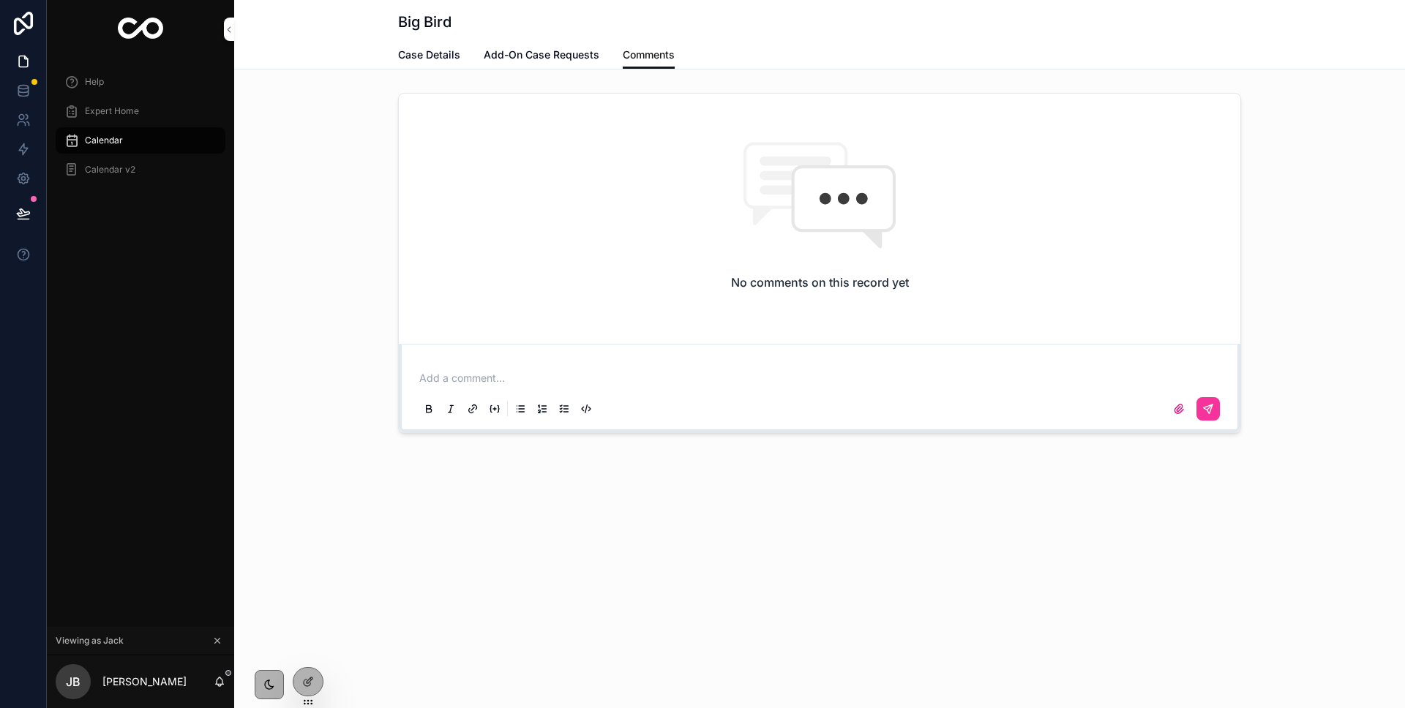
click at [454, 48] on span "Case Details" at bounding box center [429, 55] width 62 height 15
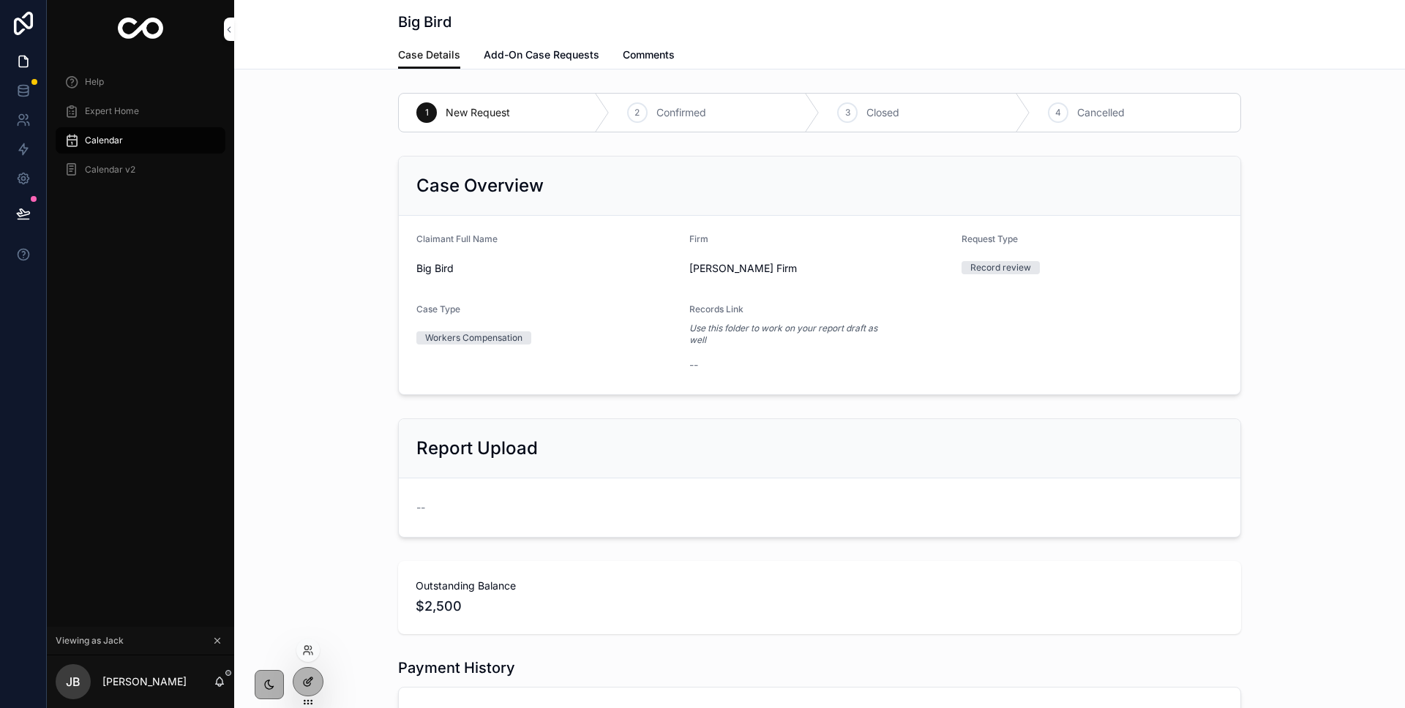
click at [312, 679] on icon at bounding box center [310, 680] width 6 height 6
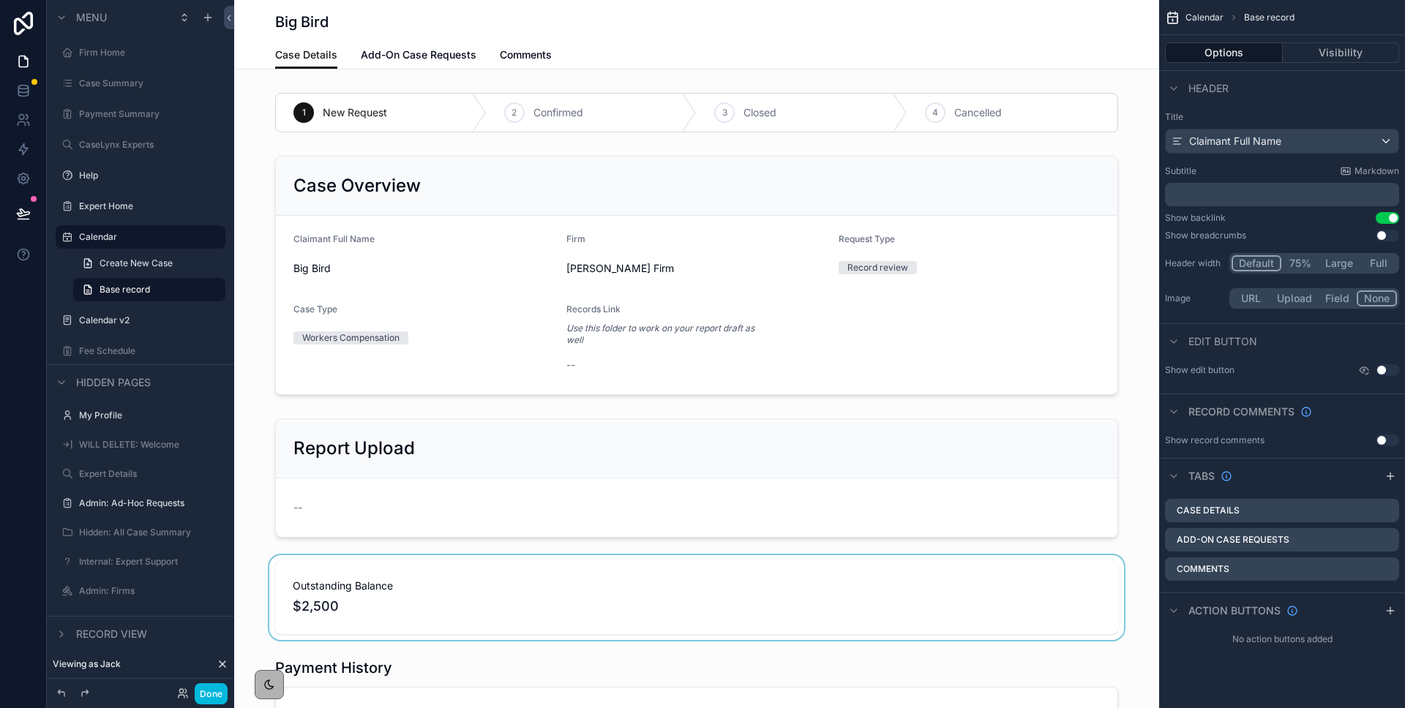
click at [433, 576] on div "scrollable content" at bounding box center [696, 597] width 925 height 85
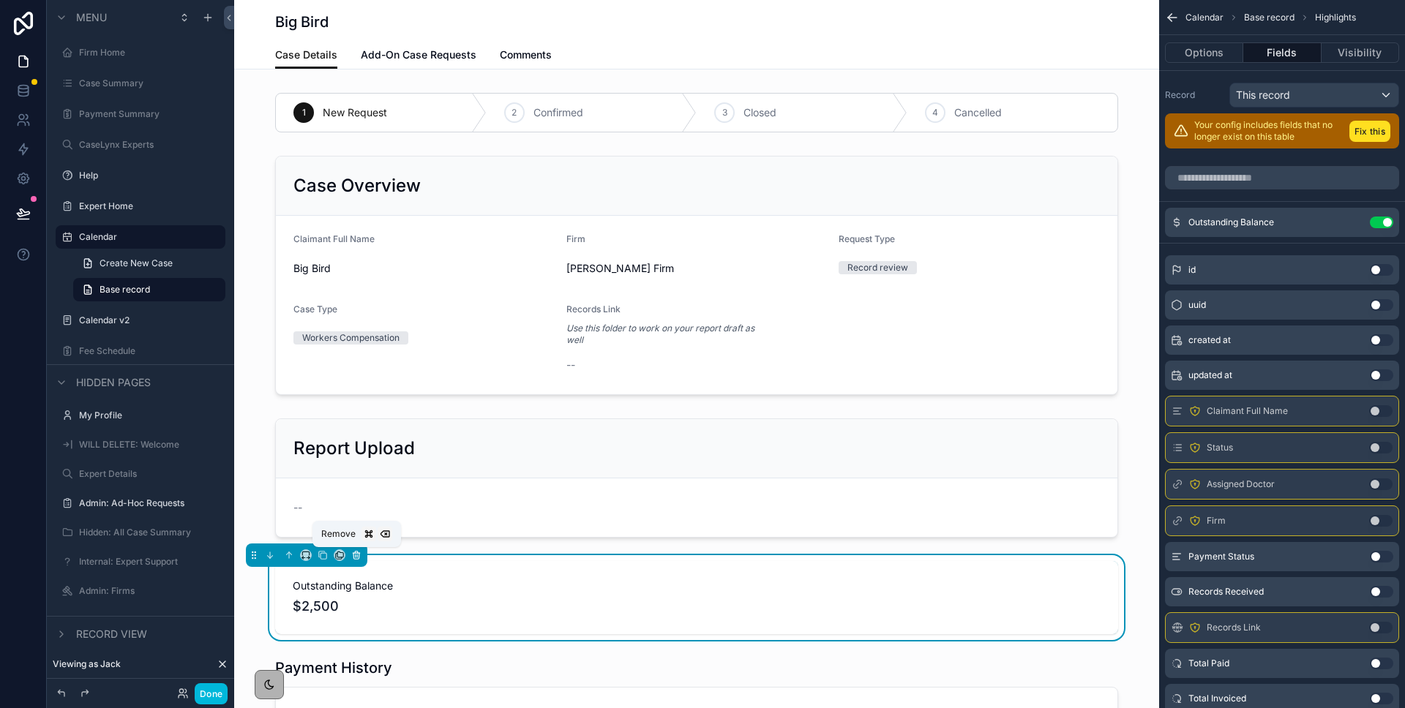
click at [358, 553] on icon "scrollable content" at bounding box center [356, 556] width 6 height 6
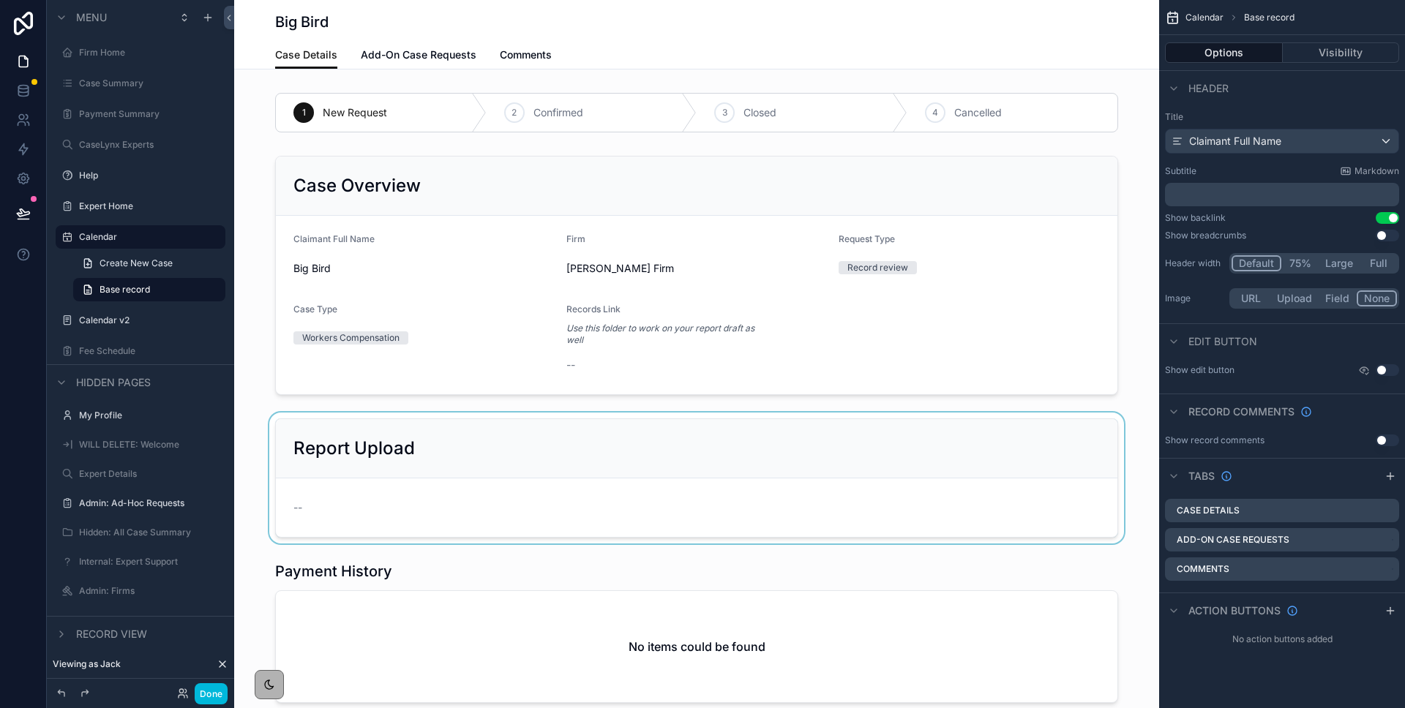
click at [334, 508] on div "scrollable content" at bounding box center [696, 478] width 925 height 131
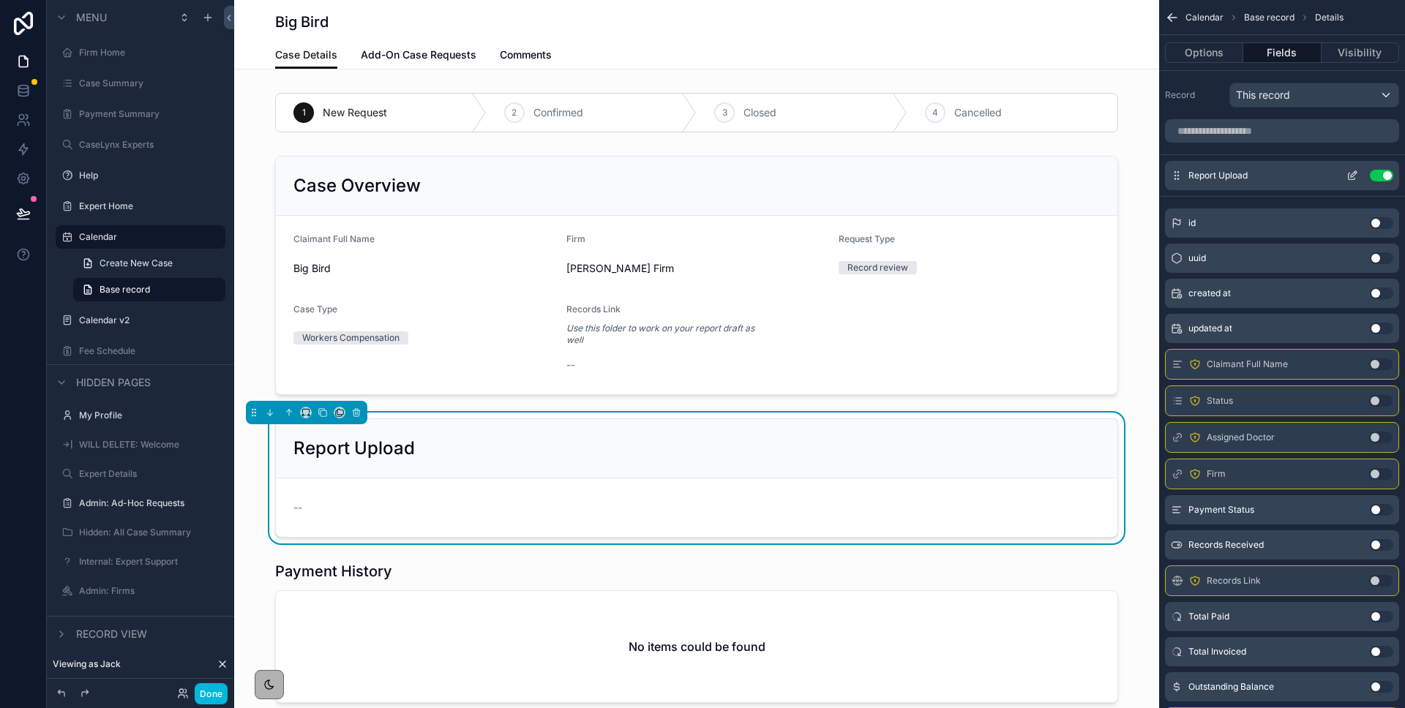
click at [1348, 176] on icon "scrollable content" at bounding box center [1352, 176] width 12 height 12
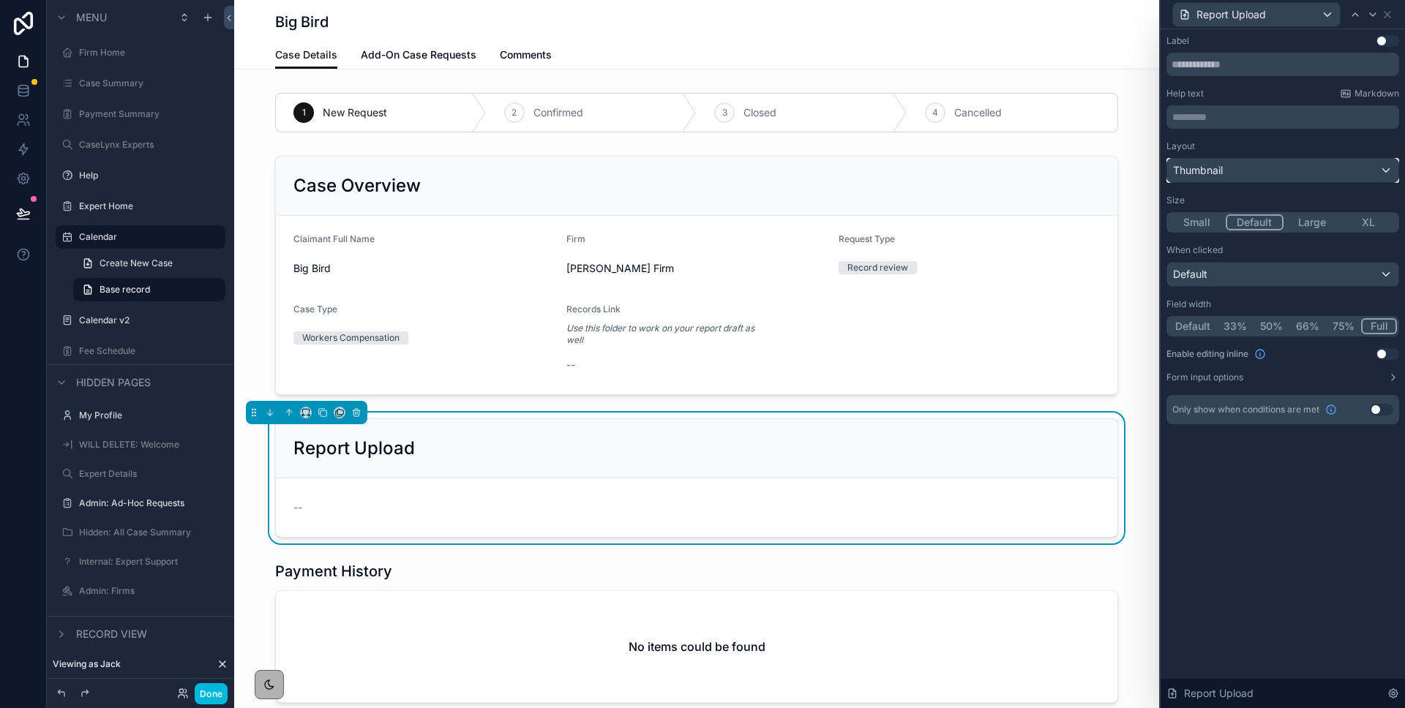
click at [1204, 170] on span "Thumbnail" at bounding box center [1198, 170] width 50 height 15
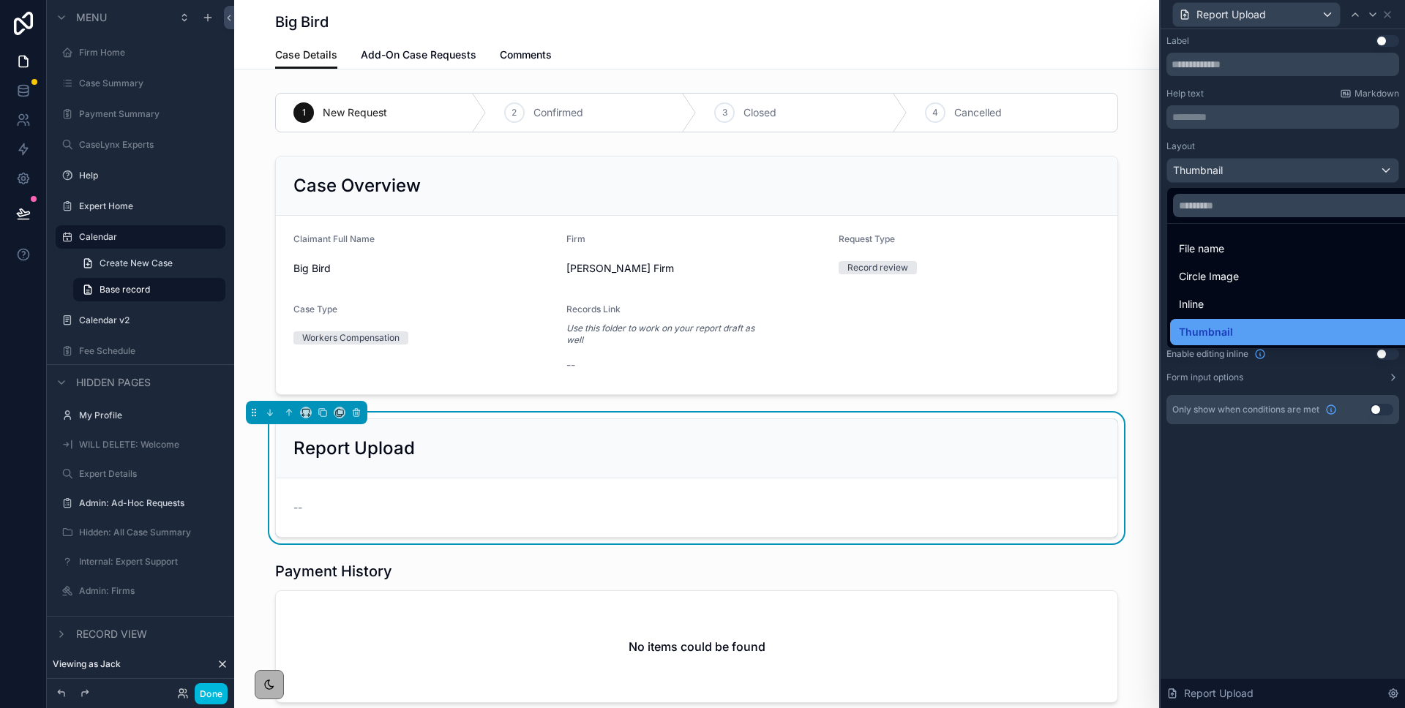
click at [1231, 337] on div "Thumbnail" at bounding box center [1299, 332] width 241 height 18
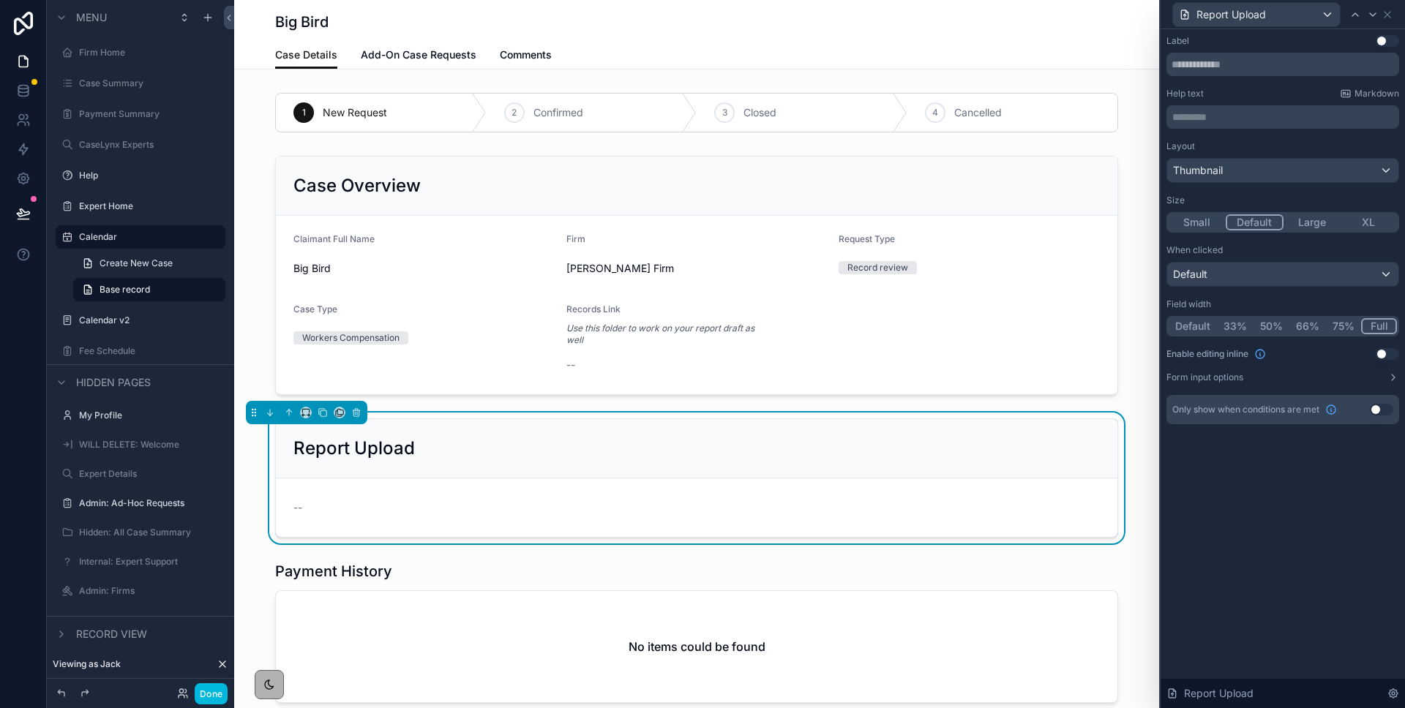
click at [1383, 353] on button "Use setting" at bounding box center [1386, 354] width 23 height 12
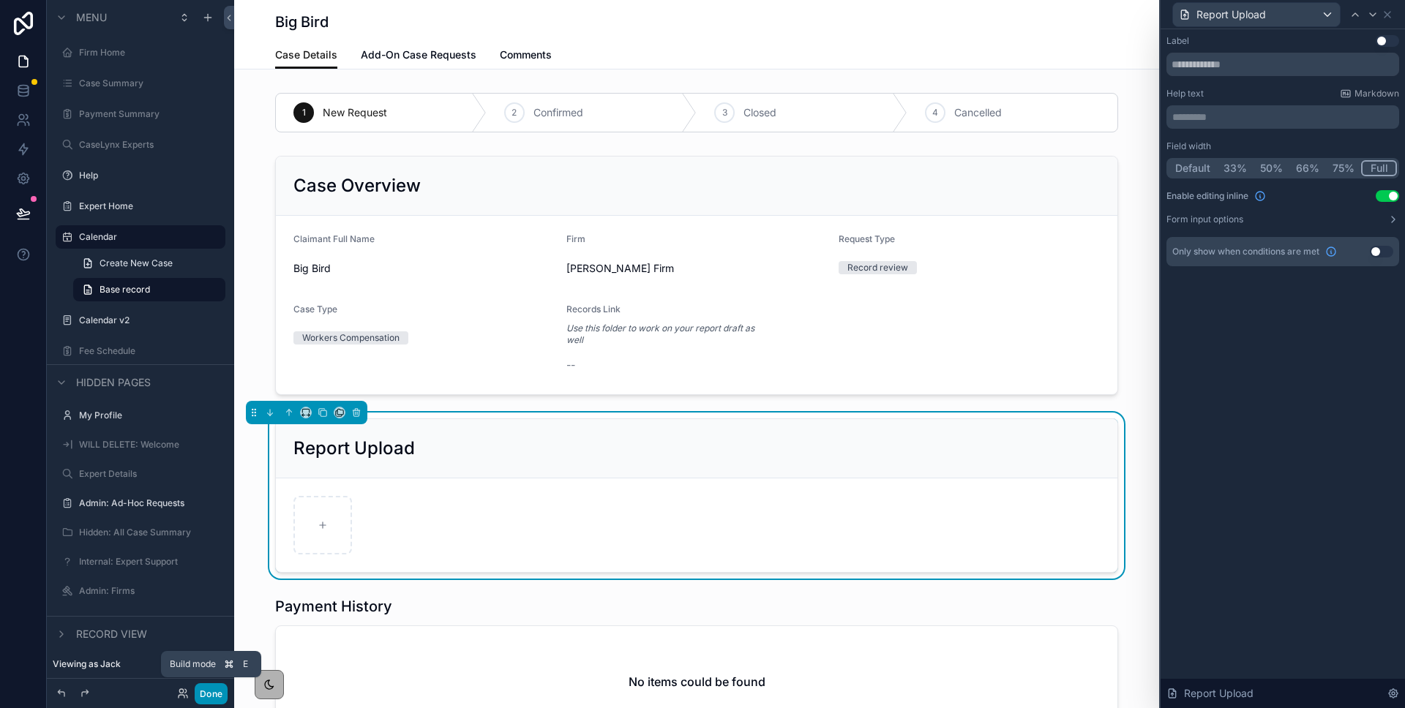
click at [210, 696] on button "Done" at bounding box center [211, 693] width 33 height 21
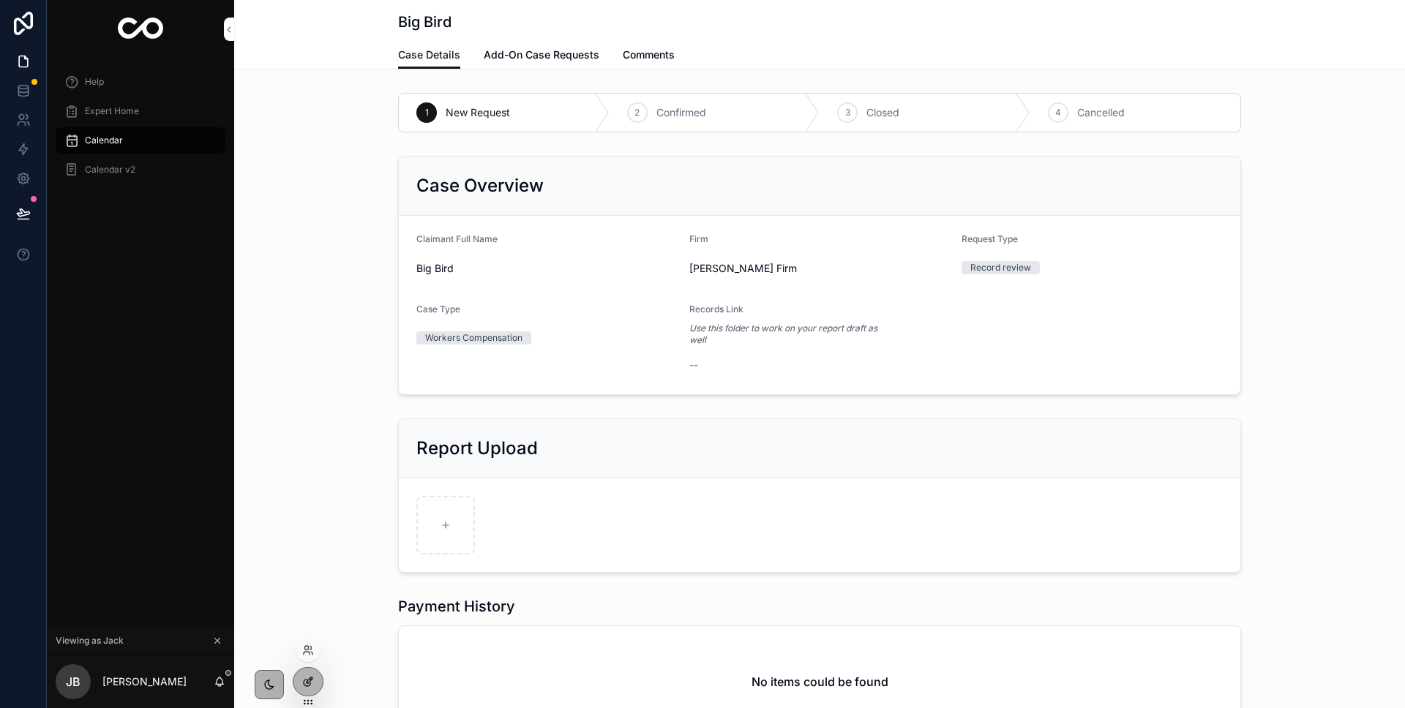
click at [314, 689] on div at bounding box center [307, 682] width 29 height 28
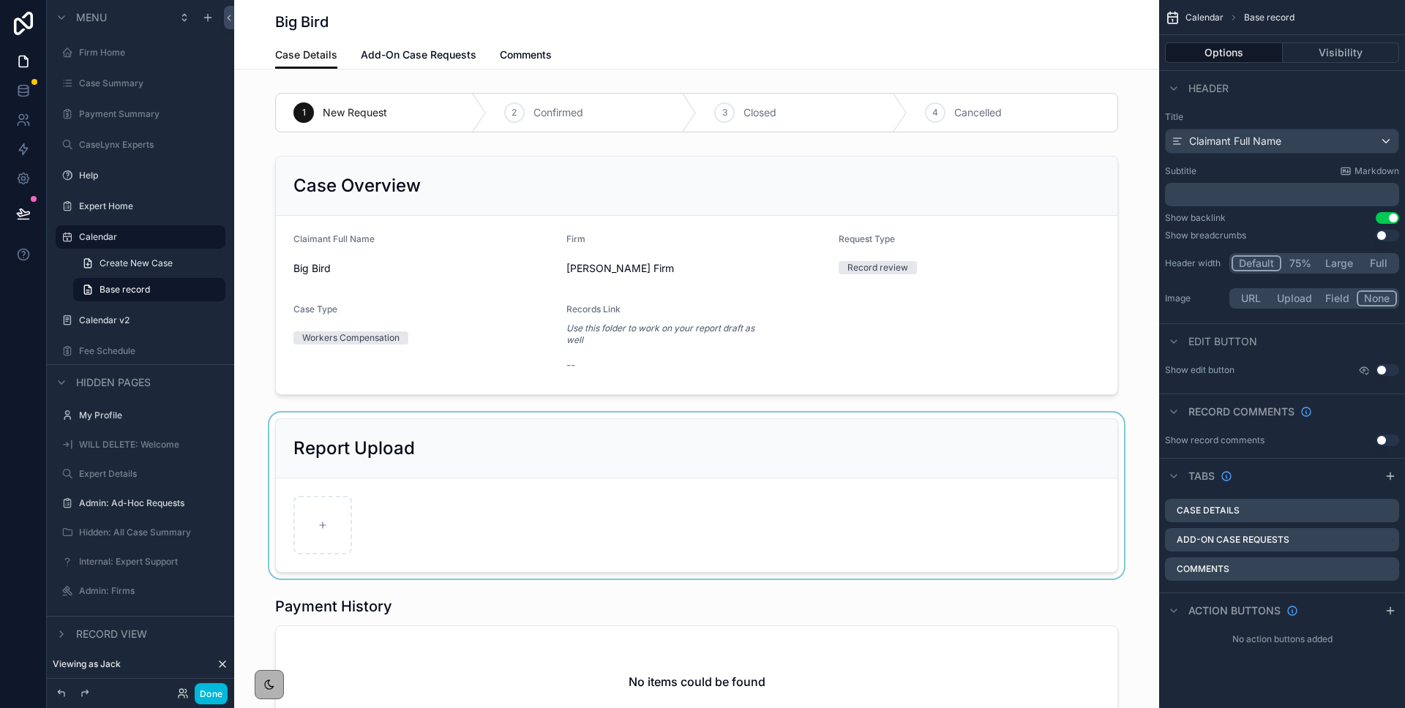
click at [437, 433] on div "scrollable content" at bounding box center [696, 496] width 925 height 166
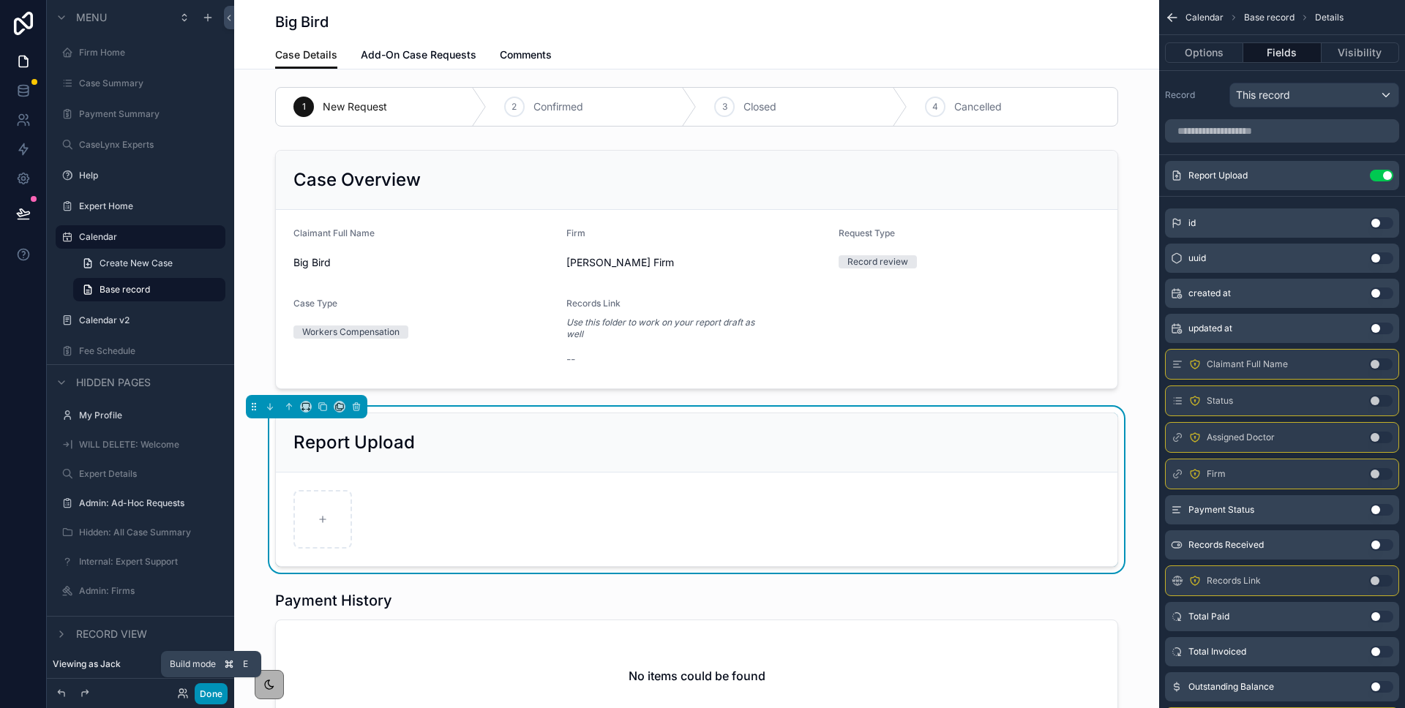
click at [208, 693] on button "Done" at bounding box center [211, 693] width 33 height 21
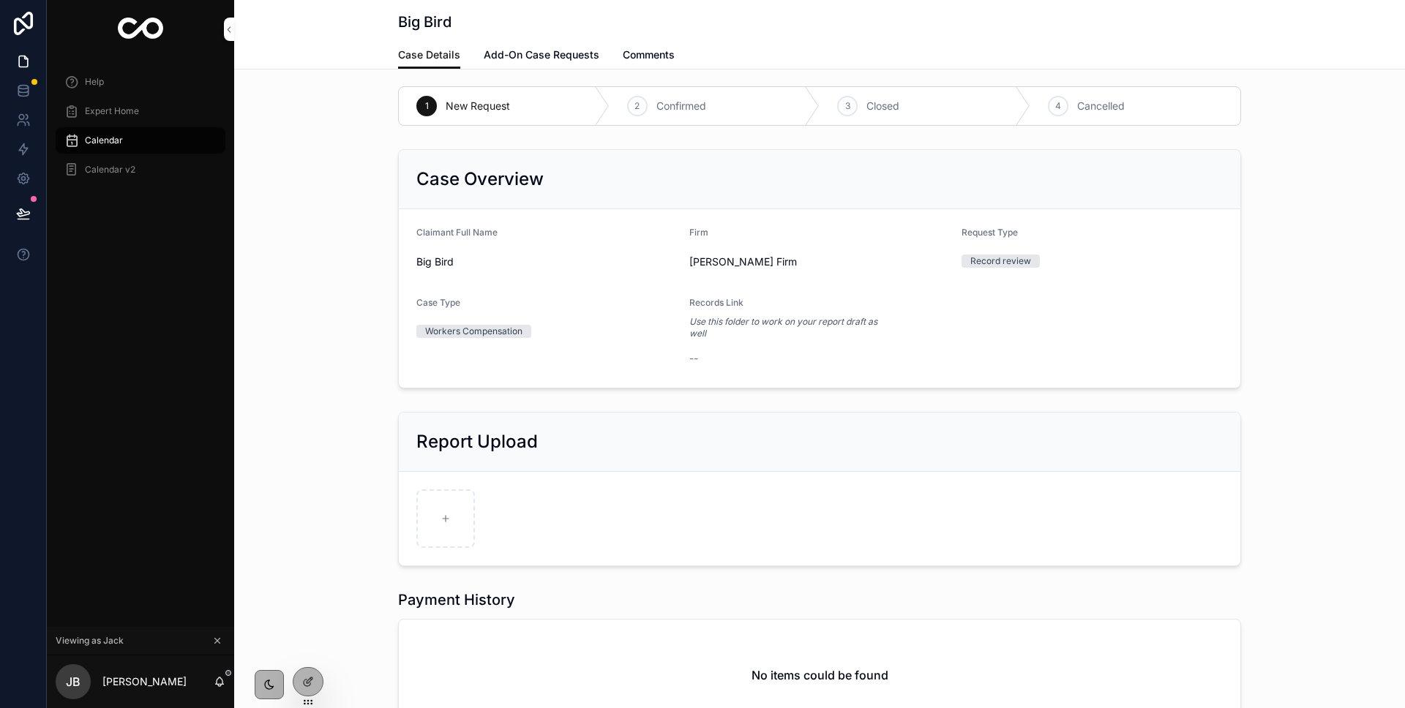
scroll to position [135, 0]
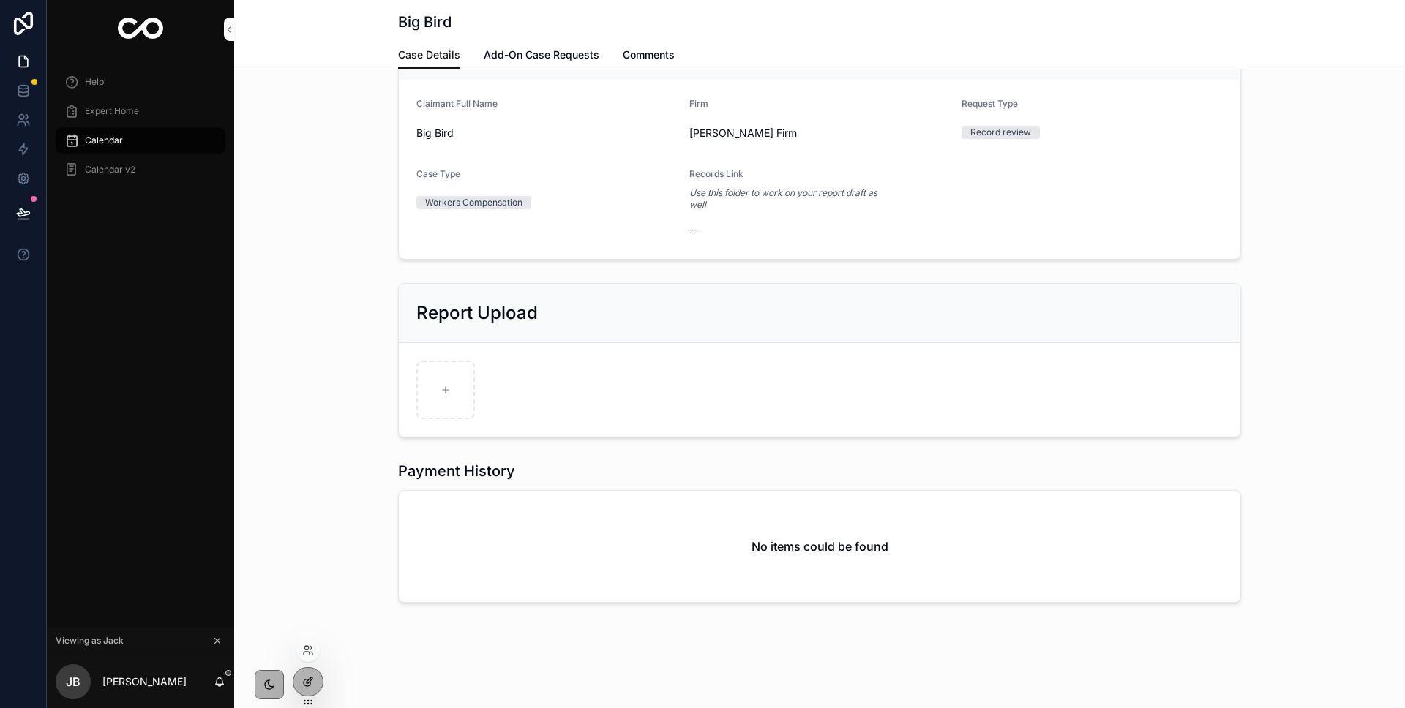
click at [307, 677] on icon at bounding box center [308, 682] width 12 height 12
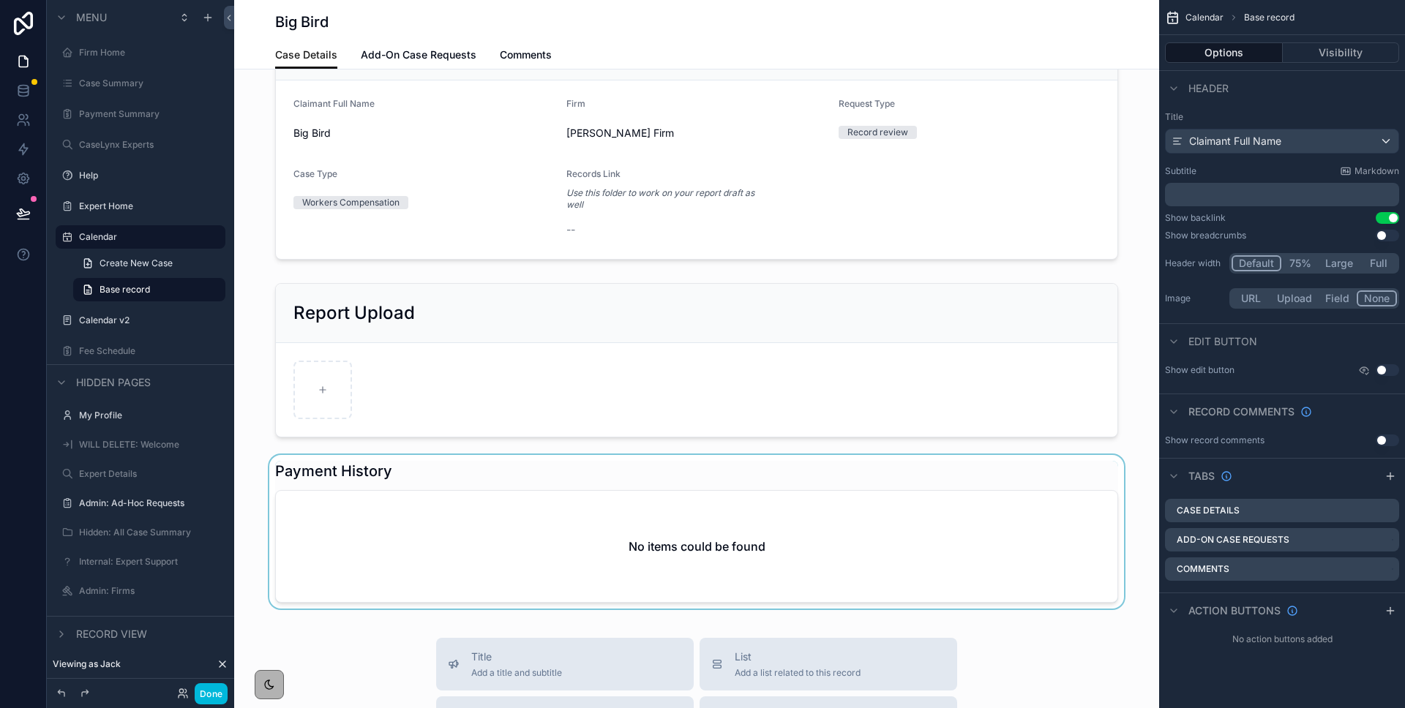
click at [413, 483] on div "scrollable content" at bounding box center [696, 534] width 925 height 159
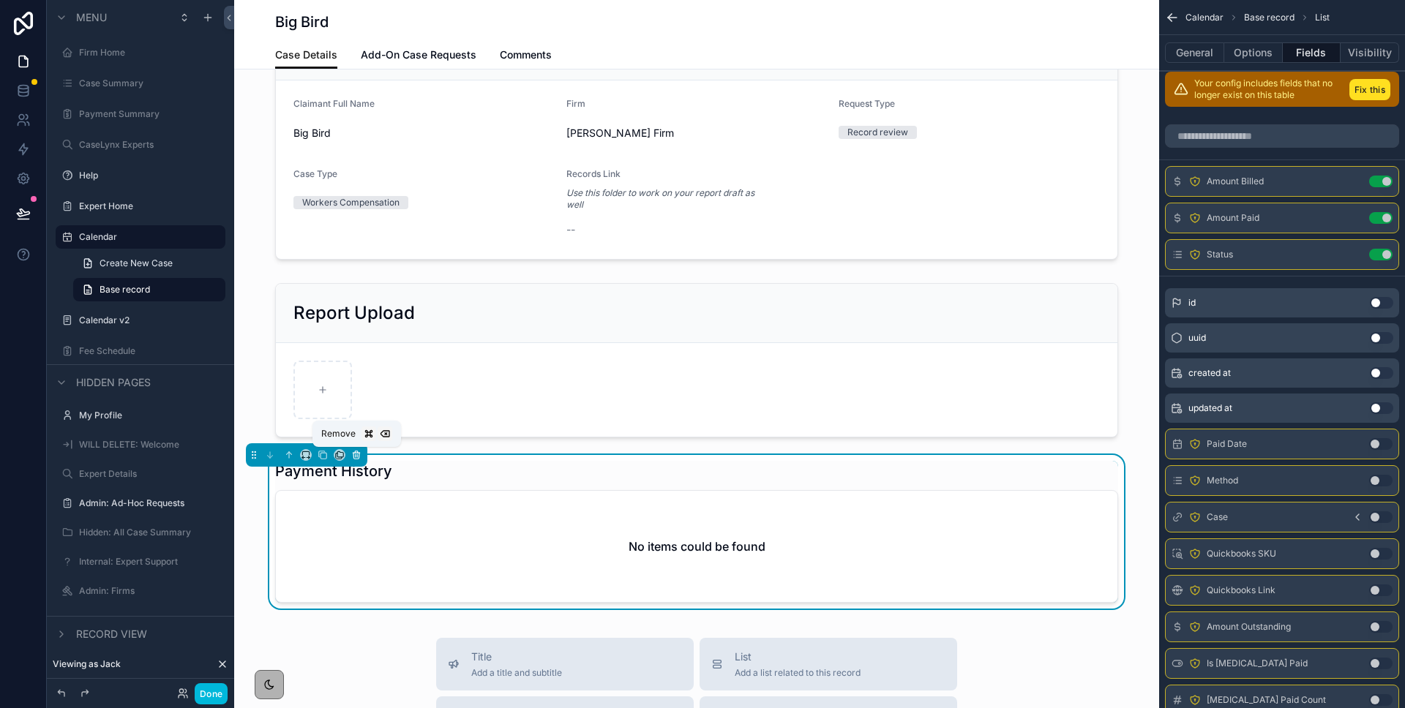
click at [356, 454] on icon "scrollable content" at bounding box center [356, 455] width 10 height 10
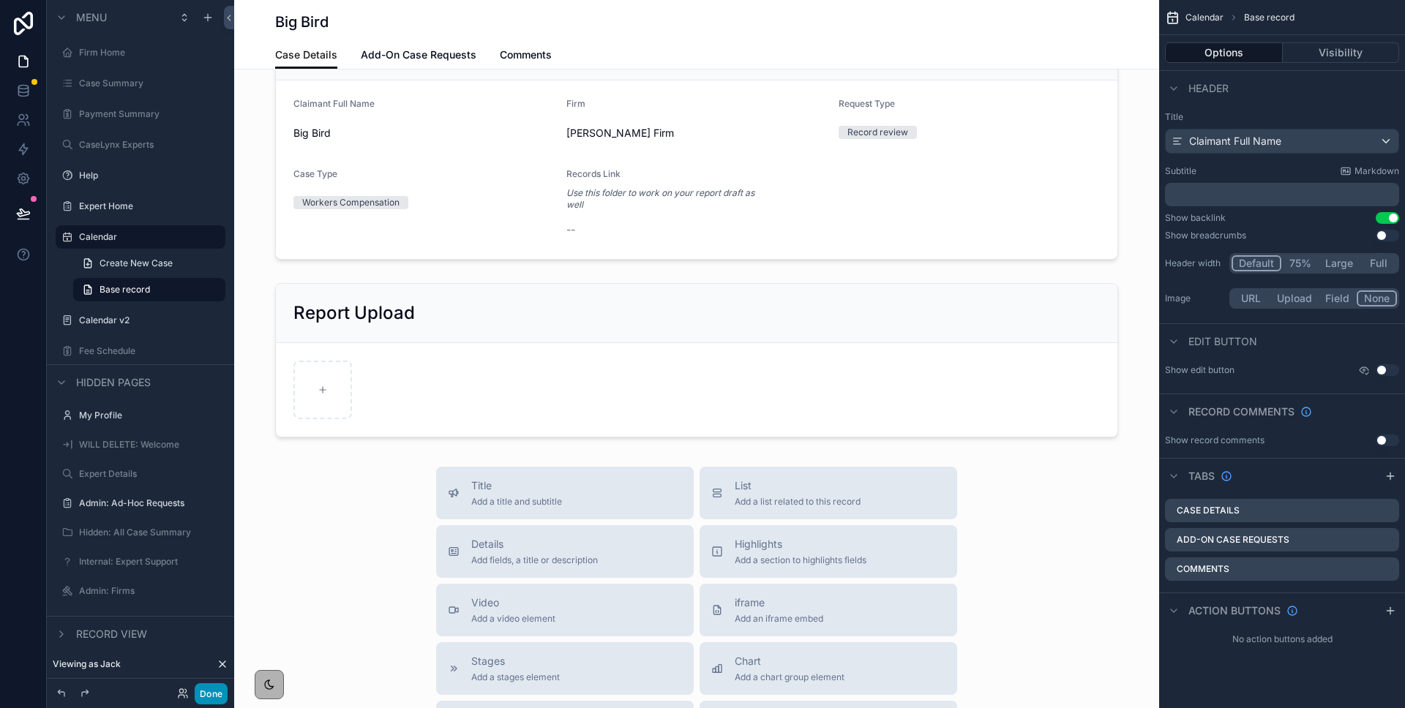
click at [217, 689] on button "Done" at bounding box center [211, 693] width 33 height 21
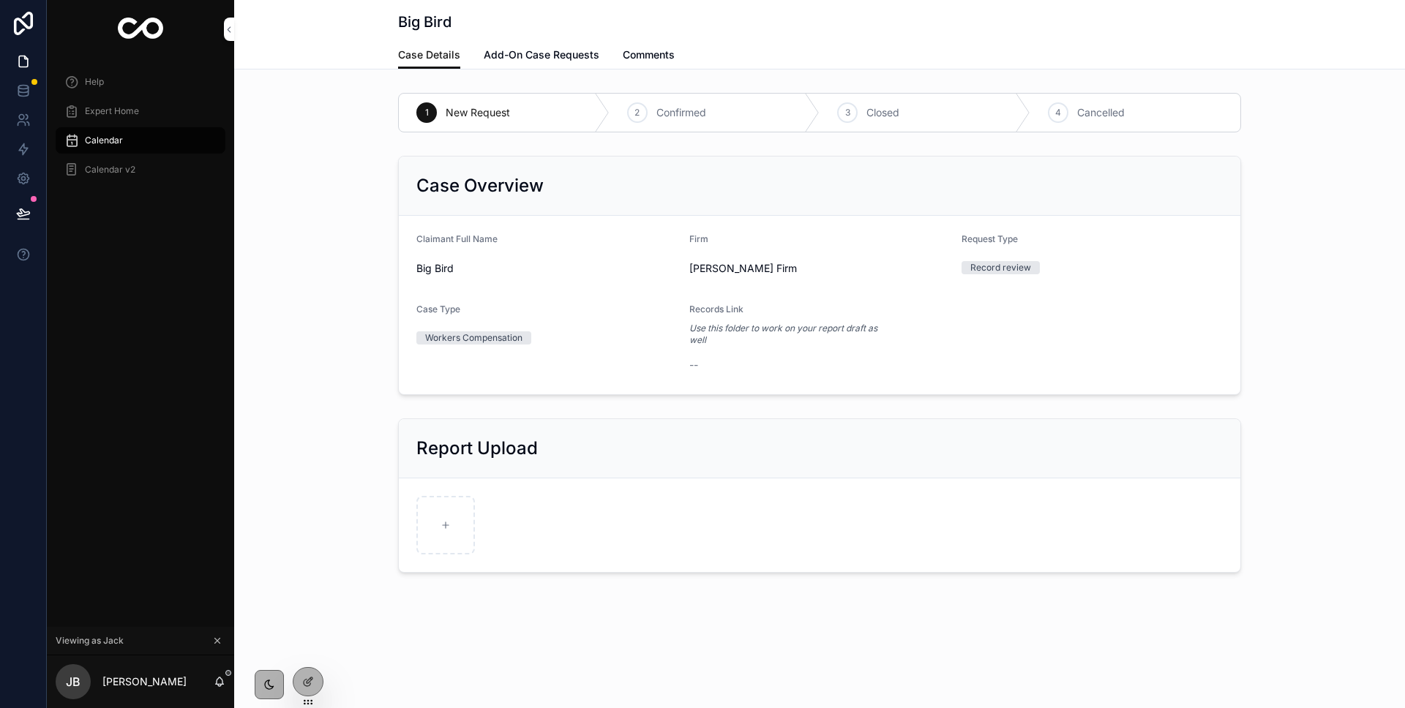
click at [525, 56] on span "Add-On Case Requests" at bounding box center [542, 55] width 116 height 15
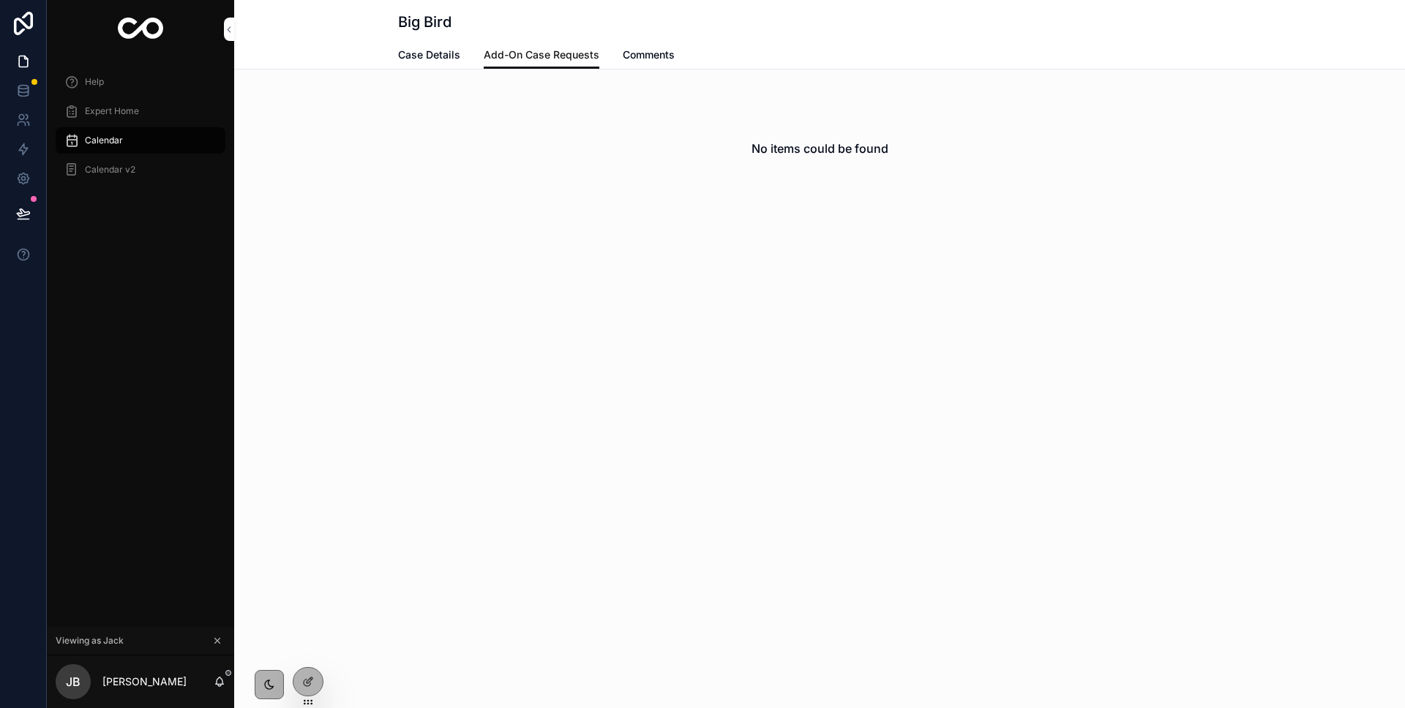
click at [435, 52] on span "Case Details" at bounding box center [429, 55] width 62 height 15
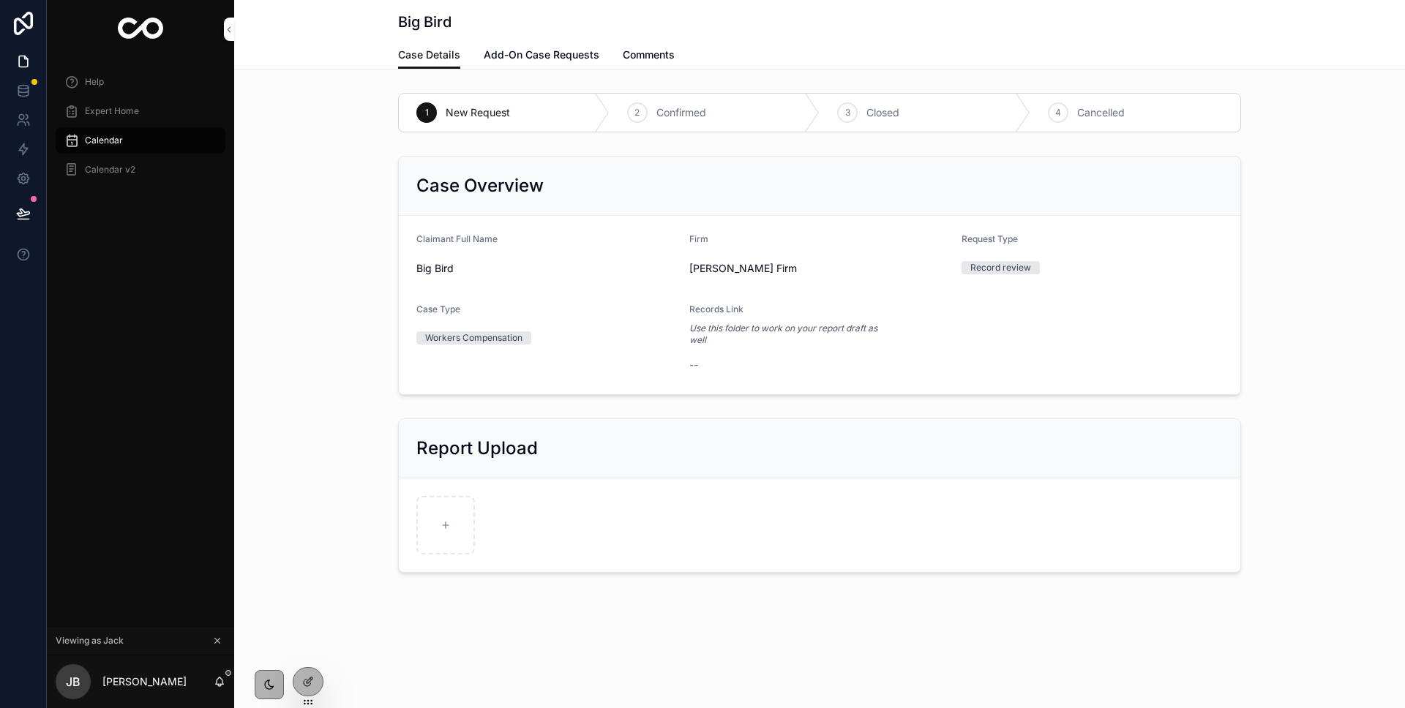
click at [600, 56] on div "Case Details Add-On Case Requests Comments" at bounding box center [819, 55] width 843 height 28
click at [629, 58] on span "Comments" at bounding box center [649, 55] width 52 height 15
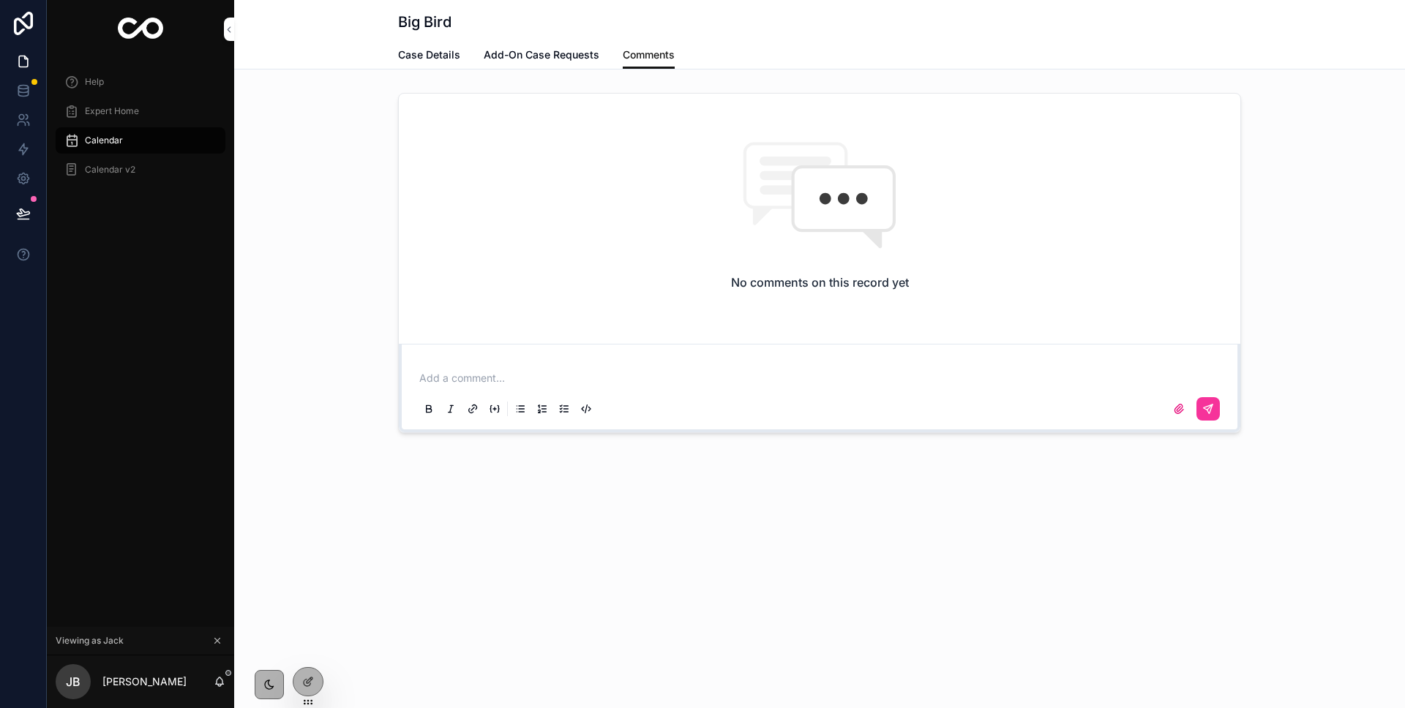
click at [439, 58] on span "Case Details" at bounding box center [429, 55] width 62 height 15
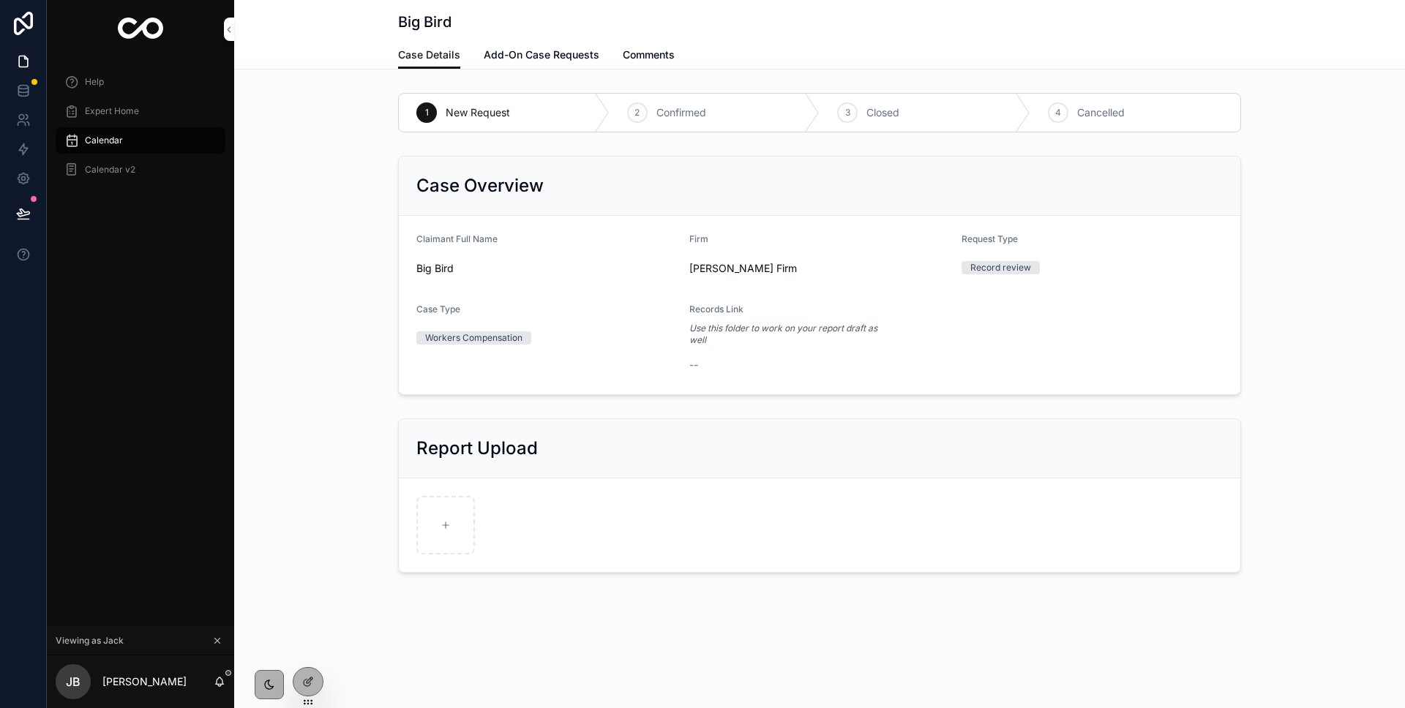
click at [140, 113] on div "Expert Home" at bounding box center [140, 110] width 152 height 23
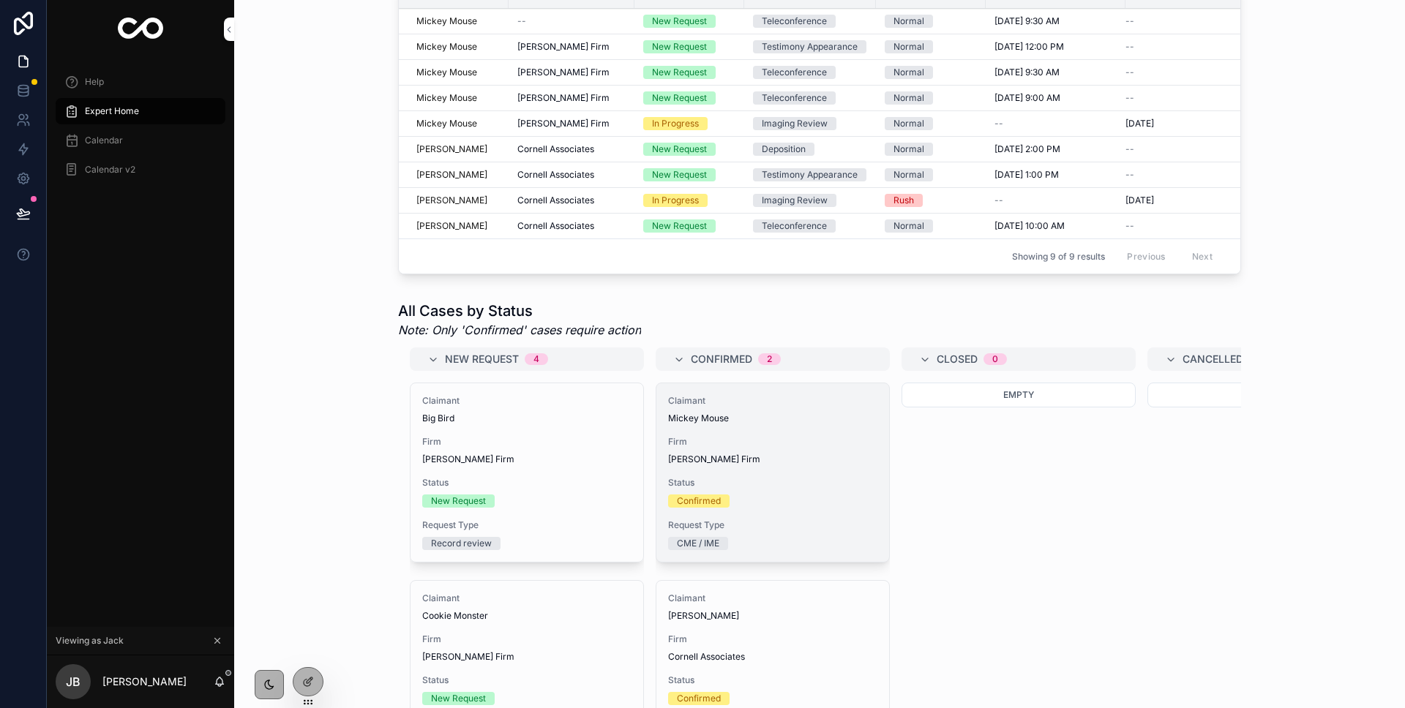
scroll to position [505, 0]
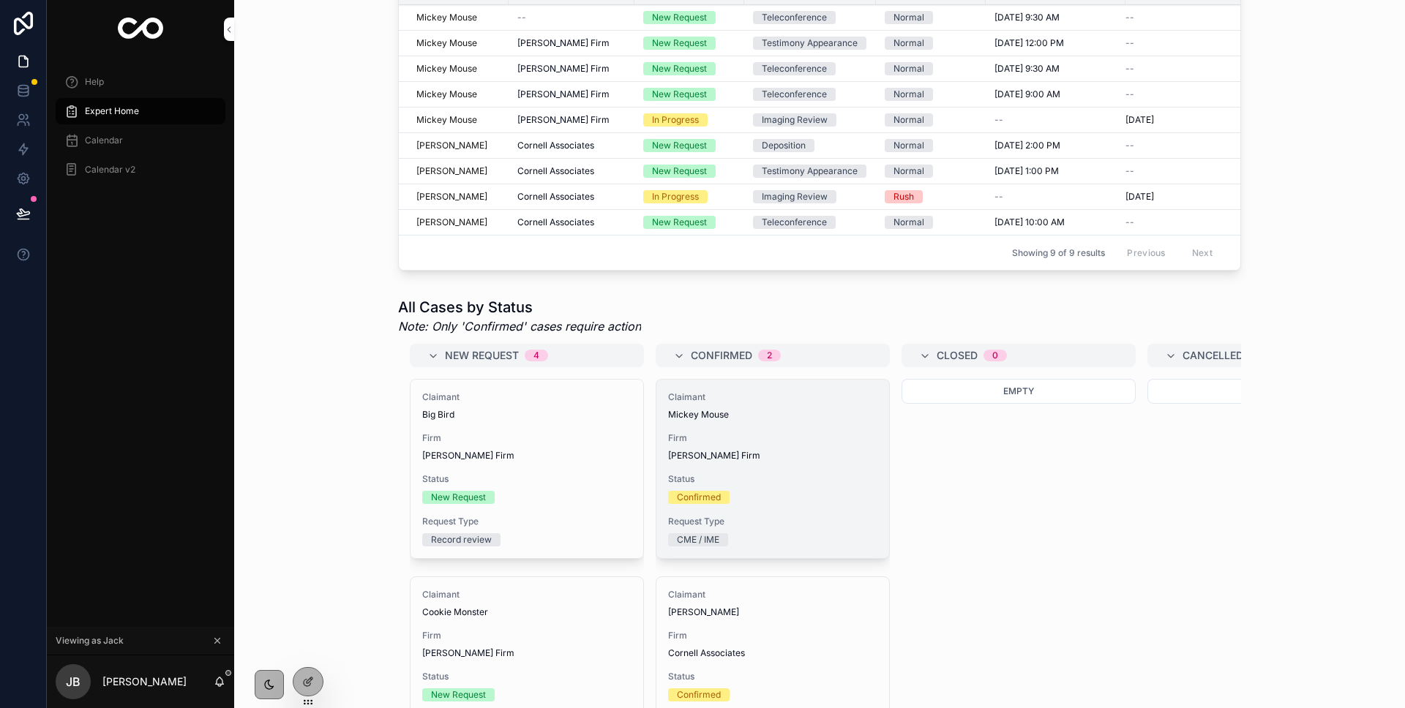
click at [741, 511] on div "Claimant Mickey Mouse Firm Jordan's Firm Status Confirmed Request Type CME / IME" at bounding box center [772, 469] width 233 height 178
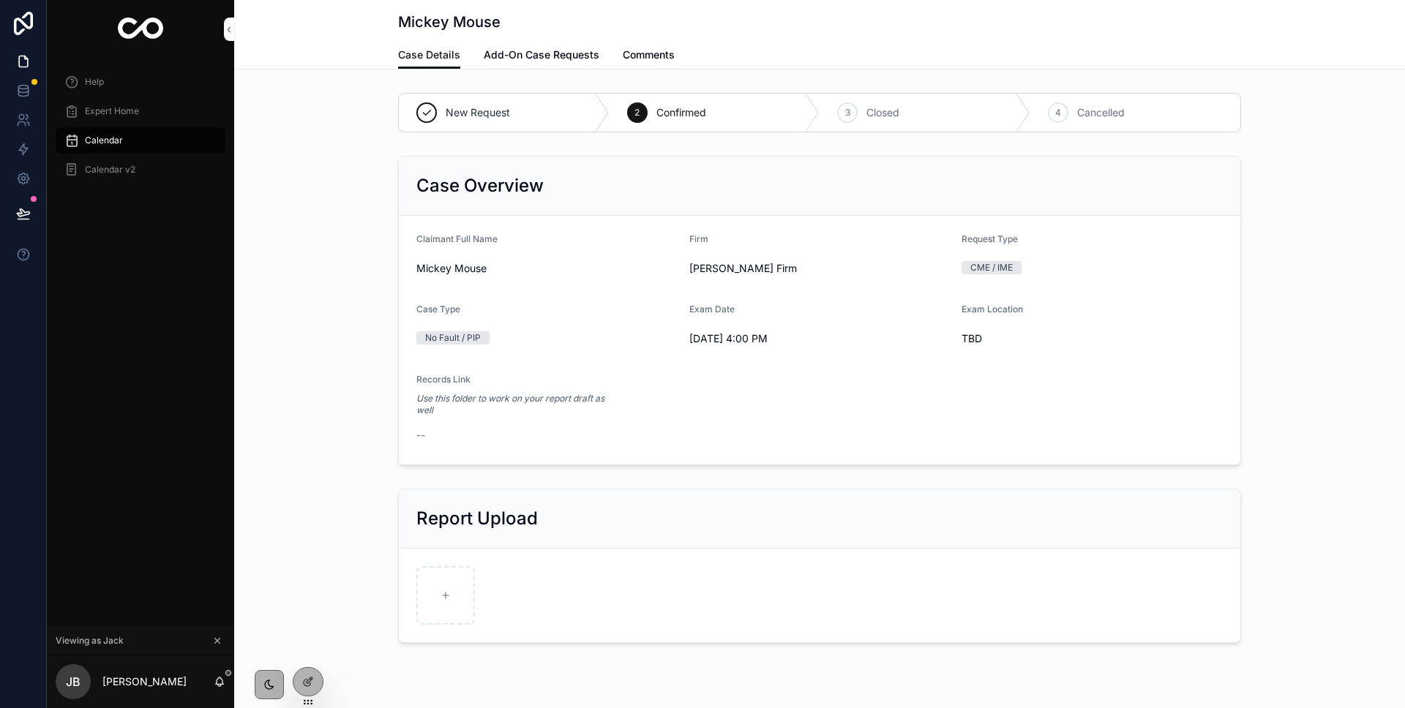
click at [532, 56] on span "Add-On Case Requests" at bounding box center [542, 55] width 116 height 15
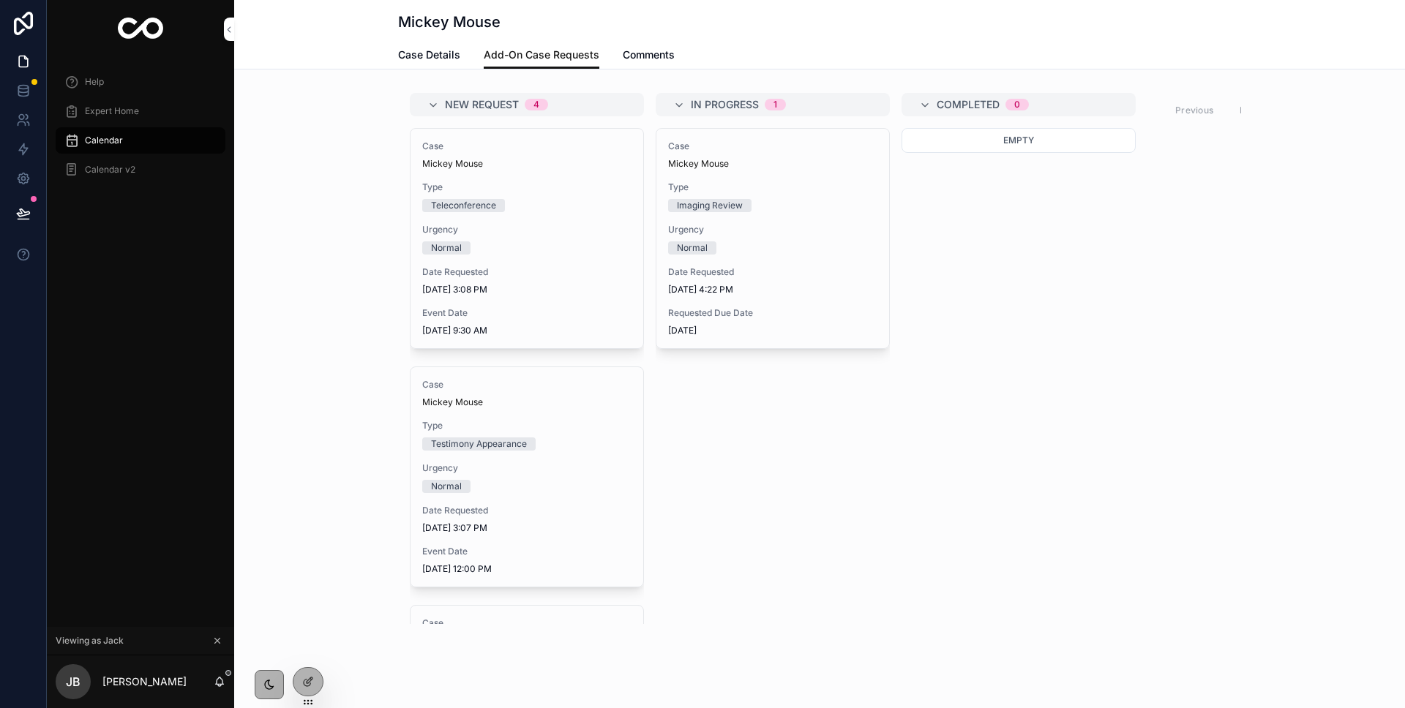
click at [647, 61] on span "Comments" at bounding box center [649, 55] width 52 height 15
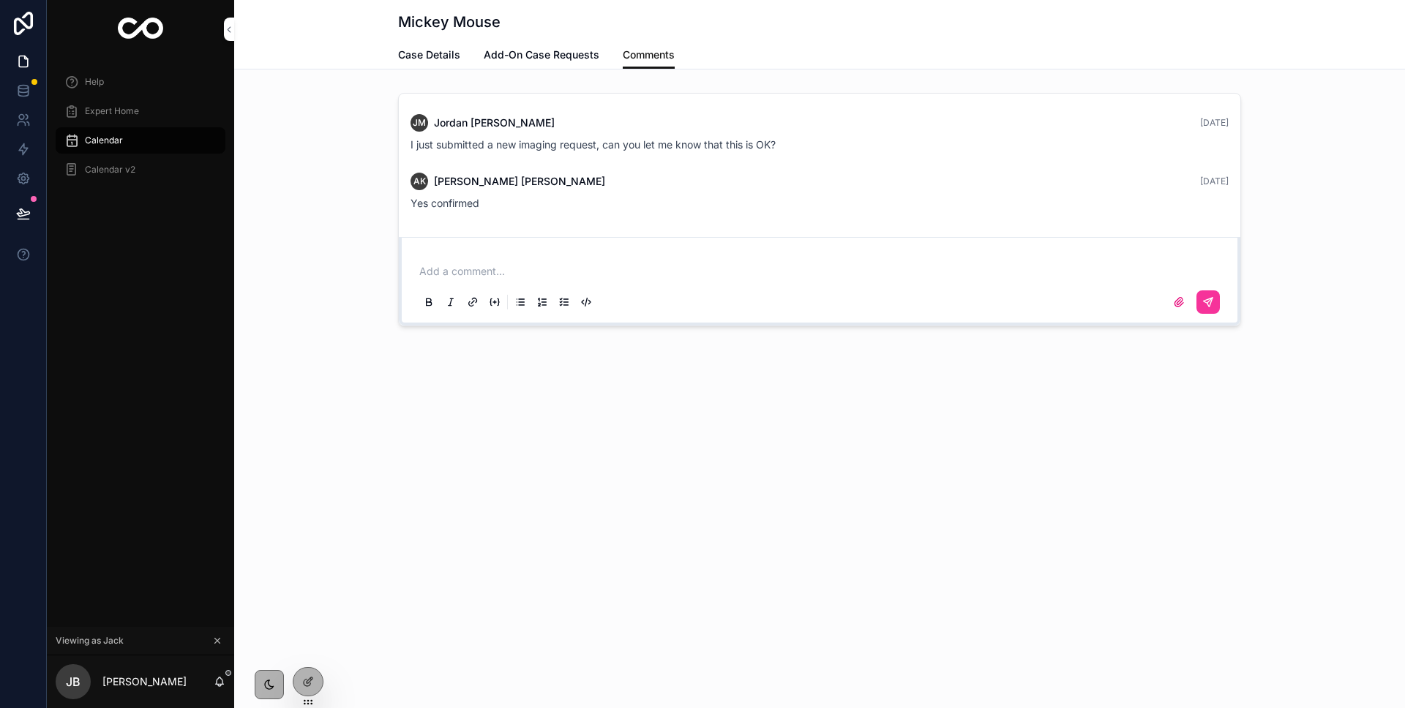
click at [453, 58] on span "Case Details" at bounding box center [429, 55] width 62 height 15
click at [94, 106] on span "Expert Home" at bounding box center [112, 111] width 54 height 12
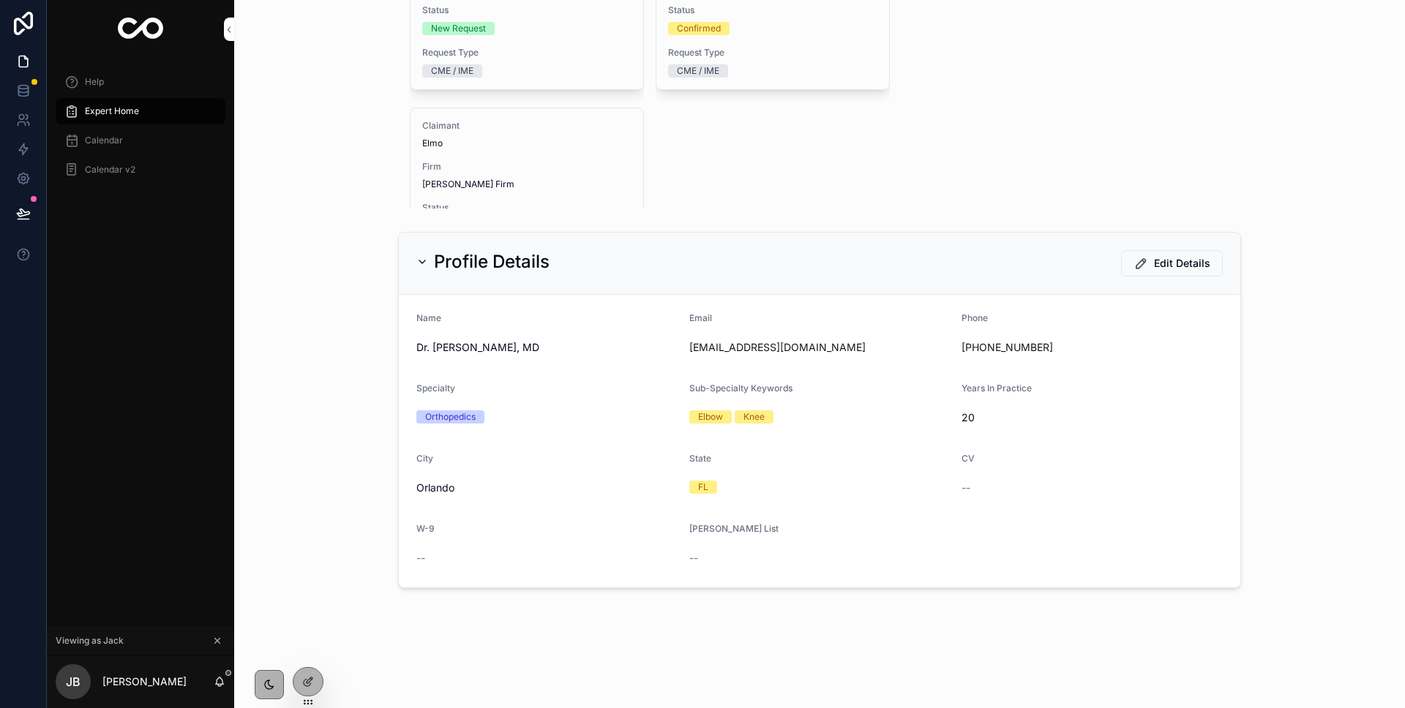
scroll to position [288, 0]
click at [137, 680] on p "[PERSON_NAME]" at bounding box center [144, 681] width 84 height 15
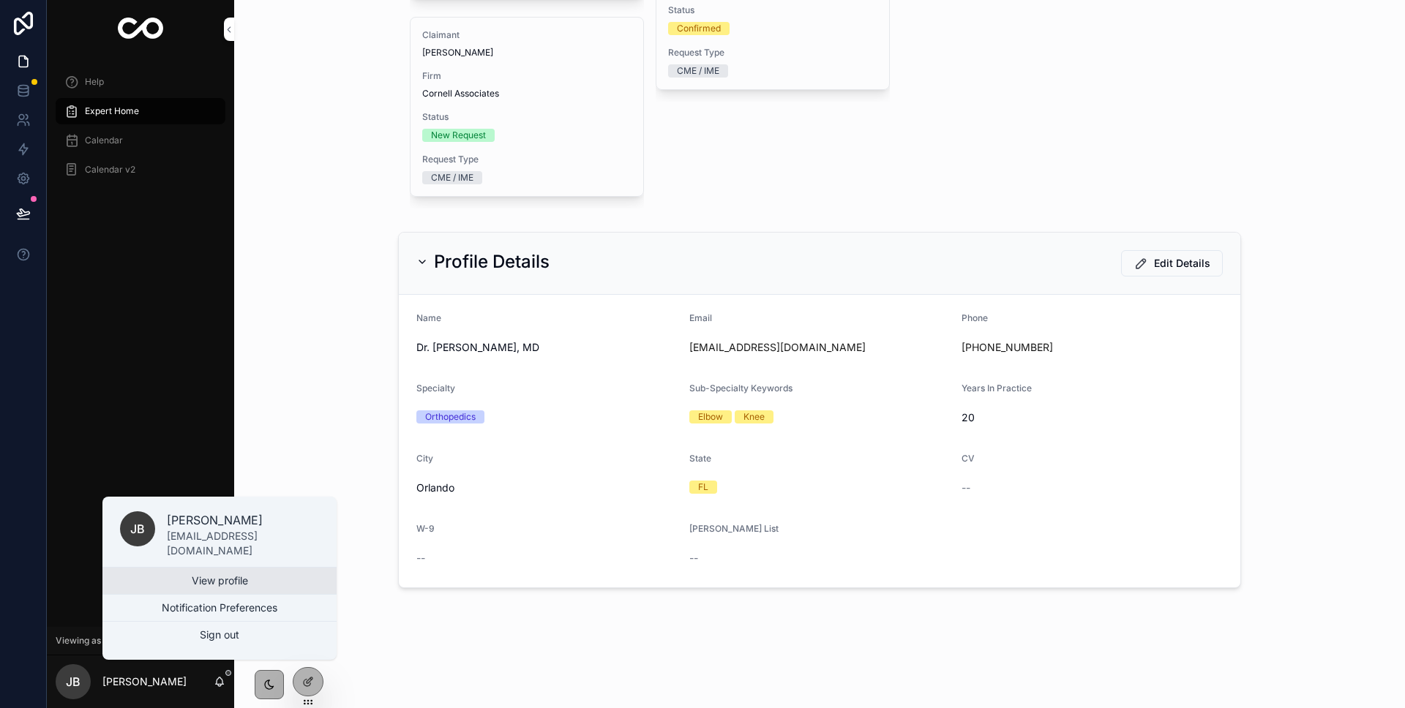
click at [258, 576] on link "View profile" at bounding box center [219, 581] width 234 height 26
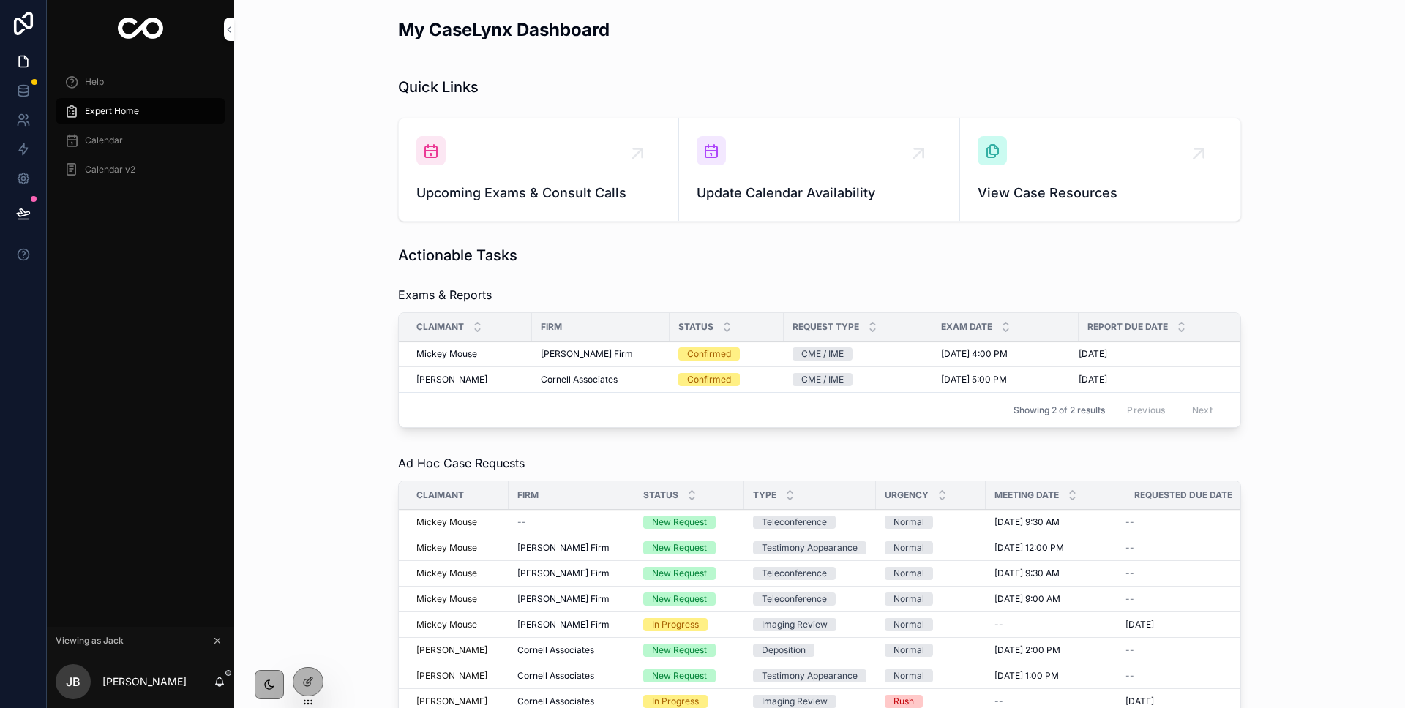
drag, startPoint x: 307, startPoint y: 672, endPoint x: 364, endPoint y: 617, distance: 79.2
click at [307, 672] on div at bounding box center [307, 682] width 29 height 28
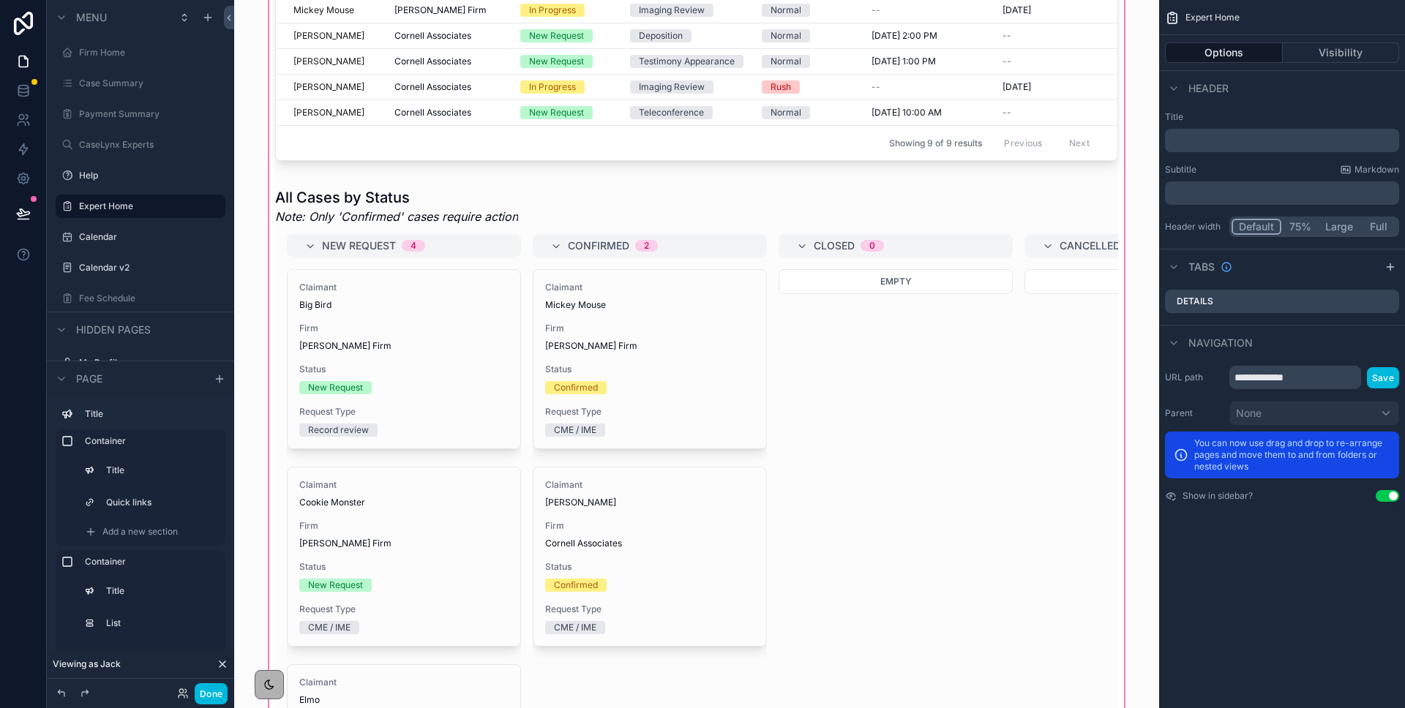
scroll to position [1160, 0]
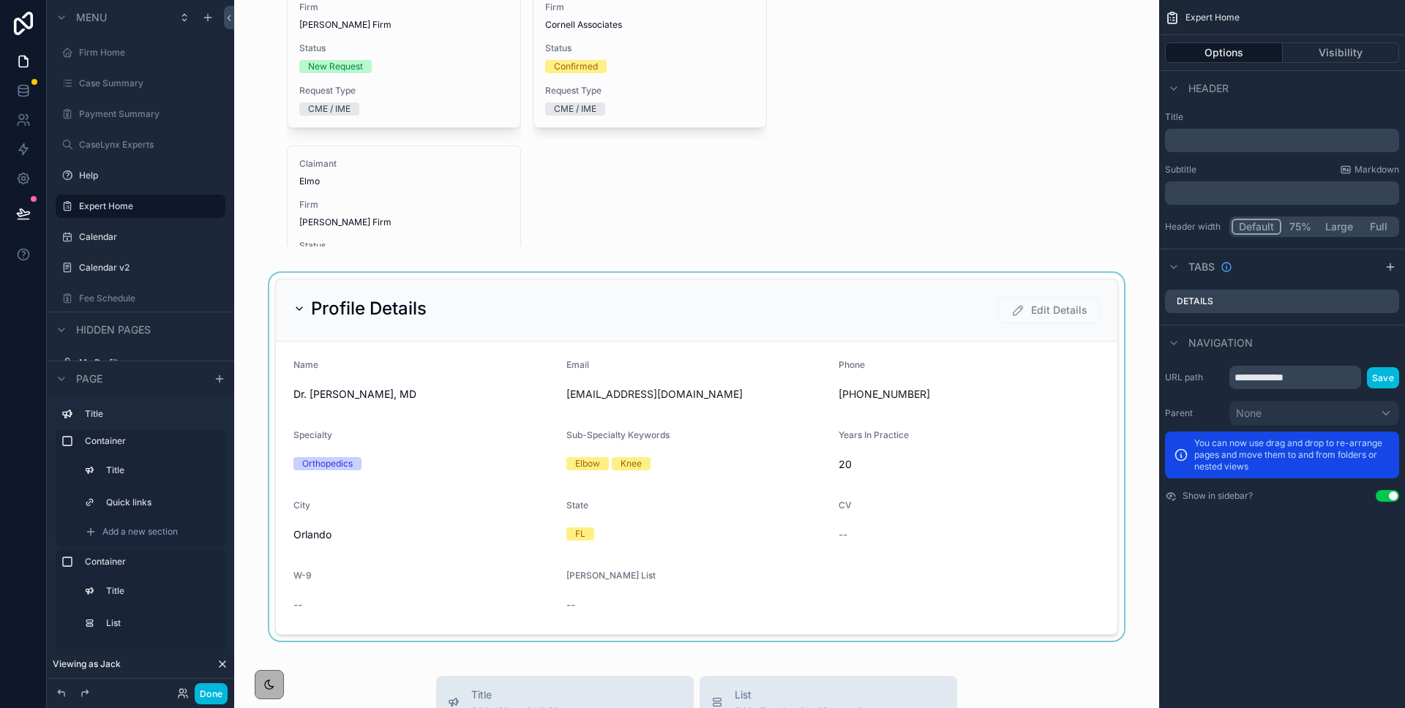
click at [475, 298] on div "scrollable content" at bounding box center [696, 457] width 901 height 368
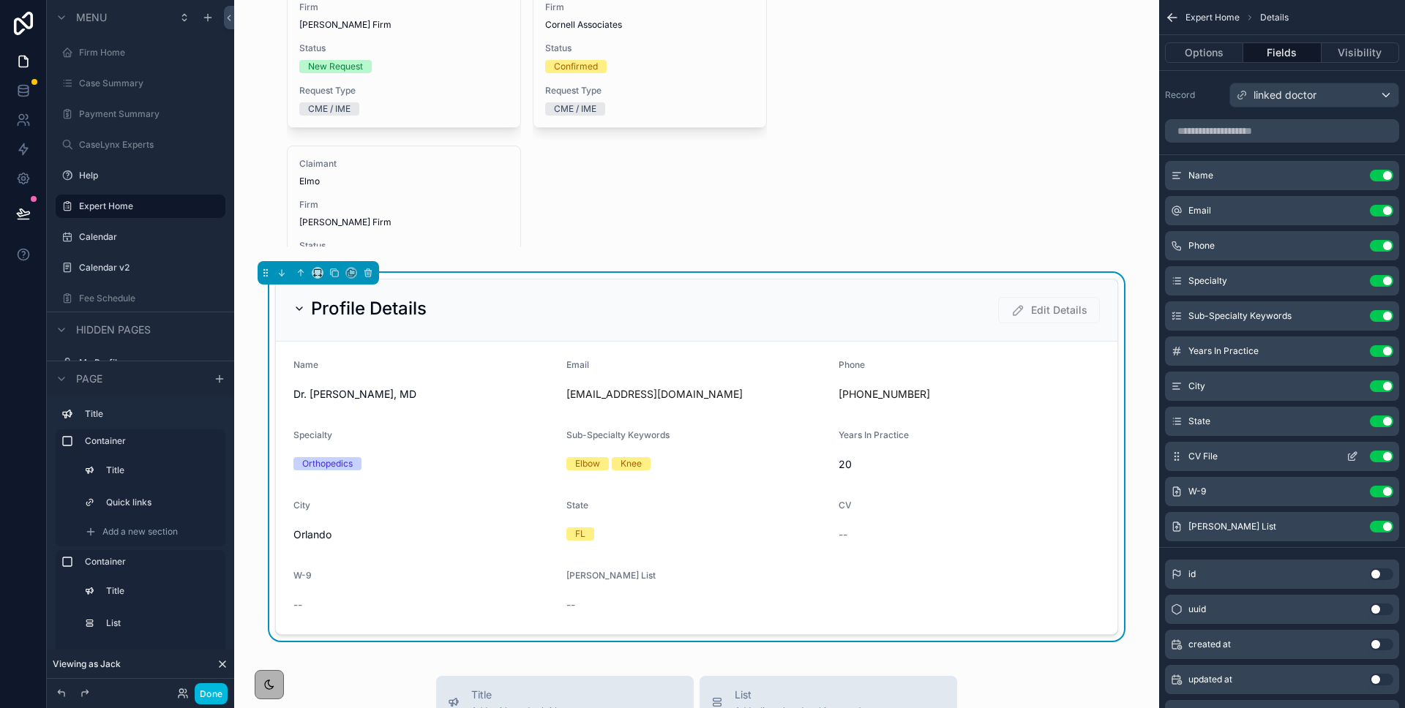
click at [1350, 457] on icon "scrollable content" at bounding box center [1353, 455] width 6 height 6
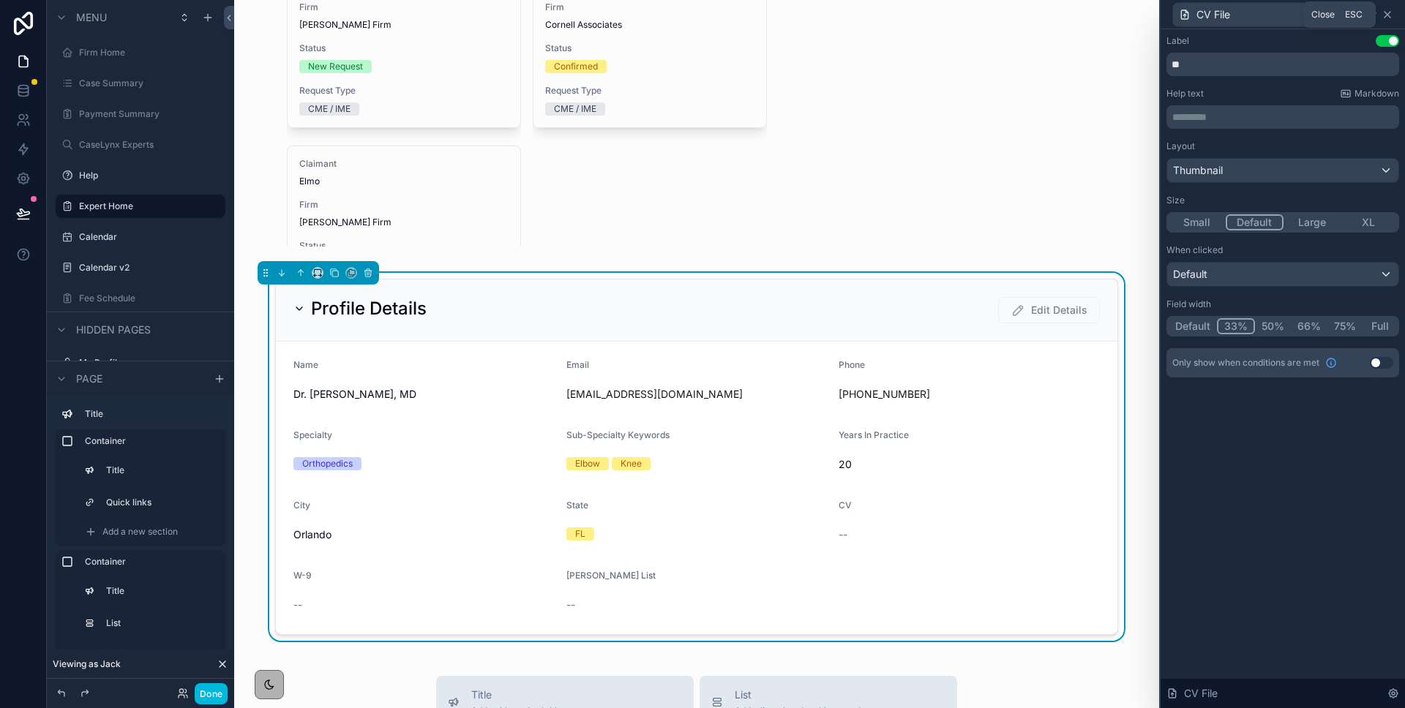
click at [1386, 10] on icon at bounding box center [1387, 15] width 12 height 12
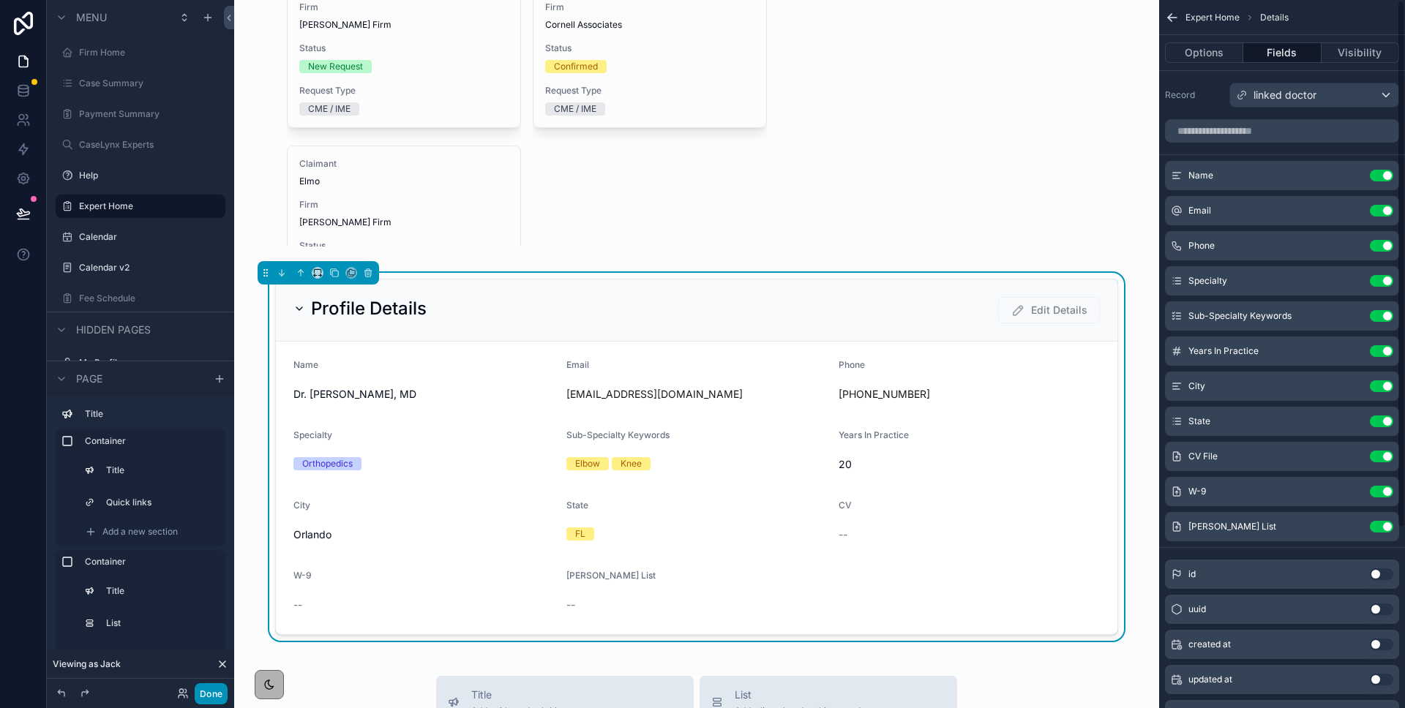
click at [220, 697] on button "Done" at bounding box center [211, 693] width 33 height 21
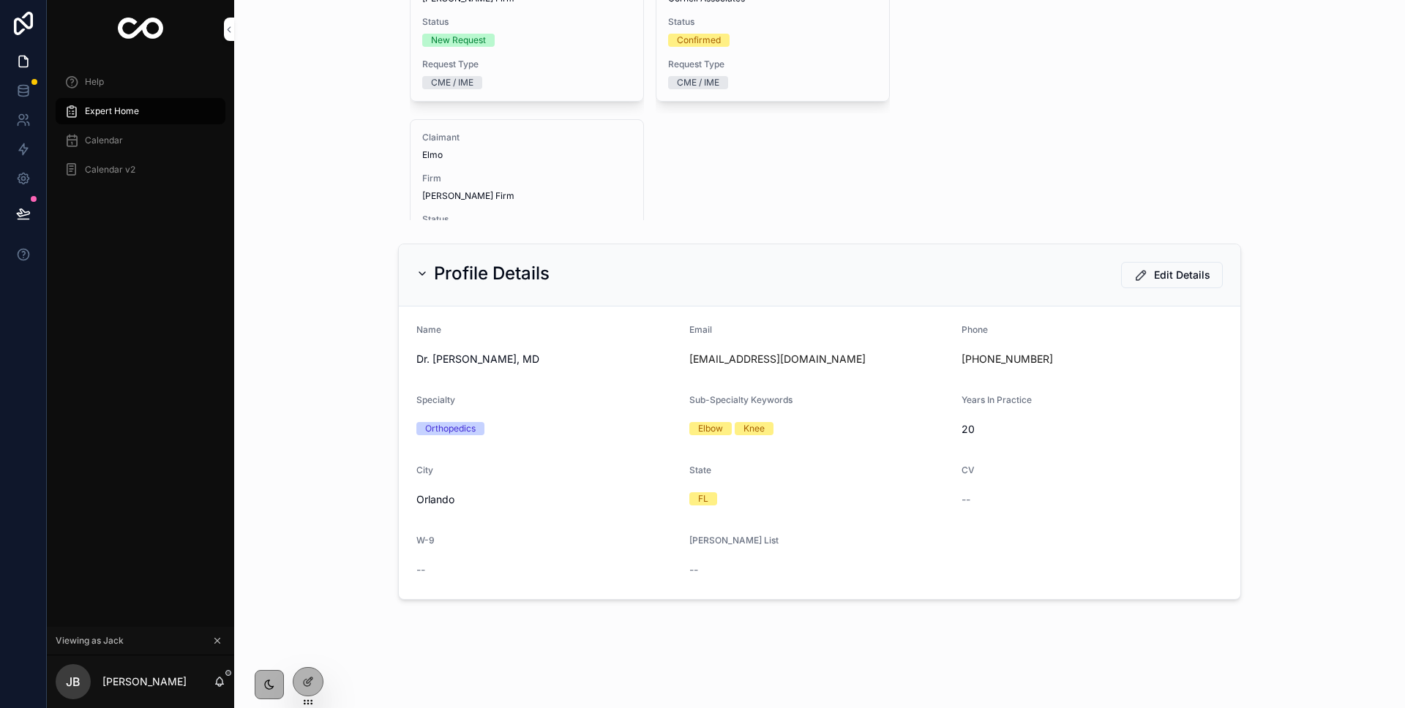
drag, startPoint x: 411, startPoint y: 560, endPoint x: 422, endPoint y: 564, distance: 11.6
click at [416, 563] on form "Name Dr. Jack Black, MD Email jackblack@gmail.com Phone +1 914275266 Specialty …" at bounding box center [819, 453] width 841 height 293
click at [426, 566] on div "--" at bounding box center [546, 570] width 261 height 15
click at [423, 568] on span "--" at bounding box center [420, 570] width 9 height 15
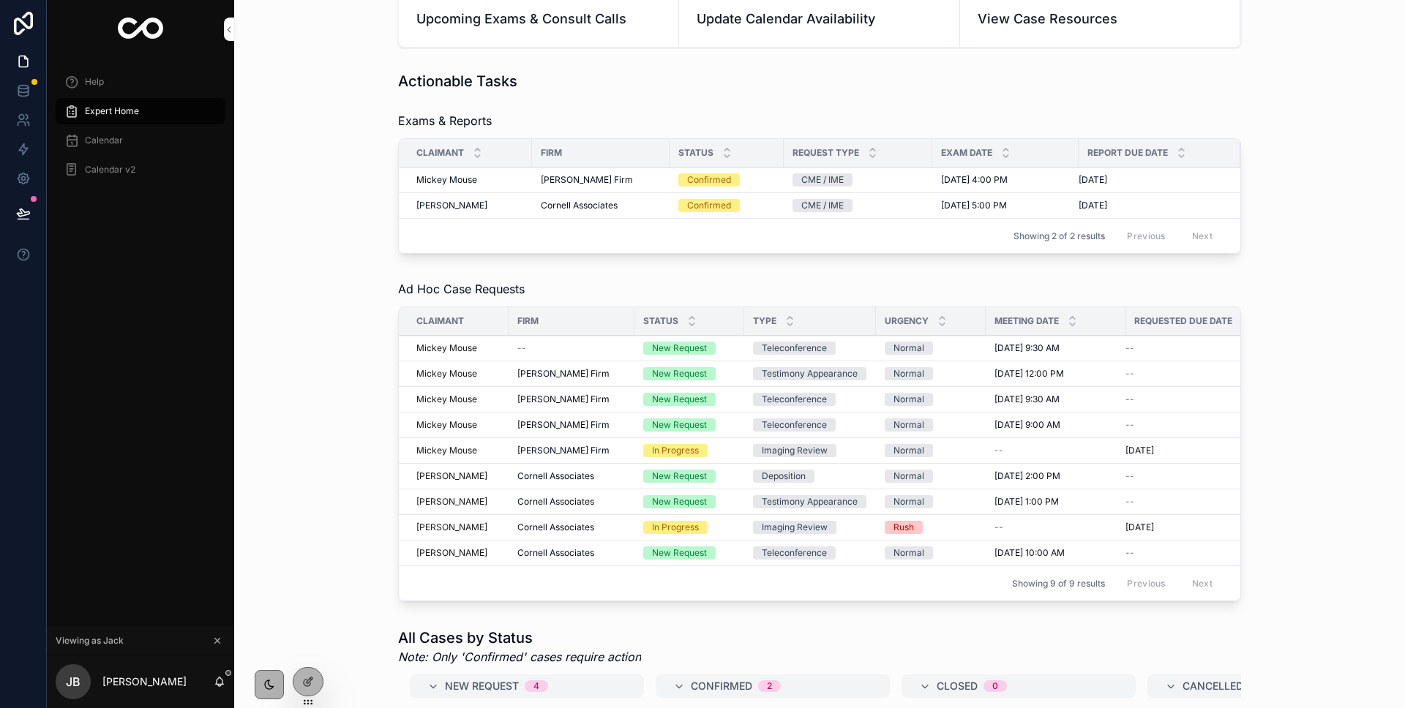
scroll to position [0, 0]
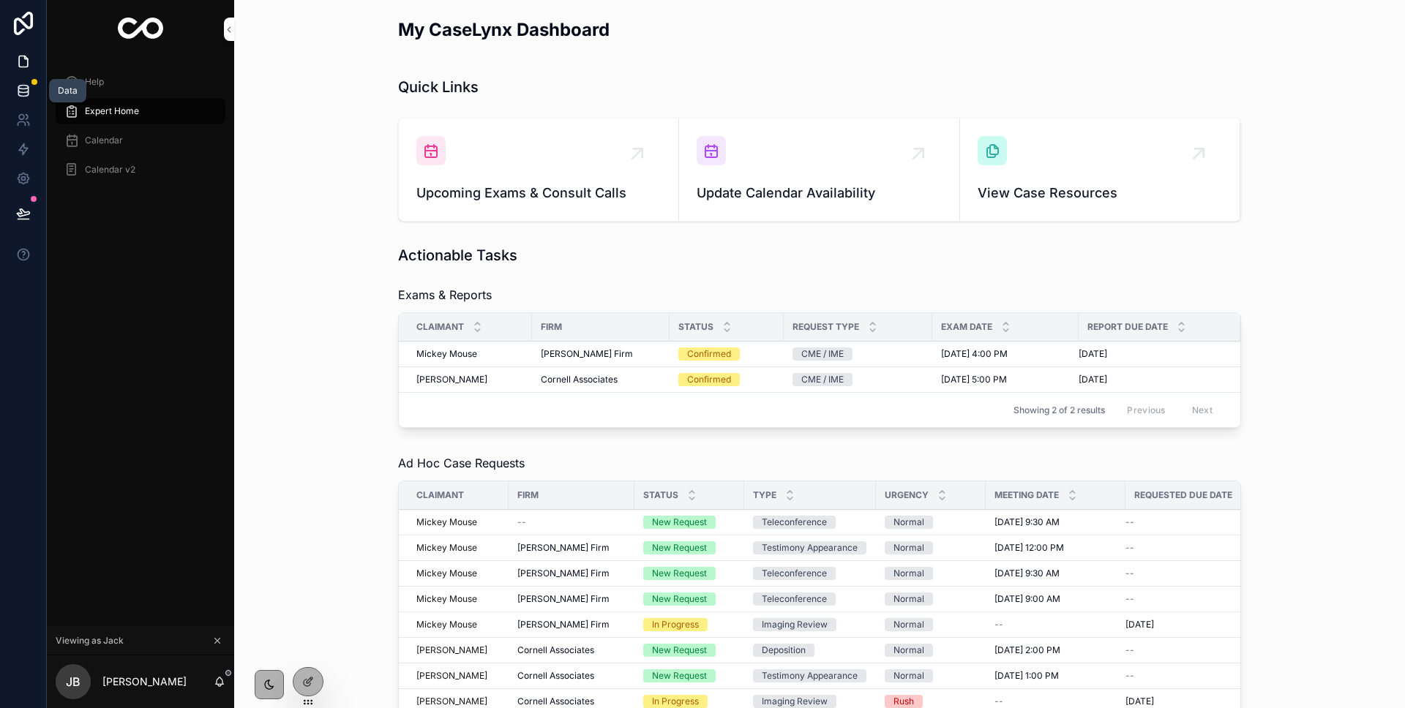
click at [36, 94] on link at bounding box center [23, 90] width 46 height 29
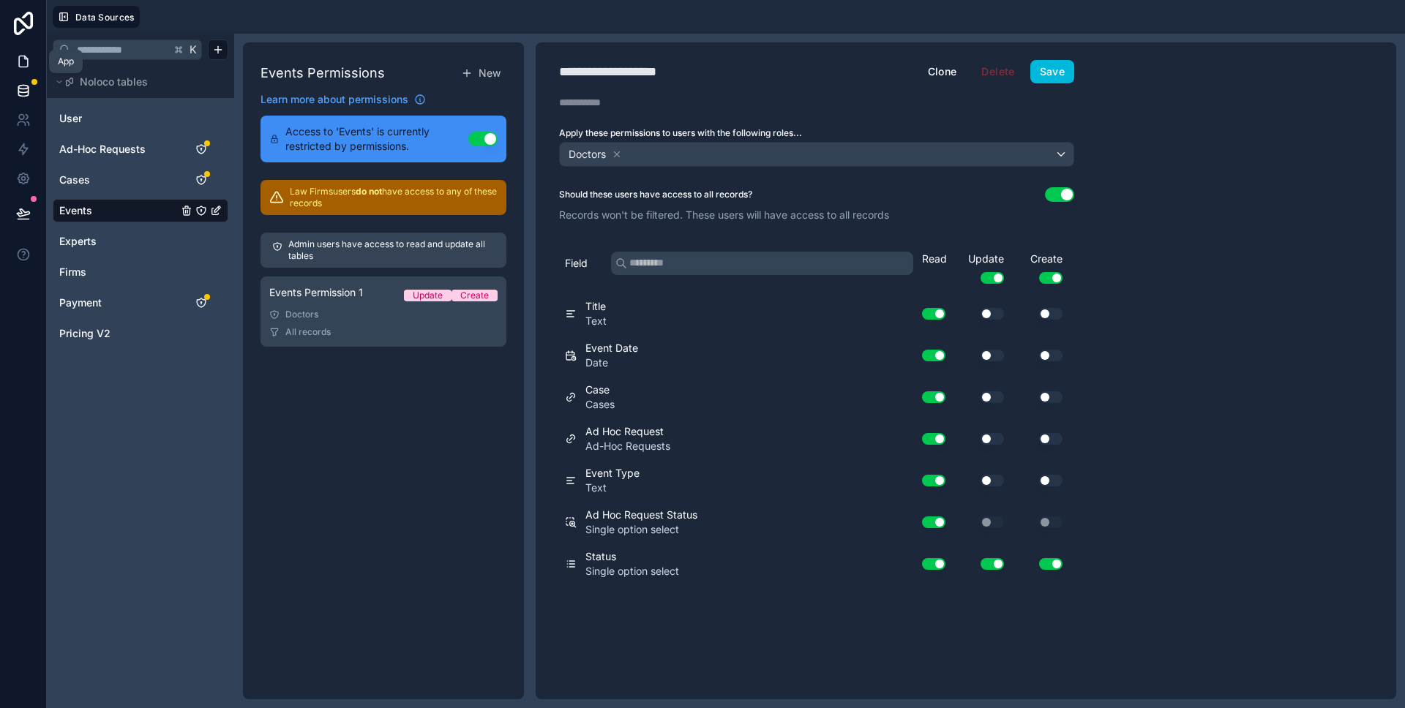
click at [12, 61] on link at bounding box center [23, 61] width 46 height 29
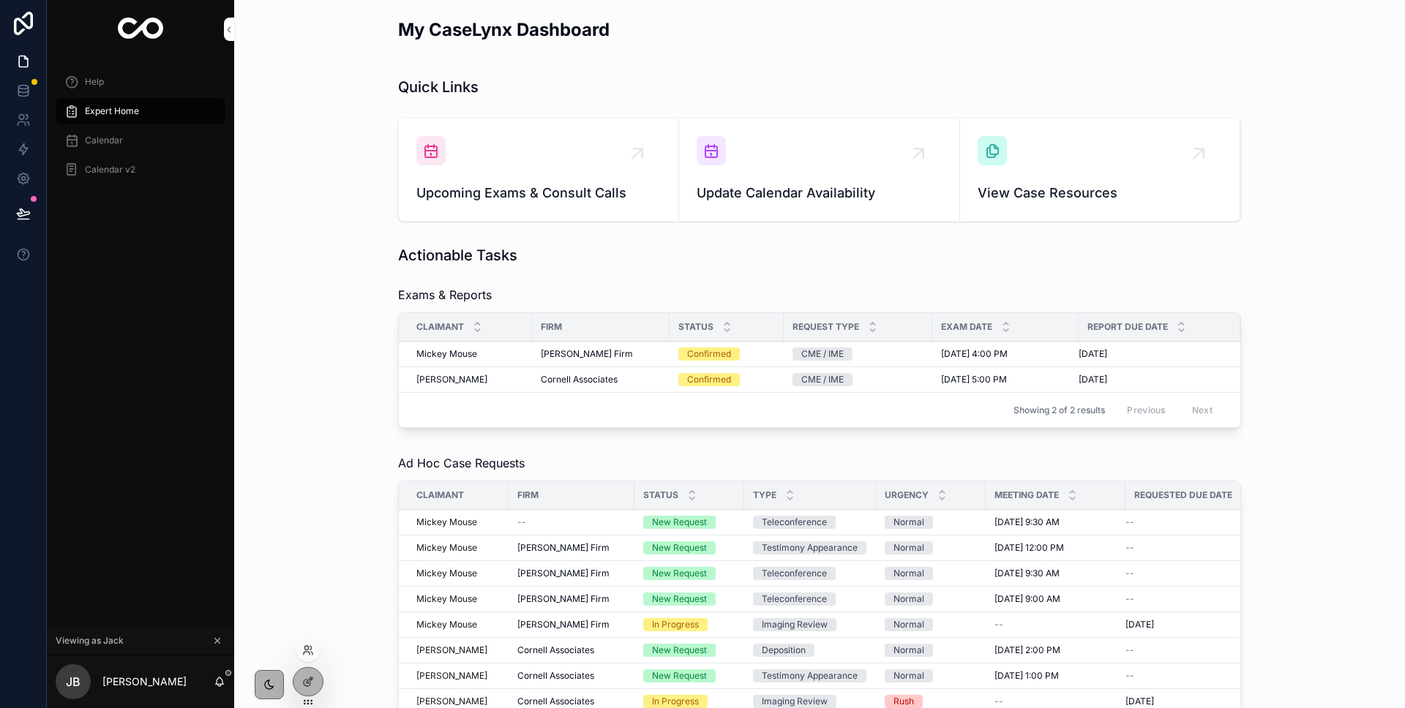
click at [315, 648] on div at bounding box center [307, 650] width 23 height 23
click at [310, 650] on icon at bounding box center [310, 648] width 1 height 4
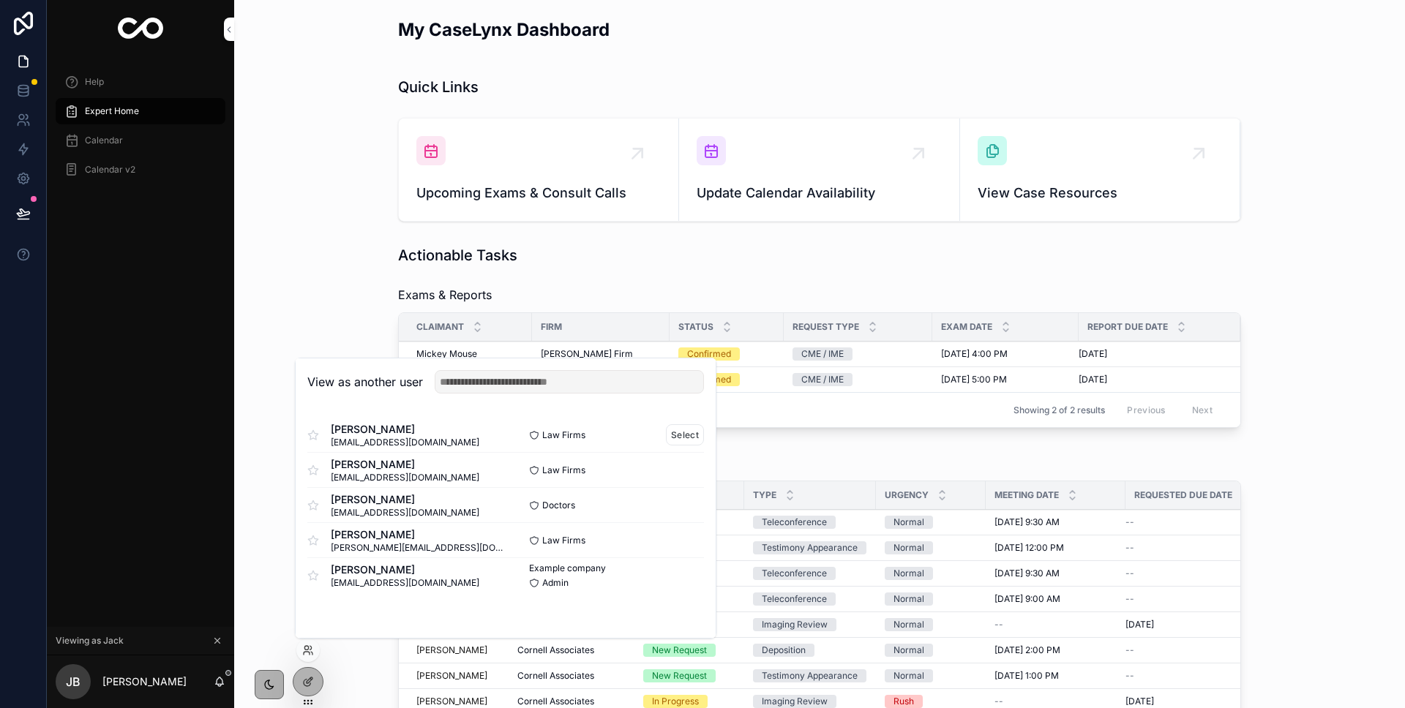
click at [350, 439] on span "jordan@caselynx.co" at bounding box center [405, 443] width 149 height 12
click at [666, 435] on button "Select" at bounding box center [685, 434] width 38 height 21
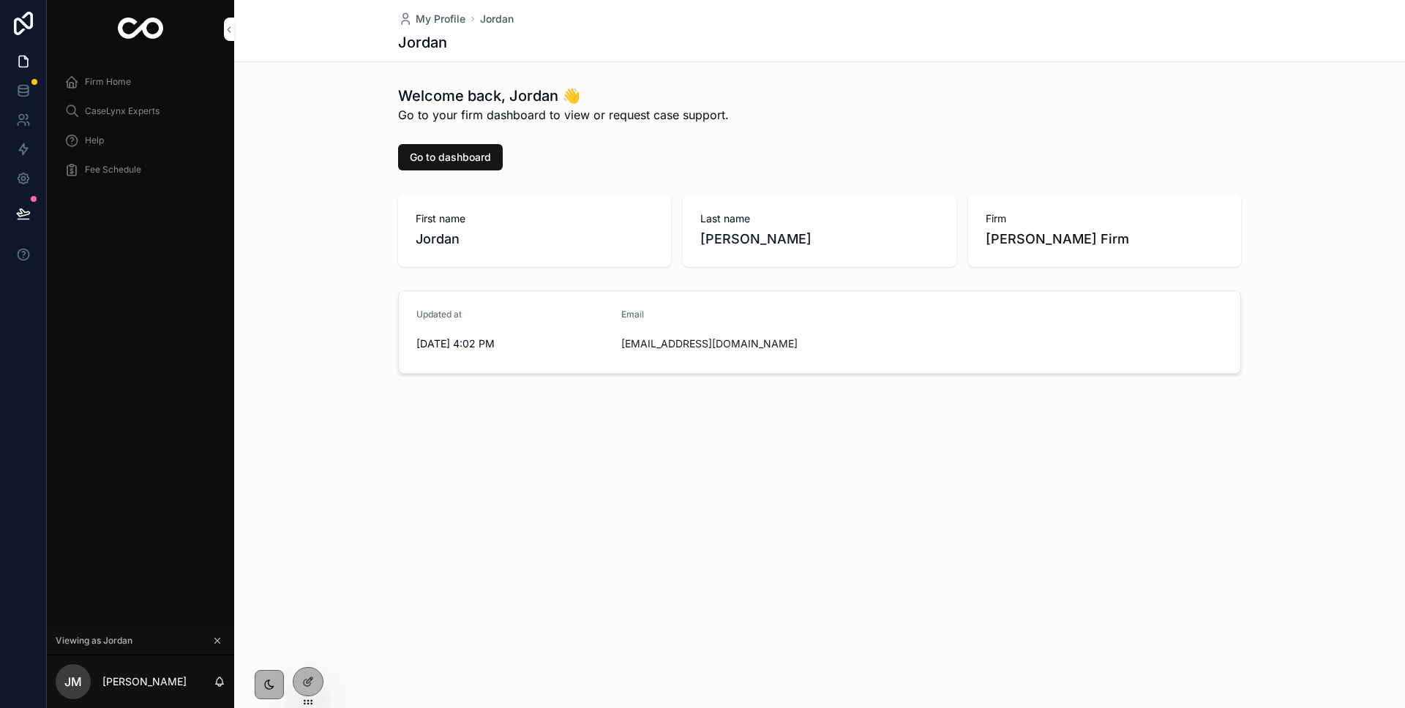
click at [117, 91] on div "Firm Home" at bounding box center [140, 81] width 152 height 23
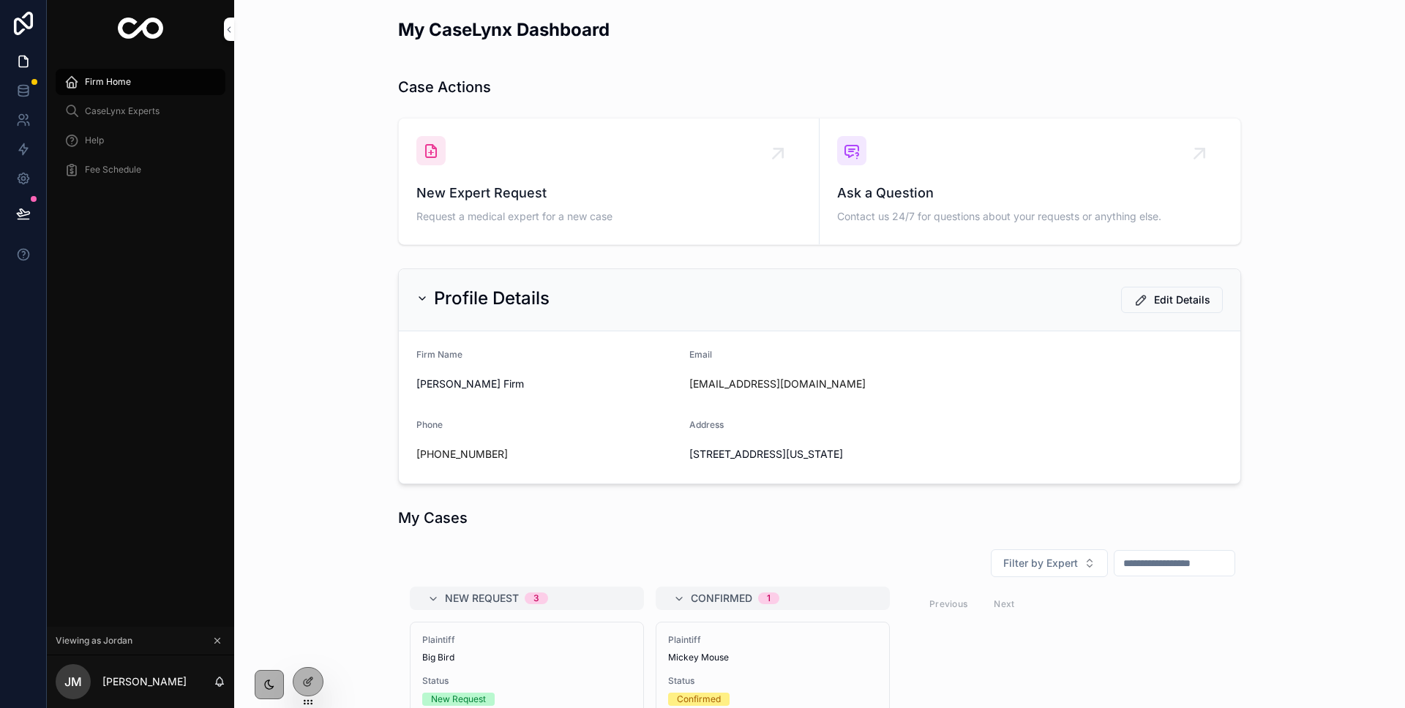
click at [126, 110] on span "CaseLynx Experts" at bounding box center [122, 111] width 75 height 12
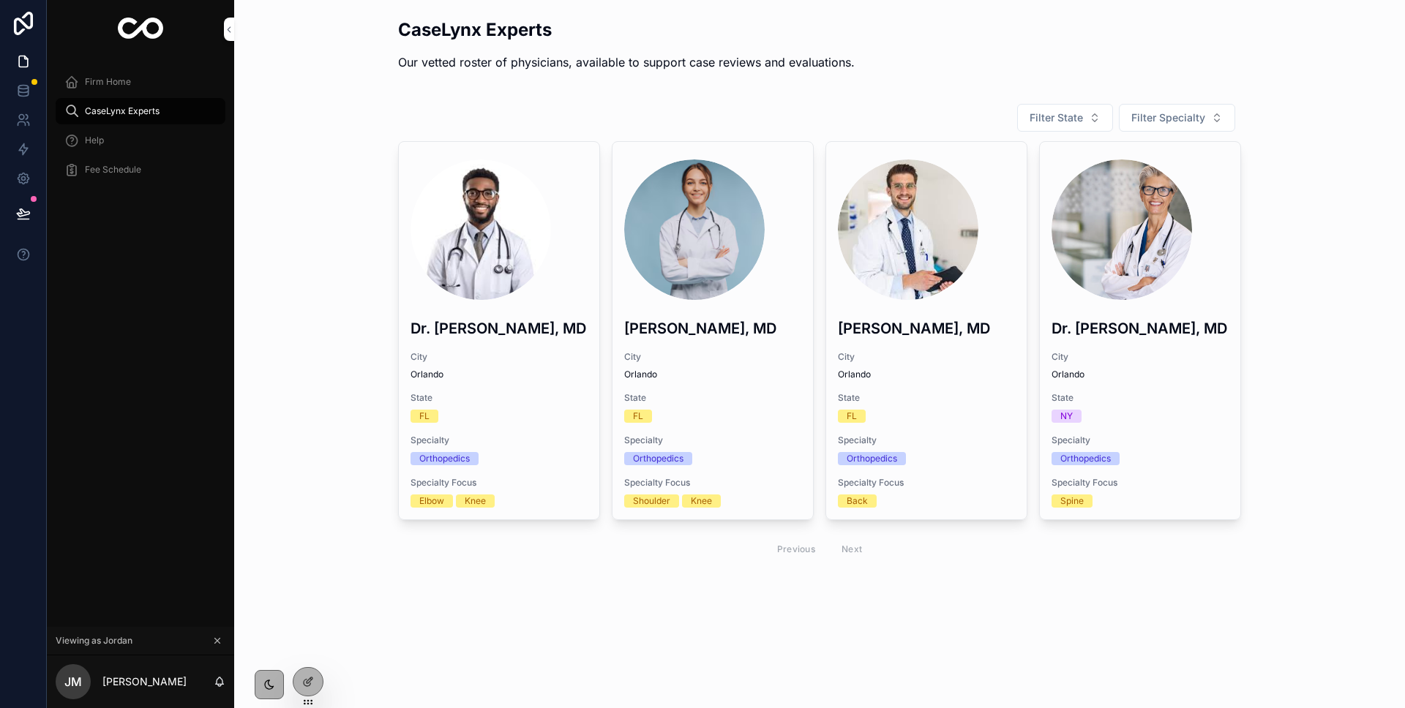
click at [94, 137] on span "Help" at bounding box center [94, 141] width 19 height 12
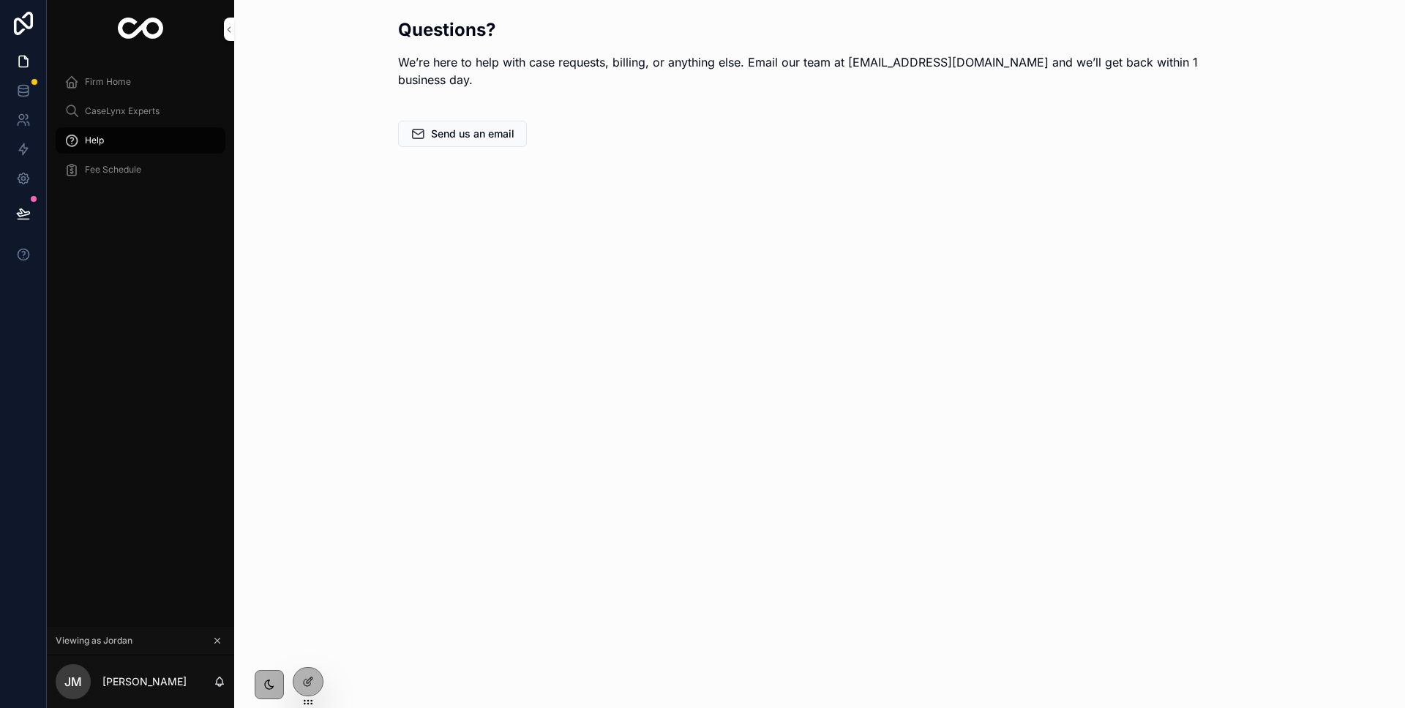
click at [101, 89] on div "Firm Home" at bounding box center [140, 81] width 152 height 23
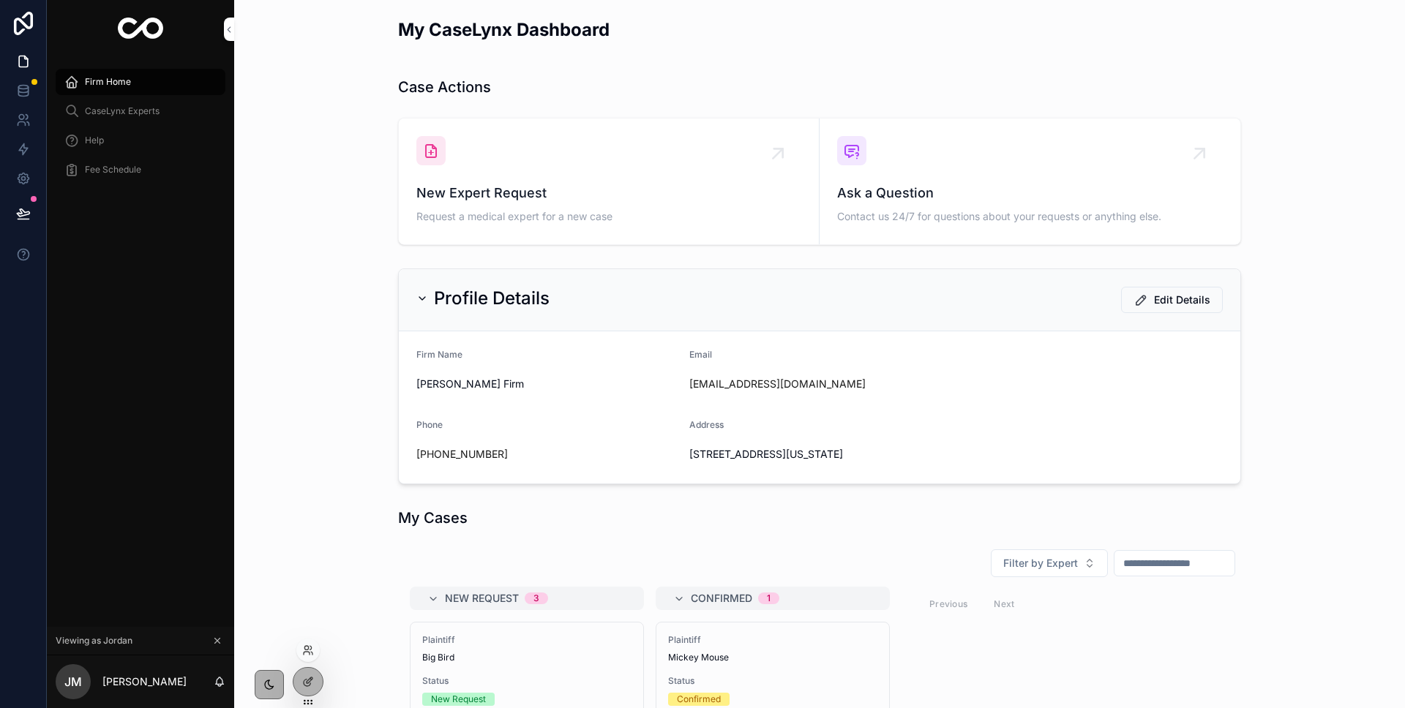
click at [308, 656] on div at bounding box center [307, 650] width 23 height 23
click at [308, 654] on icon at bounding box center [308, 650] width 12 height 12
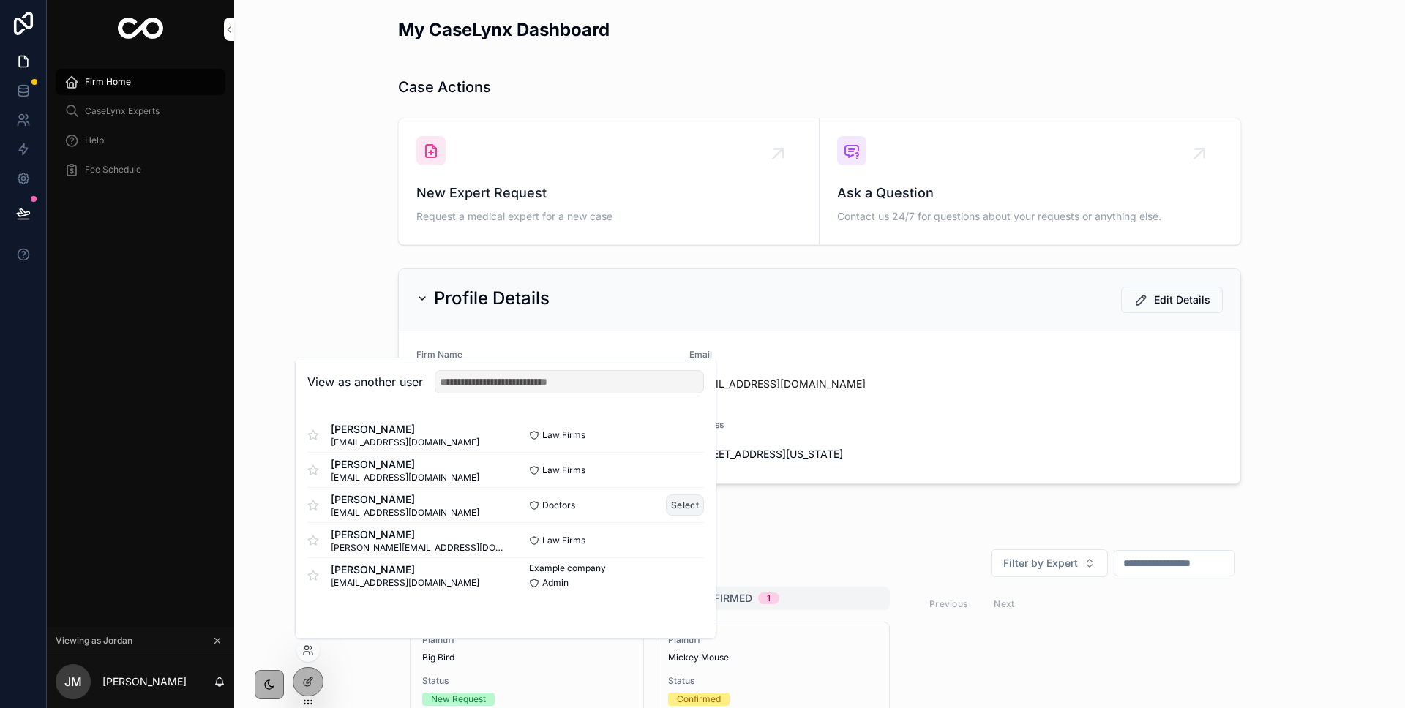
click at [670, 504] on button "Select" at bounding box center [685, 505] width 38 height 21
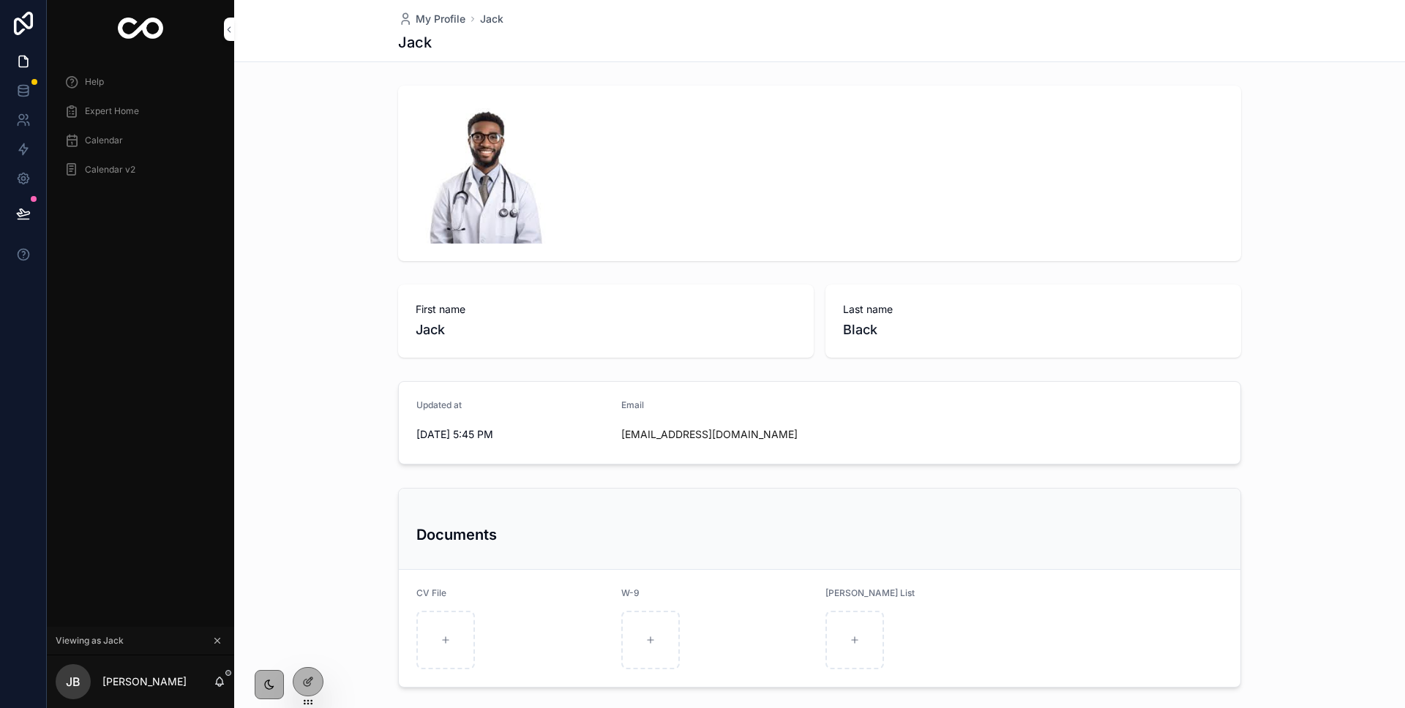
click at [142, 170] on div "Calendar v2" at bounding box center [140, 169] width 152 height 23
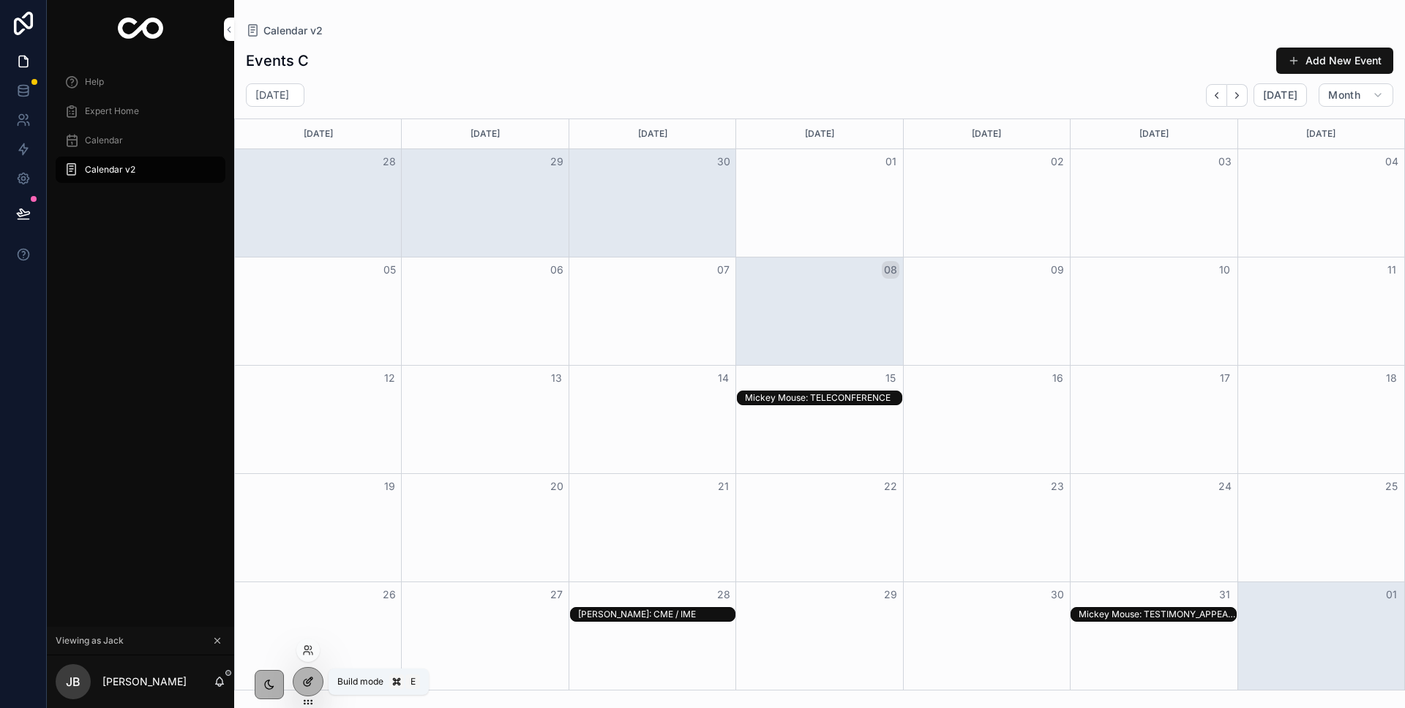
click at [312, 677] on icon at bounding box center [310, 680] width 6 height 6
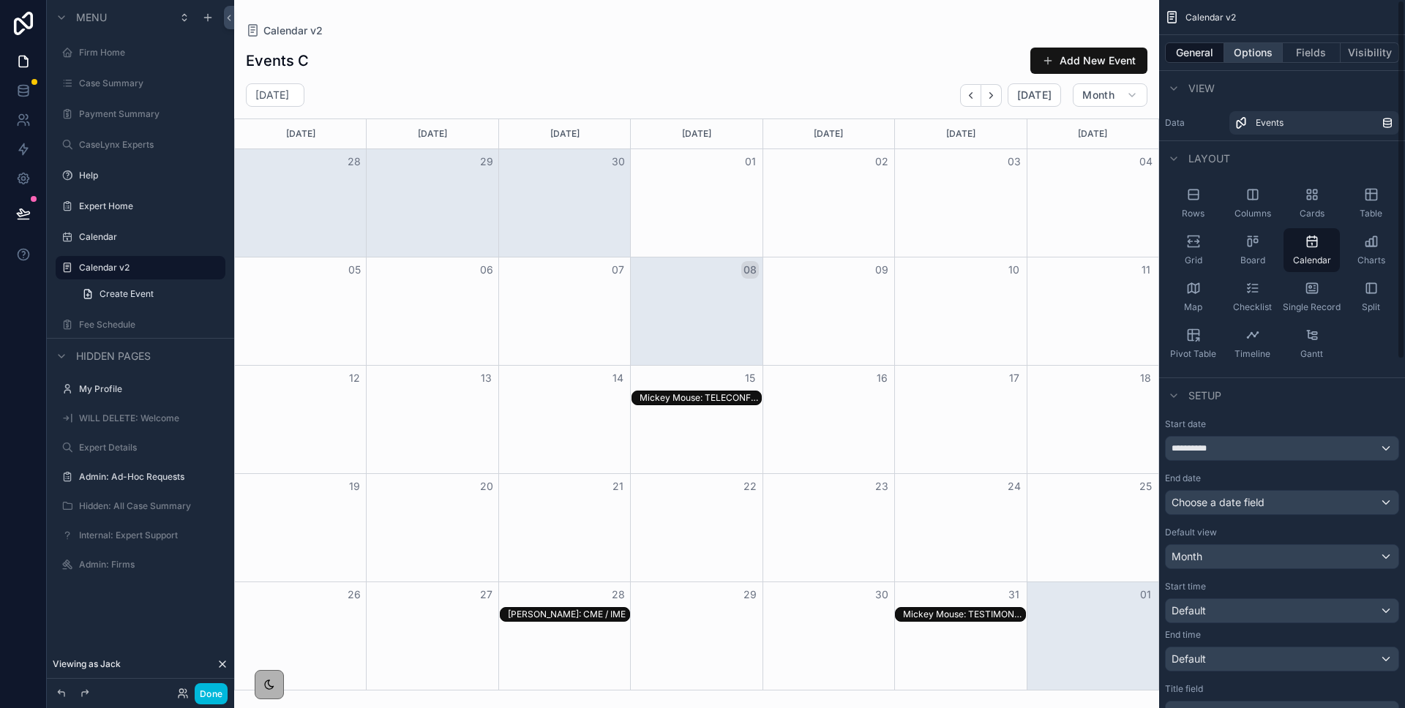
click at [1252, 53] on button "Options" at bounding box center [1253, 52] width 59 height 20
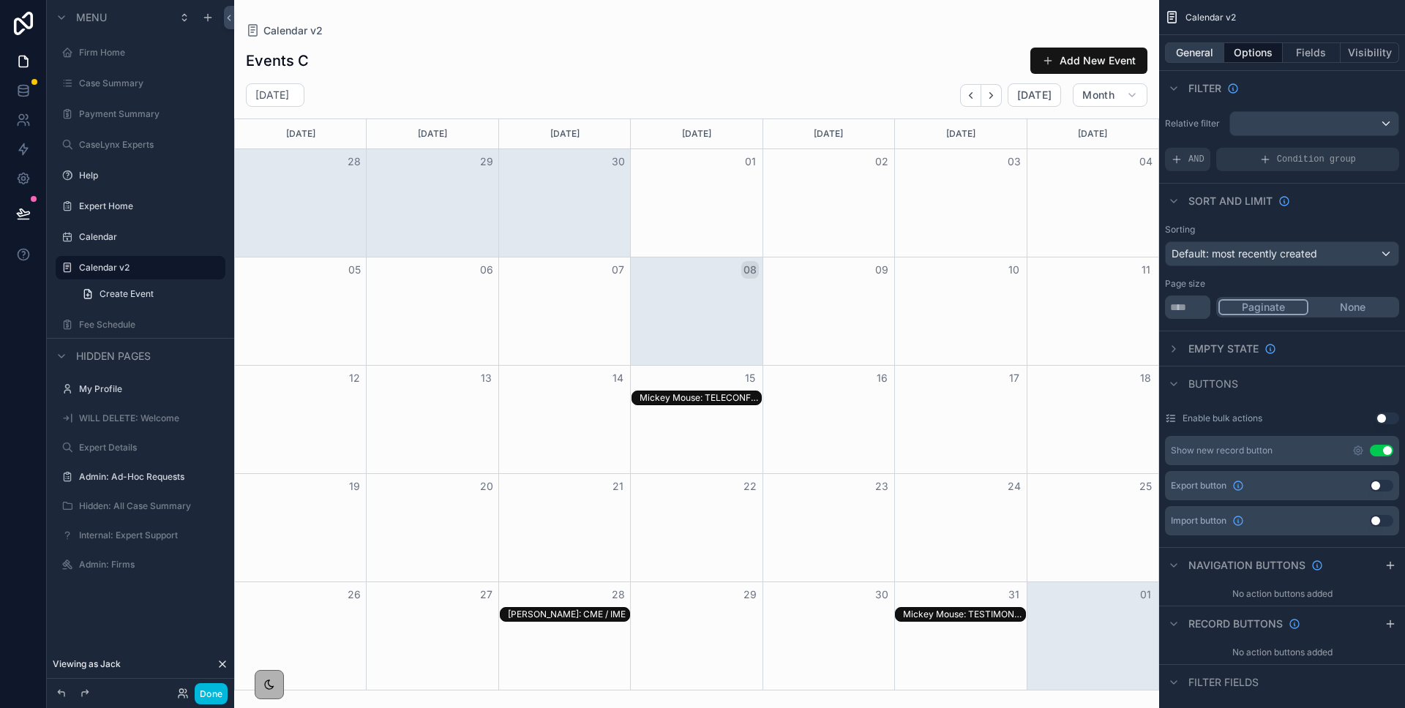
click at [1190, 56] on button "General" at bounding box center [1194, 52] width 59 height 20
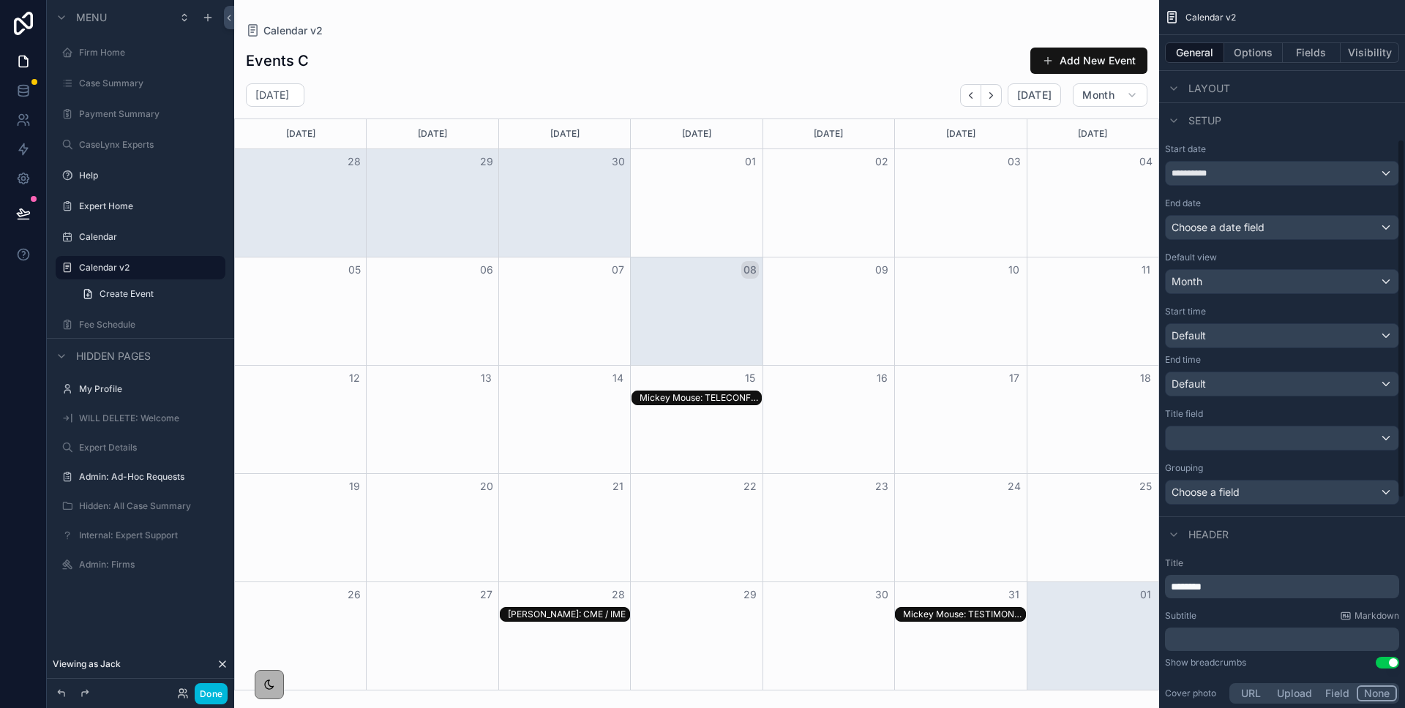
scroll to position [280, 0]
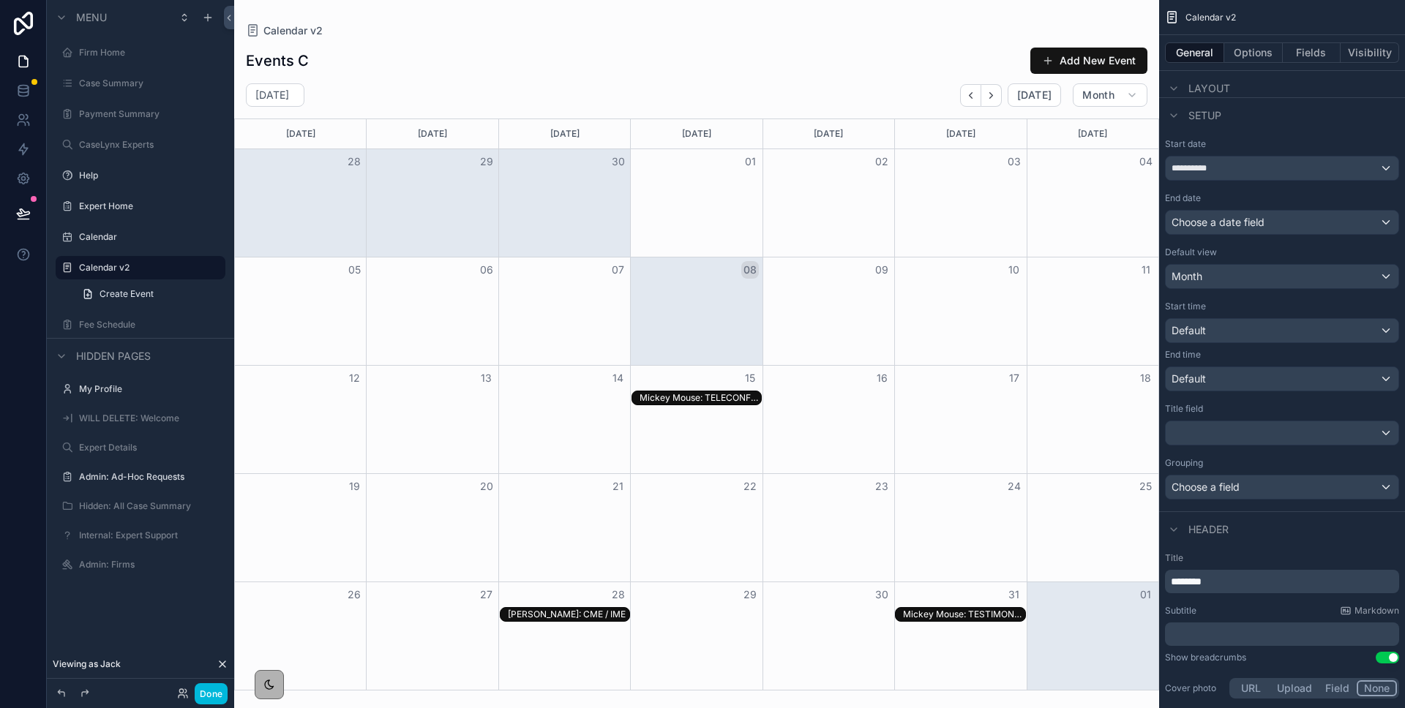
click at [1227, 584] on p "********" at bounding box center [1282, 581] width 225 height 15
drag, startPoint x: 1195, startPoint y: 582, endPoint x: 1144, endPoint y: 579, distance: 50.6
click at [1144, 579] on div "**********" at bounding box center [819, 354] width 1170 height 708
click at [1265, 559] on label "Title" at bounding box center [1282, 558] width 234 height 12
click at [1210, 589] on div "**********" at bounding box center [1282, 581] width 234 height 23
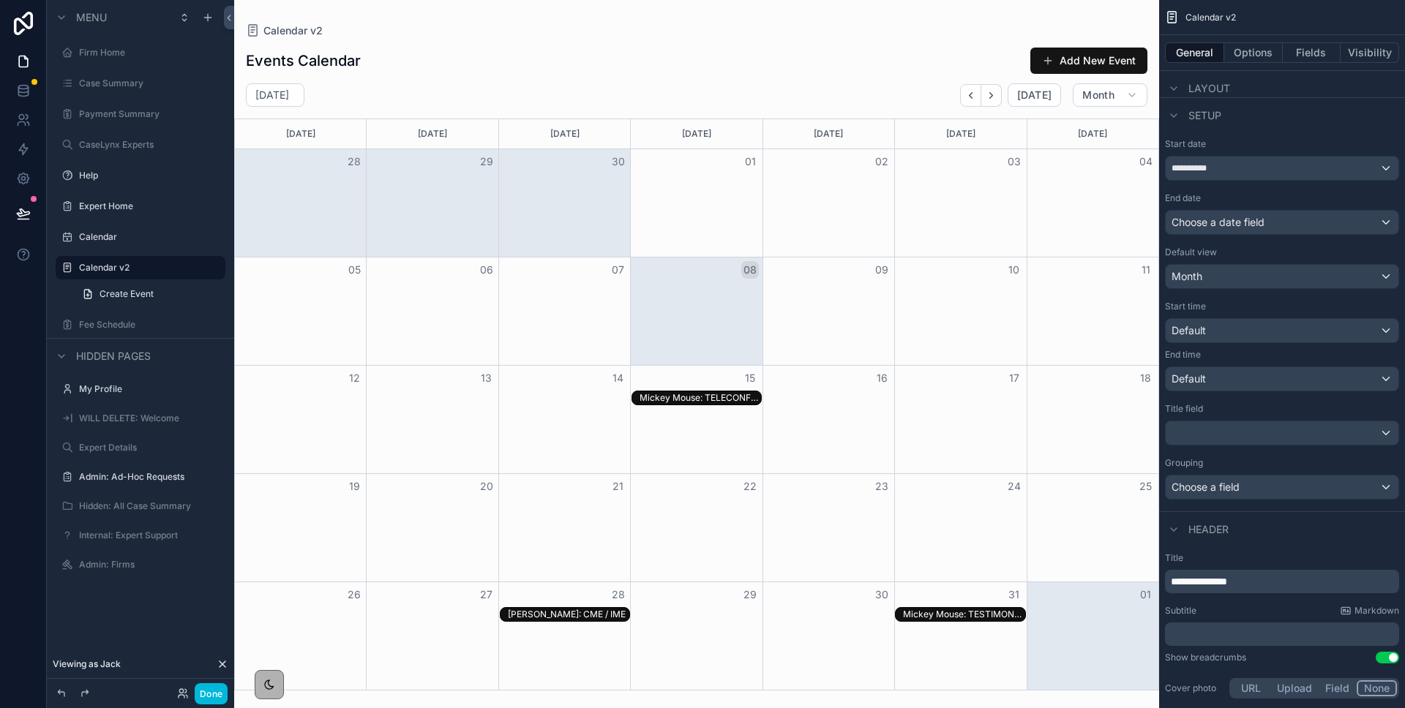
click at [1206, 581] on span "**********" at bounding box center [1198, 581] width 56 height 10
drag, startPoint x: 1206, startPoint y: 578, endPoint x: 1146, endPoint y: 573, distance: 60.2
click at [1146, 573] on div "**********" at bounding box center [819, 354] width 1170 height 708
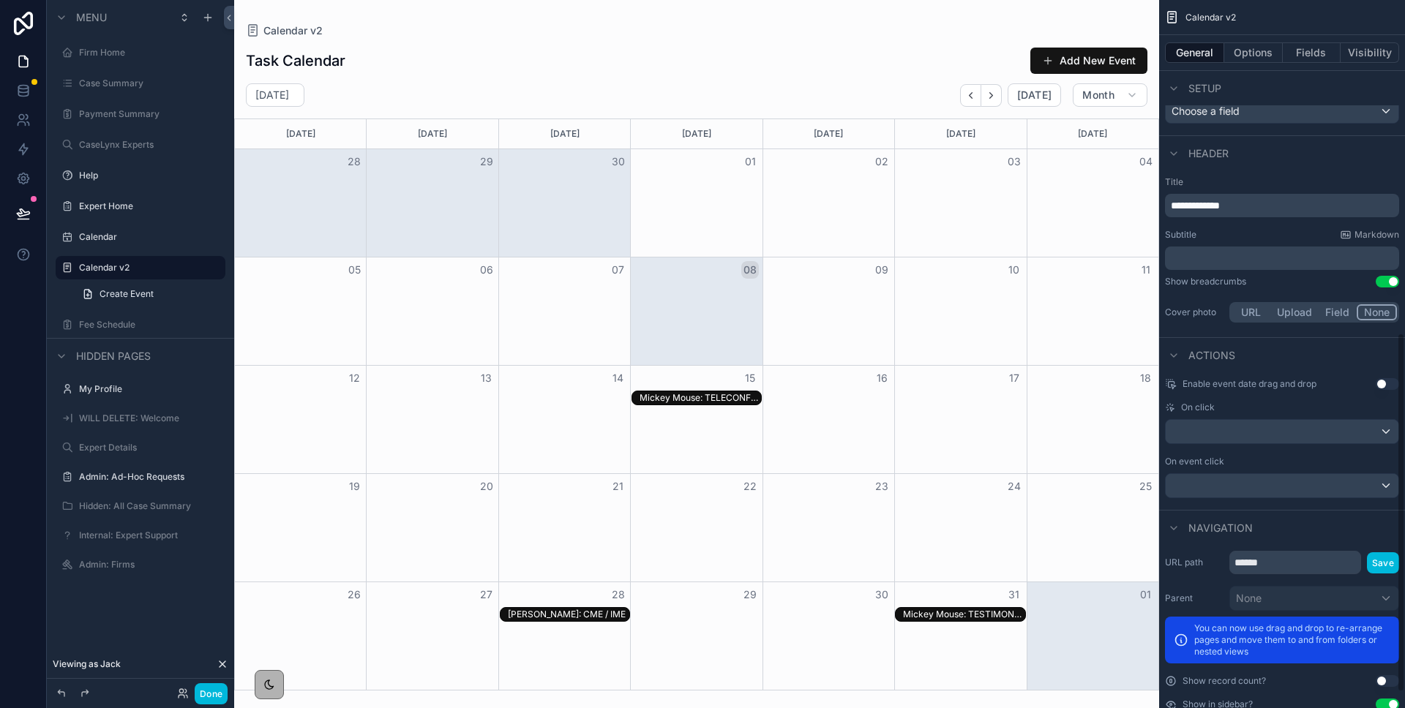
scroll to position [688, 0]
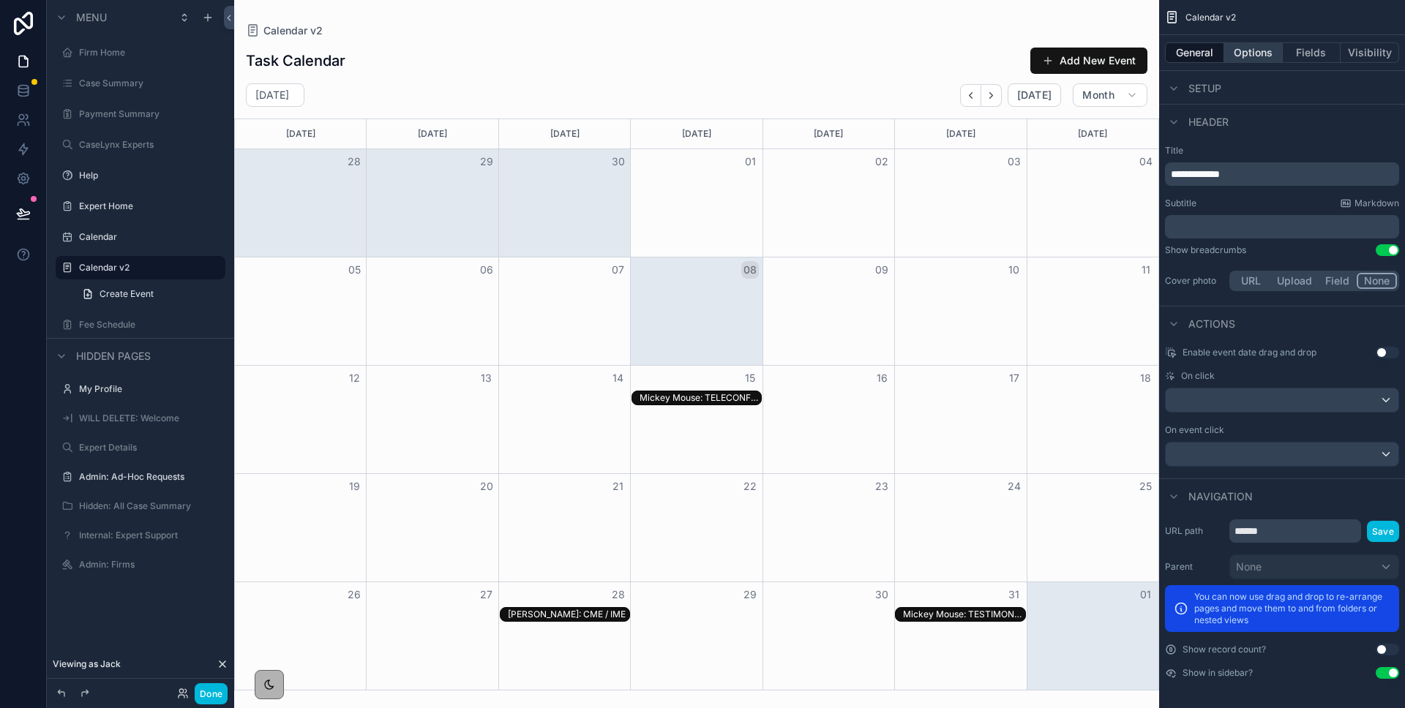
click at [1249, 53] on button "Options" at bounding box center [1253, 52] width 59 height 20
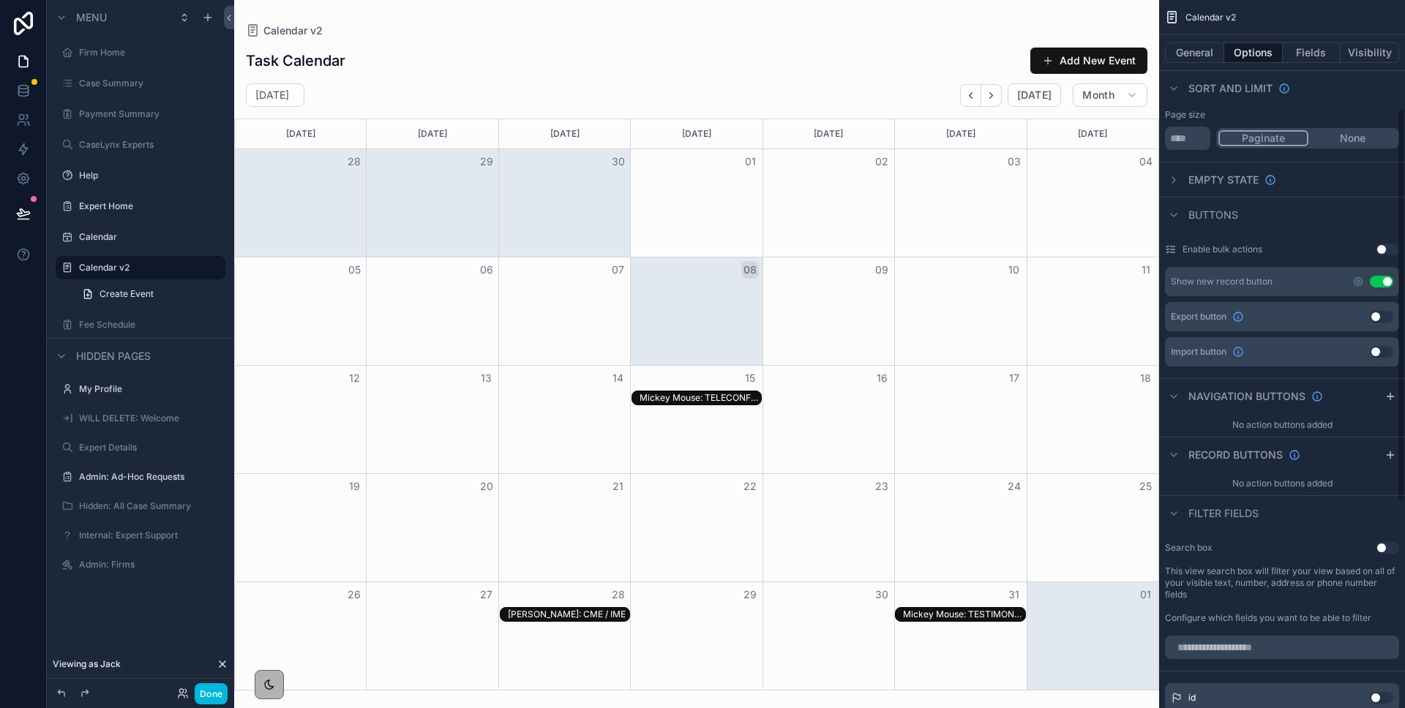
scroll to position [39, 0]
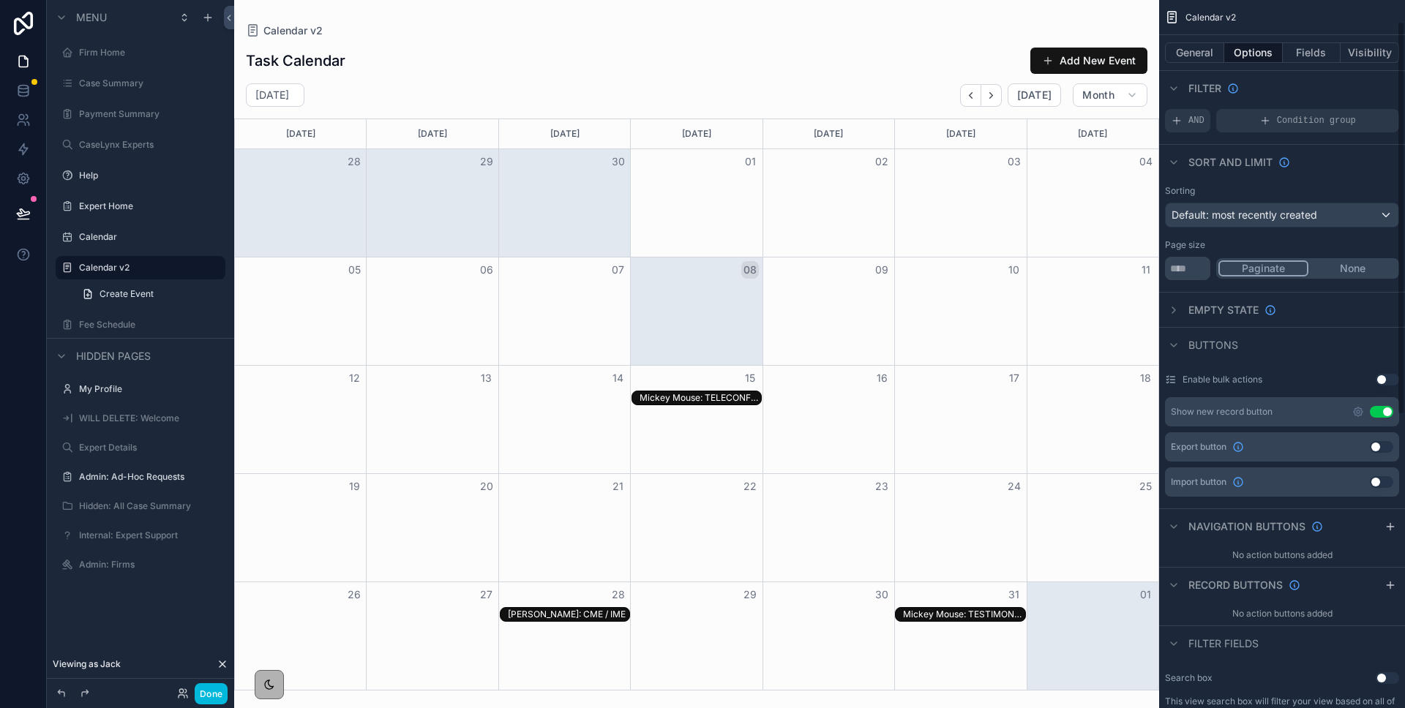
click at [1381, 410] on button "Use setting" at bounding box center [1380, 412] width 23 height 12
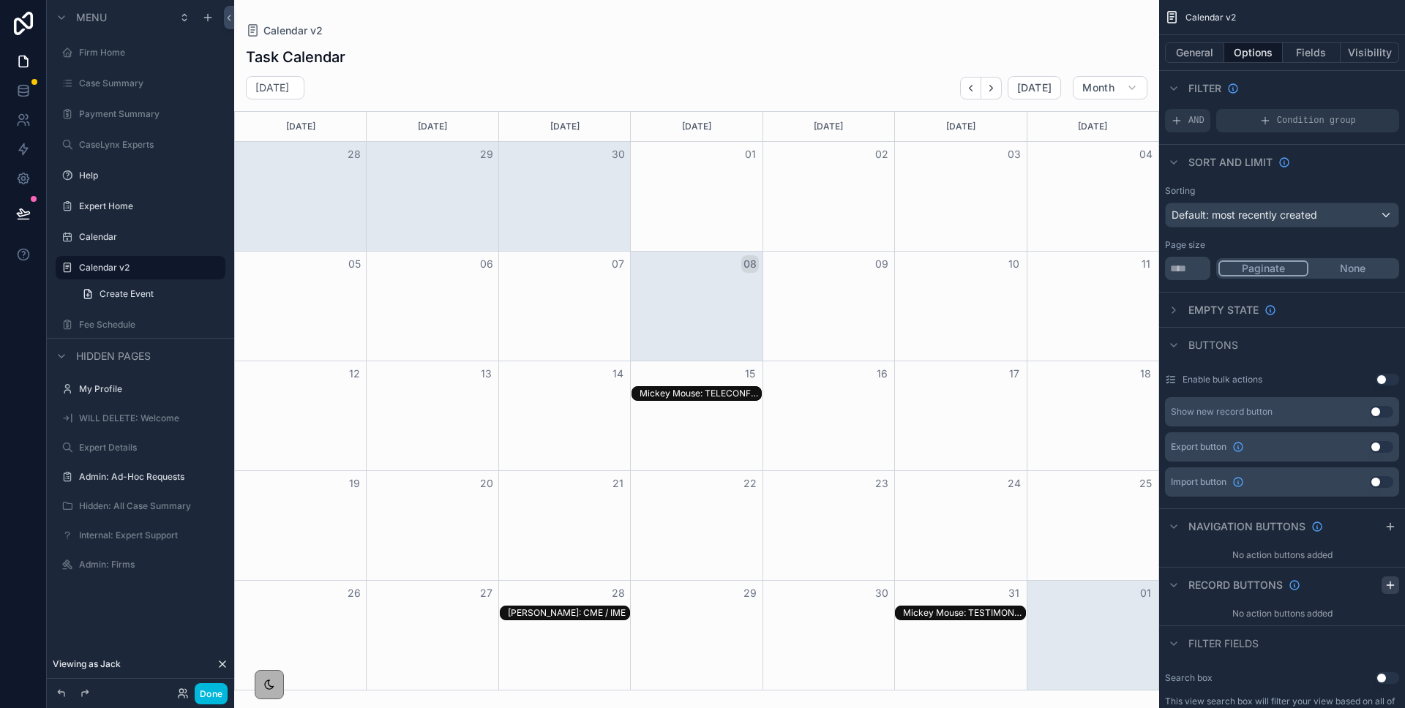
click at [1388, 582] on icon "scrollable content" at bounding box center [1390, 585] width 12 height 12
click at [1391, 527] on icon "scrollable content" at bounding box center [1389, 527] width 7 height 0
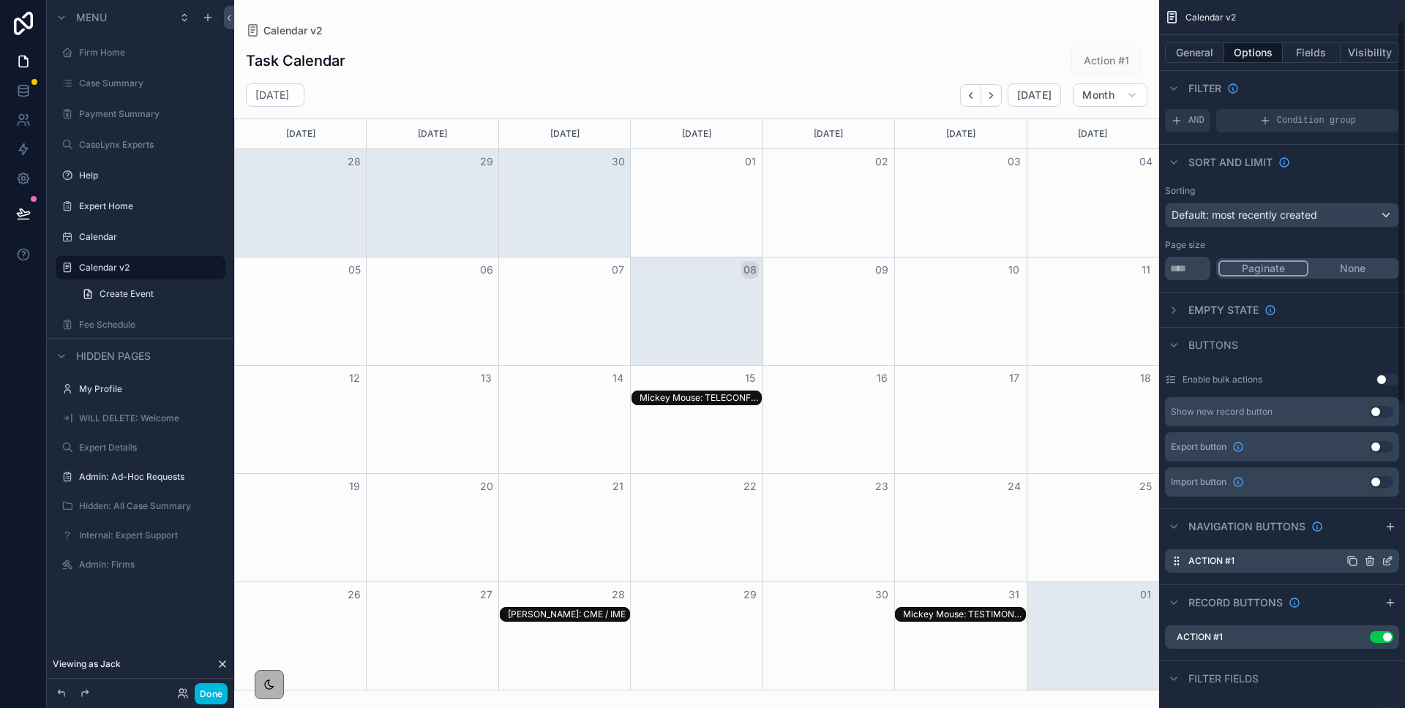
click at [1274, 565] on div "Action #1" at bounding box center [1282, 560] width 234 height 23
click at [1337, 636] on icon "scrollable content" at bounding box center [1340, 637] width 12 height 12
click at [1364, 615] on icon at bounding box center [1364, 614] width 12 height 12
click at [1369, 562] on icon "scrollable content" at bounding box center [1370, 561] width 12 height 12
click at [1369, 538] on icon at bounding box center [1364, 538] width 12 height 12
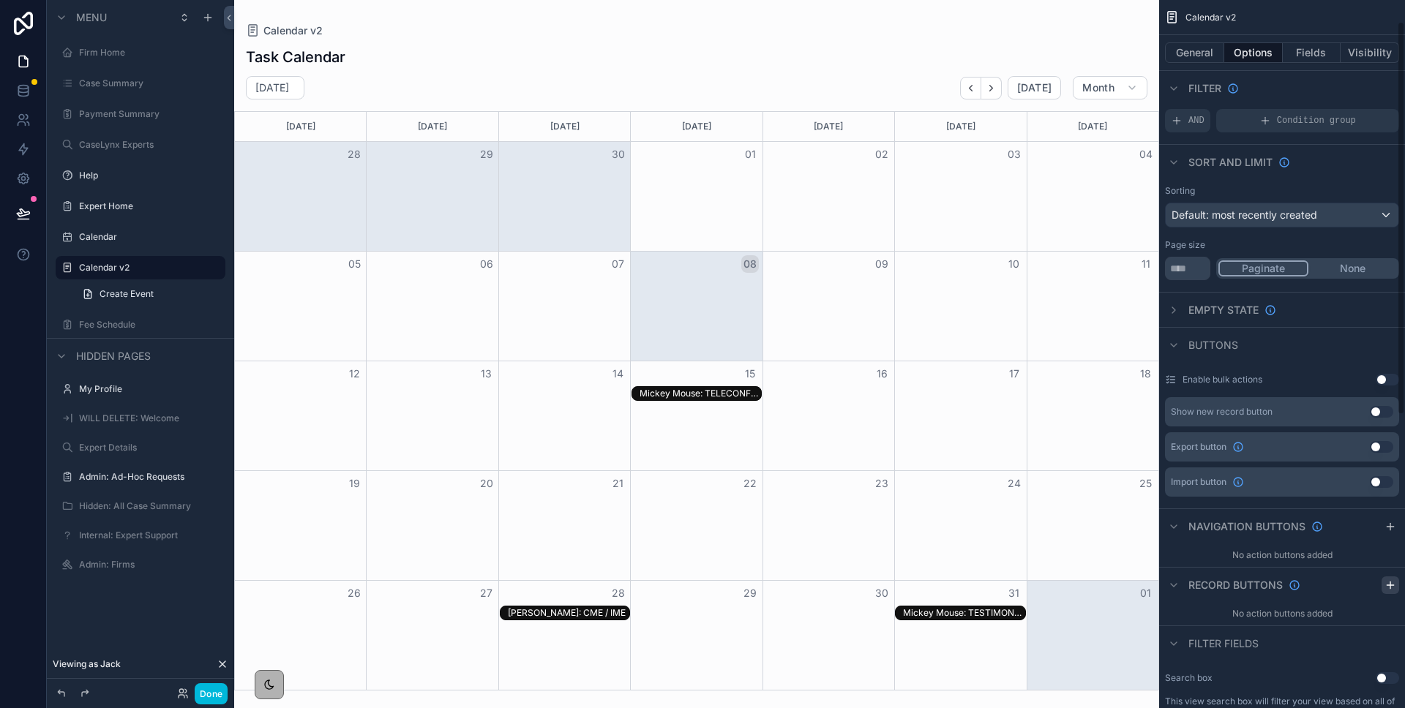
click at [1384, 584] on icon "scrollable content" at bounding box center [1390, 585] width 12 height 12
click at [1357, 617] on icon "scrollable content" at bounding box center [1358, 620] width 12 height 12
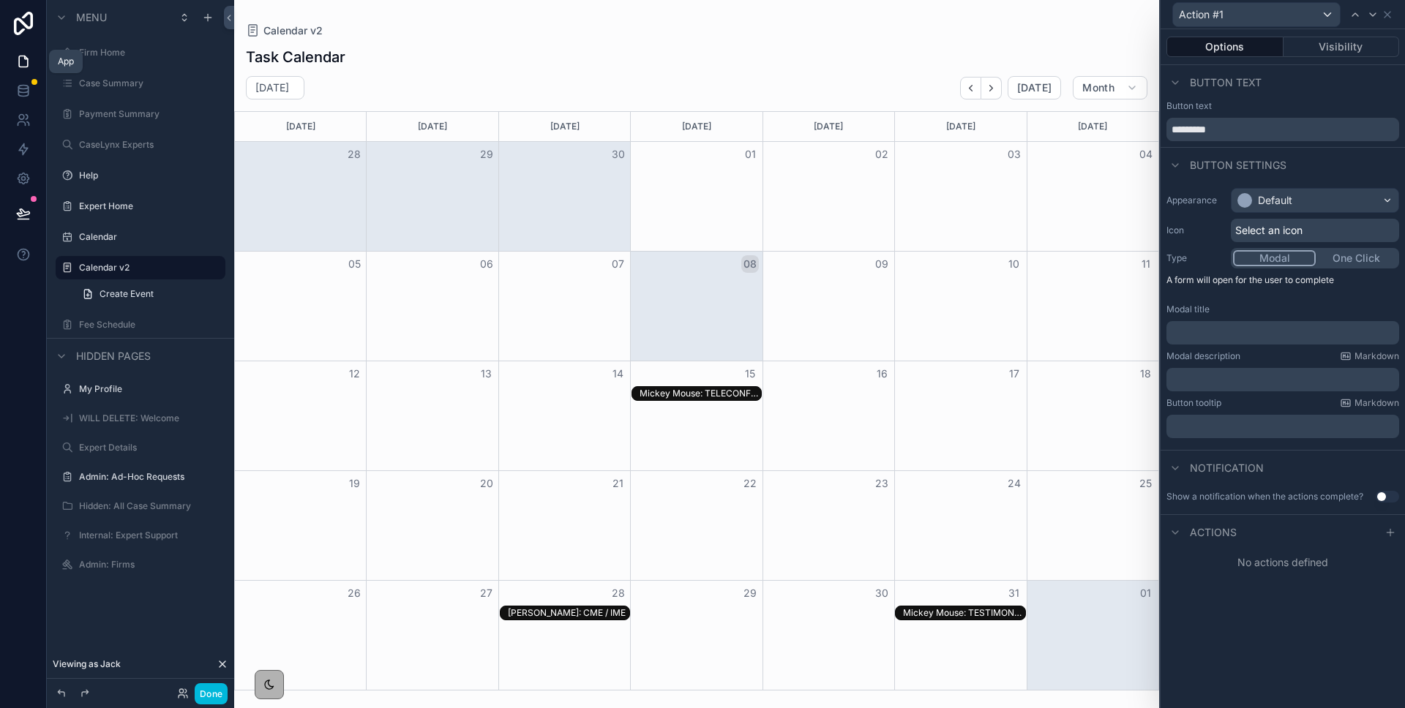
click at [18, 55] on icon at bounding box center [23, 61] width 15 height 15
click at [27, 89] on icon at bounding box center [23, 88] width 10 height 4
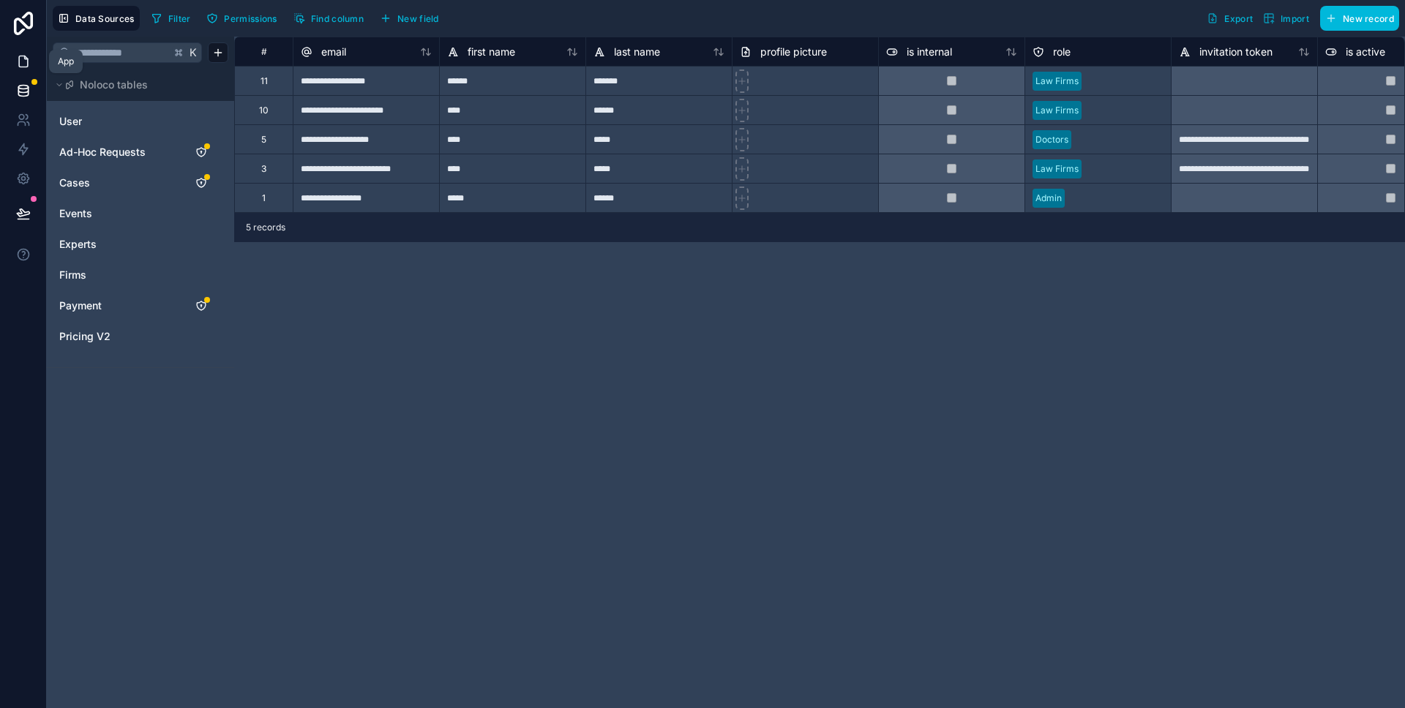
click at [26, 66] on icon at bounding box center [23, 61] width 9 height 11
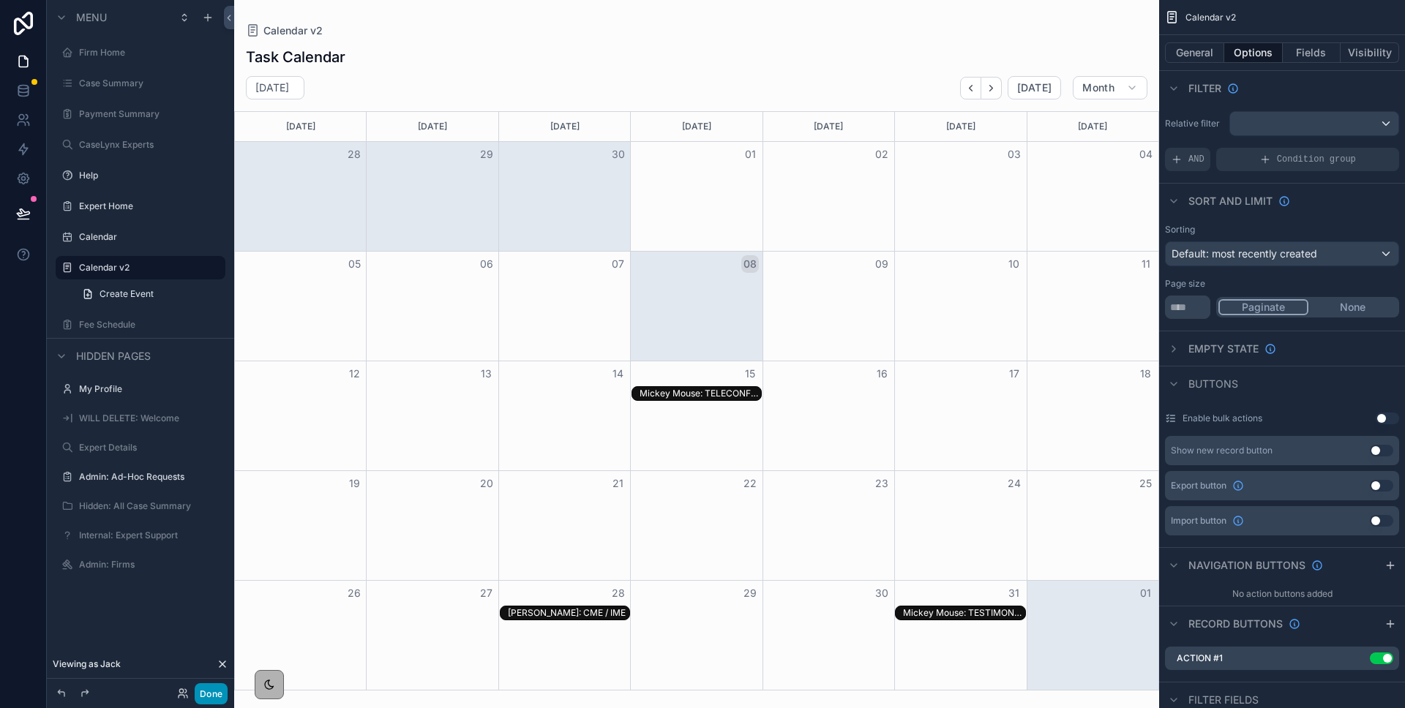
click at [218, 696] on button "Done" at bounding box center [211, 693] width 33 height 21
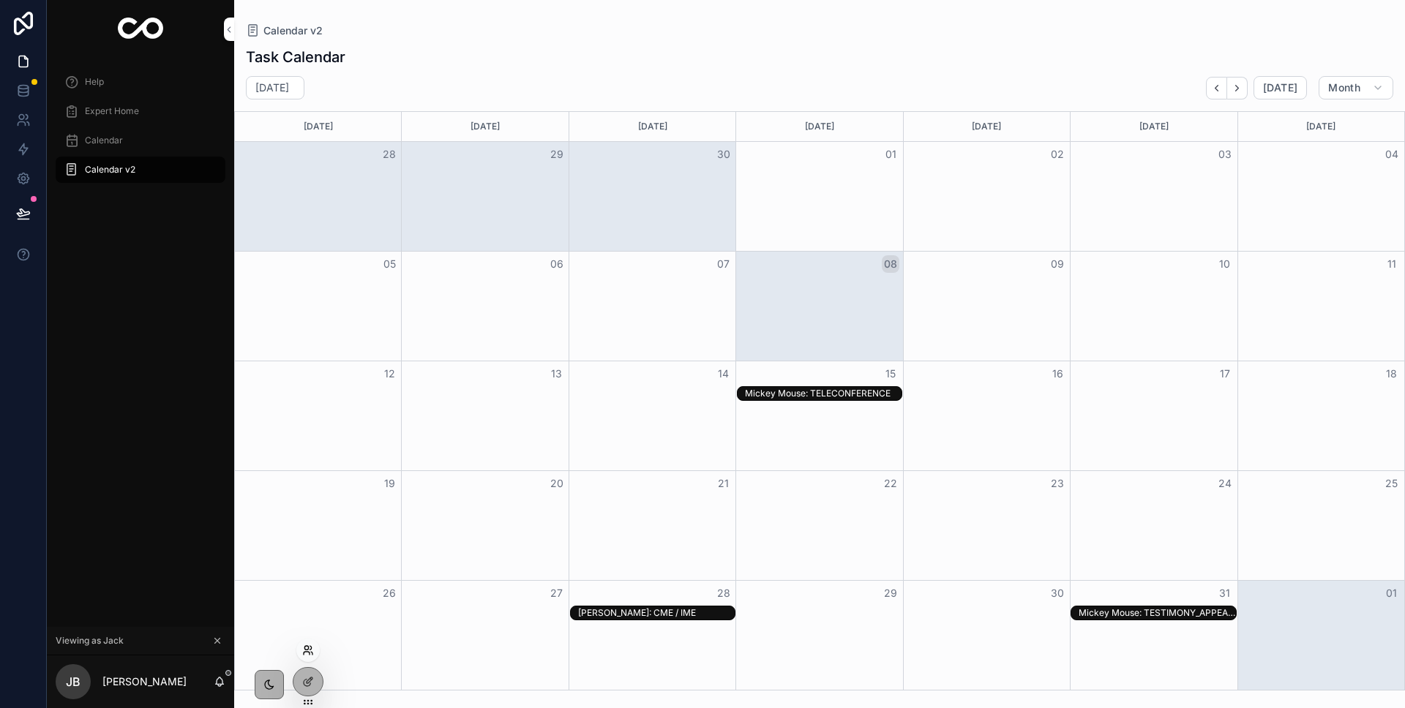
click at [308, 650] on icon at bounding box center [308, 650] width 12 height 12
click at [310, 648] on icon at bounding box center [308, 650] width 12 height 12
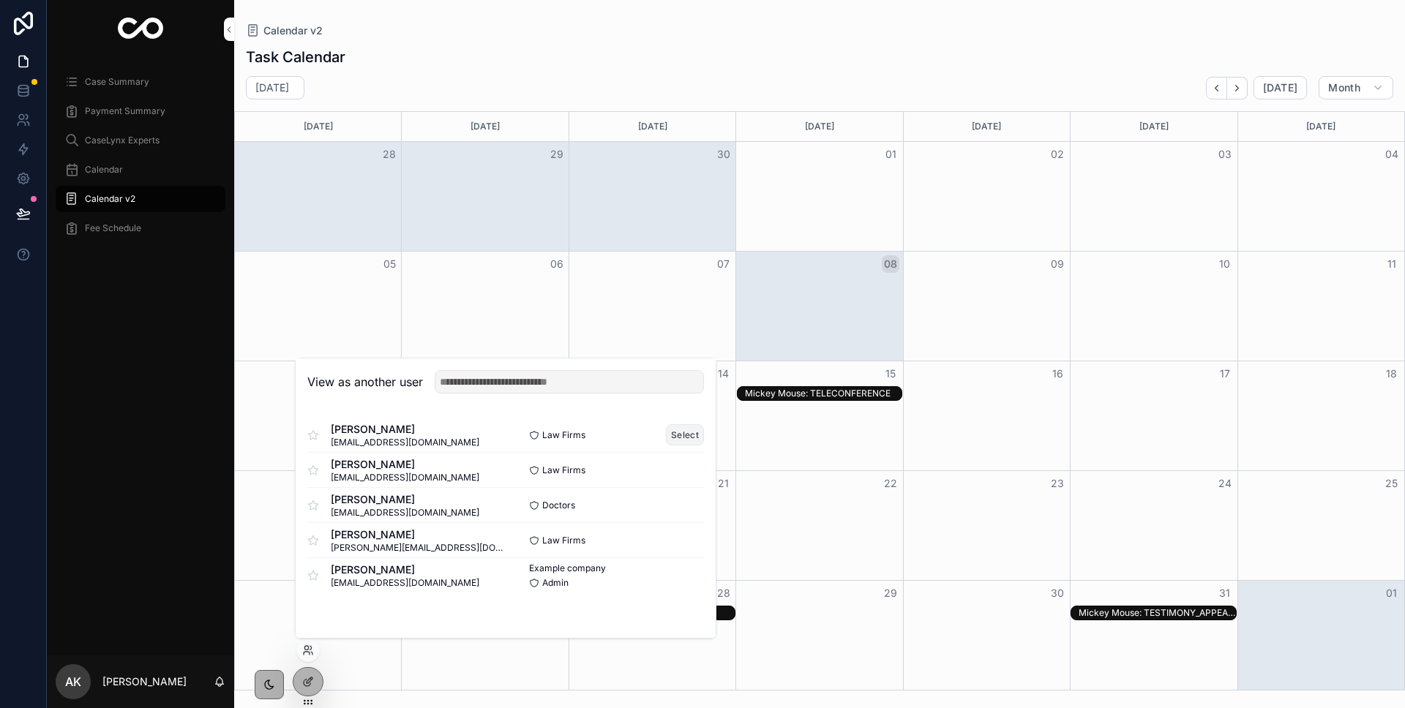
click at [676, 432] on button "Select" at bounding box center [685, 434] width 38 height 21
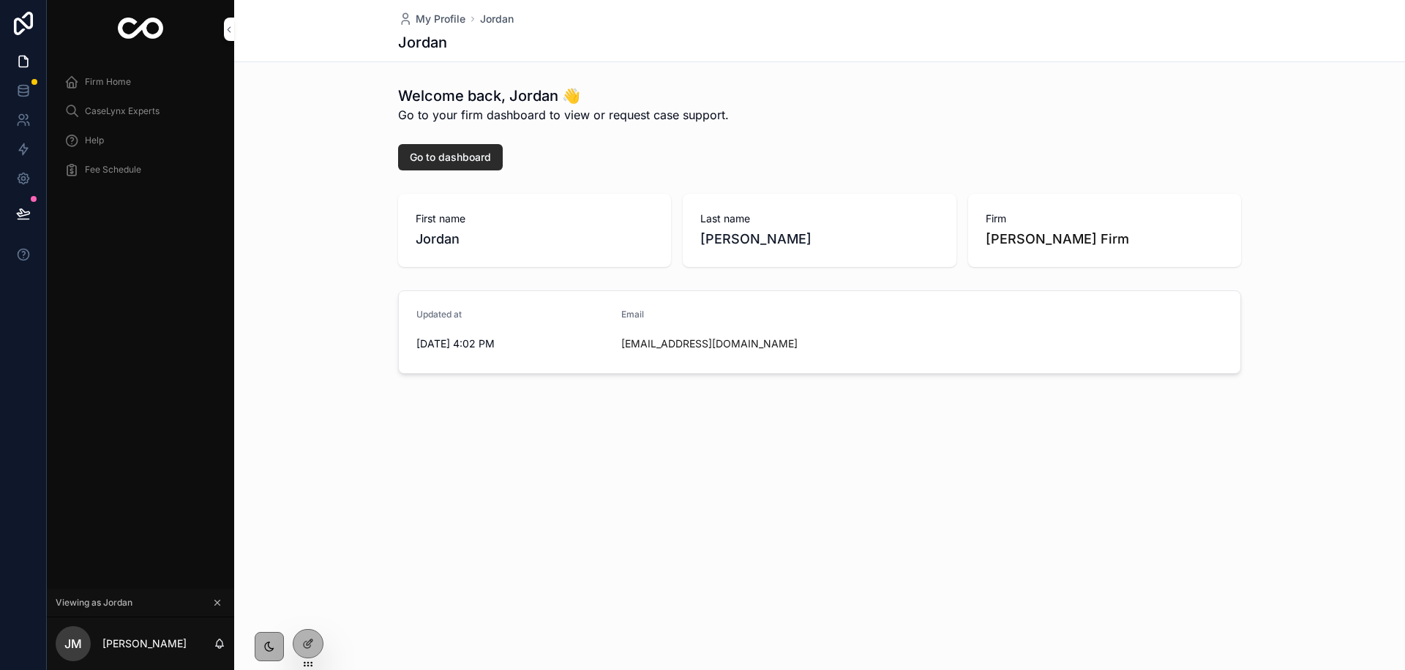
click at [472, 160] on span "Go to dashboard" at bounding box center [450, 157] width 81 height 15
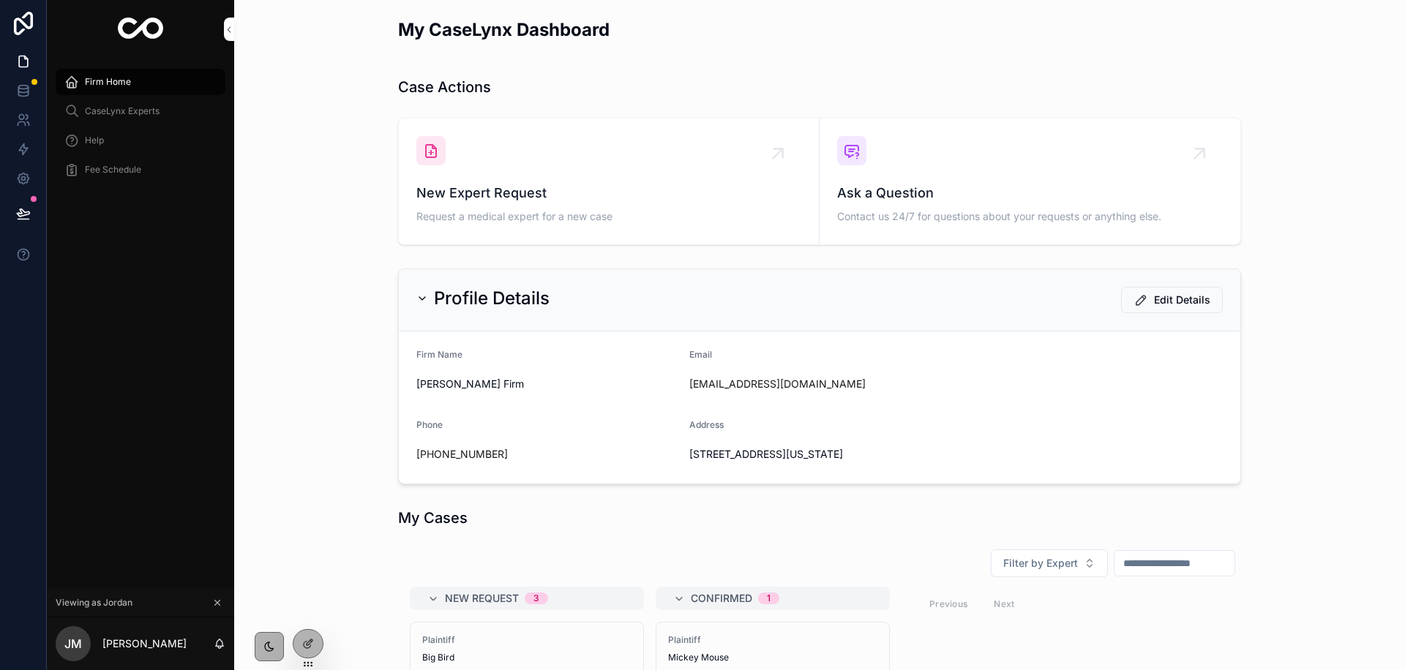
click at [124, 81] on span "Firm Home" at bounding box center [108, 82] width 46 height 12
click at [543, 188] on span "New Expert Request" at bounding box center [608, 192] width 385 height 20
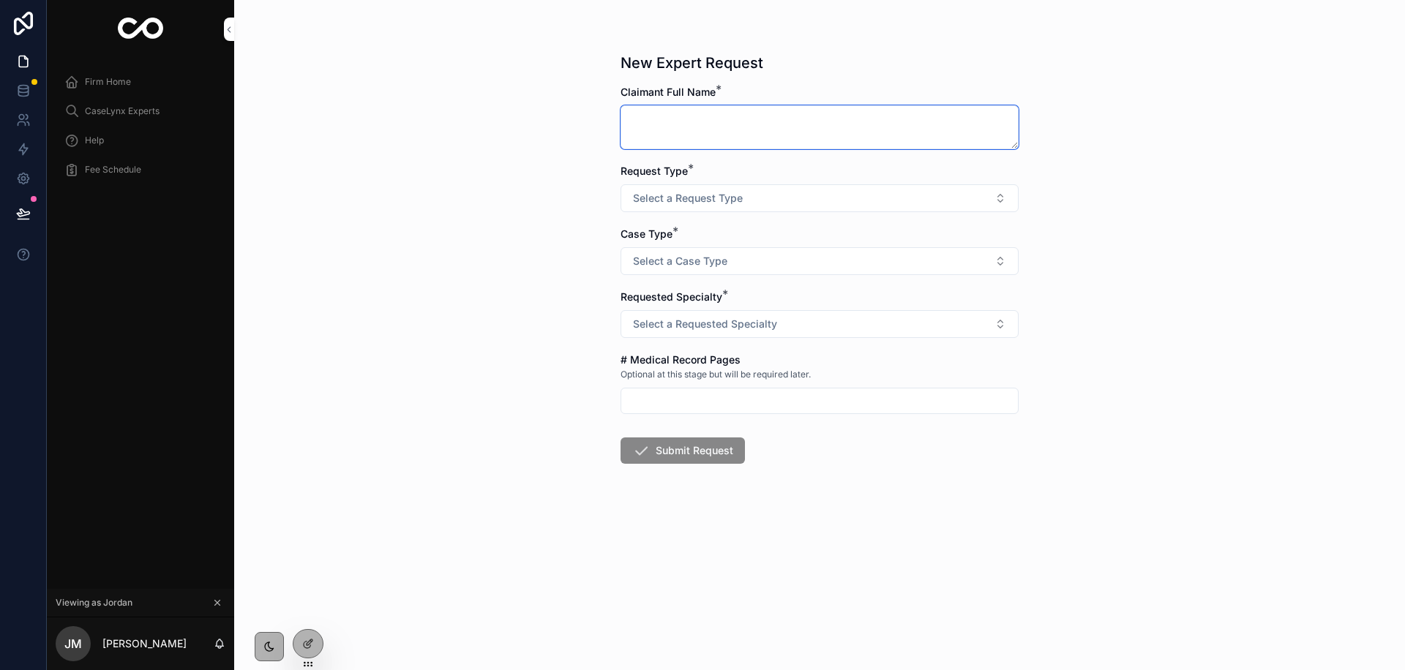
click at [726, 140] on textarea "scrollable content" at bounding box center [819, 127] width 398 height 44
type textarea "**********"
click at [748, 208] on button "Select a Request Type" at bounding box center [819, 198] width 398 height 28
click at [770, 258] on div "CME / IME" at bounding box center [753, 256] width 42 height 13
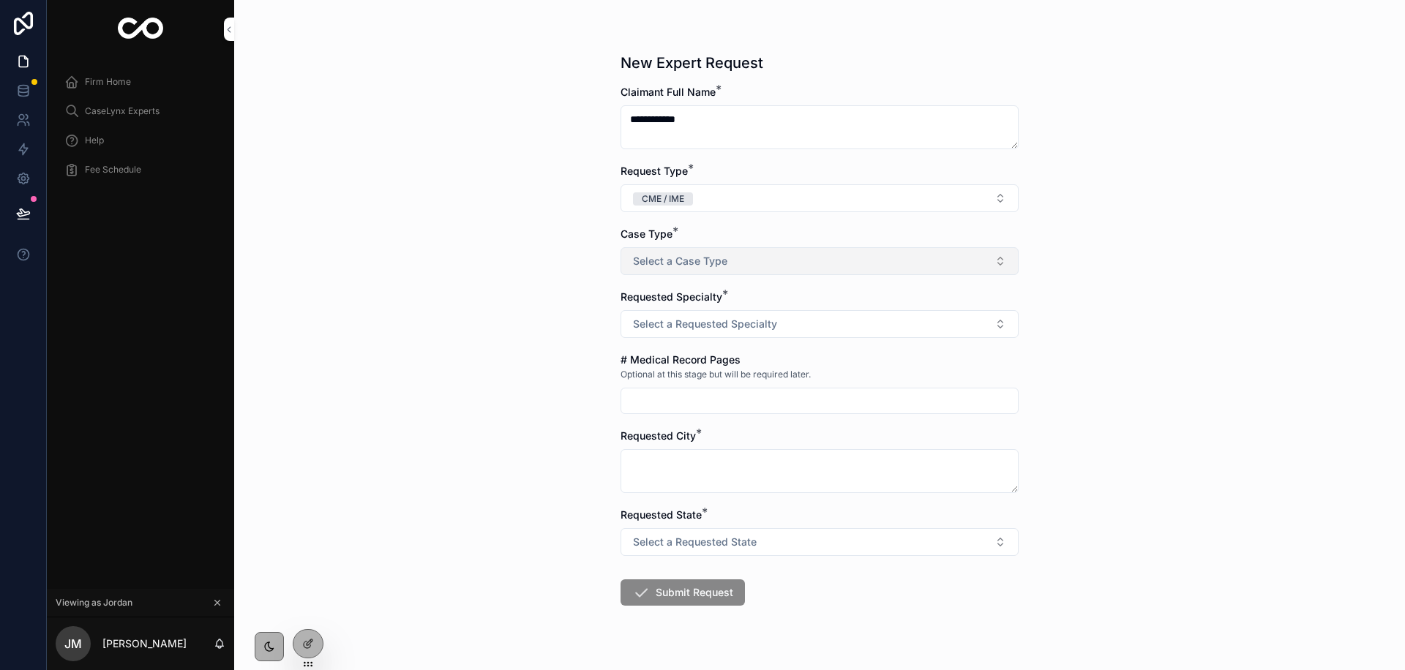
click at [748, 271] on button "Select a Case Type" at bounding box center [819, 261] width 398 height 28
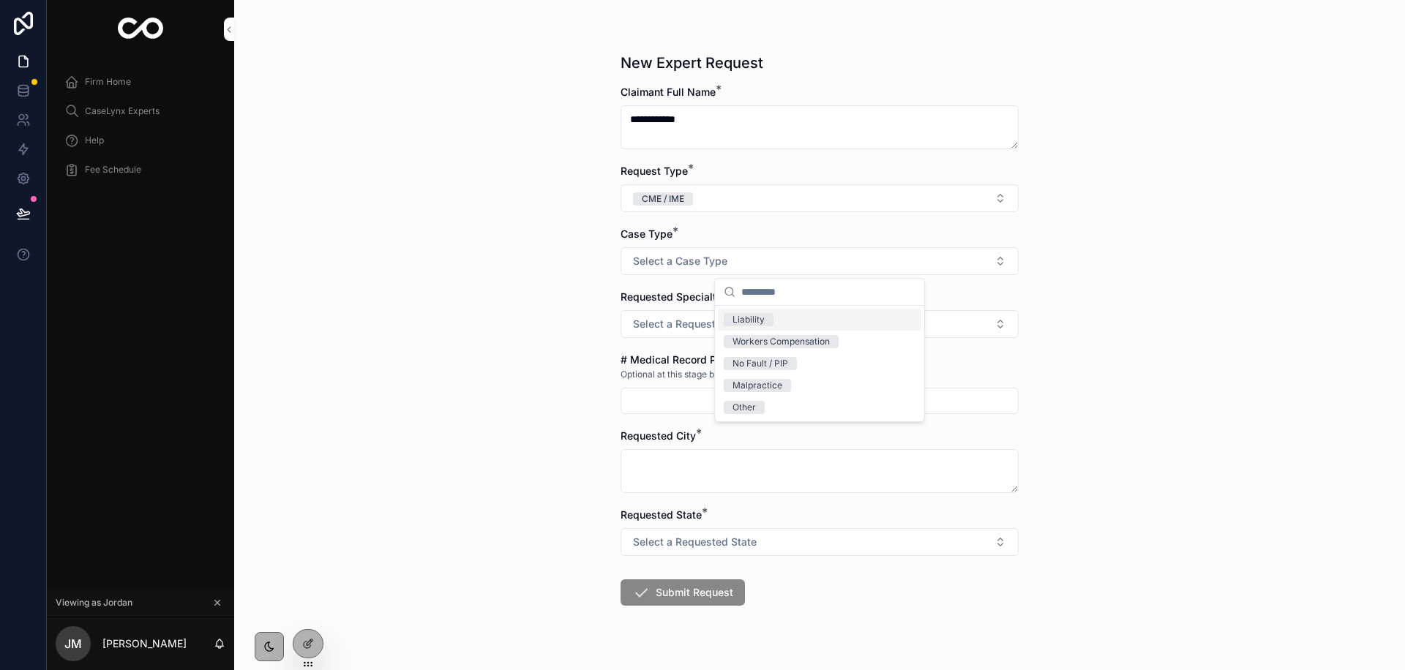
click at [781, 321] on div "Liability" at bounding box center [819, 320] width 203 height 22
click at [751, 323] on span "Select a Requested Specialty" at bounding box center [705, 324] width 144 height 15
click at [770, 390] on div "Orthopedics" at bounding box center [819, 383] width 203 height 22
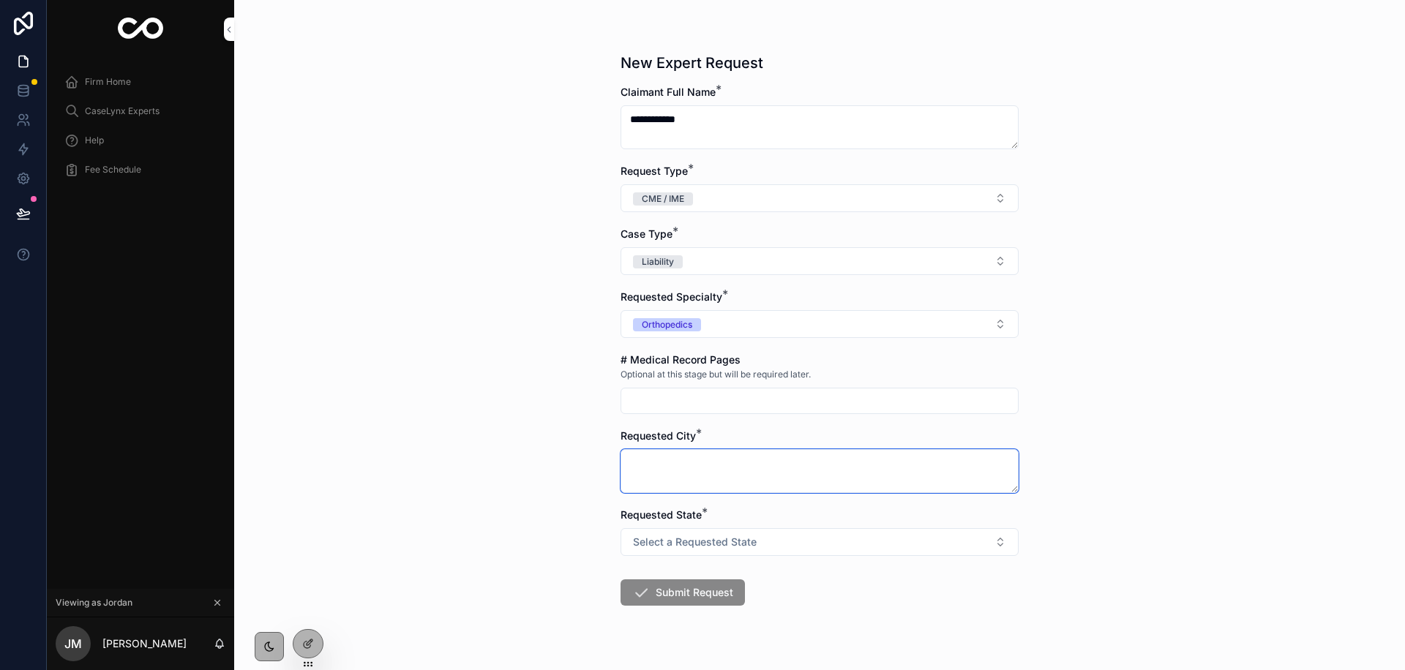
click at [761, 467] on textarea "scrollable content" at bounding box center [819, 471] width 398 height 44
type textarea "*******"
click at [776, 543] on button "Select a Requested State" at bounding box center [819, 542] width 398 height 28
click at [787, 603] on div "FL" at bounding box center [819, 601] width 203 height 22
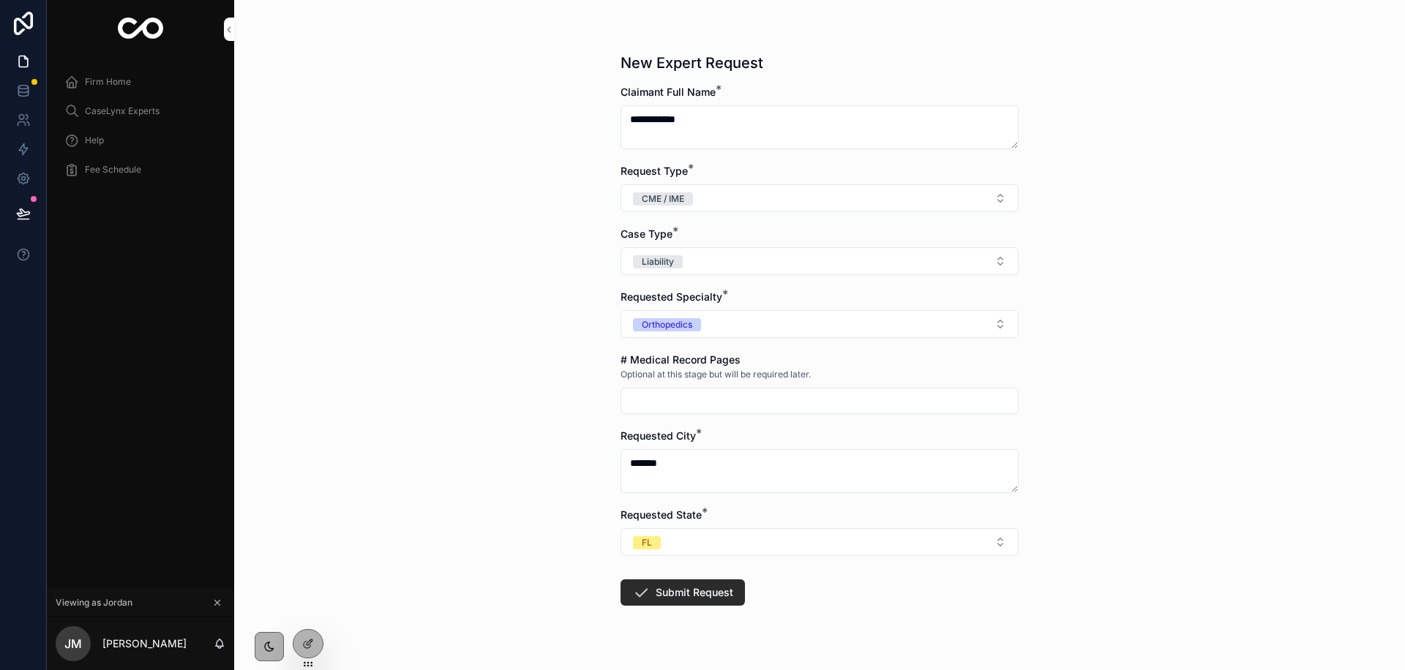
click at [713, 593] on button "Submit Request" at bounding box center [682, 592] width 124 height 26
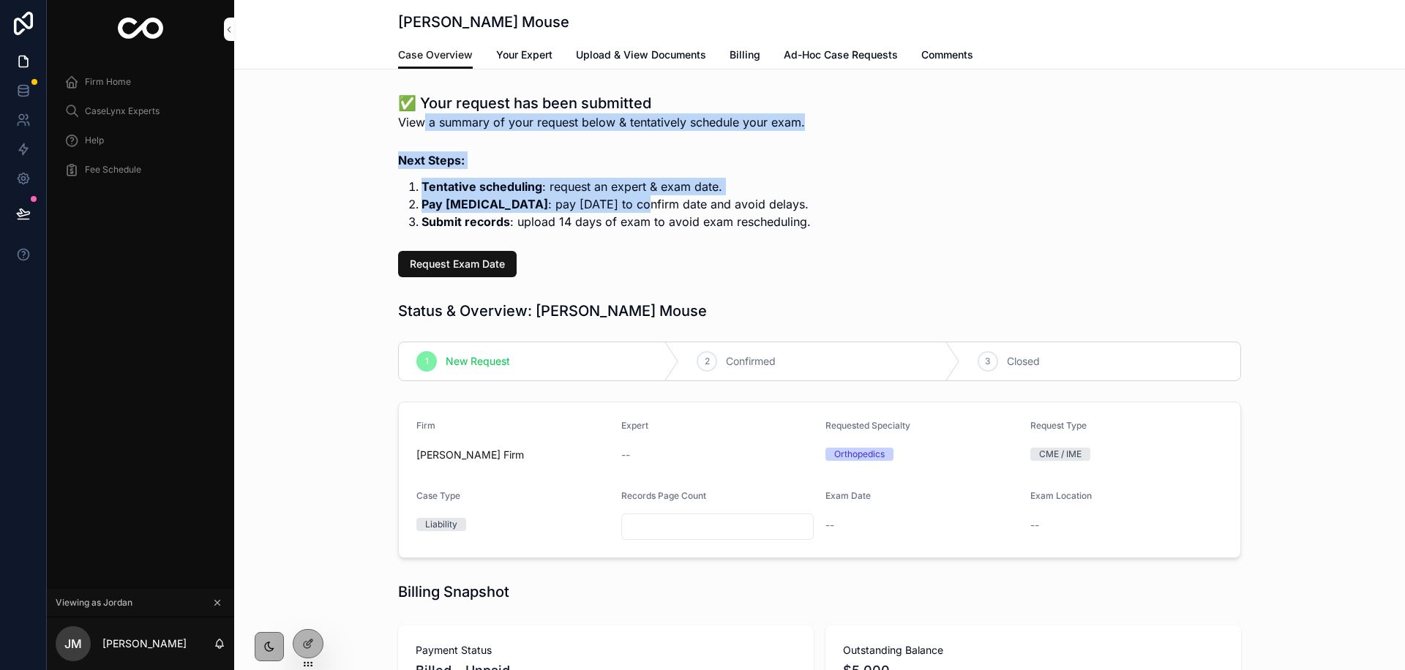
drag, startPoint x: 424, startPoint y: 121, endPoint x: 587, endPoint y: 198, distance: 180.0
click at [587, 198] on div "✅ Your request has been submitted View a summary of your request below & tentat…" at bounding box center [819, 185] width 860 height 196
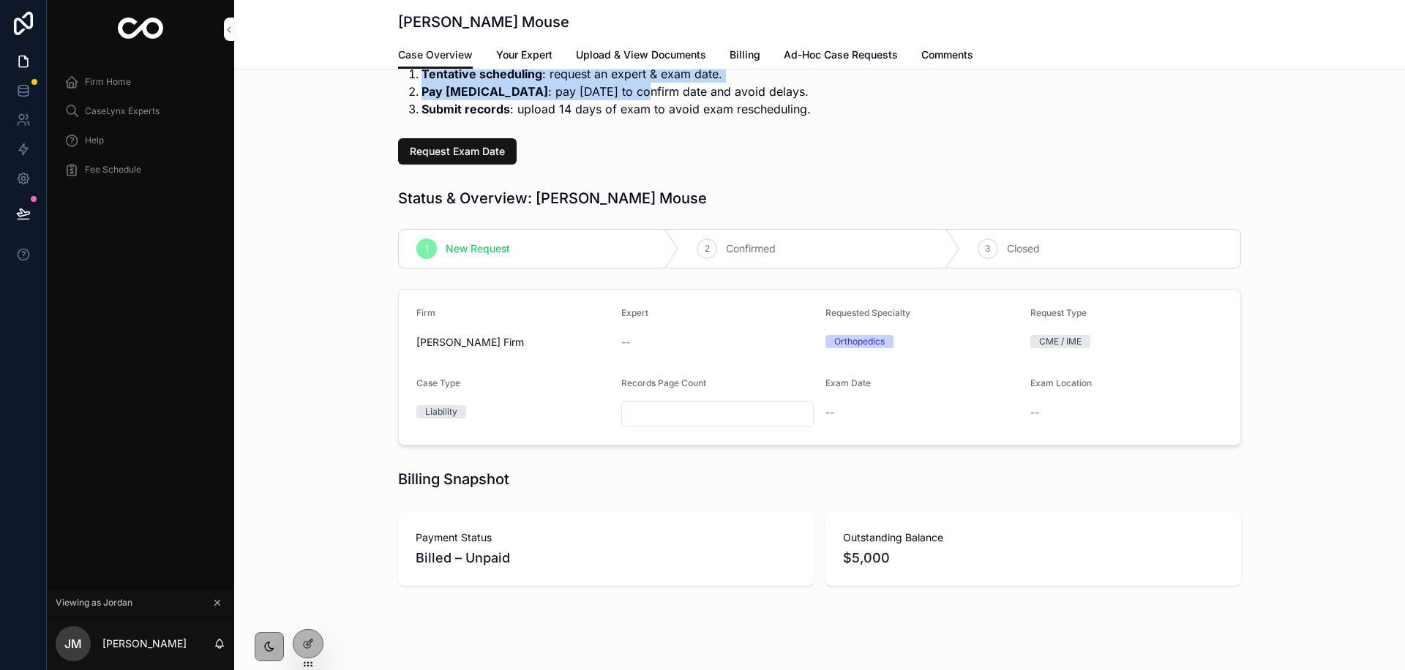
scroll to position [113, 0]
click at [904, 560] on span "$5,000" at bounding box center [1033, 557] width 380 height 20
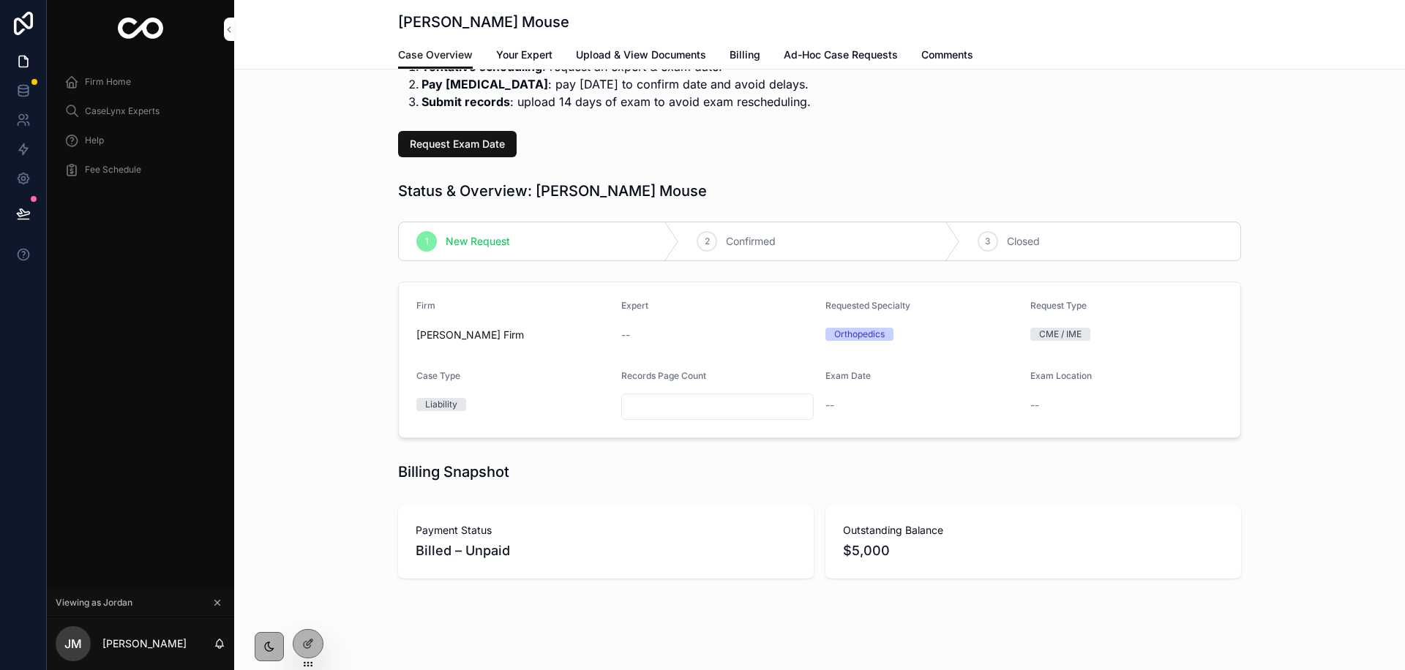
scroll to position [121, 0]
click at [750, 56] on span "Billing" at bounding box center [744, 55] width 31 height 15
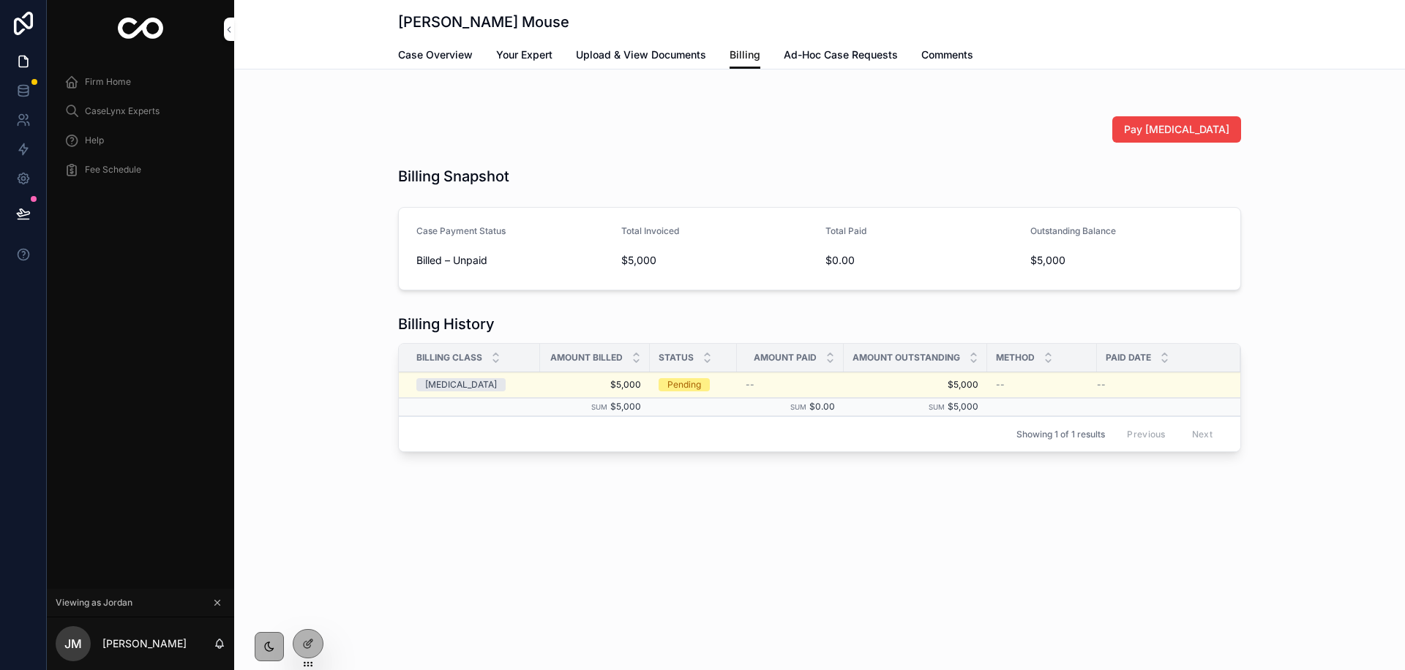
click at [434, 56] on span "Case Overview" at bounding box center [435, 55] width 75 height 15
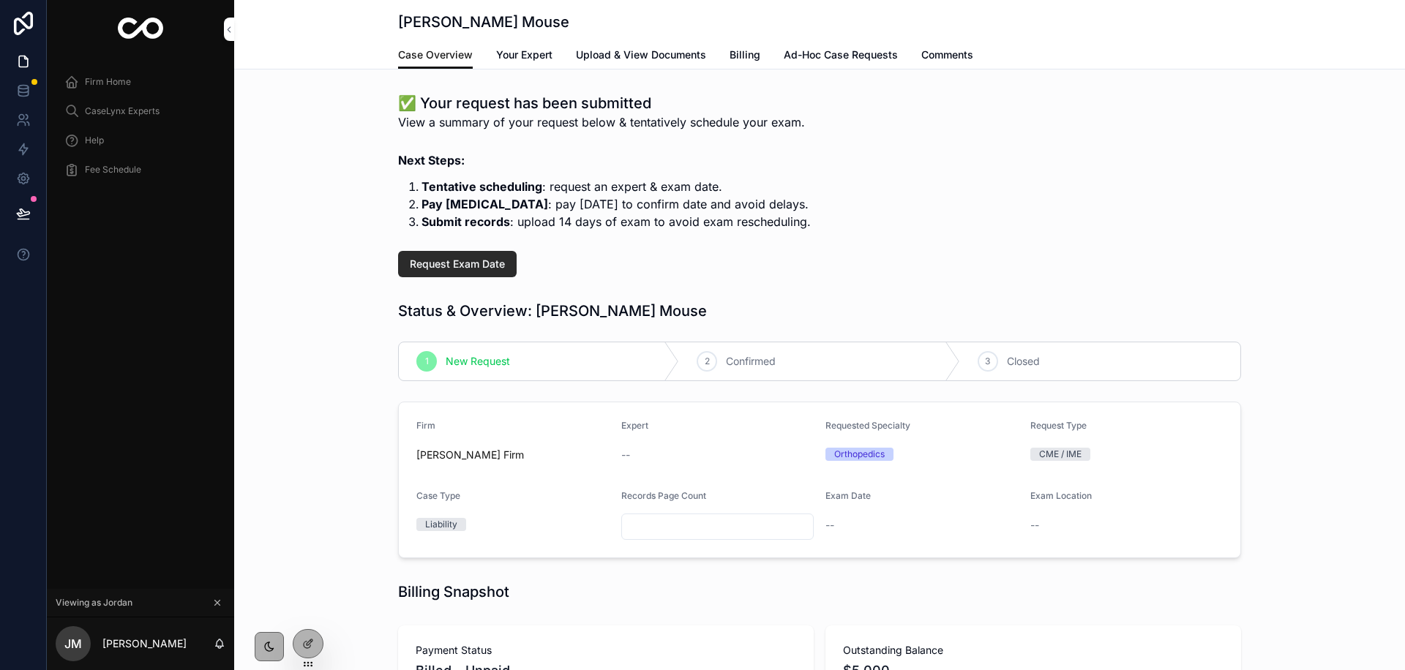
click at [481, 260] on span "Request Exam Date" at bounding box center [457, 264] width 95 height 15
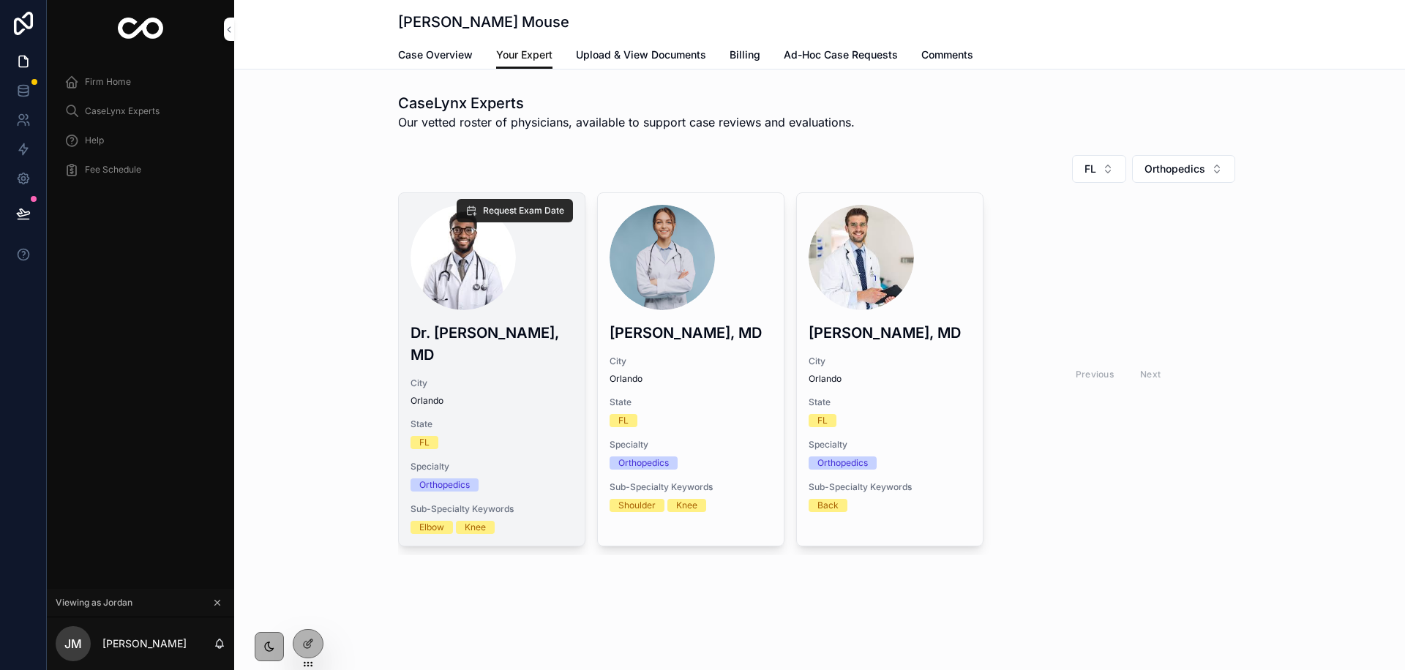
click at [518, 206] on span "Request Exam Date" at bounding box center [523, 211] width 81 height 12
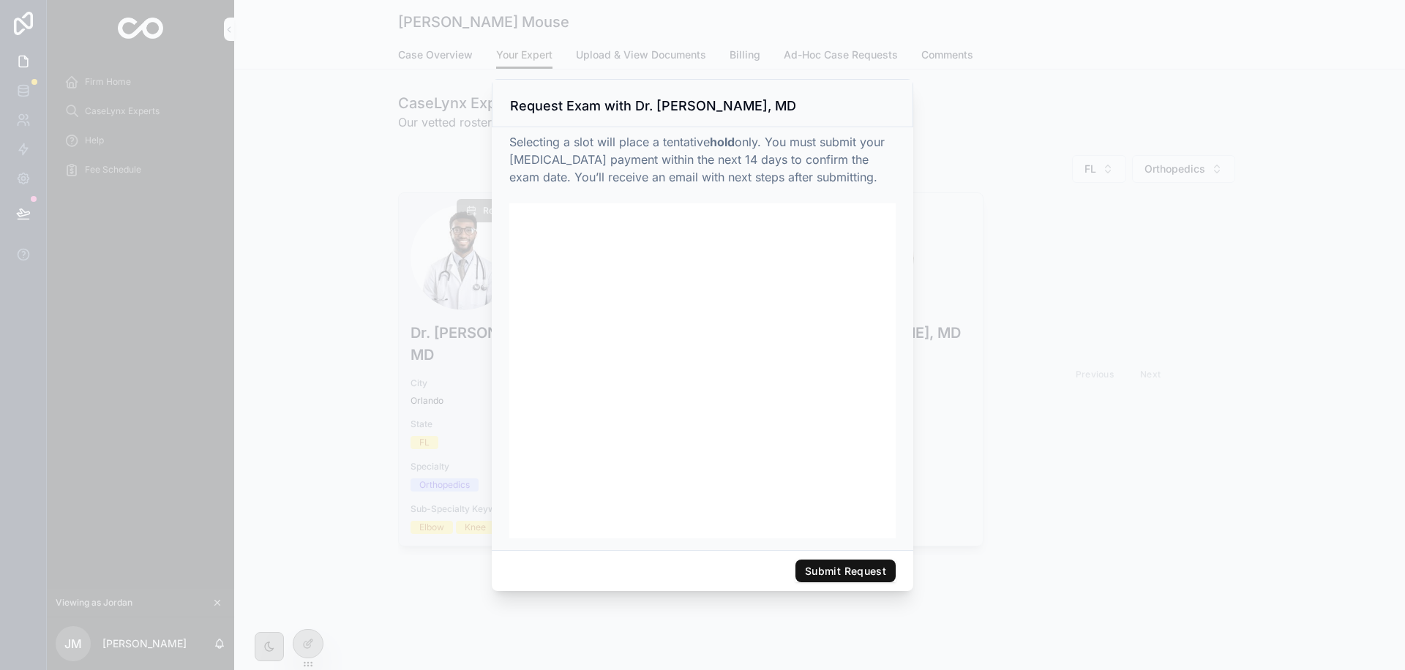
click at [831, 568] on button "Submit Request" at bounding box center [845, 571] width 100 height 23
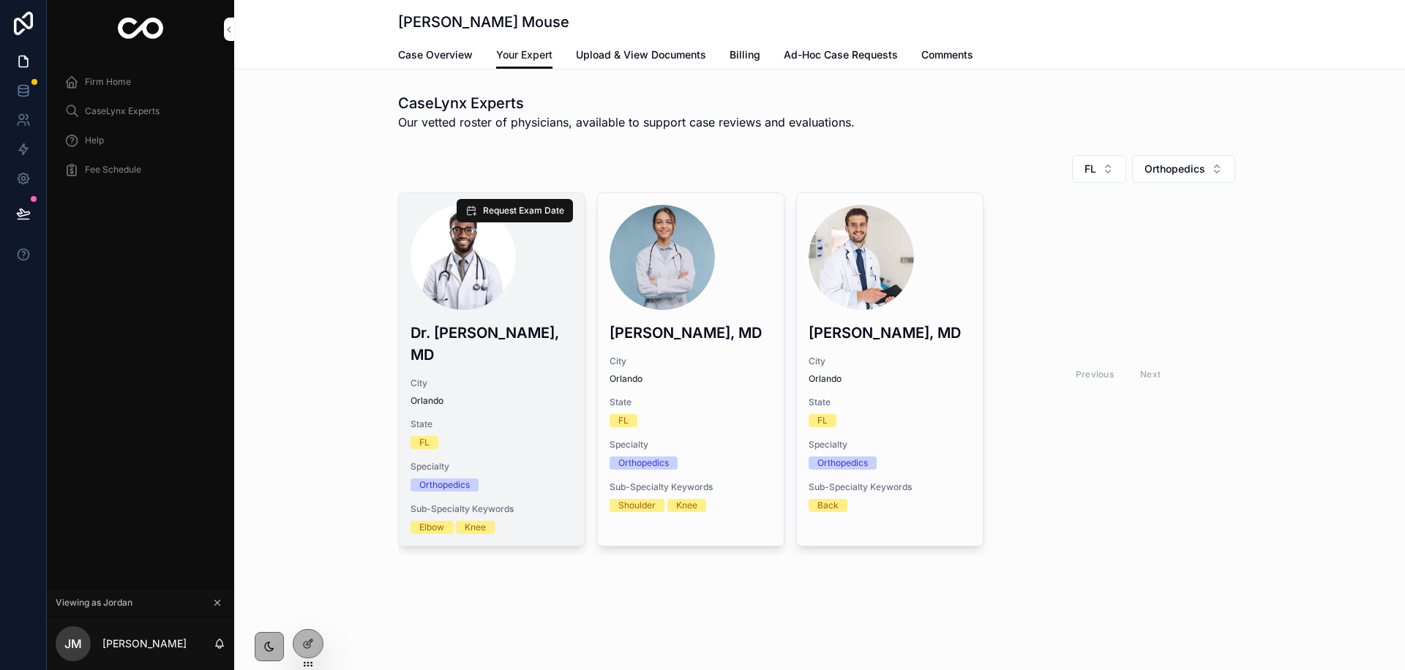
click at [429, 50] on span "Case Overview" at bounding box center [435, 55] width 75 height 15
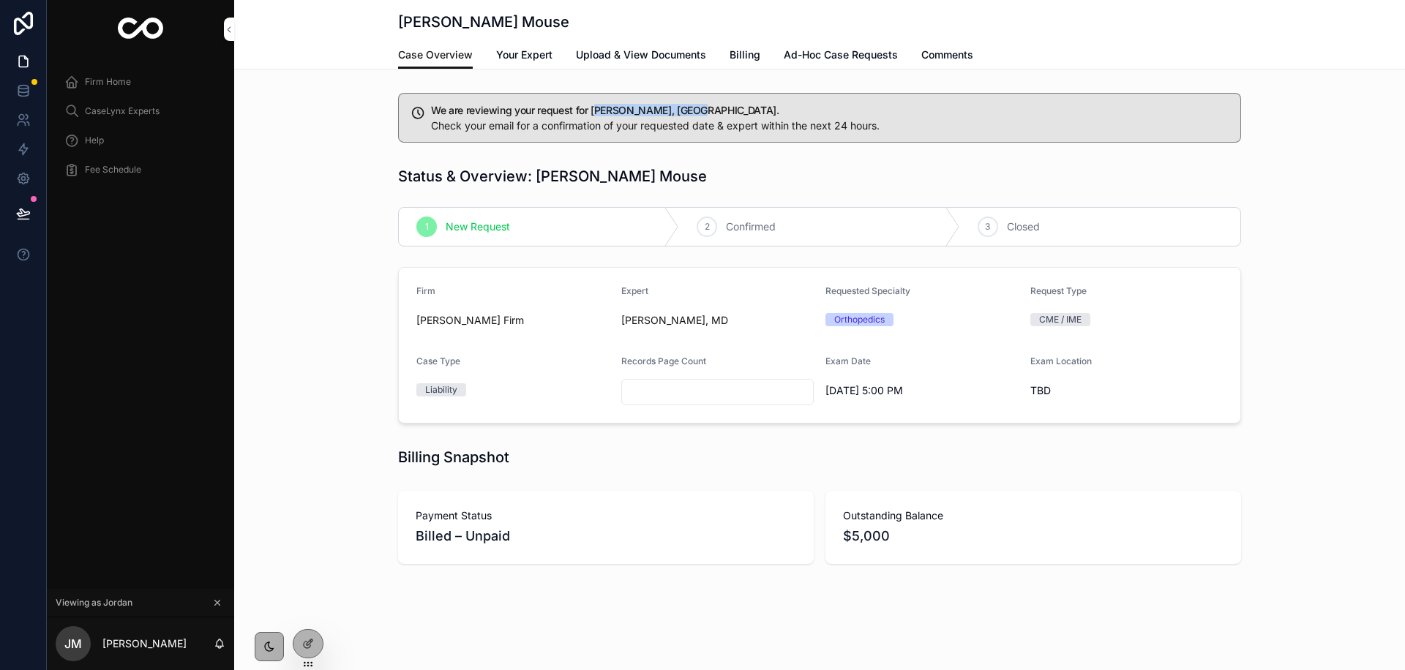
drag, startPoint x: 594, startPoint y: 111, endPoint x: 673, endPoint y: 113, distance: 79.0
click at [699, 114] on h5 "We are reviewing your request for Dr. Clara Gomez, MD." at bounding box center [829, 110] width 797 height 10
click at [21, 97] on icon at bounding box center [23, 90] width 15 height 15
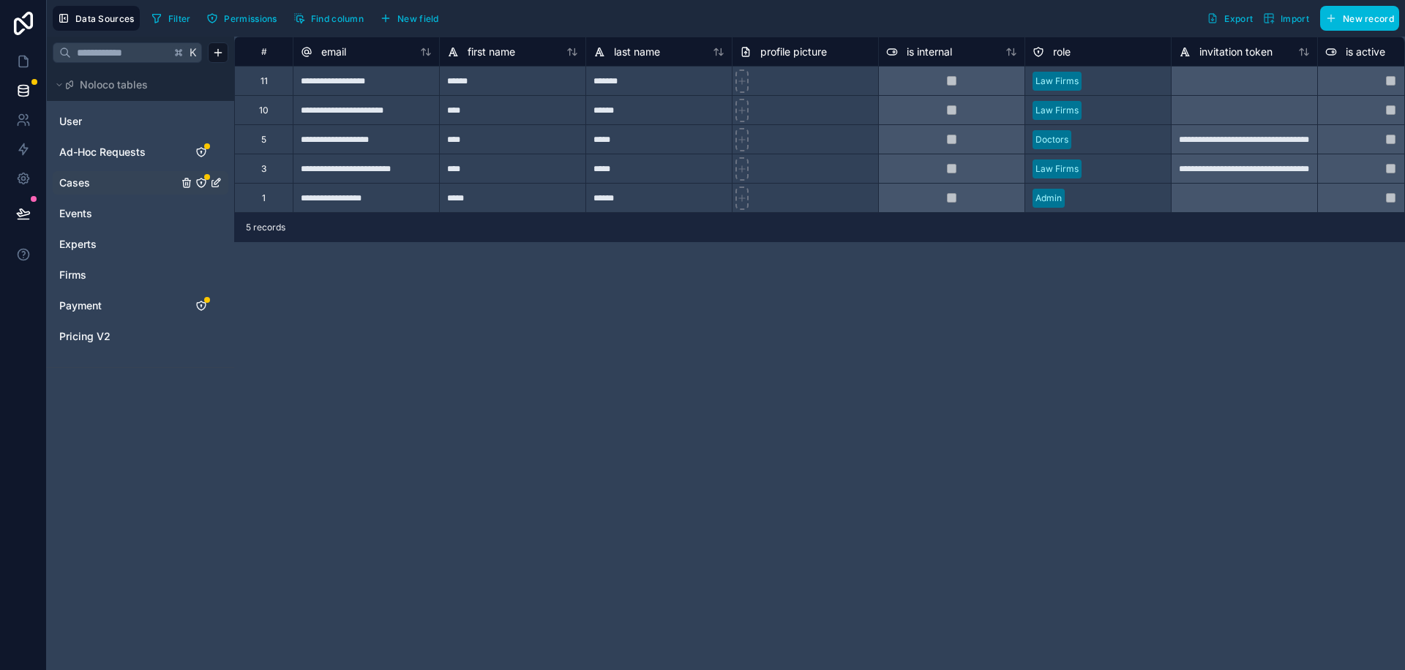
click at [87, 183] on span "Cases" at bounding box center [74, 183] width 31 height 15
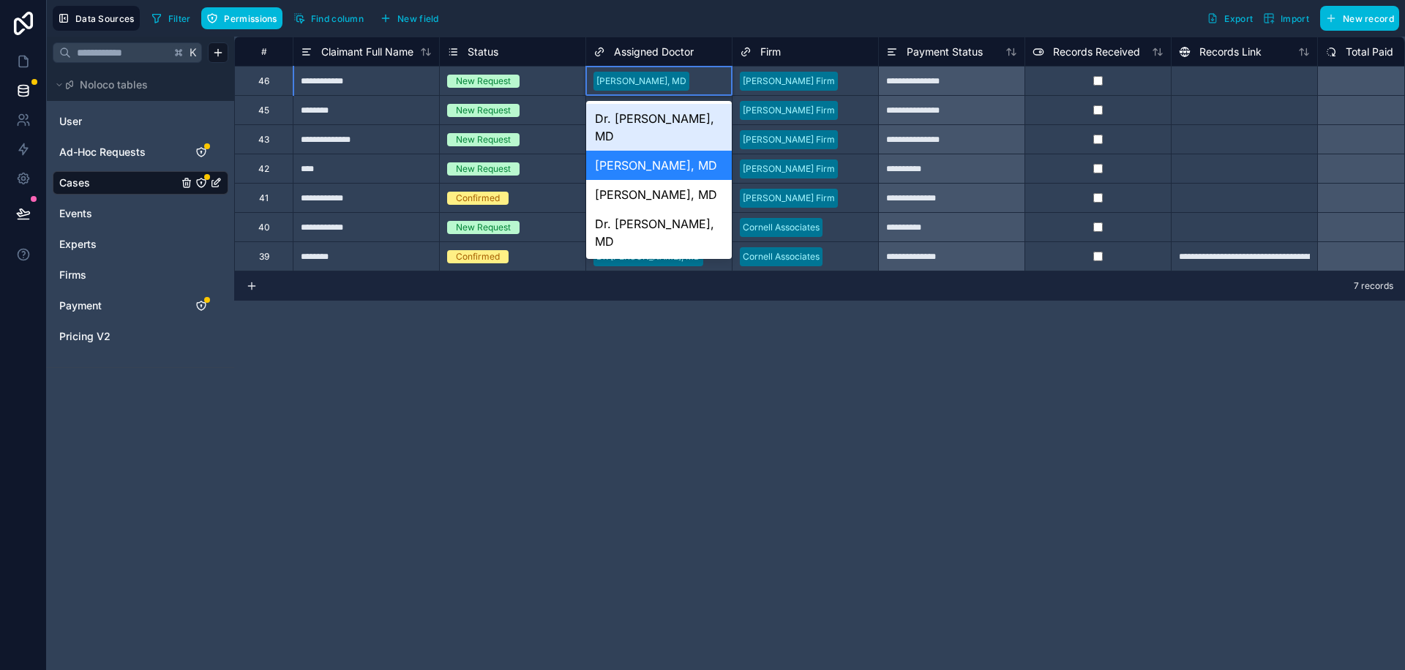
click at [659, 122] on div "Dr. [PERSON_NAME], MD" at bounding box center [659, 127] width 146 height 47
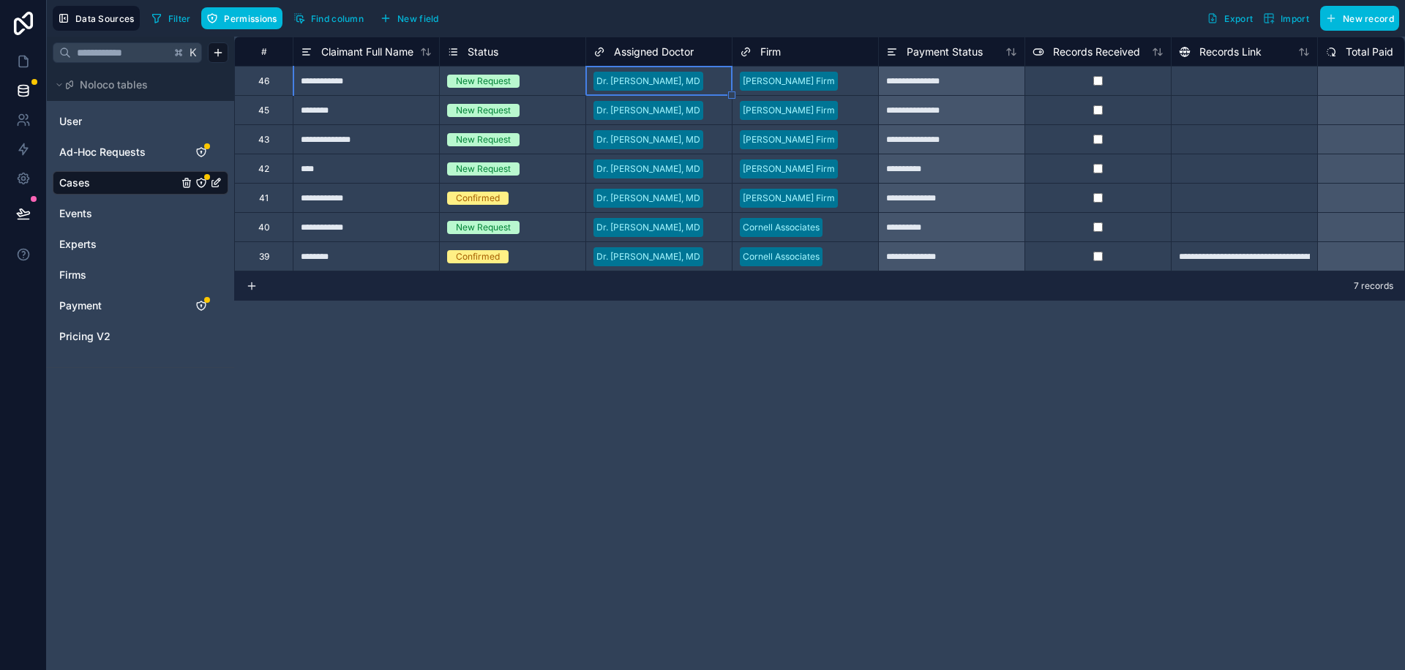
scroll to position [0, 6]
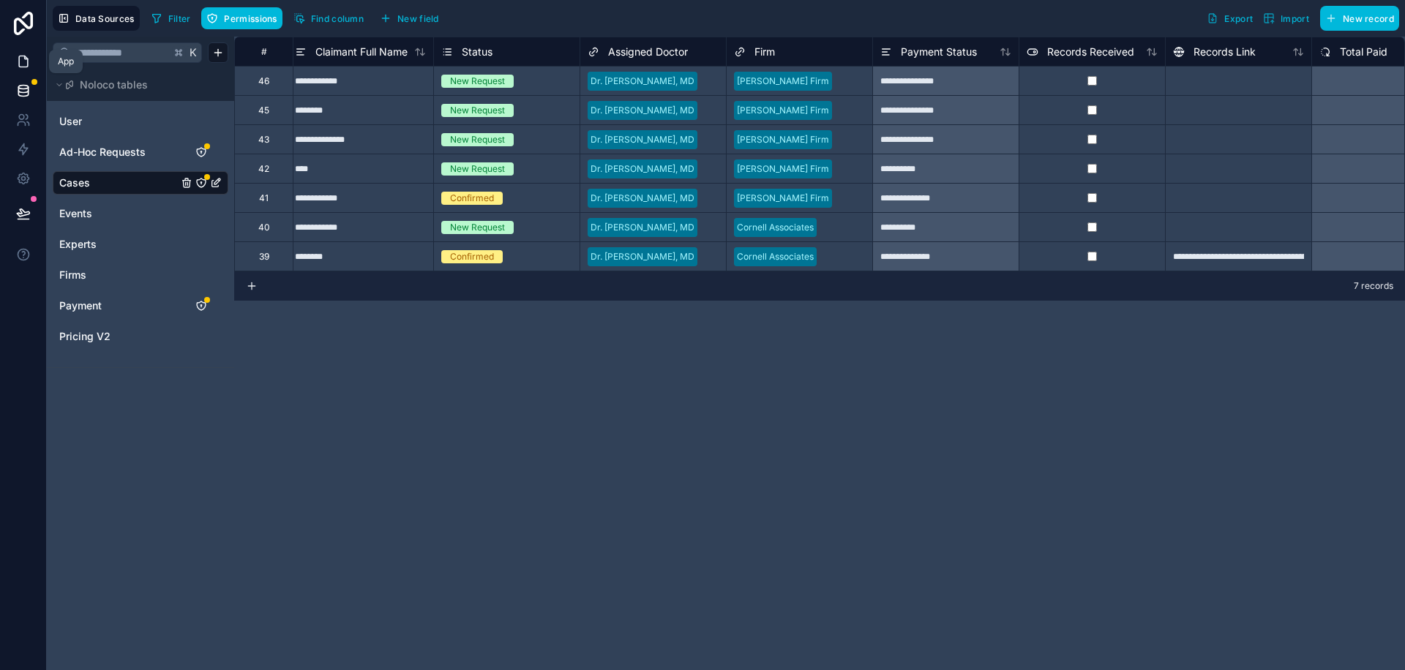
click at [23, 53] on link at bounding box center [23, 61] width 46 height 29
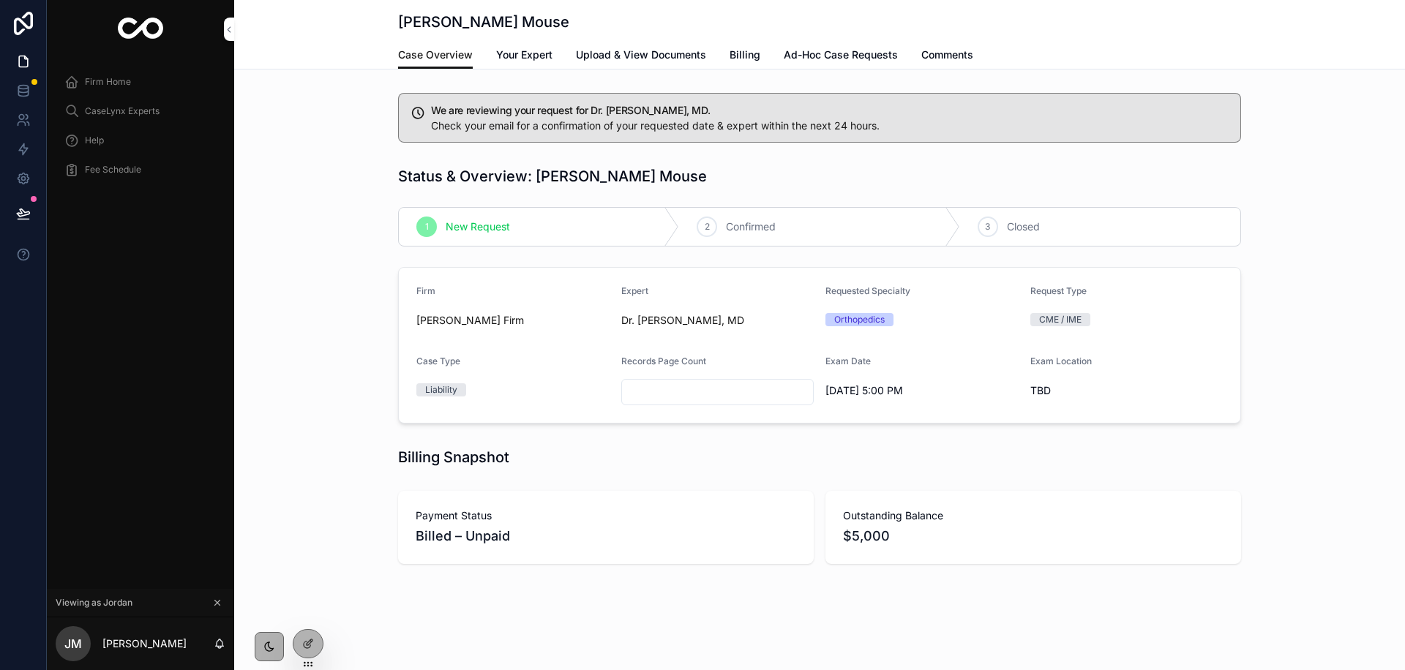
drag, startPoint x: 827, startPoint y: 393, endPoint x: 936, endPoint y: 397, distance: 109.1
click at [936, 397] on span "[DATE] 5:00 PM" at bounding box center [921, 390] width 193 height 15
drag, startPoint x: 1028, startPoint y: 391, endPoint x: 1016, endPoint y: 380, distance: 15.6
click at [1052, 393] on form "Firm Jordan's Firm Expert Dr. Jack Black, MD Requested Specialty Orthopedics Re…" at bounding box center [819, 345] width 841 height 155
click at [519, 59] on span "Your Expert" at bounding box center [524, 55] width 56 height 15
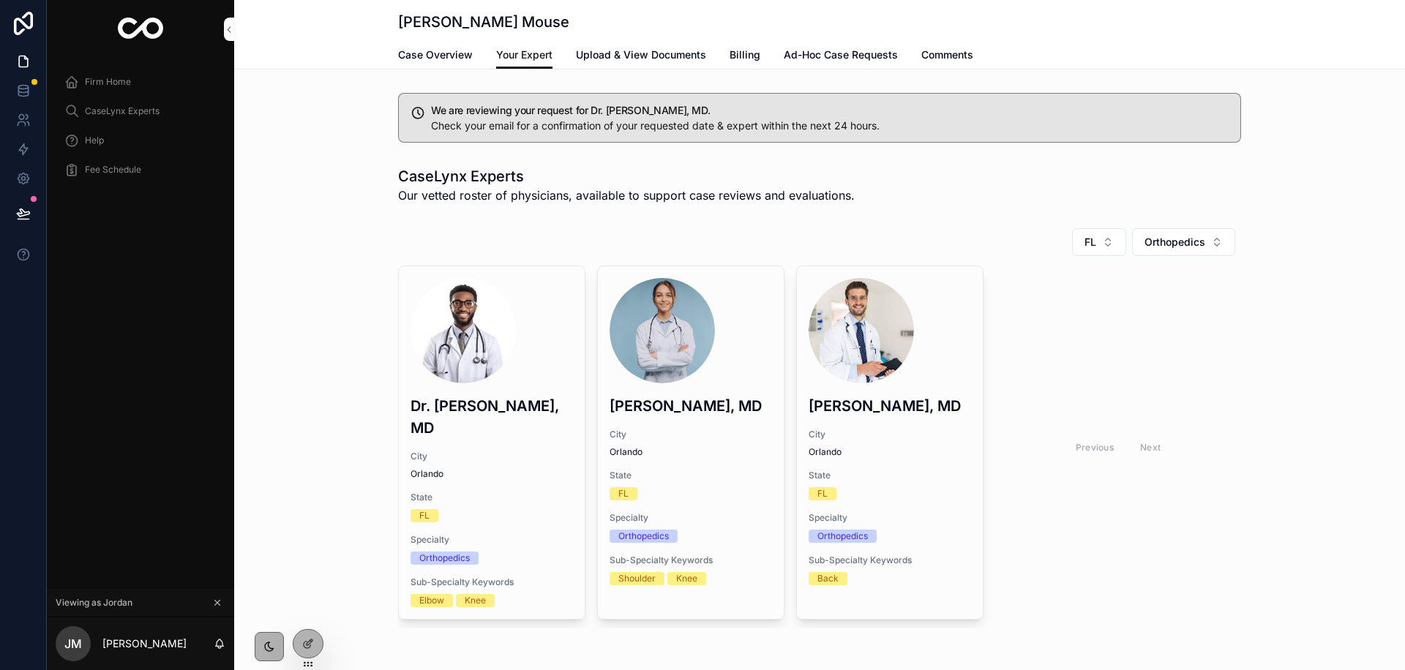
click at [533, 56] on span "Your Expert" at bounding box center [524, 55] width 56 height 15
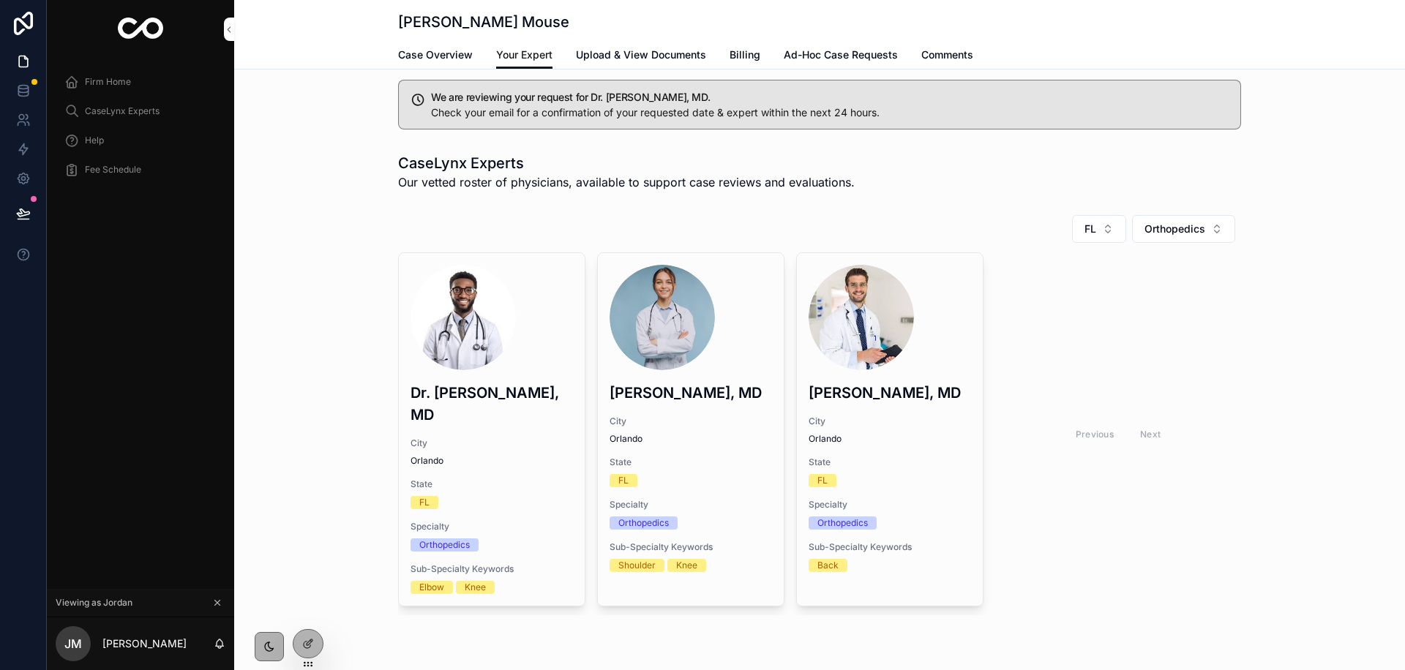
scroll to position [18, 0]
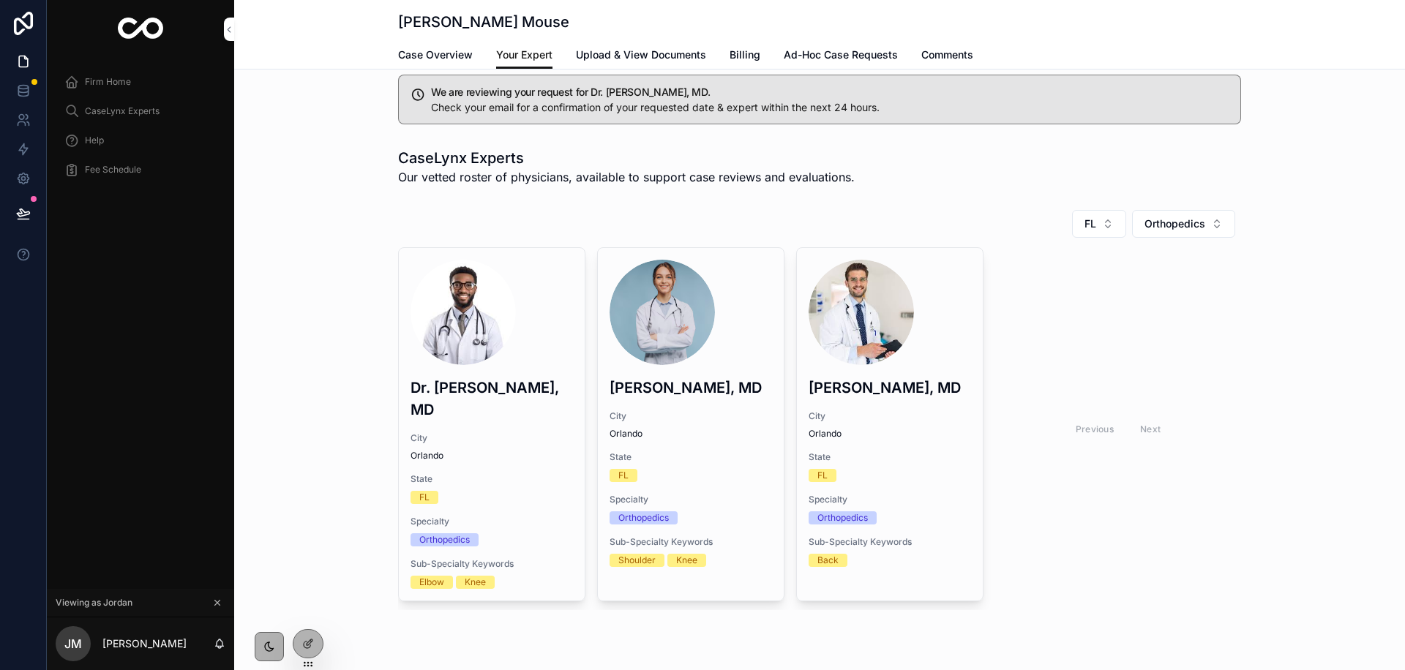
click at [743, 57] on span "Billing" at bounding box center [744, 55] width 31 height 15
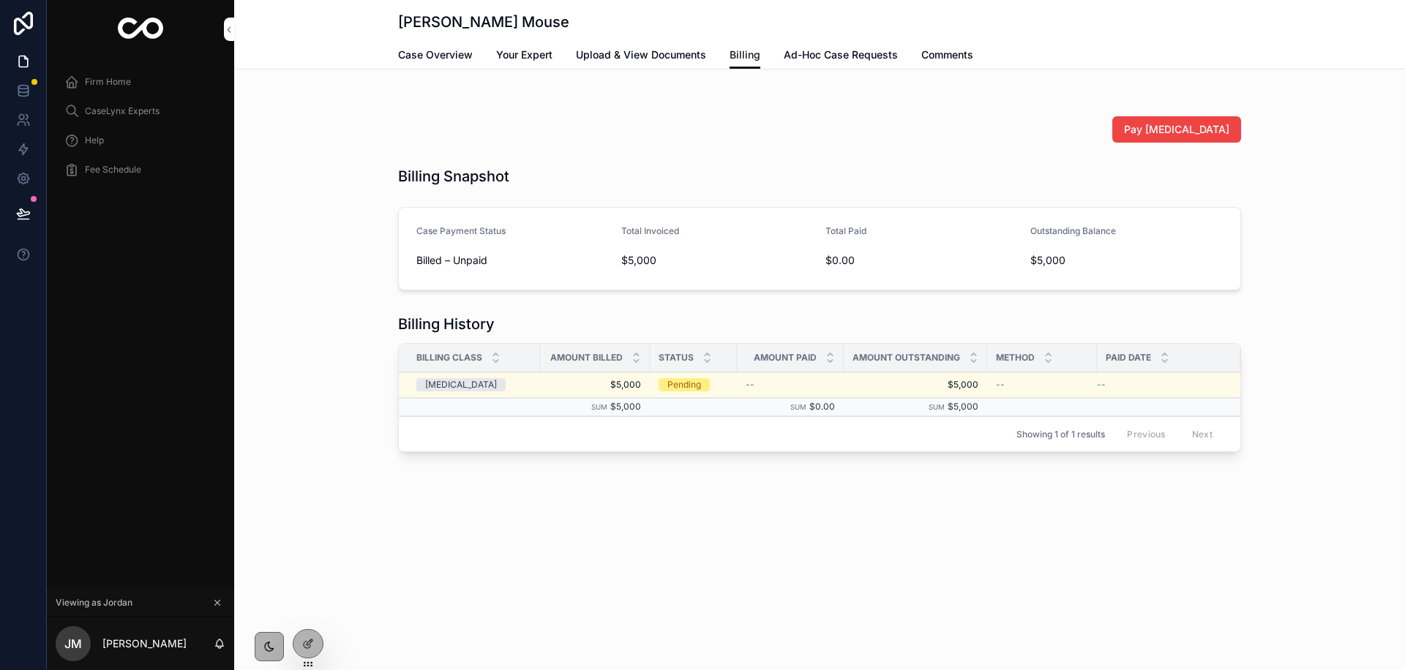
click at [431, 56] on span "Case Overview" at bounding box center [435, 55] width 75 height 15
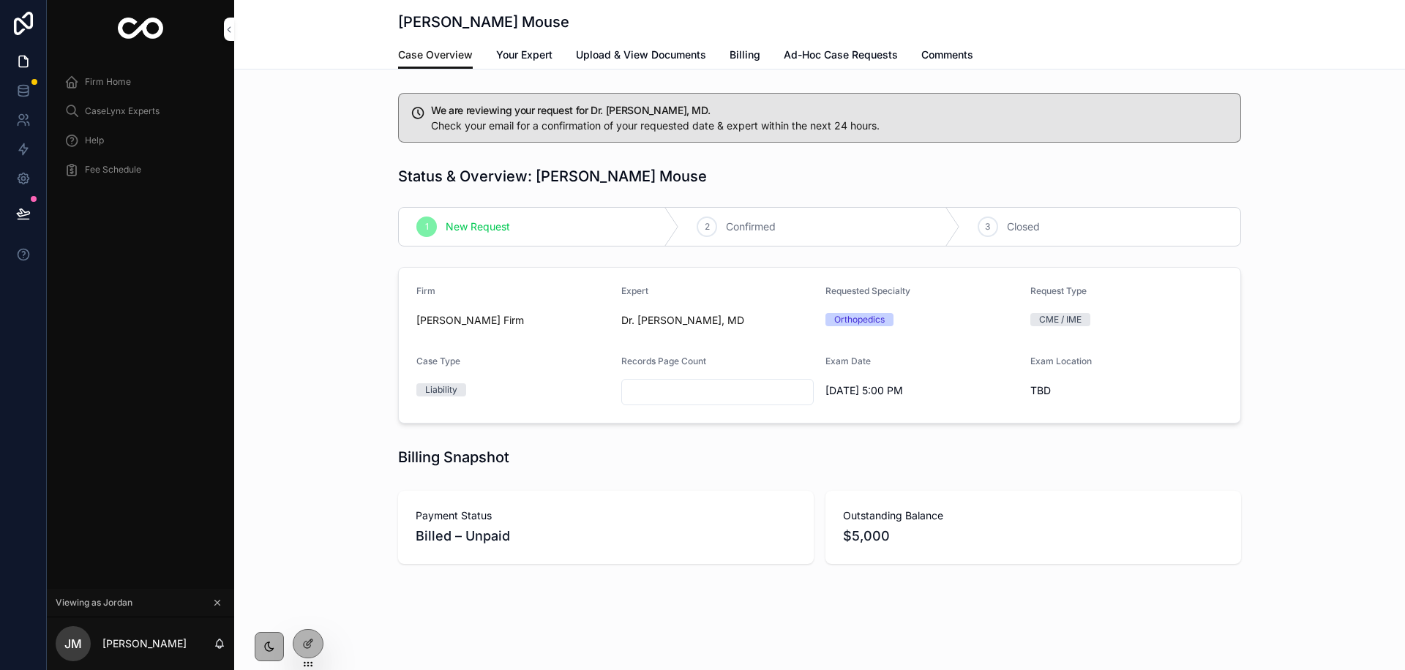
click at [820, 55] on span "Ad-Hoc Case Requests" at bounding box center [840, 55] width 114 height 15
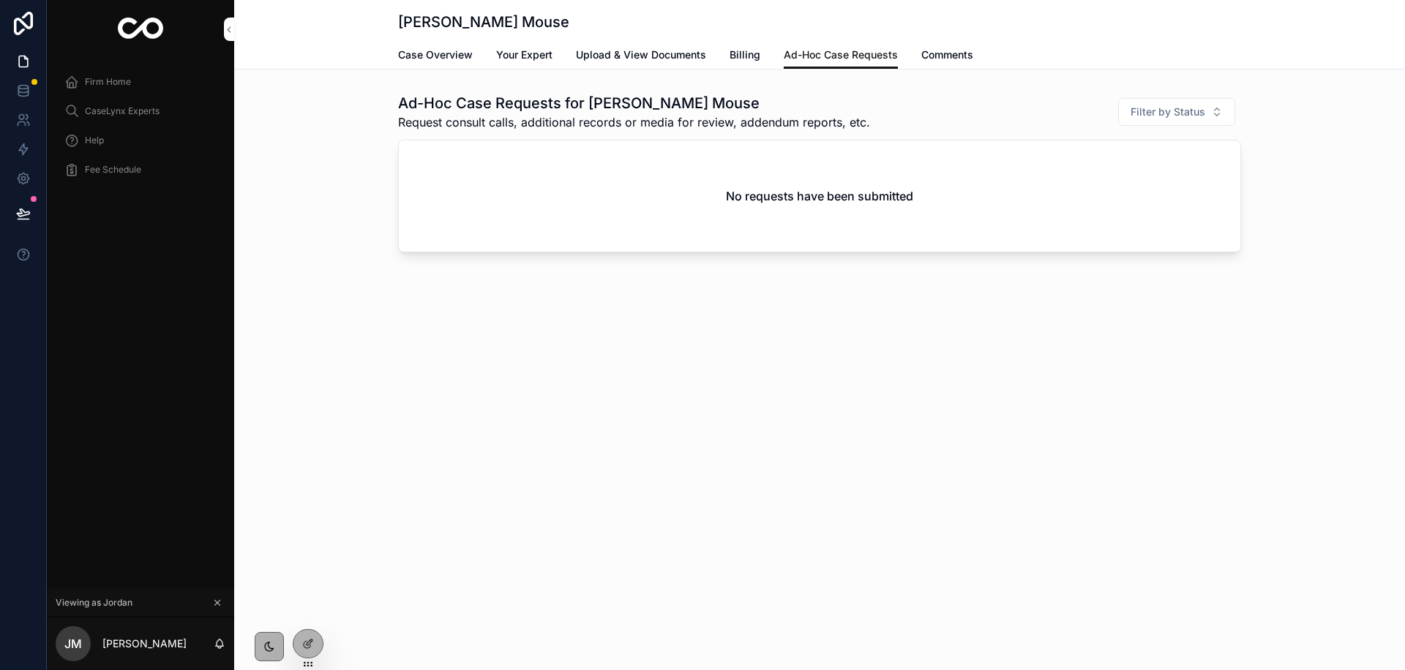
click at [430, 56] on span "Case Overview" at bounding box center [435, 55] width 75 height 15
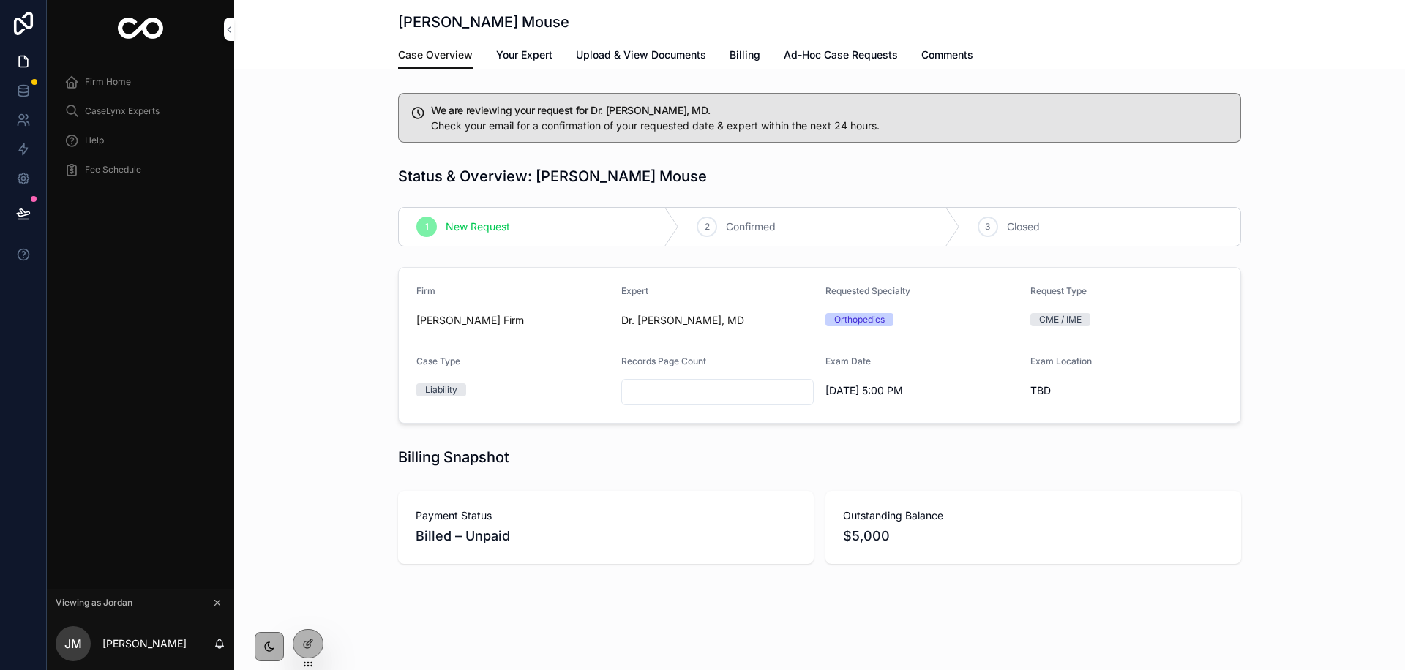
click at [102, 72] on div "Firm Home" at bounding box center [140, 81] width 152 height 23
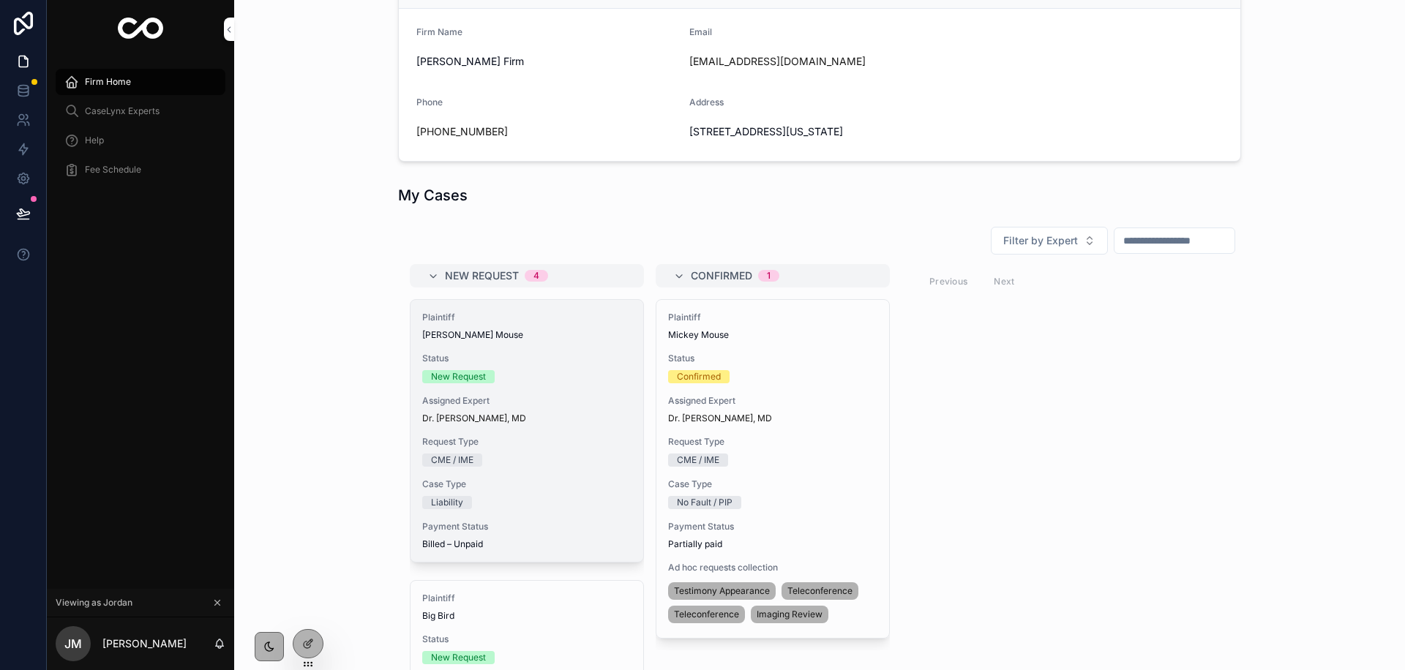
scroll to position [309, 0]
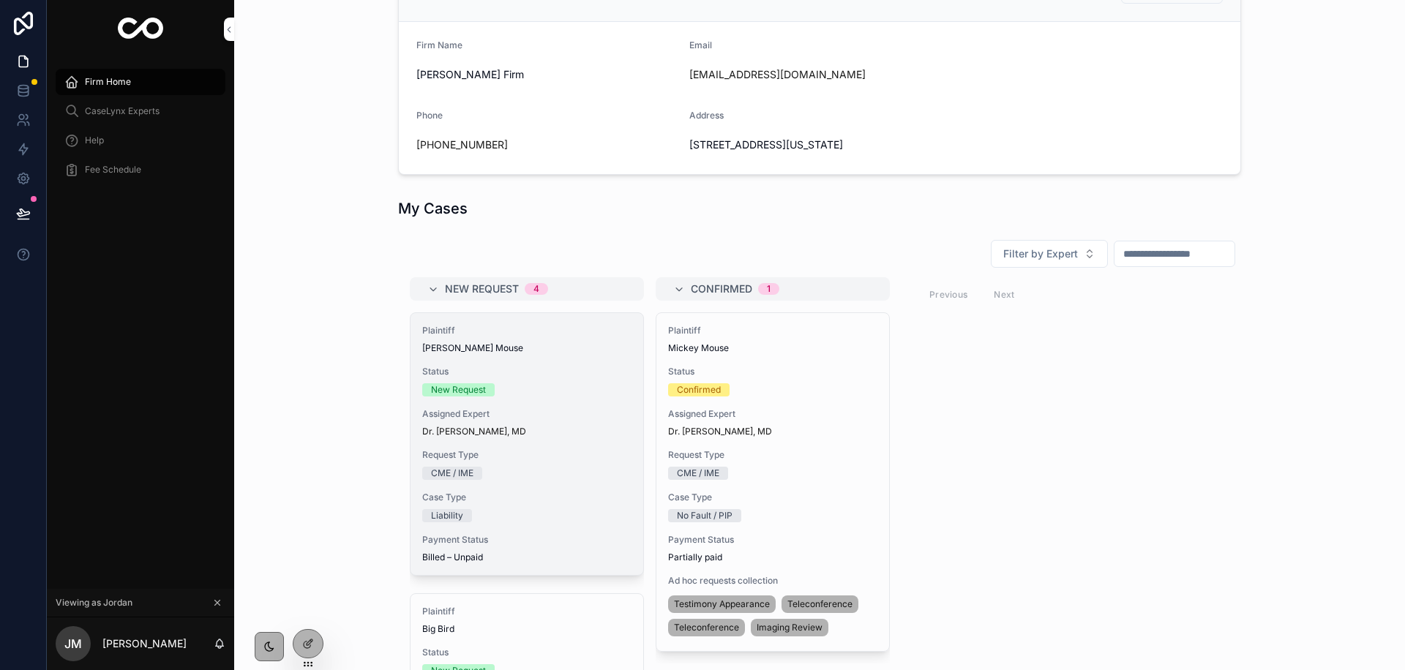
click at [501, 498] on span "Case Type" at bounding box center [526, 498] width 209 height 12
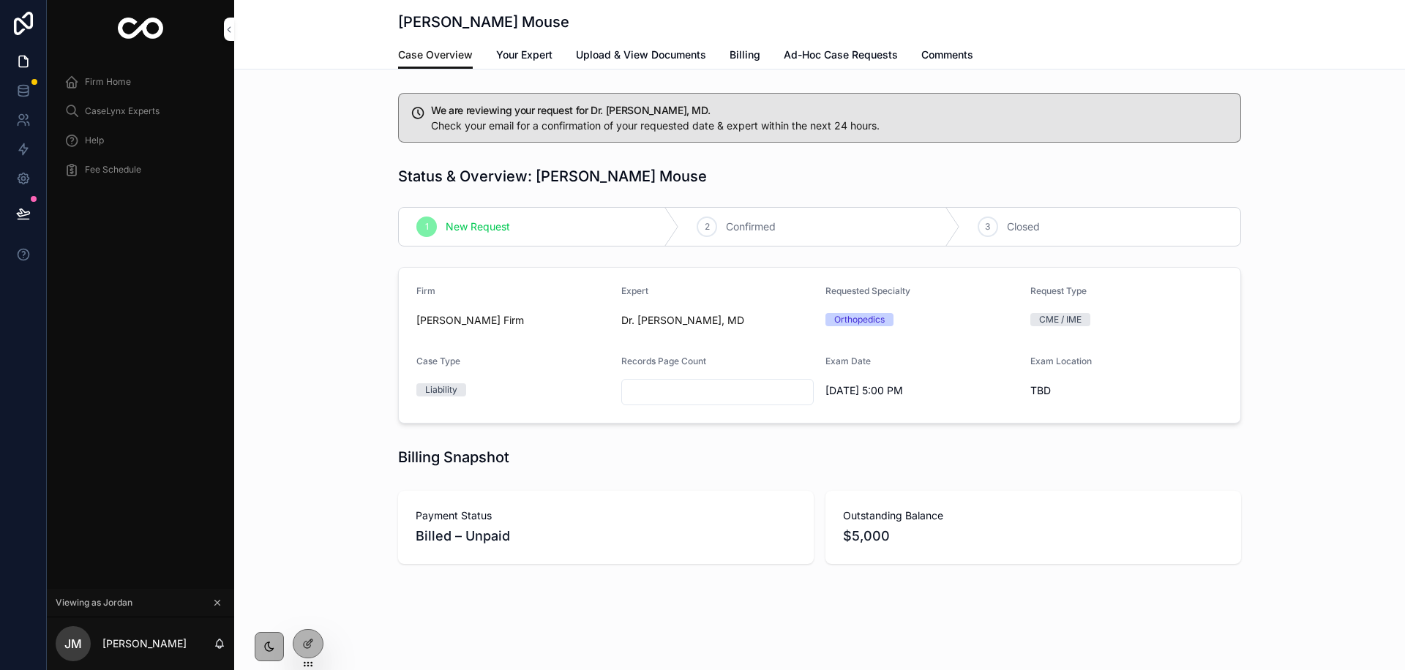
click at [511, 64] on link "Your Expert" at bounding box center [524, 56] width 56 height 29
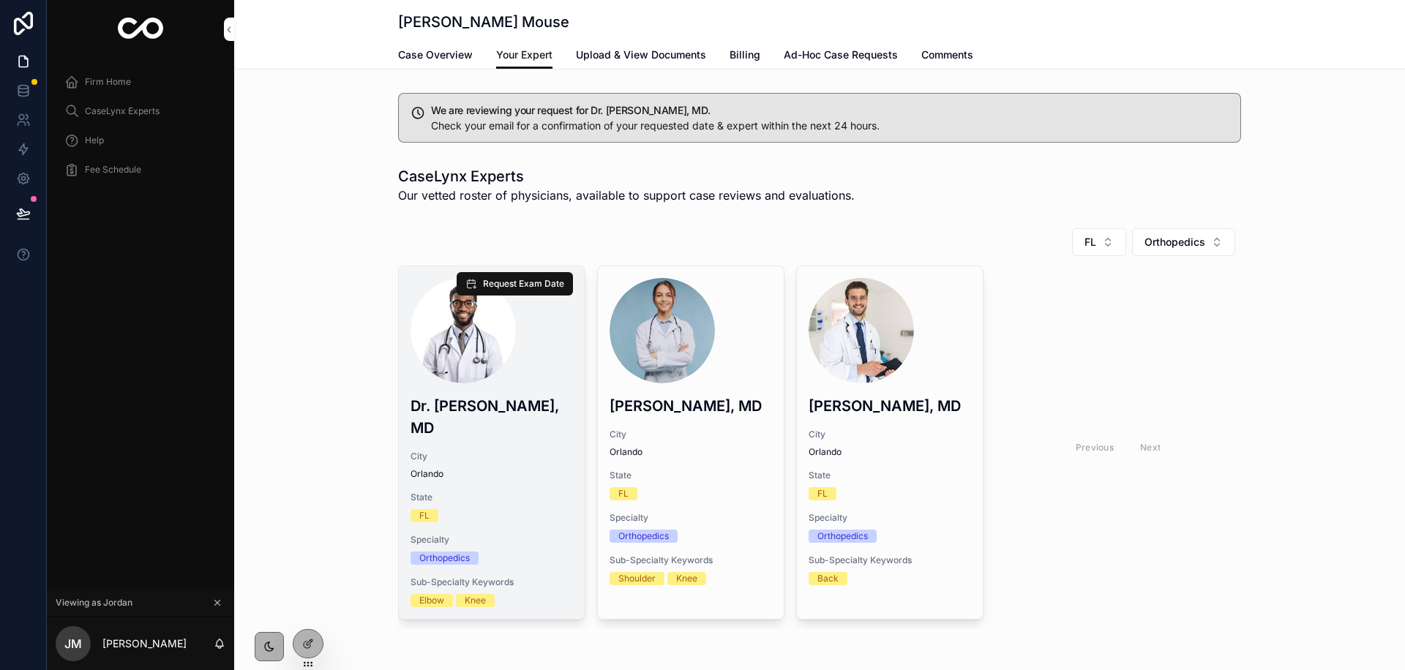
click at [486, 410] on h3 "Dr. [PERSON_NAME], MD" at bounding box center [491, 417] width 162 height 44
click at [460, 331] on div "scrollable content" at bounding box center [462, 330] width 105 height 105
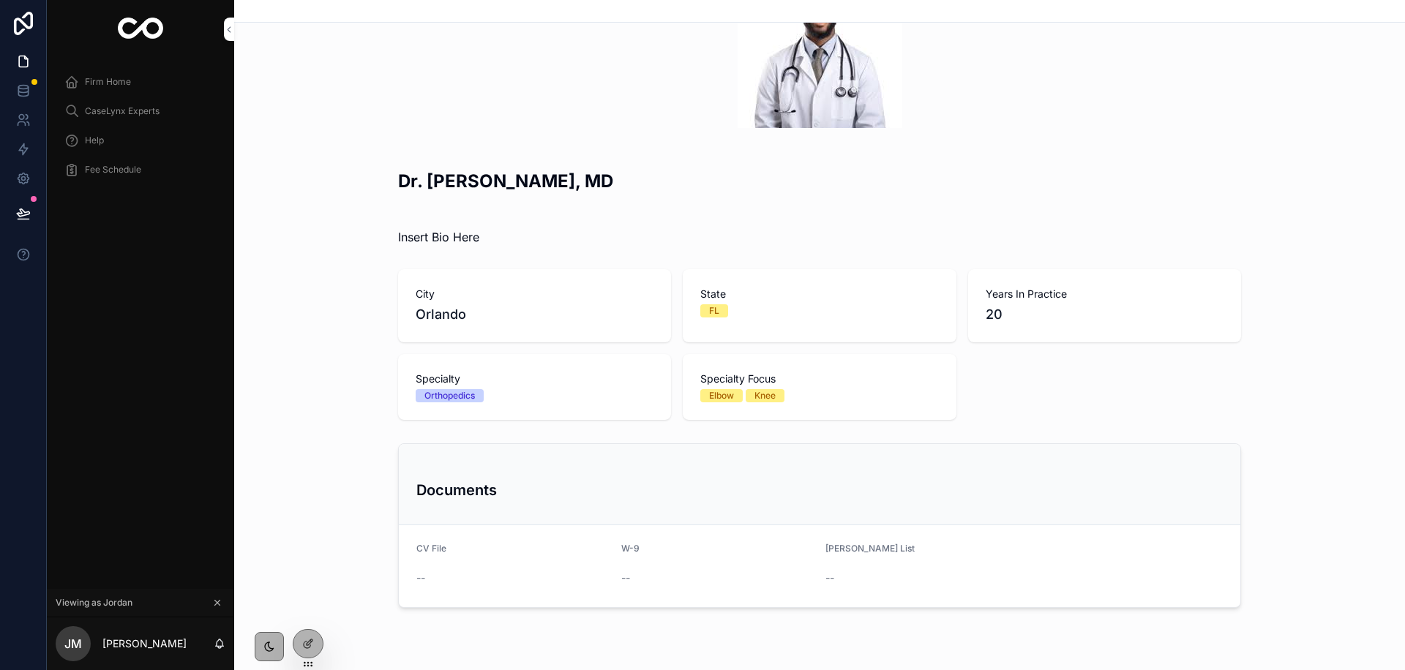
scroll to position [99, 0]
click at [299, 646] on div at bounding box center [307, 644] width 29 height 28
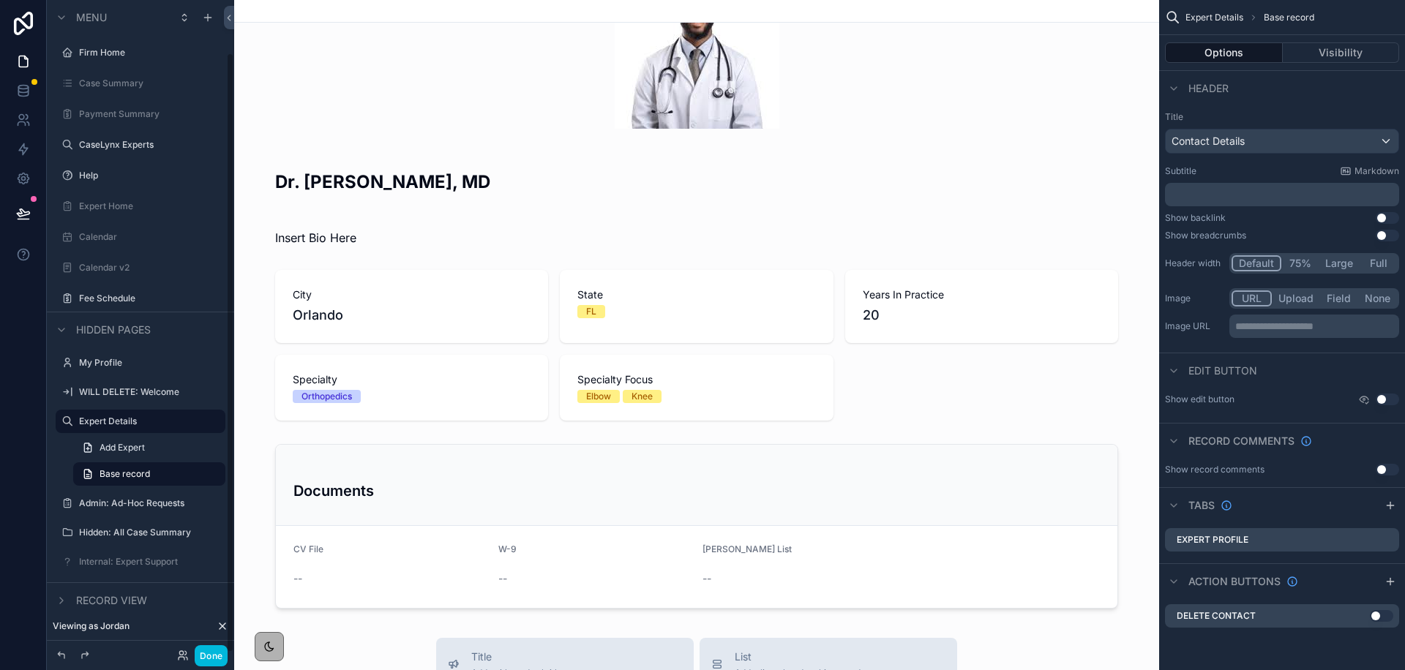
scroll to position [57, 0]
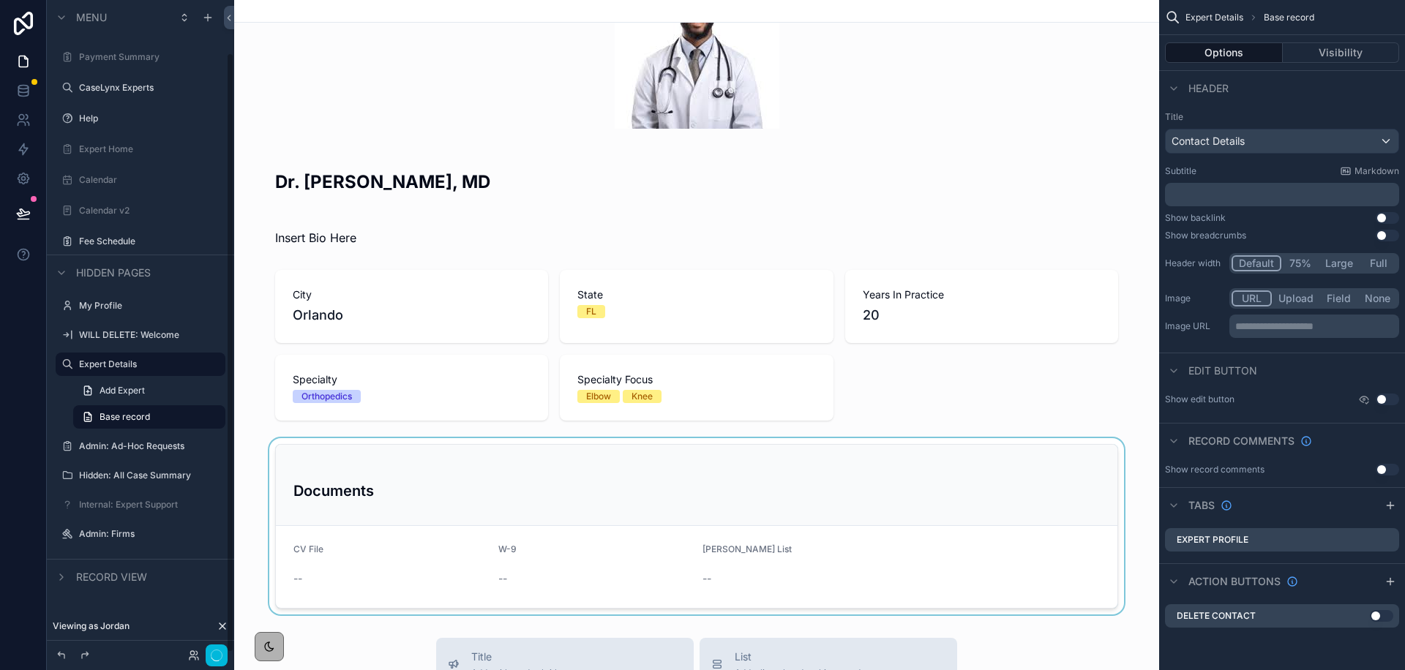
click at [519, 480] on div "scrollable content" at bounding box center [696, 526] width 925 height 176
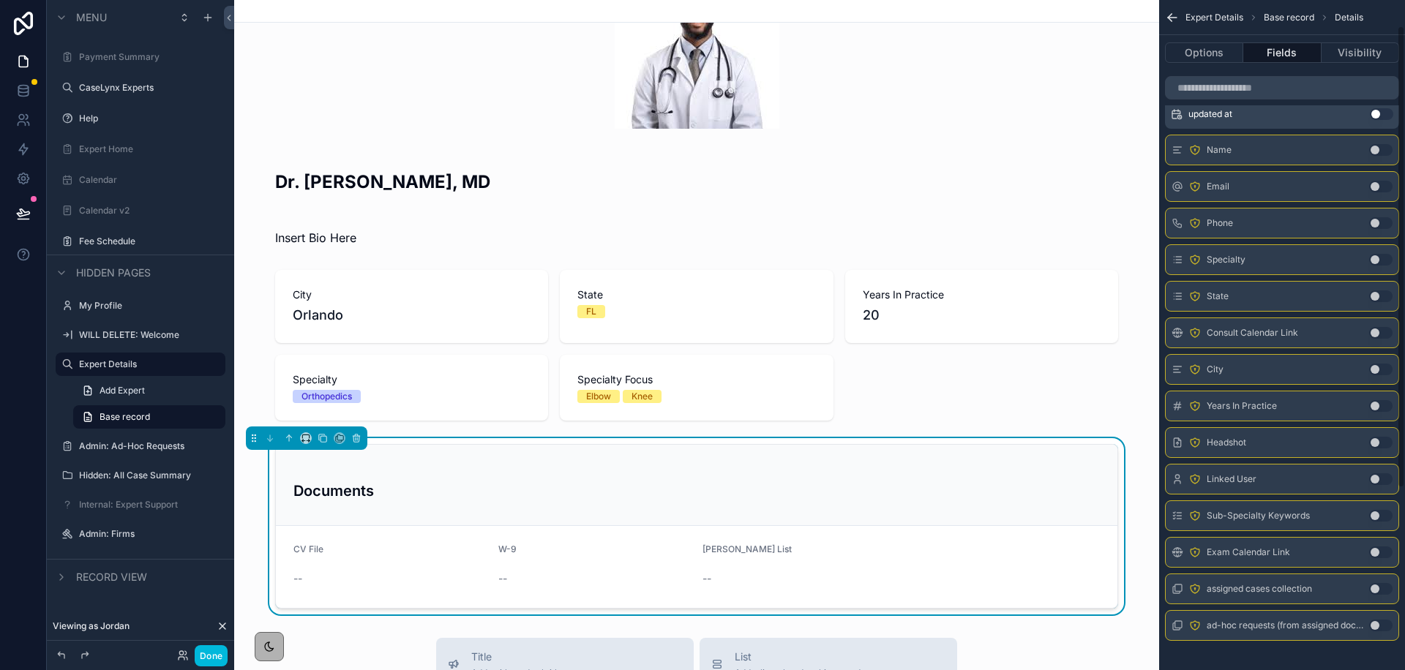
scroll to position [301, 0]
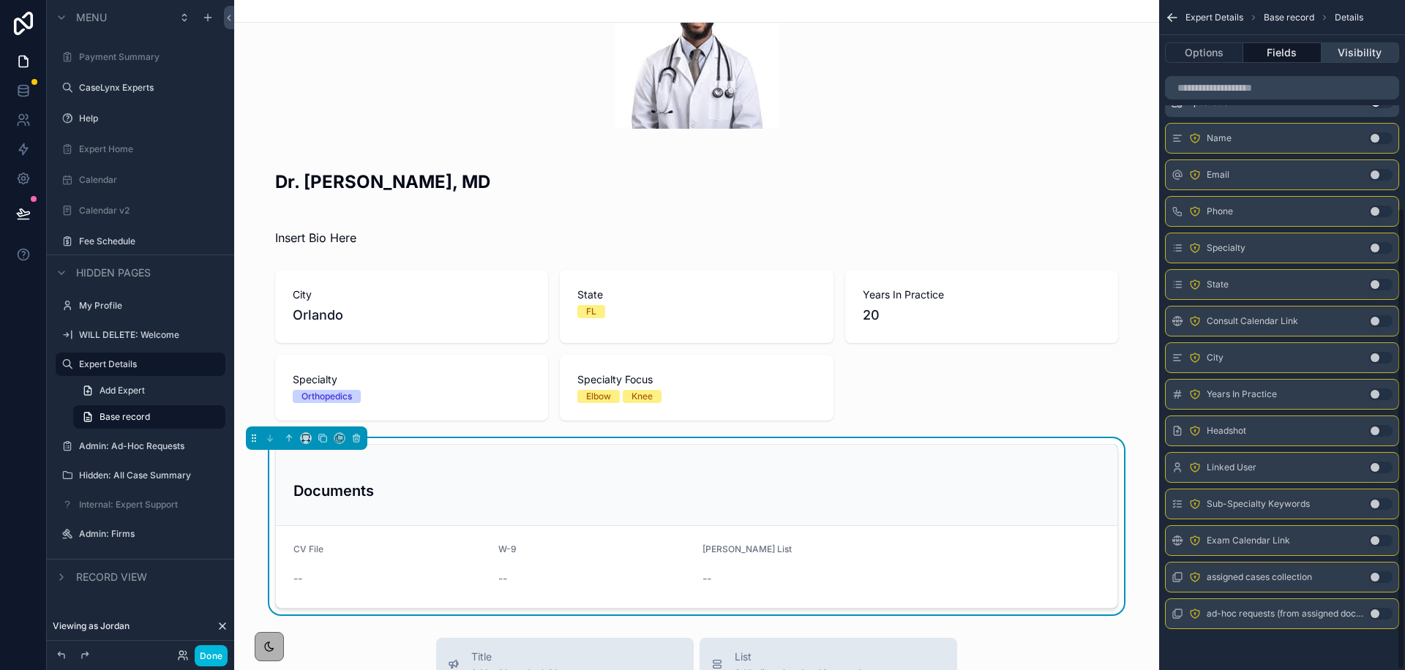
click at [1365, 42] on button "Visibility" at bounding box center [1360, 52] width 78 height 20
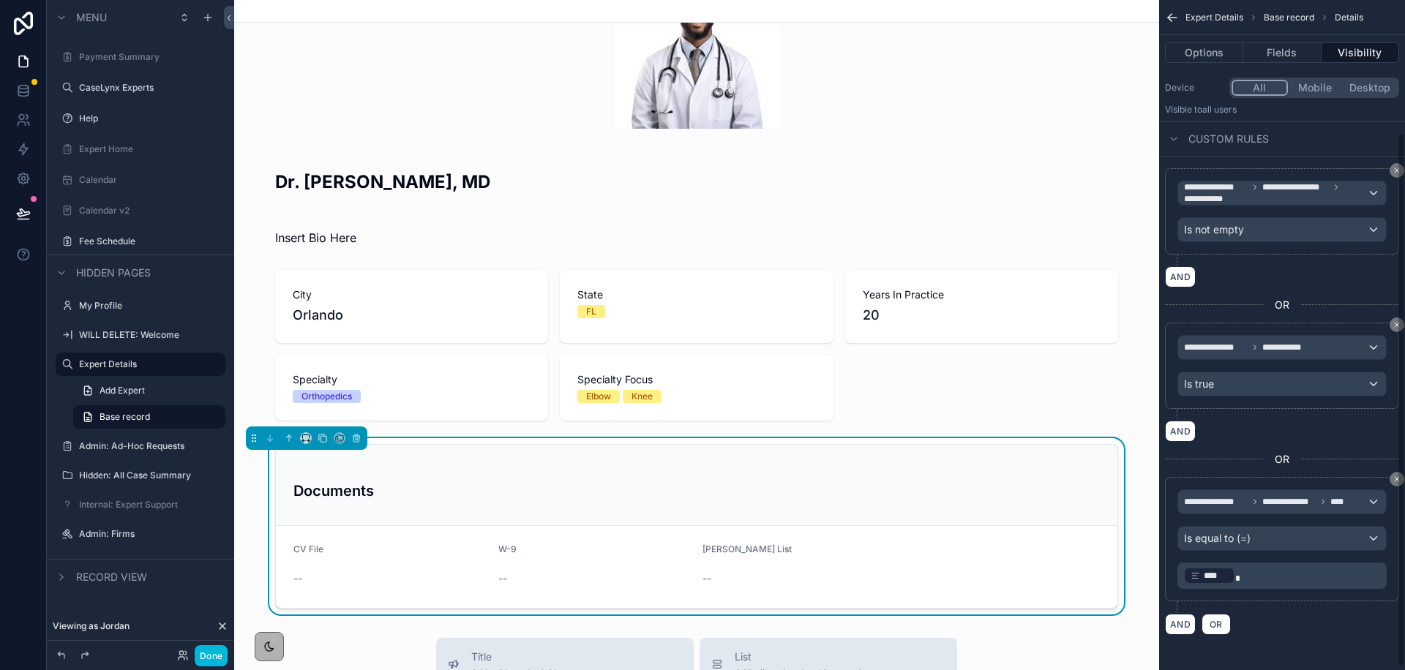
scroll to position [167, 0]
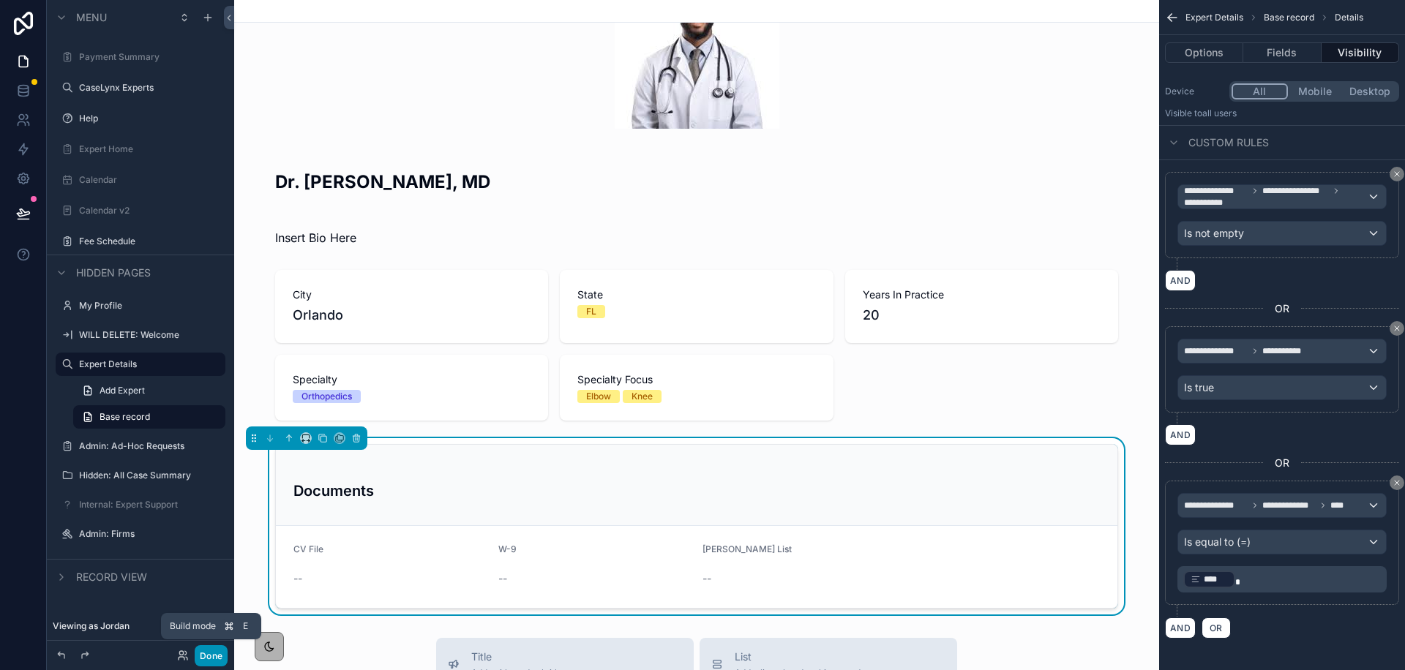
click at [213, 661] on button "Done" at bounding box center [211, 655] width 33 height 21
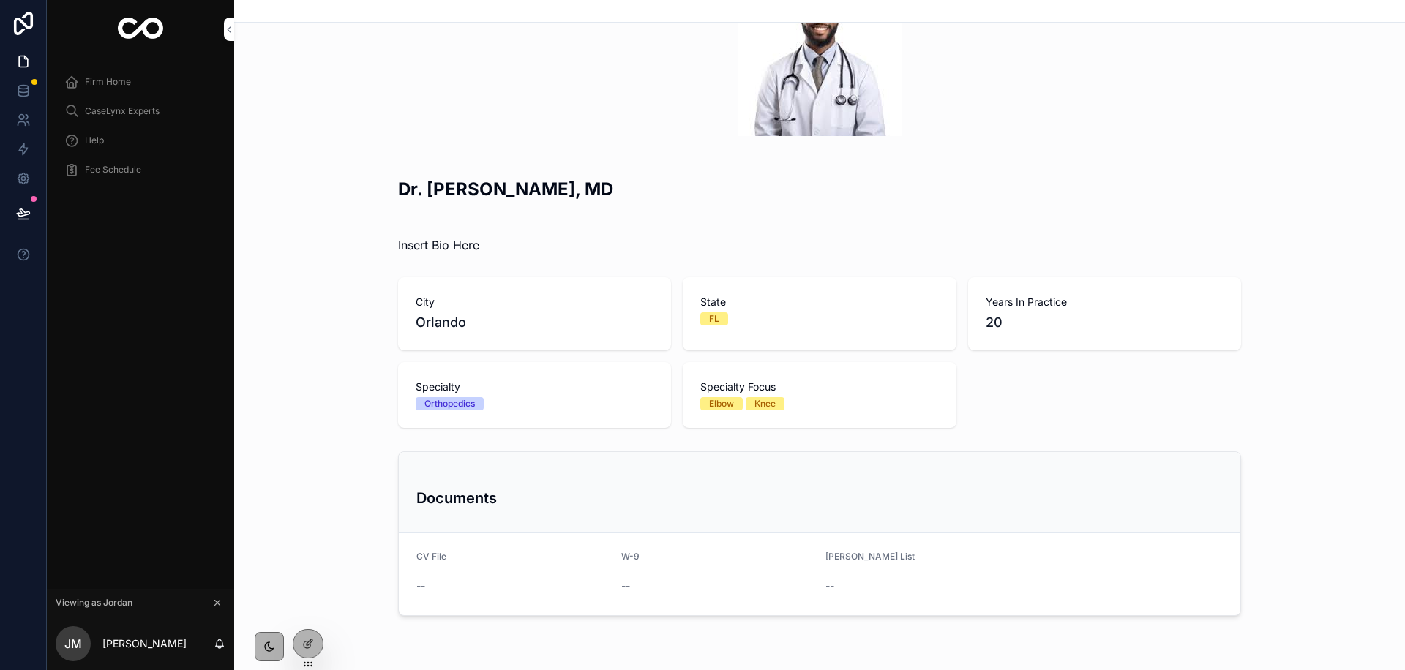
scroll to position [0, 0]
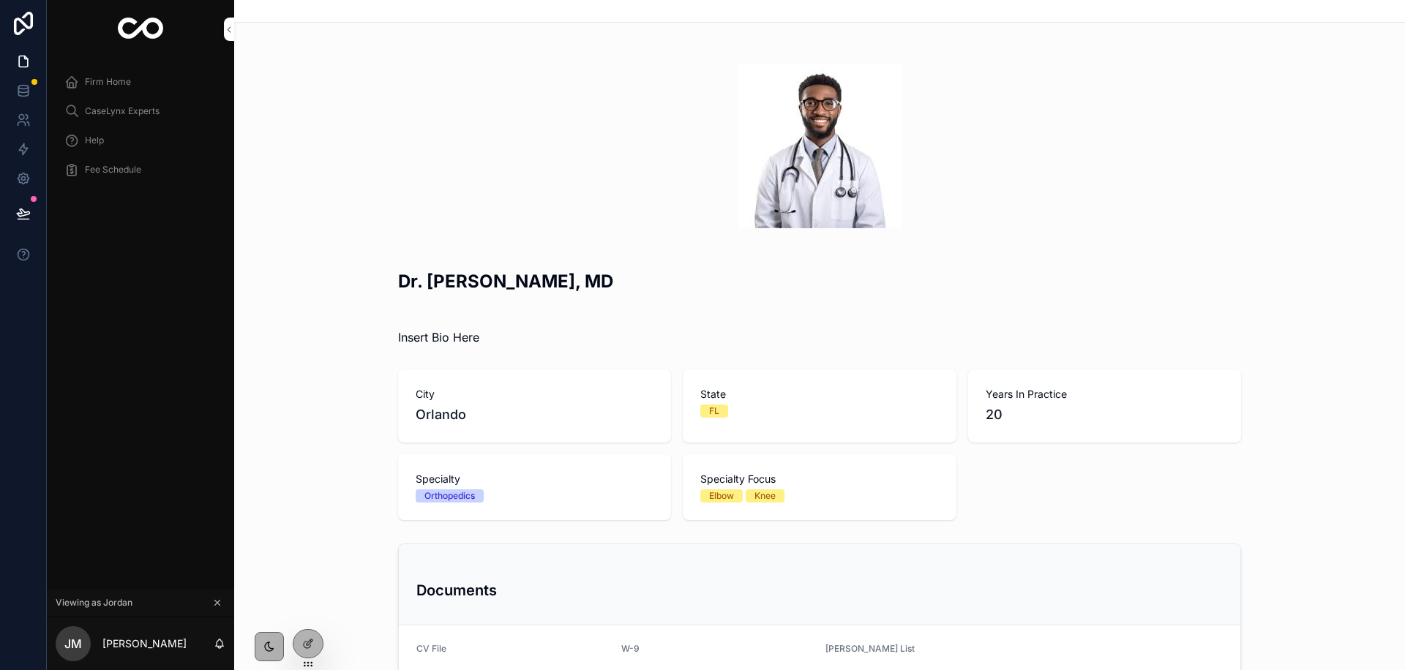
click at [127, 164] on span "Fee Schedule" at bounding box center [113, 170] width 56 height 12
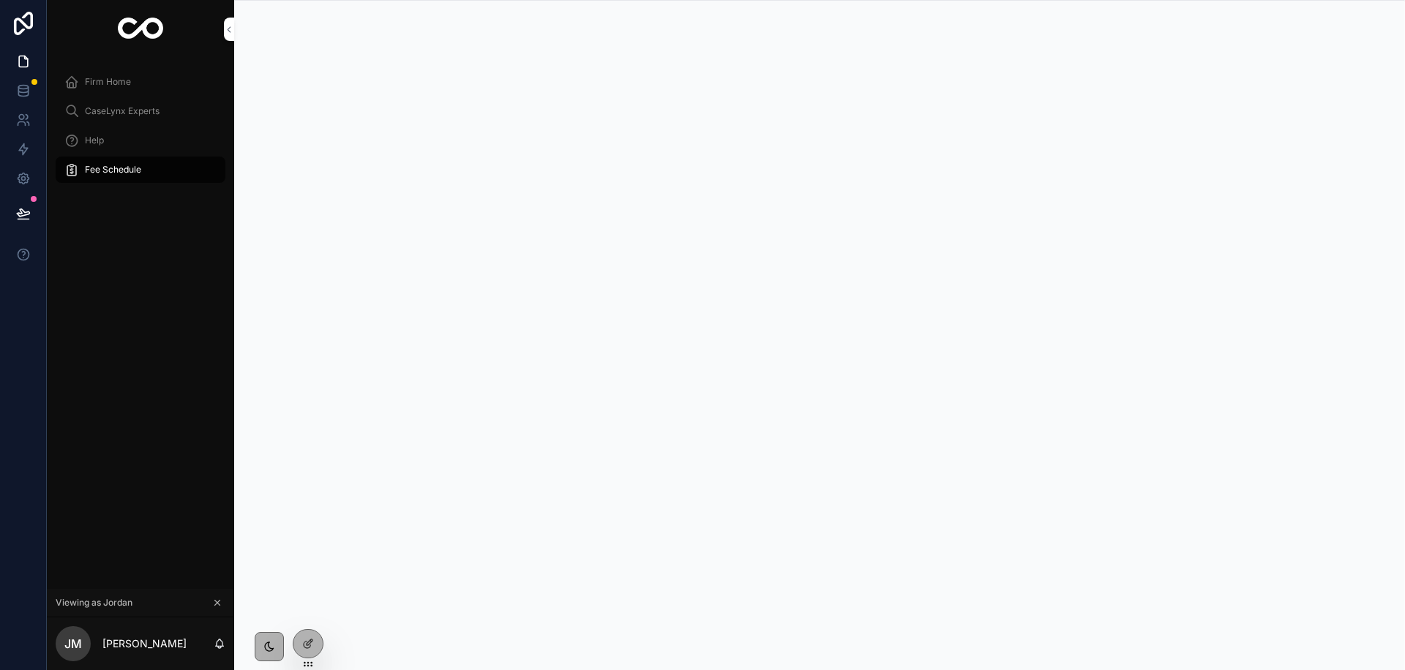
click at [116, 80] on span "Firm Home" at bounding box center [108, 82] width 46 height 12
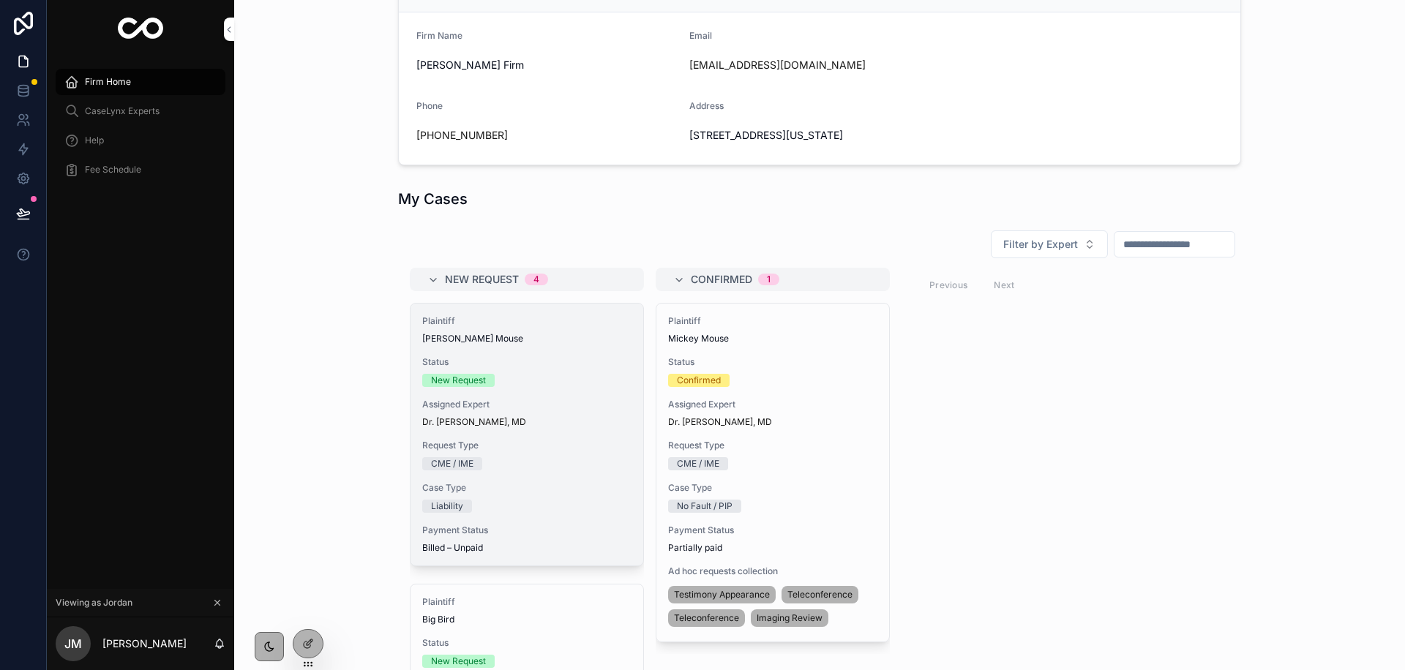
scroll to position [327, 0]
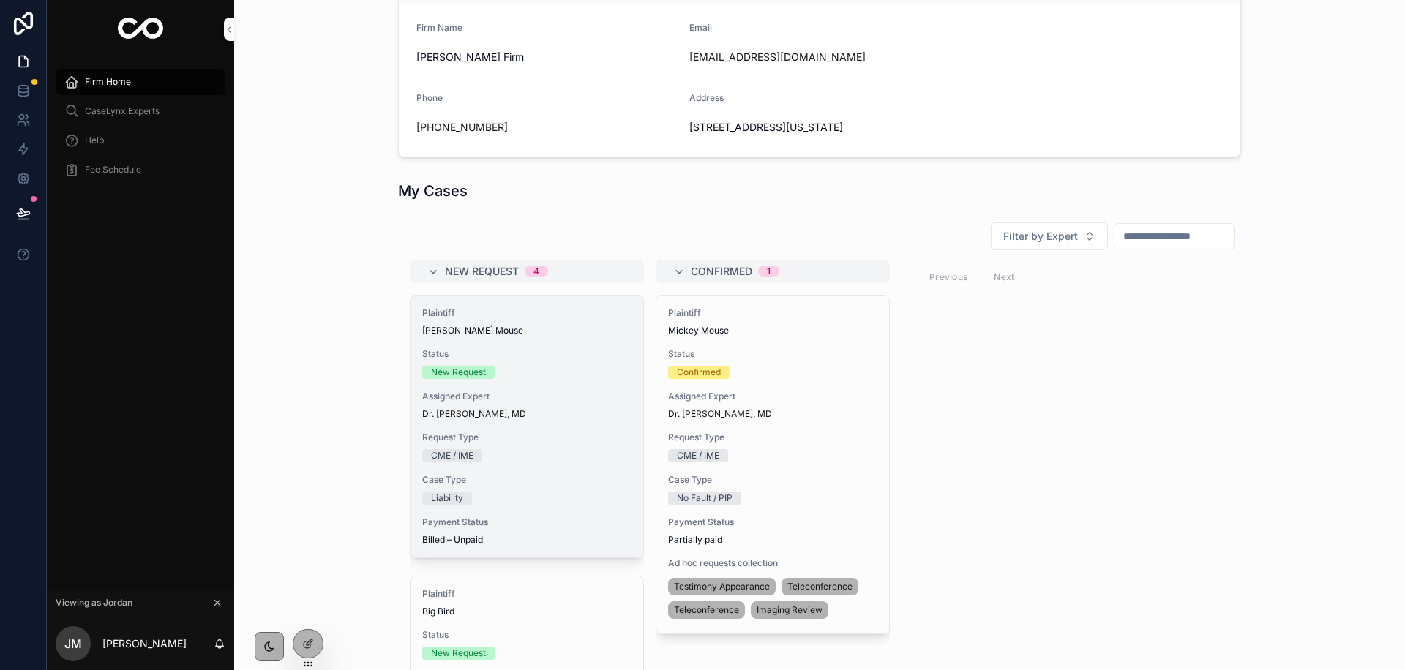
click at [504, 332] on span "[PERSON_NAME] Mouse" at bounding box center [526, 331] width 209 height 12
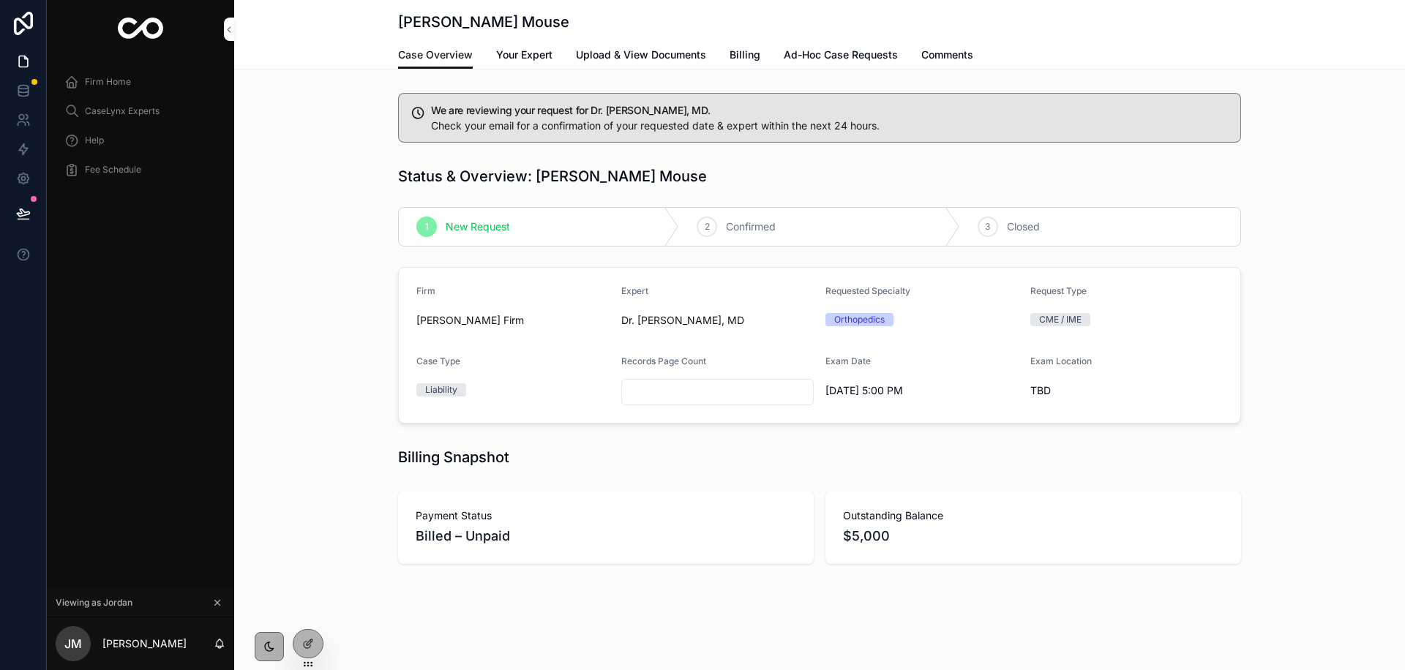
click at [644, 394] on input "scrollable content" at bounding box center [718, 392] width 192 height 20
click at [312, 642] on icon at bounding box center [308, 644] width 12 height 12
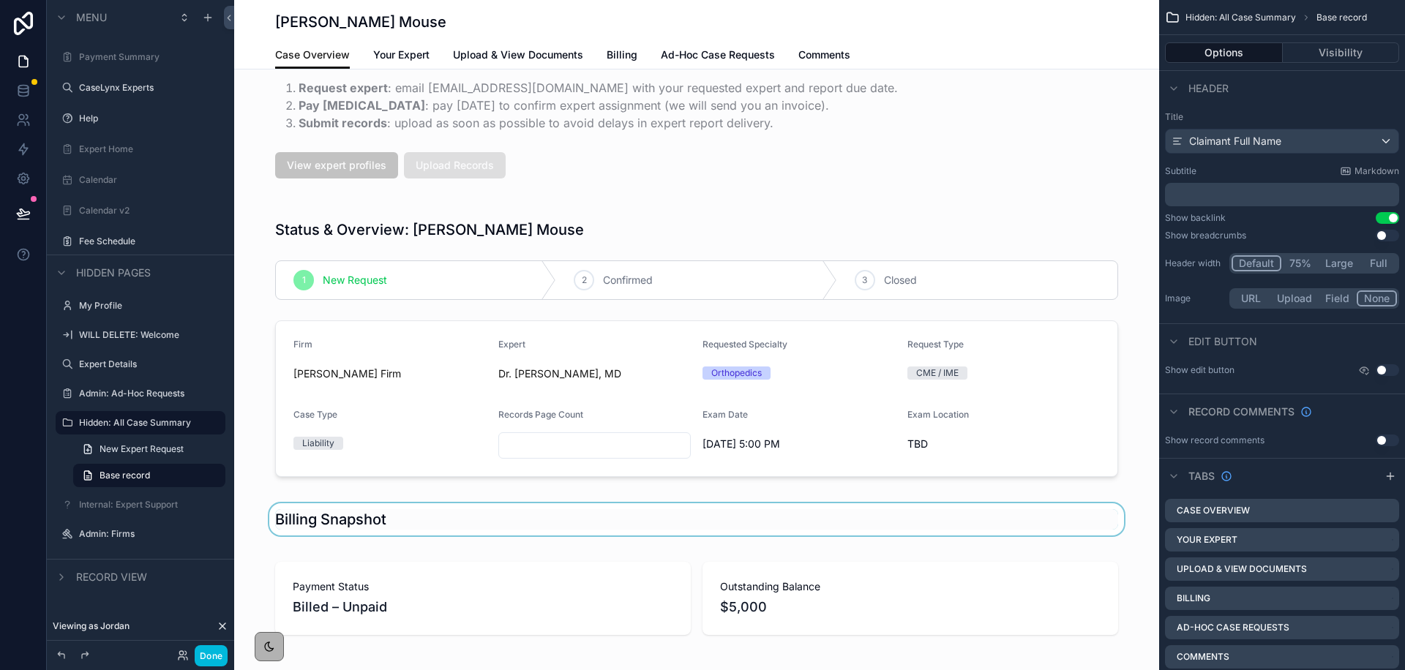
scroll to position [402, 0]
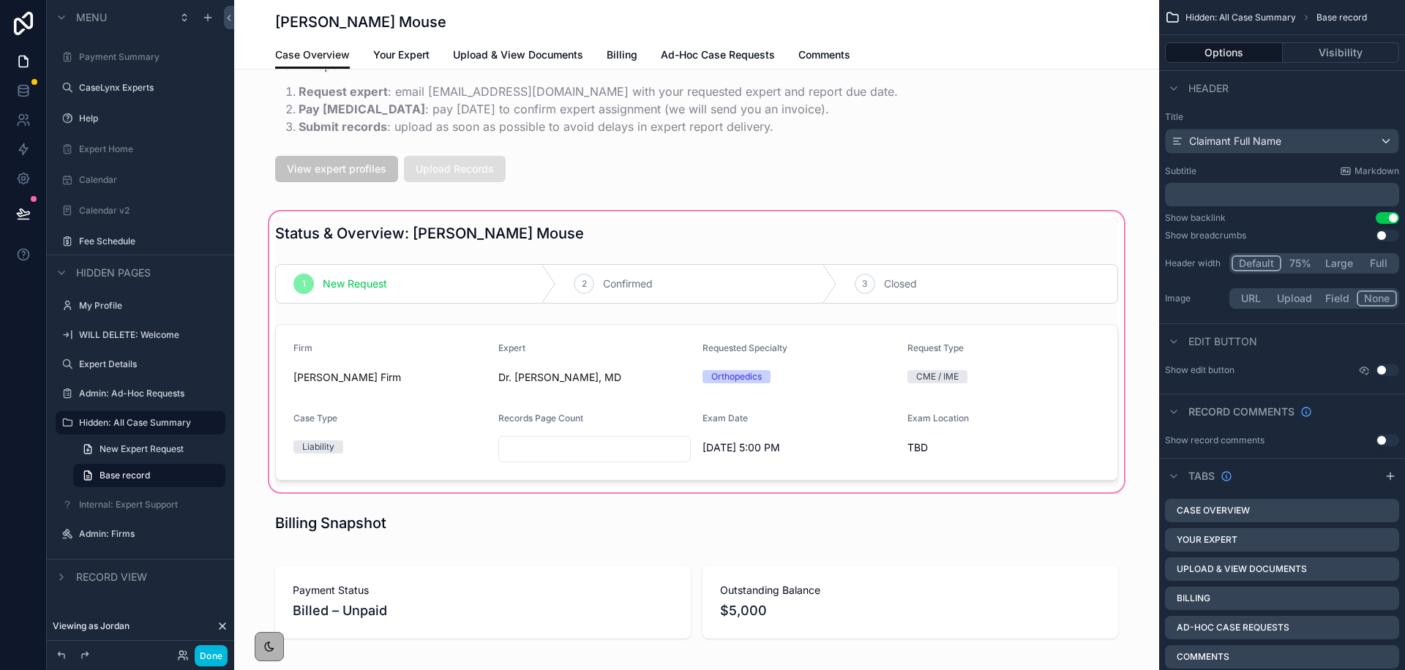
click at [525, 452] on div "scrollable content" at bounding box center [696, 351] width 925 height 287
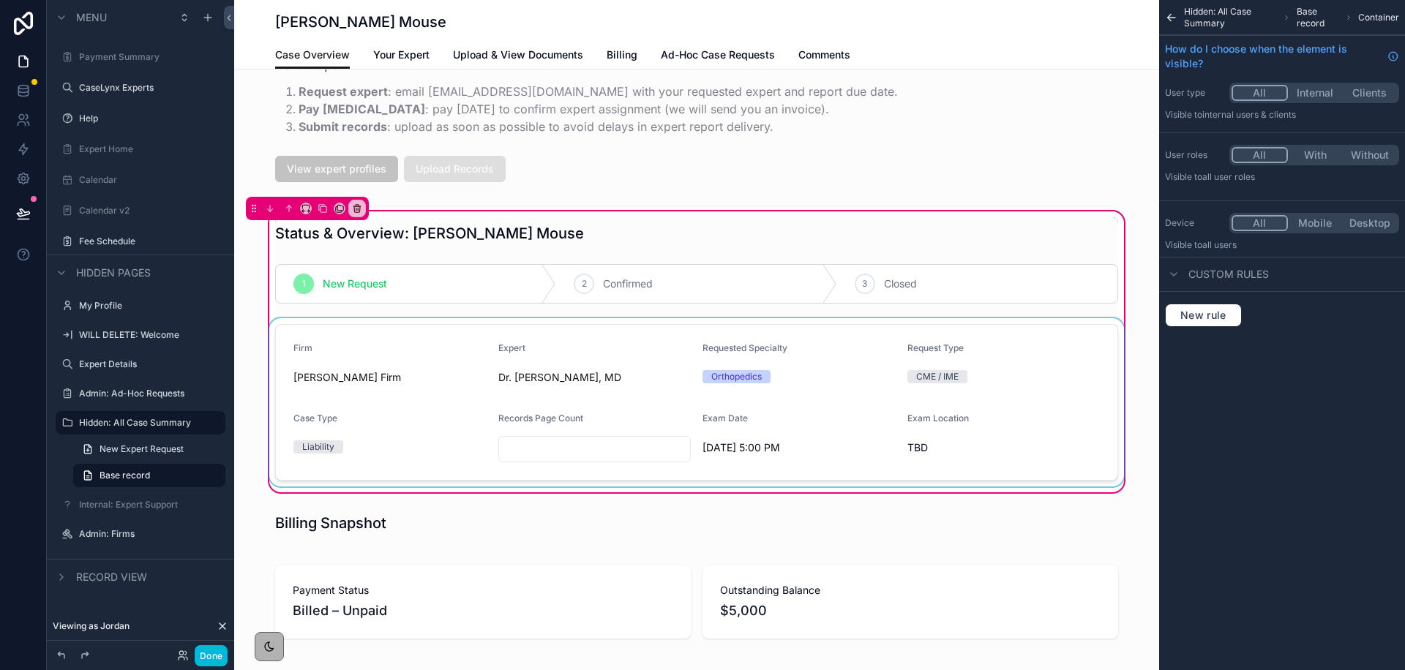
click at [1007, 408] on div "scrollable content" at bounding box center [696, 402] width 860 height 168
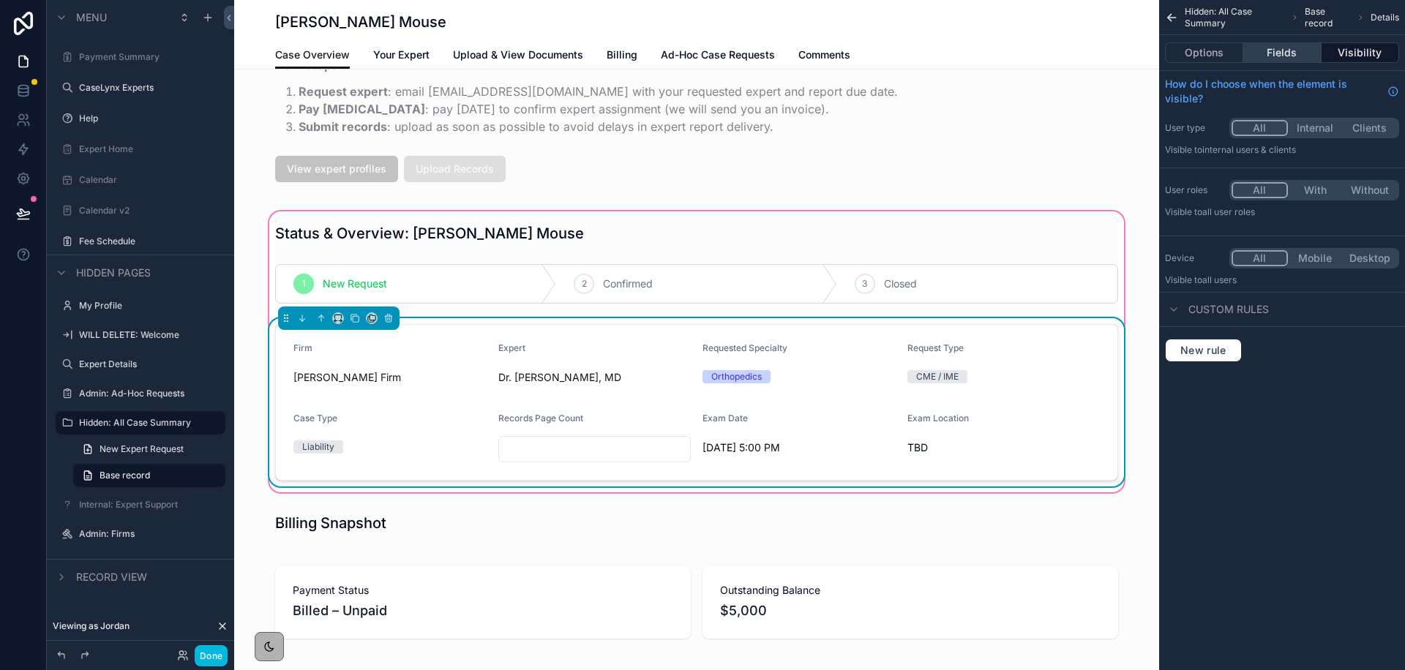
click at [1277, 59] on button "Fields" at bounding box center [1282, 52] width 78 height 20
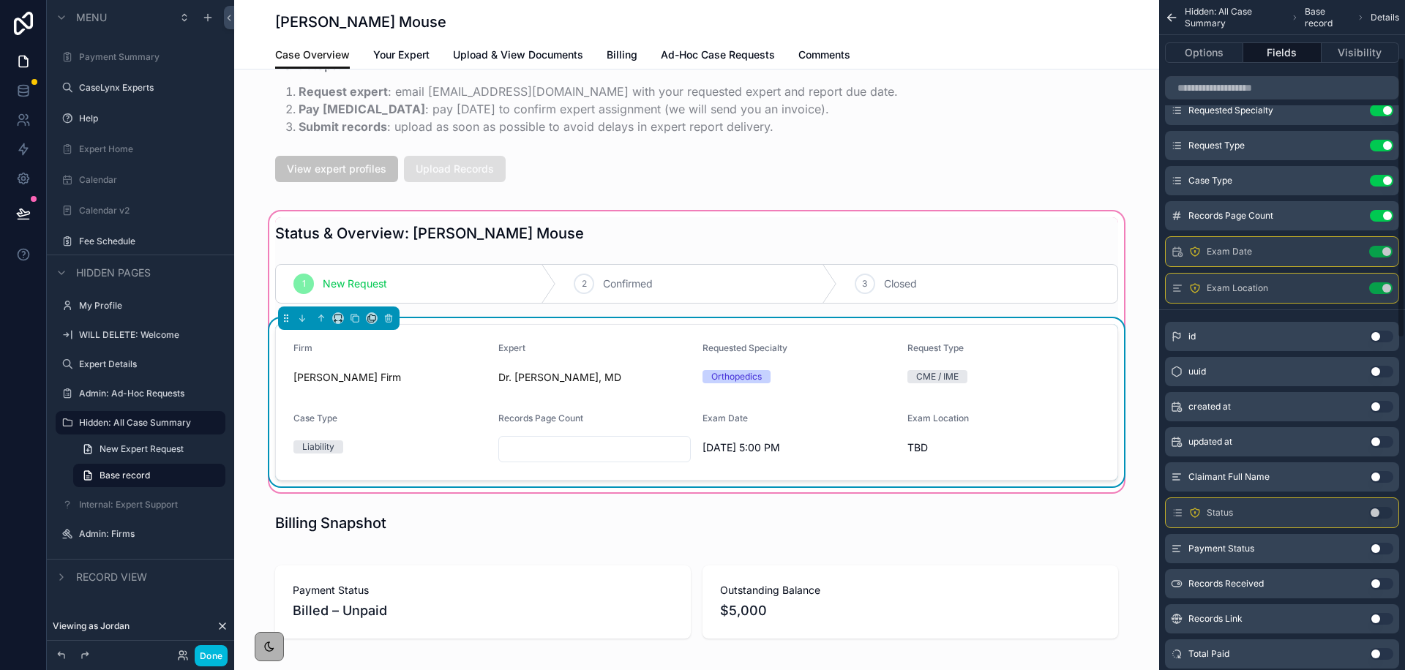
scroll to position [135, 0]
click at [1355, 214] on icon "scrollable content" at bounding box center [1354, 214] width 1 height 1
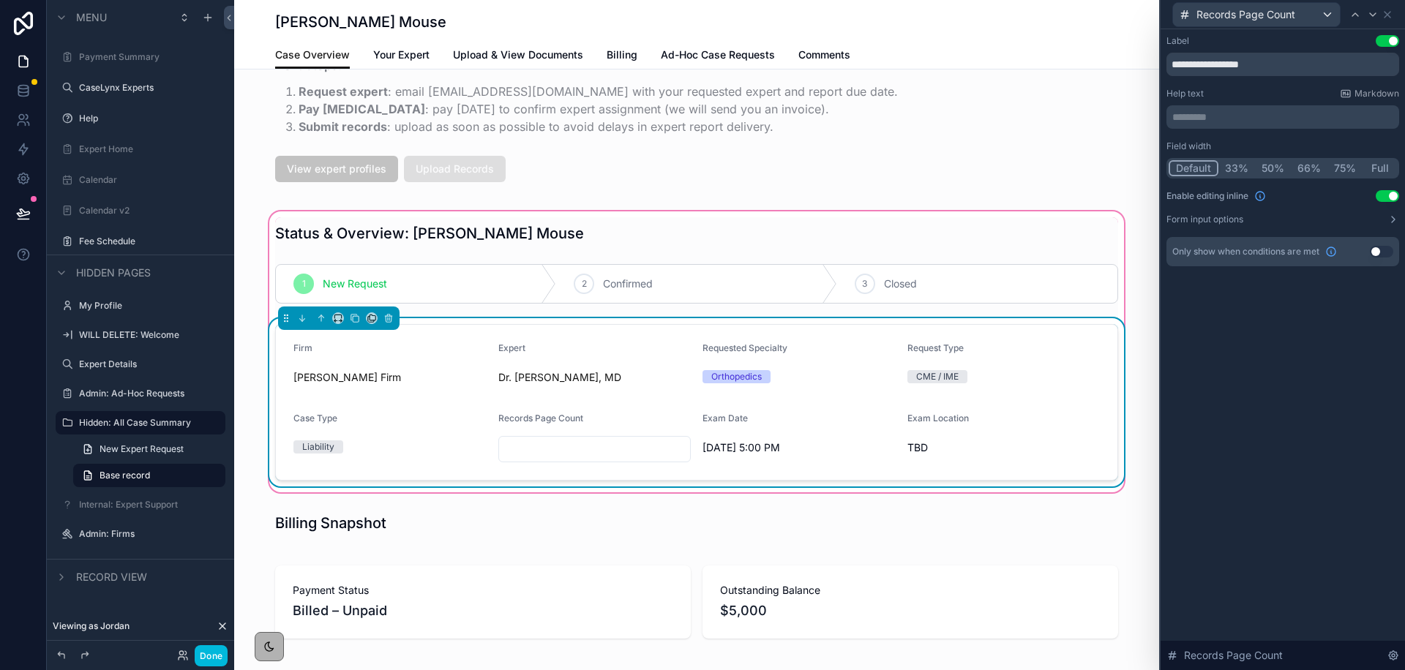
click at [1383, 195] on button "Use setting" at bounding box center [1386, 196] width 23 height 12
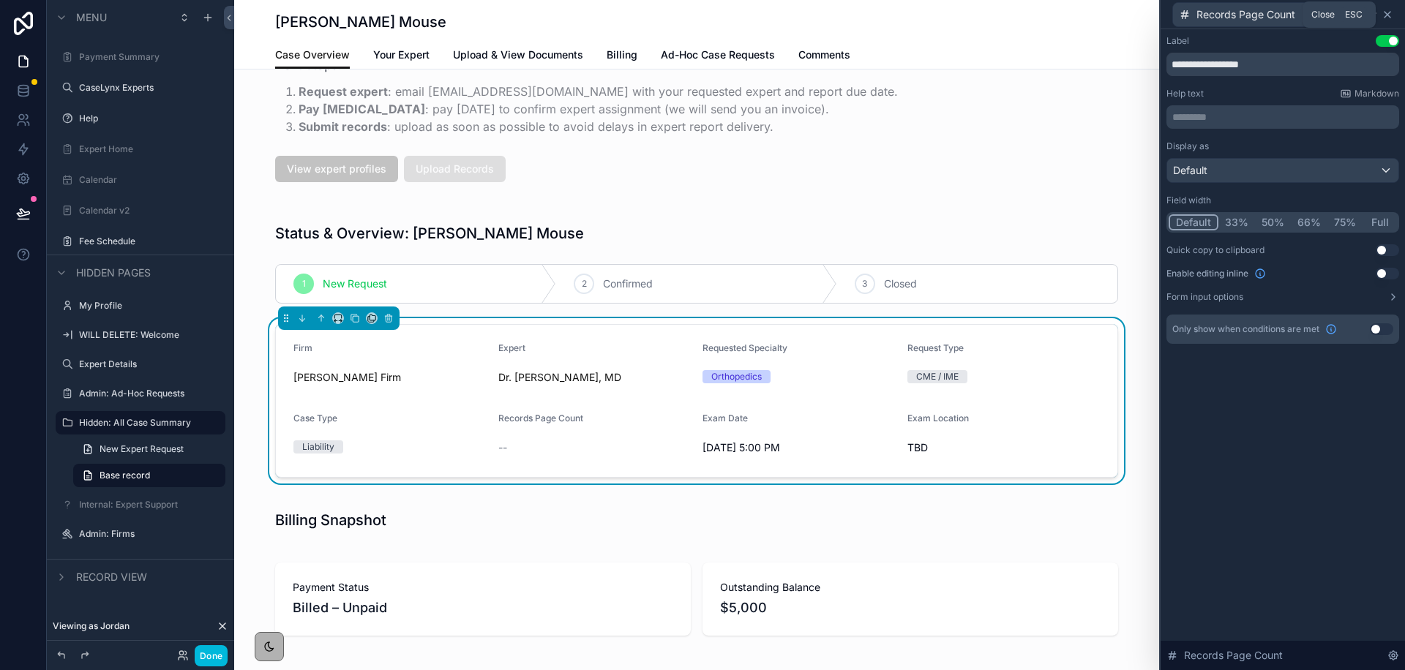
click at [1389, 13] on icon at bounding box center [1387, 15] width 12 height 12
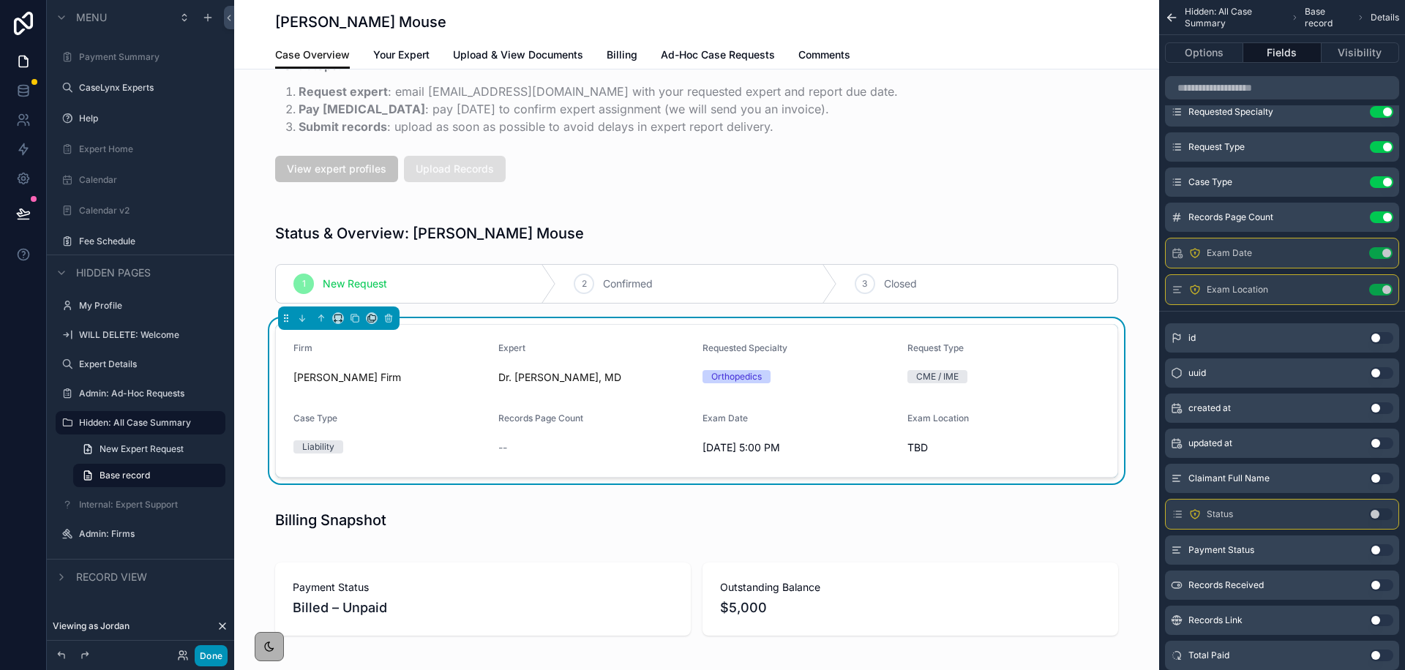
click at [219, 653] on button "Done" at bounding box center [211, 655] width 33 height 21
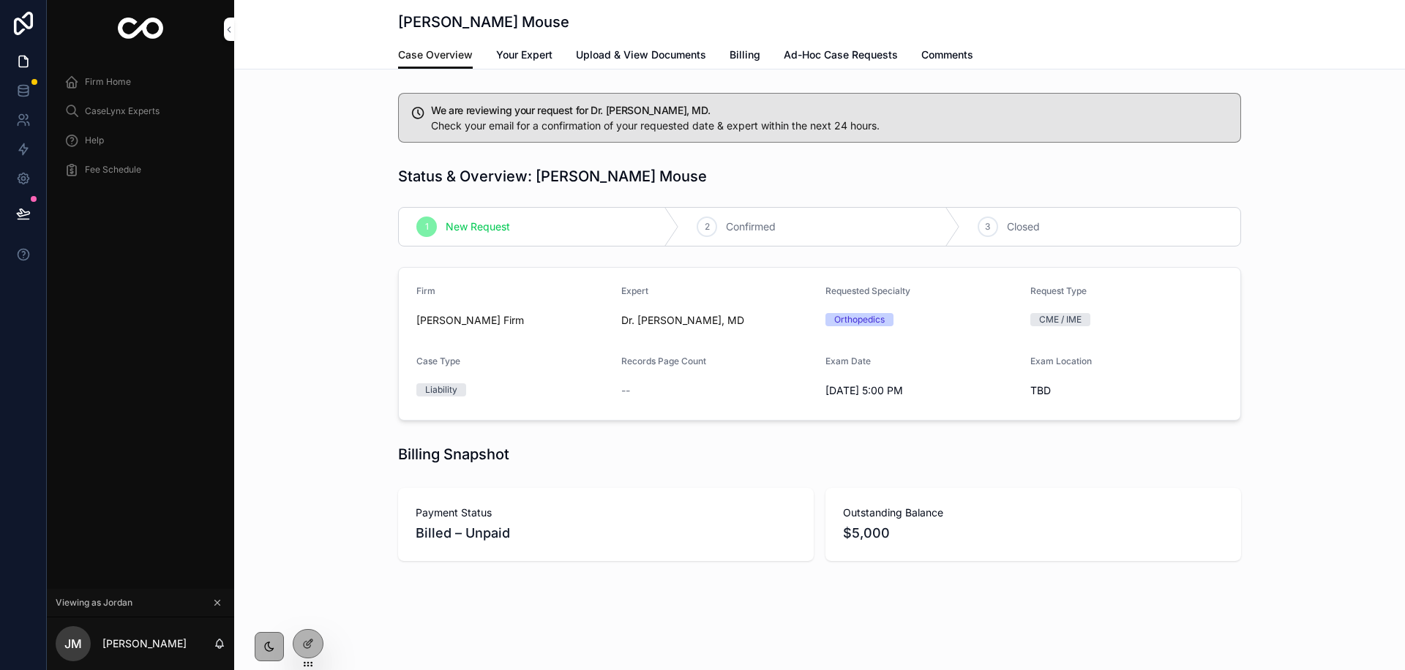
scroll to position [0, 0]
click at [613, 48] on span "Upload & View Documents" at bounding box center [641, 55] width 130 height 15
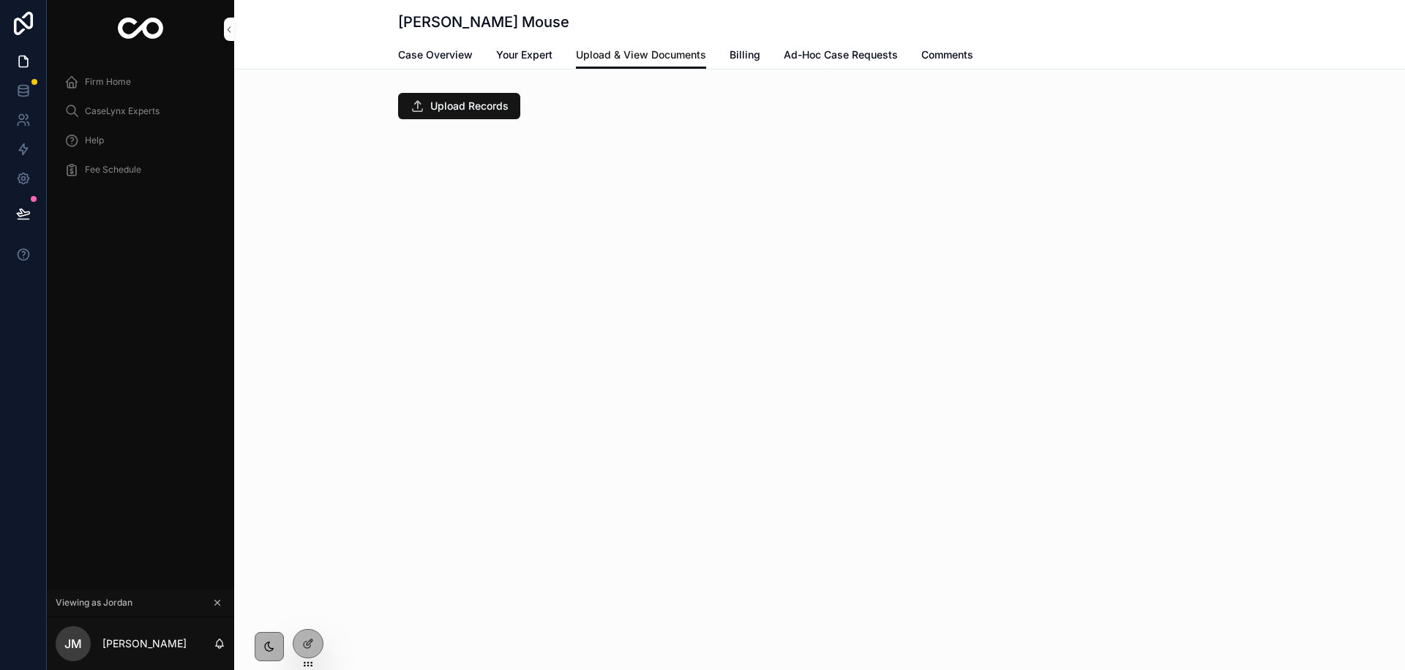
click at [412, 54] on span "Case Overview" at bounding box center [435, 55] width 75 height 15
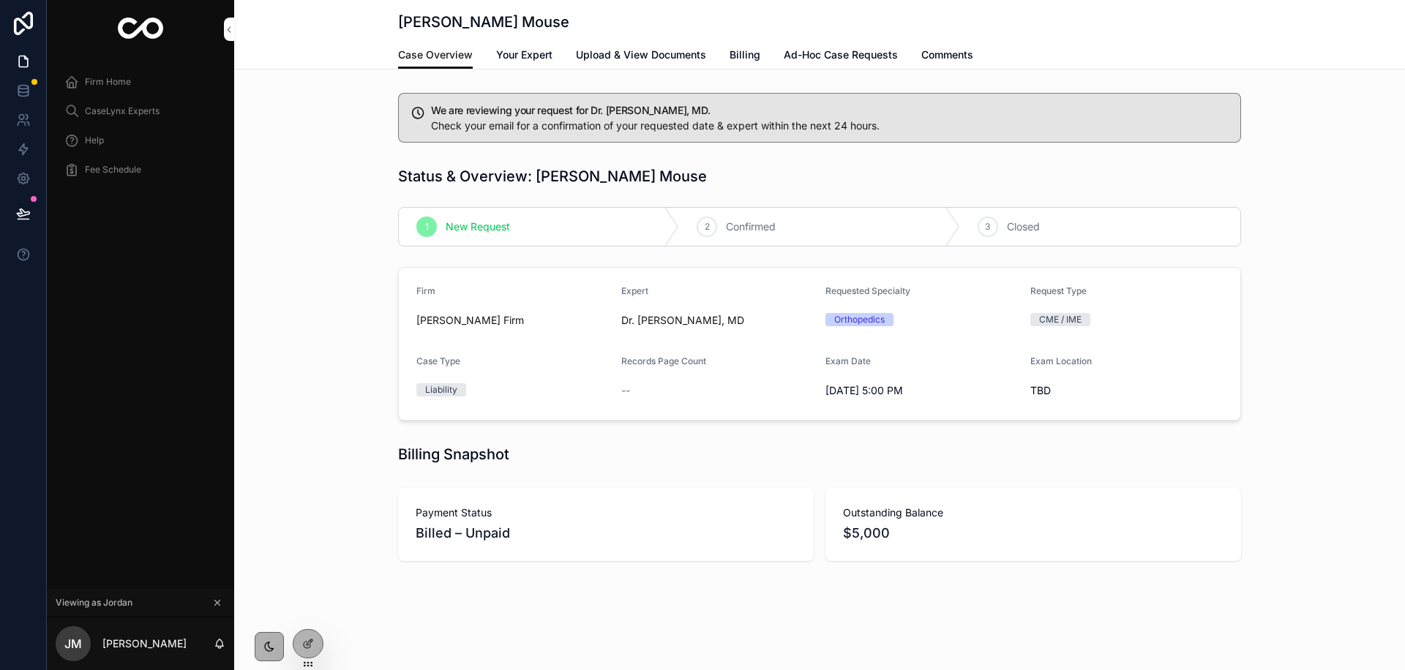
click at [99, 88] on div "Firm Home" at bounding box center [140, 81] width 152 height 23
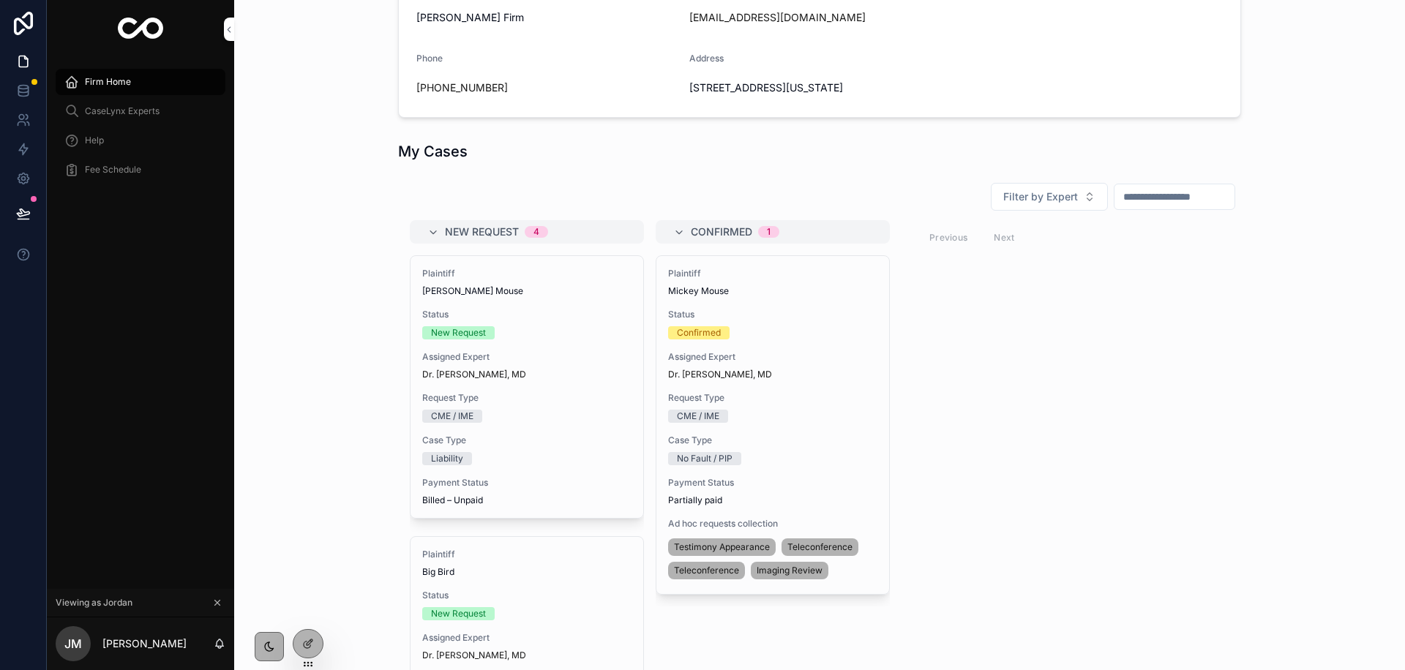
scroll to position [371, 0]
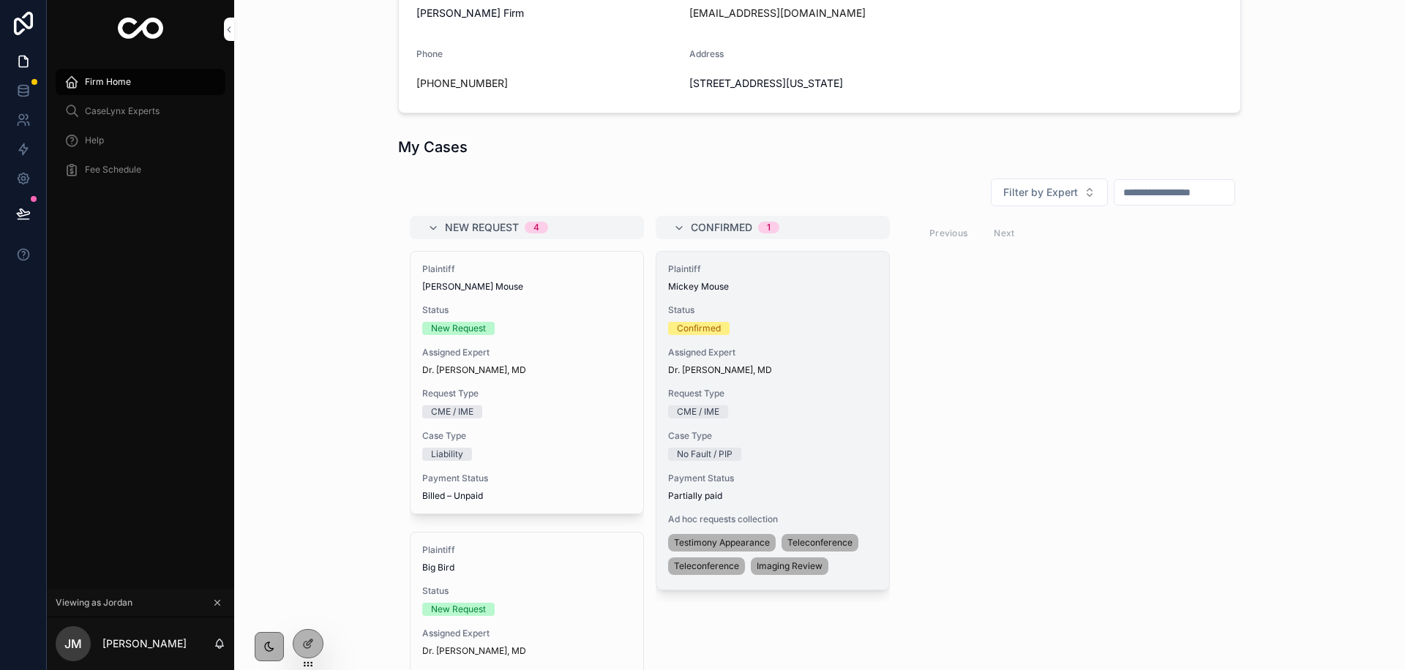
click at [731, 386] on div "Plaintiff Mickey Mouse Status Confirmed Assigned Expert Dr. Jack Black, MD Requ…" at bounding box center [772, 421] width 233 height 338
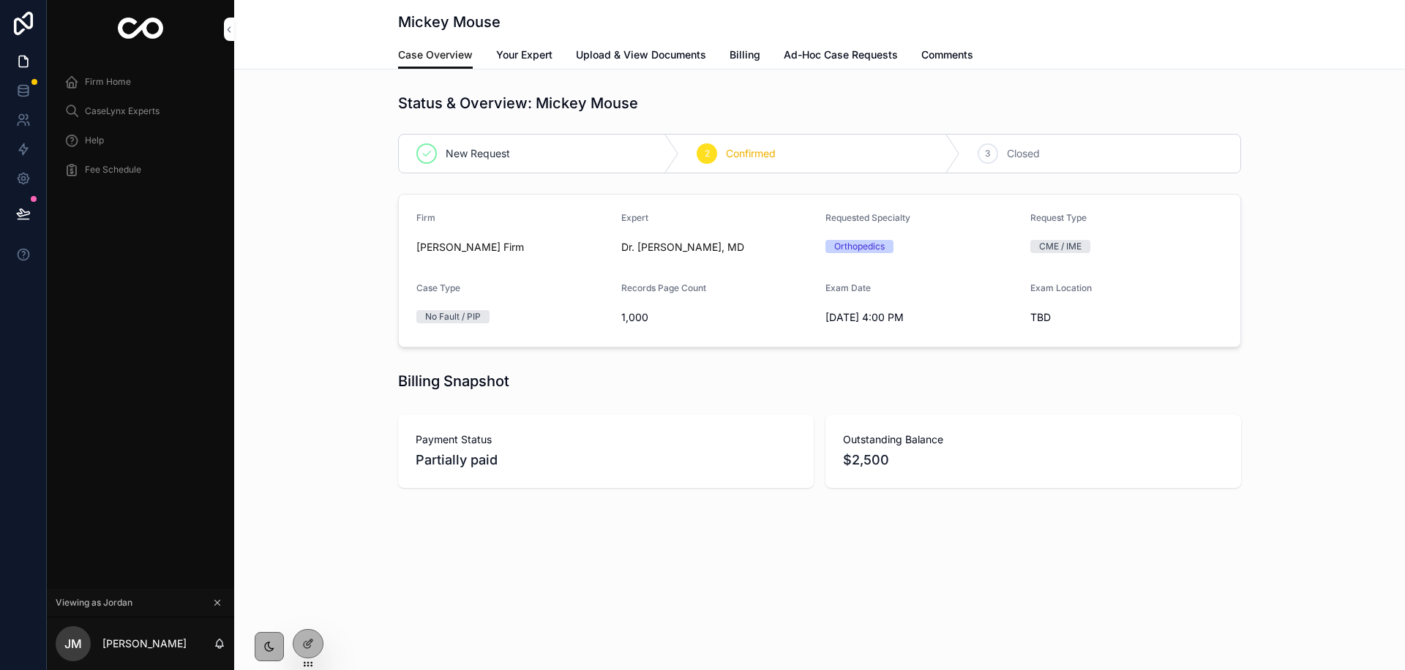
click at [952, 58] on span "Comments" at bounding box center [947, 55] width 52 height 15
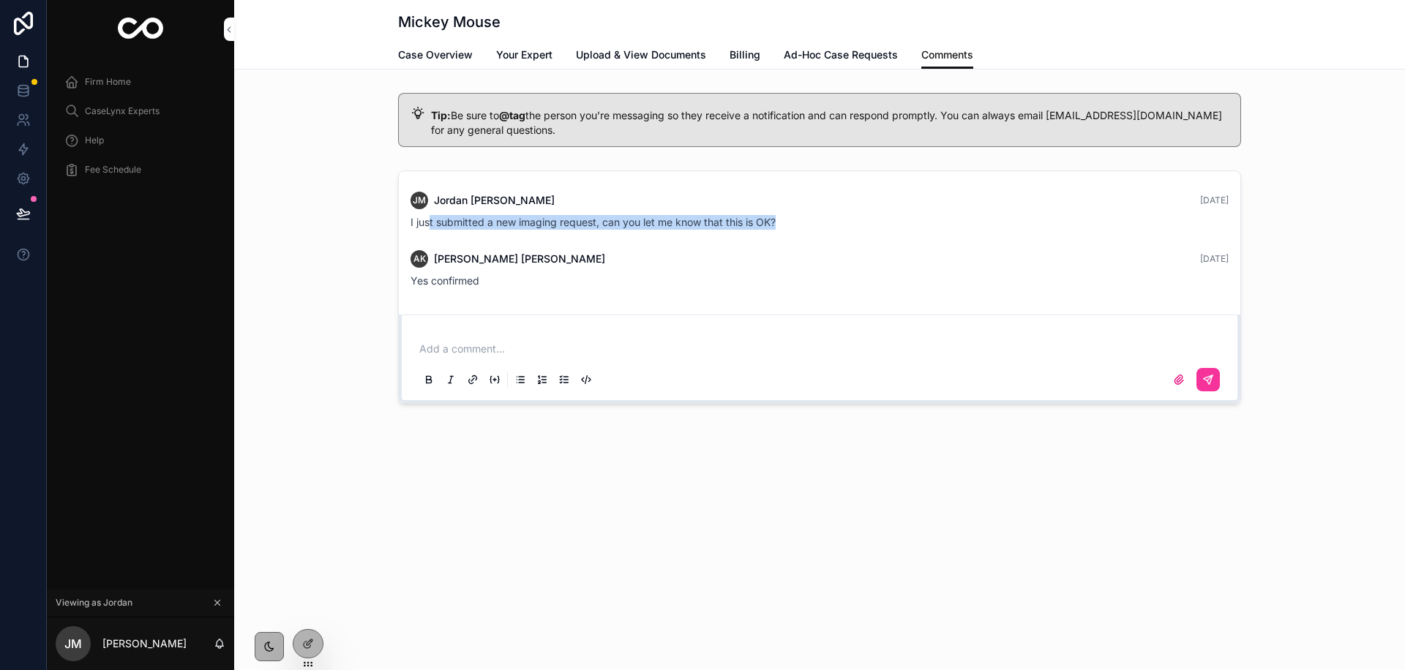
drag, startPoint x: 431, startPoint y: 222, endPoint x: 781, endPoint y: 224, distance: 350.4
click at [781, 224] on div "I just submitted a new imaging request, can you let me know that this is OK?" at bounding box center [819, 222] width 818 height 15
drag, startPoint x: 503, startPoint y: 116, endPoint x: 561, endPoint y: 119, distance: 58.6
click at [561, 119] on span "Tip: Be sure to @tag the person you’re messaging so they receive a notification…" at bounding box center [826, 122] width 791 height 27
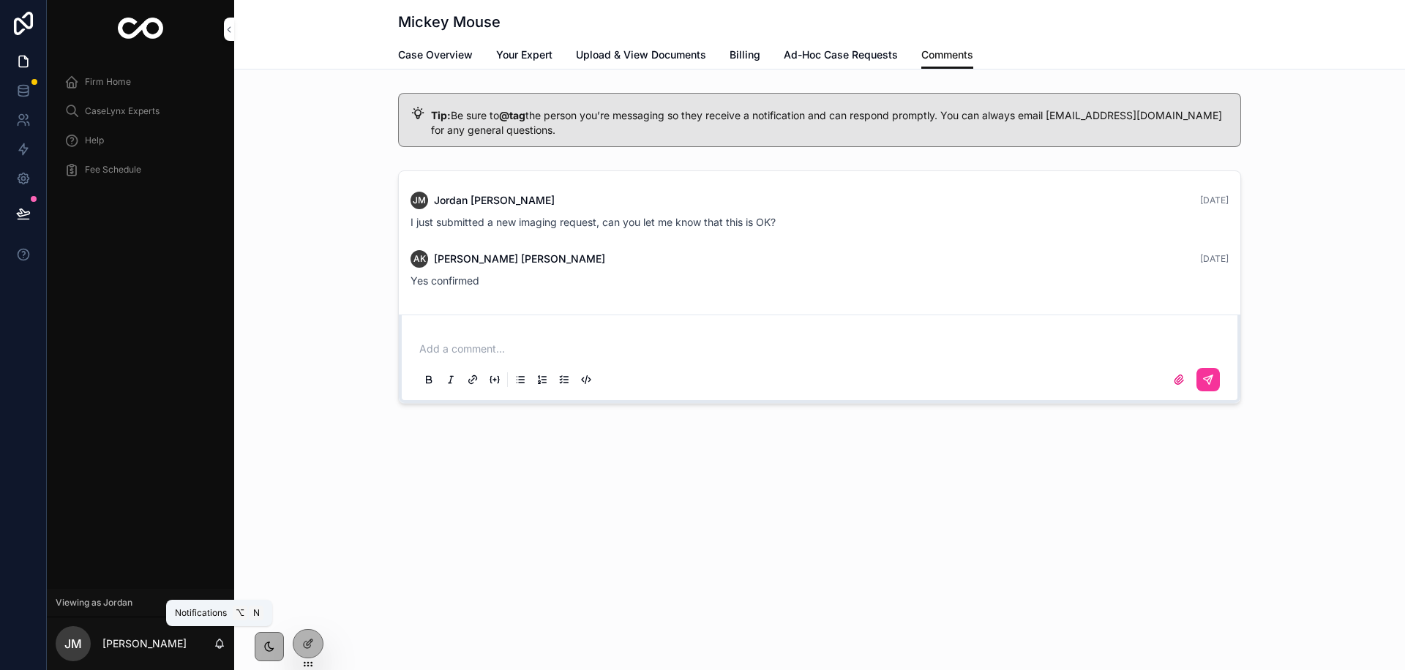
click at [222, 645] on icon "scrollable content" at bounding box center [220, 642] width 8 height 7
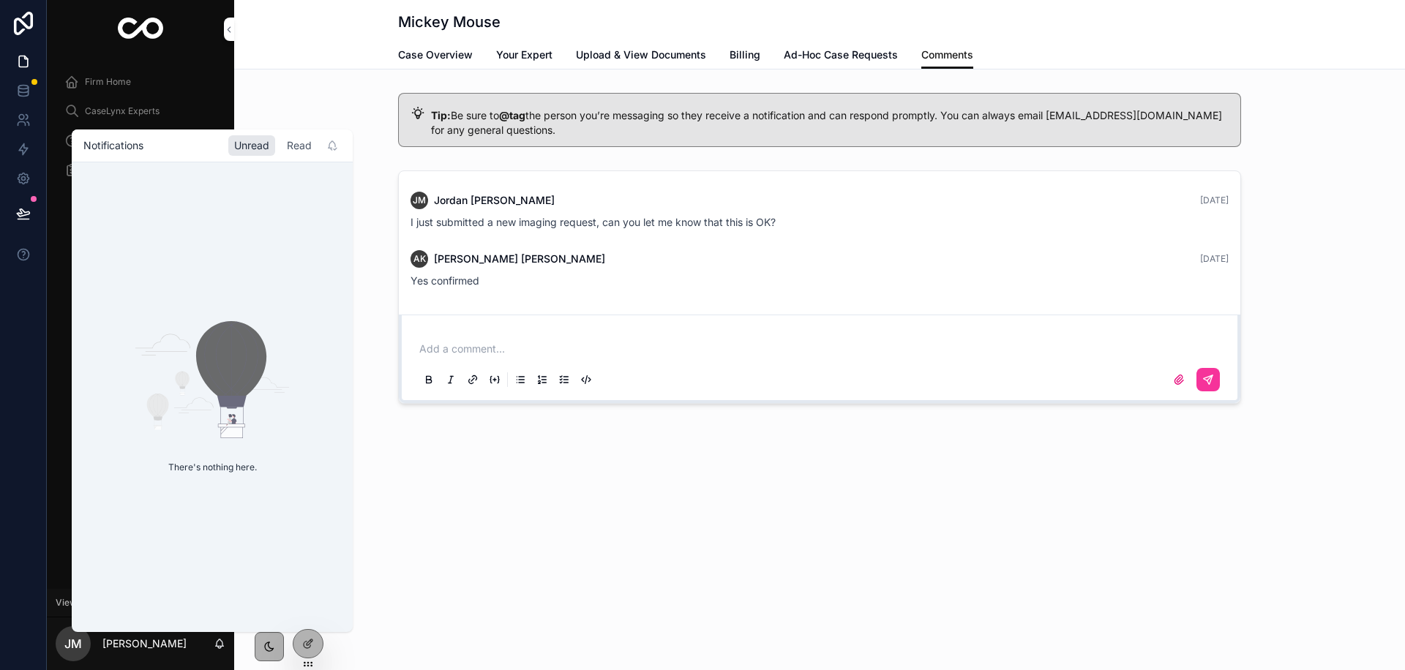
click at [284, 146] on div "Read" at bounding box center [299, 145] width 37 height 20
click at [333, 149] on icon "scrollable content" at bounding box center [332, 146] width 12 height 12
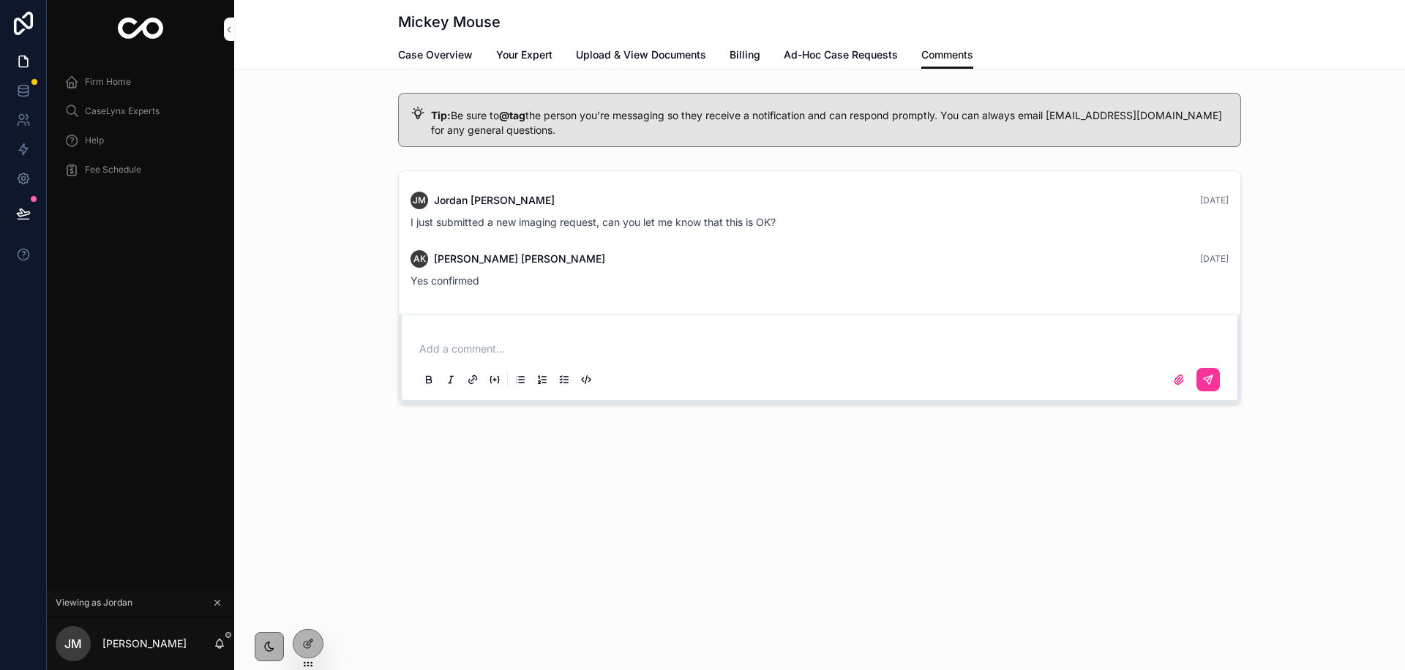
click at [449, 508] on div "Mickey Mouse Comments Case Overview Your Expert Upload & View Documents Billing…" at bounding box center [819, 335] width 1170 height 670
click at [460, 348] on p "scrollable content" at bounding box center [822, 349] width 806 height 15
click at [459, 338] on div "Add a comment..." at bounding box center [819, 363] width 806 height 61
click at [544, 346] on p "scrollable content" at bounding box center [822, 349] width 806 height 15
click at [464, 318] on span "[EMAIL_ADDRESS][DOMAIN_NAME]" at bounding box center [533, 324] width 176 height 15
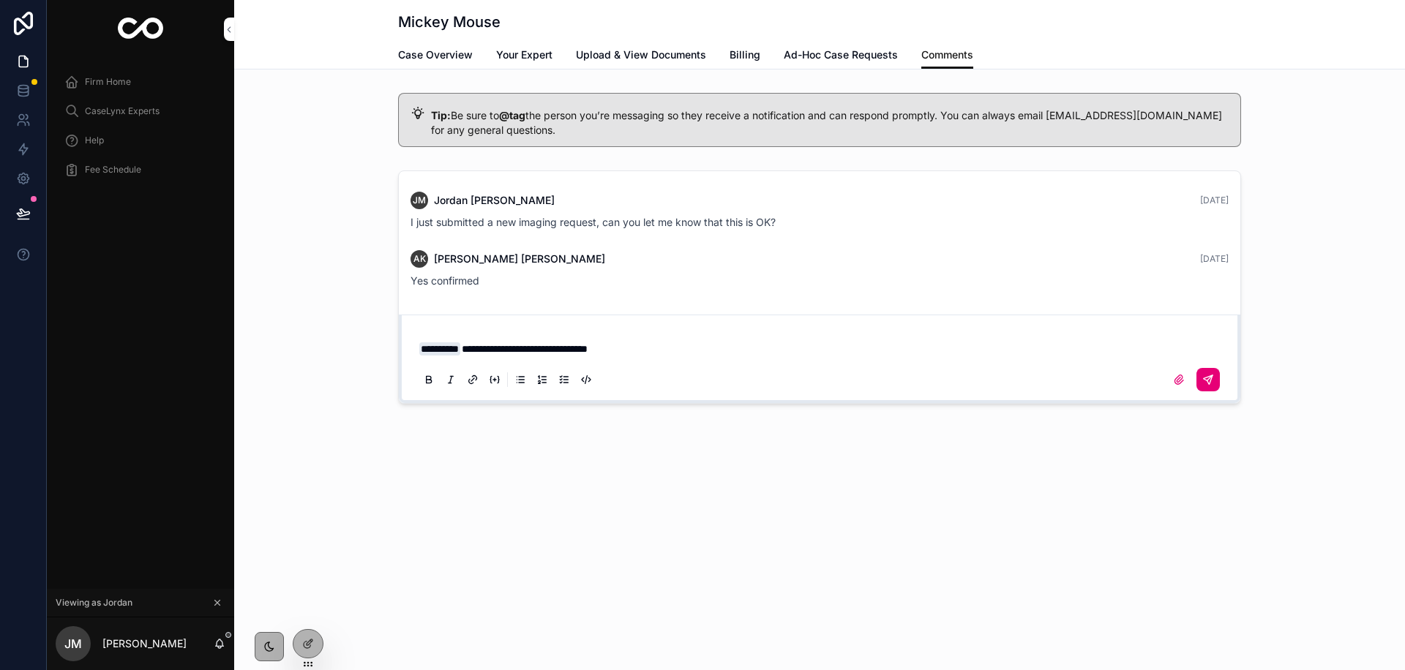
click at [1209, 383] on icon "scrollable content" at bounding box center [1207, 379] width 9 height 9
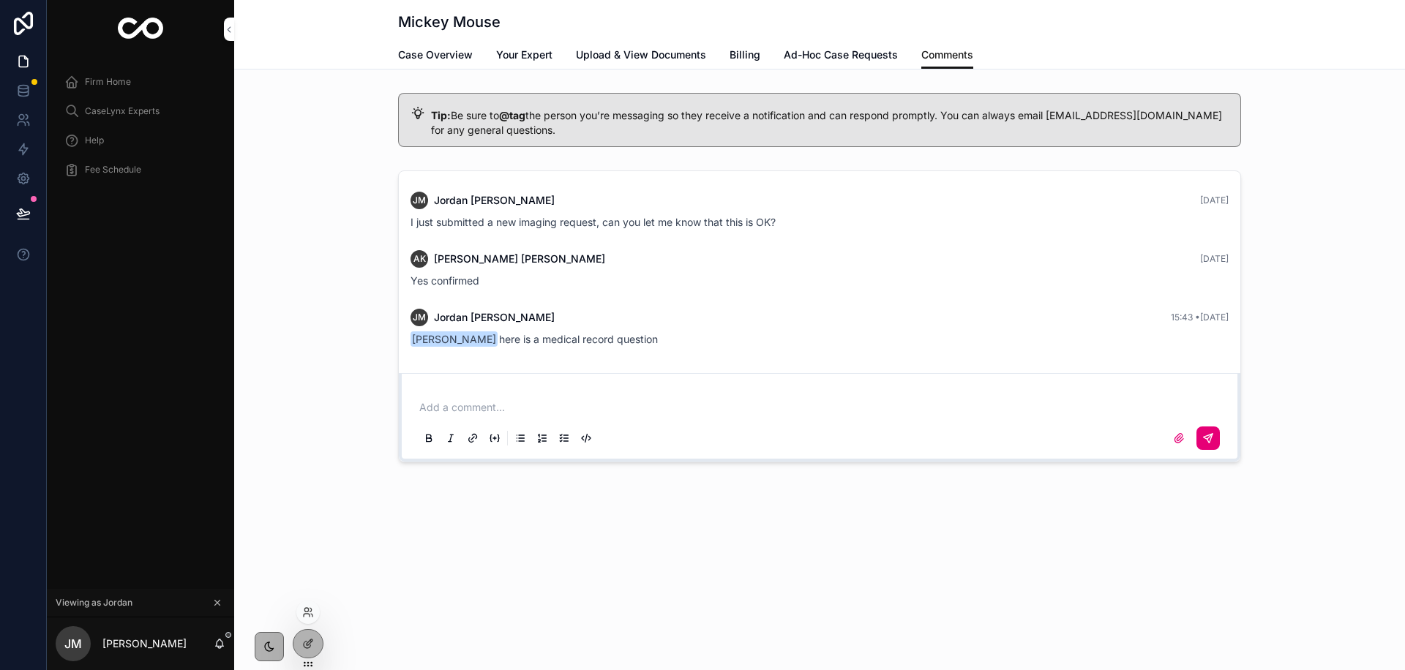
click at [308, 604] on div at bounding box center [307, 612] width 23 height 23
click at [307, 612] on icon at bounding box center [306, 610] width 4 height 4
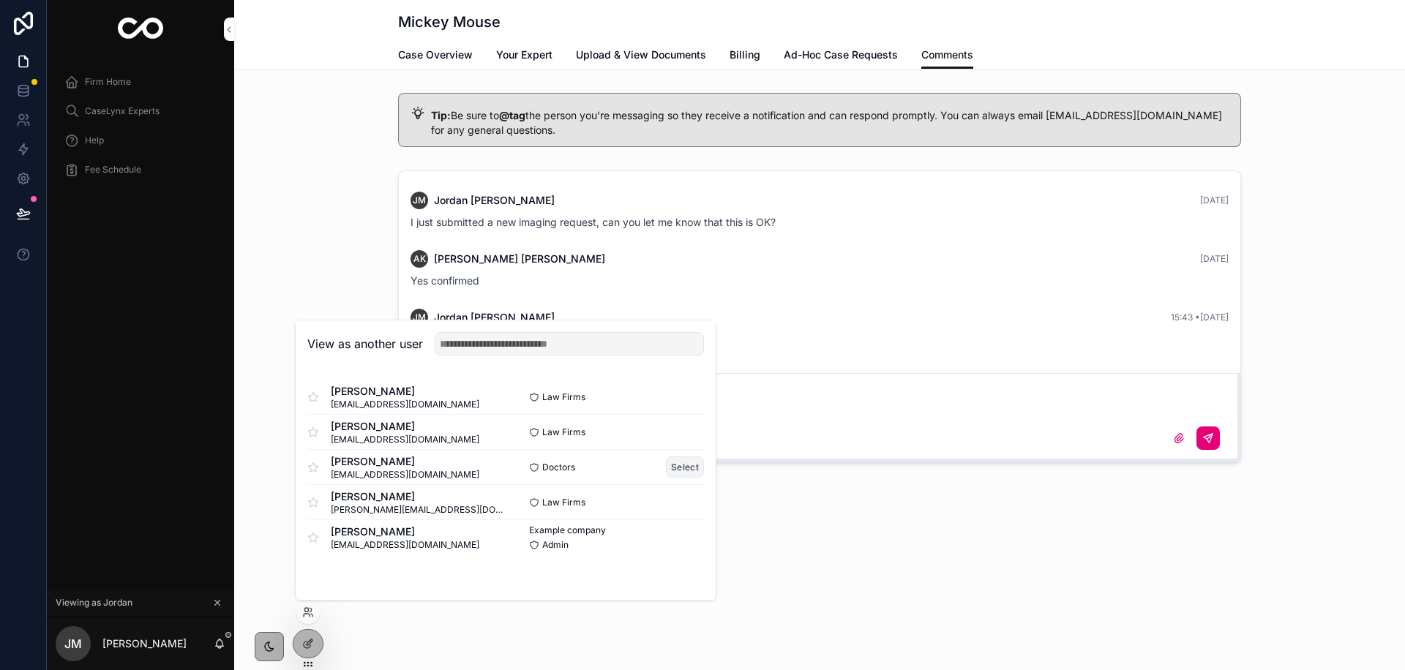
click at [692, 475] on button "Select" at bounding box center [685, 466] width 38 height 21
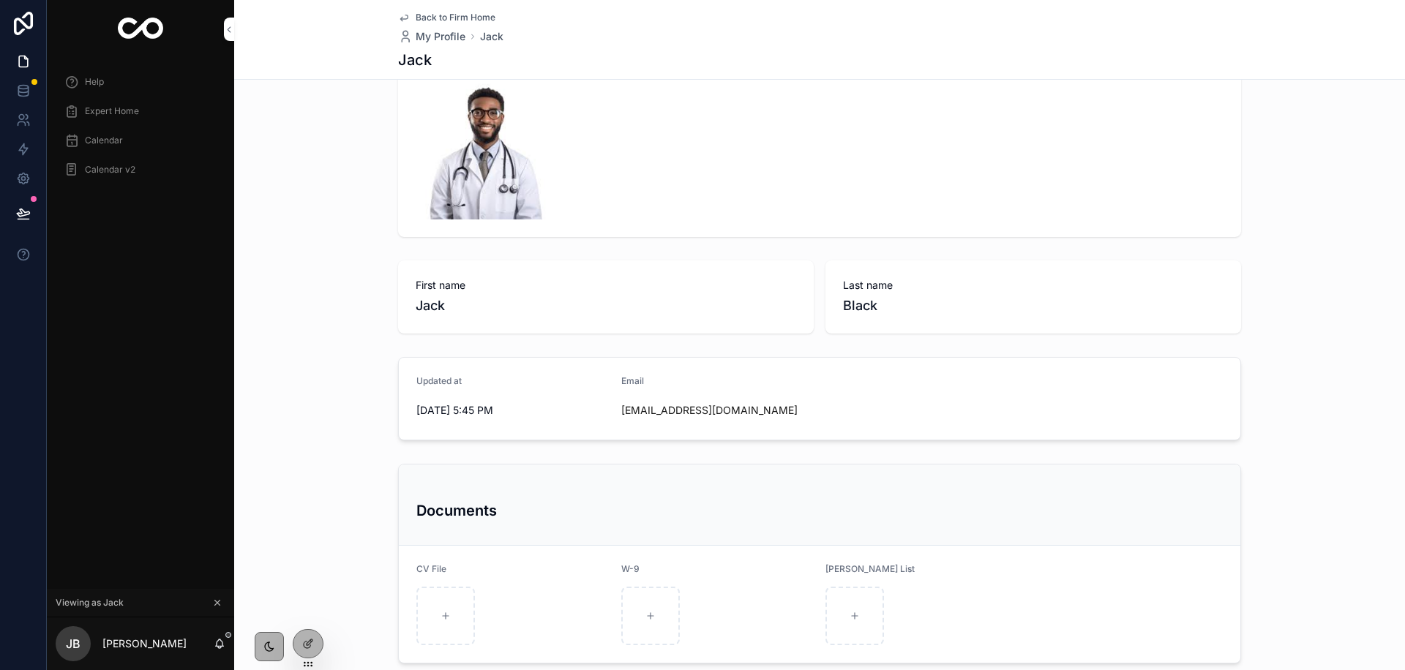
scroll to position [135, 0]
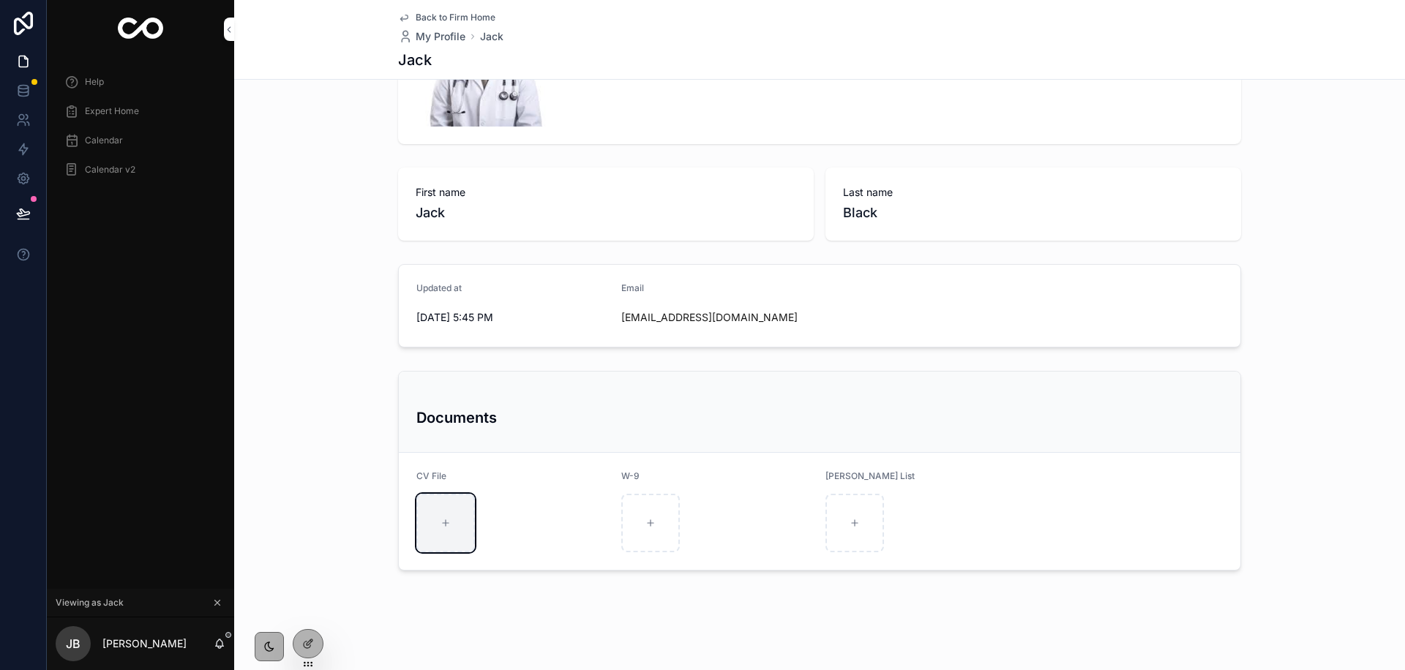
click at [438, 526] on div "scrollable content" at bounding box center [445, 523] width 59 height 59
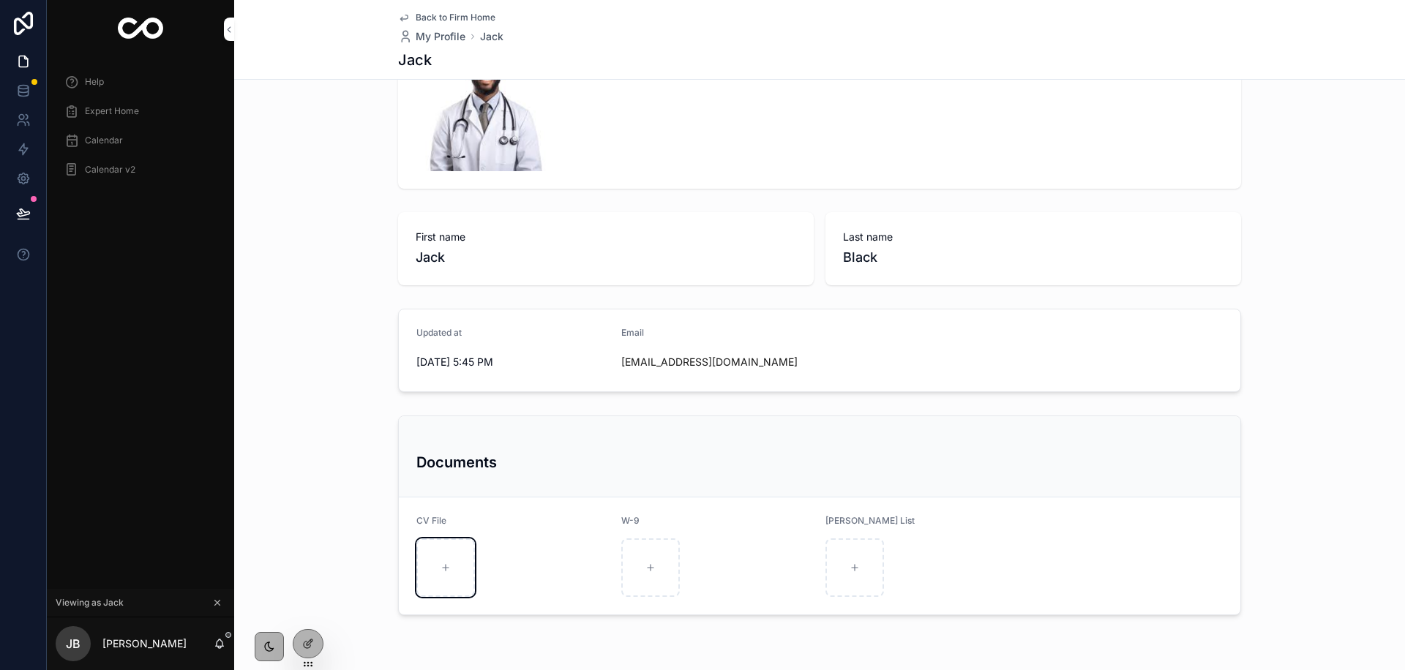
scroll to position [0, 0]
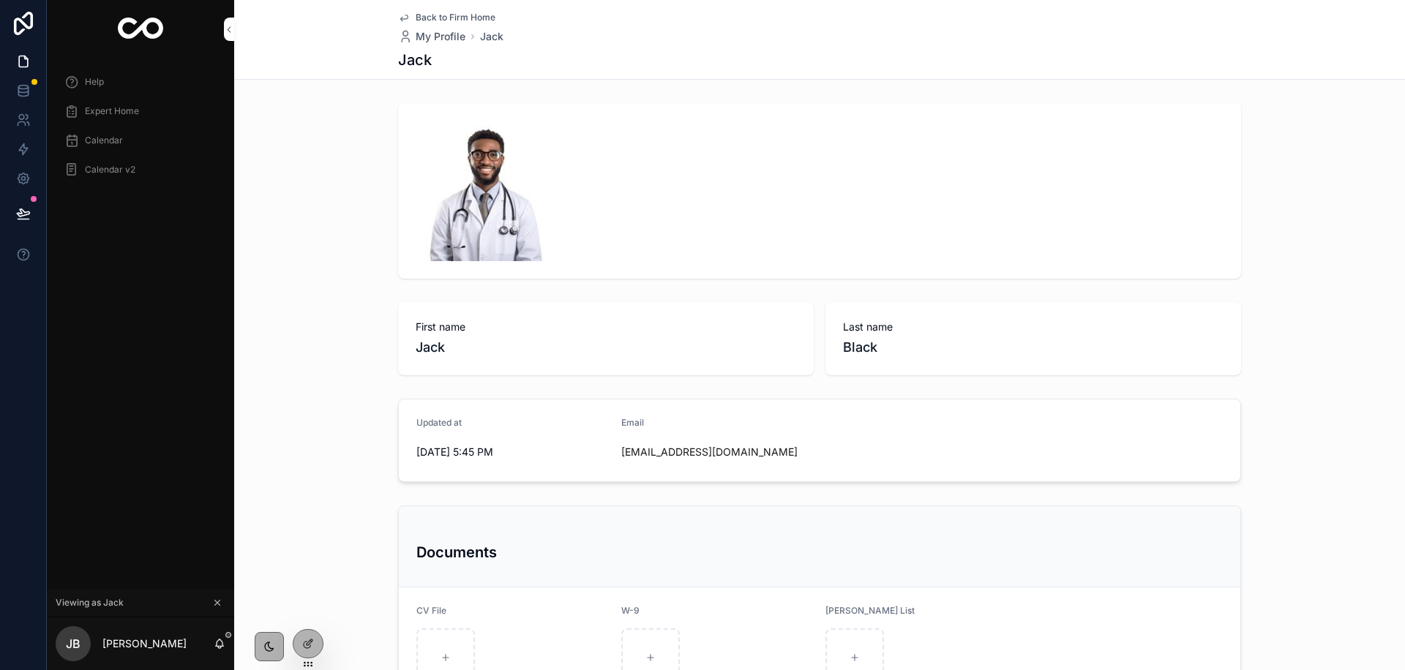
click at [139, 104] on div "Expert Home" at bounding box center [140, 110] width 152 height 23
click at [106, 136] on span "Calendar" at bounding box center [104, 141] width 38 height 12
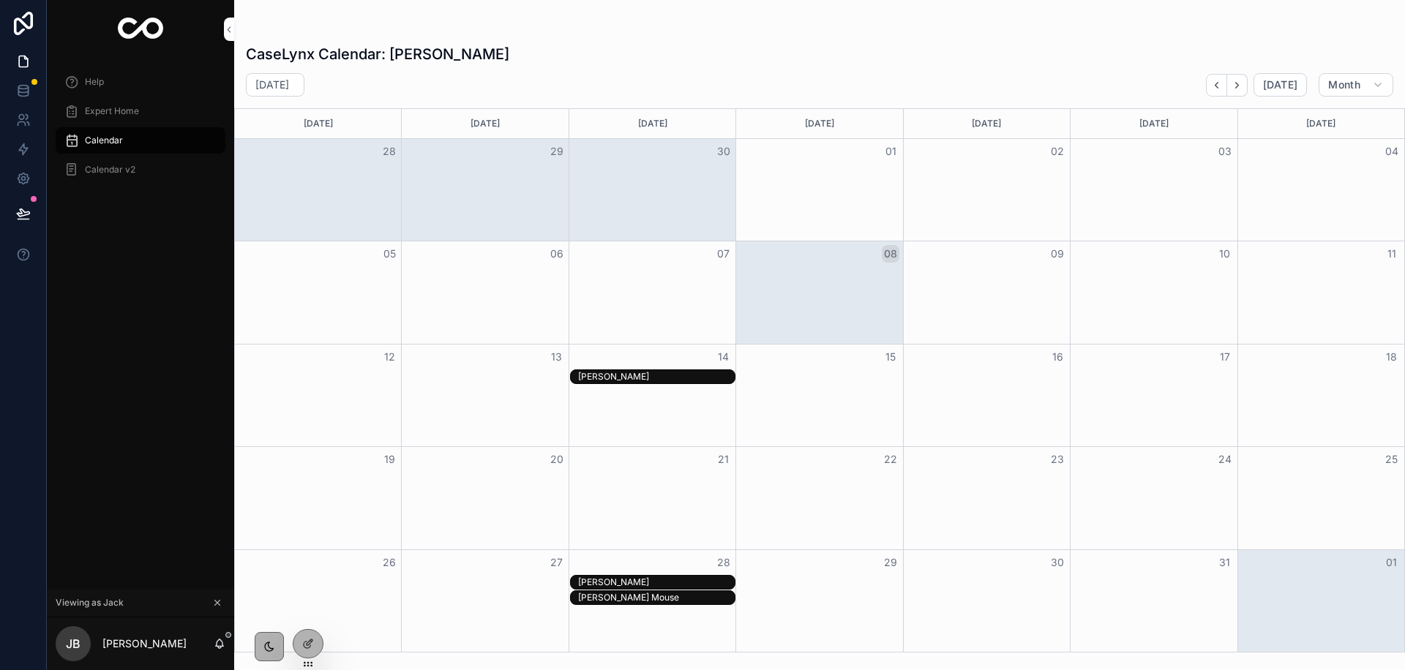
click at [608, 379] on div "[PERSON_NAME]" at bounding box center [656, 377] width 157 height 12
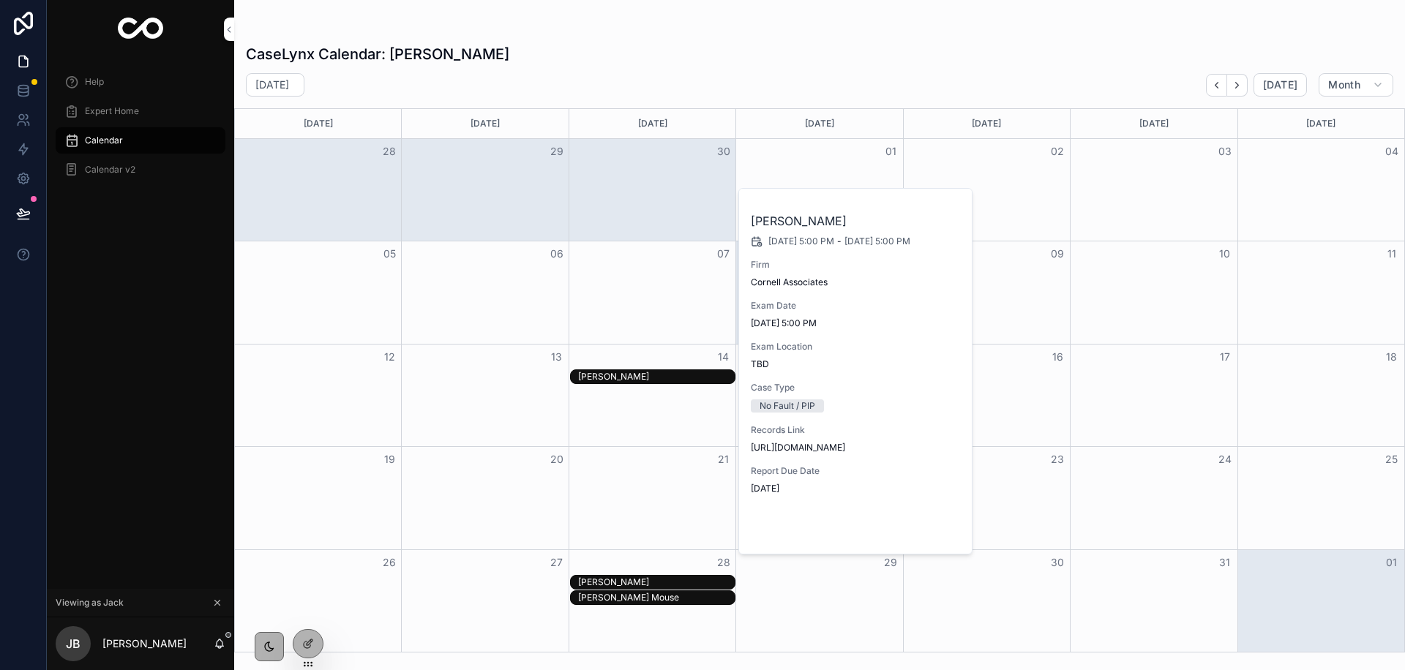
click at [921, 531] on button "Open" at bounding box center [931, 530] width 64 height 24
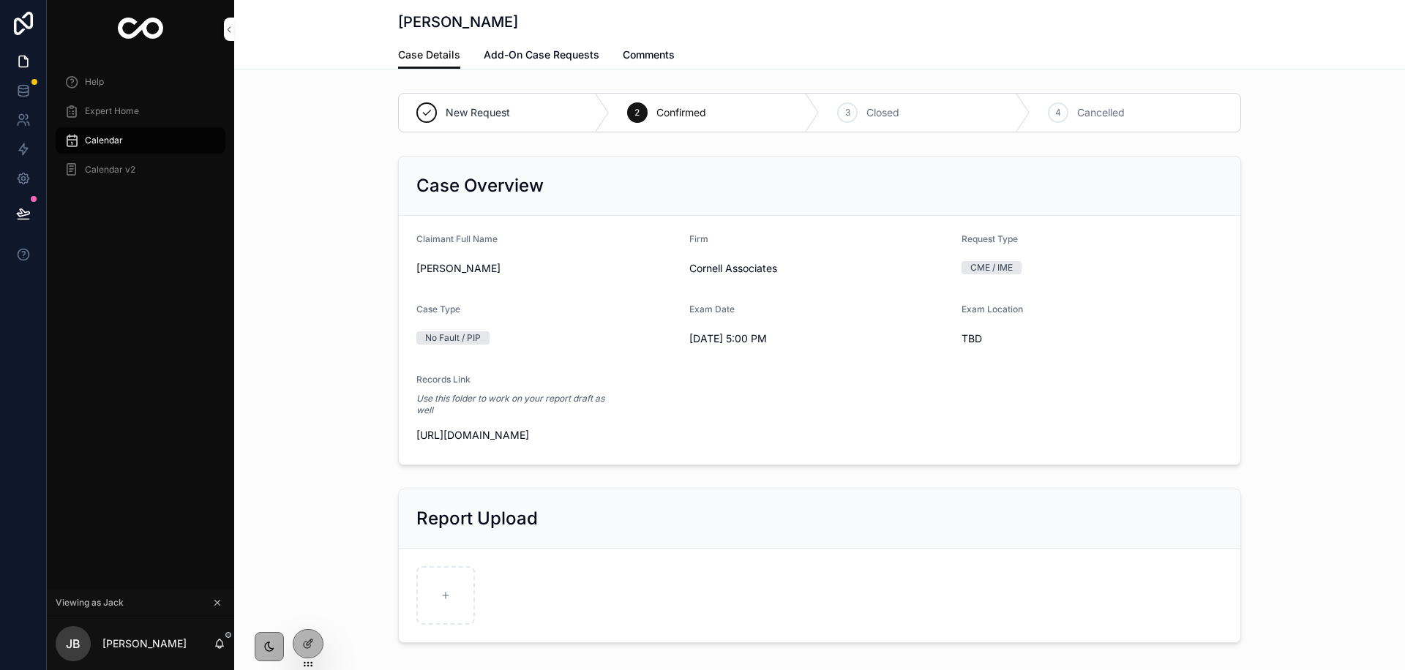
click at [517, 54] on span "Add-On Case Requests" at bounding box center [542, 55] width 116 height 15
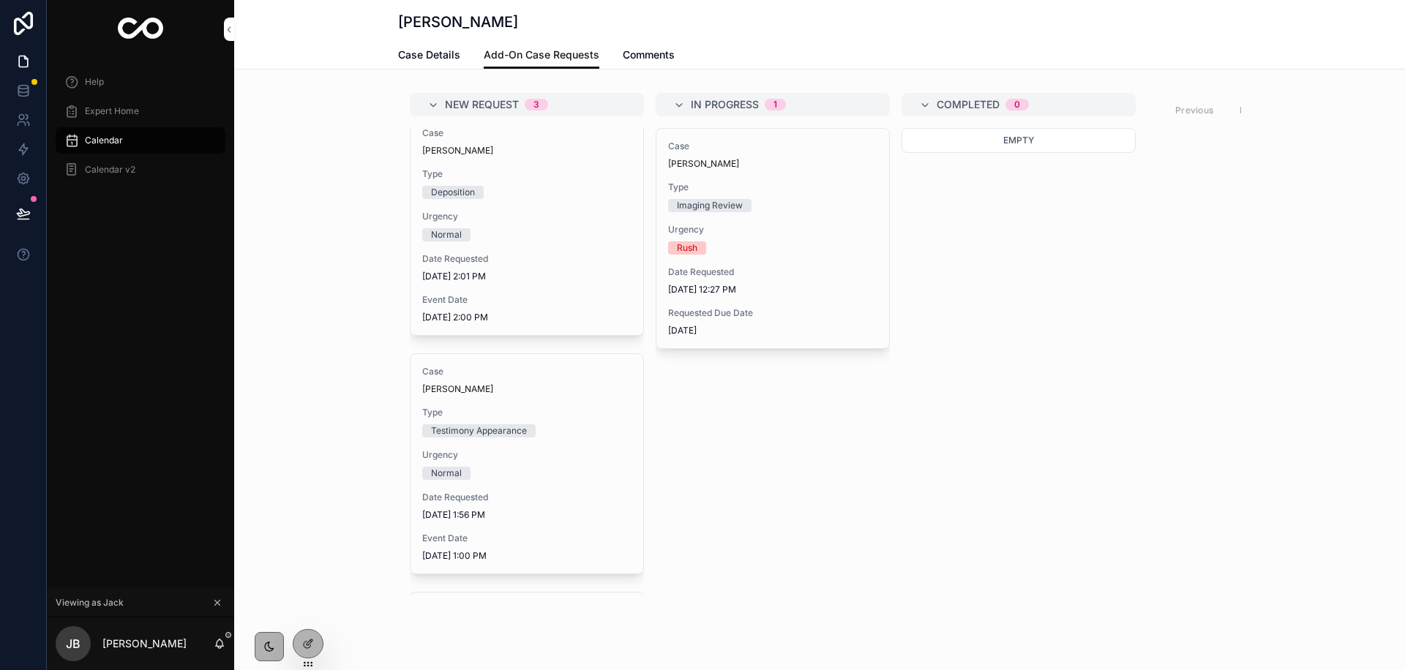
click at [668, 60] on span "Comments" at bounding box center [649, 55] width 52 height 15
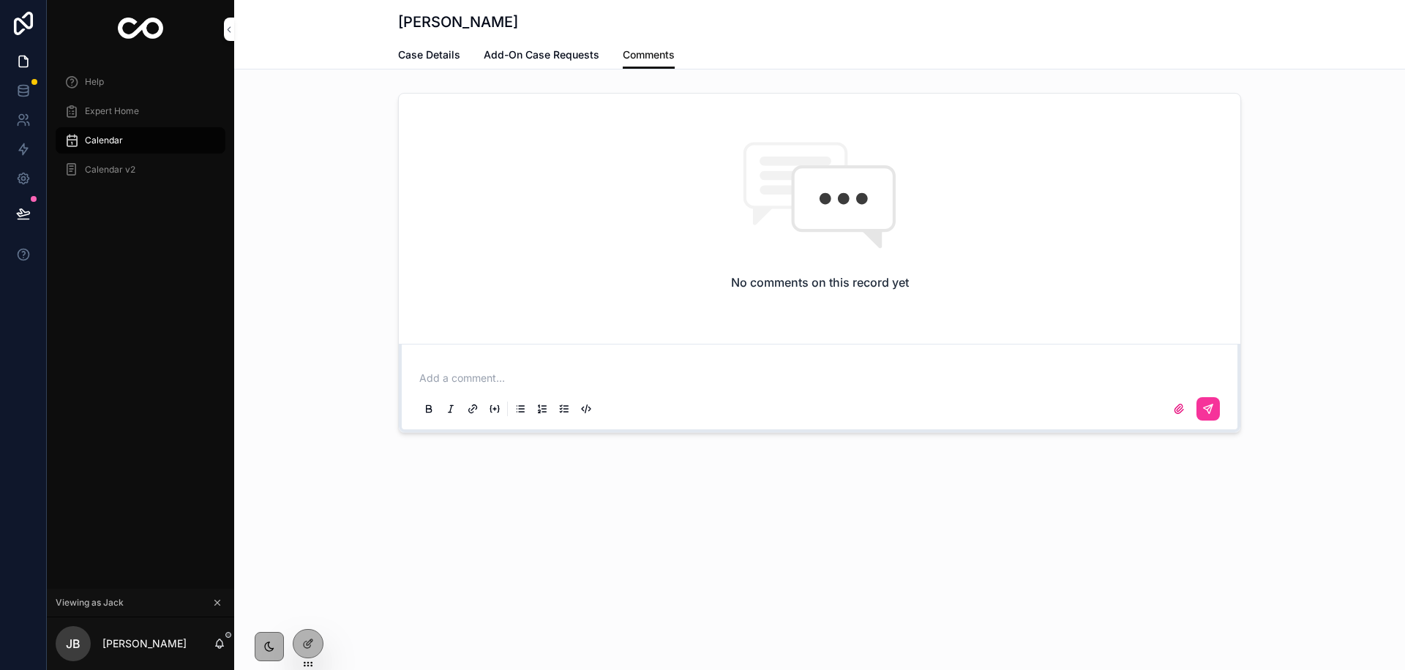
click at [433, 56] on span "Case Details" at bounding box center [429, 55] width 62 height 15
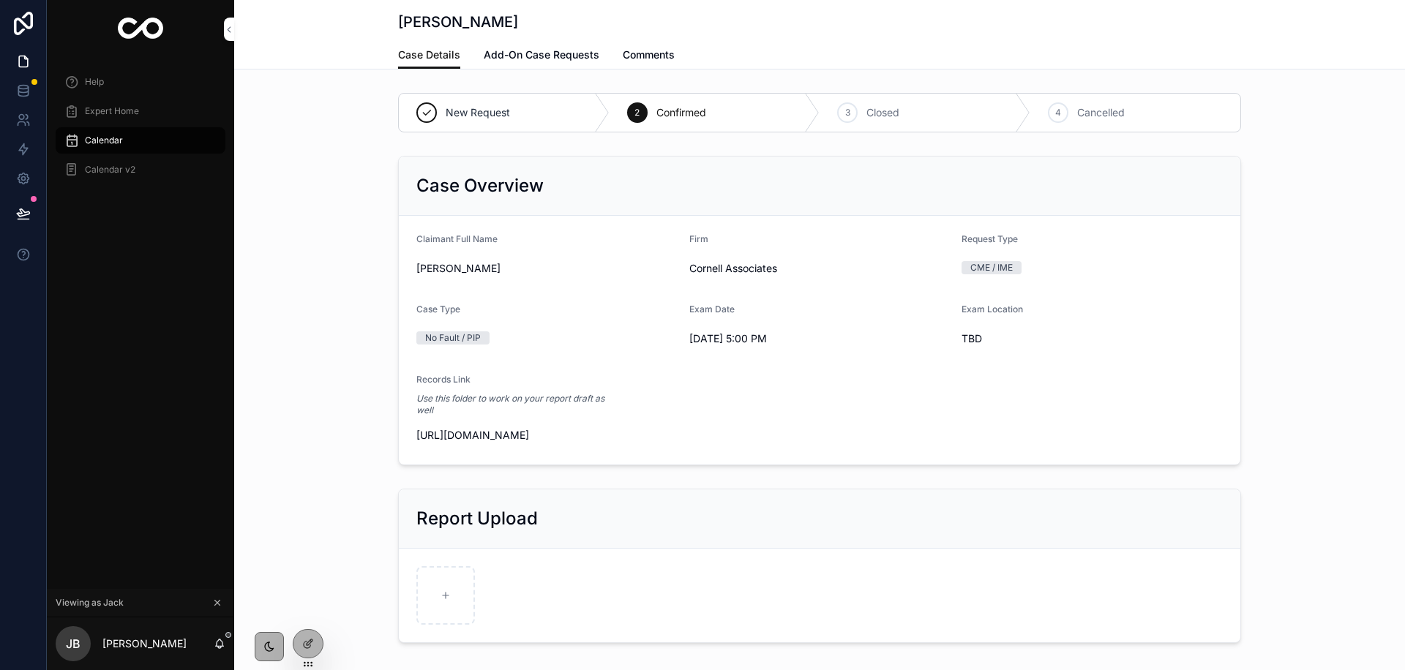
click at [531, 69] on div "[PERSON_NAME] Case Details Case Details Add-On Case Requests Comments" at bounding box center [819, 34] width 1170 height 69
click at [525, 57] on span "Add-On Case Requests" at bounding box center [542, 55] width 116 height 15
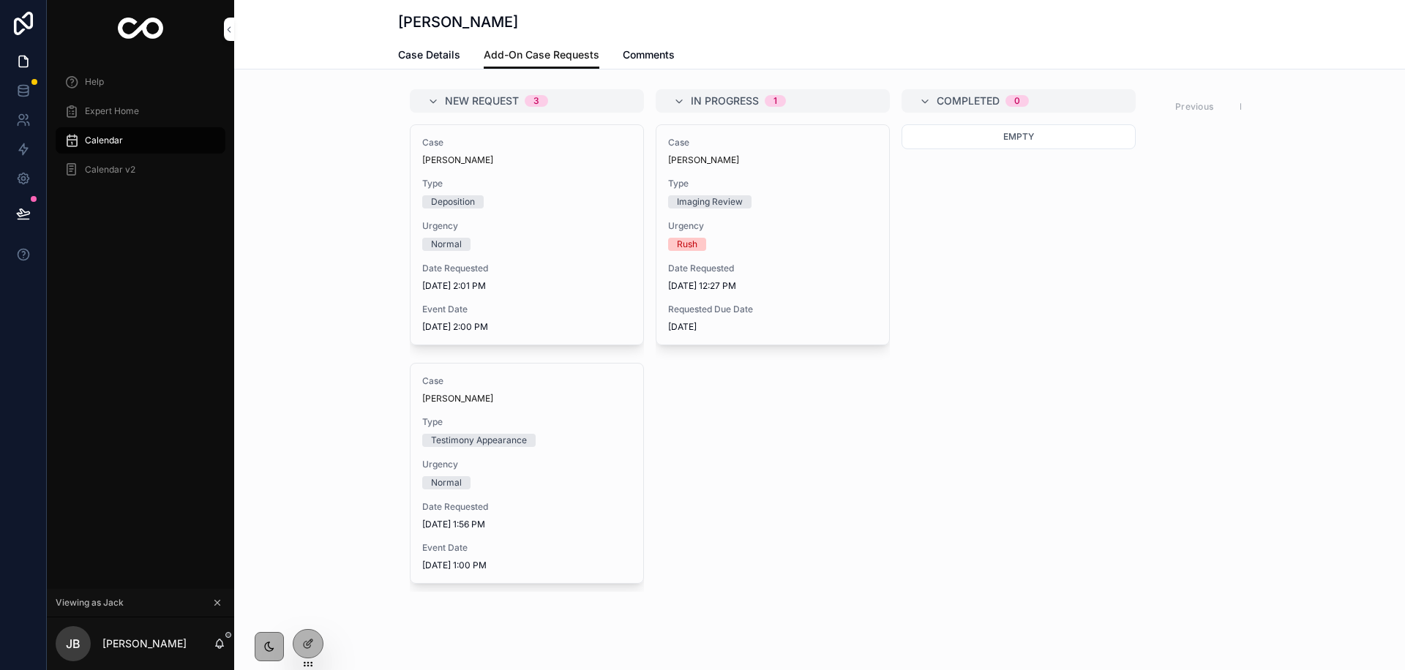
scroll to position [5, 0]
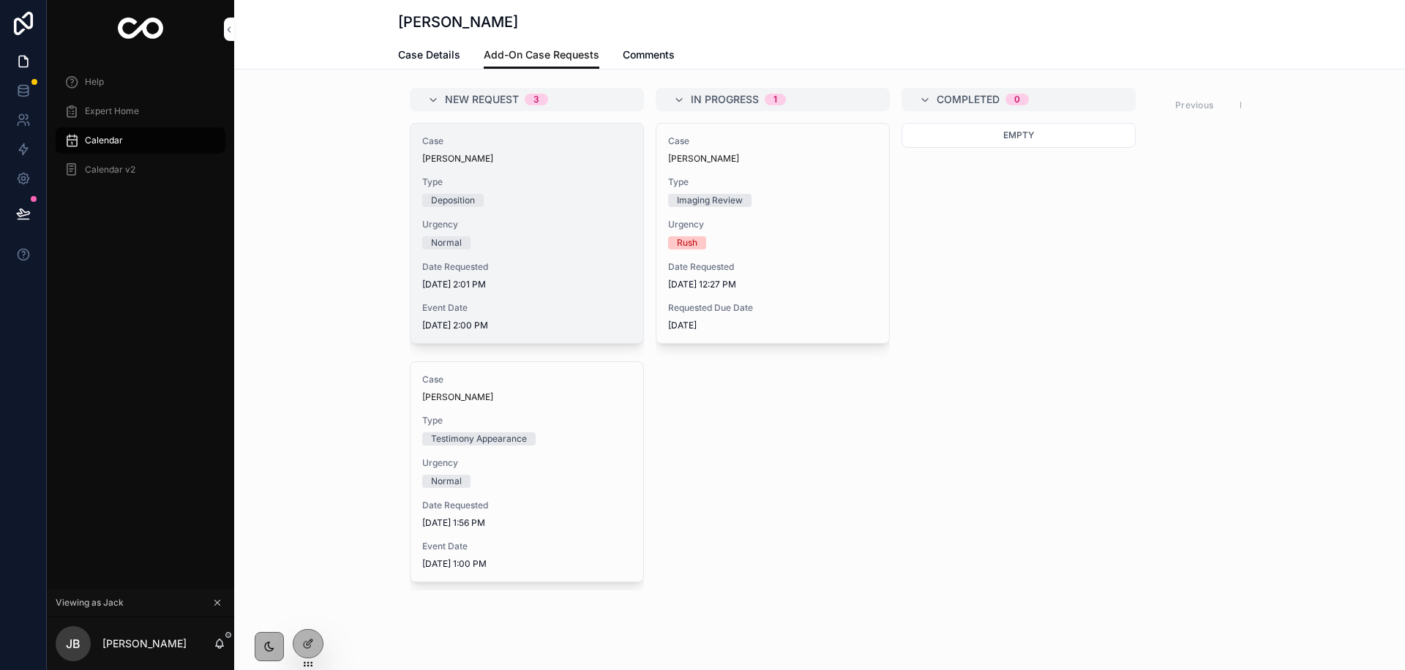
click at [521, 177] on span "Type" at bounding box center [526, 182] width 209 height 12
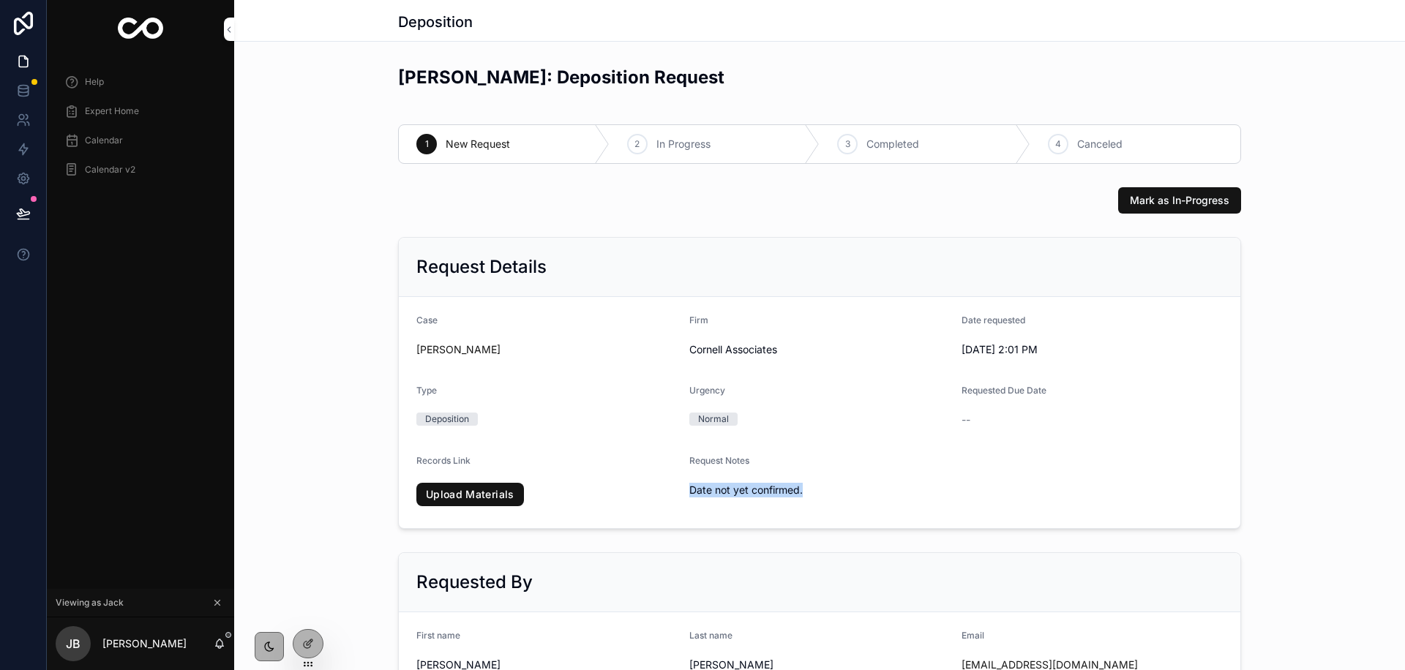
drag, startPoint x: 728, startPoint y: 490, endPoint x: 813, endPoint y: 495, distance: 85.0
click at [813, 495] on span "Date not yet confirmed." at bounding box center [785, 490] width 193 height 15
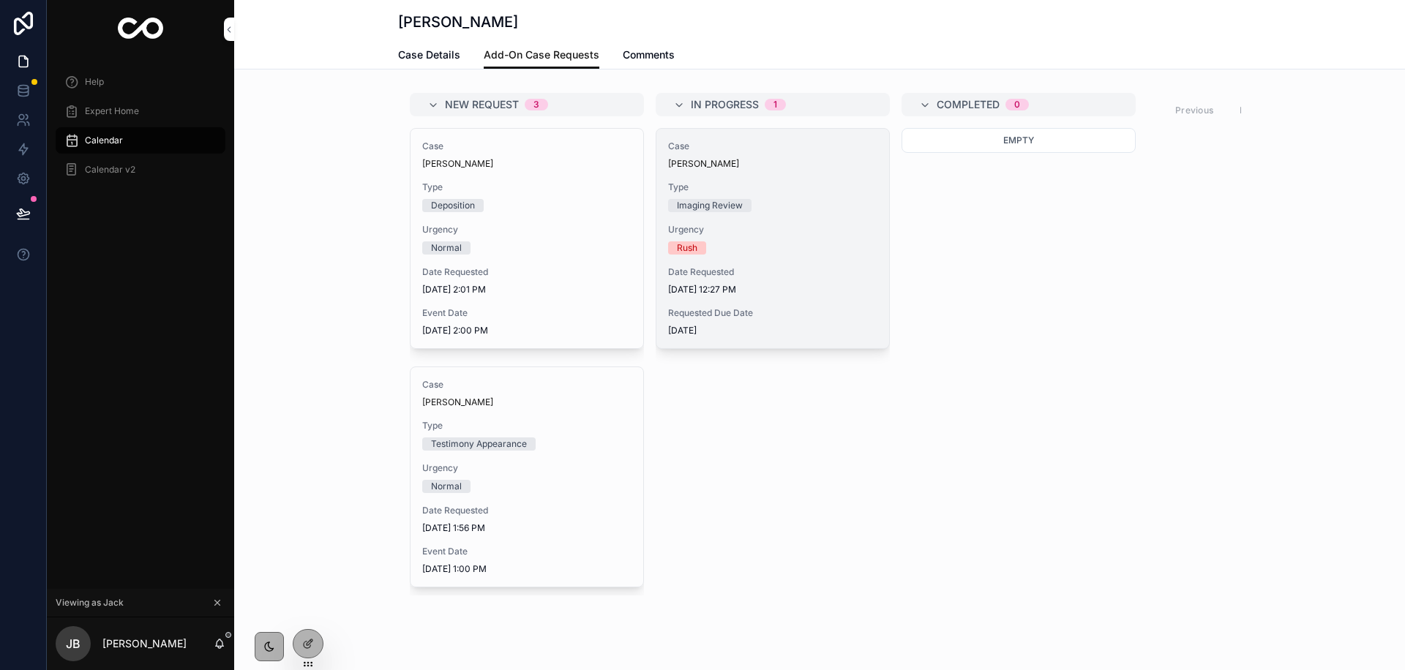
click at [767, 267] on span "Date Requested" at bounding box center [772, 272] width 209 height 12
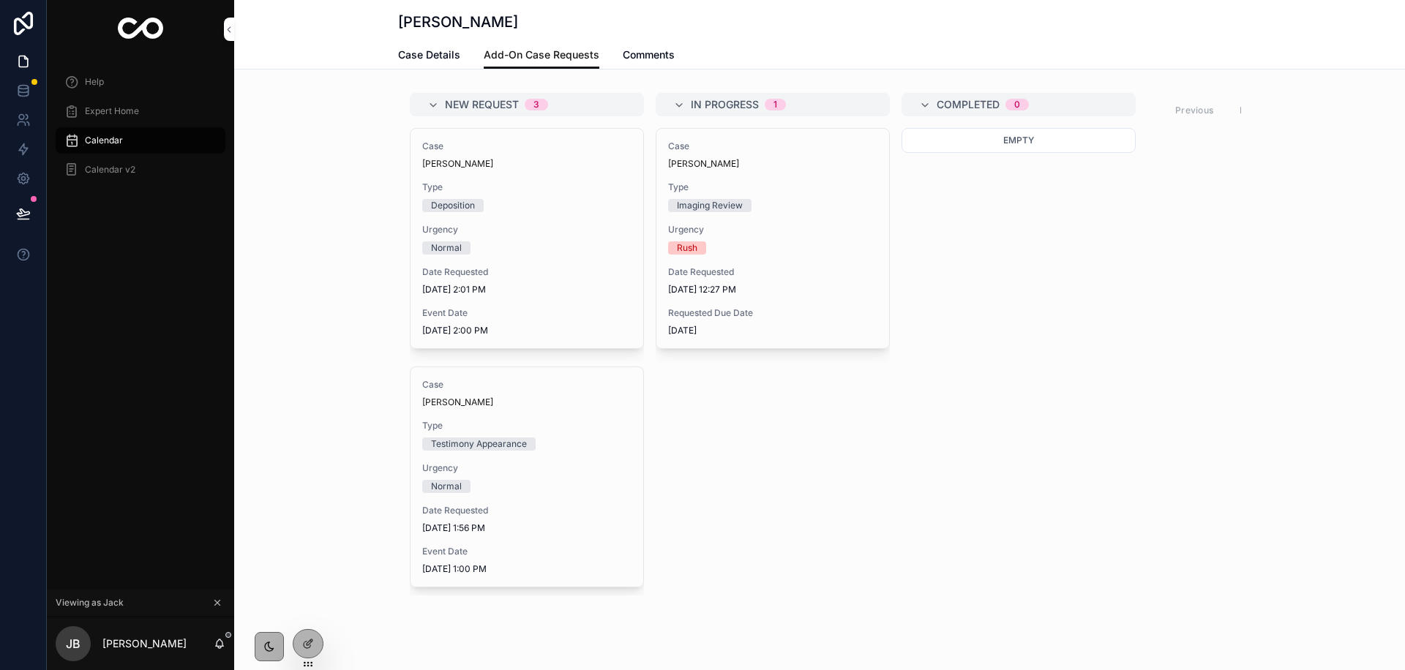
click at [441, 53] on span "Case Details" at bounding box center [429, 55] width 62 height 15
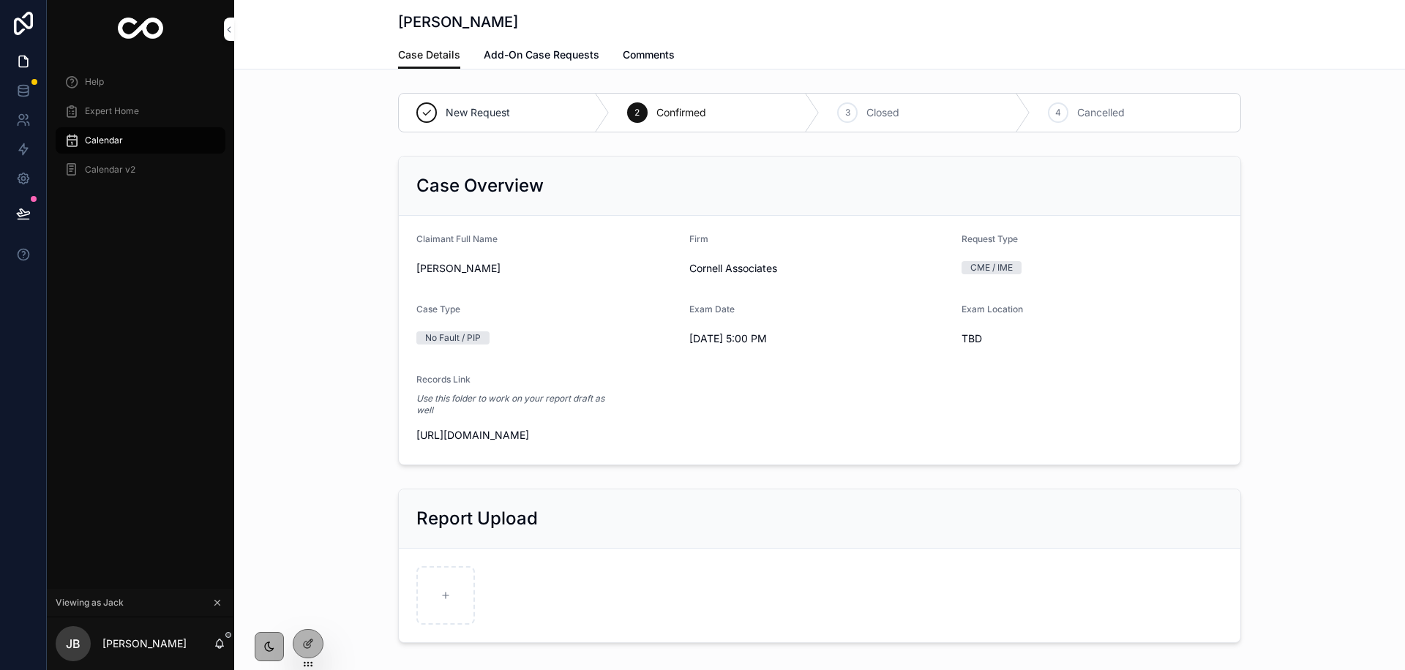
click at [135, 110] on span "Expert Home" at bounding box center [112, 111] width 54 height 12
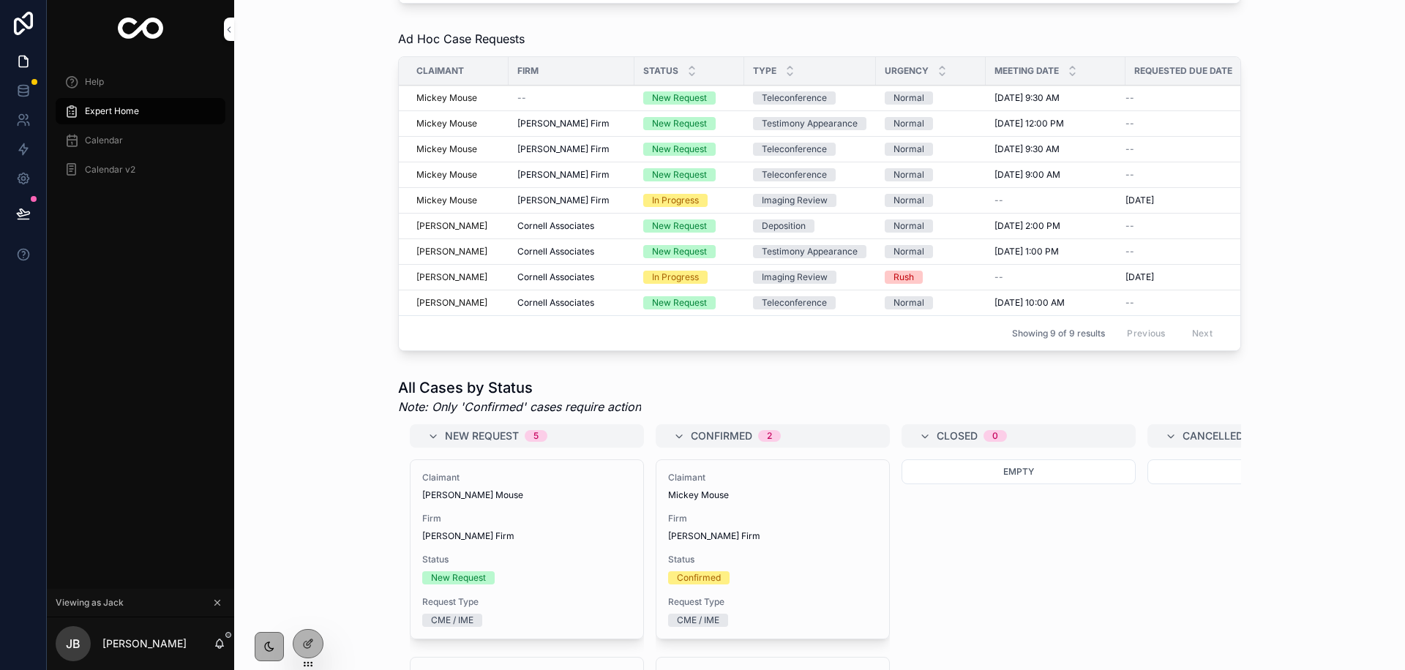
scroll to position [432, 0]
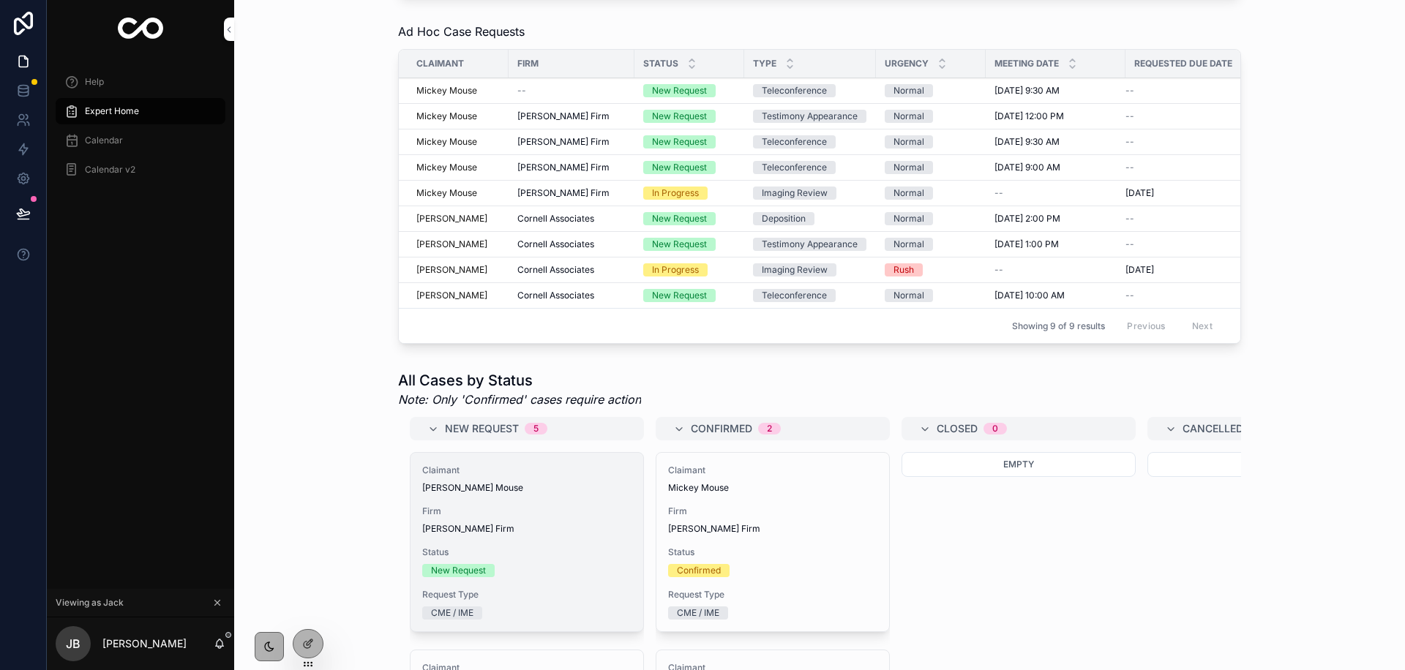
click at [514, 489] on span "[PERSON_NAME] Mouse" at bounding box center [526, 488] width 209 height 12
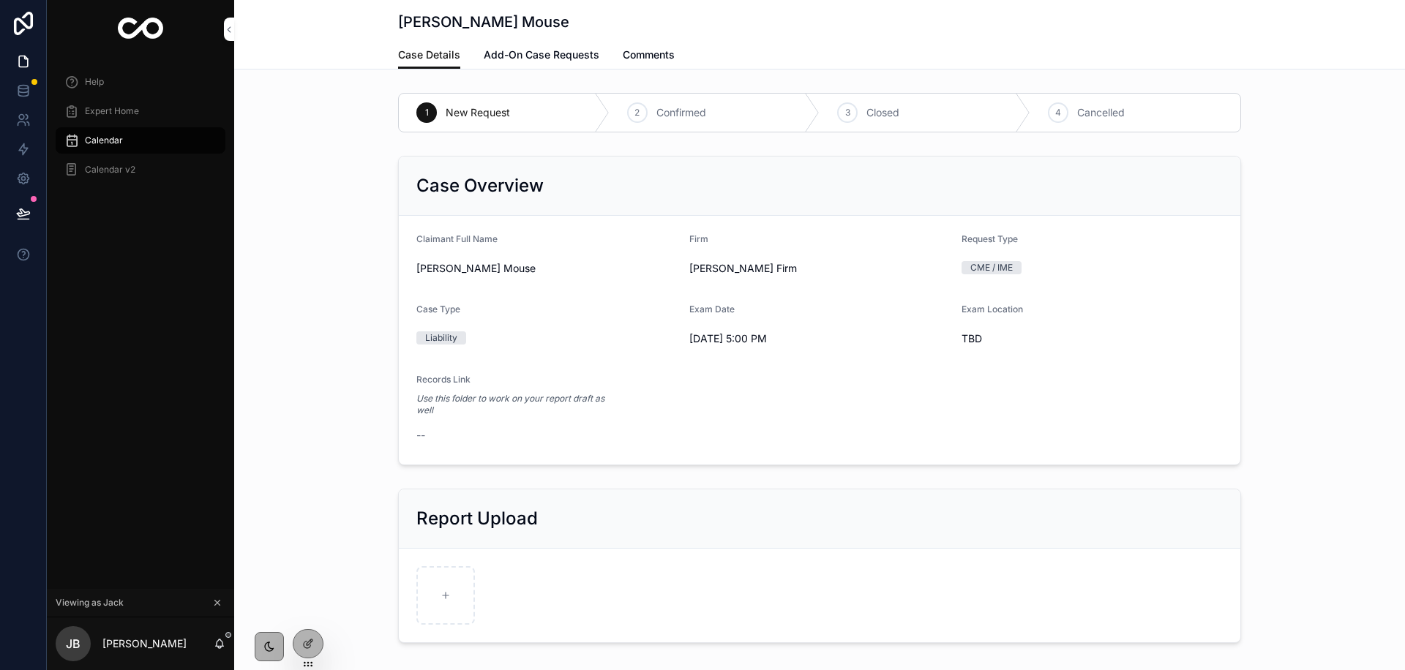
click at [534, 56] on span "Add-On Case Requests" at bounding box center [542, 55] width 116 height 15
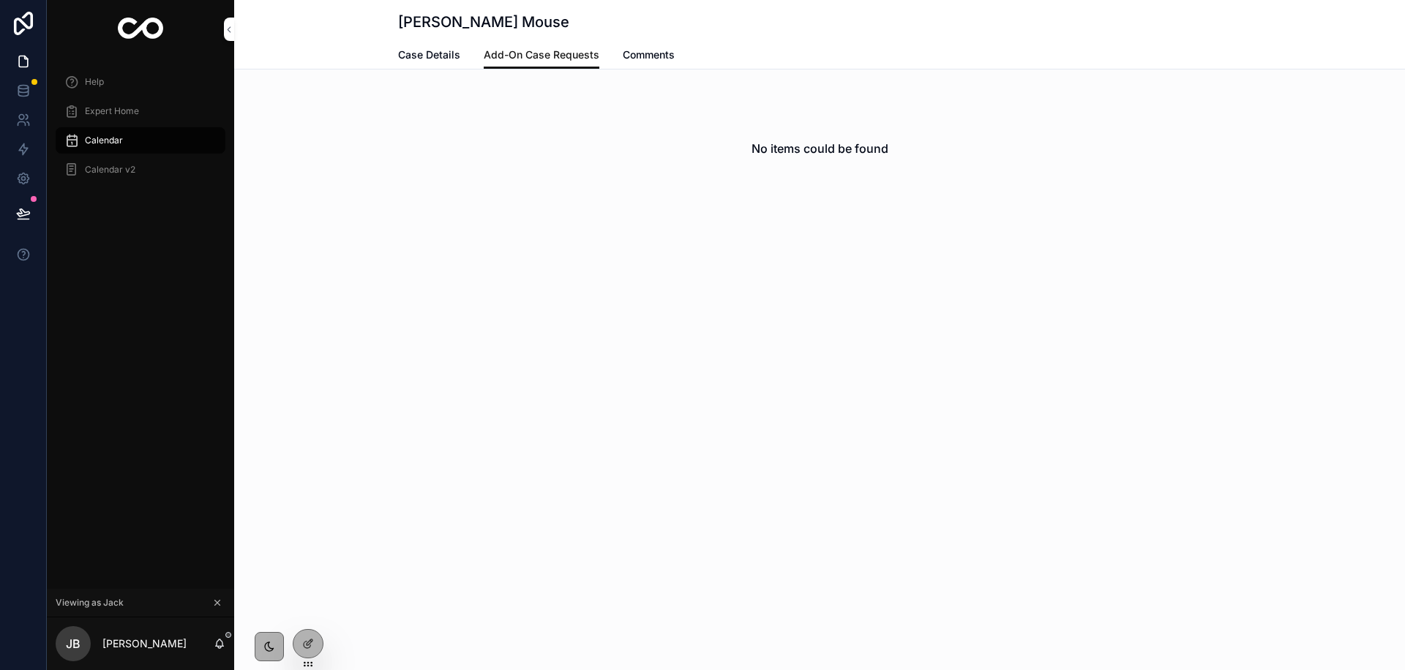
click at [429, 60] on span "Case Details" at bounding box center [429, 55] width 62 height 15
click at [143, 100] on div "Expert Home" at bounding box center [140, 110] width 152 height 23
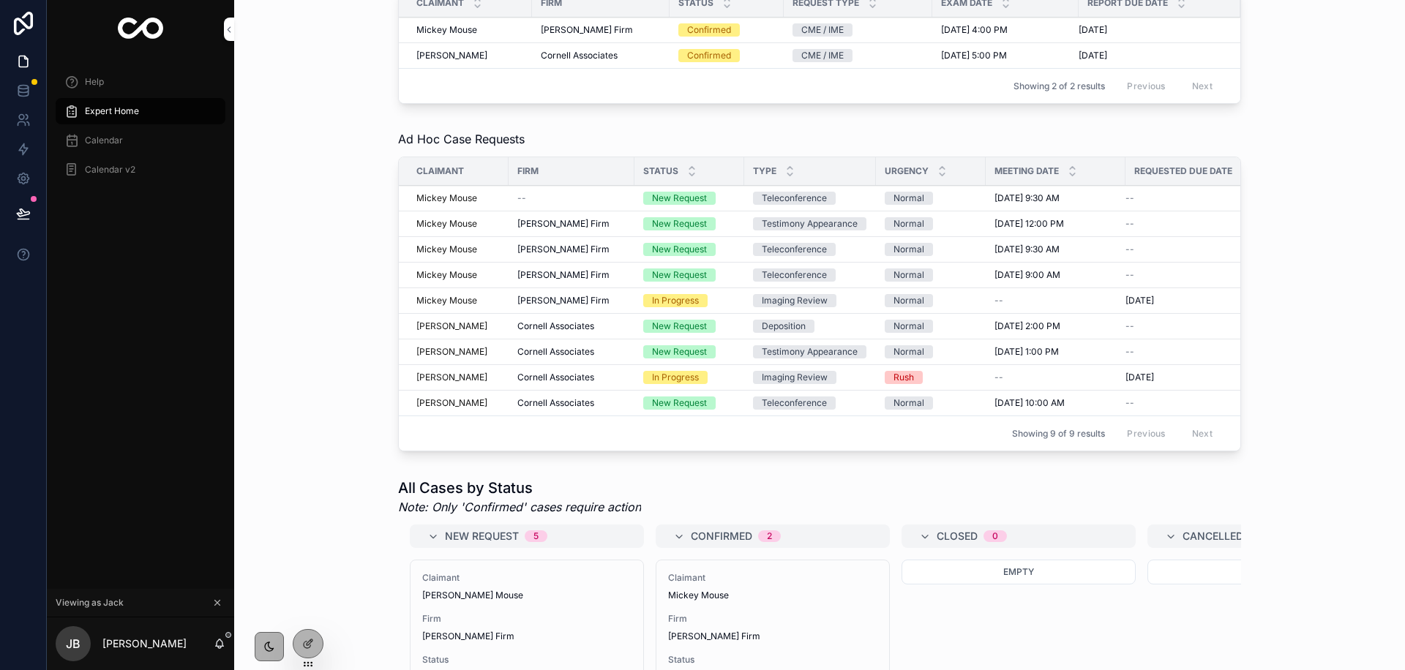
scroll to position [213, 0]
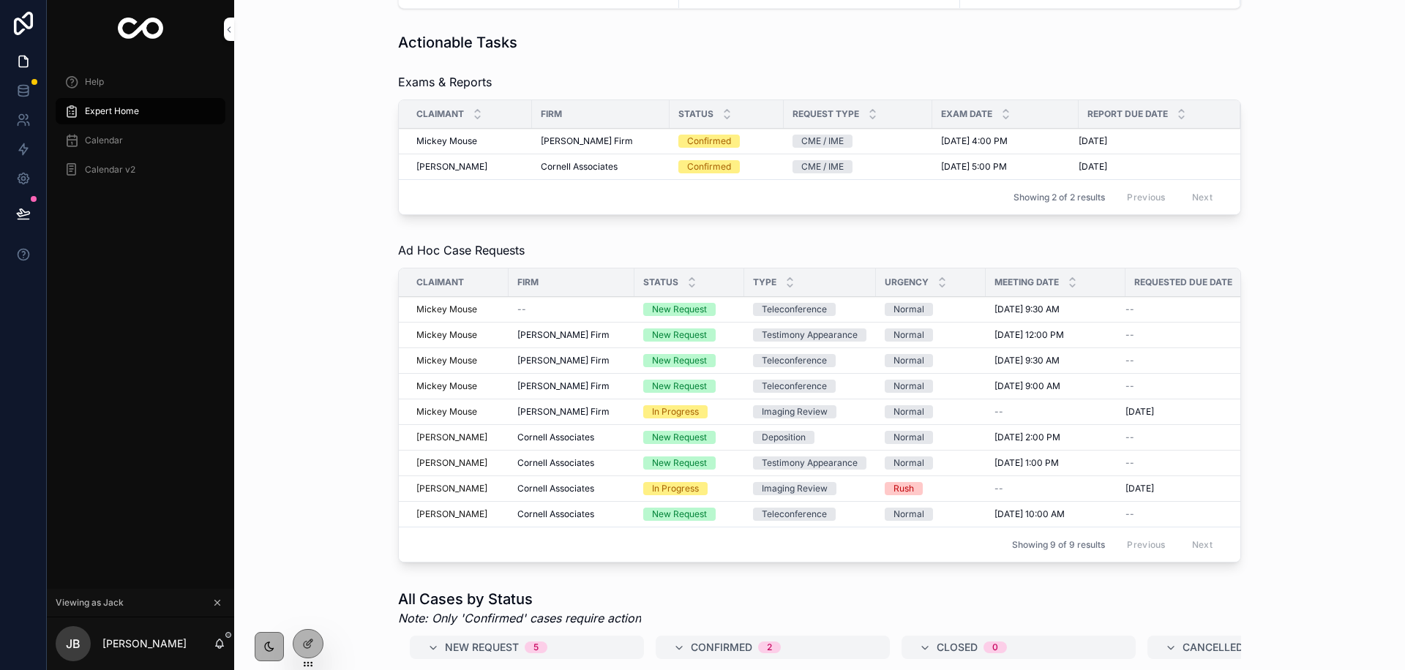
click at [108, 145] on span "Calendar" at bounding box center [104, 141] width 38 height 12
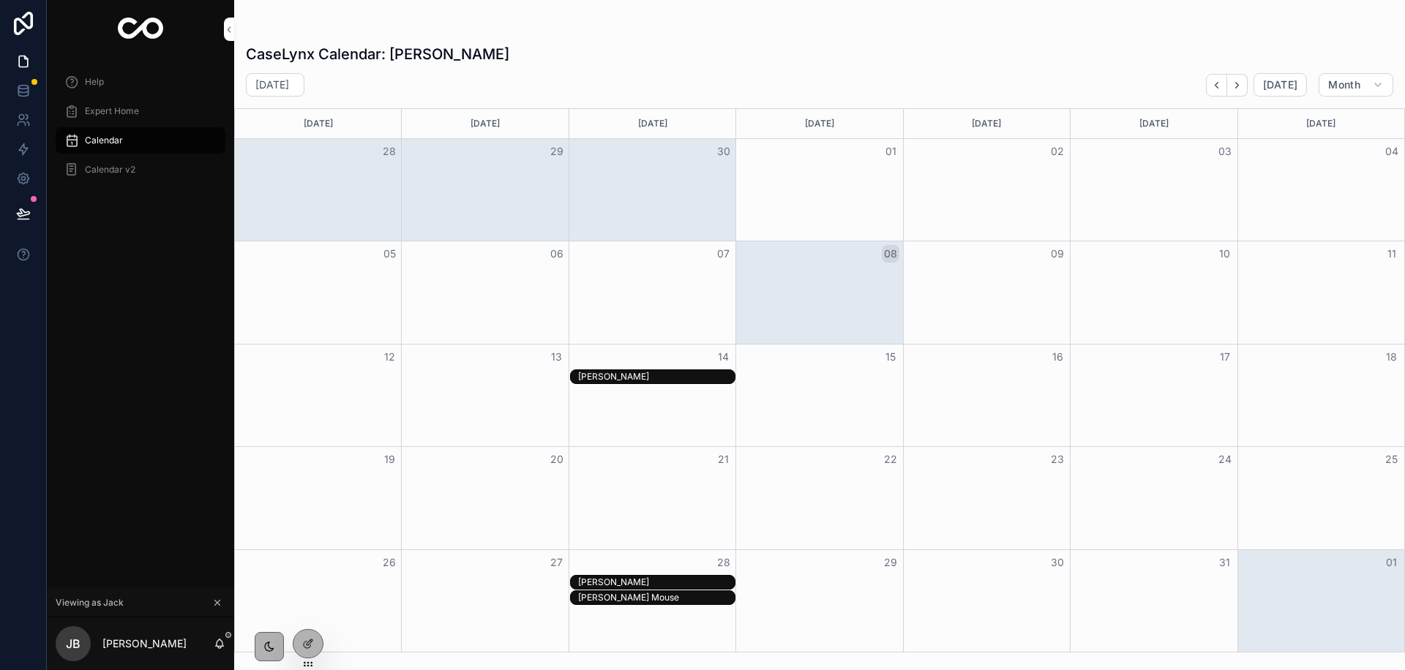
click at [118, 169] on span "Calendar v2" at bounding box center [110, 170] width 50 height 12
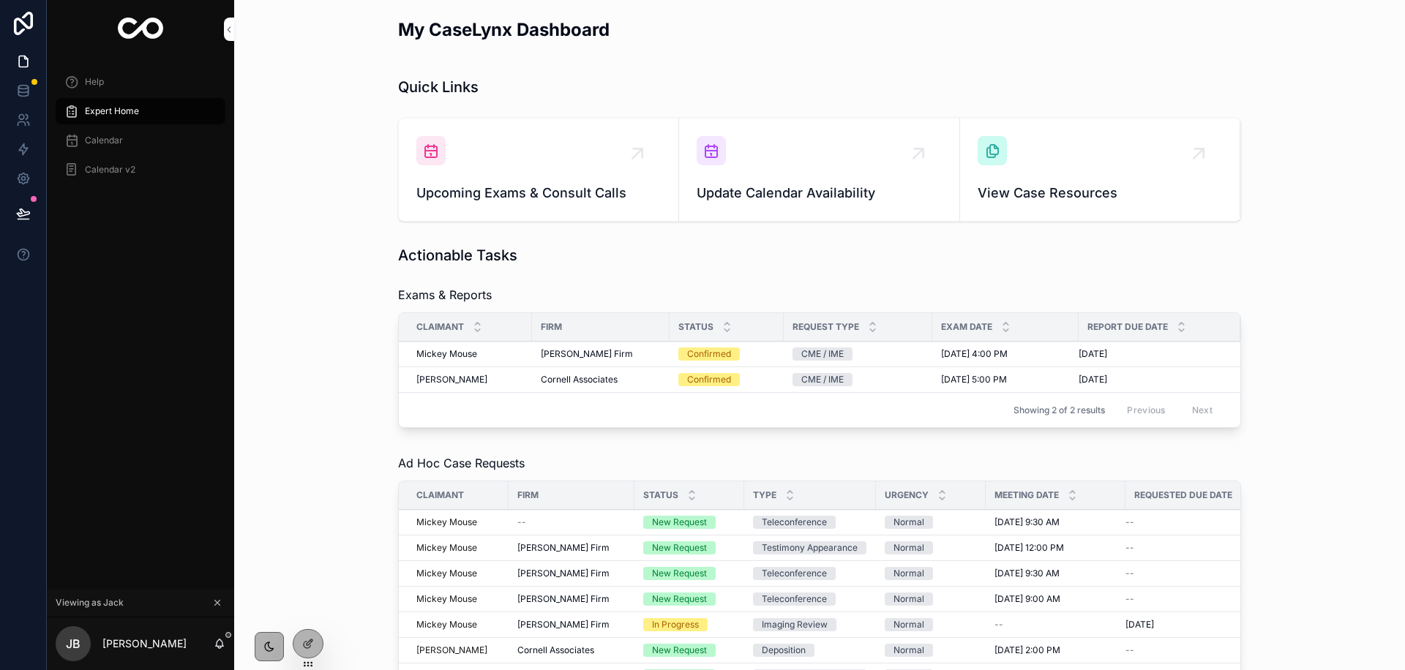
click at [683, 361] on td "Confirmed" at bounding box center [726, 355] width 114 height 26
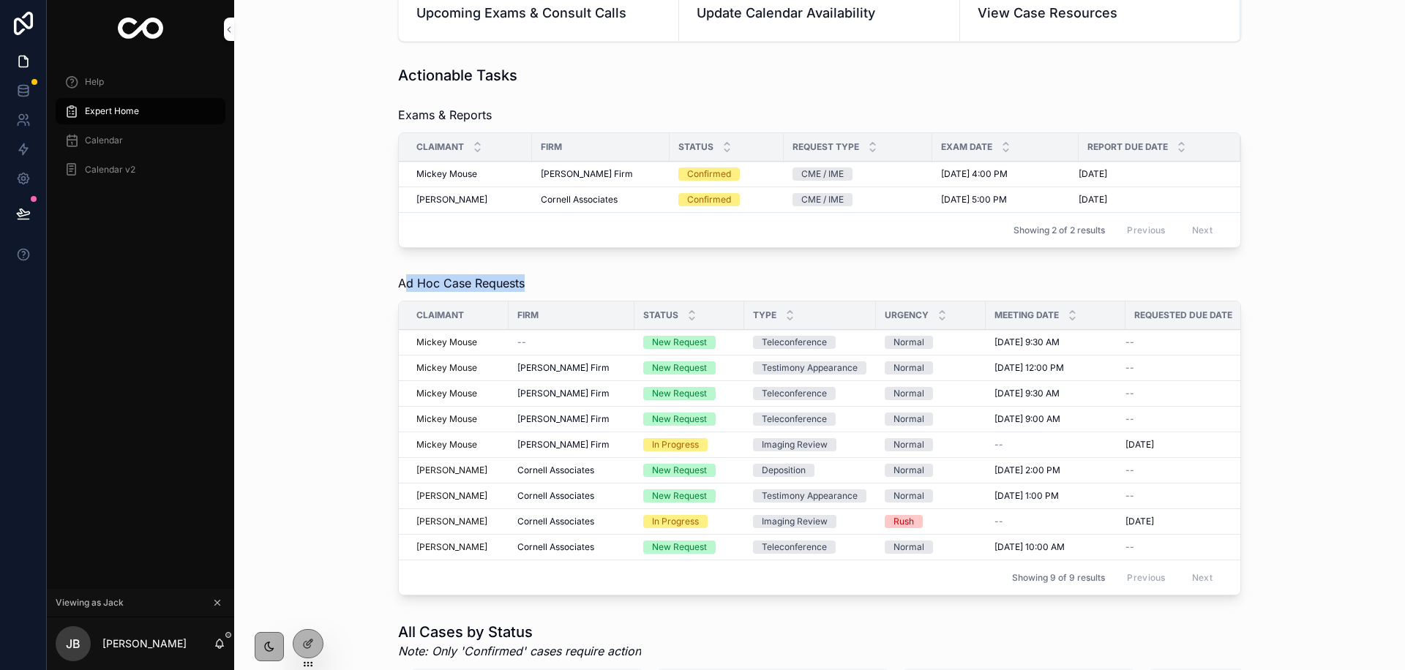
scroll to position [178, 0]
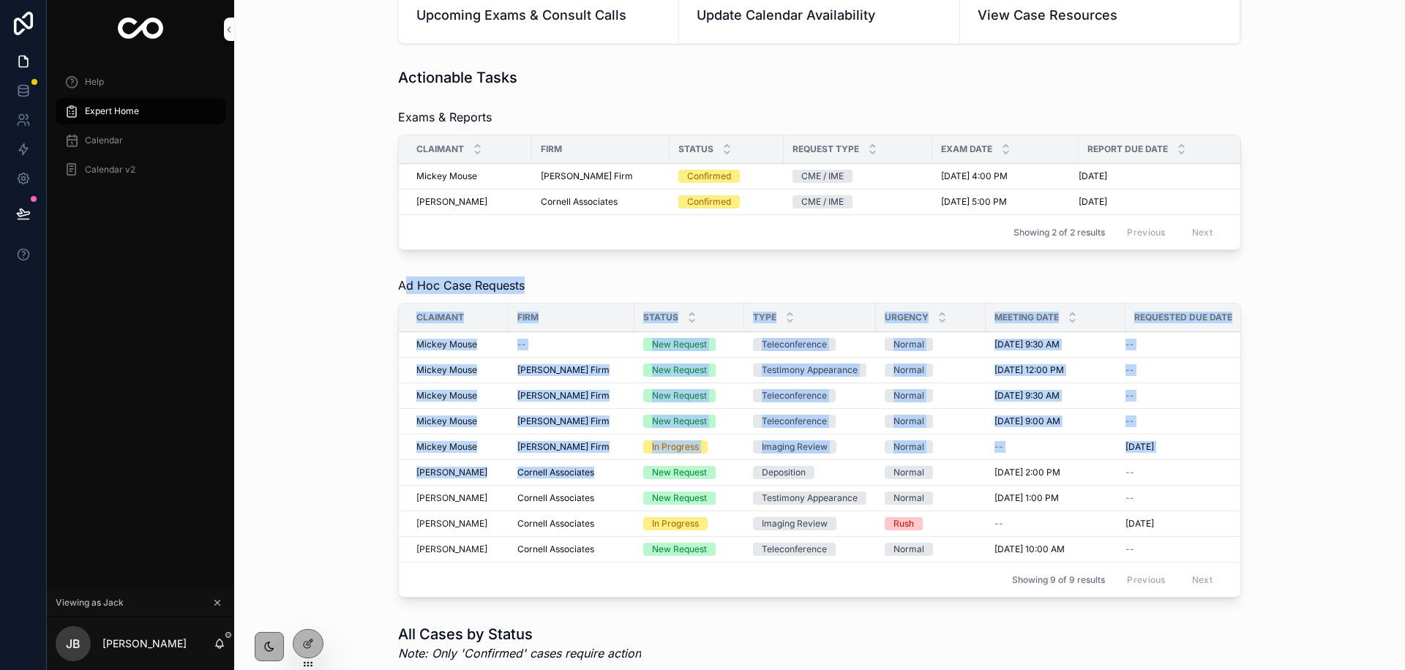
drag, startPoint x: 402, startPoint y: 282, endPoint x: 489, endPoint y: 393, distance: 141.2
click at [674, 465] on div "Ad Hoc Case Requests Claimant Firm Status Type Urgency Meeting Date Requested D…" at bounding box center [819, 437] width 843 height 321
click at [366, 328] on div "Actionable Tasks Exams & Reports Claimant Firm Status Request Type Exam Date Re…" at bounding box center [819, 620] width 1147 height 1118
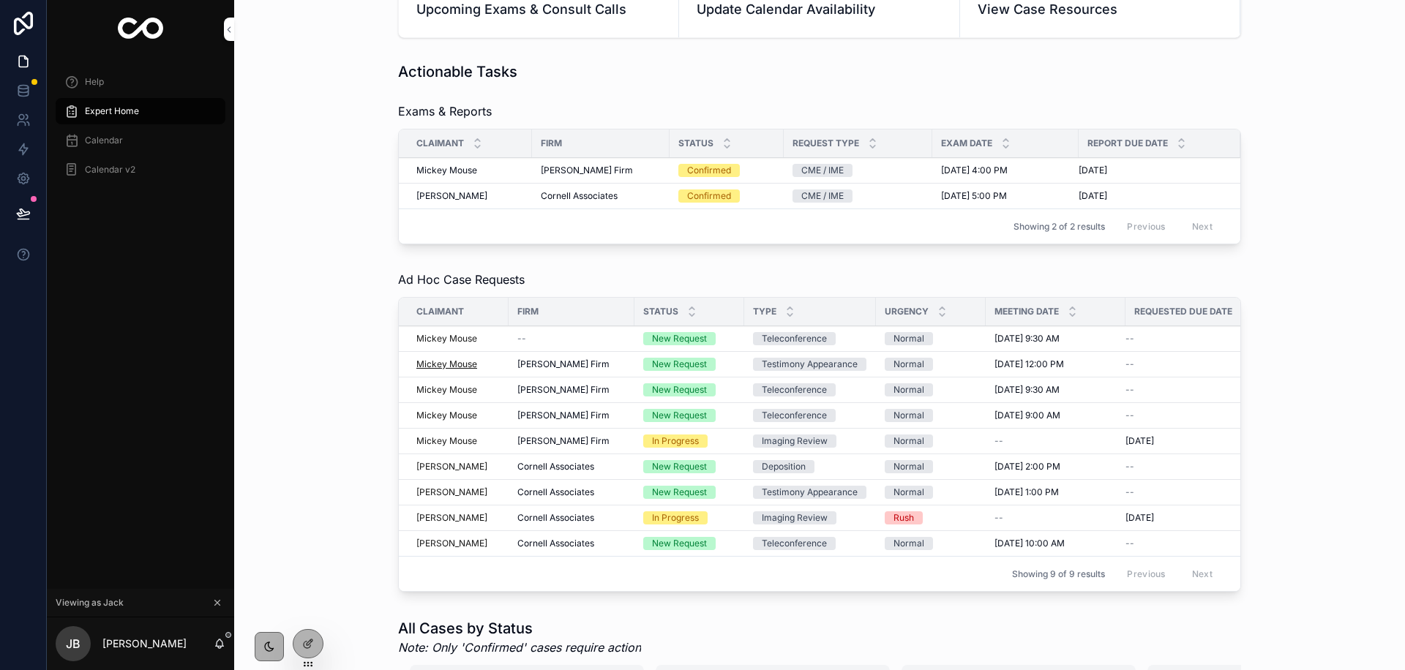
scroll to position [186, 0]
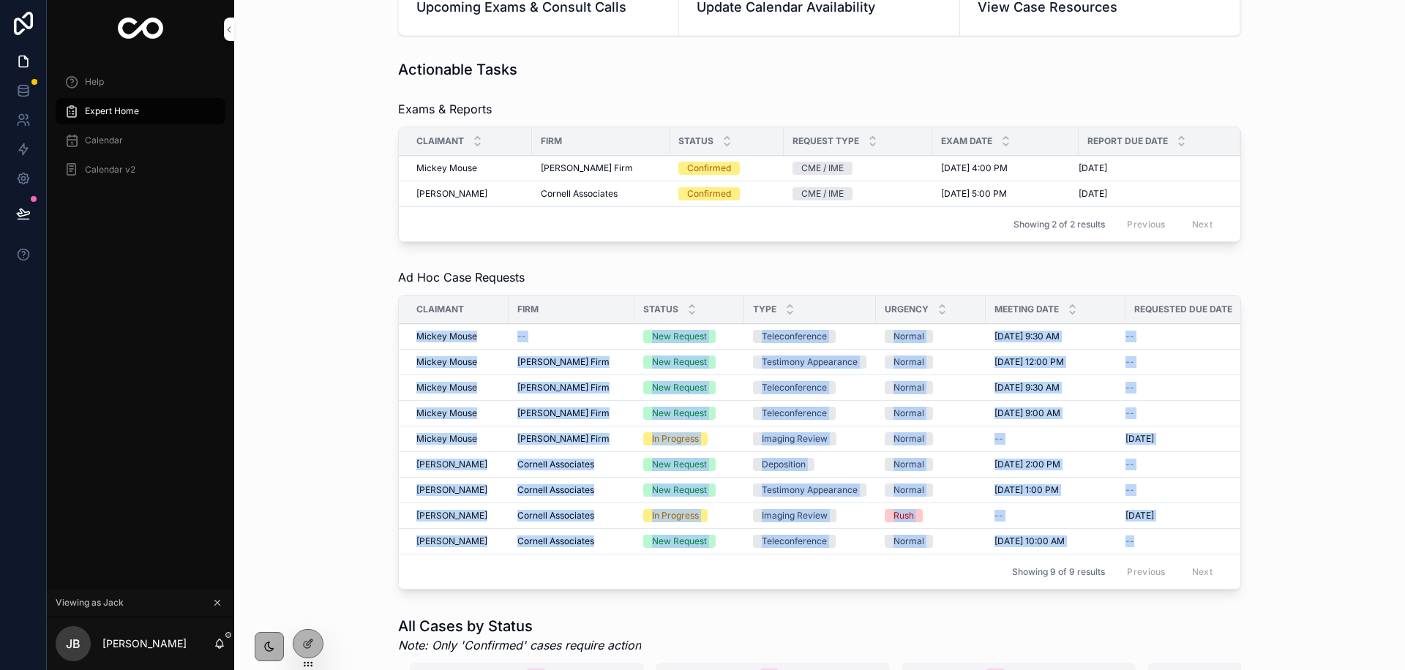
drag, startPoint x: 409, startPoint y: 336, endPoint x: 1168, endPoint y: 549, distance: 787.9
click at [1168, 549] on tbody "Mickey Mouse -- New Request Teleconference Normal [DATE] 9:30 AM [DATE] 9:30 AM…" at bounding box center [835, 439] width 872 height 230
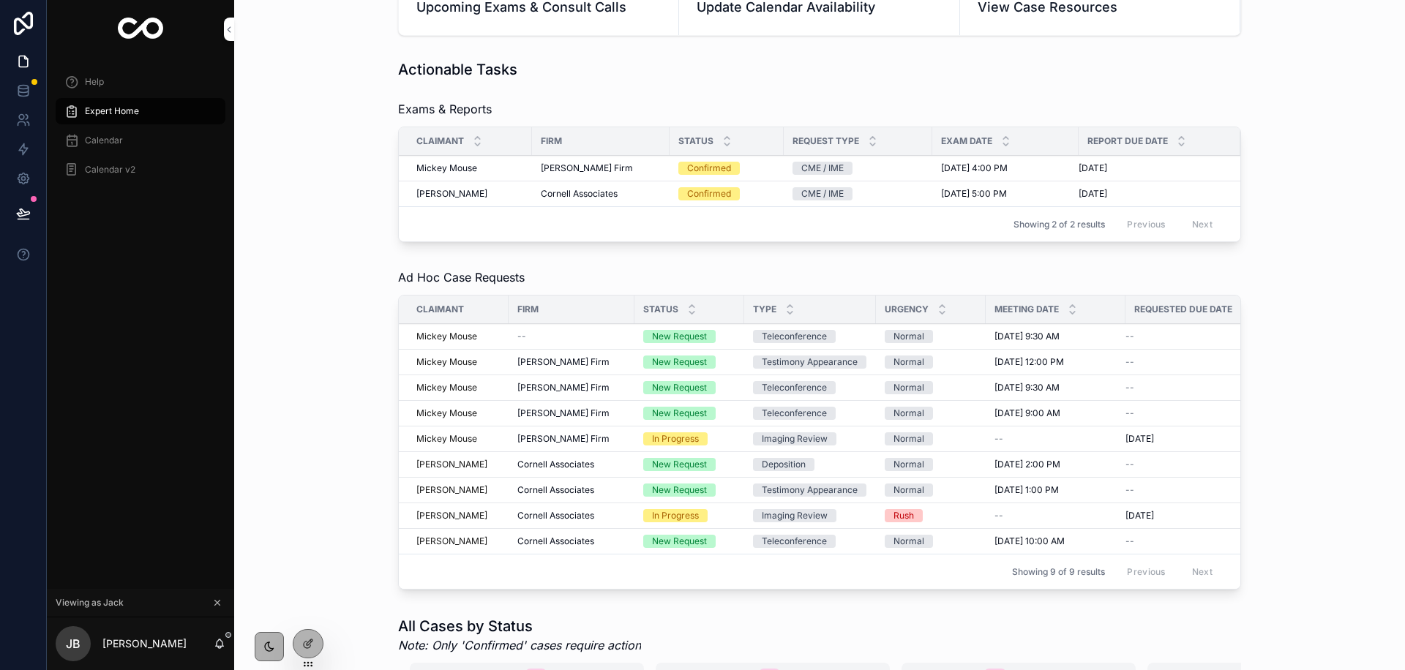
click at [388, 220] on div "Actionable Tasks Exams & Reports Claimant Firm Status Request Type Exam Date Re…" at bounding box center [819, 612] width 1147 height 1118
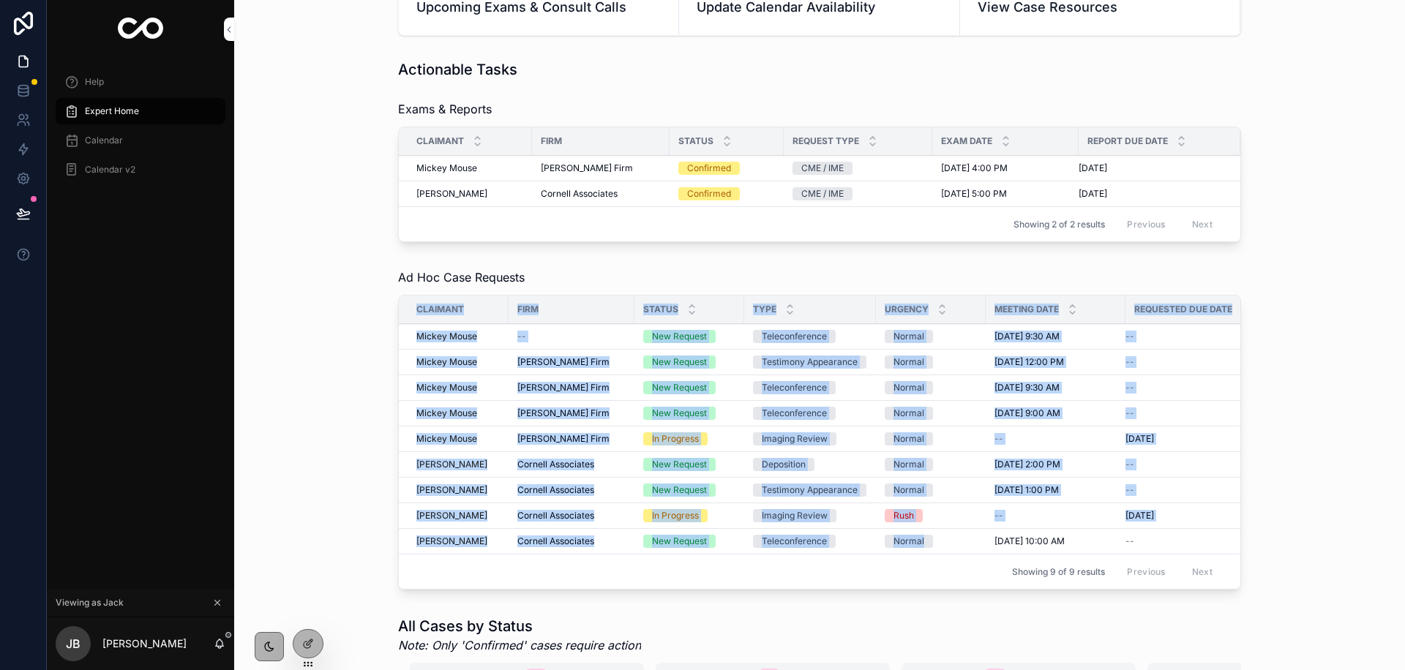
drag, startPoint x: 382, startPoint y: 303, endPoint x: 968, endPoint y: 544, distance: 633.5
click at [968, 544] on div "Actionable Tasks Exams & Reports Claimant Firm Status Request Type Exam Date Re…" at bounding box center [819, 612] width 1147 height 1118
click at [369, 403] on div "Actionable Tasks Exams & Reports Claimant Firm Status Request Type Exam Date Re…" at bounding box center [819, 612] width 1147 height 1118
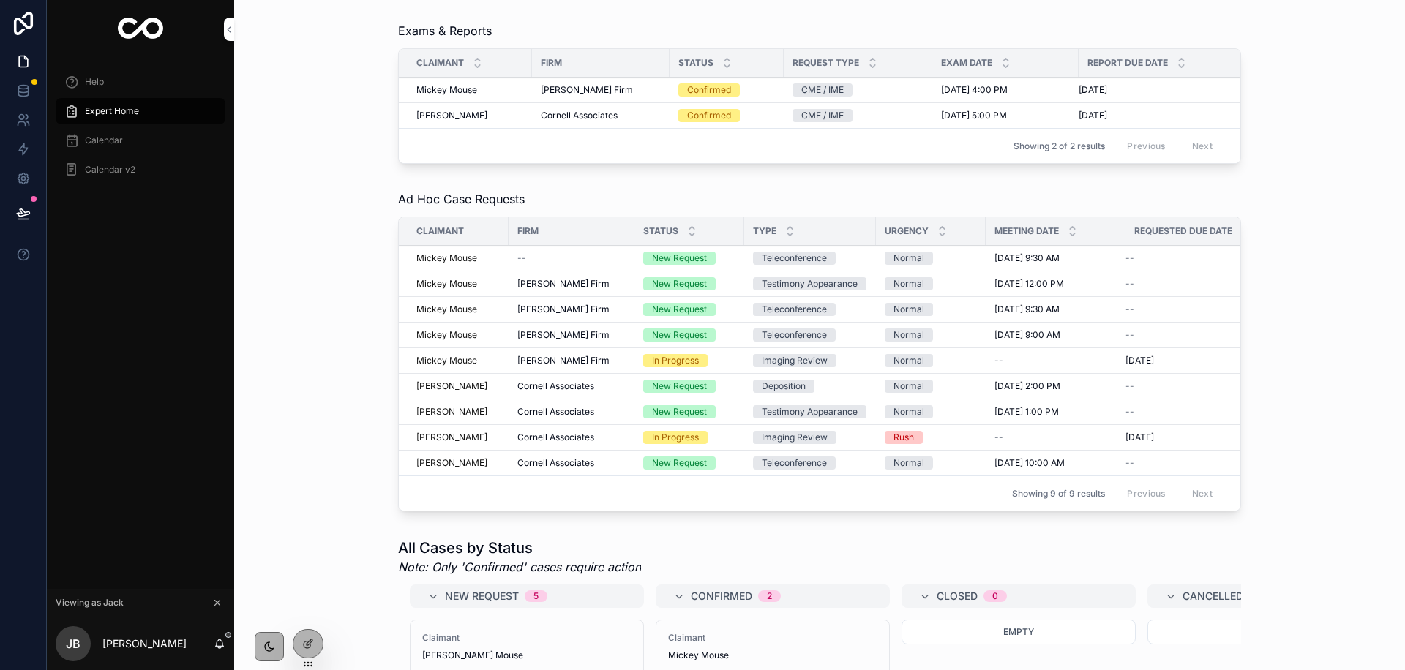
scroll to position [0, 0]
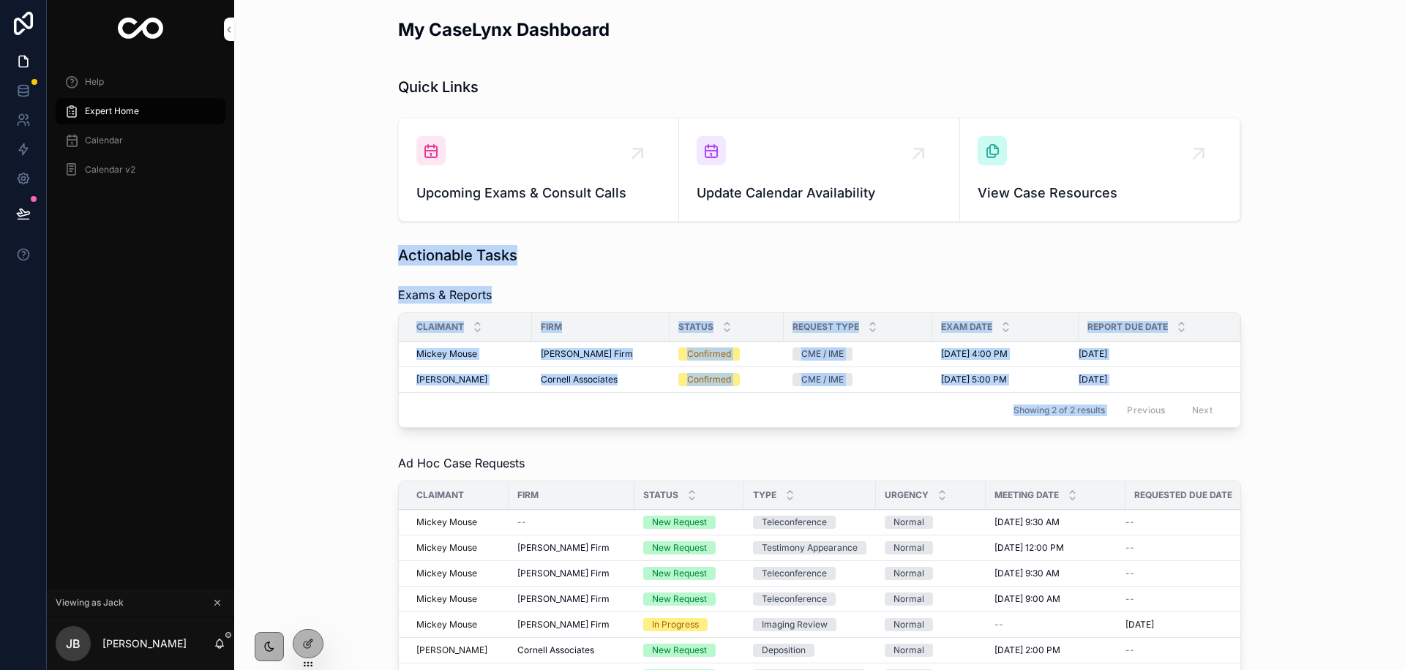
drag, startPoint x: 399, startPoint y: 255, endPoint x: 1163, endPoint y: 395, distance: 777.1
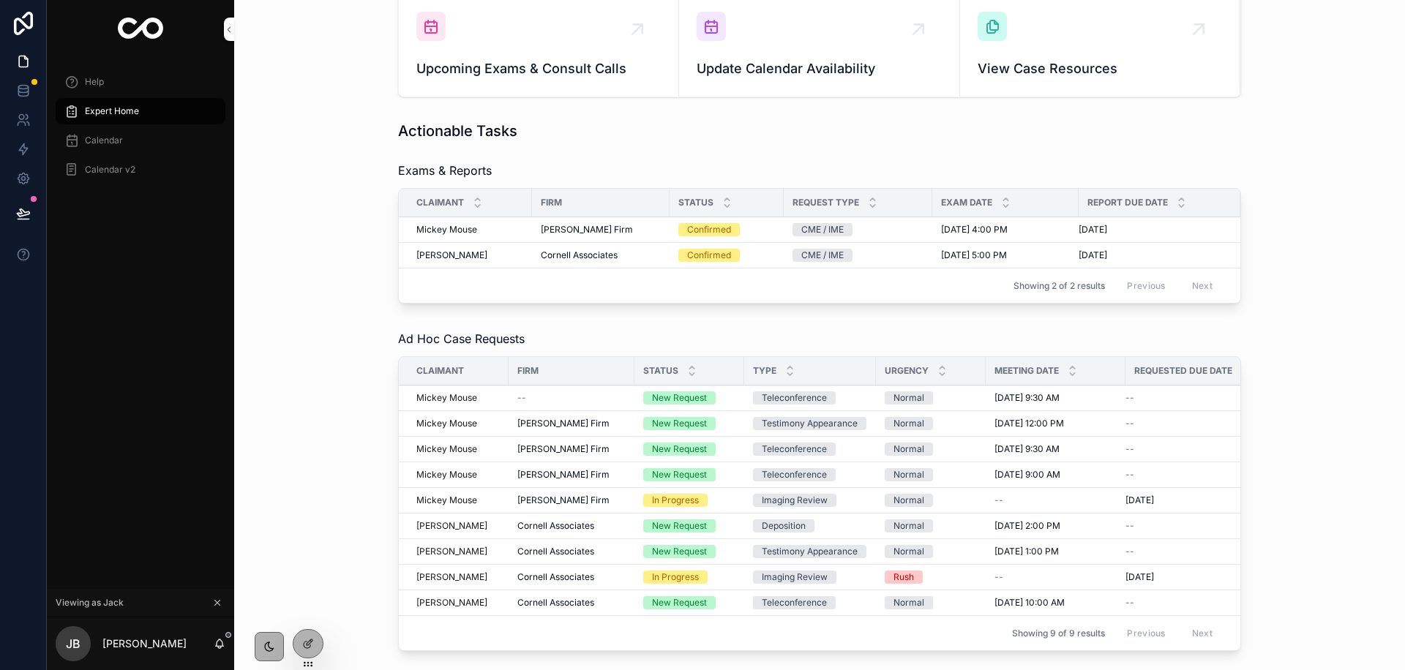
scroll to position [127, 0]
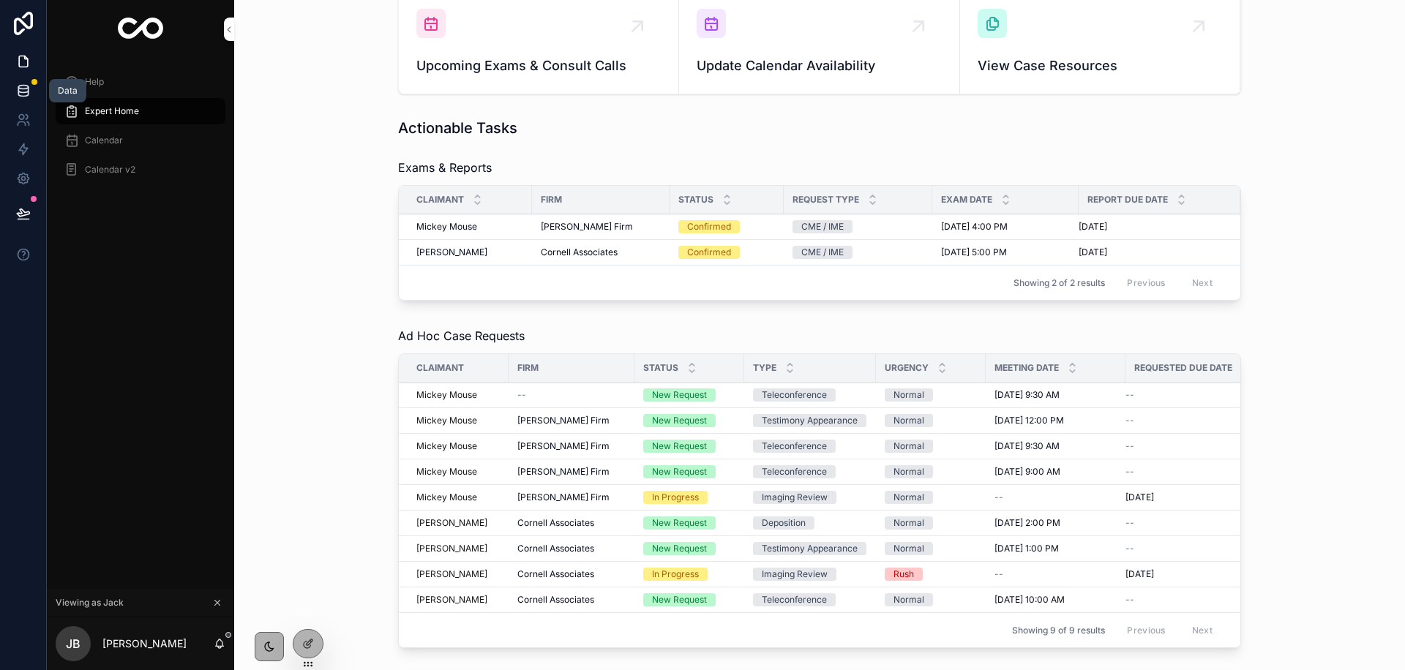
click at [19, 97] on icon at bounding box center [23, 90] width 15 height 15
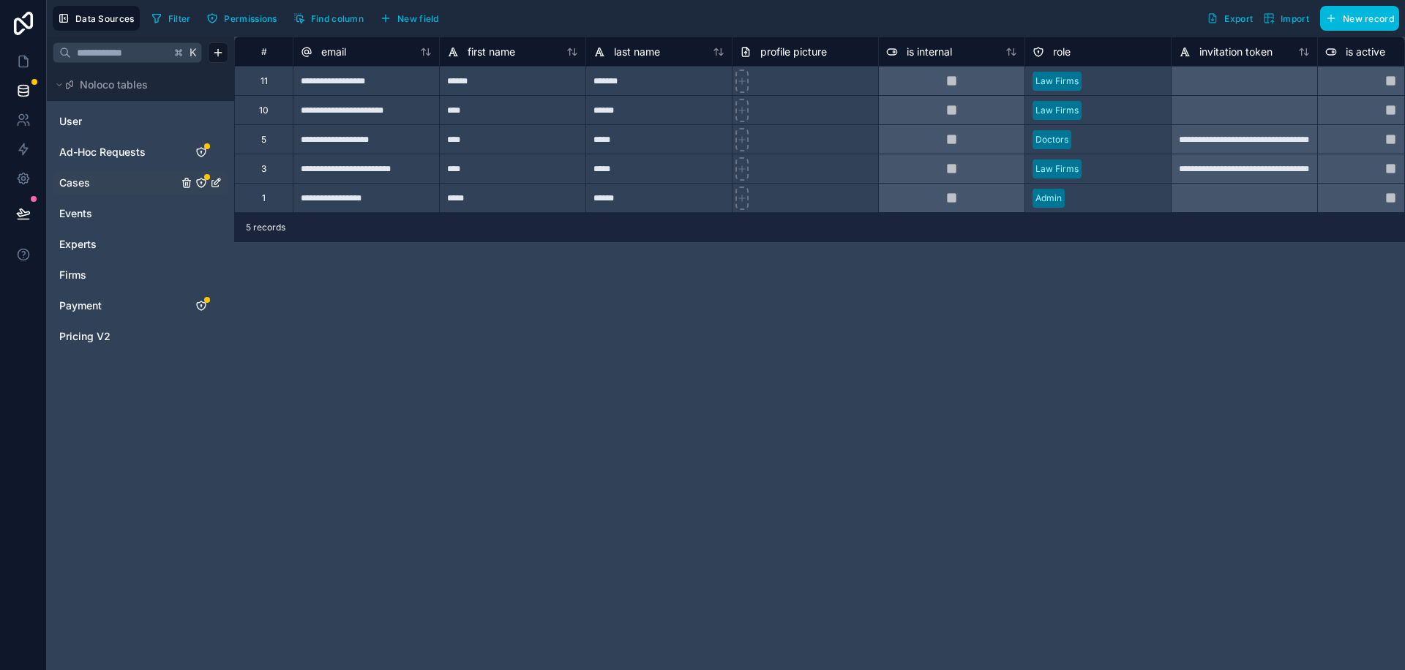
click at [94, 178] on link "Cases" at bounding box center [118, 183] width 119 height 15
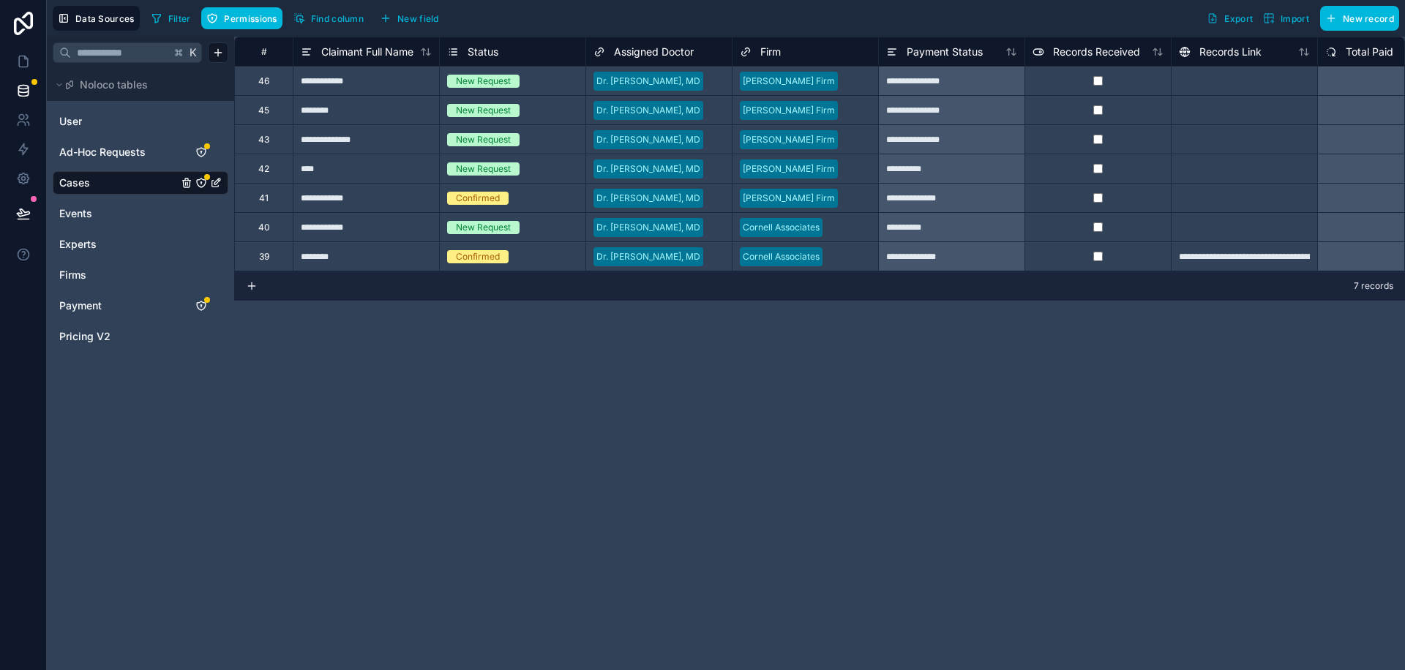
scroll to position [0, 4]
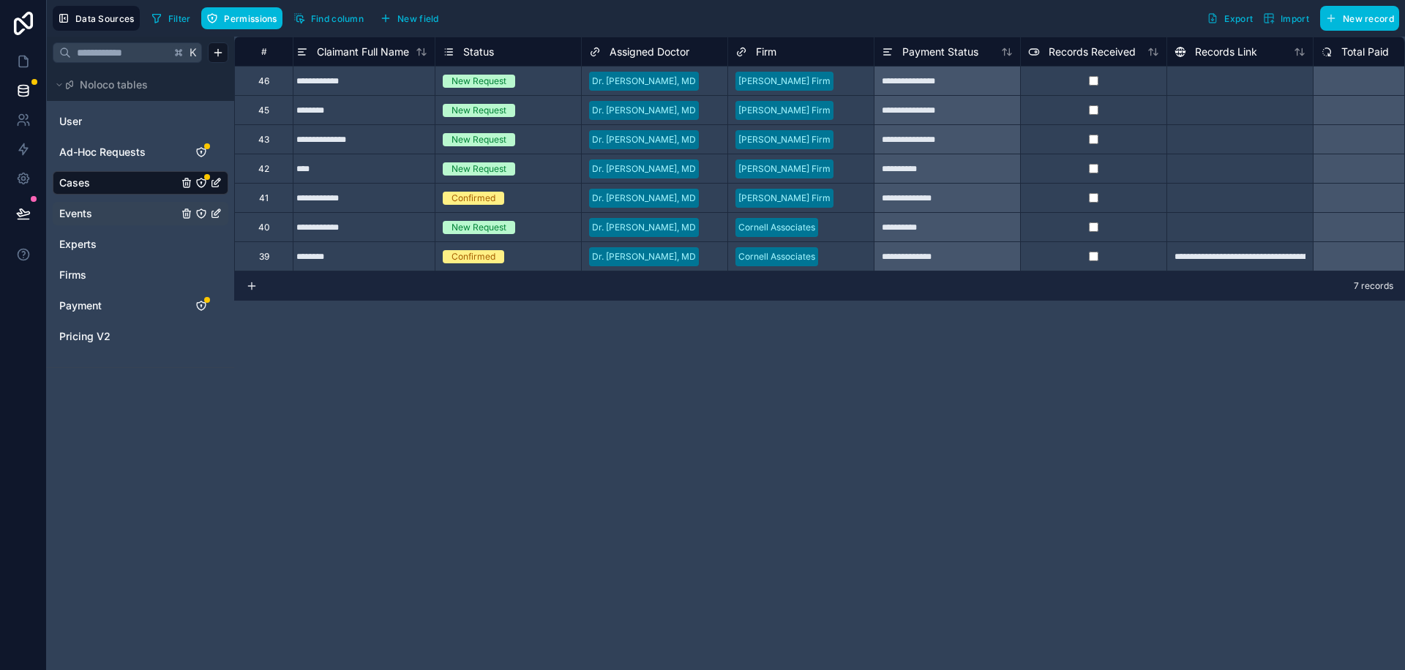
click at [86, 213] on span "Events" at bounding box center [75, 213] width 33 height 15
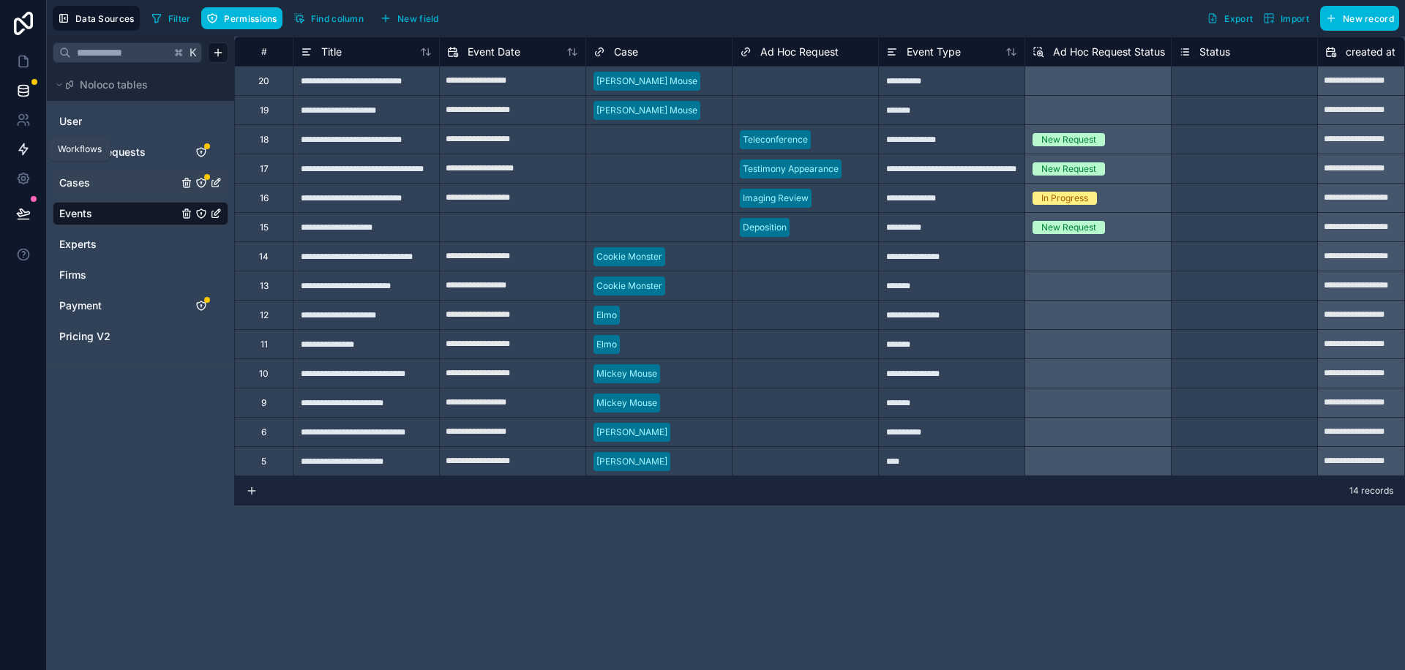
click at [15, 140] on link at bounding box center [23, 149] width 46 height 29
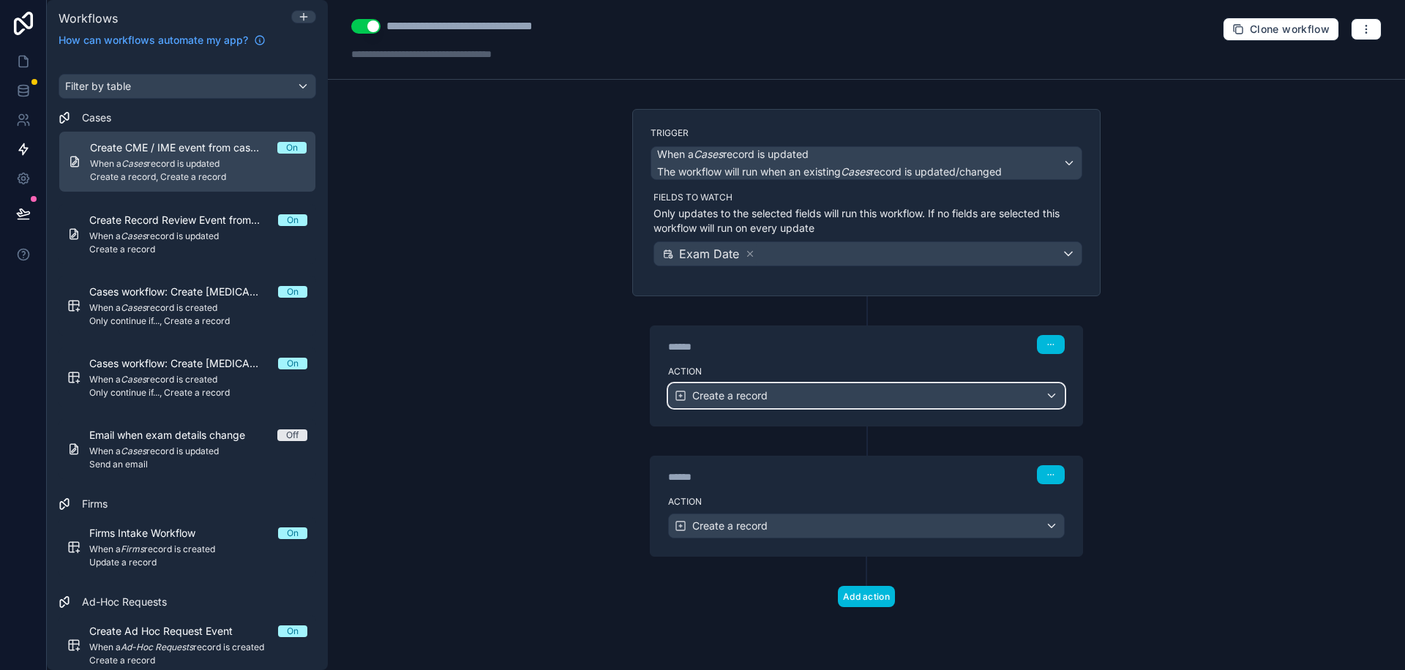
click at [1037, 391] on div "Create a record" at bounding box center [866, 395] width 395 height 23
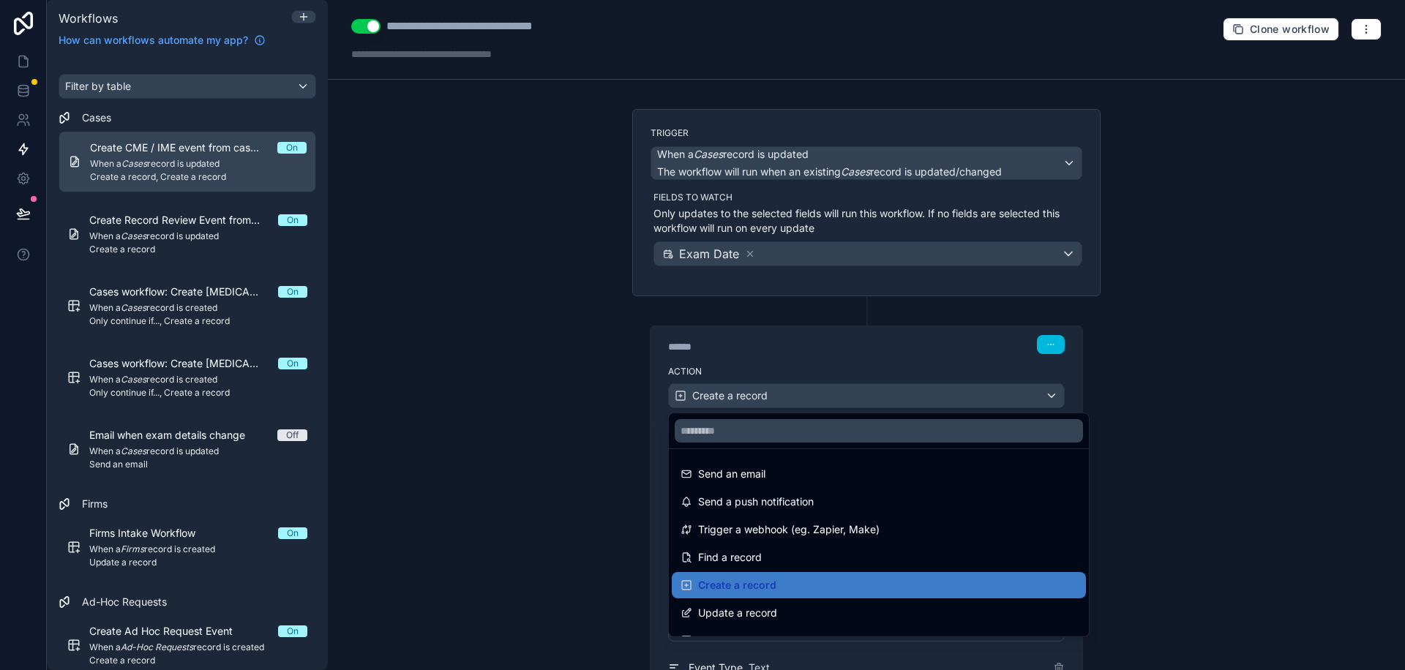
click at [579, 325] on div at bounding box center [702, 335] width 1405 height 670
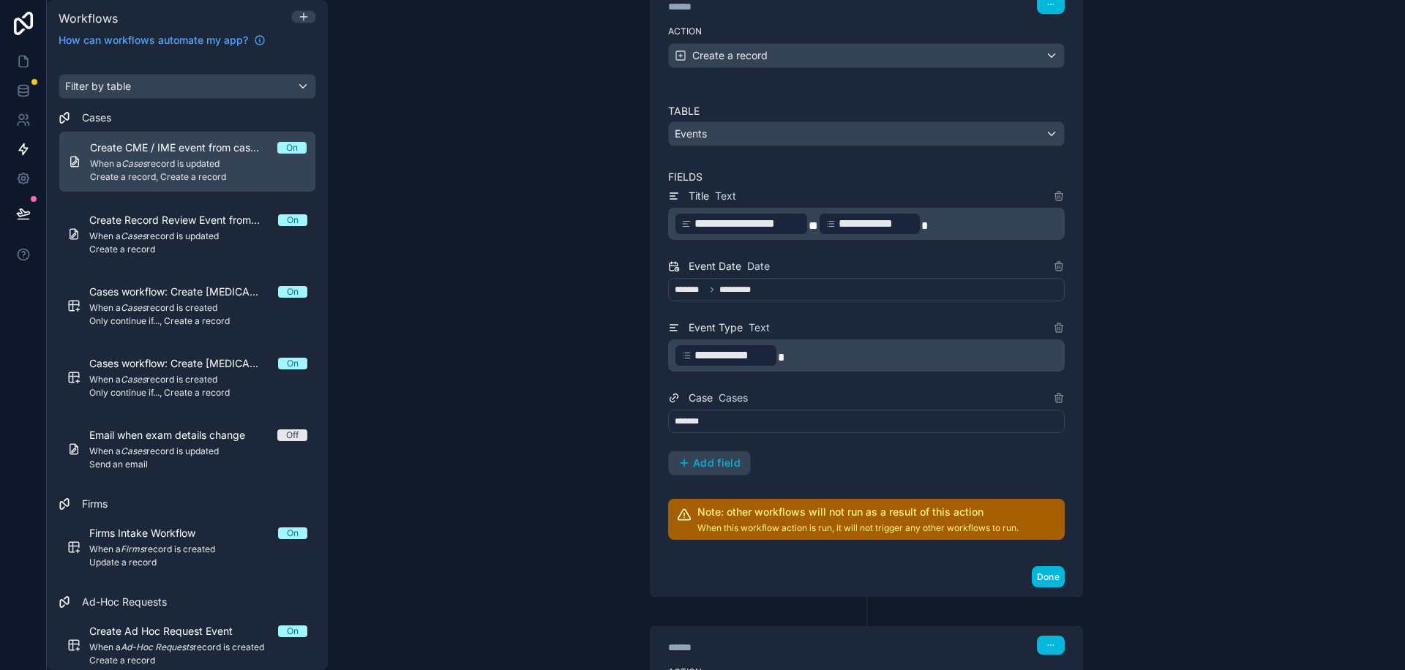
scroll to position [342, 0]
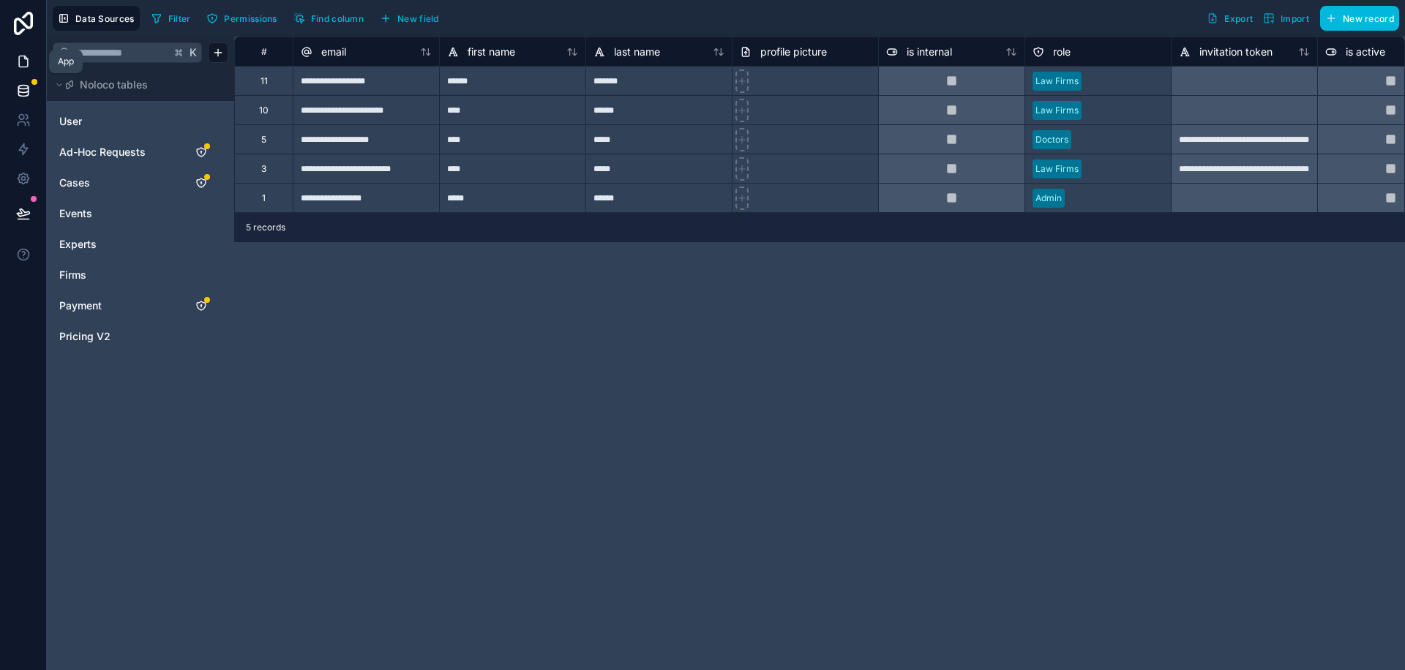
click at [25, 51] on link at bounding box center [23, 61] width 46 height 29
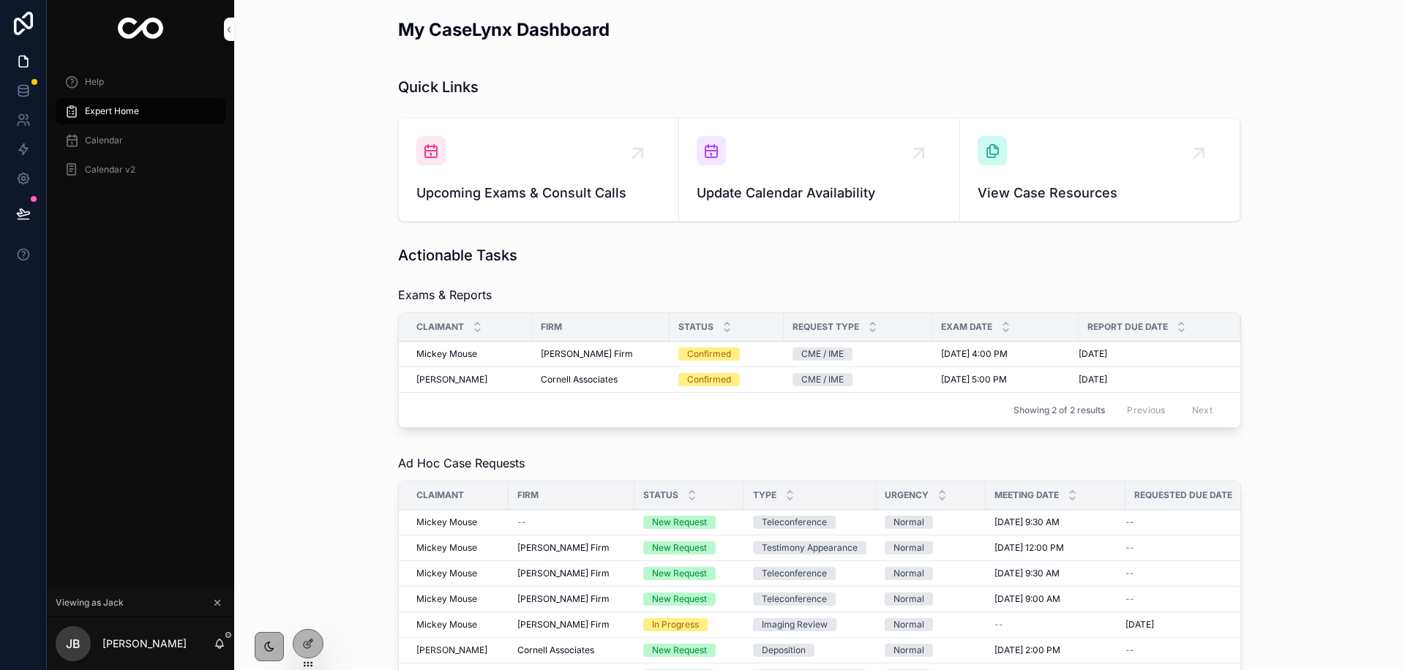
click at [134, 146] on div "Calendar" at bounding box center [140, 140] width 152 height 23
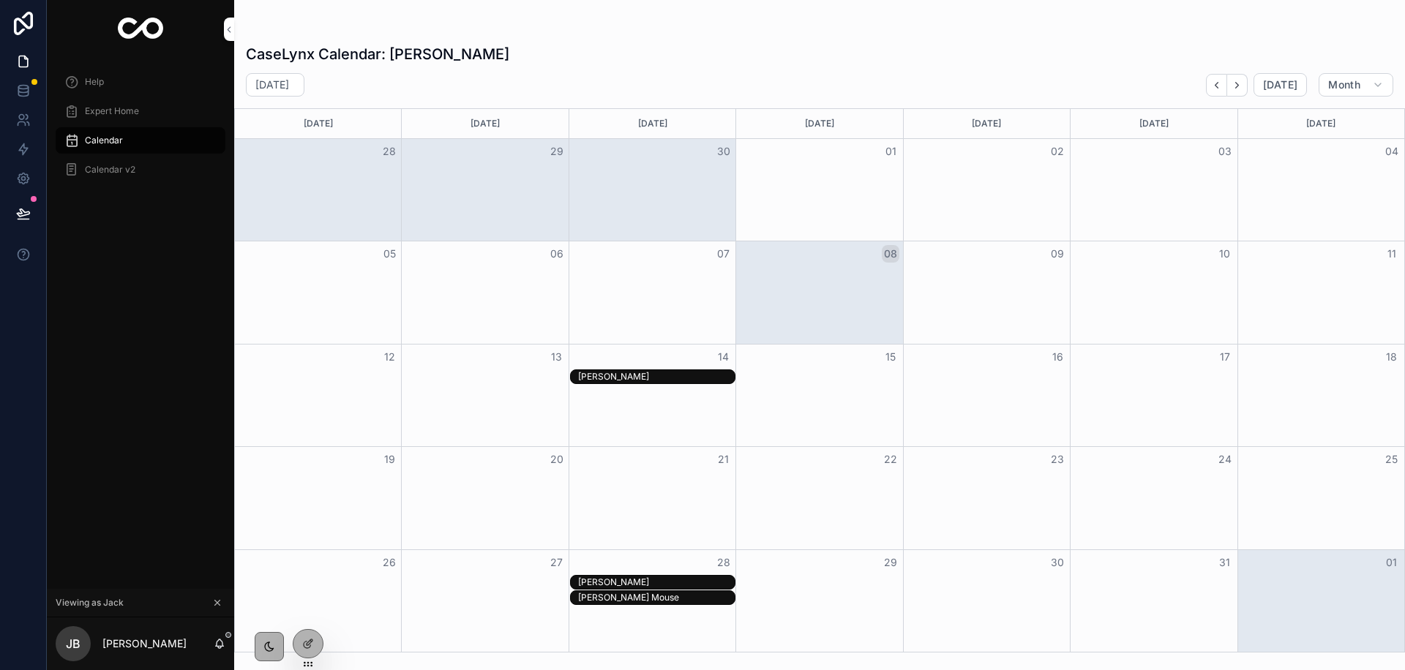
click at [94, 114] on span "Expert Home" at bounding box center [112, 111] width 54 height 12
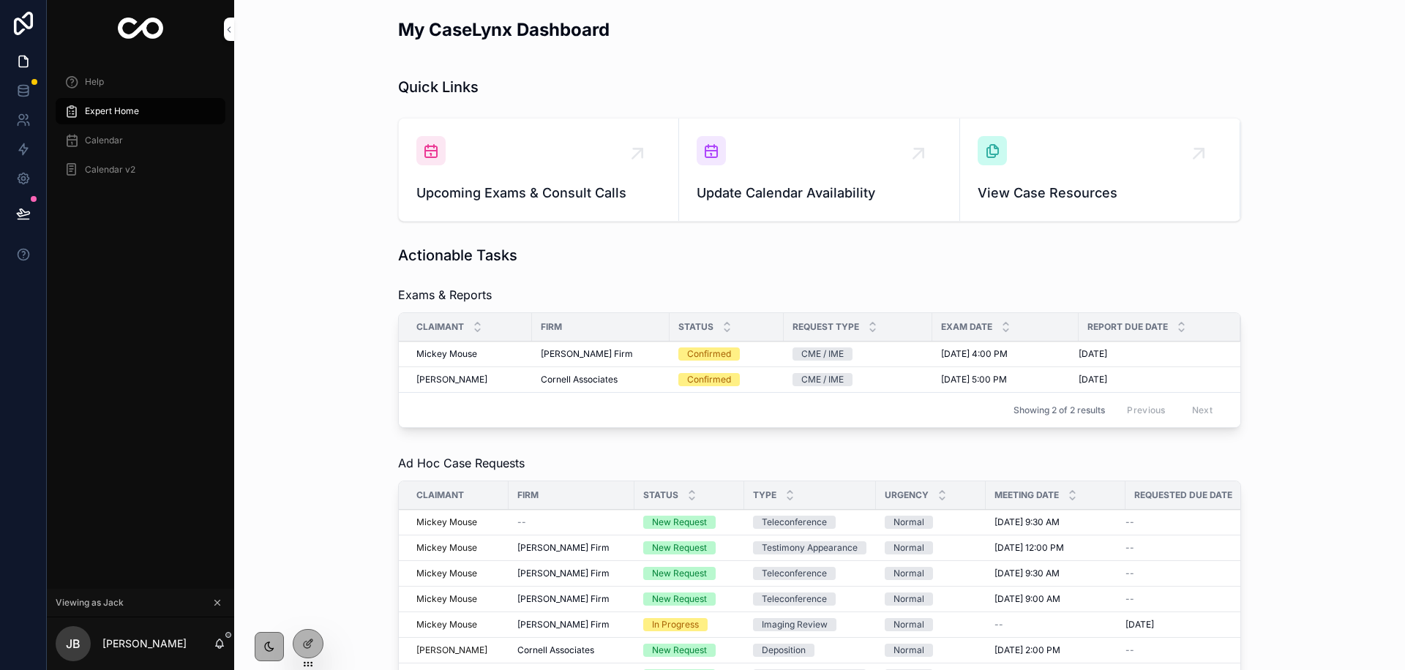
click at [97, 145] on span "Calendar" at bounding box center [104, 141] width 38 height 12
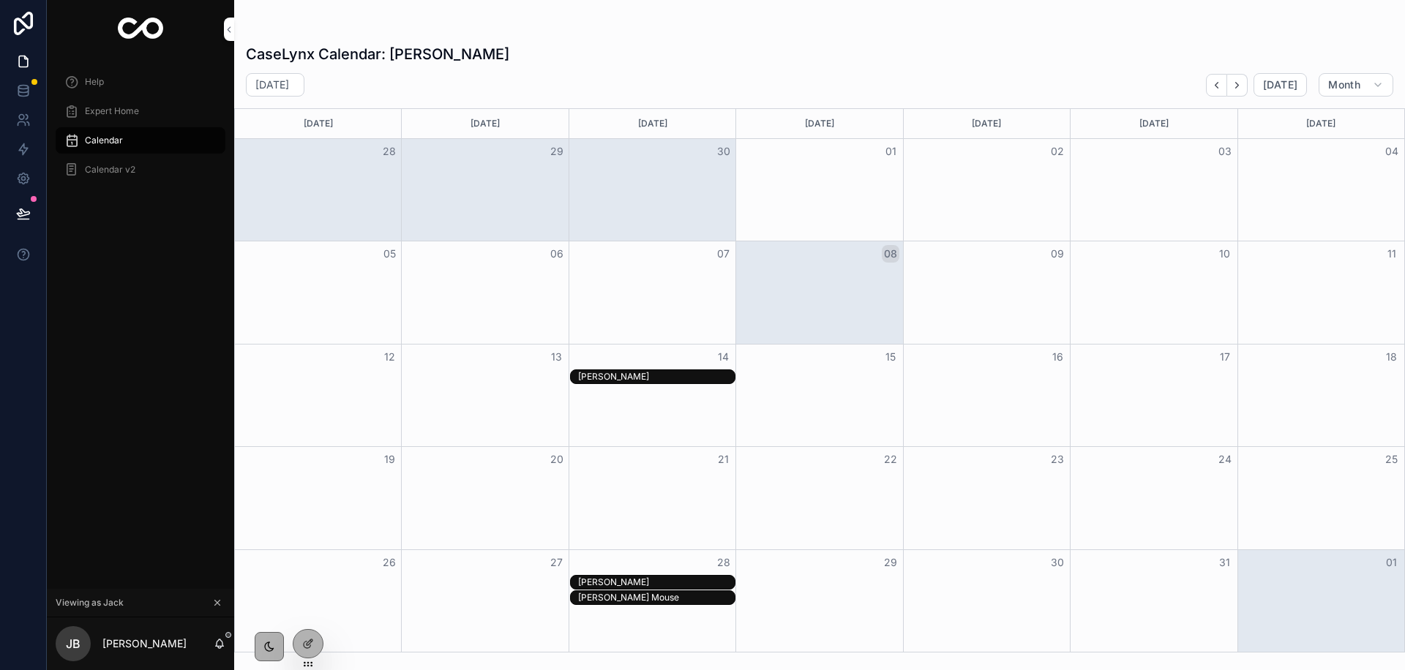
click at [101, 115] on span "Expert Home" at bounding box center [112, 111] width 54 height 12
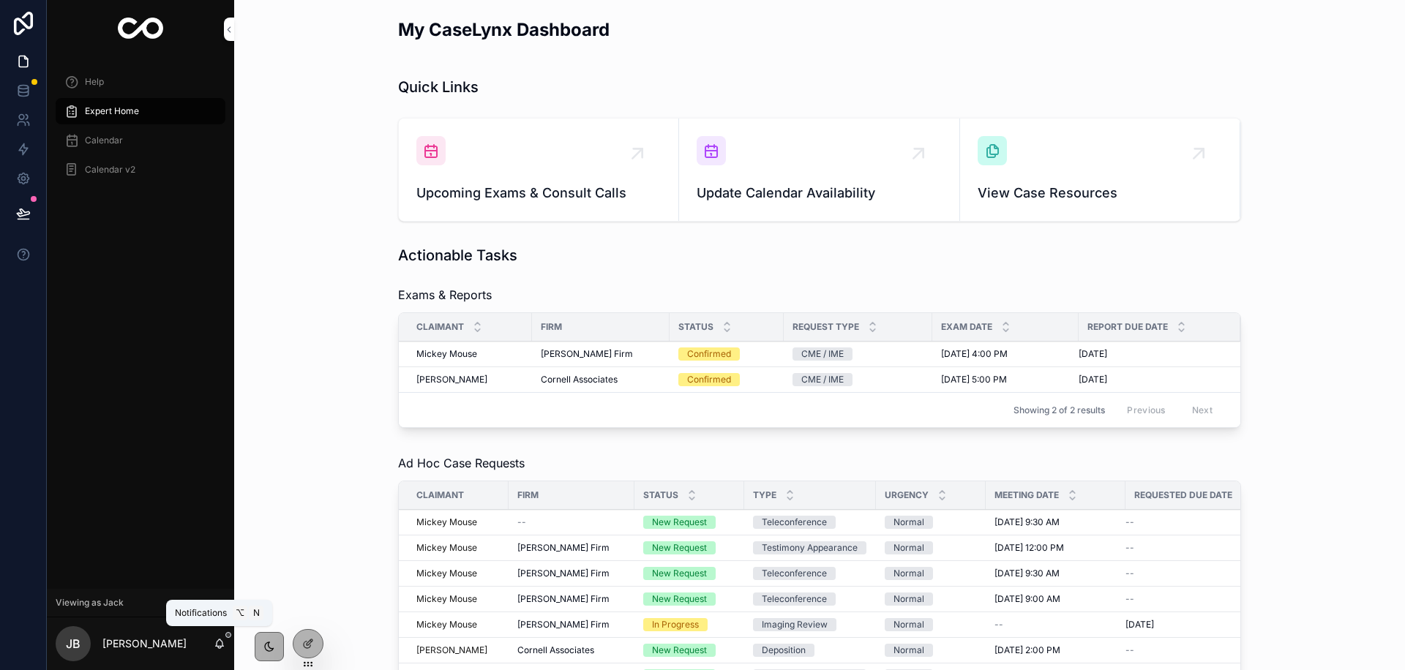
click at [222, 644] on icon "scrollable content" at bounding box center [220, 644] width 12 height 12
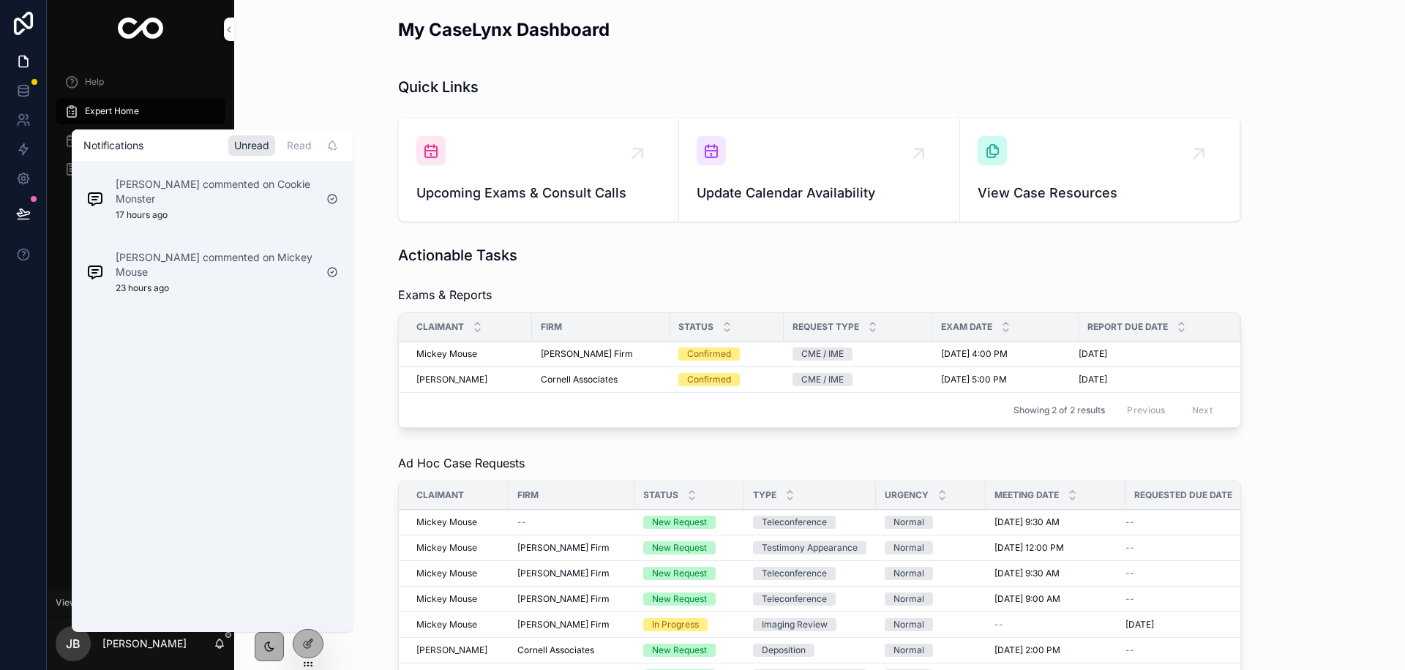
click at [328, 73] on div "Quick Links Upcoming Exams & Consult Calls Update Calendar Availability View Ca…" at bounding box center [819, 149] width 1147 height 157
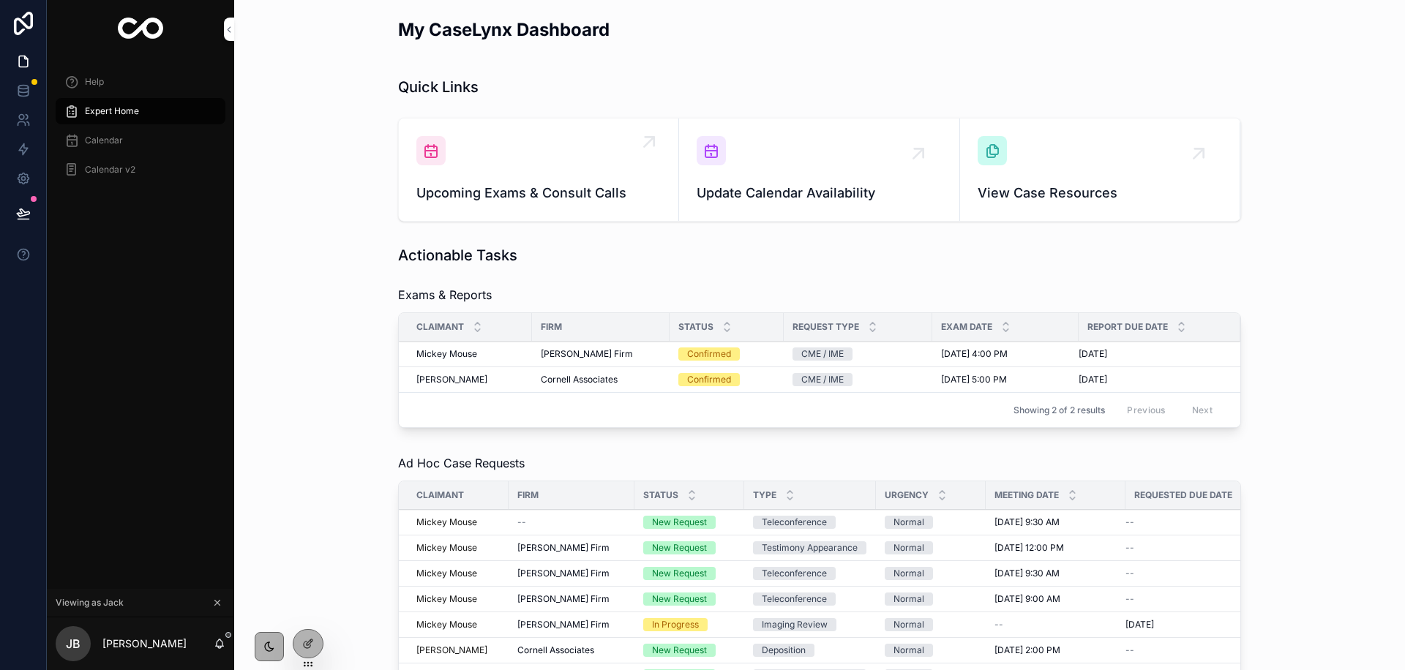
click at [492, 156] on div "Upcoming Exams & Consult Calls" at bounding box center [538, 169] width 244 height 67
click at [773, 146] on div "Update Calendar Availability" at bounding box center [818, 169] width 244 height 67
click at [1143, 165] on div "View Case Resources" at bounding box center [1099, 169] width 244 height 67
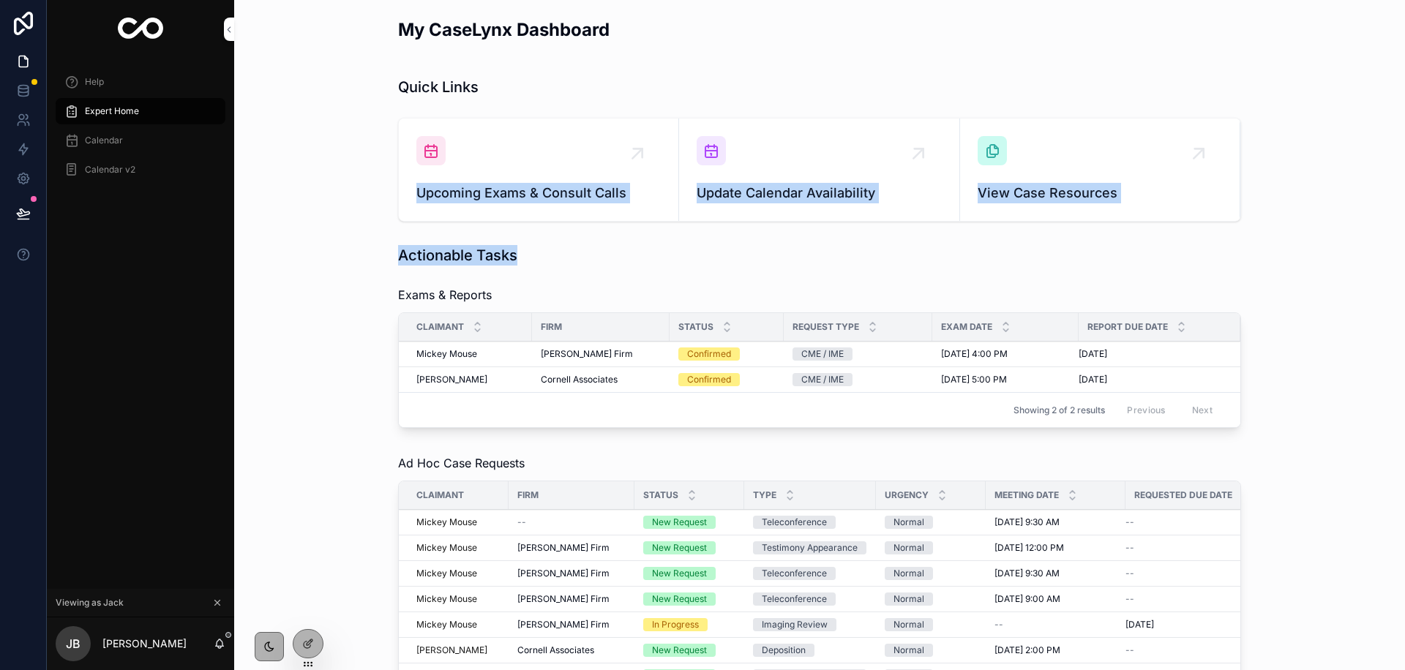
drag, startPoint x: 986, startPoint y: 94, endPoint x: 1233, endPoint y: 255, distance: 294.4
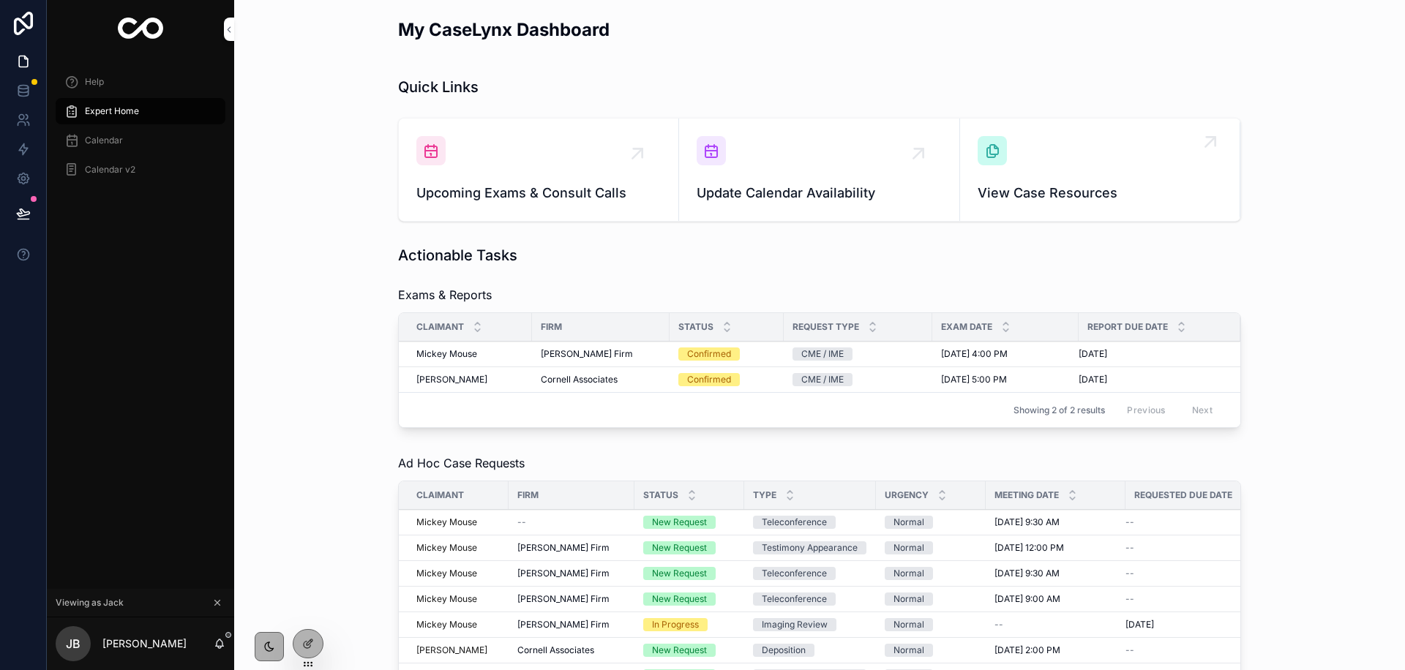
drag, startPoint x: 1233, startPoint y: 255, endPoint x: 1130, endPoint y: 208, distance: 112.3
click at [1227, 253] on div "Actionable Tasks" at bounding box center [819, 255] width 843 height 20
click at [224, 638] on icon "scrollable content" at bounding box center [220, 644] width 12 height 12
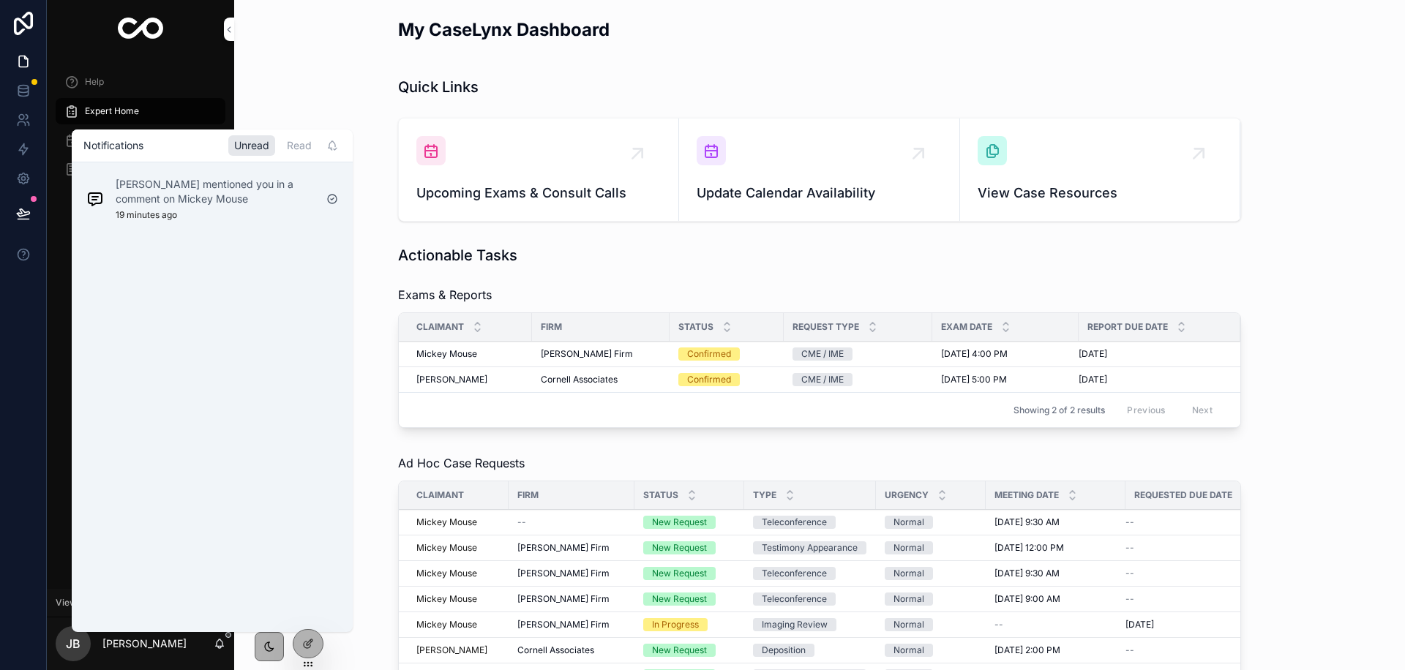
click at [359, 91] on div "Quick Links Upcoming Exams & Consult Calls Update Calendar Availability View Ca…" at bounding box center [819, 149] width 1147 height 157
